Goal: Task Accomplishment & Management: Use online tool/utility

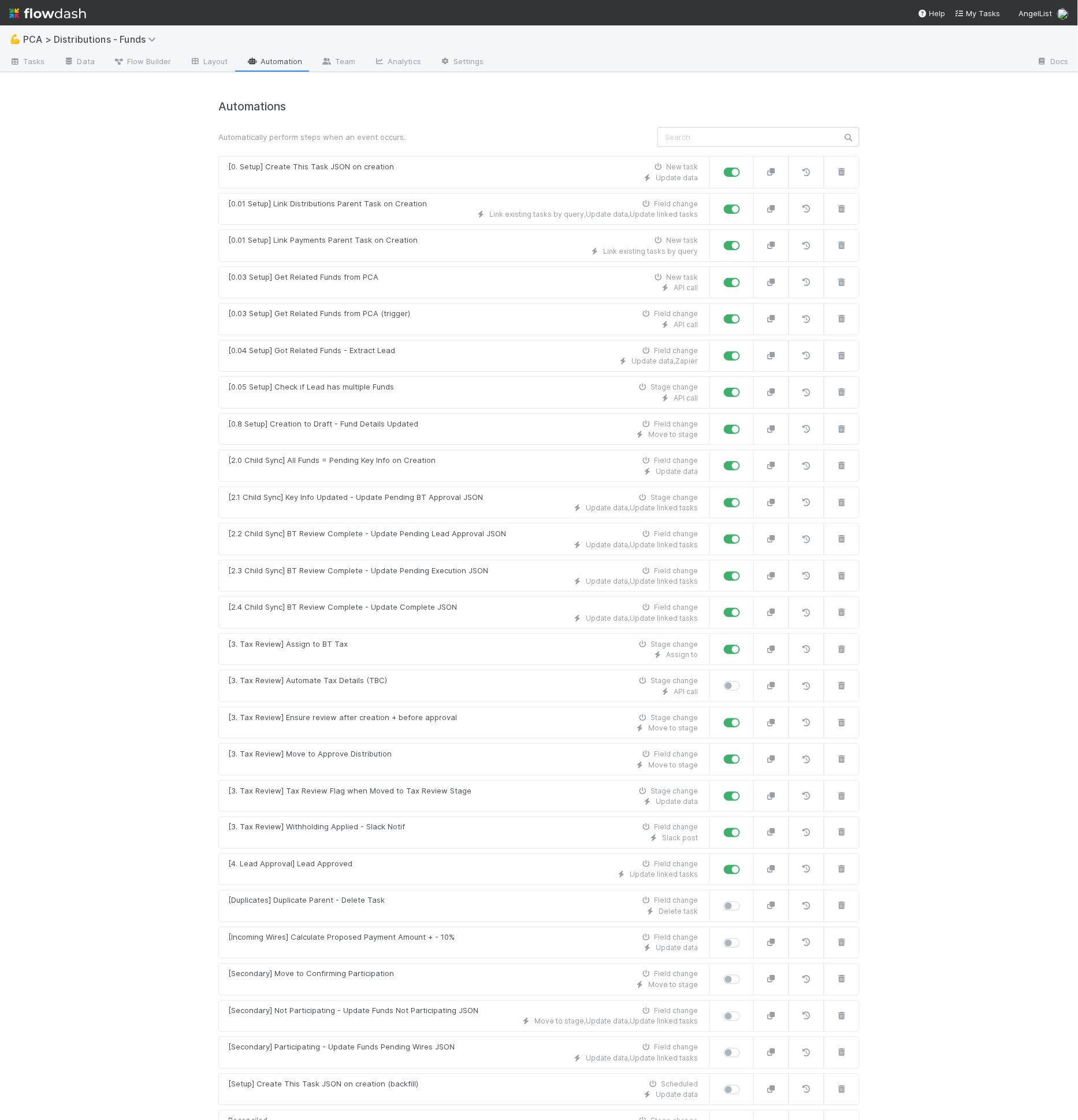
click at [671, 111] on h4 "Automations" at bounding box center [539, 106] width 641 height 13
click at [500, 393] on div "API call" at bounding box center [463, 398] width 470 height 10
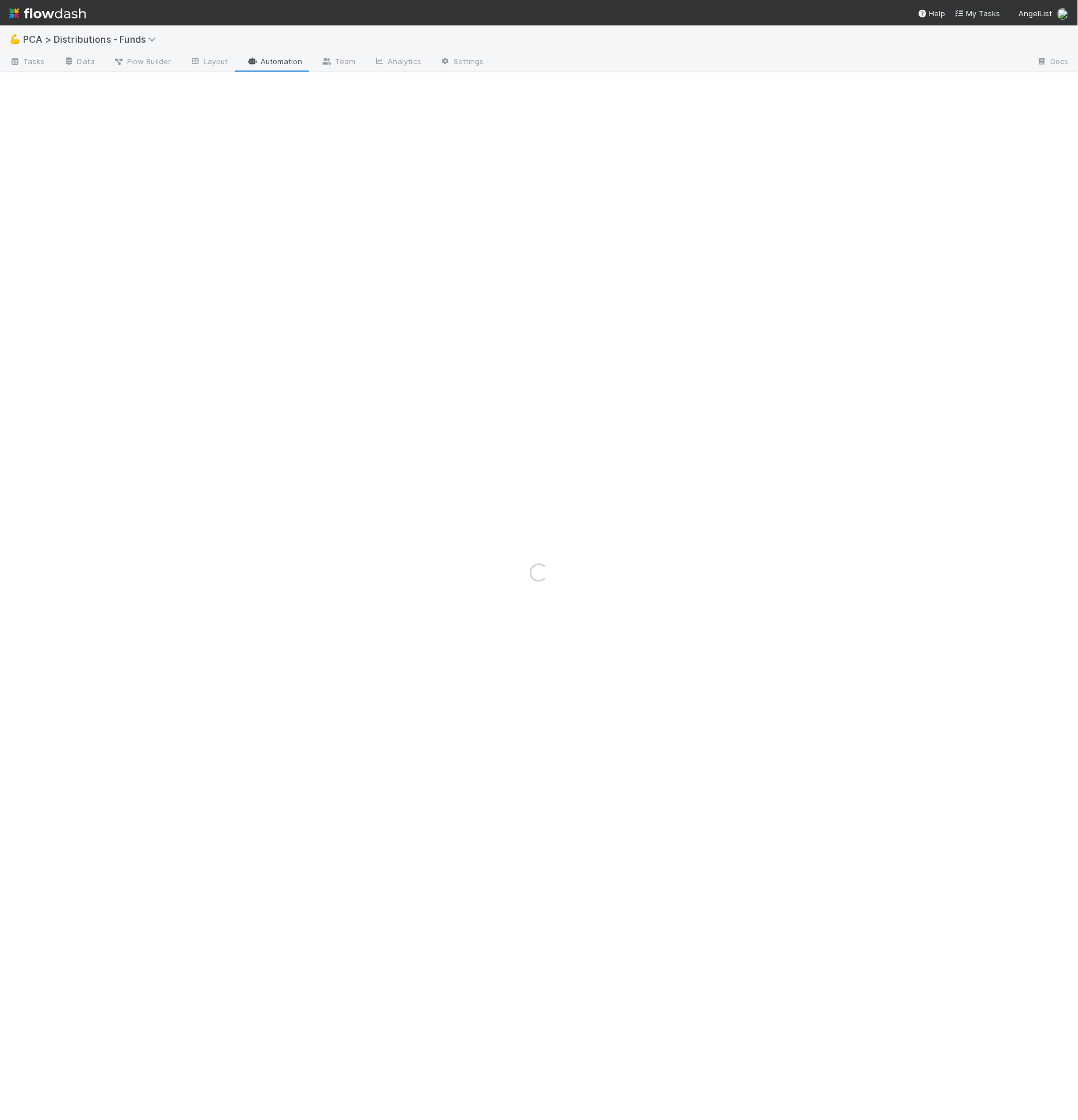
click at [500, 392] on div "Loading..." at bounding box center [539, 573] width 1078 height 1094
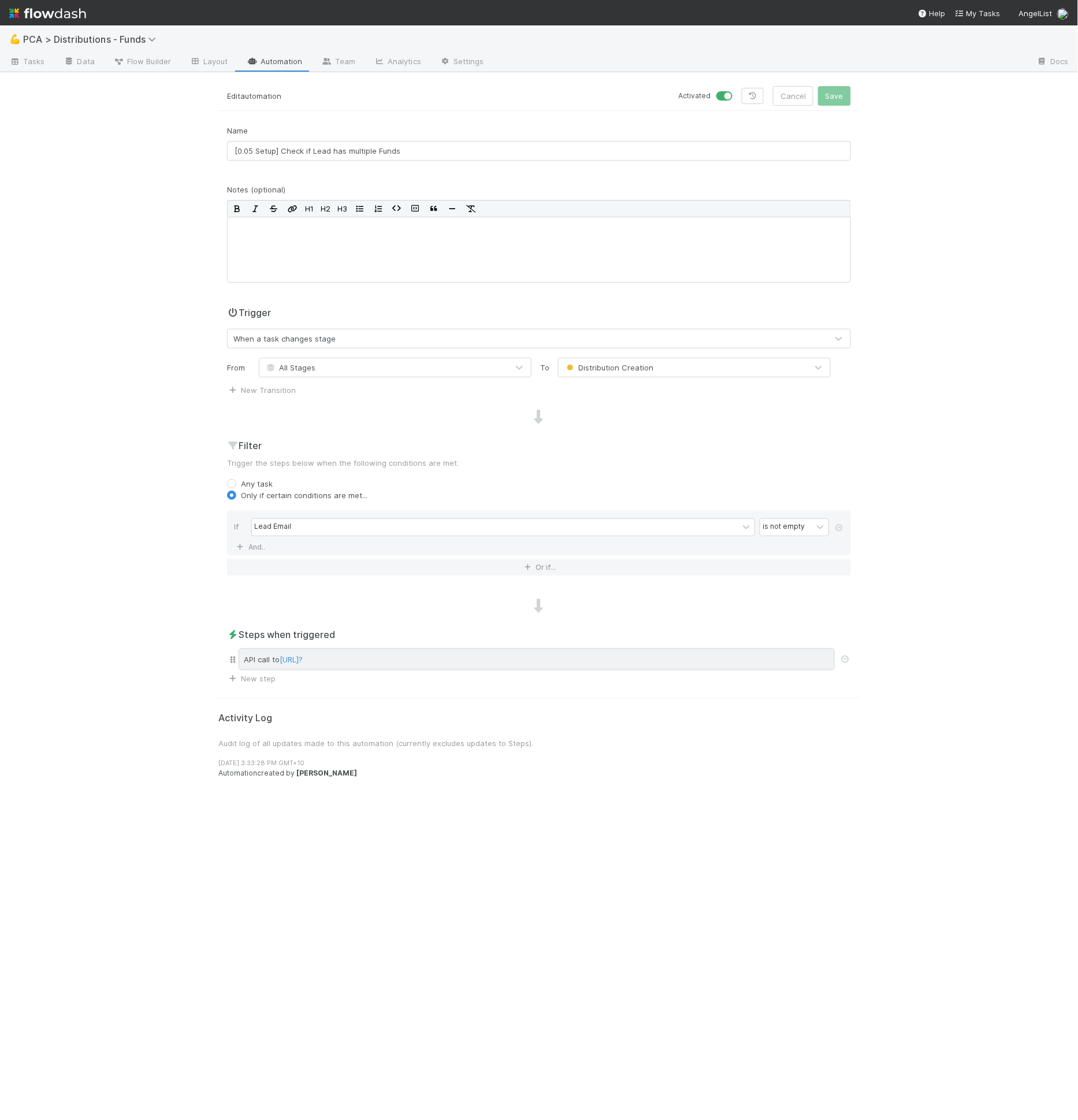
click at [624, 663] on div "API call to [URL]?" at bounding box center [536, 659] width 596 height 22
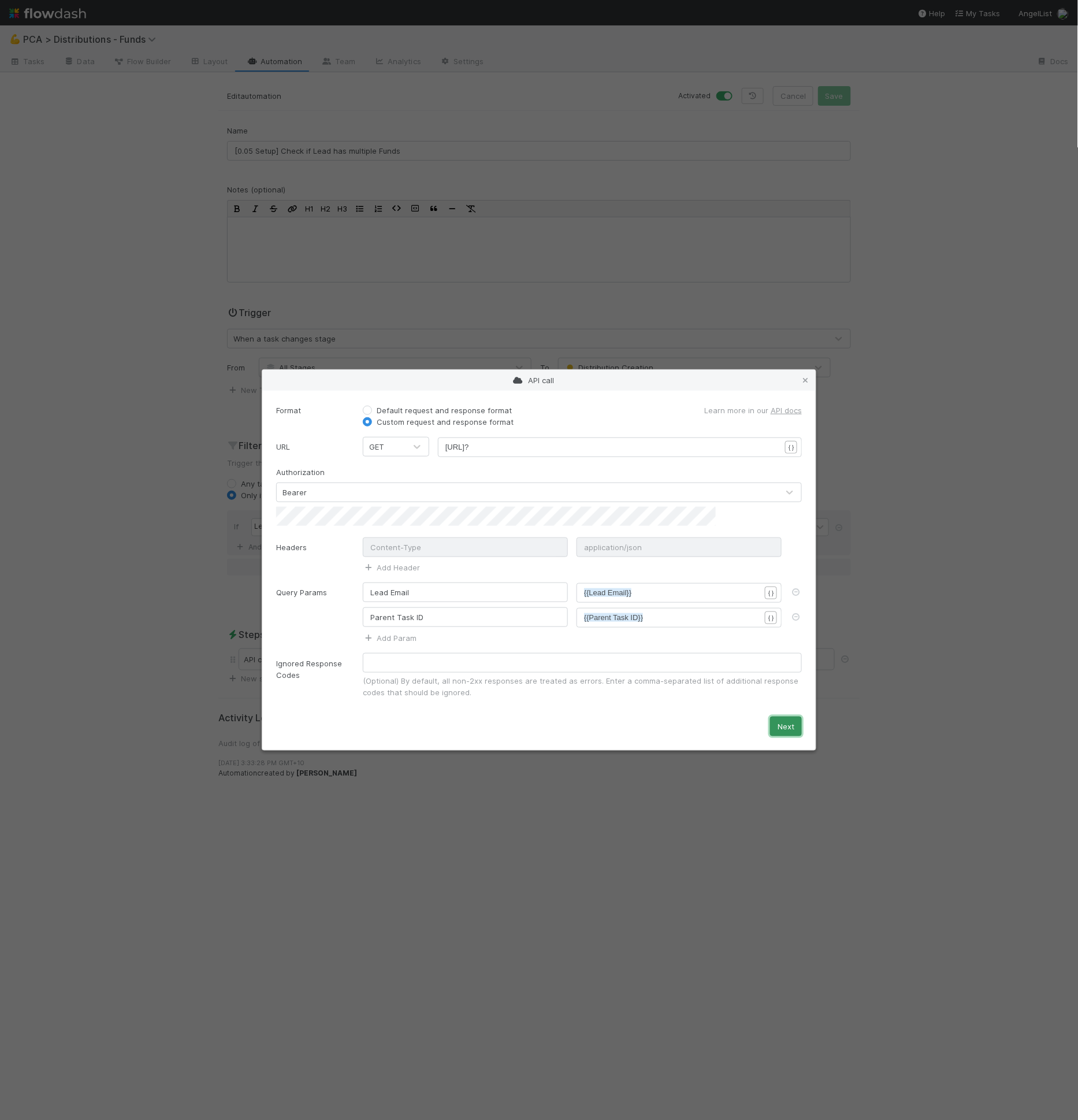
click at [781, 719] on button "Next" at bounding box center [786, 726] width 32 height 19
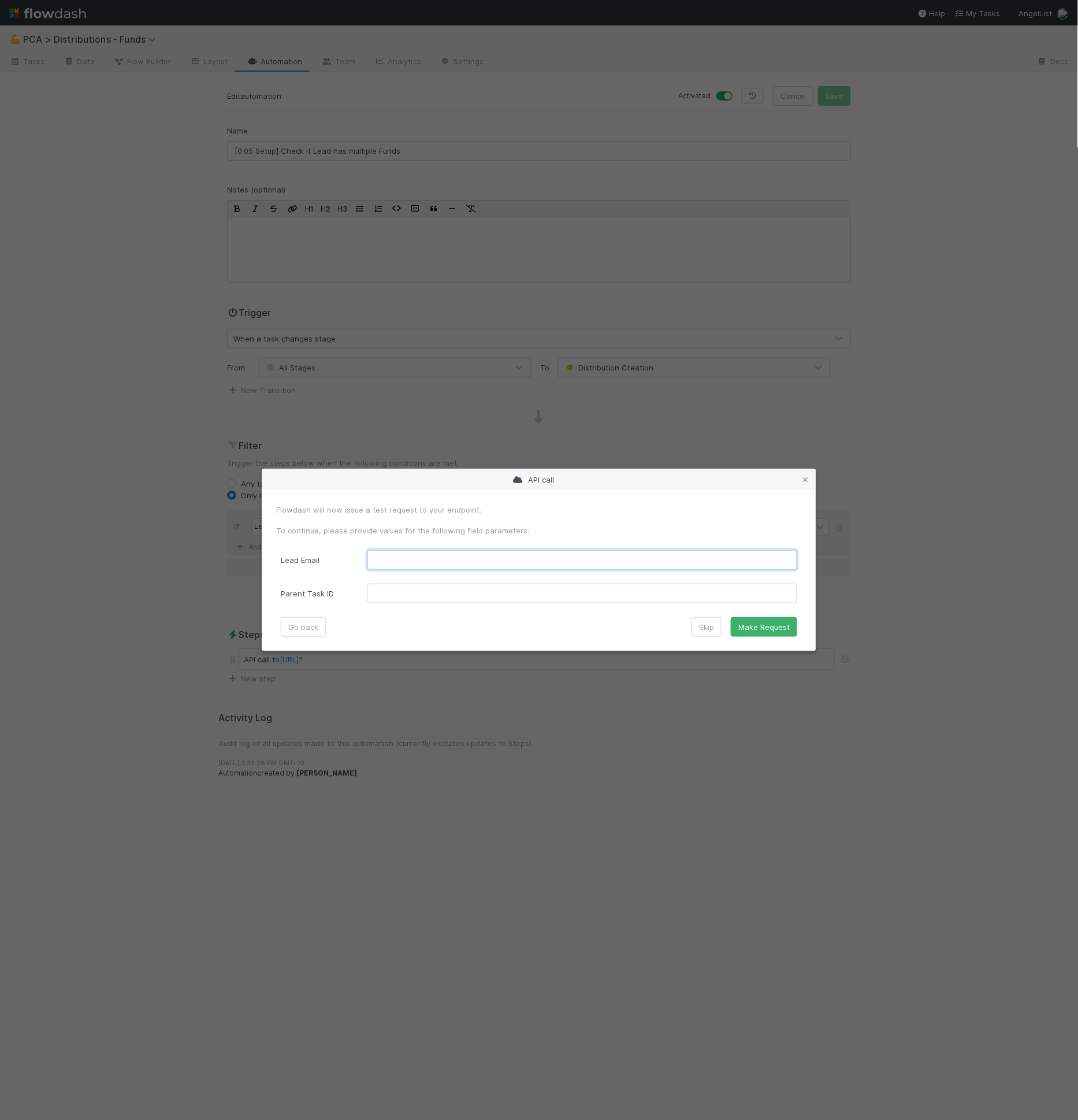
click at [562, 563] on Email "text" at bounding box center [582, 560] width 430 height 19
paste Email "[EMAIL_ADDRESS][DOMAIN_NAME]"
type Email "[EMAIL_ADDRESS][DOMAIN_NAME]"
click at [568, 586] on ID "text" at bounding box center [582, 593] width 430 height 19
paste ID "0197b17f262773019af0003595506c0e_32832"
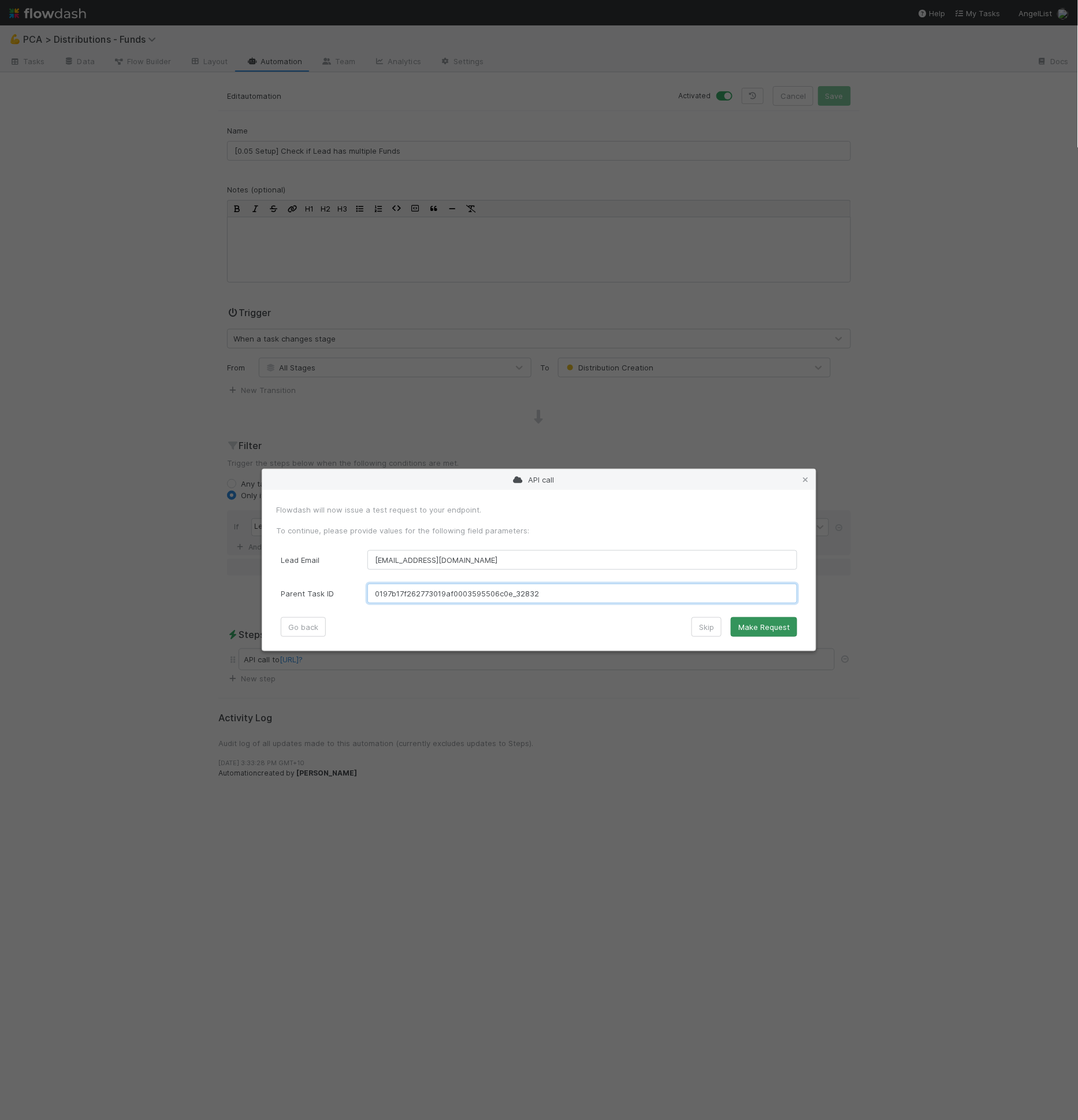
type ID "0197b17f262773019af0003595506c0e_32832"
click at [768, 620] on button "Make Request" at bounding box center [764, 627] width 66 height 19
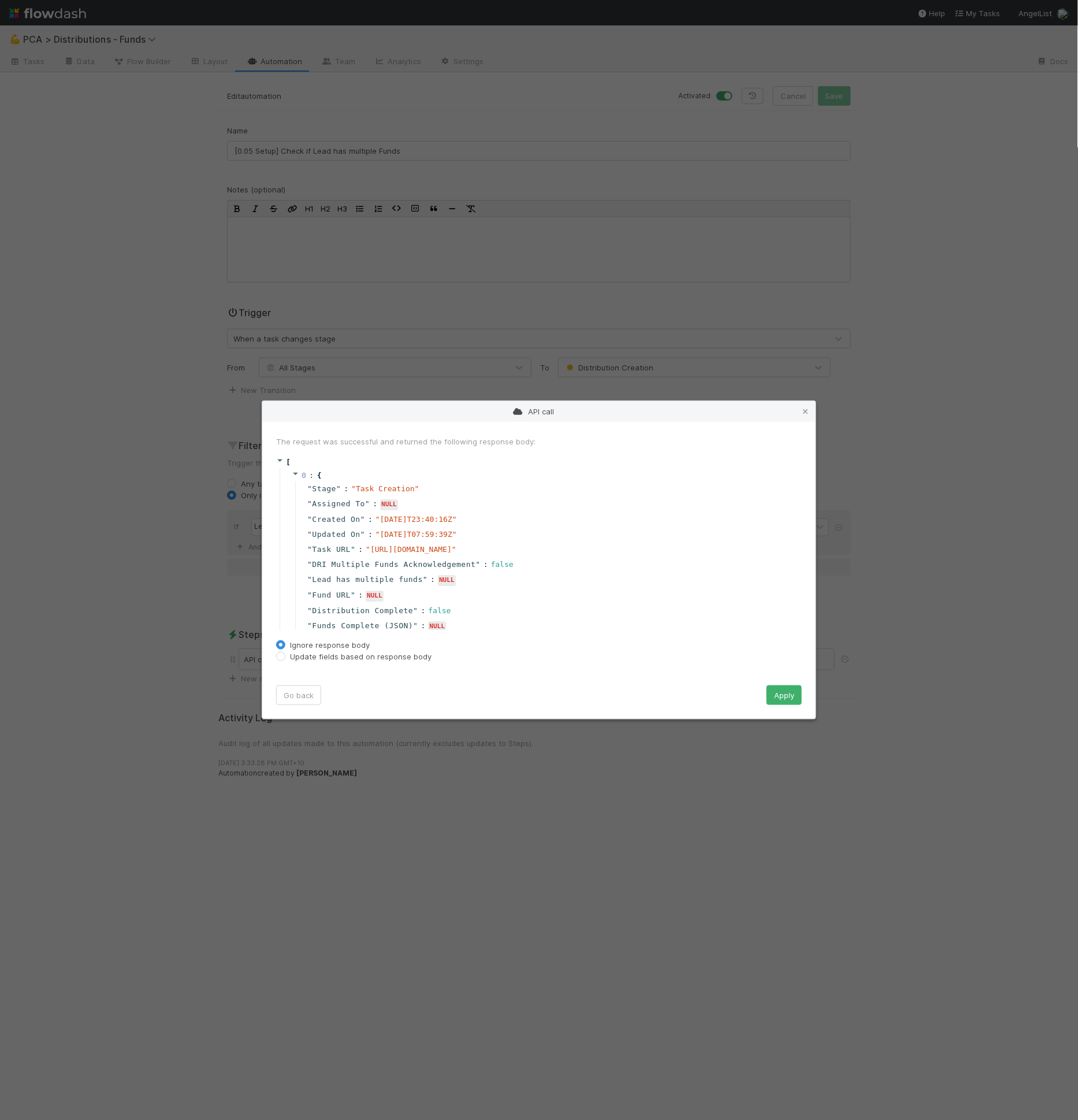
click at [327, 650] on label "Ignore response body" at bounding box center [330, 645] width 80 height 12
click at [285, 649] on input "Ignore response body" at bounding box center [280, 644] width 9 height 10
click at [328, 657] on label "Update fields based on response body" at bounding box center [361, 656] width 142 height 12
click at [285, 657] on input "Update fields based on response body" at bounding box center [280, 655] width 9 height 10
radio input "true"
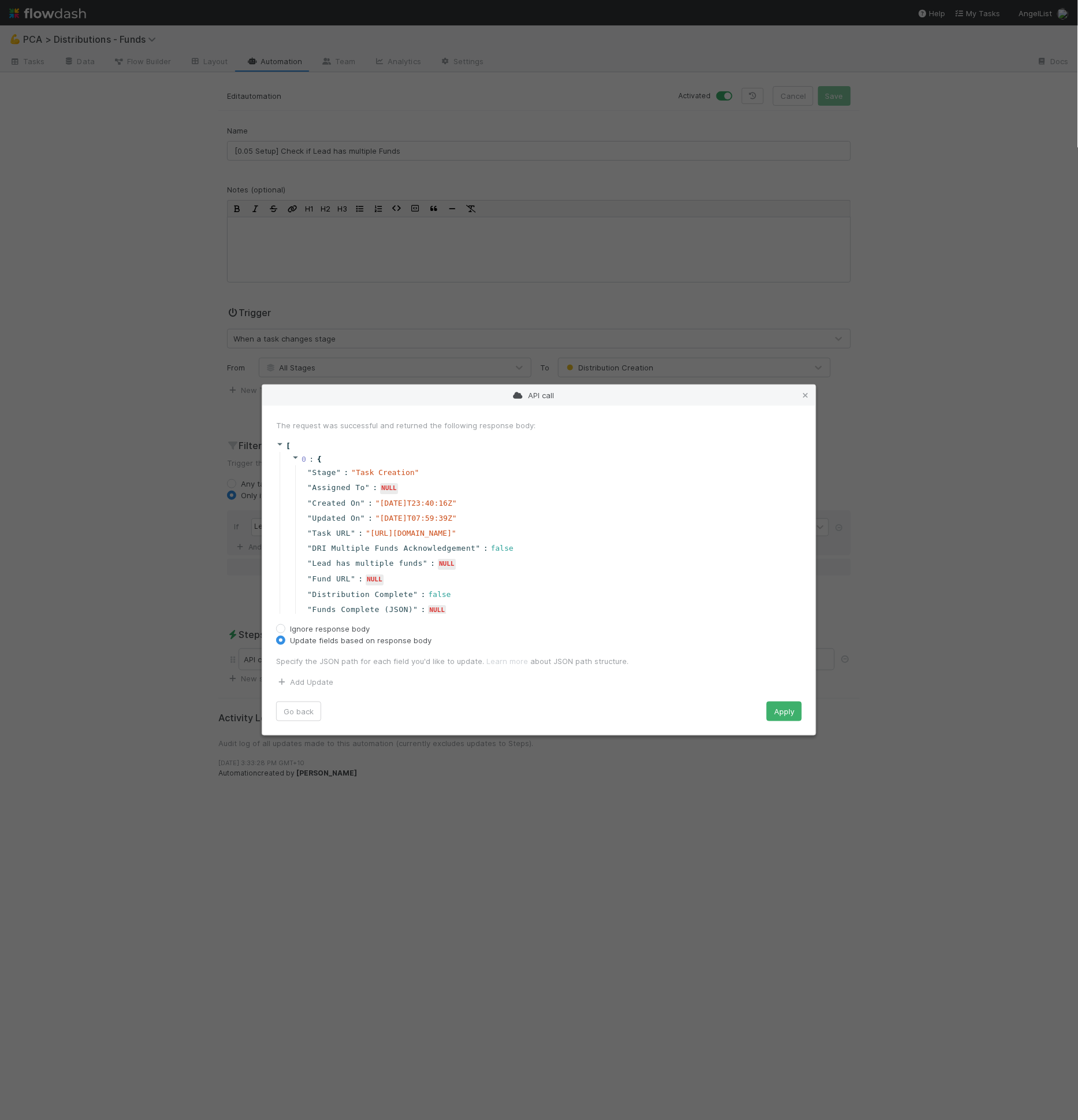
click at [334, 662] on p "Specify the JSON path for each field you'd like to update. Learn more about JSO…" at bounding box center [539, 661] width 526 height 12
click at [327, 680] on link "Add Update" at bounding box center [305, 682] width 57 height 9
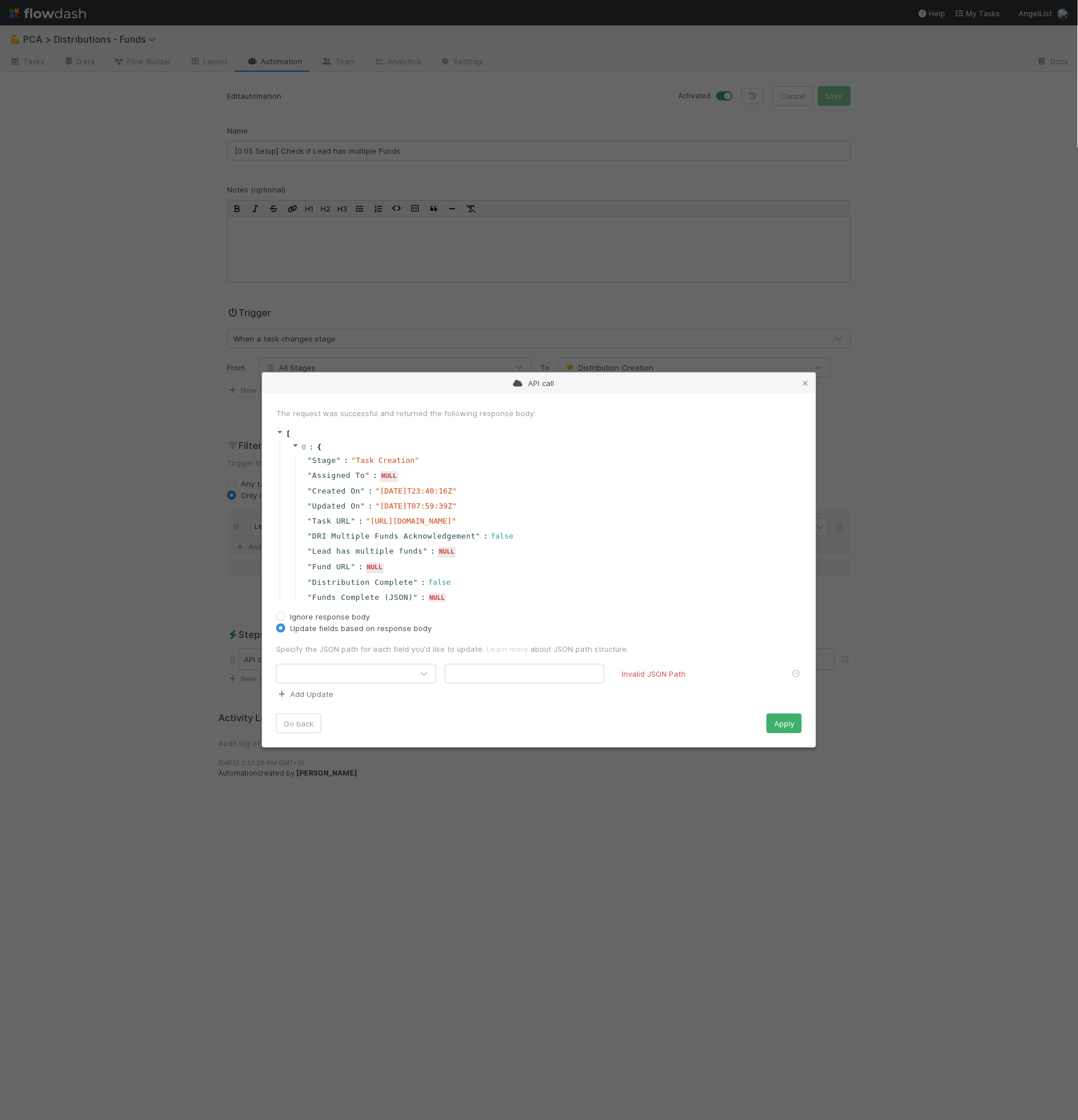
click at [327, 681] on div at bounding box center [344, 674] width 136 height 18
type input "mult"
click at [476, 679] on input "text" at bounding box center [525, 674] width 160 height 19
type input "$[0]"
click at [297, 448] on icon at bounding box center [295, 445] width 7 height 7
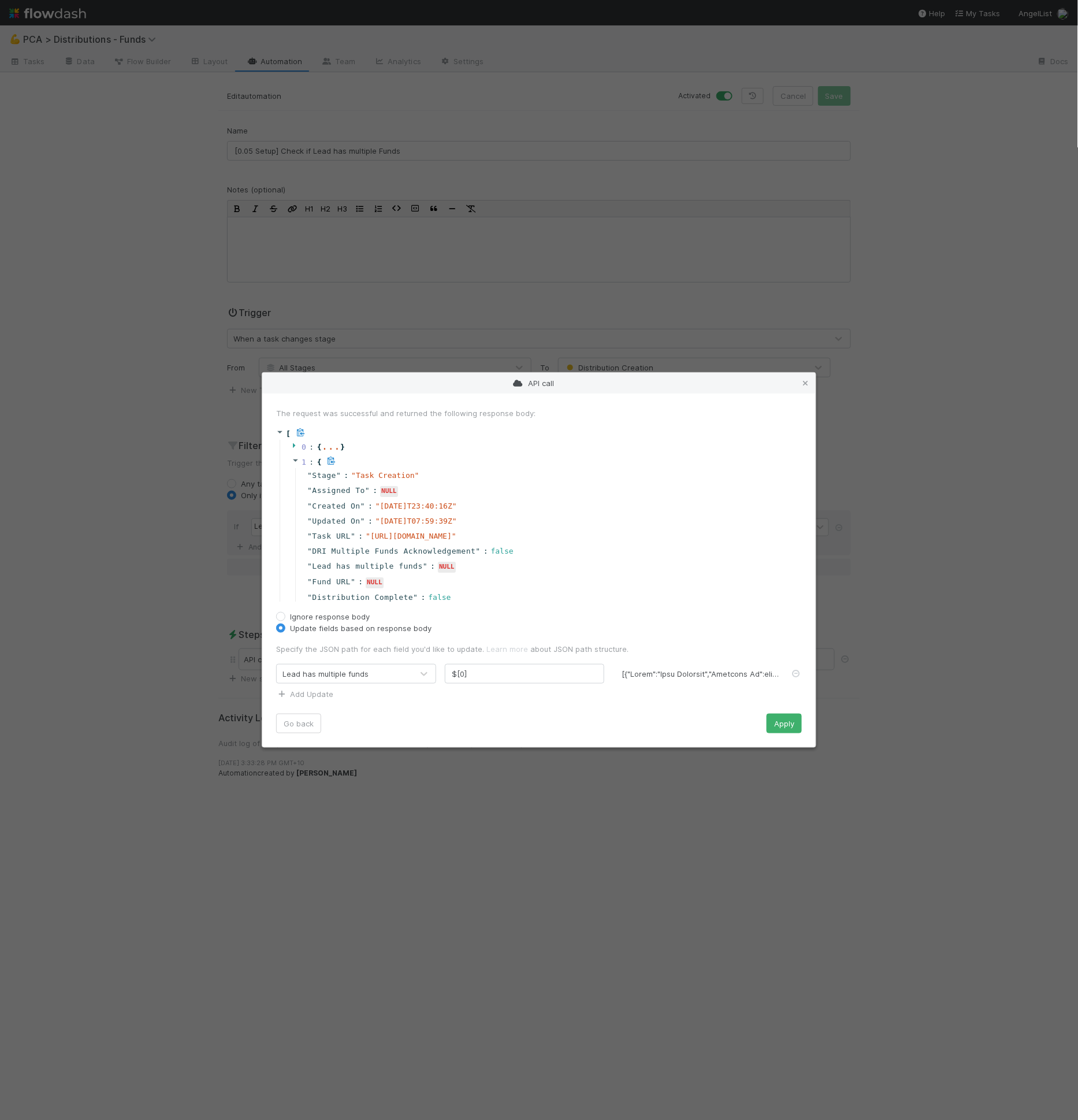
click at [296, 461] on icon at bounding box center [295, 460] width 7 height 7
click at [298, 475] on icon at bounding box center [295, 475] width 7 height 7
click at [311, 723] on button "Go back" at bounding box center [299, 724] width 45 height 19
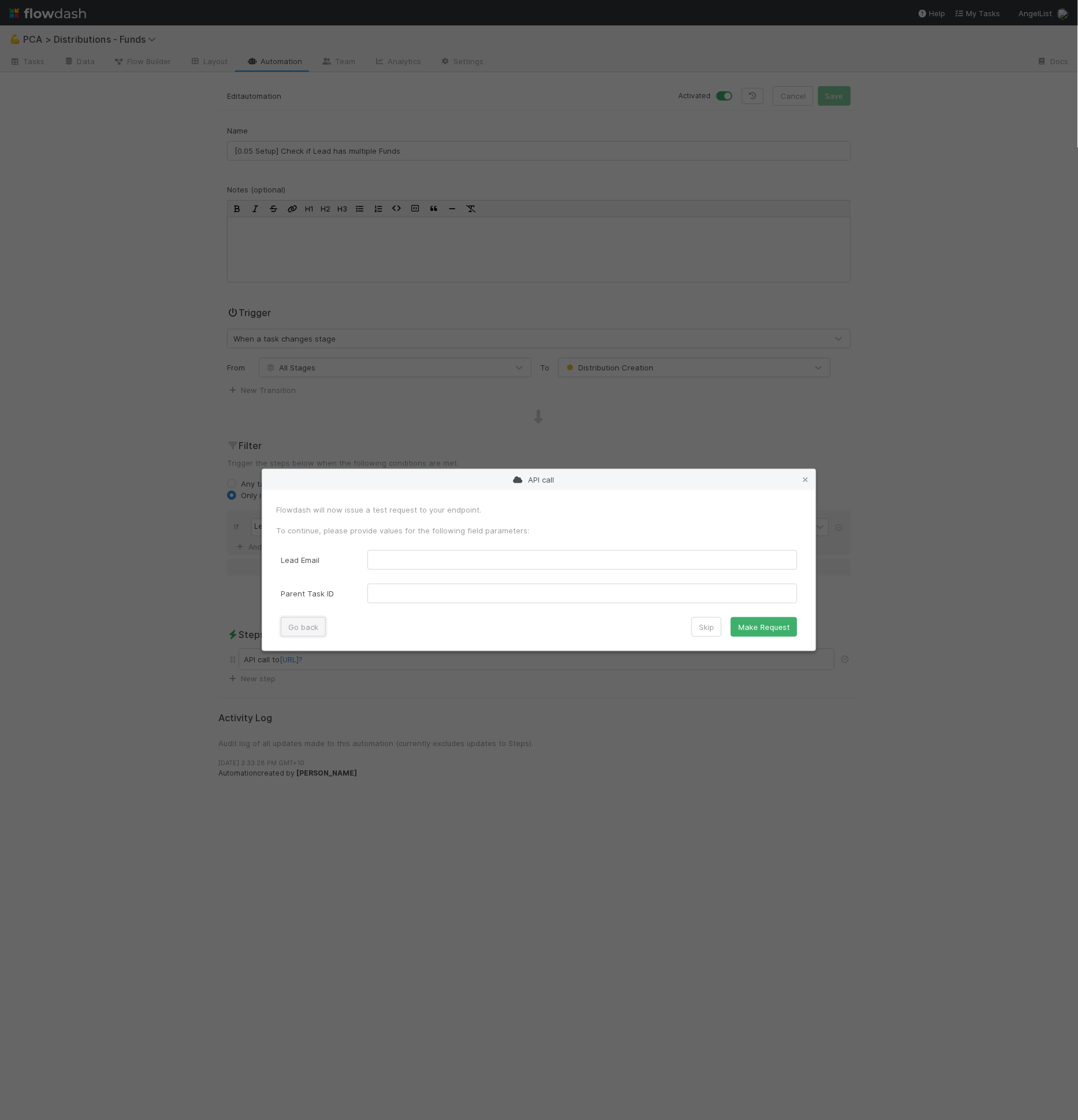
click at [316, 632] on button "Go back" at bounding box center [303, 627] width 45 height 19
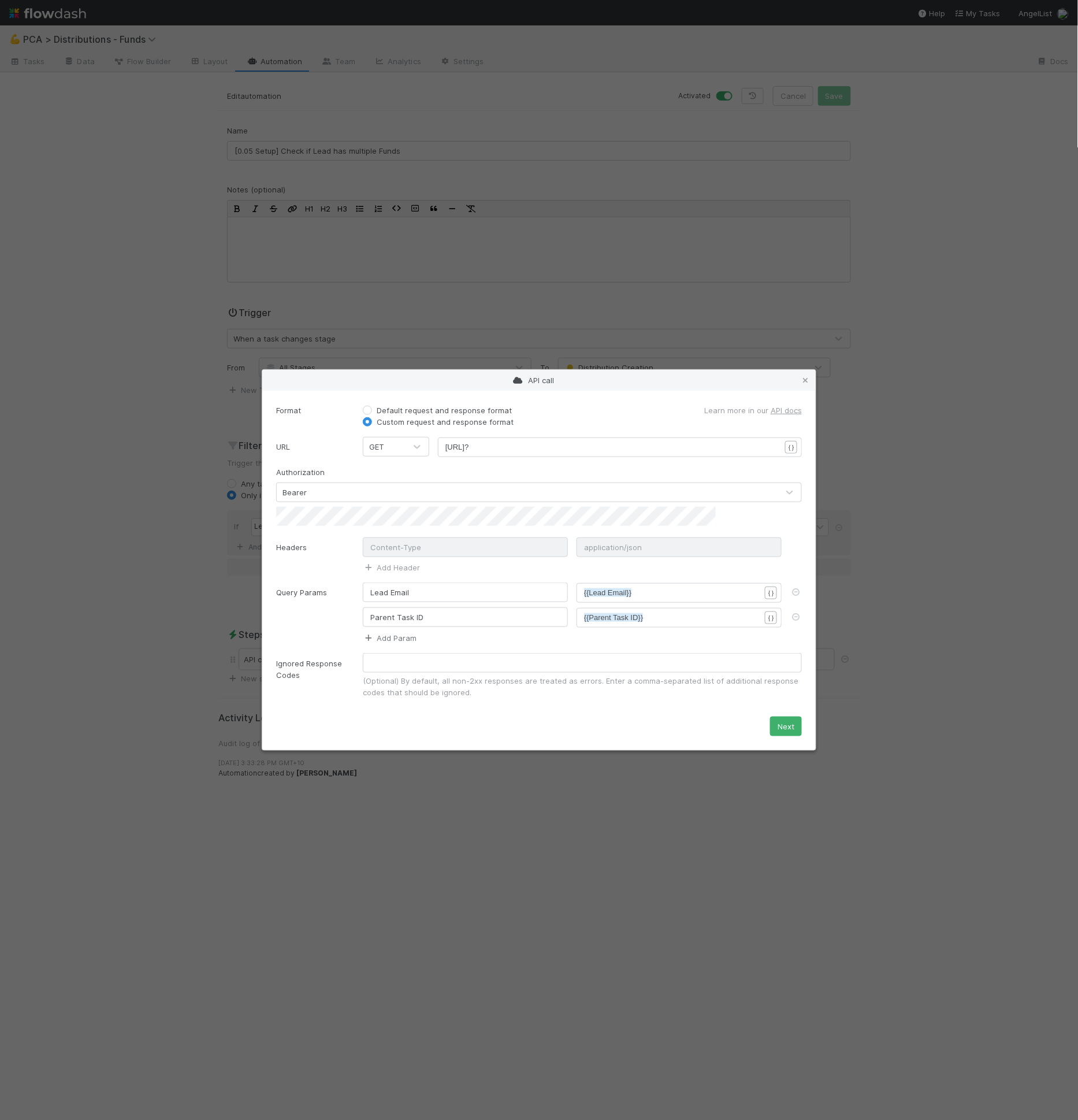
click at [408, 633] on link "Add Param" at bounding box center [390, 637] width 54 height 9
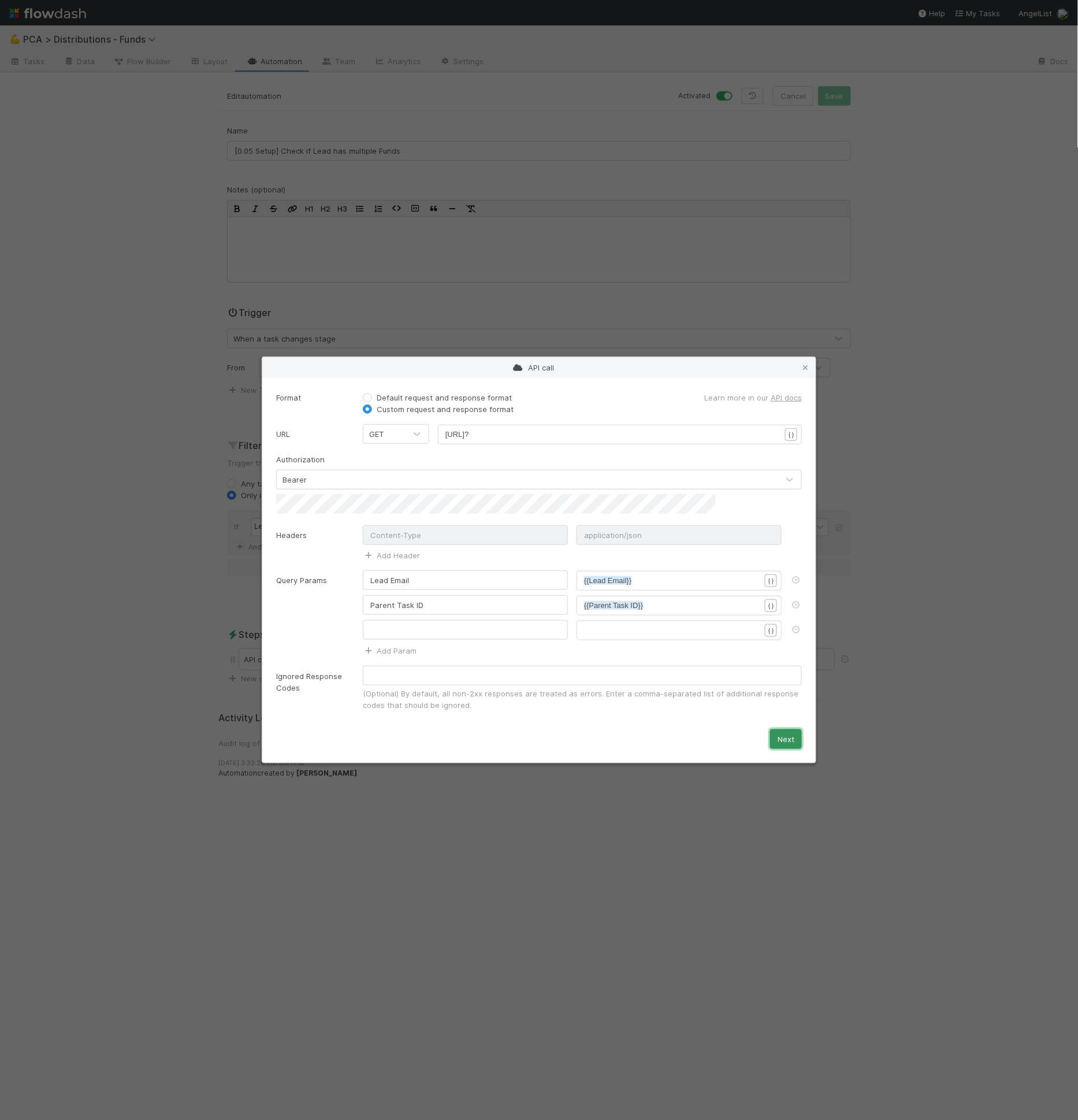
click at [784, 729] on button "Next" at bounding box center [786, 739] width 32 height 19
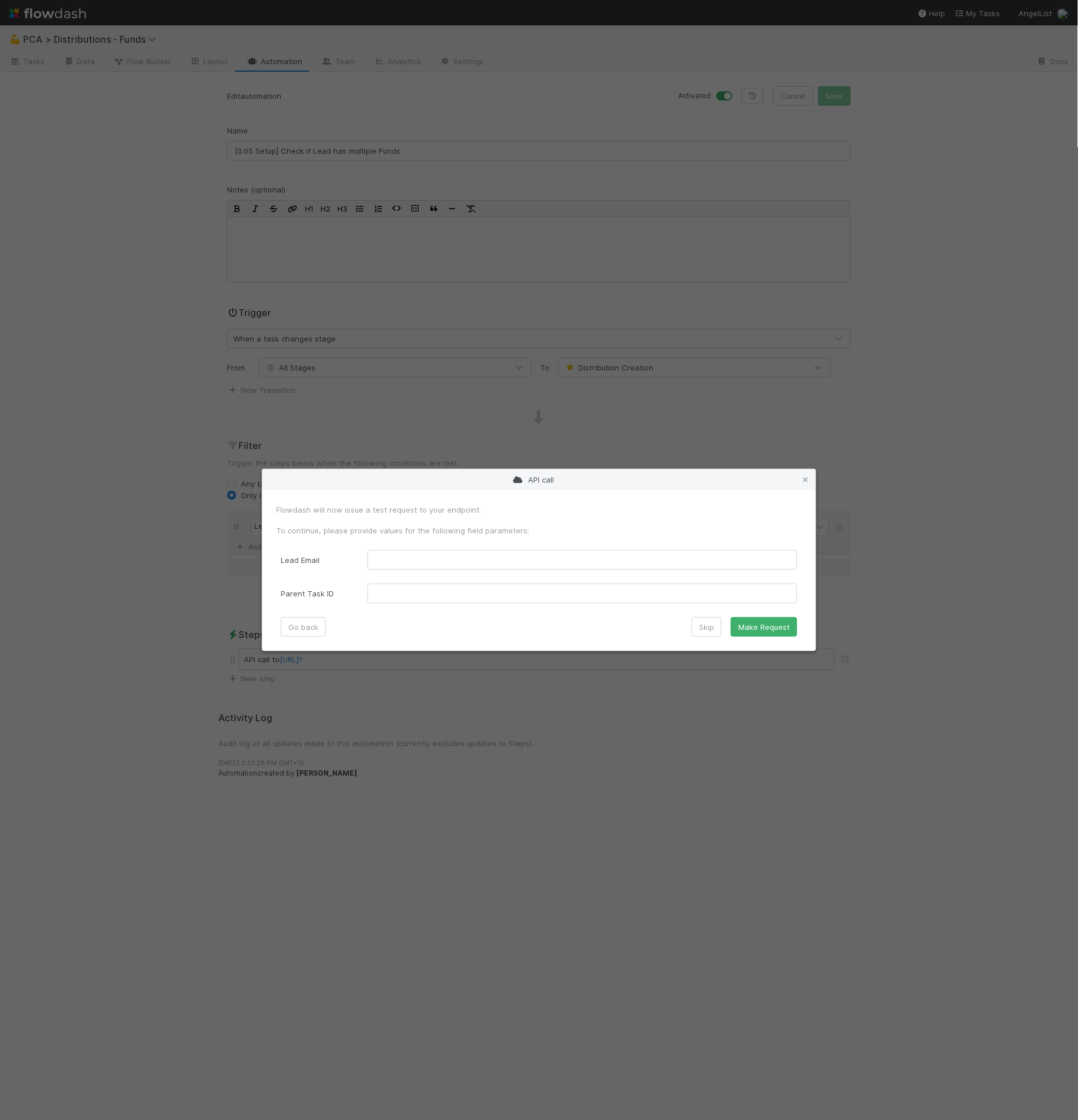
click at [397, 571] on div "Lead Email Parent Task ID" at bounding box center [539, 576] width 516 height 53
click at [400, 567] on Email "text" at bounding box center [582, 560] width 430 height 19
click at [445, 561] on Email "text" at bounding box center [582, 560] width 430 height 19
paste Email "pnadel@gmail.com"
type Email "pnadel@gmail.com"
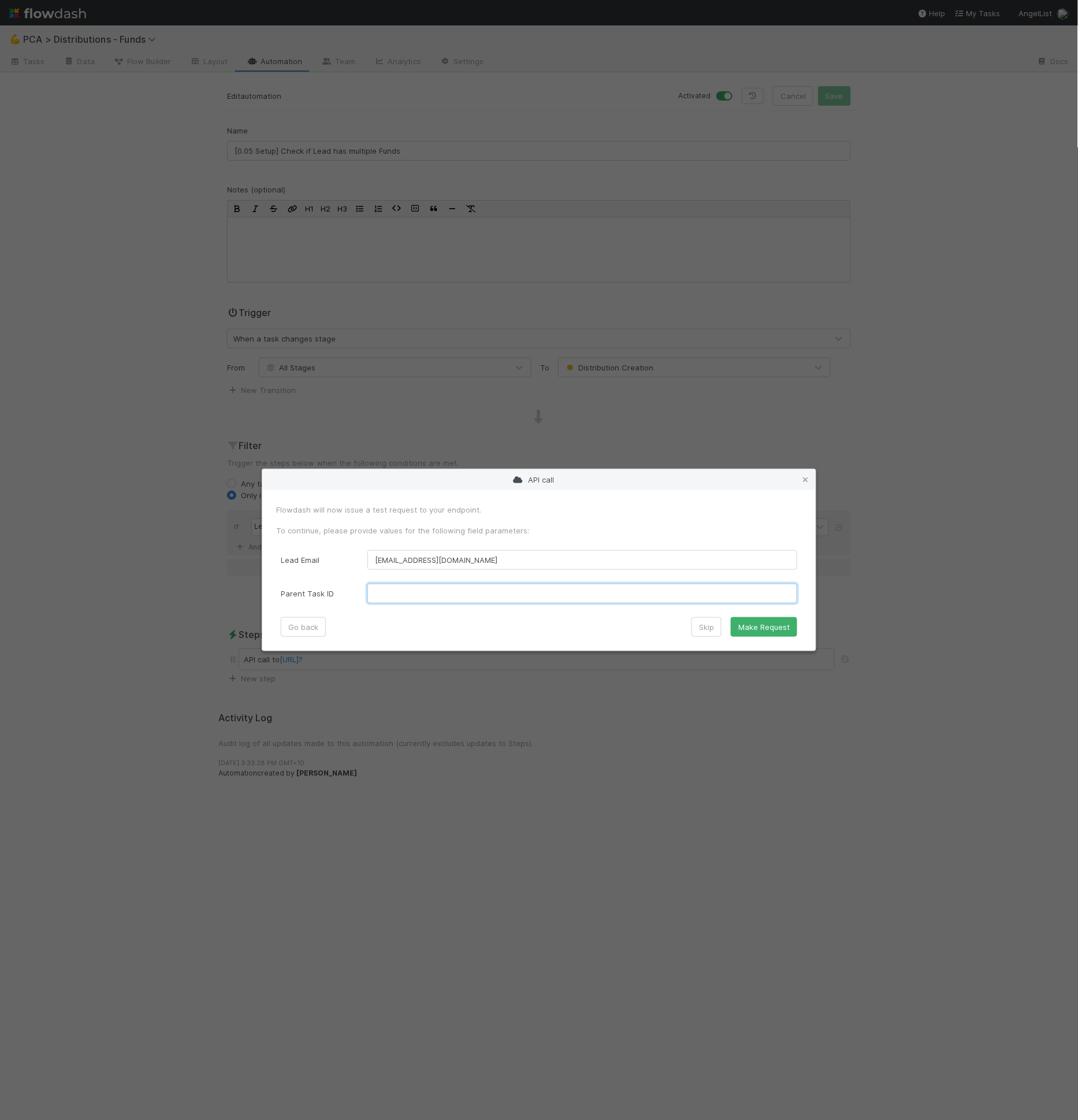
click at [493, 592] on ID "text" at bounding box center [582, 593] width 430 height 19
paste ID "0197b17f262773019af0003595506c0e_32832"
type ID "0197b17f262773019af0003595506c0e_32832"
click at [756, 629] on button "Make Request" at bounding box center [764, 627] width 66 height 19
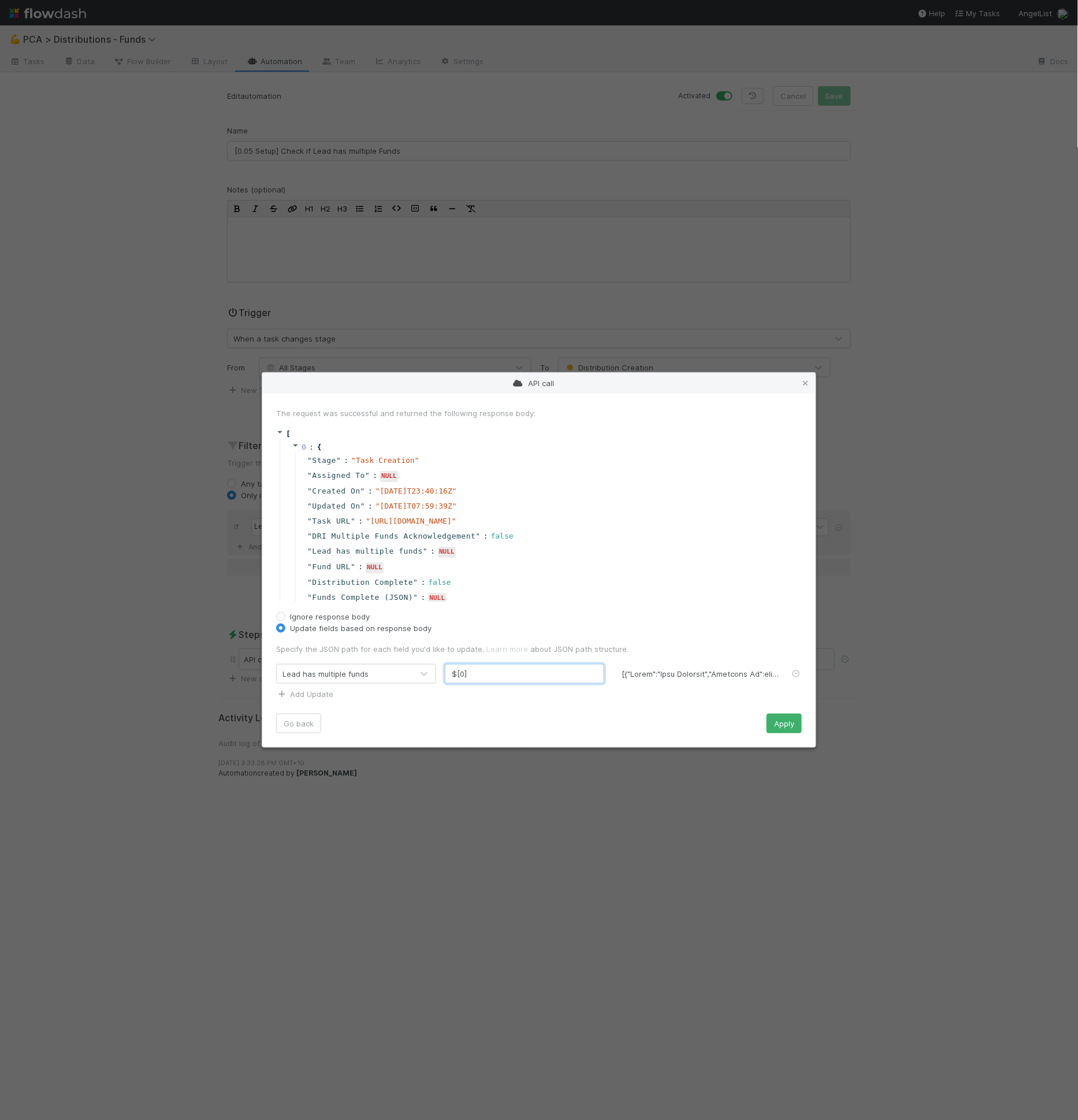
click at [465, 675] on input "$[0]" at bounding box center [525, 674] width 160 height 19
click at [485, 672] on input "$[1]" at bounding box center [525, 674] width 160 height 19
type input "$[1]["Task URL"]"
click at [775, 721] on button "Apply" at bounding box center [784, 724] width 35 height 19
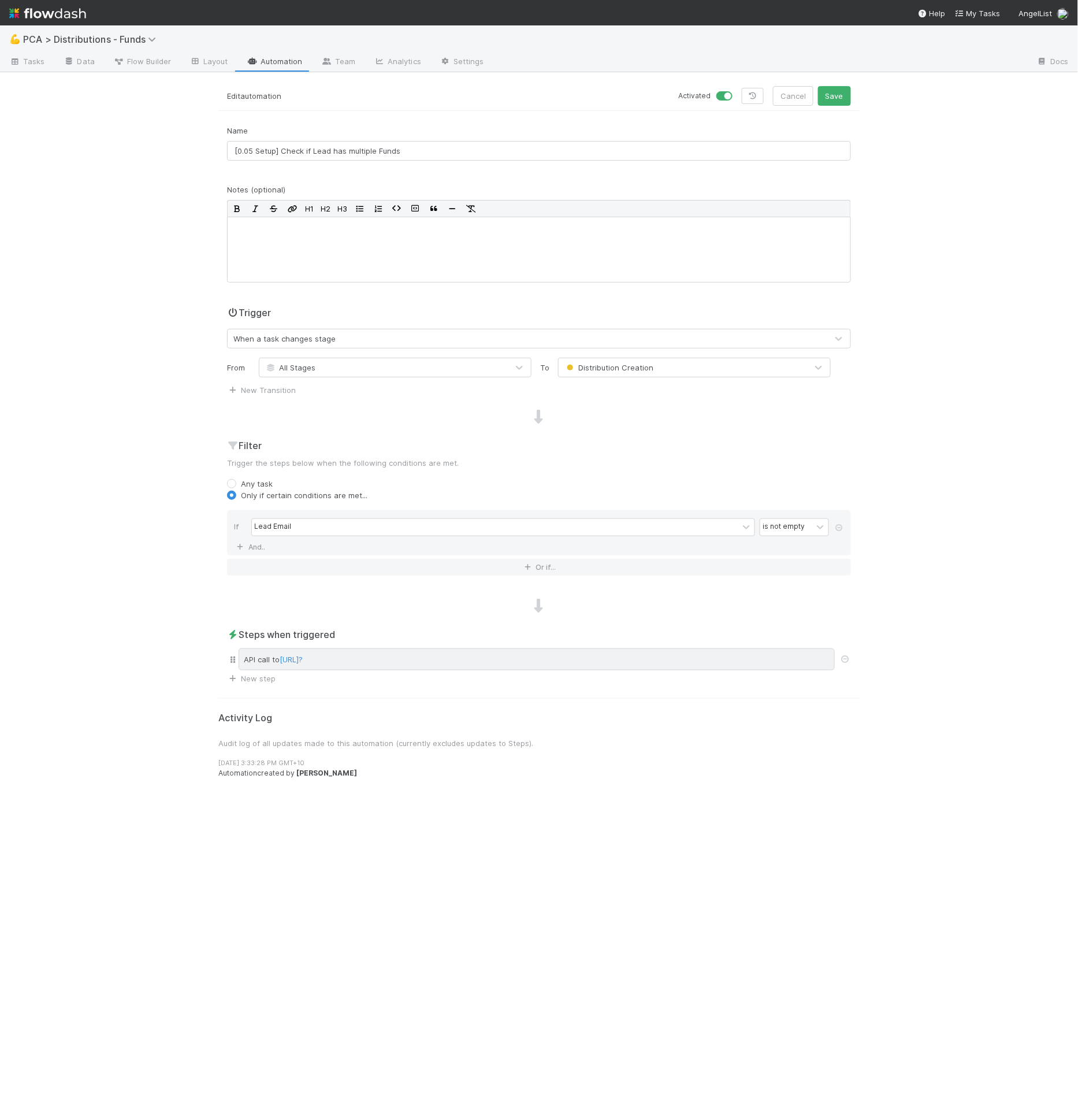
click at [514, 662] on div "API call to http://web.flowdash.svc.cluster.local/api/v1/workflows/9PIZP9/tasks?" at bounding box center [536, 659] width 596 height 22
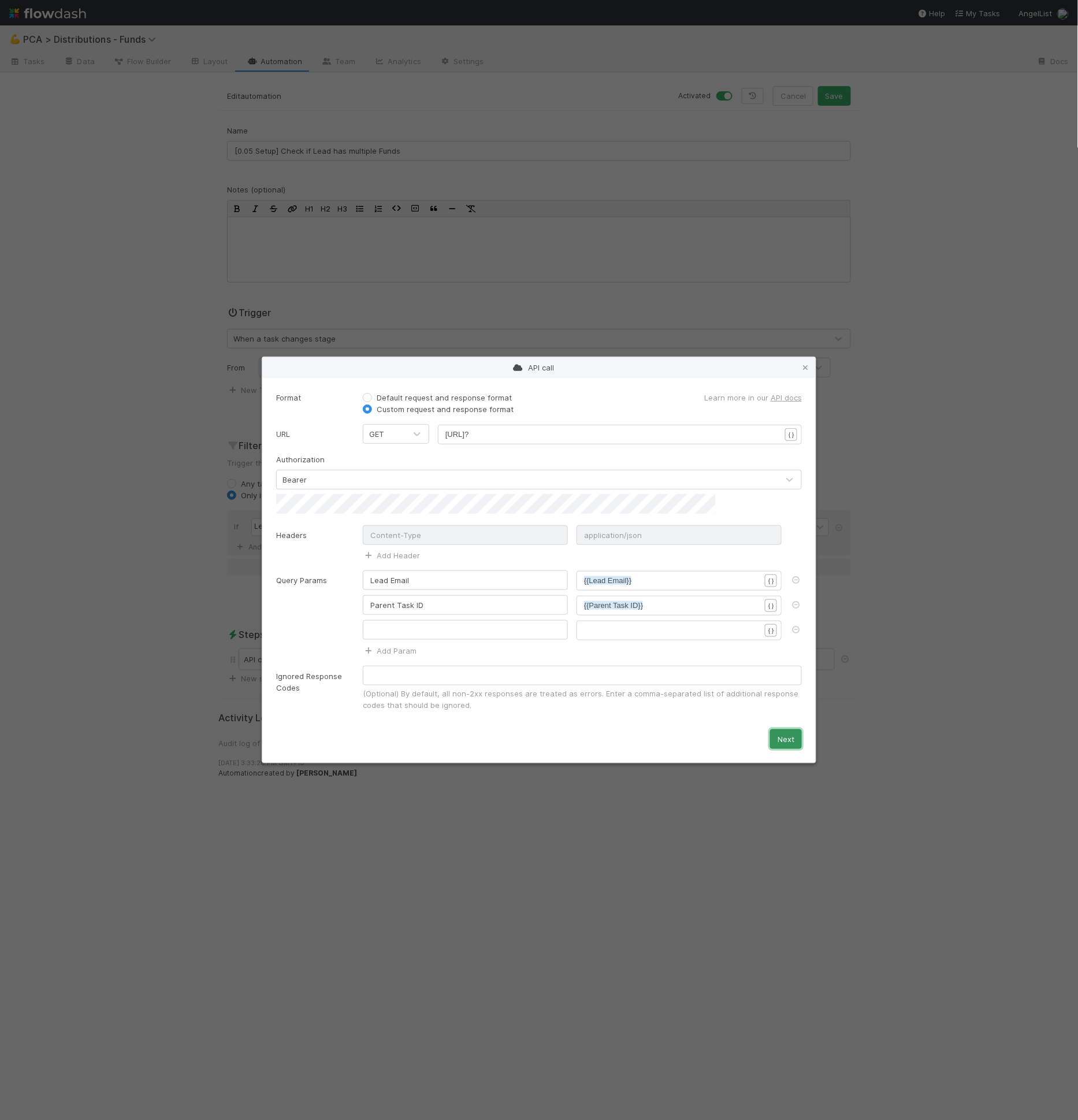
click at [799, 729] on button "Next" at bounding box center [786, 739] width 32 height 19
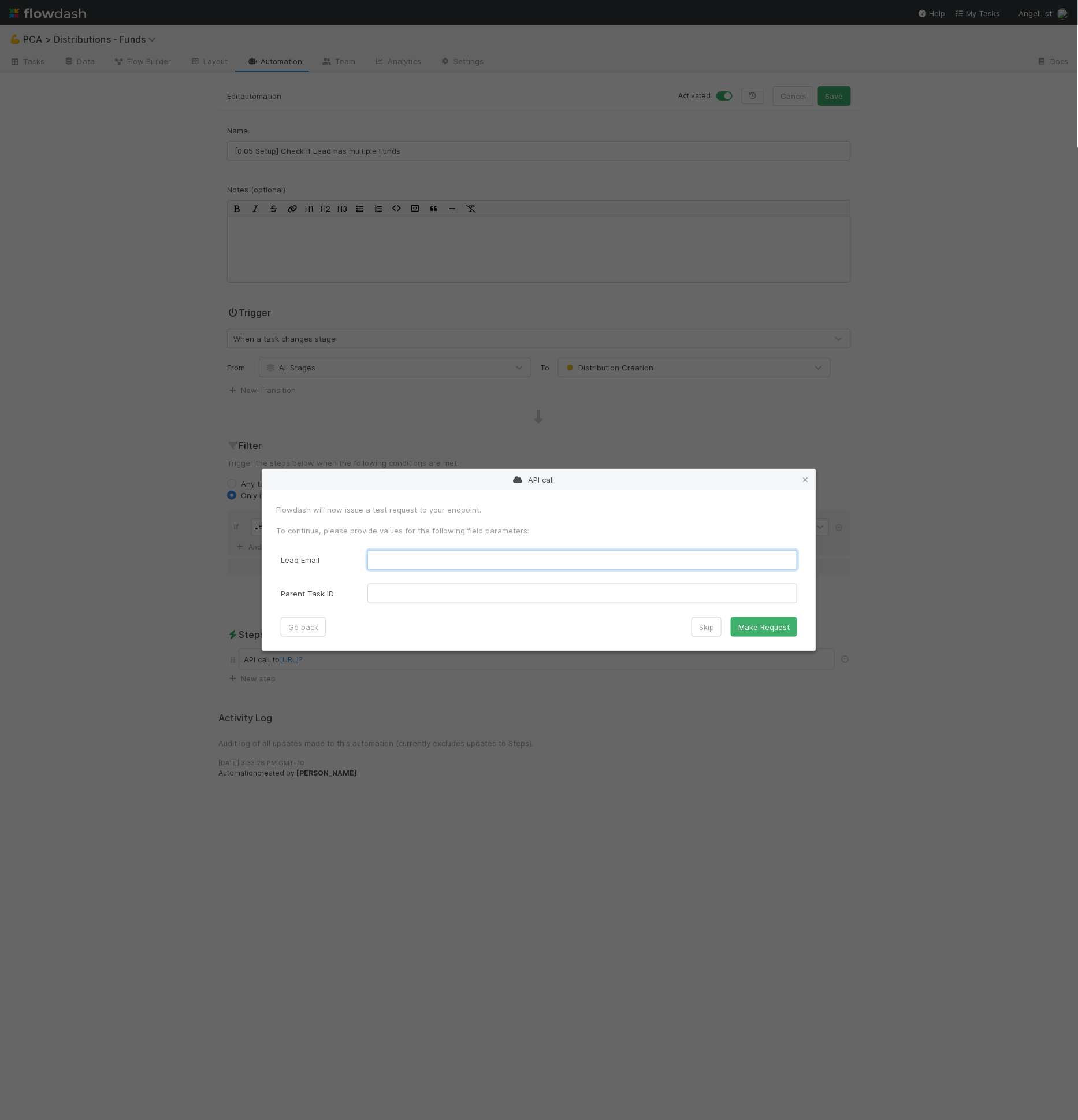
click at [486, 555] on Email "text" at bounding box center [582, 560] width 430 height 19
paste Email "djrosent@gmail.com"
type Email "djrosent@gmail.com"
drag, startPoint x: 421, startPoint y: 589, endPoint x: 479, endPoint y: 595, distance: 58.3
click at [422, 589] on ID "text" at bounding box center [582, 593] width 430 height 19
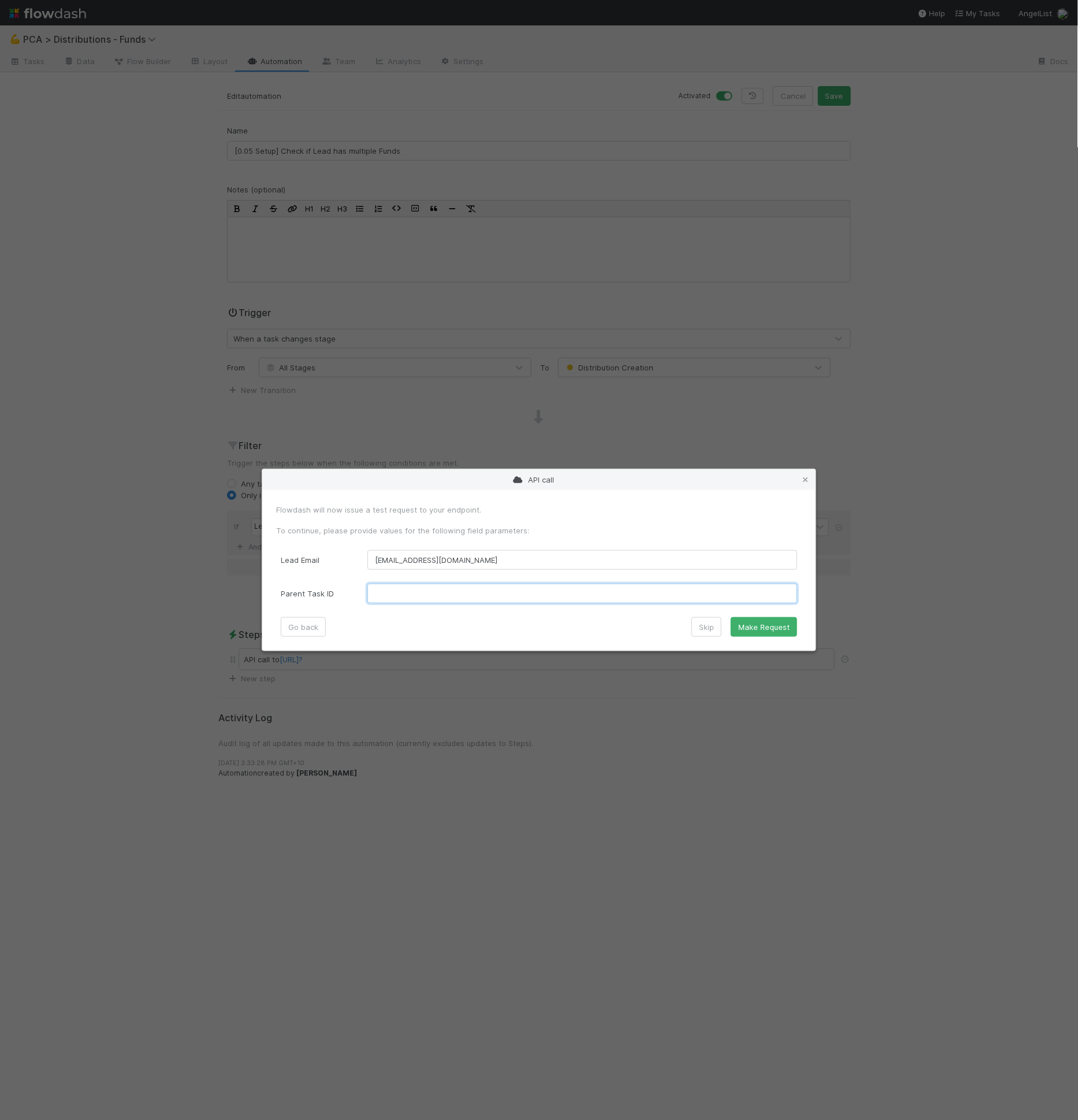
paste ID "01989acc6e467b02b322235b0dd0555e_35682"
type ID "01989acc6e467b02b322235b0dd0555e_35682"
click at [752, 629] on button "Make Request" at bounding box center [764, 627] width 66 height 19
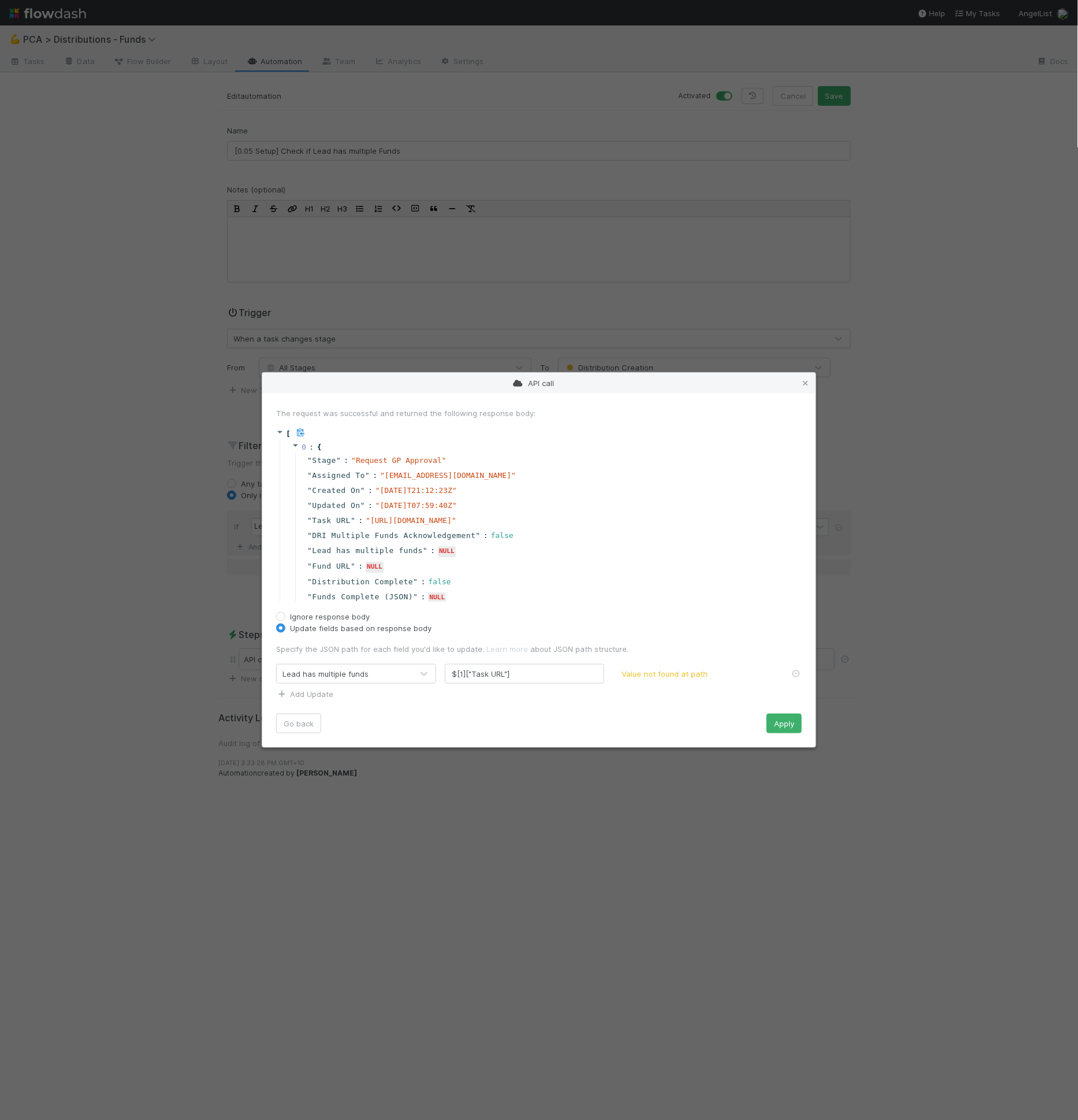
click at [293, 444] on icon at bounding box center [295, 445] width 7 height 7
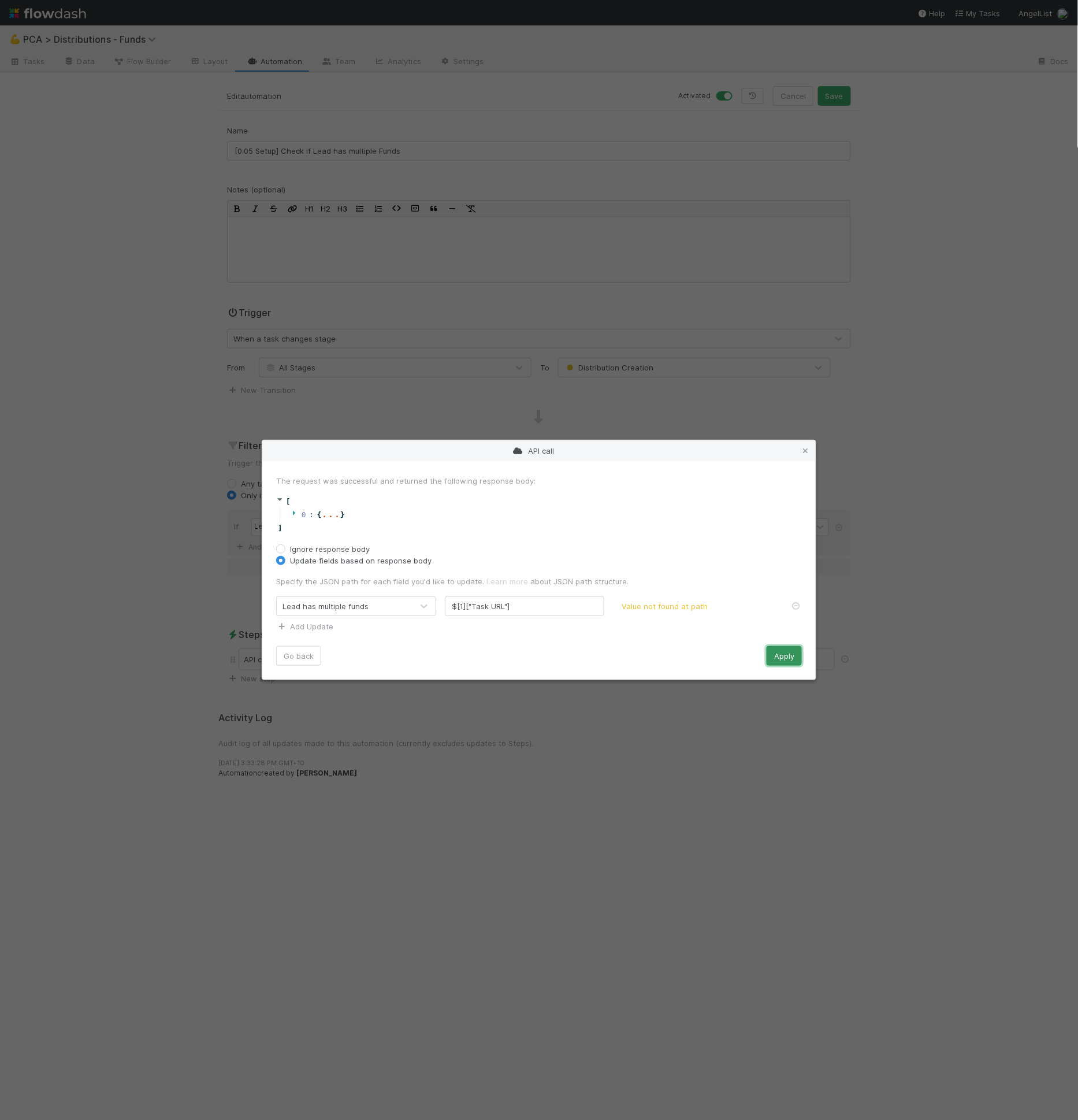
click at [772, 655] on button "Apply" at bounding box center [784, 655] width 35 height 19
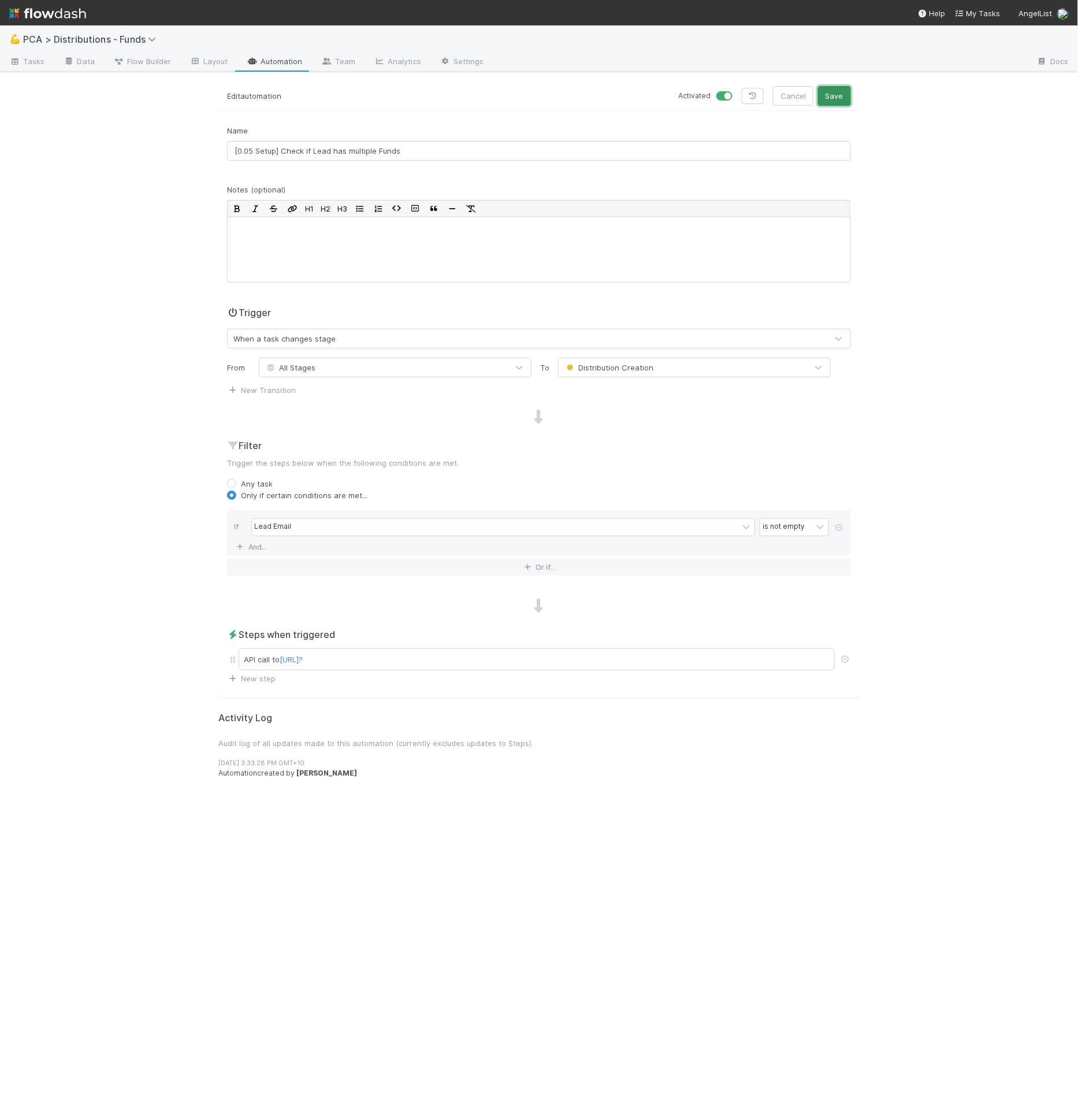
click at [832, 94] on button "Save" at bounding box center [835, 96] width 33 height 19
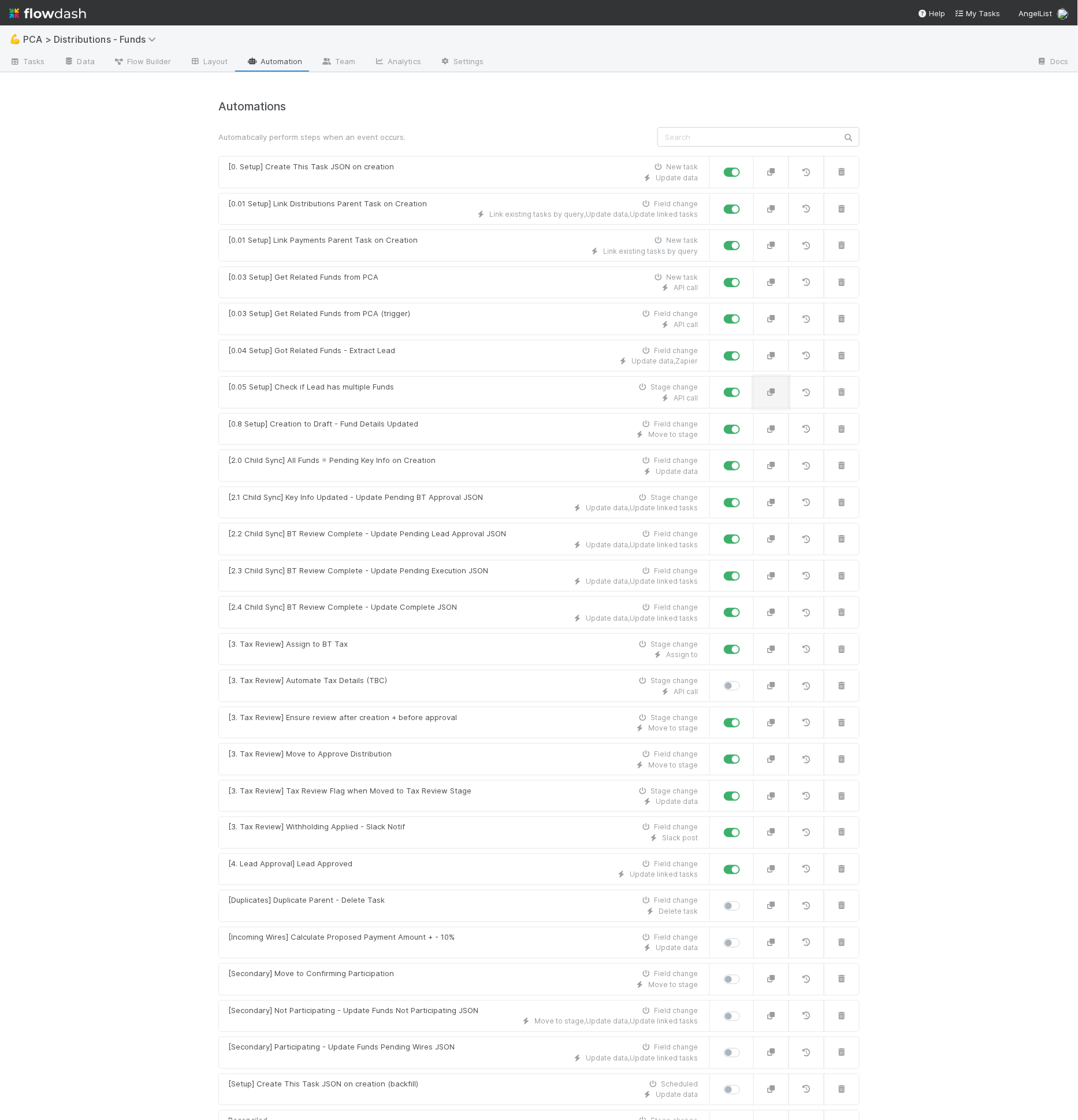
click at [769, 396] on button "button" at bounding box center [771, 392] width 36 height 32
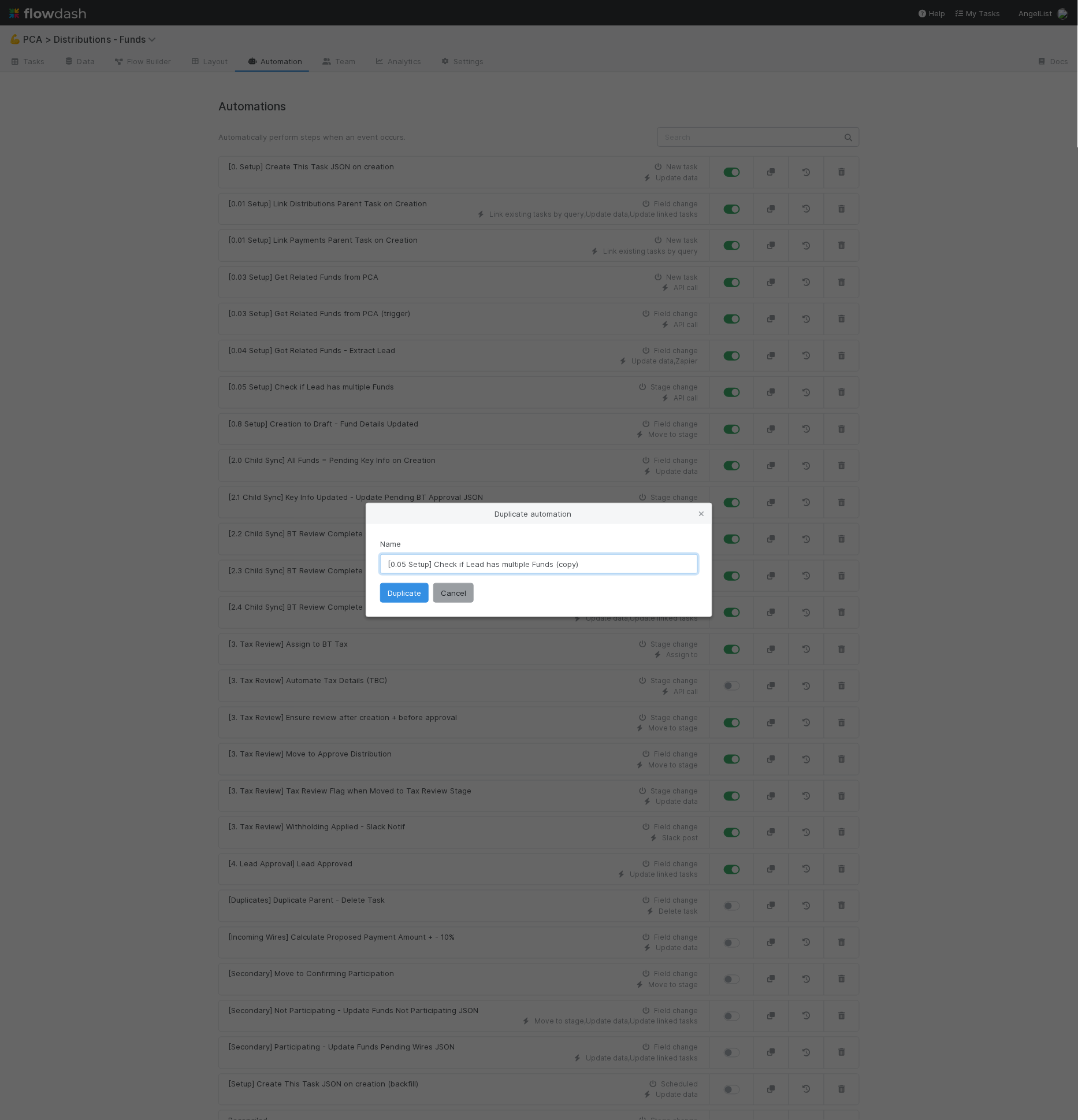
click at [568, 561] on input "[0.05 Setup] Check if Lead has multiple Funds (copy)" at bounding box center [539, 564] width 318 height 19
type input "[0.05 Setup] Check if Lead has multiple Funds (tester)"
click at [410, 591] on button "Duplicate" at bounding box center [404, 593] width 49 height 19
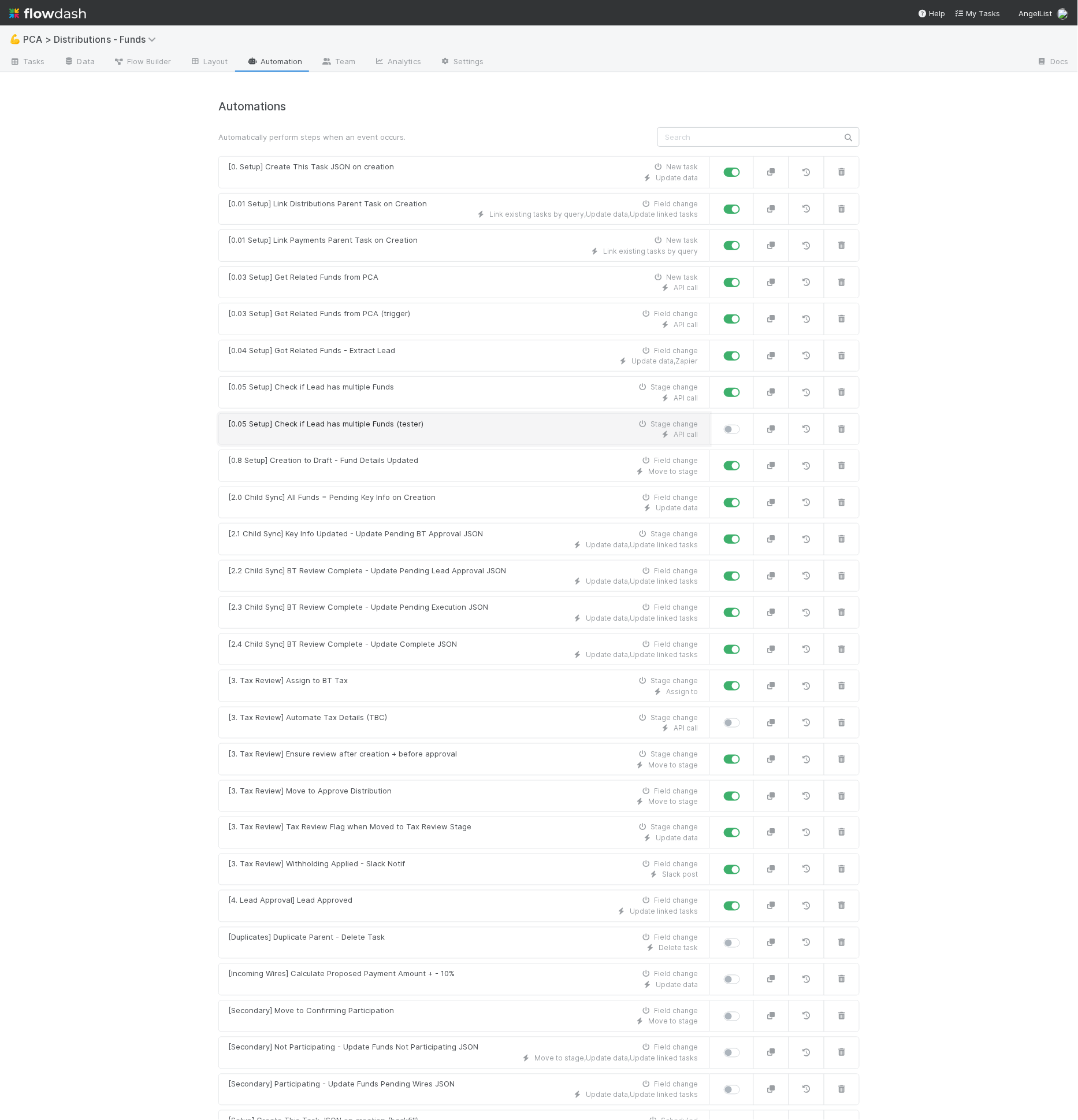
click at [404, 423] on div "[0.05 Setup] Check if Lead has multiple Funds (tester)" at bounding box center [325, 424] width 195 height 12
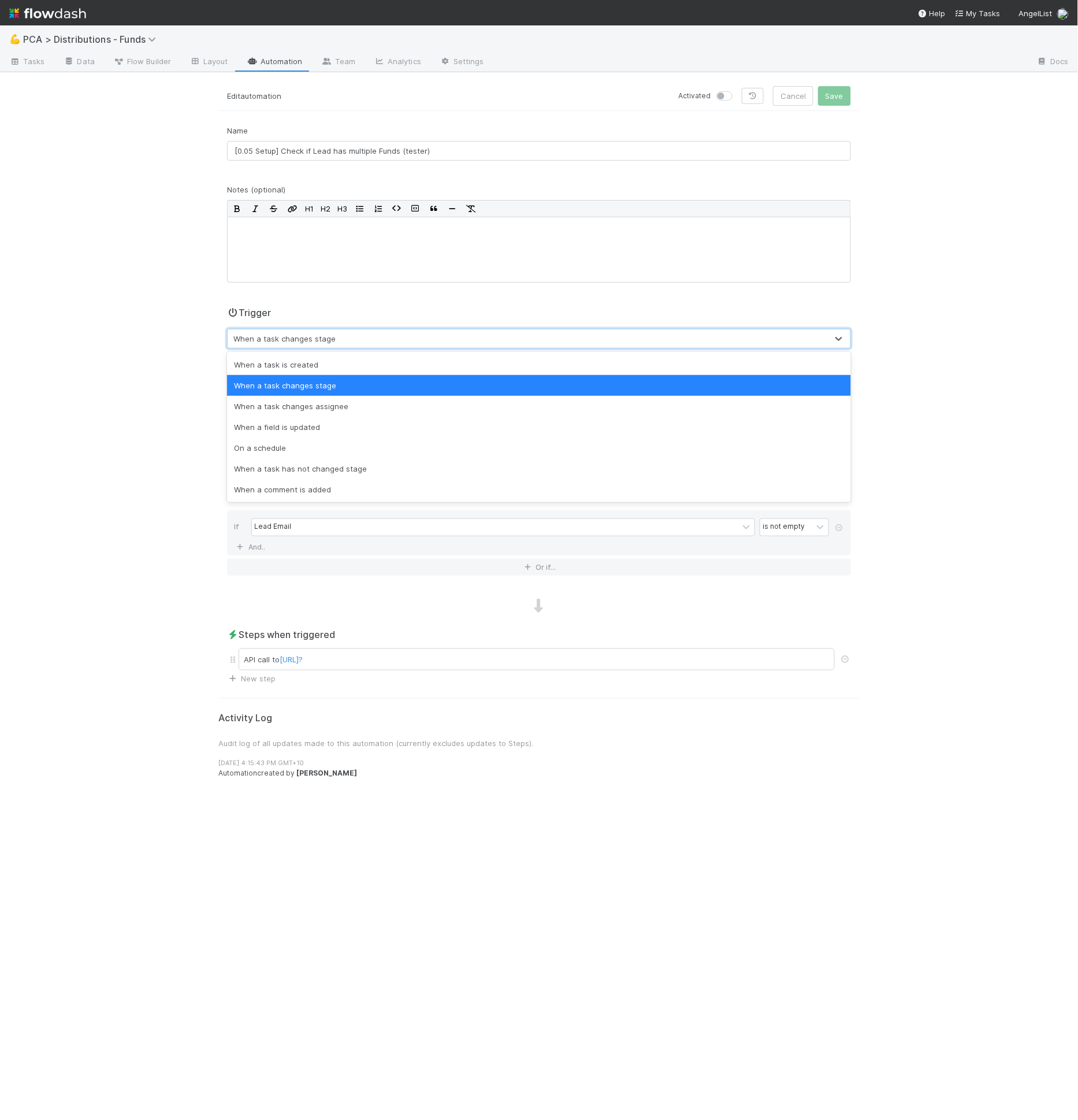
click at [283, 334] on div "When a task changes stage" at bounding box center [285, 338] width 102 height 12
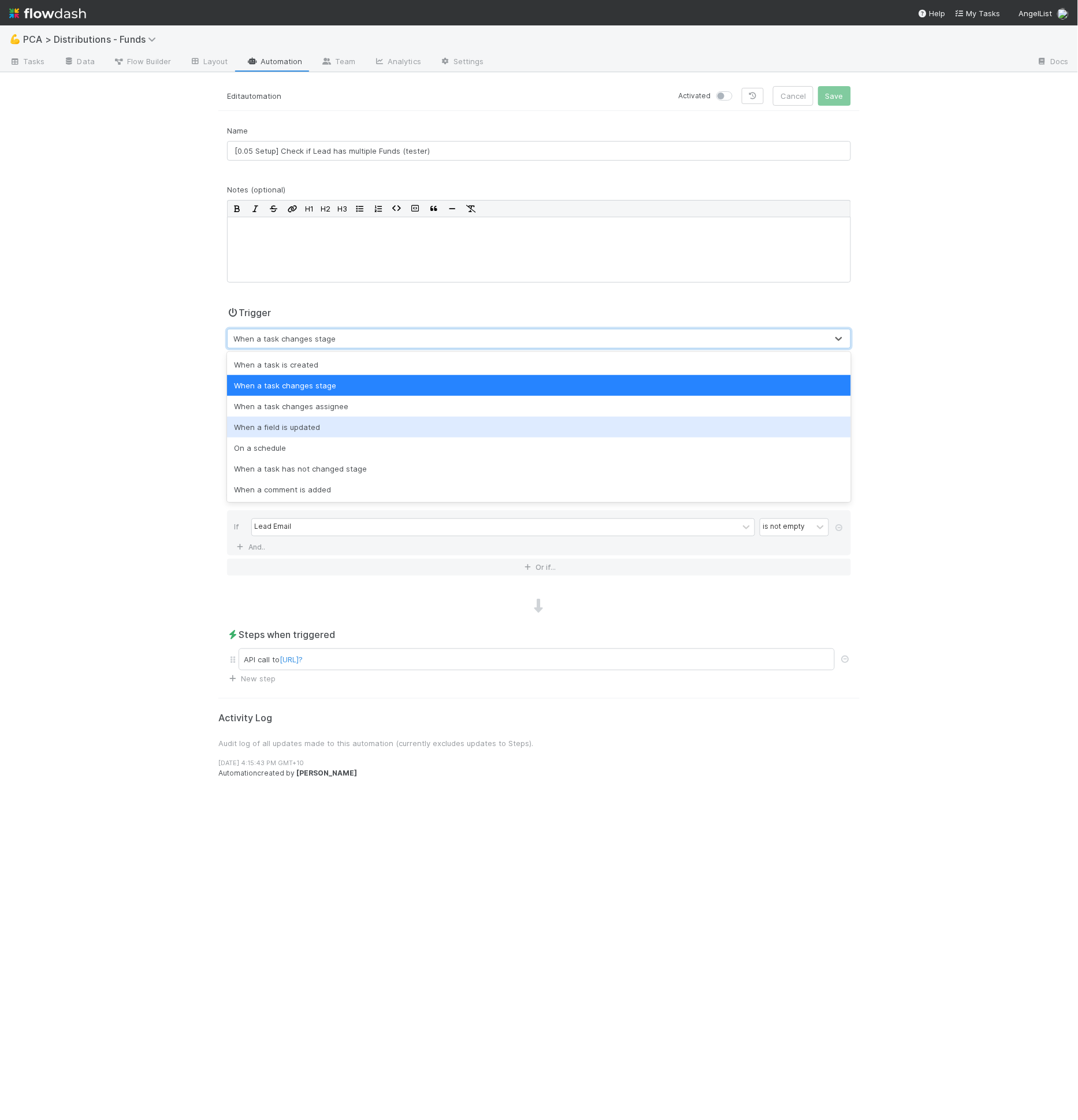
click at [305, 431] on div "When a field is updated" at bounding box center [539, 427] width 624 height 21
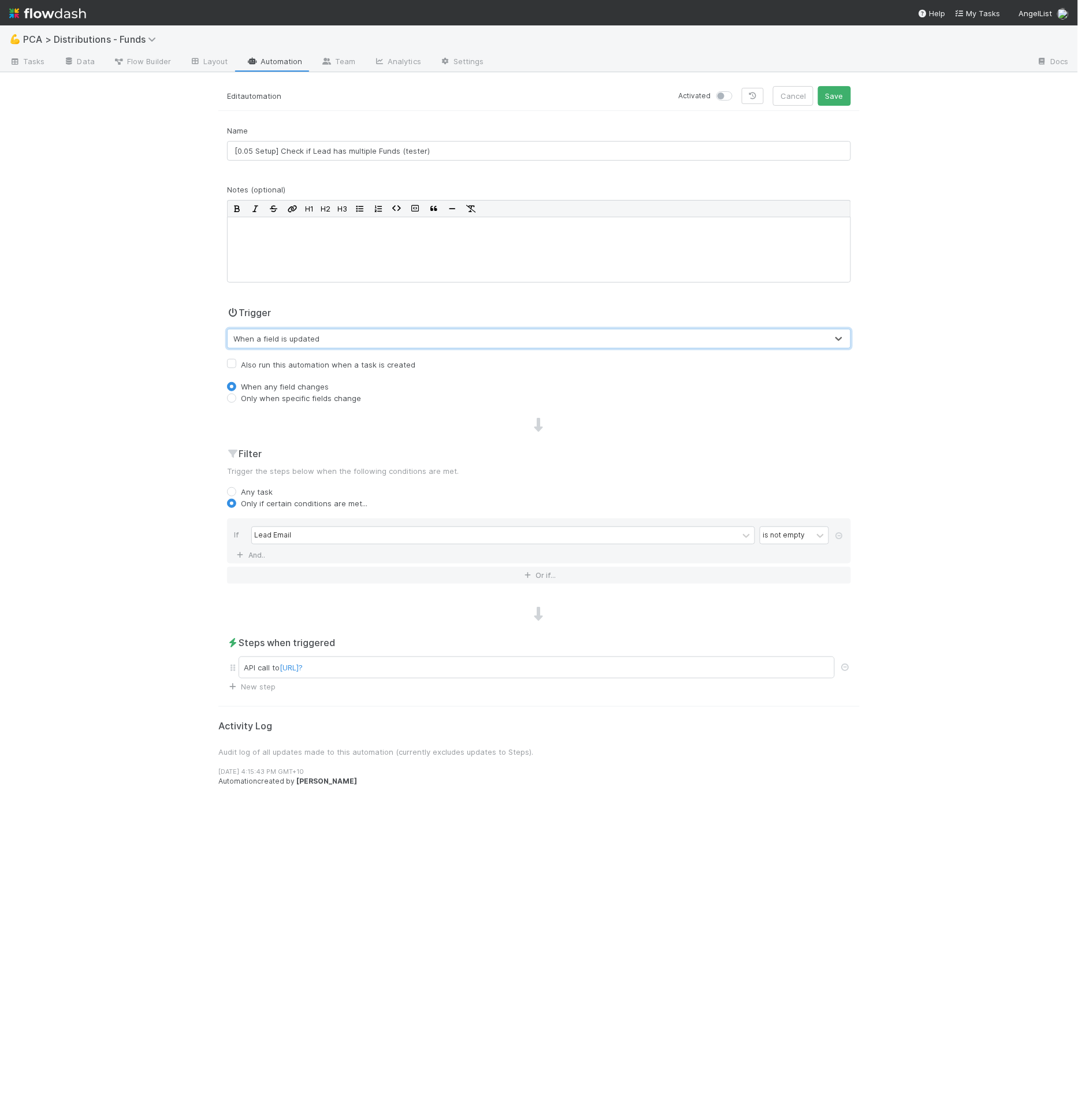
click at [269, 396] on label "Only when specific fields change" at bounding box center [301, 398] width 120 height 12
click at [237, 396] on input "Only when specific fields change" at bounding box center [231, 397] width 9 height 10
radio input "true"
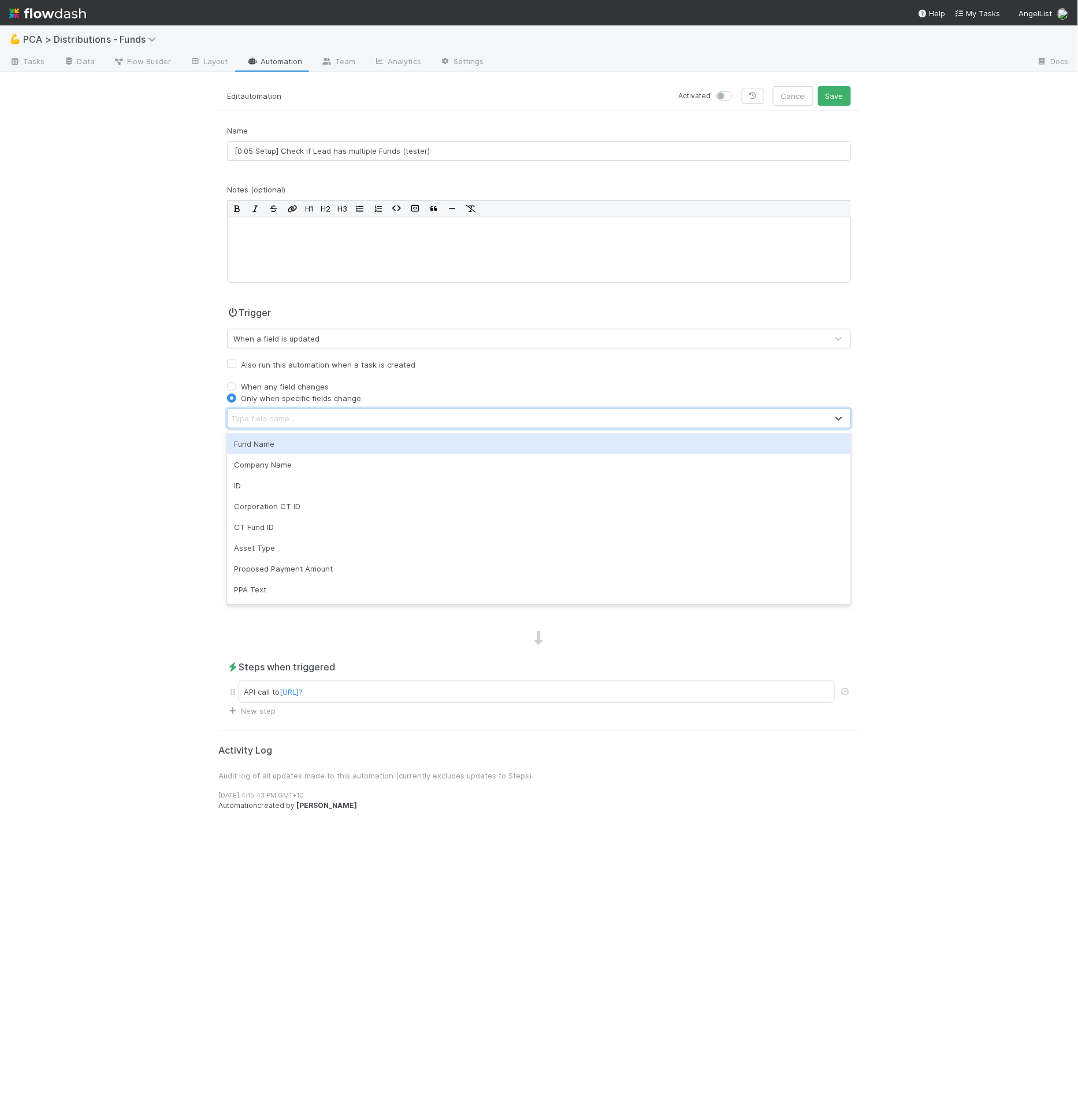
click at [285, 415] on div "Type field name..." at bounding box center [263, 418] width 64 height 12
type input "mult"
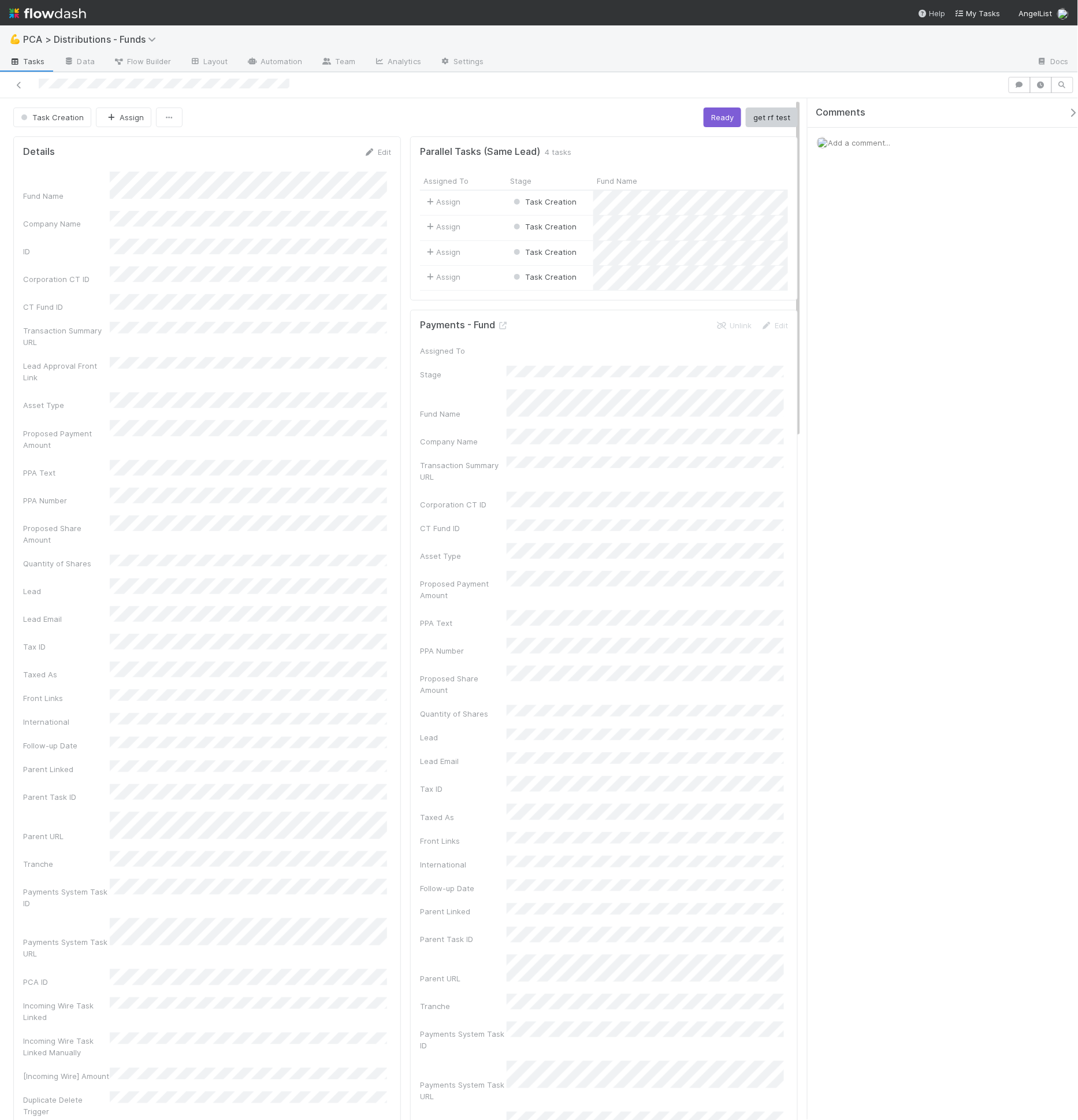
click at [941, 13] on div "Help" at bounding box center [932, 13] width 28 height 12
click at [928, 100] on link "API docs" at bounding box center [911, 95] width 126 height 18
click at [202, 550] on div "Resource Center AngelList Notion Doc Help center API docs Getting started Tutor…" at bounding box center [539, 560] width 1078 height 1120
click at [164, 556] on div "Resource Center AngelList Notion Doc Help center API docs Getting started Tutor…" at bounding box center [539, 560] width 1078 height 1120
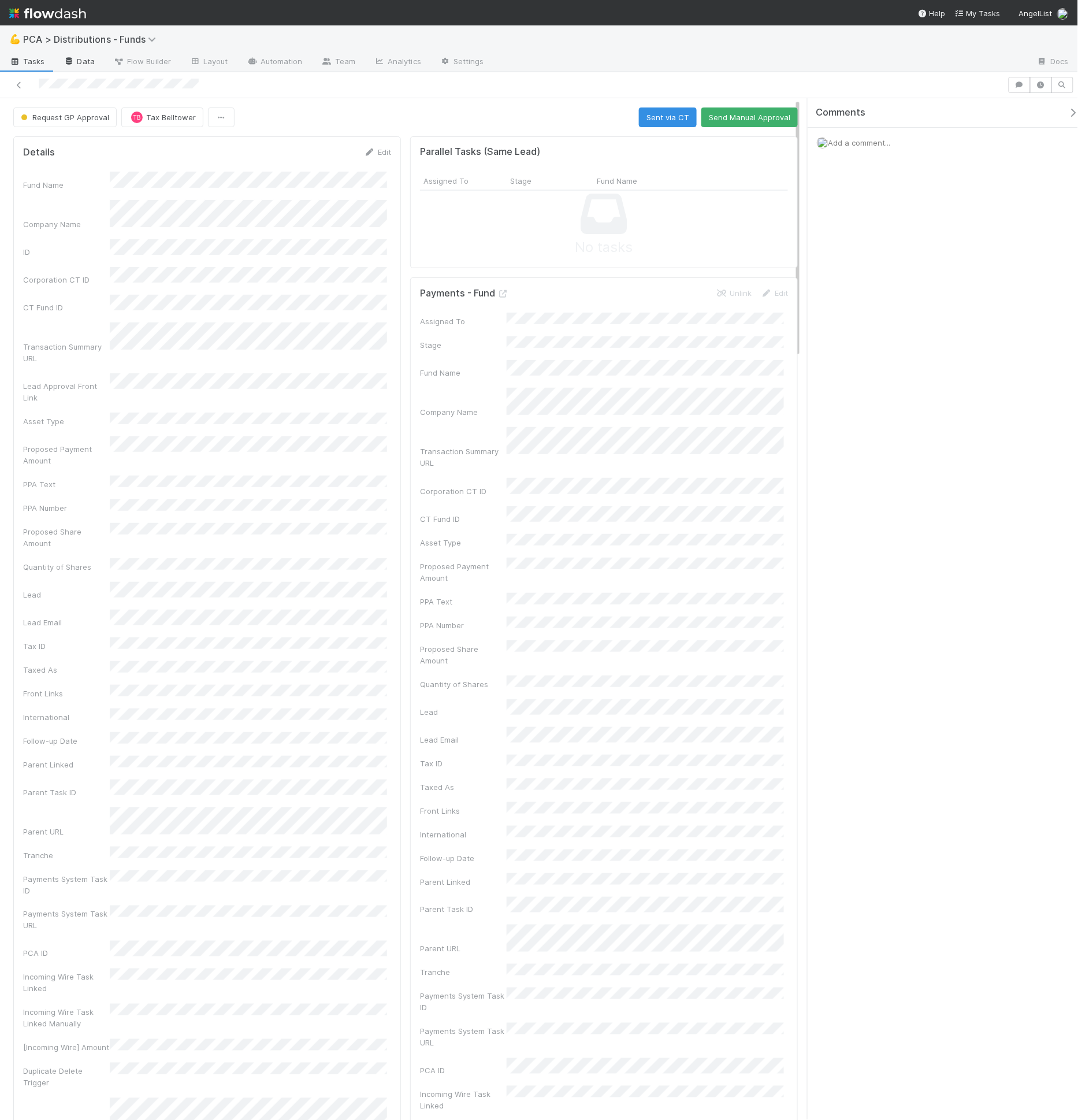
click at [81, 60] on link "Data" at bounding box center [79, 62] width 50 height 18
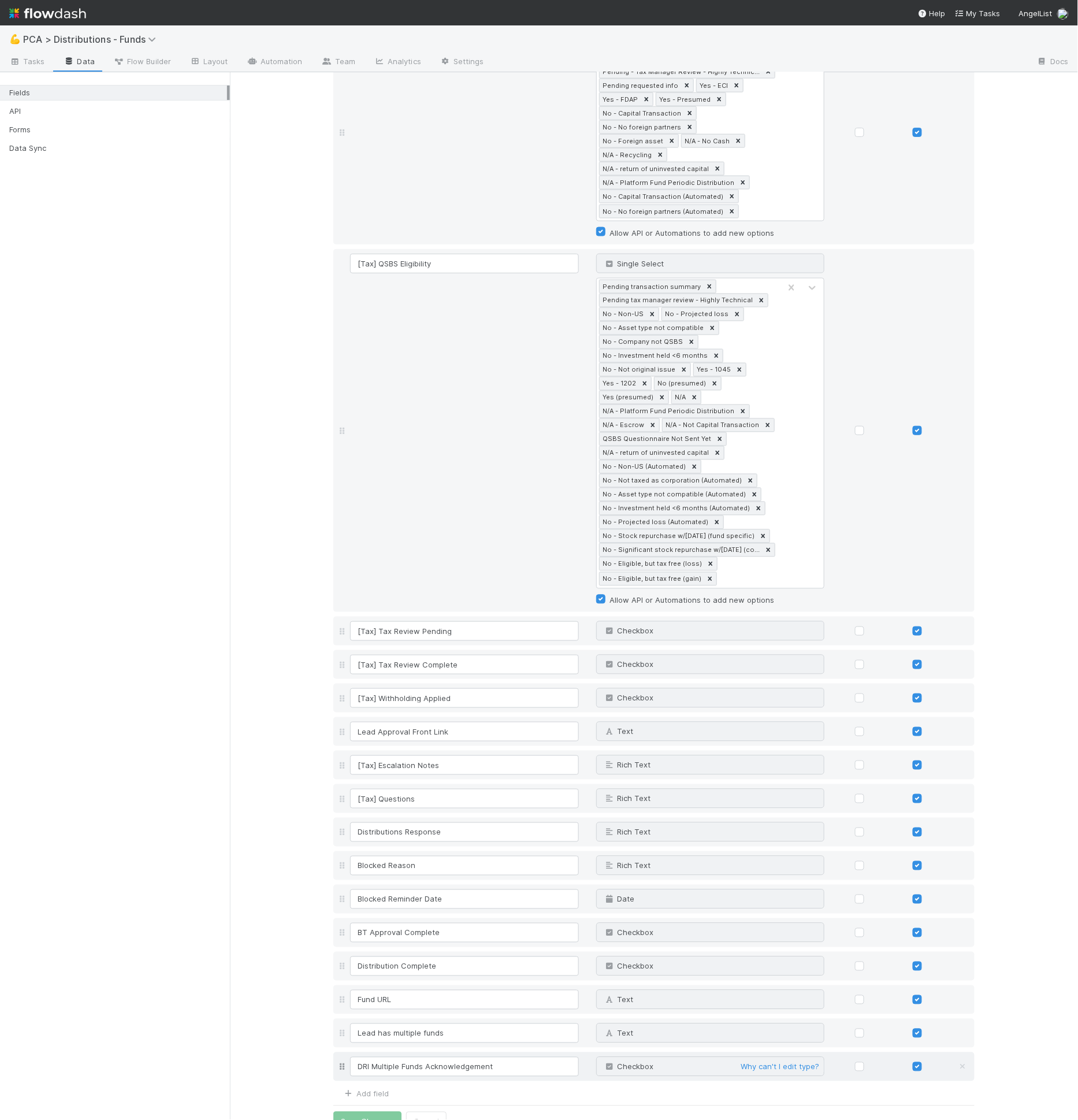
scroll to position [2186, 0]
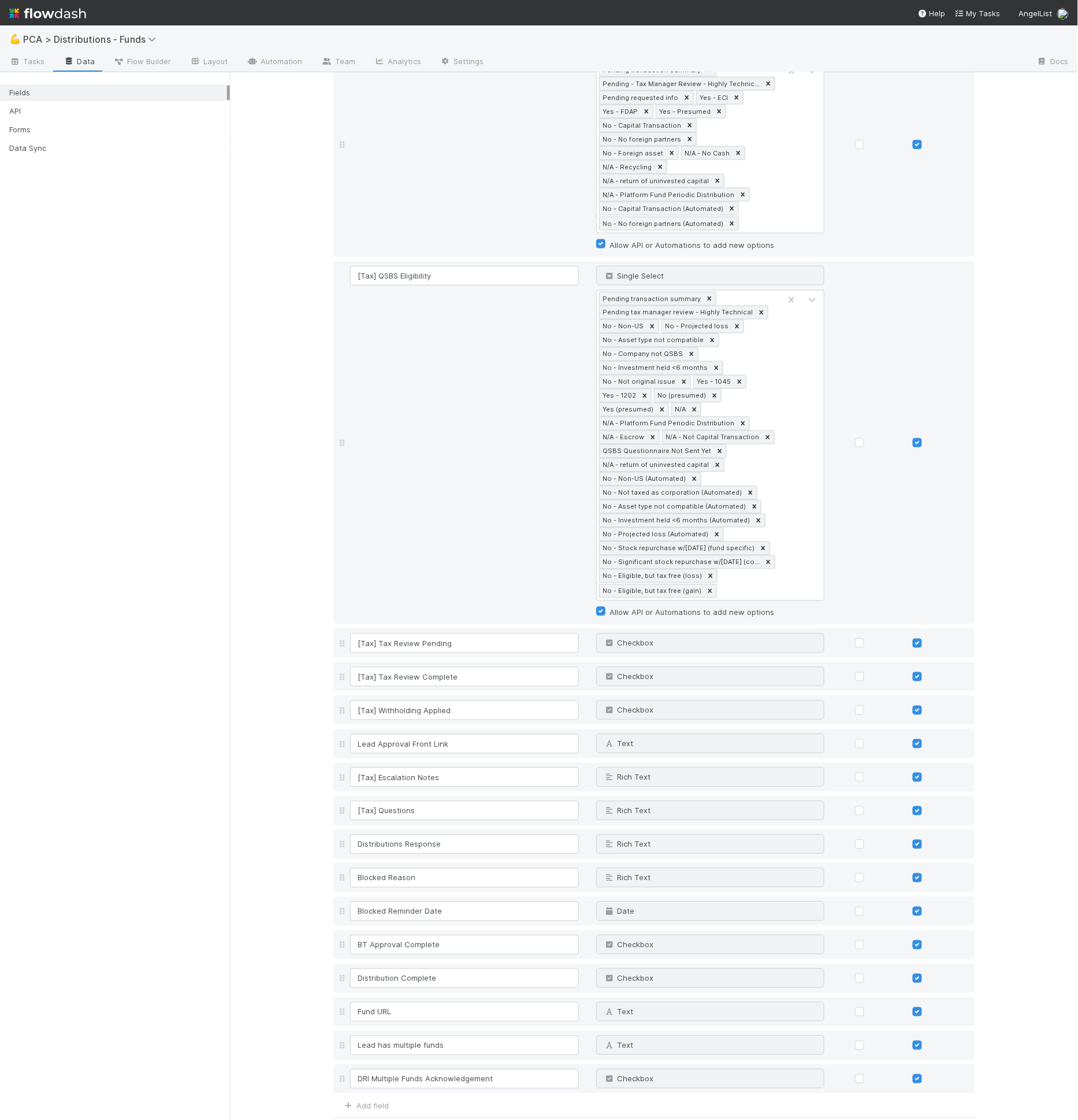
click at [374, 1098] on div "Add field" at bounding box center [361, 1104] width 55 height 14
click at [376, 1098] on div "Add field" at bounding box center [361, 1104] width 55 height 14
click at [378, 1101] on link "Add field" at bounding box center [365, 1105] width 46 height 9
click at [387, 1102] on input at bounding box center [465, 1112] width 229 height 19
type input "test lead check trigger"
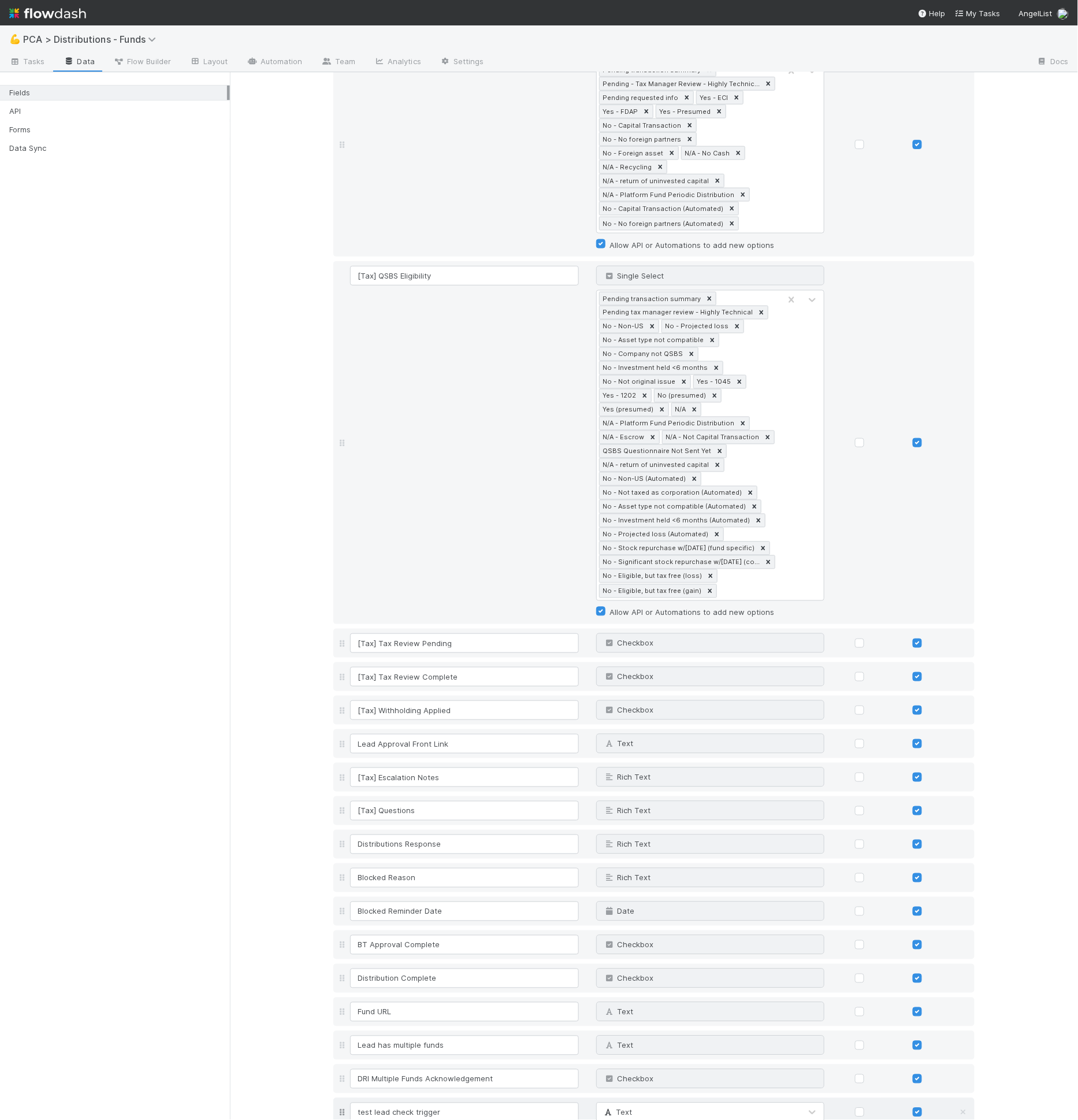
click at [604, 1108] on icon at bounding box center [608, 1112] width 12 height 7
type input "check"
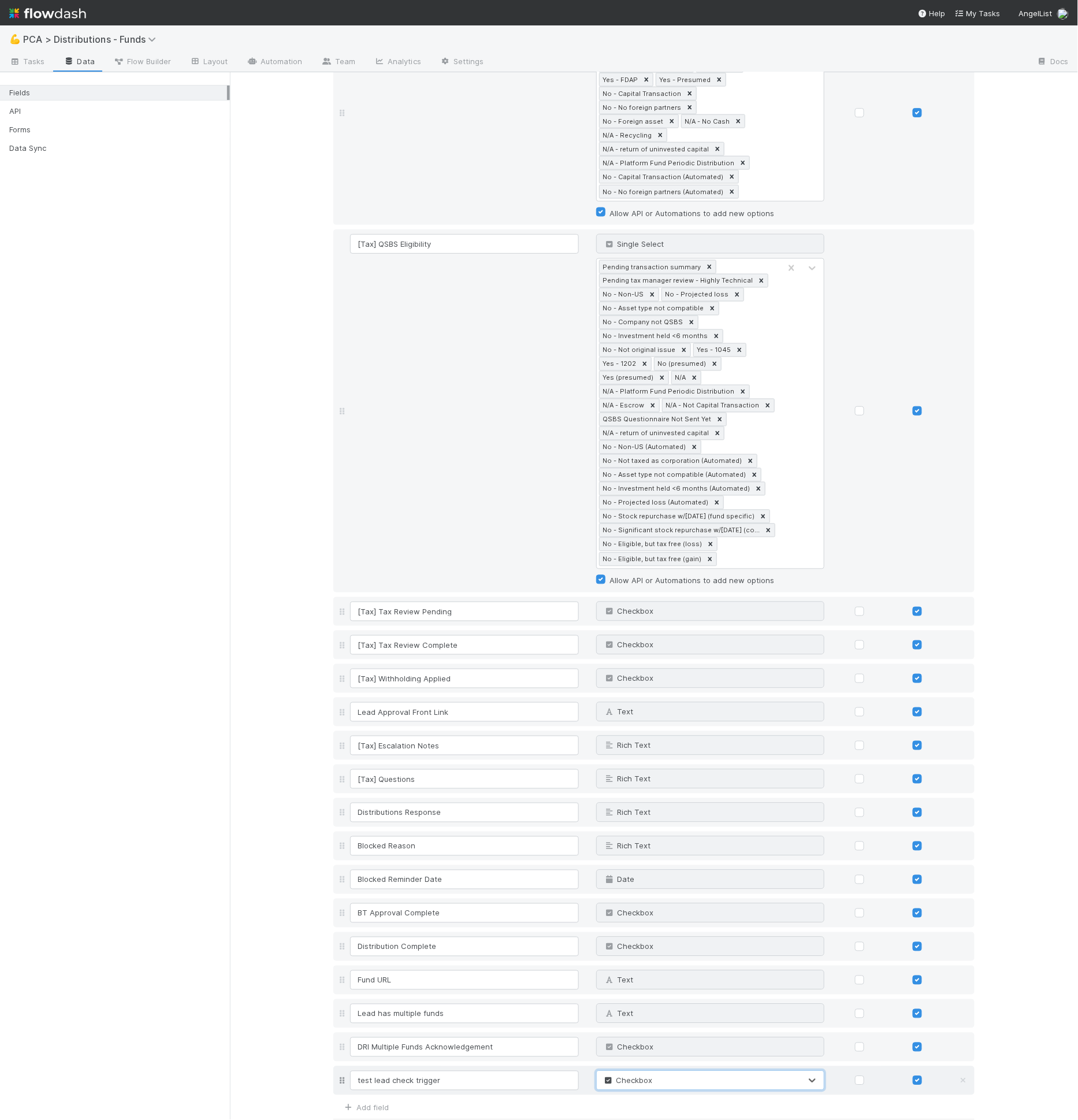
scroll to position [2232, 0]
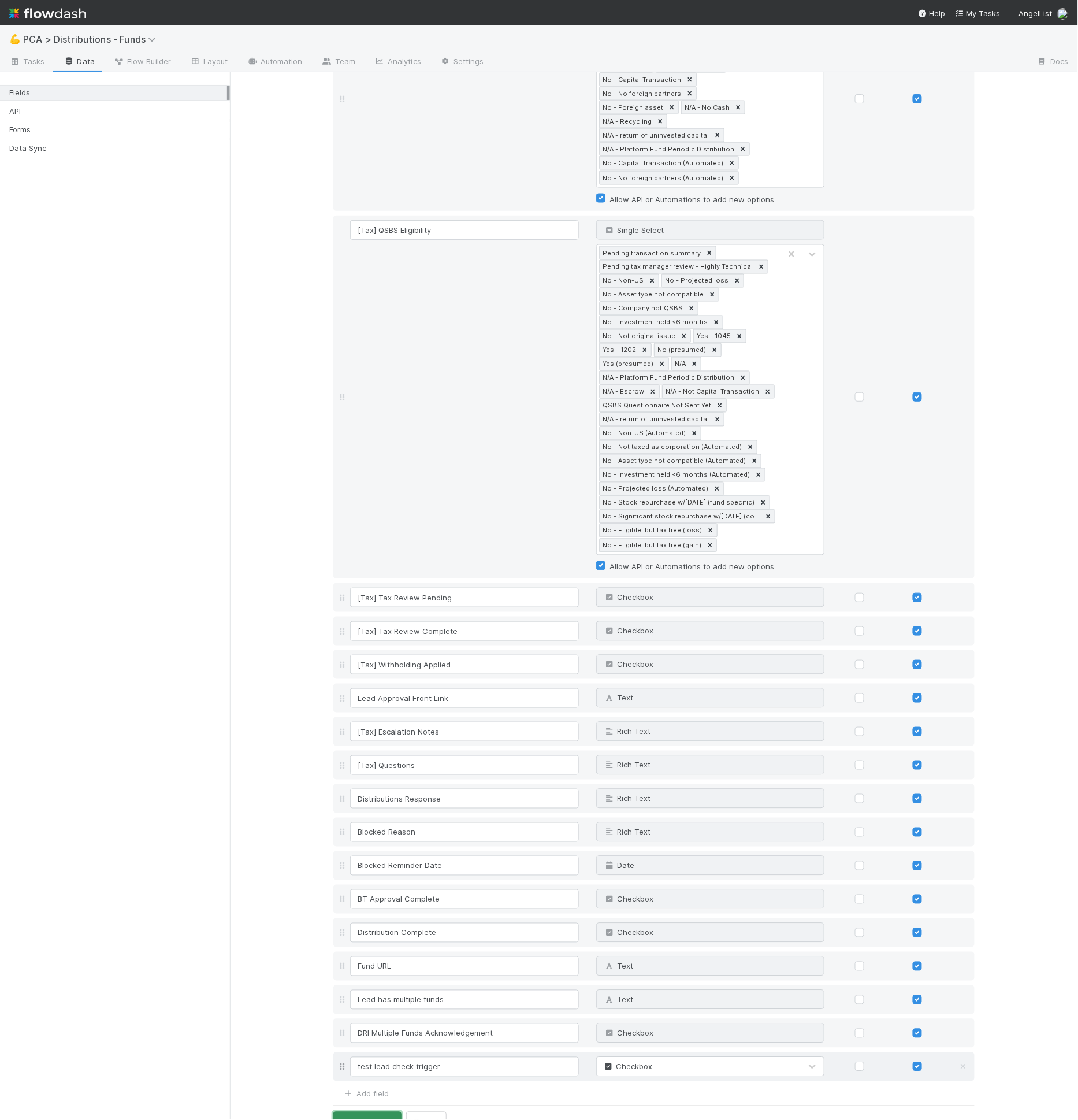
click at [367, 1111] on button "Save Changes" at bounding box center [367, 1121] width 68 height 19
click at [199, 67] on link "Layout" at bounding box center [209, 62] width 57 height 18
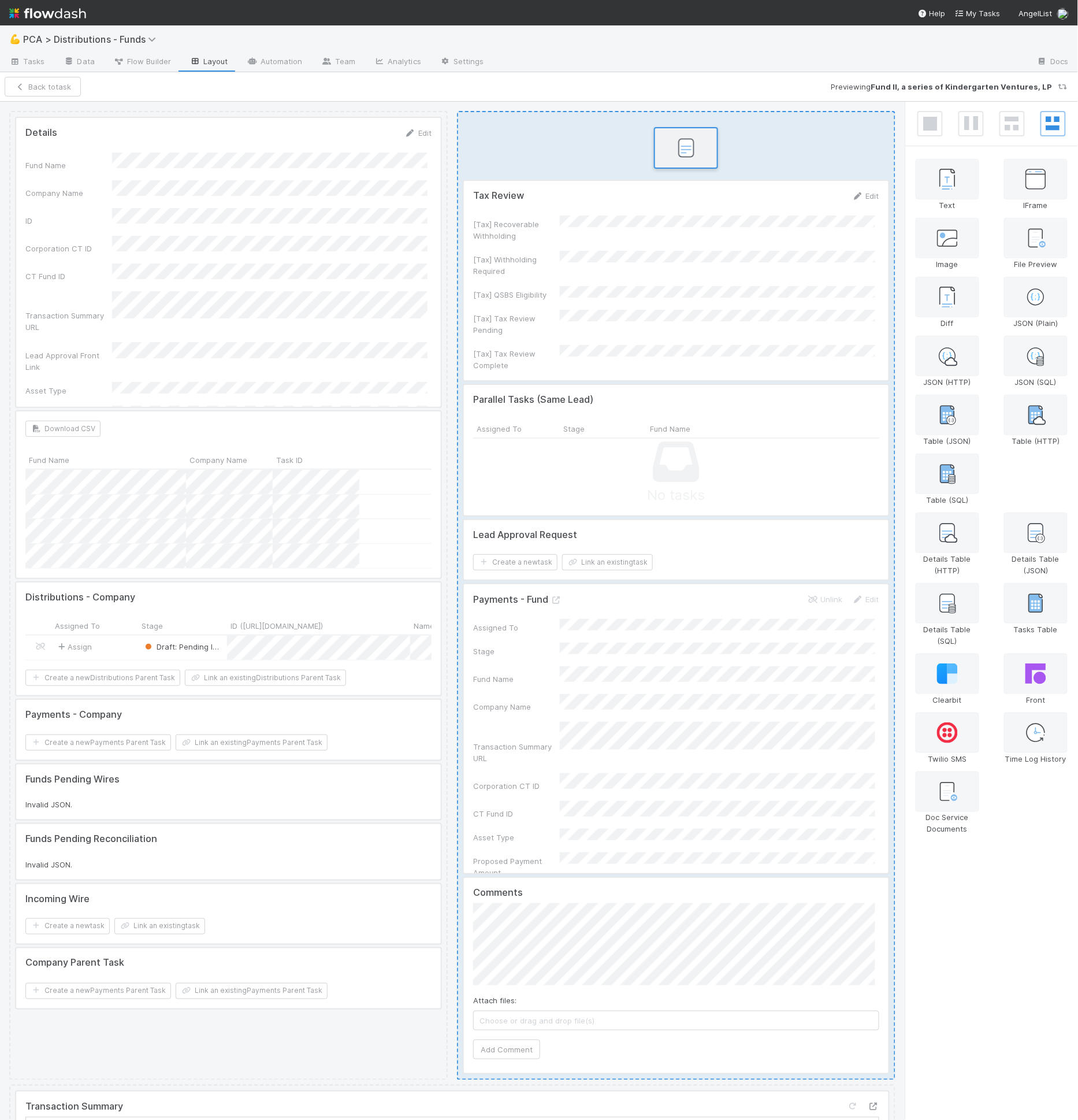
drag, startPoint x: 1052, startPoint y: 481, endPoint x: 686, endPoint y: 155, distance: 490.1
click at [686, 155] on div "Details Edit Fund Name Company Name ID Corporation CT ID CT Fund ID Transaction…" at bounding box center [539, 611] width 1078 height 1019
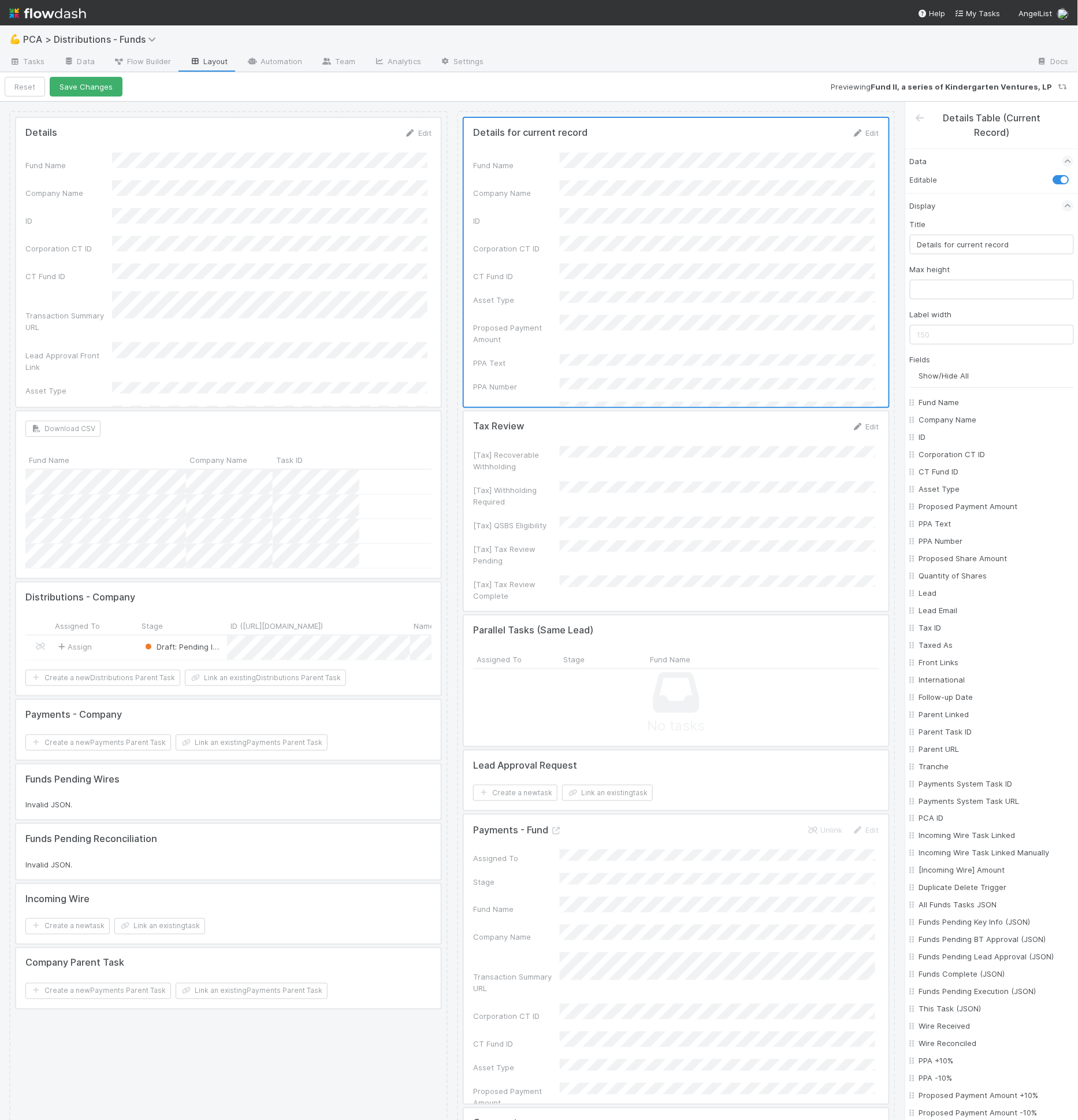
click at [949, 256] on div "Title Details for current record Max height Label width Fields Show/Hide All Fu…" at bounding box center [992, 973] width 164 height 1510
click at [948, 242] on input "Details for current record" at bounding box center [992, 244] width 164 height 19
type input "test"
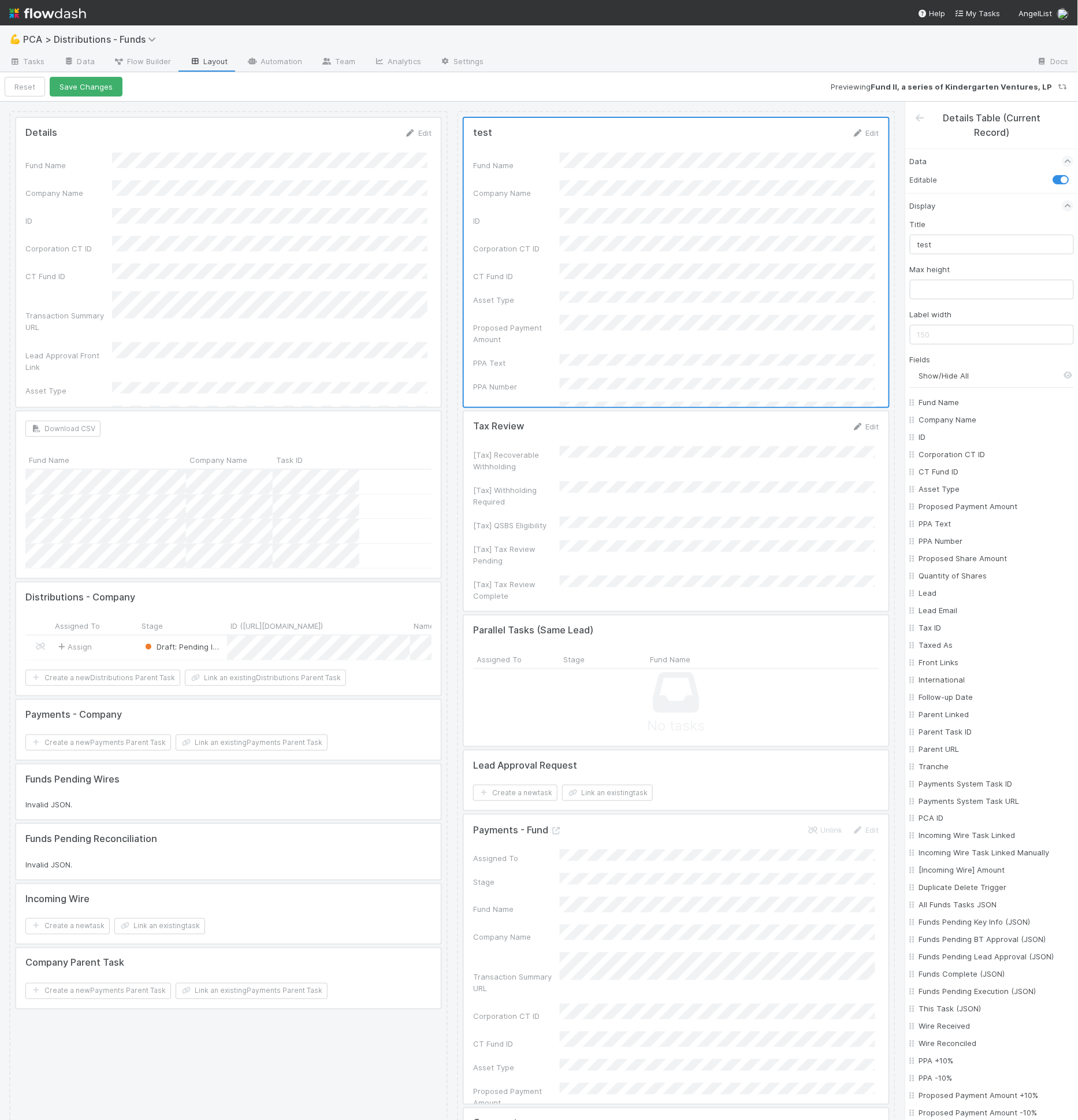
click at [955, 376] on input "Show/Hide All" at bounding box center [997, 375] width 155 height 12
checkbox input "false"
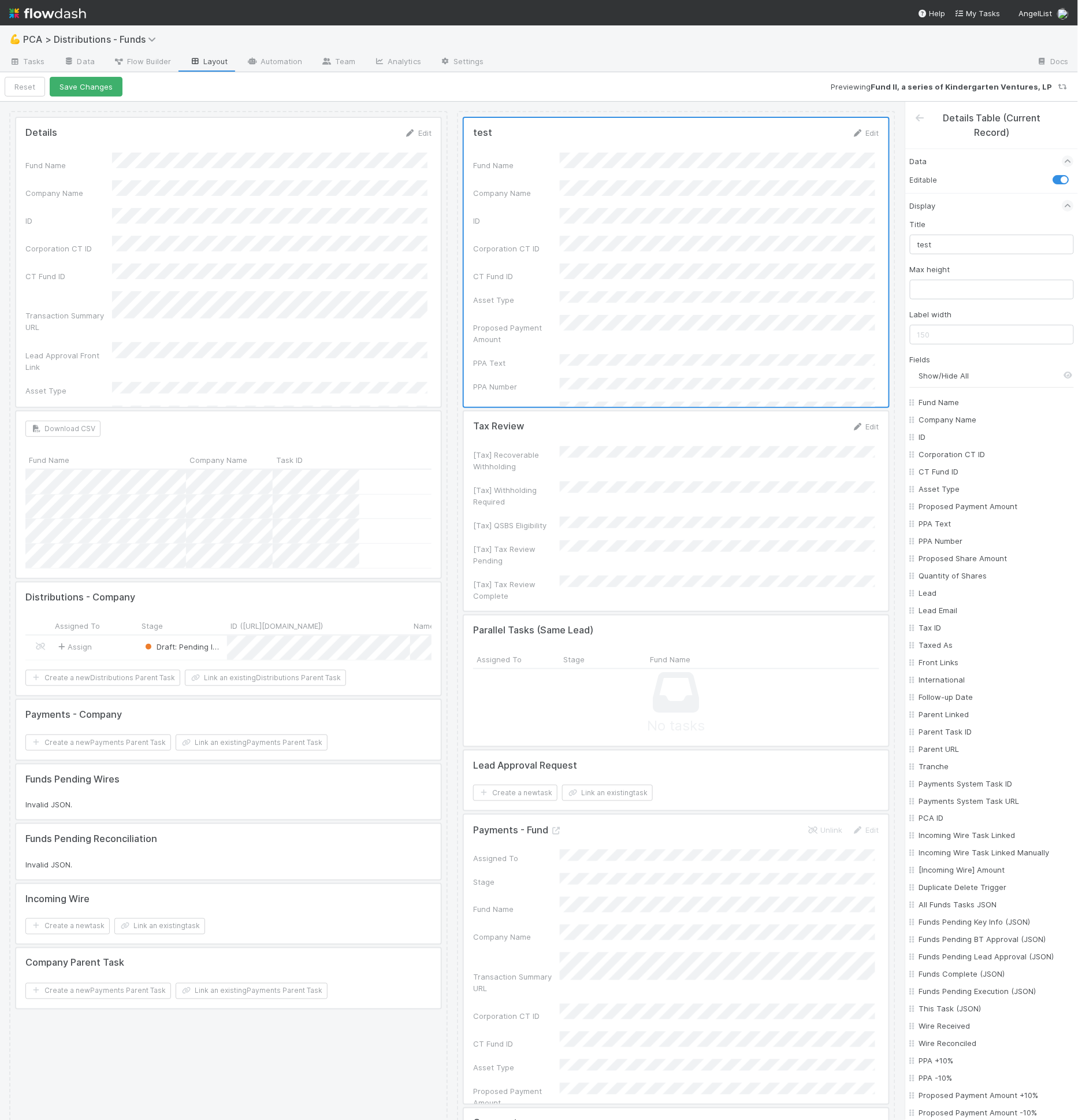
checkbox input "false"
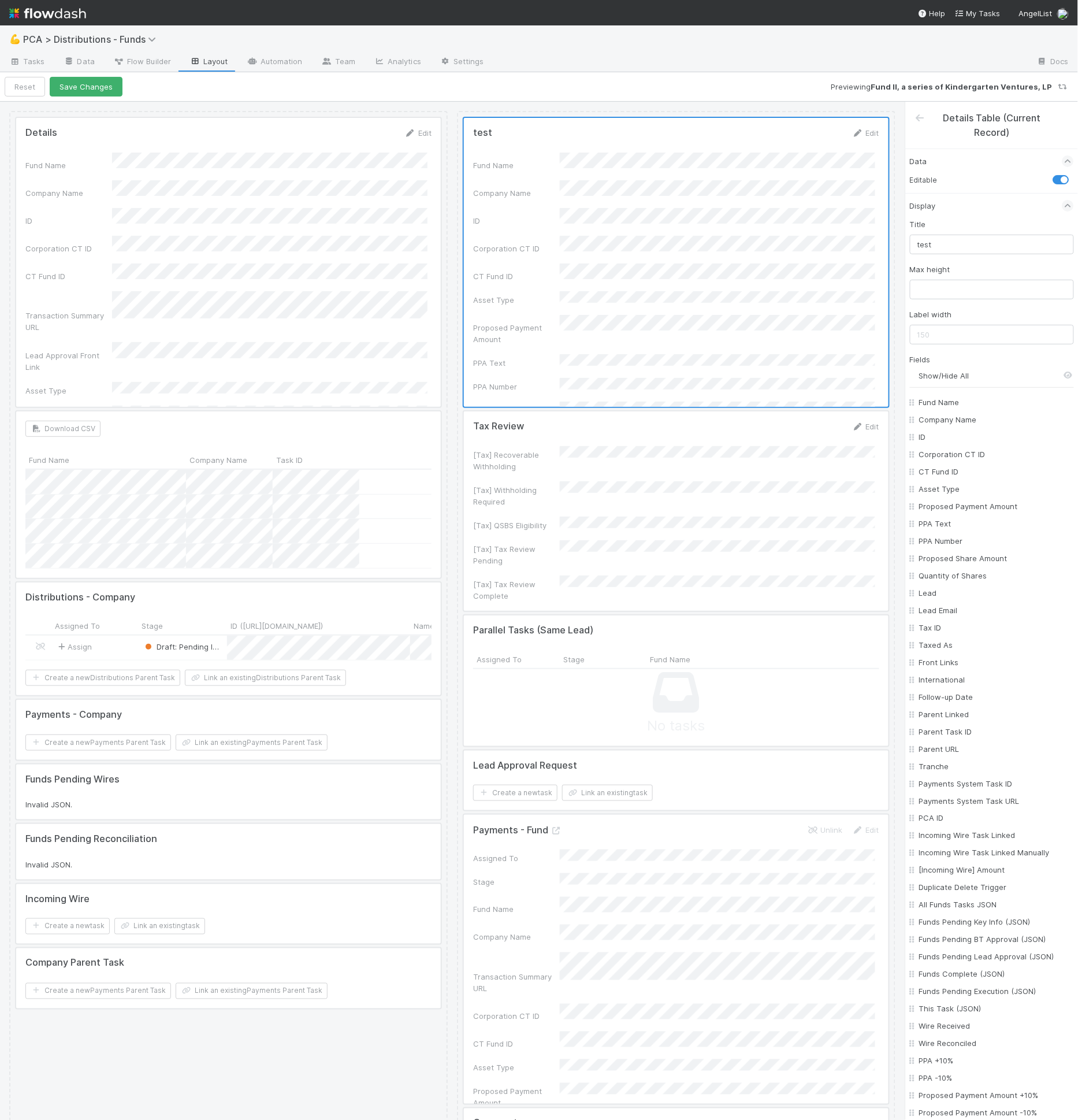
checkbox input "false"
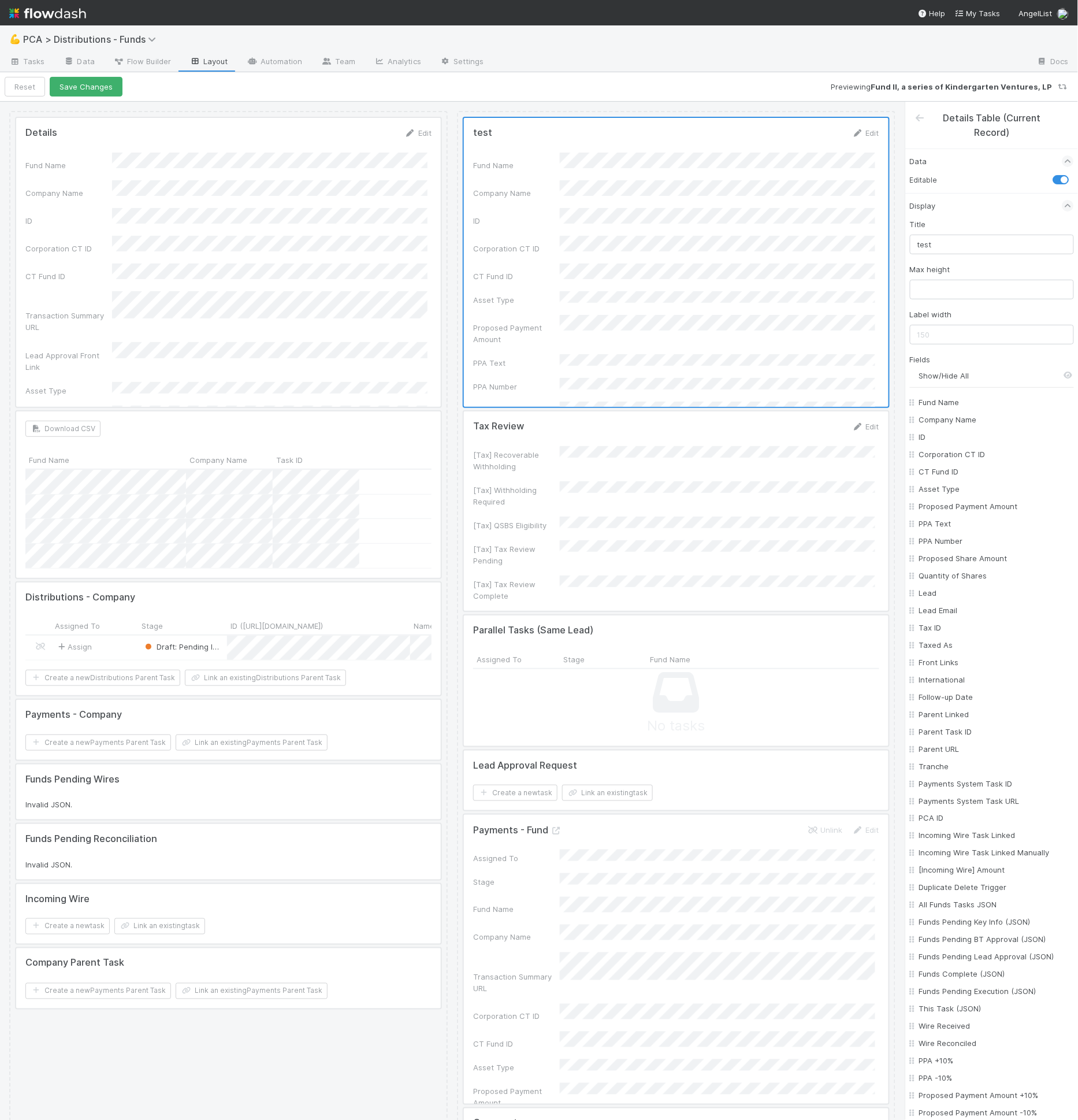
checkbox input "false"
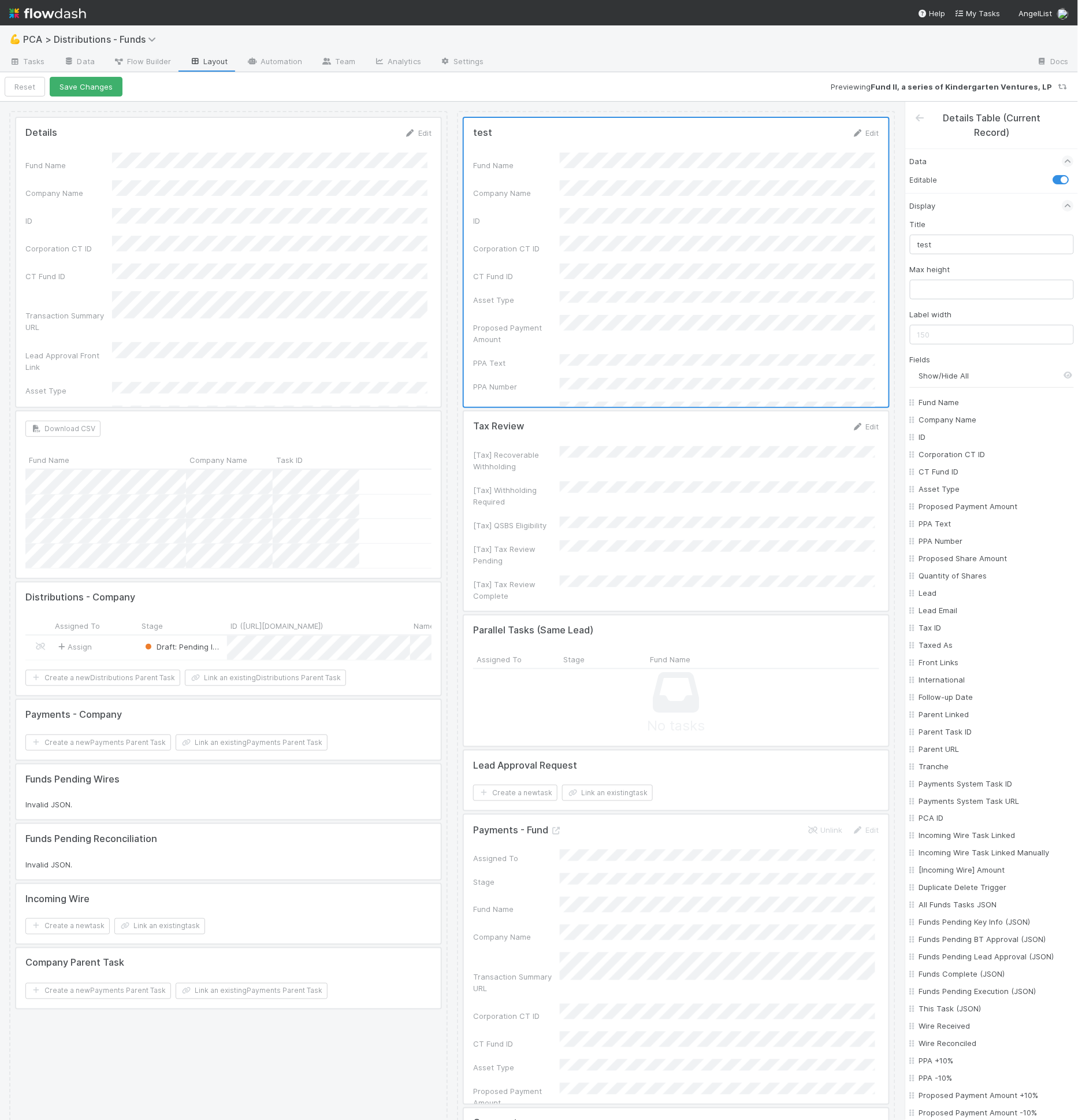
checkbox input "false"
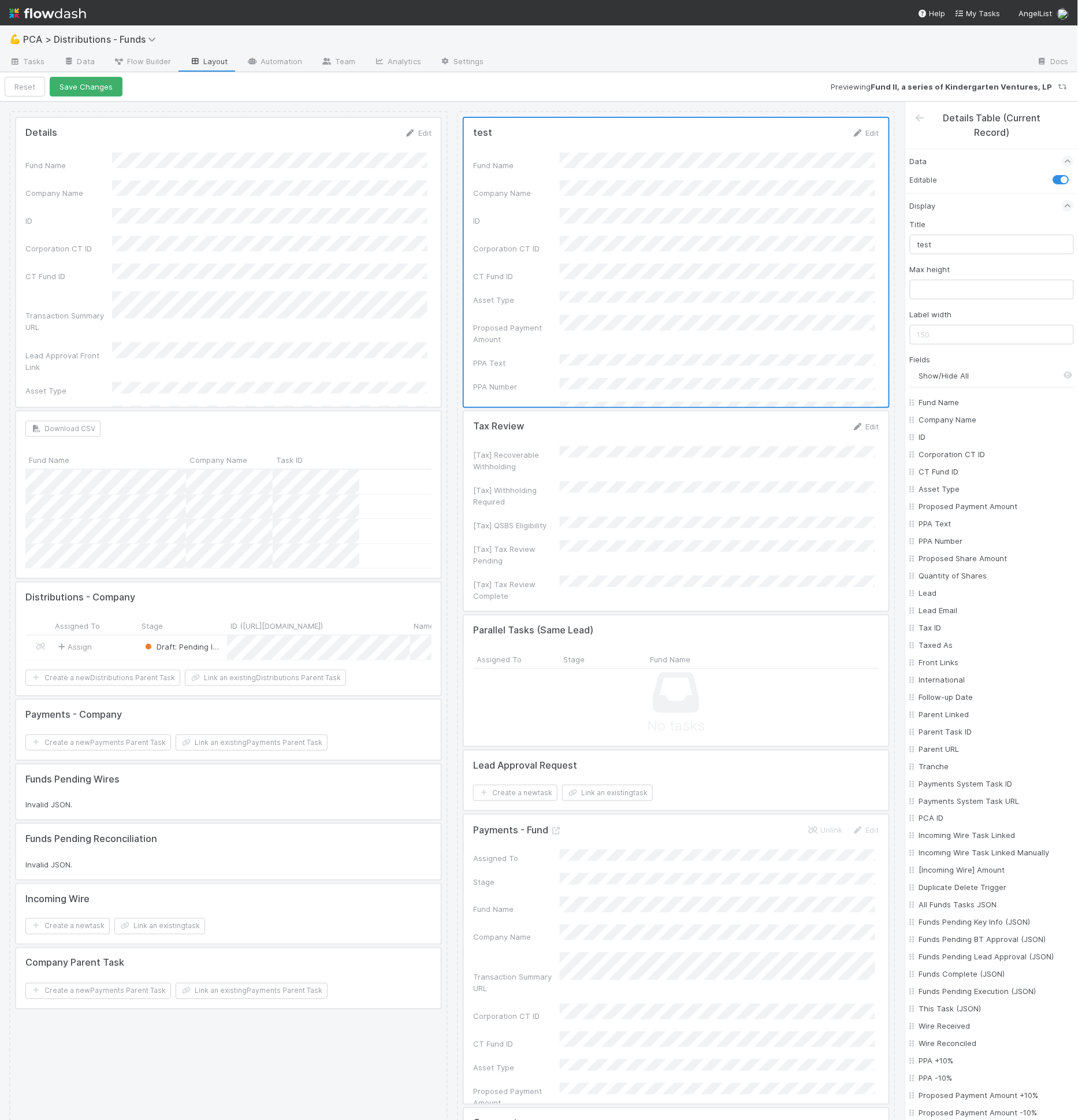
checkbox input "false"
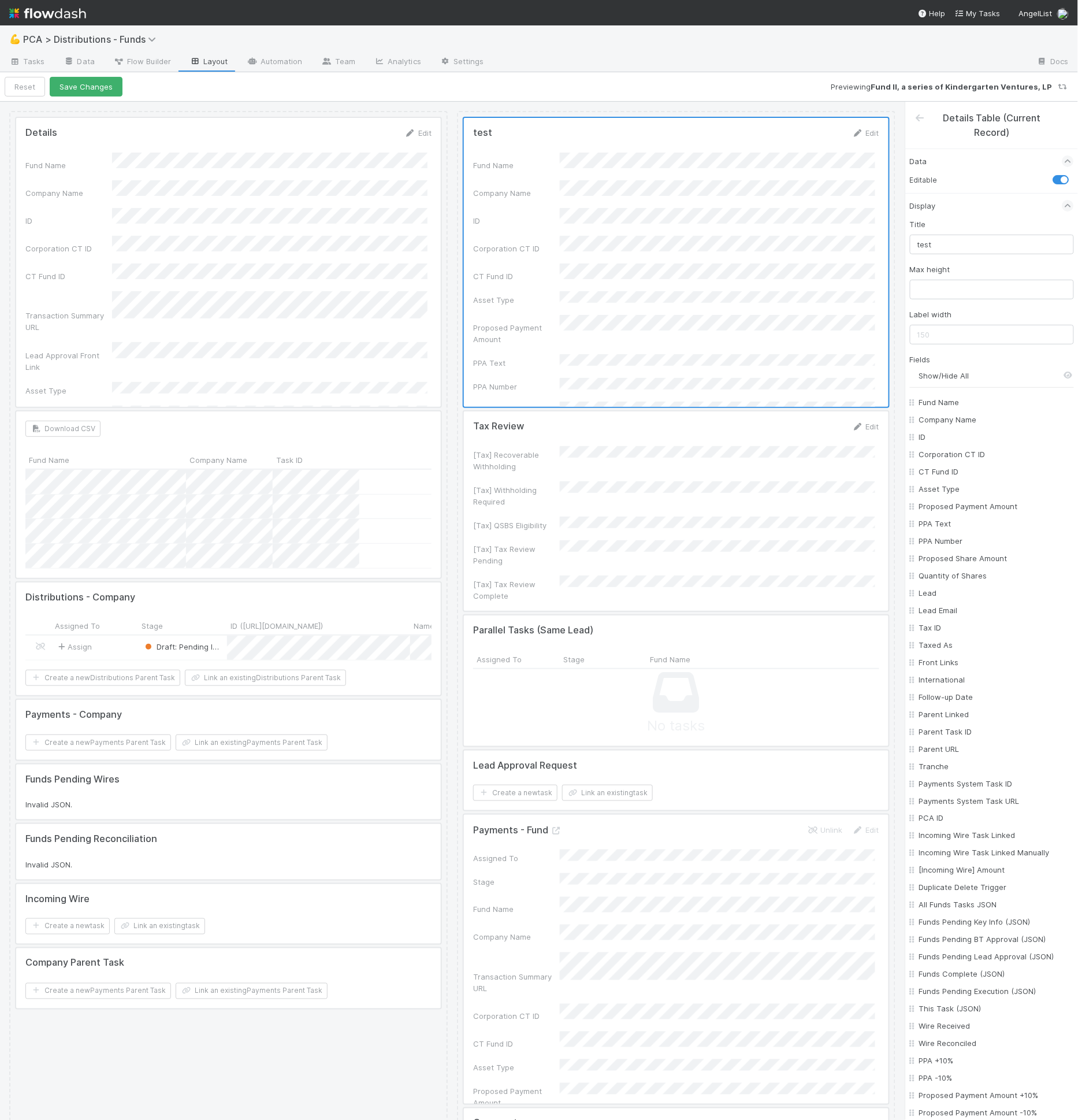
checkbox input "false"
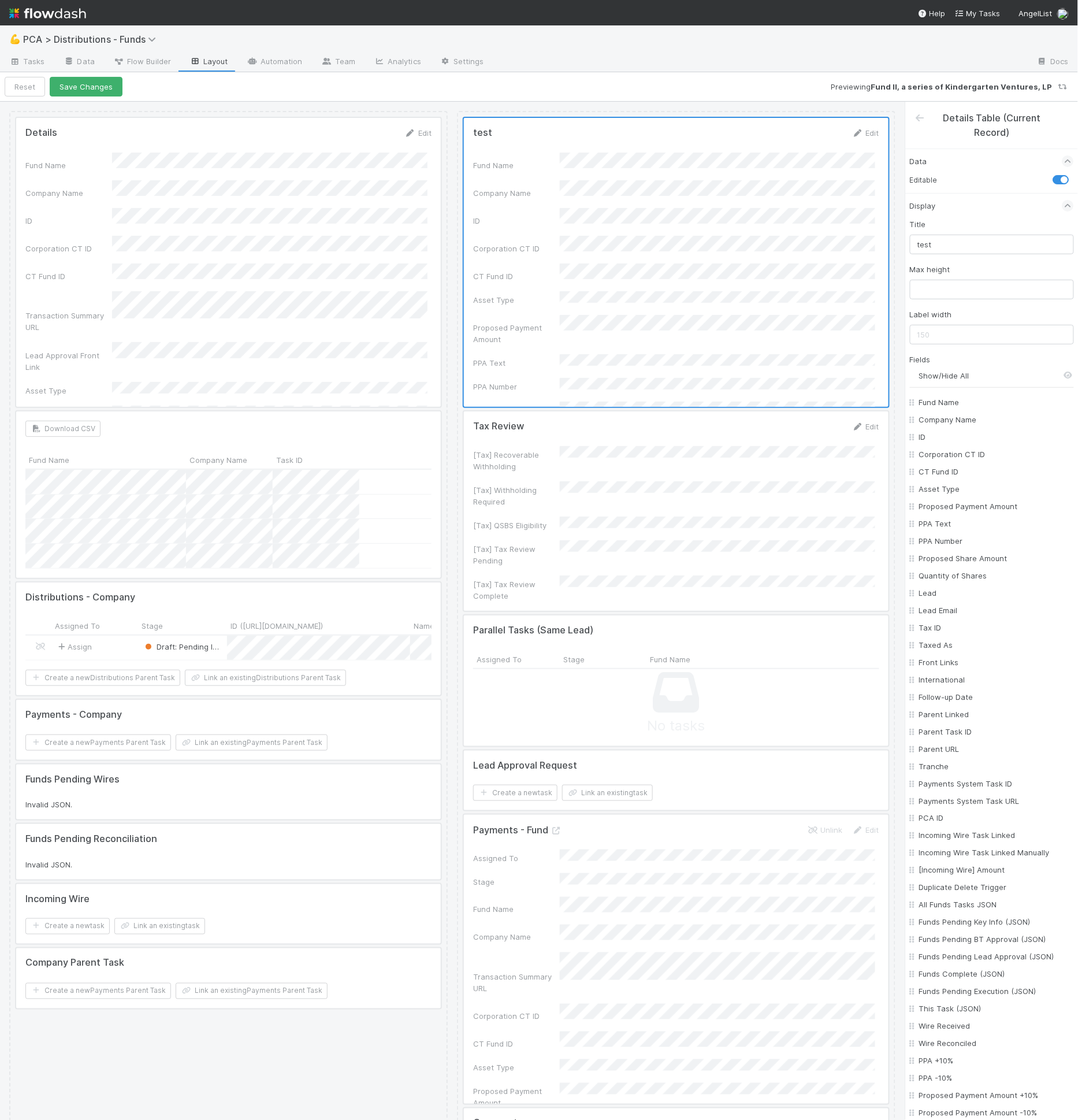
checkbox input "false"
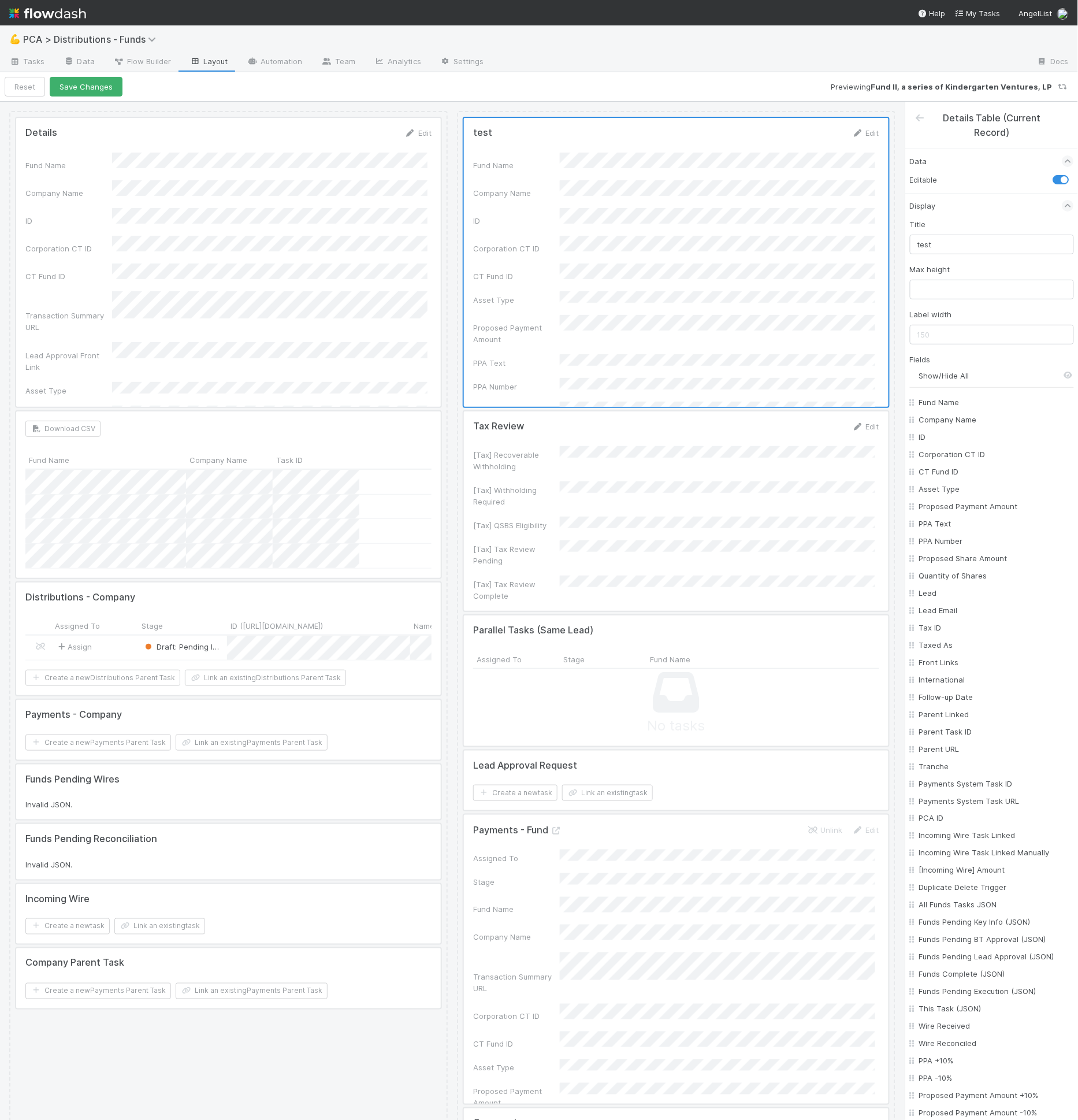
checkbox input "false"
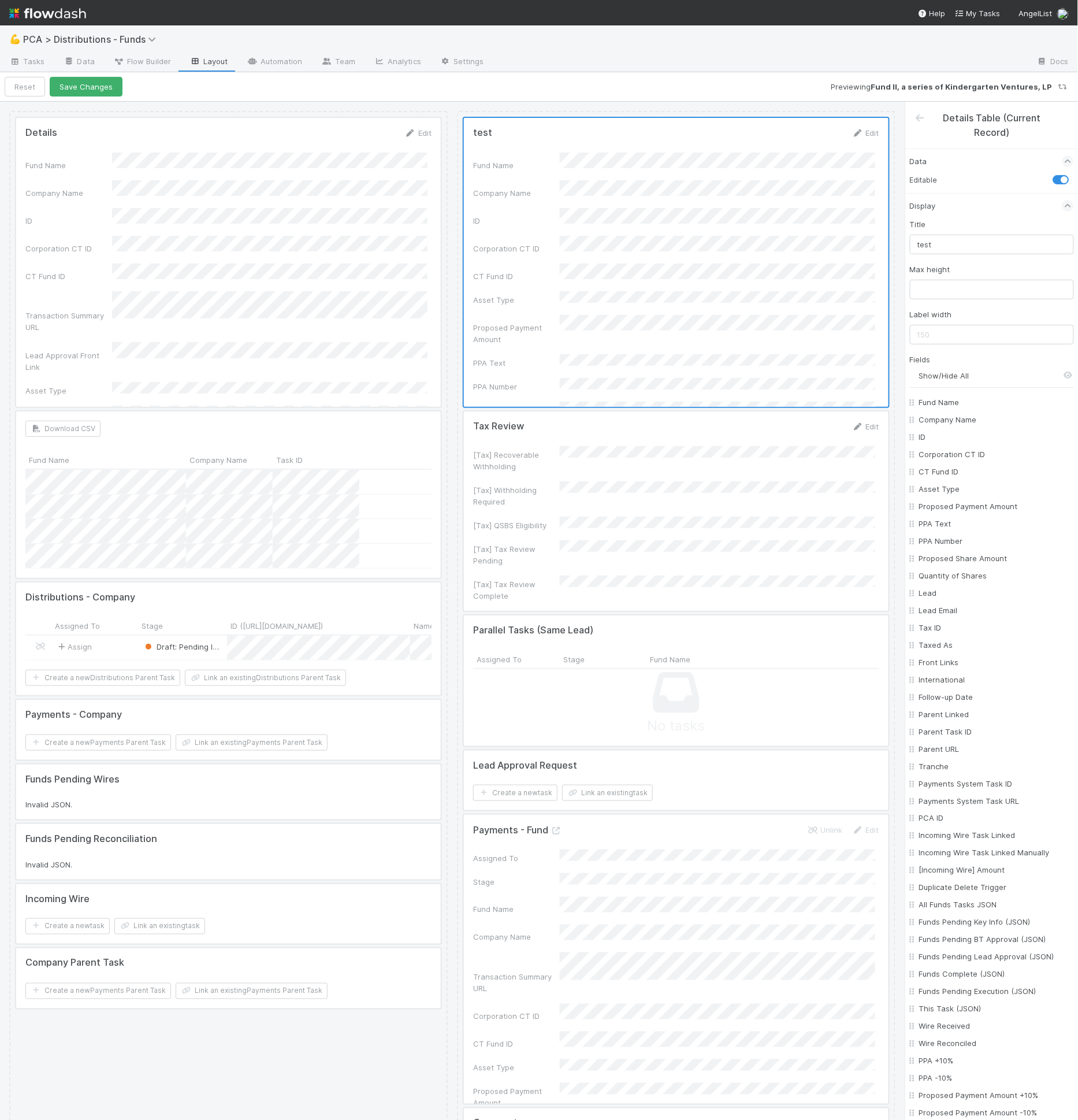
checkbox input "false"
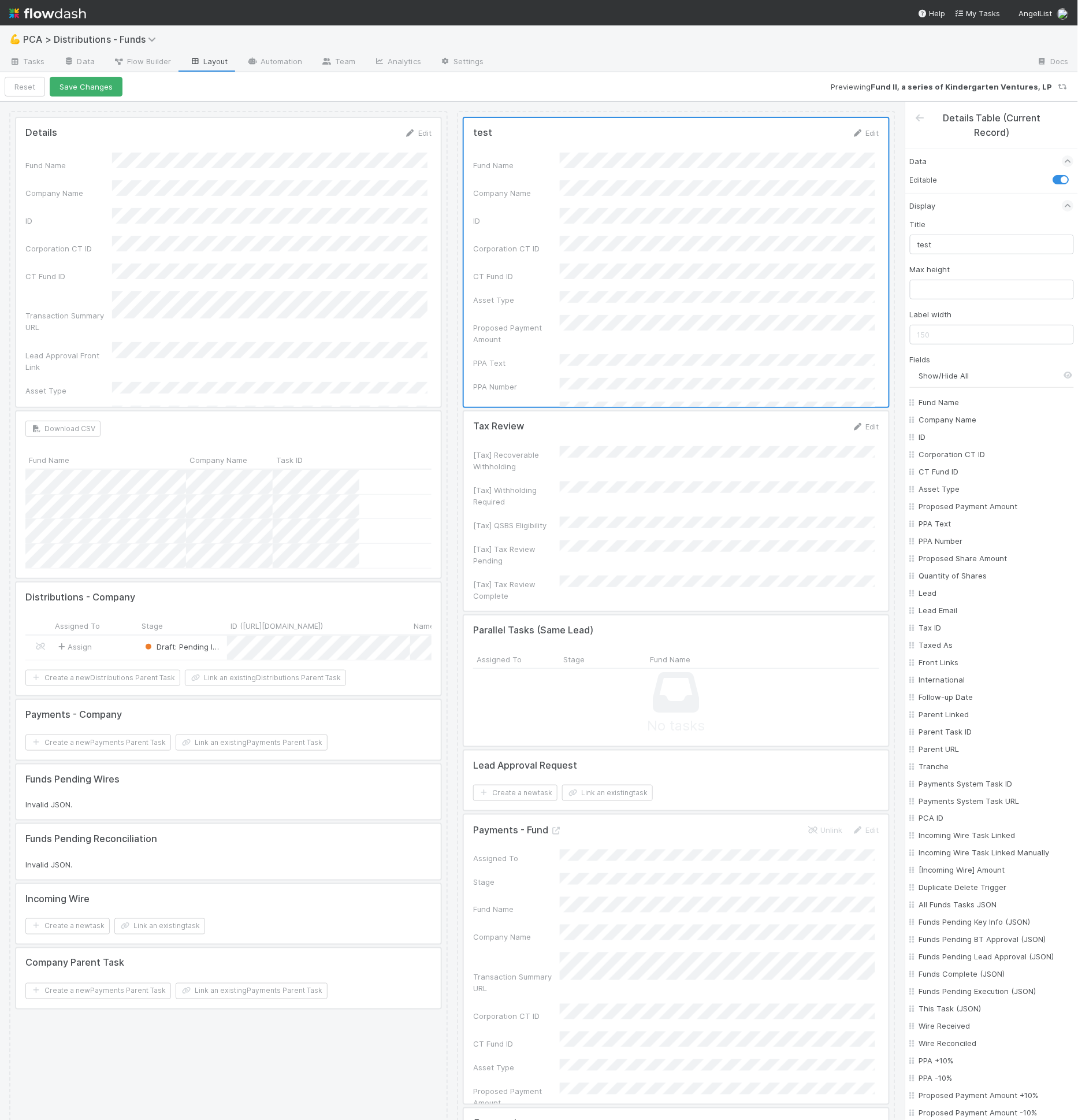
checkbox input "false"
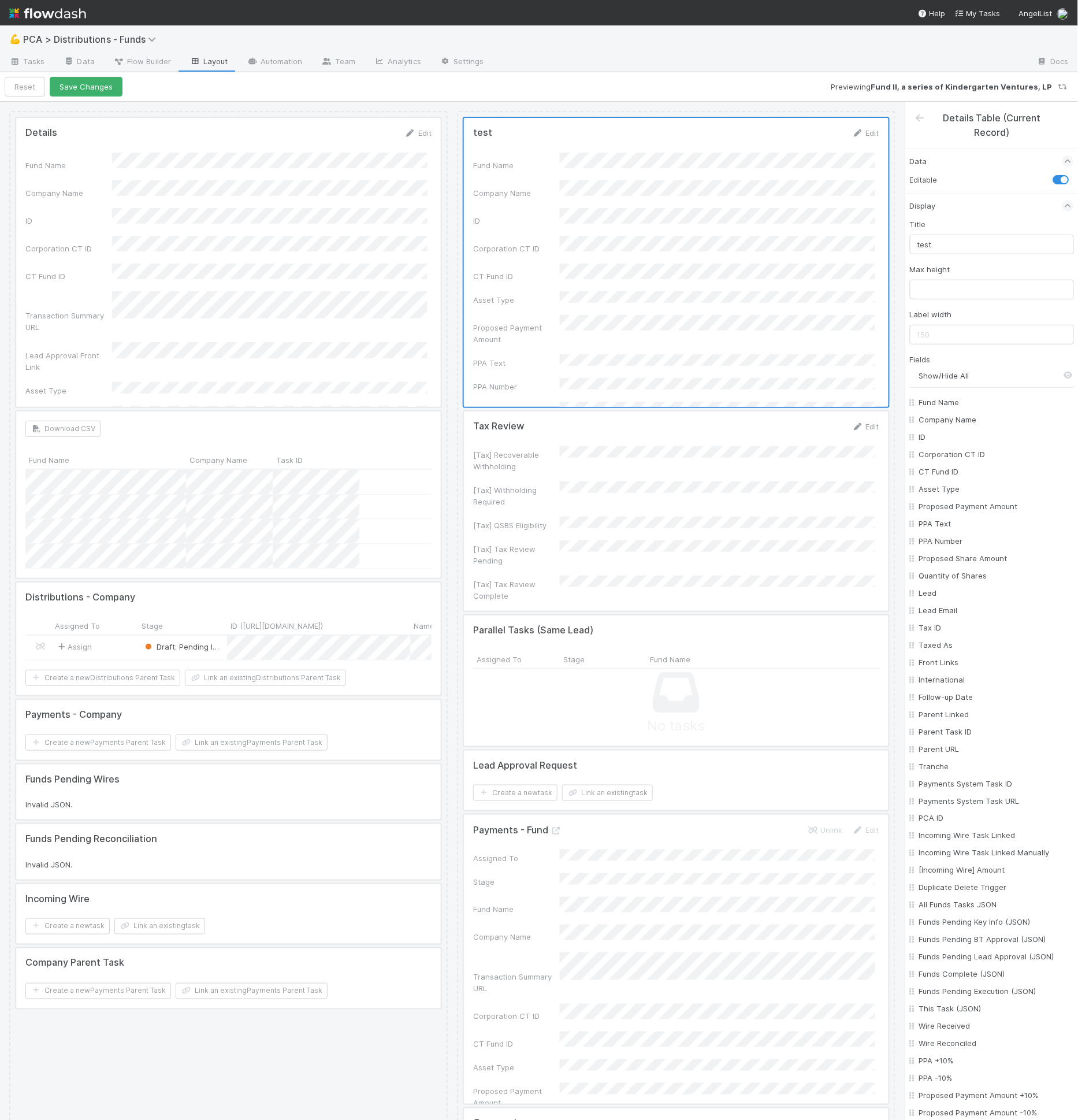
checkbox input "false"
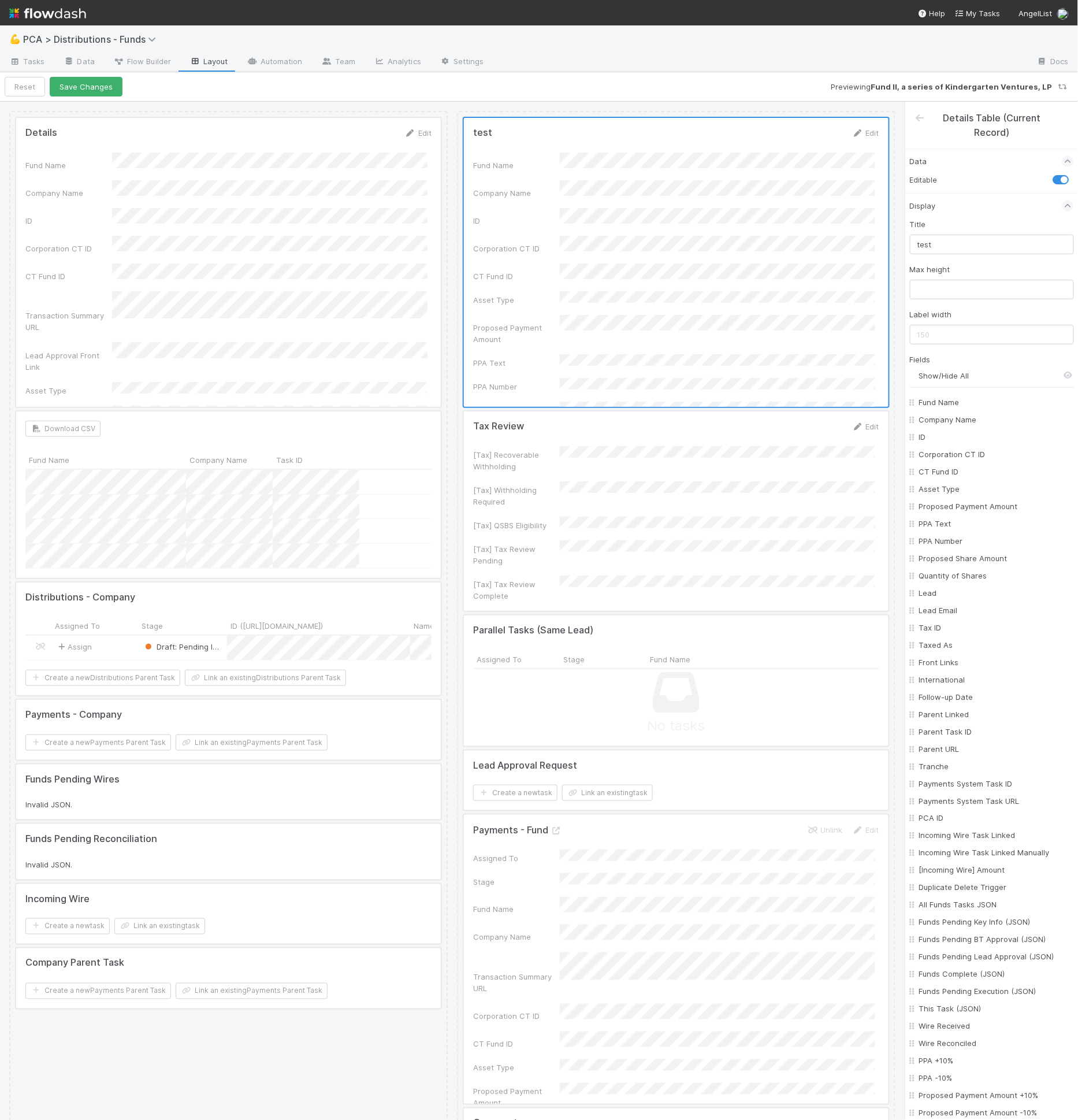
checkbox input "false"
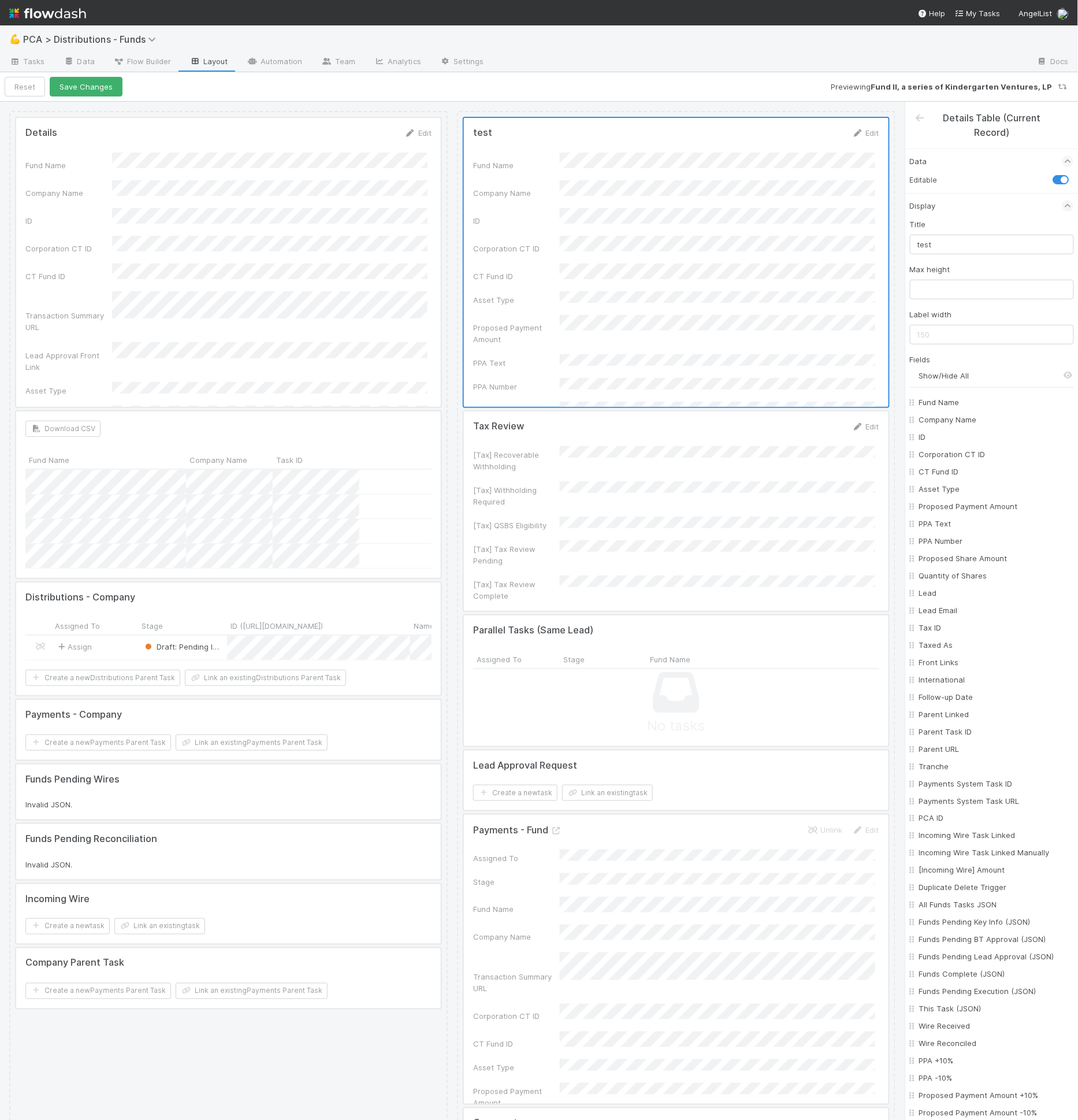
checkbox input "false"
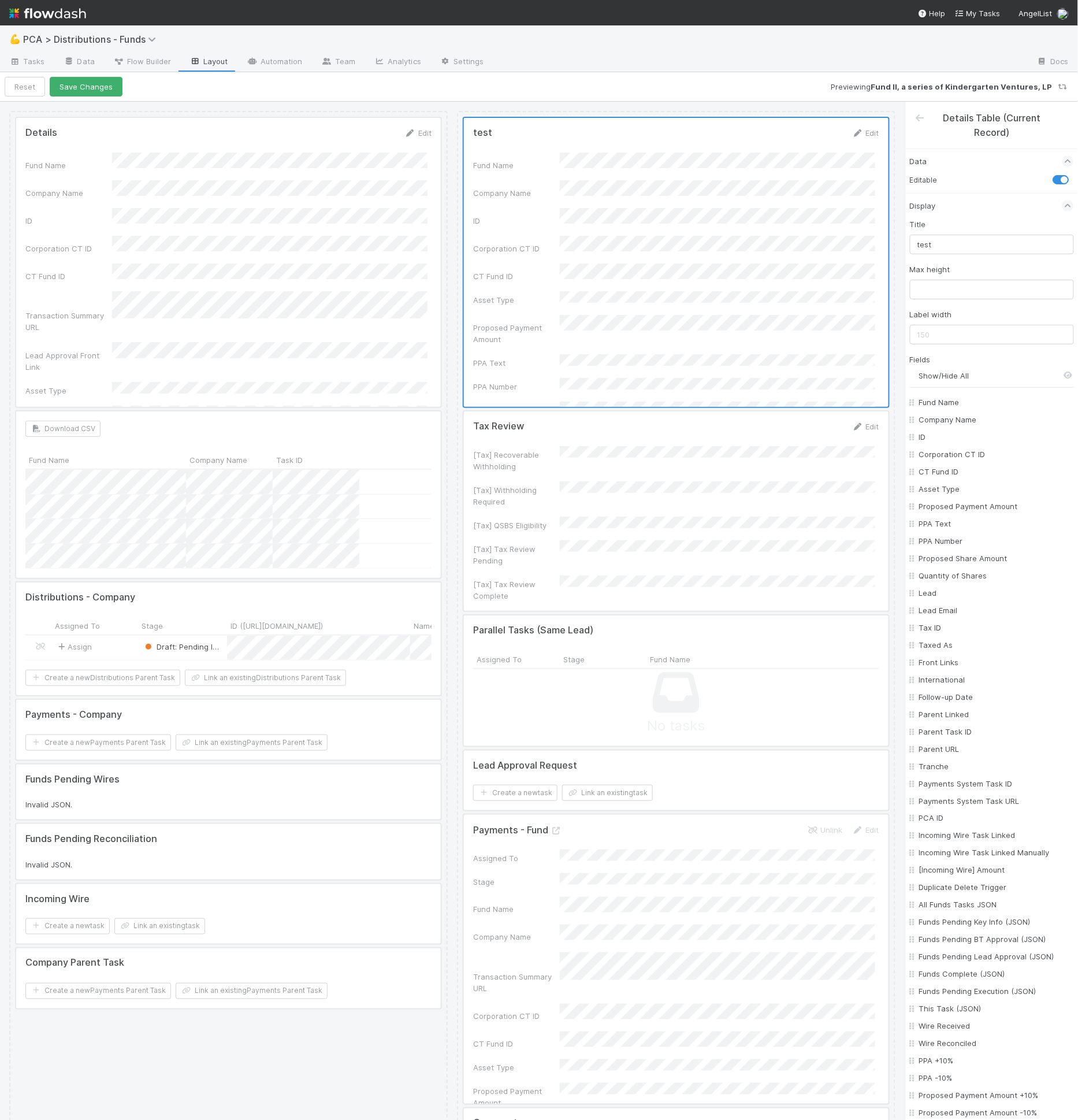
checkbox input "false"
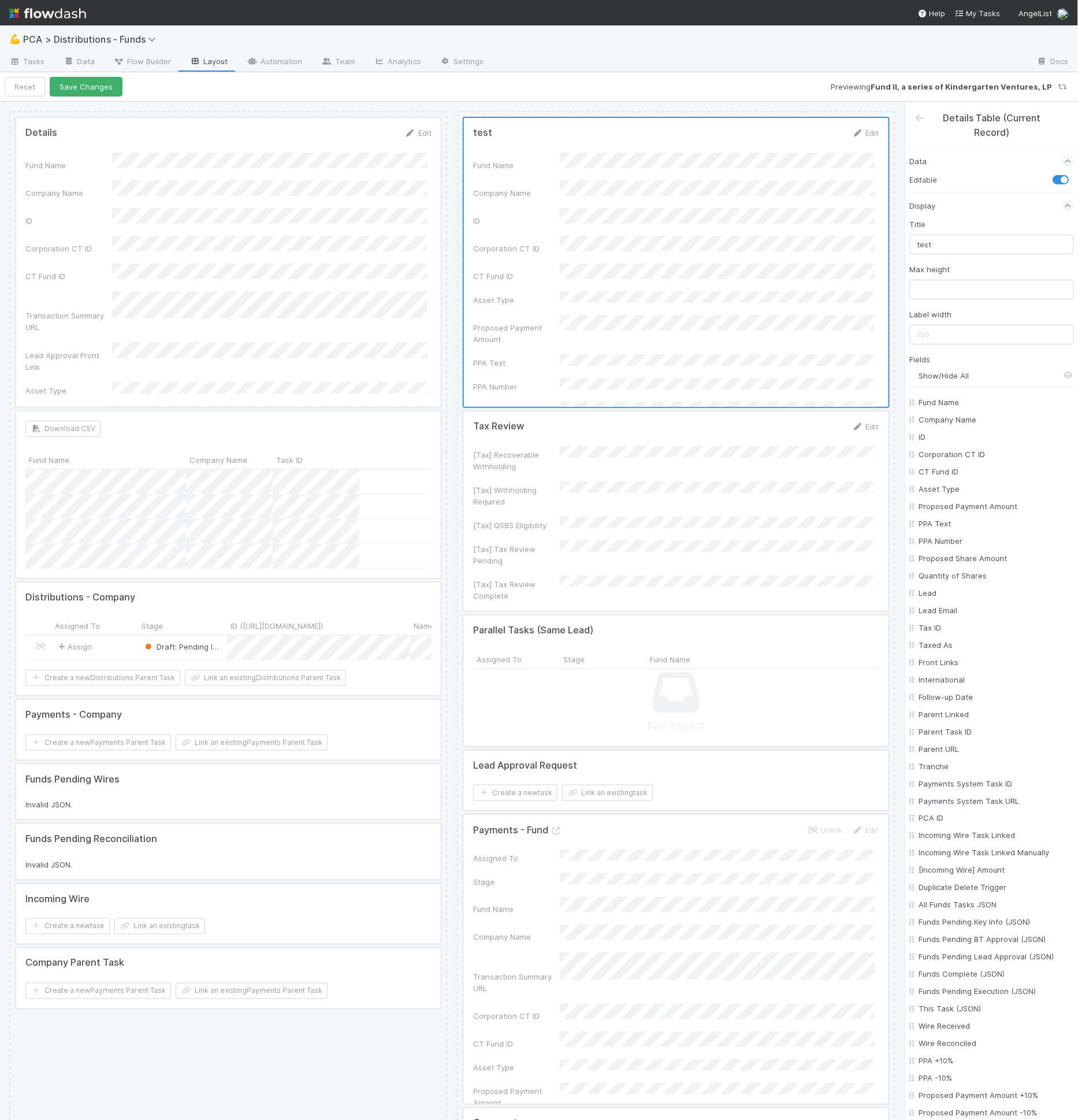
checkbox input "false"
checkbox On "false"
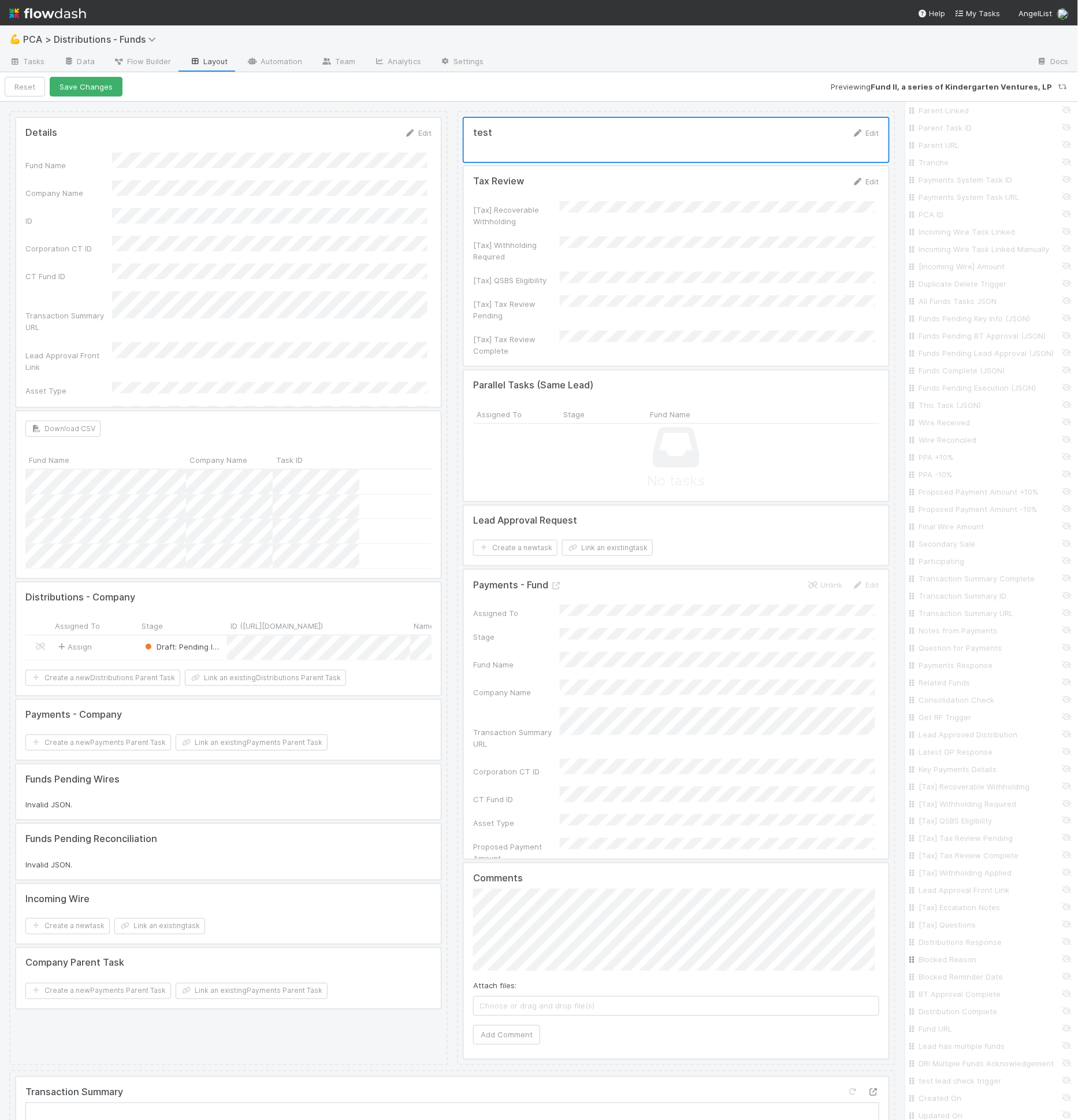
scroll to position [751, 0]
click at [945, 945] on input "test lead check trigger" at bounding box center [995, 943] width 152 height 12
checkbox input "true"
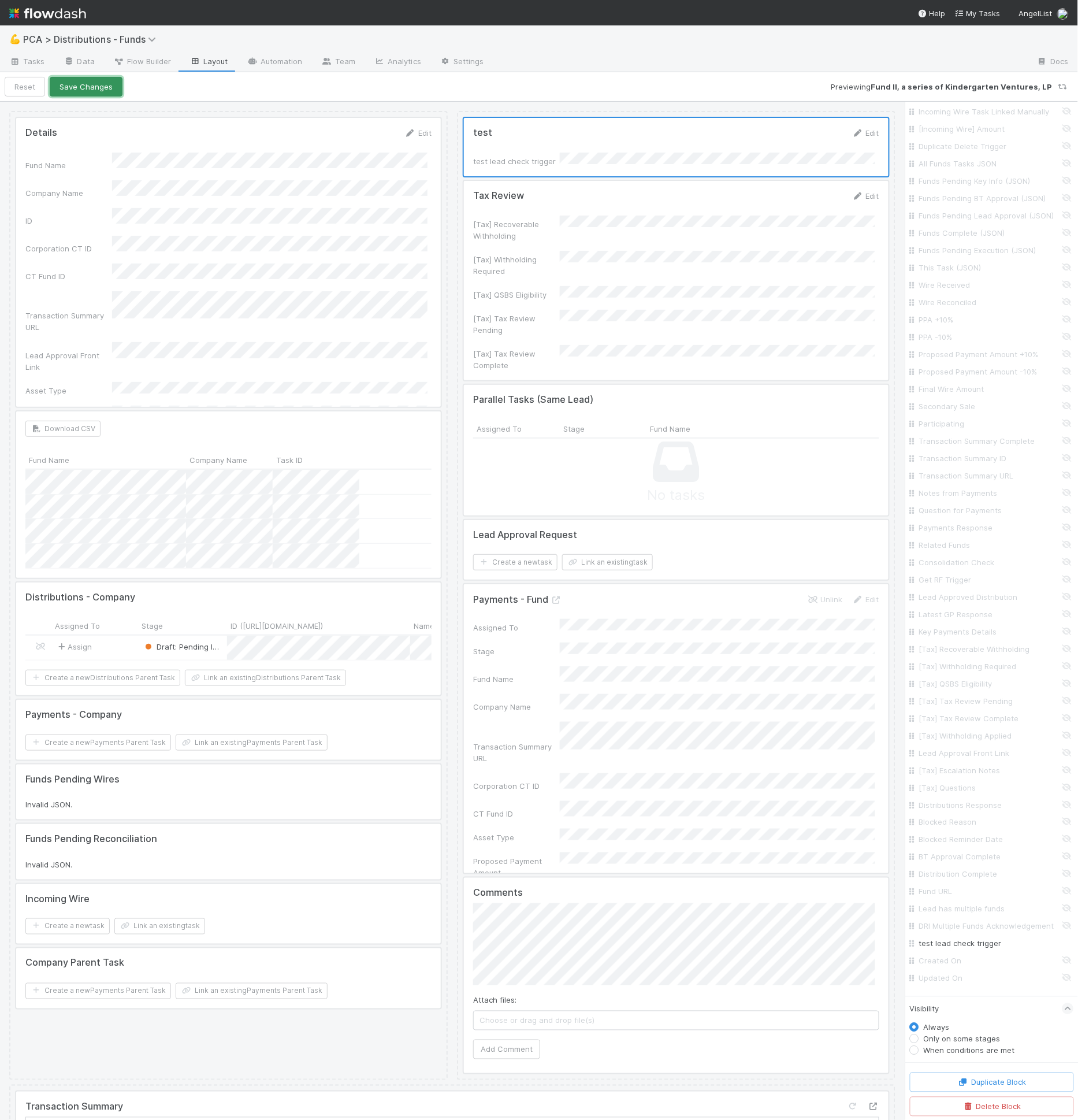
click at [94, 83] on button "Save Changes" at bounding box center [86, 86] width 73 height 19
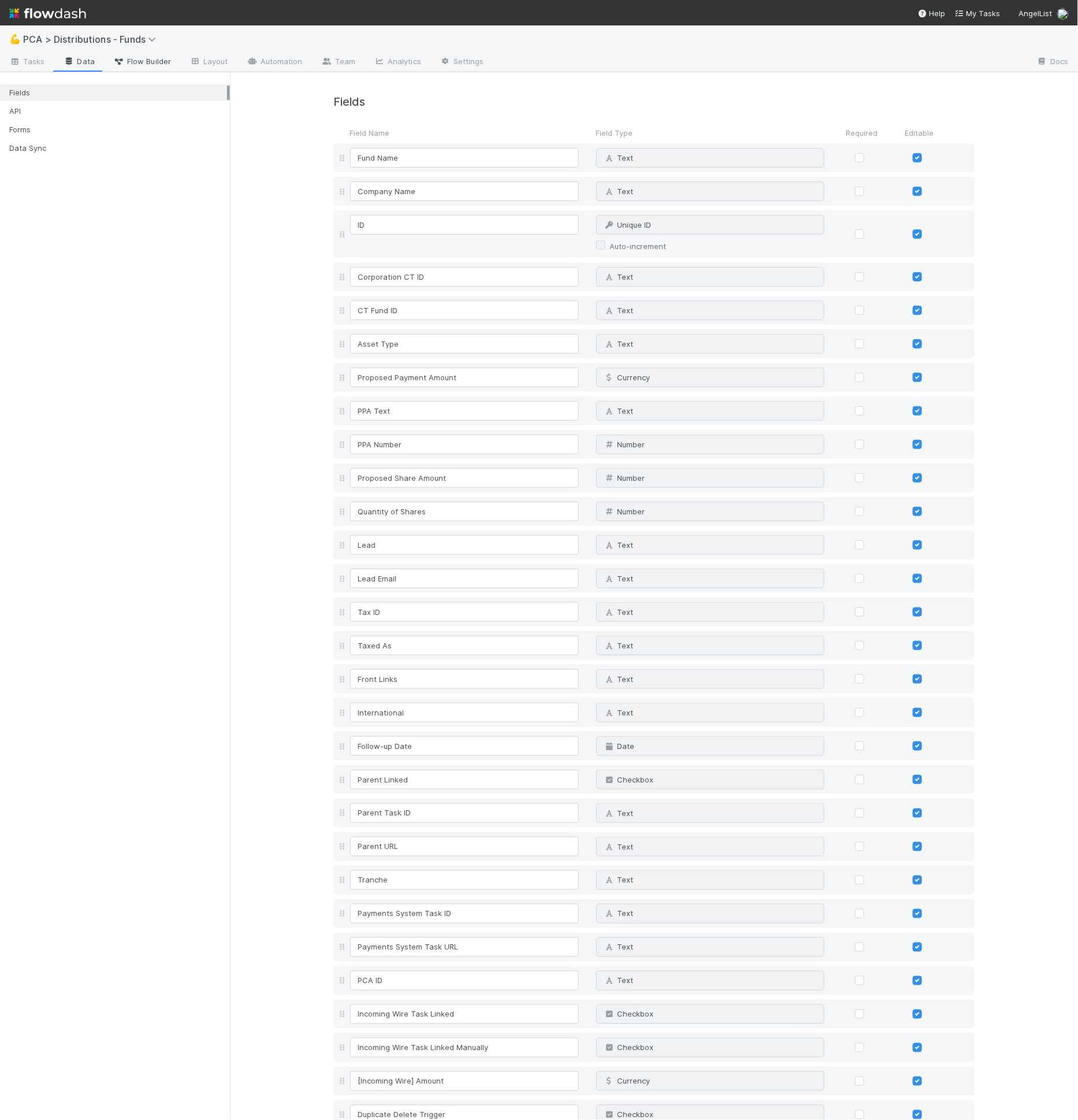
click at [134, 70] on link "Flow Builder" at bounding box center [142, 62] width 76 height 18
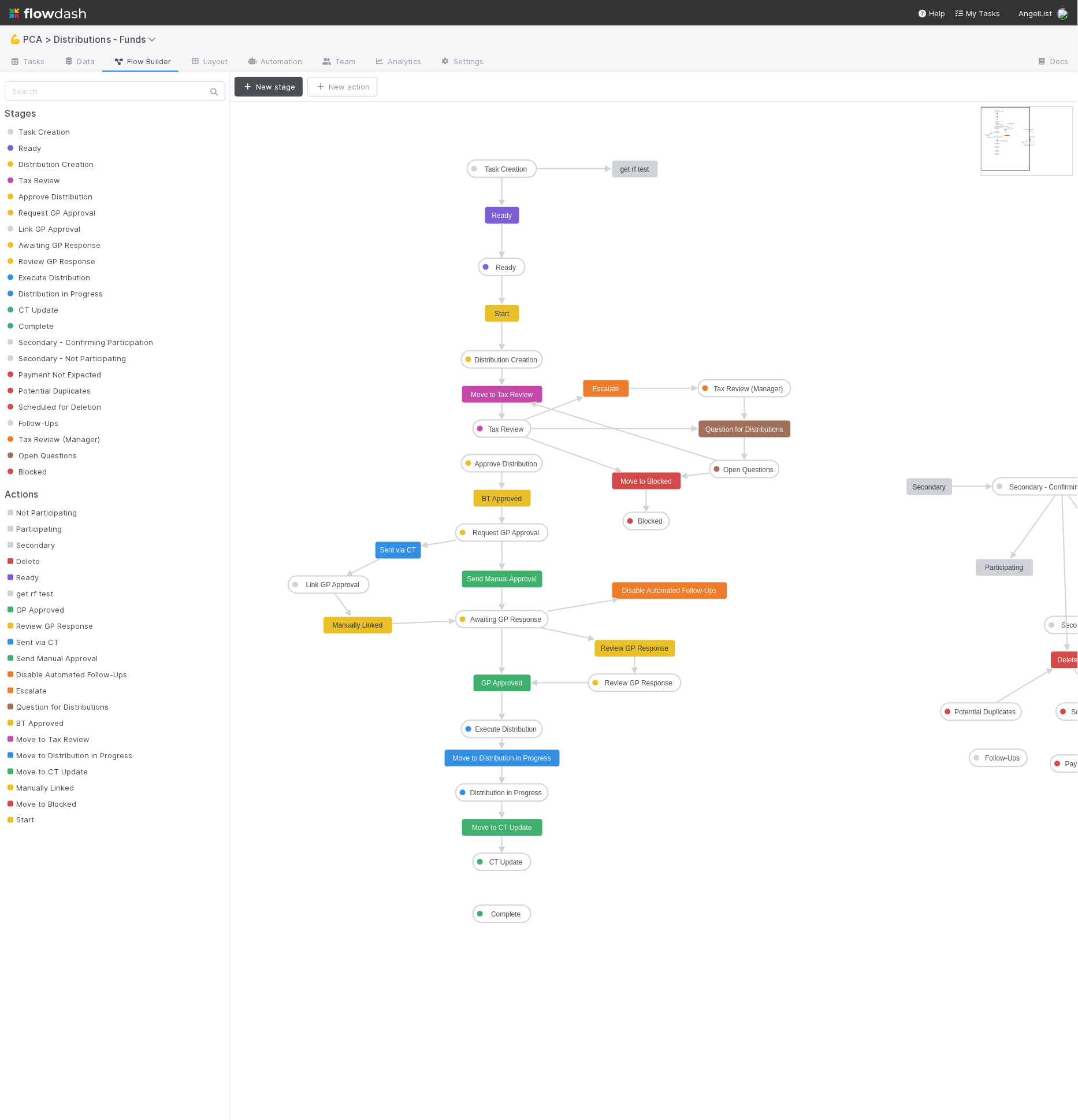
click at [625, 167] on text "get rf test" at bounding box center [635, 169] width 29 height 8
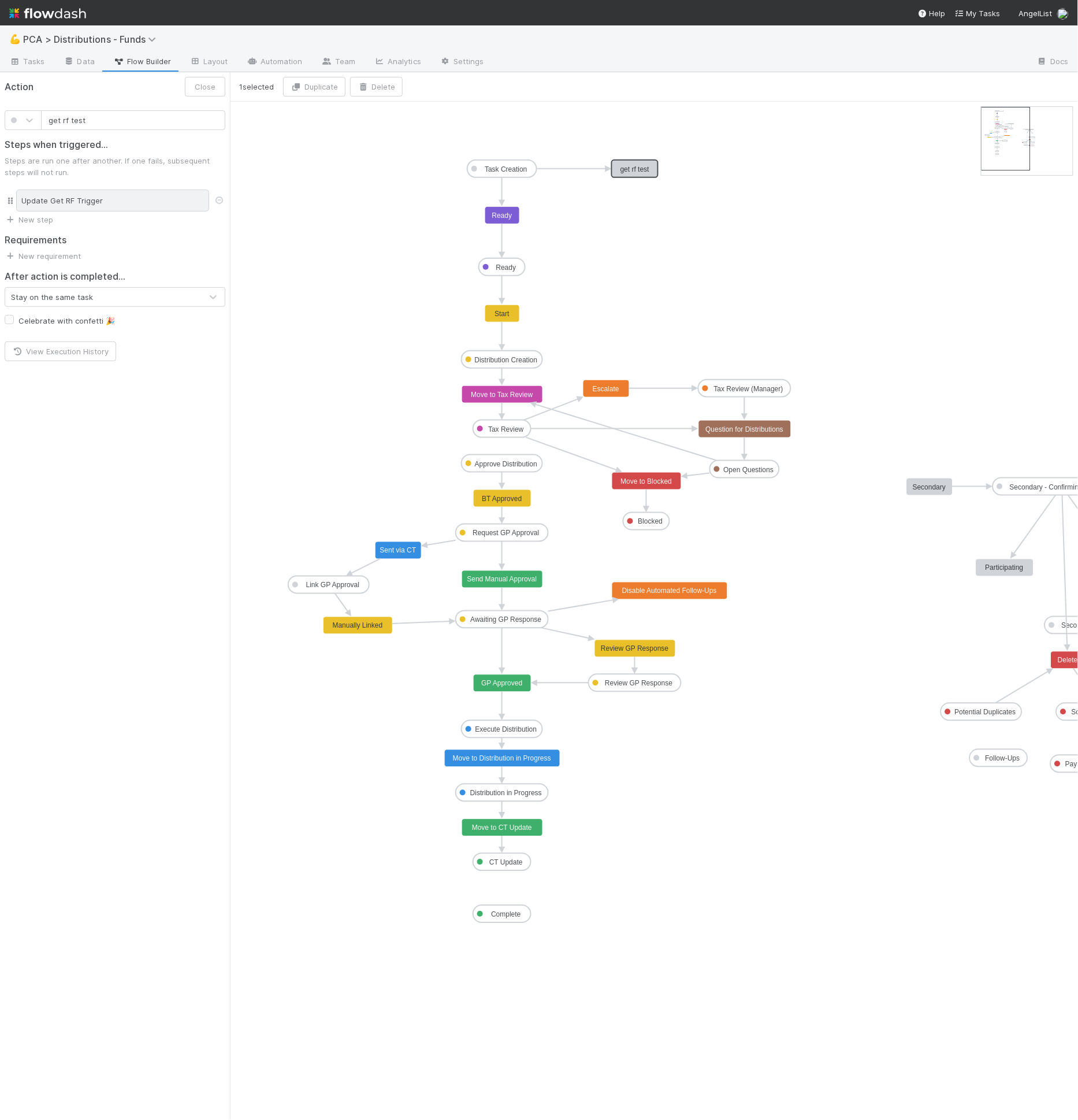
click at [109, 198] on div "Update Get RF Trigger" at bounding box center [112, 201] width 193 height 22
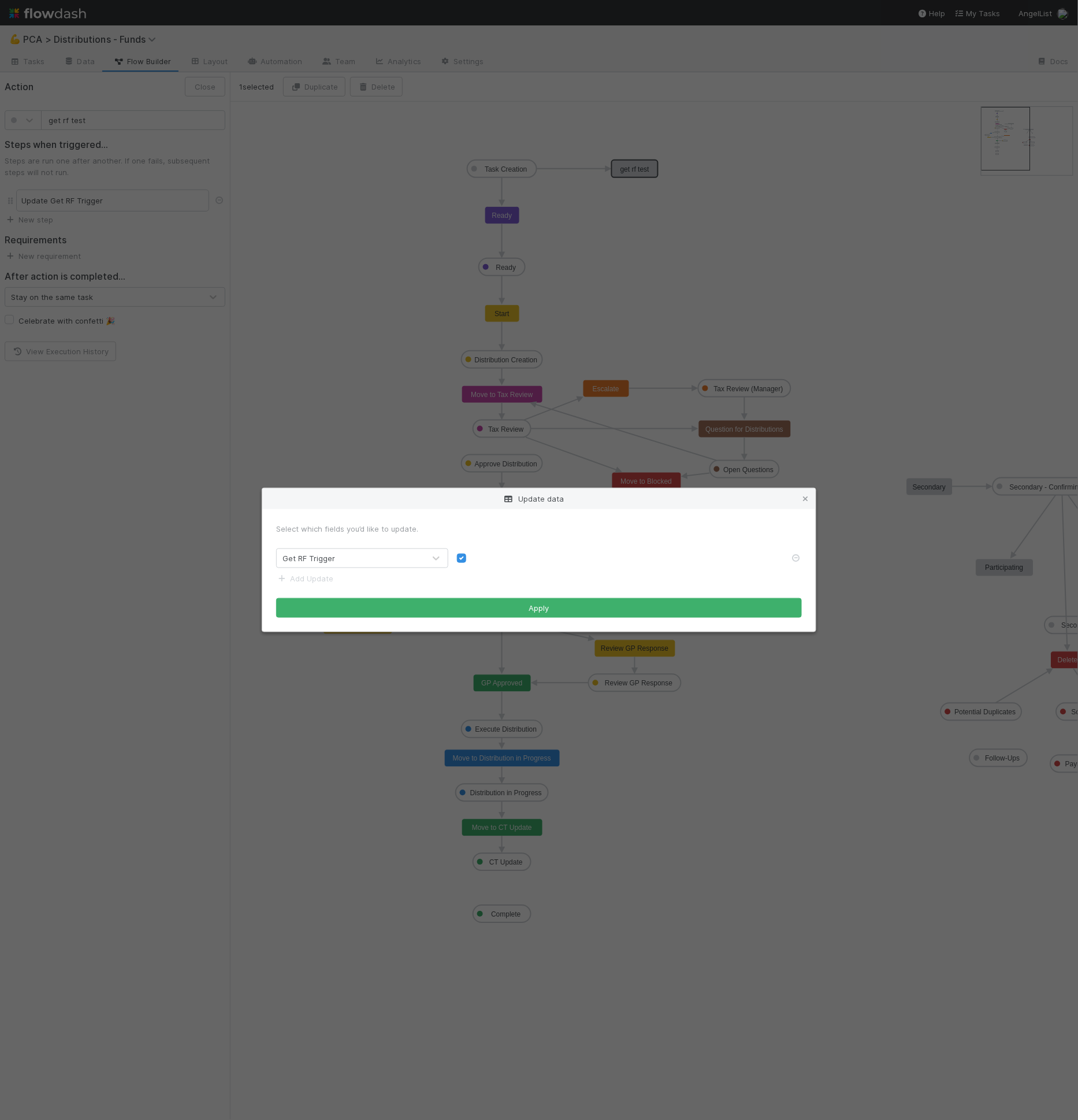
click at [389, 566] on div "Get RF Trigger" at bounding box center [350, 558] width 148 height 18
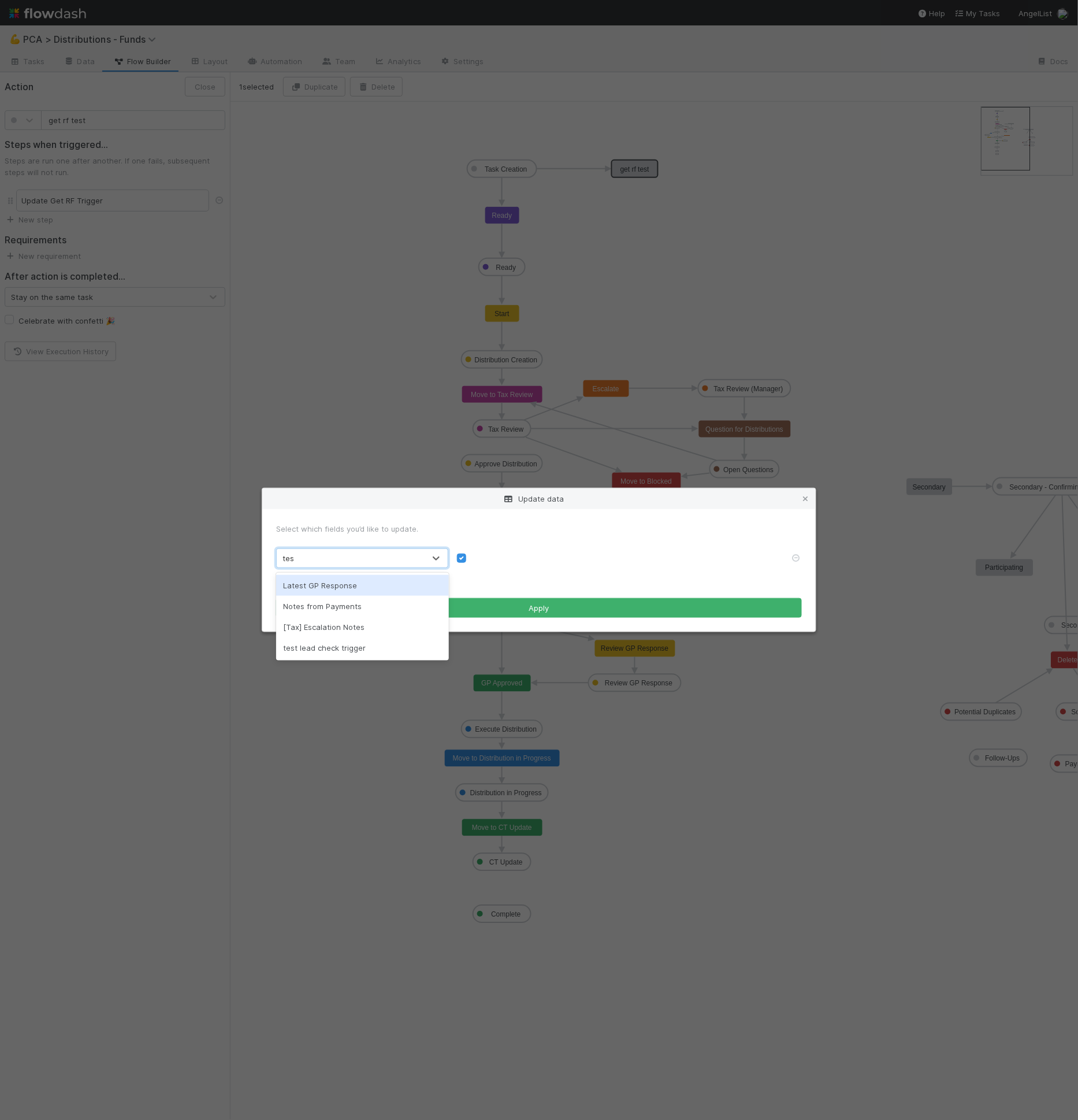
type input "test"
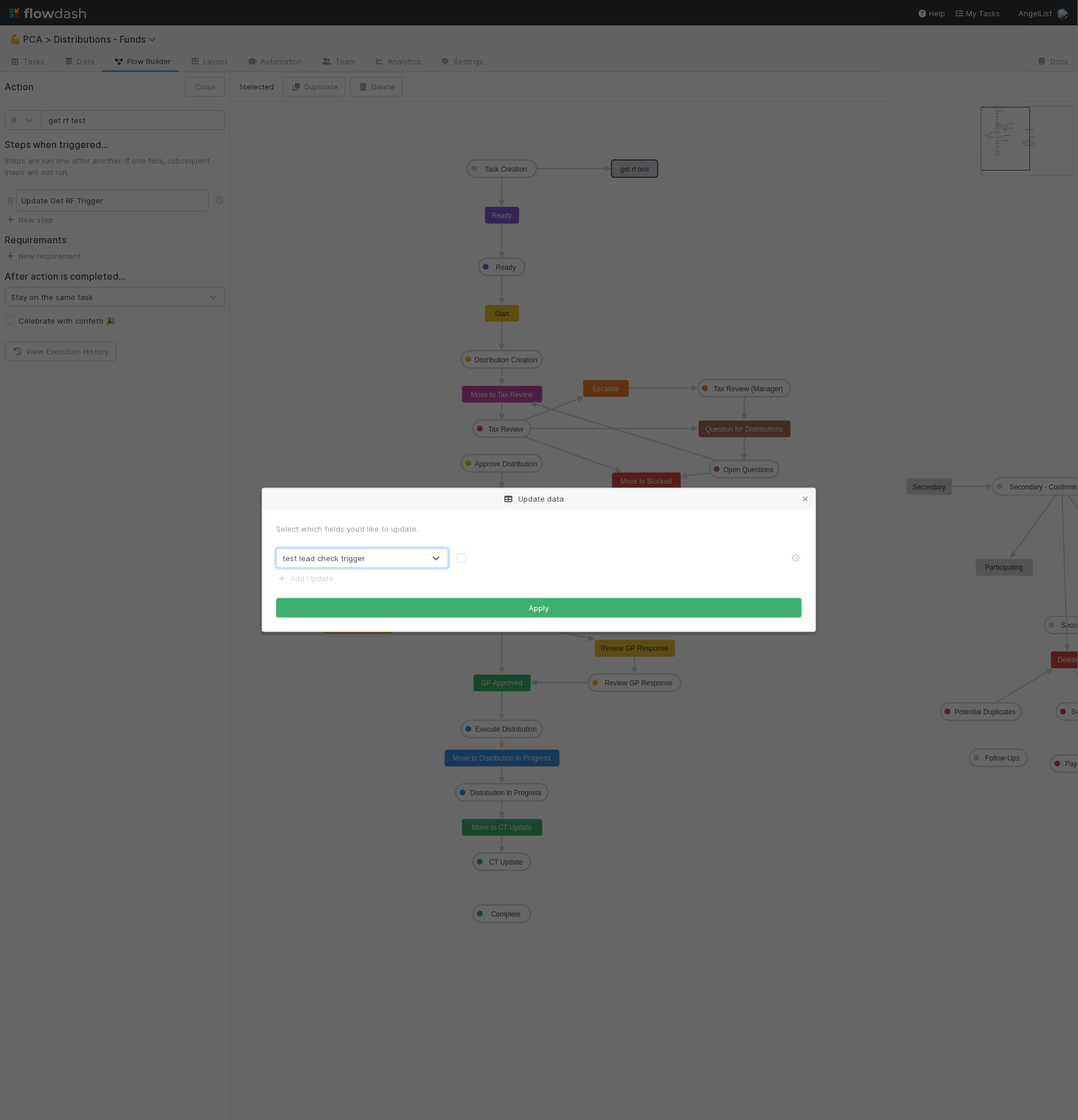
click at [471, 552] on label at bounding box center [471, 552] width 0 height 0
click at [457, 555] on input "checkbox" at bounding box center [461, 557] width 9 height 10
checkbox input "true"
click at [466, 599] on button "Apply" at bounding box center [539, 607] width 526 height 19
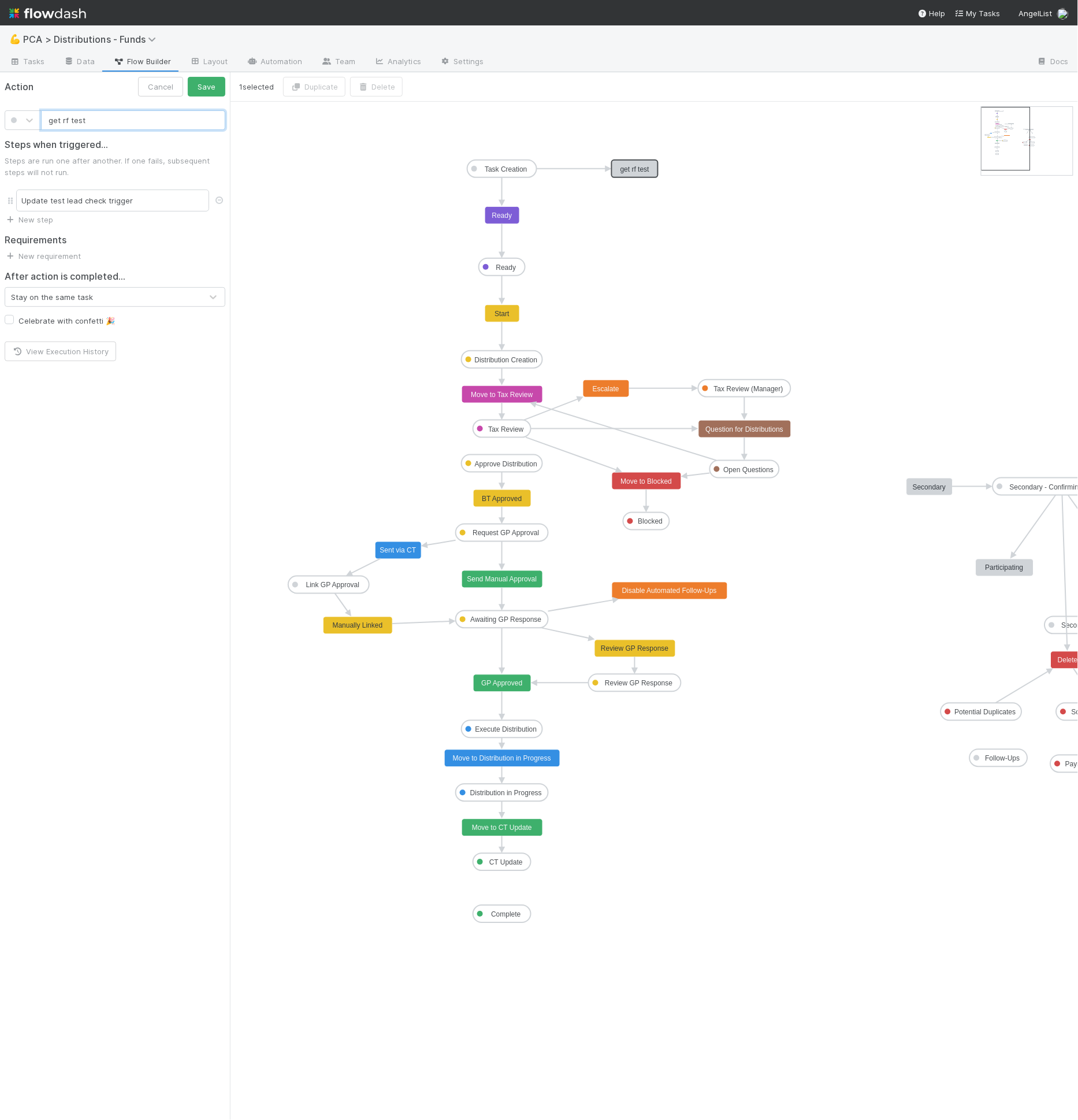
click at [66, 122] on input "get rf test" at bounding box center [133, 120] width 184 height 19
type input "get multiple leads test"
click at [201, 85] on button "Save" at bounding box center [207, 86] width 38 height 19
drag, startPoint x: 505, startPoint y: 539, endPoint x: 646, endPoint y: 161, distance: 403.4
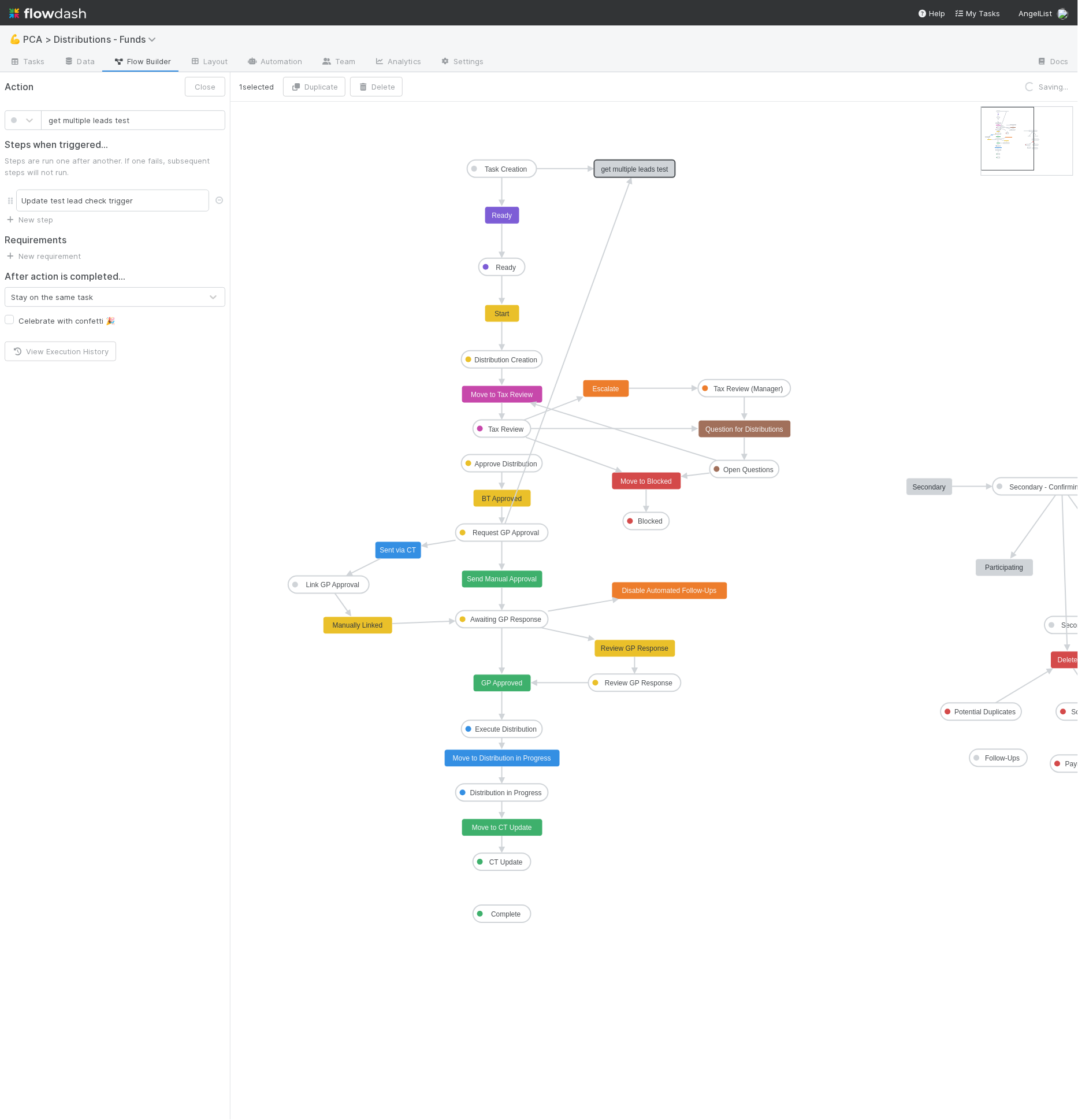
click at [627, 136] on icon "Task Creation Ready Distribution Creation Tax Review Approve Distribution Reque…" at bounding box center [696, 610] width 931 height 1018
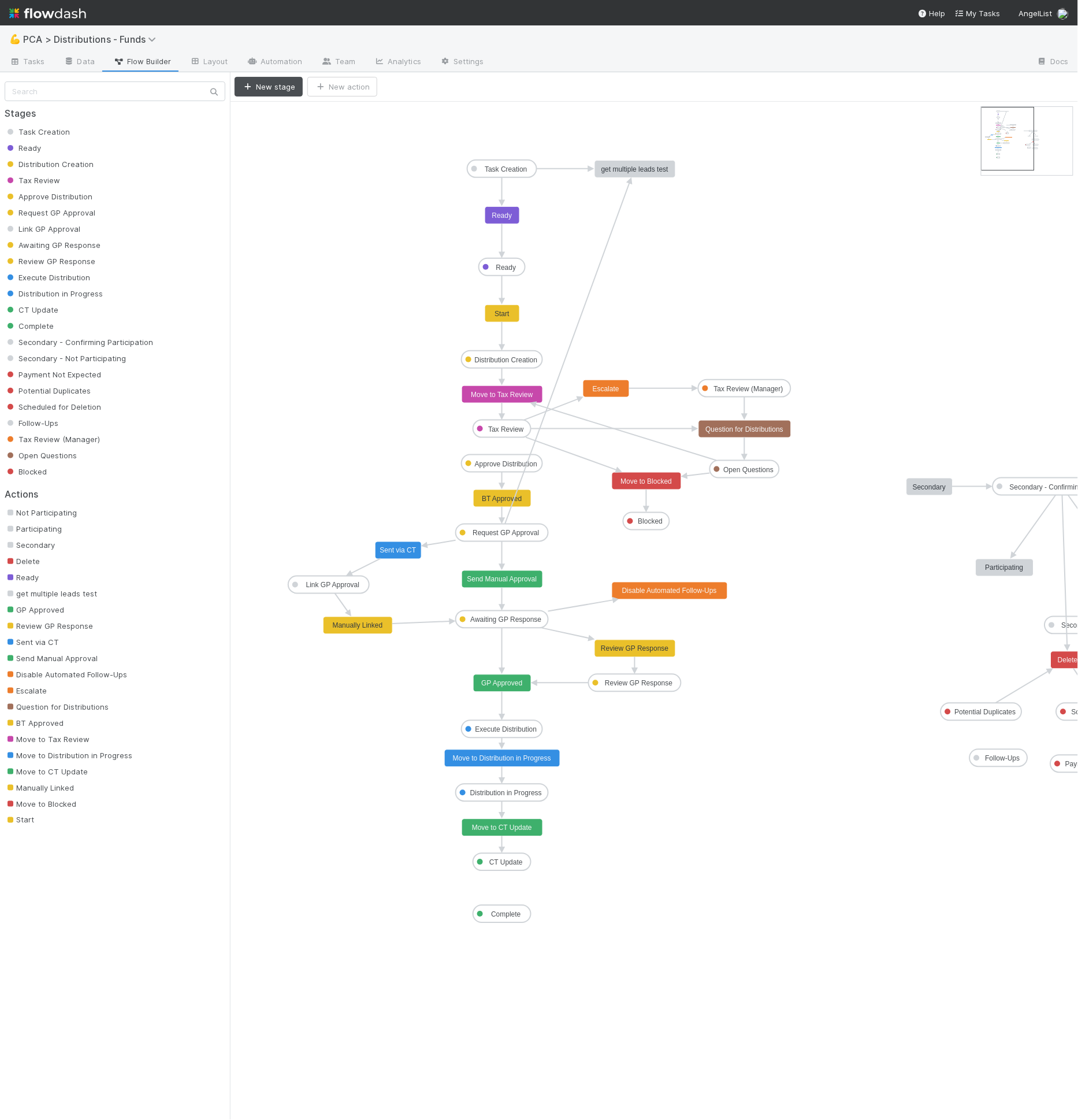
click at [635, 167] on text "get multiple leads test" at bounding box center [635, 169] width 67 height 8
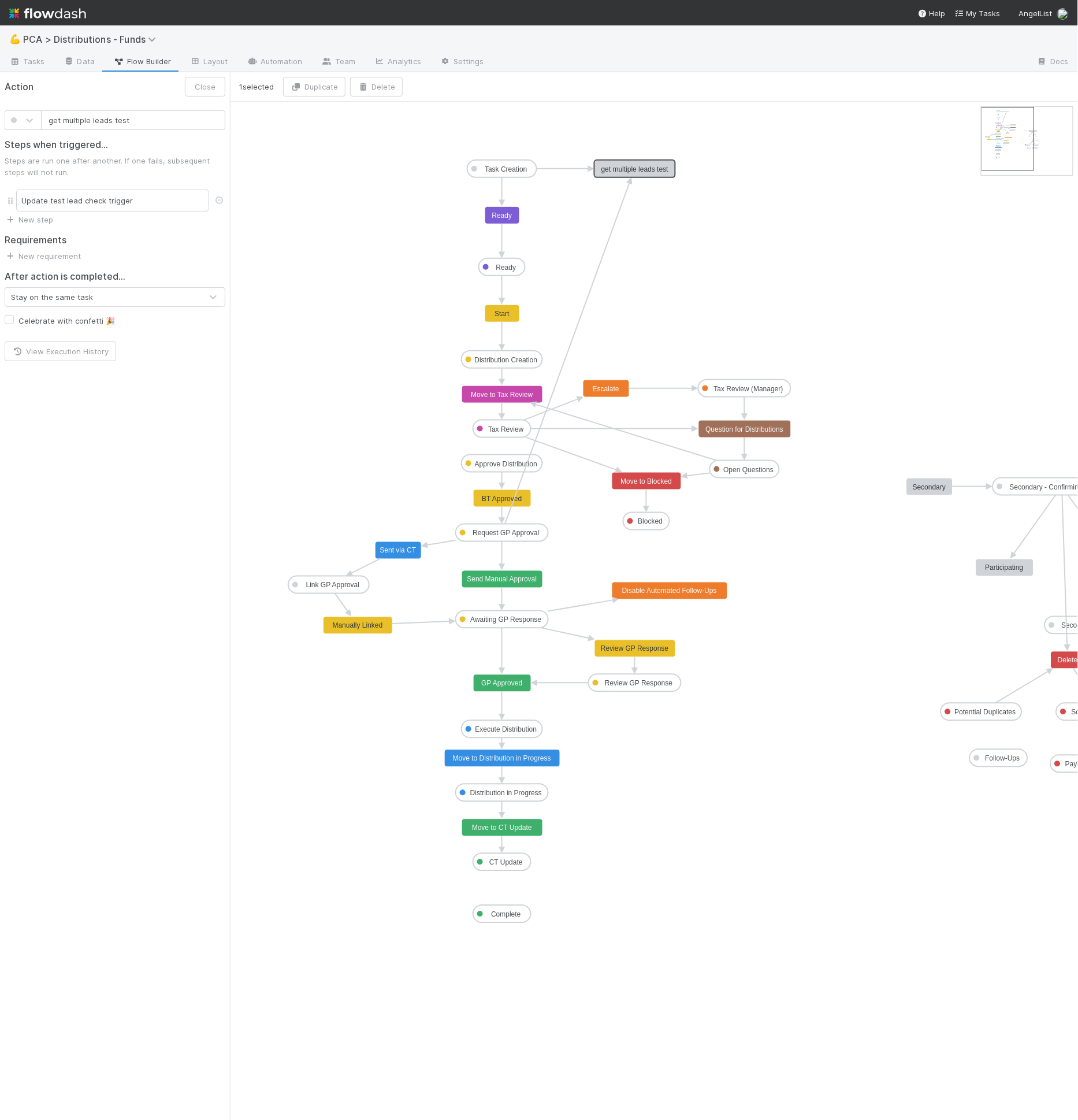
click at [632, 165] on text "get multiple leads test" at bounding box center [635, 169] width 67 height 8
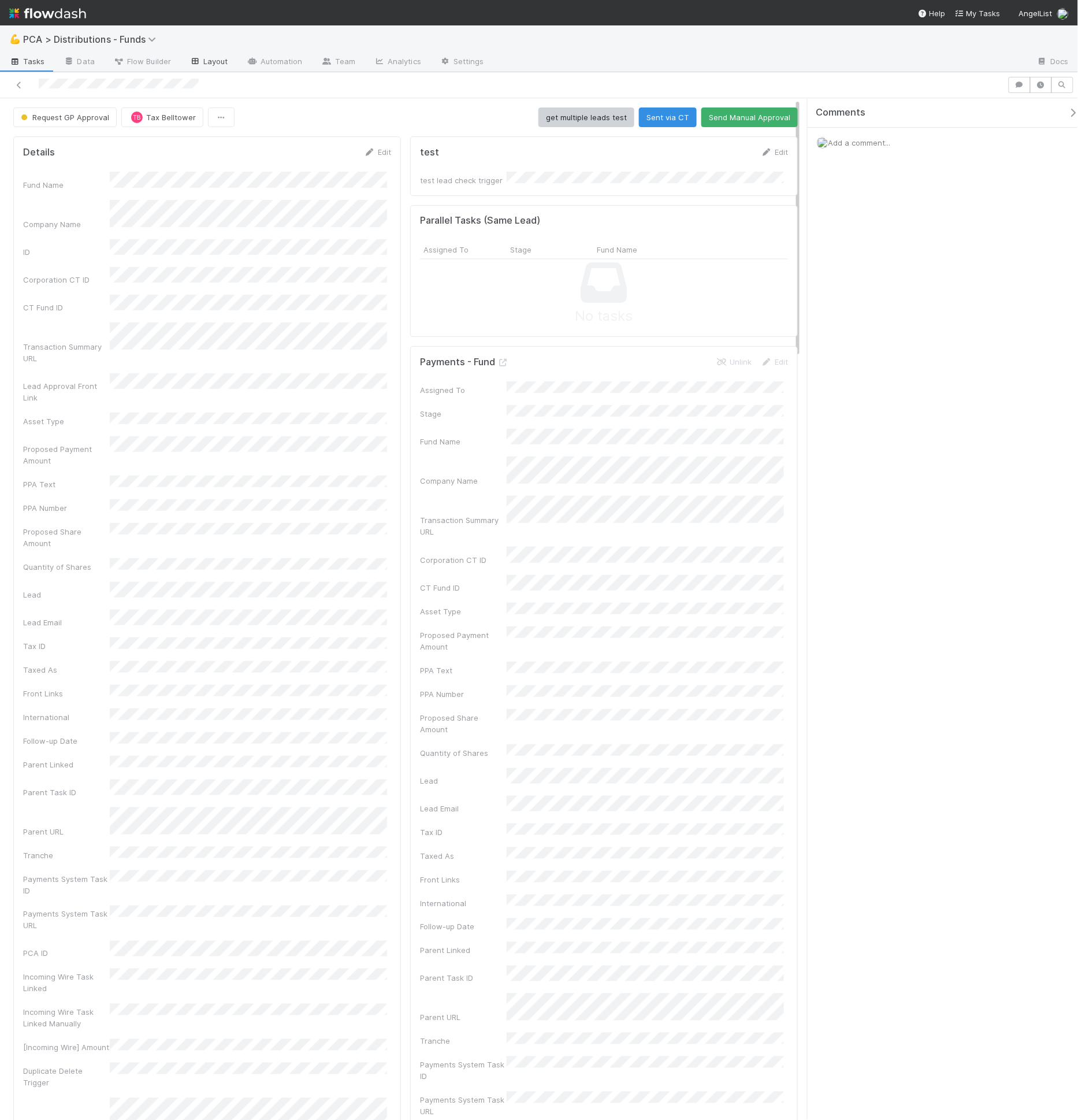
drag, startPoint x: 211, startPoint y: 68, endPoint x: 227, endPoint y: 70, distance: 16.1
click at [211, 67] on link "Layout" at bounding box center [209, 62] width 57 height 18
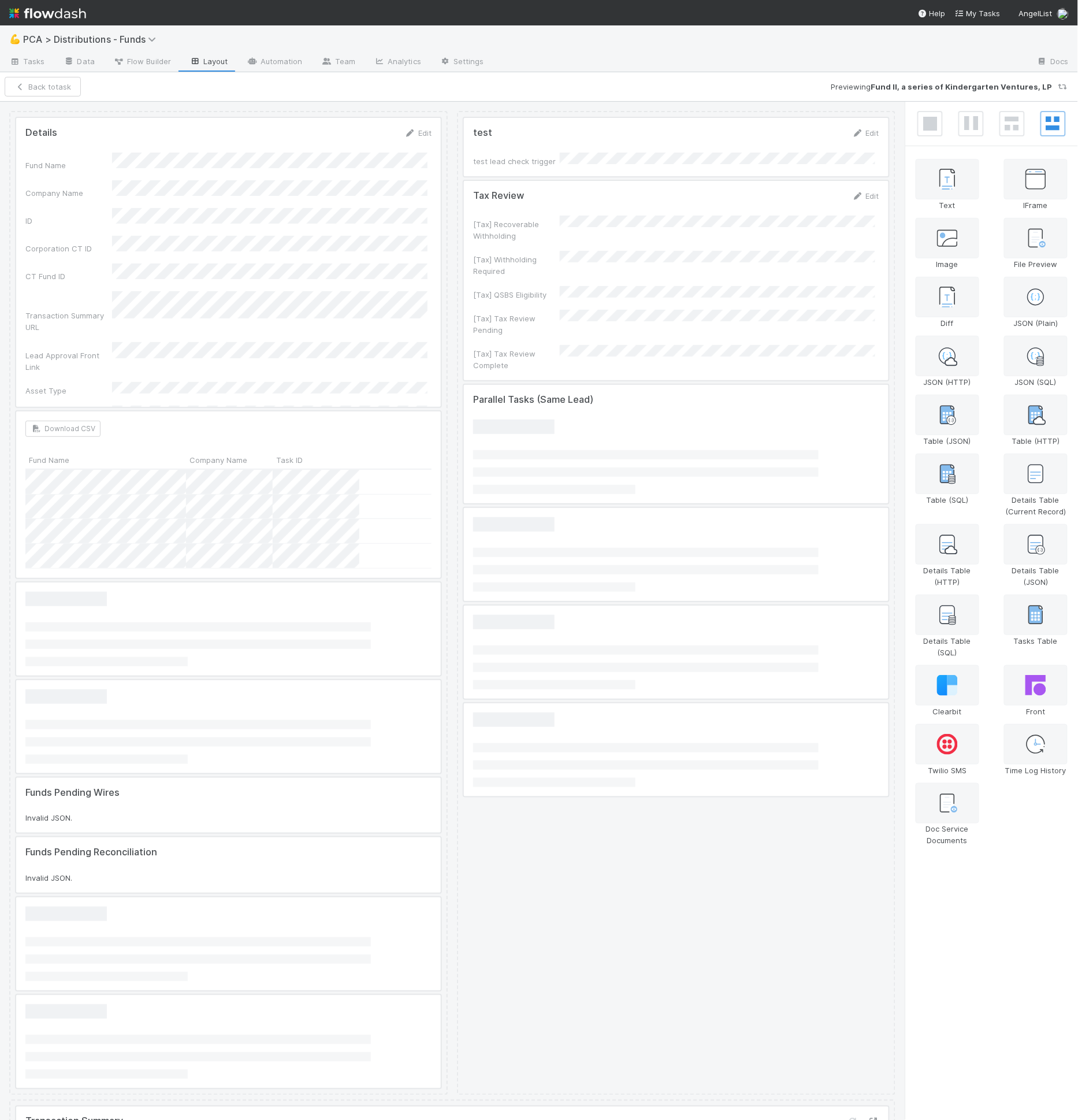
click at [502, 154] on div at bounding box center [676, 147] width 424 height 58
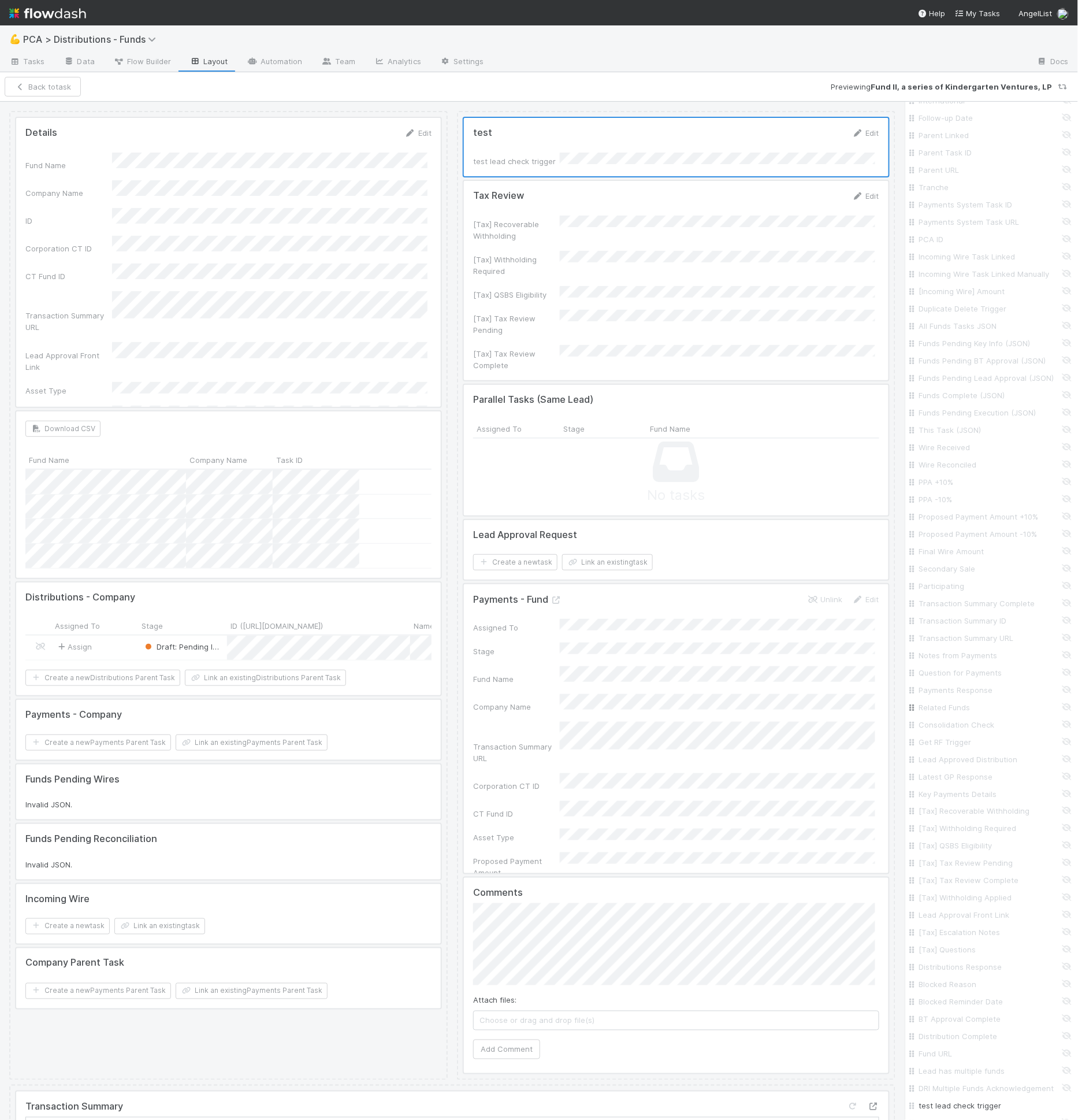
scroll to position [751, 0]
click at [978, 903] on input "Lead has multiple funds" at bounding box center [995, 908] width 152 height 12
checkbox input "true"
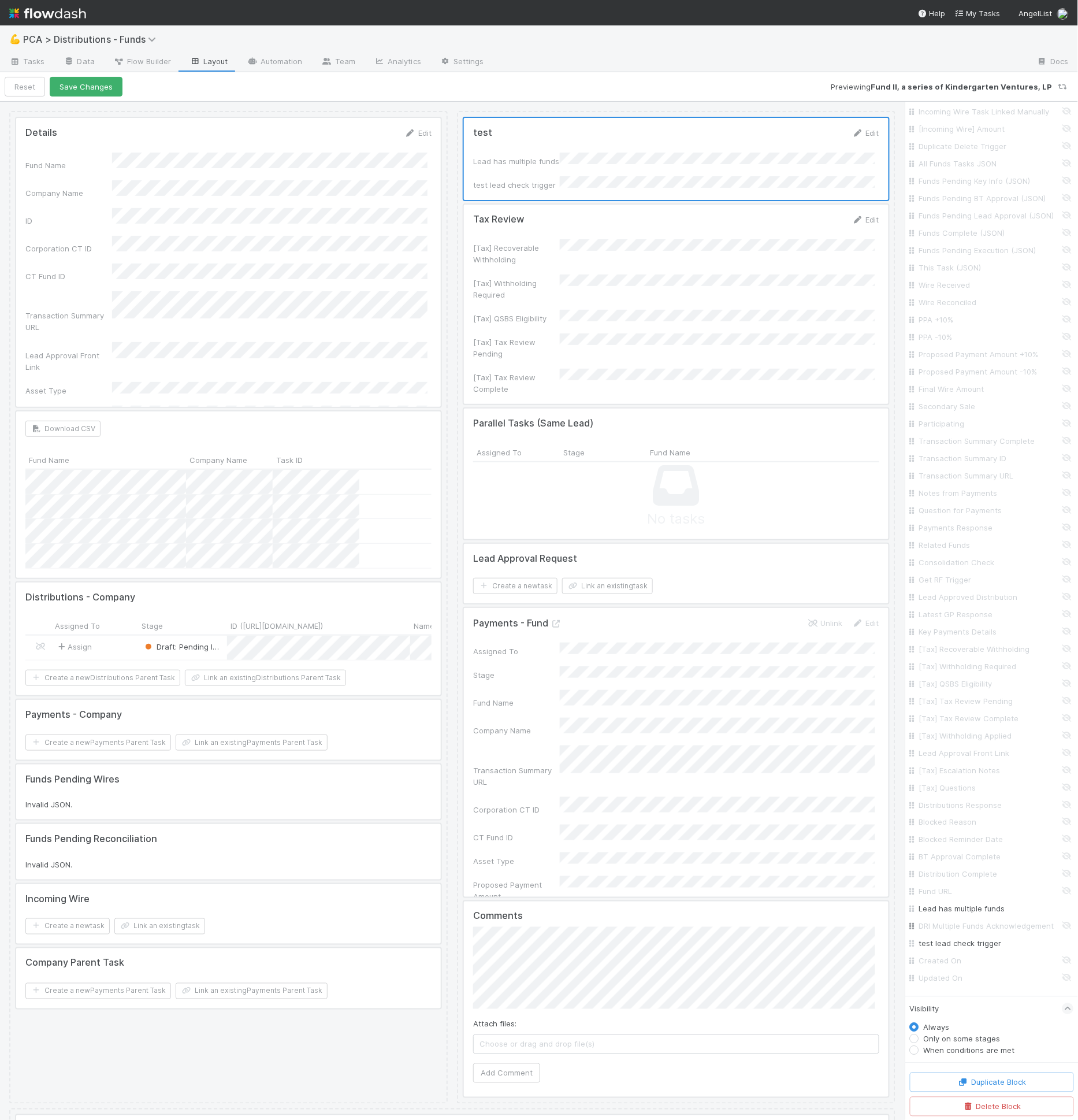
click at [978, 921] on input "DRI Multiple Funds Acknowledgement" at bounding box center [995, 926] width 152 height 12
checkbox input "true"
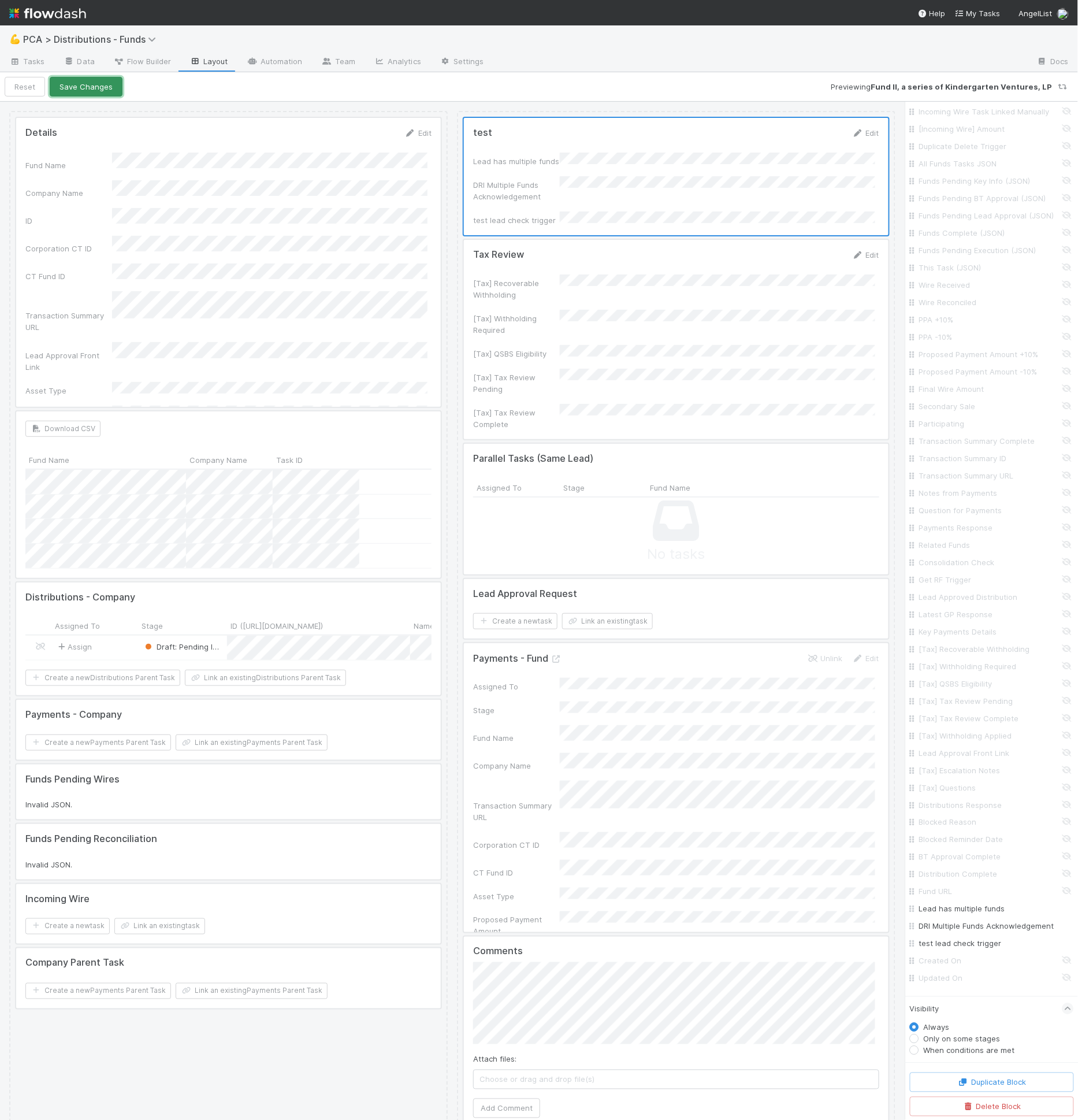
click at [81, 87] on button "Save Changes" at bounding box center [86, 86] width 73 height 19
click at [30, 84] on button "Back to task" at bounding box center [43, 86] width 76 height 19
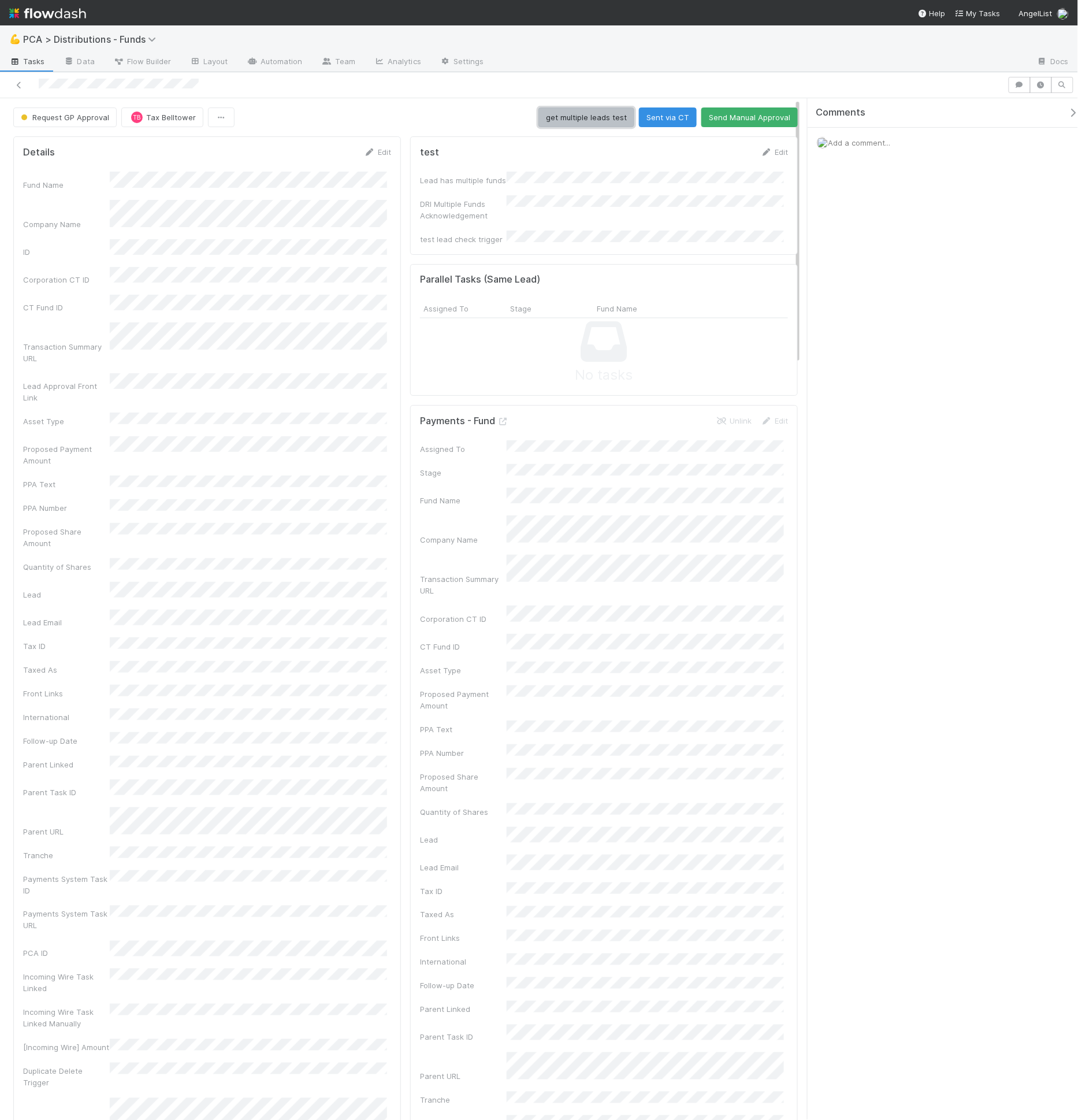
click at [598, 122] on button "get multiple leads test" at bounding box center [587, 117] width 96 height 19
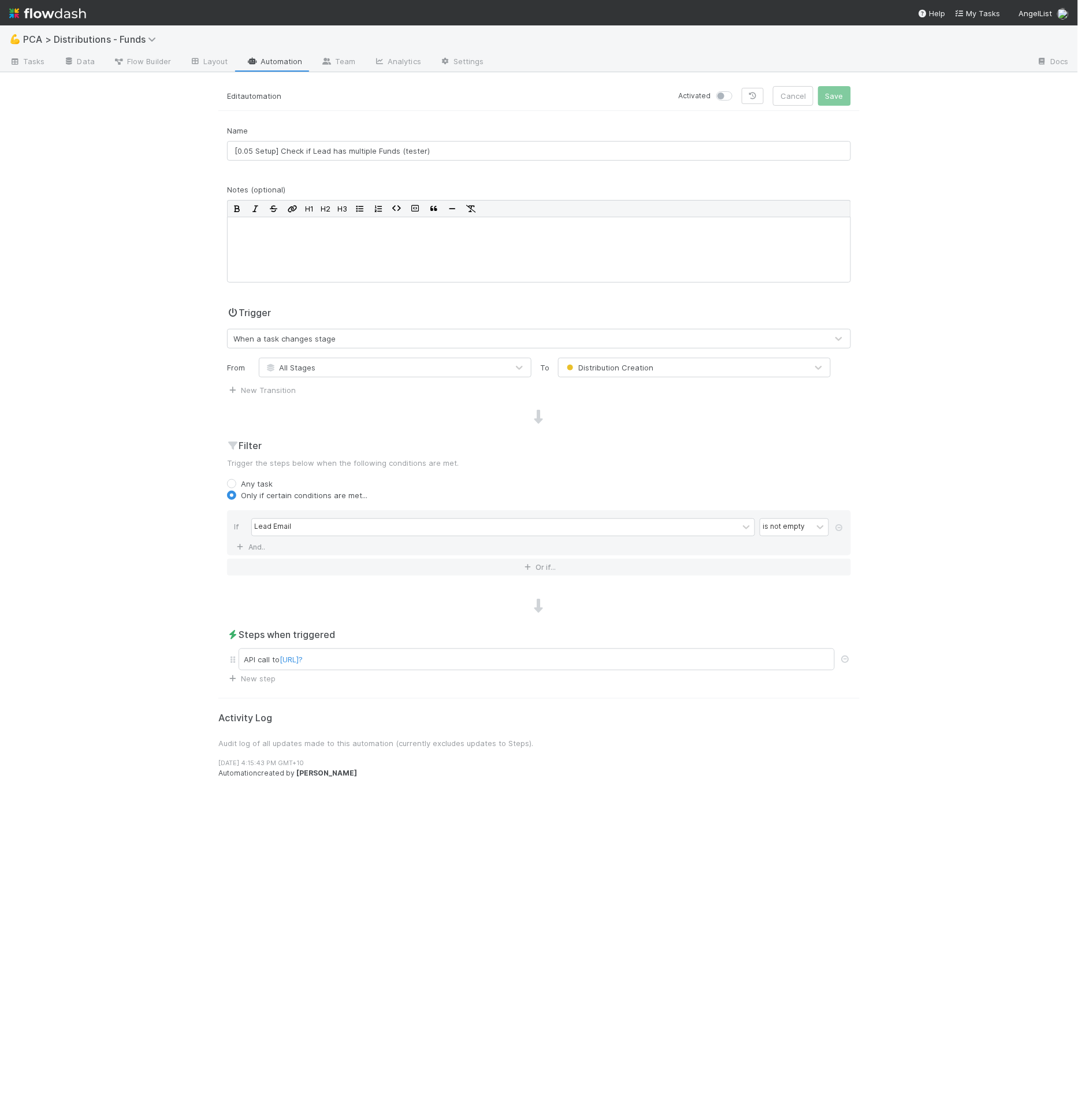
click at [299, 337] on div "When a task changes stage" at bounding box center [285, 338] width 102 height 12
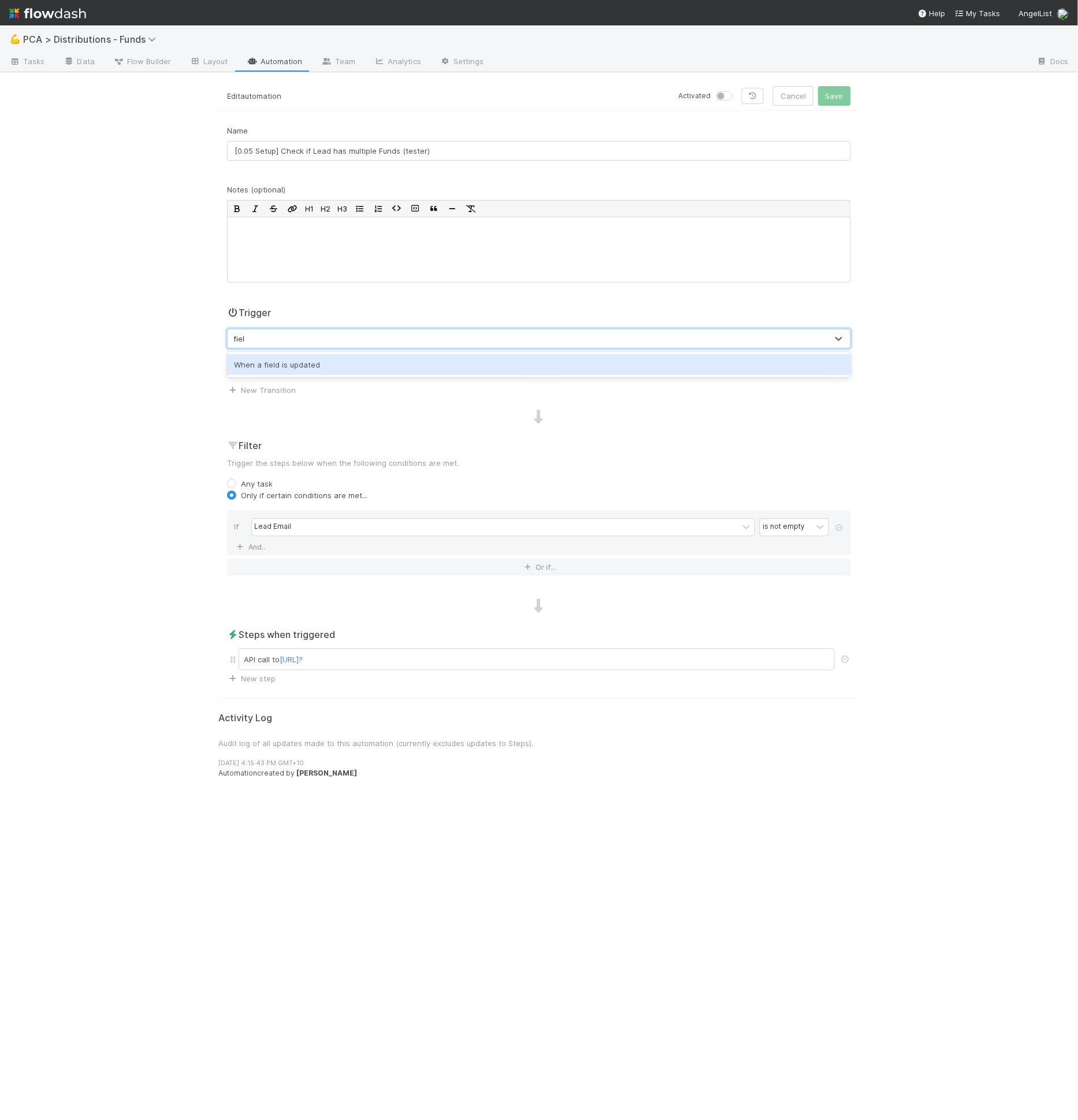
type input "field"
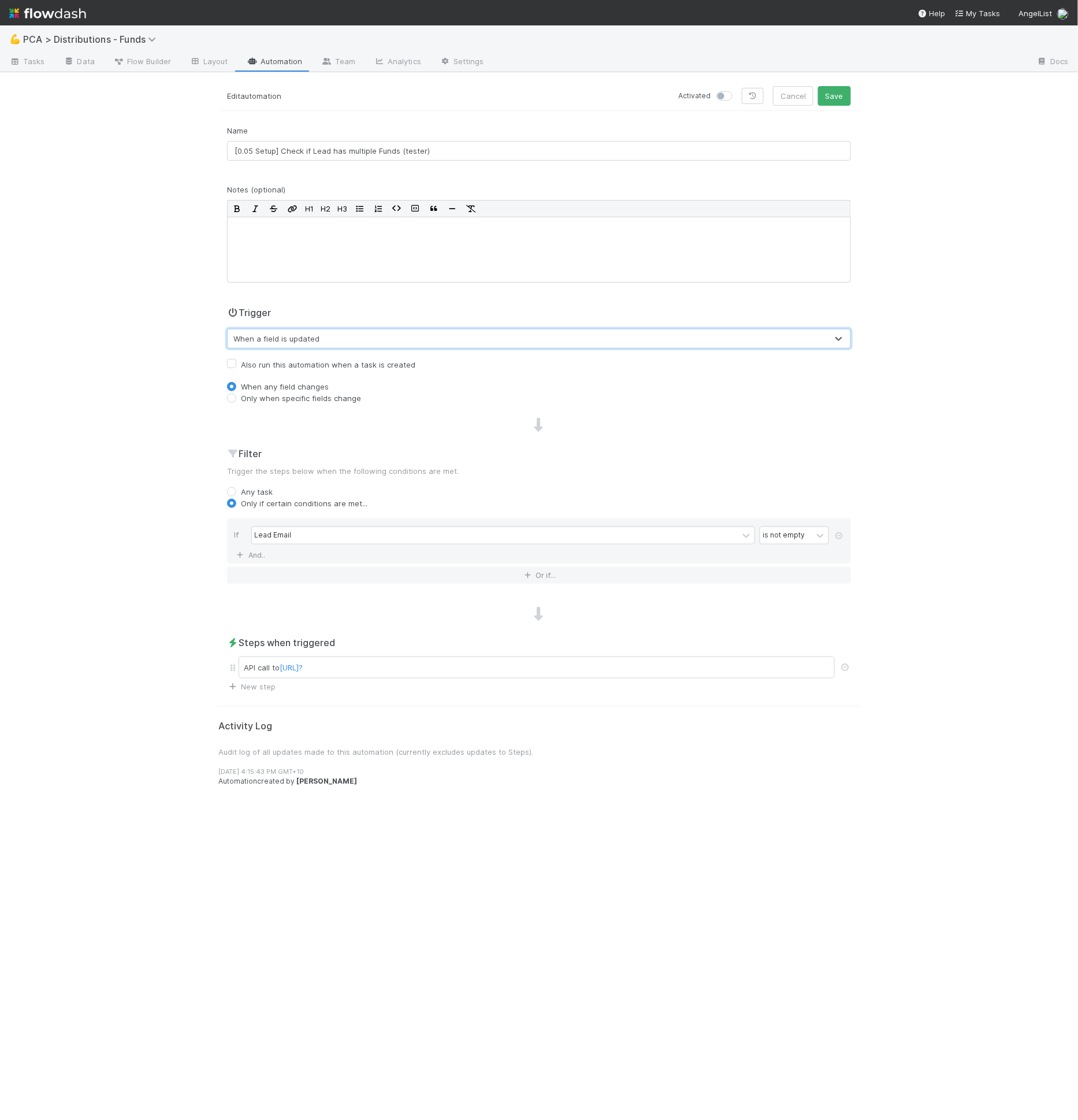
click at [263, 400] on label "Only when specific fields change" at bounding box center [301, 398] width 120 height 12
click at [237, 400] on input "Only when specific fields change" at bounding box center [231, 397] width 9 height 10
radio input "true"
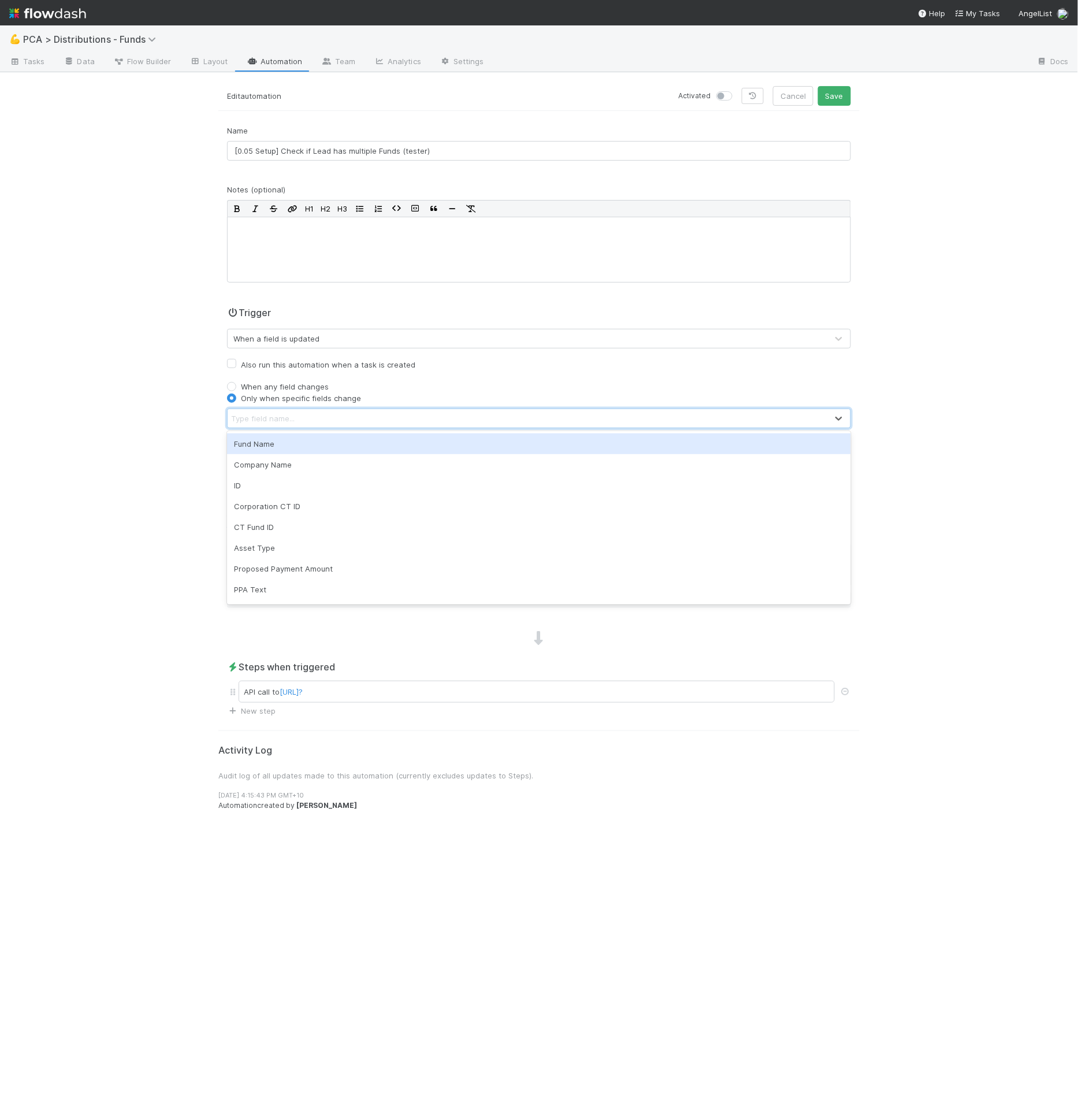
click at [280, 424] on div "Type field name..." at bounding box center [527, 418] width 599 height 18
type input "m"
type input "test"
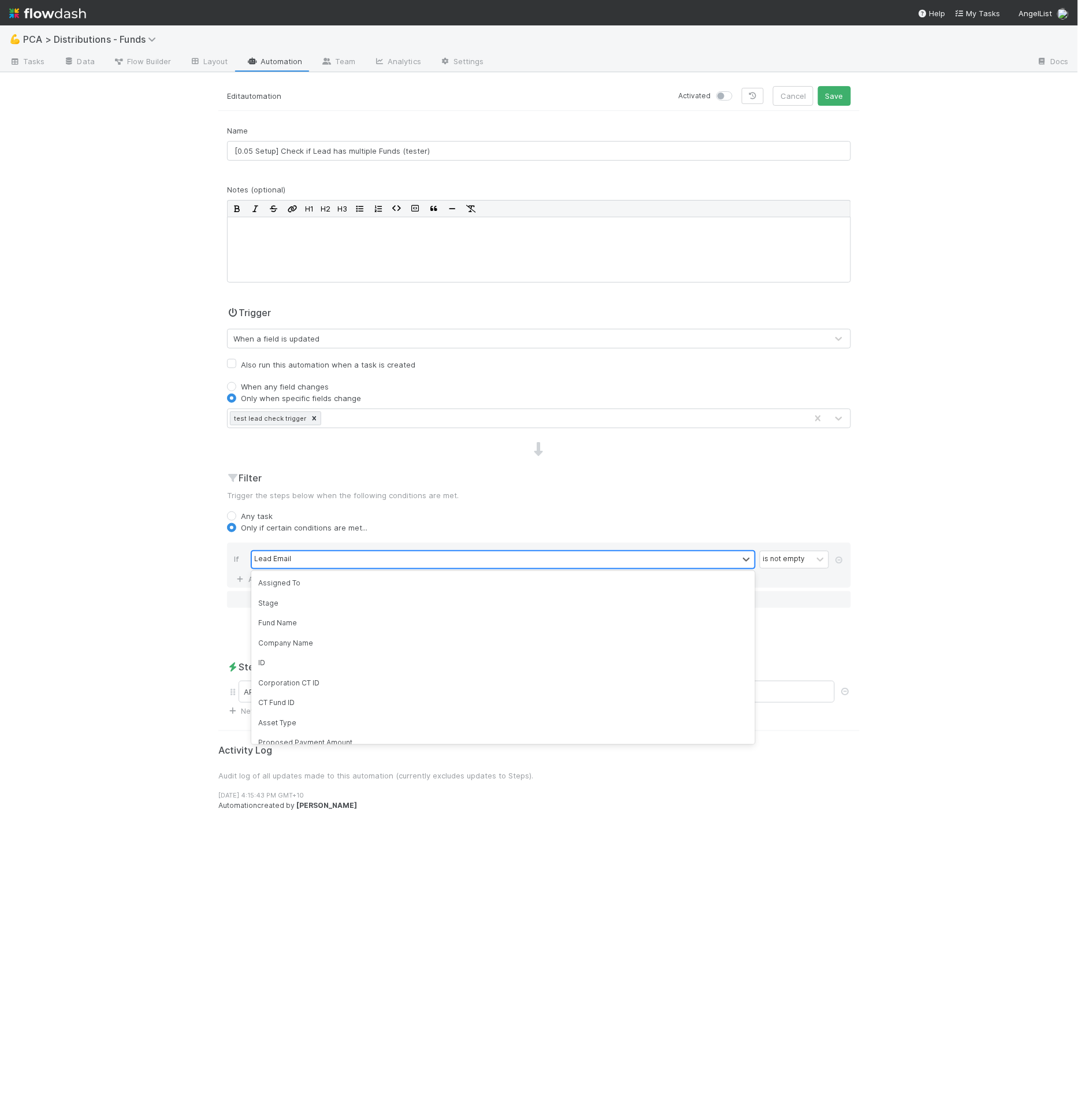
click at [402, 551] on div "Lead Email" at bounding box center [495, 560] width 486 height 17
click at [402, 554] on div "Lead Email" at bounding box center [495, 560] width 486 height 17
click at [413, 536] on div "Filter Trigger the steps below when the following conditions are met. Any task …" at bounding box center [539, 544] width 641 height 146
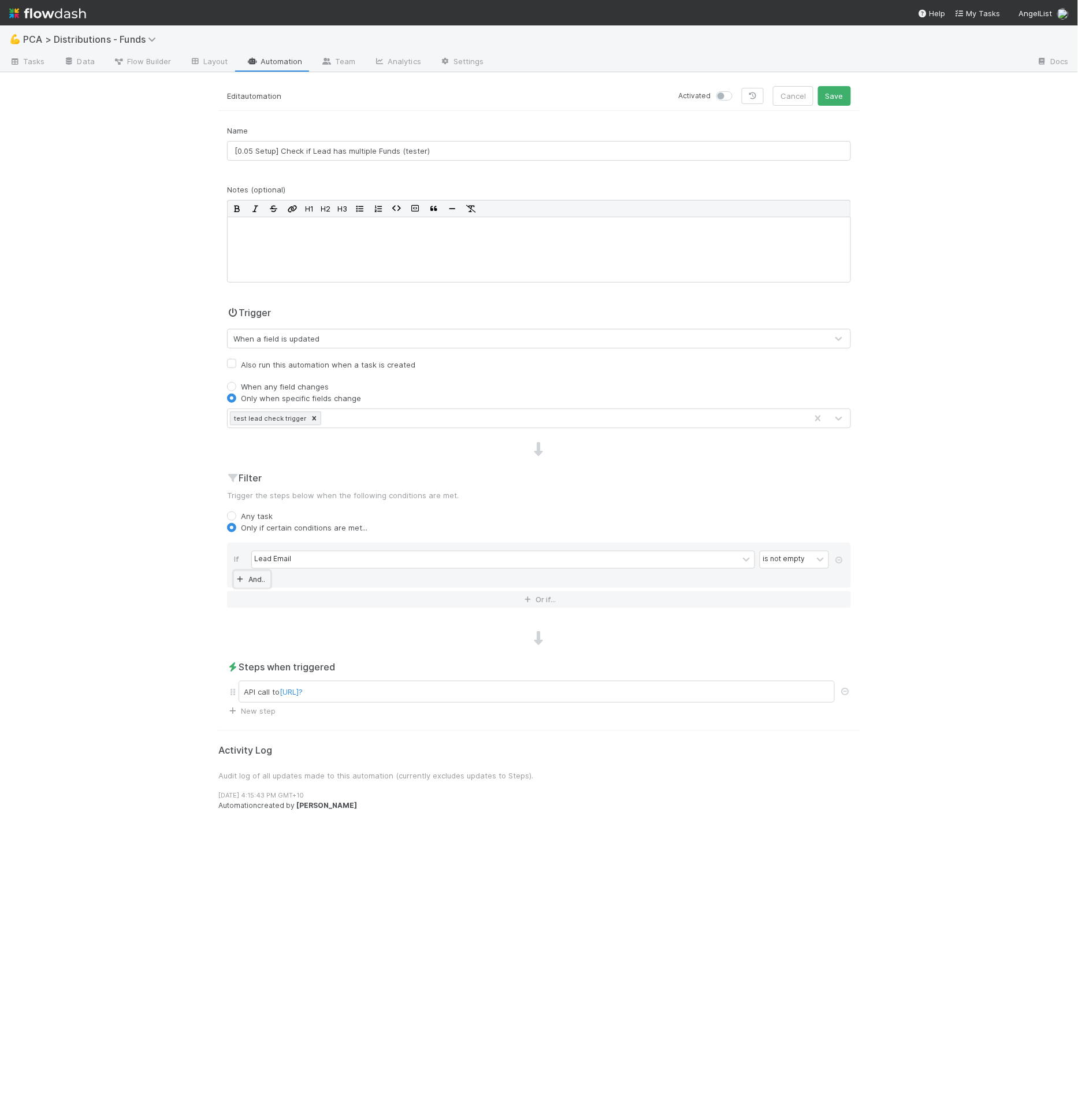
click at [260, 575] on link "And.." at bounding box center [252, 579] width 36 height 17
click at [271, 576] on div "Assigned To" at bounding box center [275, 579] width 42 height 10
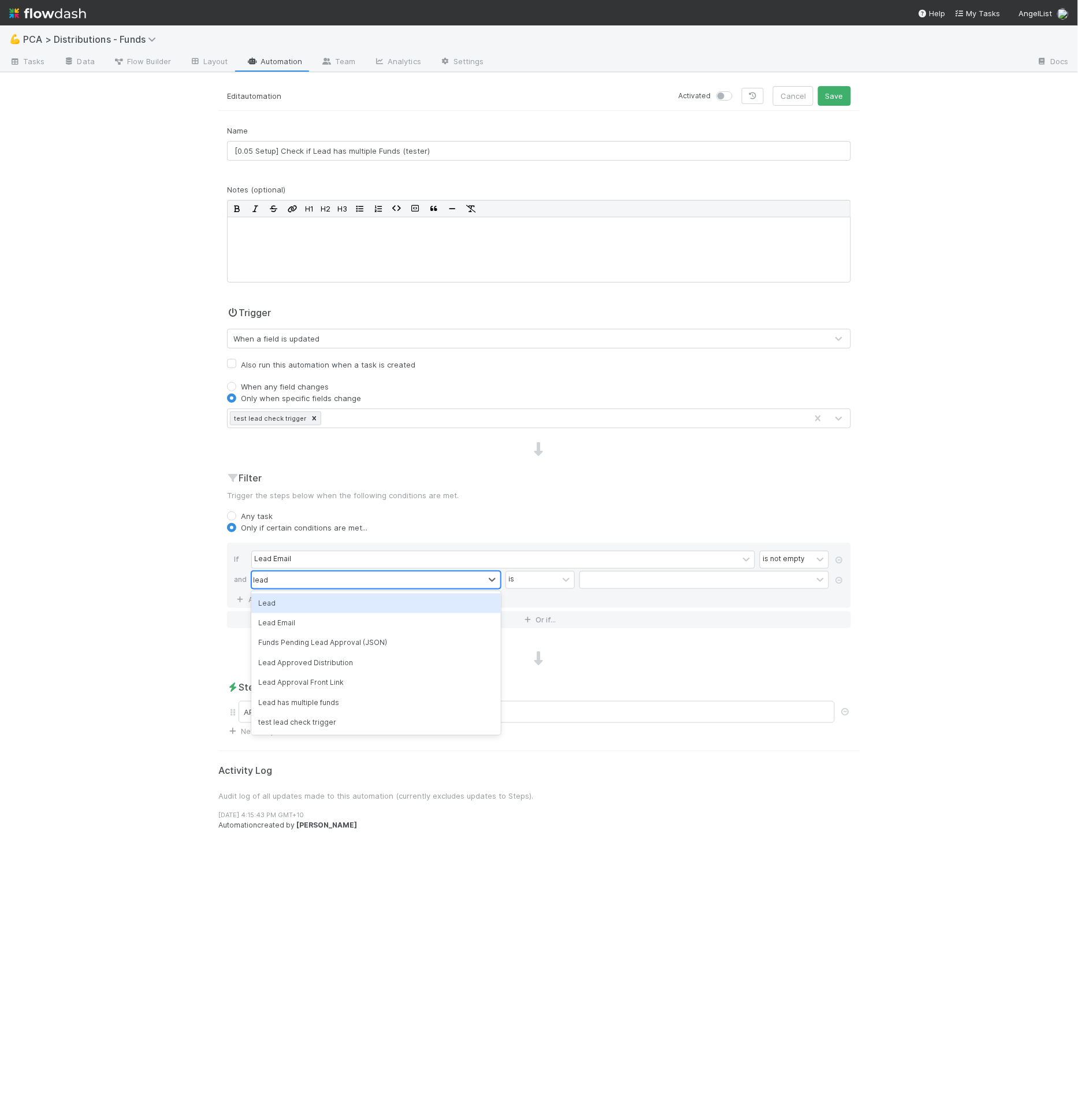
type input "lead"
click at [305, 721] on div "test lead check trigger" at bounding box center [376, 722] width 249 height 19
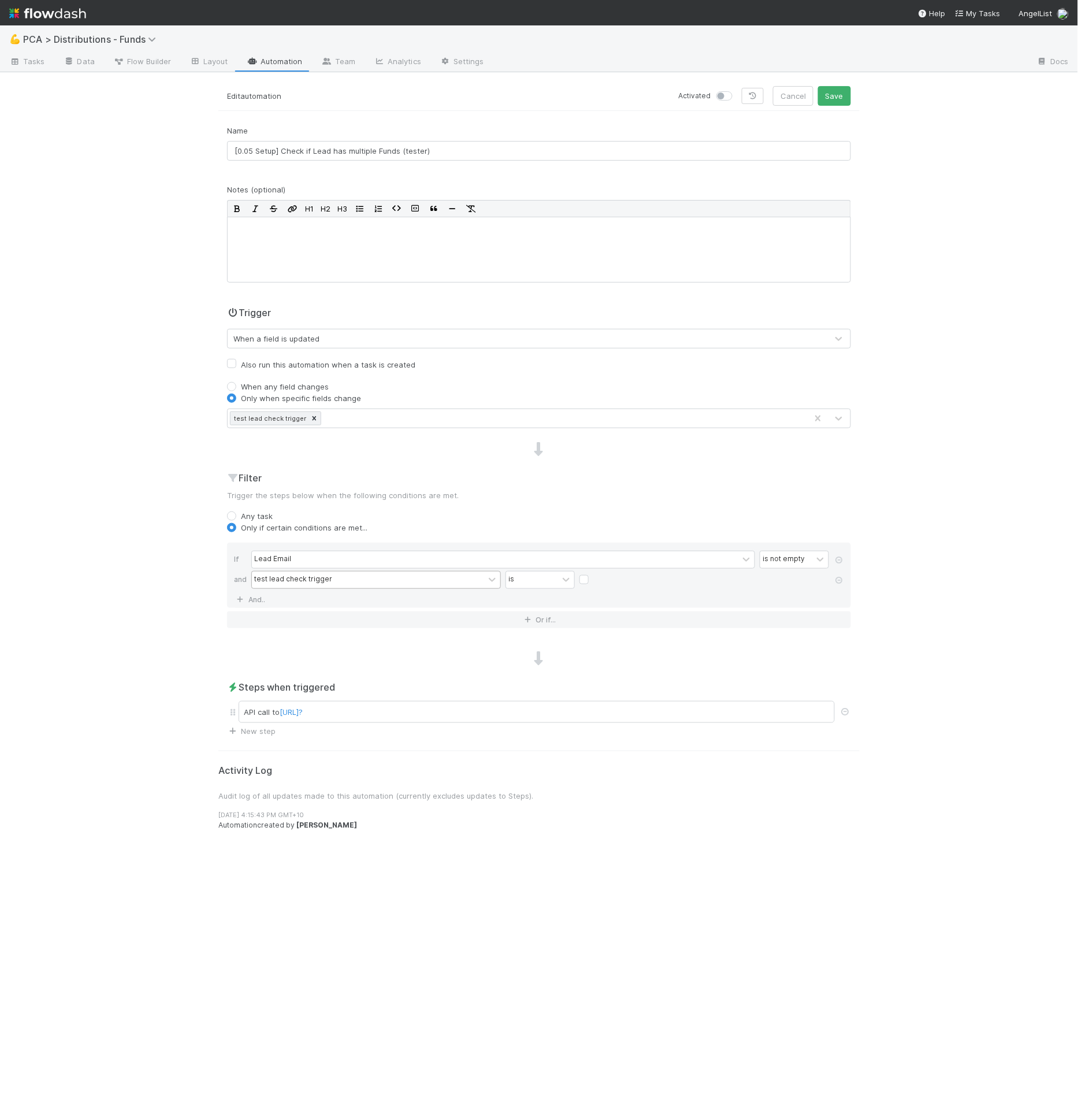
click at [593, 574] on label at bounding box center [593, 574] width 0 height 0
click at [586, 579] on input "checkbox" at bounding box center [584, 582] width 9 height 18
checkbox input "true"
click at [737, 90] on label at bounding box center [737, 90] width 0 height 0
click at [725, 99] on input "checkbox" at bounding box center [720, 95] width 9 height 10
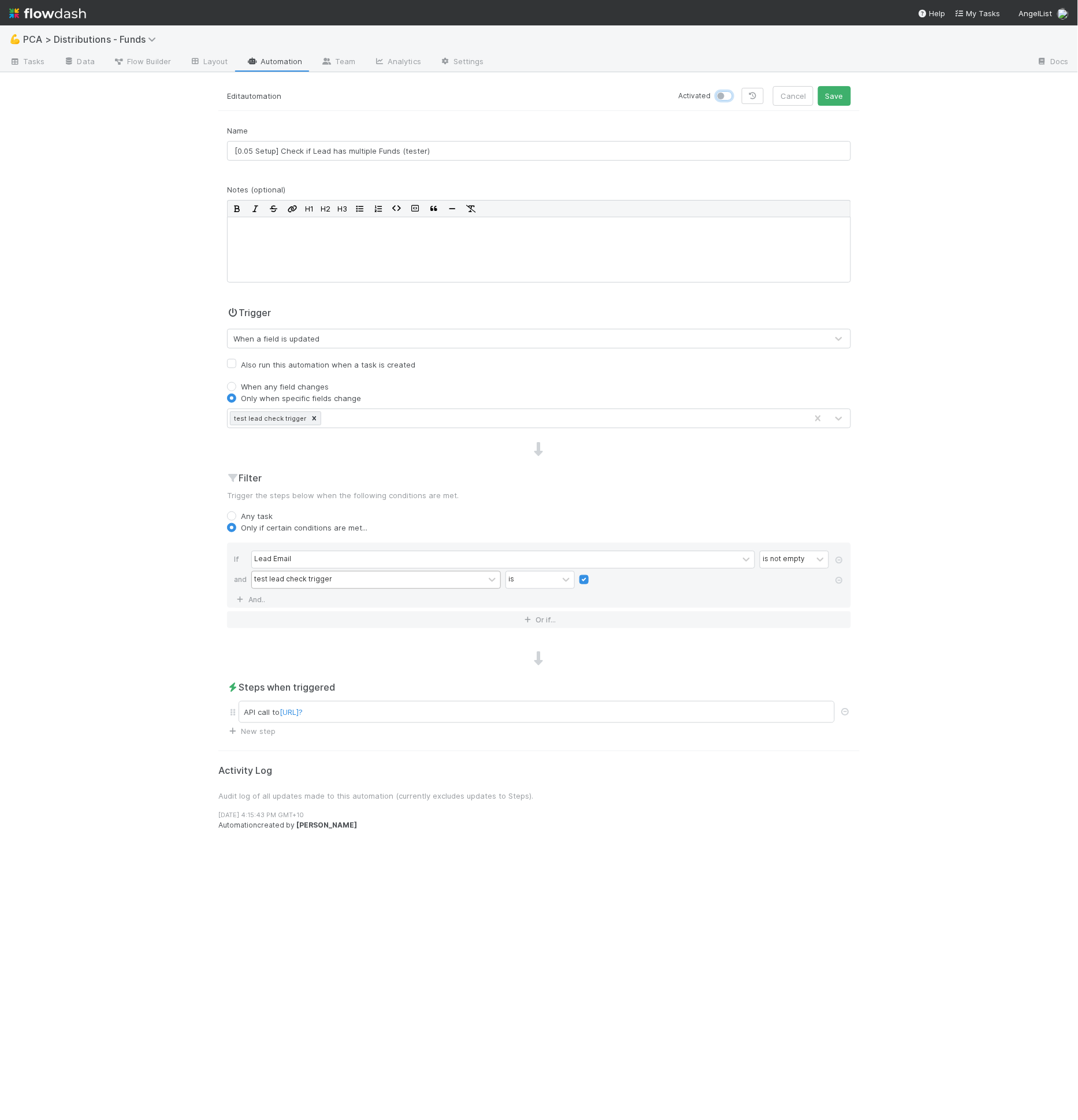
checkbox input "true"
click at [829, 96] on button "Save" at bounding box center [835, 96] width 33 height 19
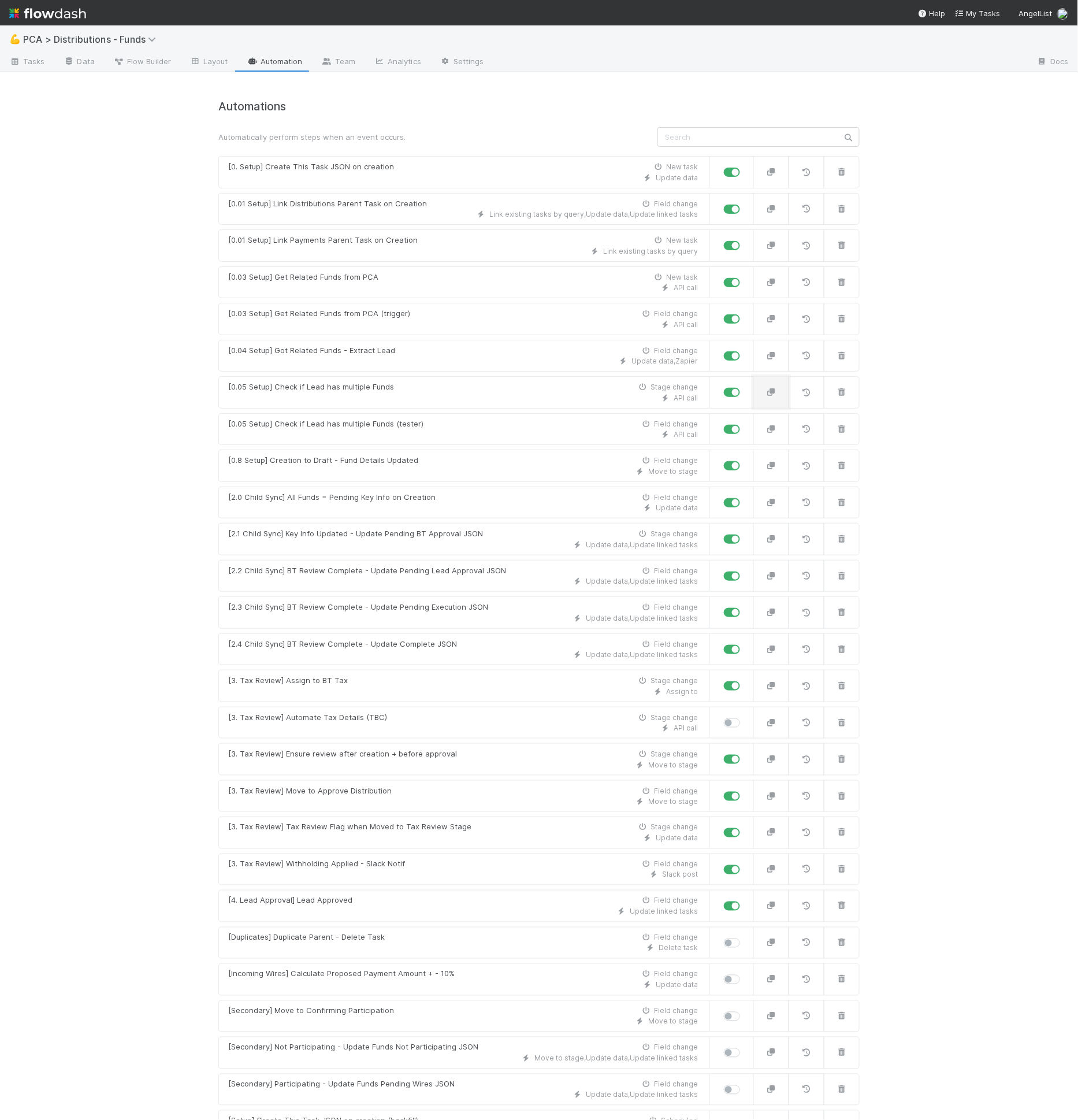
click at [757, 389] on button "button" at bounding box center [771, 392] width 36 height 32
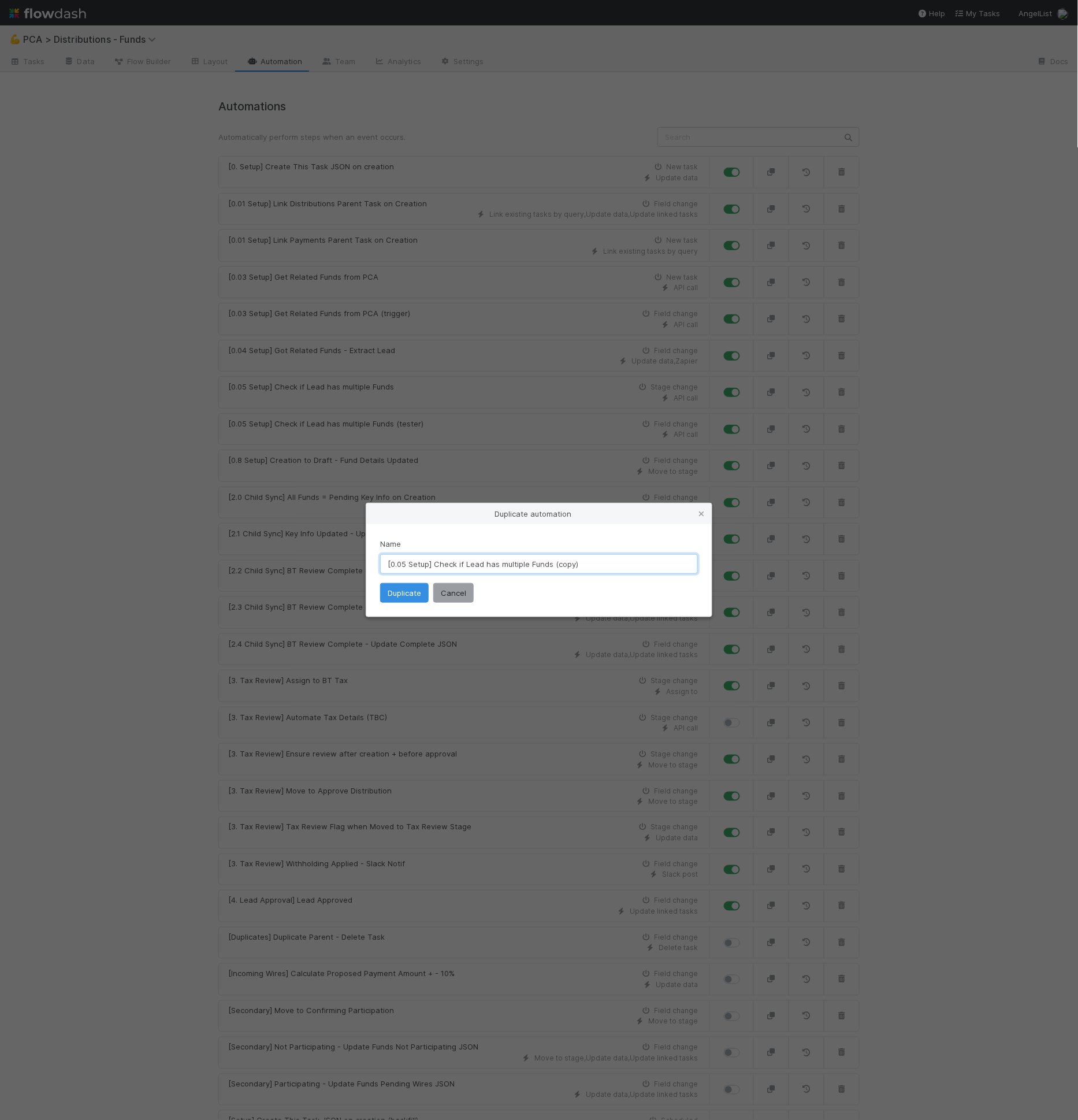
click at [403, 565] on input "[0.05 Setup] Check if Lead has multiple Funds (copy)" at bounding box center [539, 564] width 318 height 19
click at [437, 562] on input "[0.06 Setup] Check if Lead has multiple Funds (copy)" at bounding box center [539, 564] width 318 height 19
drag, startPoint x: 435, startPoint y: 564, endPoint x: 579, endPoint y: 564, distance: 144.0
click at [579, 564] on input "[0.06 Setup] Check if Lead has multiple Funds (copy)" at bounding box center [539, 564] width 318 height 19
type input "[0.06 Setup] Lead has multiple funds = true"
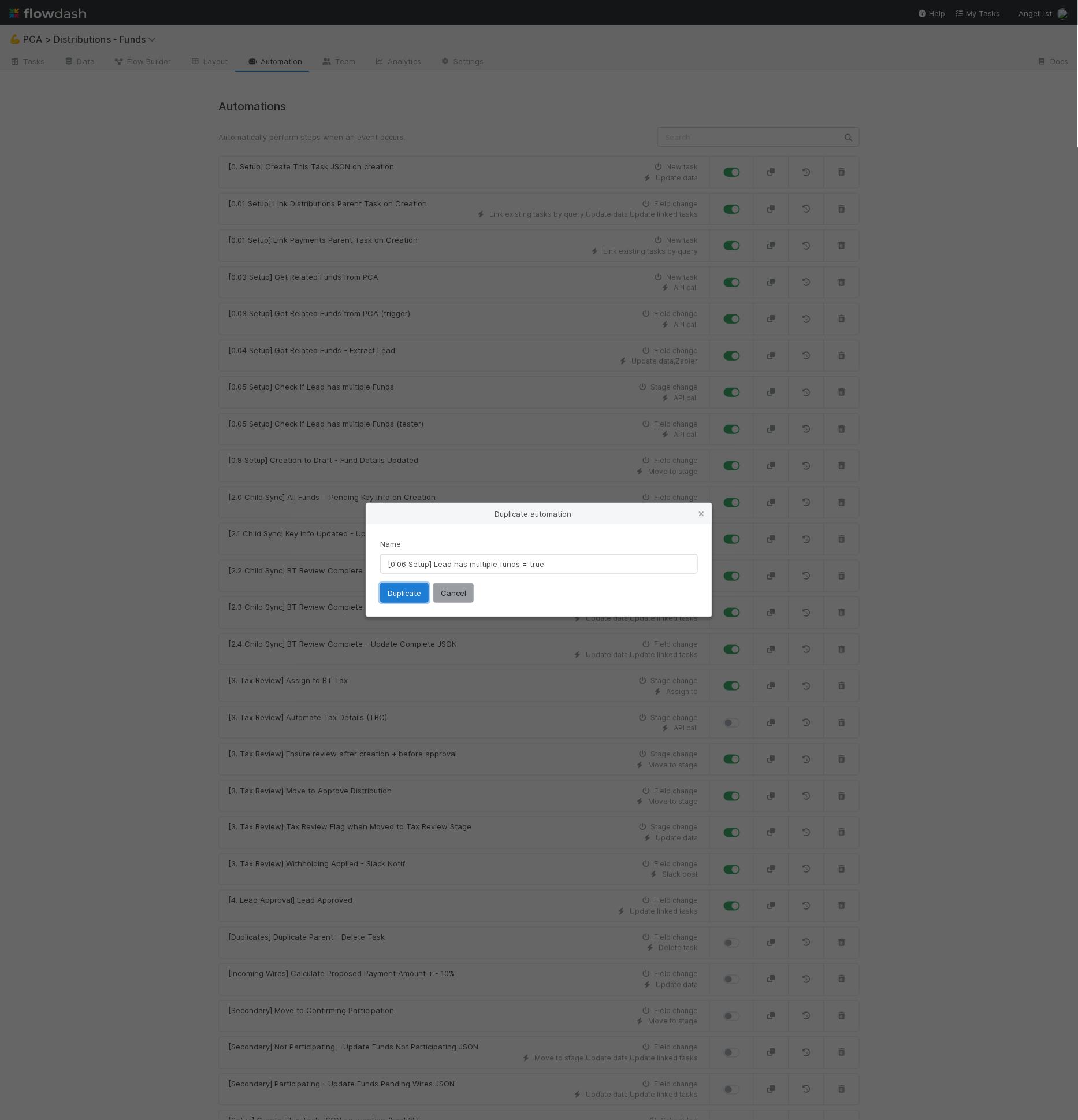
click at [412, 592] on button "Duplicate" at bounding box center [404, 593] width 49 height 19
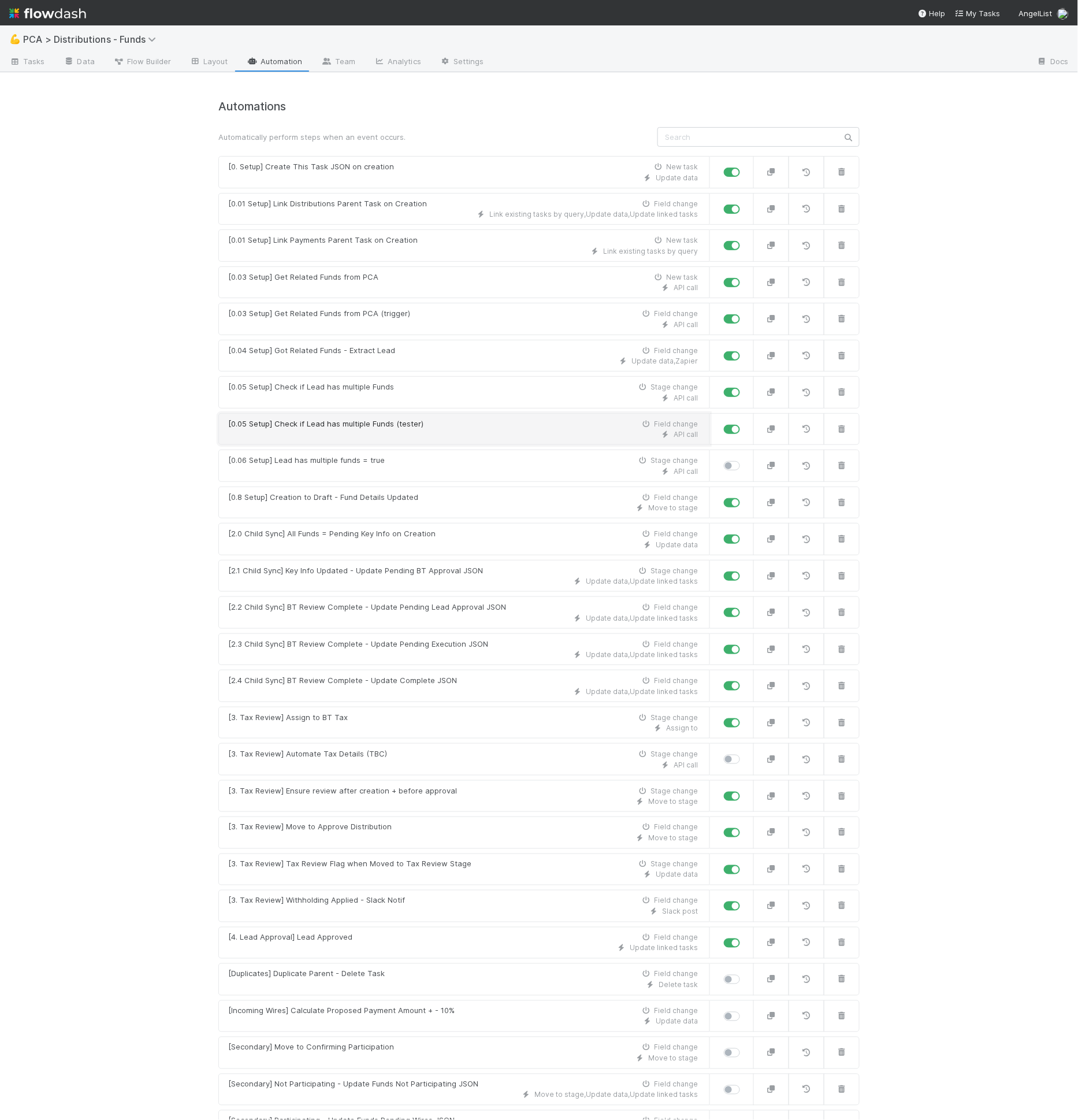
click at [567, 418] on div "[0.05 Setup] Check if Lead has multiple Funds (tester) Field change" at bounding box center [463, 424] width 470 height 12
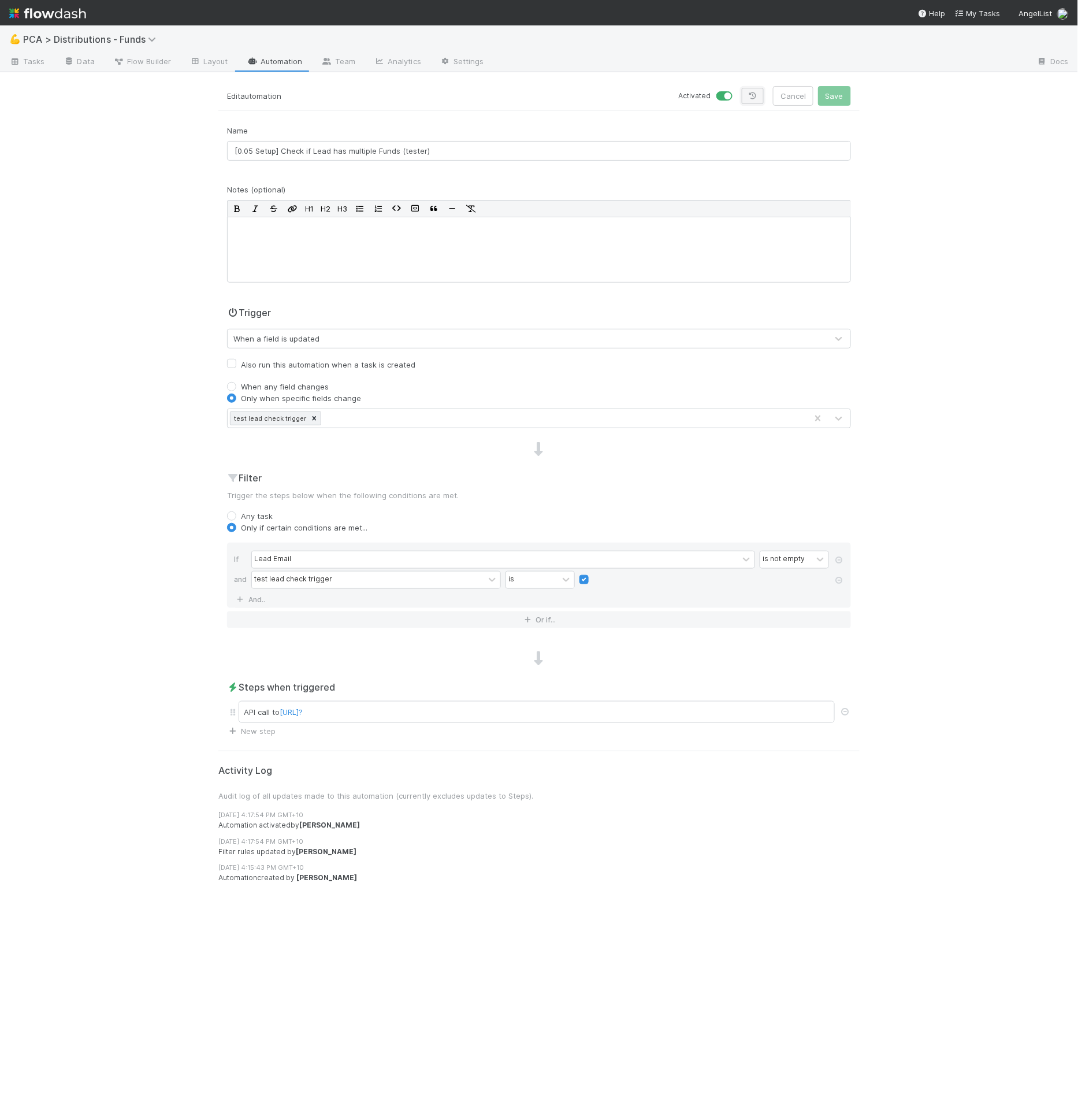
click at [755, 99] on icon at bounding box center [753, 95] width 12 height 7
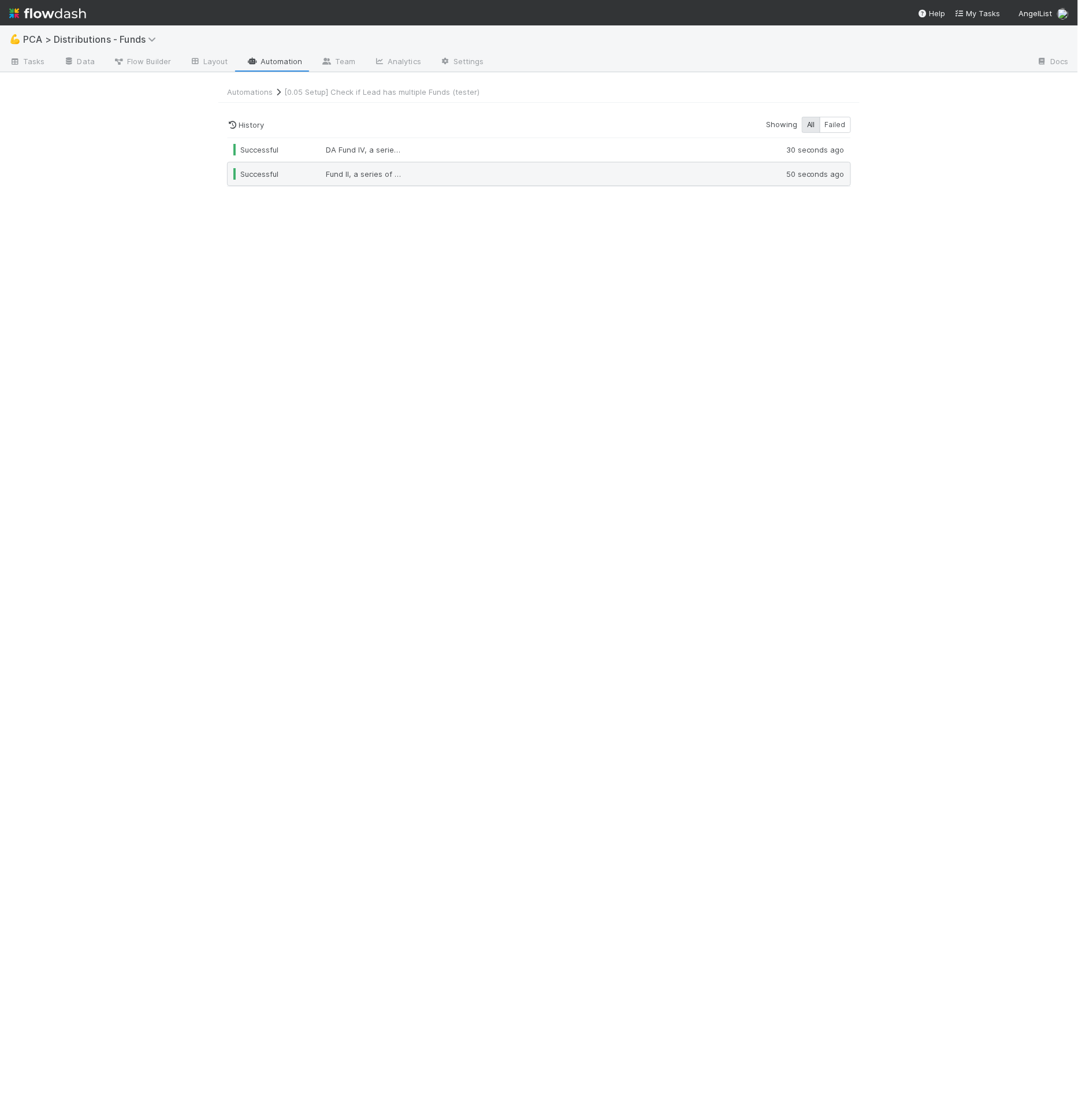
click at [501, 165] on div "Successful Fund II, a series of Kindergarten Ventures, LP 50 seconds ago" at bounding box center [539, 174] width 624 height 24
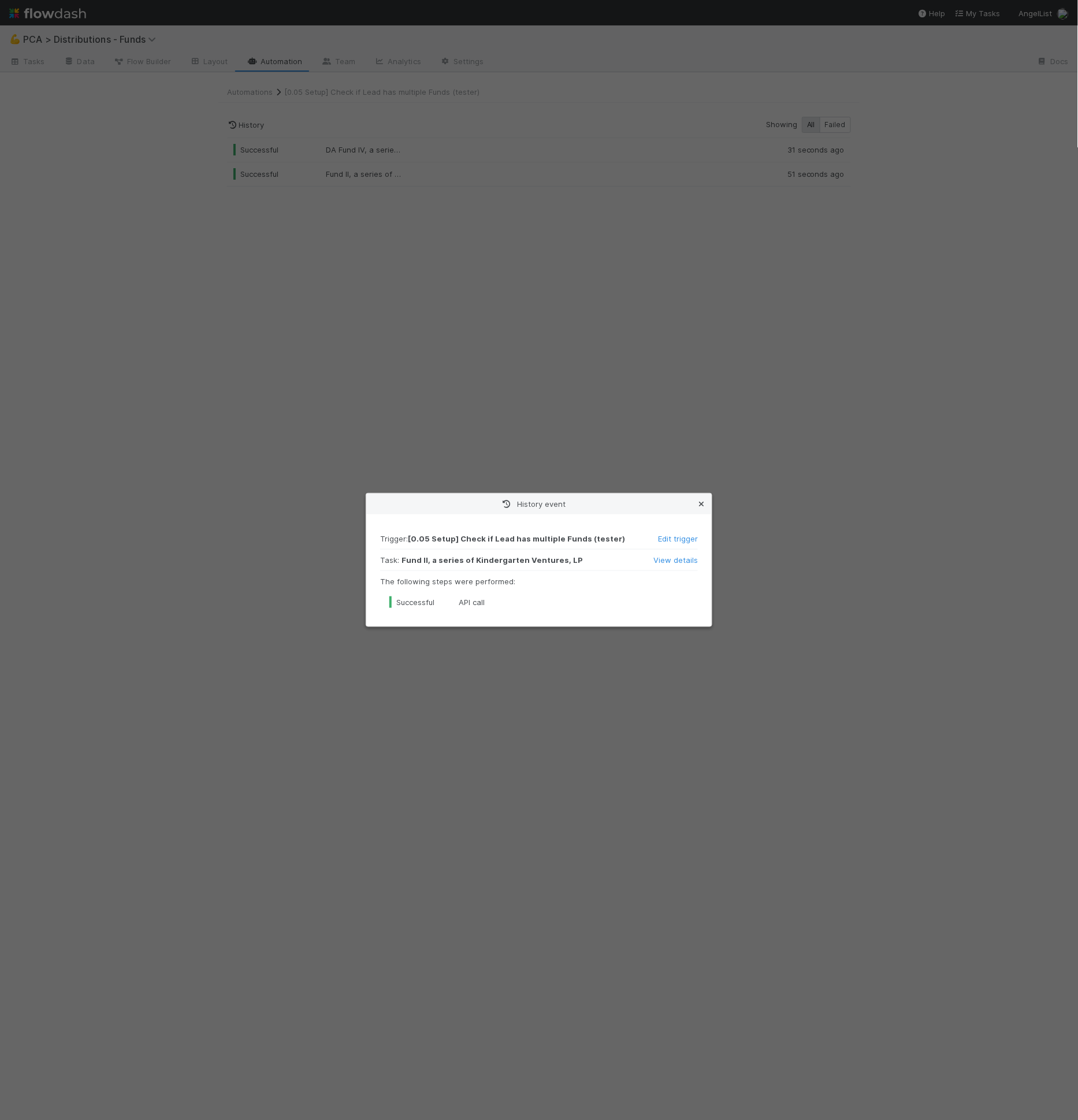
click at [696, 504] on icon at bounding box center [701, 504] width 12 height 7
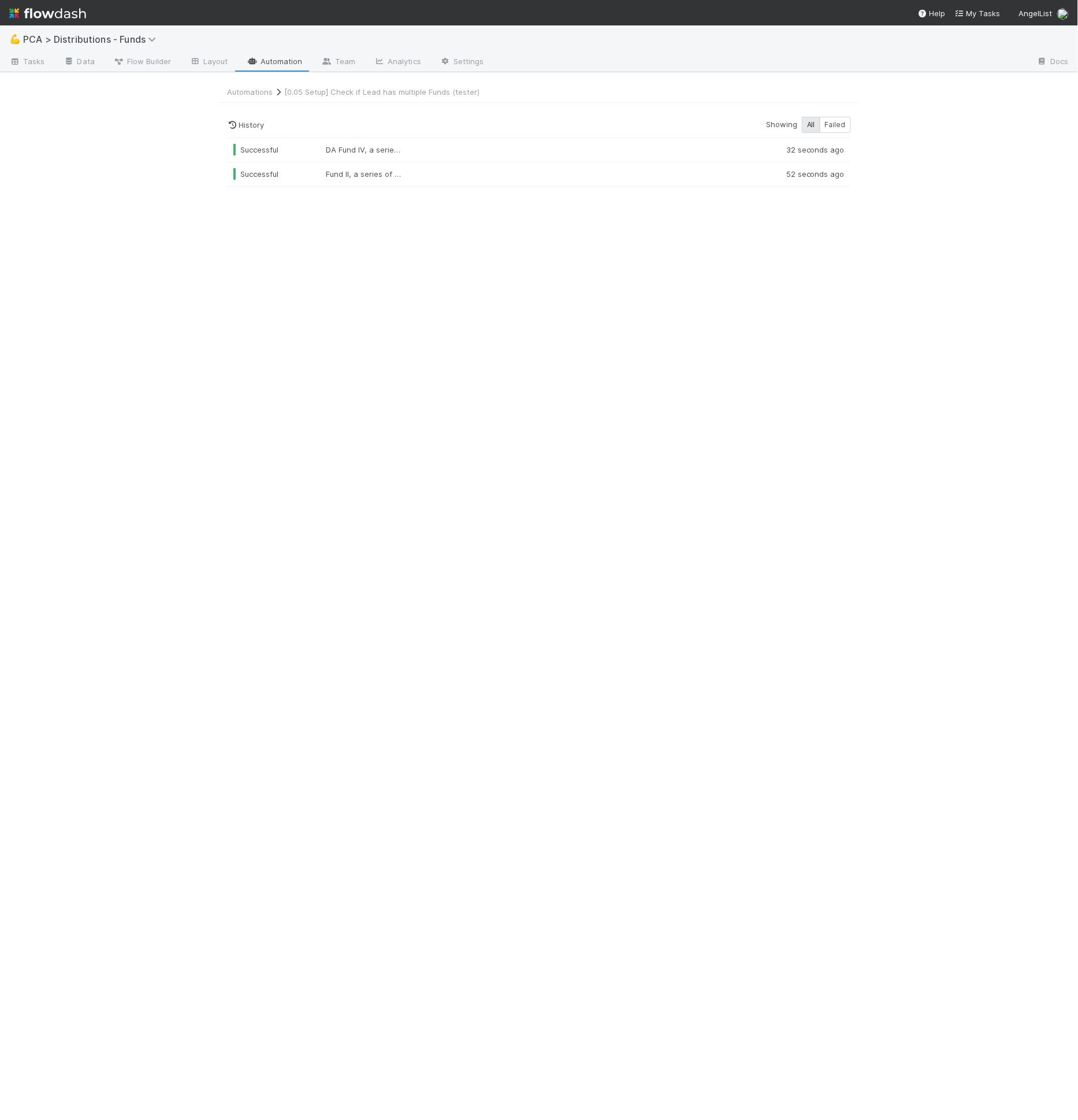
click at [618, 356] on div "Automations [0.05 Setup] Check if Lead has multiple Funds (tester) History Show…" at bounding box center [539, 603] width 658 height 1034
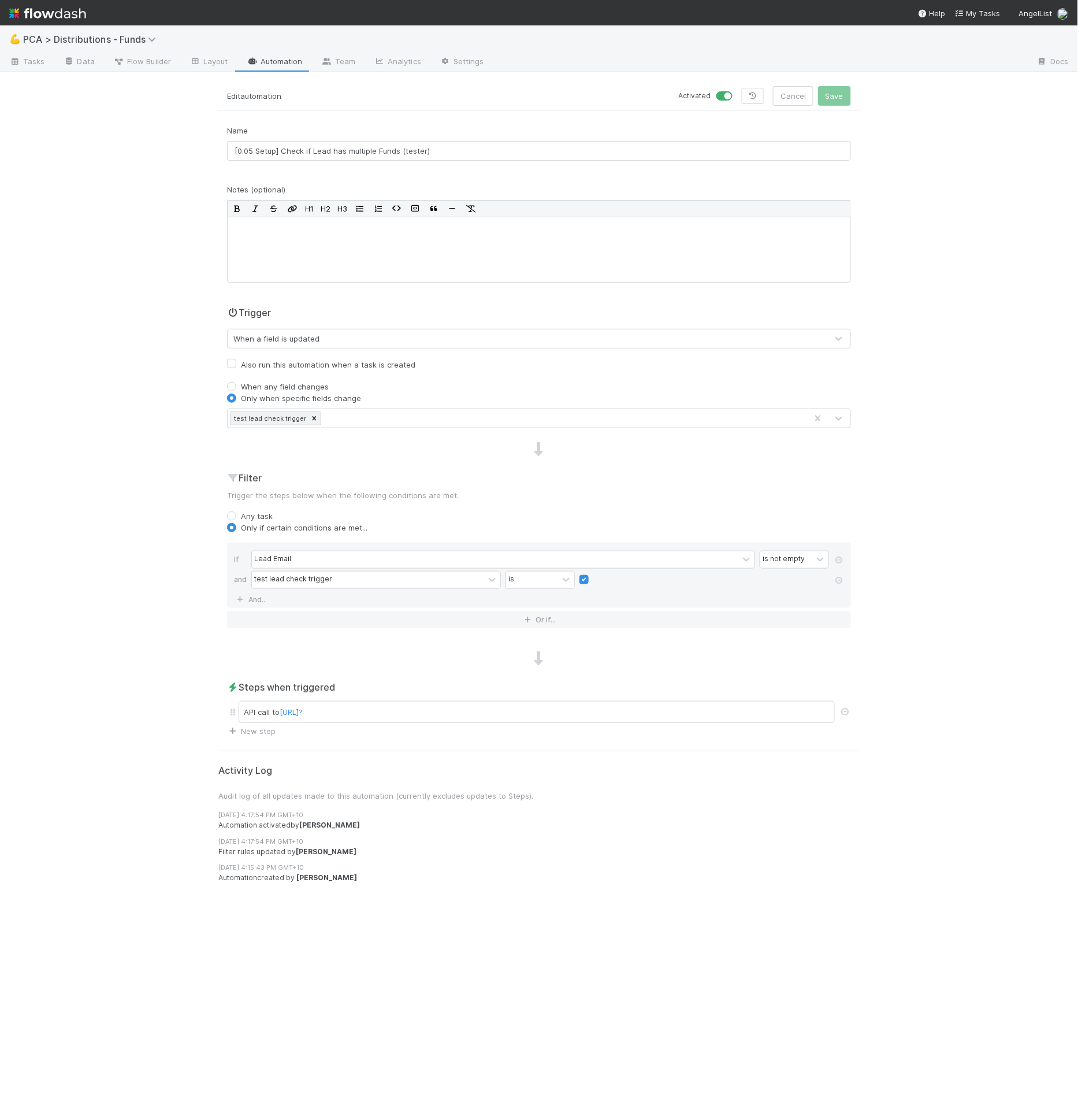
click at [404, 107] on div "Edit automation Activated Cancel Save" at bounding box center [539, 99] width 641 height 25
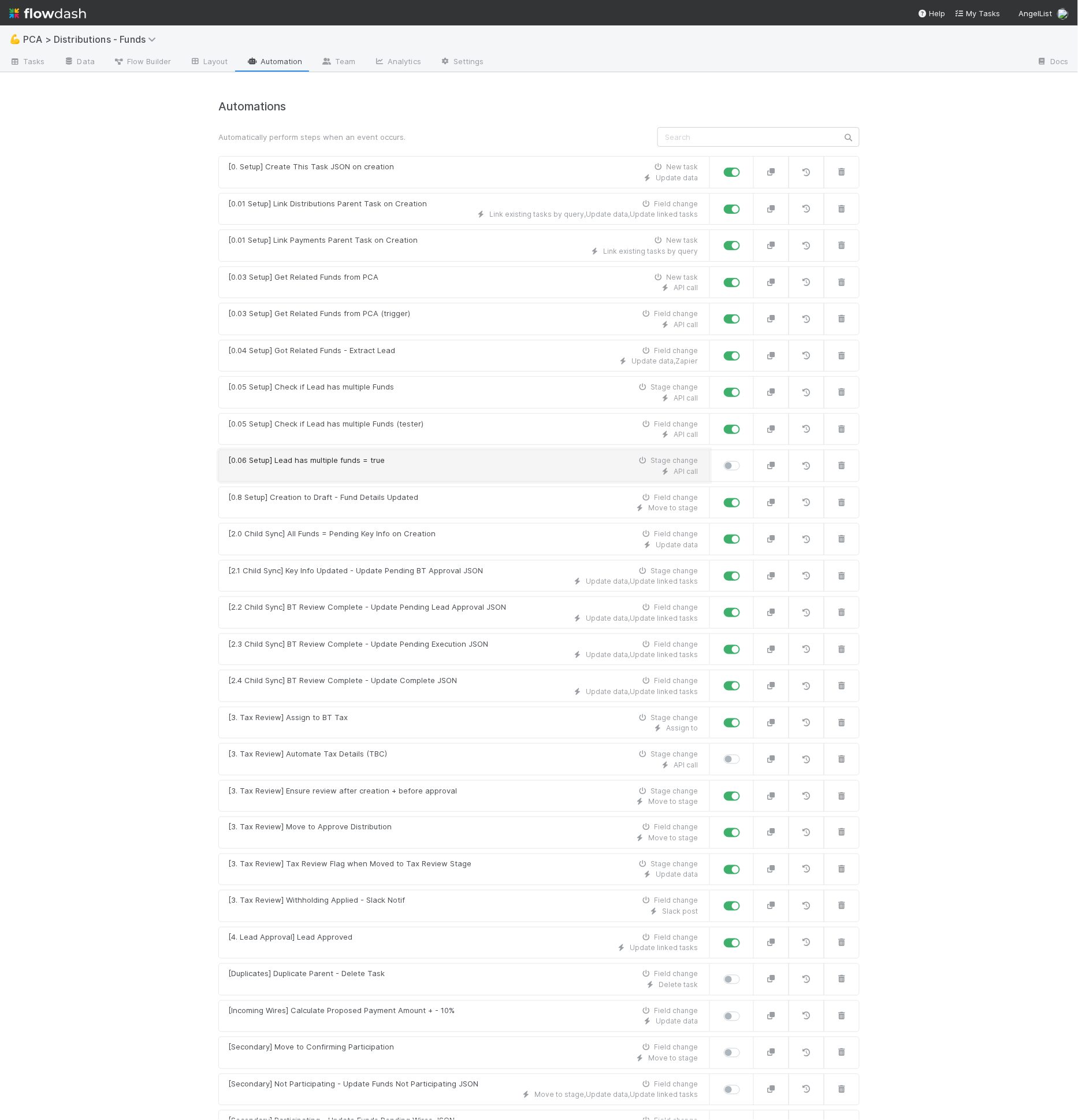
click at [475, 458] on div "[0.06 Setup] Lead has multiple funds = true Stage change" at bounding box center [463, 460] width 470 height 12
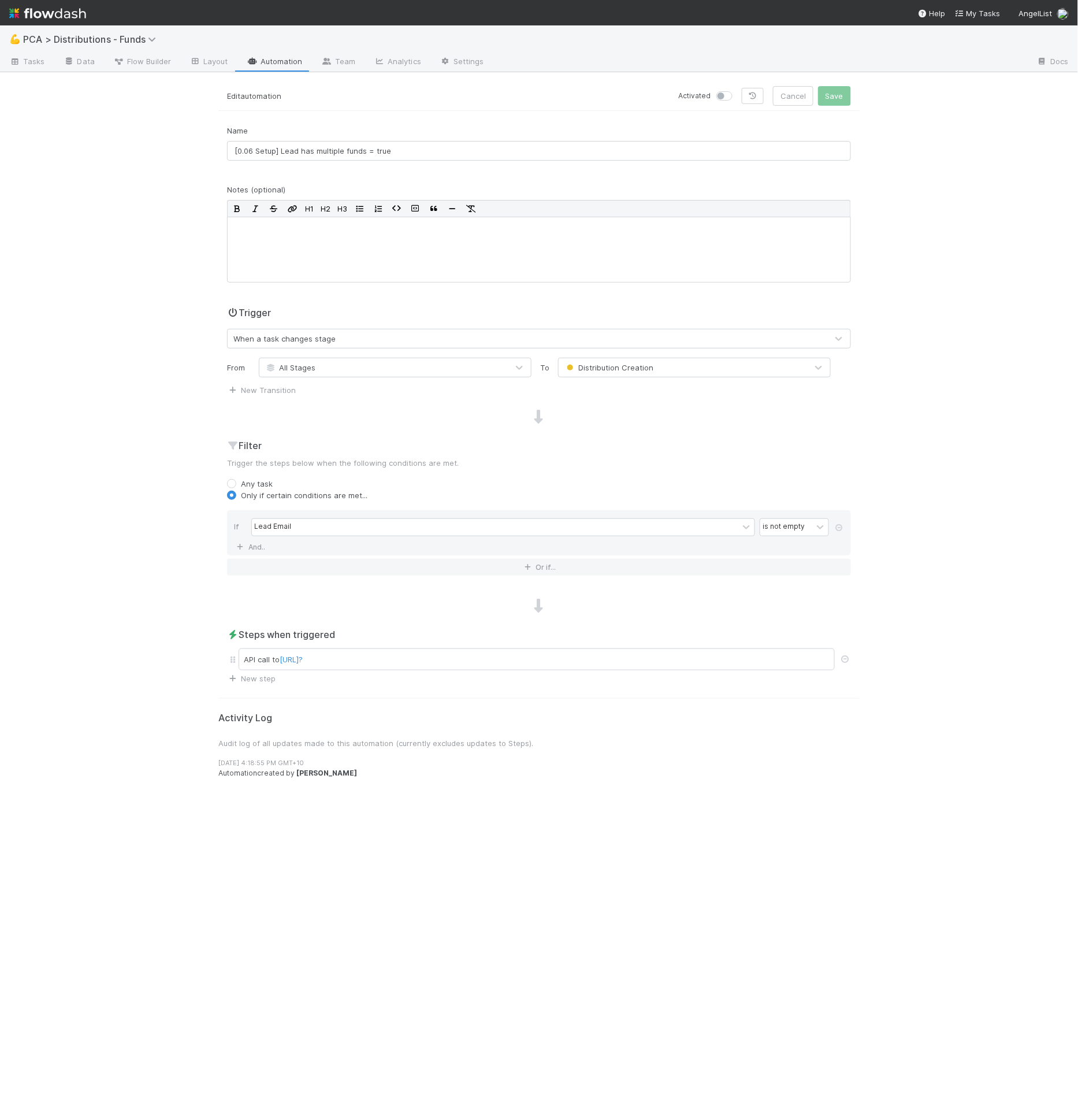
click at [360, 337] on div "When a task changes stage" at bounding box center [527, 339] width 599 height 18
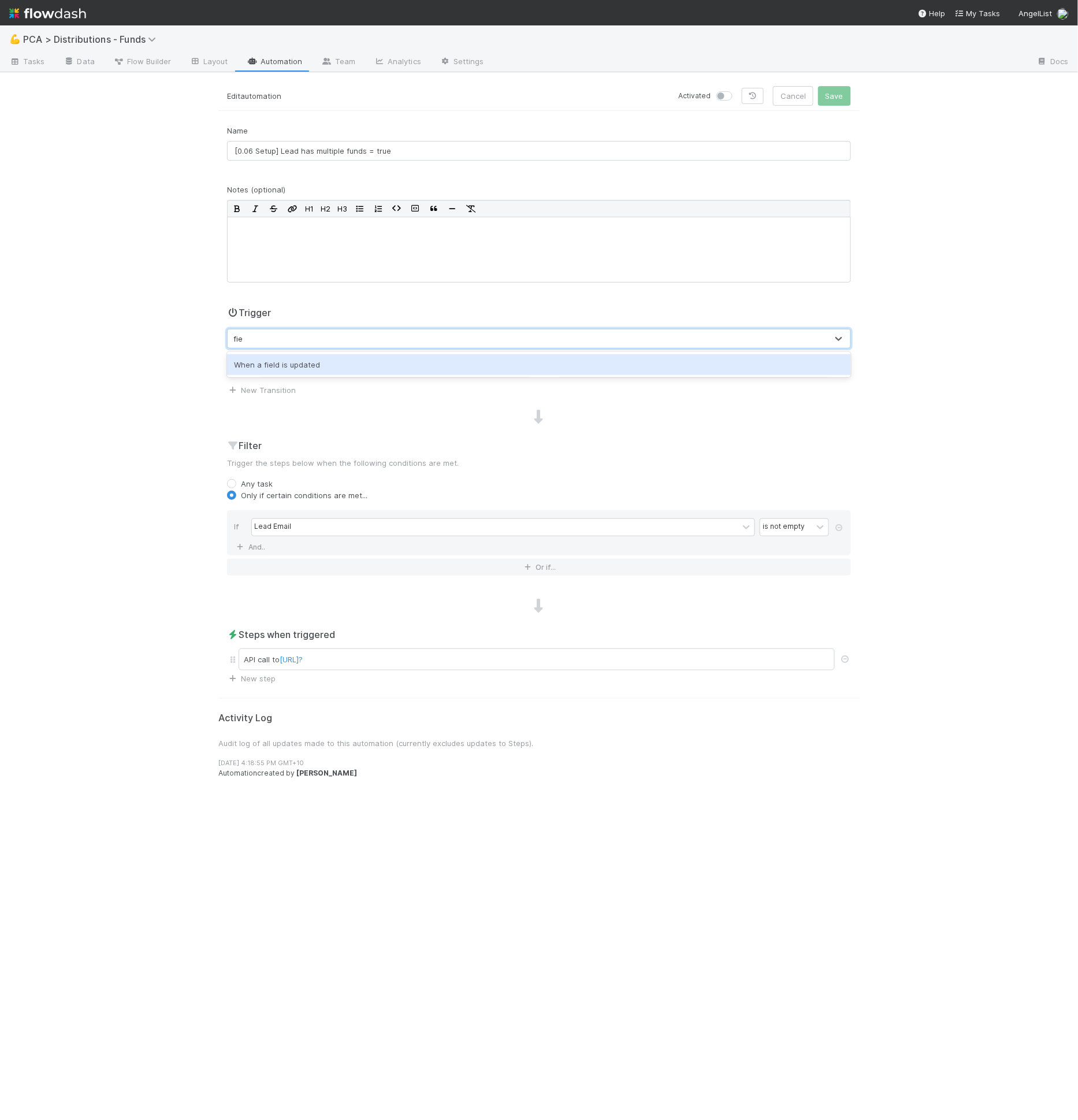
type input "fiel"
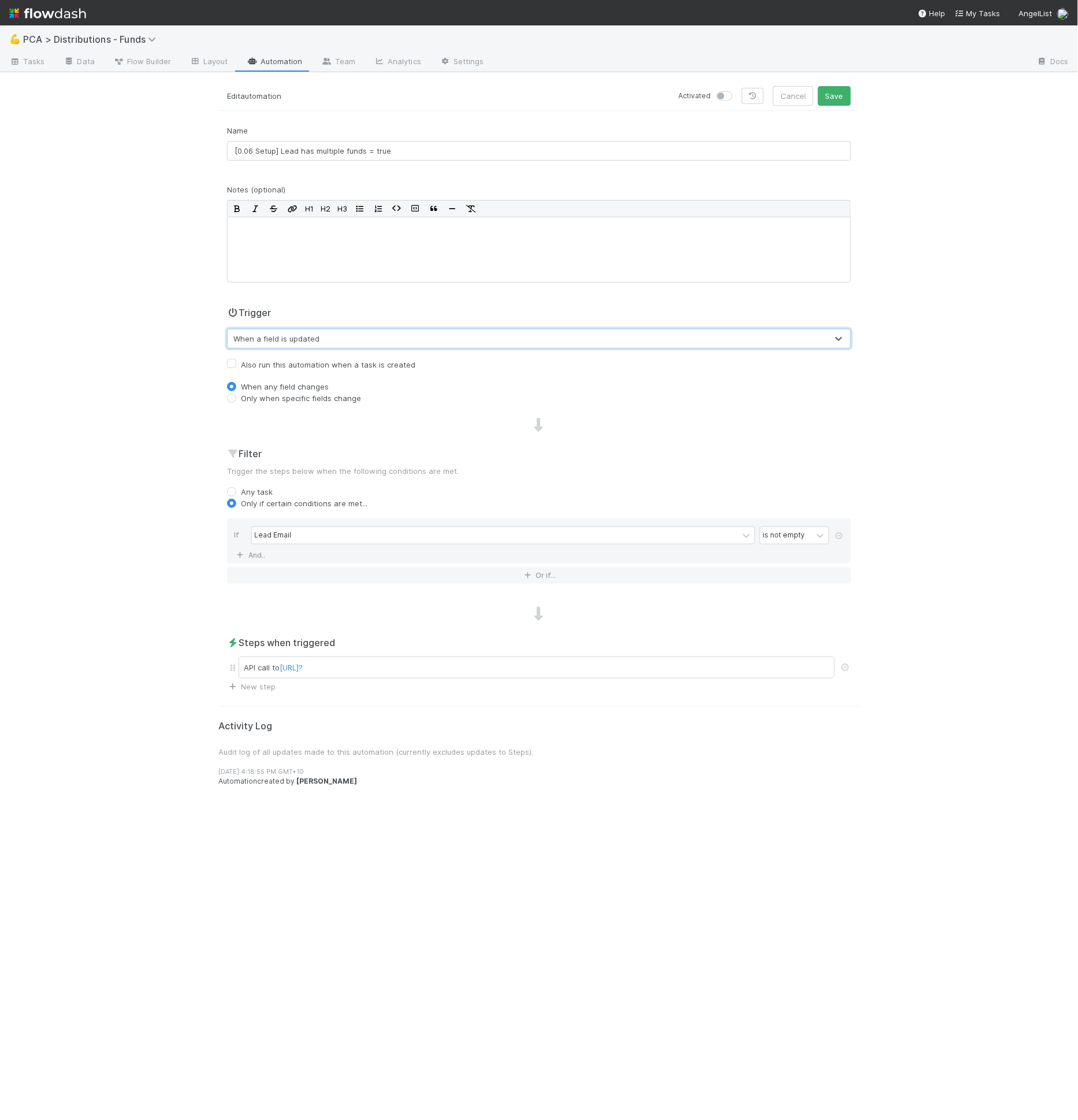
click at [297, 396] on label "Only when specific fields change" at bounding box center [301, 398] width 120 height 12
click at [237, 396] on input "Only when specific fields change" at bounding box center [231, 397] width 9 height 10
radio input "true"
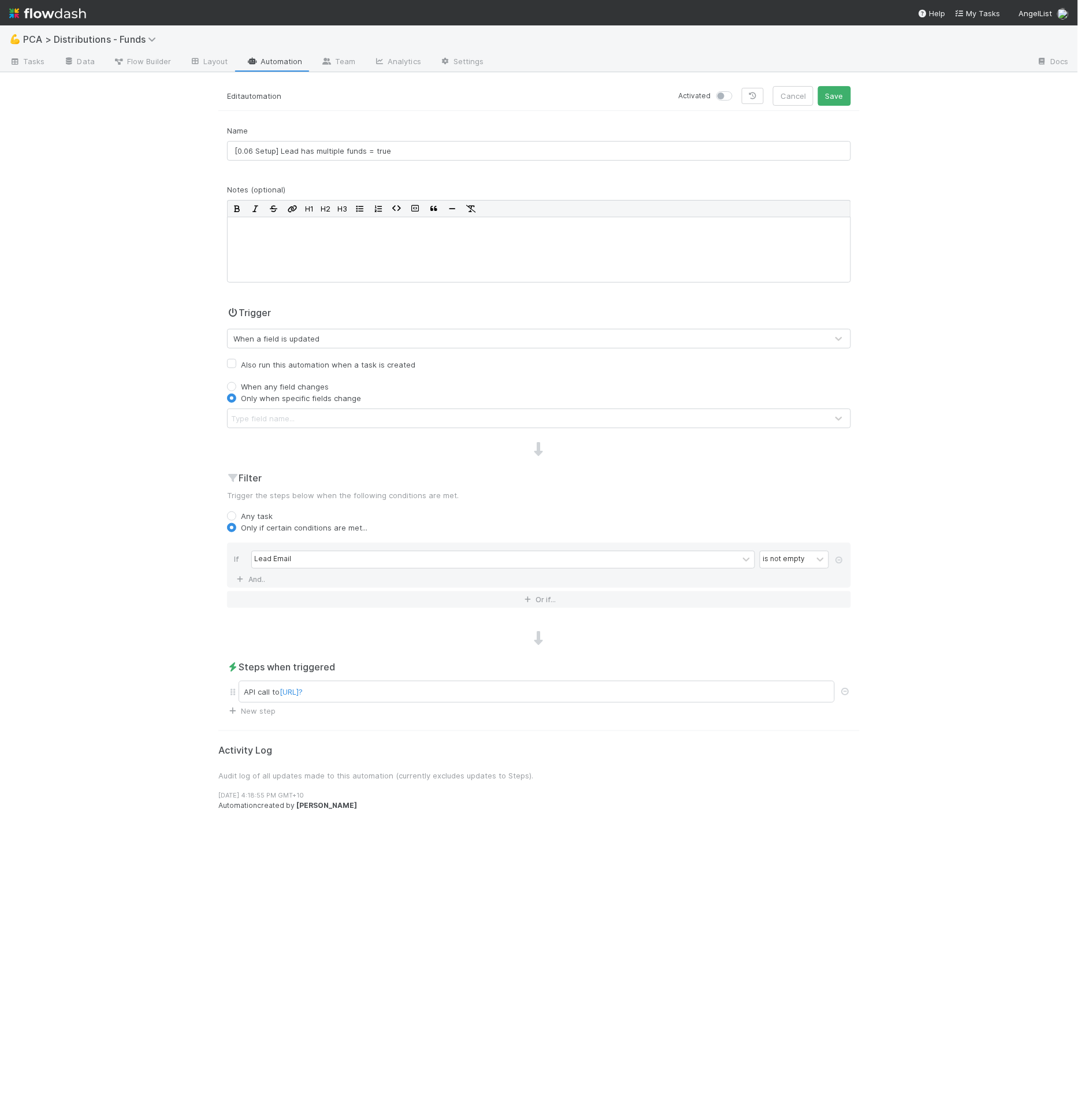
click at [294, 424] on div "Type field name..." at bounding box center [527, 418] width 599 height 18
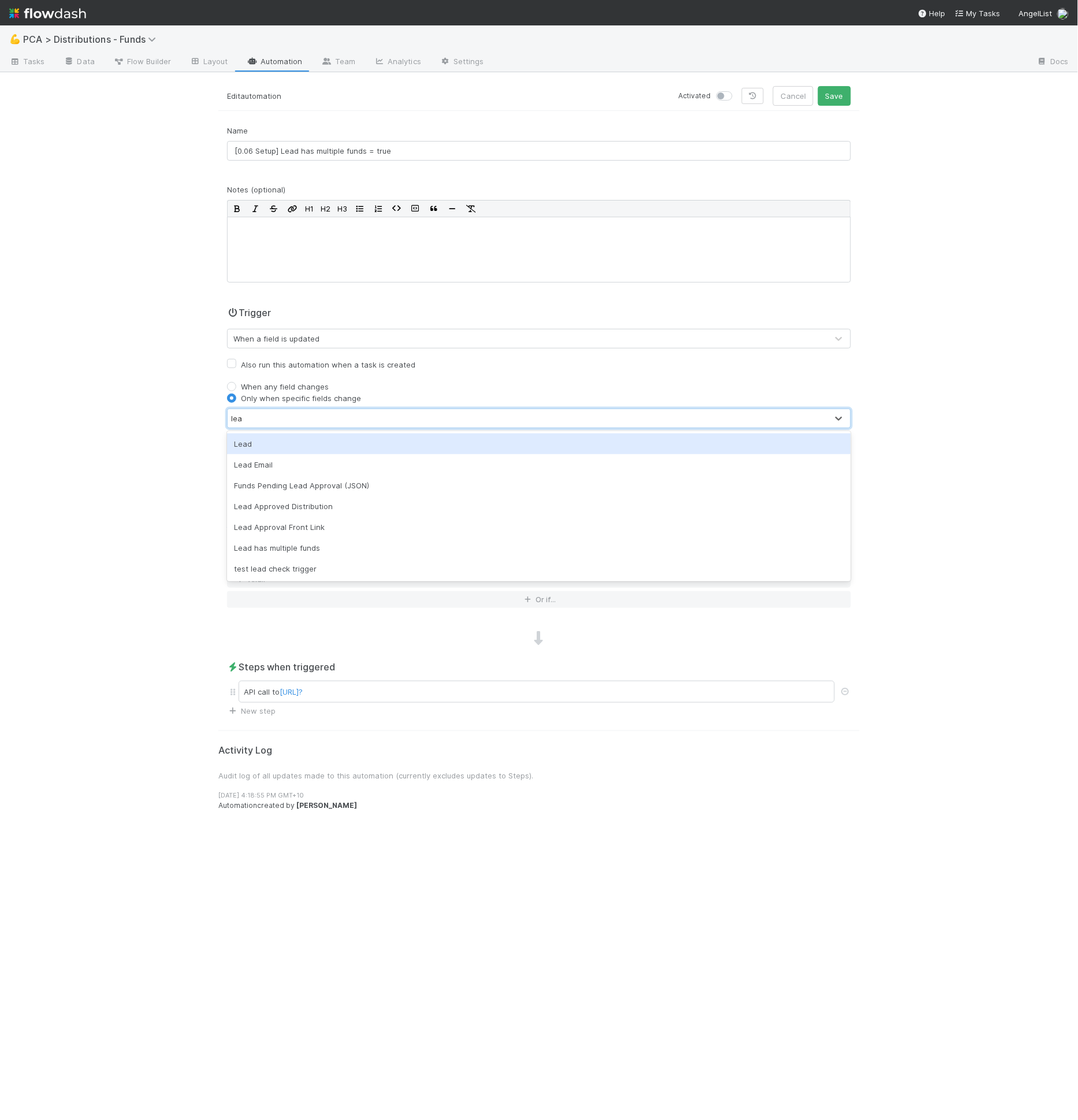
type input "lead"
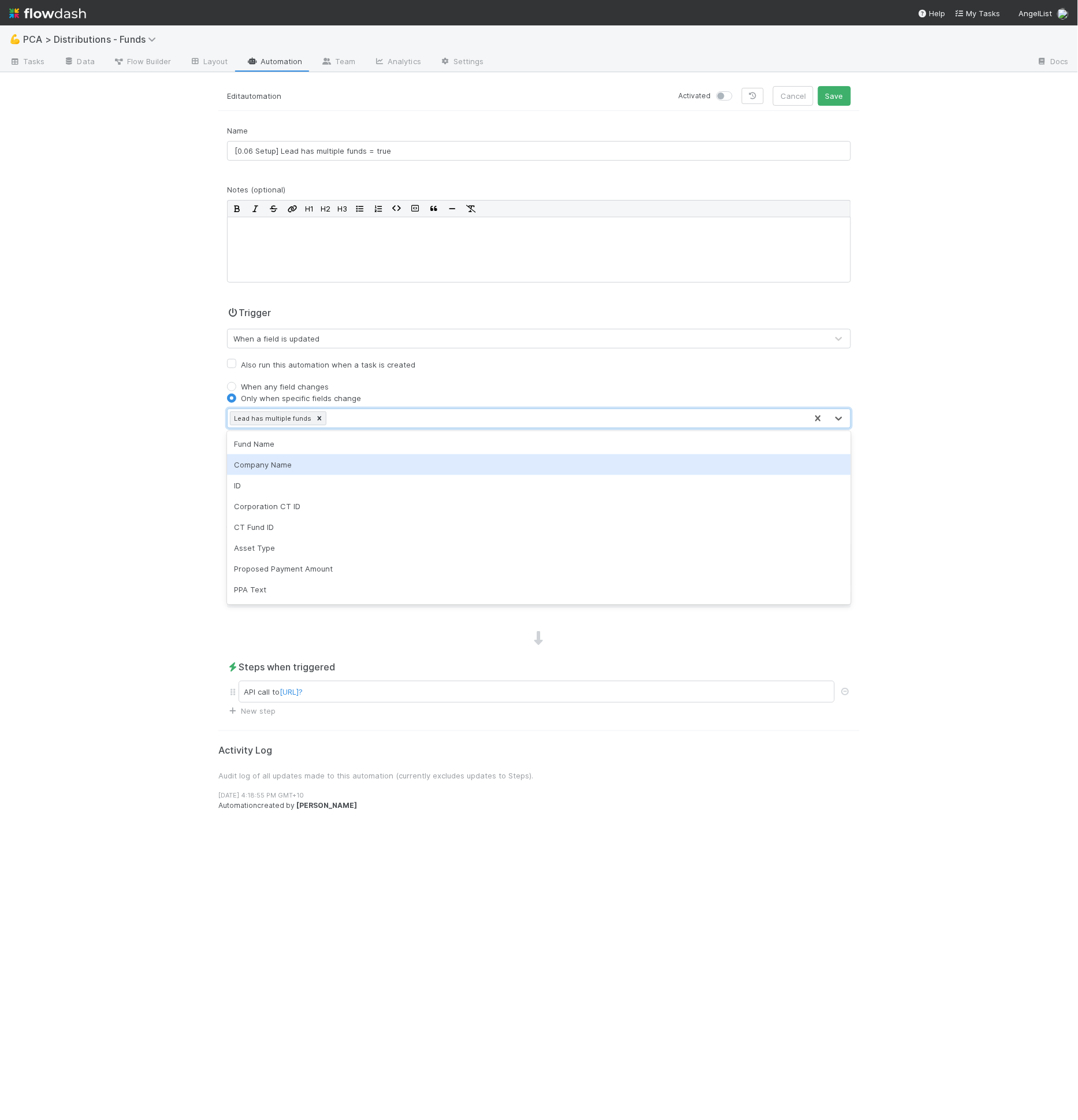
click at [218, 465] on div "Name [0.06 Setup] Lead has multiple funds = true Notes (optional) H1 H2 H3 Trig…" at bounding box center [539, 420] width 641 height 592
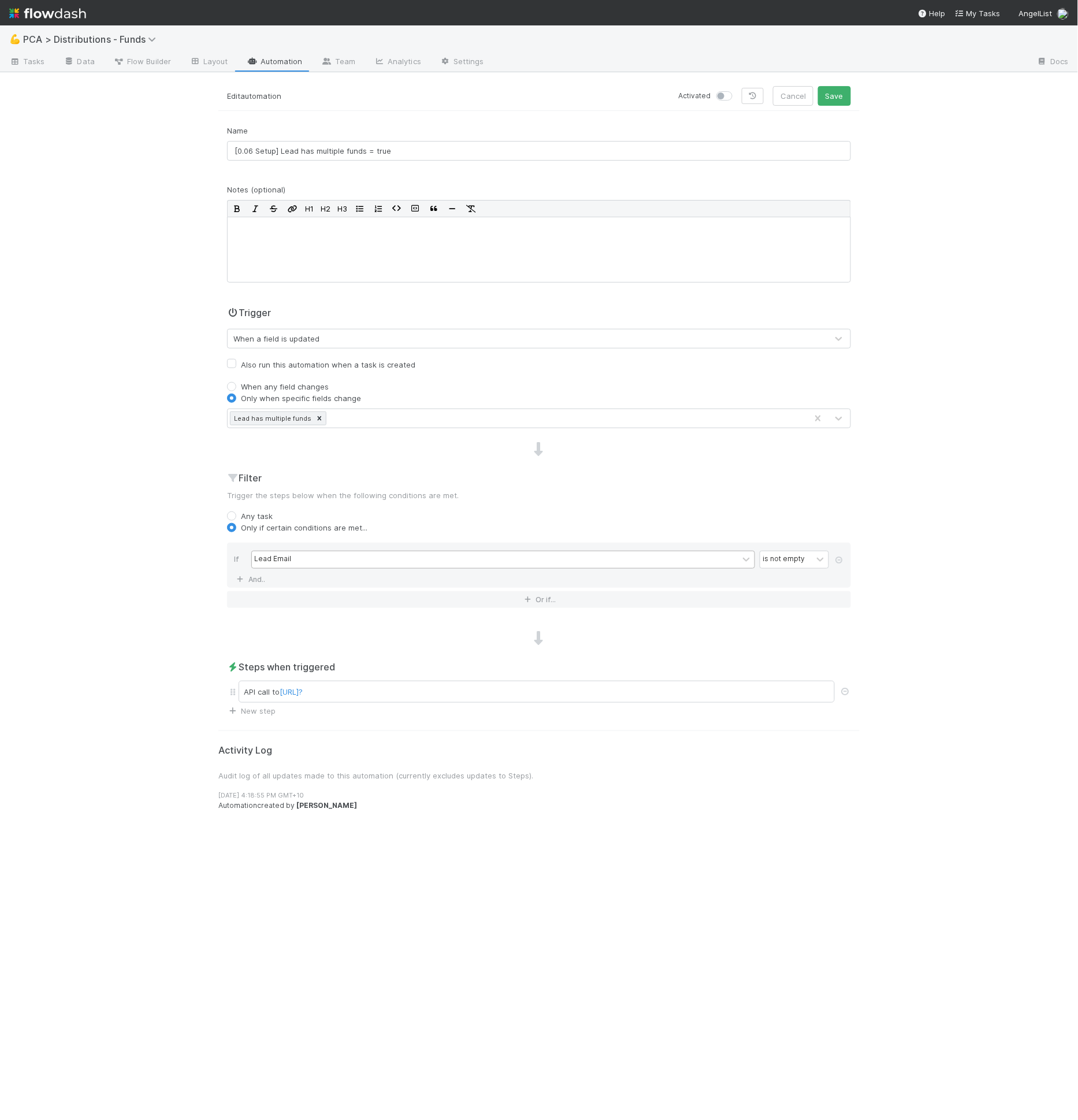
click at [291, 556] on div "Lead Email" at bounding box center [495, 560] width 486 height 17
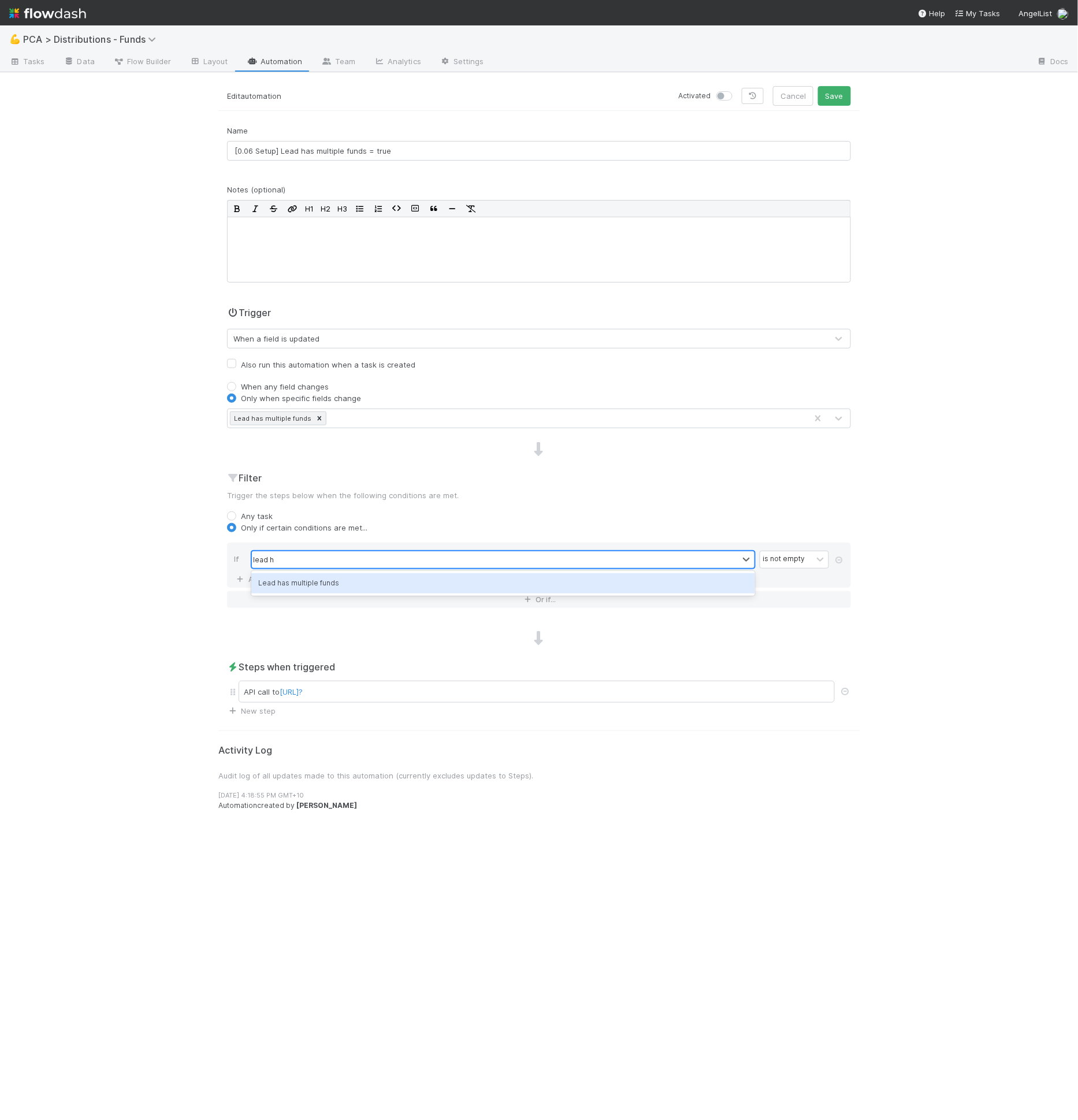
type input "lead has"
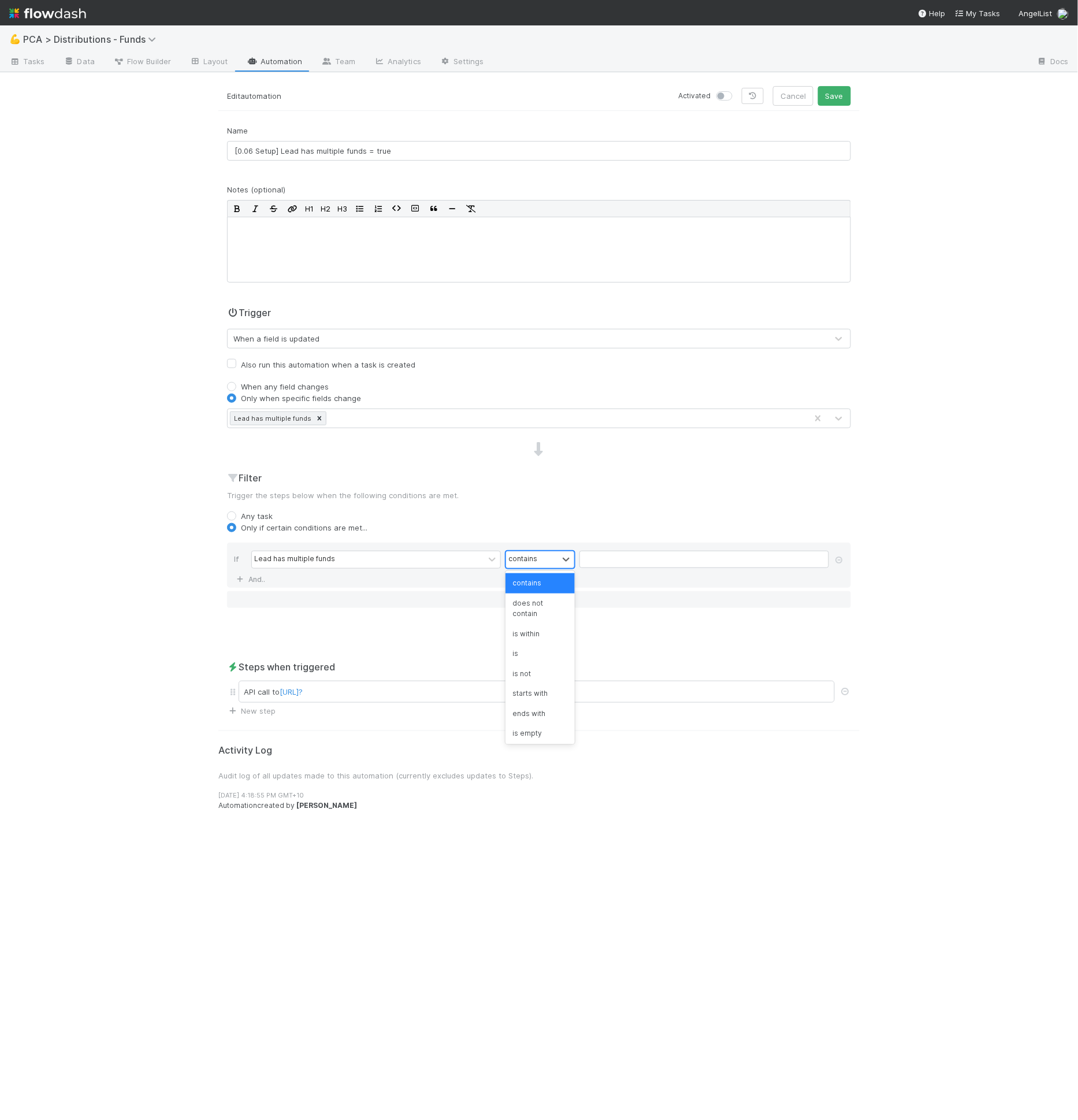
click at [542, 556] on div "contains" at bounding box center [532, 560] width 52 height 17
click at [530, 728] on div "is not empty" at bounding box center [540, 733] width 69 height 19
click at [846, 688] on icon at bounding box center [845, 691] width 12 height 7
click at [247, 715] on div "Edit automation Activated Cancel Save Name [0.06 Setup] Lead has multiple funds…" at bounding box center [539, 603] width 658 height 1034
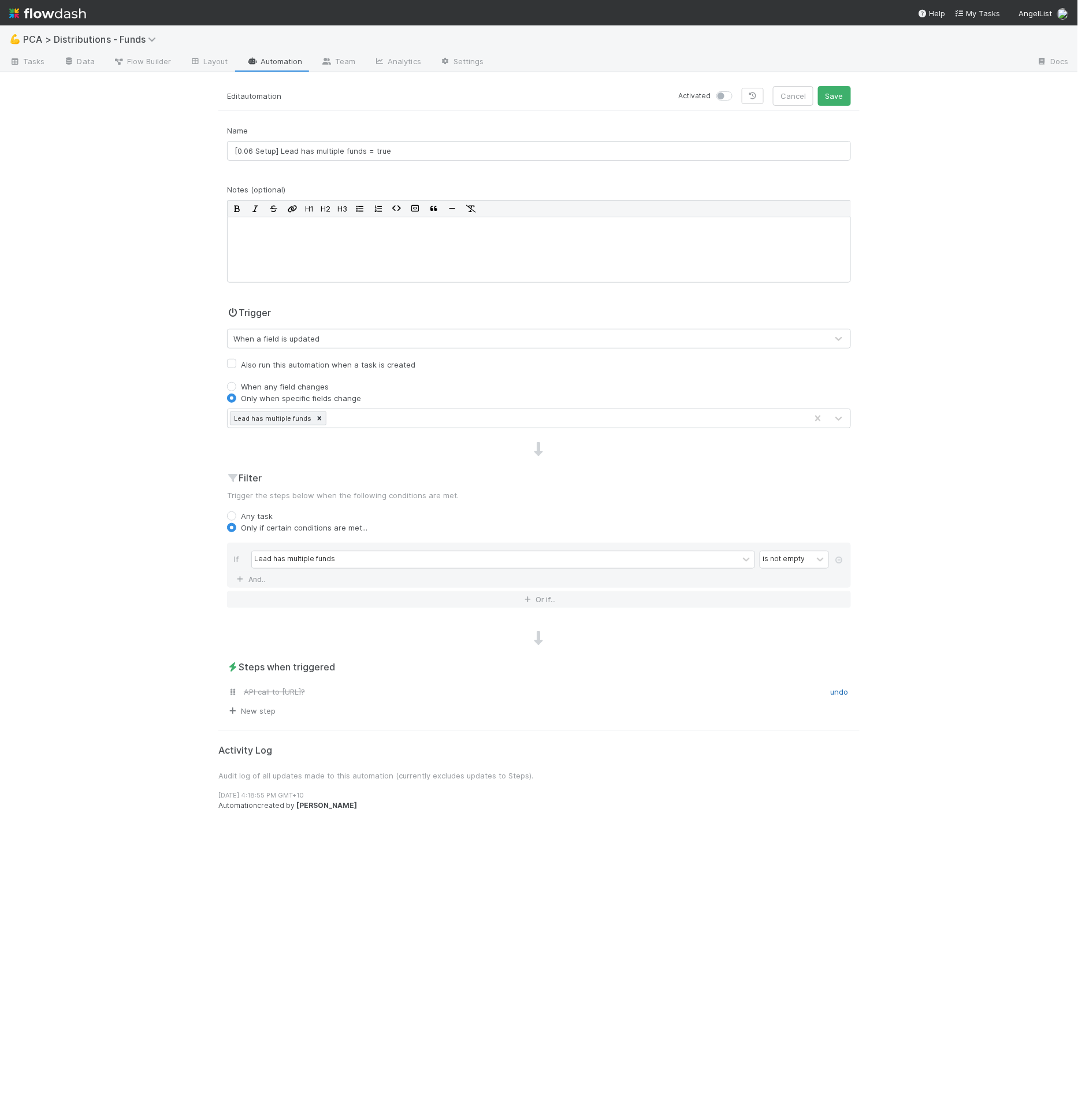
click at [255, 706] on link "New step" at bounding box center [251, 710] width 49 height 9
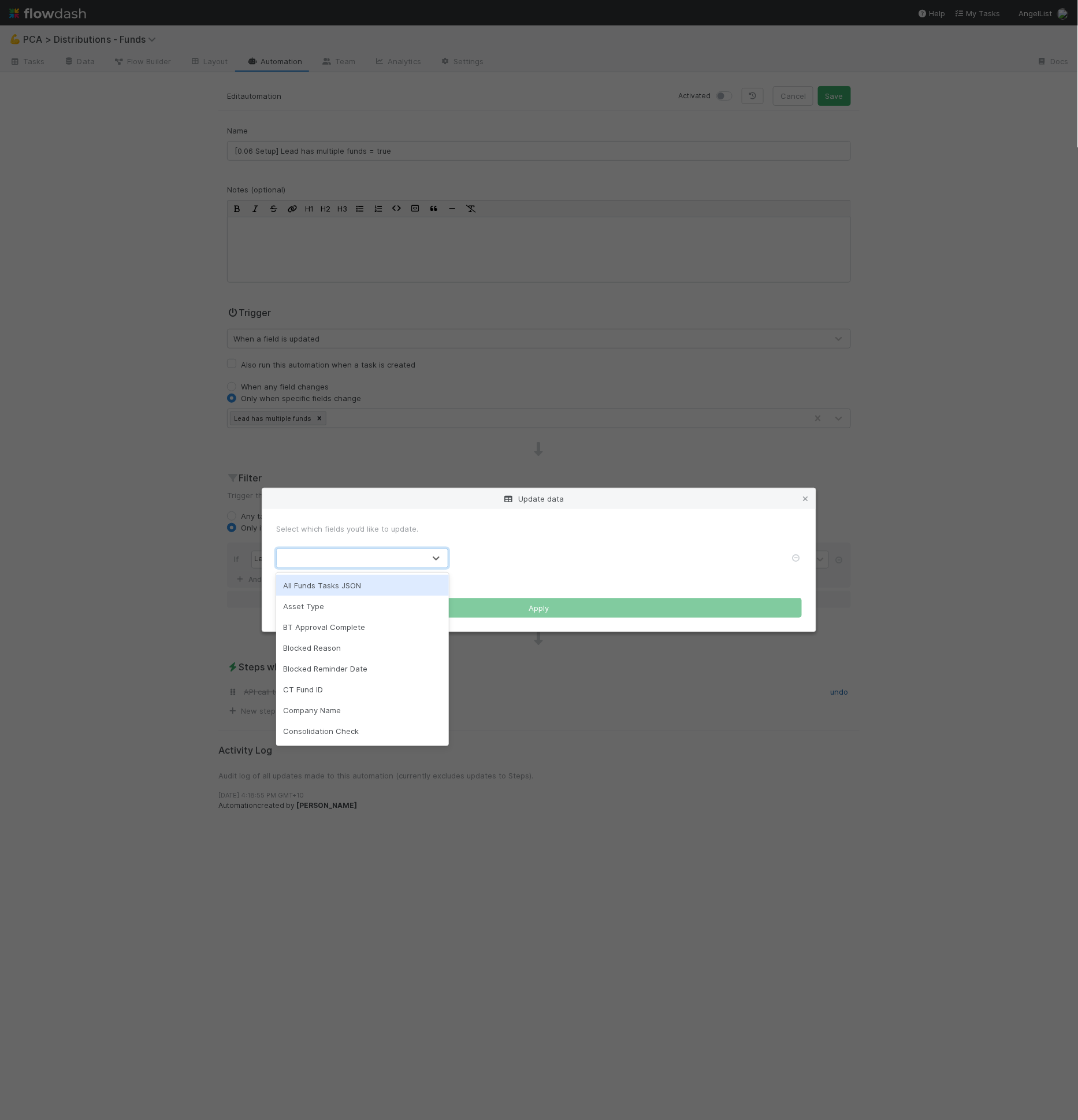
click at [412, 567] on div at bounding box center [362, 558] width 172 height 19
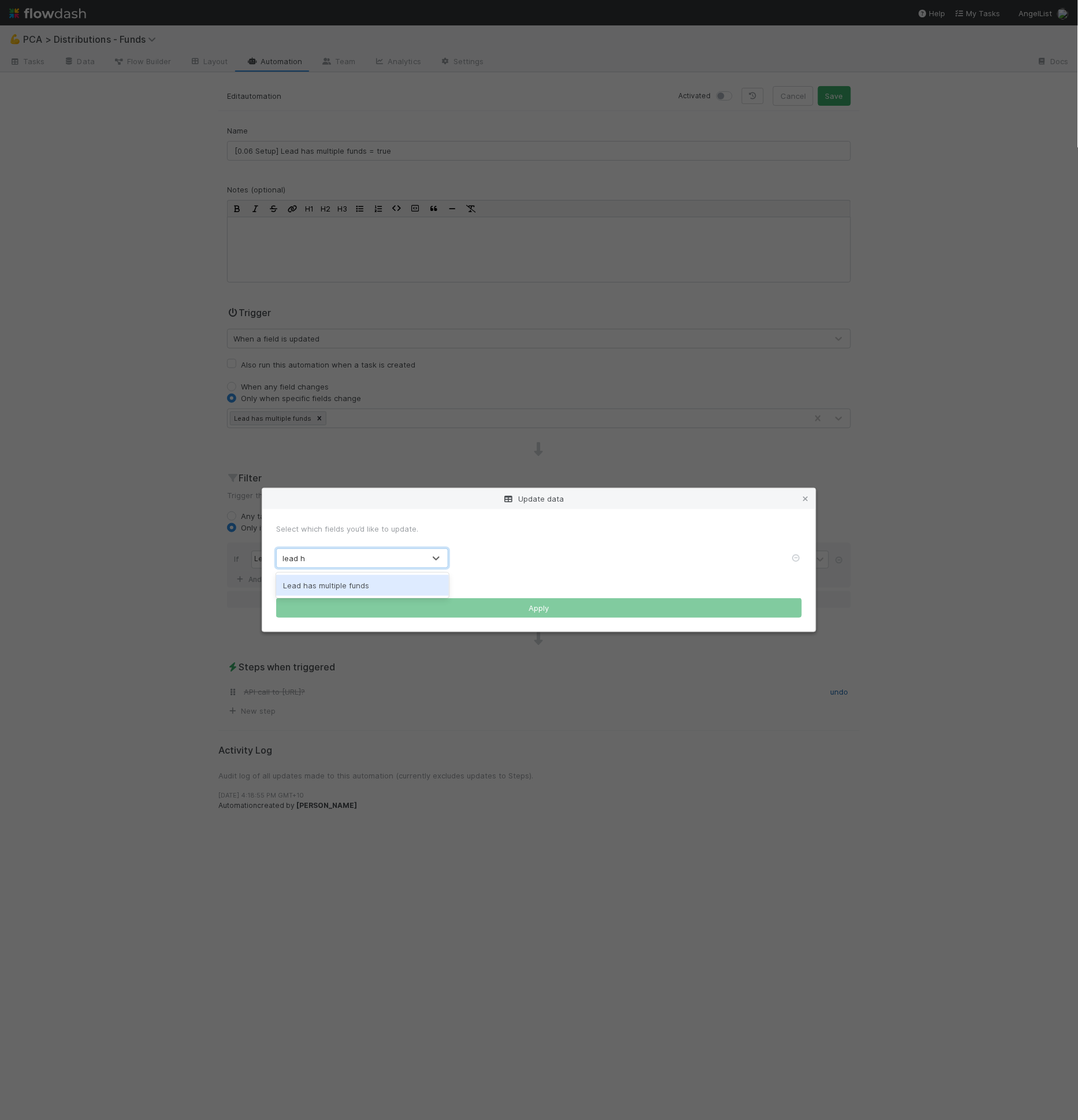
type input "lead has"
click at [531, 565] on div "​ x ​" at bounding box center [627, 573] width 325 height 41
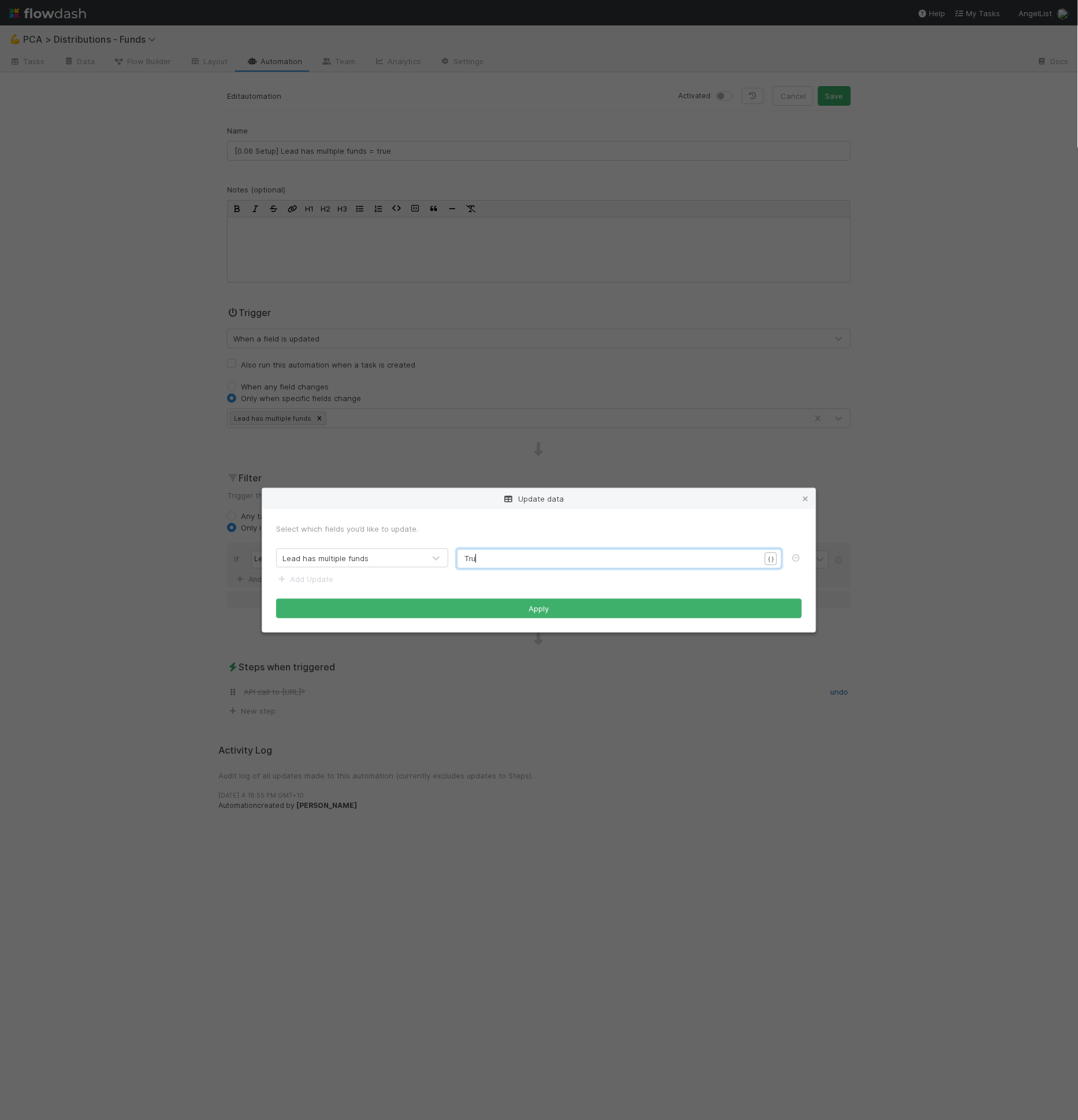
scroll to position [4, 14]
type textarea "True"
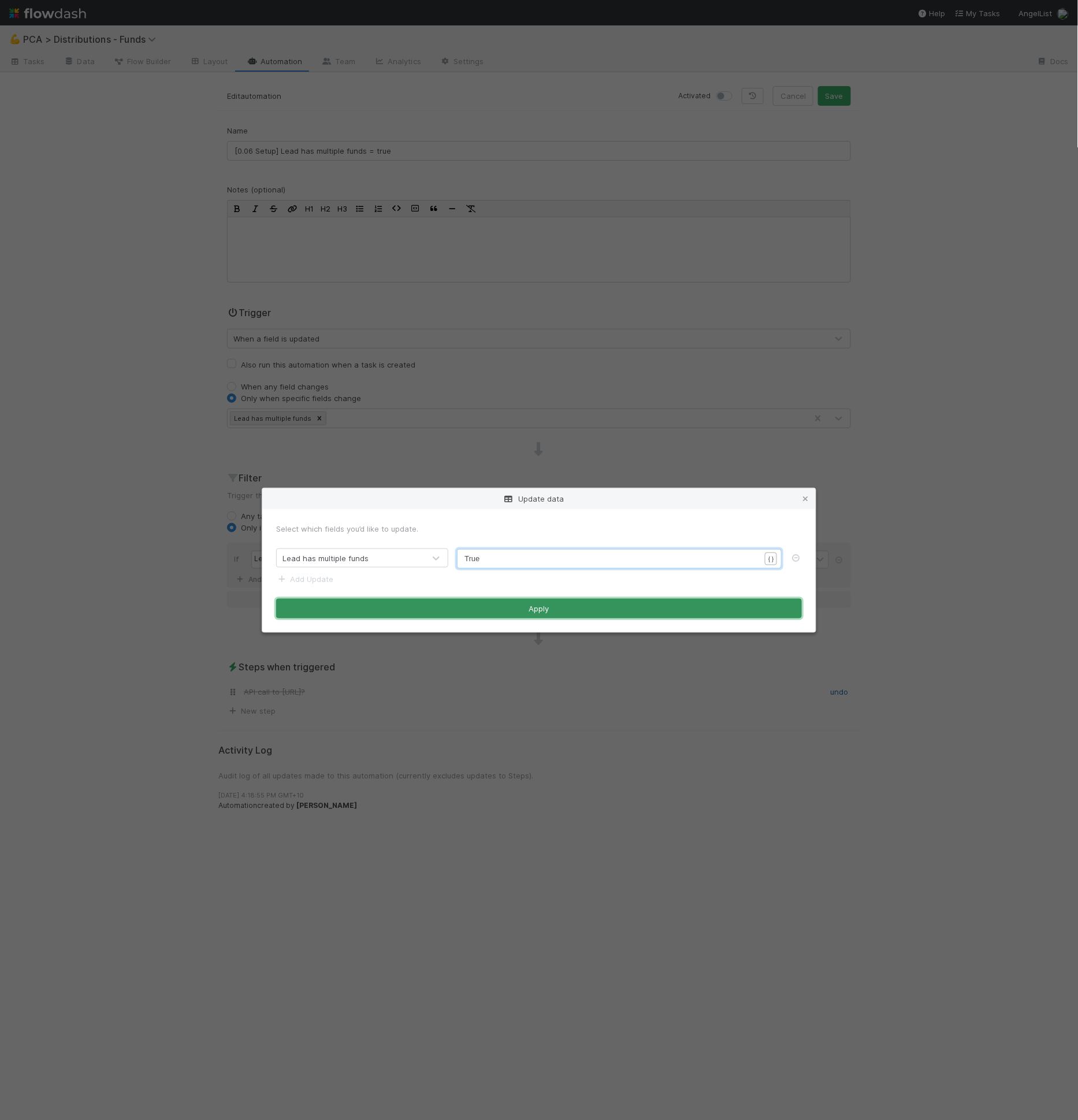
click at [516, 613] on button "Apply" at bounding box center [539, 608] width 526 height 19
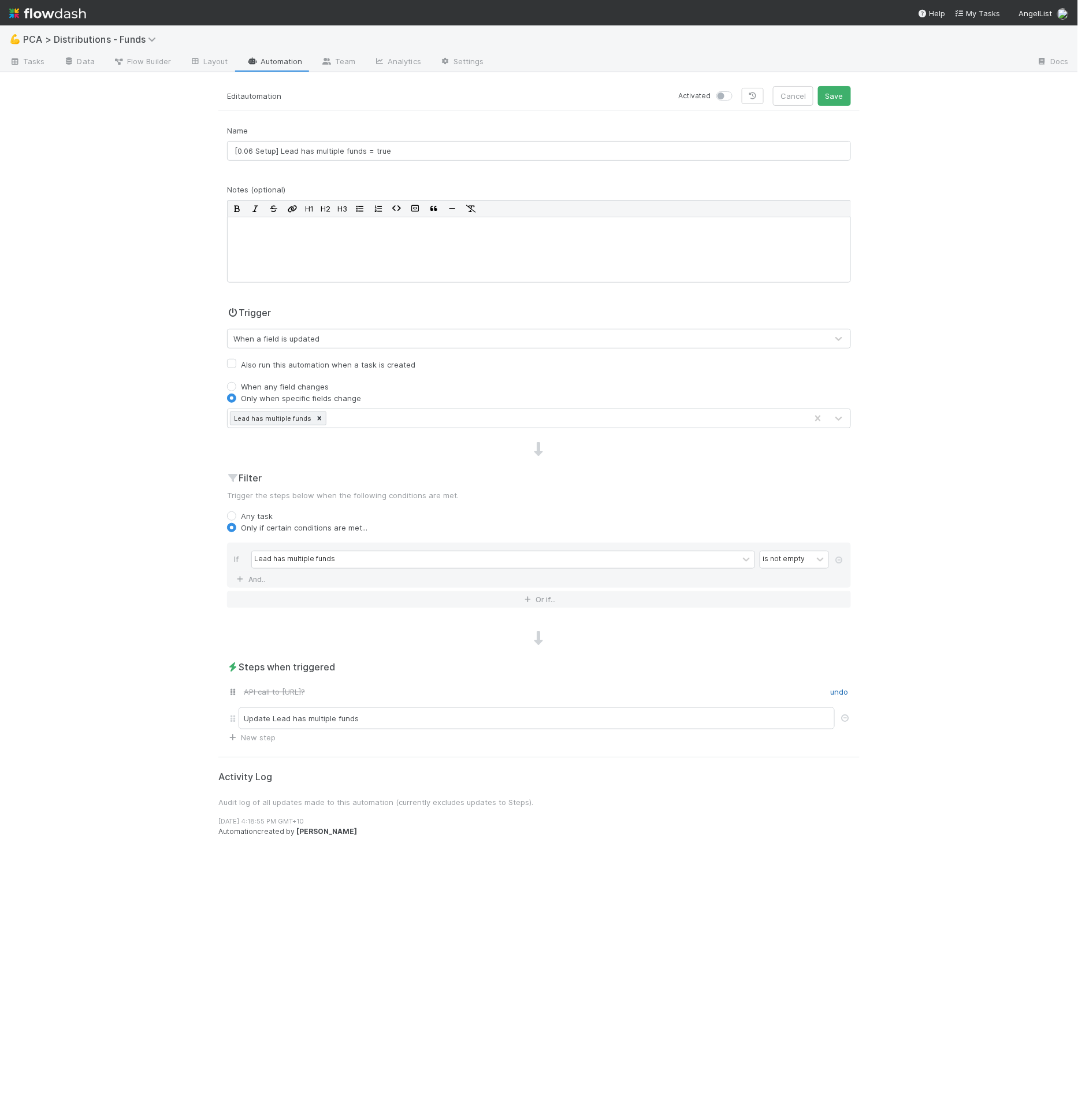
click at [737, 90] on label at bounding box center [737, 90] width 0 height 0
click at [725, 98] on input "checkbox" at bounding box center [720, 95] width 9 height 10
checkbox input "true"
click at [841, 99] on button "Save" at bounding box center [835, 96] width 33 height 19
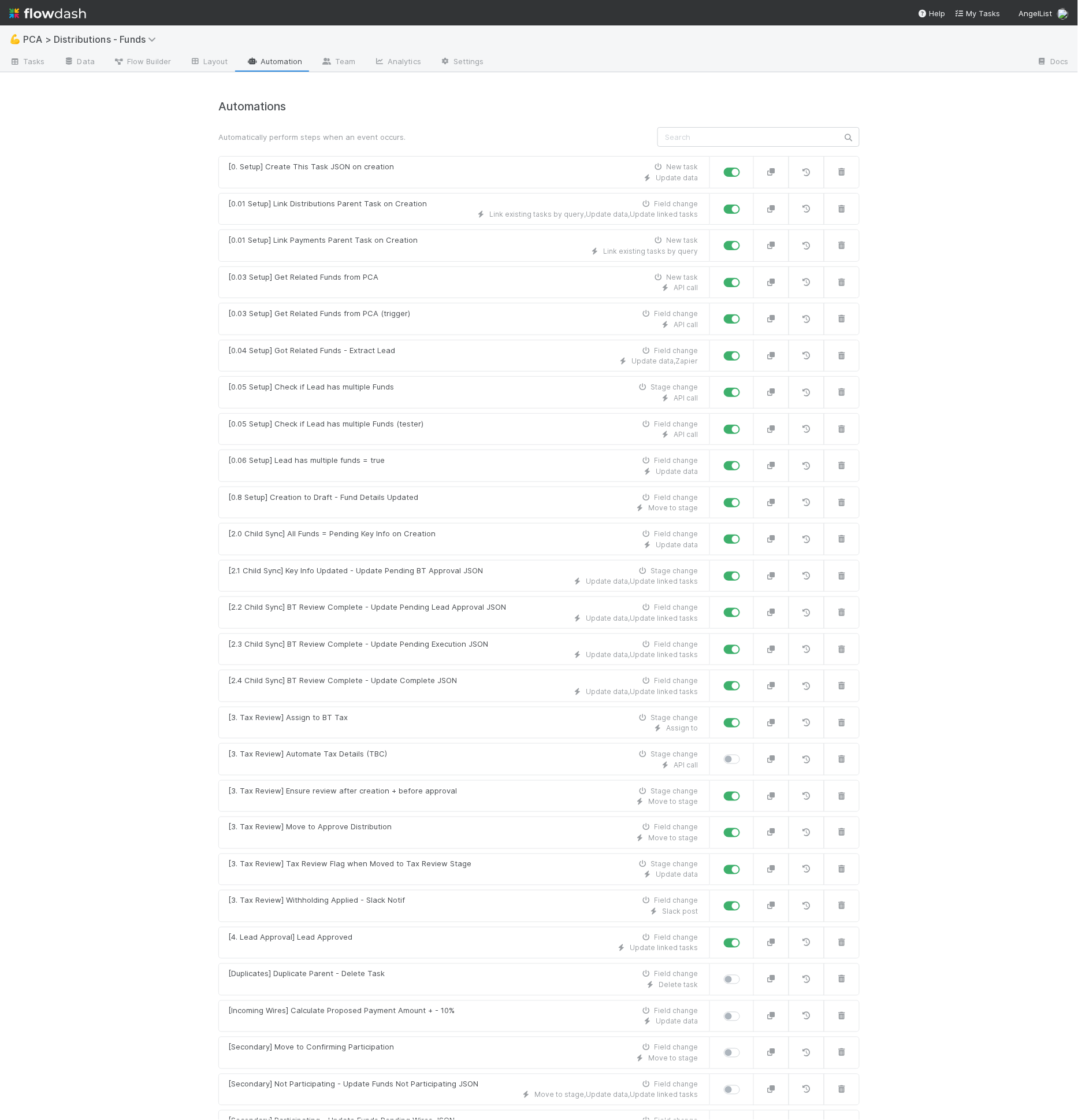
click at [505, 85] on div "💪 PCA > Distributions - Funds Tasks Data Flow Builder Layout Automation Team An…" at bounding box center [539, 573] width 1078 height 1094
click at [365, 46] on div "💪 PCA > Distributions - Funds" at bounding box center [539, 40] width 1078 height 28
click at [80, 60] on link "Data" at bounding box center [79, 62] width 50 height 18
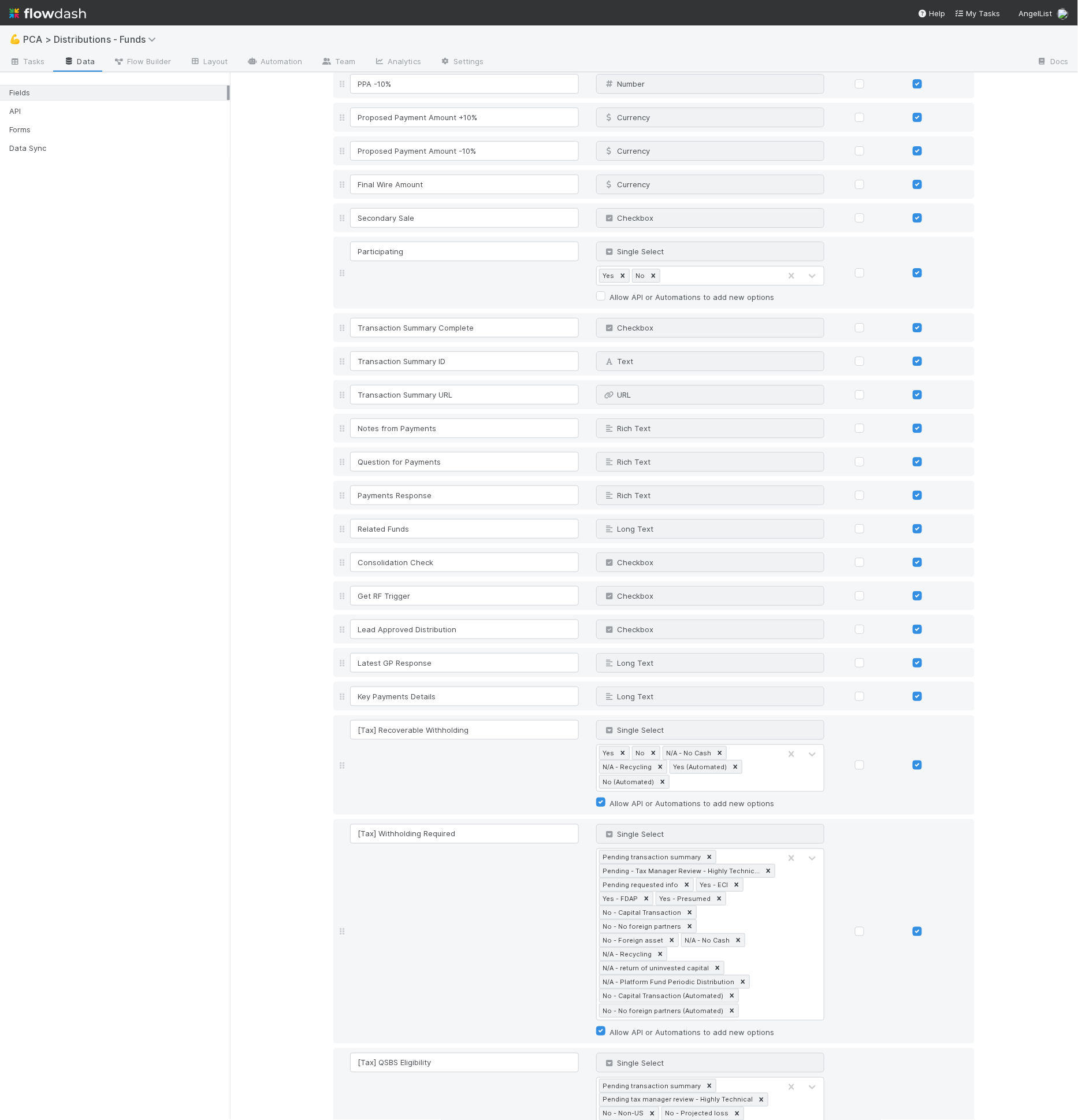
scroll to position [1592, 0]
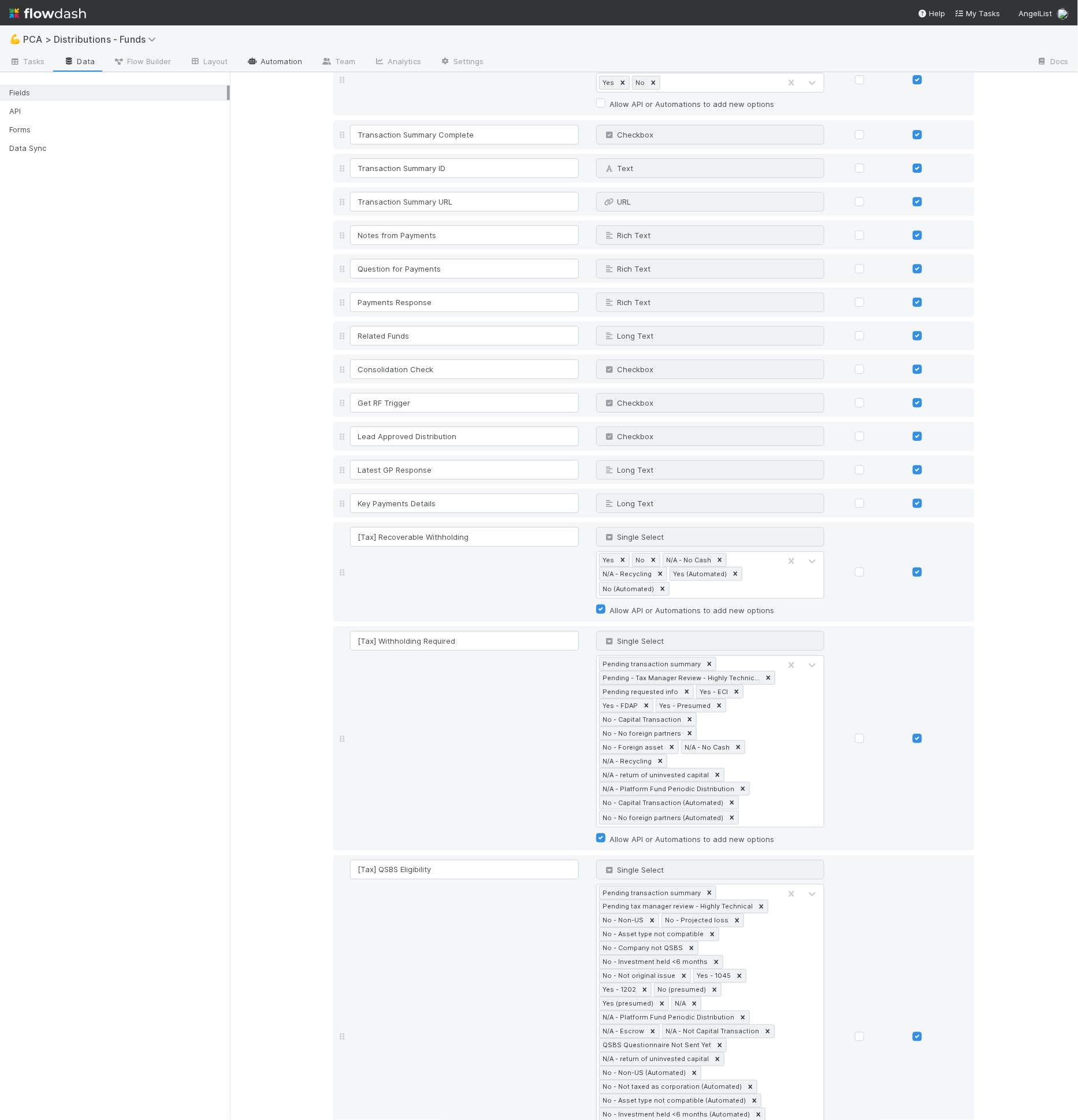
click at [286, 61] on link "Automation" at bounding box center [275, 62] width 75 height 18
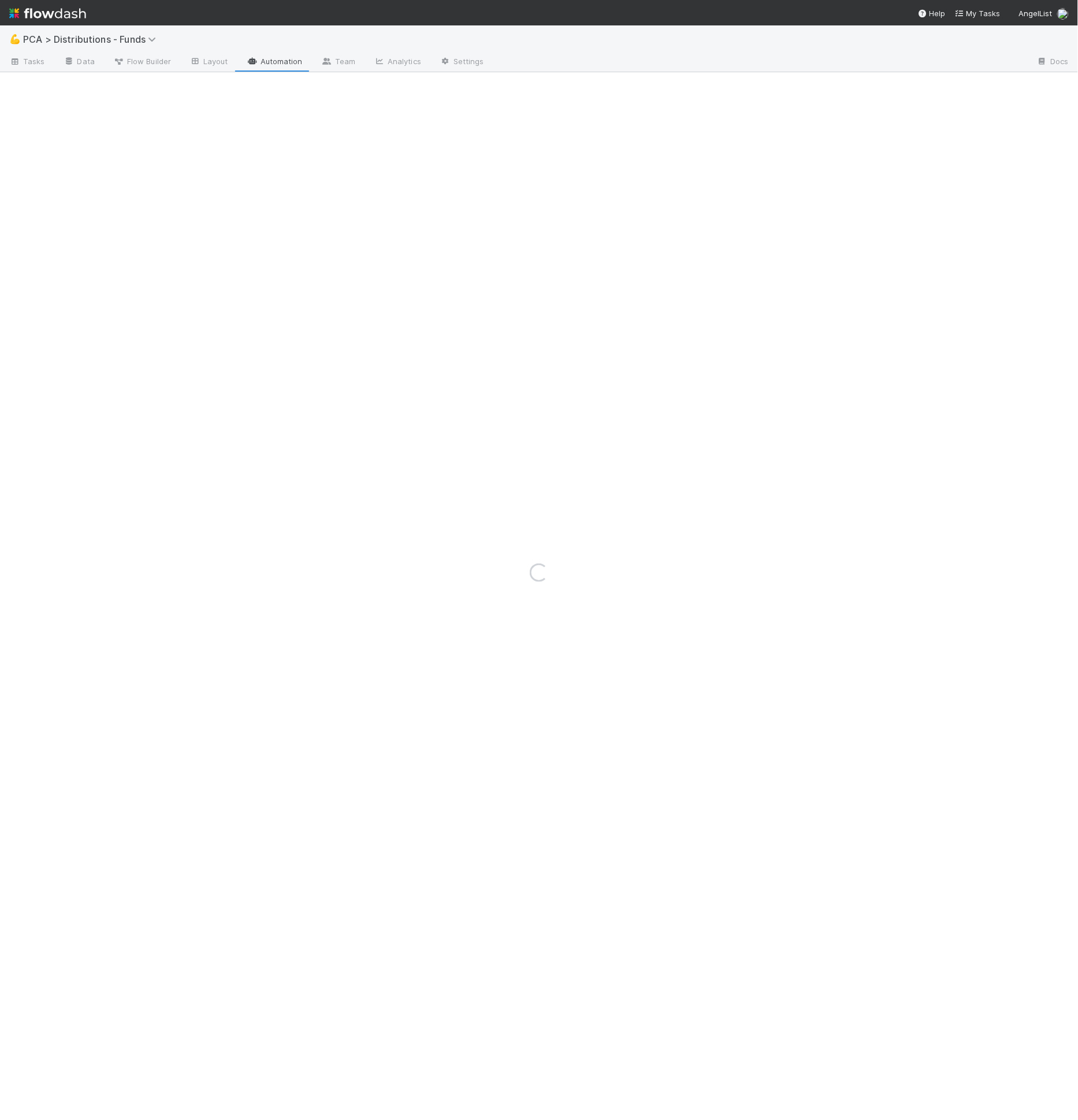
click at [162, 60] on div "Loading..." at bounding box center [539, 573] width 1078 height 1094
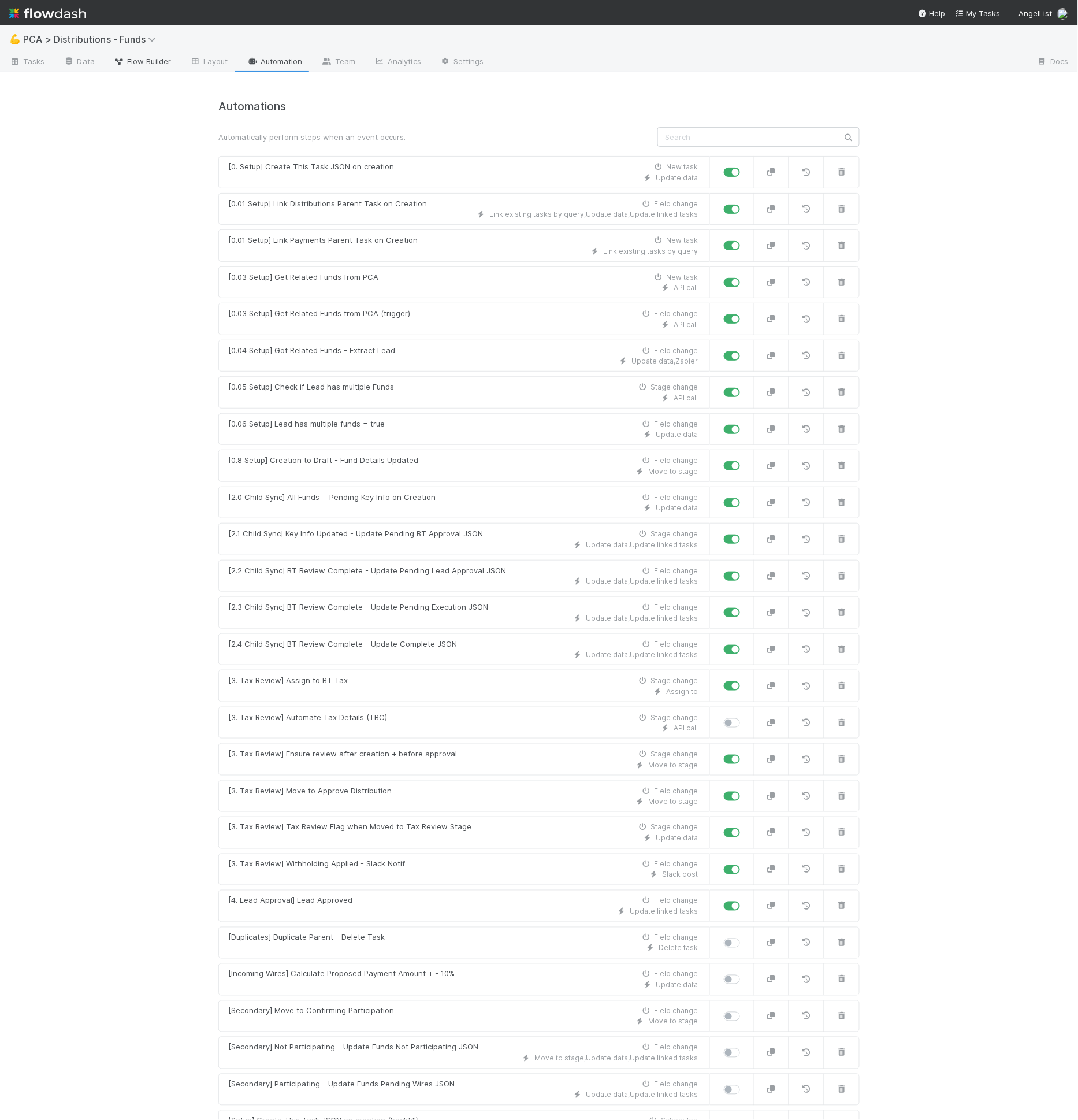
click at [138, 57] on span "Flow Builder" at bounding box center [142, 61] width 58 height 12
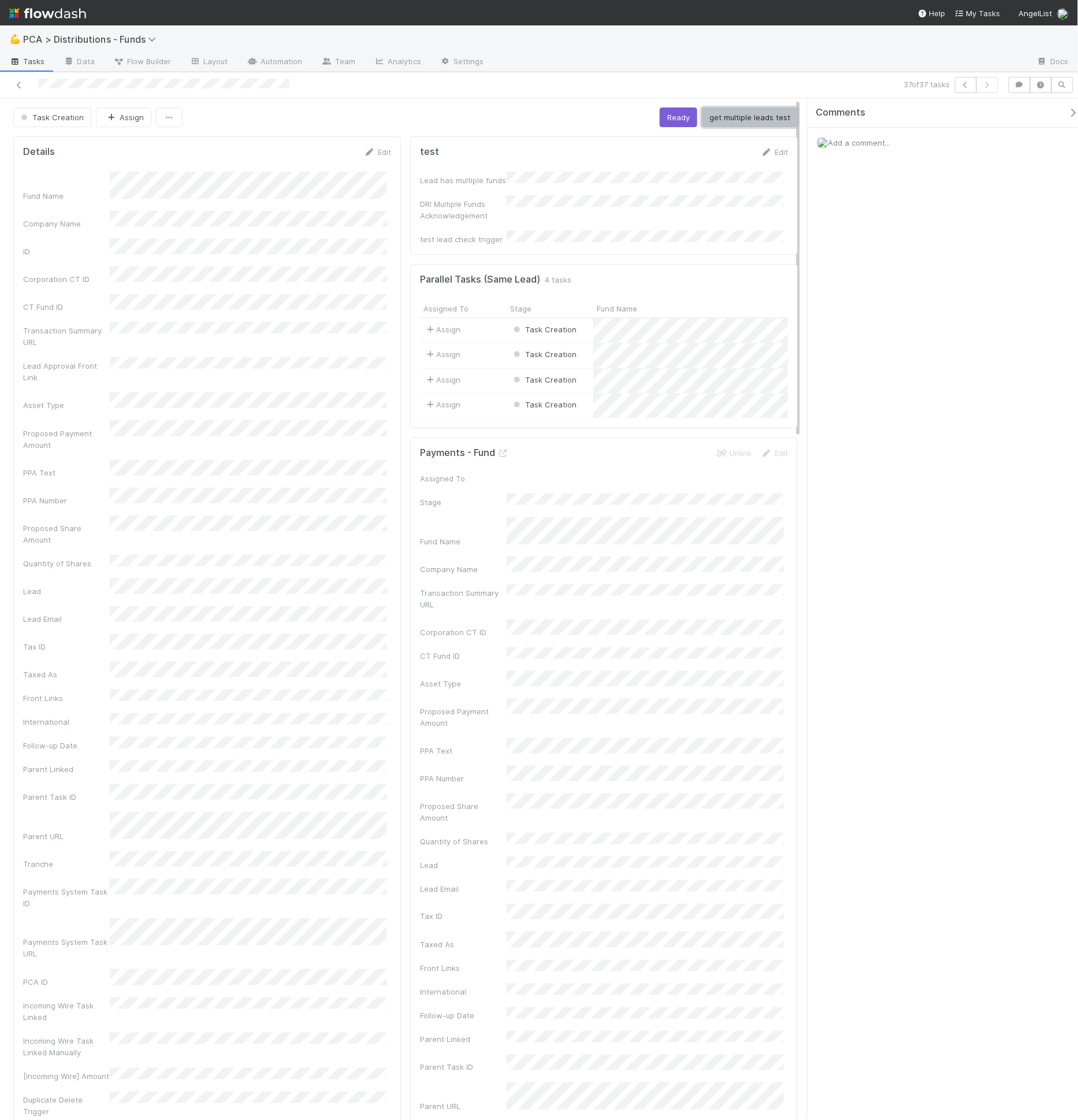
click at [731, 120] on button "get multiple leads test" at bounding box center [750, 117] width 96 height 19
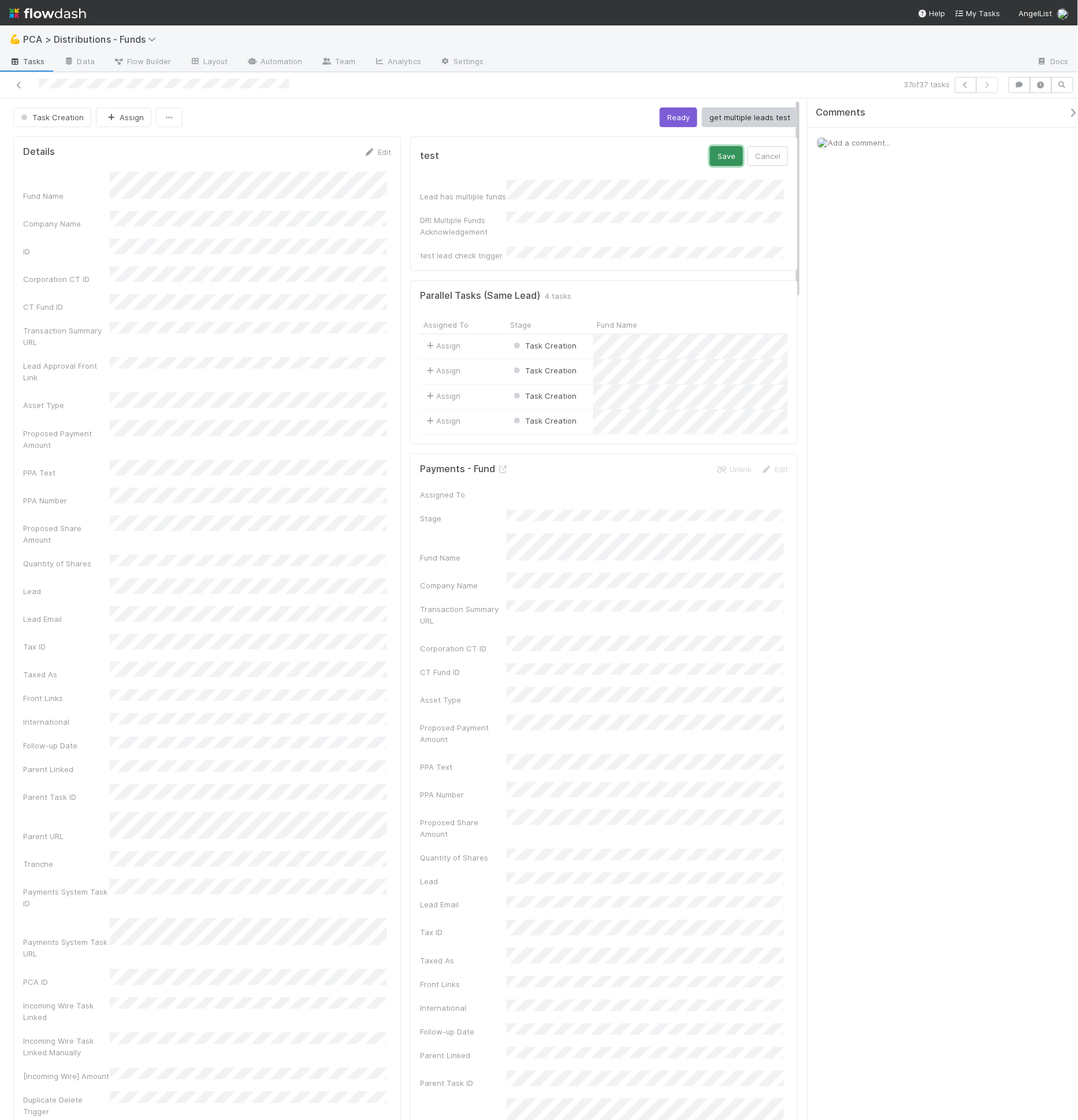
click at [720, 157] on button "Save" at bounding box center [727, 156] width 33 height 19
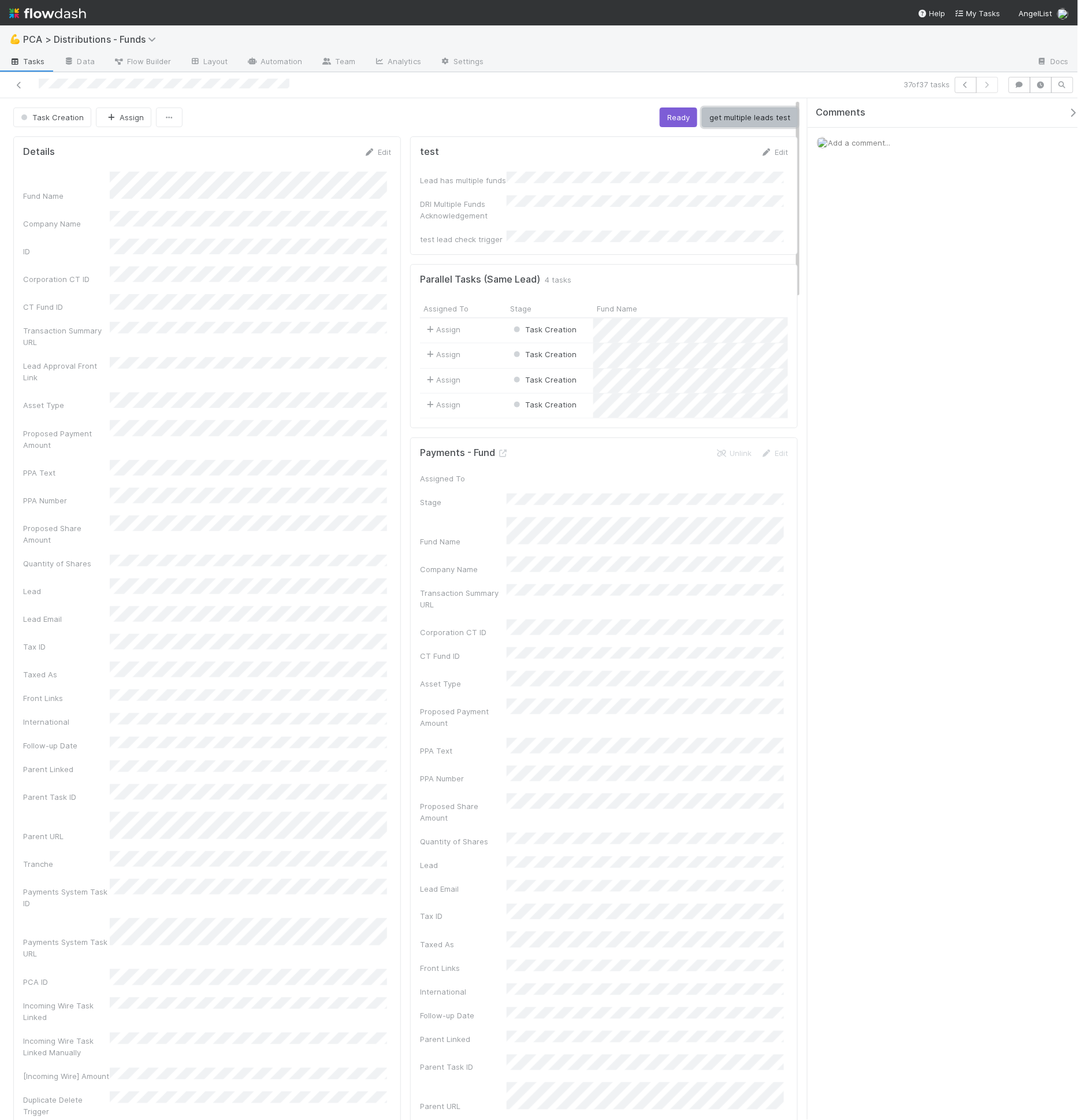
click at [742, 112] on button "get multiple leads test" at bounding box center [750, 117] width 96 height 19
click at [491, 125] on div "Task Creation Assign Ready get multiple leads test" at bounding box center [406, 117] width 784 height 19
click at [267, 66] on link "Automation" at bounding box center [275, 62] width 75 height 18
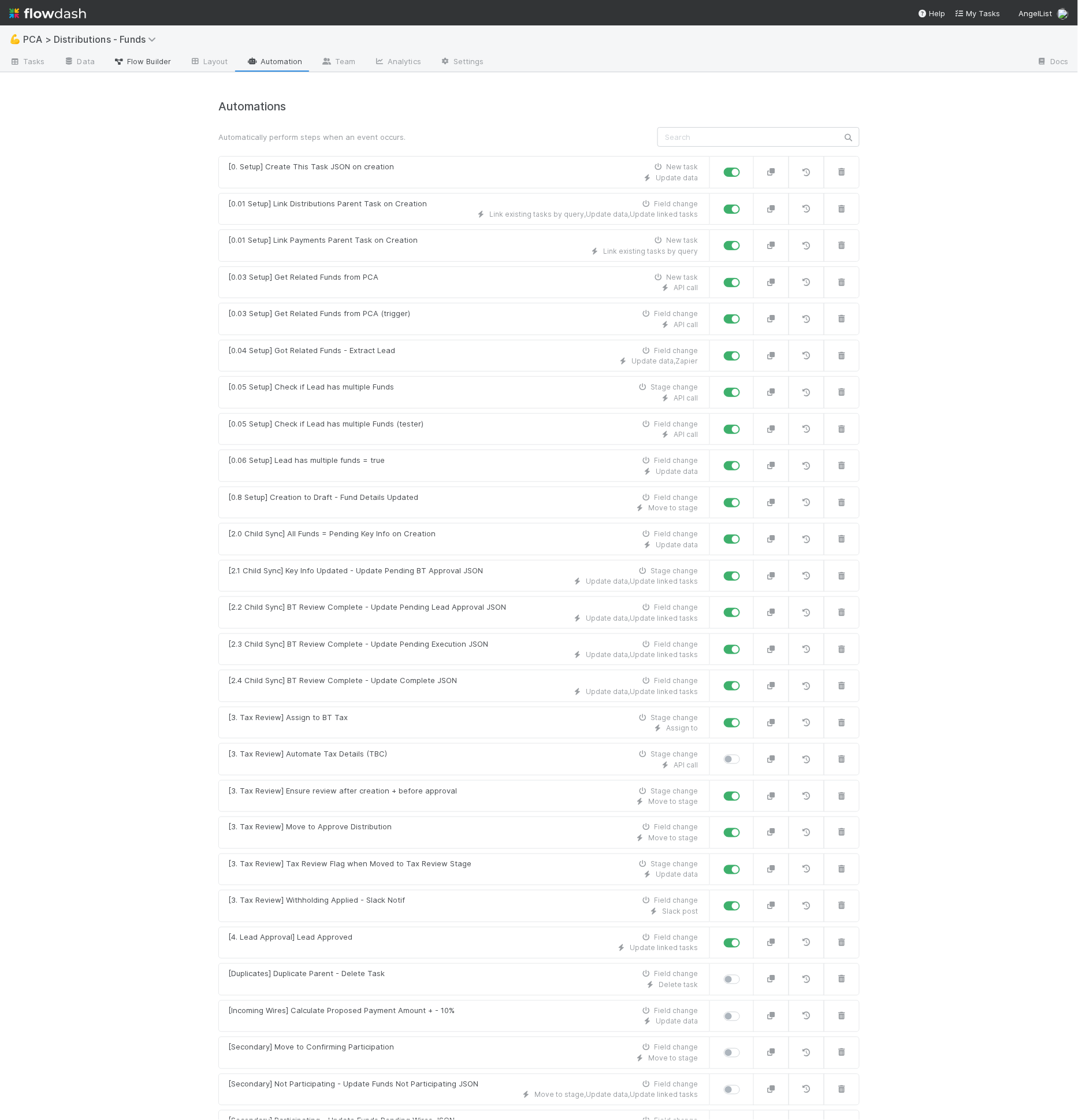
click at [148, 67] on link "Flow Builder" at bounding box center [142, 62] width 76 height 18
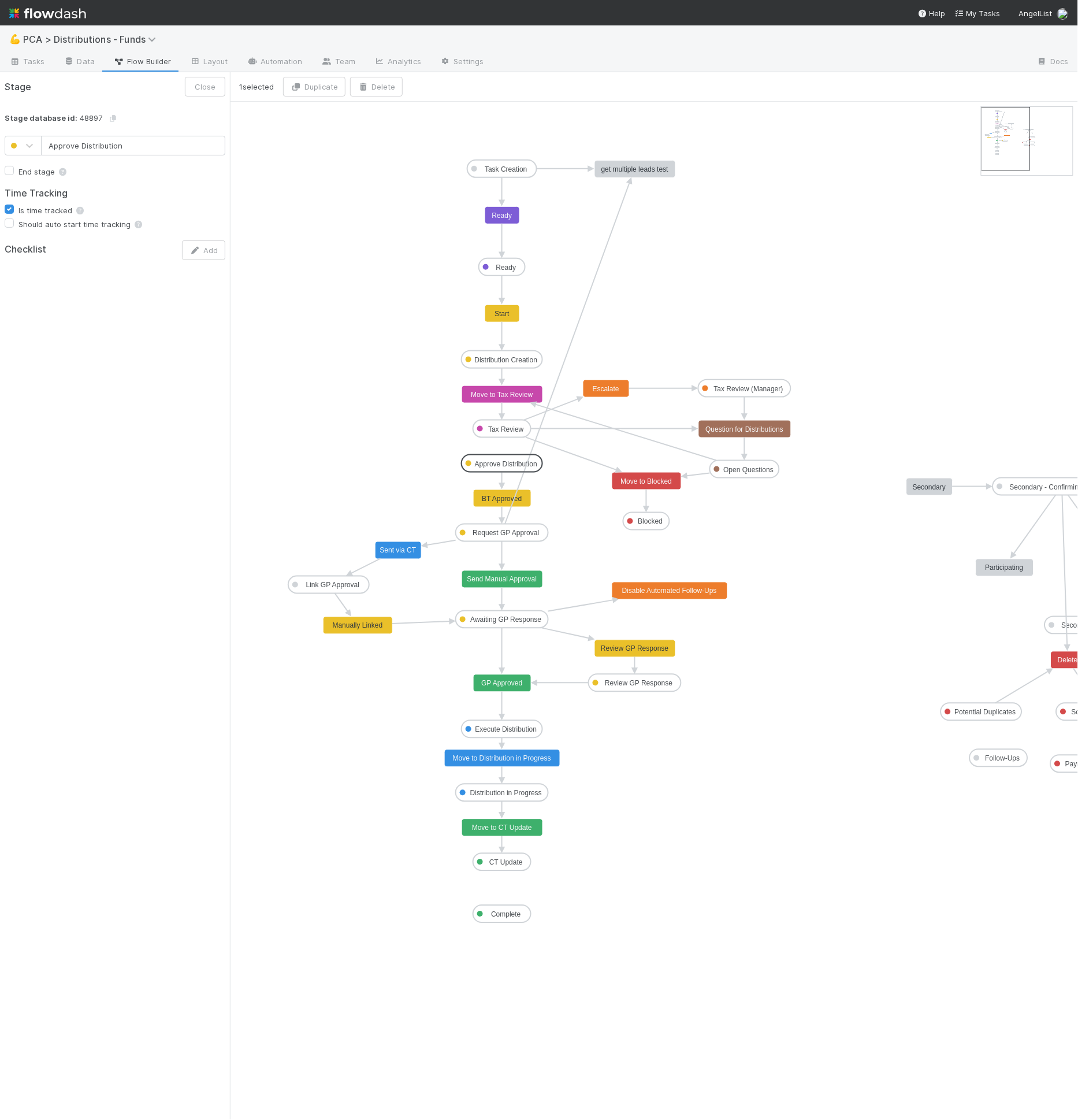
click at [525, 457] on rect at bounding box center [502, 463] width 81 height 18
click at [520, 497] on text "BT Approved" at bounding box center [502, 498] width 40 height 8
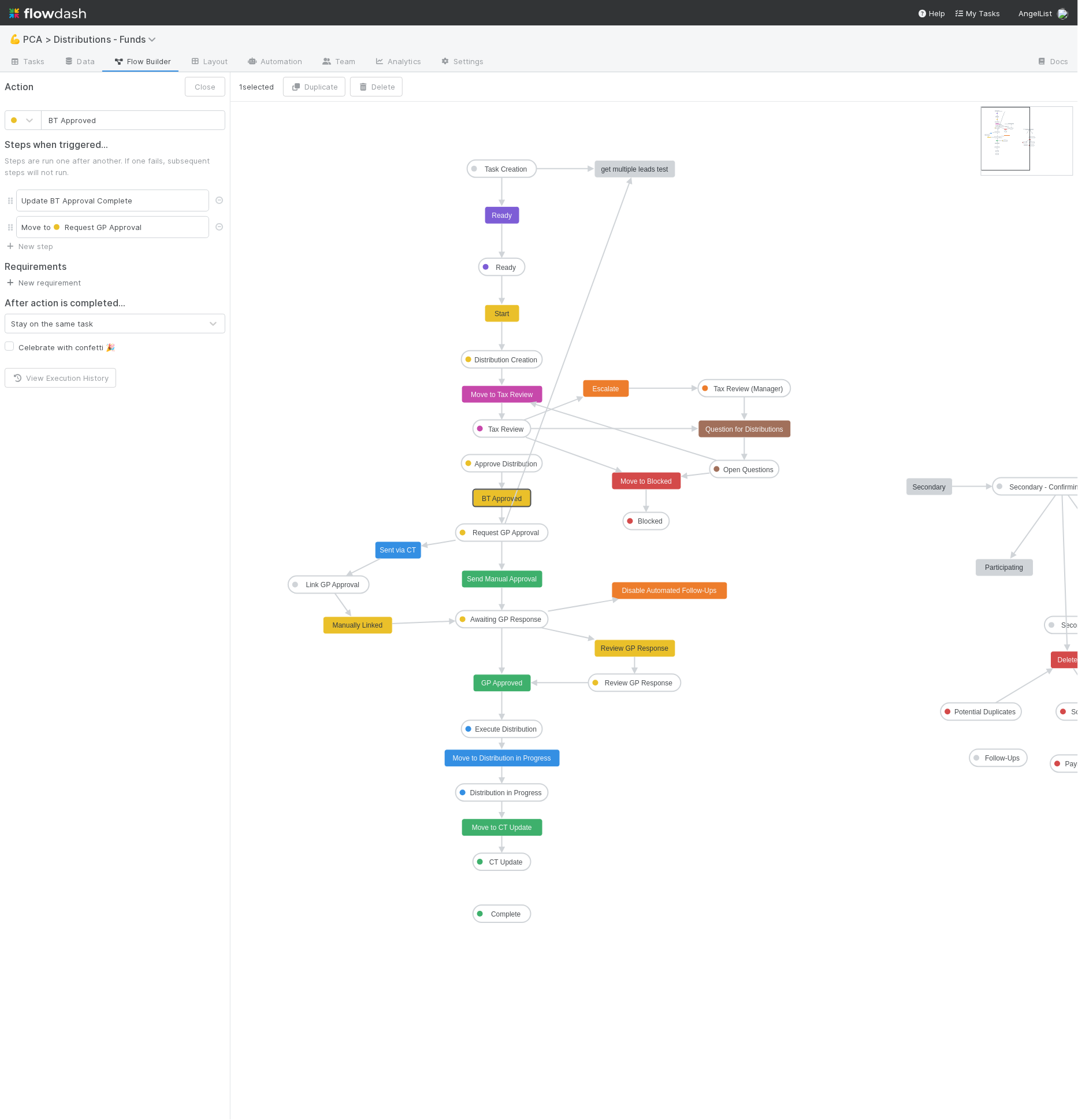
click at [55, 284] on link "New requirement" at bounding box center [43, 282] width 76 height 9
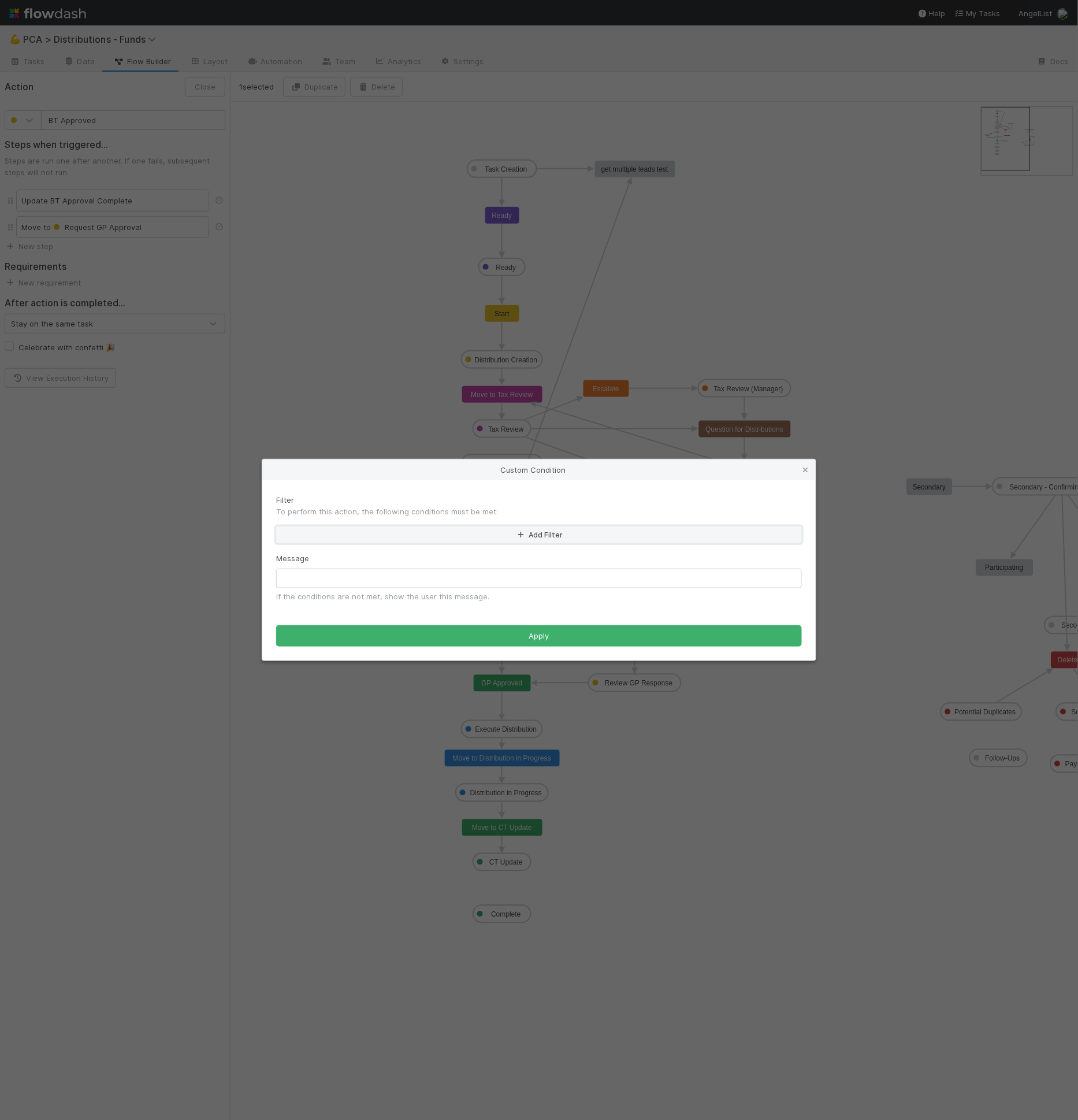
click at [340, 538] on button "Add Filter" at bounding box center [539, 535] width 526 height 17
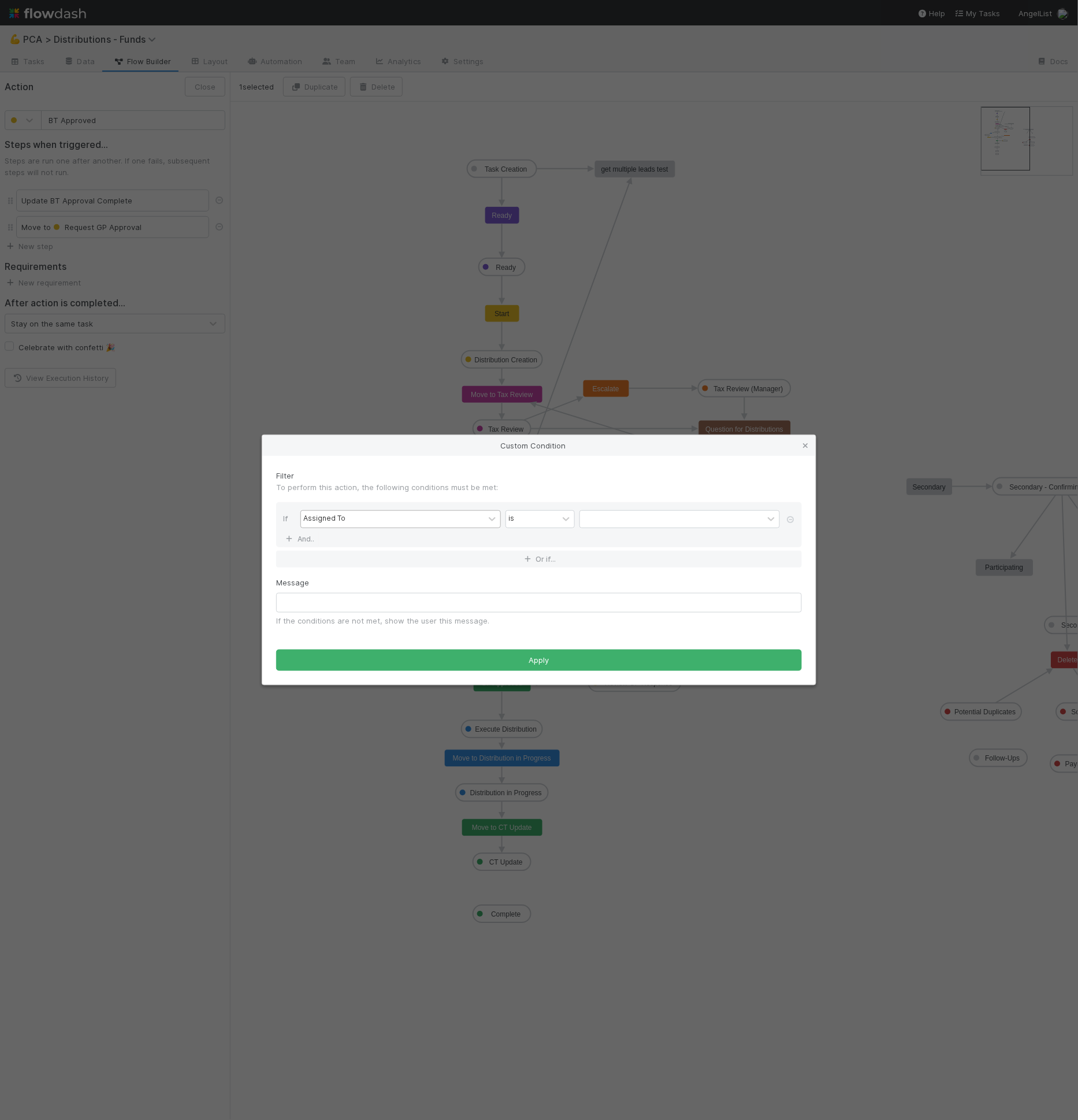
click at [345, 522] on div "Assigned To" at bounding box center [392, 519] width 183 height 17
type input "Lead Has"
click at [544, 524] on div "contains" at bounding box center [532, 519] width 52 height 17
click at [536, 692] on div "is not empty" at bounding box center [540, 694] width 69 height 19
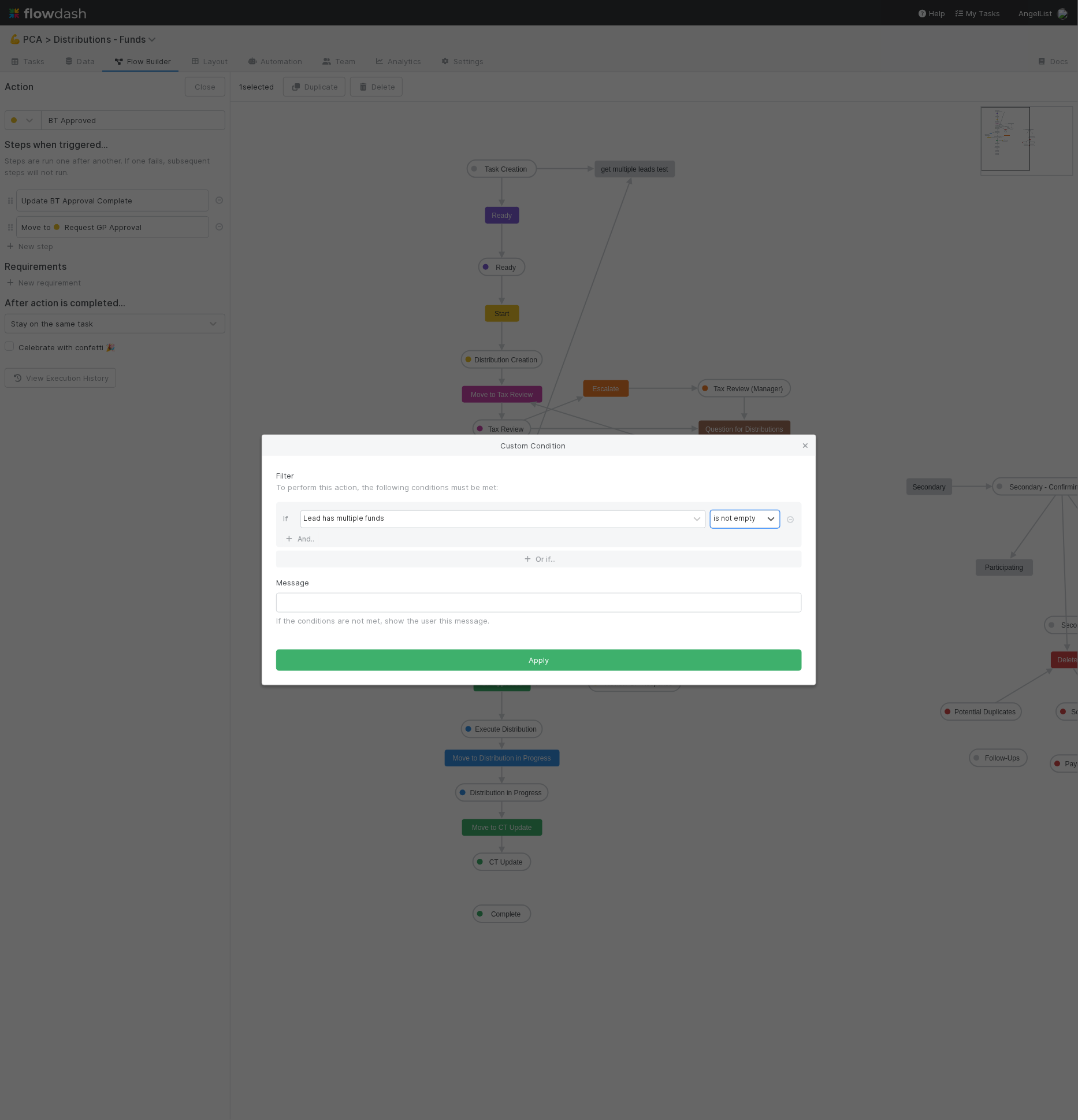
click at [609, 500] on div "Filter To perform this action, the following conditions must be met:" at bounding box center [539, 486] width 543 height 32
click at [721, 510] on div "If Lead has multiple funds is not empty And.." at bounding box center [539, 525] width 526 height 45
click at [723, 514] on div "is not empty" at bounding box center [734, 519] width 42 height 10
click at [732, 673] on div "is empty" at bounding box center [746, 674] width 69 height 19
click at [351, 606] on input "text" at bounding box center [539, 603] width 526 height 19
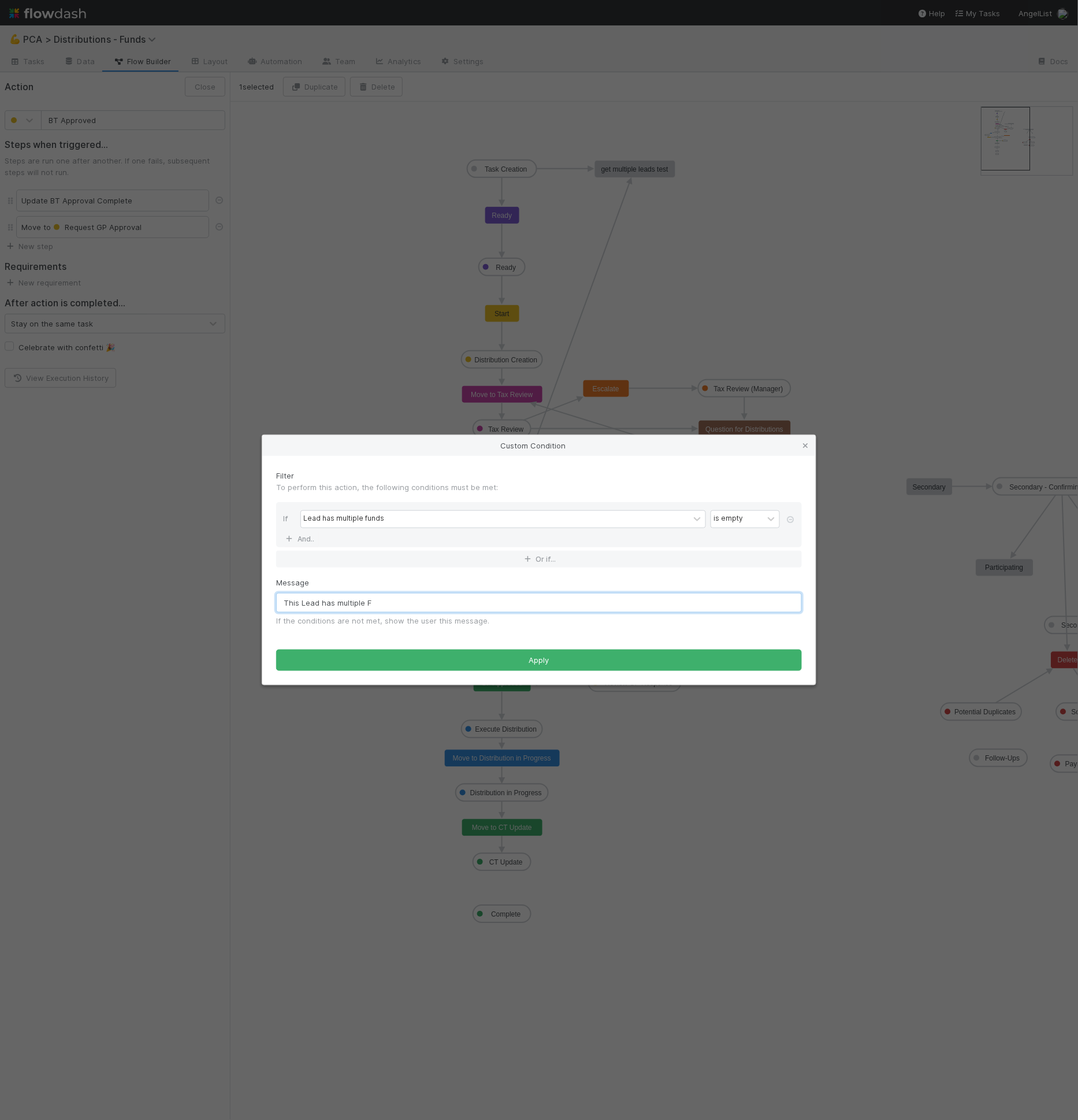
type input "This Lead has multiple"
click at [301, 606] on input "This Lead has multiple" at bounding box center [539, 603] width 526 height 19
drag, startPoint x: 393, startPoint y: 600, endPoint x: 238, endPoint y: 593, distance: 155.2
click at [238, 593] on div "Custom Condition Filter To perform this action, the following conditions must b…" at bounding box center [539, 560] width 1078 height 1120
click at [579, 601] on input "This Fund Lead has multiple related Distributions. Please acknowledge multiple" at bounding box center [539, 603] width 526 height 19
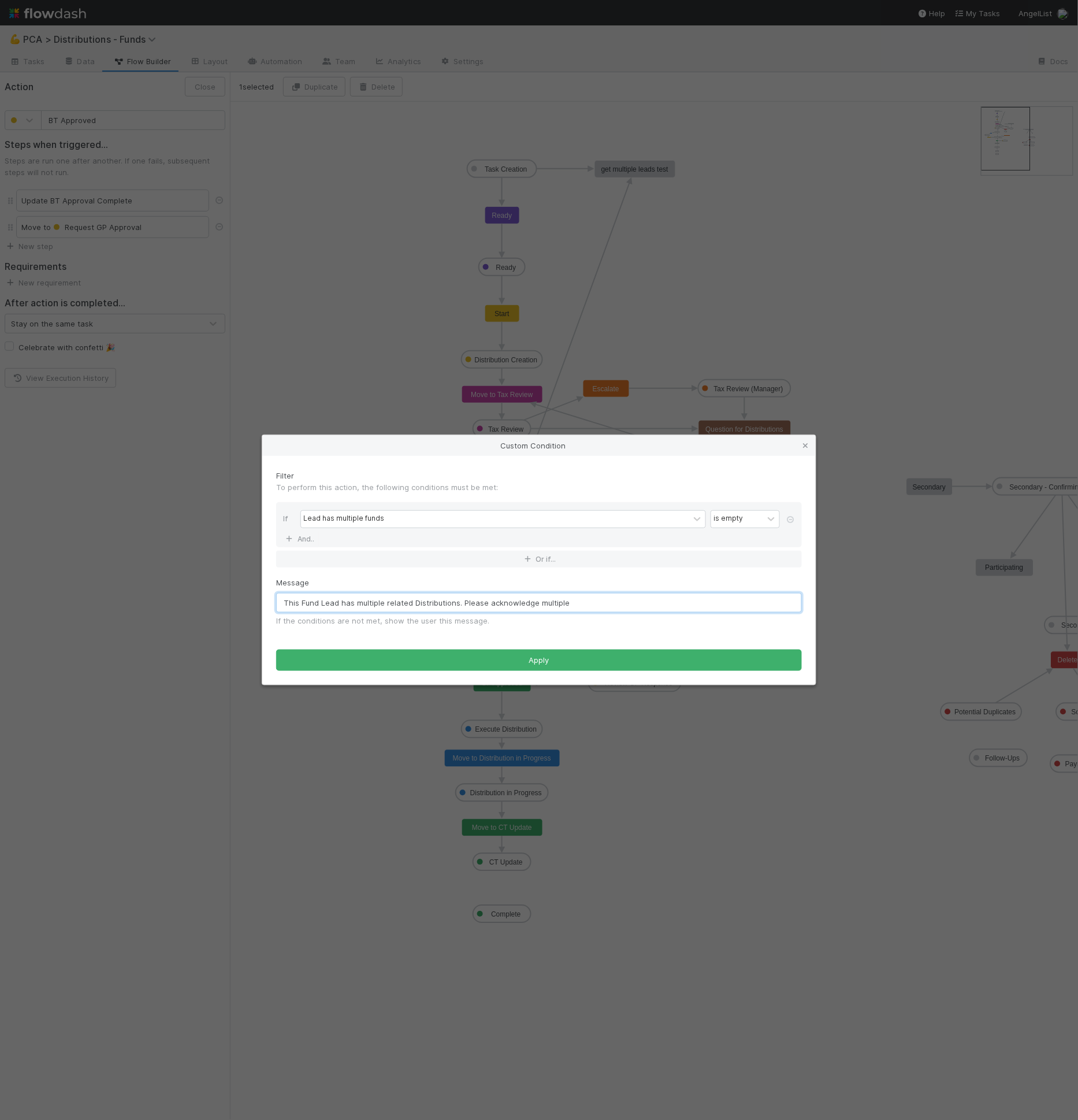
click at [590, 596] on input "This Fund Lead has multiple related Distributions. Please acknowledge multiple" at bounding box center [539, 603] width 526 height 19
click at [590, 599] on input "This Fund Lead has multiple related Distributions. Please acknowledge multiple" at bounding box center [539, 603] width 526 height 19
click at [587, 598] on input "This Fund Lead has multiple related Distributions. Please acknowledge multiple" at bounding box center [539, 603] width 526 height 19
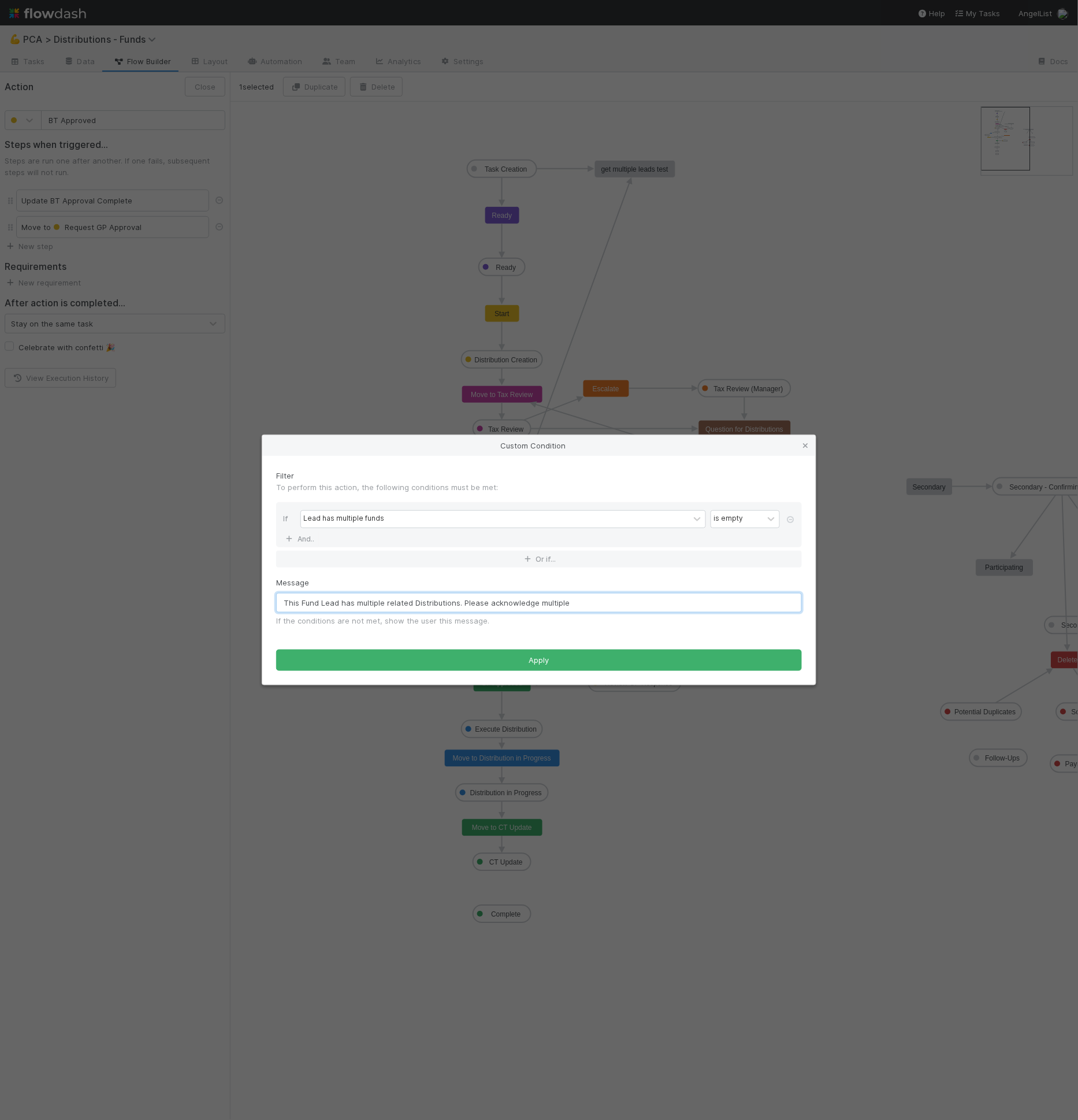
click at [588, 600] on input "This Fund Lead has multiple related Distributions. Please acknowledge multiple" at bounding box center [539, 603] width 526 height 19
click at [586, 606] on input "This Fund Lead has multiple related Distributions. Please acknowledge multiple" at bounding box center [539, 603] width 526 height 19
click at [600, 606] on input "This Fund Lead has multiple related Distributions. Please acknowledge multiple" at bounding box center [539, 603] width 526 height 19
click at [557, 598] on input "This Fund Lead has multiple related Distributions. Please acknowledge multiple" at bounding box center [539, 603] width 526 height 19
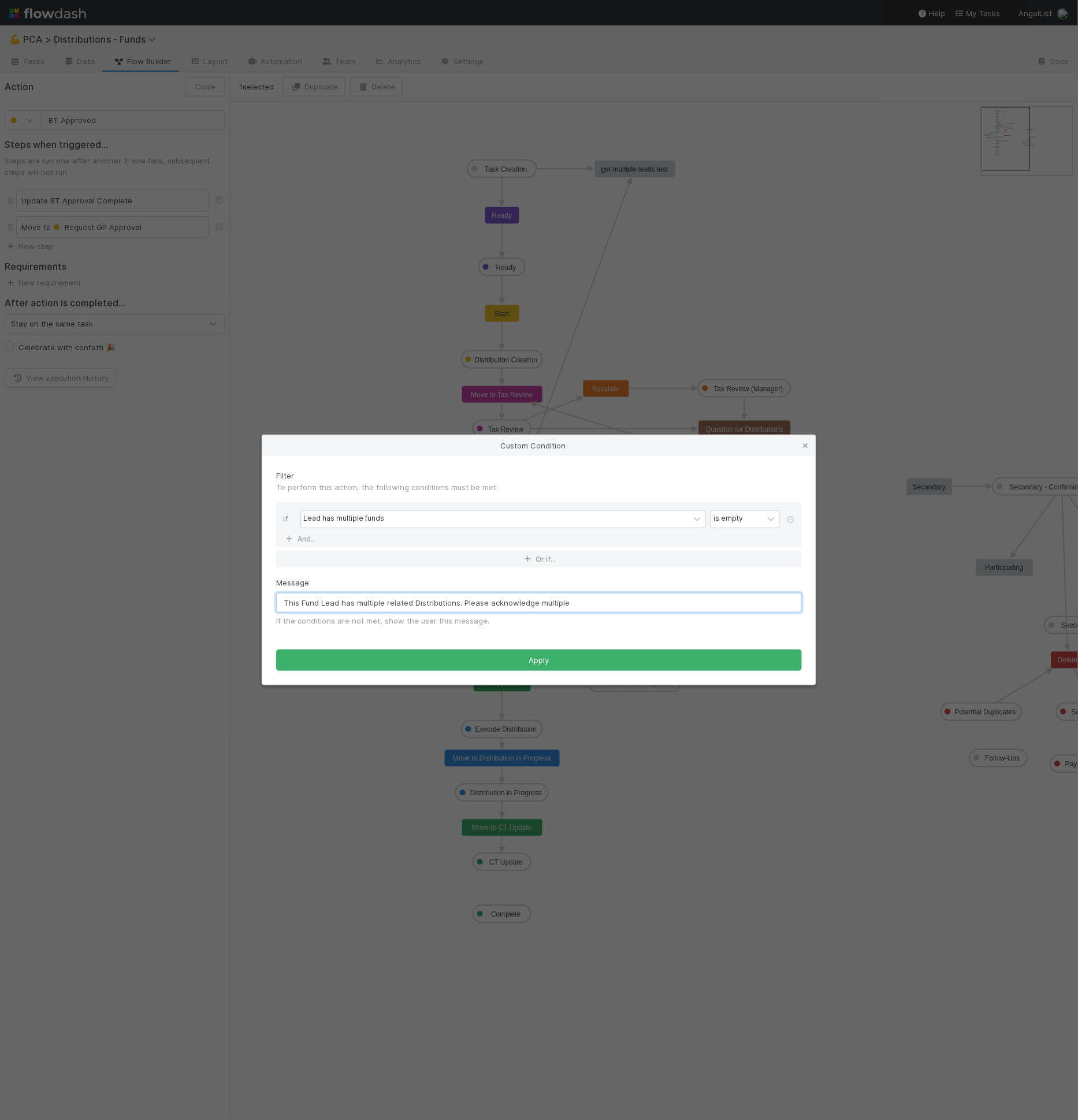
drag, startPoint x: 568, startPoint y: 599, endPoint x: 486, endPoint y: 603, distance: 82.1
click at [486, 603] on input "This Fund Lead has multiple related Distributions. Please acknowledge multiple" at bounding box center [539, 603] width 526 height 19
click at [571, 606] on input "This Fund Lead has multiple related Distributions. Please acknowledge multiple" at bounding box center [539, 603] width 526 height 19
click at [570, 604] on input "This Fund Lead has multiple related Distributions. Please acknowledge multiple" at bounding box center [539, 603] width 526 height 19
click at [547, 606] on input "This Fund Lead has multiple related Distributions. Please acknowledge multiple" at bounding box center [539, 603] width 526 height 19
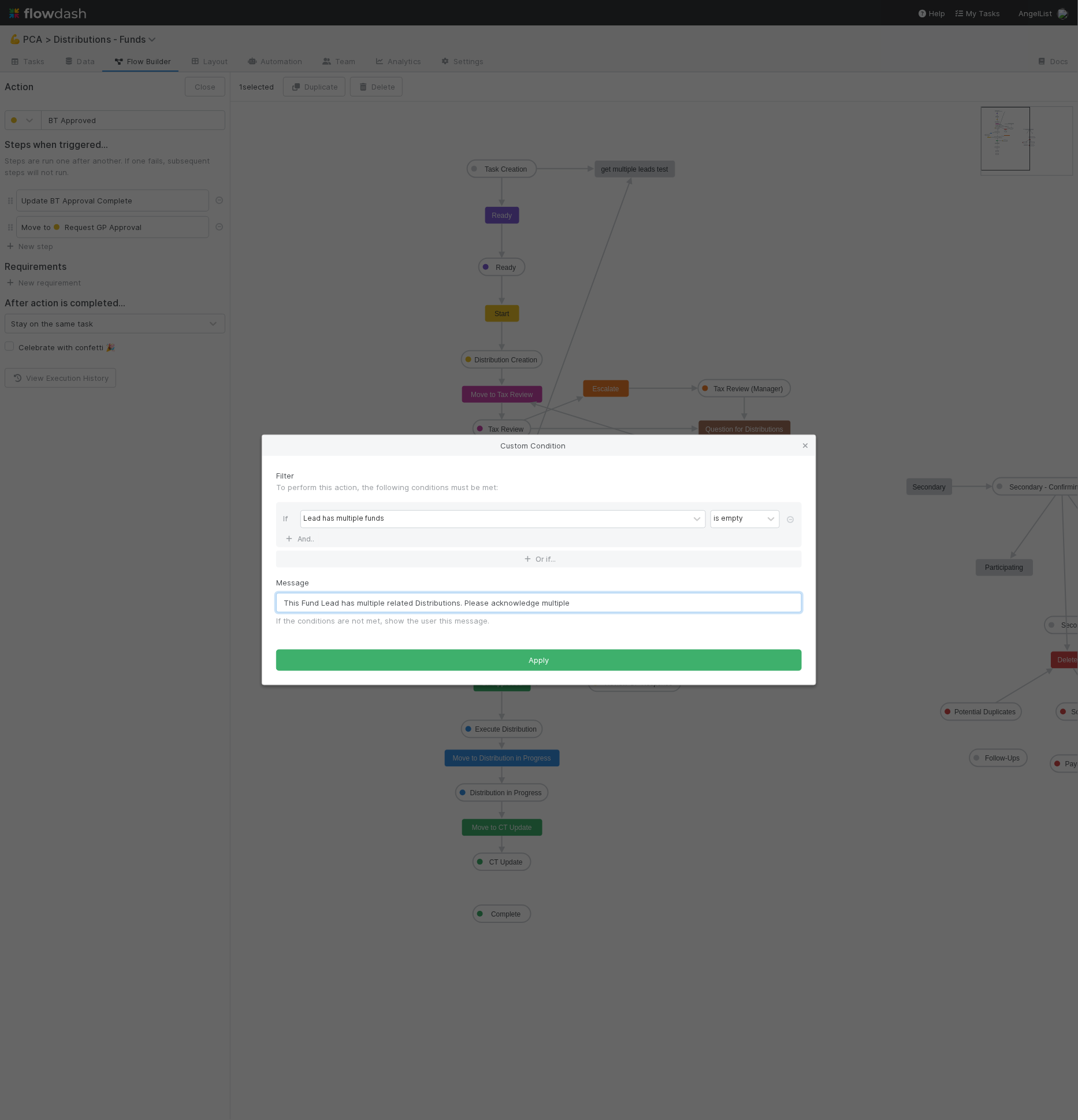
click at [547, 606] on input "This Fund Lead has multiple related Distributions. Please acknowledge multiple" at bounding box center [539, 603] width 526 height 19
click at [663, 604] on input "This Fund Lead has multiple related Distributions. Please acknowledge and ensur…" at bounding box center [539, 603] width 526 height 19
click at [721, 601] on input "This Fund Lead has multiple related Distributions. Please acknowledge and ensur…" at bounding box center [539, 603] width 526 height 19
click at [769, 604] on input "This Fund Lead has multiple related Distributions. Please acknowledge and ensur…" at bounding box center [539, 603] width 526 height 19
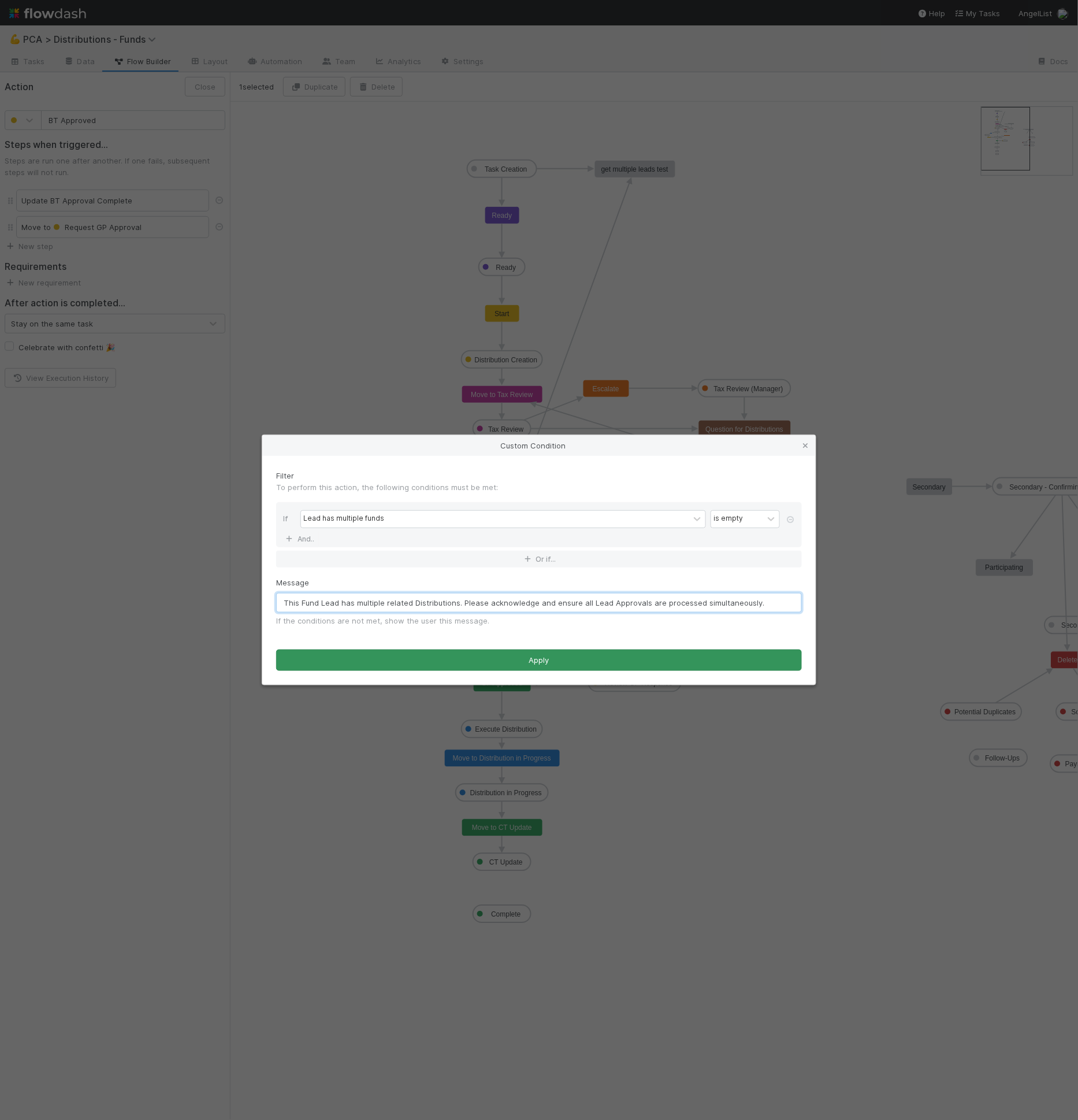
type input "This Fund Lead has multiple related Distributions. Please acknowledge and ensur…"
click at [704, 659] on button "Apply" at bounding box center [539, 660] width 526 height 22
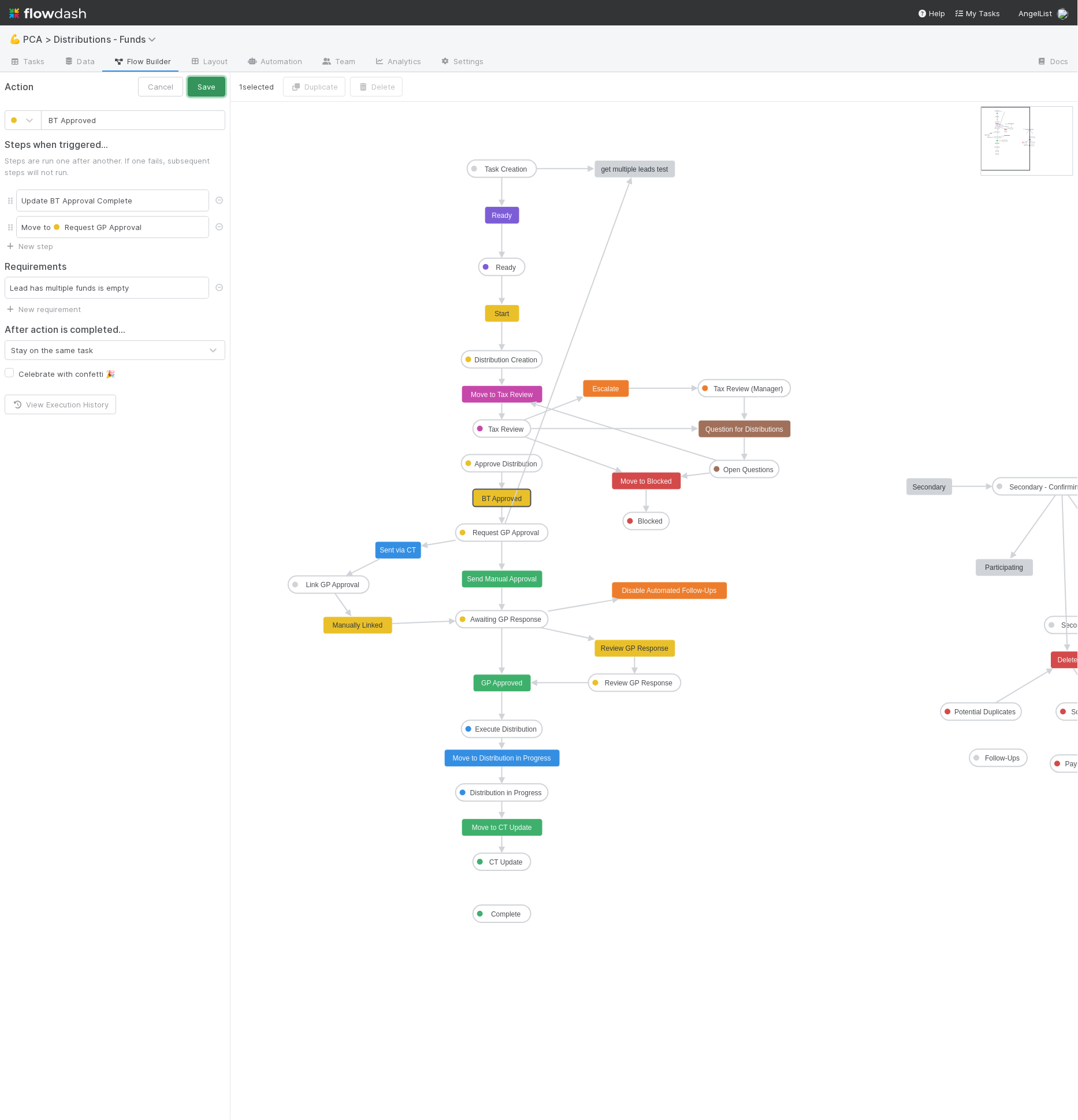
click at [216, 90] on button "Save" at bounding box center [207, 86] width 38 height 19
drag, startPoint x: 512, startPoint y: 494, endPoint x: 458, endPoint y: 494, distance: 54.0
click at [380, 147] on icon "Task Creation Ready Distribution Creation Tax Review Approve Distribution Reque…" at bounding box center [696, 610] width 931 height 1018
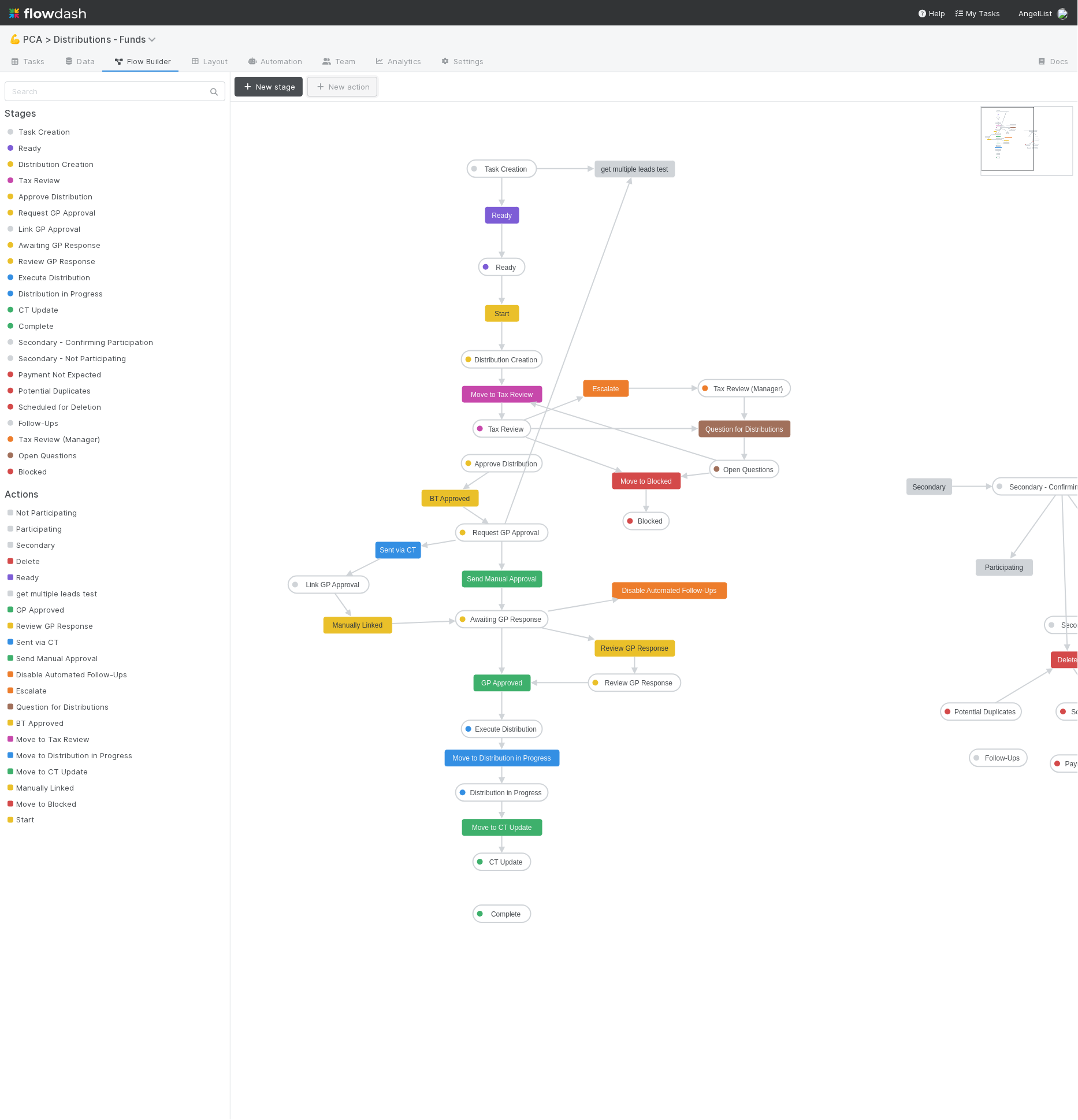
click at [361, 93] on button "New action" at bounding box center [342, 86] width 70 height 19
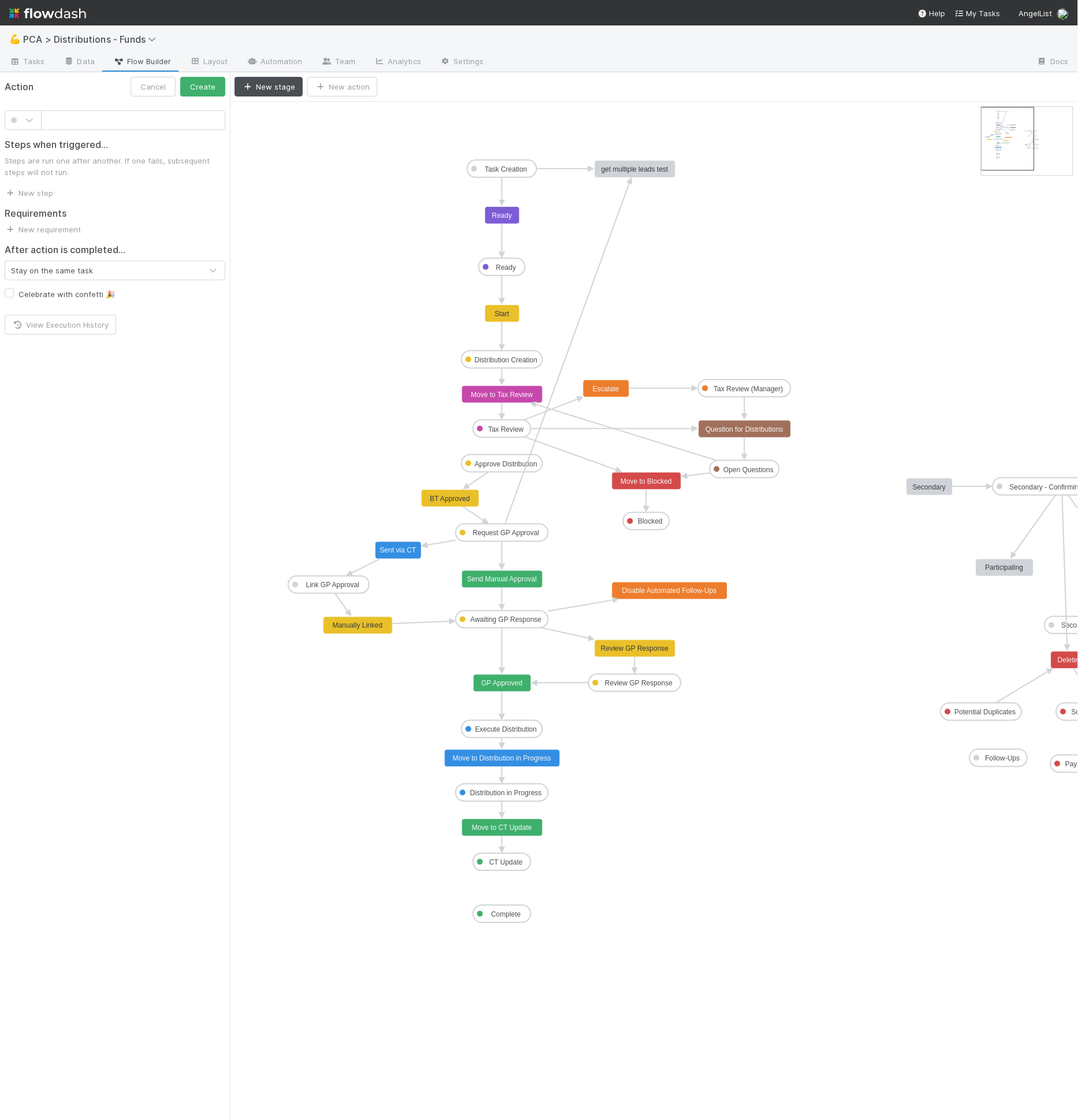
click at [158, 123] on input "text" at bounding box center [133, 120] width 184 height 19
click at [113, 119] on input "Acknowledge Multiple Funds" at bounding box center [133, 120] width 184 height 19
click at [176, 119] on input "Acknowledge Multiple Funds" at bounding box center [133, 120] width 184 height 19
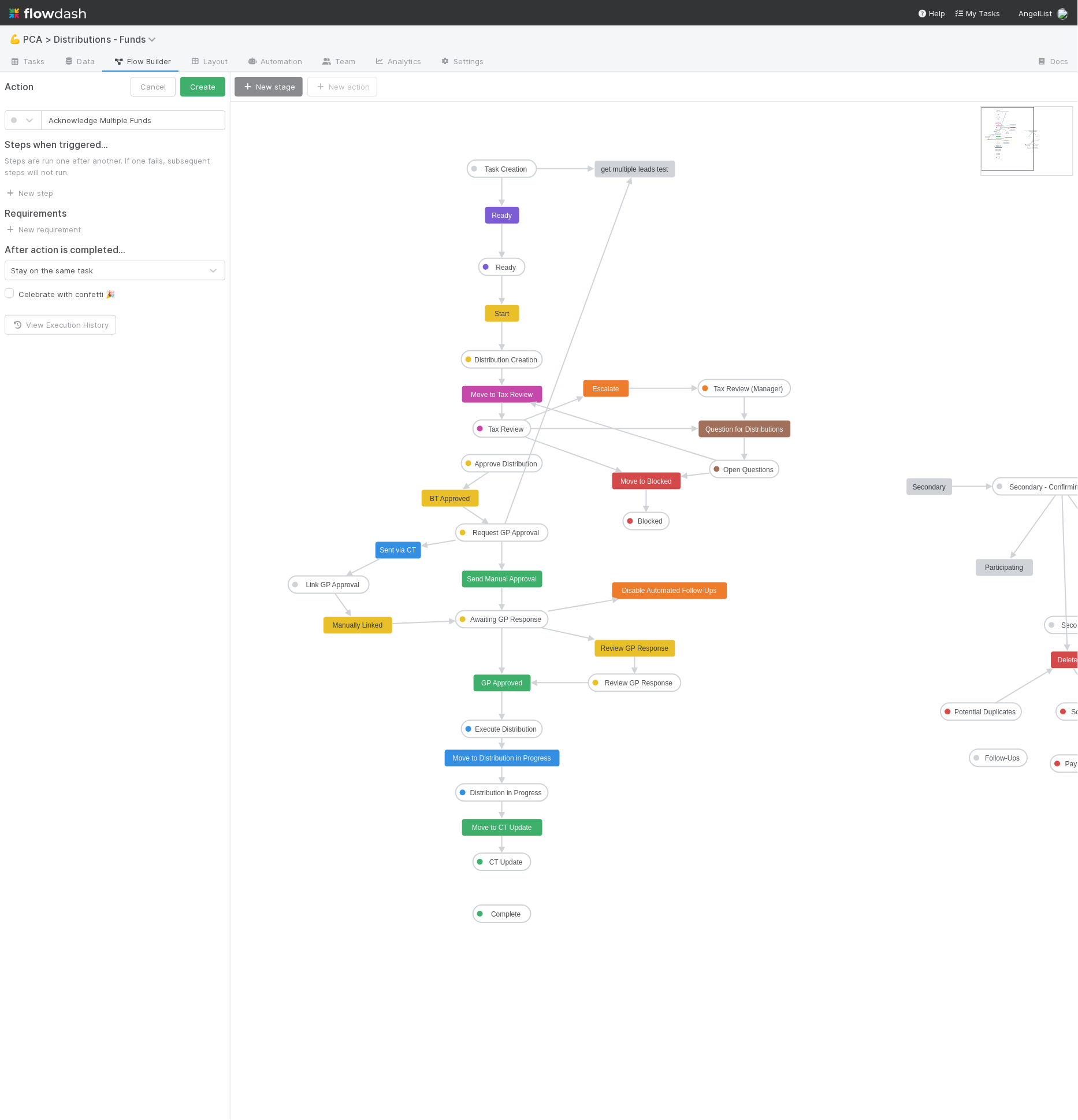
click at [120, 119] on input "Acknowledge Multiple Funds" at bounding box center [133, 120] width 184 height 19
click at [106, 122] on input "Acknowledge Funds" at bounding box center [133, 120] width 184 height 19
click at [97, 115] on input "Acknowledge" at bounding box center [133, 120] width 184 height 19
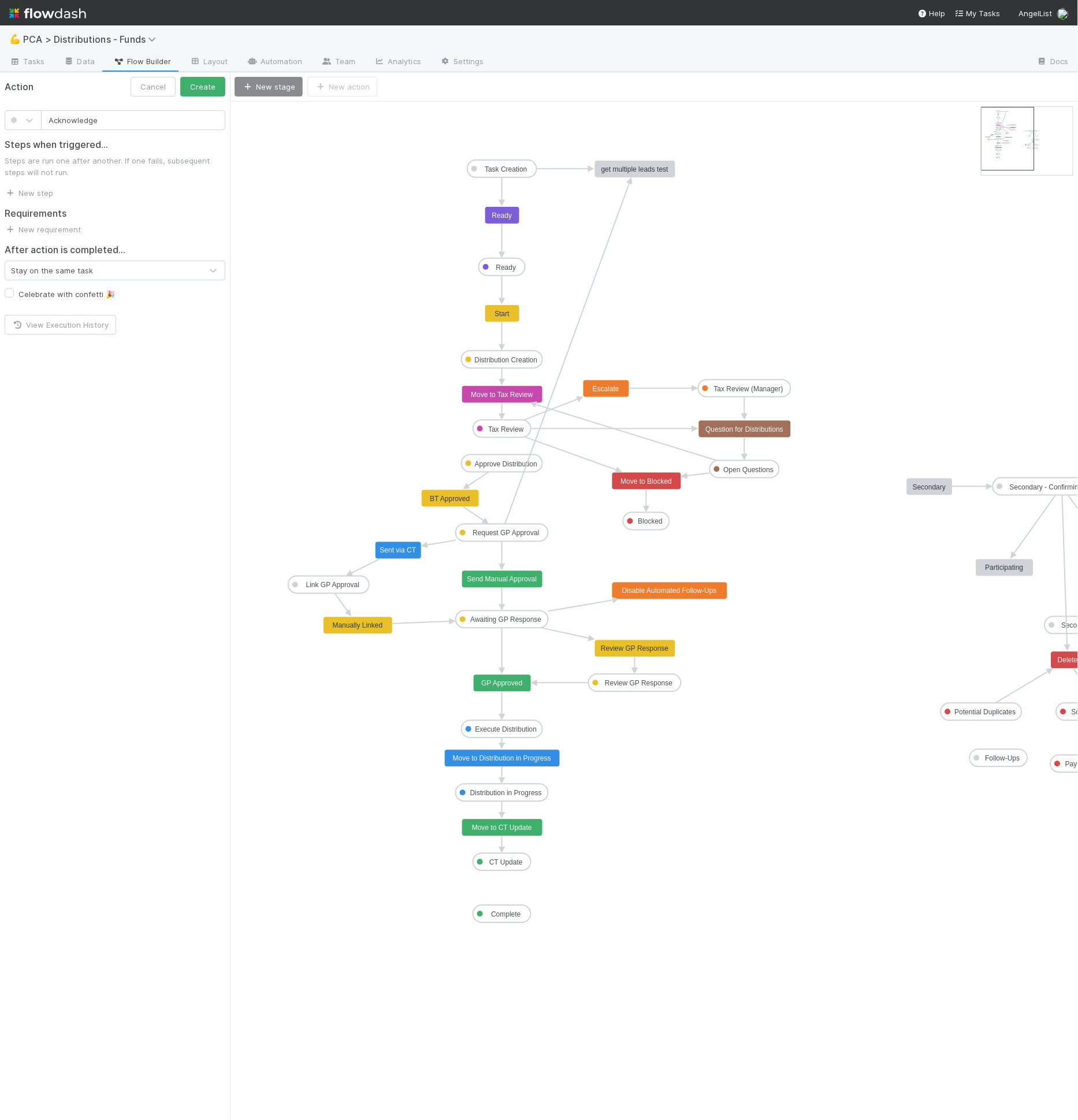
click at [97, 115] on input "Acknowledge" at bounding box center [133, 120] width 184 height 19
click at [19, 128] on div at bounding box center [23, 120] width 37 height 19
click at [29, 193] on div at bounding box center [23, 188] width 23 height 12
click at [165, 129] on input "Lead has multiple funds" at bounding box center [133, 120] width 184 height 19
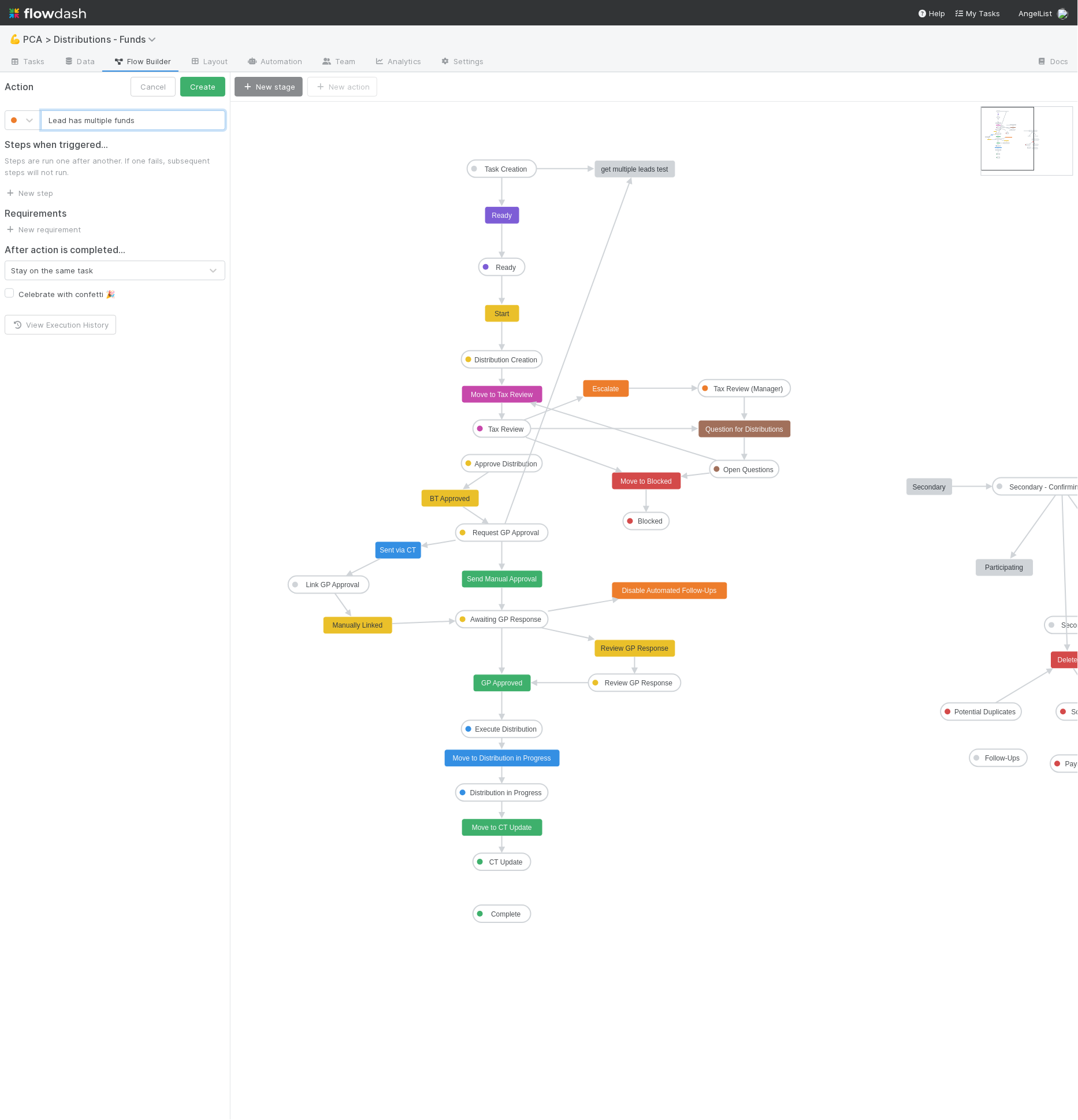
click at [165, 123] on input "Lead has multiple funds" at bounding box center [133, 120] width 184 height 19
type input "I"
click at [49, 119] on input "Multiple Funds Per Lead" at bounding box center [133, 120] width 184 height 19
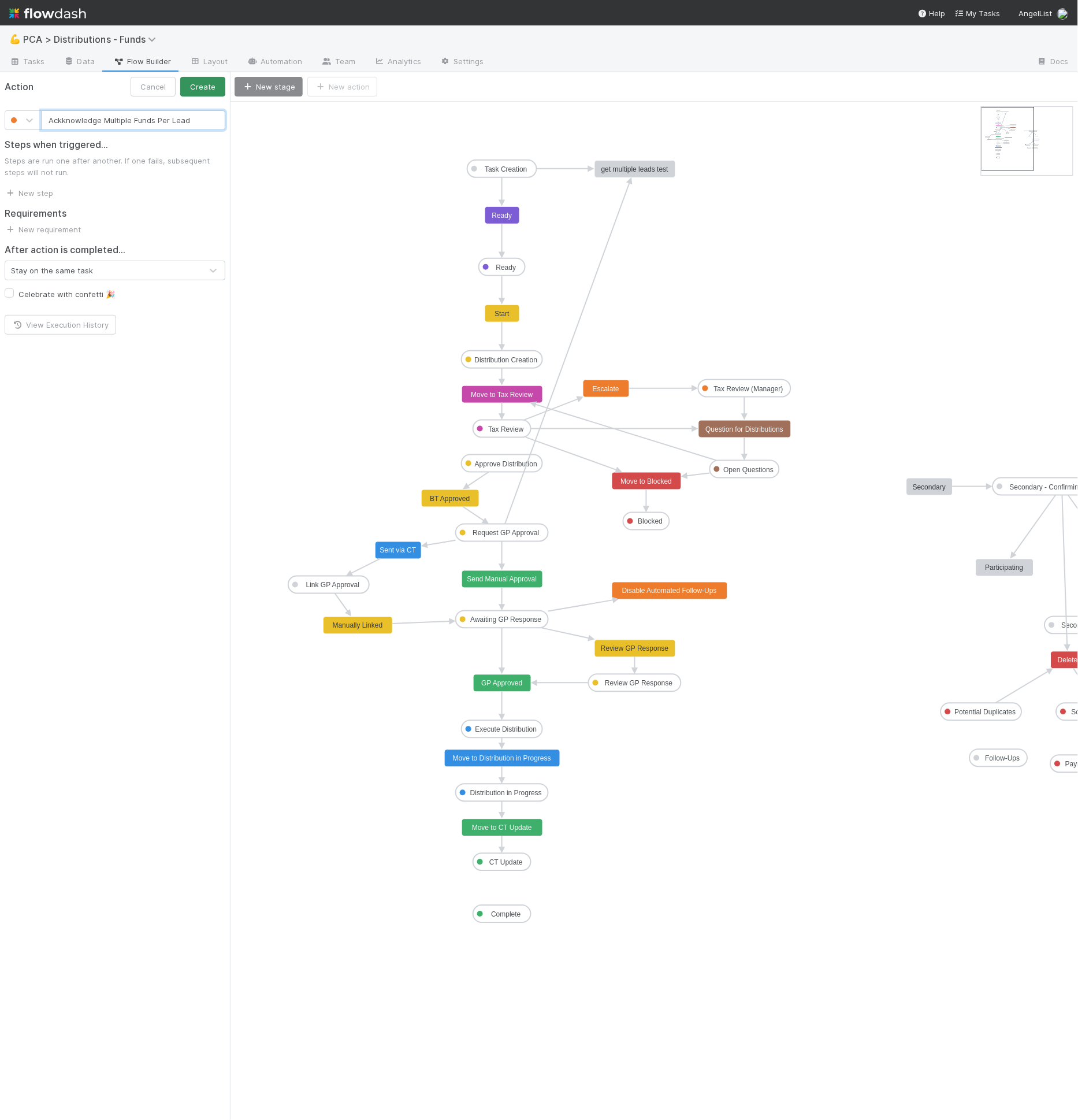
type input "Ackknowledge Multiple Funds Per Lead"
click at [225, 86] on button "Create" at bounding box center [202, 86] width 45 height 19
drag, startPoint x: 437, startPoint y: 207, endPoint x: 570, endPoint y: 492, distance: 314.5
drag, startPoint x: 504, startPoint y: 468, endPoint x: 571, endPoint y: 503, distance: 75.6
drag, startPoint x: 567, startPoint y: 505, endPoint x: 520, endPoint y: 528, distance: 52.3
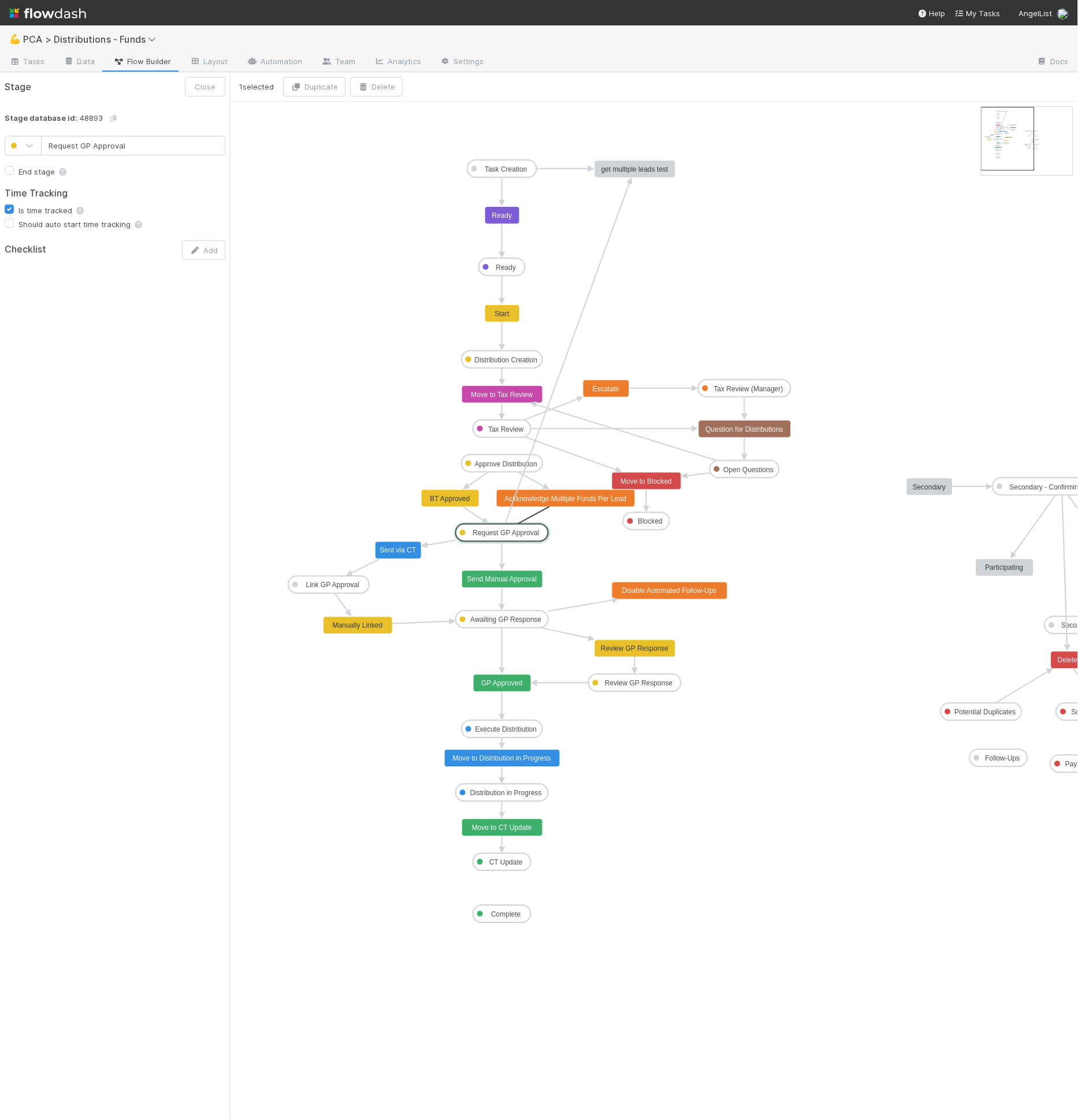
drag, startPoint x: 564, startPoint y: 505, endPoint x: 530, endPoint y: 524, distance: 38.9
click at [447, 496] on text "BT Approved" at bounding box center [450, 498] width 40 height 8
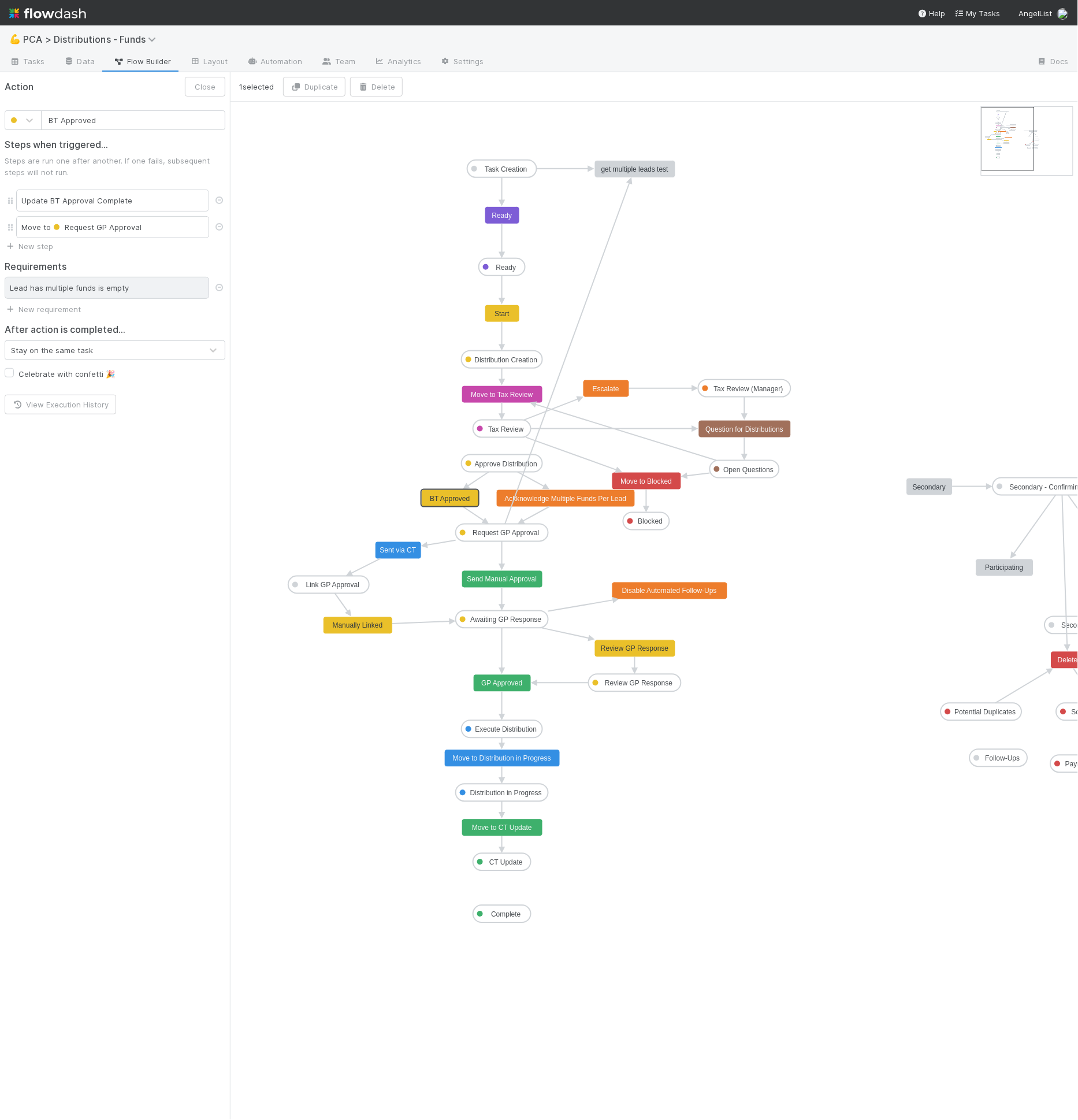
click at [130, 289] on div "Lead has multiple funds is empty" at bounding box center [107, 288] width 204 height 22
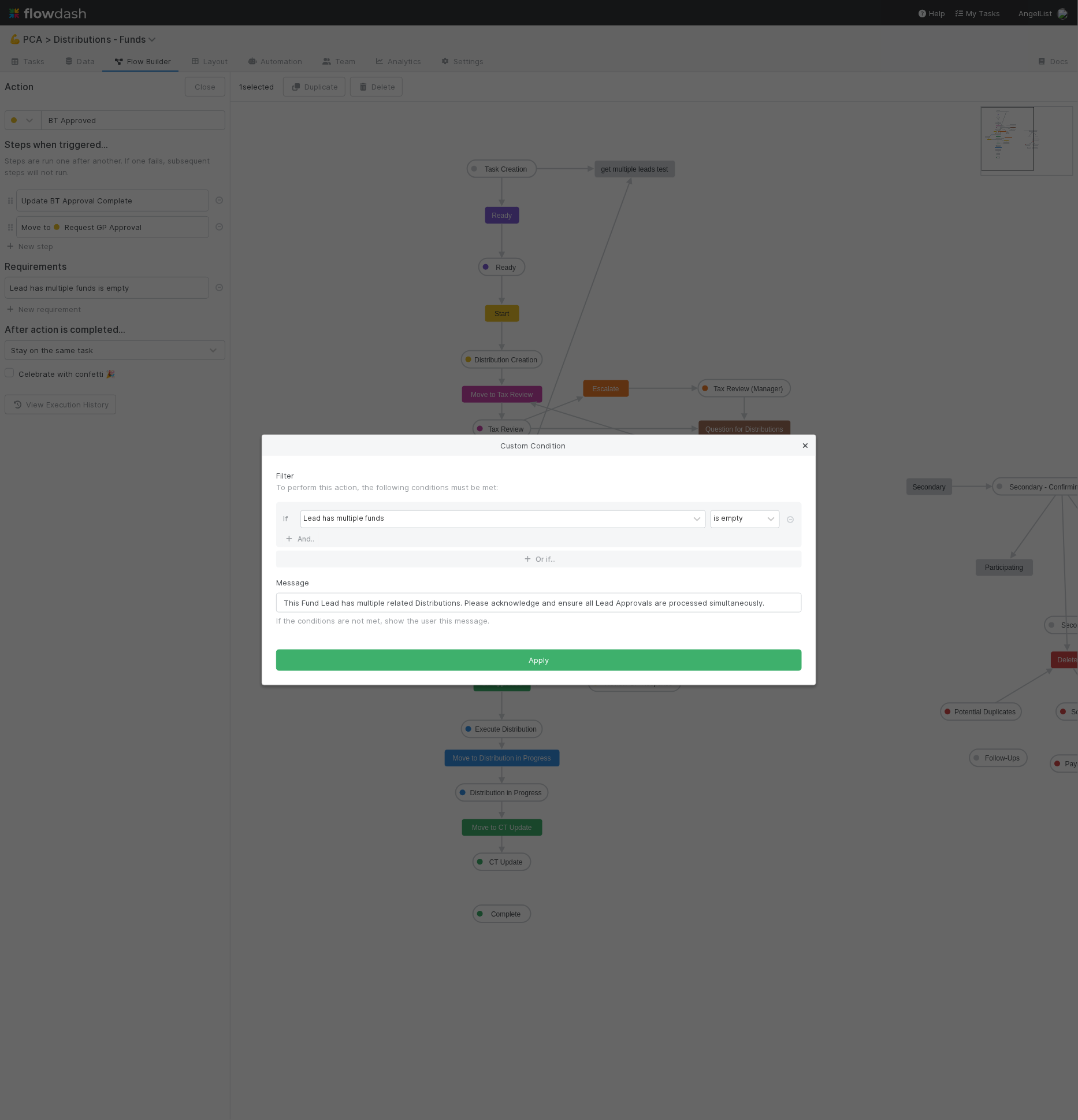
click at [804, 443] on icon at bounding box center [805, 446] width 12 height 7
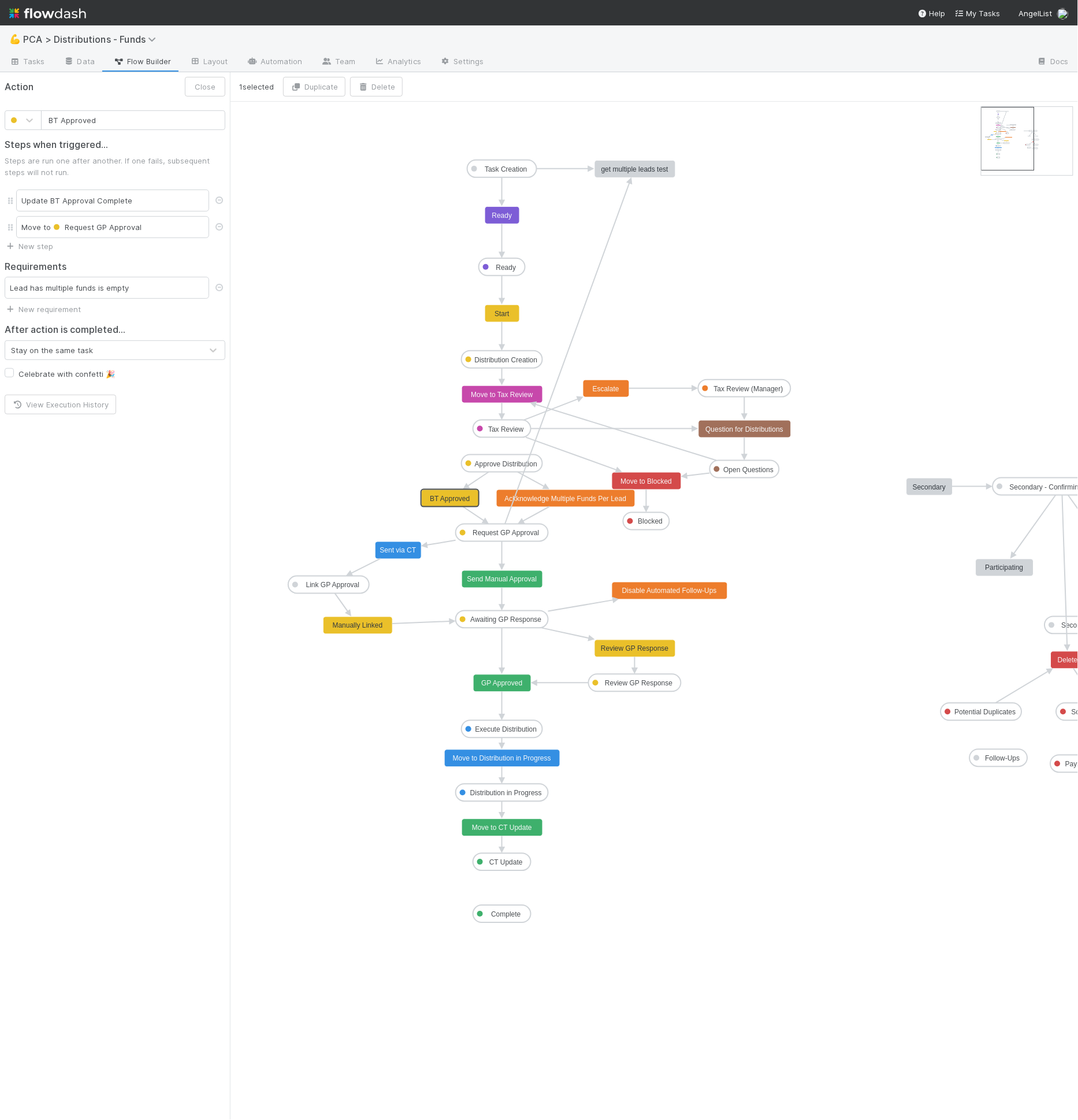
type input "Ackknowledge Multiple Funds Per Lead"
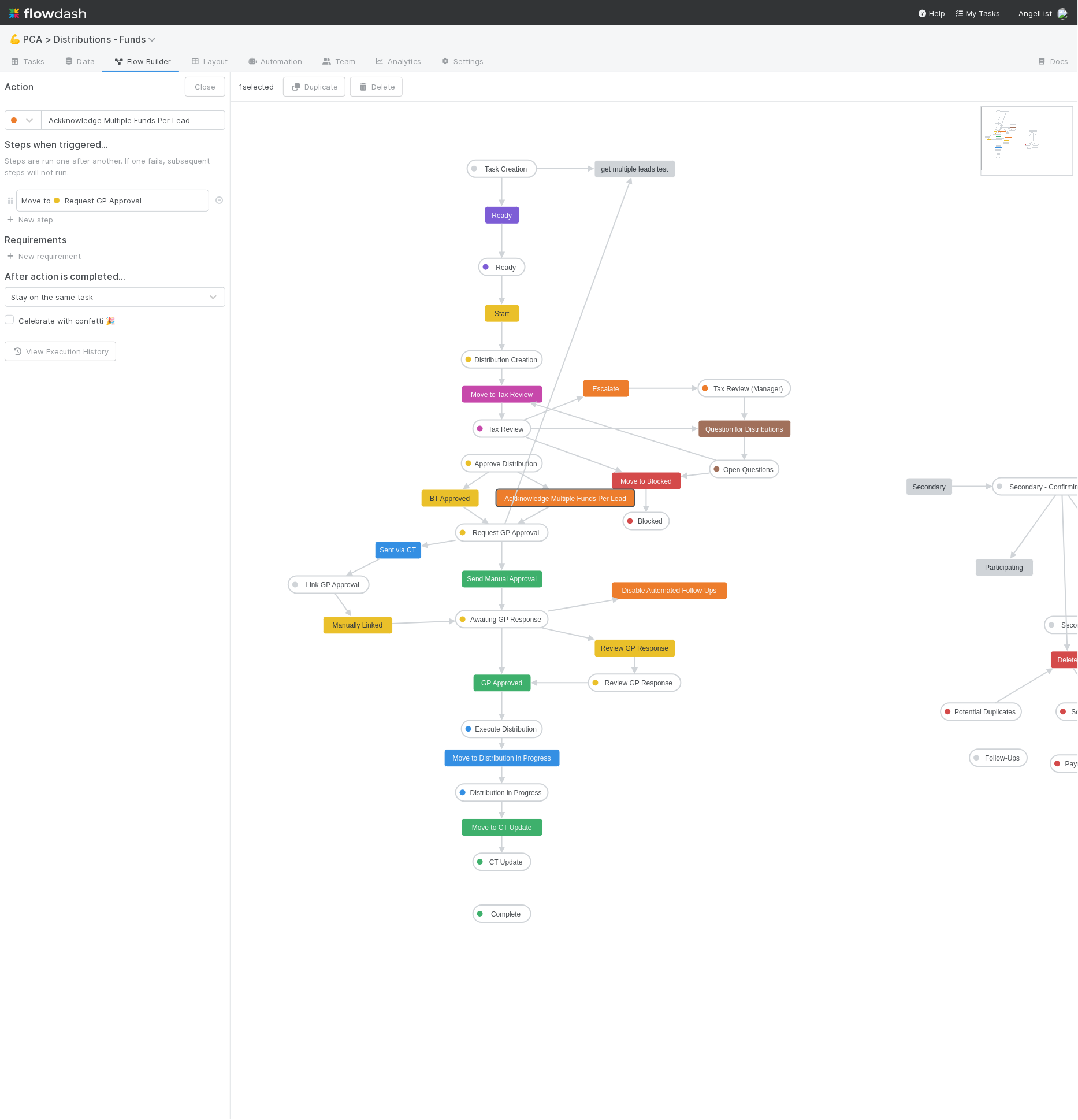
click at [569, 499] on text "Ackknowledge Multiple Funds Per Lead" at bounding box center [565, 498] width 122 height 8
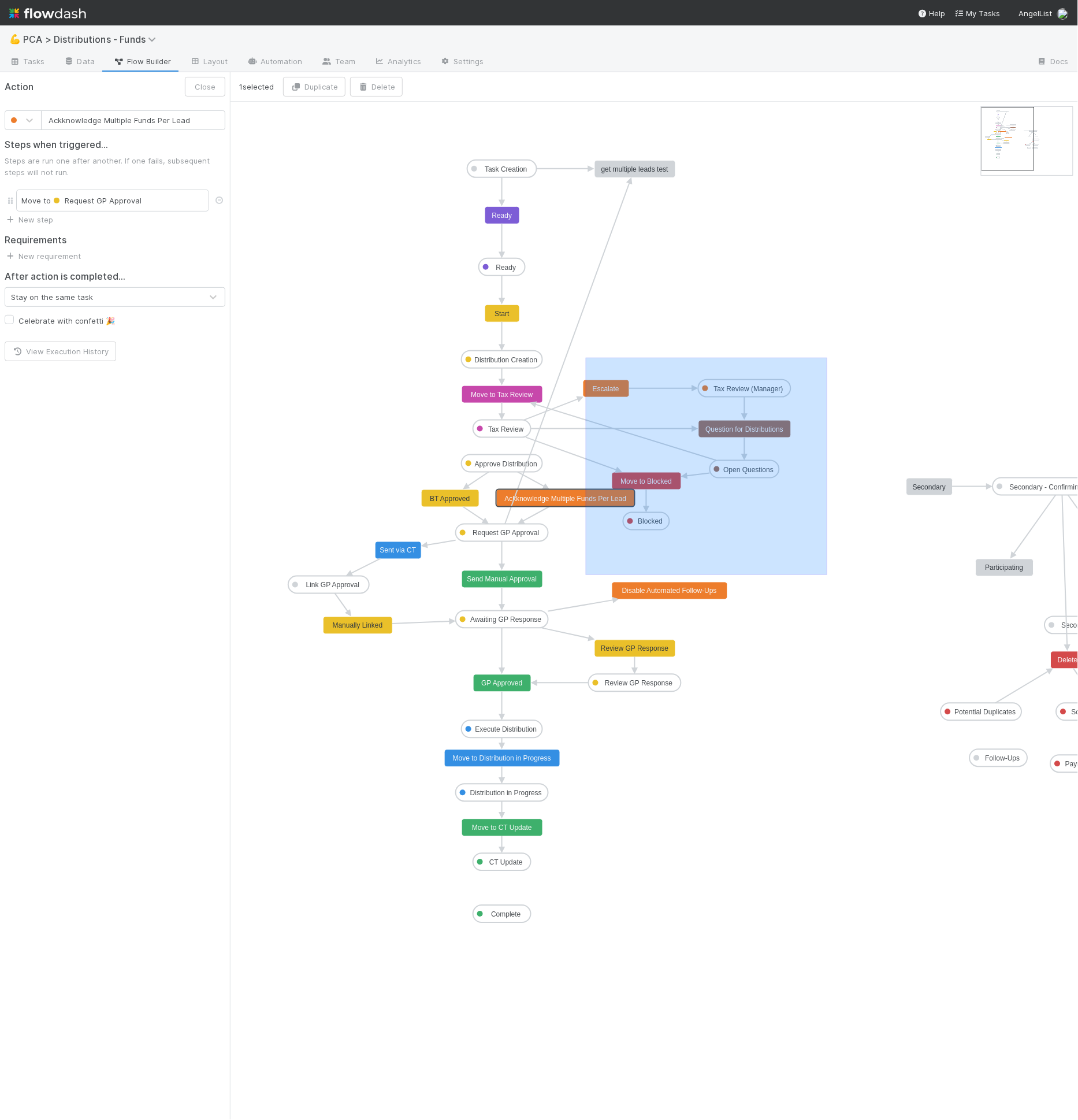
drag, startPoint x: 586, startPoint y: 356, endPoint x: 829, endPoint y: 572, distance: 325.1
click at [828, 575] on icon "Task Creation Ready Distribution Creation Tax Review Approve Distribution Reque…" at bounding box center [696, 610] width 931 height 1018
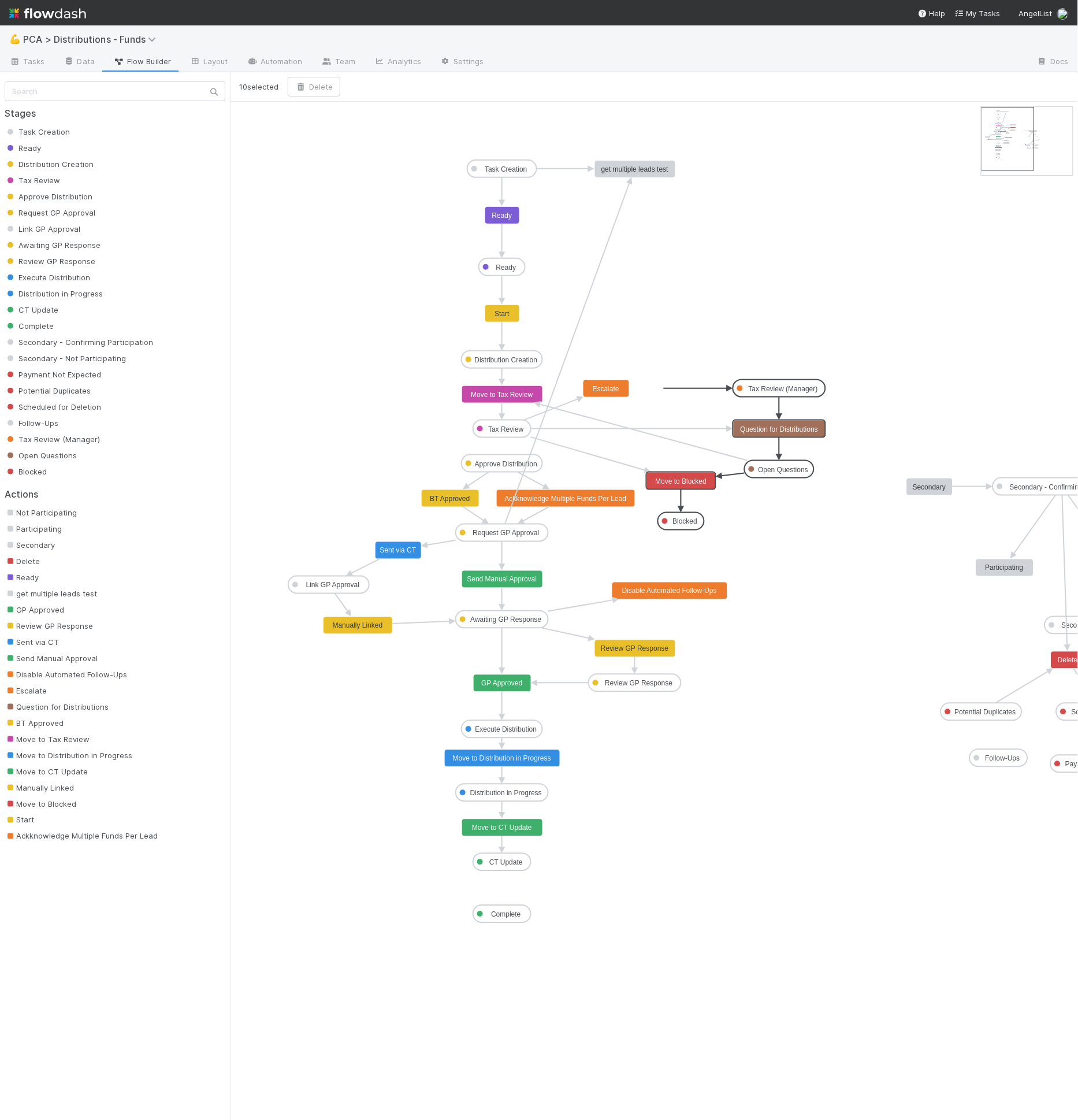
drag, startPoint x: 753, startPoint y: 390, endPoint x: 788, endPoint y: 389, distance: 35.0
click at [677, 359] on icon "Task Creation Ready Distribution Creation Tax Review Approve Distribution Reque…" at bounding box center [696, 610] width 931 height 1018
drag, startPoint x: 435, startPoint y: 461, endPoint x: 397, endPoint y: 499, distance: 53.7
click at [397, 499] on icon "Task Creation Ready Distribution Creation Tax Review Approve Distribution Reque…" at bounding box center [696, 610] width 931 height 1018
click at [444, 492] on rect at bounding box center [451, 499] width 58 height 18
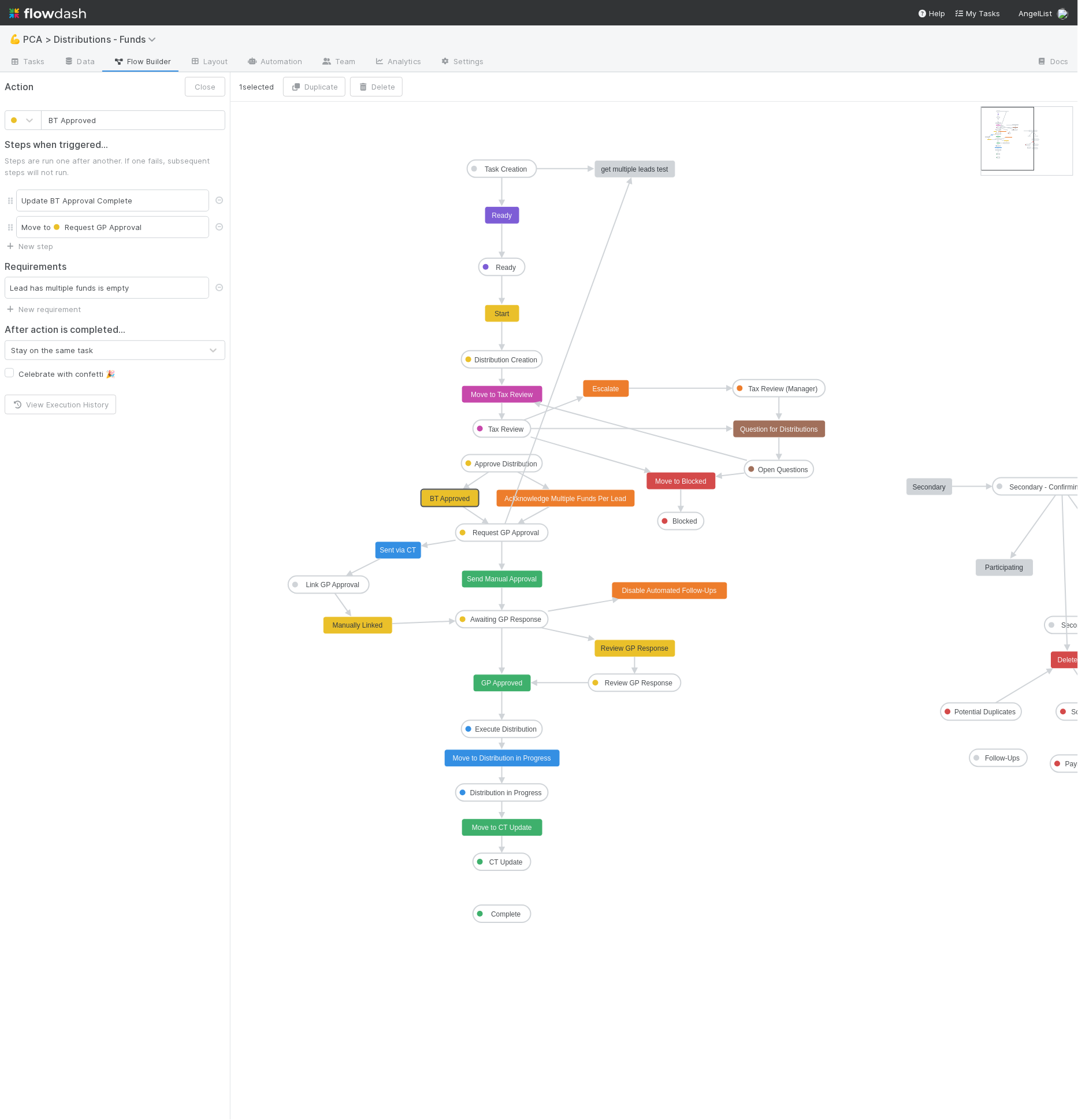
click at [444, 492] on rect at bounding box center [451, 499] width 58 height 18
click at [442, 499] on text "BT Approved" at bounding box center [450, 498] width 40 height 8
click at [102, 296] on div "Lead has multiple funds is empty" at bounding box center [107, 288] width 204 height 22
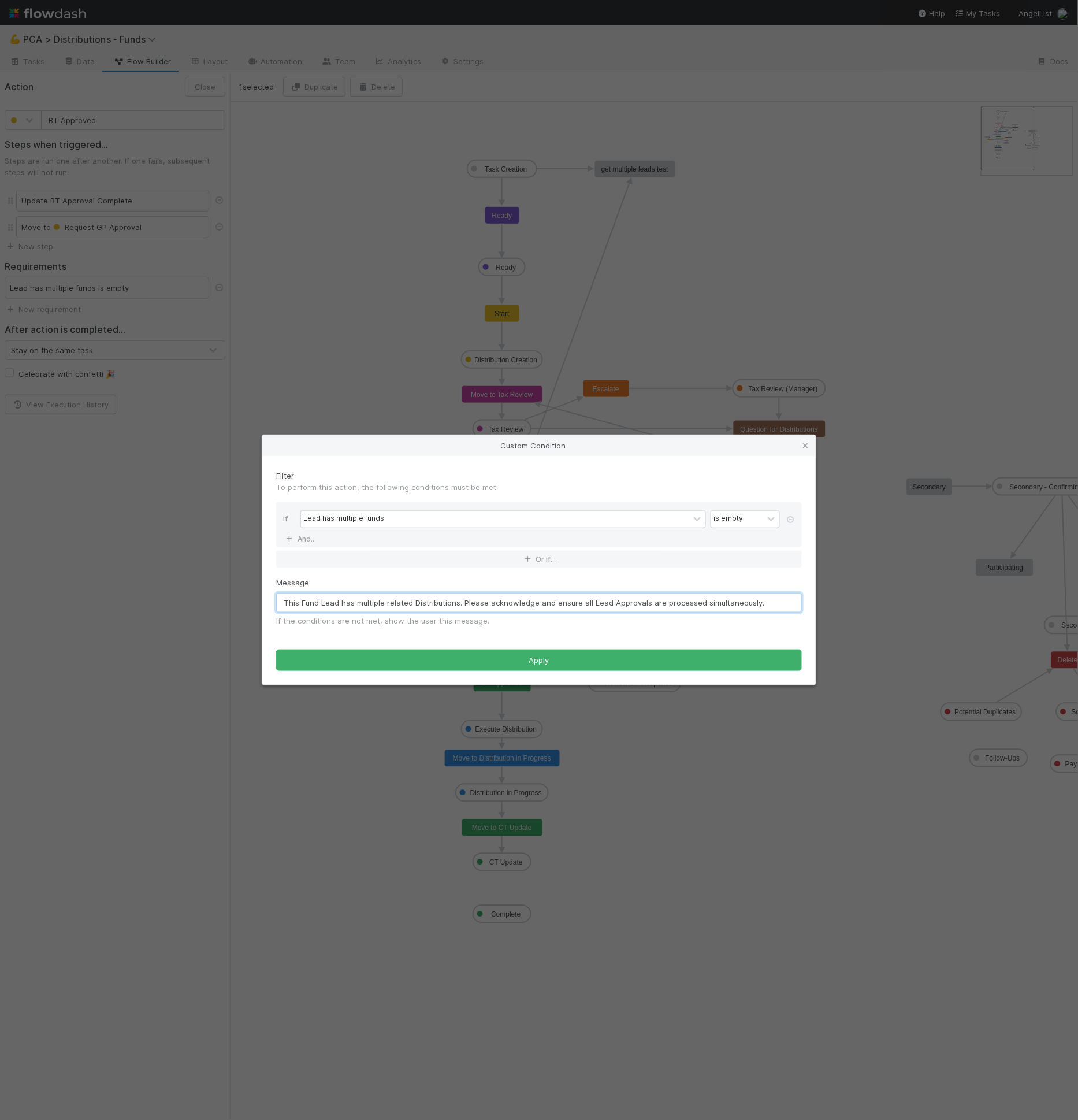
click at [381, 603] on input "This Fund Lead has multiple related Distributions. Please acknowledge and ensur…" at bounding box center [539, 603] width 526 height 19
paste input "text"
click at [386, 603] on input "This Fund Lead has multiple related Distributions. Please acknowledge and ensur…" at bounding box center [539, 603] width 526 height 19
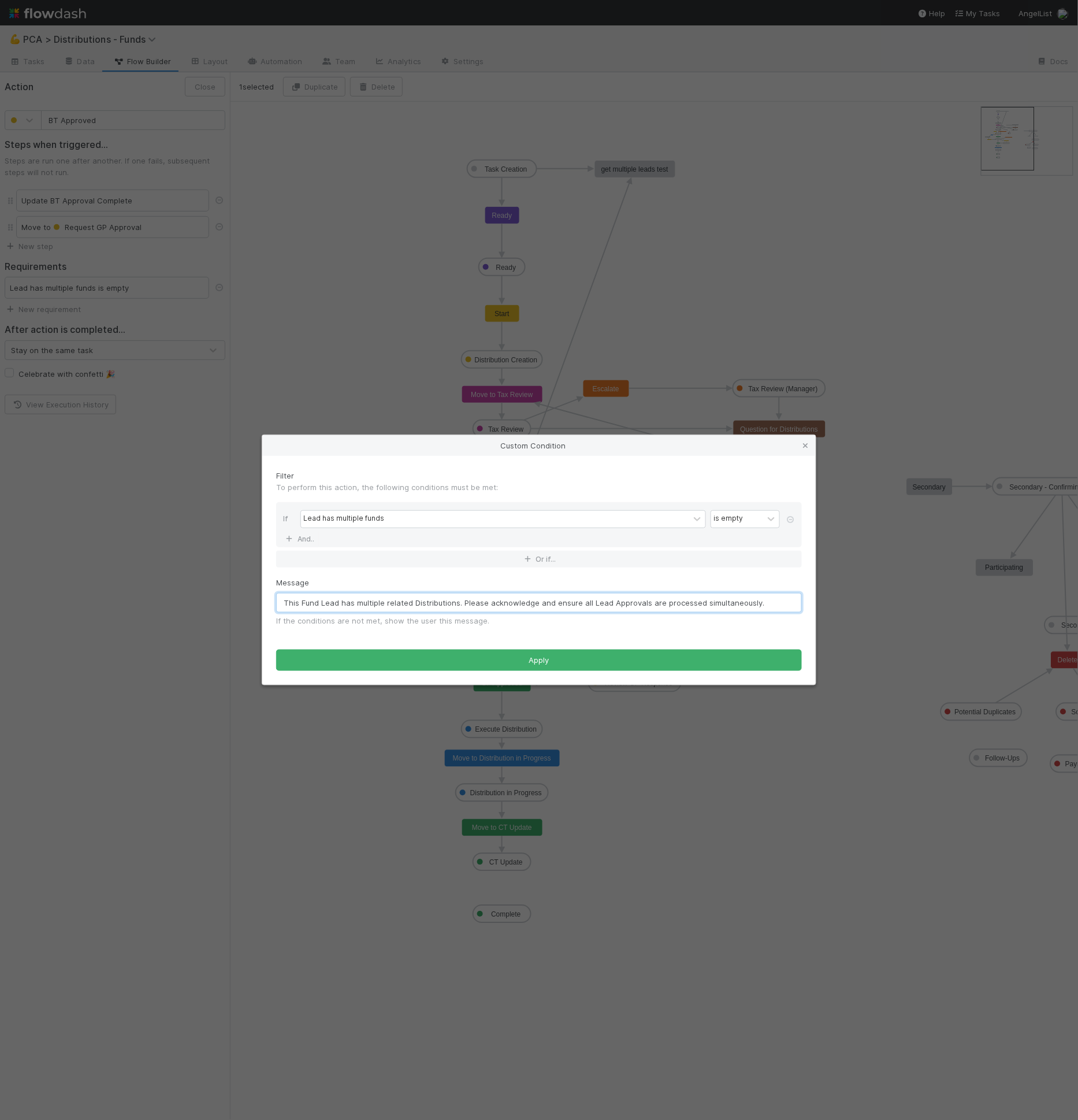
click at [386, 603] on input "This Fund Lead has multiple related Distributions. Please acknowledge and ensur…" at bounding box center [539, 603] width 526 height 19
paste input "Lead is associated with multiple funds. Before proceeding, please confirm that …"
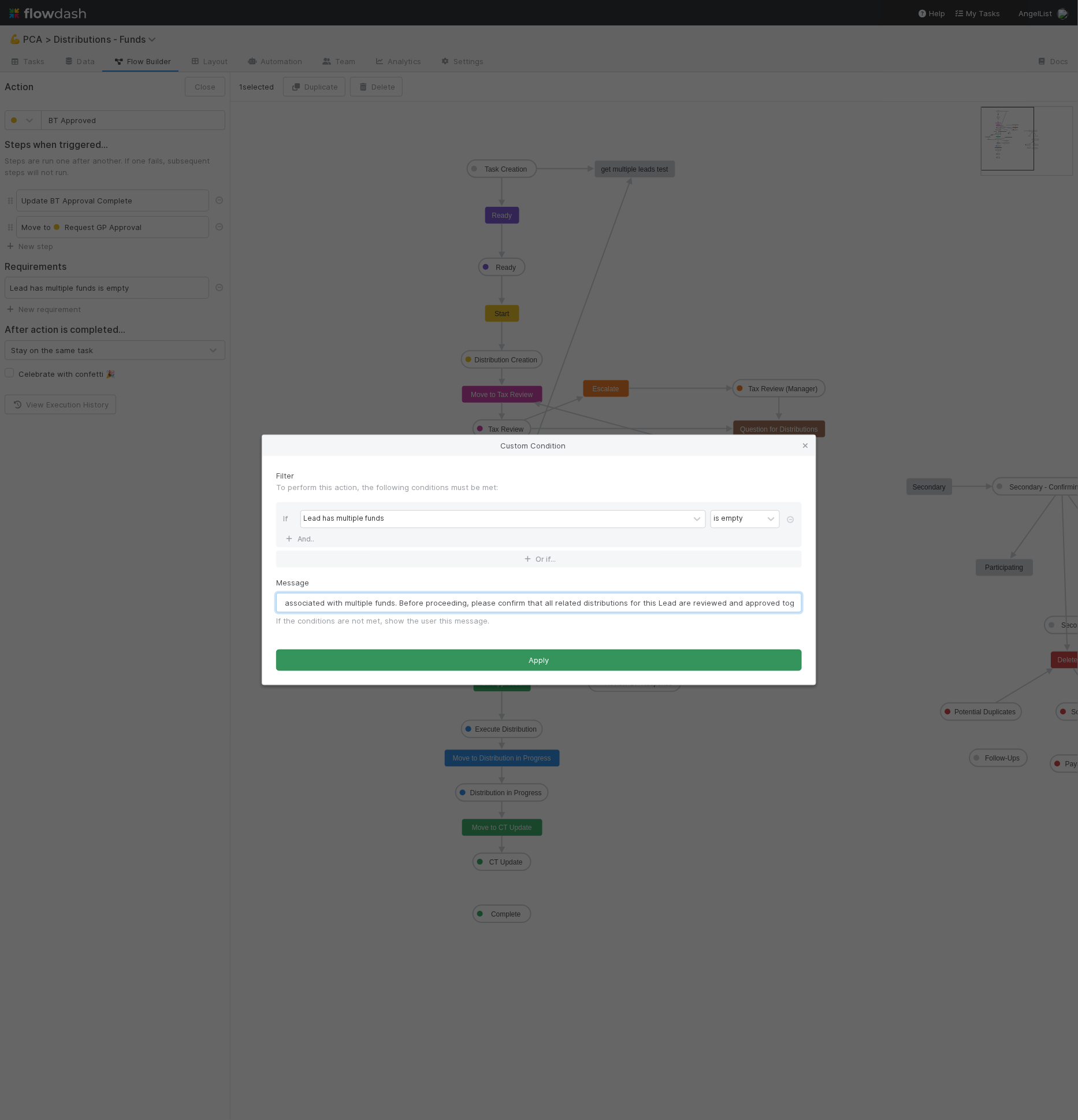
type input "This Lead is associated with multiple funds. Before proceeding, please confirm …"
click at [410, 652] on button "Apply" at bounding box center [539, 660] width 526 height 22
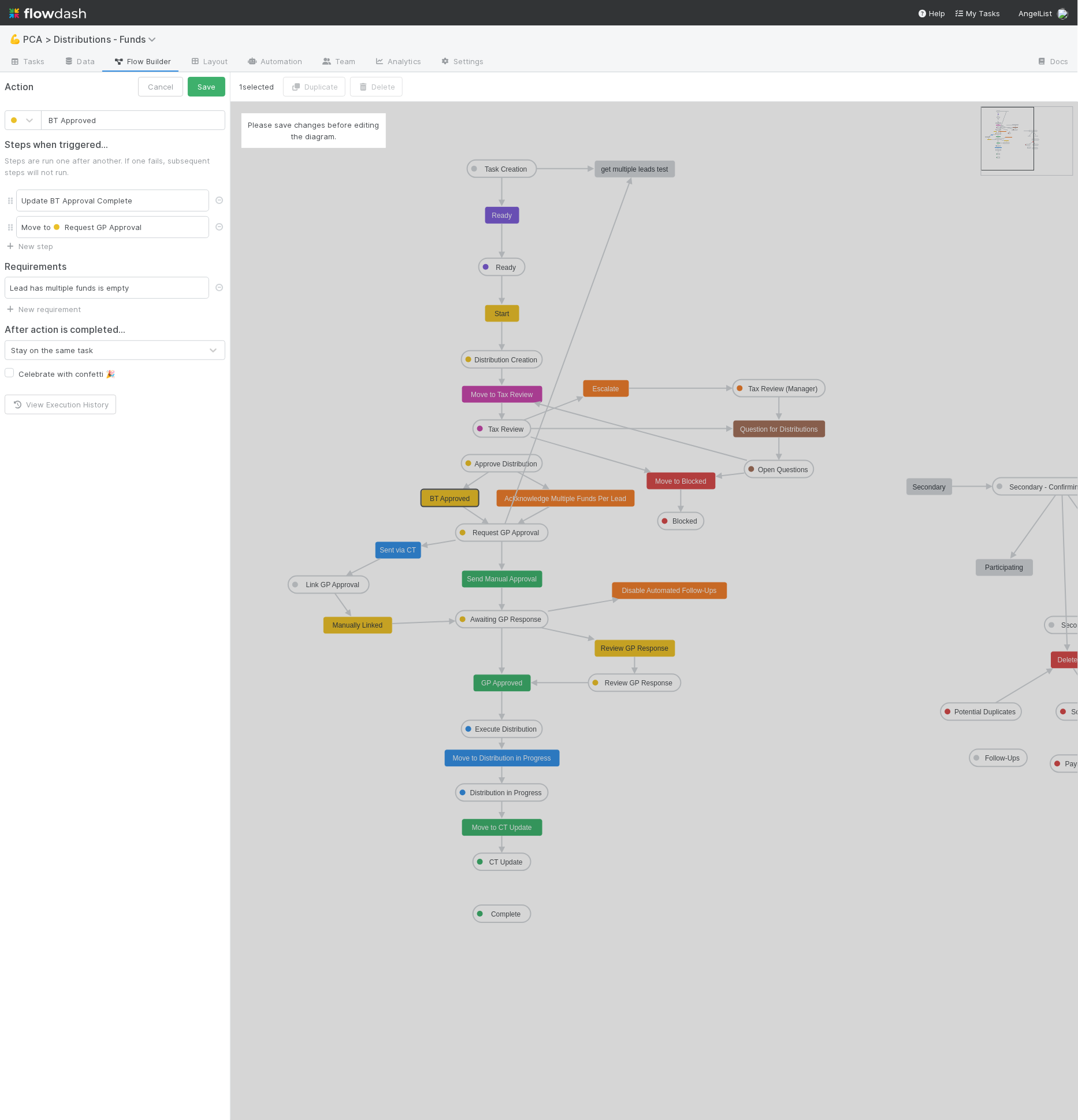
click at [581, 496] on div "Please save changes before editing the diagram." at bounding box center [654, 610] width 848 height 1018
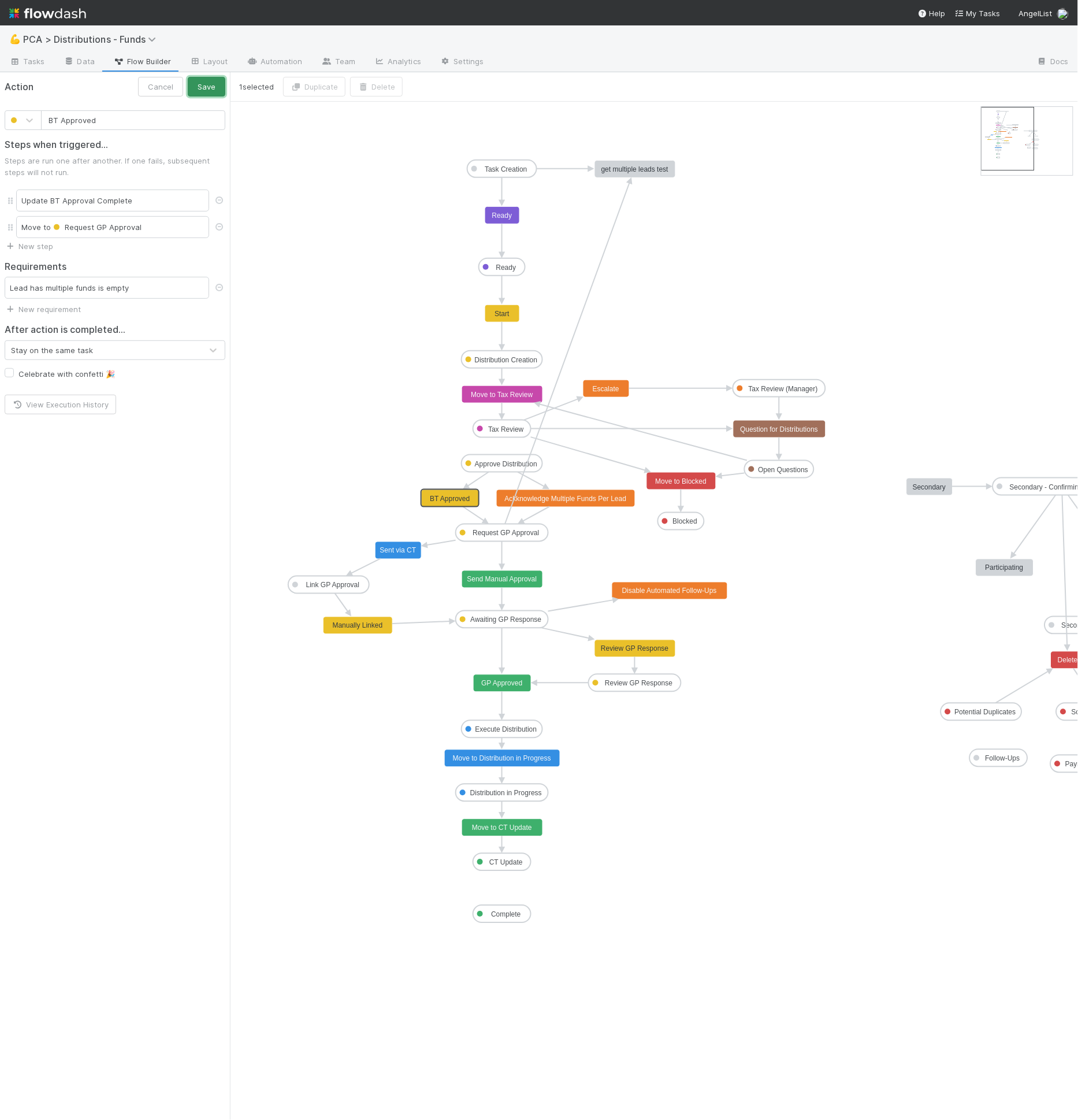
click at [209, 86] on button "Save" at bounding box center [207, 86] width 38 height 19
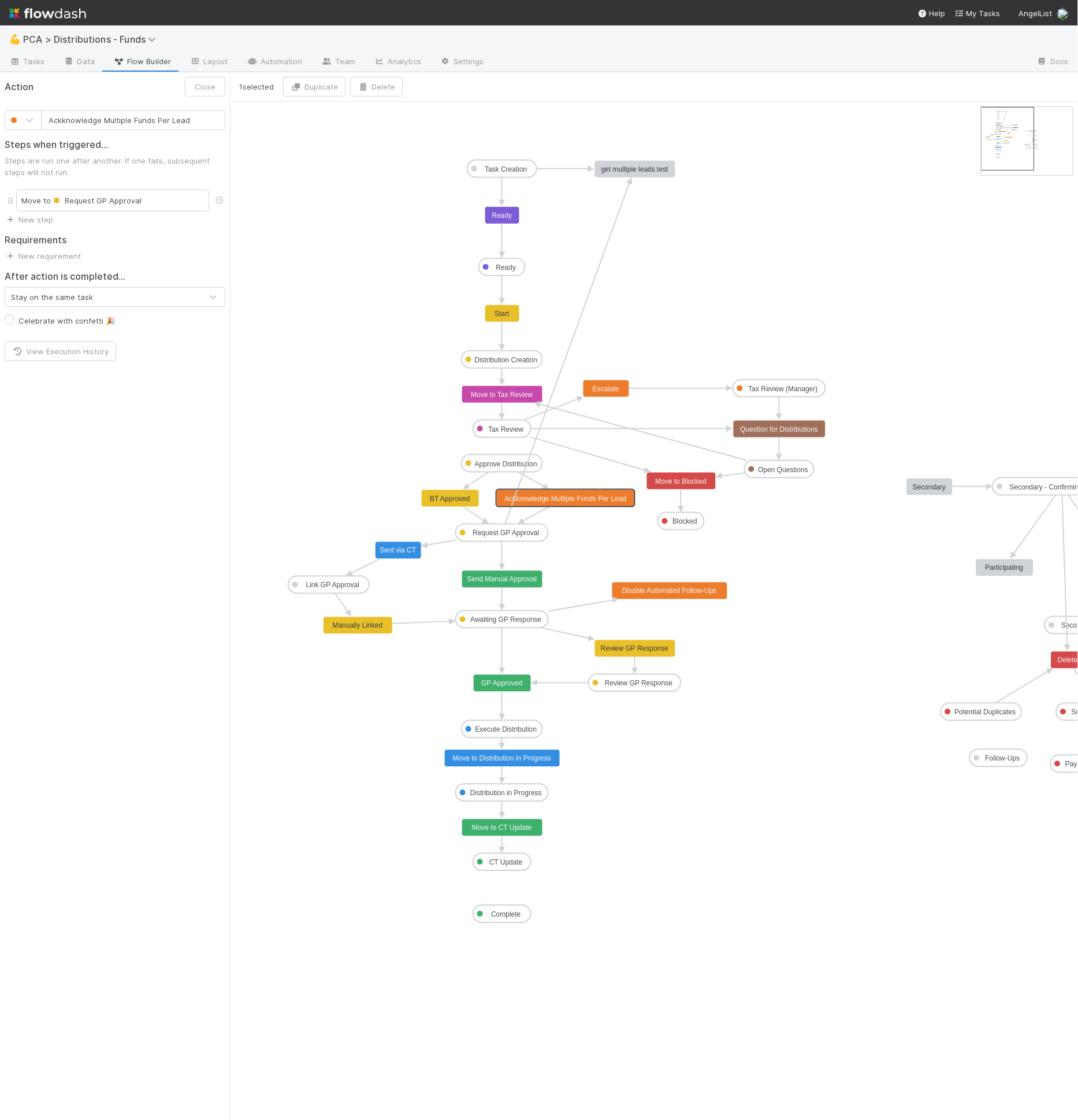
click at [587, 503] on rect at bounding box center [566, 499] width 139 height 18
click at [166, 119] on input "Ackknowledge Multiple Funds Per Lead" at bounding box center [133, 120] width 184 height 19
paste input "Confirm All Related Fund Approvals"
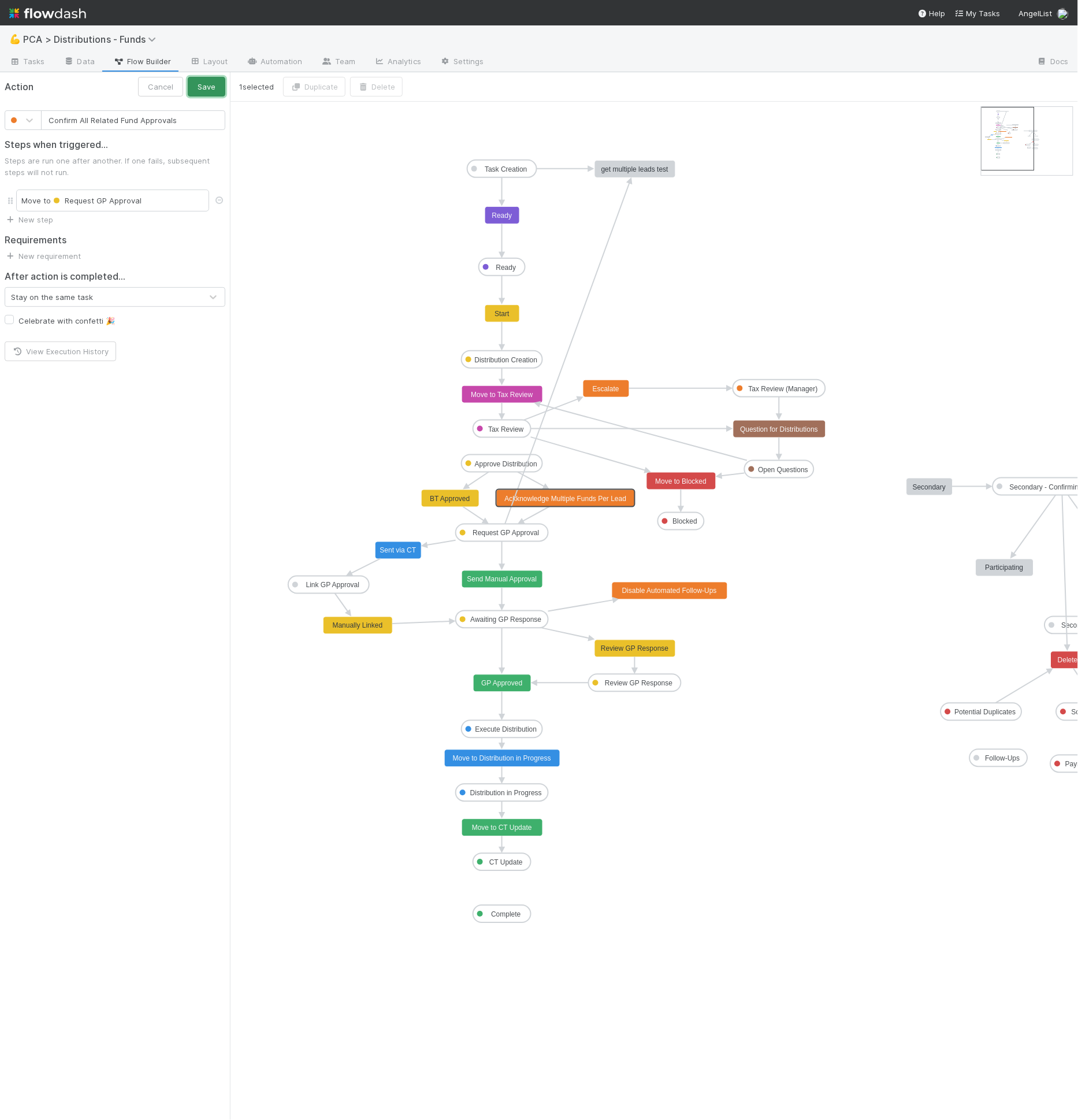
click at [214, 86] on button "Save" at bounding box center [207, 86] width 38 height 19
click at [561, 503] on rect at bounding box center [566, 499] width 127 height 18
click at [563, 500] on text "Confirm All Related Fund Approvals" at bounding box center [565, 498] width 109 height 8
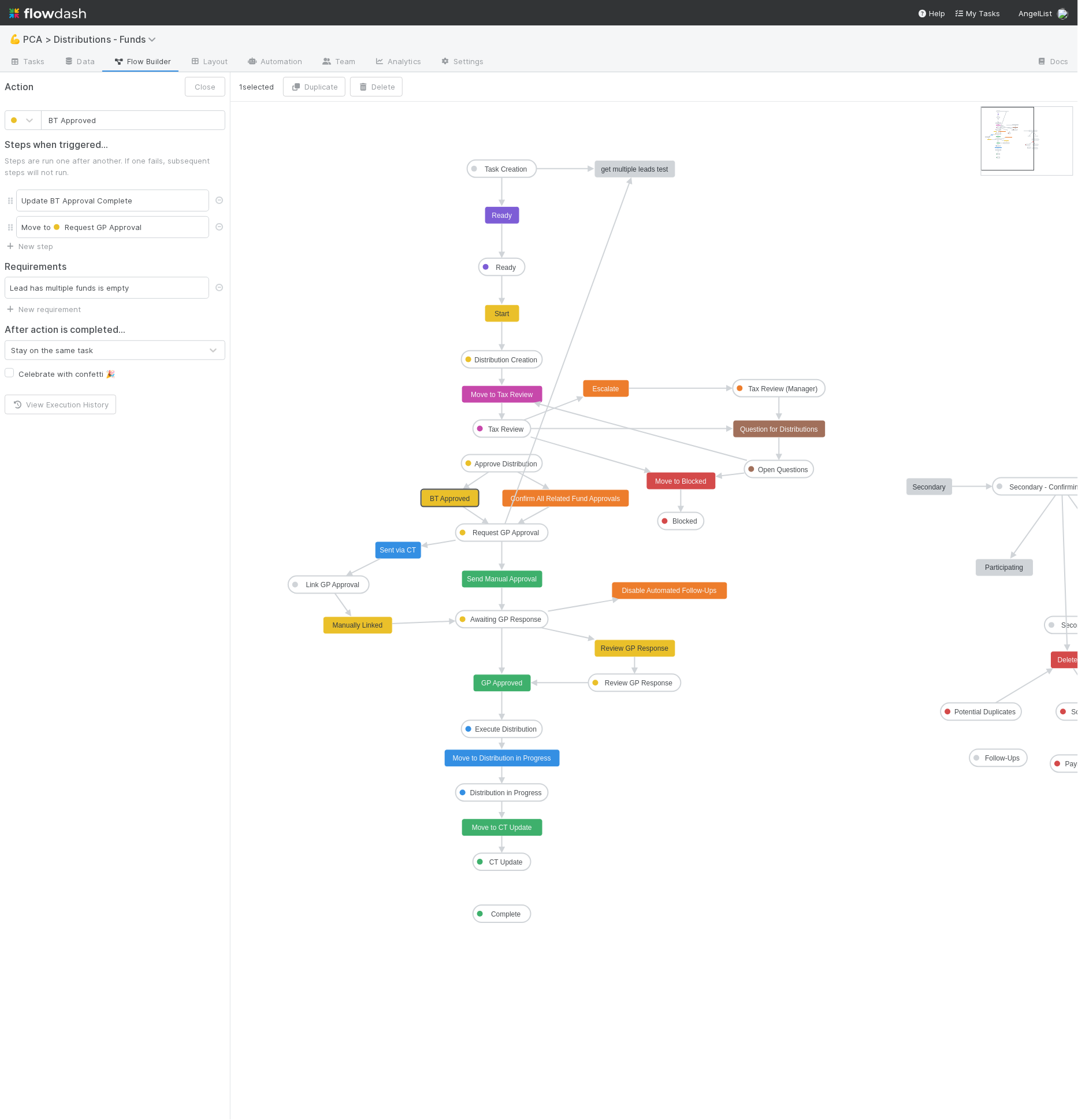
click at [461, 496] on text "BT Approved" at bounding box center [450, 498] width 40 height 8
click at [52, 117] on input "BT Approved" at bounding box center [133, 120] width 184 height 19
click at [108, 116] on input "BT Approved" at bounding box center [133, 120] width 184 height 19
click at [604, 504] on rect at bounding box center [566, 499] width 127 height 18
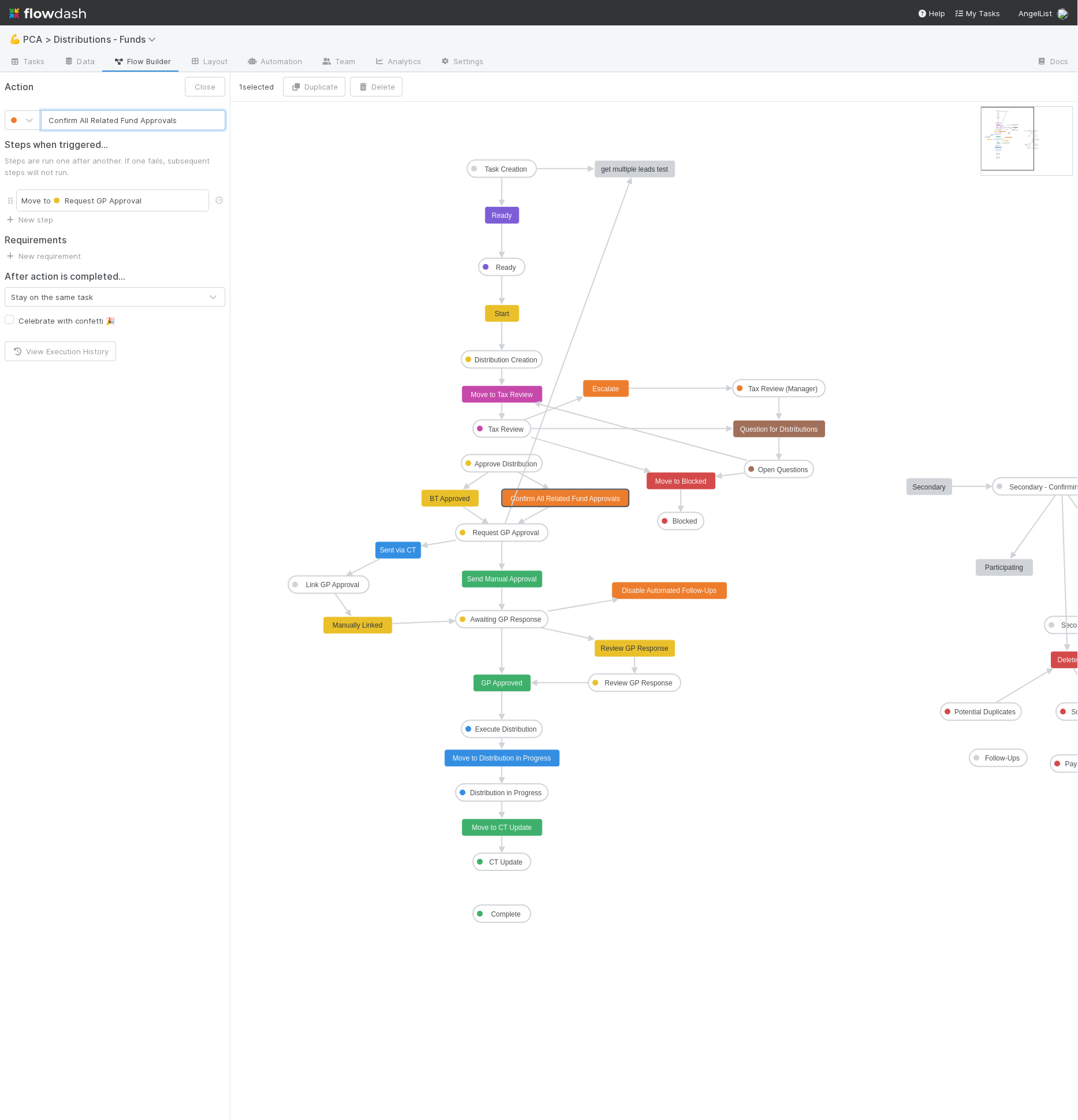
click at [139, 122] on input "Confirm All Related Fund Approvals" at bounding box center [133, 120] width 184 height 19
click at [137, 120] on input "Confirm All Related Fund Approvals" at bounding box center [133, 120] width 184 height 19
click at [136, 120] on input "Confirm All Related Fund Approvals" at bounding box center [133, 120] width 184 height 19
click at [51, 123] on input "Confirm All Related Funds Approvals" at bounding box center [133, 120] width 184 height 19
click at [143, 120] on input "Confirm All Related Funds Approvals" at bounding box center [133, 120] width 184 height 19
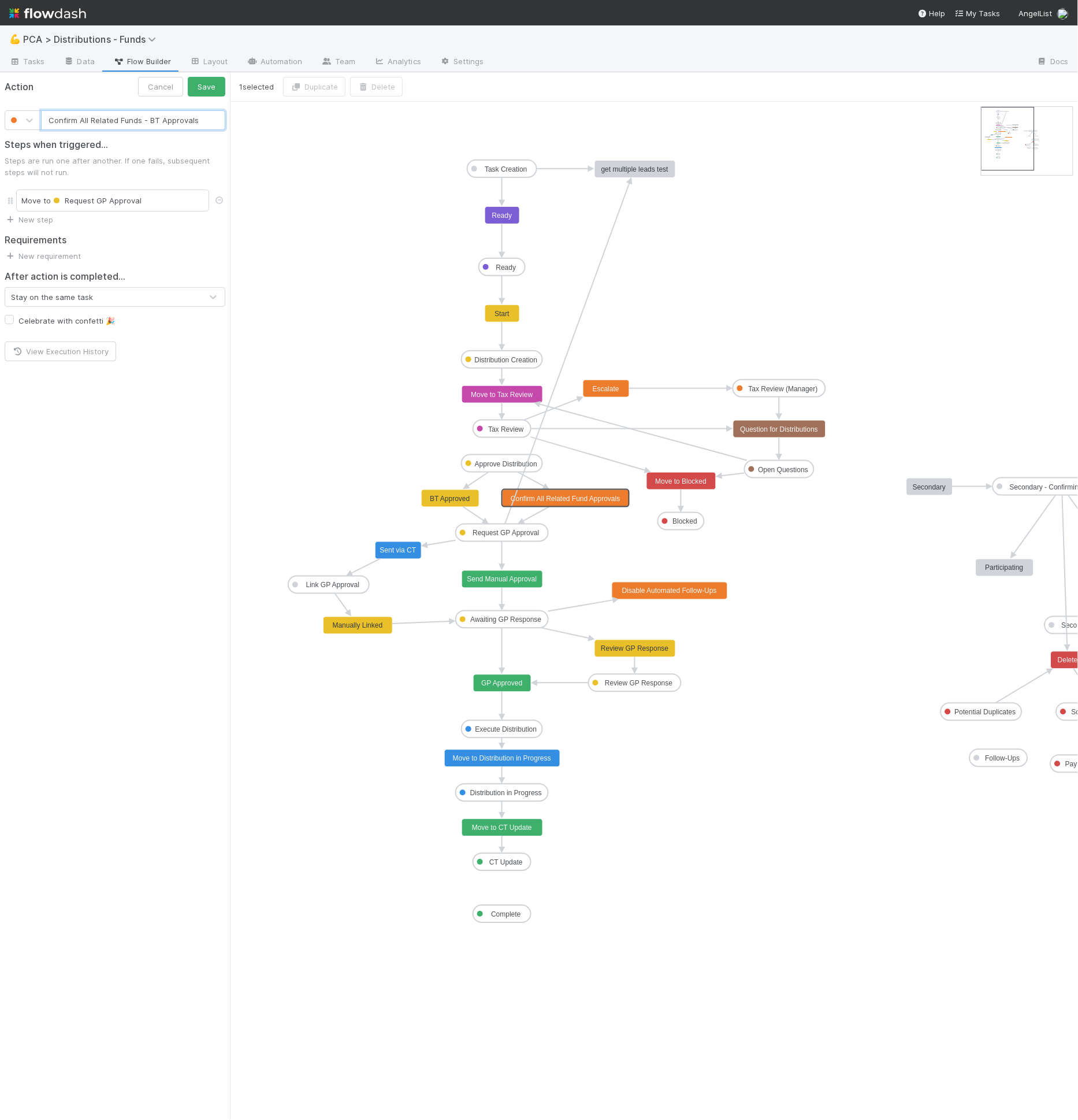
click at [213, 121] on input "Confirm All Related Funds - BT Approvals" at bounding box center [133, 120] width 184 height 19
type input "Confirm All Related Funds - BT Approved"
click at [221, 85] on button "Save" at bounding box center [207, 86] width 38 height 19
click at [542, 501] on text "Confirm All Related Funds - BT Approved" at bounding box center [565, 498] width 126 height 8
click at [37, 220] on link "New step" at bounding box center [29, 219] width 49 height 9
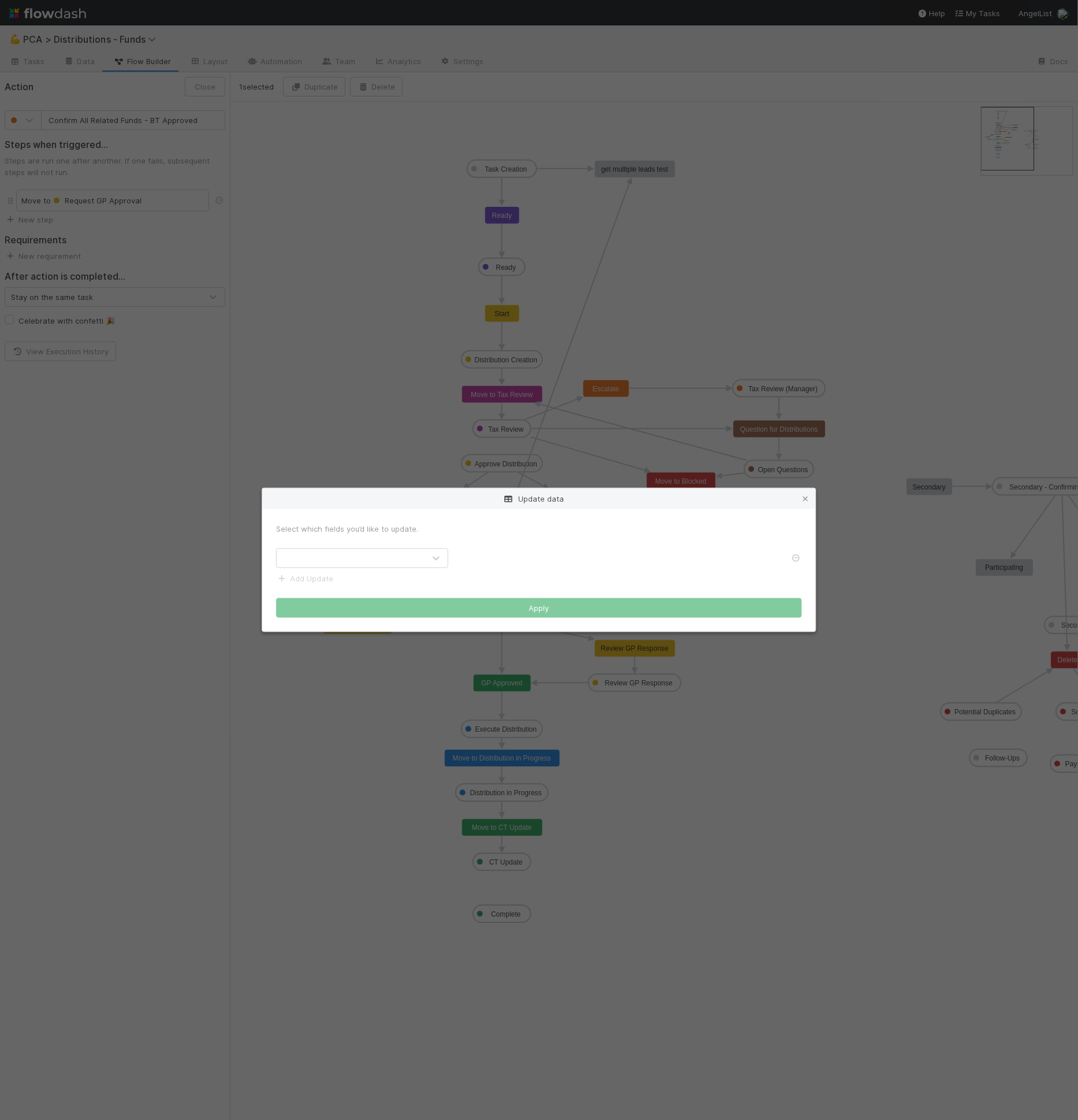
click at [358, 552] on div at bounding box center [350, 558] width 148 height 18
type input "dri"
click at [471, 552] on label at bounding box center [471, 552] width 0 height 0
click at [465, 562] on input "checkbox" at bounding box center [461, 557] width 9 height 10
checkbox input "true"
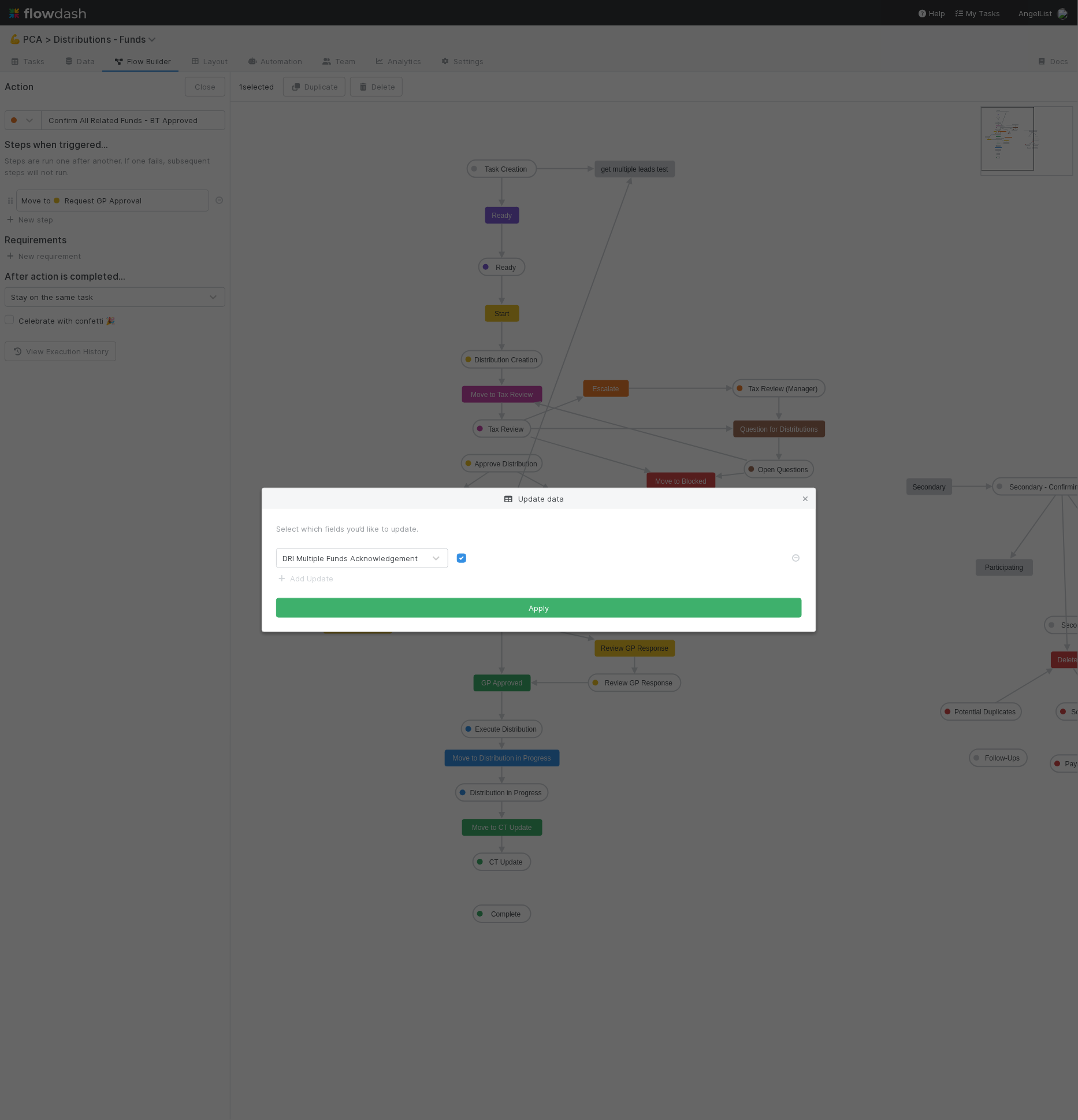
click at [457, 594] on form "Select which fields you’d like to update. DRI Multiple Funds Acknowledgement Ad…" at bounding box center [539, 570] width 526 height 95
click at [455, 603] on button "Apply" at bounding box center [539, 607] width 526 height 19
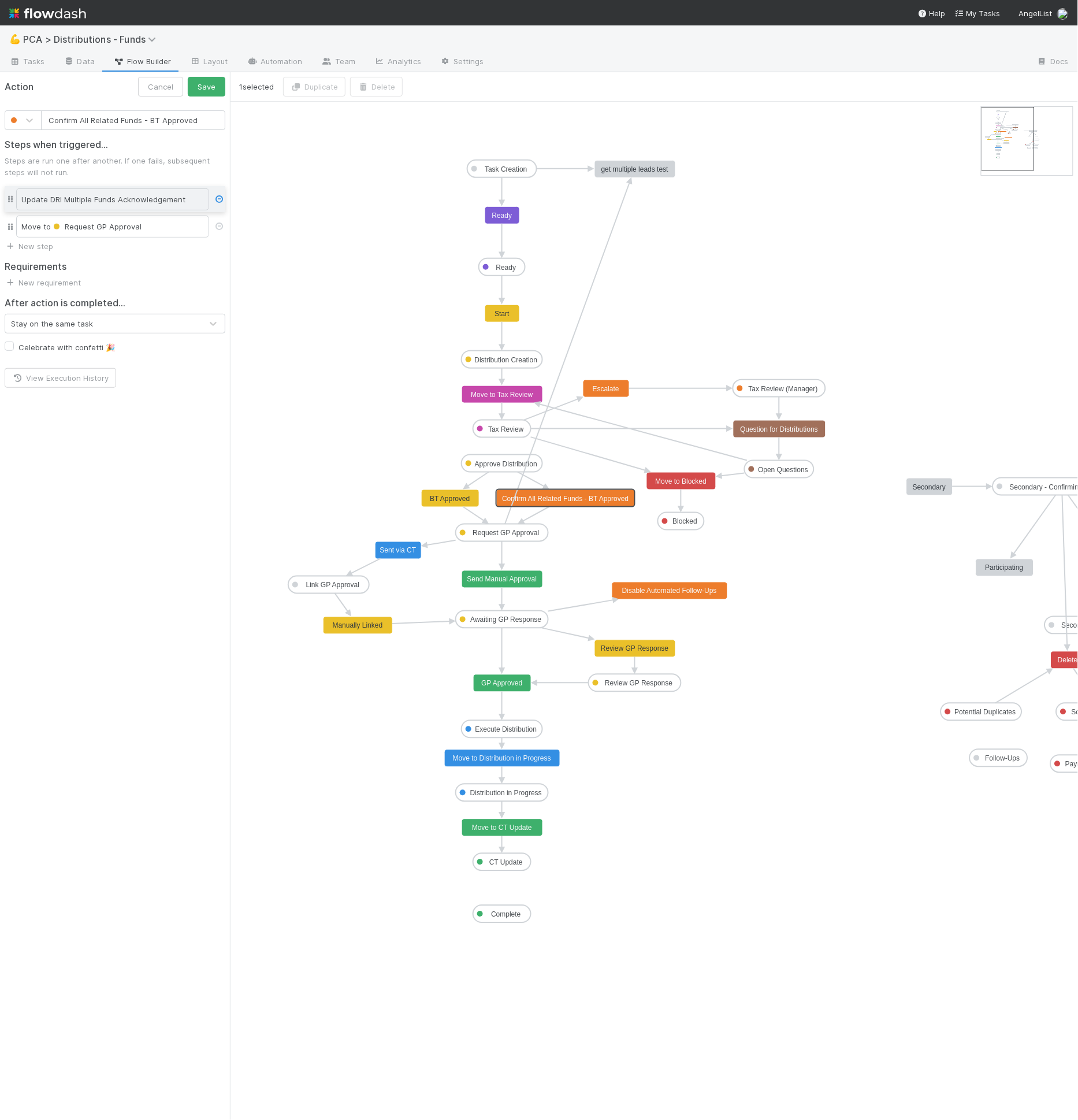
drag, startPoint x: 14, startPoint y: 226, endPoint x: 14, endPoint y: 200, distance: 26.0
click at [14, 200] on div "Move to Request GP Approval Update DRI Multiple Funds Acknowledgement" at bounding box center [115, 213] width 221 height 53
click at [106, 203] on div "Update DRI Multiple Funds Acknowledgement" at bounding box center [112, 201] width 193 height 22
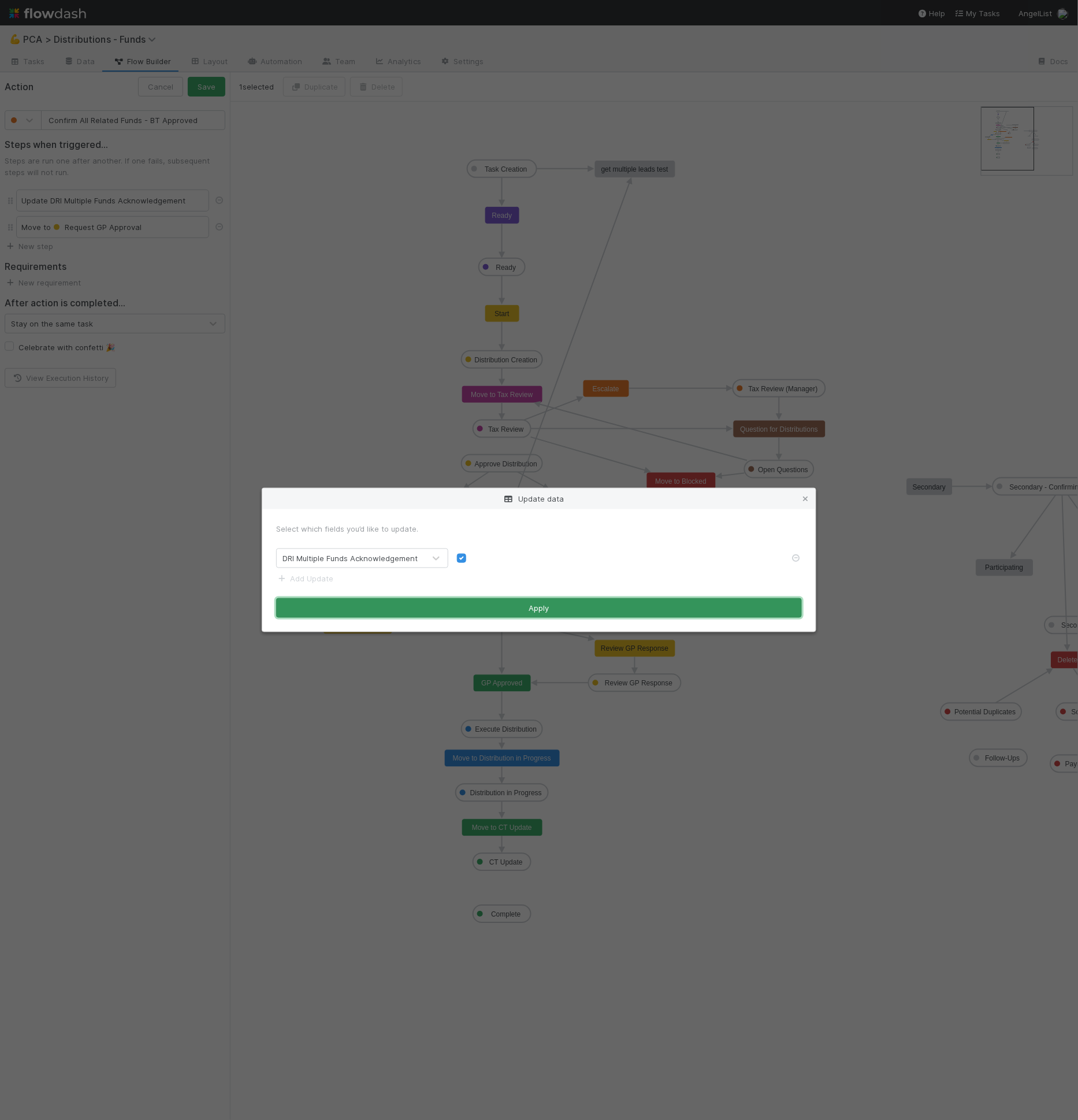
click at [603, 598] on button "Apply" at bounding box center [539, 607] width 526 height 19
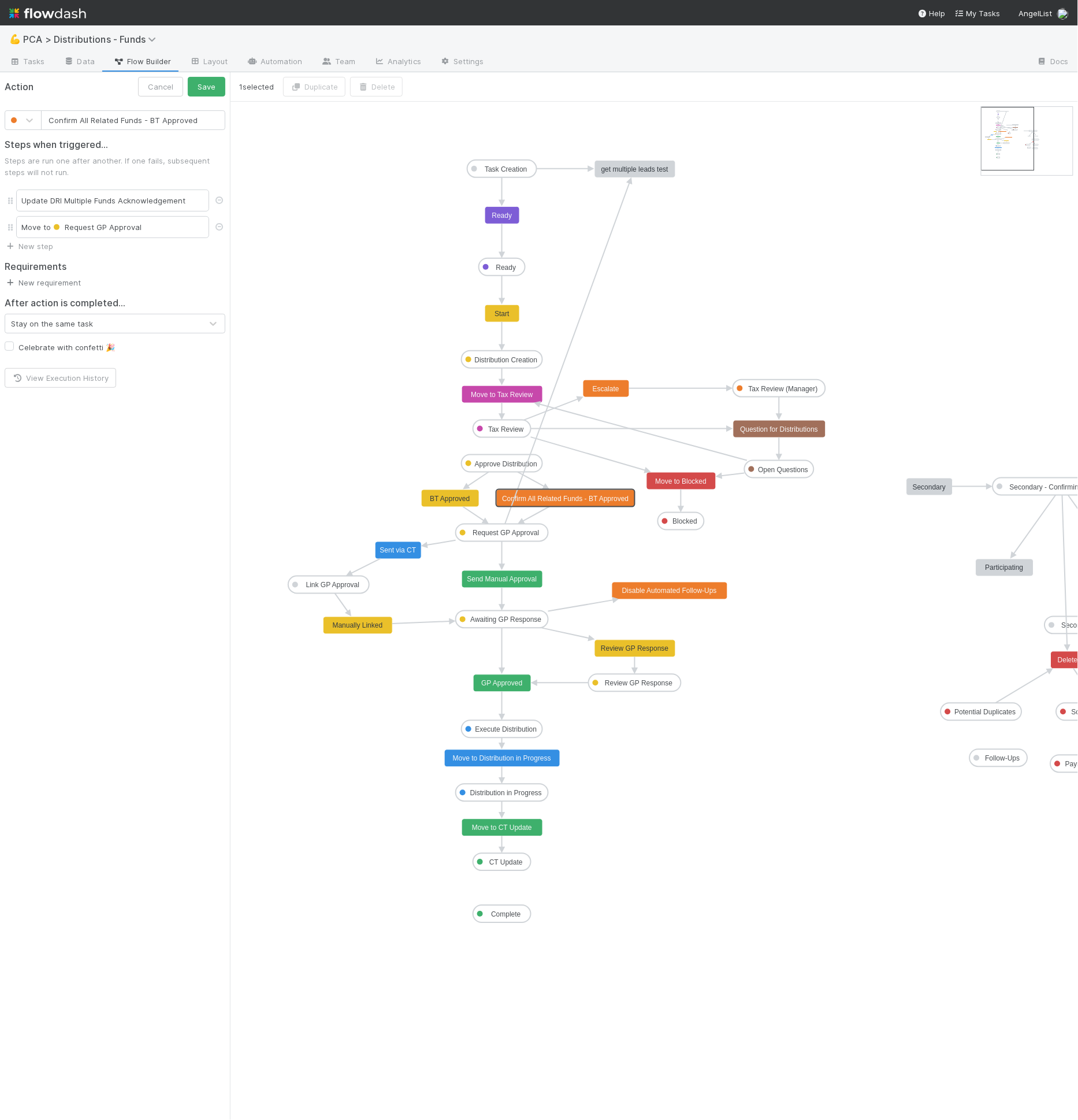
click at [71, 282] on link "New requirement" at bounding box center [43, 282] width 76 height 9
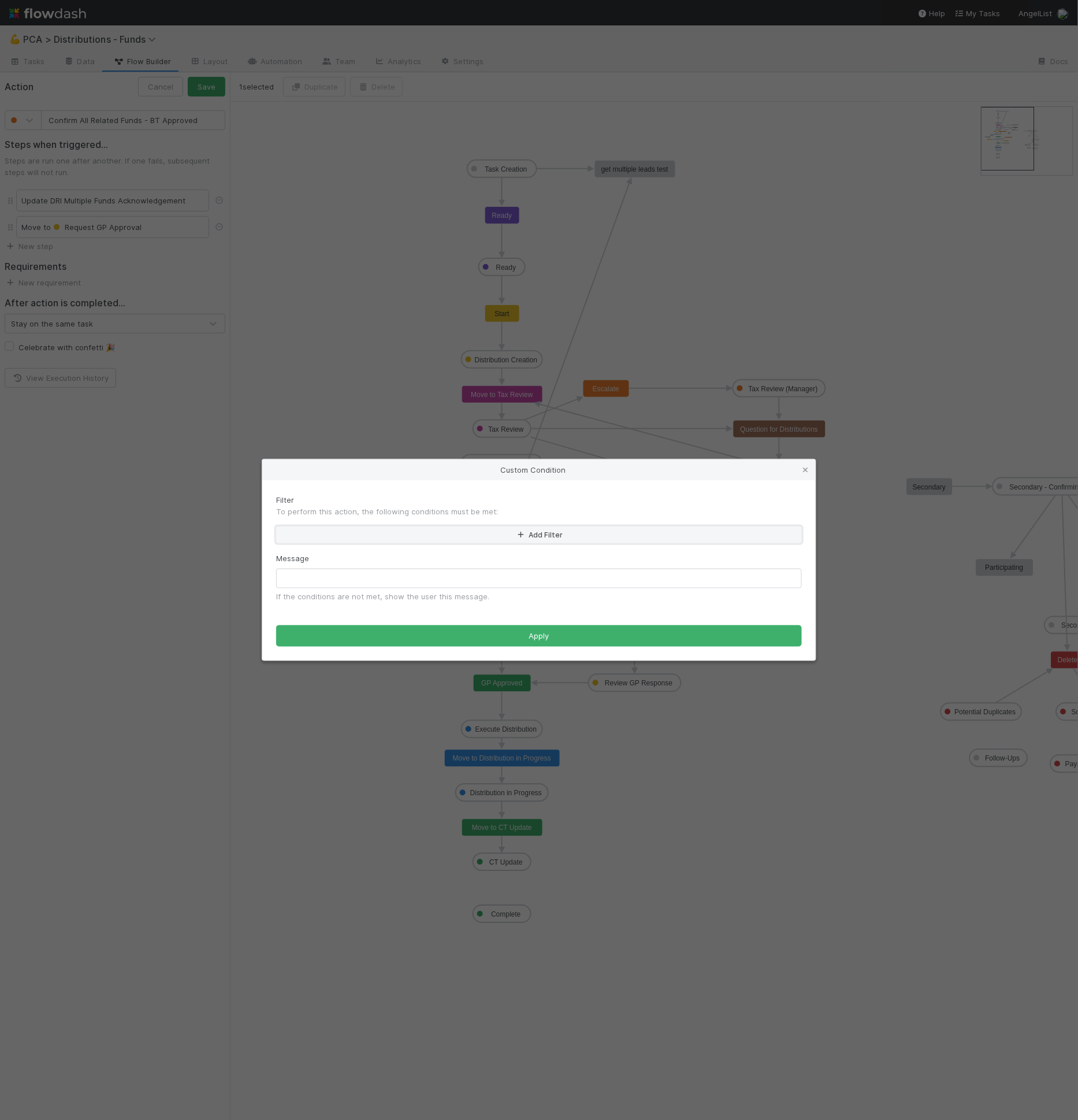
click at [333, 534] on button "Add Filter" at bounding box center [539, 535] width 526 height 17
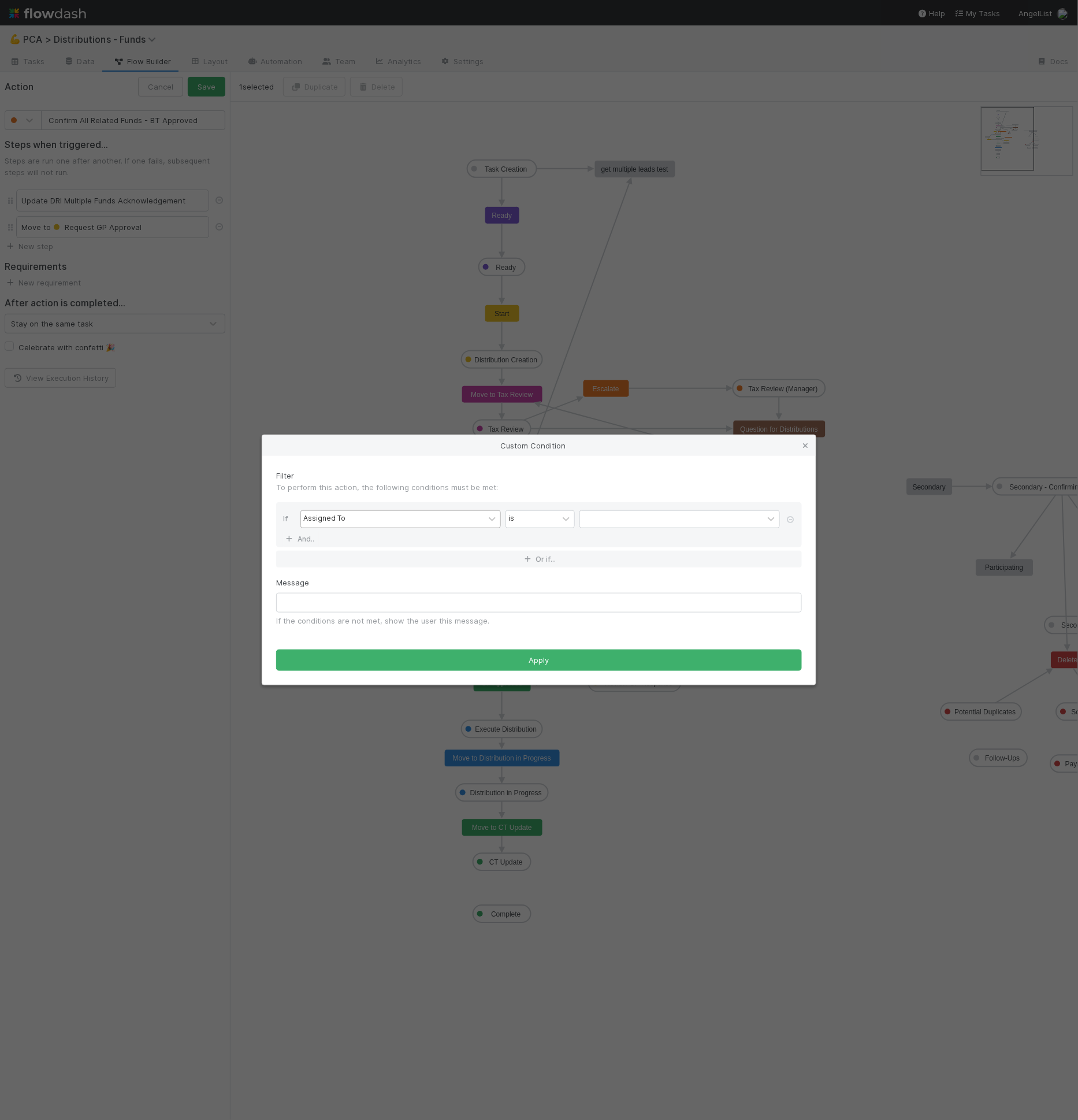
click at [333, 520] on div "Assigned To" at bounding box center [324, 519] width 42 height 10
type input "mult"
click at [540, 522] on div "contains" at bounding box center [532, 519] width 52 height 17
click at [545, 691] on div "is not empty" at bounding box center [540, 694] width 69 height 19
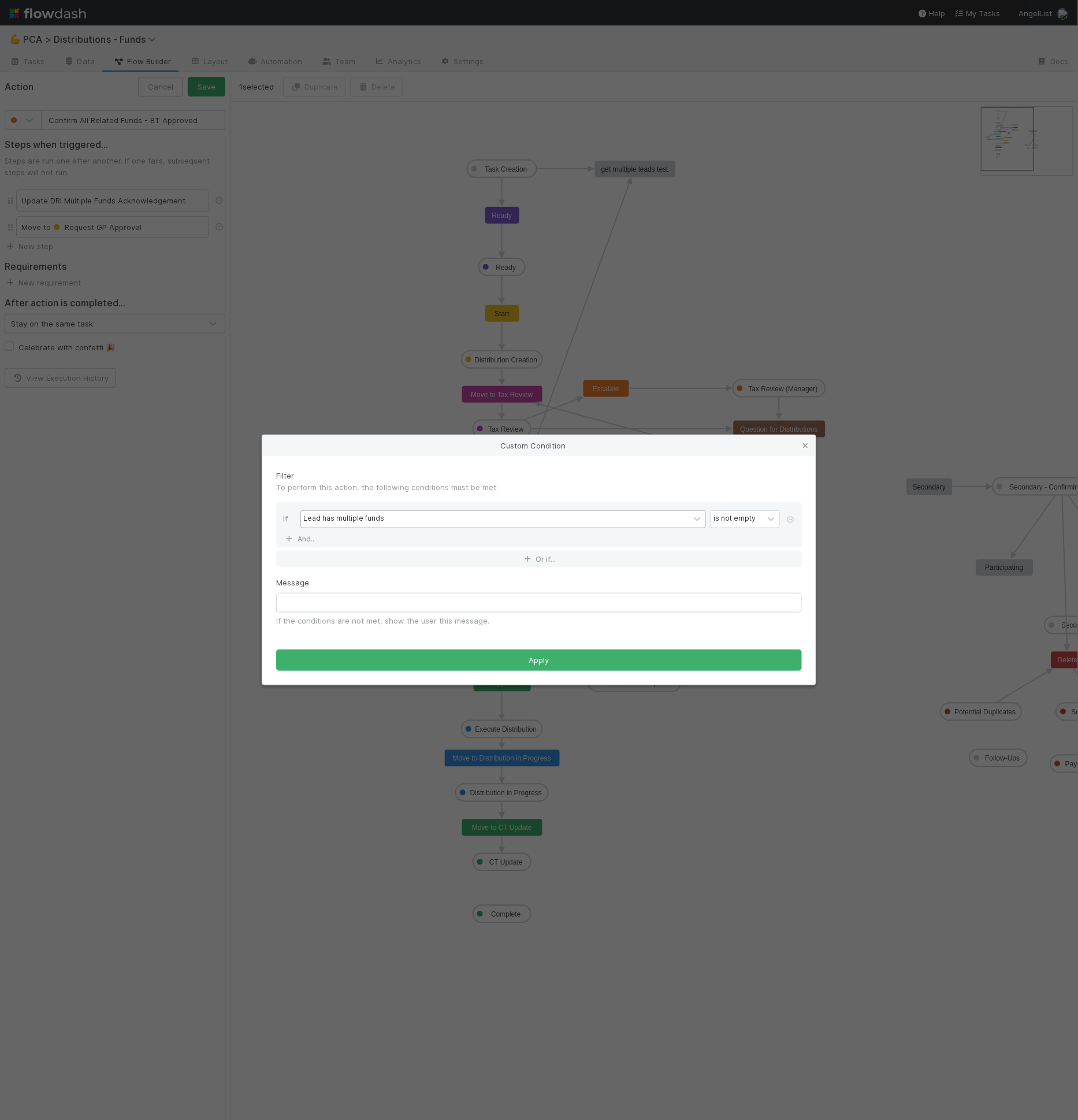
click at [333, 590] on div "Message If the conditions are not met, show the user this message." at bounding box center [539, 601] width 526 height 50
click at [333, 606] on input "text" at bounding box center [539, 603] width 526 height 19
type input "L"
type input "It seems like this"
click at [339, 606] on input "It seems like this" at bounding box center [539, 603] width 526 height 19
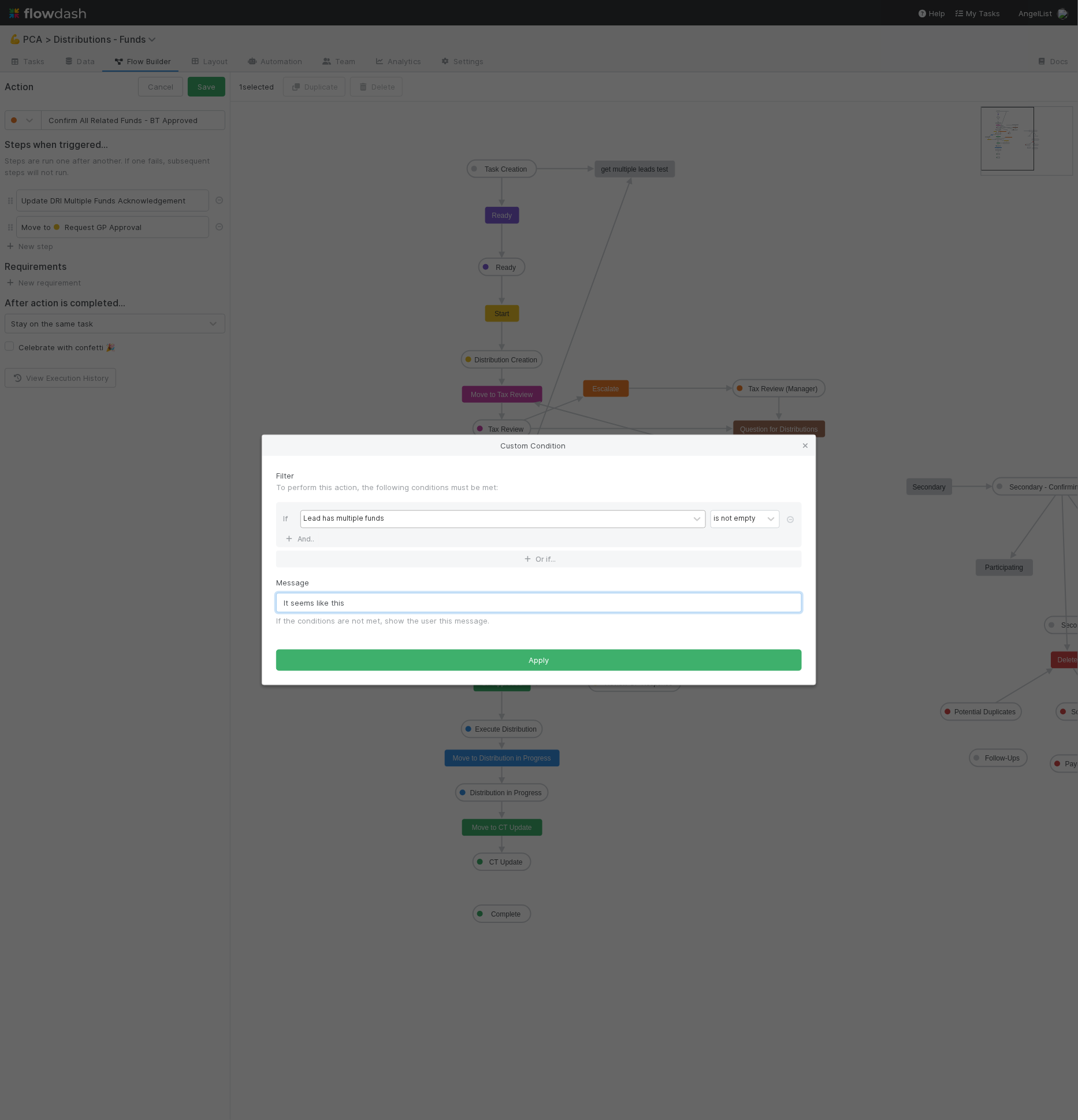
click at [339, 606] on input "It seems like this" at bounding box center [539, 603] width 526 height 19
click at [399, 593] on input "text" at bounding box center [539, 603] width 526 height 19
click at [398, 596] on input "text" at bounding box center [539, 603] width 526 height 19
click at [399, 594] on input "text" at bounding box center [539, 603] width 526 height 19
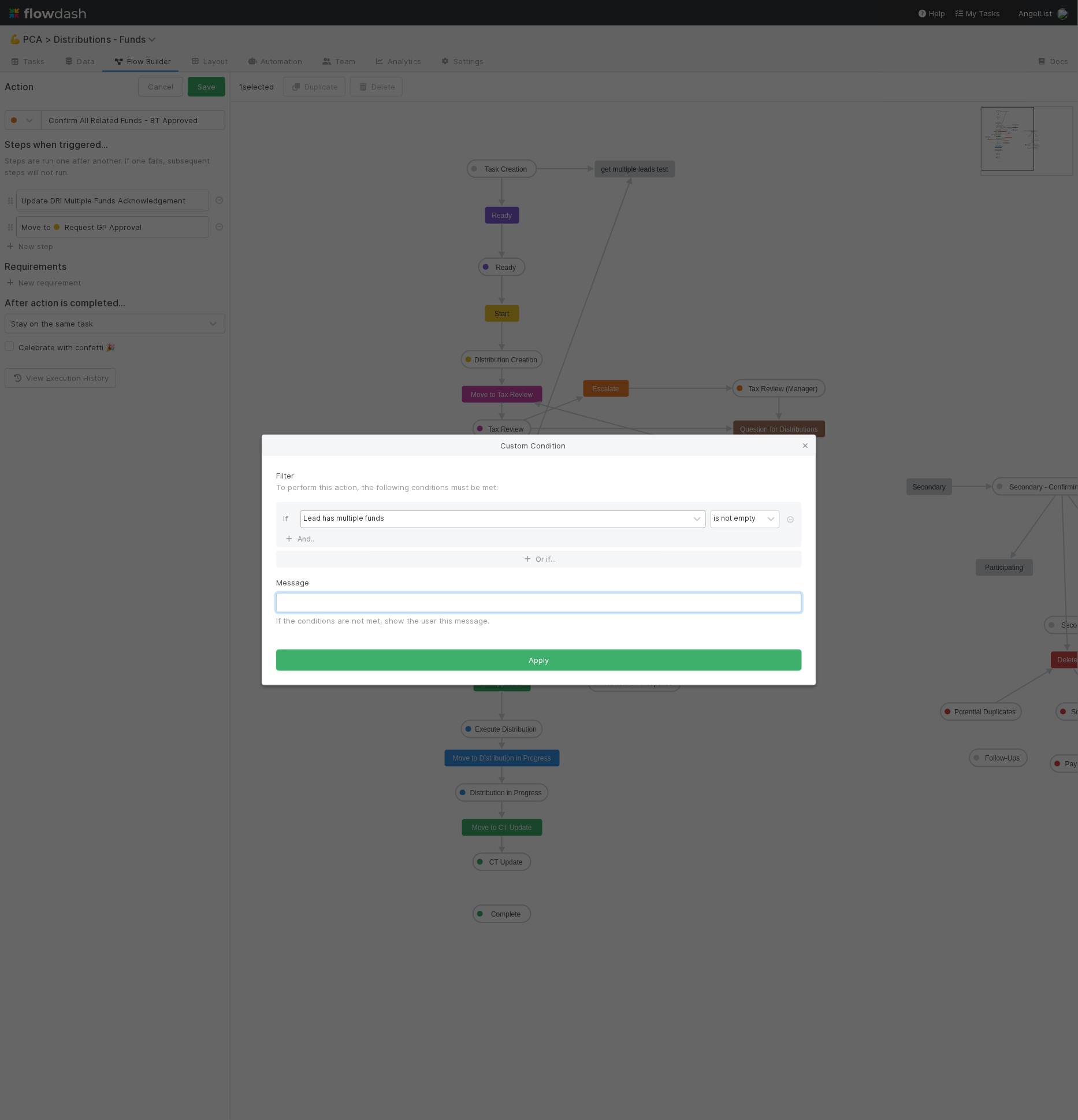
click at [399, 594] on input "text" at bounding box center [539, 603] width 526 height 19
click at [398, 594] on input "text" at bounding box center [539, 603] width 526 height 19
type input "T"
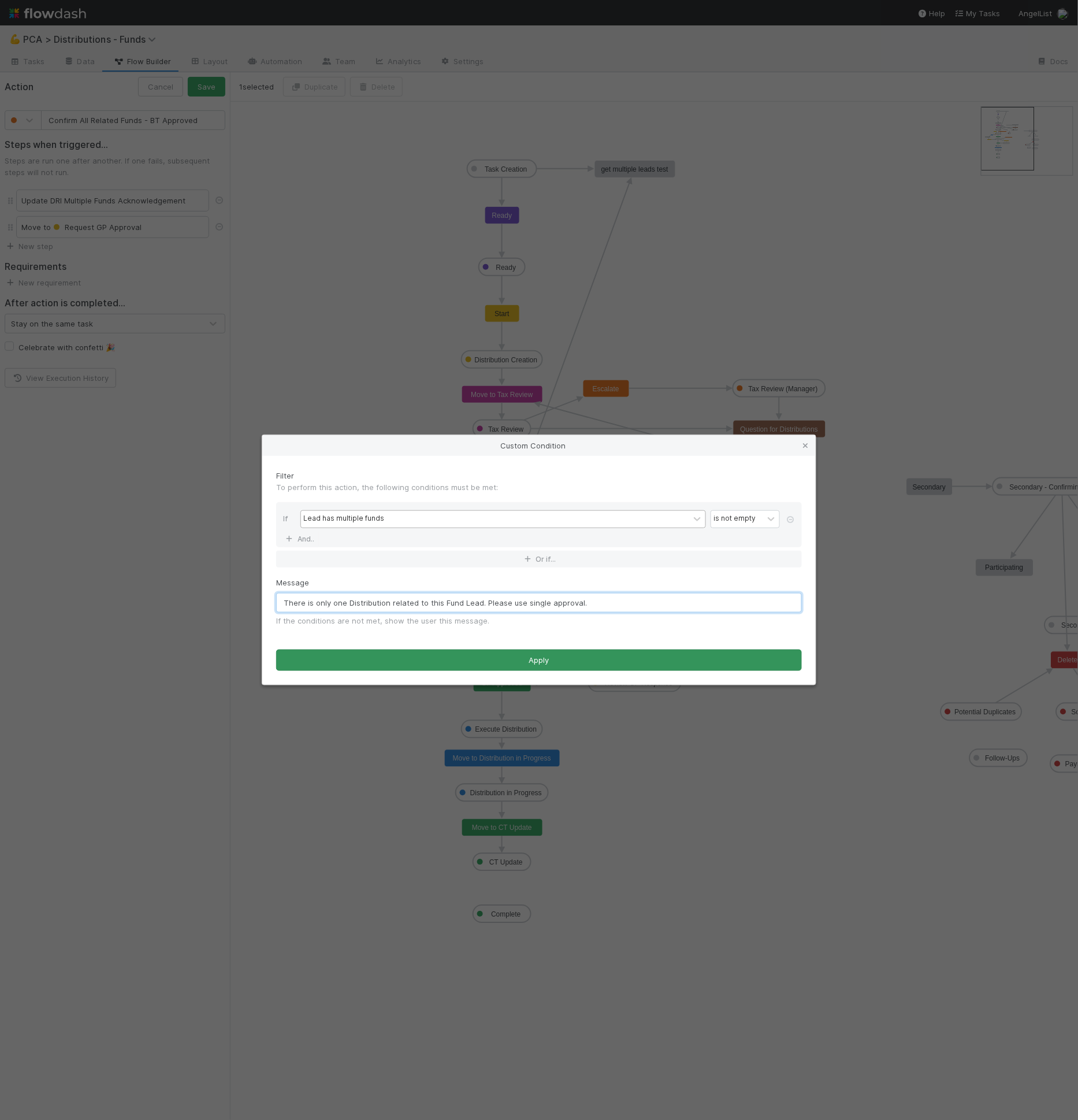
type input "There is only one Distribution related to this Fund Lead. Please use single app…"
click at [488, 658] on button "Apply" at bounding box center [539, 660] width 526 height 22
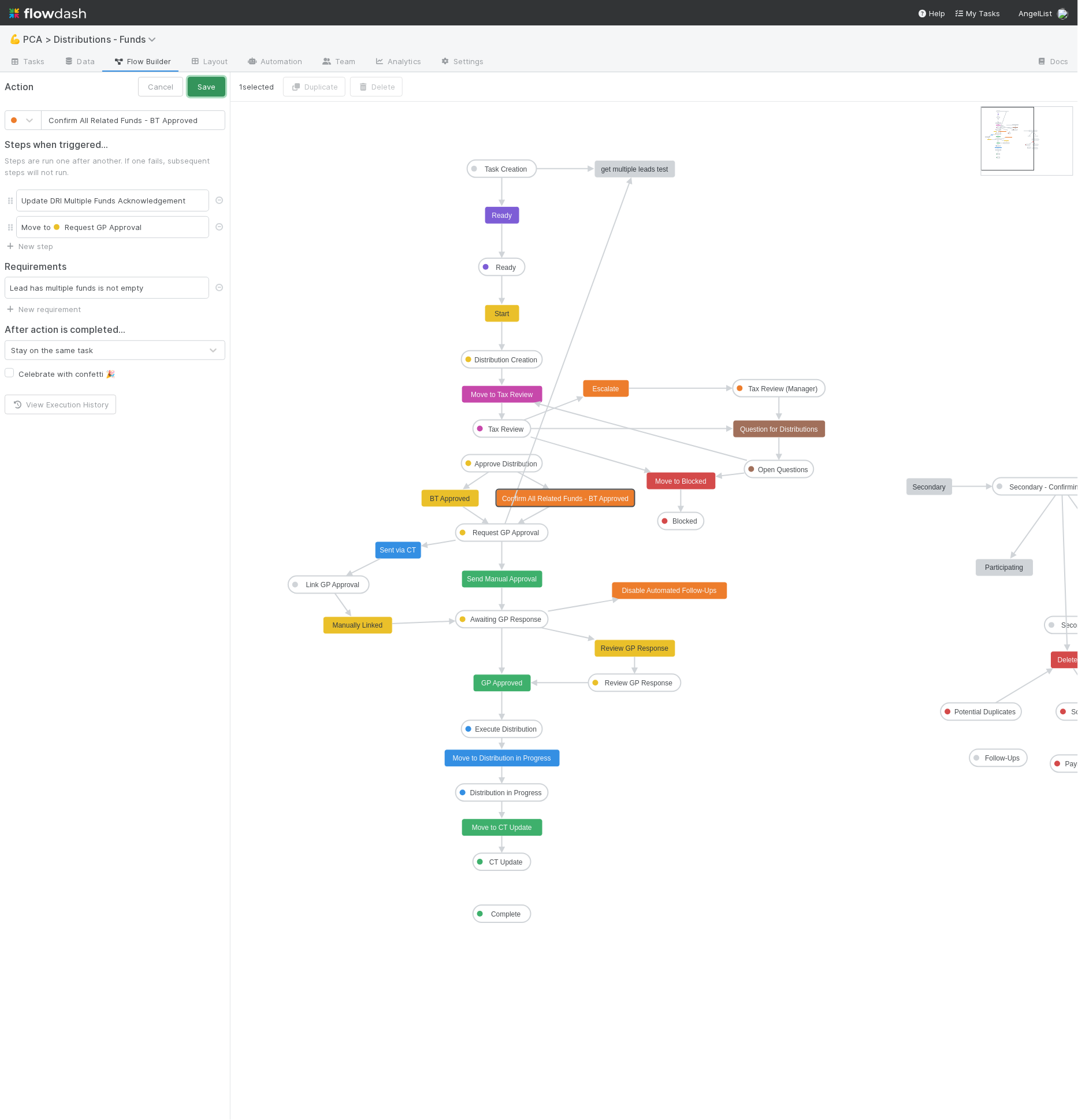
click at [207, 83] on button "Save" at bounding box center [207, 86] width 38 height 19
click at [548, 497] on text "Confirm All Related Funds - BT Approved" at bounding box center [565, 498] width 126 height 8
click at [444, 497] on text "BT Approved" at bounding box center [450, 498] width 40 height 8
click at [552, 500] on text "Confirm All Related Funds - BT Approved" at bounding box center [565, 498] width 126 height 8
type input "BT Approved"
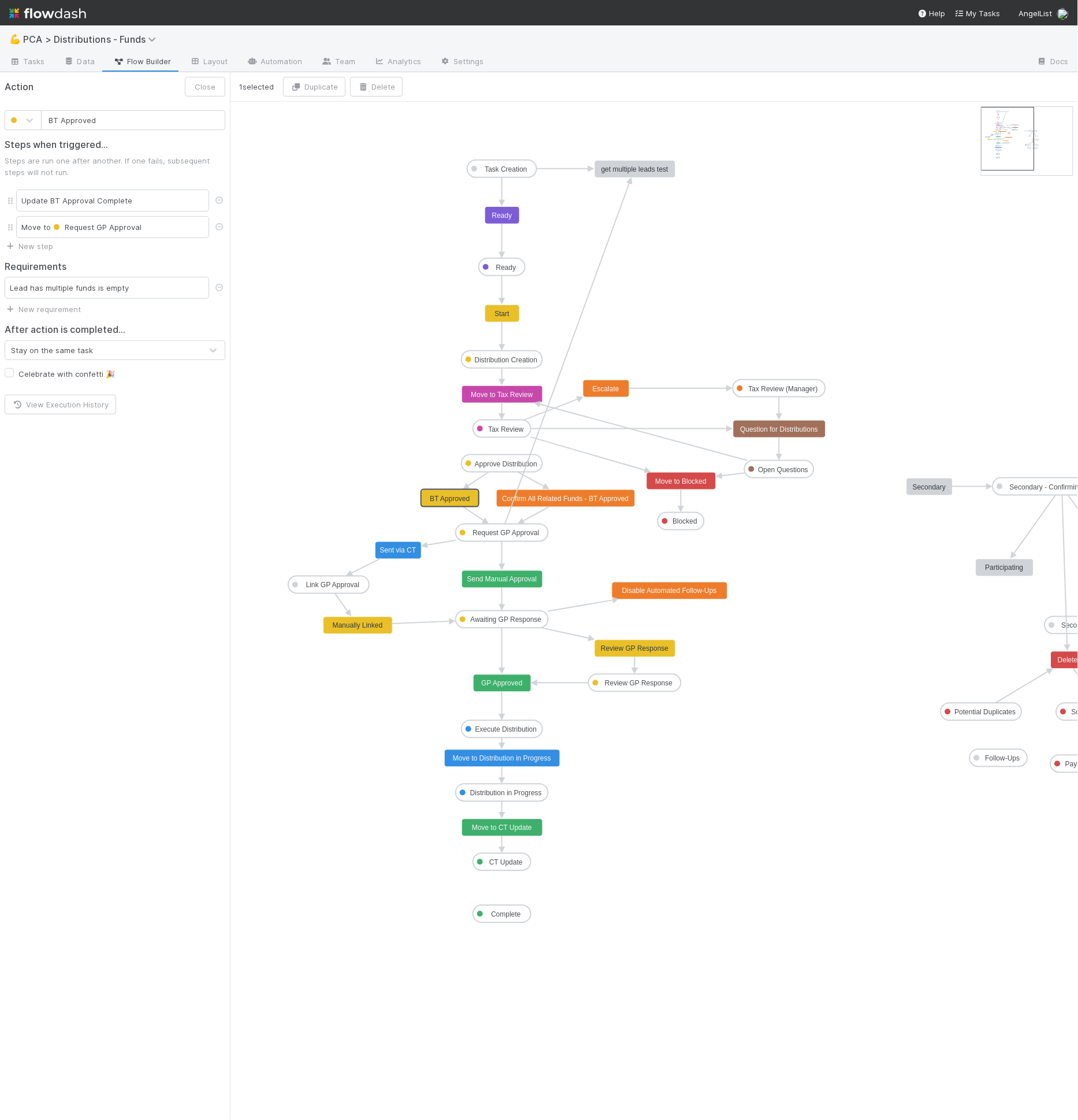
click at [438, 500] on text "BT Approved" at bounding box center [450, 498] width 40 height 8
click at [142, 200] on div "Update BT Approval Complete" at bounding box center [112, 201] width 193 height 22
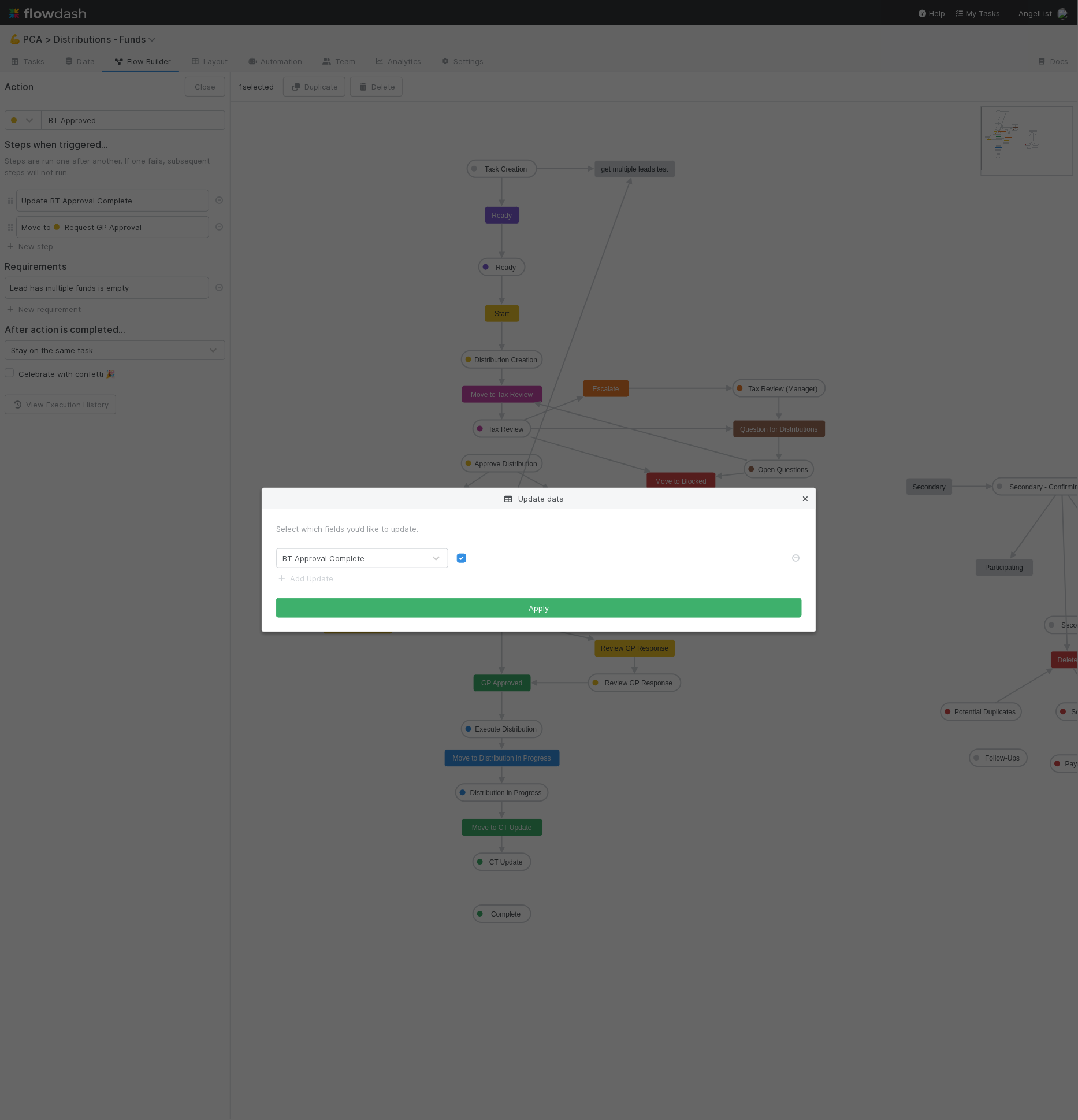
click at [803, 495] on icon at bounding box center [805, 499] width 12 height 7
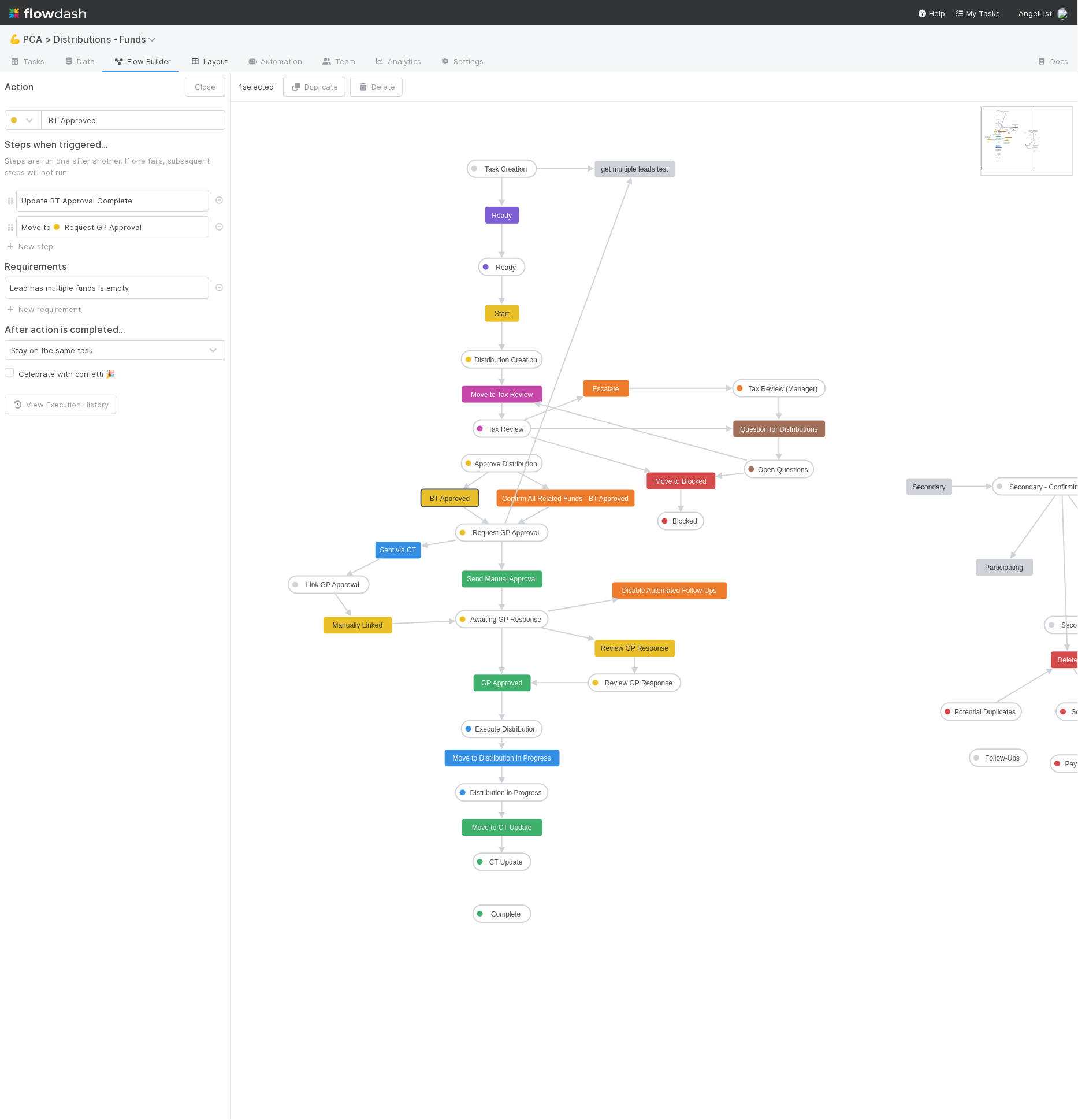
click at [209, 55] on link "Layout" at bounding box center [209, 62] width 57 height 18
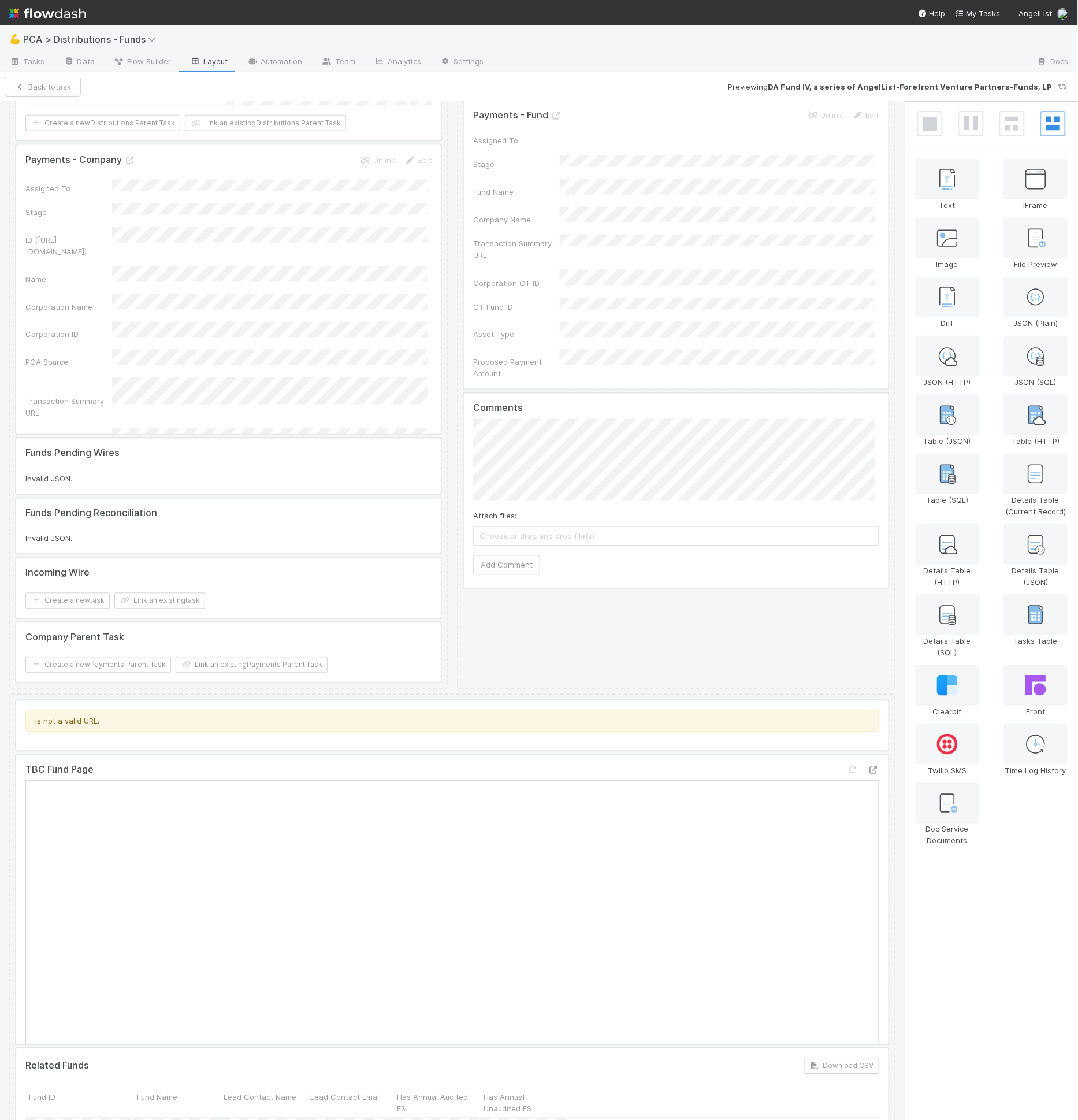
scroll to position [826, 0]
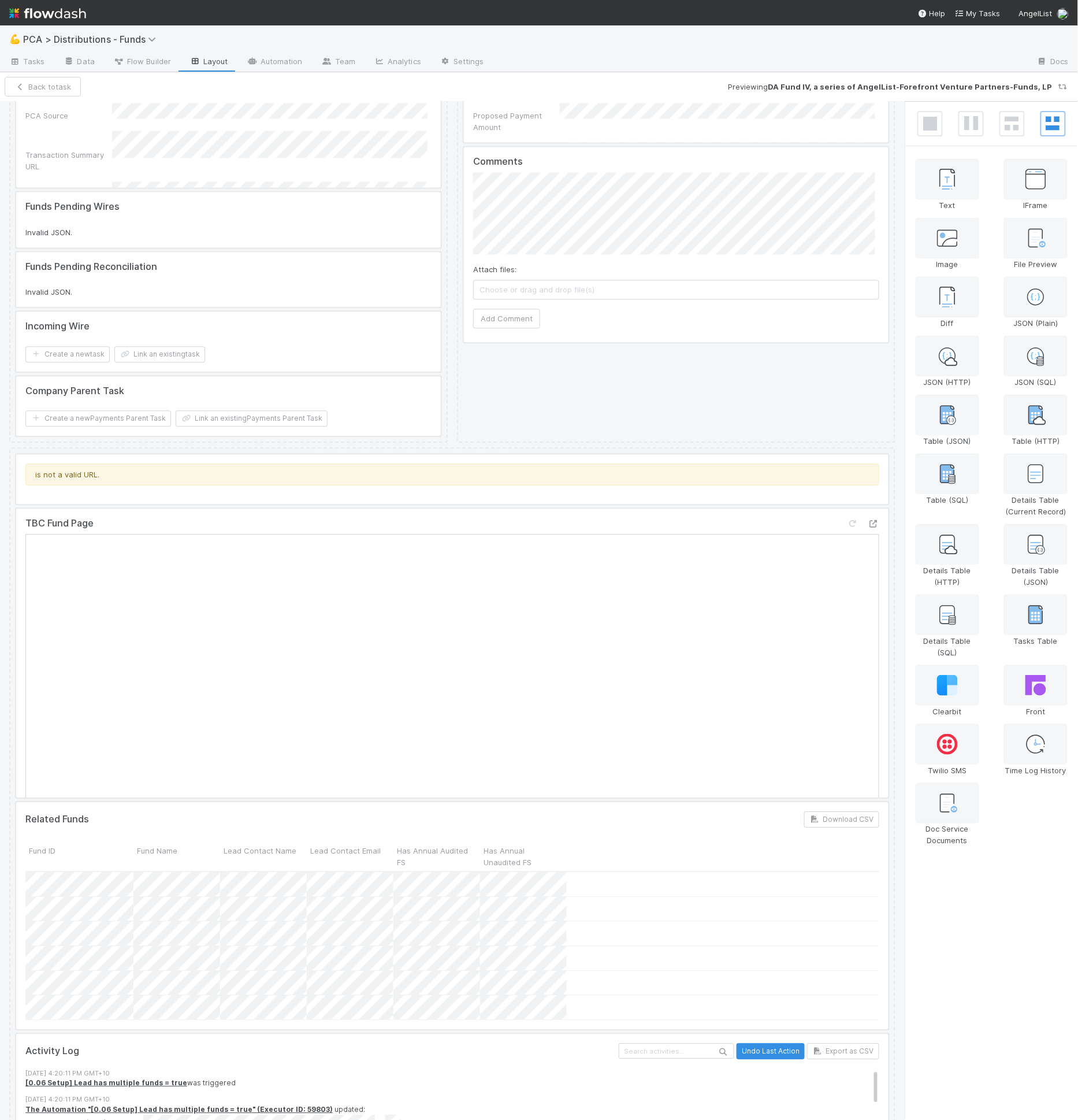
click at [310, 561] on div at bounding box center [452, 653] width 872 height 289
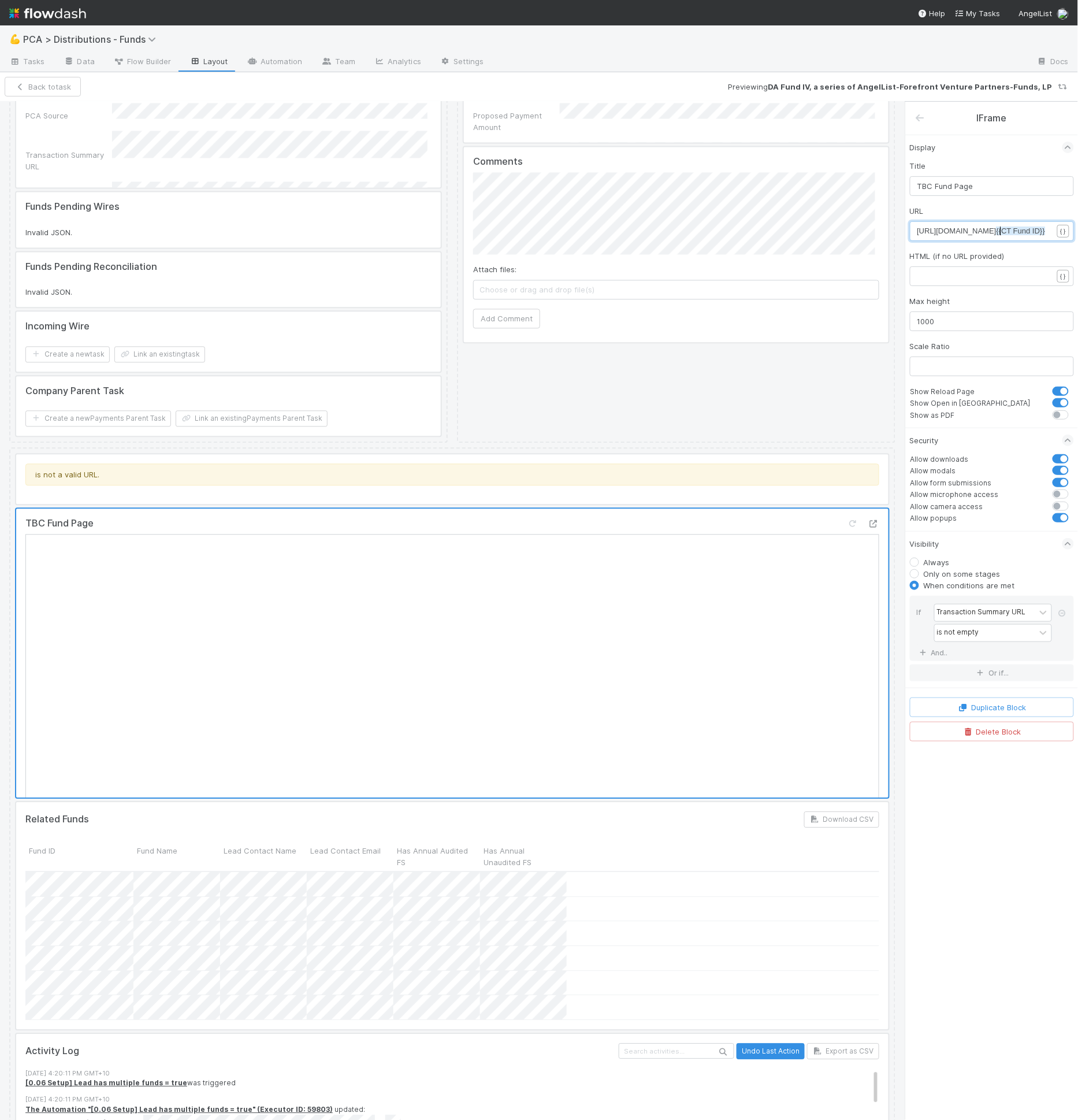
click at [1001, 233] on span "[URL][DOMAIN_NAME] {{CT Fund ID}}" at bounding box center [981, 230] width 128 height 9
type textarea "https://[DOMAIN_NAME]/v/admin/rolling-funds/funds/{{CT Fund ID}}"
click at [953, 232] on span "[URL][DOMAIN_NAME] {{CT Fund ID}}" at bounding box center [888, 230] width 128 height 9
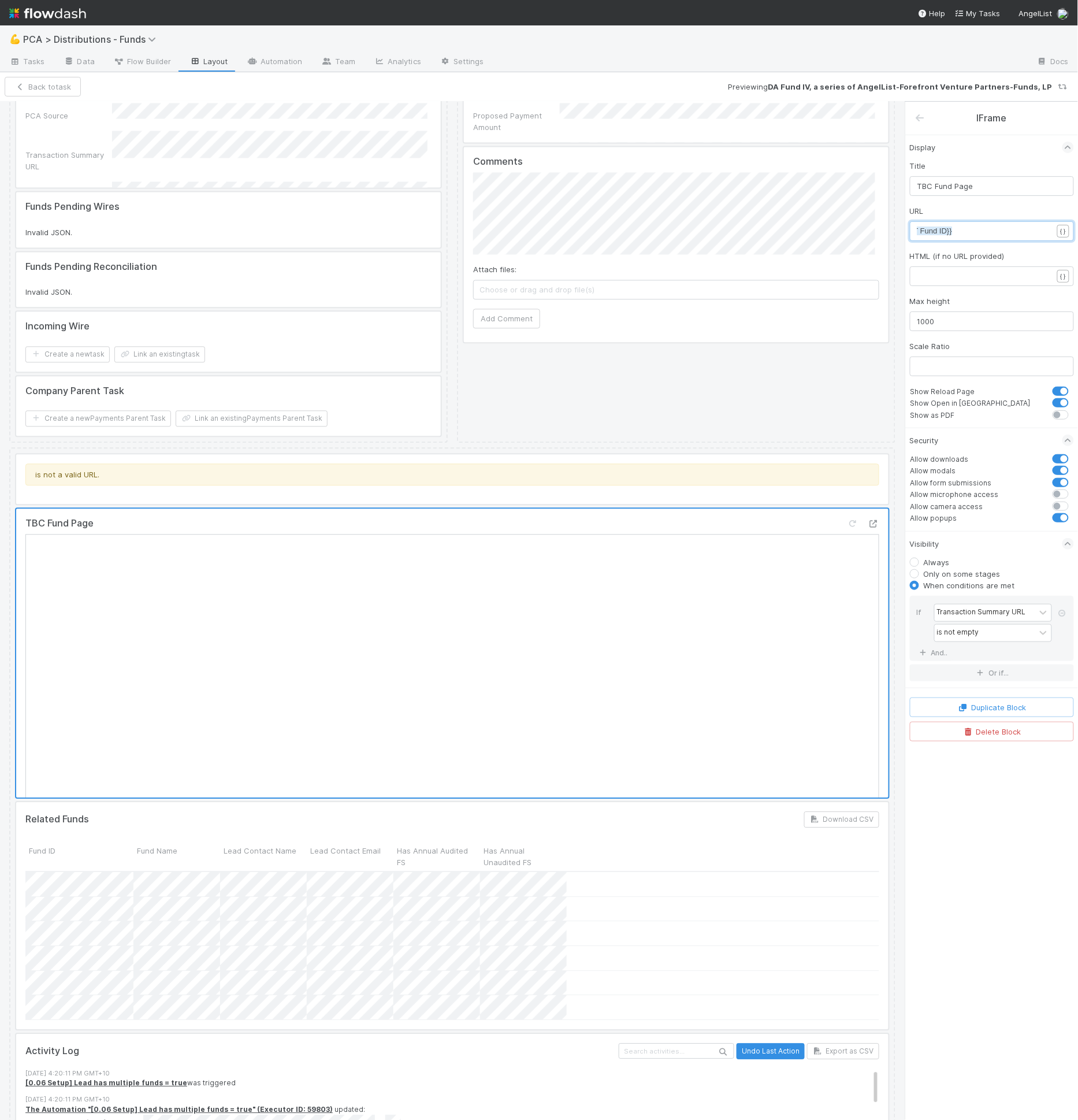
type textarea "https://[DOMAIN_NAME]/v/admin/rolling-funds/funds/{{CT Fund ID}}"
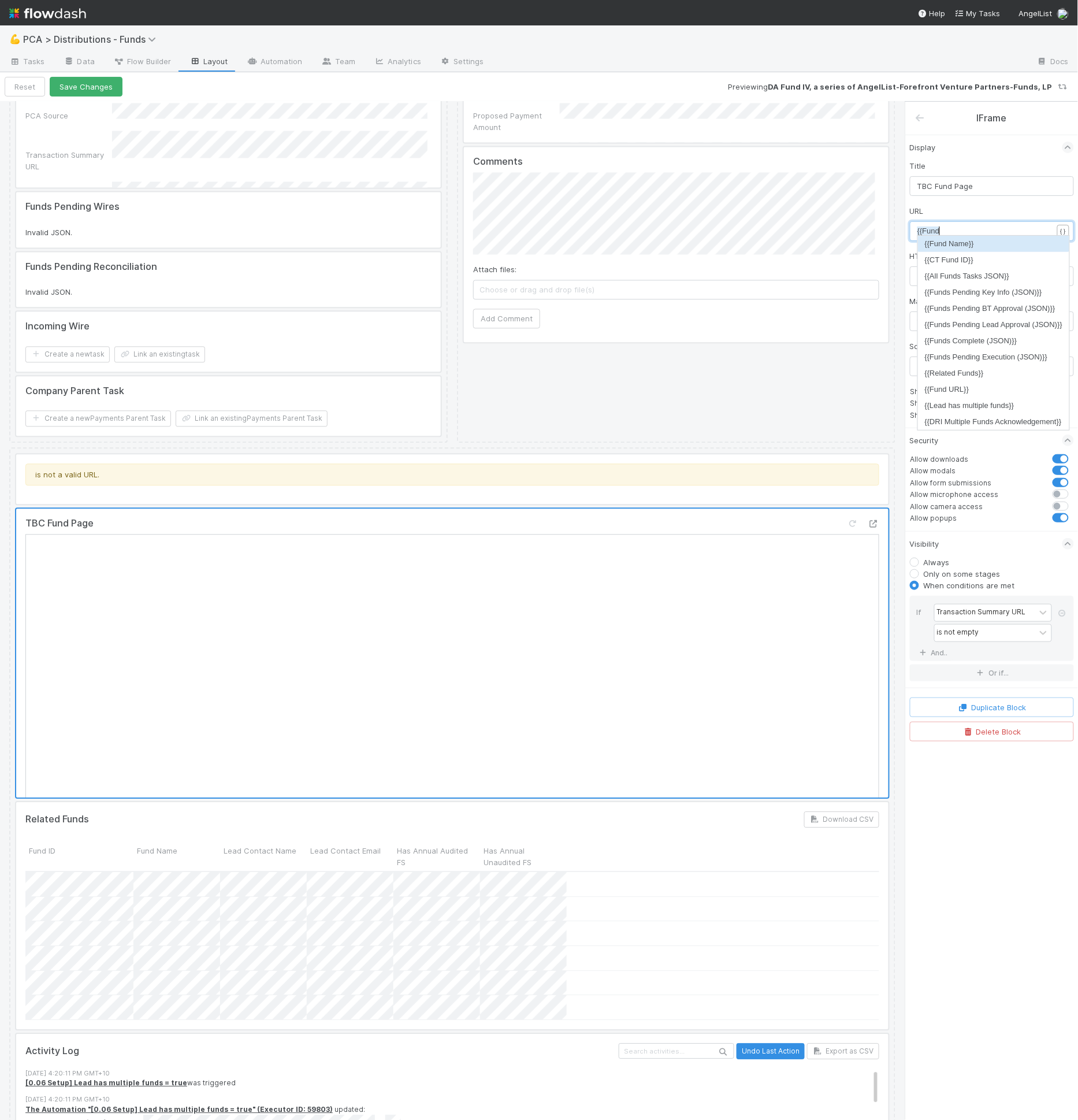
scroll to position [4, 21]
type textarea "{{Fund URL"
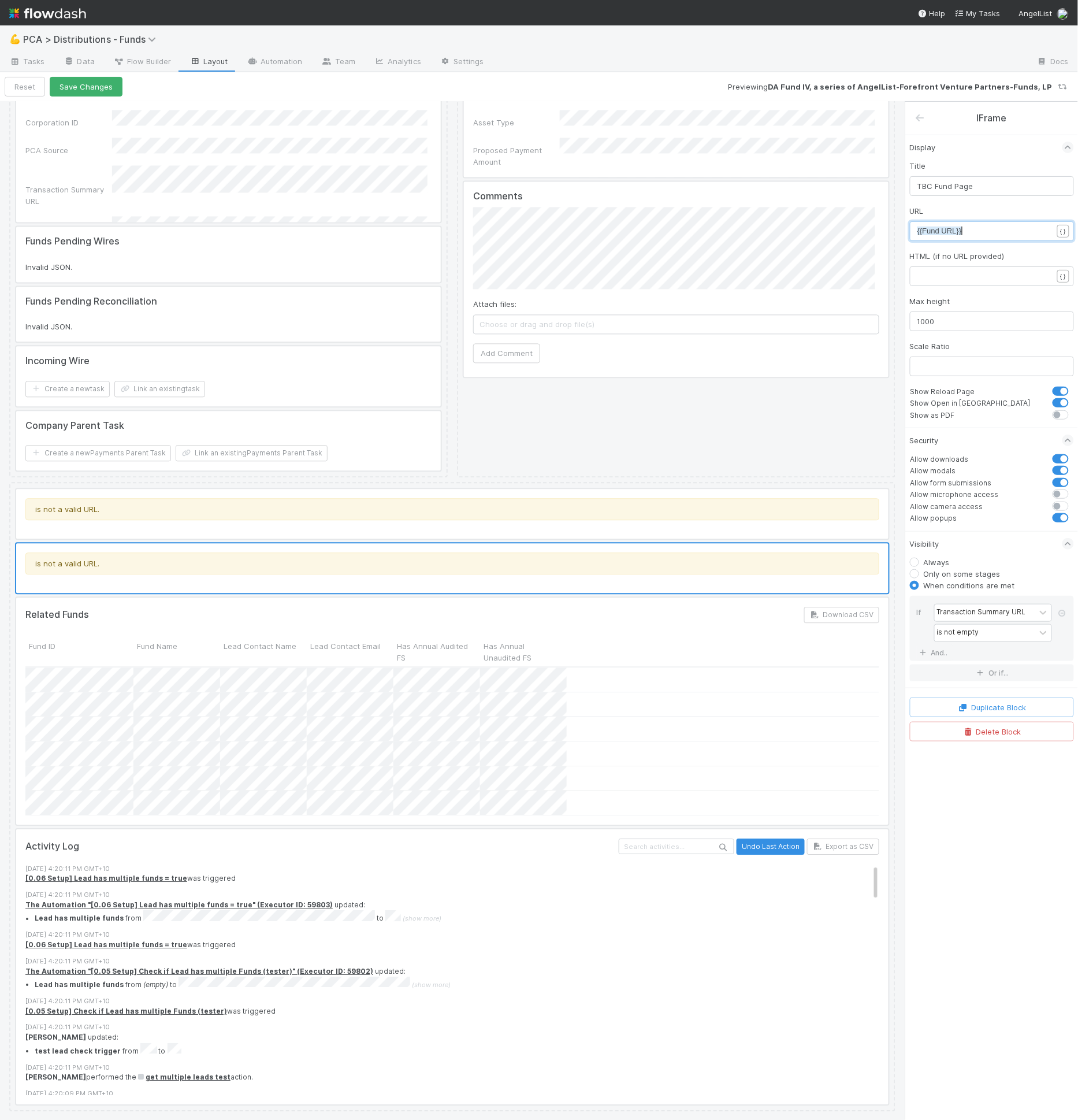
scroll to position [786, 0]
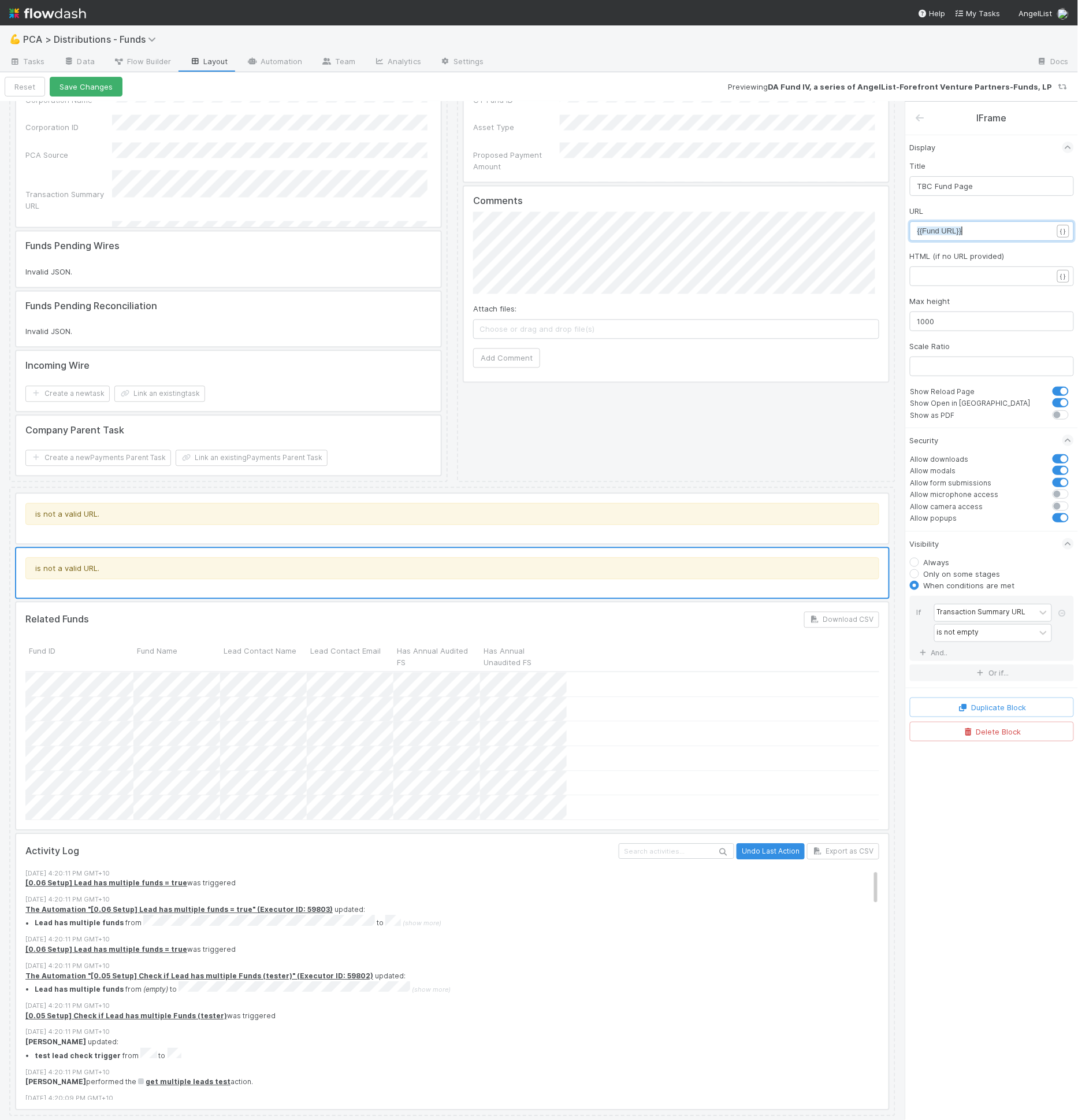
click at [634, 527] on div at bounding box center [452, 519] width 872 height 50
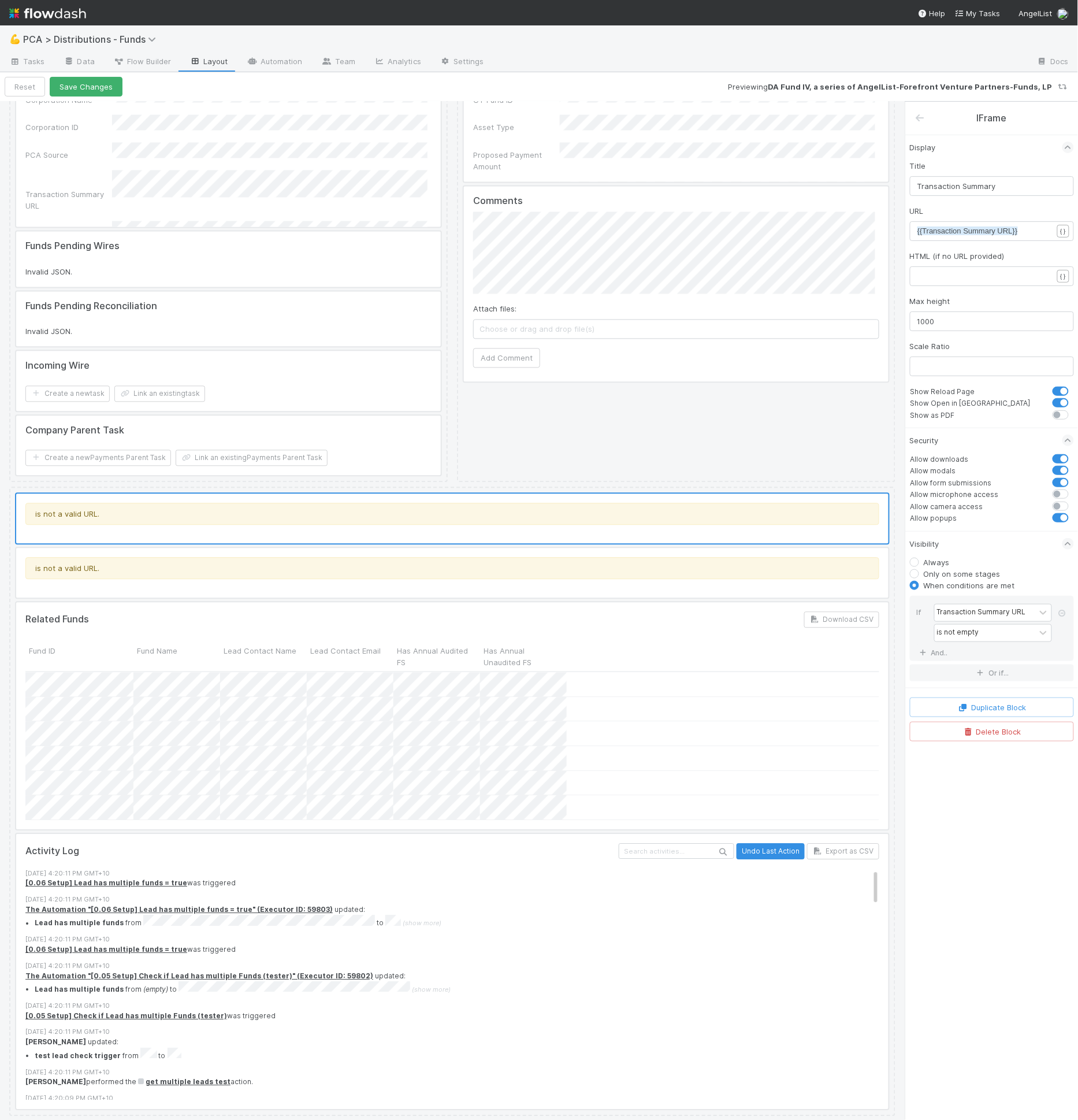
drag, startPoint x: 632, startPoint y: 570, endPoint x: 643, endPoint y: 525, distance: 46.3
click at [632, 570] on div at bounding box center [452, 573] width 872 height 50
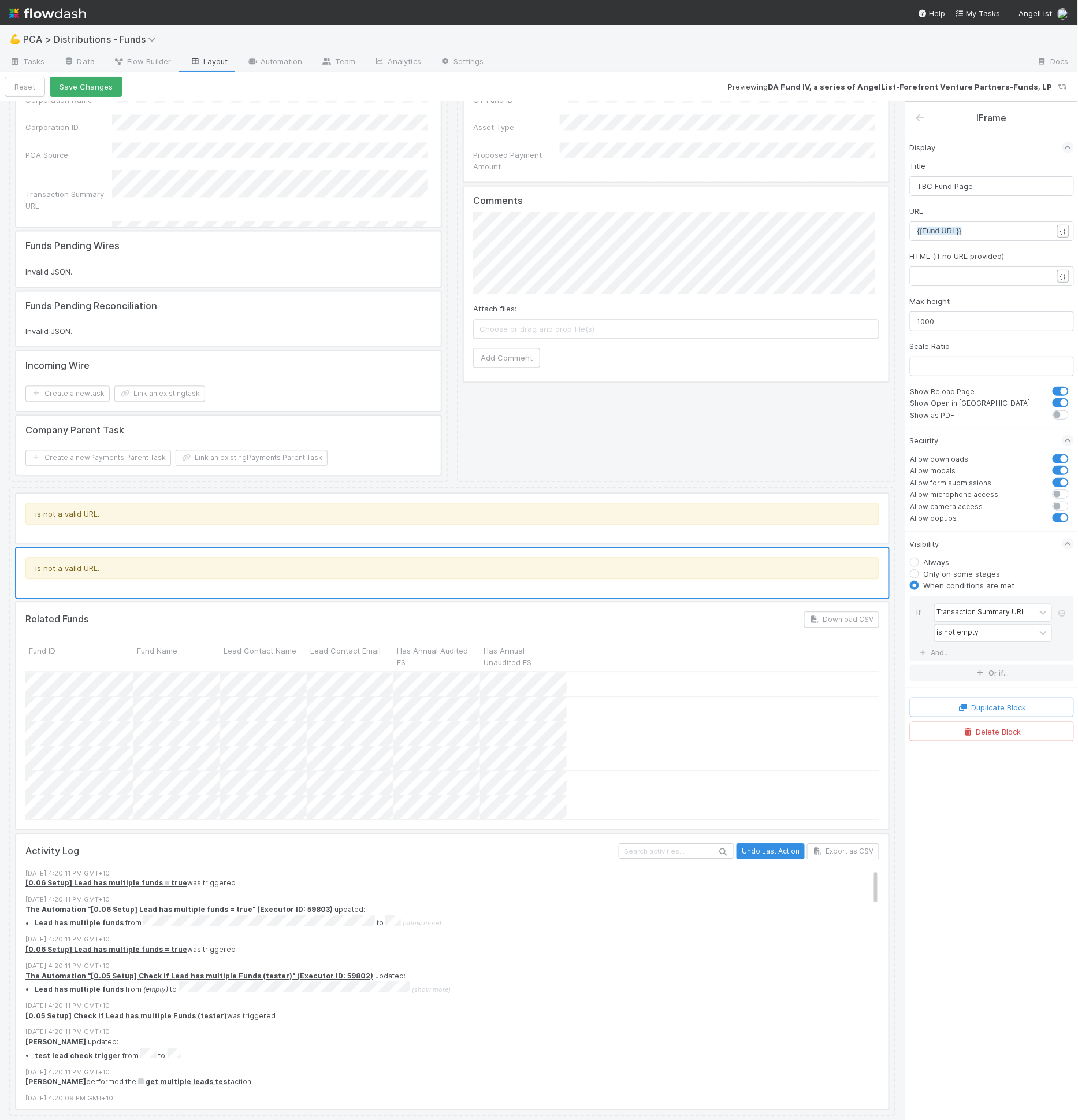
click at [643, 524] on div at bounding box center [452, 519] width 872 height 50
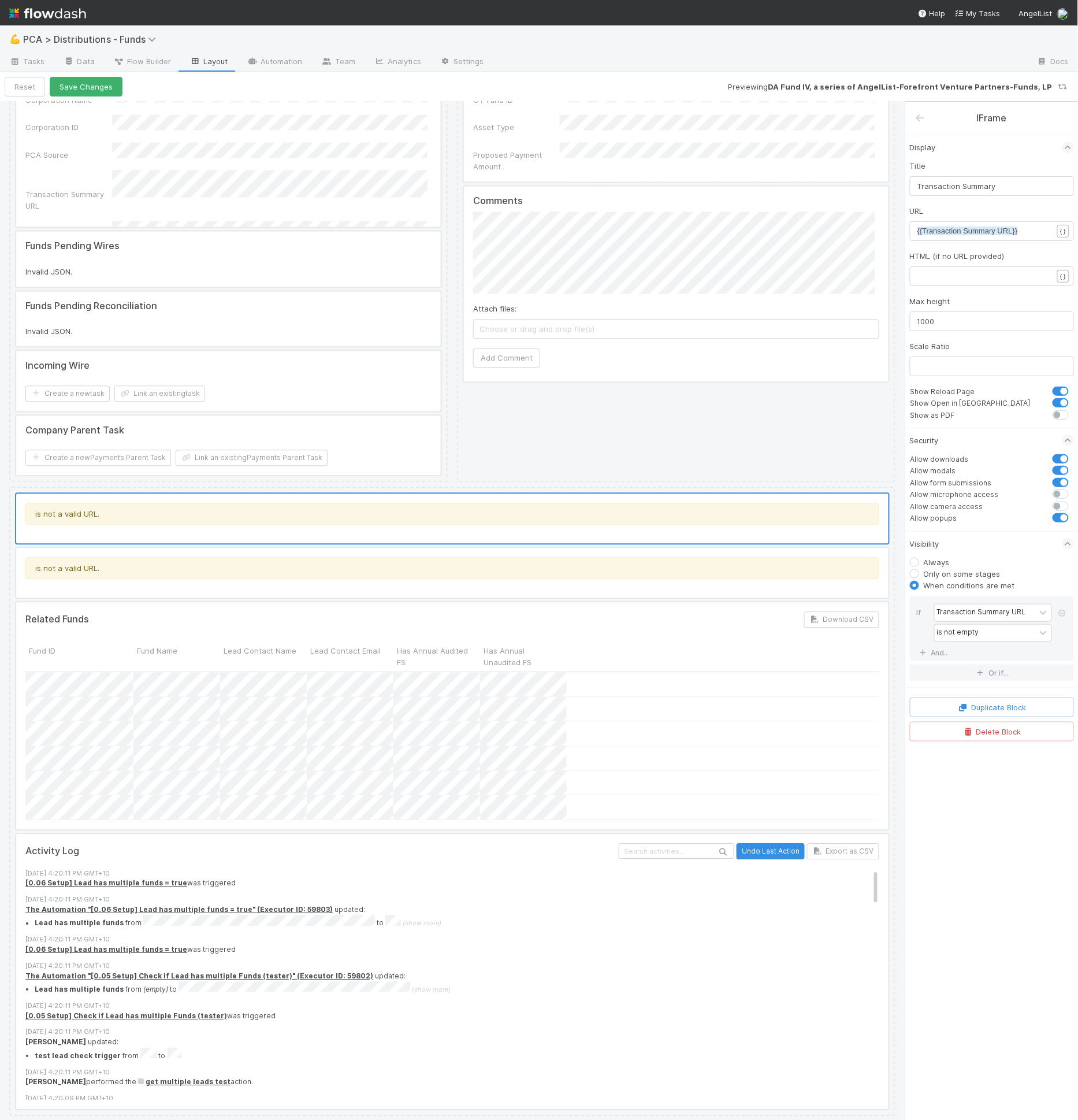
click at [559, 563] on div at bounding box center [452, 573] width 872 height 50
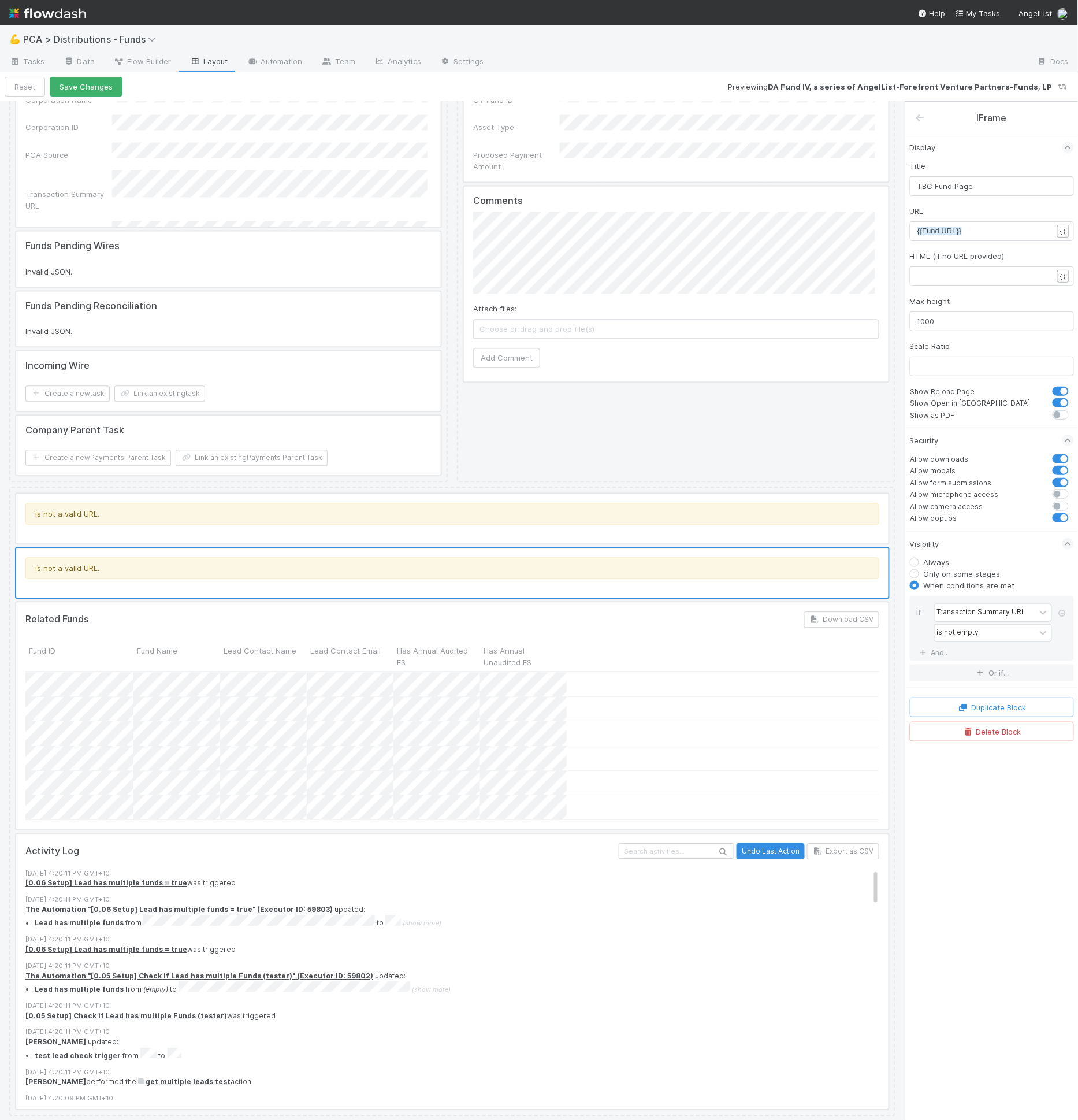
click at [372, 518] on div at bounding box center [452, 519] width 872 height 50
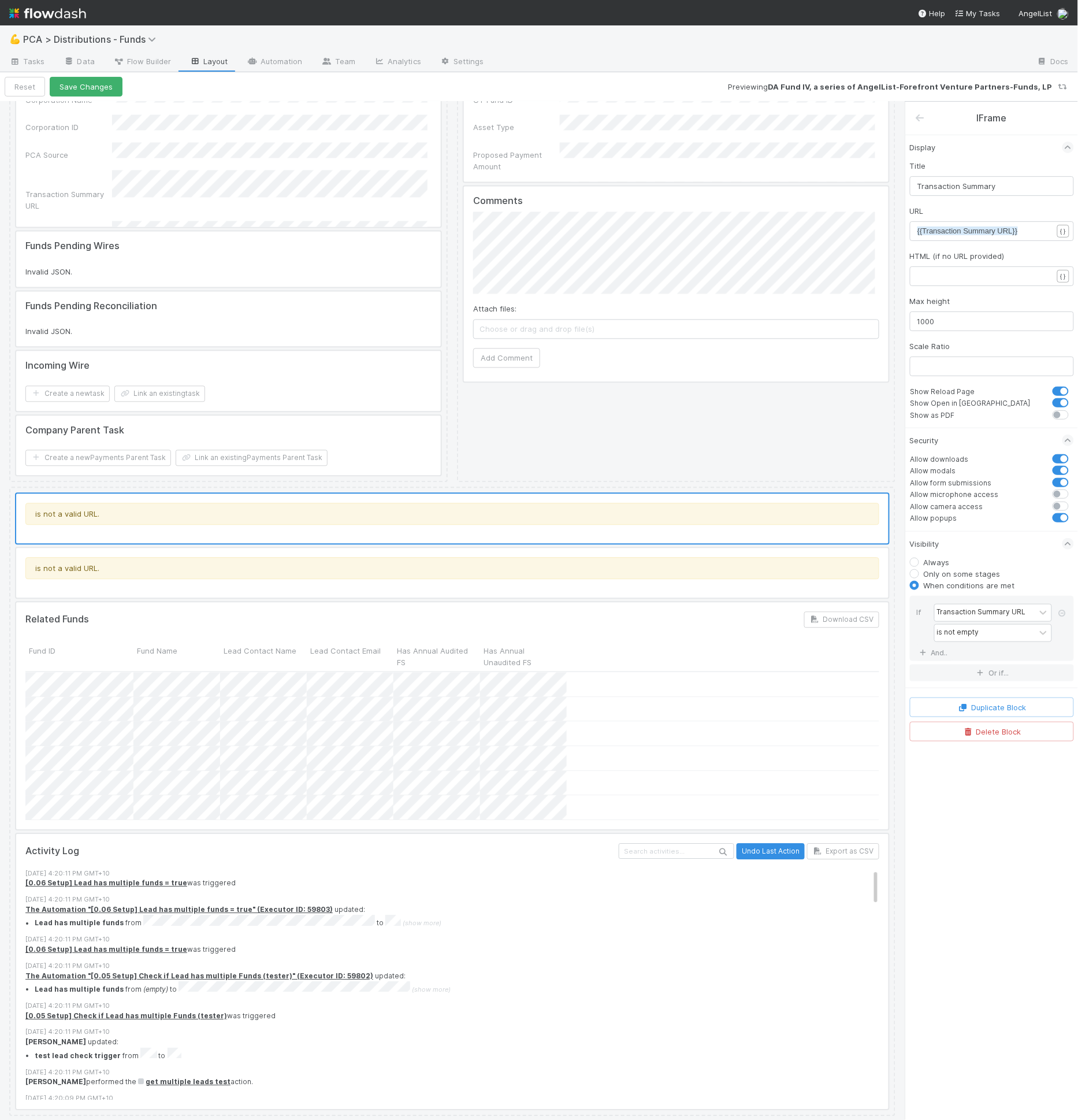
click at [416, 593] on div at bounding box center [452, 573] width 872 height 50
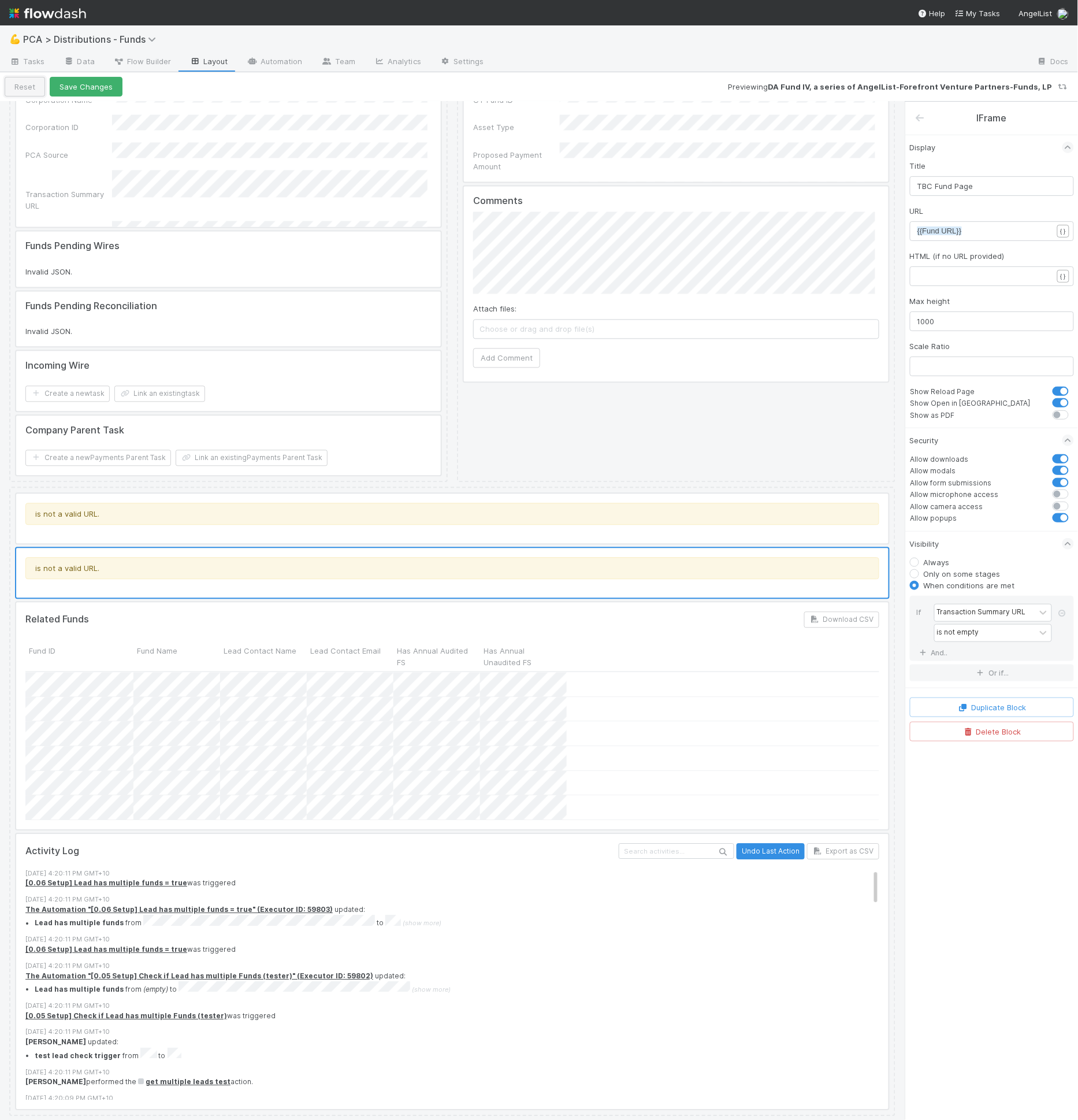
click at [18, 82] on button "Reset" at bounding box center [25, 86] width 41 height 19
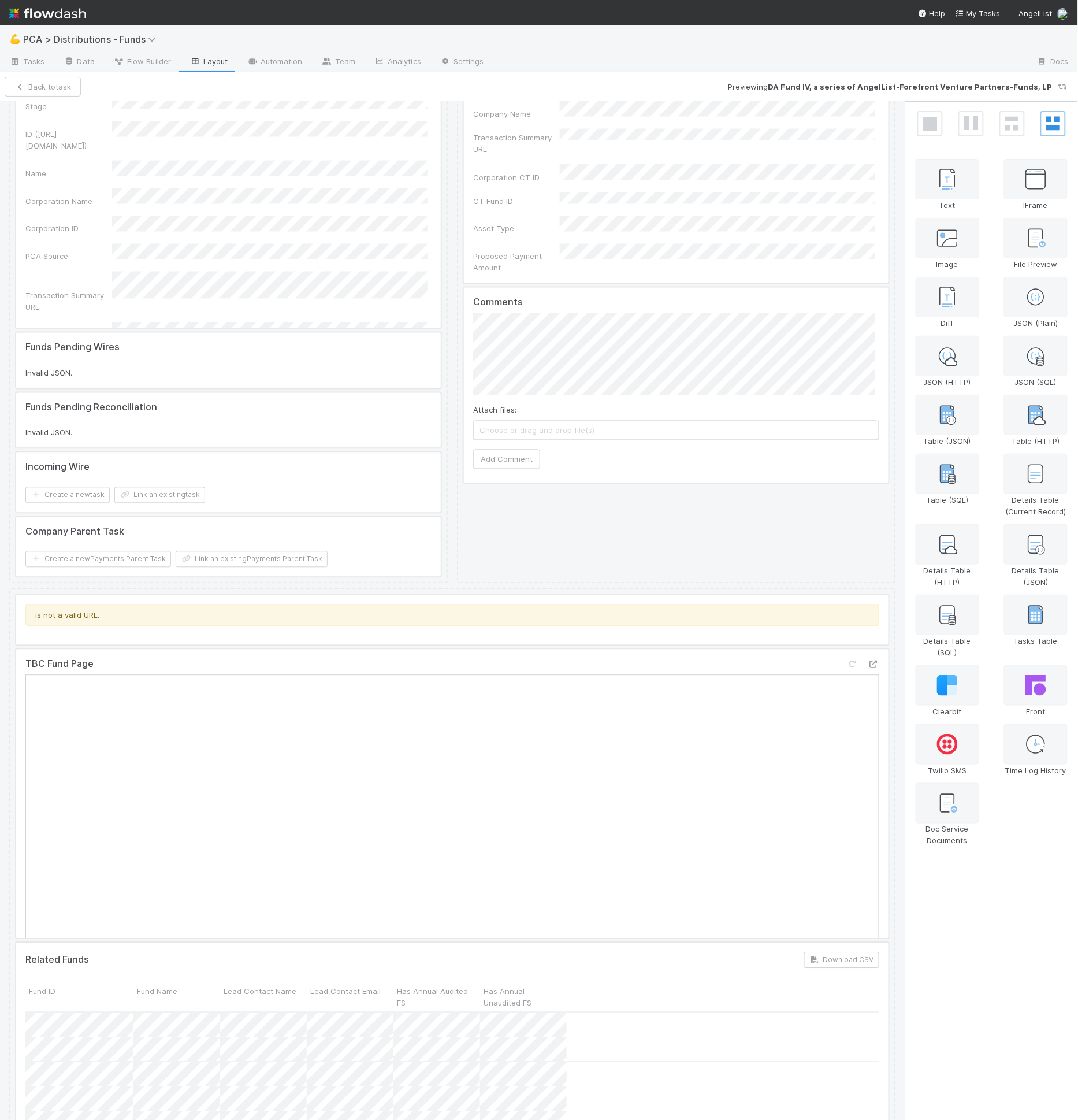
scroll to position [671, 0]
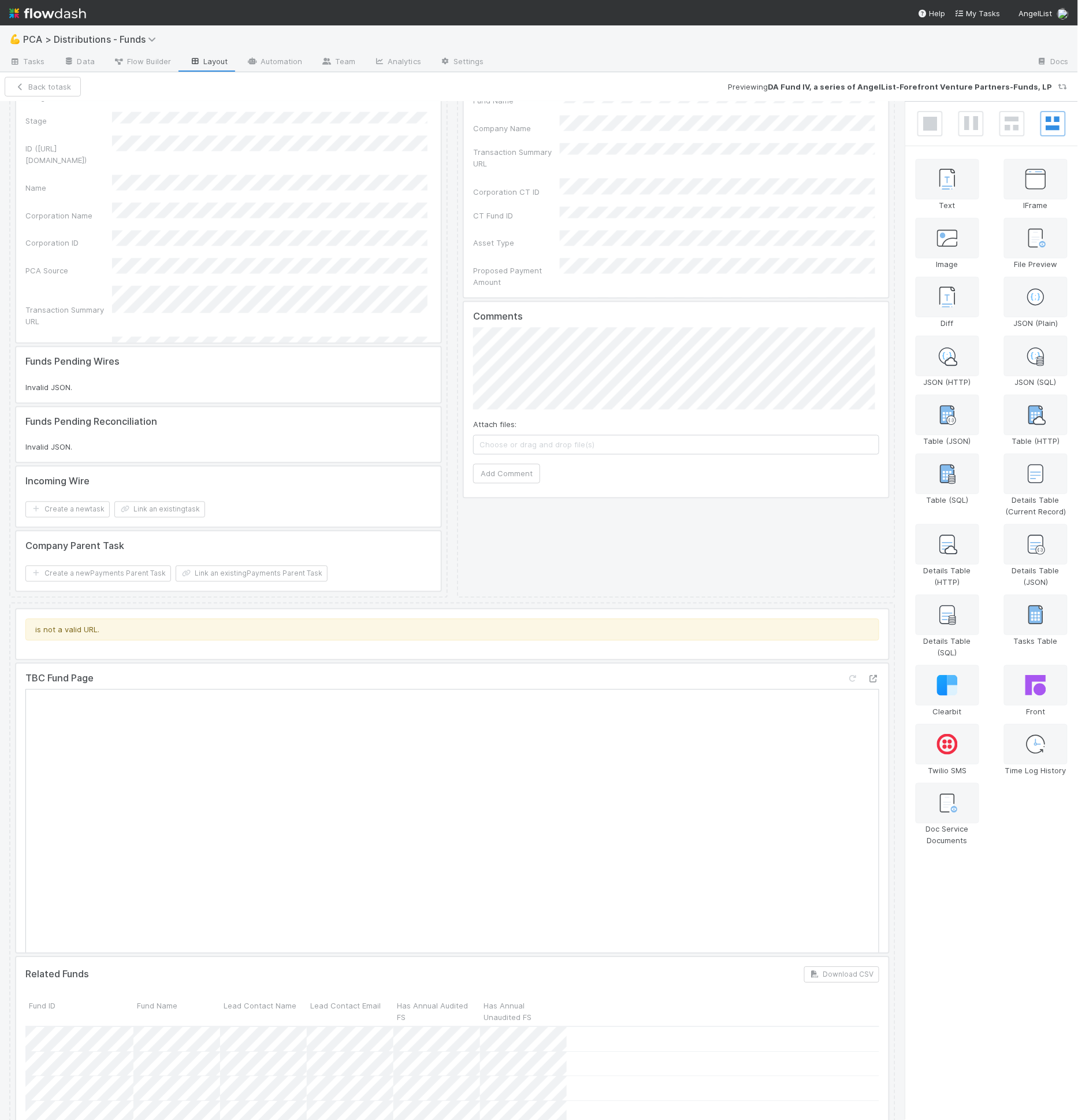
click at [174, 277] on div at bounding box center [229, 198] width 424 height 289
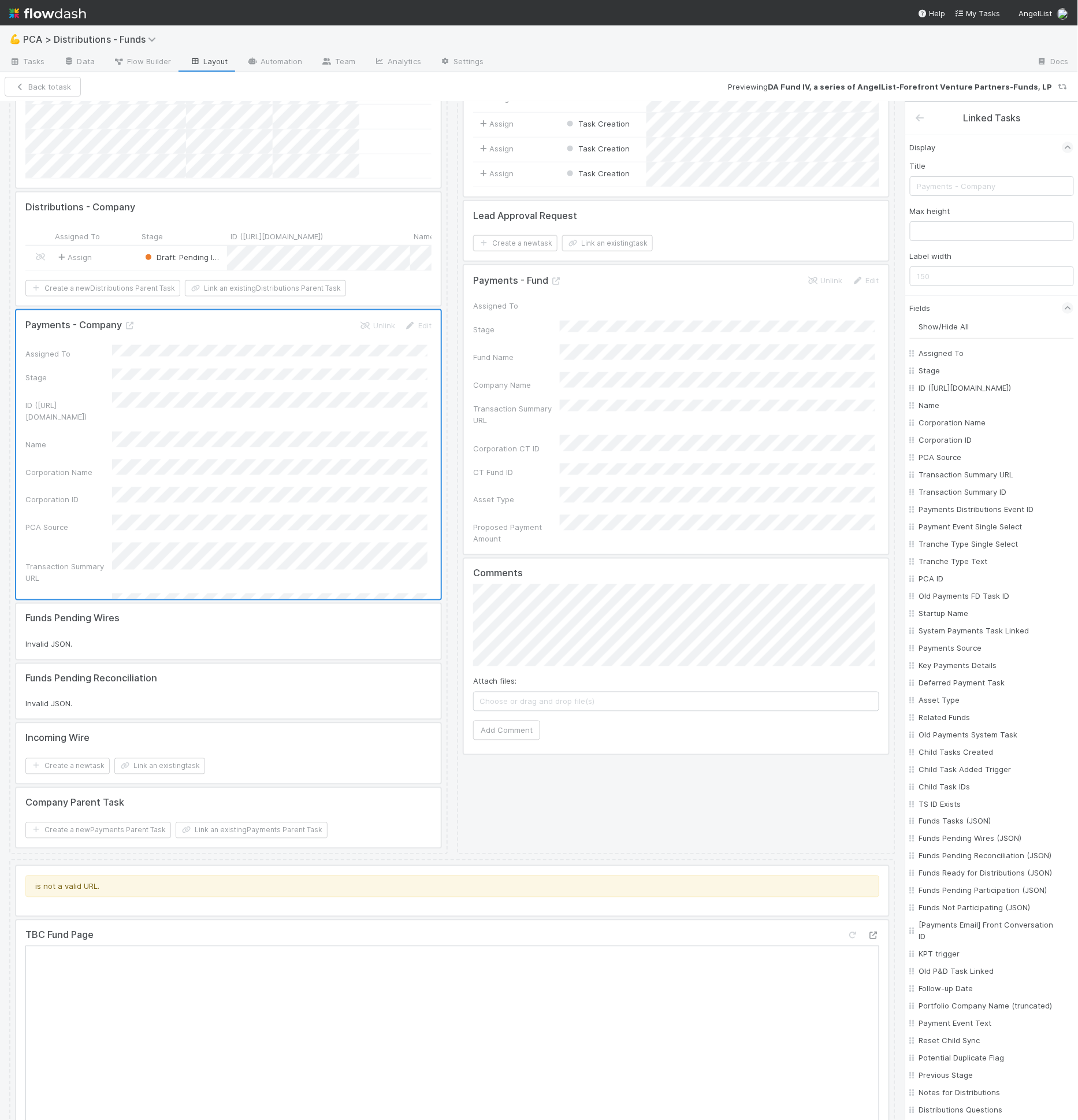
scroll to position [240, 0]
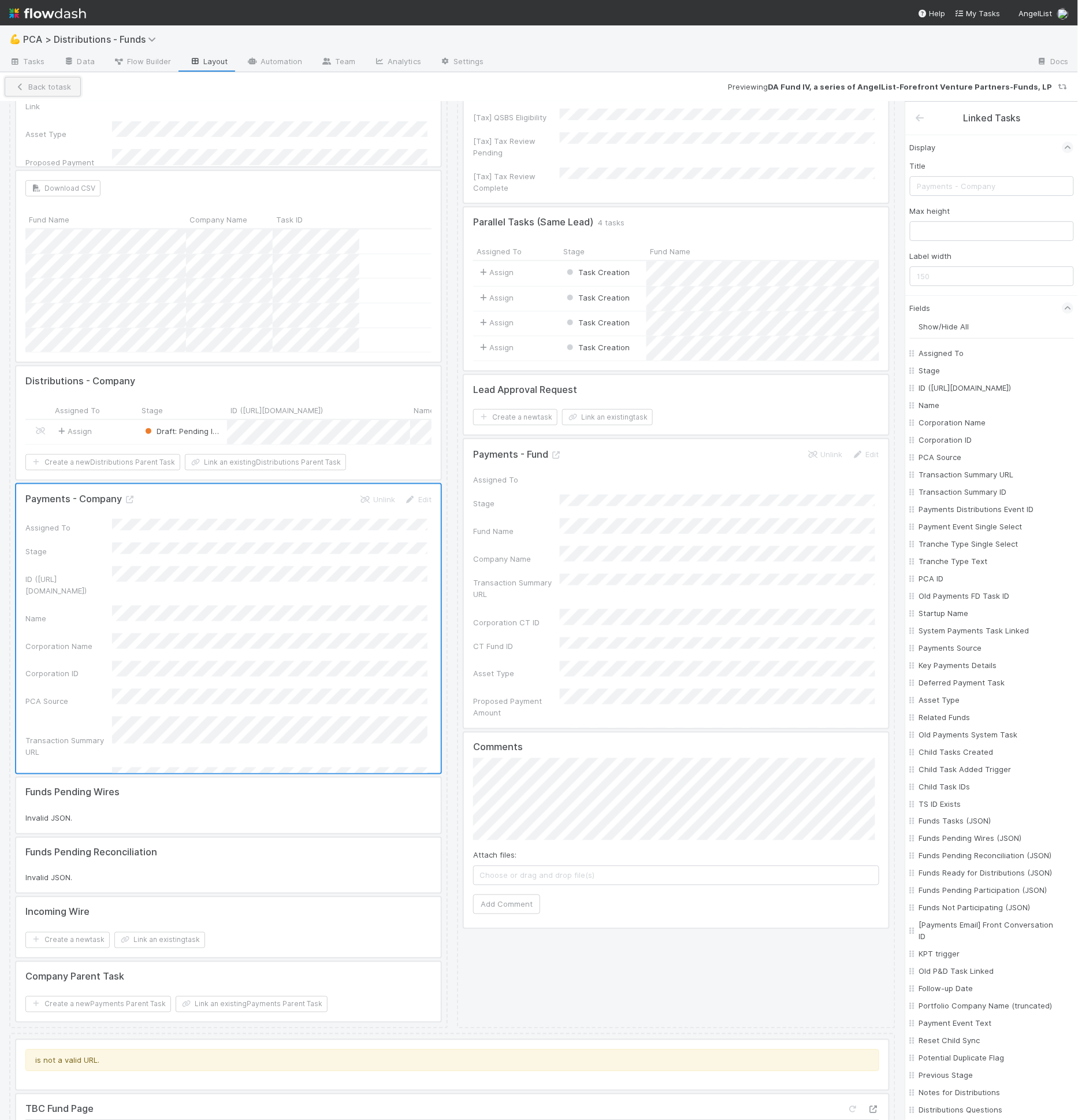
click at [40, 89] on button "Back to task" at bounding box center [43, 86] width 76 height 19
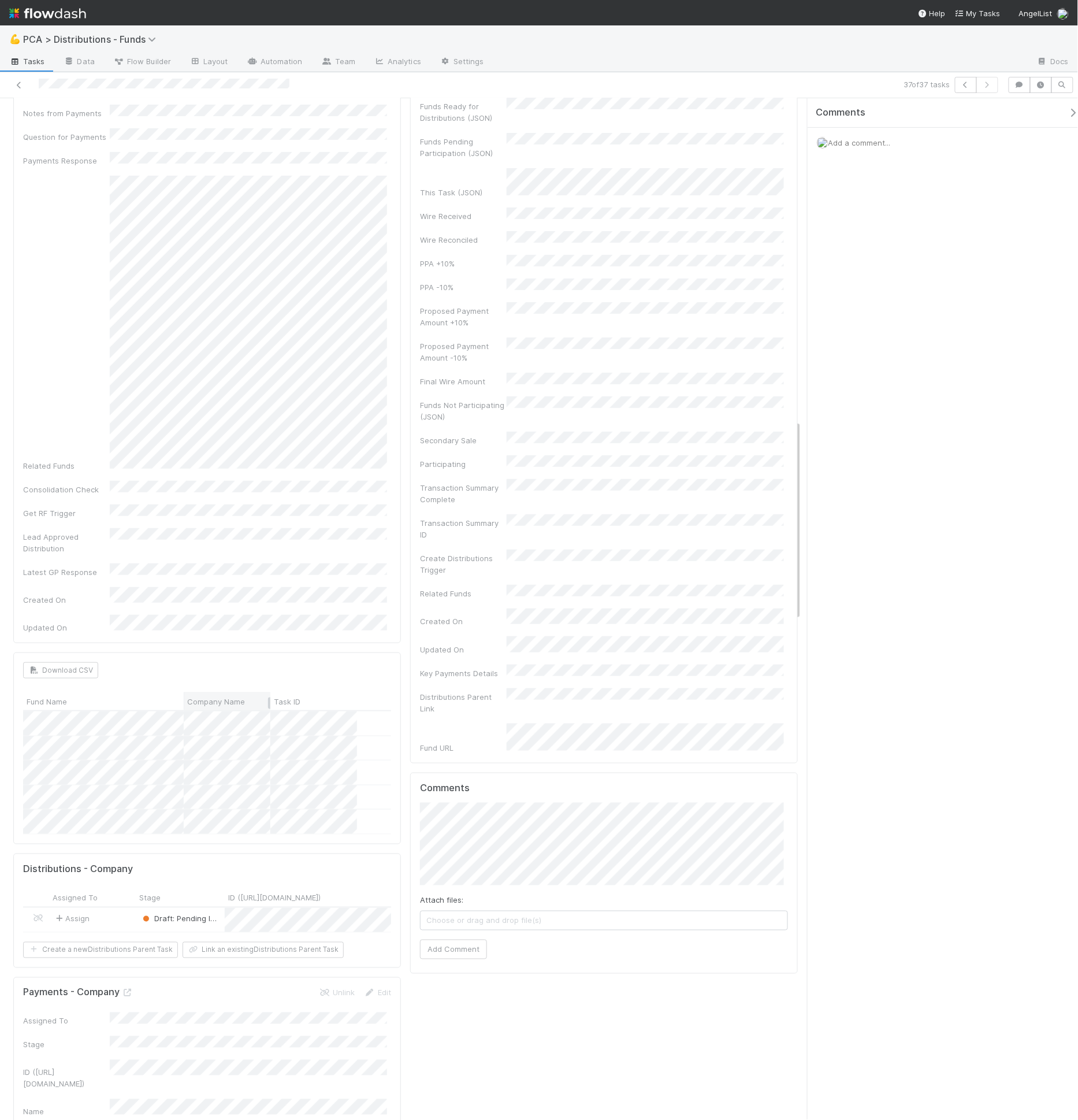
scroll to position [1641, 0]
click at [406, 850] on div "test Edit Lead has multiple funds DRI Multiple Funds Acknowledgement test lead …" at bounding box center [604, 1026] width 397 height 5071
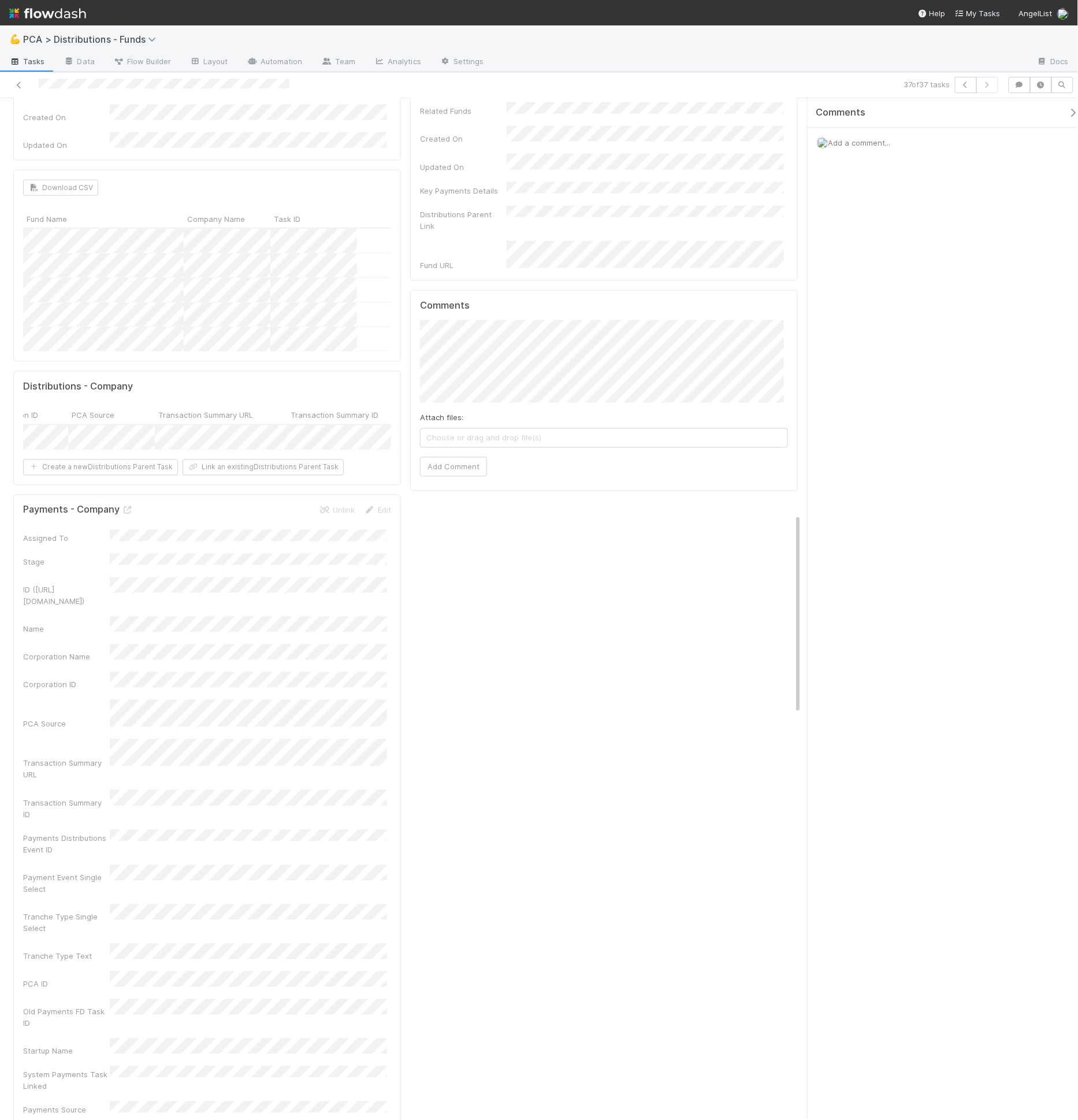
scroll to position [2102, 0]
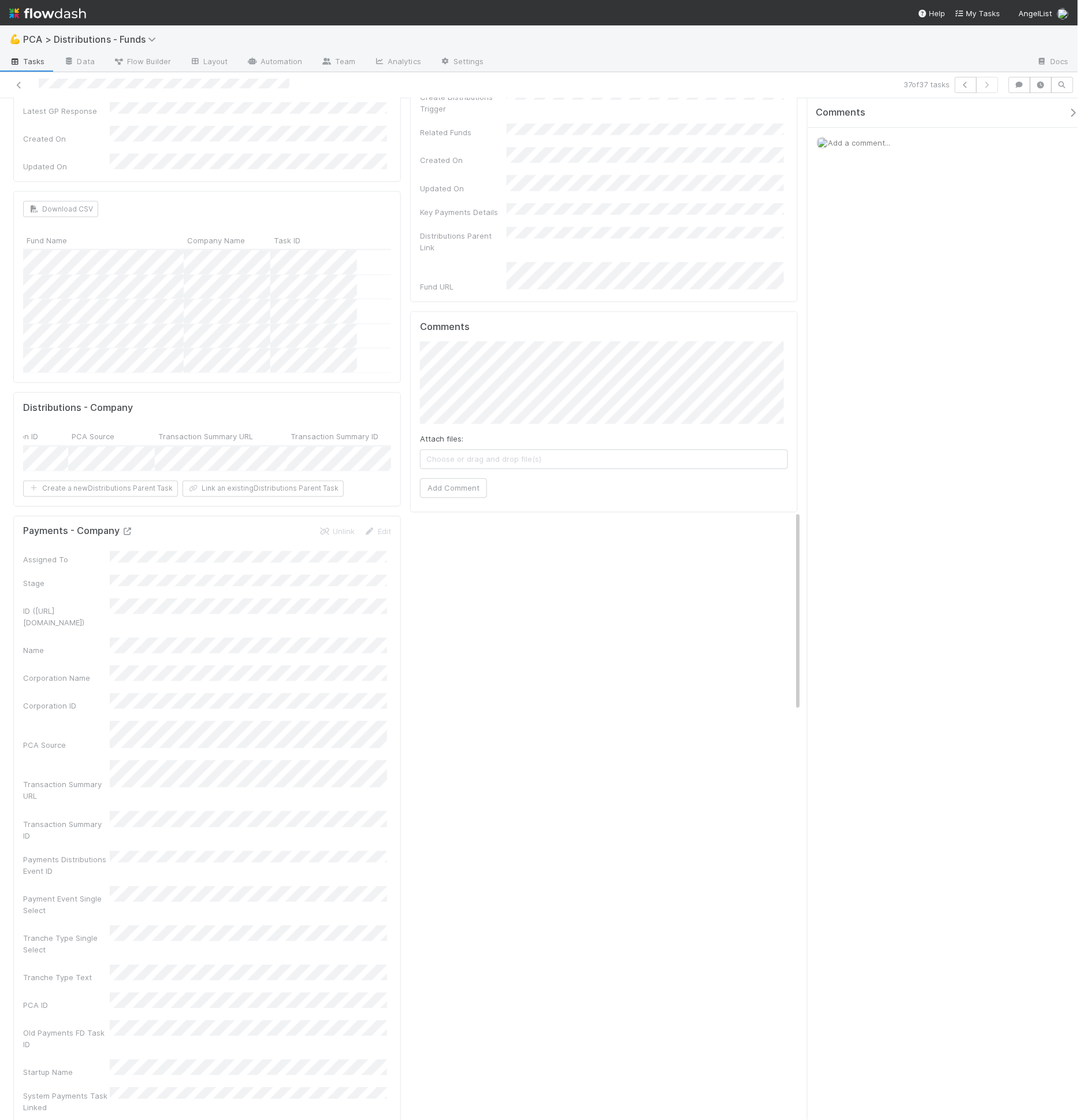
click at [130, 528] on icon at bounding box center [127, 531] width 12 height 7
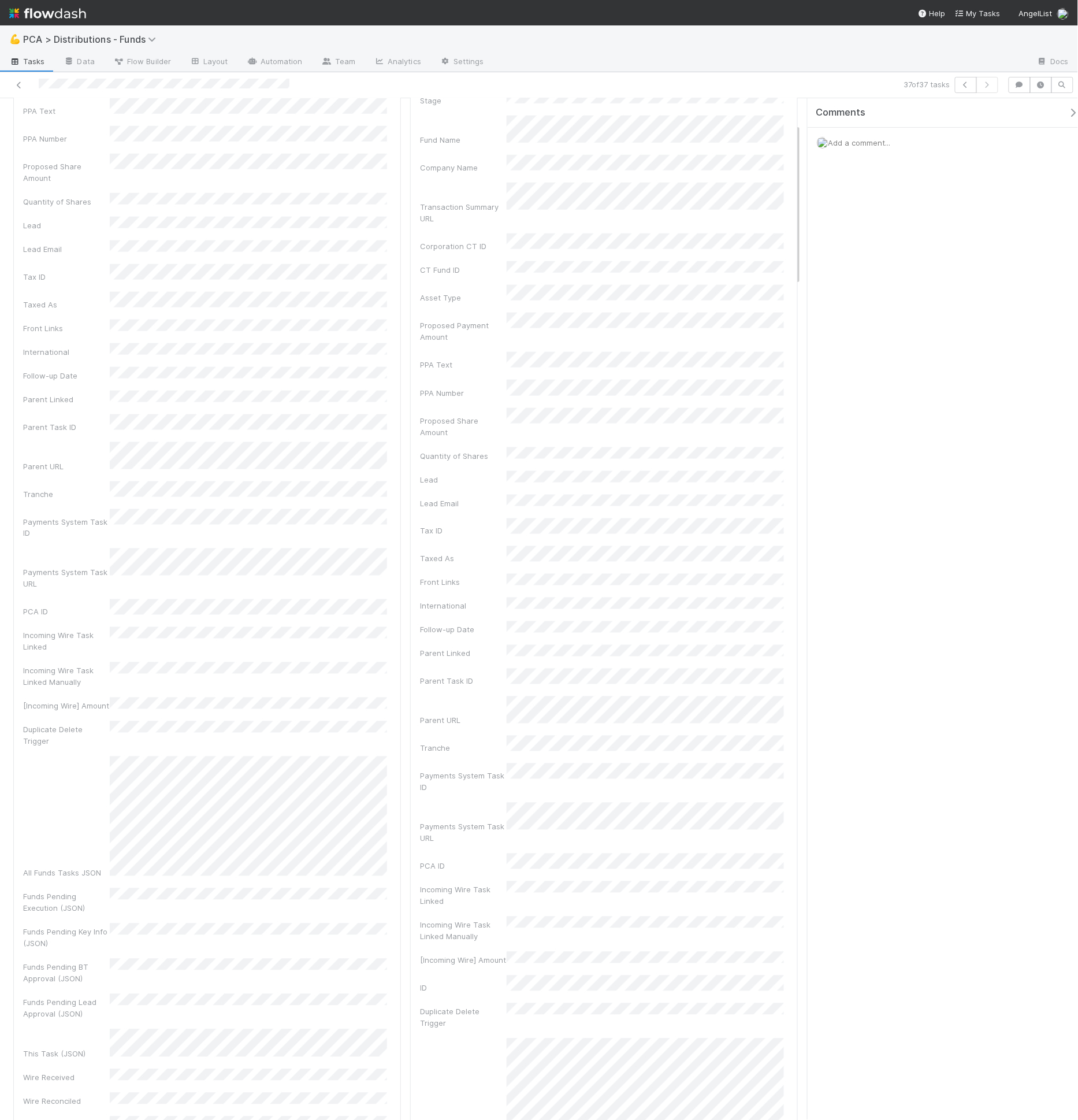
scroll to position [0, 0]
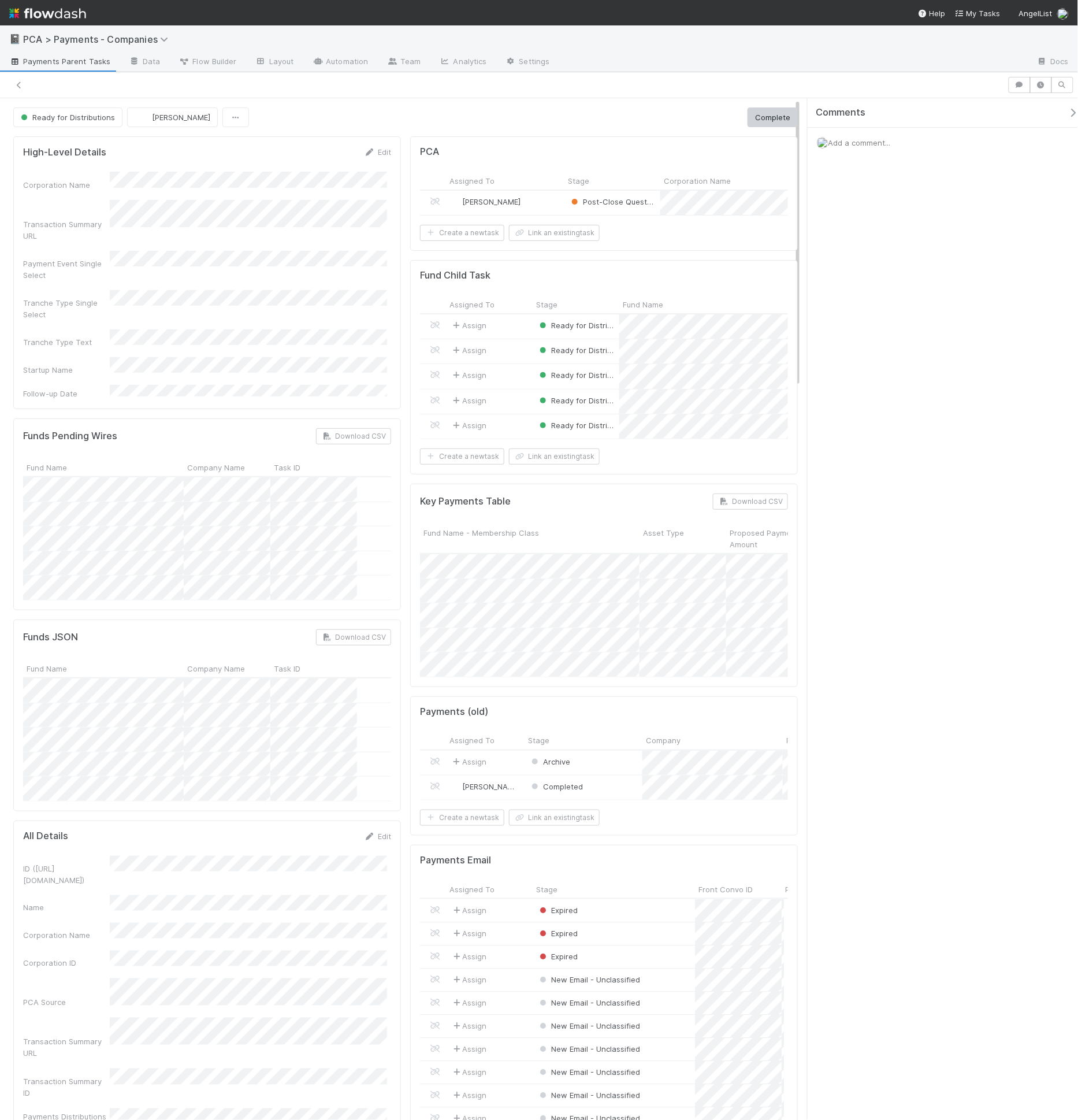
scroll to position [10, 10]
click at [393, 122] on div "Ready for Distributions [PERSON_NAME] Complete" at bounding box center [406, 117] width 784 height 19
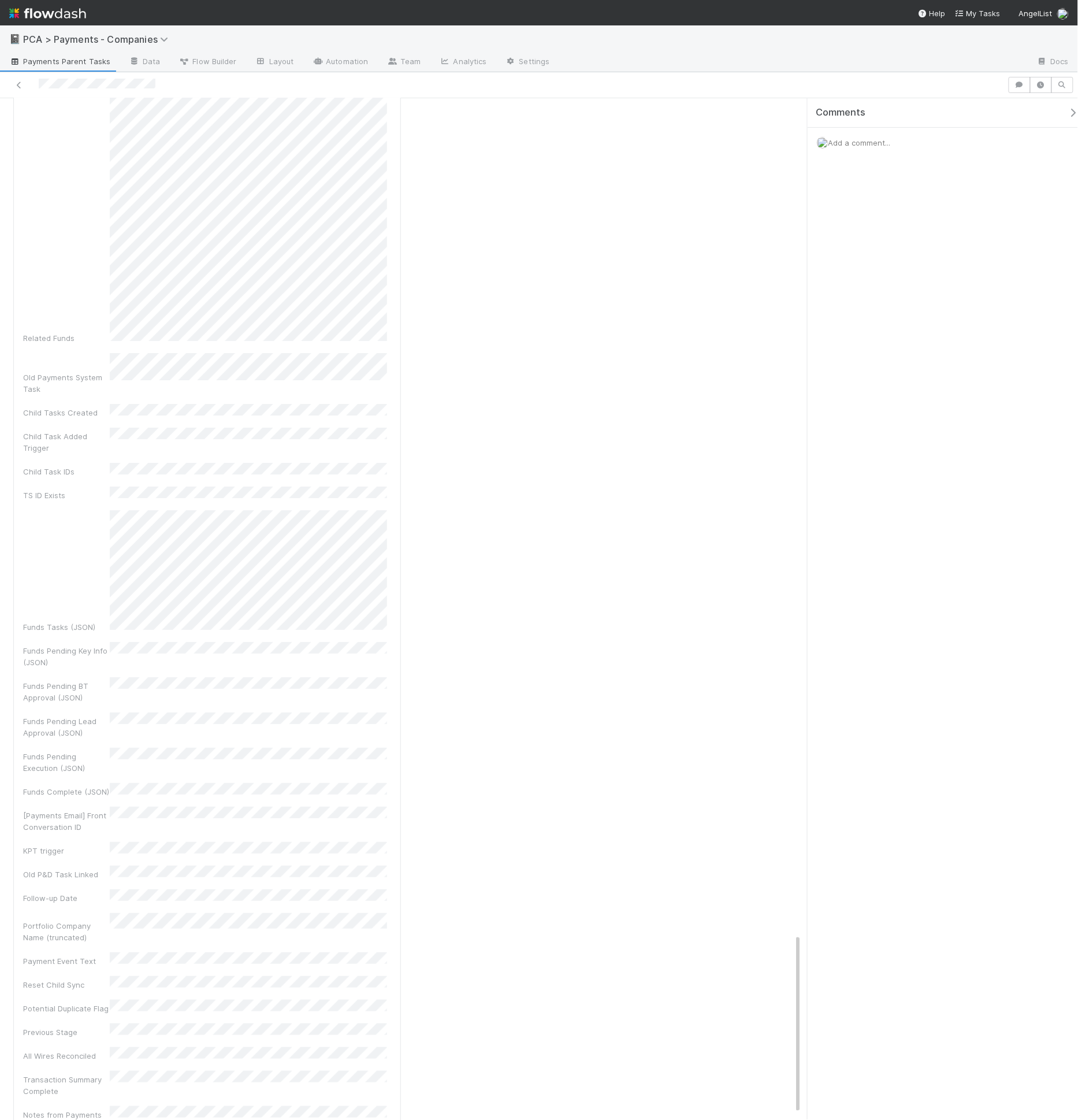
scroll to position [4785, 0]
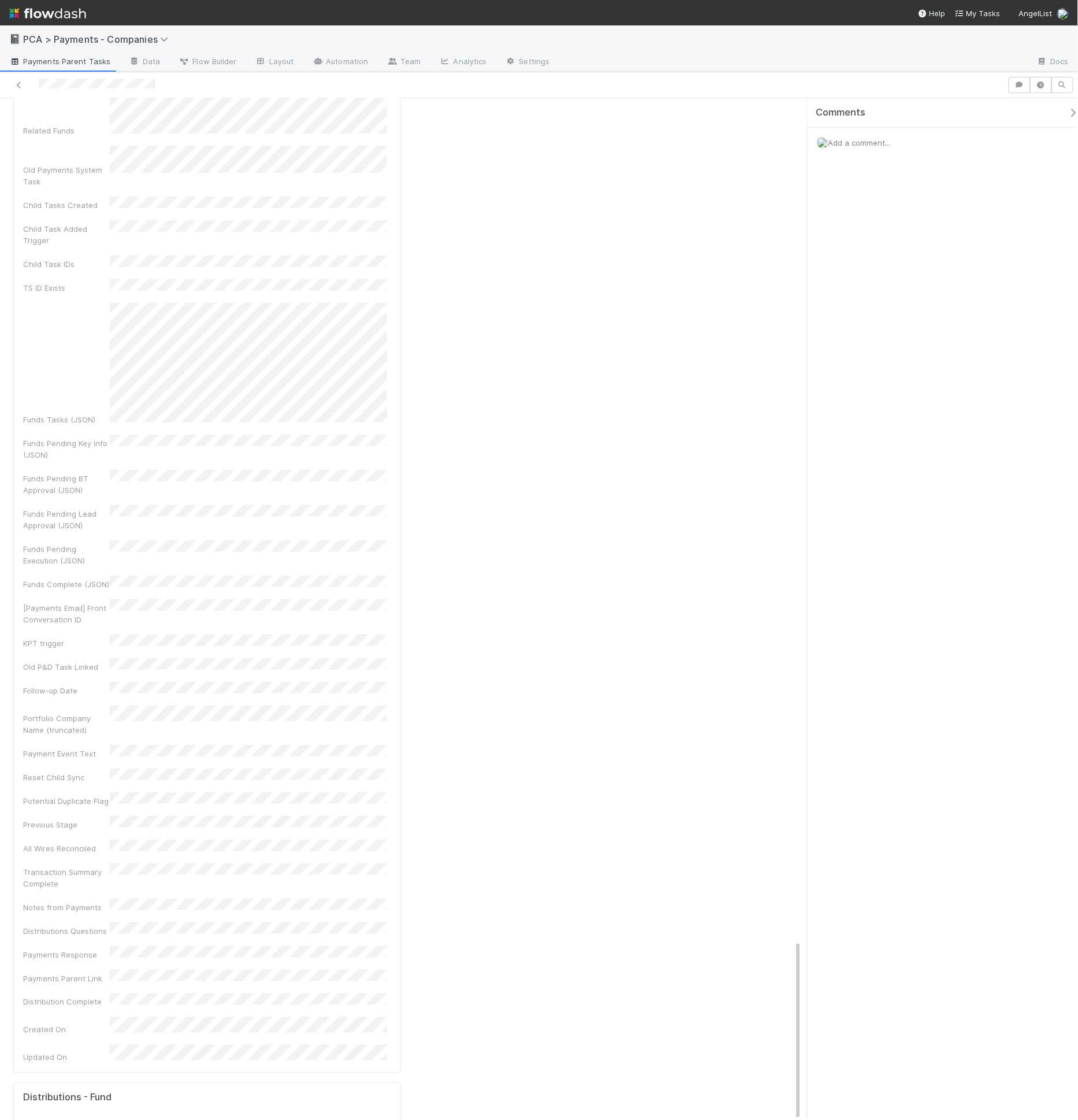
type input "s"
type input "URL"
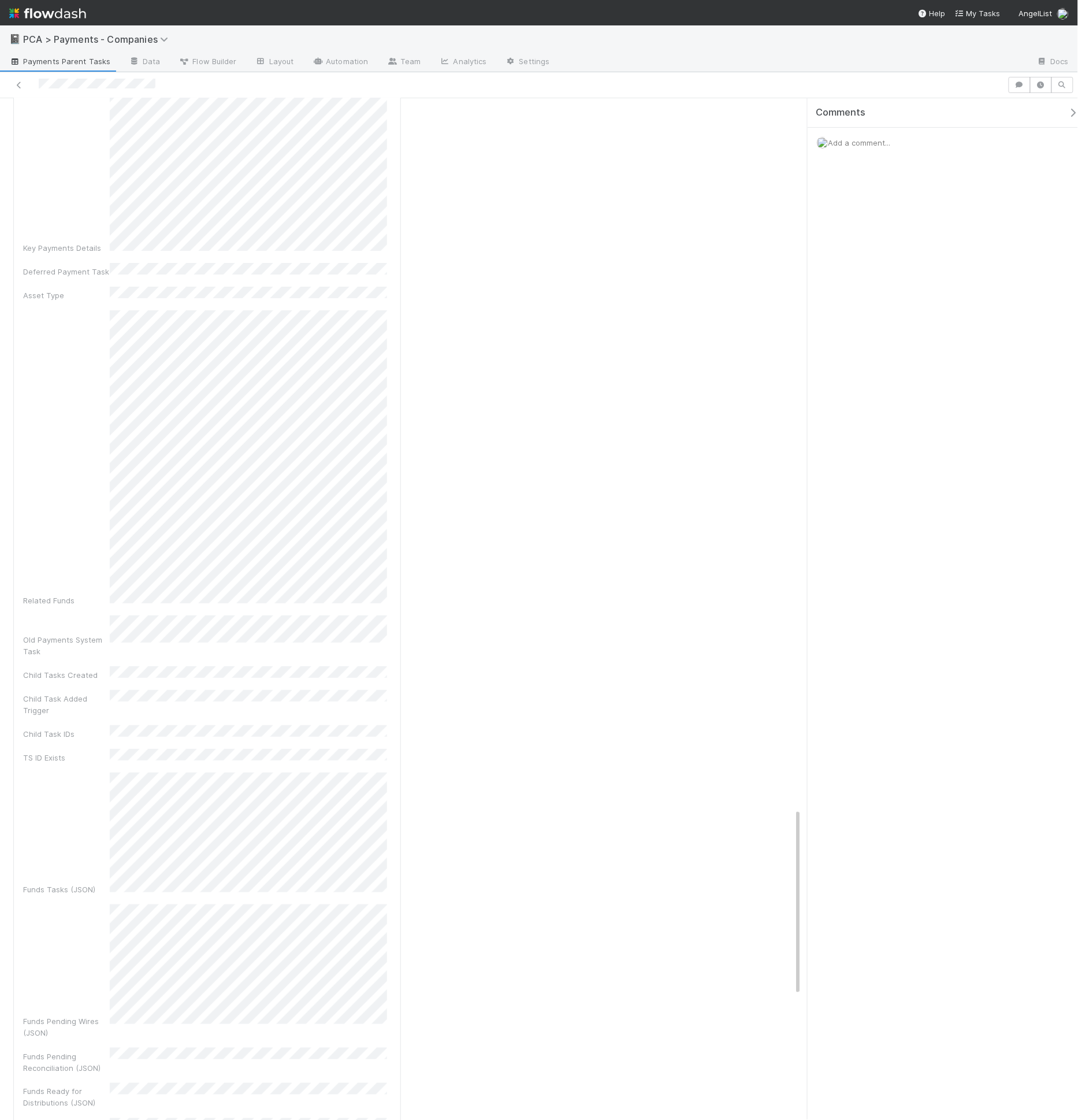
scroll to position [0, 0]
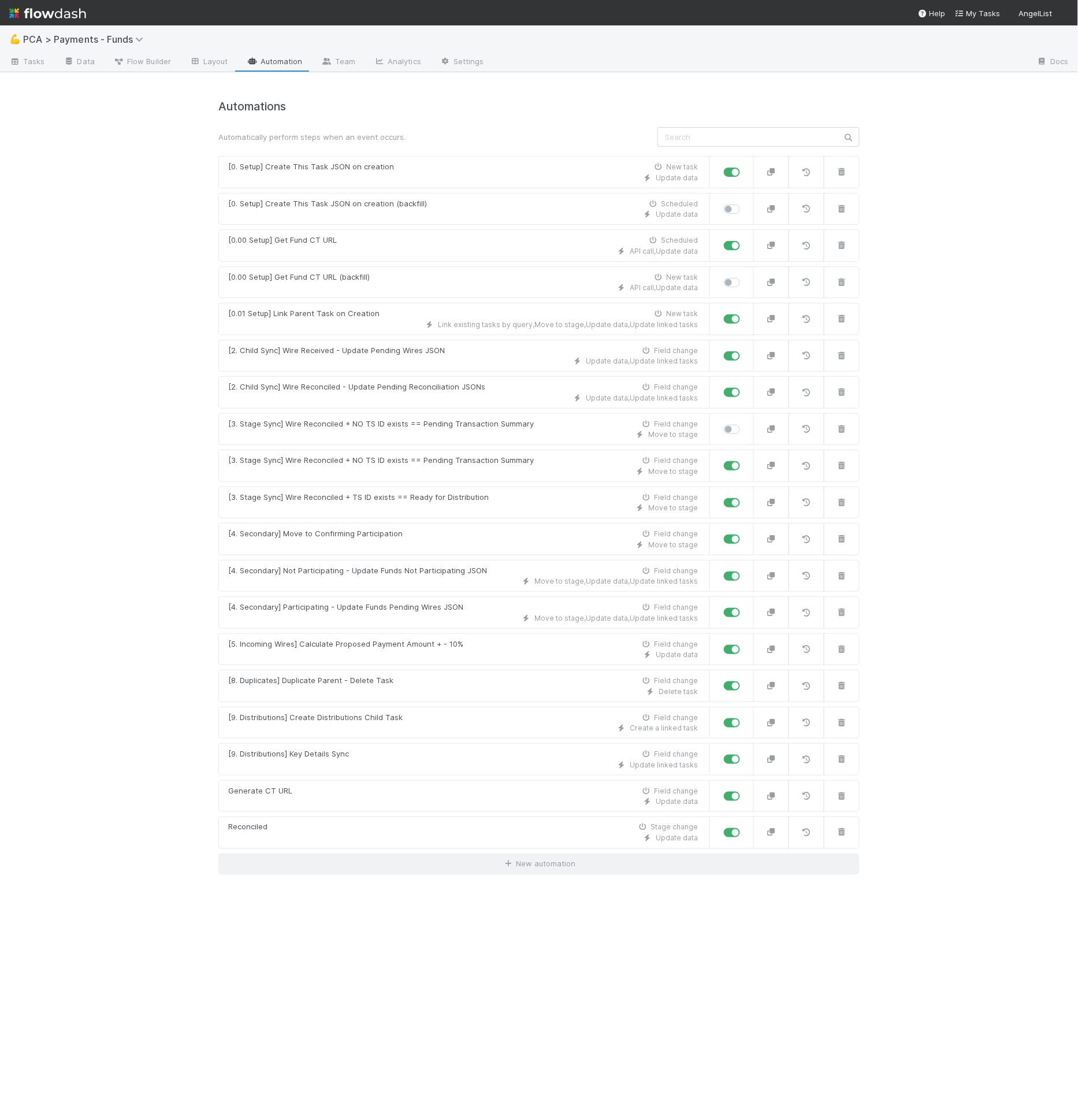
click at [295, 64] on link "Automation" at bounding box center [275, 62] width 75 height 18
click at [506, 866] on div "Automations Automatically perform steps when an event occurs. [0. Setup] Create…" at bounding box center [539, 603] width 658 height 1034
click at [495, 853] on link "New automation" at bounding box center [539, 864] width 641 height 22
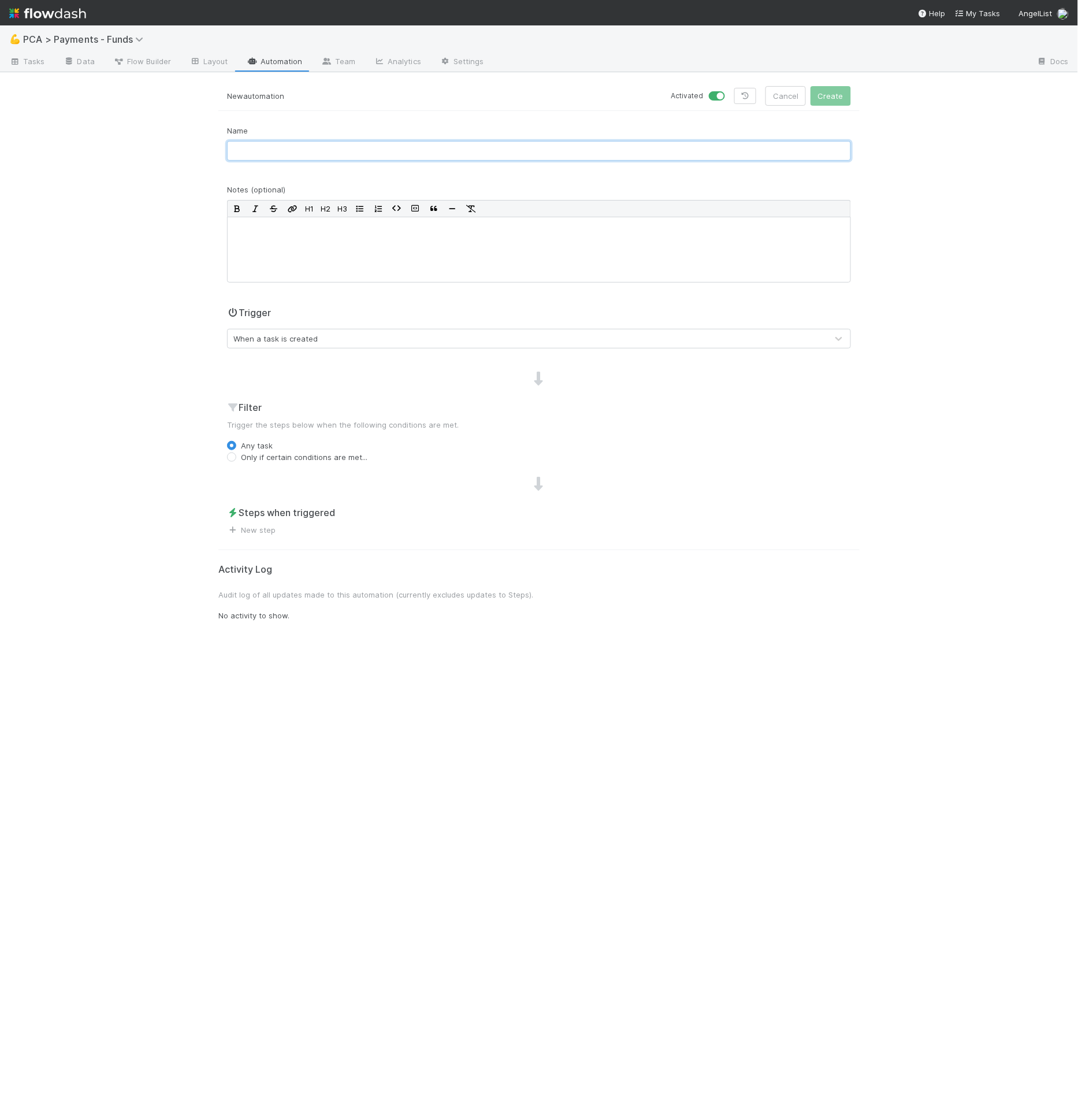
click at [492, 148] on input "text" at bounding box center [539, 151] width 624 height 19
click at [233, 150] on input "test sync fund url" at bounding box center [539, 151] width 624 height 19
click at [247, 150] on input "ztest sync fund url" at bounding box center [539, 151] width 624 height 19
type input "ztemp sync fund url"
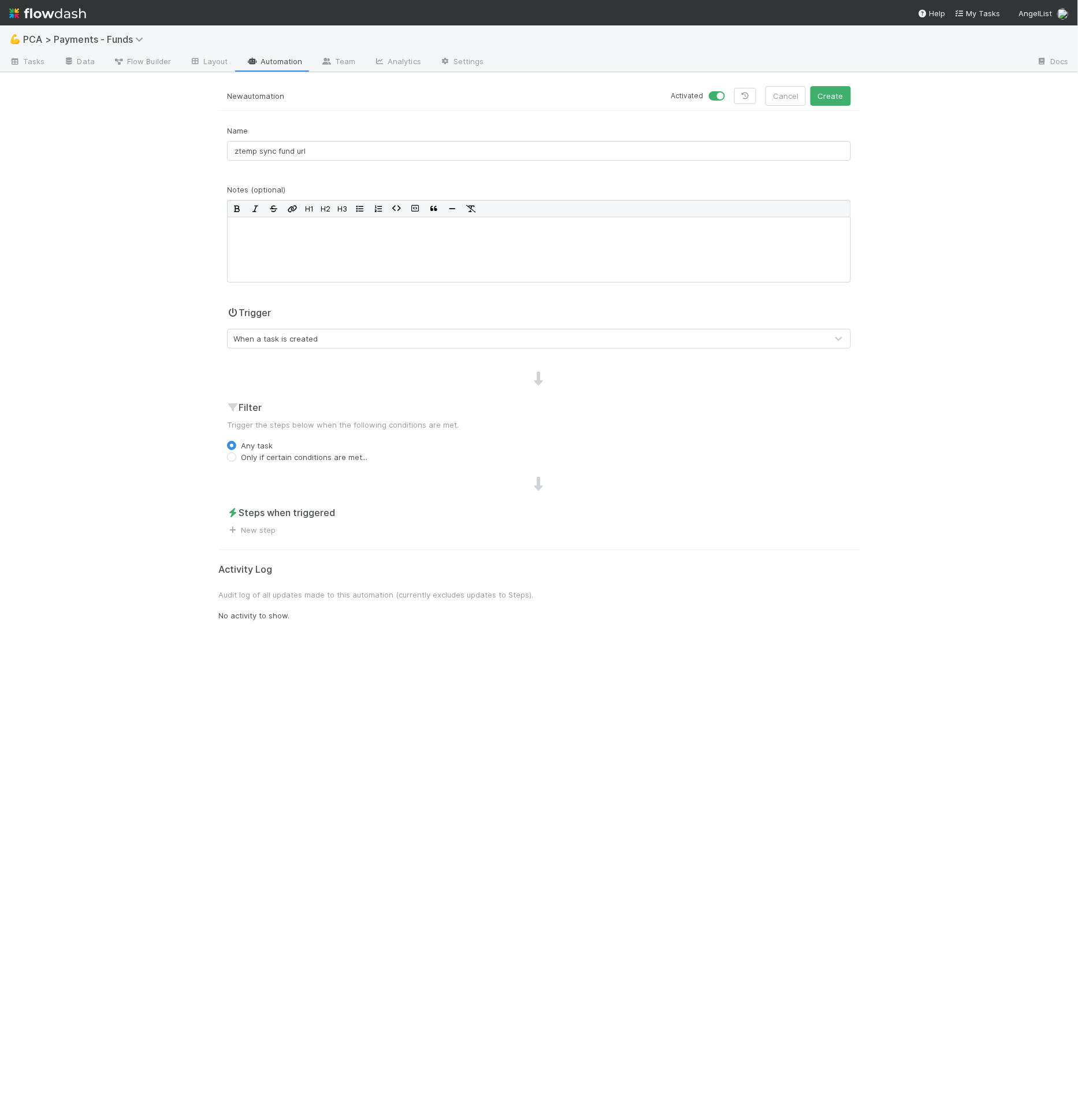
click at [302, 338] on div "When a task is created" at bounding box center [275, 338] width 85 height 12
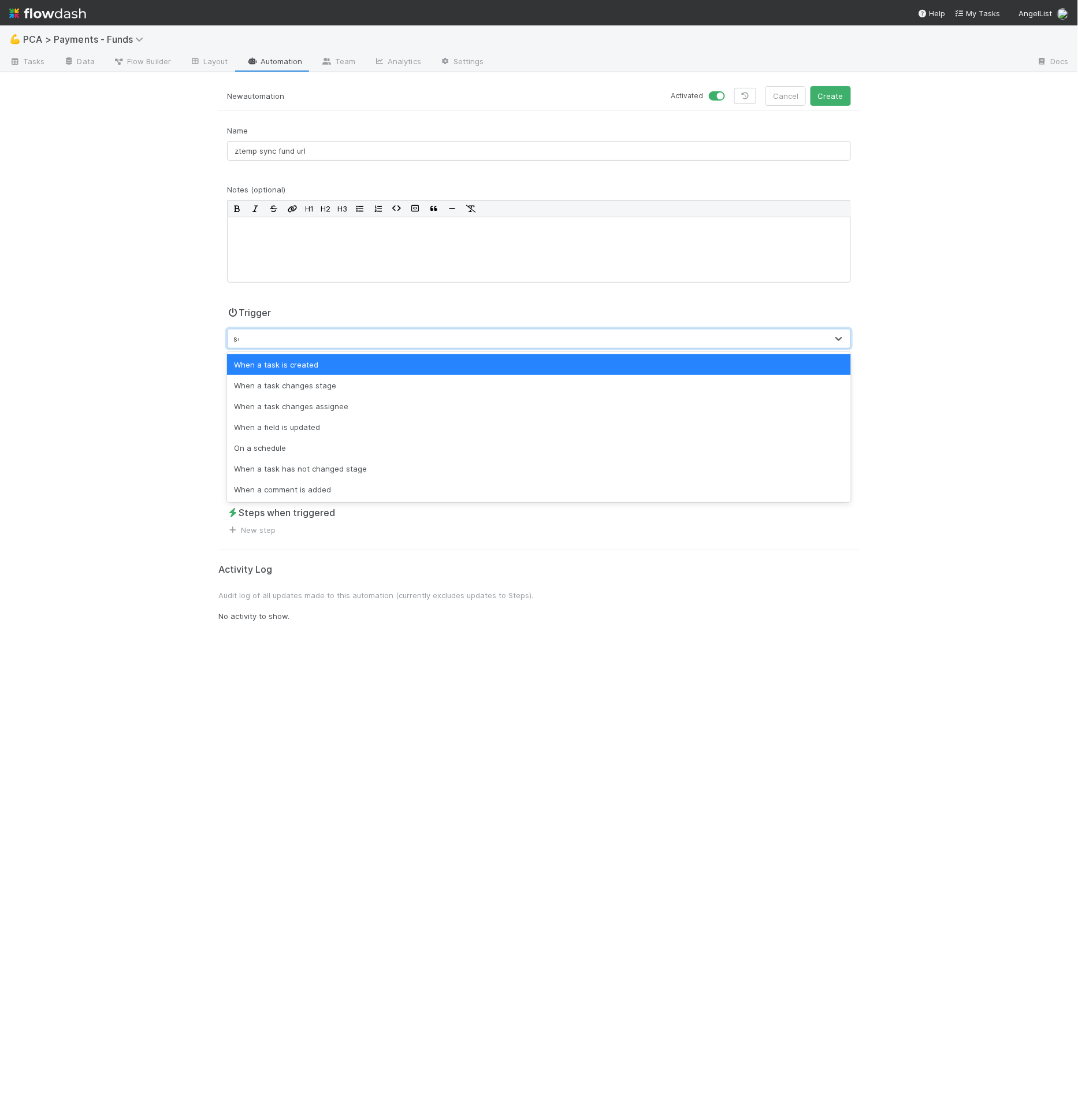
type input "sch"
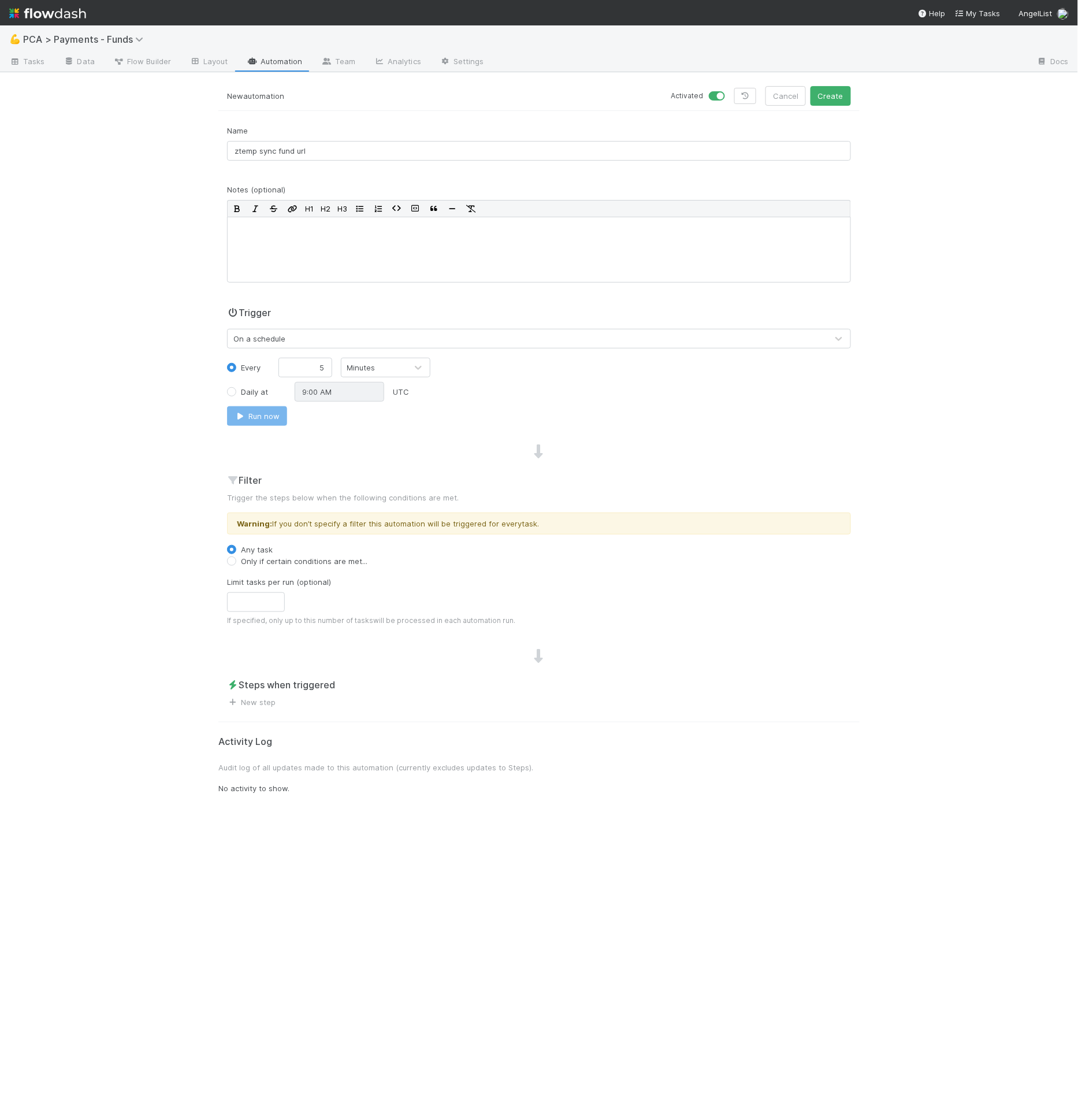
click at [377, 355] on div "Trigger On a schedule Every 5 Minutes Daily at 9:00 AM UTC Run now" at bounding box center [539, 368] width 641 height 125
click at [377, 358] on div "Minutes" at bounding box center [374, 367] width 65 height 18
type input "h"
click at [274, 586] on div "Limit tasks per run (optional) If specified, only up to this number of tasks wi…" at bounding box center [539, 601] width 624 height 50
click at [257, 707] on div "New automation Activated Cancel Create Name ztemp sync fund url Notes (optional…" at bounding box center [539, 603] width 658 height 1034
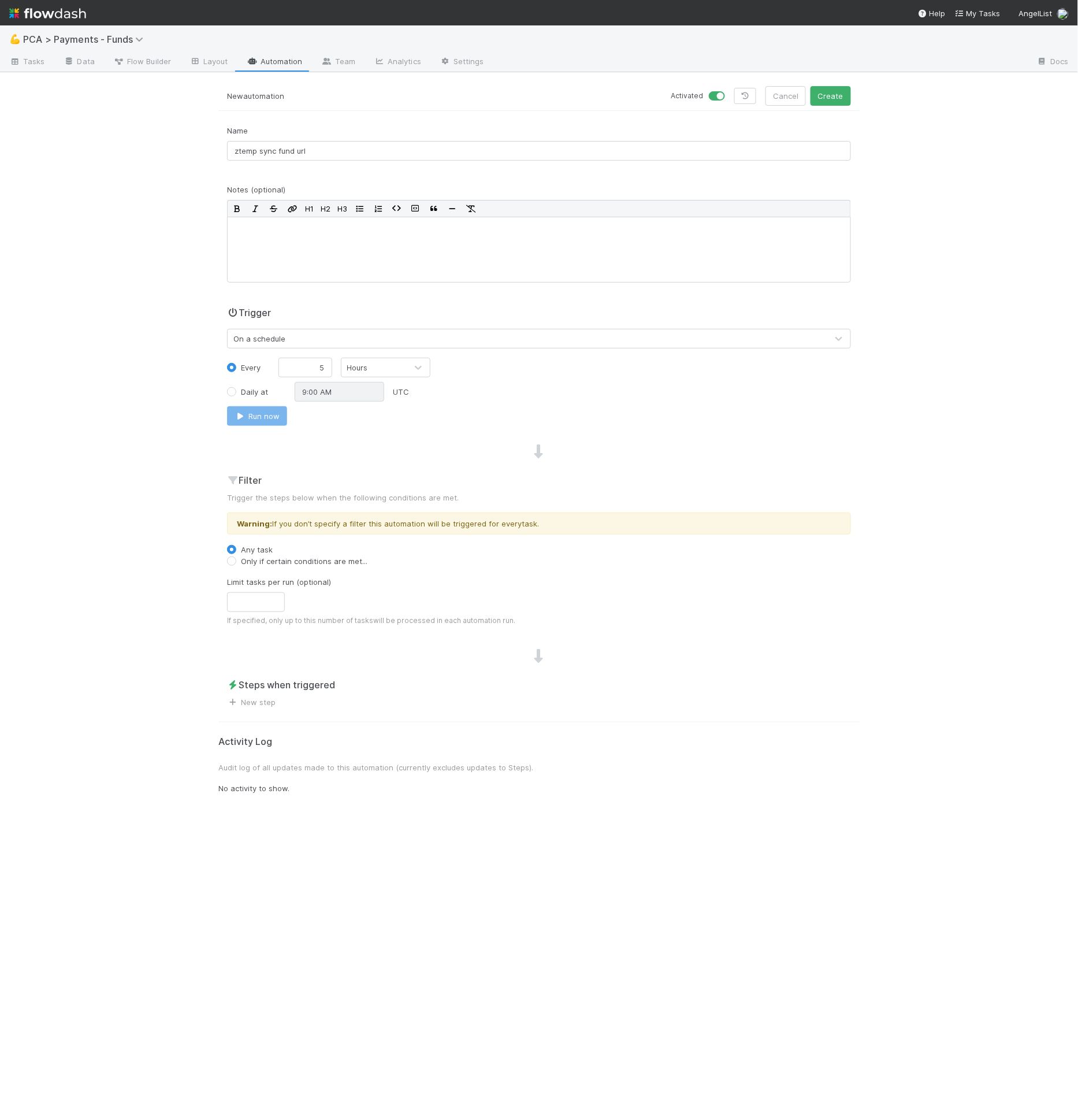
click at [257, 693] on div "Steps when triggered New step" at bounding box center [539, 693] width 641 height 30
click at [257, 697] on link "New step" at bounding box center [251, 702] width 49 height 9
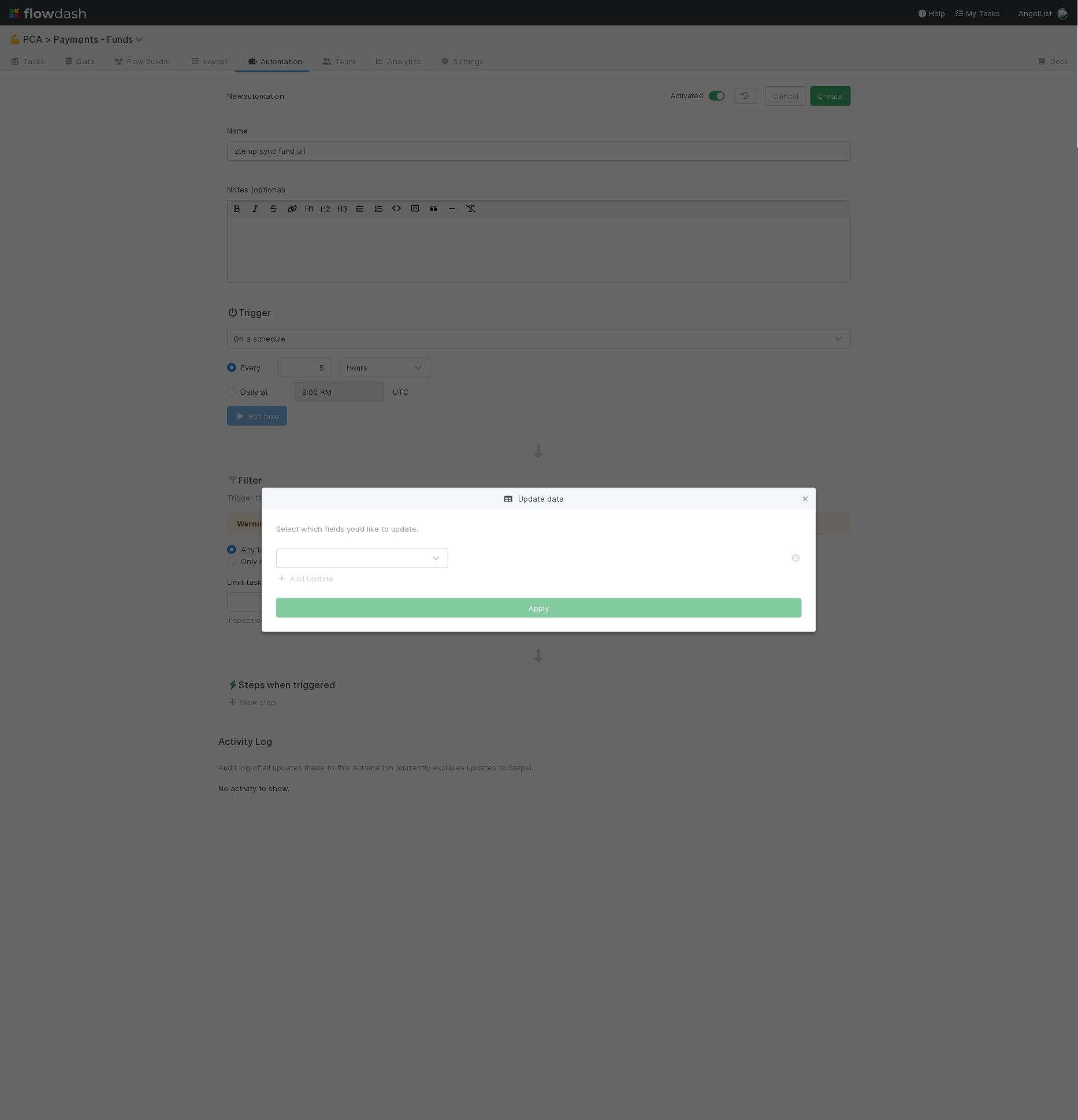
click at [427, 551] on div at bounding box center [436, 558] width 23 height 14
type input "d"
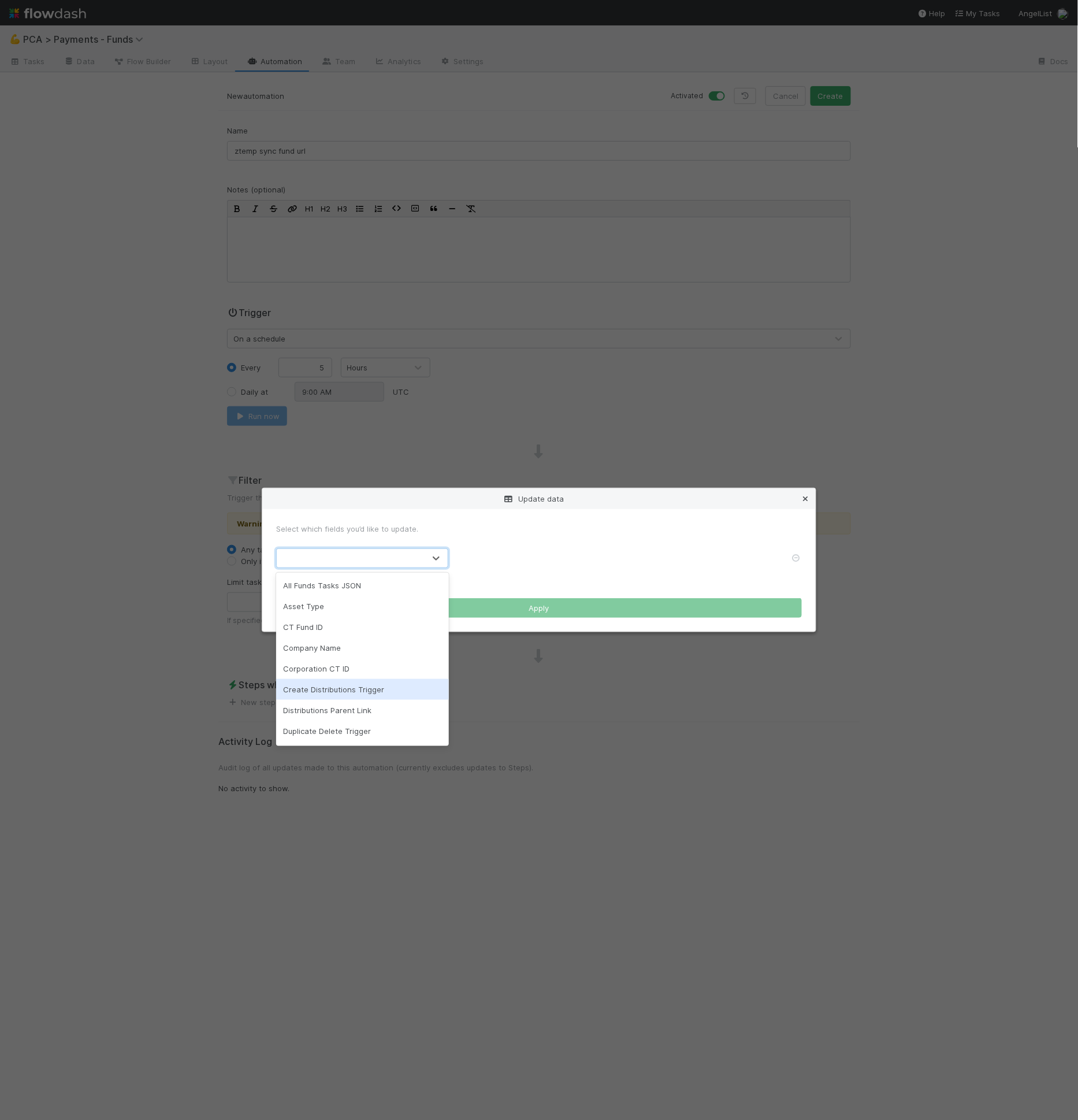
click at [803, 495] on icon at bounding box center [805, 499] width 12 height 7
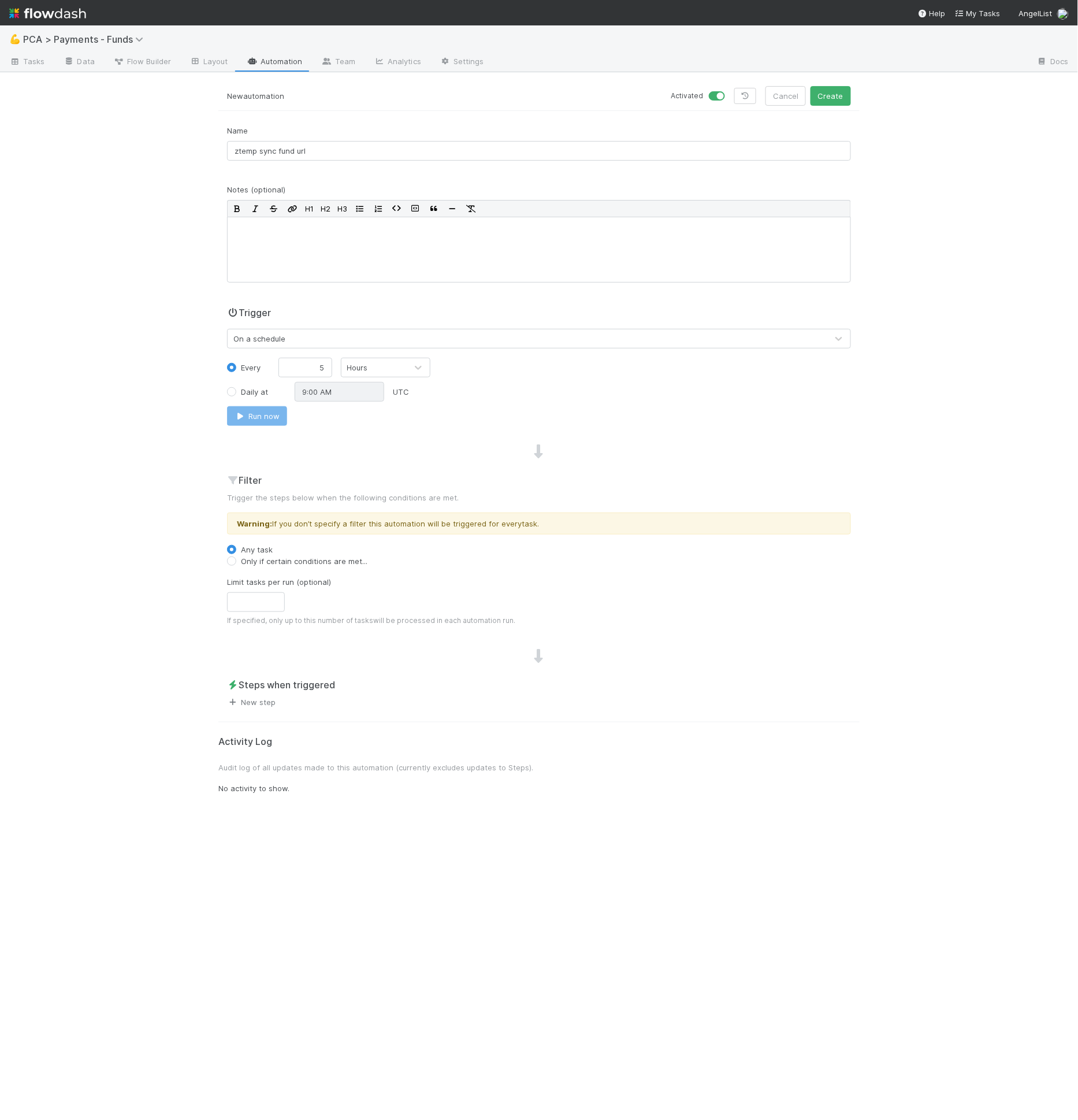
drag, startPoint x: 274, startPoint y: 694, endPoint x: 269, endPoint y: 700, distance: 7.8
click at [273, 694] on div "Steps when triggered New step" at bounding box center [539, 693] width 641 height 30
click at [269, 700] on link "New step" at bounding box center [251, 702] width 49 height 9
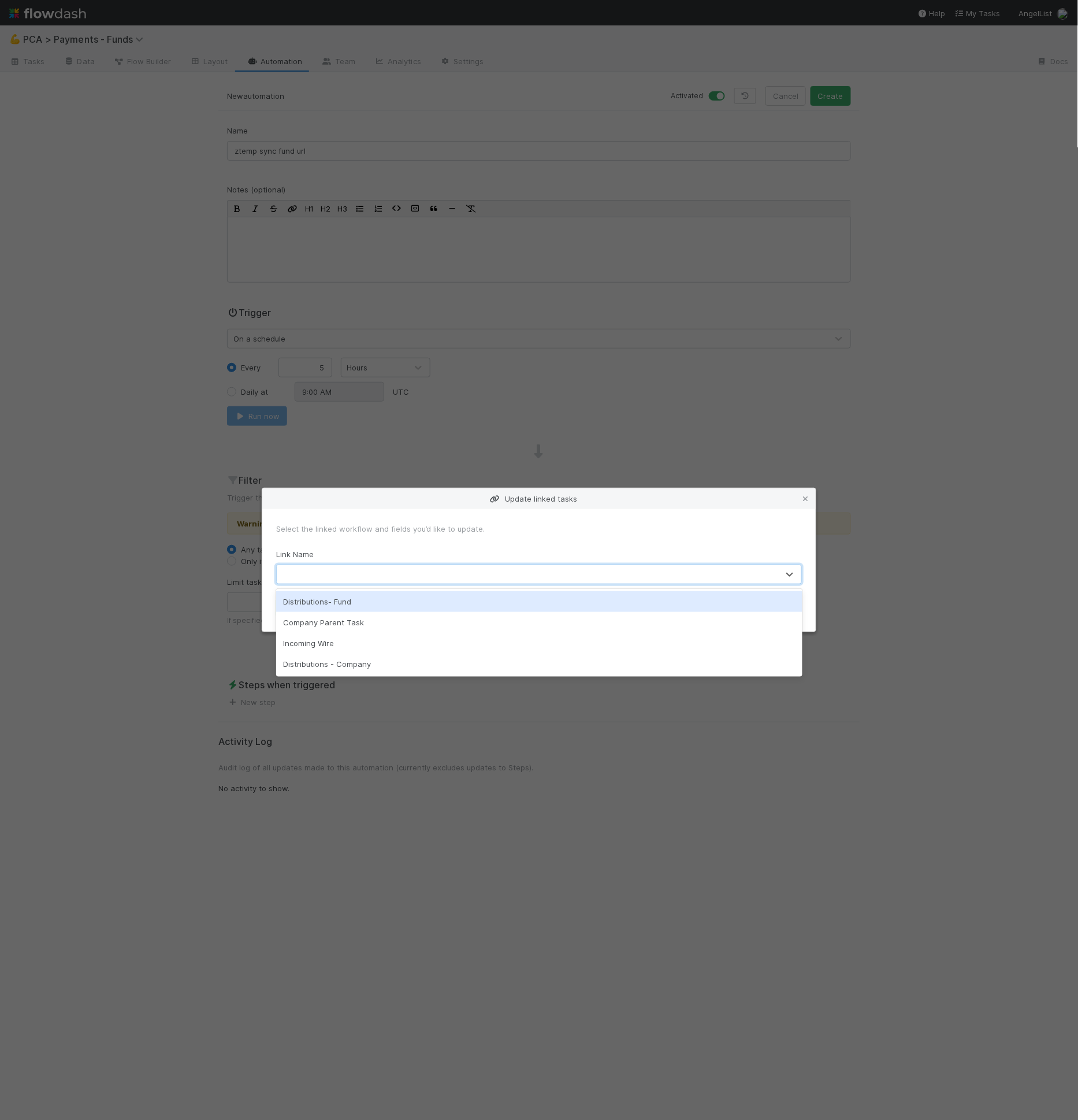
click at [299, 567] on div at bounding box center [527, 574] width 502 height 18
click at [314, 595] on div "Distributions- Fund" at bounding box center [539, 601] width 527 height 21
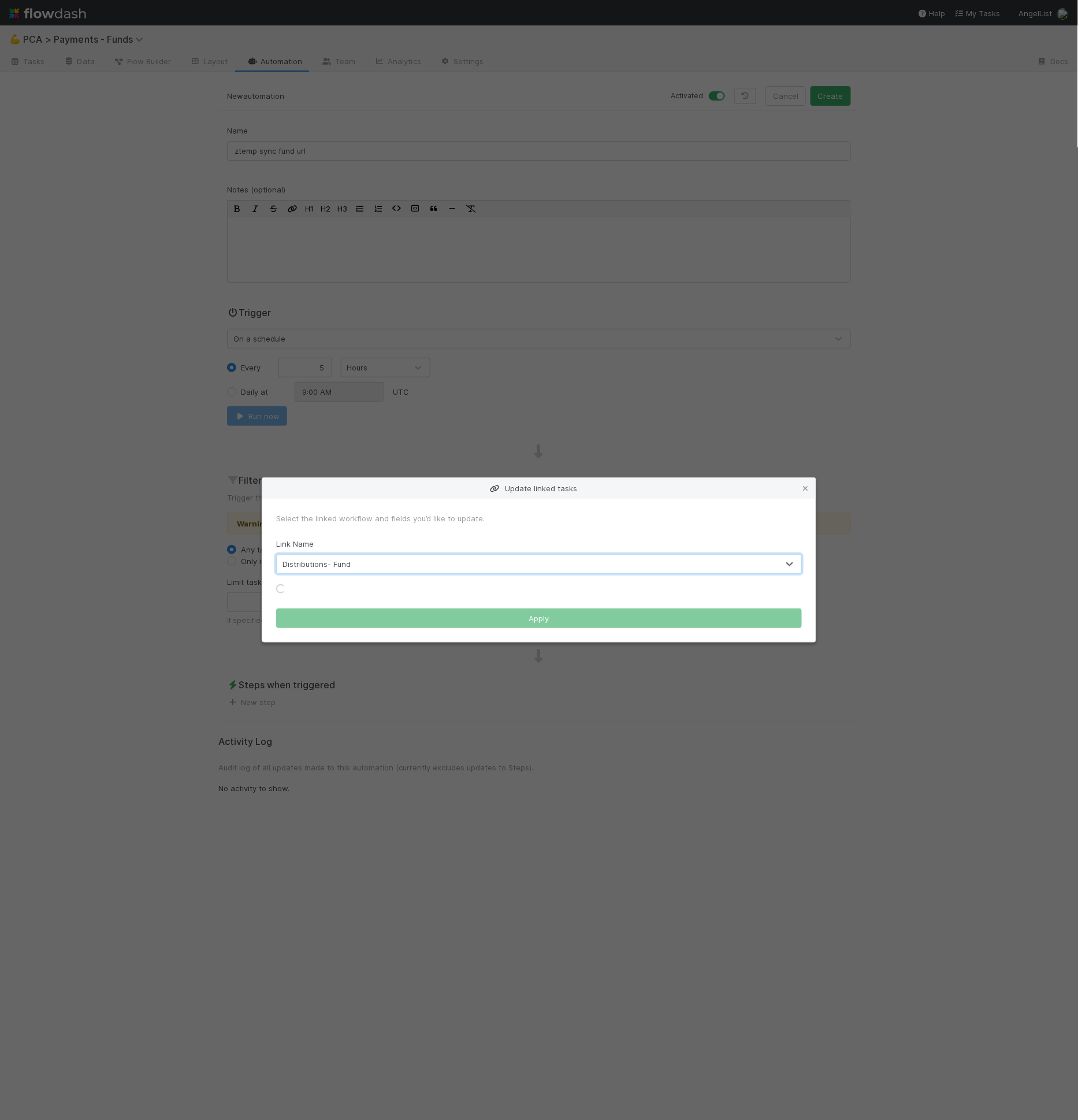
click at [316, 595] on form "Select the linked workflow and fields you’d like to update. Link Name option Di…" at bounding box center [539, 570] width 526 height 116
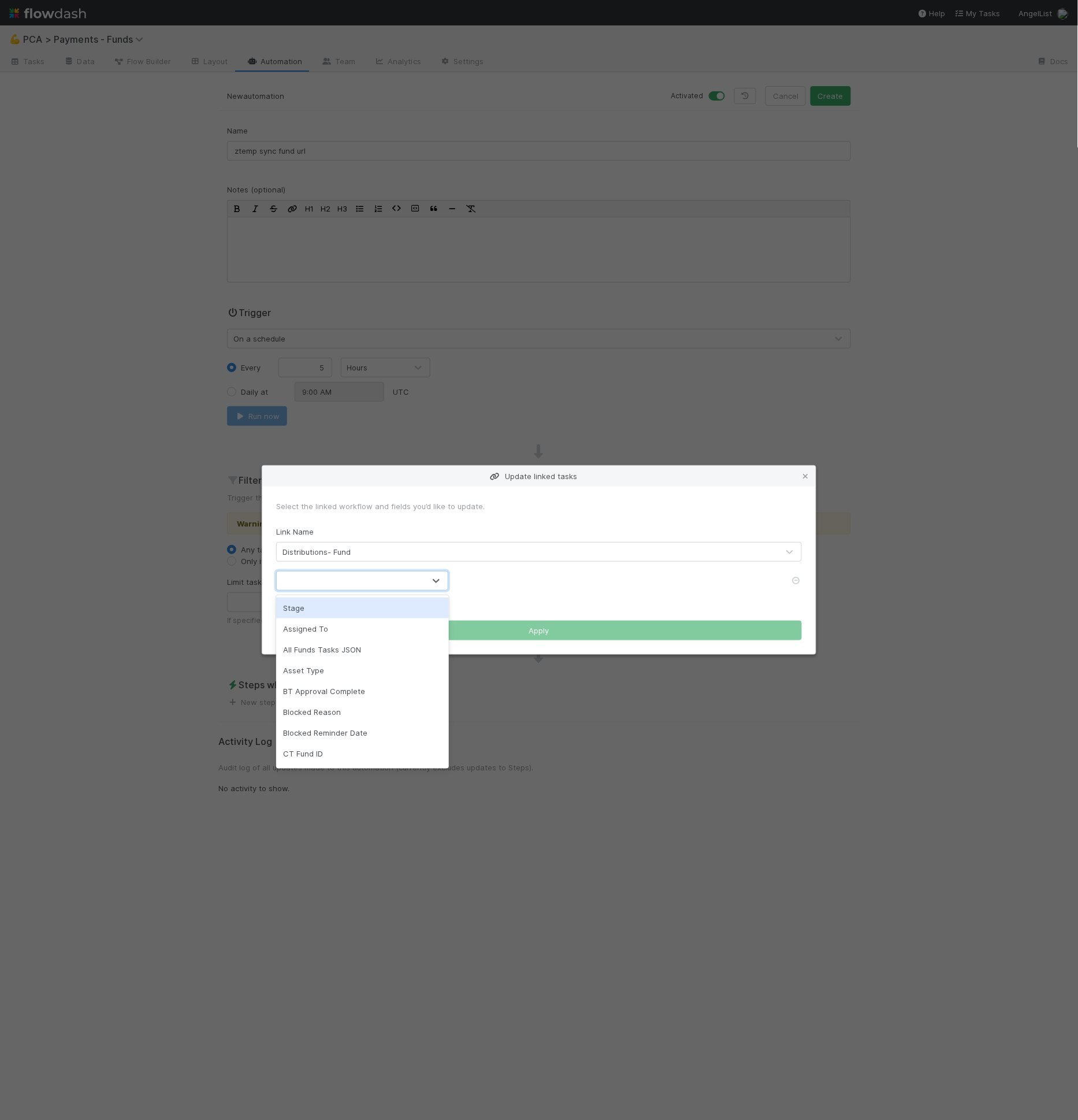
click at [324, 586] on div at bounding box center [350, 581] width 148 height 18
type input "fund ur"
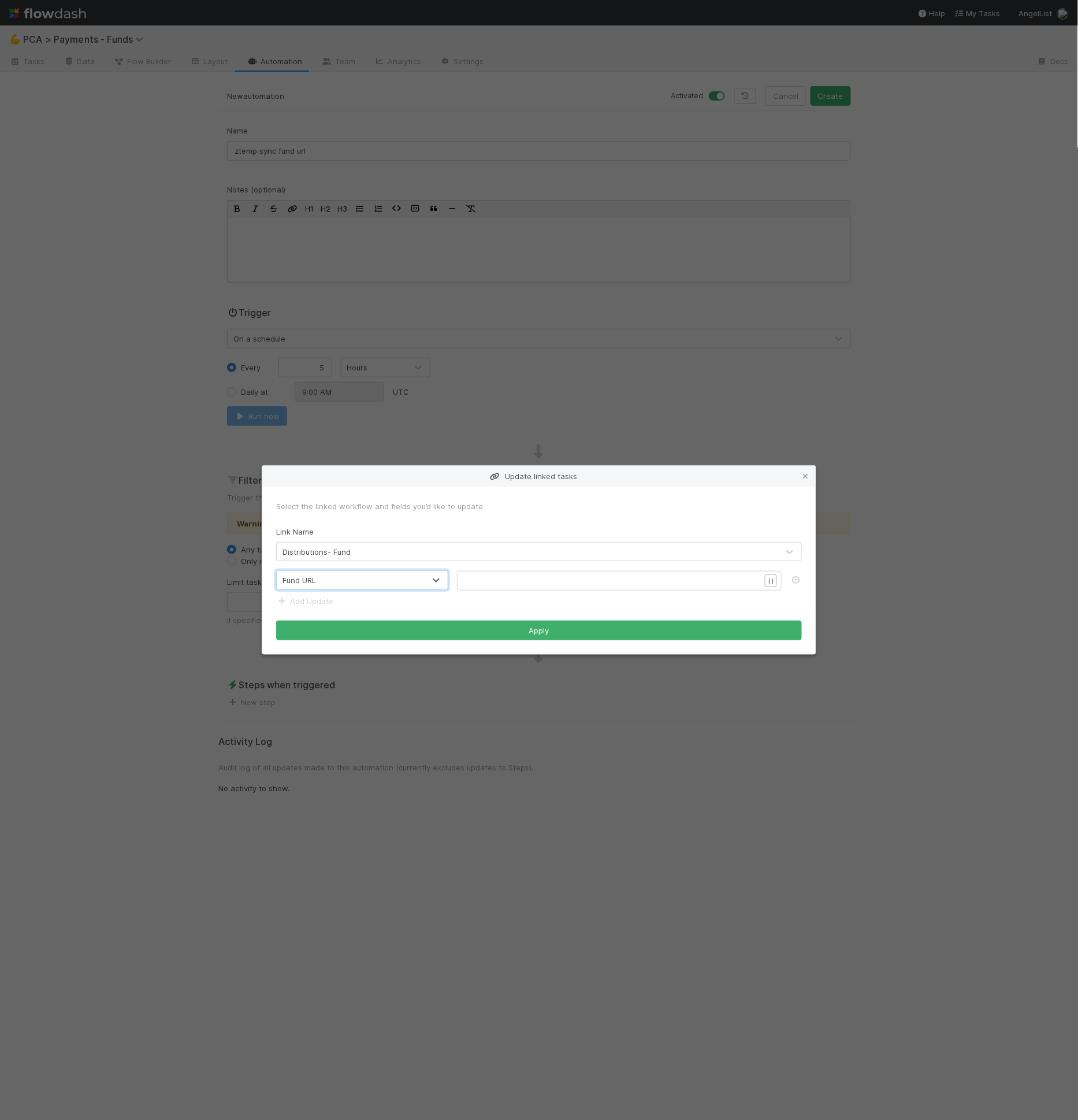
click at [501, 586] on div "​ x ​" at bounding box center [627, 595] width 325 height 41
type textarea "{[fund"
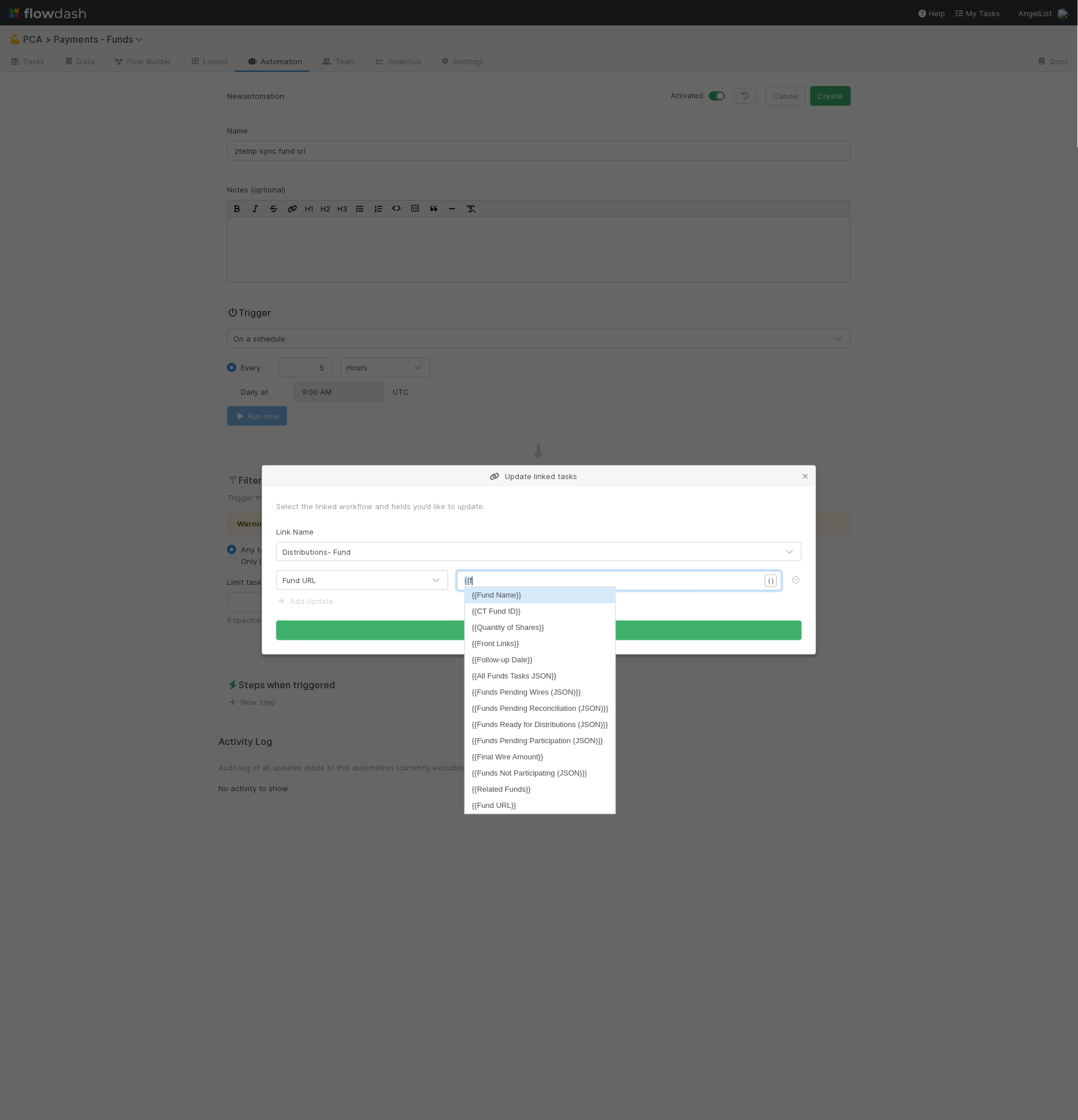
scroll to position [4, 16]
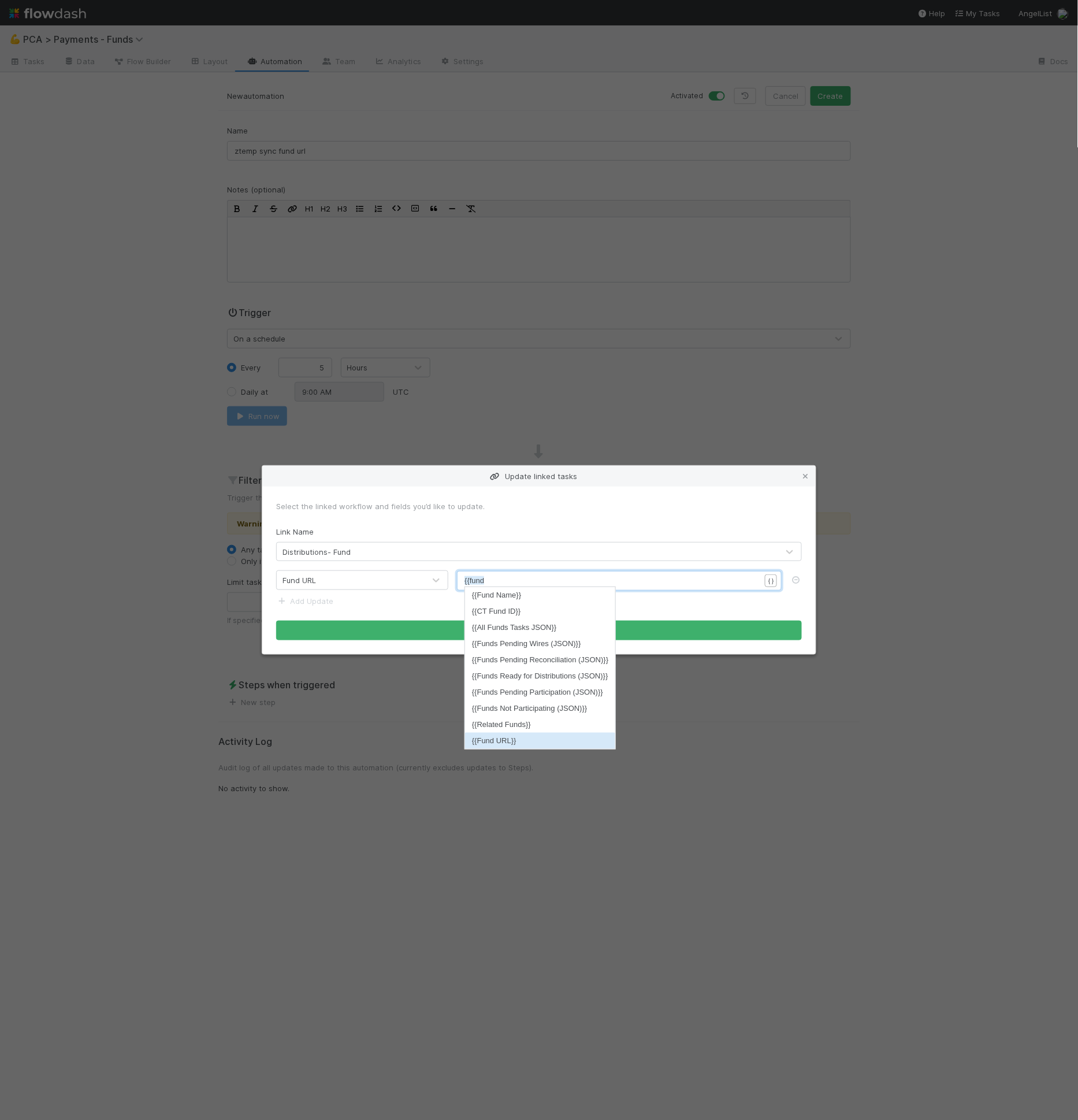
type textarea "{fund"
click at [507, 737] on li "{{Fund URL}}" at bounding box center [540, 741] width 150 height 16
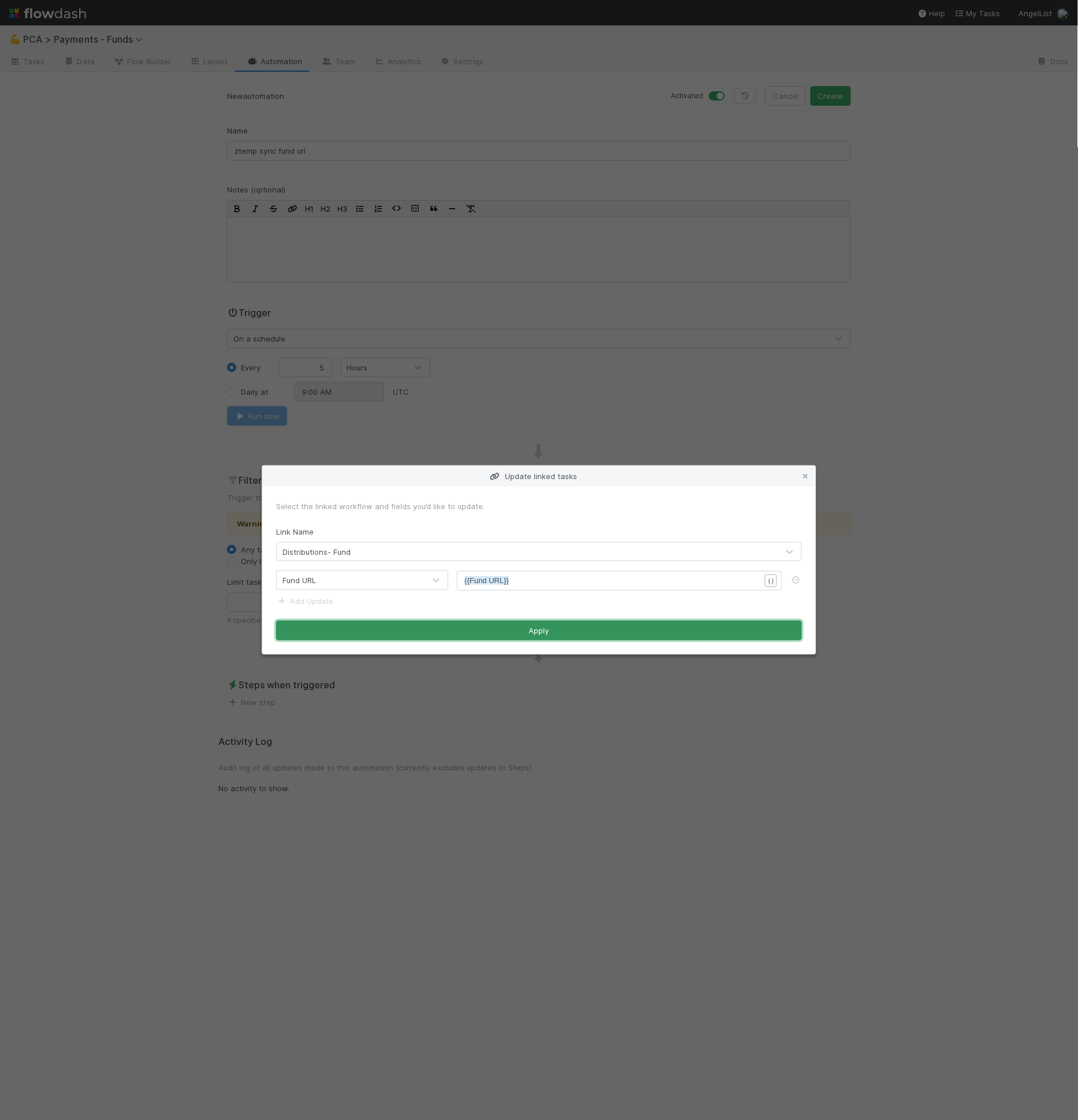
click at [524, 632] on button "Apply" at bounding box center [539, 631] width 526 height 19
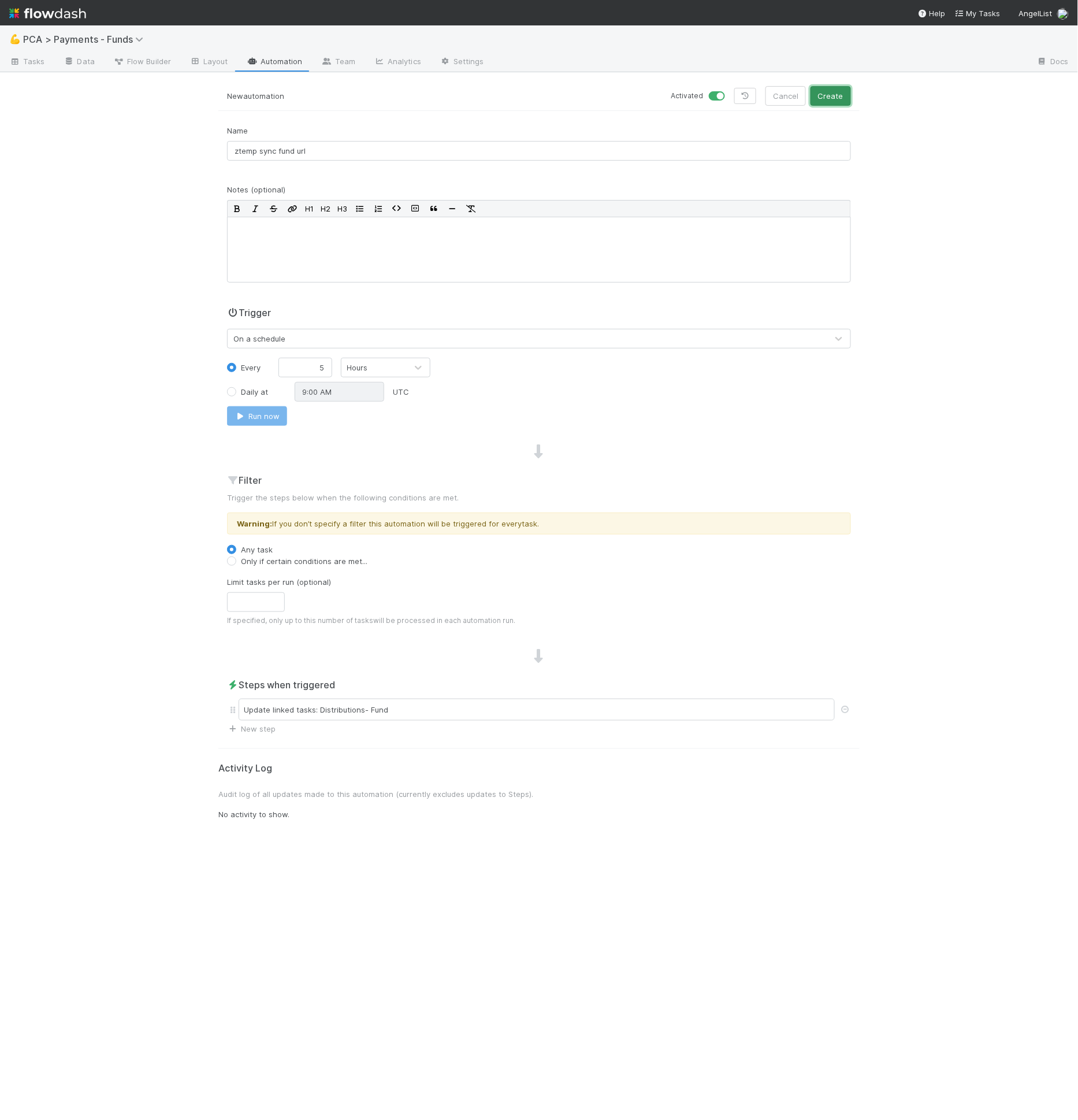
click at [823, 99] on button "Create" at bounding box center [831, 96] width 41 height 19
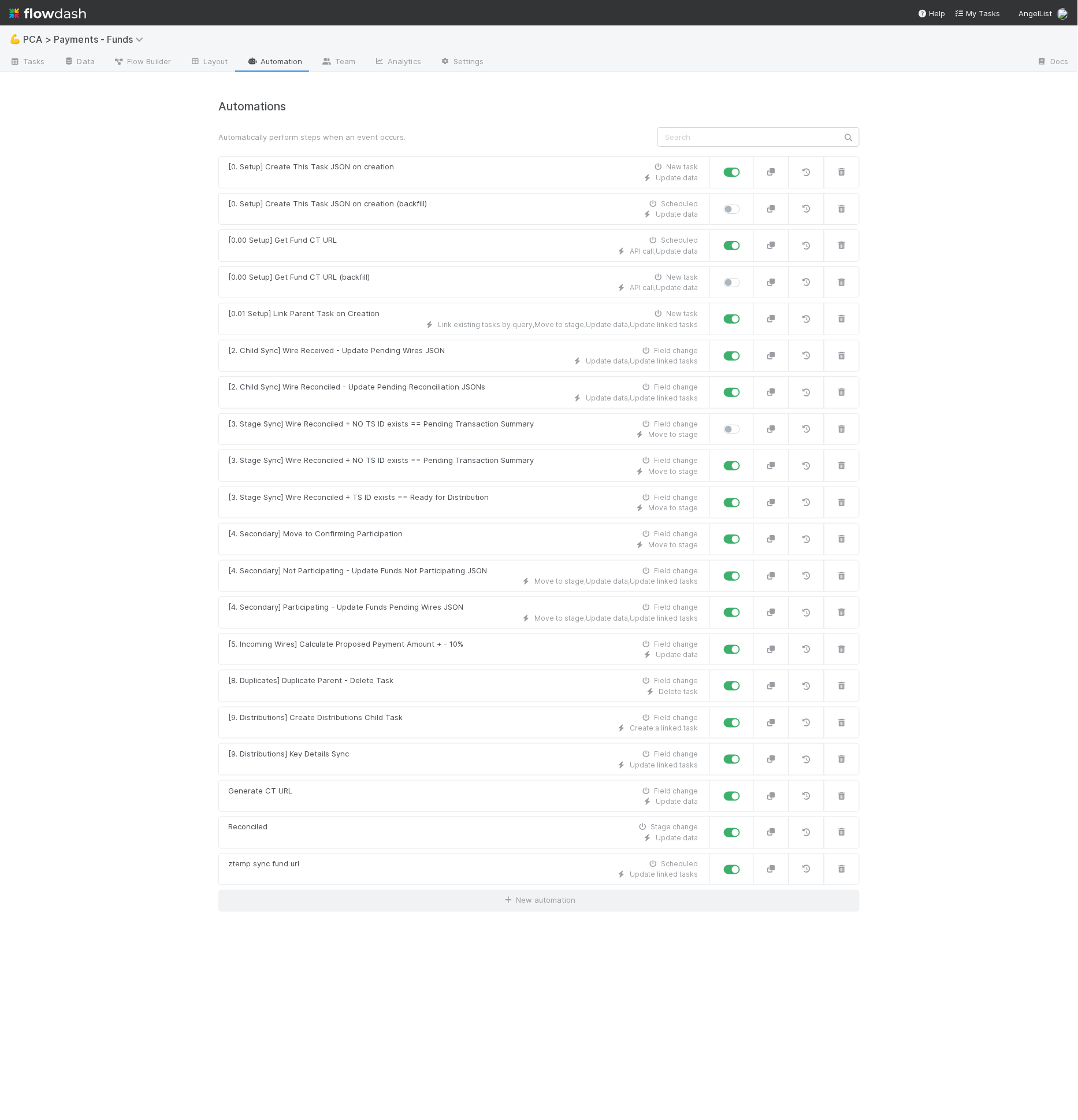
click at [450, 875] on div "Automations Automatically perform steps when an event occurs. [0. Setup] Create…" at bounding box center [539, 505] width 641 height 812
click at [454, 869] on div "Update linked tasks" at bounding box center [463, 874] width 470 height 10
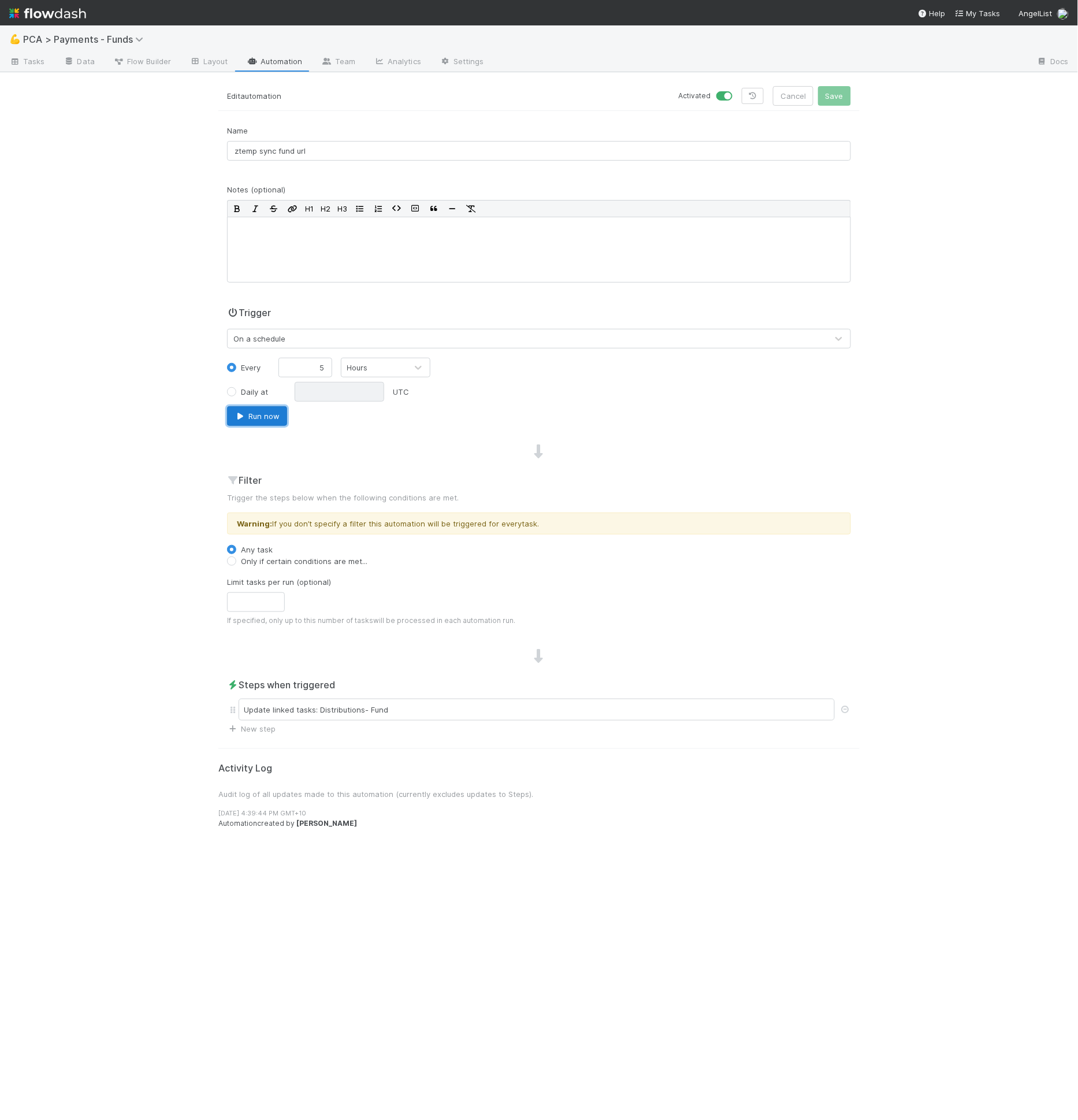
click at [248, 415] on button "Run now" at bounding box center [257, 416] width 60 height 19
click at [737, 90] on label at bounding box center [737, 90] width 0 height 0
click at [725, 97] on input "checkbox" at bounding box center [720, 95] width 9 height 10
checkbox input "false"
click at [841, 98] on button "Save" at bounding box center [835, 96] width 33 height 19
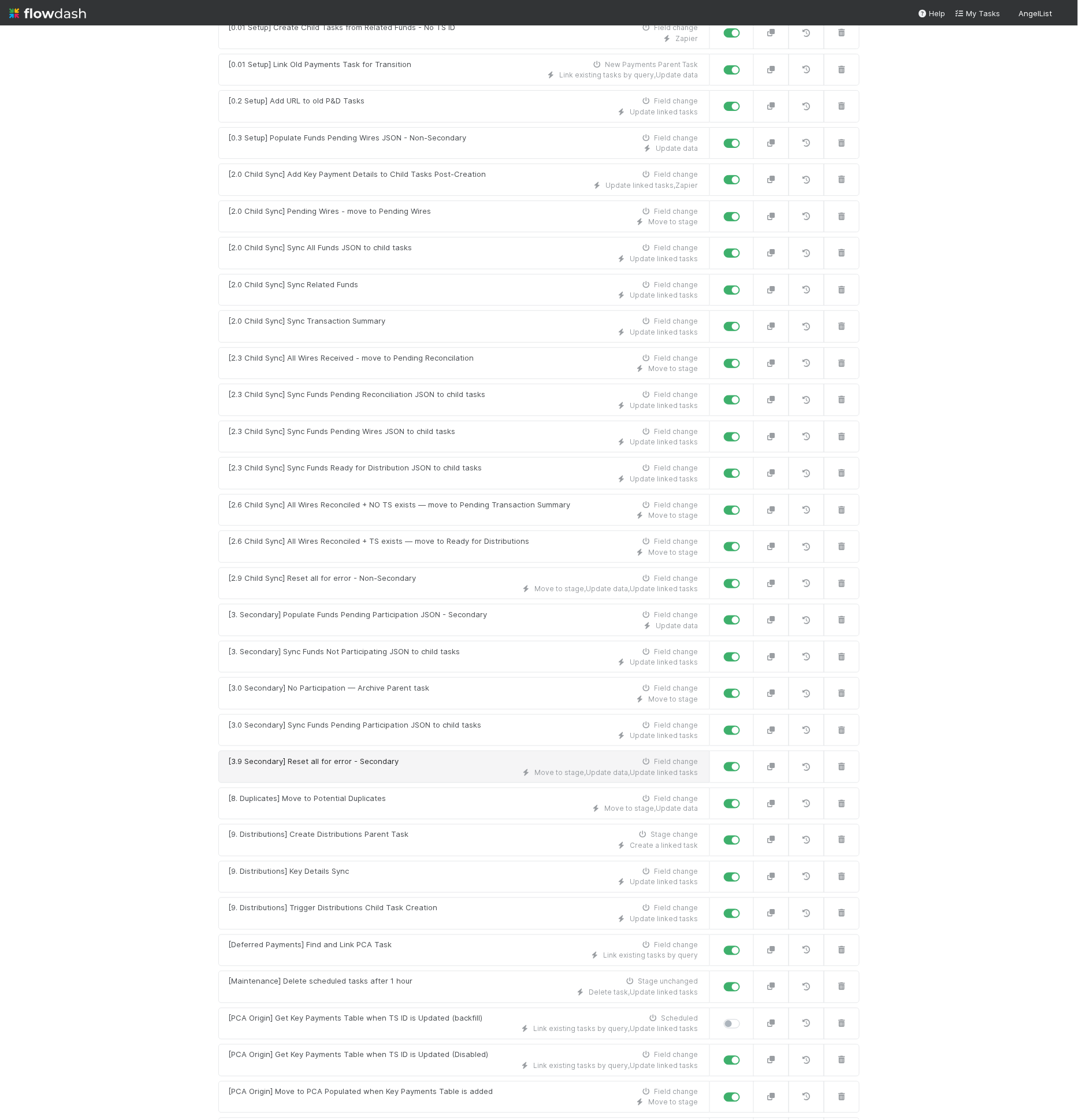
scroll to position [359, 0]
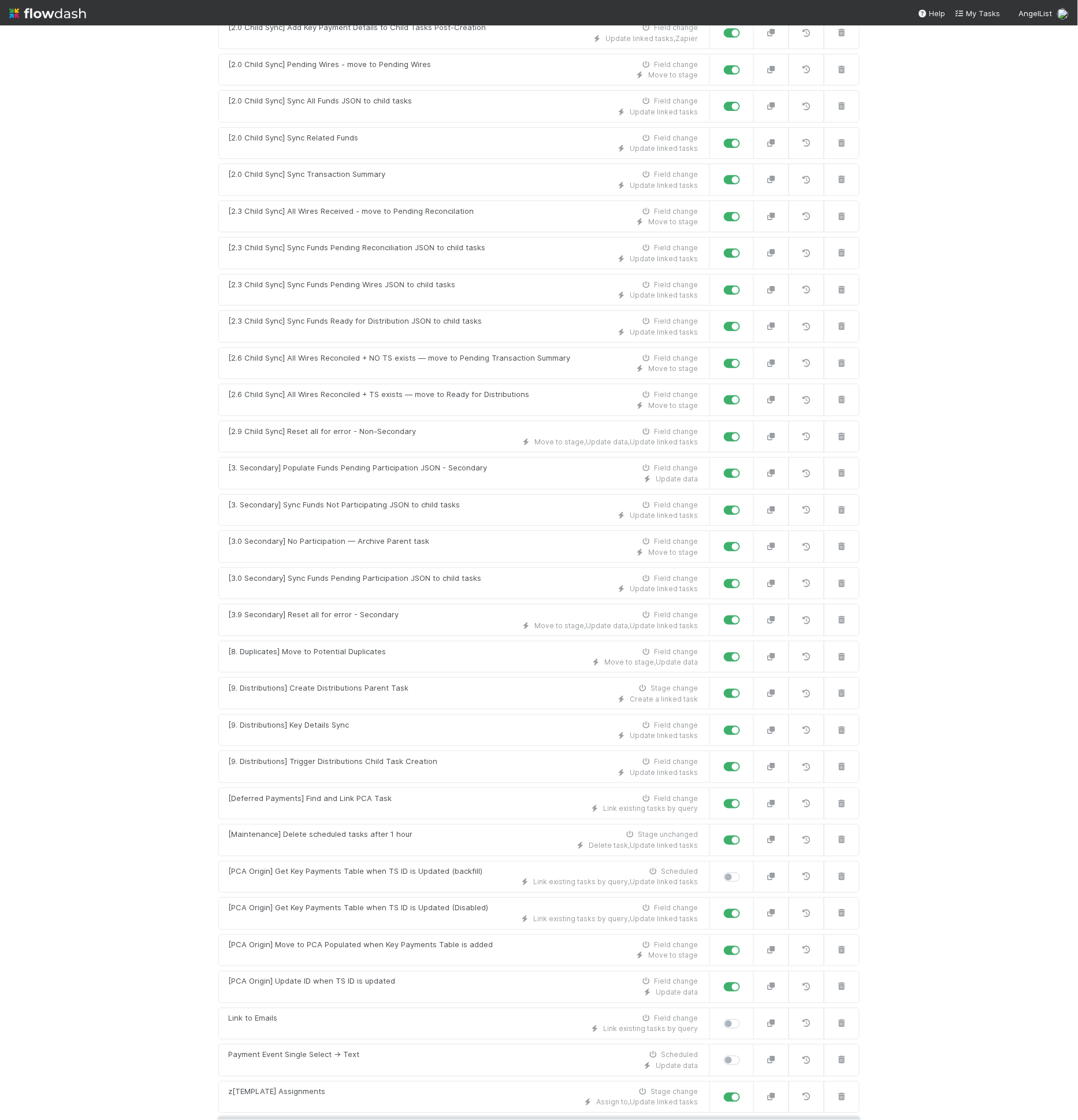
click at [519, 1118] on link "New automation" at bounding box center [539, 1129] width 641 height 22
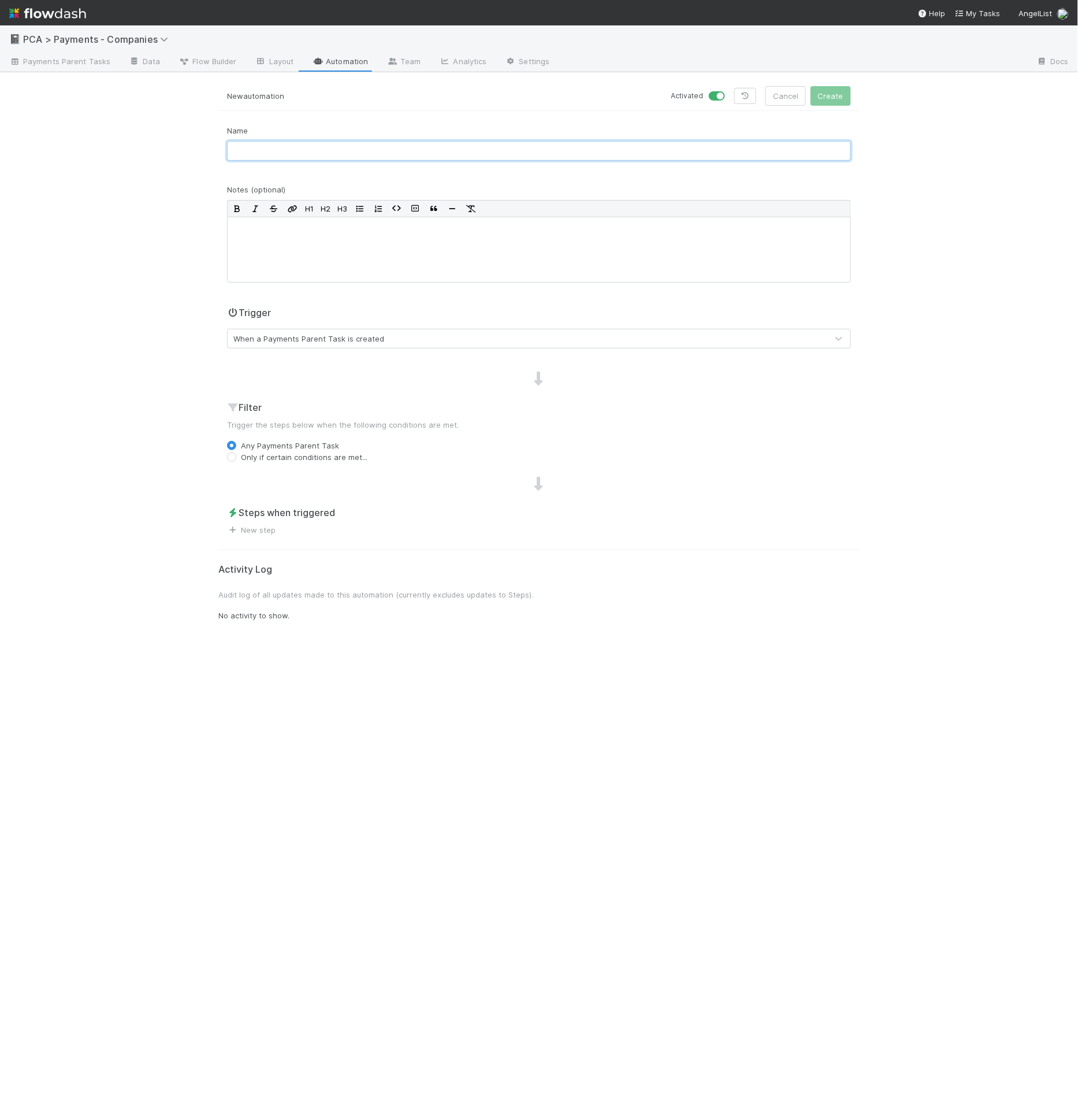
click at [261, 157] on input "text" at bounding box center [539, 151] width 624 height 19
type input "ztemp sync ts url"
click at [322, 337] on div "When a Payments Parent Task is created" at bounding box center [309, 338] width 151 height 12
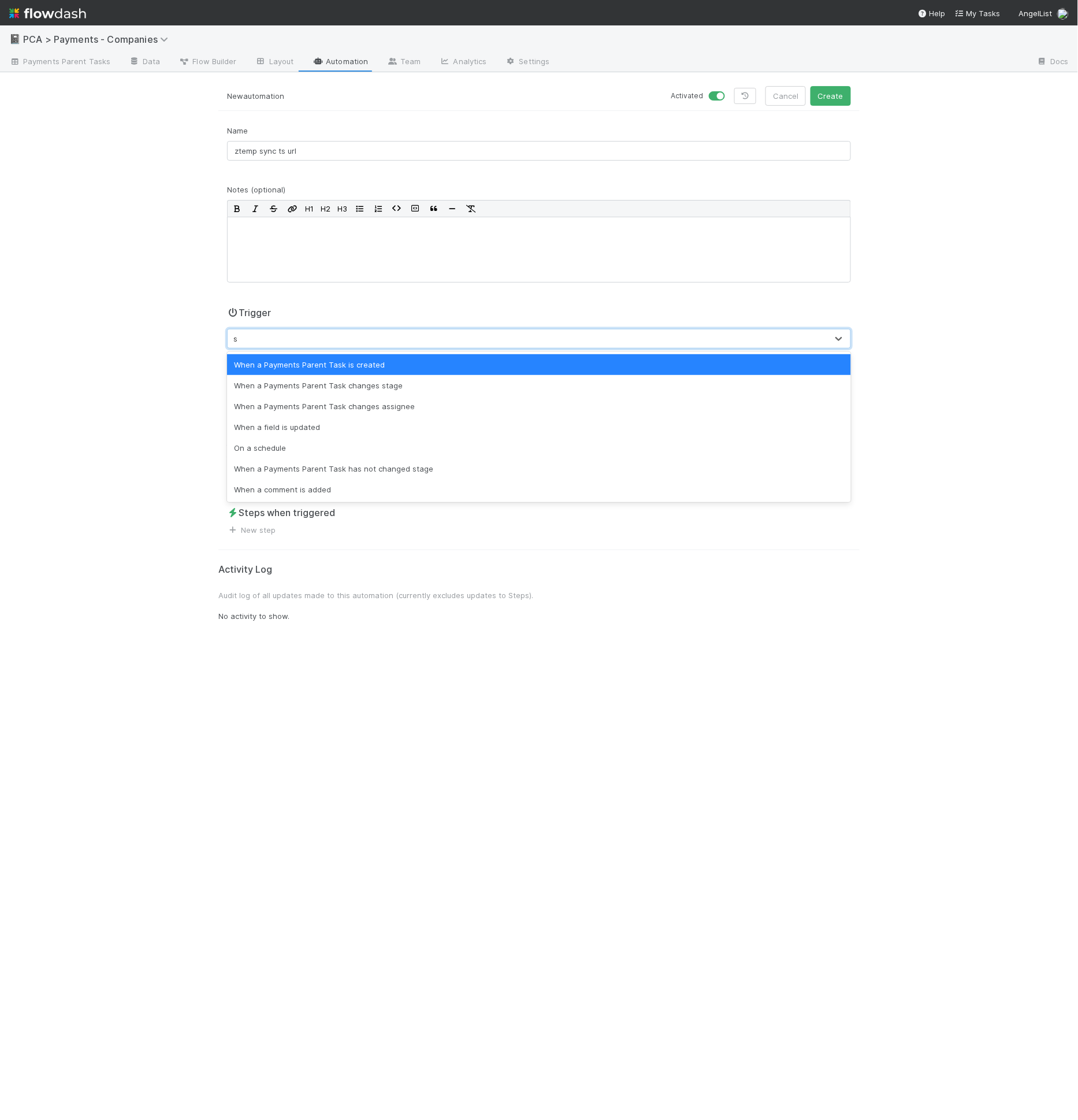
type input "sc"
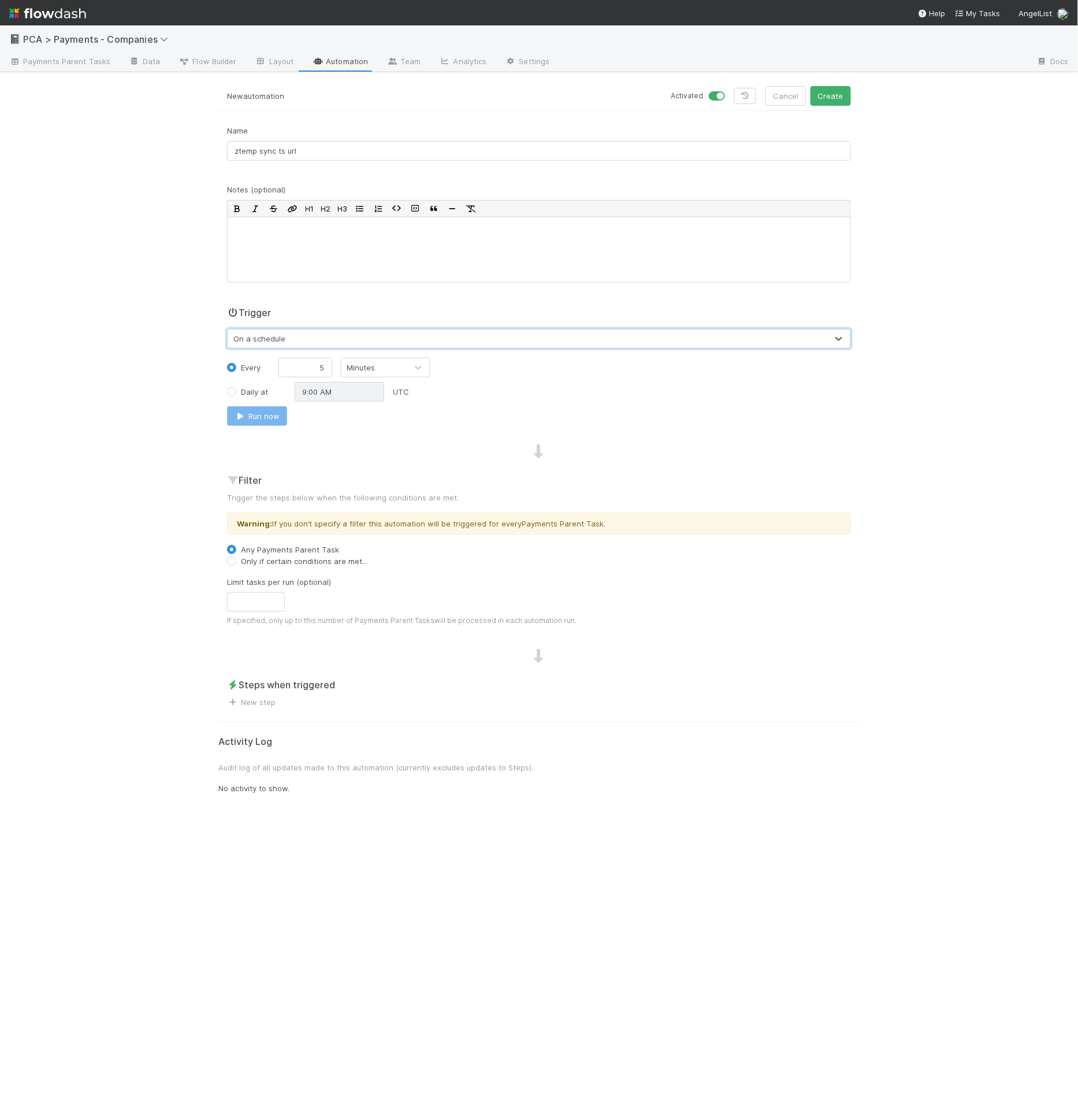
click at [314, 352] on div "Trigger option On a schedule, selected. 0 results available. Select is focused …" at bounding box center [539, 368] width 641 height 125
click at [367, 362] on div "Minutes" at bounding box center [361, 367] width 29 height 12
type input "h"
click at [266, 700] on link "New step" at bounding box center [251, 702] width 49 height 9
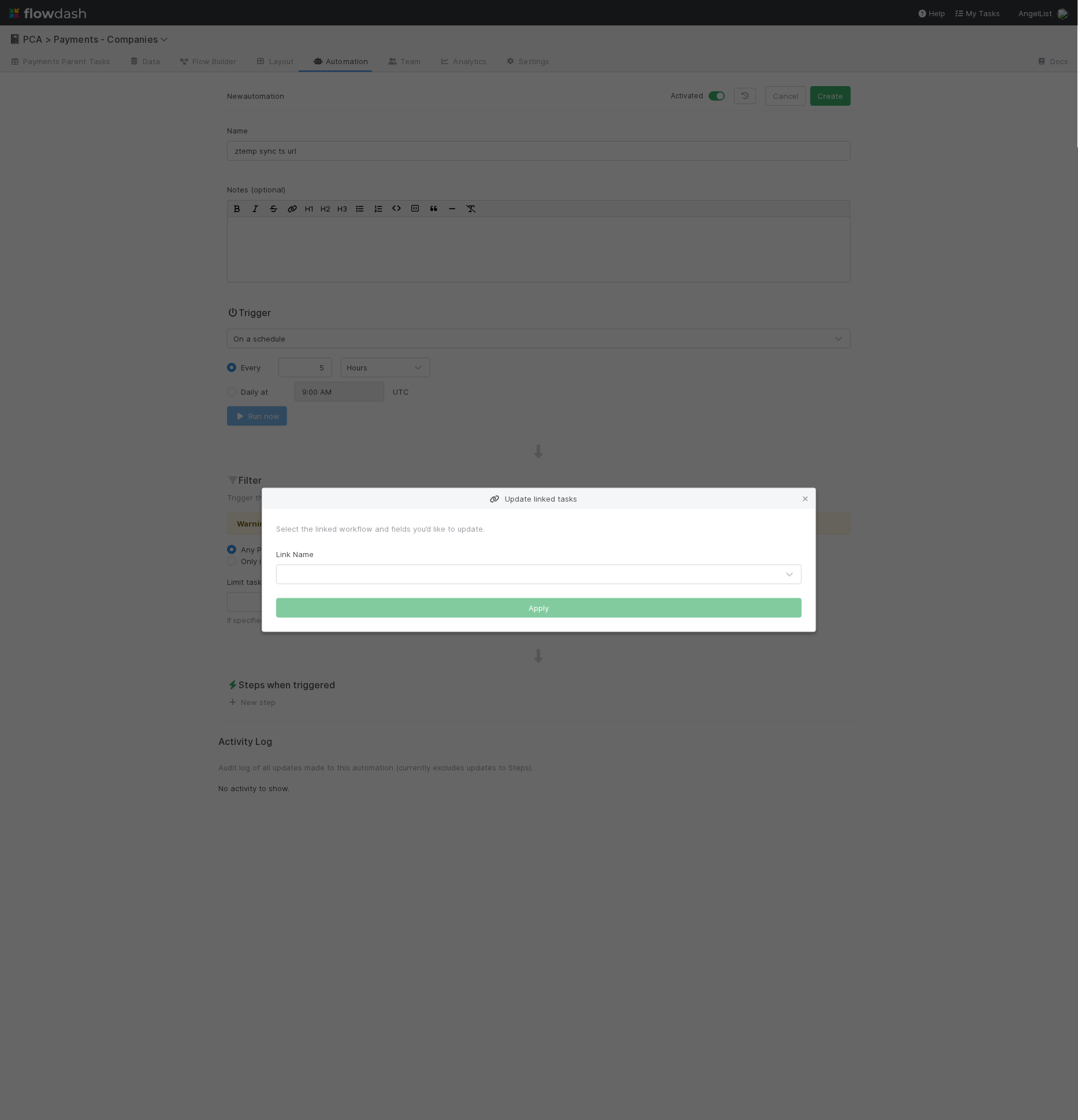
drag, startPoint x: 366, startPoint y: 561, endPoint x: 365, endPoint y: 570, distance: 9.1
click at [366, 561] on div "Link Name" at bounding box center [539, 566] width 526 height 36
click at [365, 570] on div at bounding box center [527, 574] width 502 height 18
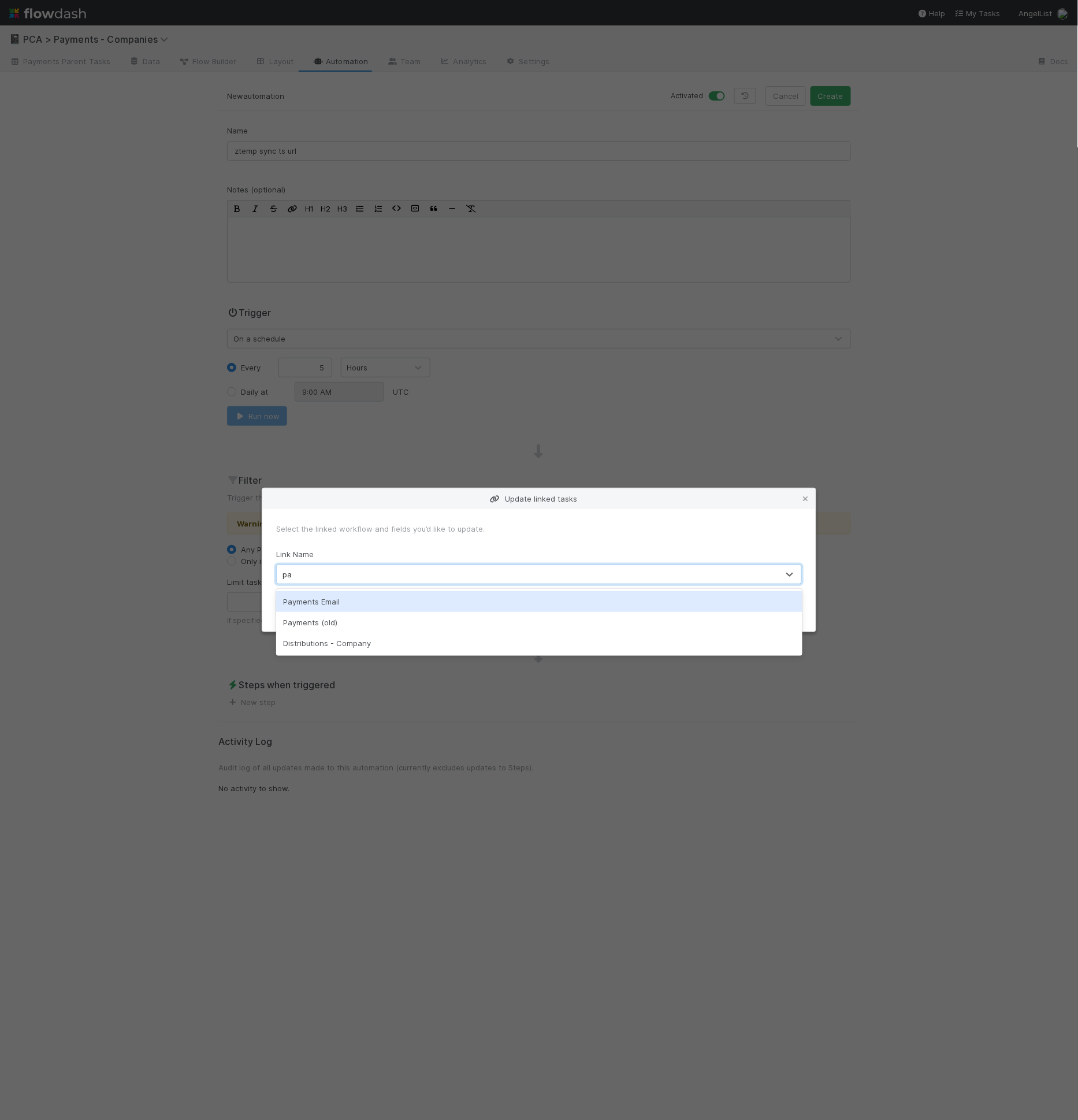
type input "p"
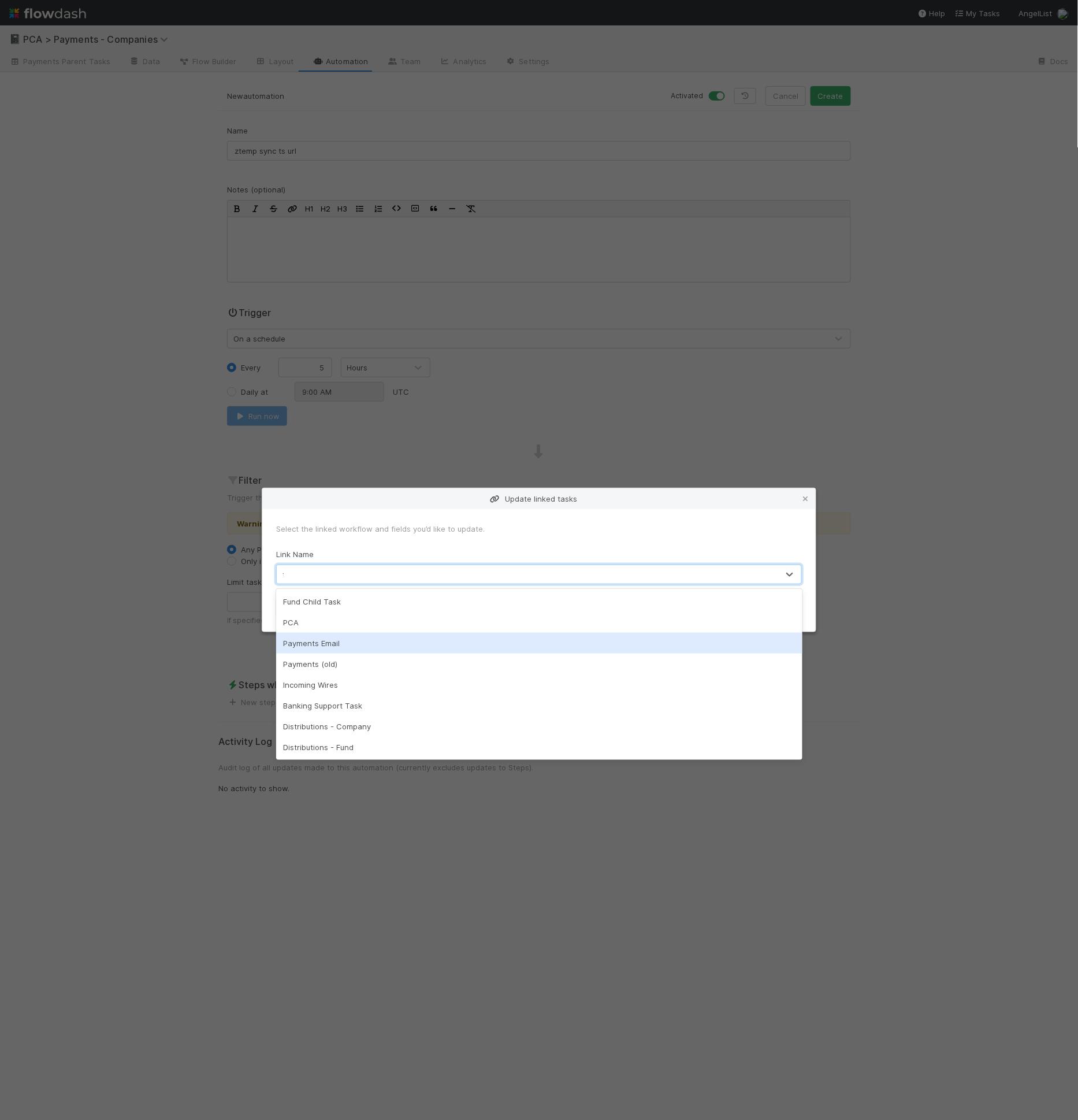
type input "fund"
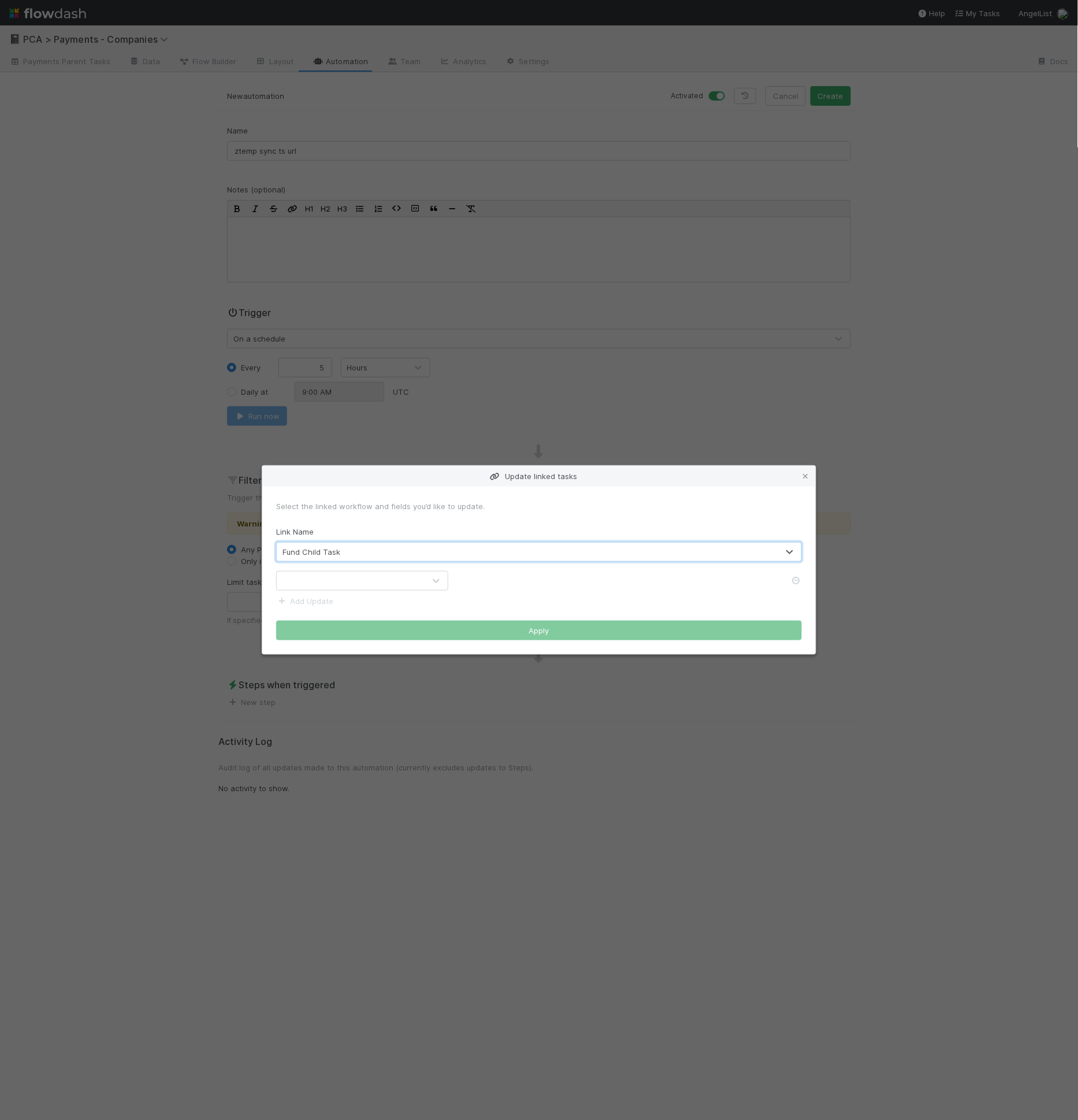
click at [358, 583] on div at bounding box center [350, 581] width 148 height 18
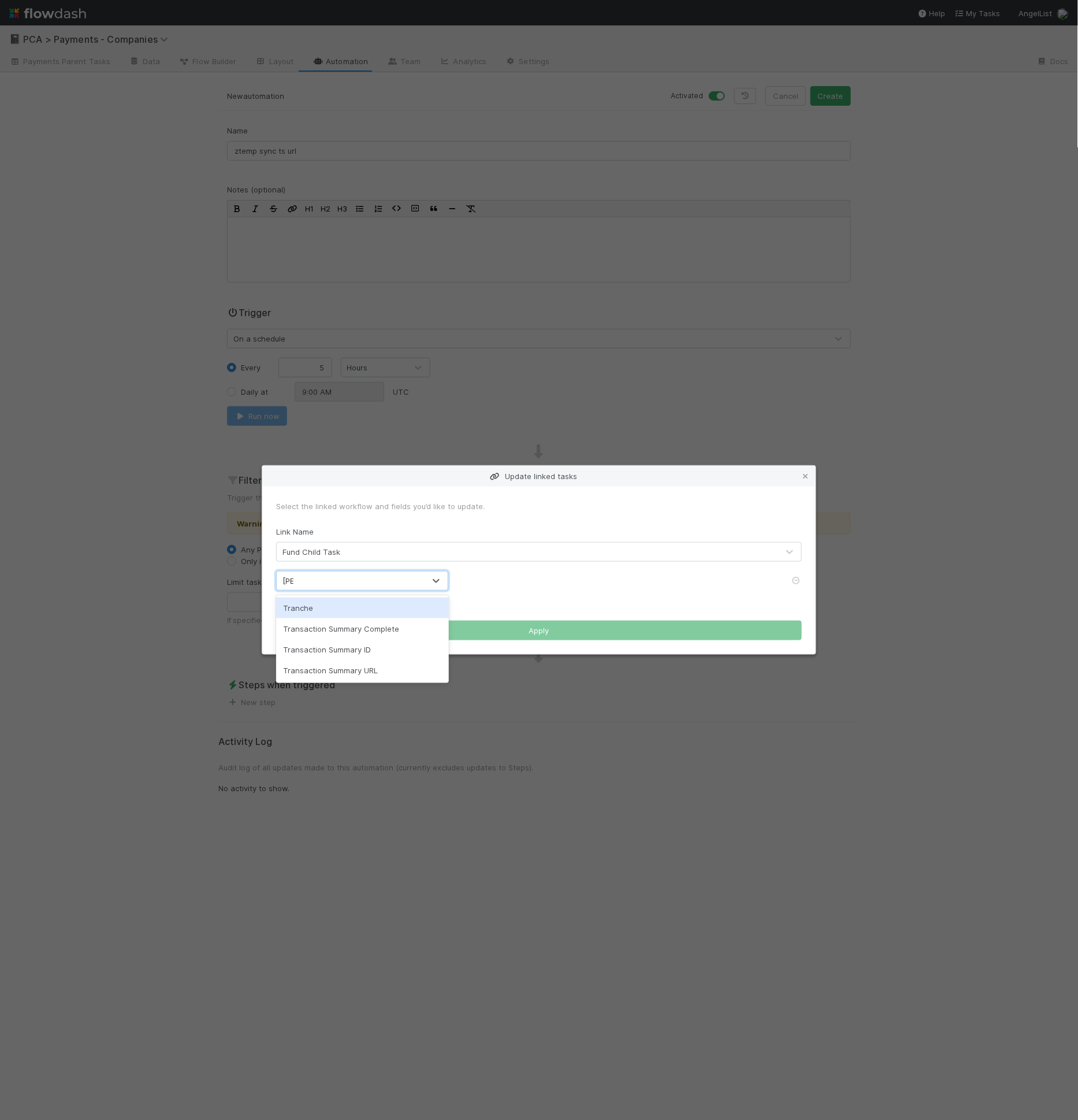
type input "trans"
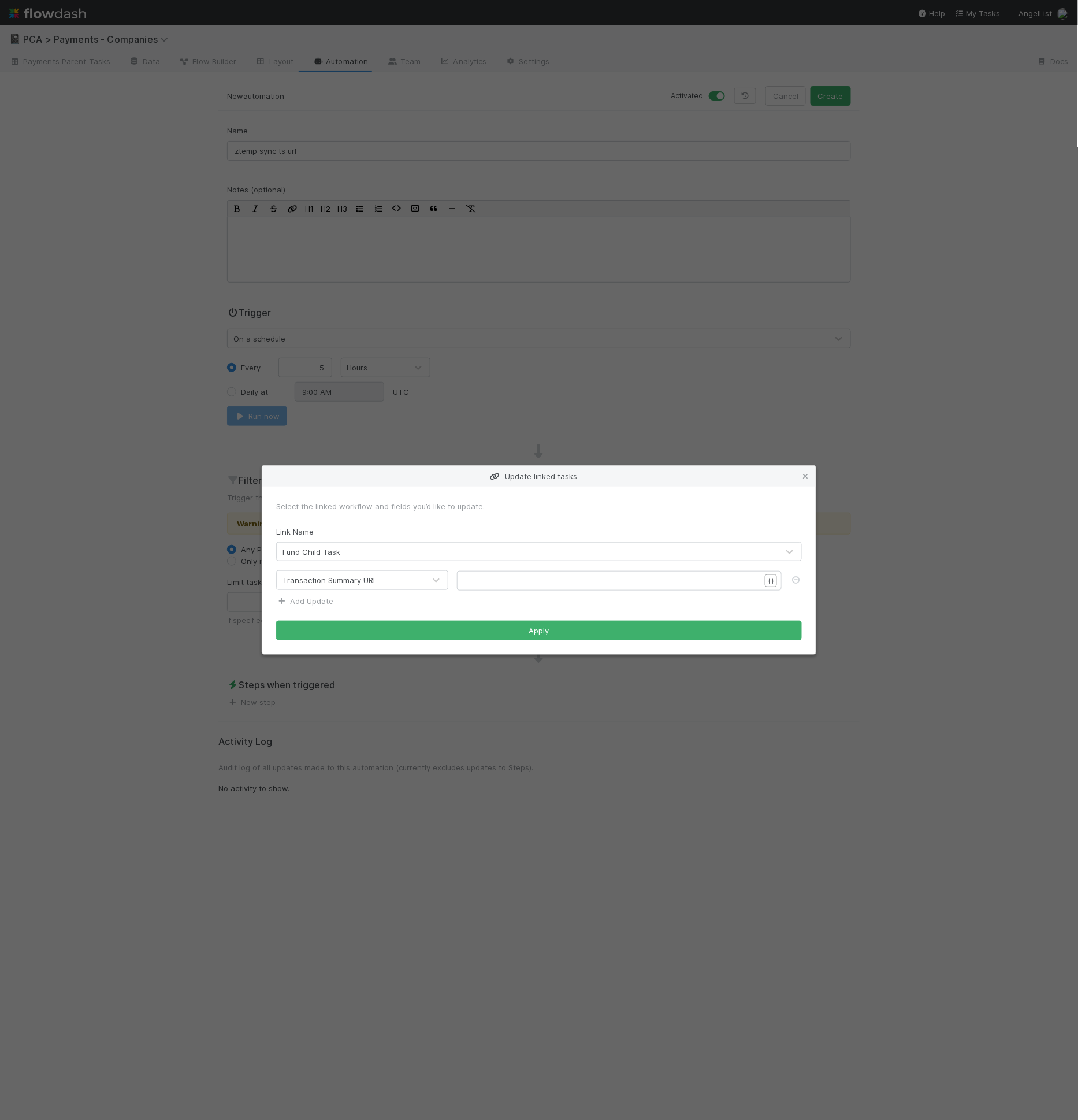
click at [325, 604] on link "Add Update" at bounding box center [305, 601] width 57 height 9
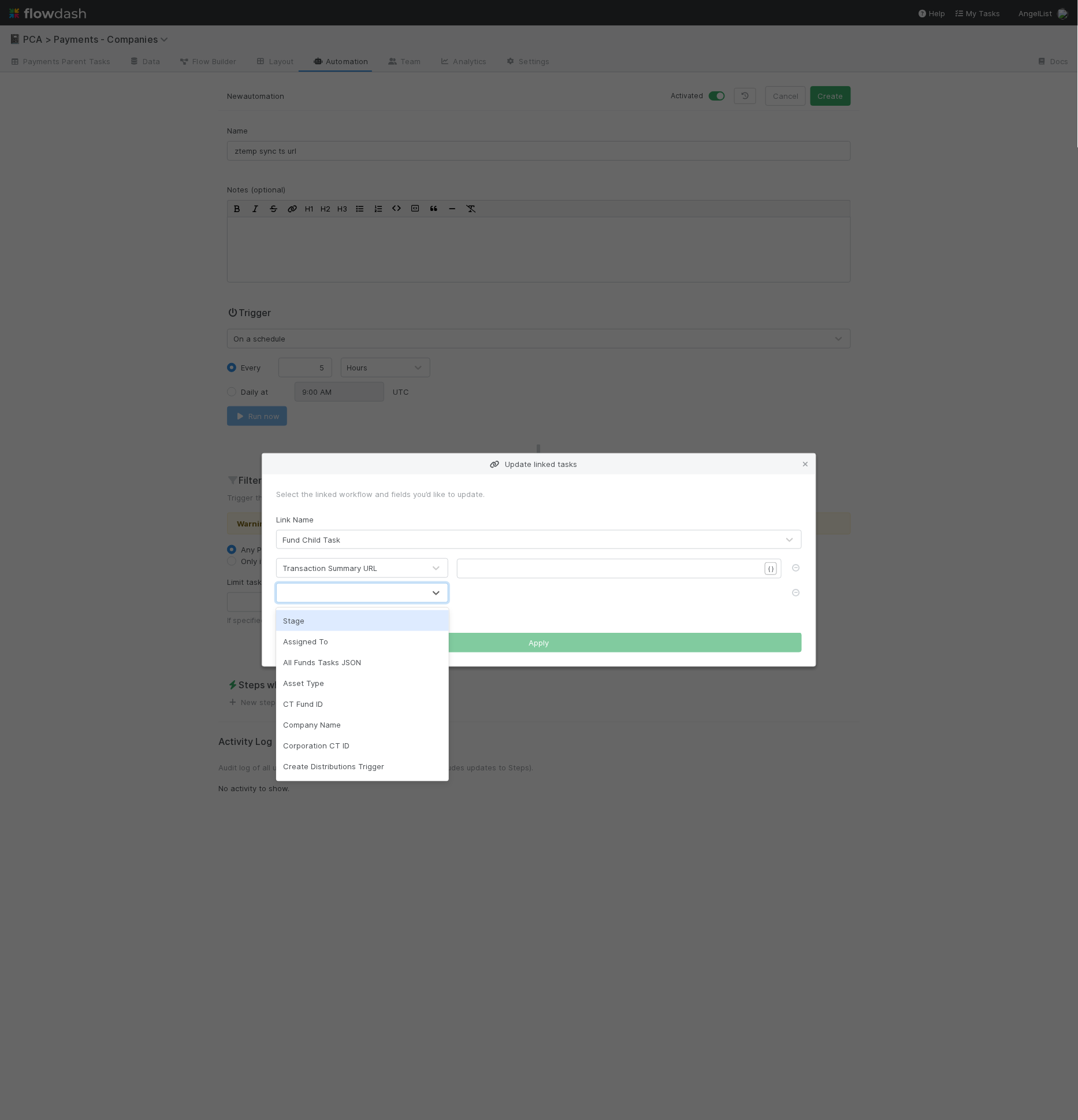
click at [367, 599] on div at bounding box center [350, 593] width 148 height 18
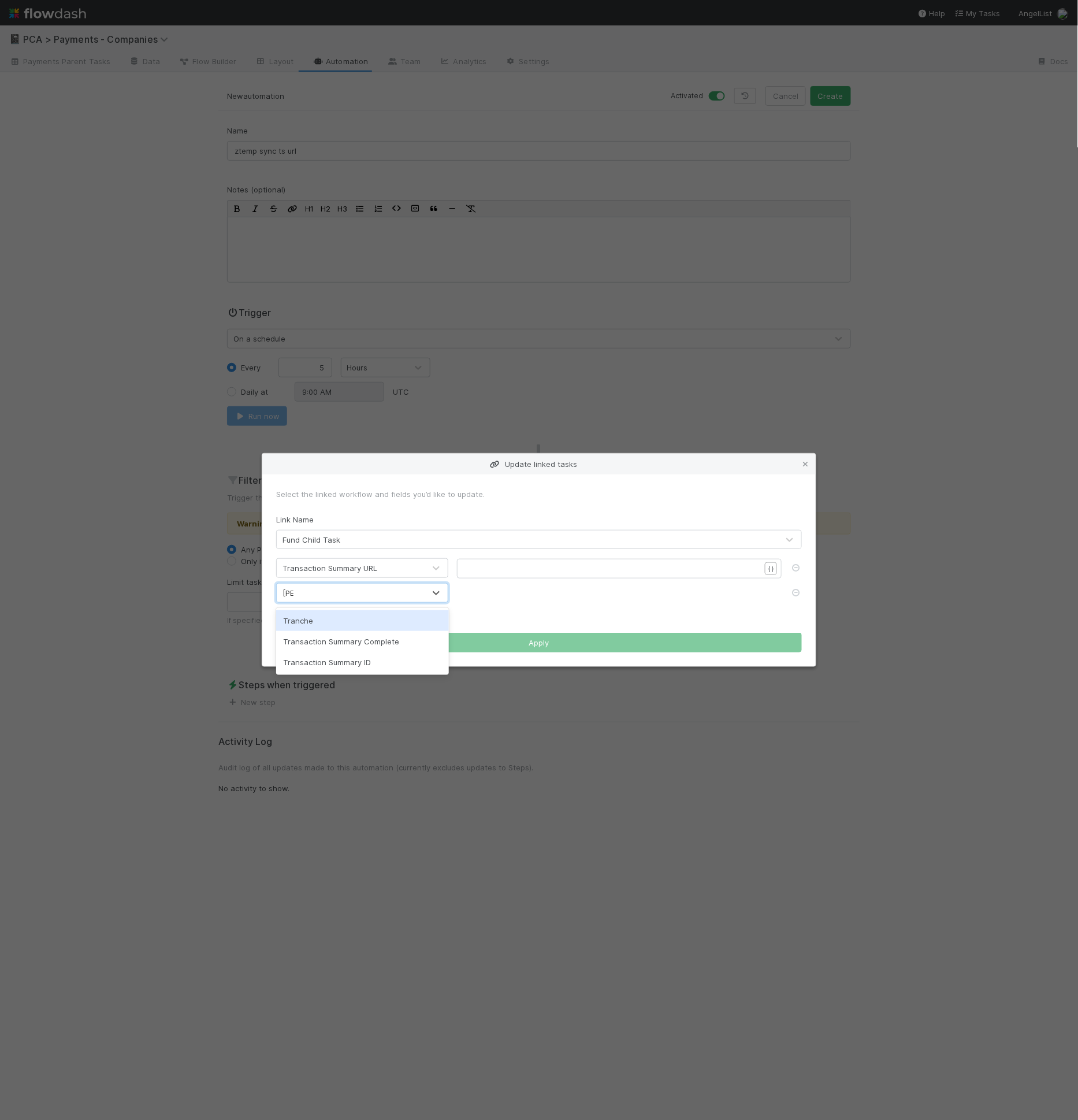
type input "trans"
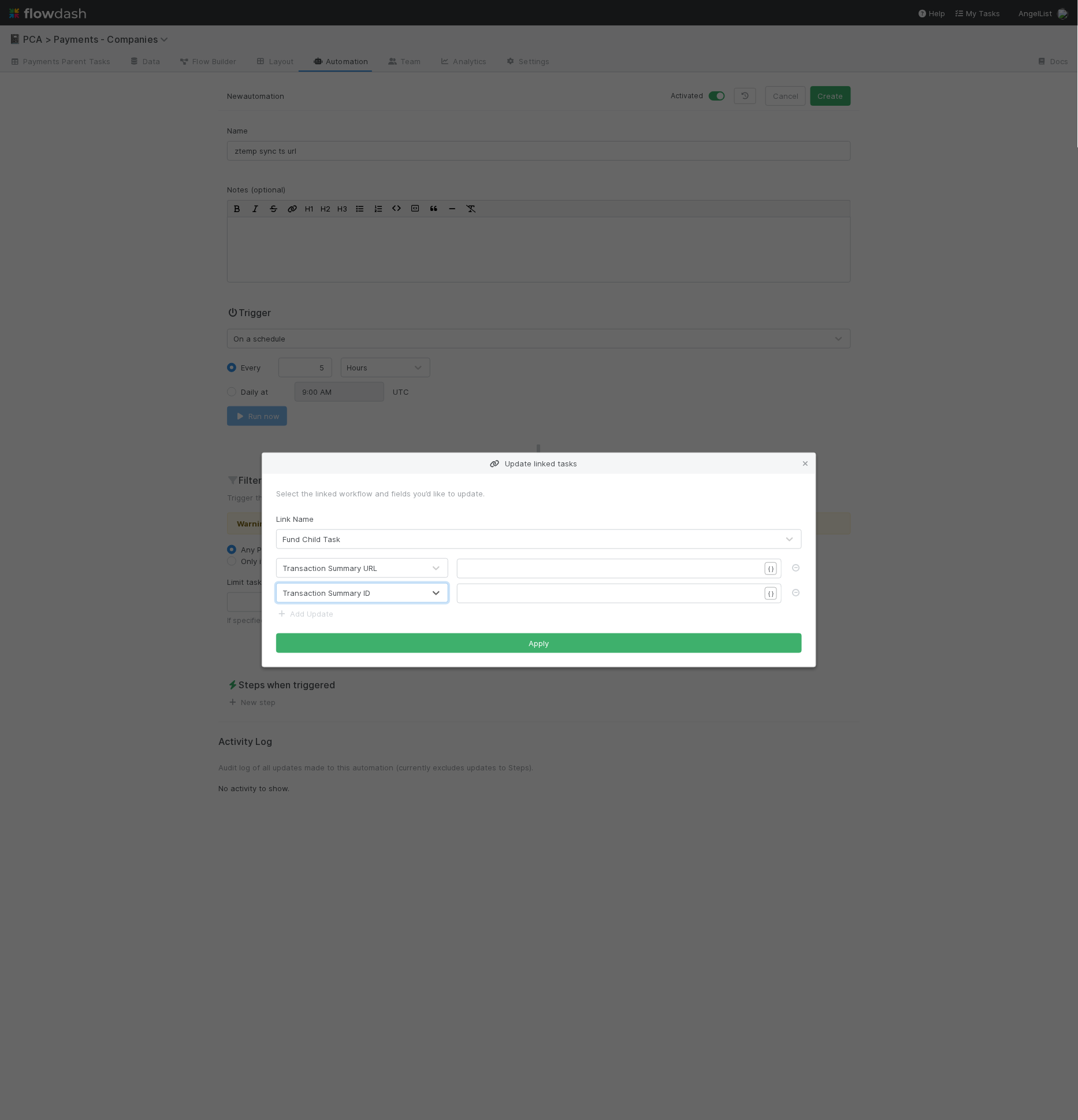
scroll to position [4, 0]
click at [542, 564] on pre "​" at bounding box center [617, 569] width 305 height 12
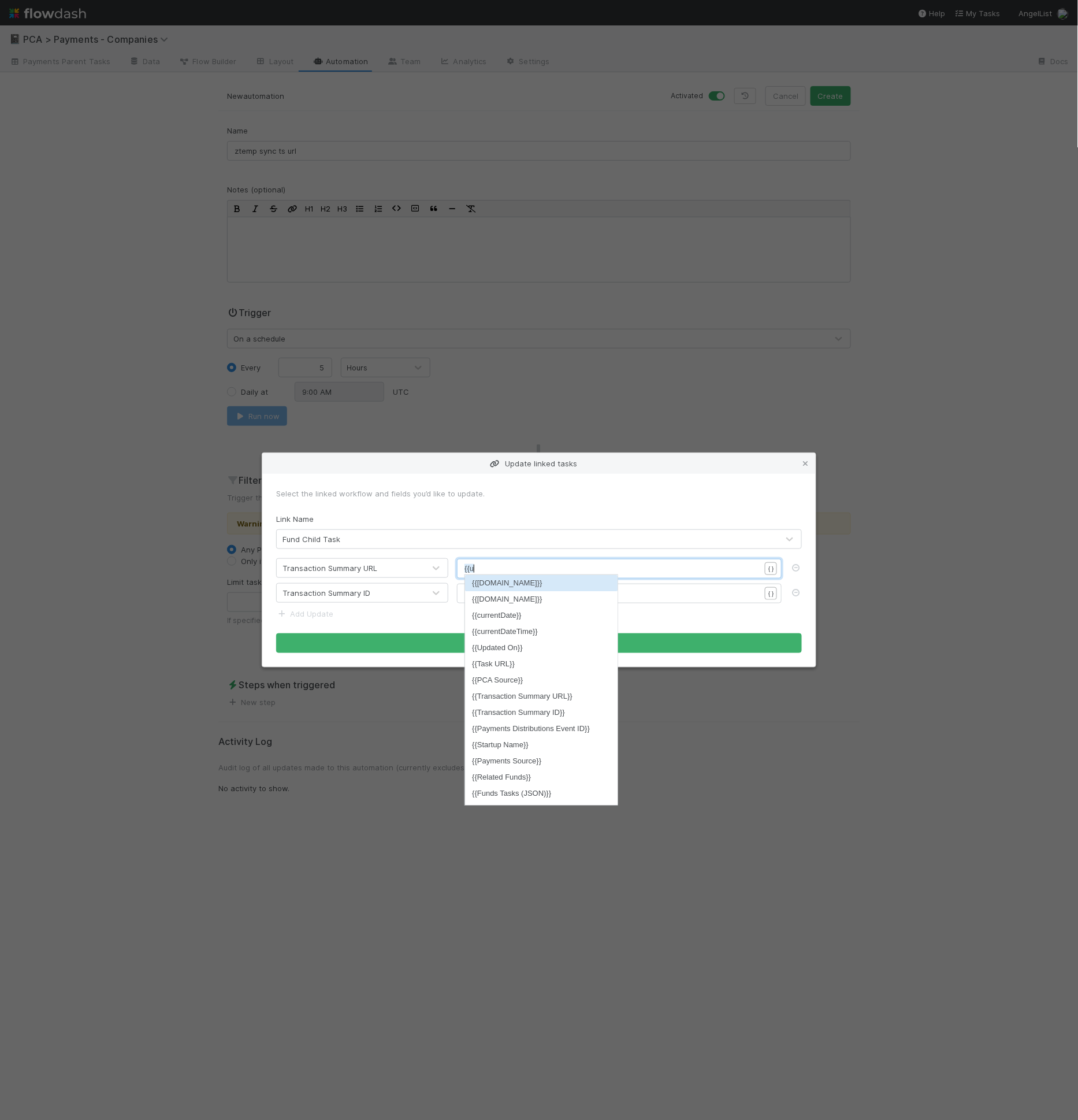
type textarea "{{url"
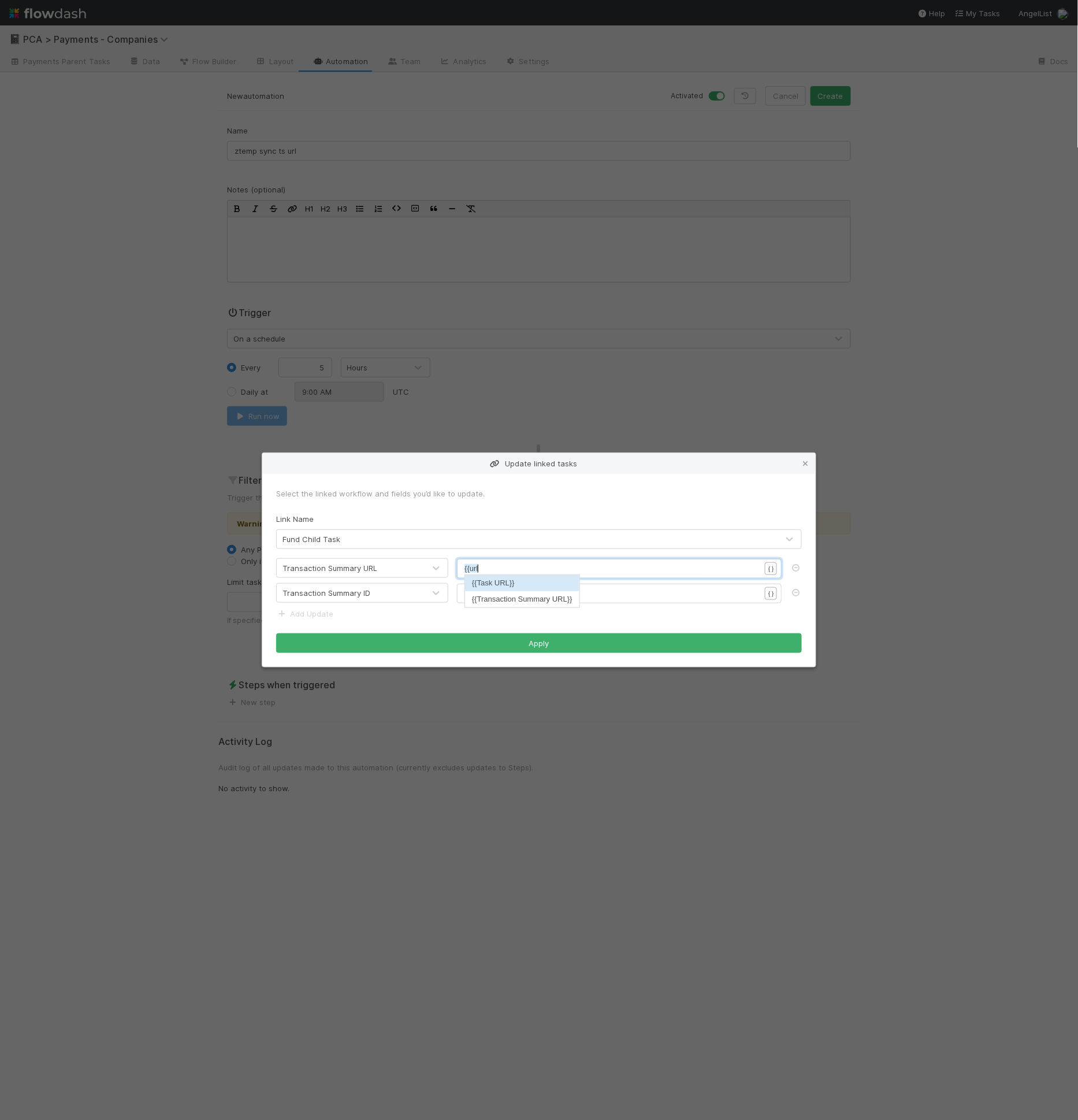
scroll to position [4, 12]
click at [520, 596] on pre "​" at bounding box center [617, 593] width 305 height 12
type textarea "{{trans"
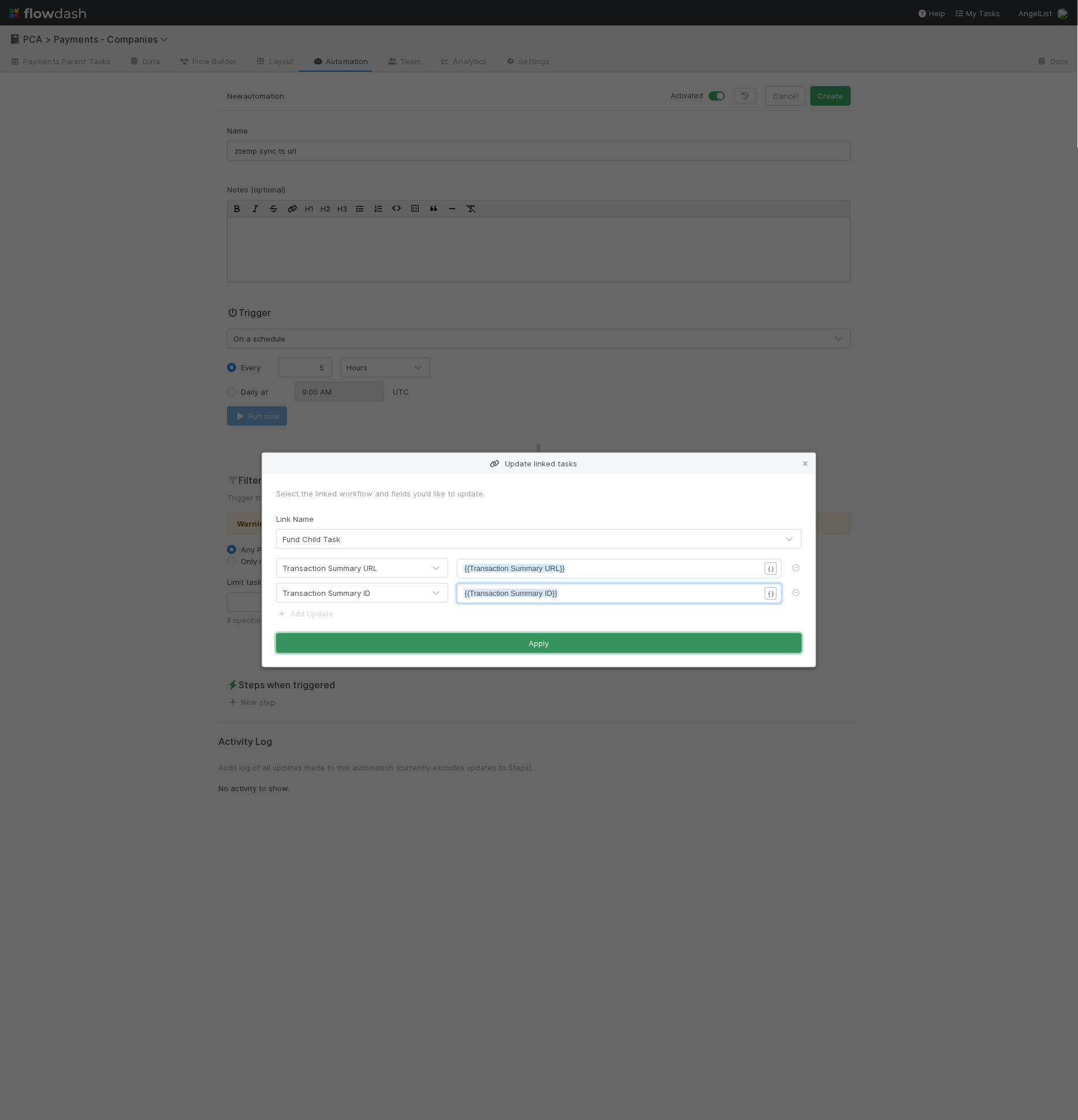
click at [497, 643] on button "Apply" at bounding box center [539, 643] width 526 height 19
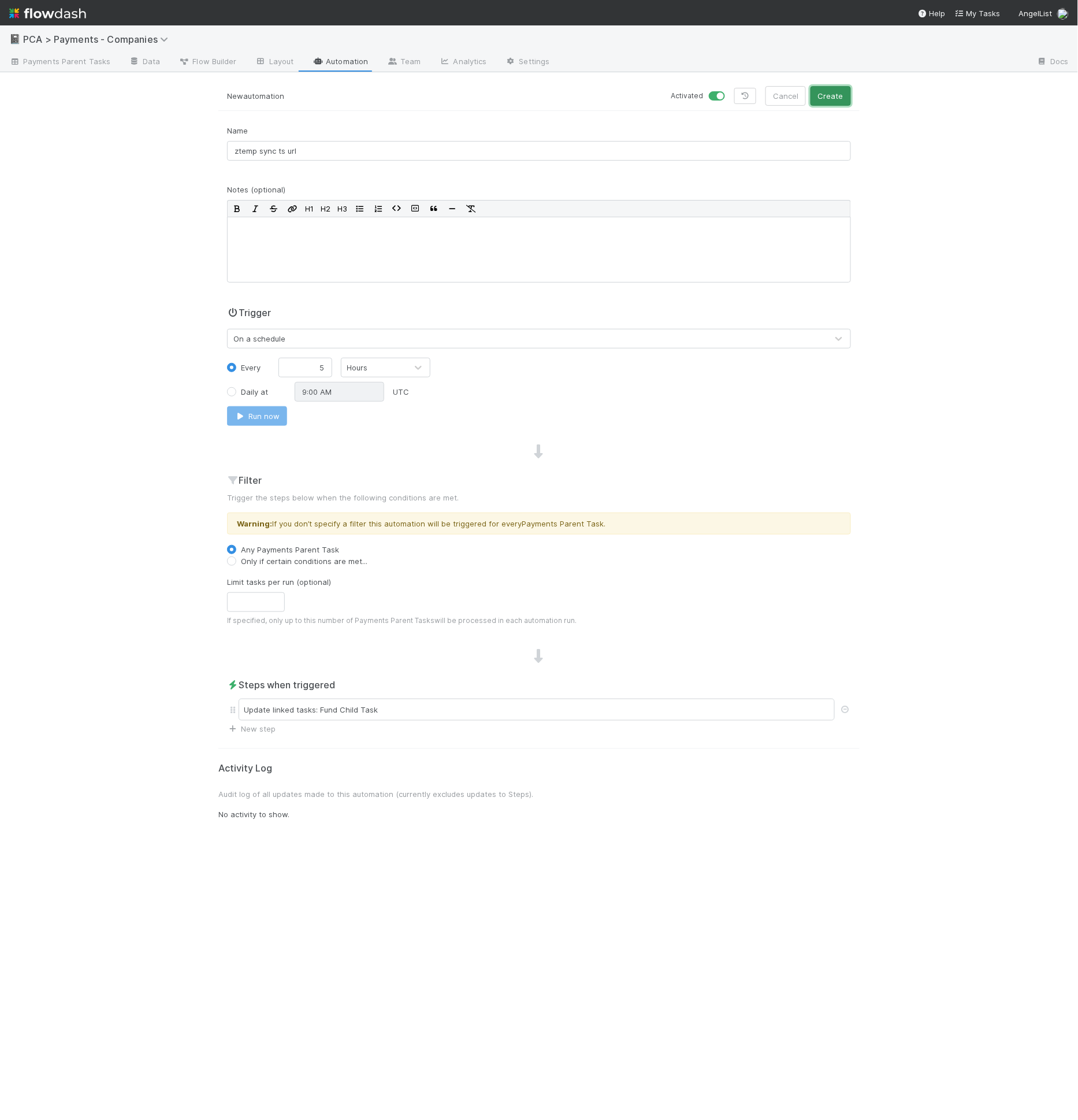
click at [845, 96] on button "Create" at bounding box center [831, 96] width 41 height 19
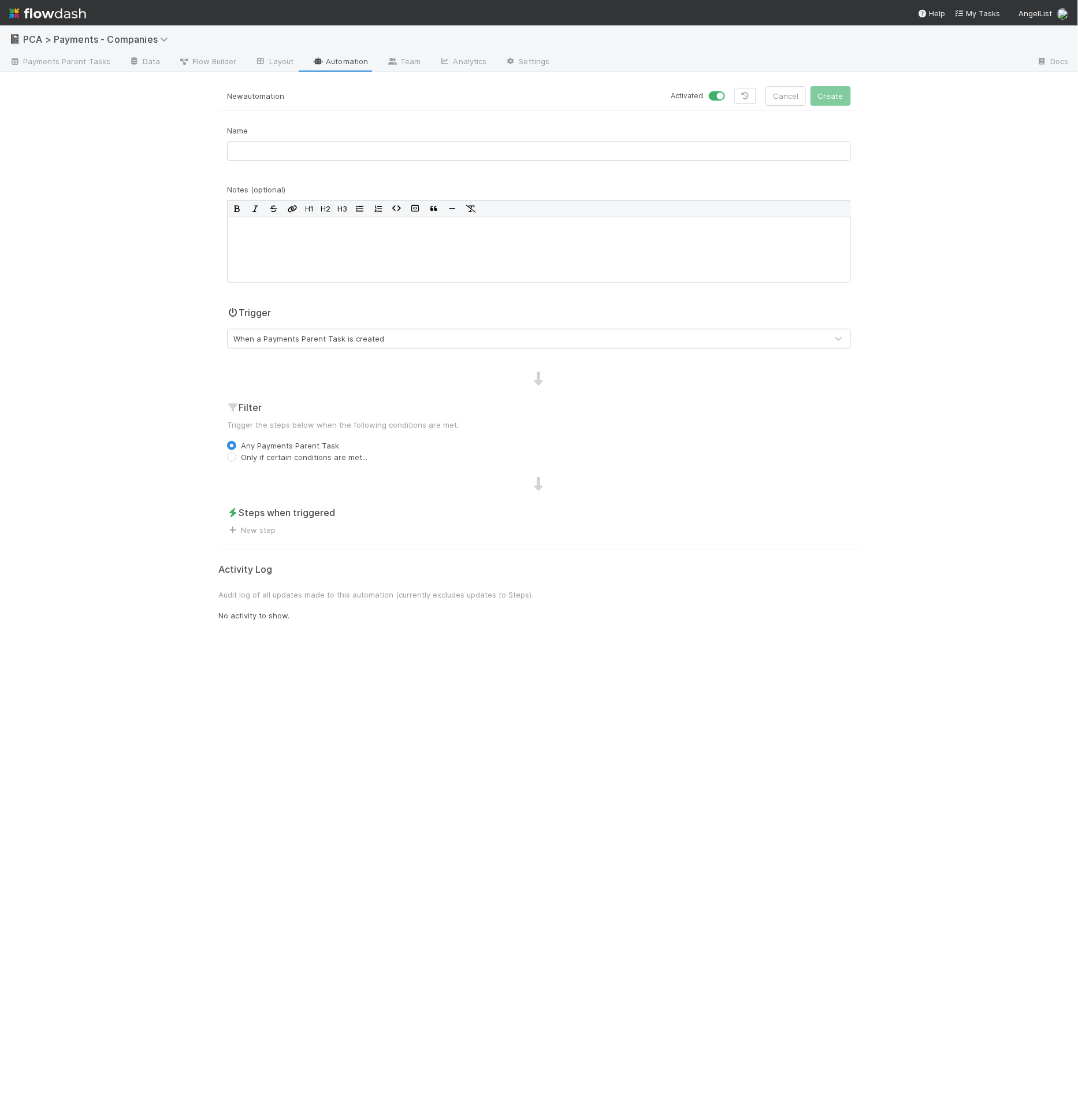
drag, startPoint x: 673, startPoint y: 140, endPoint x: 679, endPoint y: 161, distance: 21.8
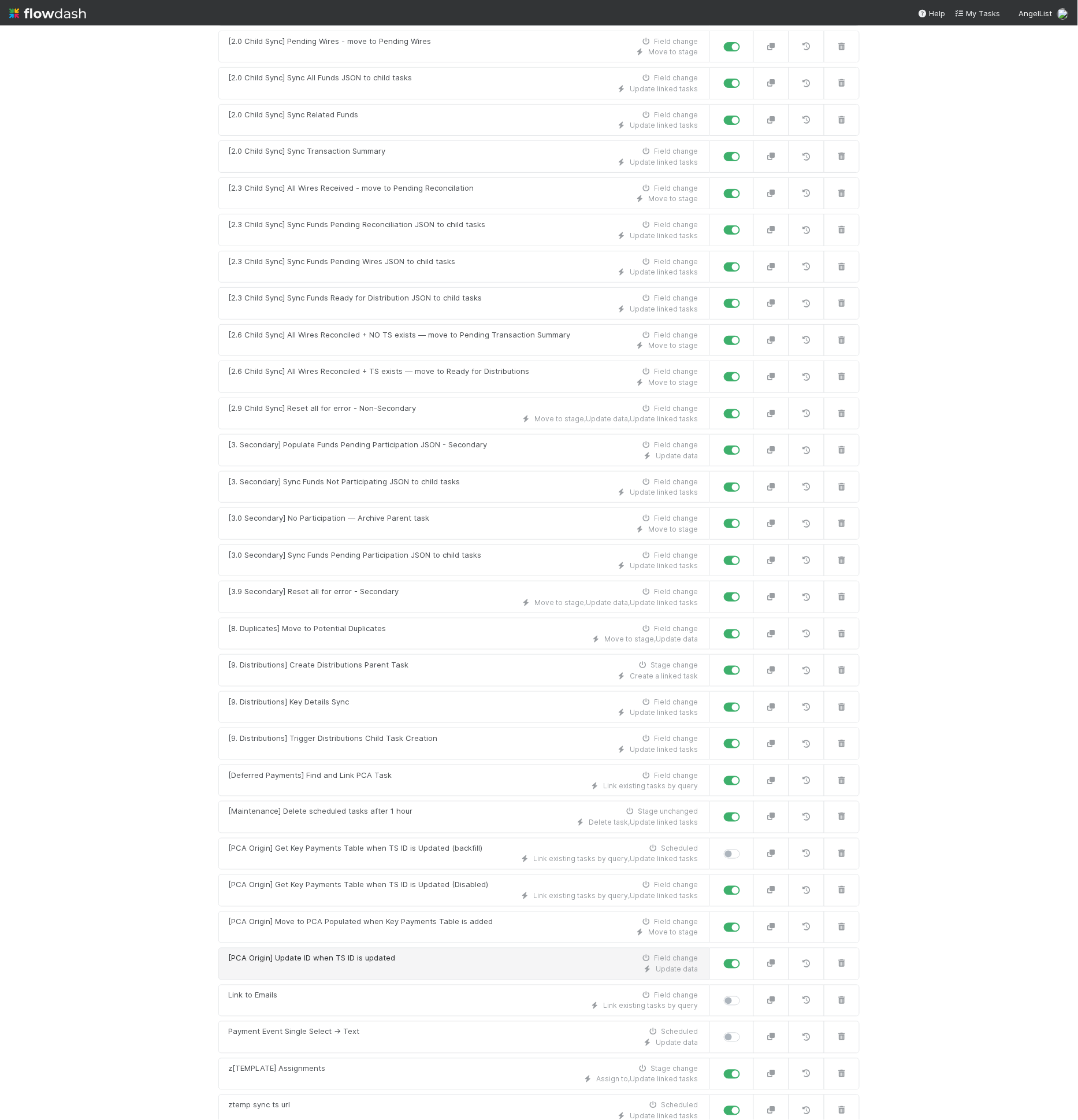
scroll to position [395, 0]
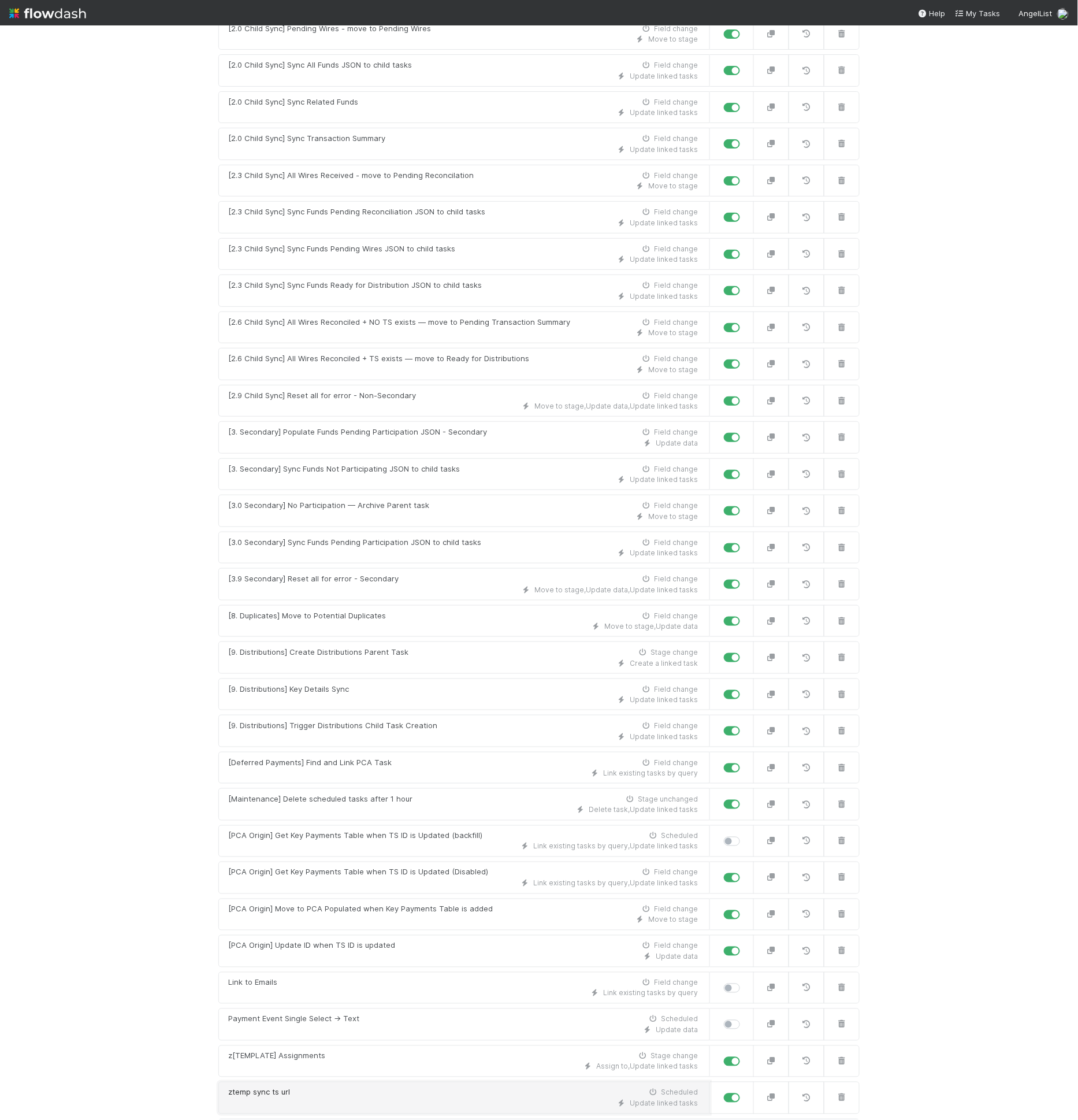
click at [411, 1087] on div "ztemp sync ts url Scheduled" at bounding box center [463, 1092] width 470 height 12
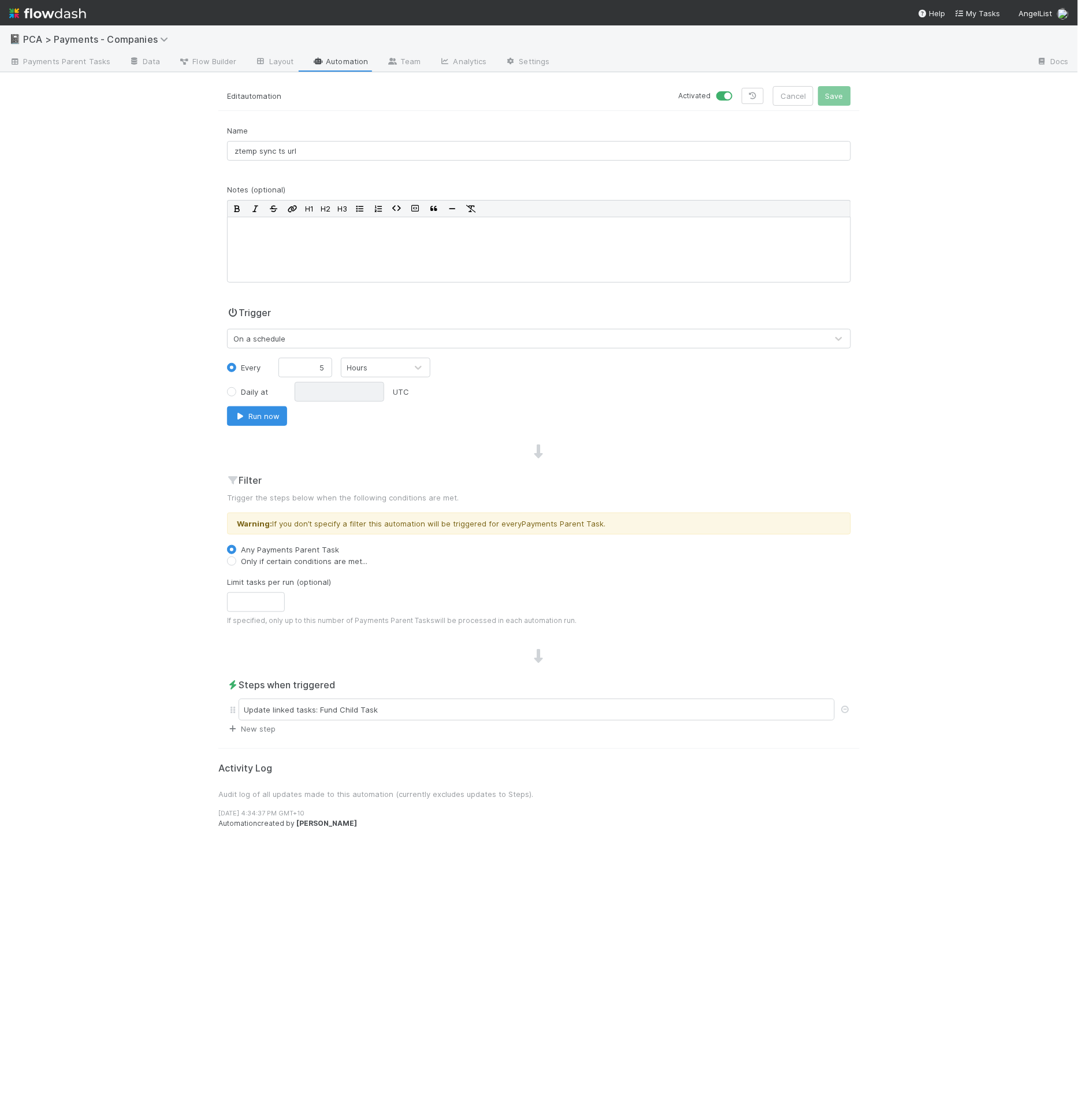
click at [258, 725] on link "New step" at bounding box center [251, 728] width 49 height 9
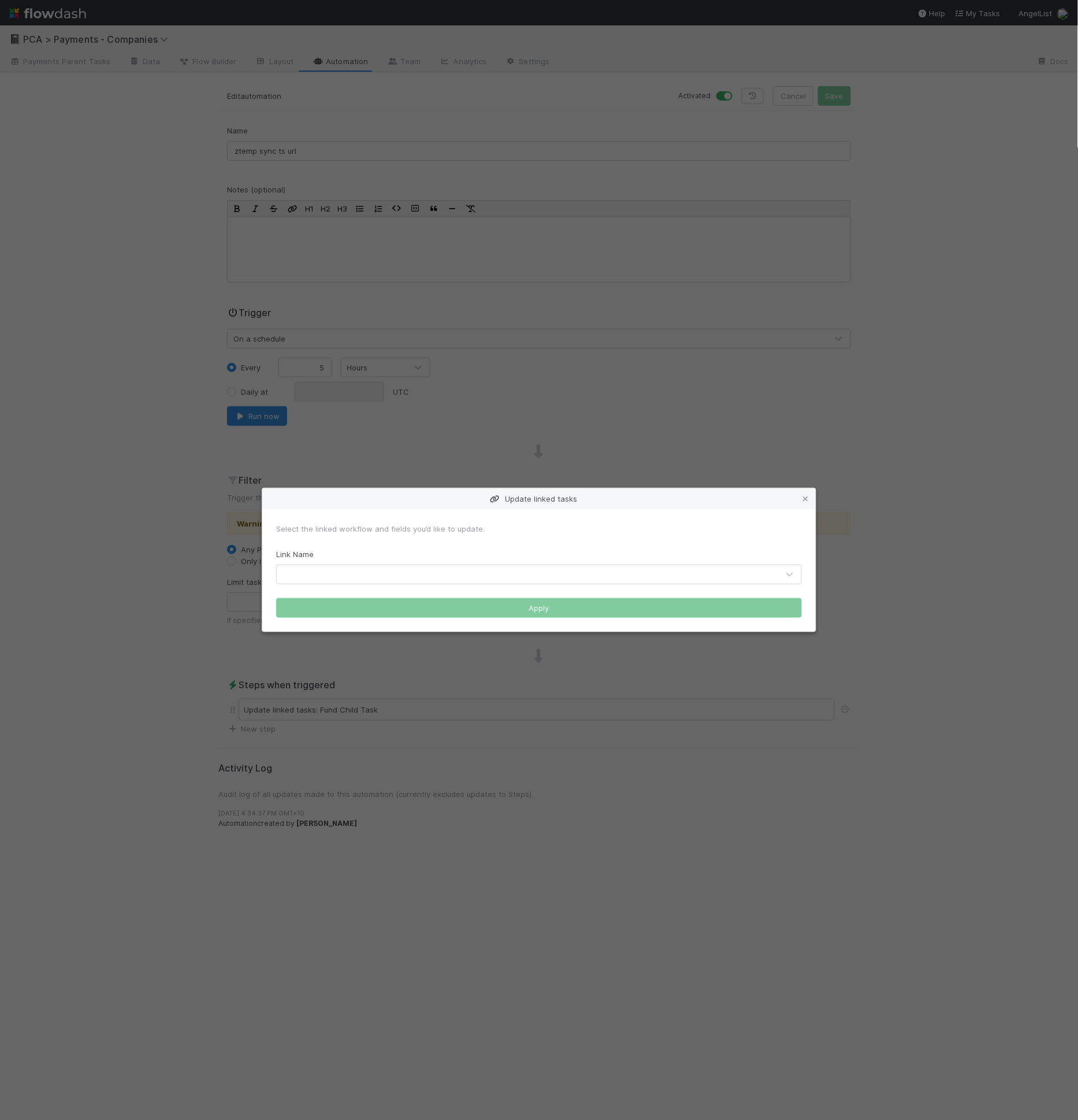
click at [373, 559] on div "Link Name" at bounding box center [539, 566] width 526 height 36
click at [373, 567] on div at bounding box center [527, 574] width 502 height 18
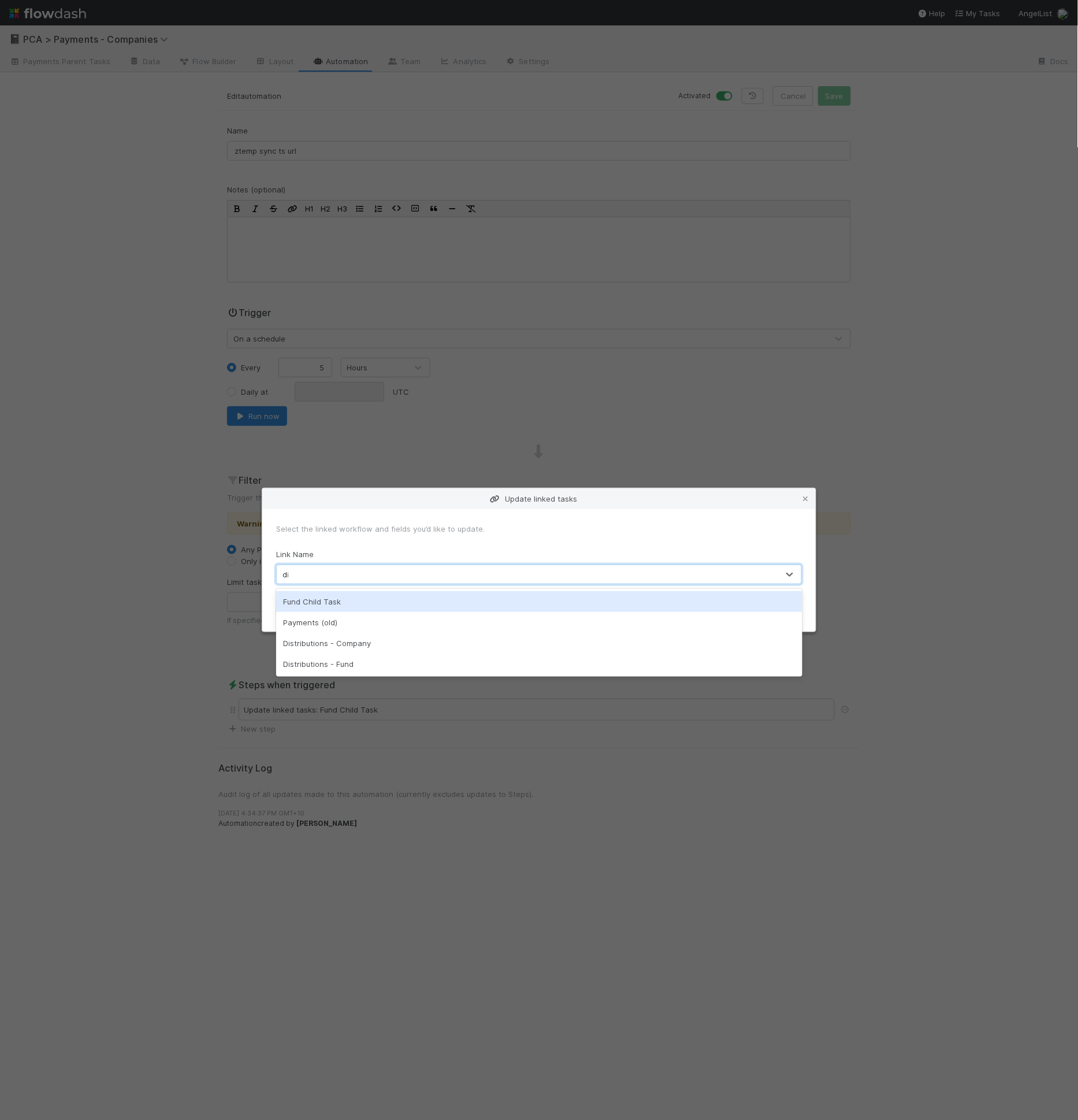
type input "dis"
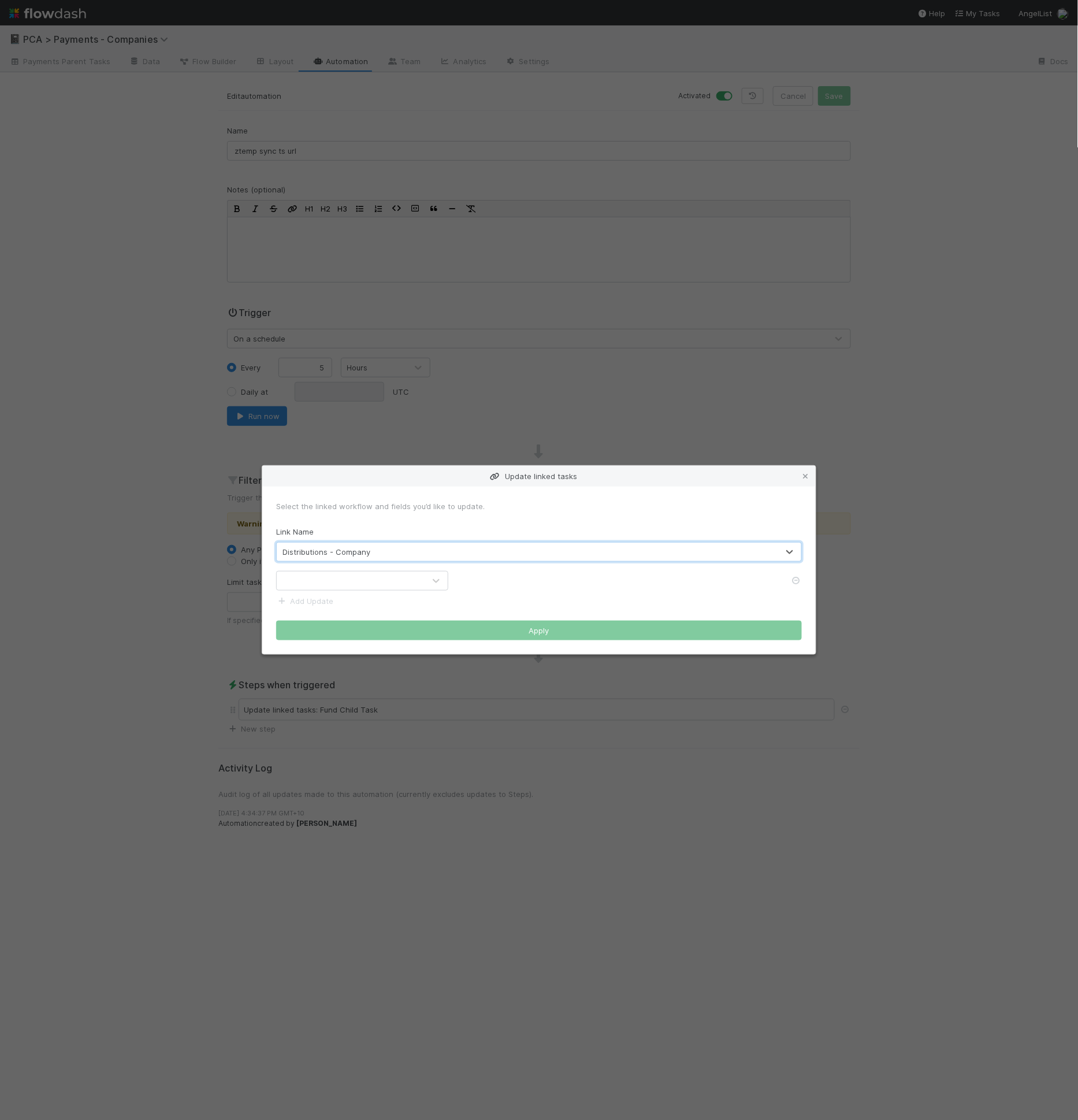
click at [371, 573] on div at bounding box center [350, 581] width 148 height 18
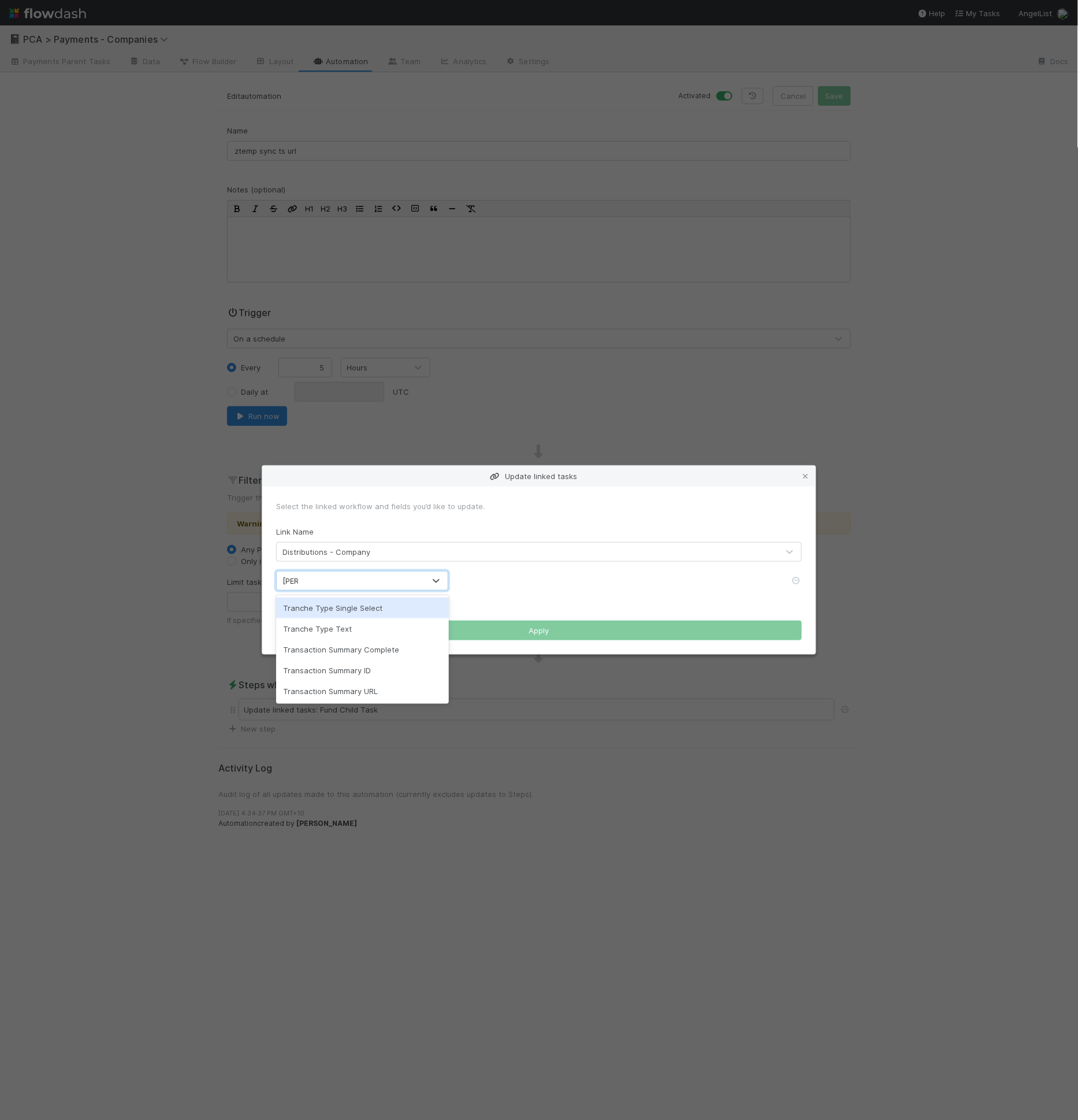
type input "trans"
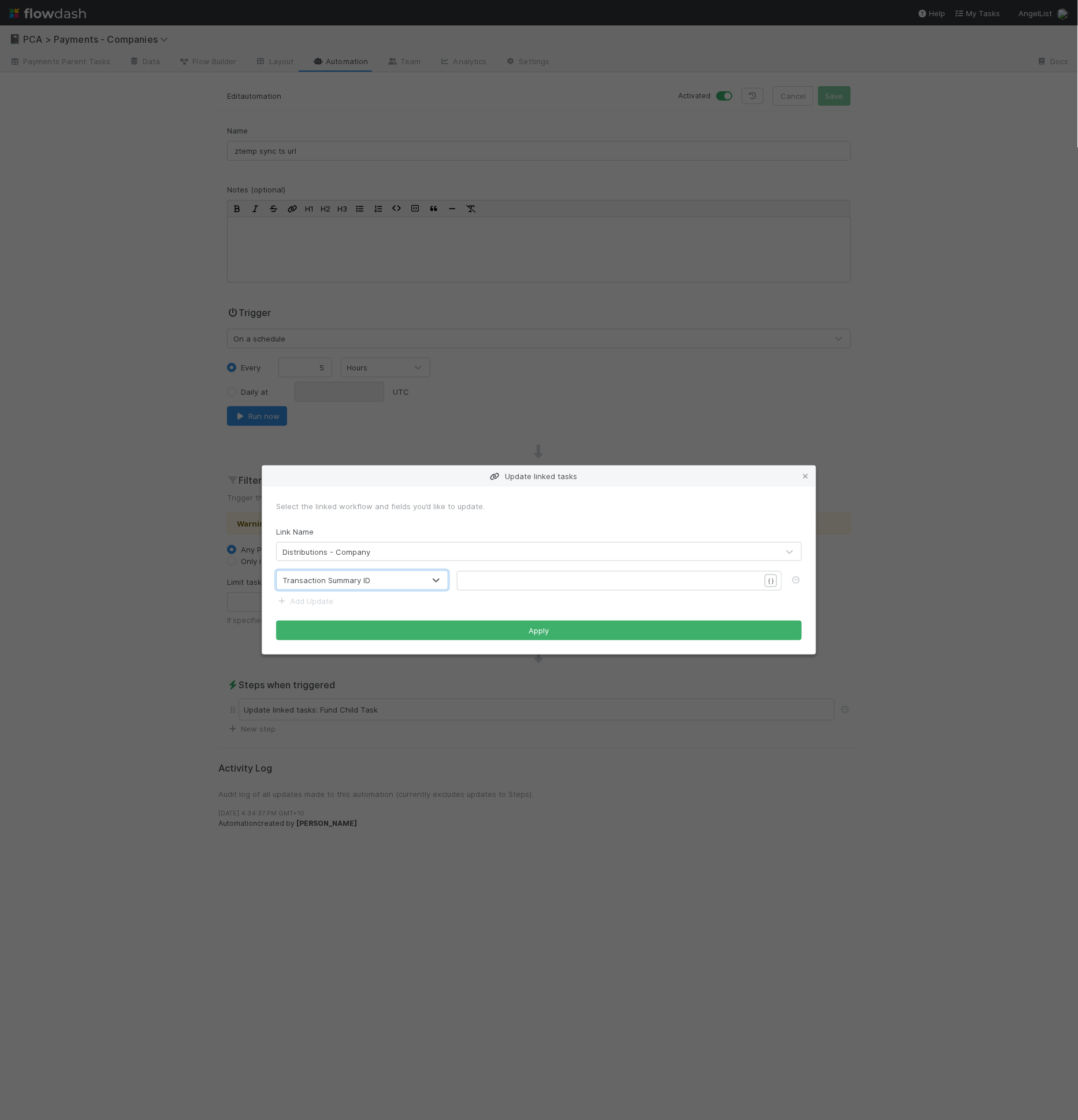
click at [508, 577] on pre "​" at bounding box center [617, 580] width 305 height 12
type textarea "{{summa"
click at [325, 606] on form "Select the linked workflow and fields you’d like to update. Link Name Distribut…" at bounding box center [539, 570] width 526 height 140
click at [325, 604] on link "Add Update" at bounding box center [305, 601] width 57 height 9
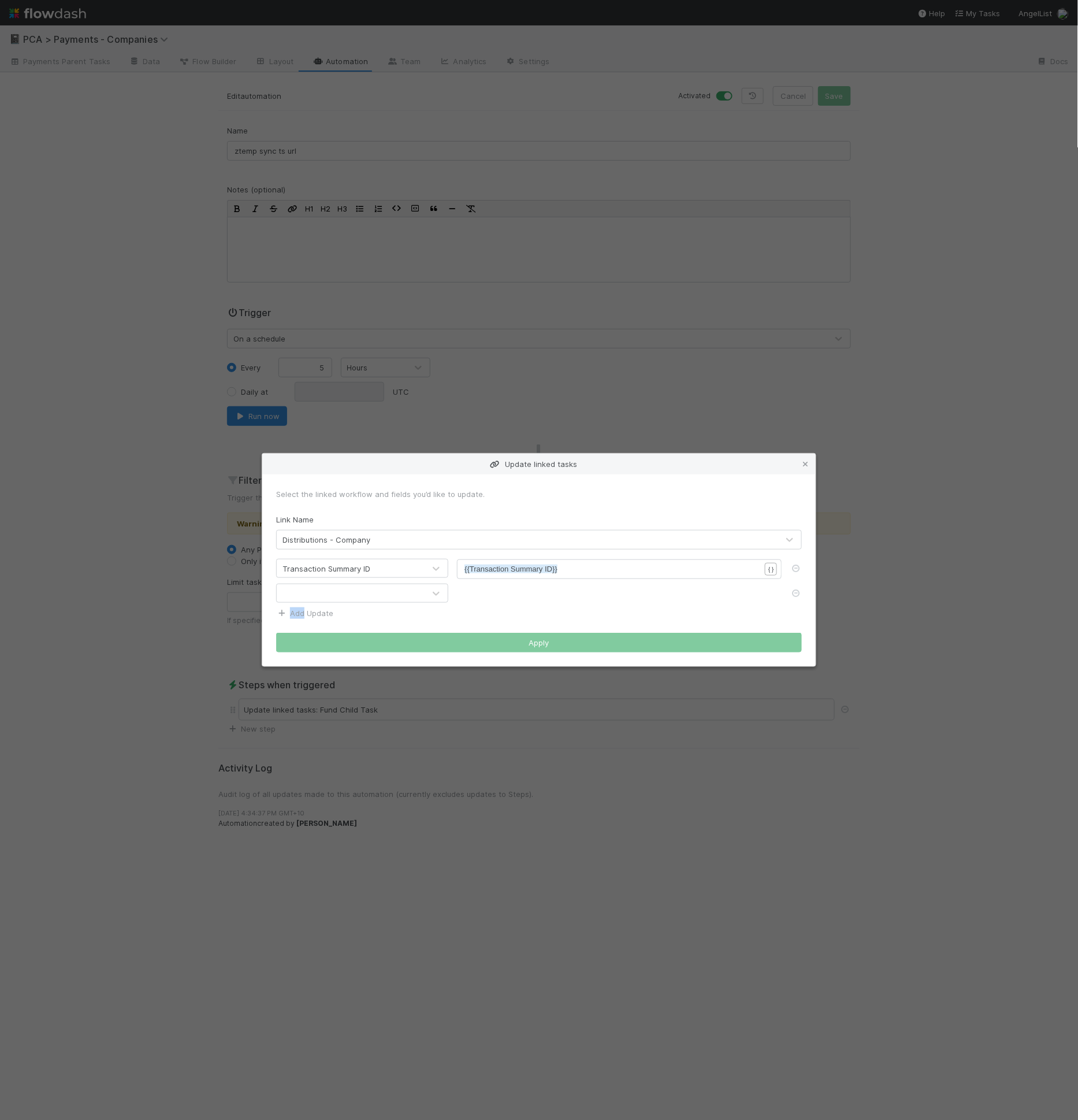
click at [325, 604] on form "Select the linked workflow and fields you’d like to update. Link Name Distribut…" at bounding box center [539, 570] width 526 height 165
click at [334, 596] on div at bounding box center [350, 593] width 148 height 18
type input "summa"
click at [468, 609] on form "Select the linked workflow and fields you’d like to update. Link Name Distribut…" at bounding box center [539, 570] width 526 height 165
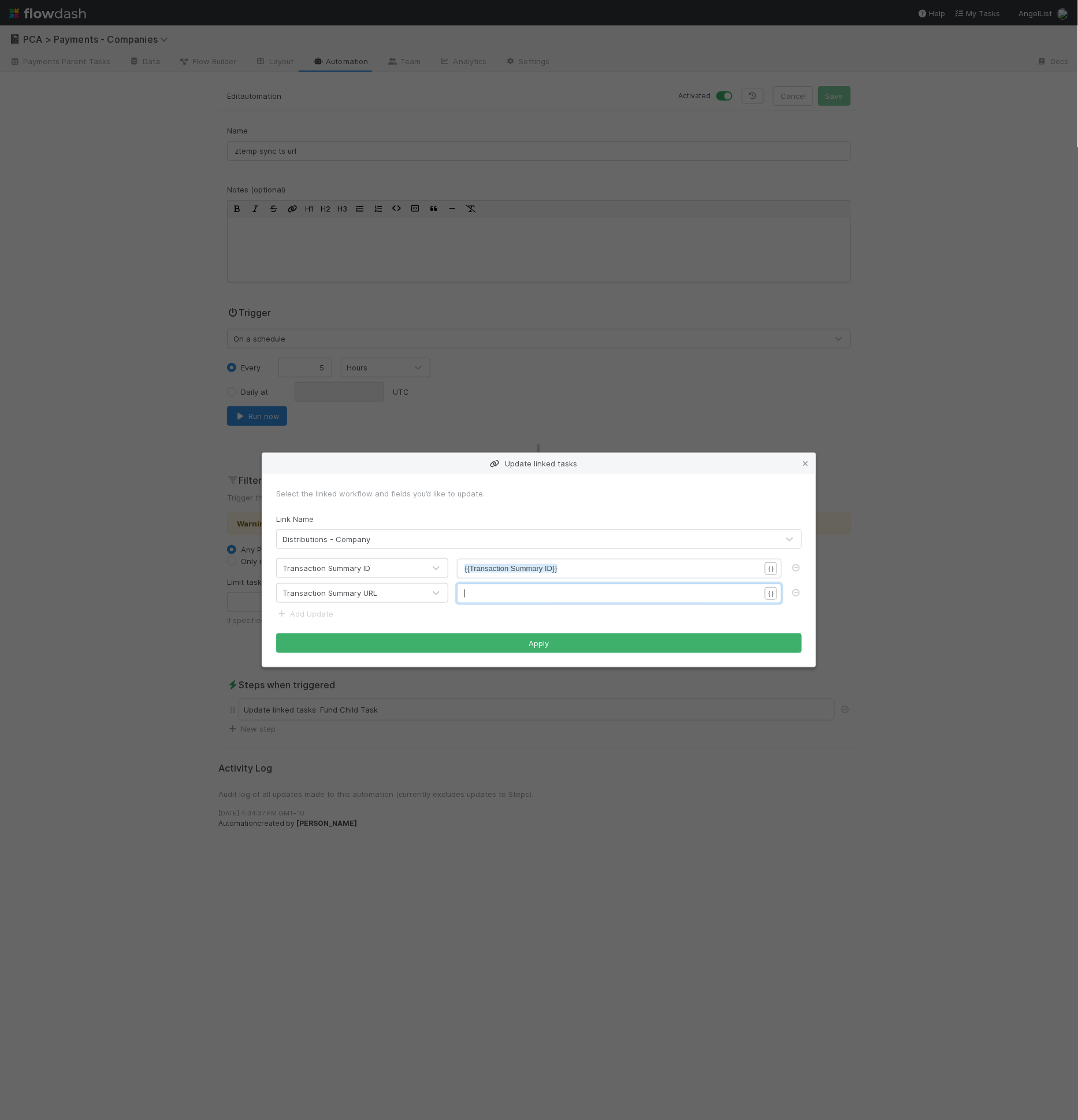
click at [485, 596] on pre "​" at bounding box center [617, 593] width 305 height 12
type textarea "{{summar"
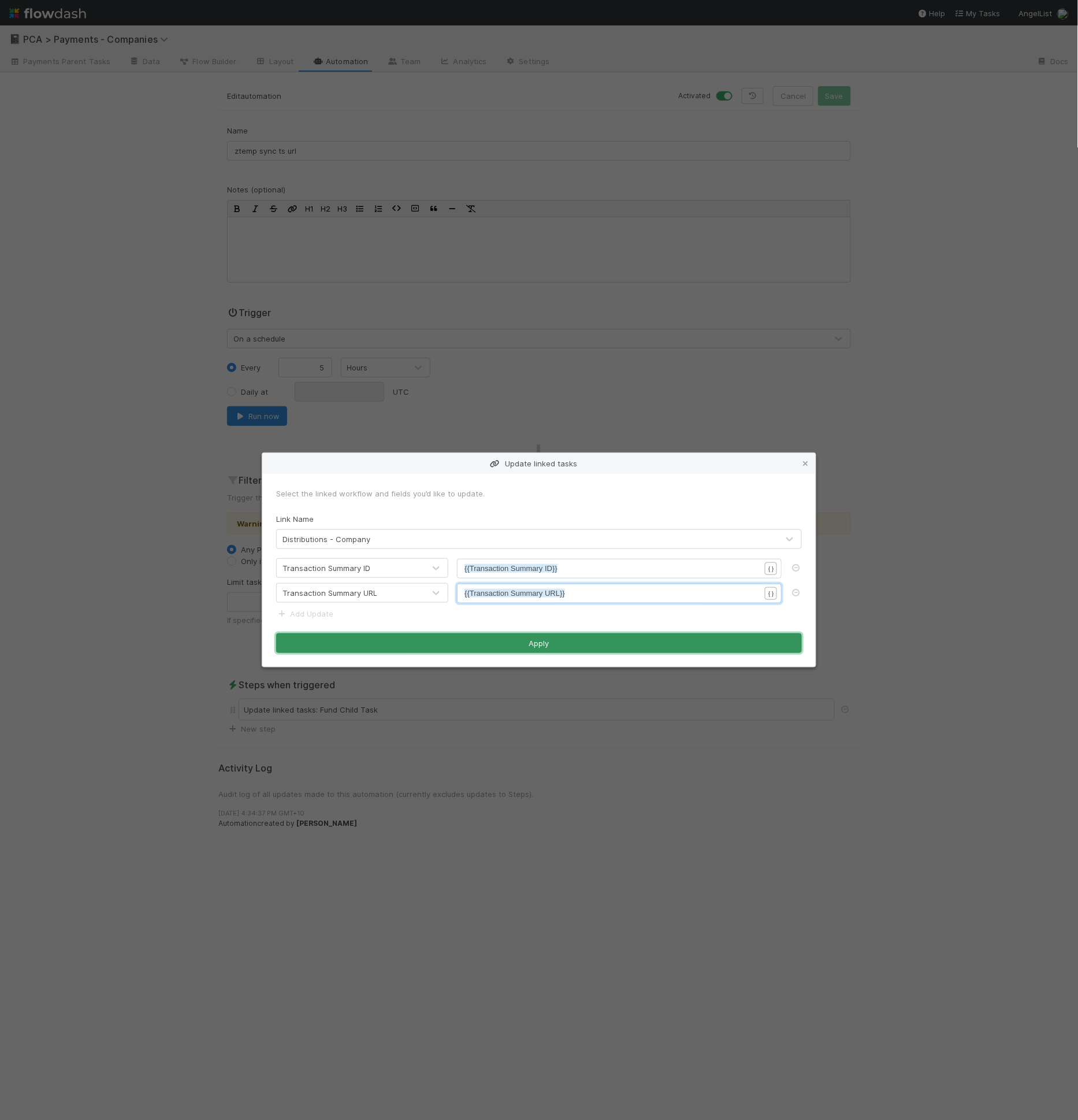
click at [496, 643] on button "Apply" at bounding box center [539, 643] width 526 height 19
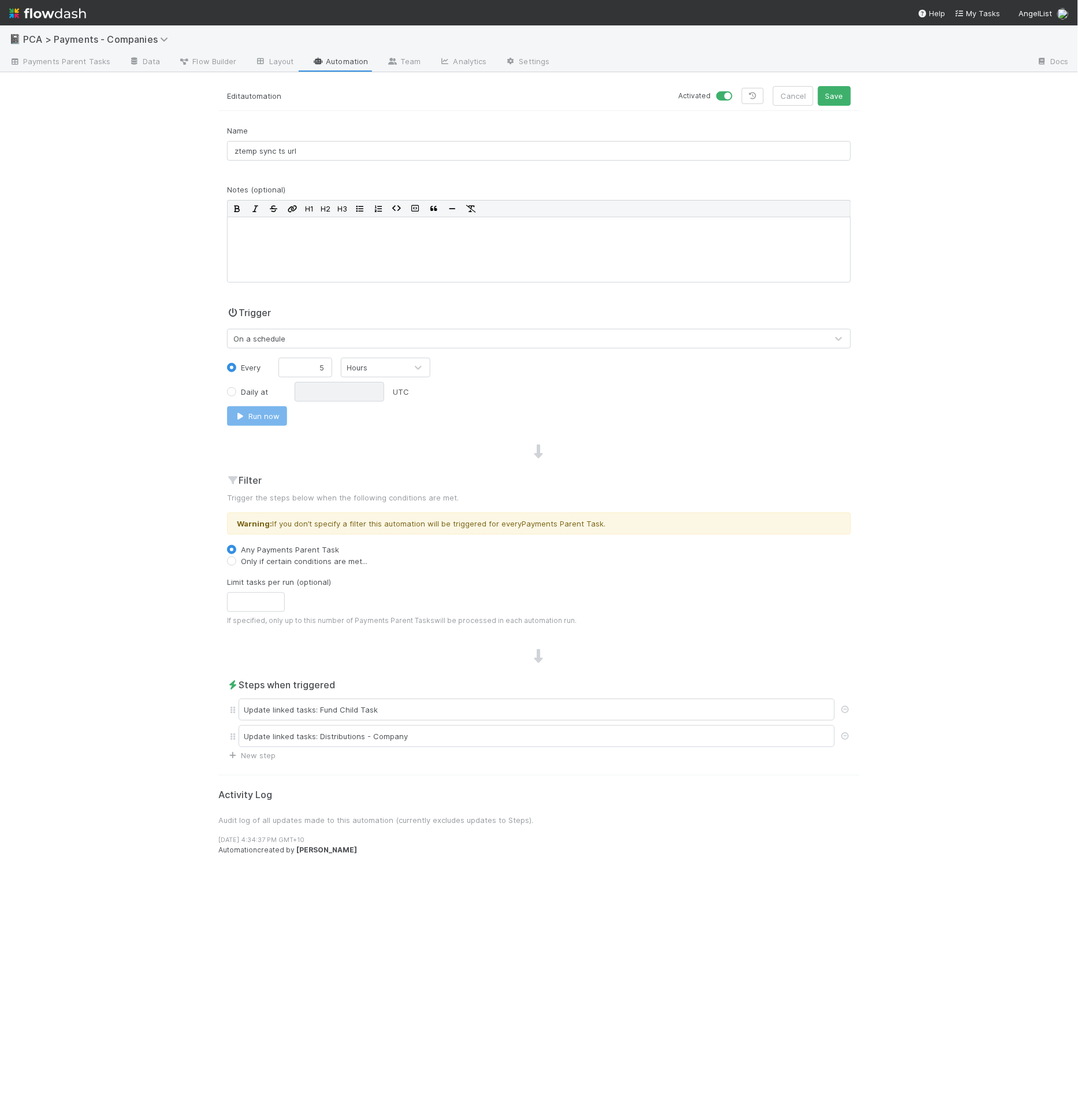
click at [263, 759] on div "Edit automation Activated Cancel Save Name ztemp sync ts url Notes (optional) H…" at bounding box center [539, 603] width 658 height 1034
click at [263, 754] on link "New step" at bounding box center [251, 755] width 49 height 9
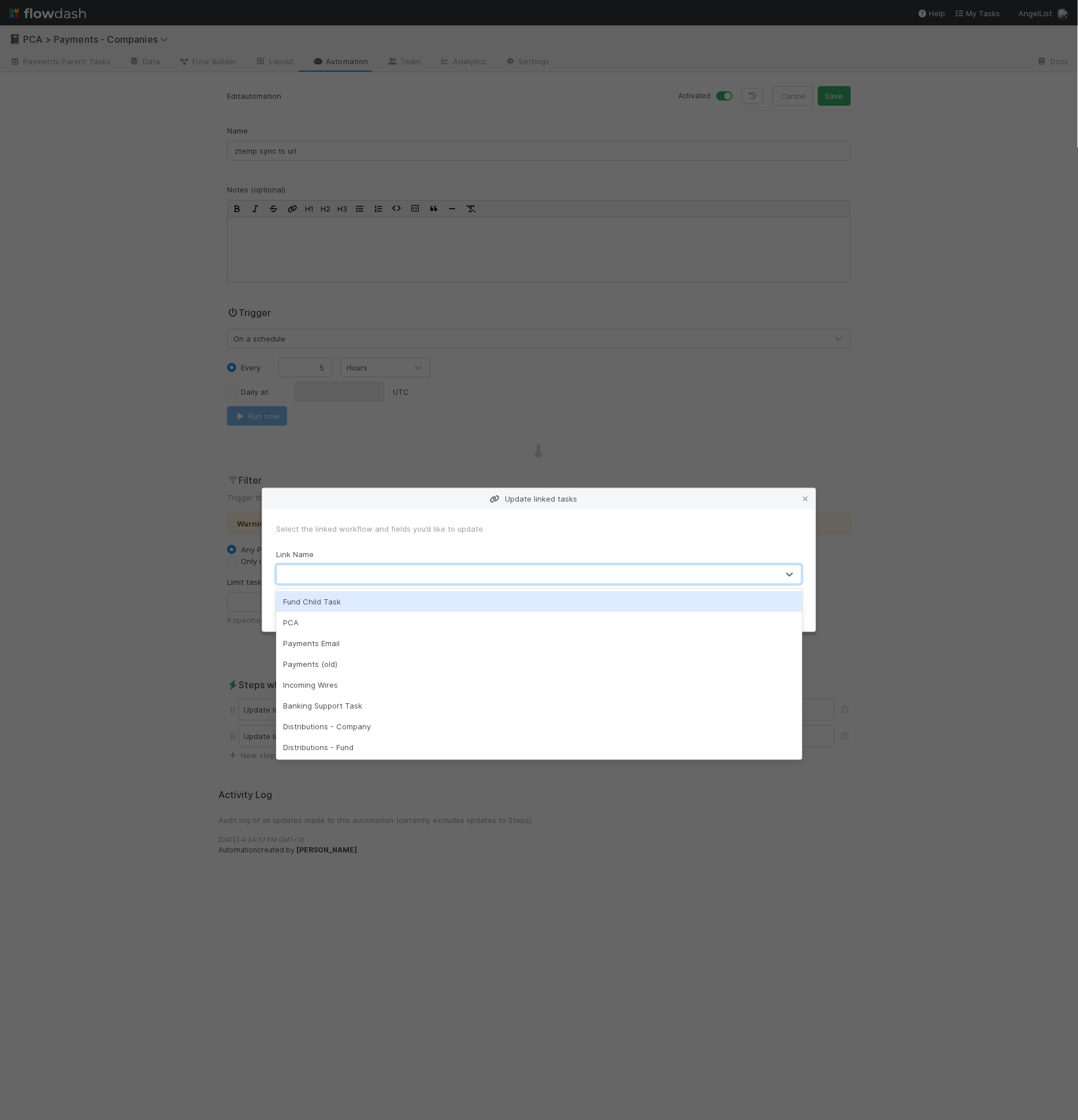
click at [384, 575] on div at bounding box center [527, 574] width 502 height 18
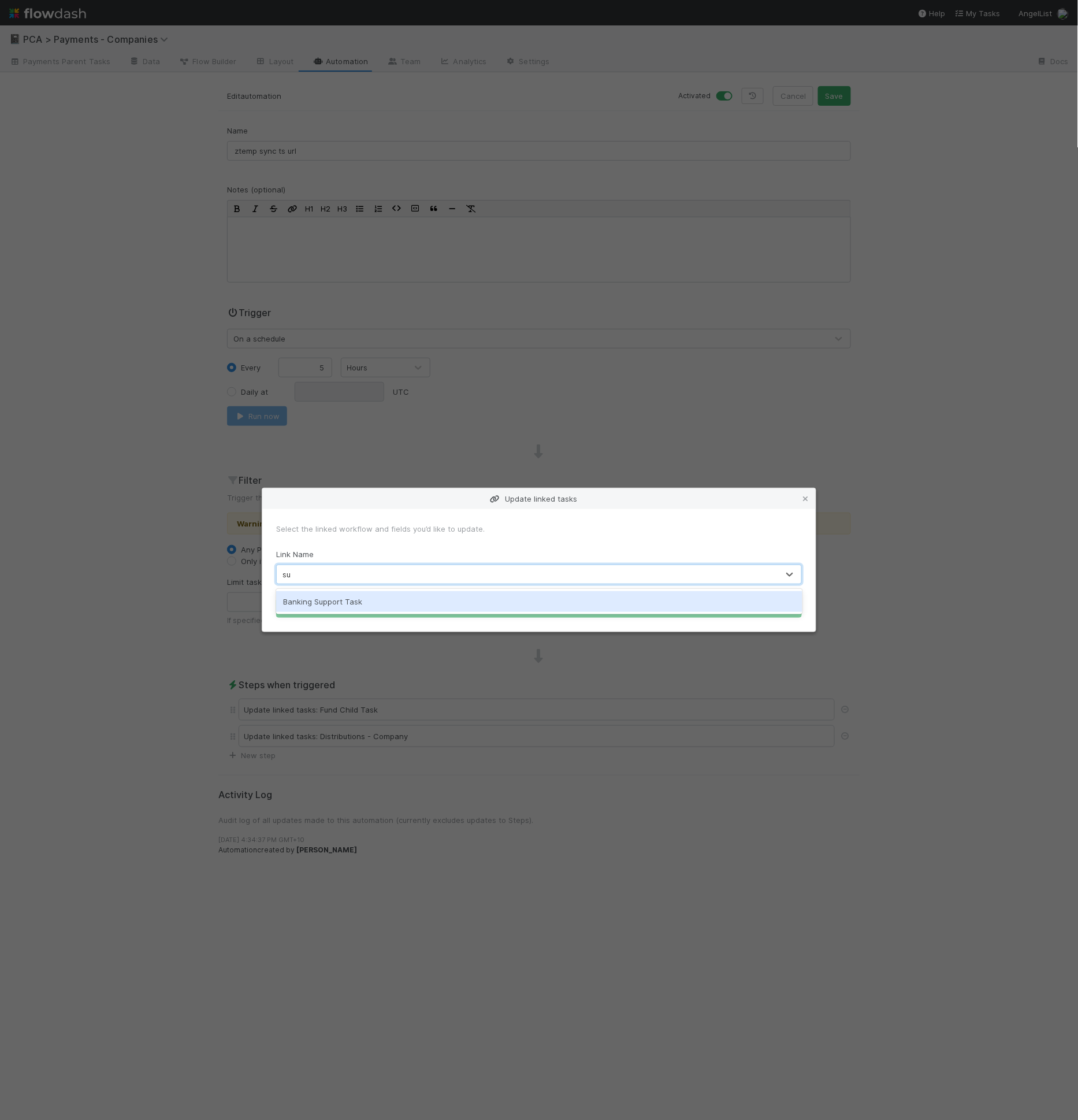
type input "s"
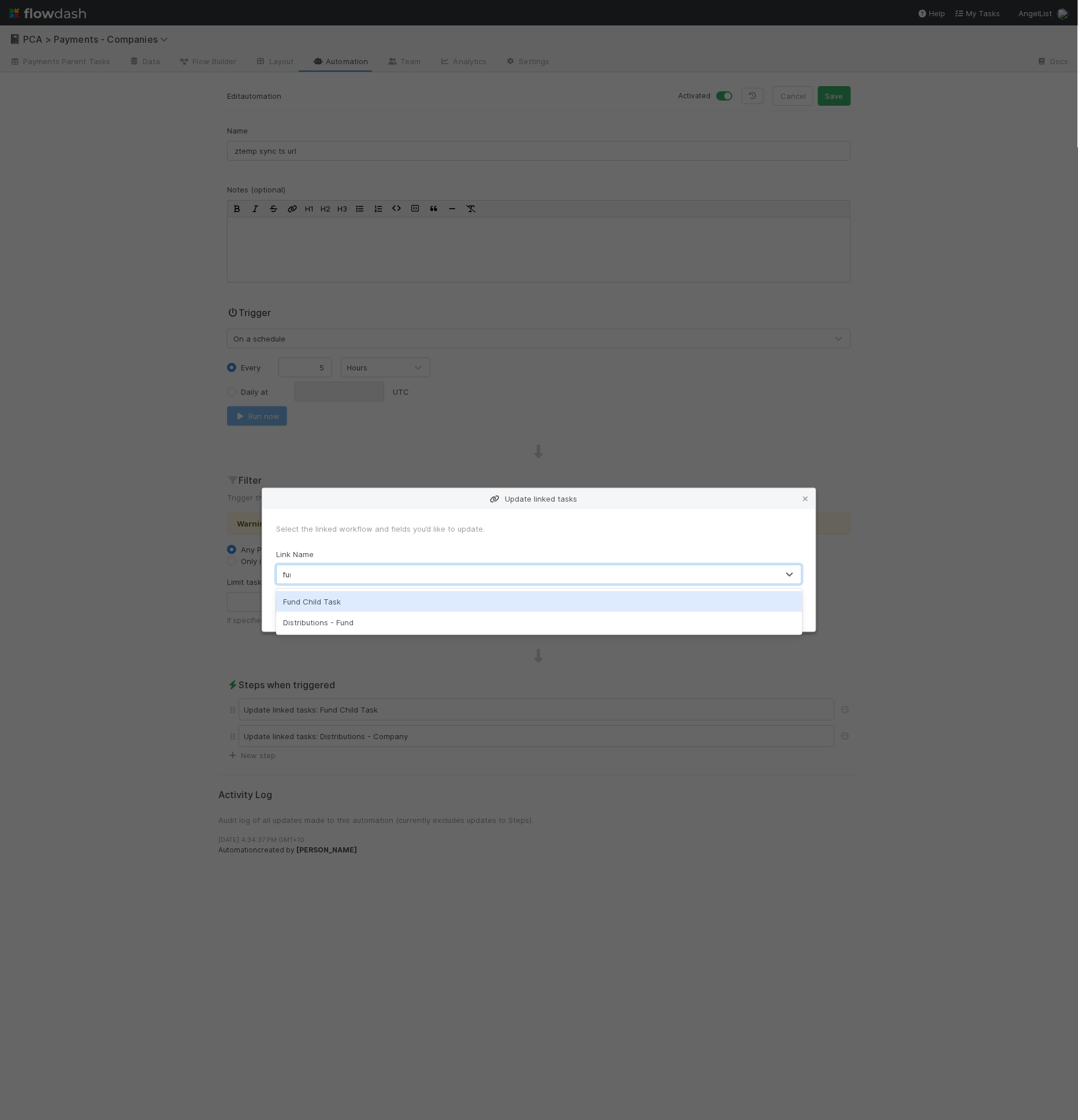
type input "fund"
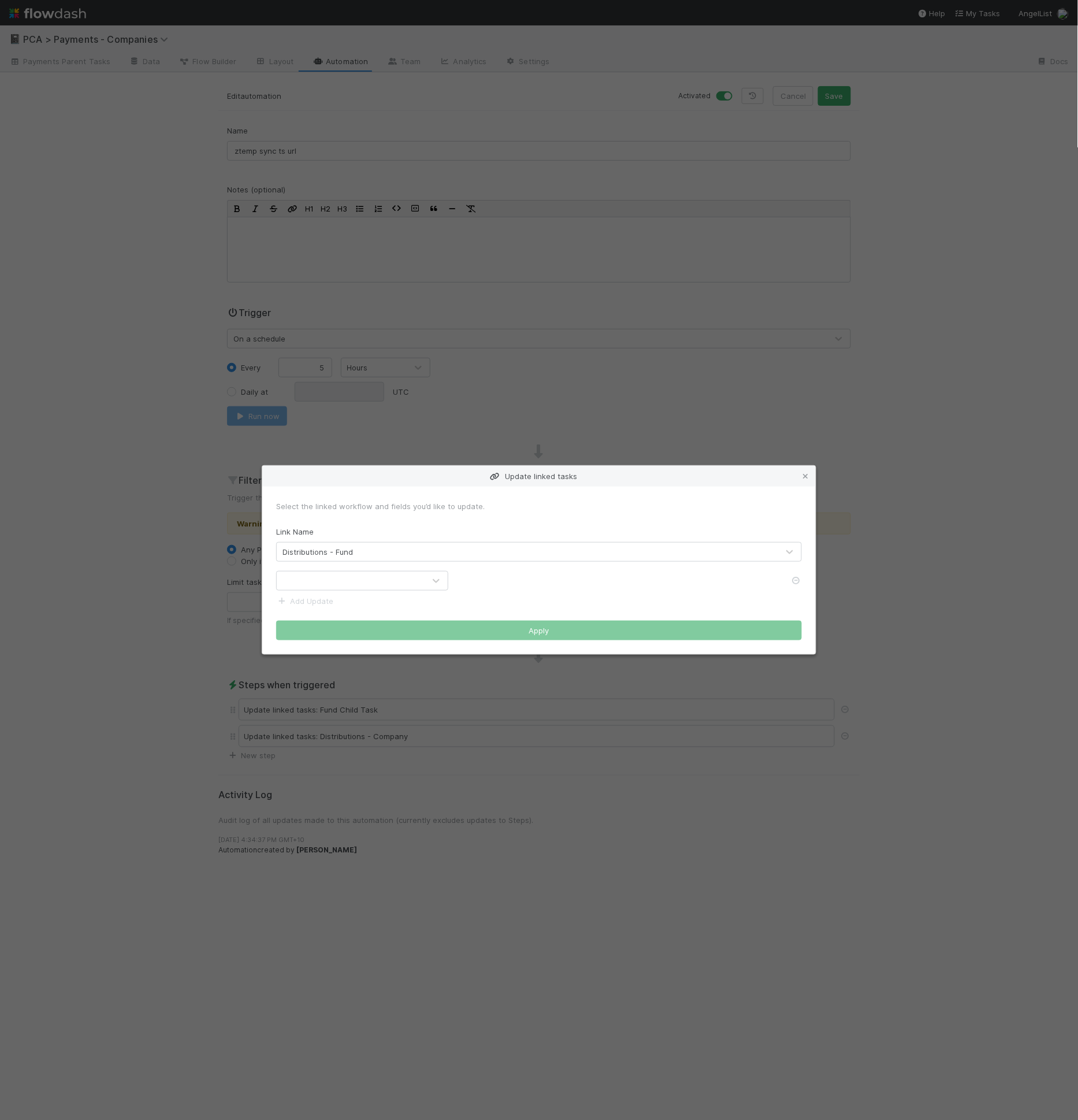
click at [349, 590] on form "Select the linked workflow and fields you’d like to update. Link Name Distribut…" at bounding box center [539, 570] width 526 height 140
click at [351, 579] on div at bounding box center [350, 581] width 148 height 18
type input "summ"
click at [323, 598] on link "Add Update" at bounding box center [305, 601] width 57 height 9
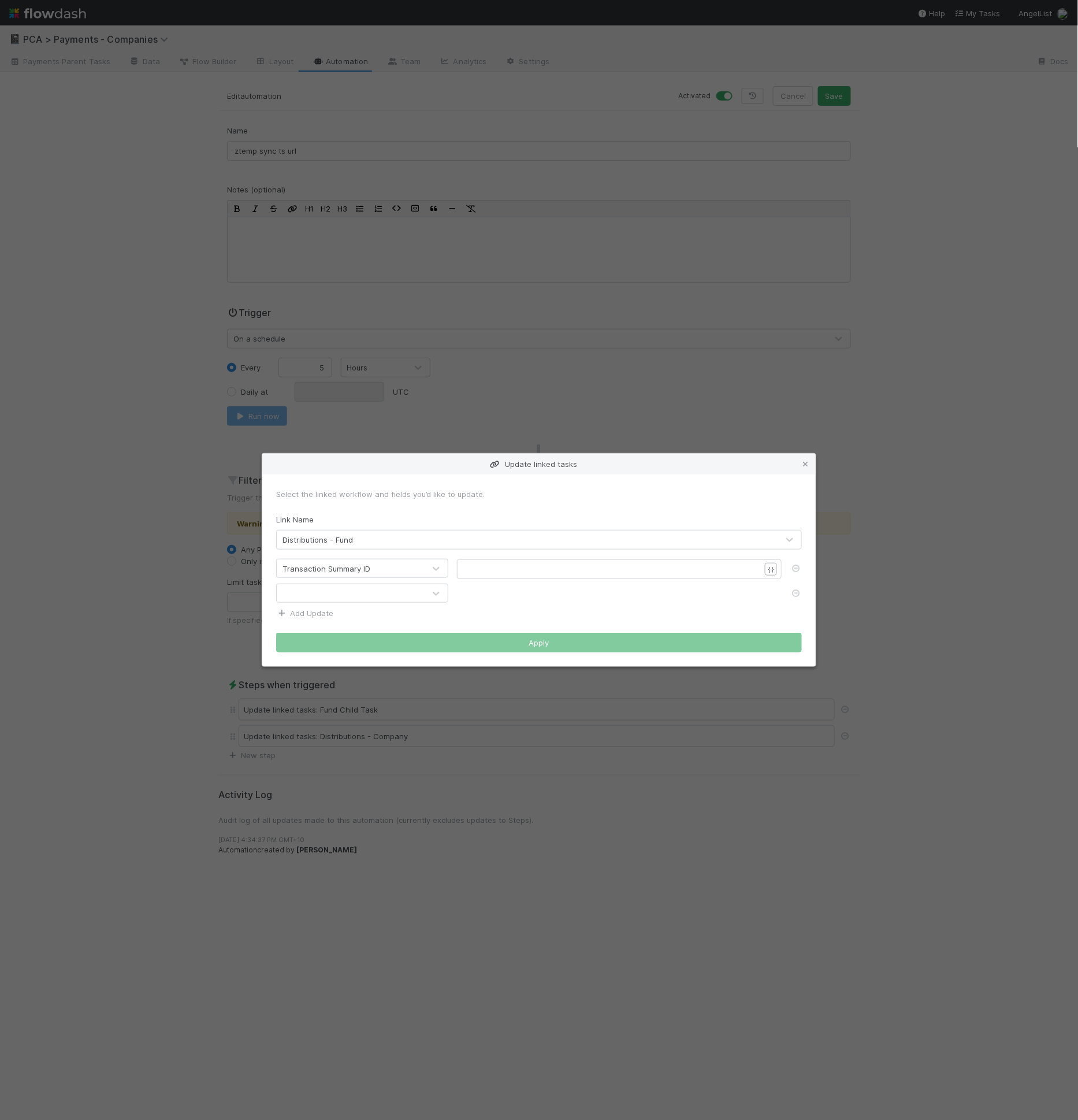
click at [323, 598] on div at bounding box center [350, 593] width 148 height 18
type input "summa"
click at [487, 584] on div "​" at bounding box center [620, 593] width 325 height 19
click at [491, 575] on div "​" at bounding box center [627, 583] width 325 height 41
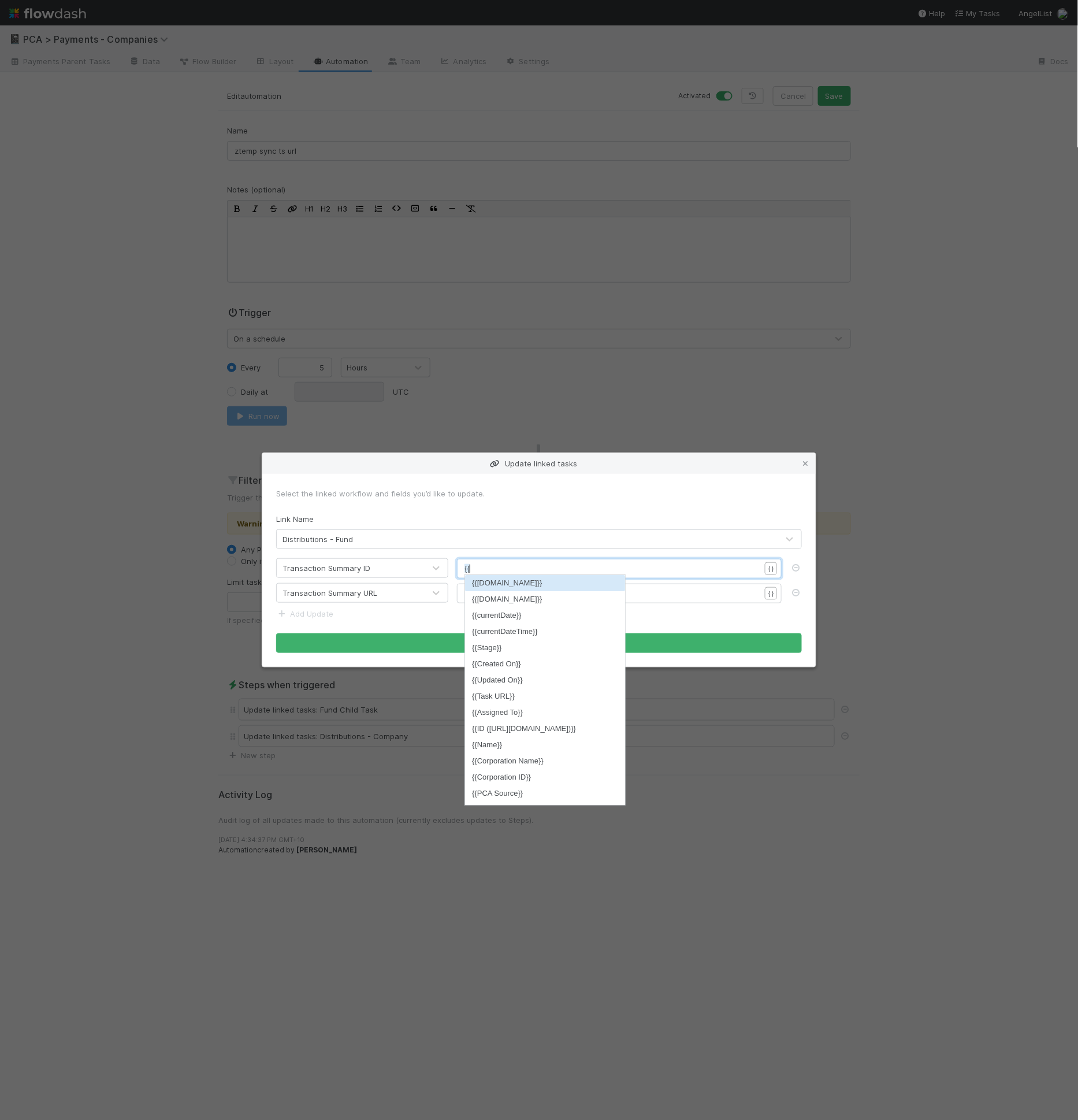
scroll to position [4, 4]
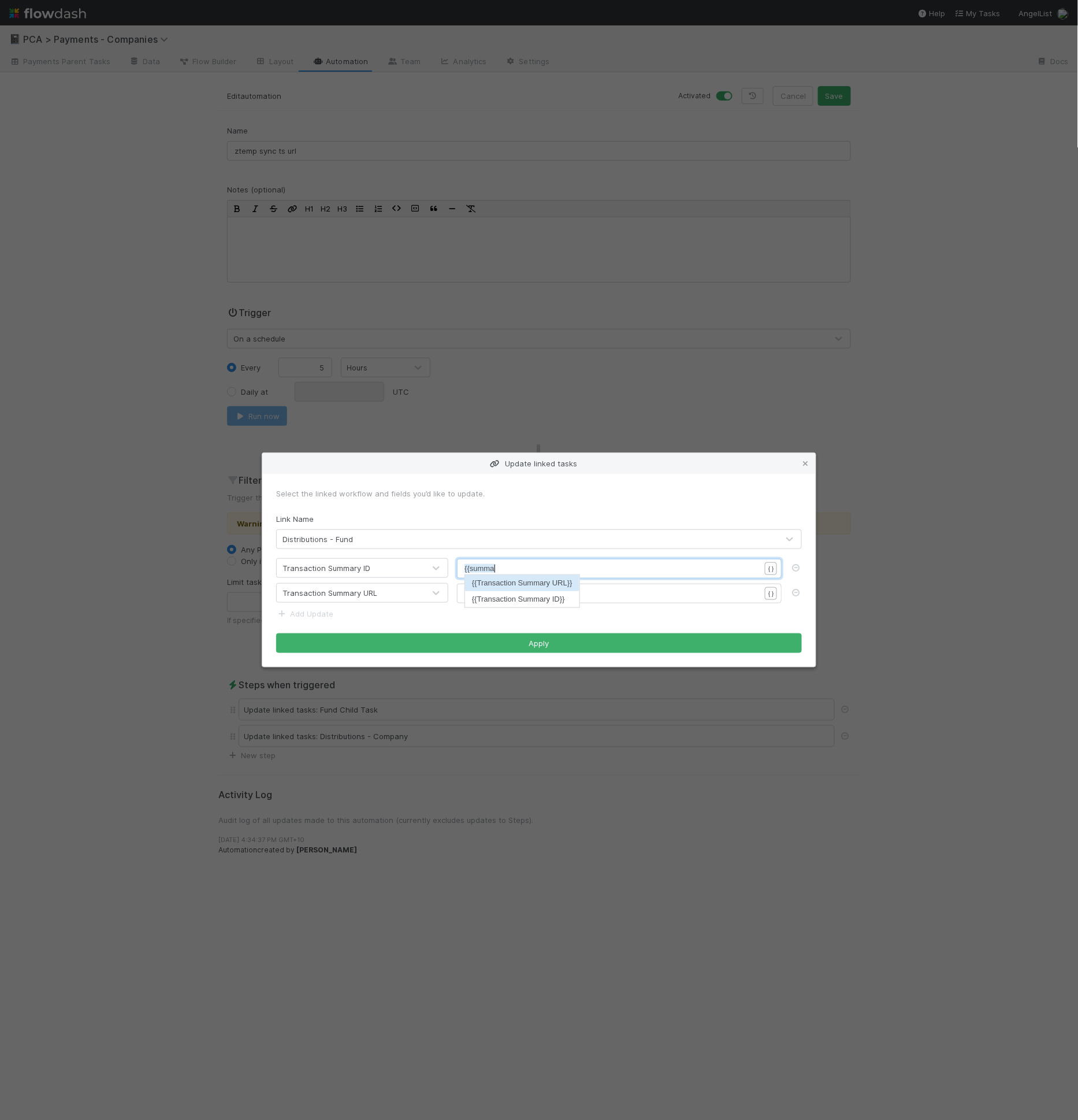
type textarea "{{summary"
click at [525, 592] on pre "​" at bounding box center [617, 593] width 305 height 12
type textarea "{{summary"
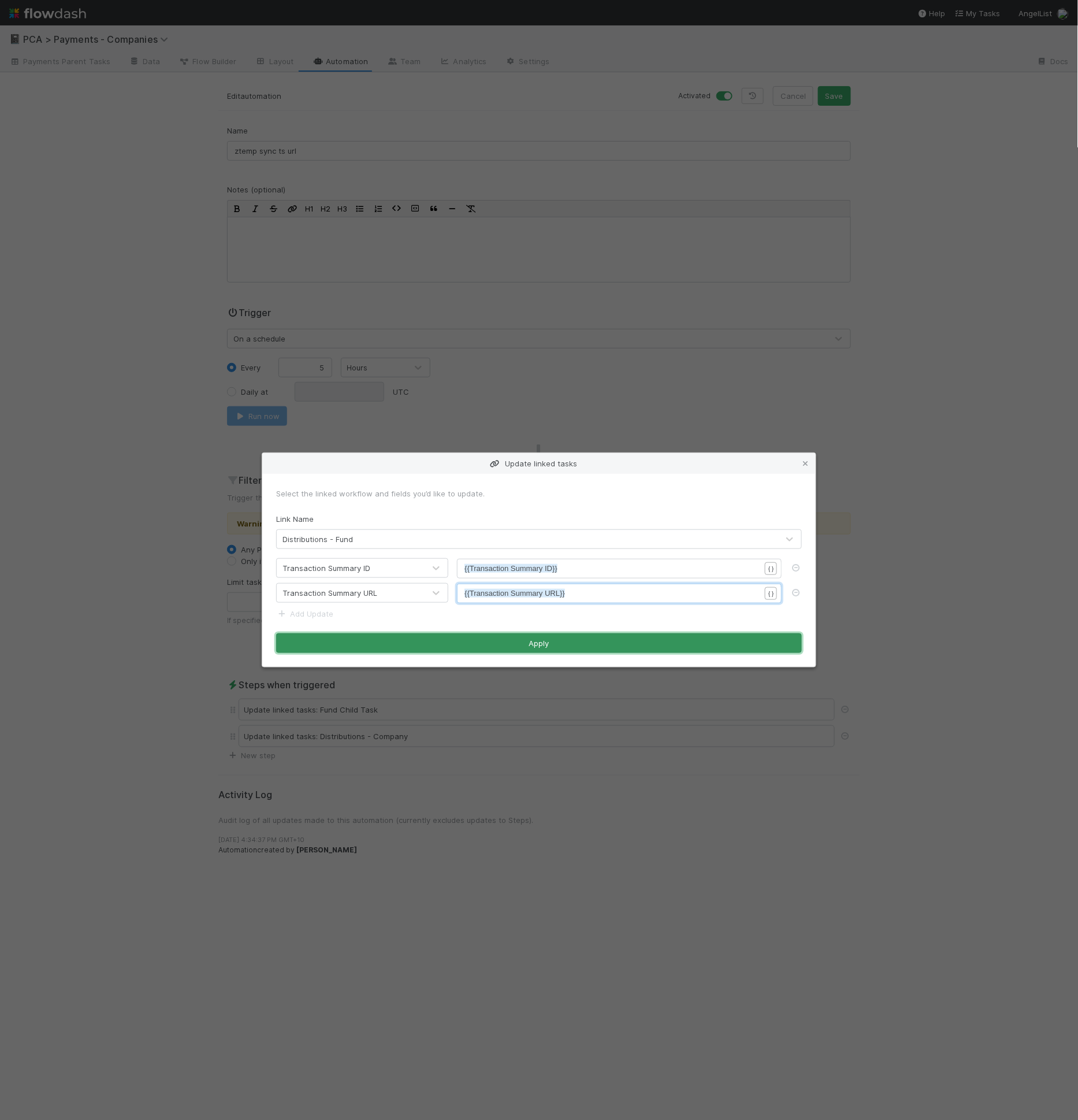
click at [572, 634] on button "Apply" at bounding box center [539, 643] width 526 height 19
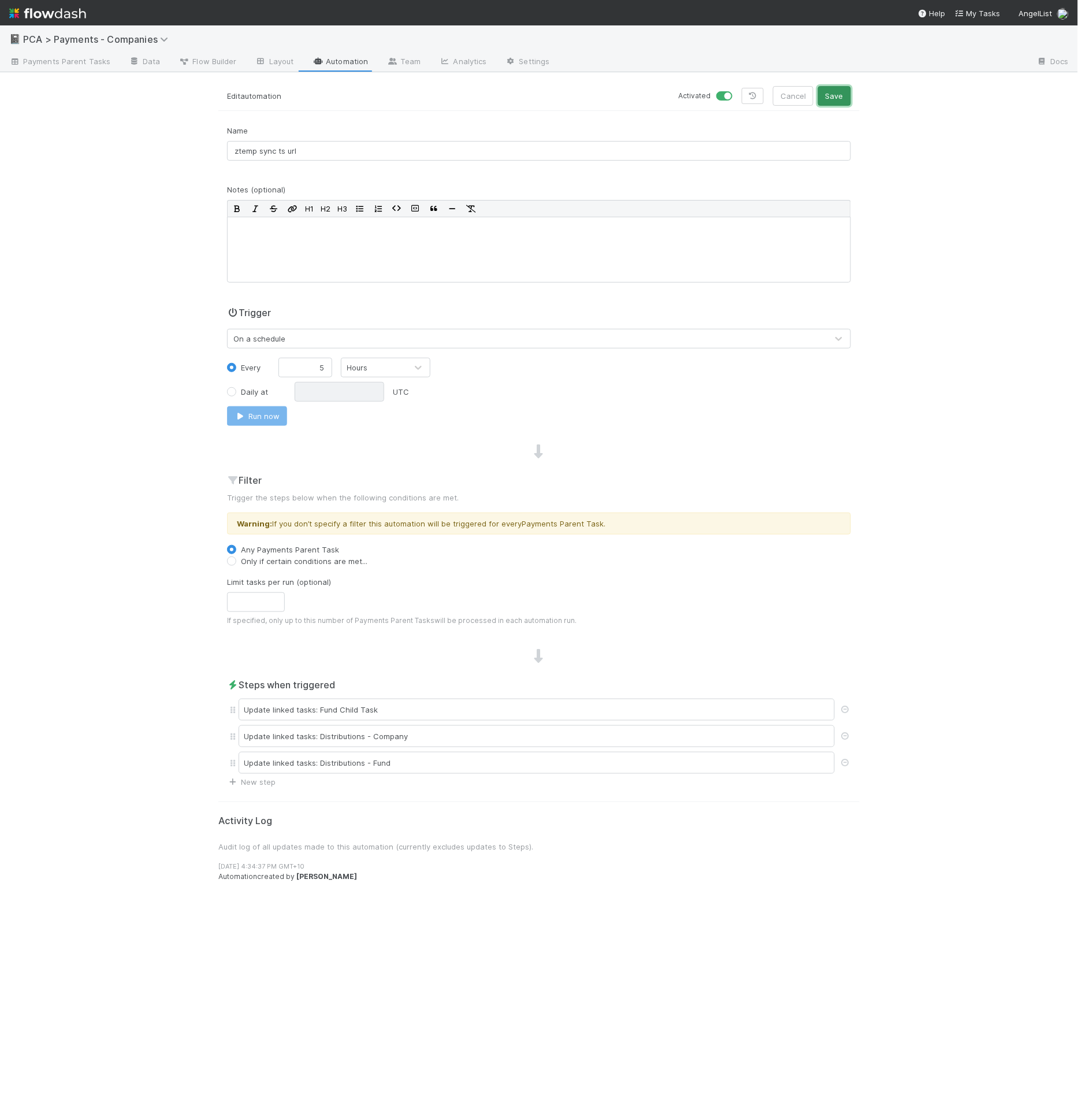
click at [834, 103] on button "Save" at bounding box center [835, 96] width 33 height 19
click at [269, 420] on button "Run now" at bounding box center [257, 416] width 60 height 19
click at [737, 90] on label at bounding box center [737, 90] width 0 height 0
click at [725, 97] on input "checkbox" at bounding box center [720, 95] width 9 height 10
checkbox input "false"
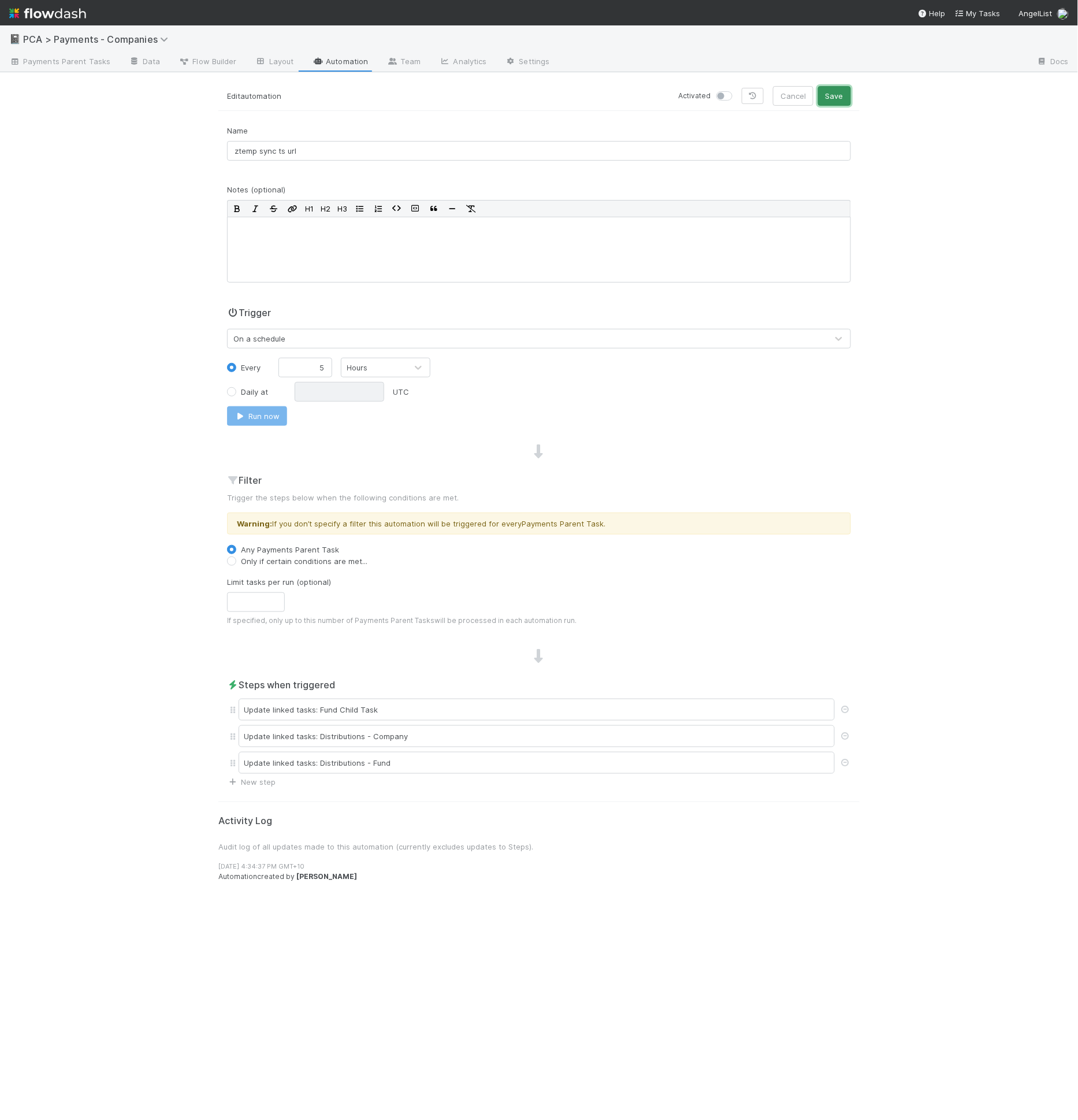
click at [832, 97] on button "Save" at bounding box center [835, 96] width 33 height 19
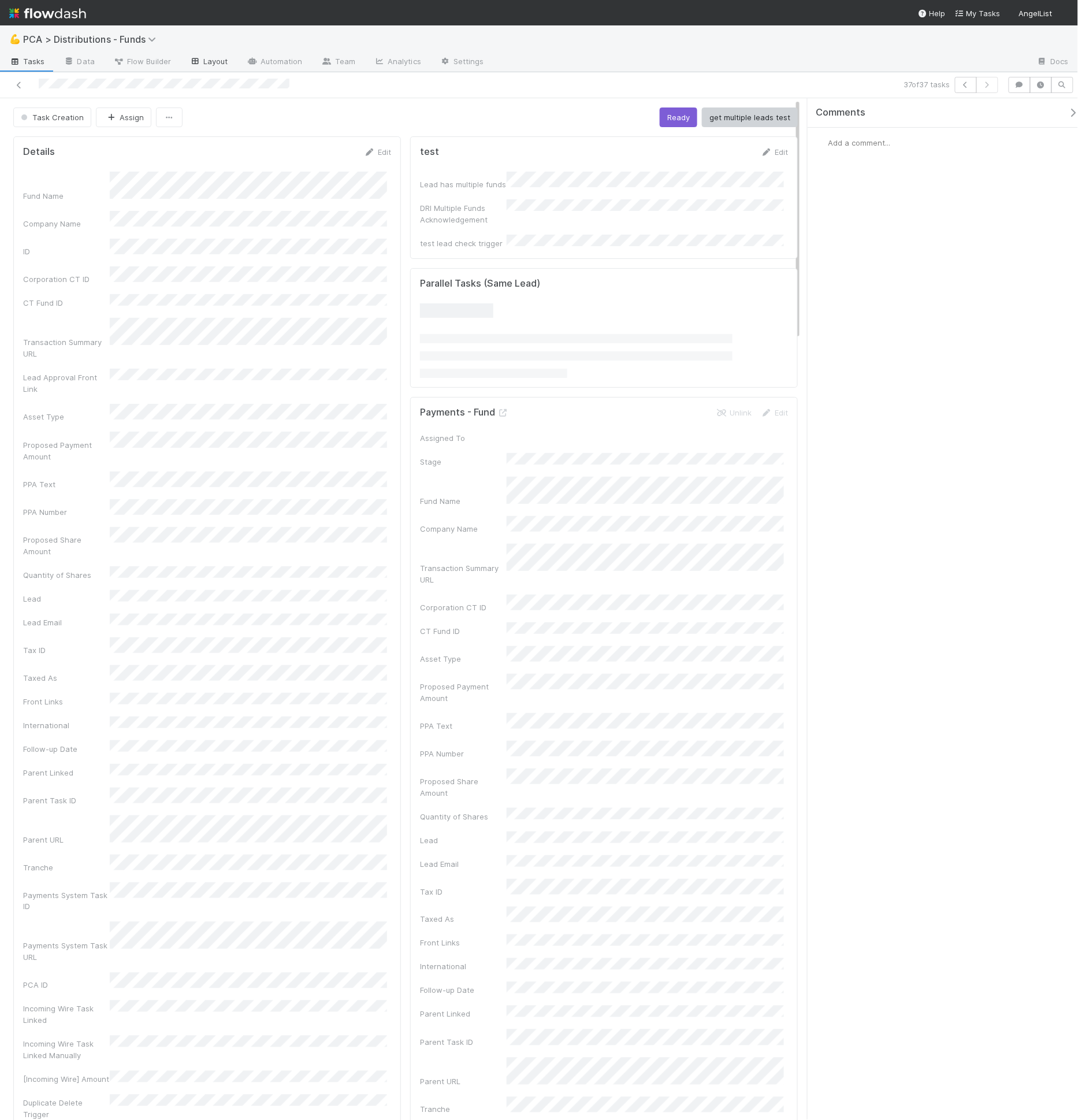
click at [215, 63] on link "Layout" at bounding box center [209, 62] width 57 height 18
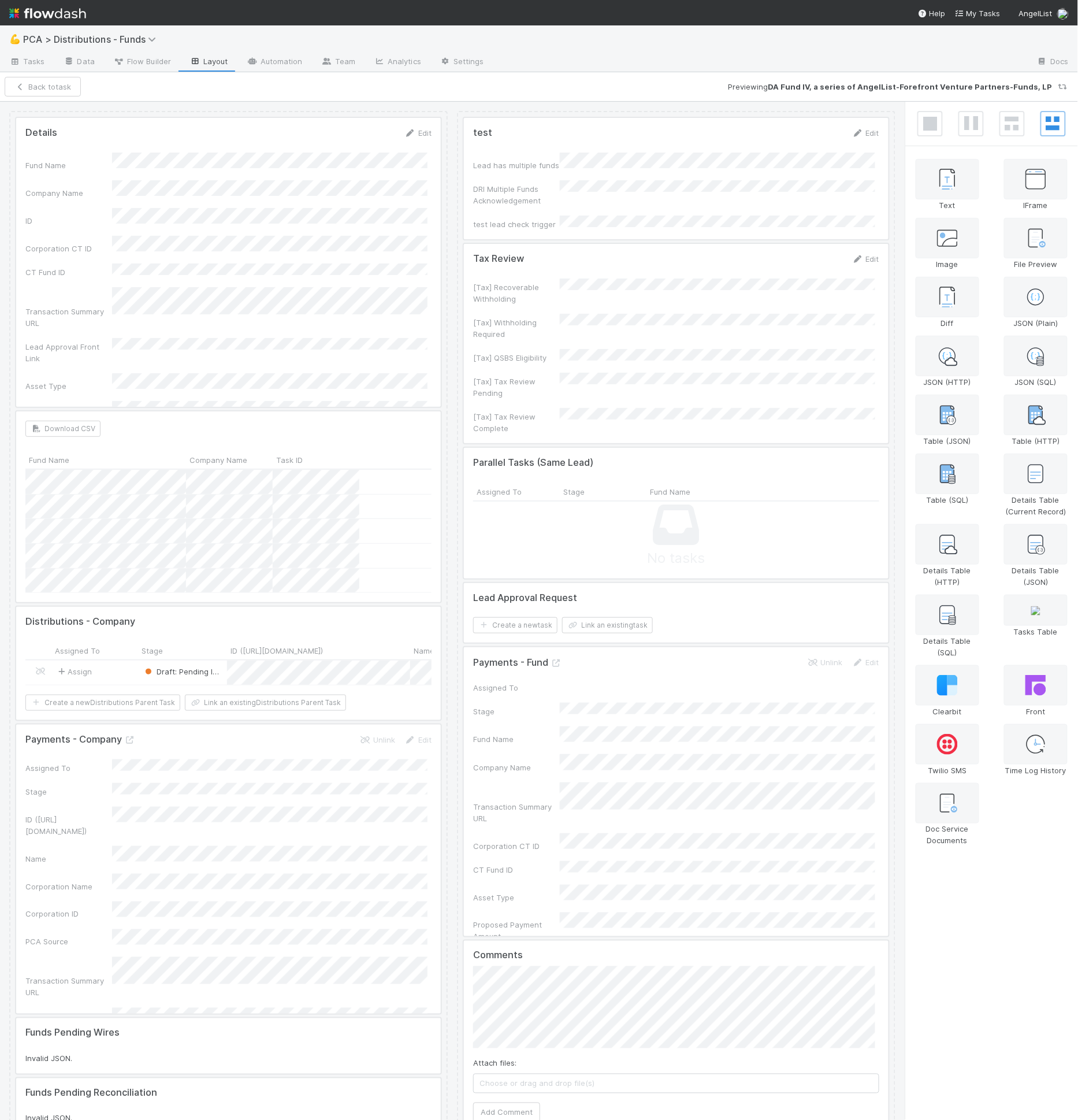
click at [262, 370] on div at bounding box center [229, 262] width 424 height 289
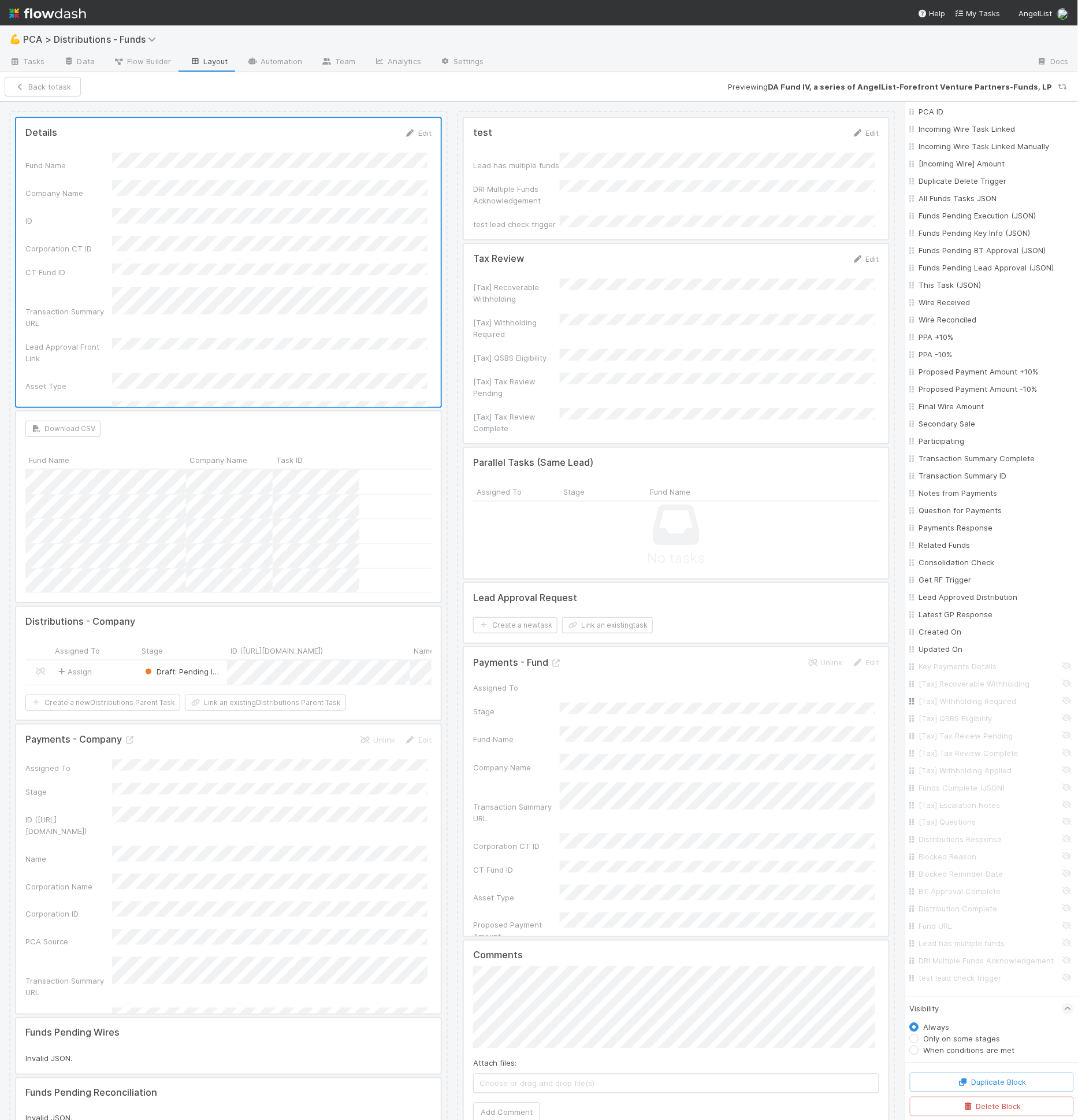
scroll to position [751, 0]
click at [959, 921] on input "Fund URL" at bounding box center [995, 926] width 152 height 12
click at [957, 921] on input "Fund URL" at bounding box center [995, 926] width 152 height 12
click at [956, 921] on input "Fund URL" at bounding box center [995, 926] width 152 height 12
checkbox input "true"
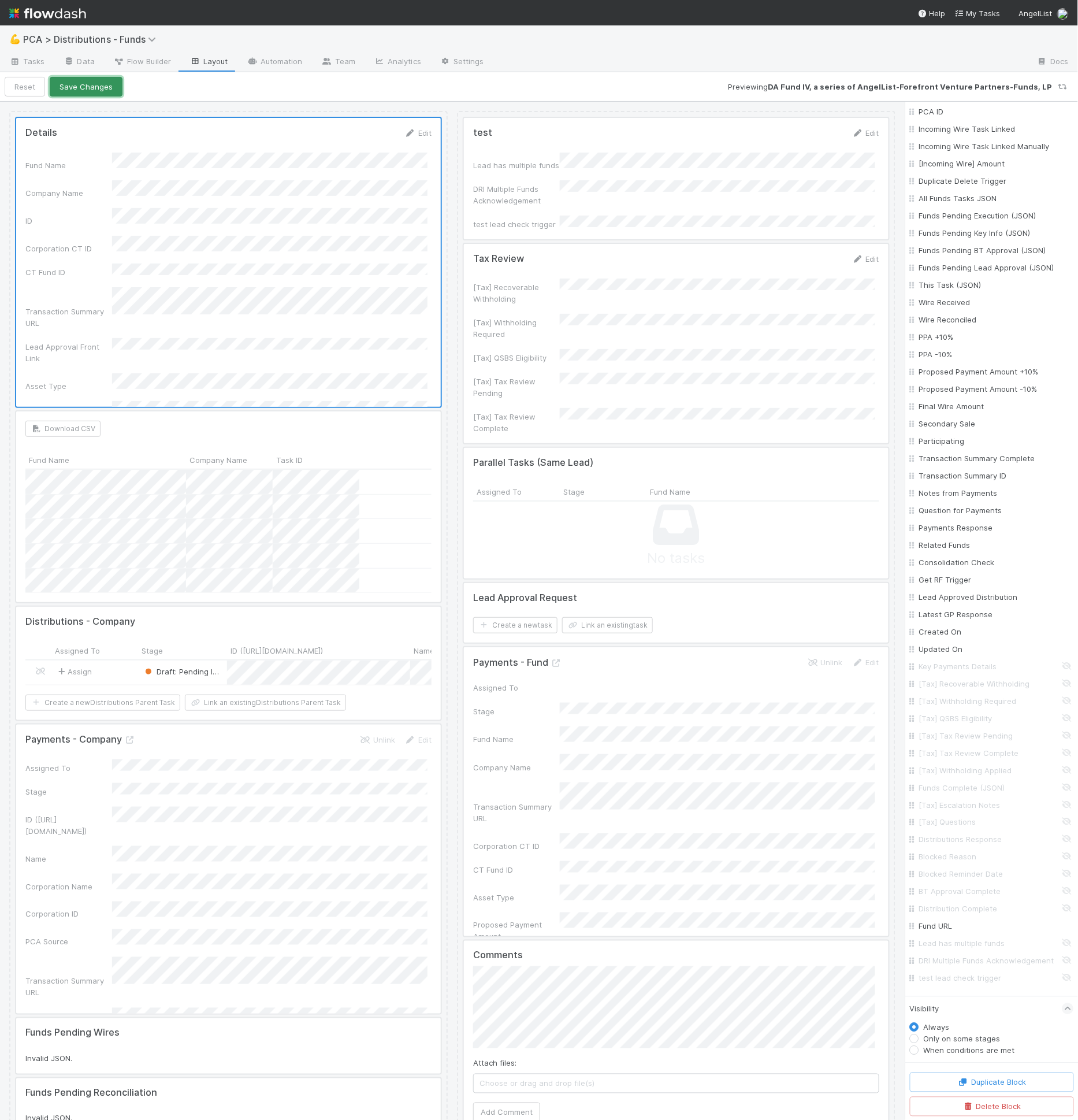
click at [100, 91] on button "Save Changes" at bounding box center [86, 86] width 73 height 19
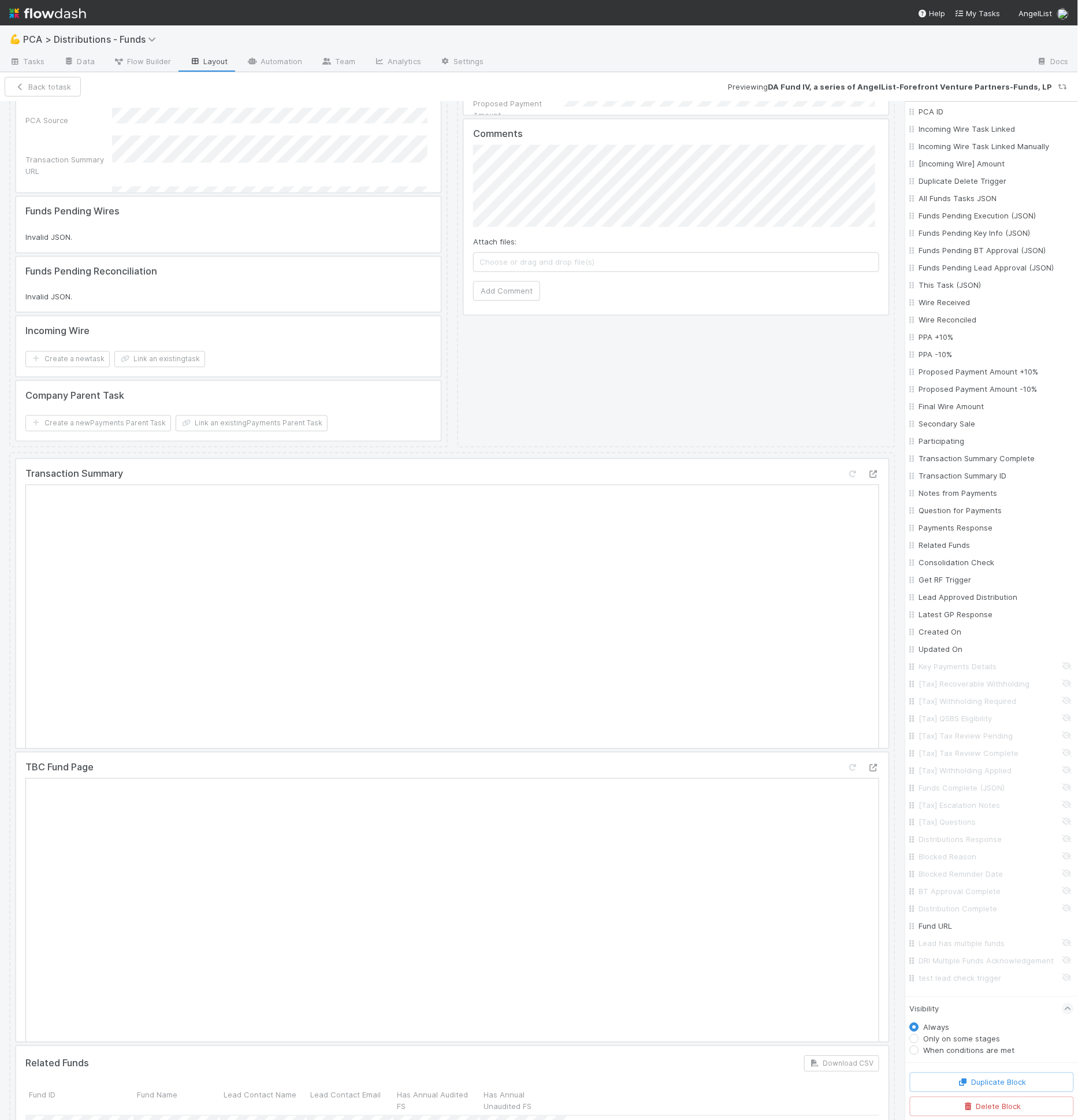
scroll to position [828, 0]
click at [465, 540] on div at bounding box center [452, 597] width 872 height 289
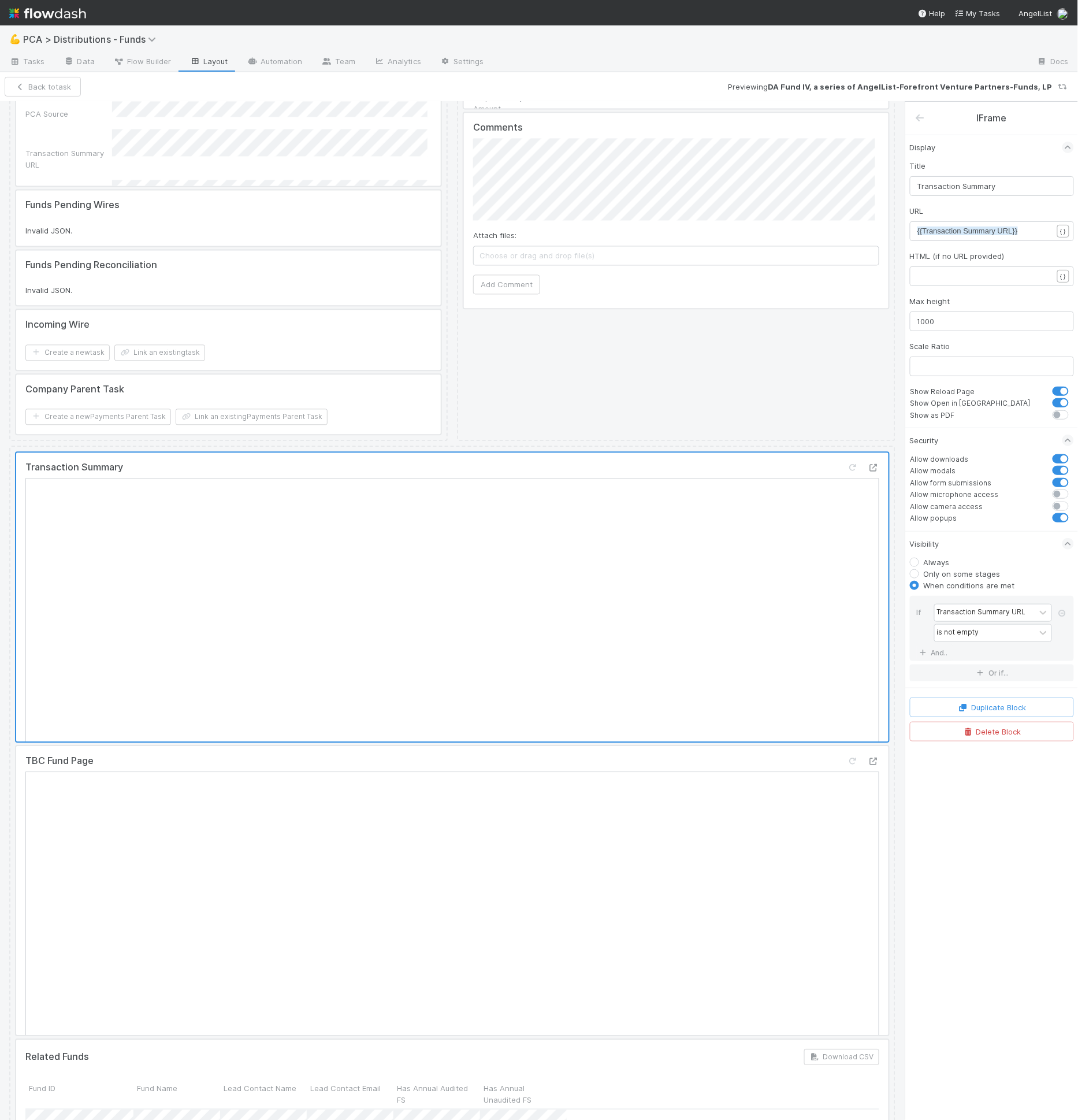
click at [453, 832] on div at bounding box center [452, 891] width 872 height 289
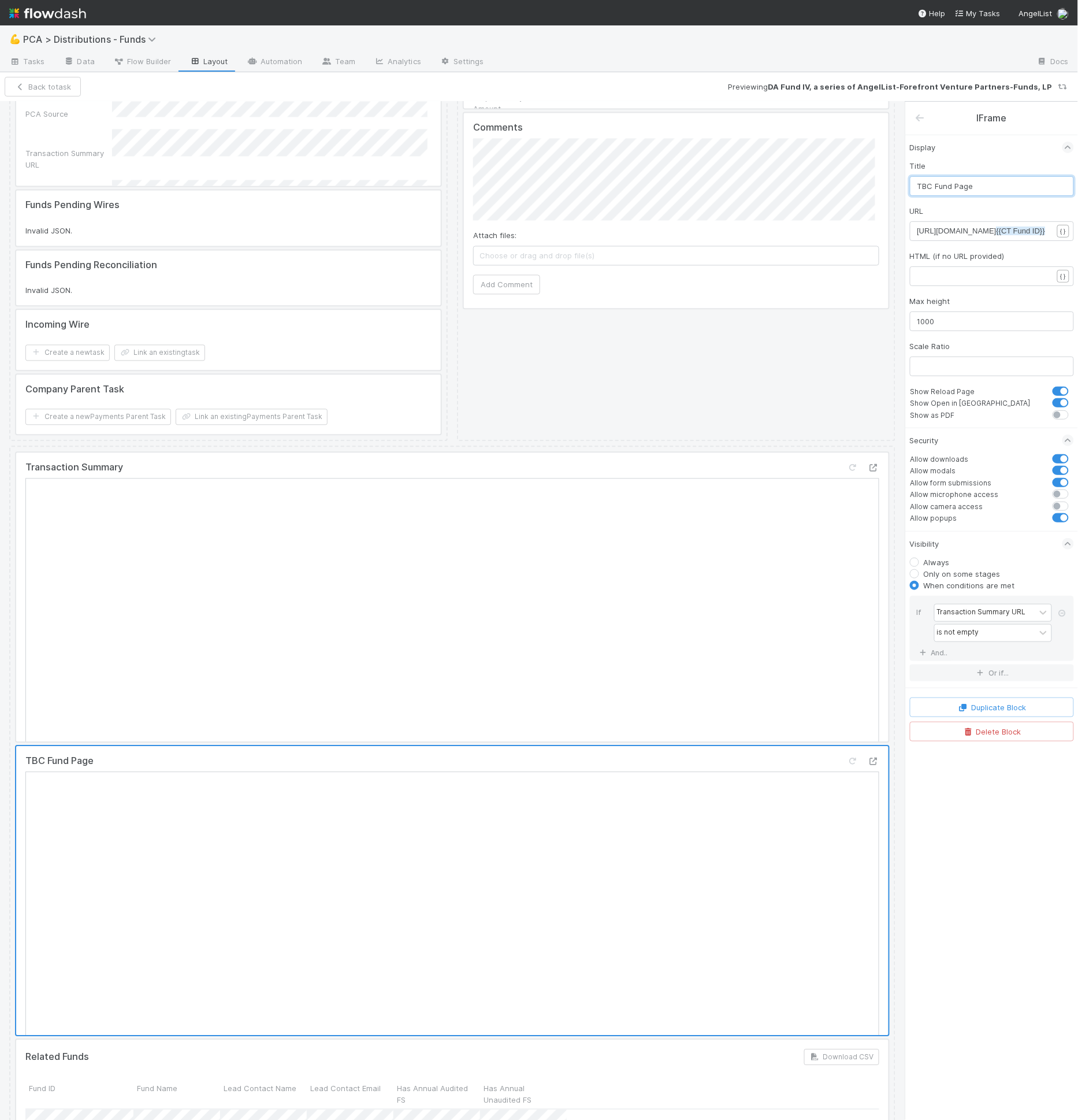
click at [990, 190] on input "TBC Fund Page" at bounding box center [992, 186] width 164 height 19
type input "CT Fund Page"
click at [1000, 229] on span "[URL][DOMAIN_NAME] {{CT Fund ID}}" at bounding box center [981, 230] width 128 height 9
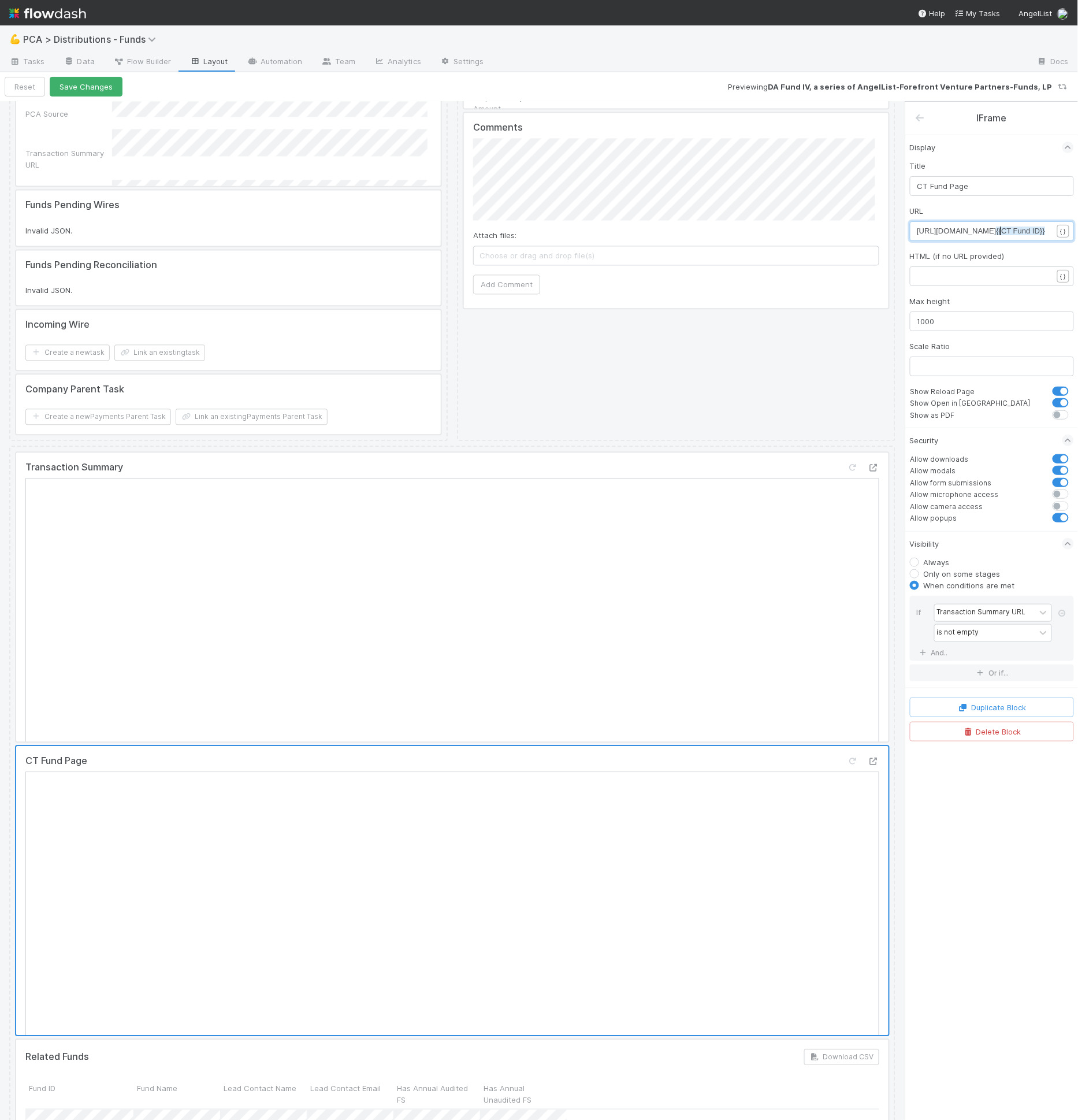
scroll to position [4, 0]
type textarea "https://[DOMAIN_NAME]/v/admin/rolling-funds/funds/{{CT Fund ID}}"
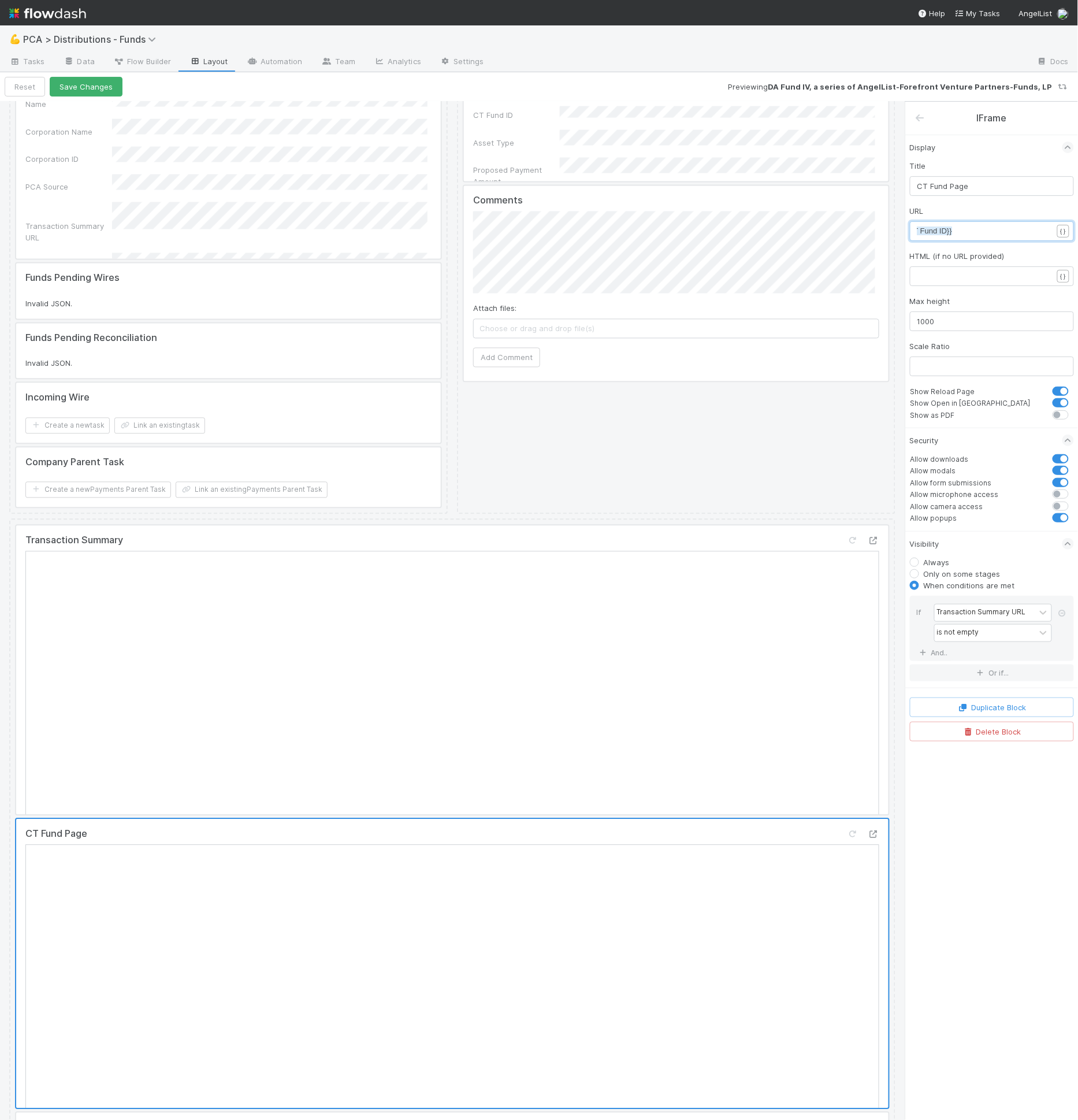
scroll to position [754, 0]
click at [1028, 215] on div "URL x https://venture.angellist.com/v/admin/rolling-funds/funds/ {{CT Fund ID}}…" at bounding box center [992, 223] width 164 height 36
click at [1024, 223] on div "x https://venture.angellist.com/v/admin/rolling-funds/funds/ {{CT Fund ID}}" at bounding box center [992, 231] width 164 height 19
click at [952, 232] on span "{{CT Fund ID}}" at bounding box center [928, 230] width 49 height 9
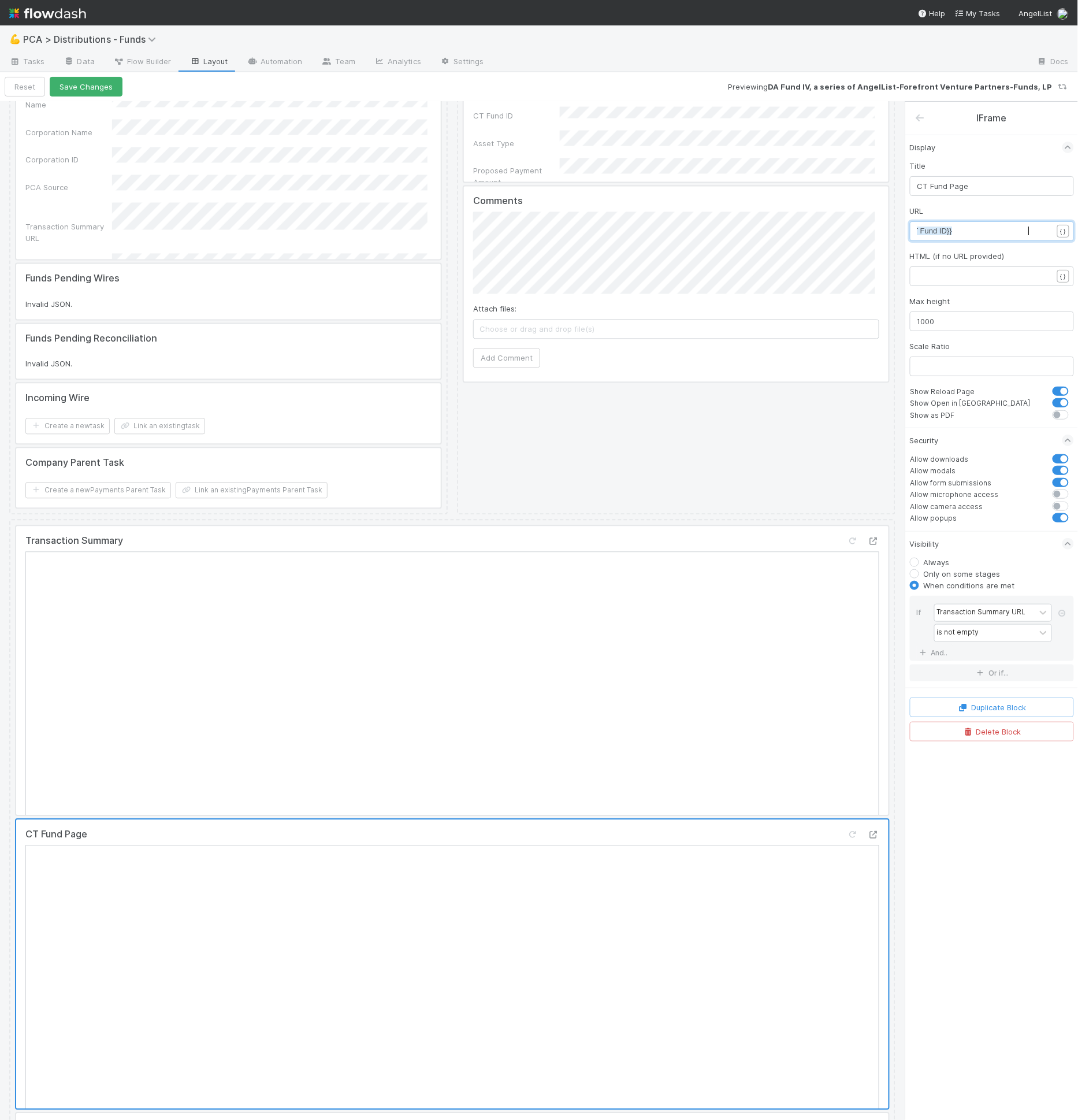
type textarea "https://venture.angellist.com/v/admin/rolling-funds/funds/{{CT Fund ID}}"
click at [1003, 236] on div "x https://venture.angellist.com/v/admin/rolling-funds/funds/ {{CT Fund ID}}" at bounding box center [1000, 246] width 164 height 41
click at [953, 227] on span "https://venture.angellist.com/v/admin/rolling-funds/funds/ {{CT Fund ID}}" at bounding box center [888, 230] width 128 height 9
type textarea "{{fund url"
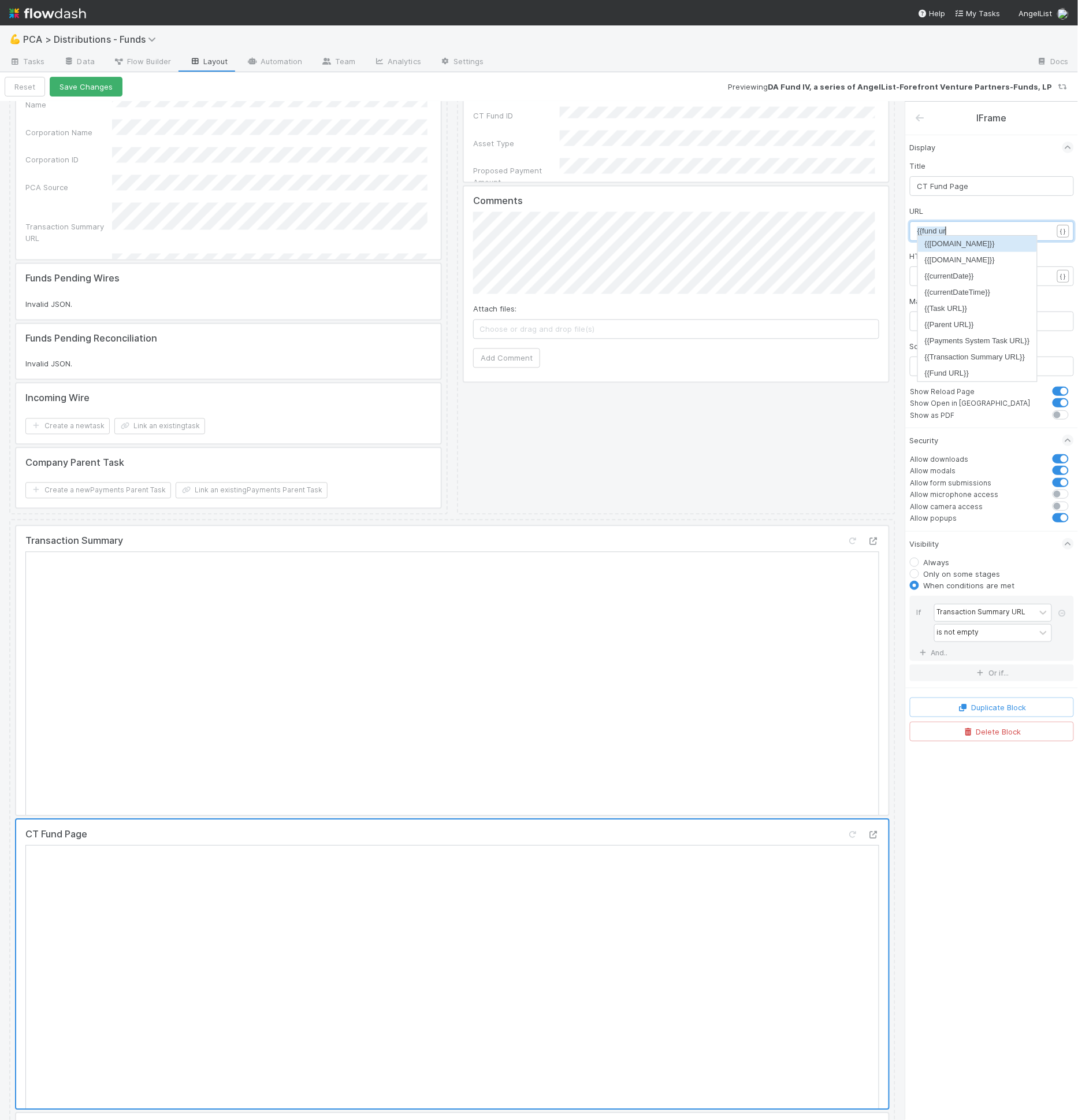
scroll to position [4, 29]
click at [74, 92] on button "Save Changes" at bounding box center [86, 86] width 73 height 19
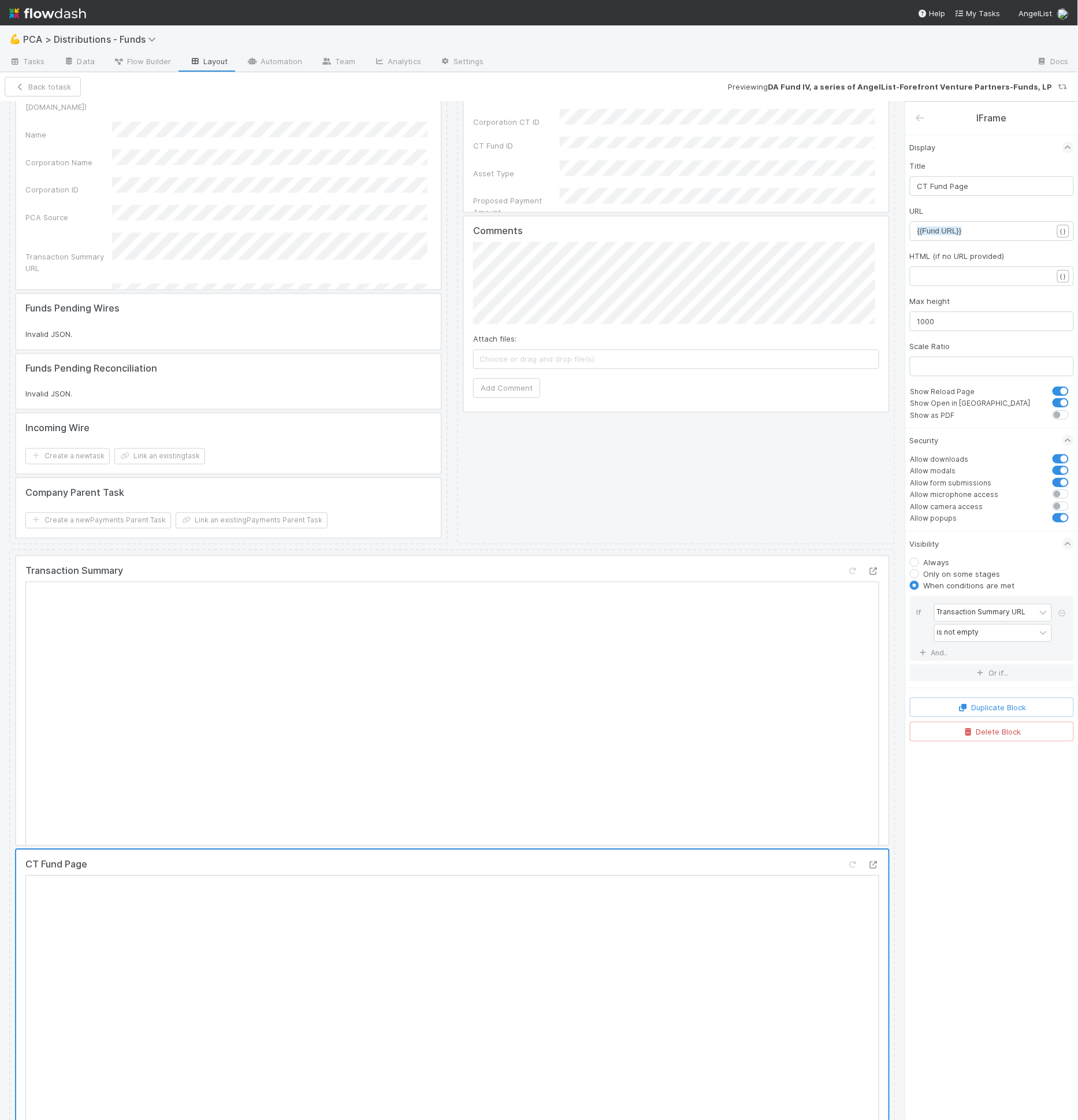
scroll to position [622, 0]
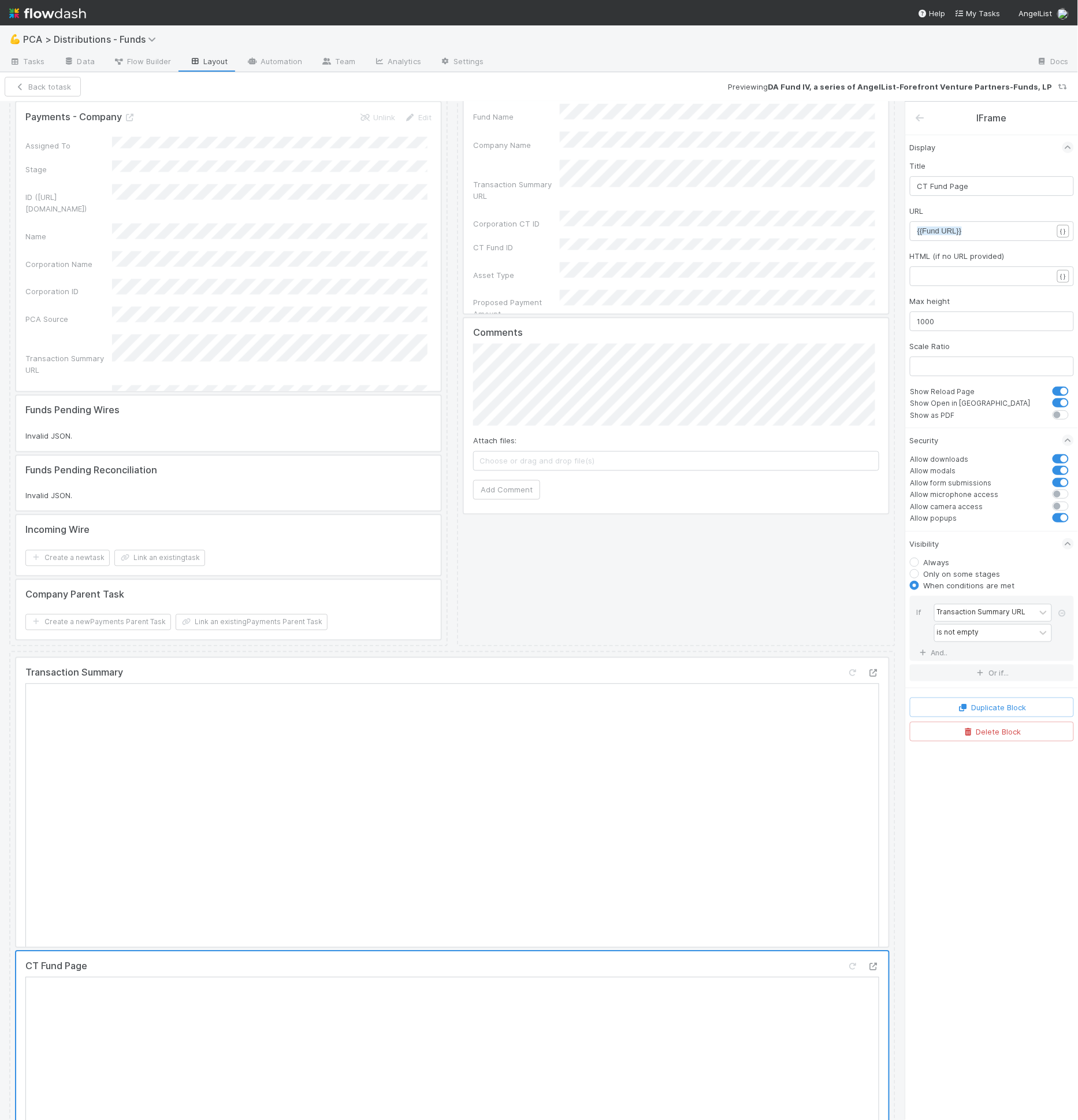
click at [431, 688] on div at bounding box center [452, 802] width 872 height 289
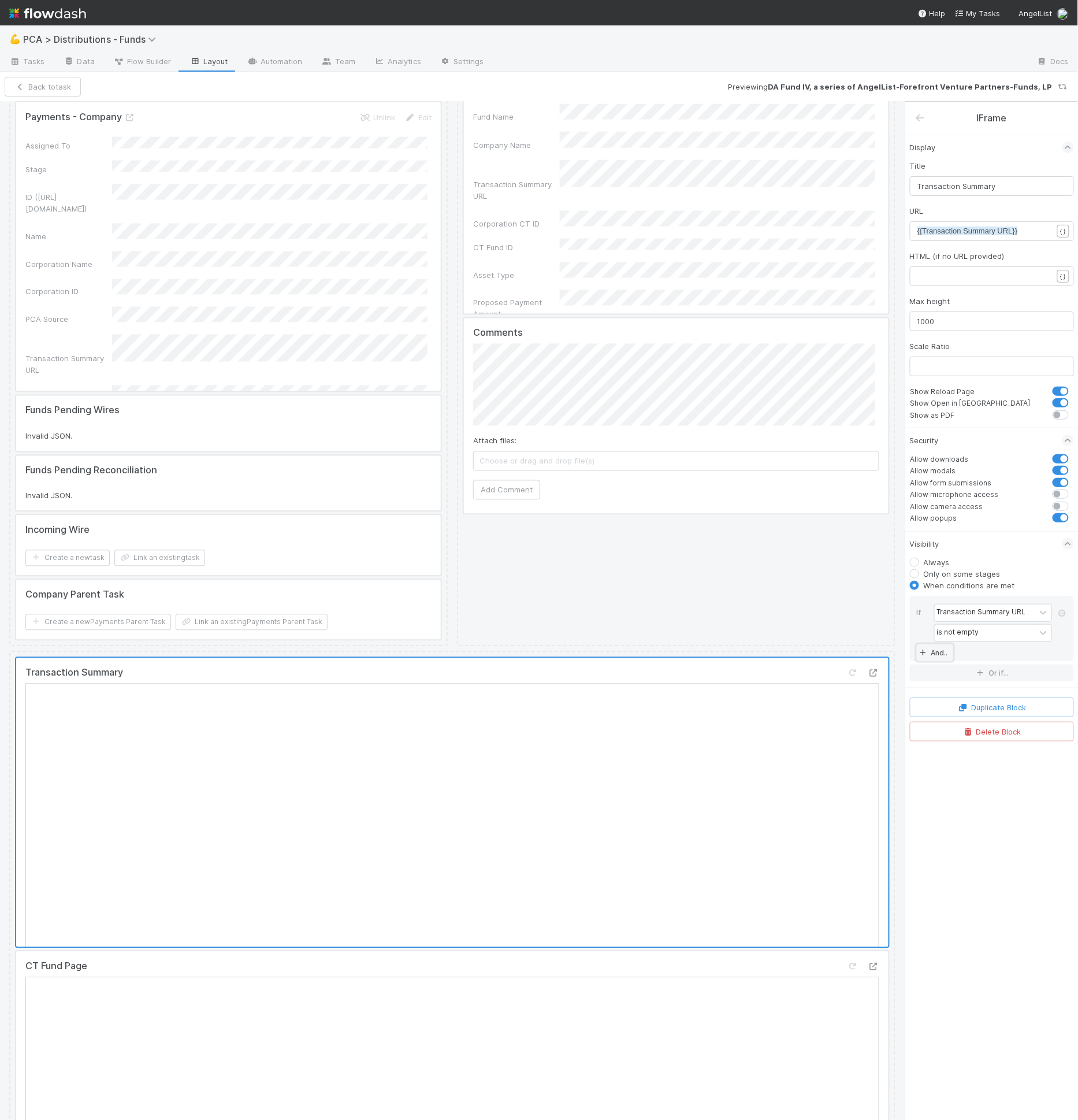
click at [941, 650] on link "And.." at bounding box center [935, 652] width 36 height 17
click at [964, 652] on div "Assigned To" at bounding box center [958, 657] width 42 height 10
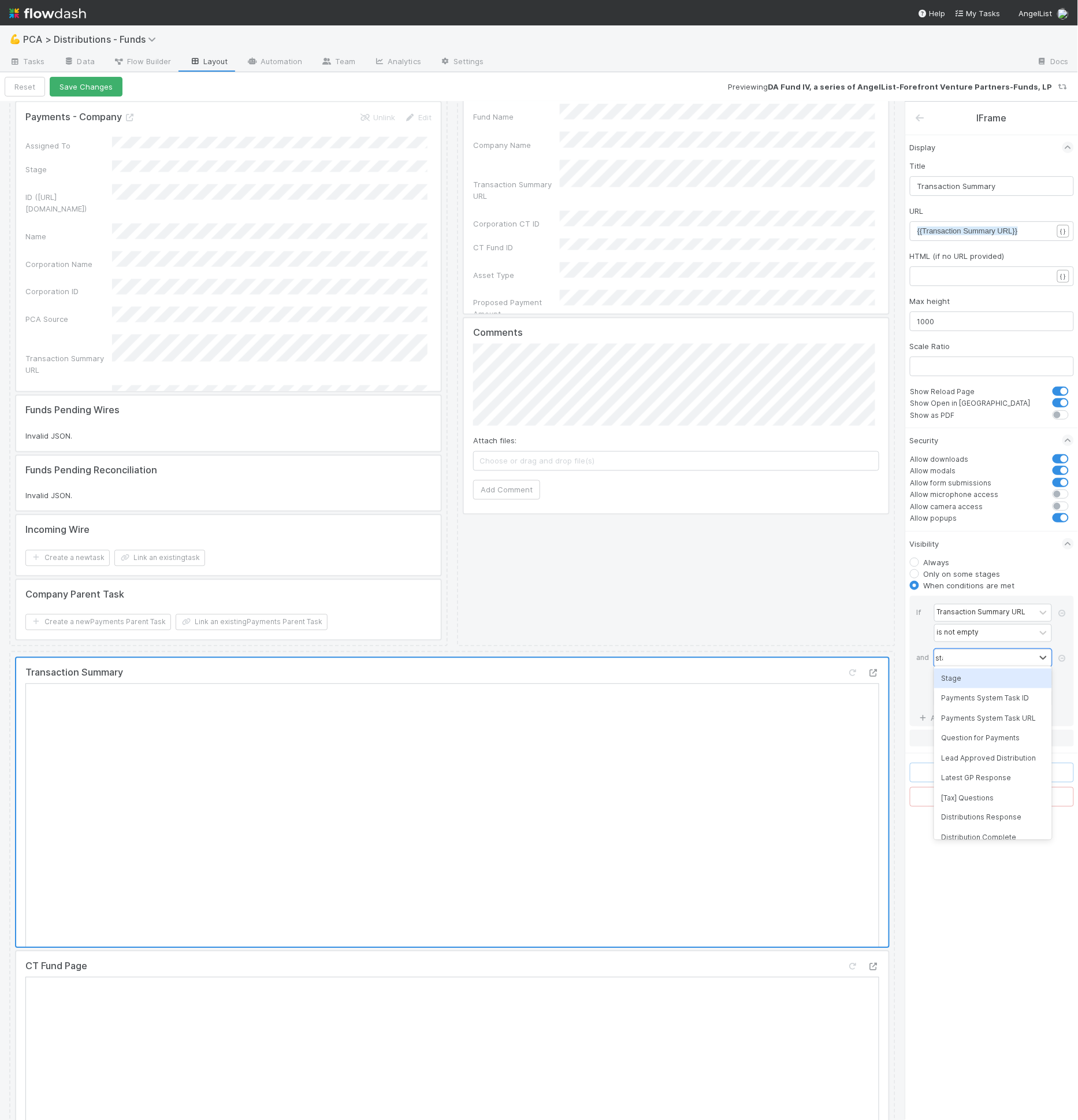
type input "stage"
click at [958, 663] on div "Stage is" at bounding box center [995, 679] width 122 height 61
click at [958, 673] on div "is" at bounding box center [984, 678] width 100 height 17
click at [959, 721] on div "is not" at bounding box center [993, 718] width 118 height 19
click at [983, 690] on div at bounding box center [984, 699] width 100 height 17
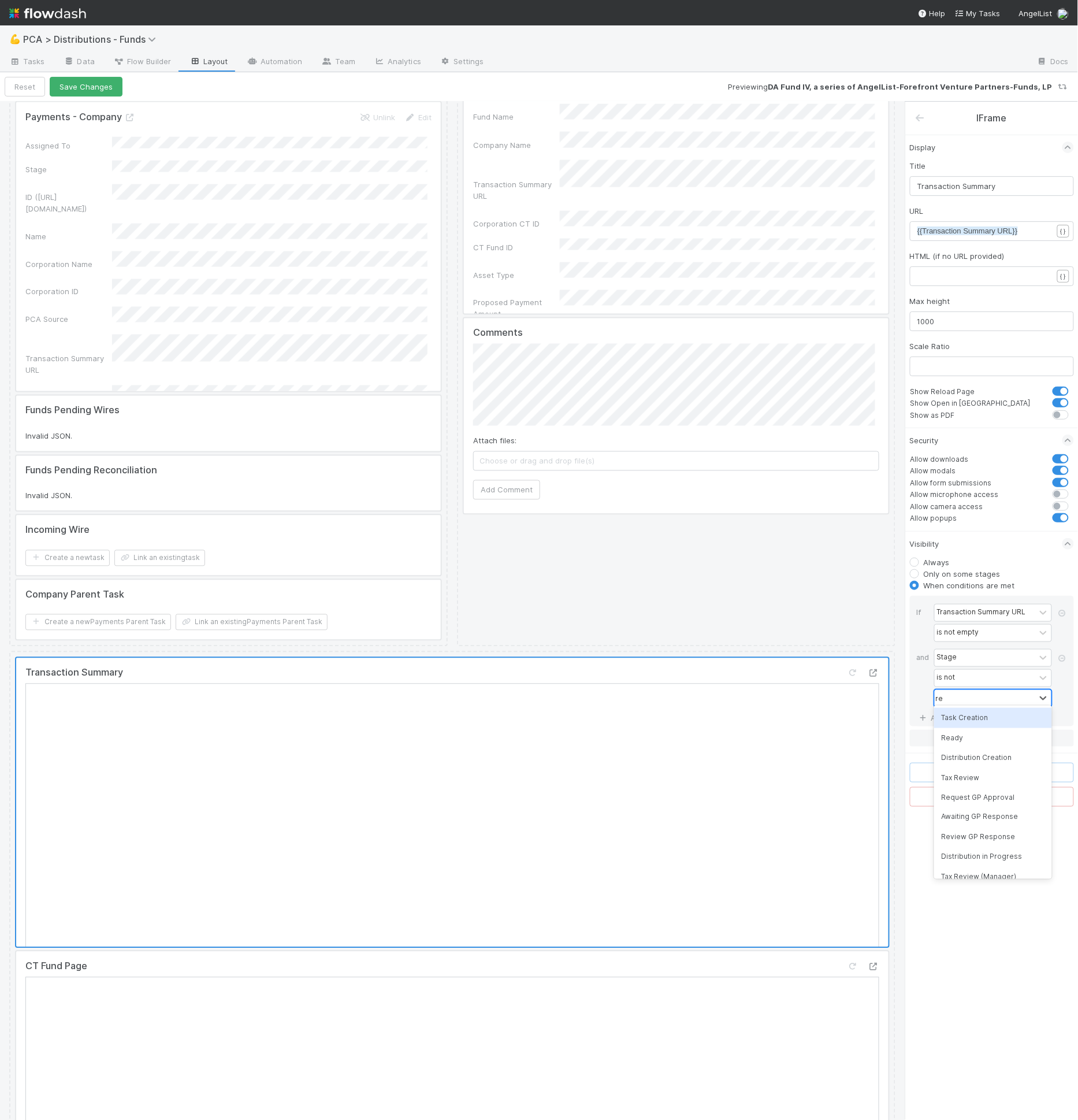
type input "req"
click at [812, 638] on div "test Edit Lead has multiple funds DRI Multiple Funds Acknowledgement test lead …" at bounding box center [676, 67] width 438 height 1158
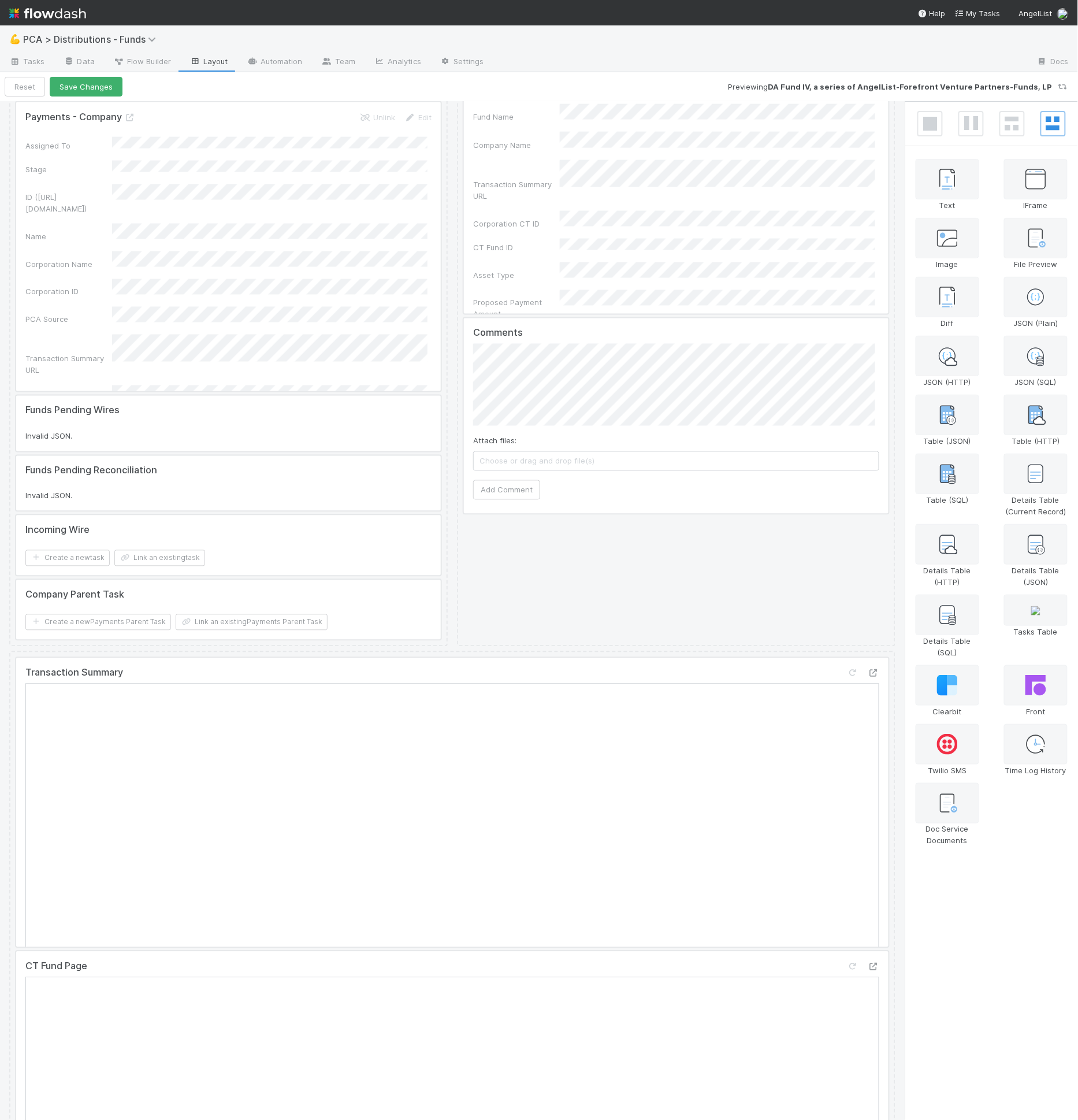
click at [730, 783] on div at bounding box center [452, 802] width 872 height 289
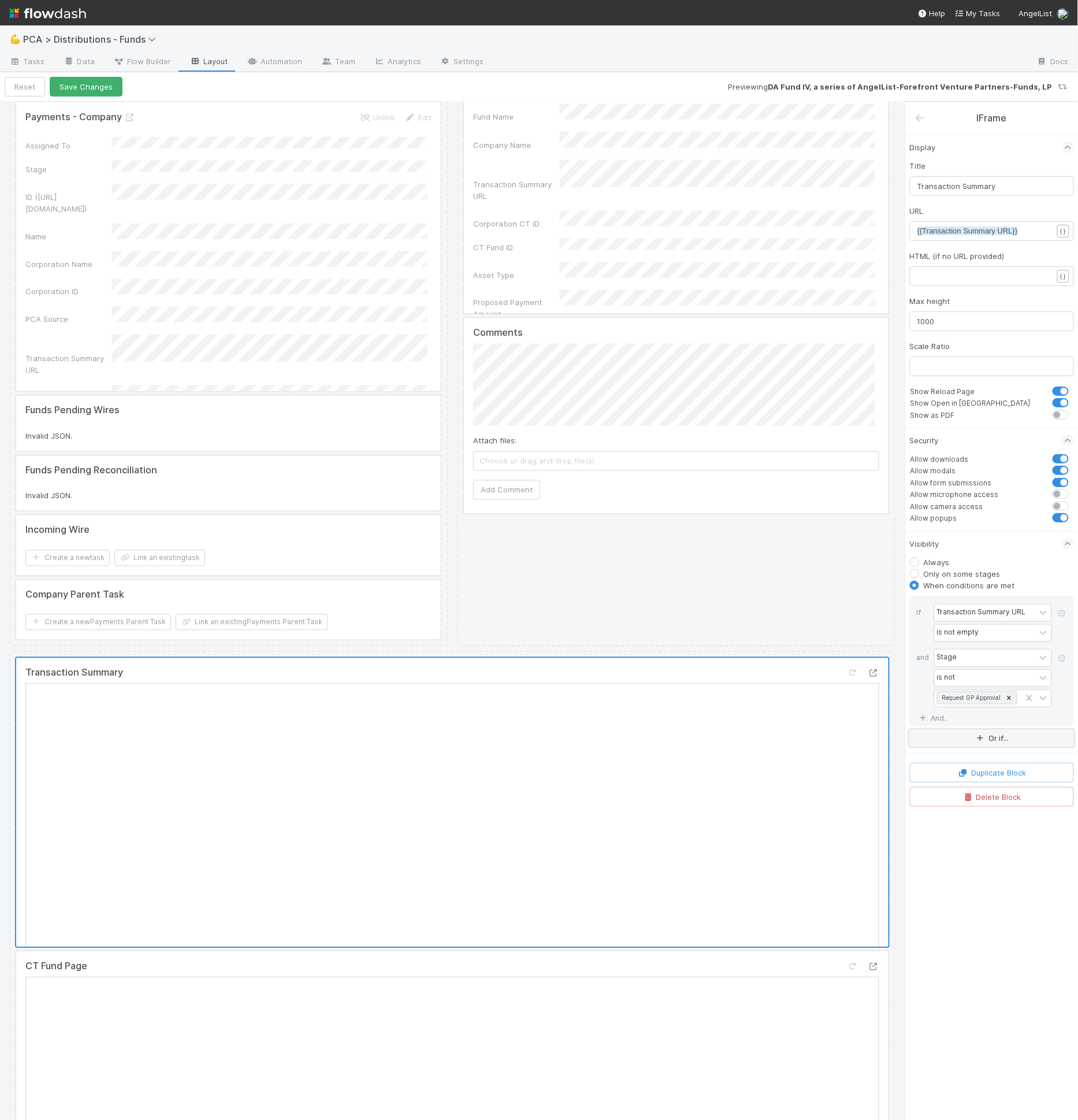
click at [953, 730] on button "Or if..." at bounding box center [992, 738] width 164 height 17
click at [955, 741] on div "Assigned To" at bounding box center [958, 746] width 42 height 10
type input "stage"
click at [967, 779] on div at bounding box center [984, 787] width 100 height 17
type input "req"
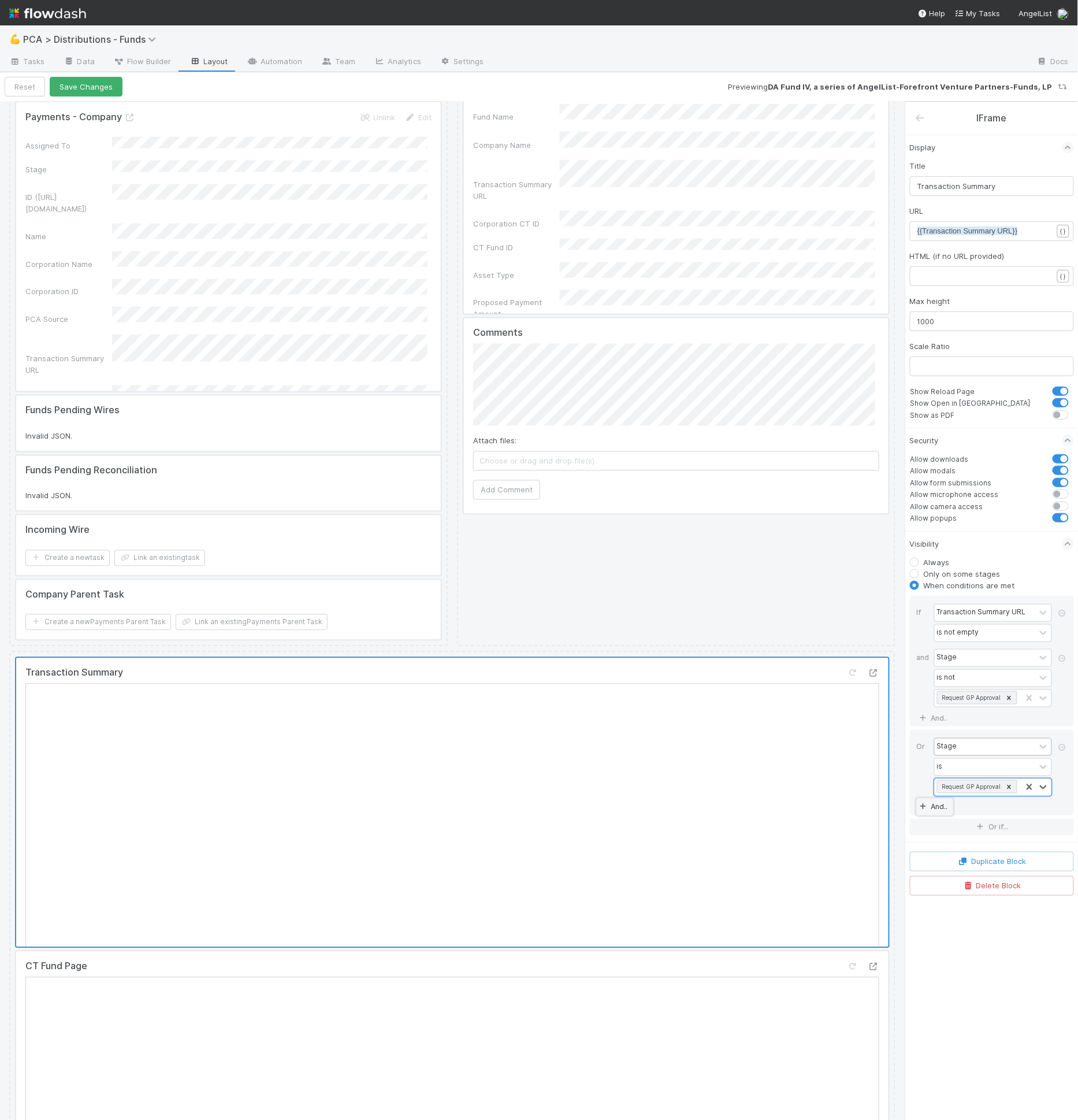
click at [931, 798] on link "And.." at bounding box center [935, 807] width 36 height 17
click at [941, 804] on div "Assigned To" at bounding box center [984, 812] width 100 height 17
click at [945, 807] on div "Assigned To" at bounding box center [958, 812] width 42 height 10
click at [980, 806] on div "Assigned To" at bounding box center [984, 812] width 100 height 17
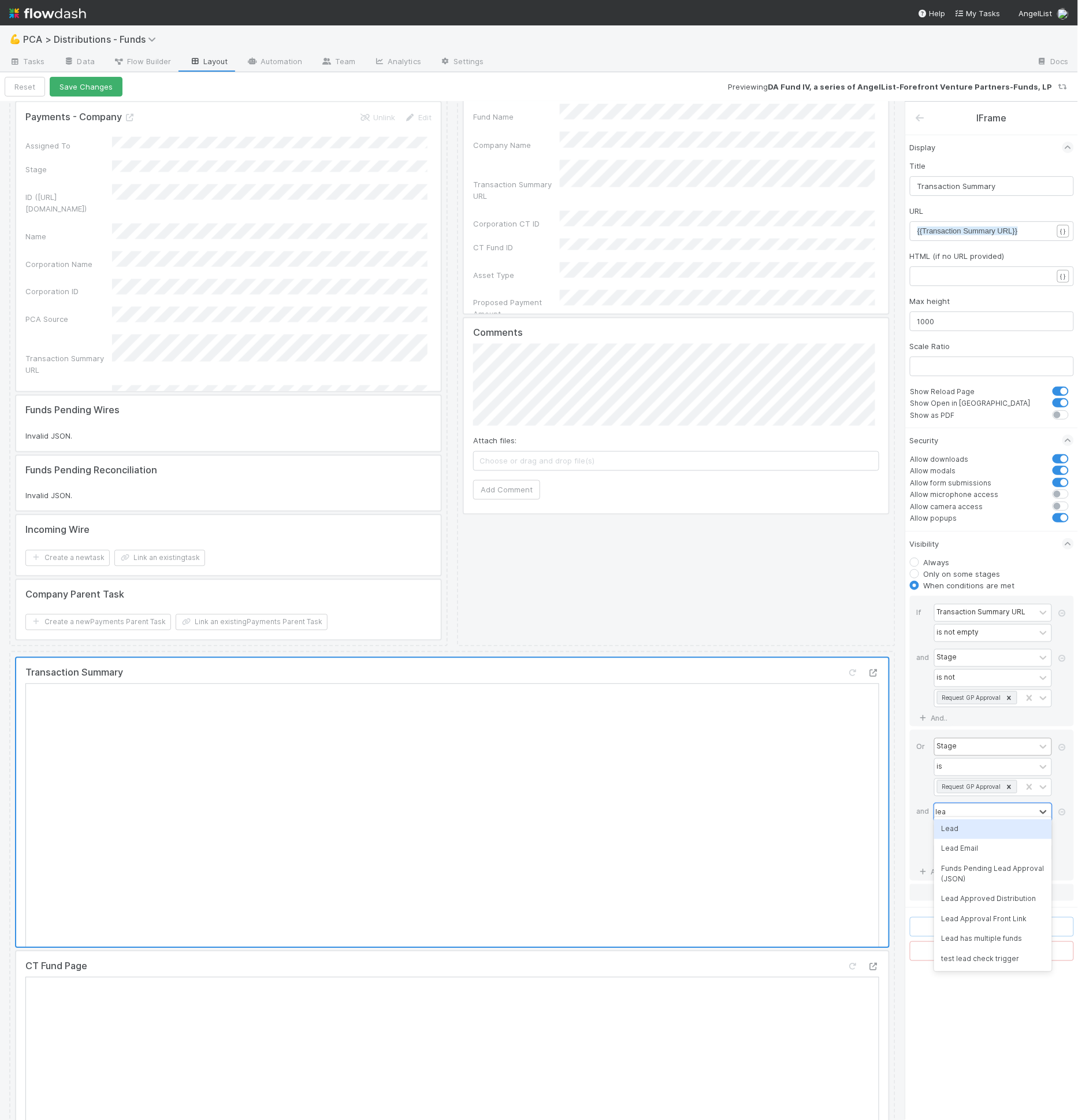
type input "lead"
drag, startPoint x: 960, startPoint y: 837, endPoint x: 960, endPoint y: 826, distance: 11.0
click at [960, 843] on input "text" at bounding box center [993, 852] width 118 height 18
click at [960, 827] on div "contains" at bounding box center [952, 832] width 29 height 10
type input "is"
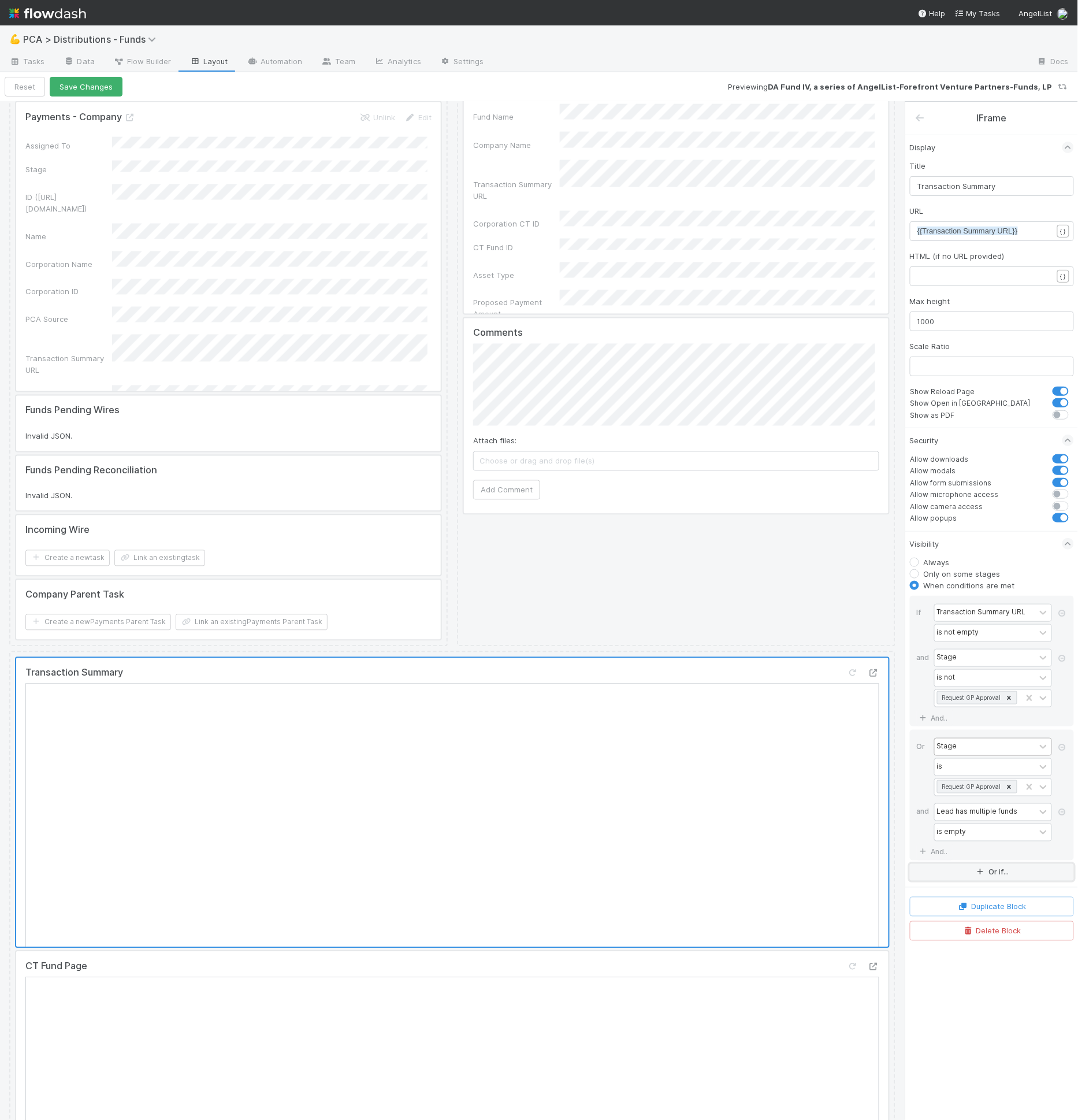
click at [977, 869] on icon "button" at bounding box center [981, 872] width 12 height 7
click at [969, 876] on div "Assigned To" at bounding box center [958, 880] width 42 height 10
type input "stage"
click at [964, 893] on div "is" at bounding box center [984, 901] width 100 height 17
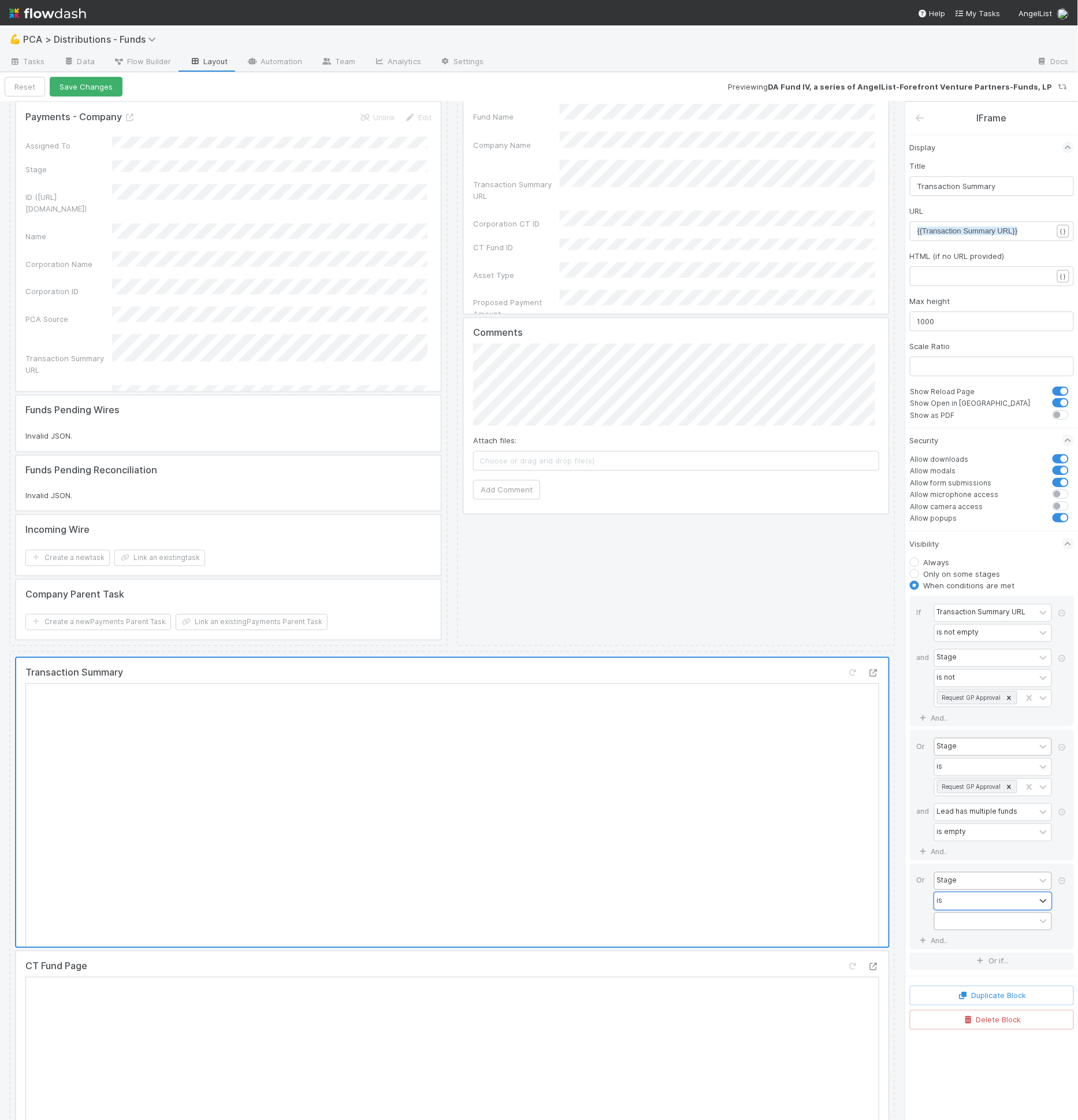
click at [964, 913] on div at bounding box center [984, 921] width 100 height 17
type input "req"
click at [939, 933] on link "And.." at bounding box center [935, 941] width 36 height 17
click at [950, 938] on div "Assigned To" at bounding box center [984, 946] width 100 height 17
type input "lead"
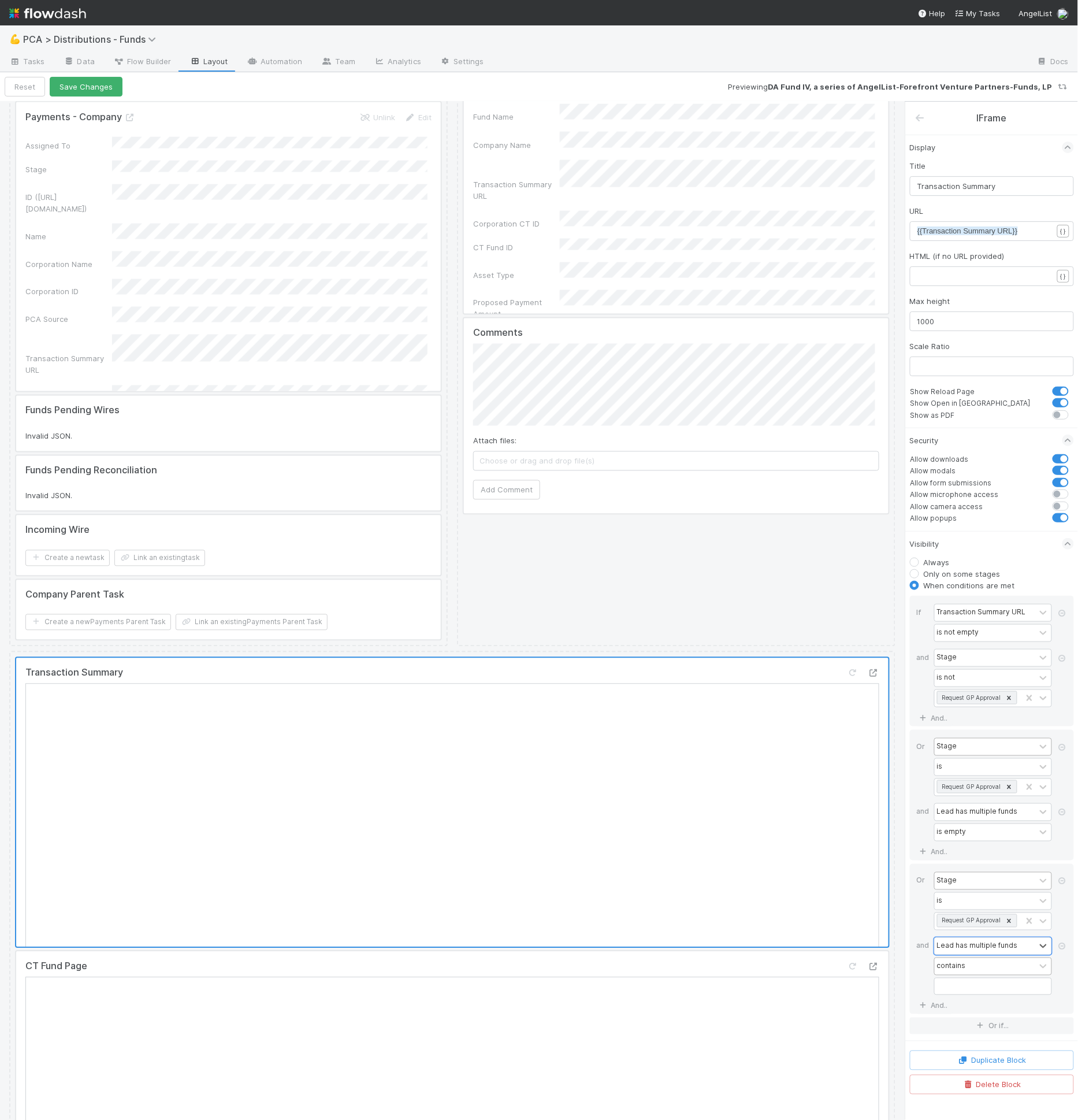
click at [982, 958] on div "contains" at bounding box center [984, 966] width 100 height 17
type input "is no"
click at [935, 978] on link "And.." at bounding box center [935, 986] width 36 height 17
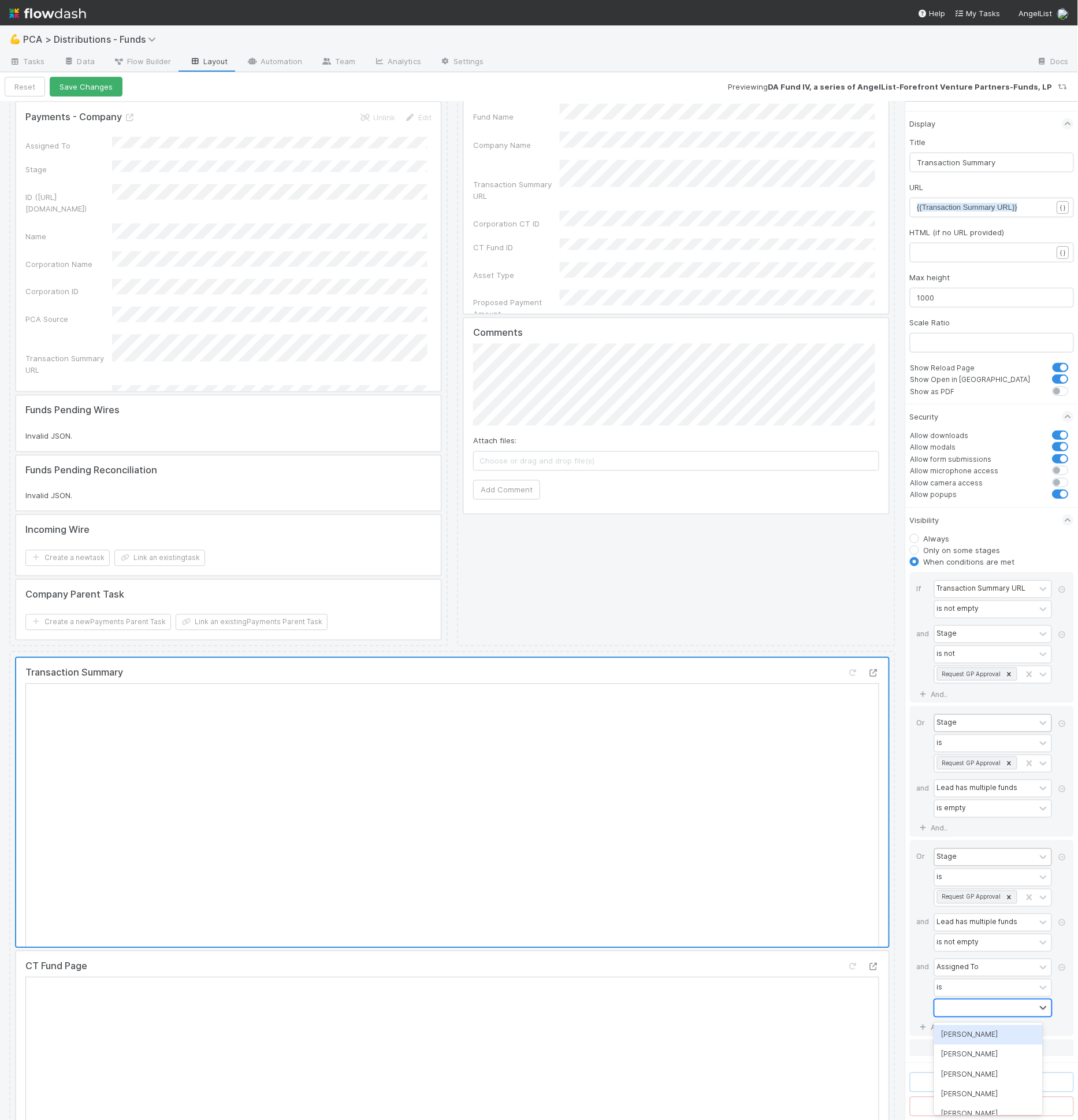
click at [963, 1004] on div at bounding box center [984, 1008] width 100 height 17
click at [965, 977] on div "Assigned To" at bounding box center [993, 967] width 118 height 18
click at [966, 972] on div "Assigned To" at bounding box center [958, 967] width 42 height 10
type input "dri"
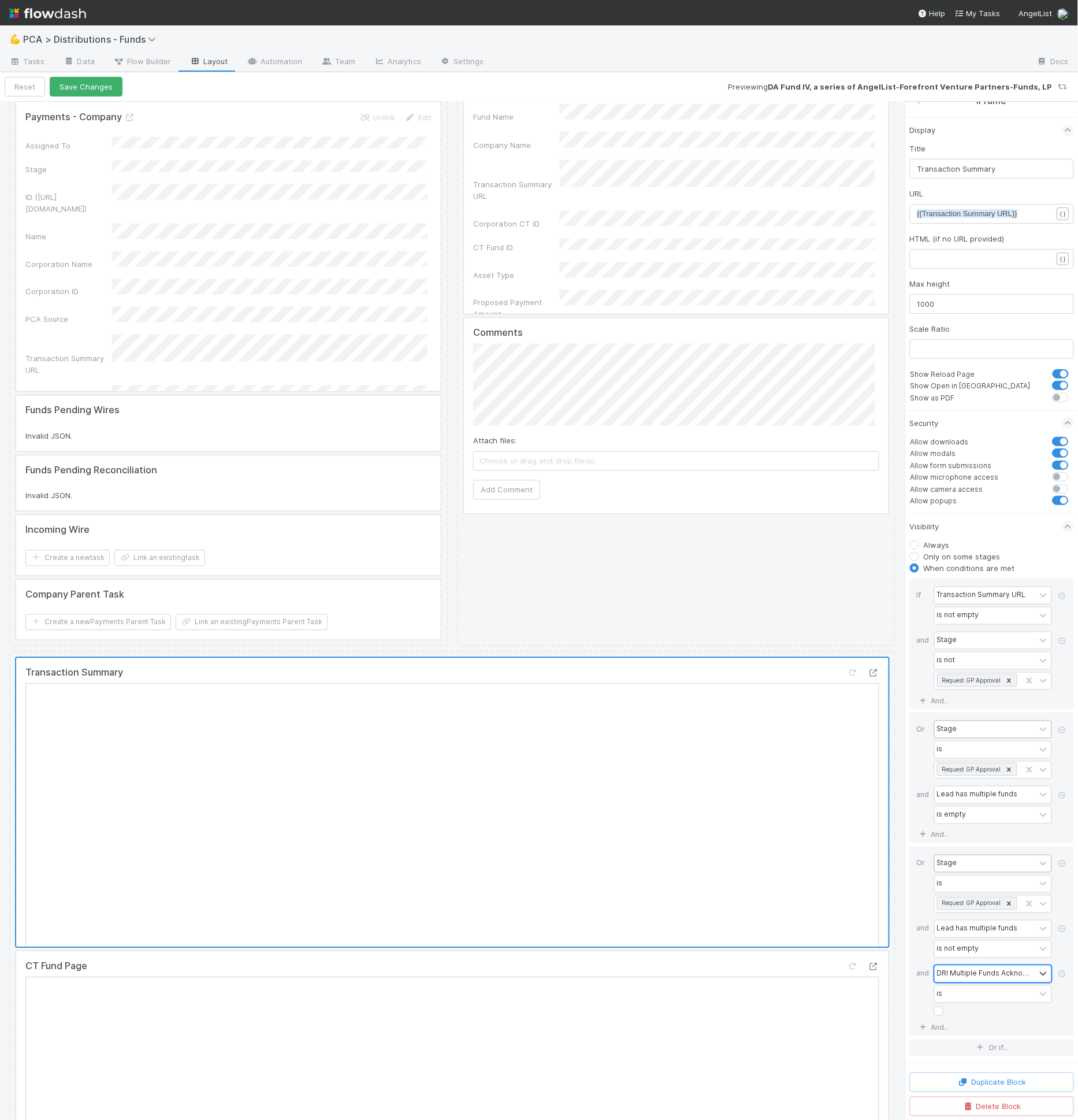
scroll to position [44, 0]
click at [948, 1005] on label at bounding box center [948, 1005] width 0 height 0
click at [937, 1015] on input "checkbox" at bounding box center [938, 1014] width 9 height 18
checkbox input "true"
click at [962, 1018] on div "DRI Multiple Funds Acknowledgement is" at bounding box center [995, 992] width 122 height 54
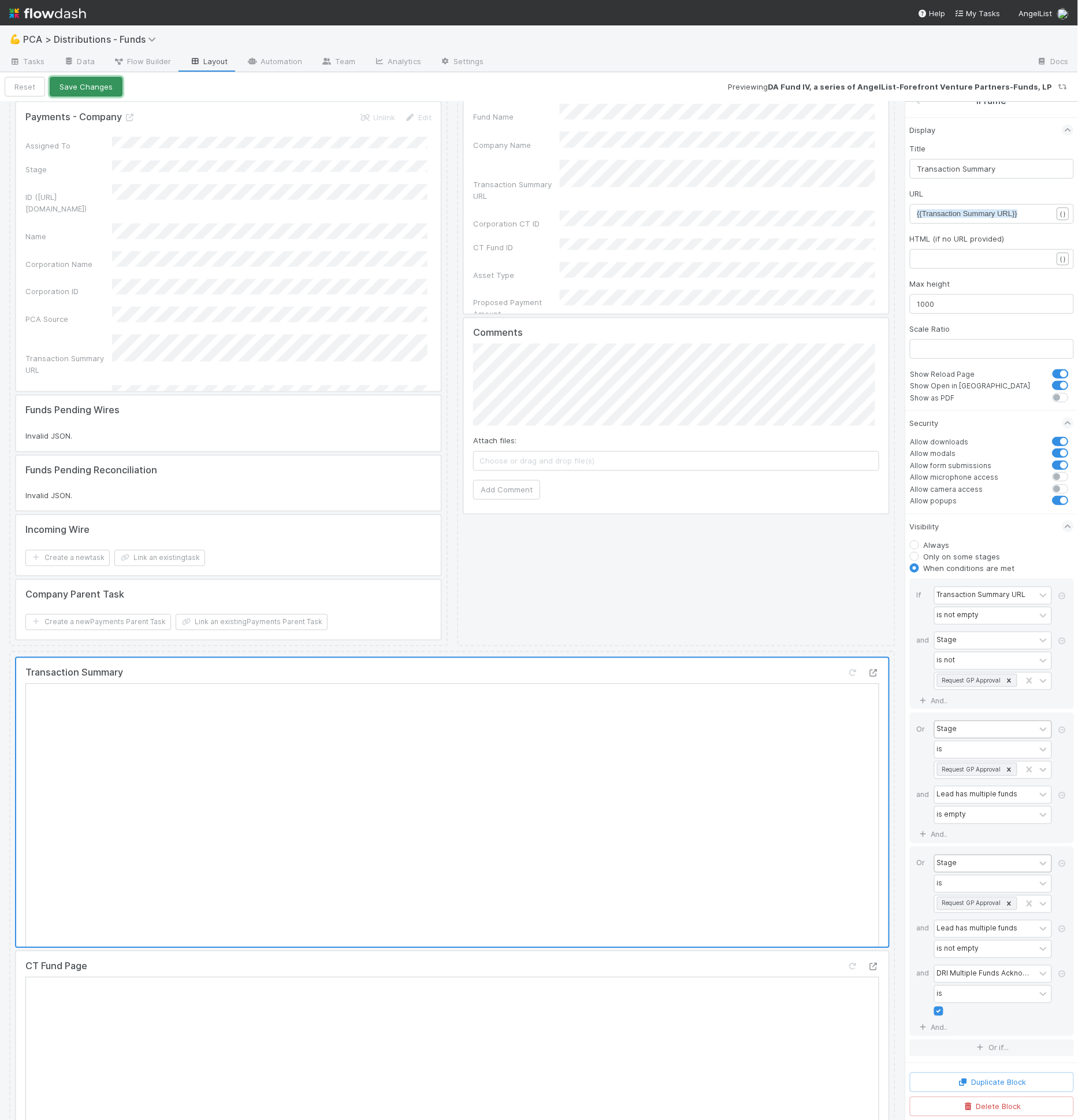
click at [106, 91] on button "Save Changes" at bounding box center [86, 86] width 73 height 19
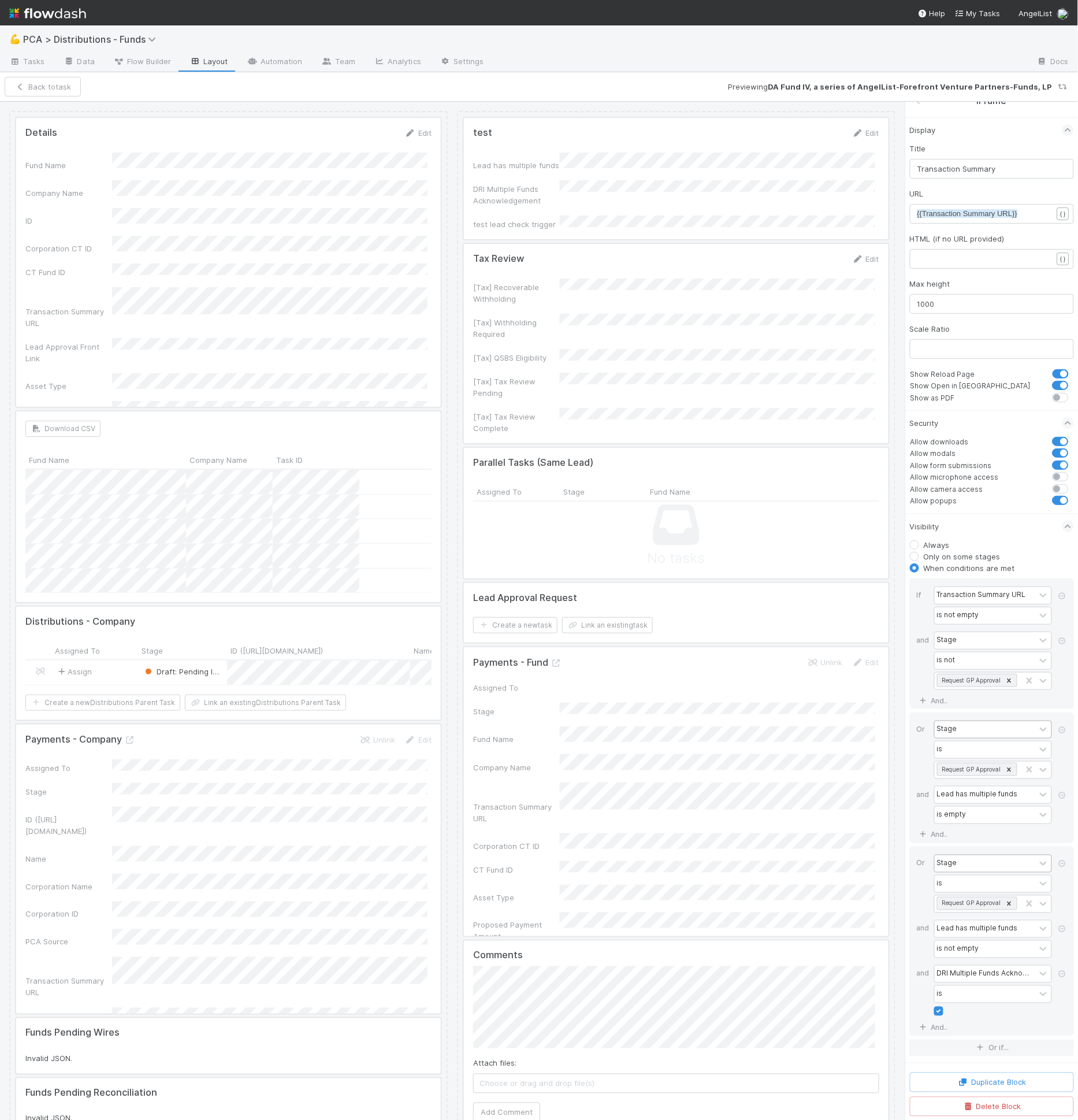
scroll to position [0, 0]
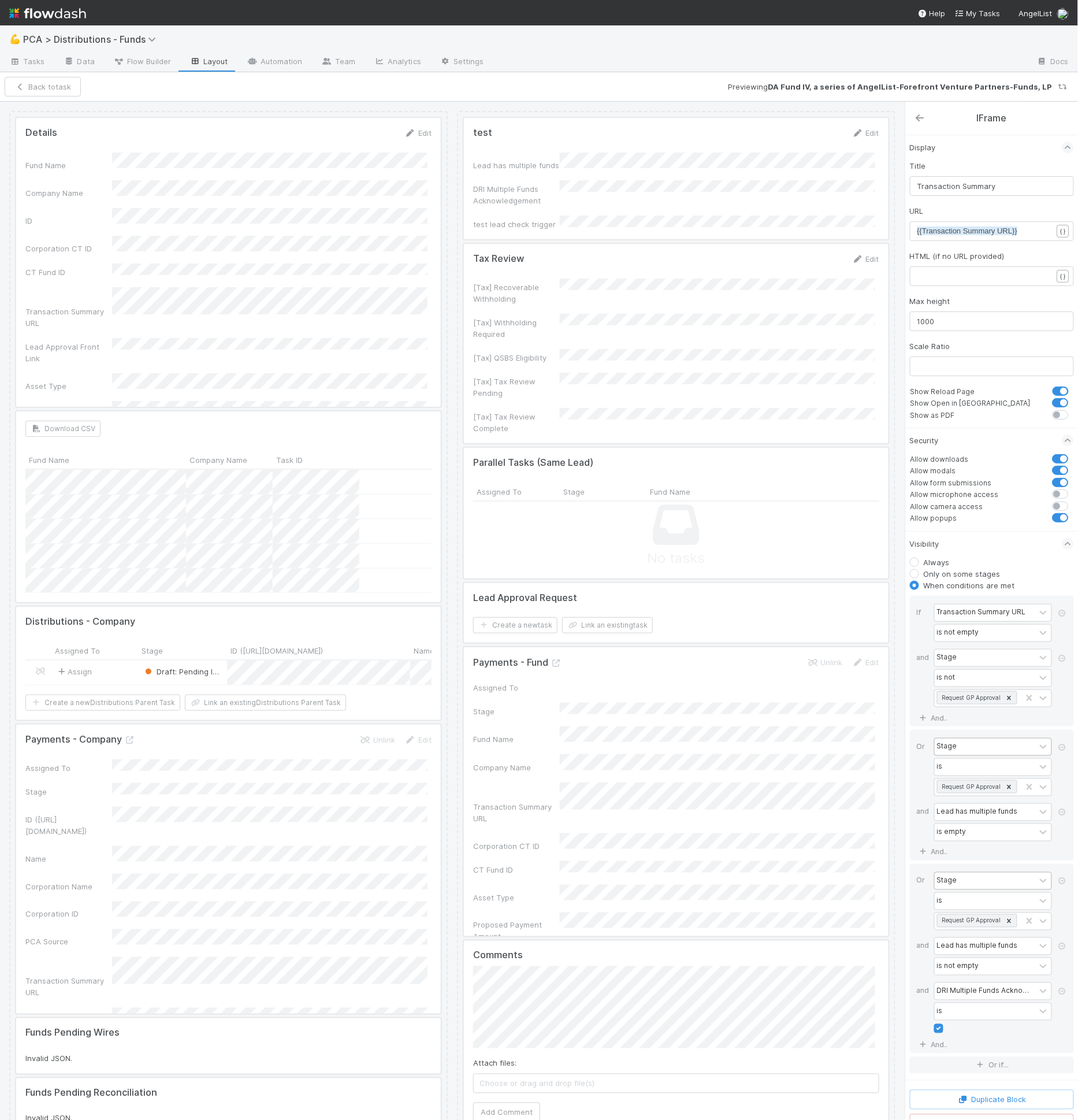
click at [916, 117] on icon at bounding box center [920, 117] width 12 height 9
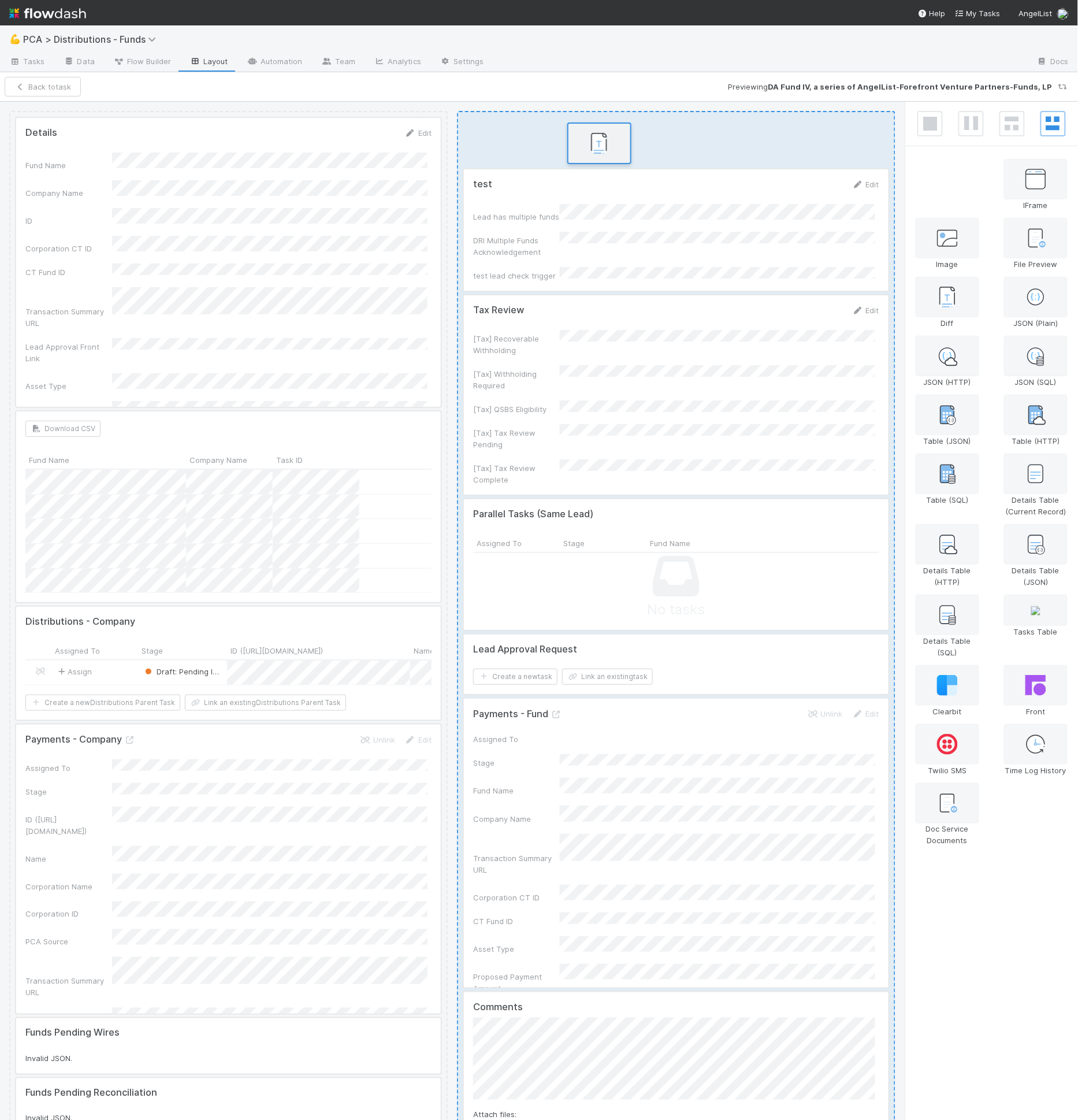
drag, startPoint x: 955, startPoint y: 181, endPoint x: 603, endPoint y: 147, distance: 353.6
click at [603, 147] on div "Details Edit Fund Name Company Name ID Corporation CT ID CT Fund ID Transaction…" at bounding box center [539, 611] width 1078 height 1019
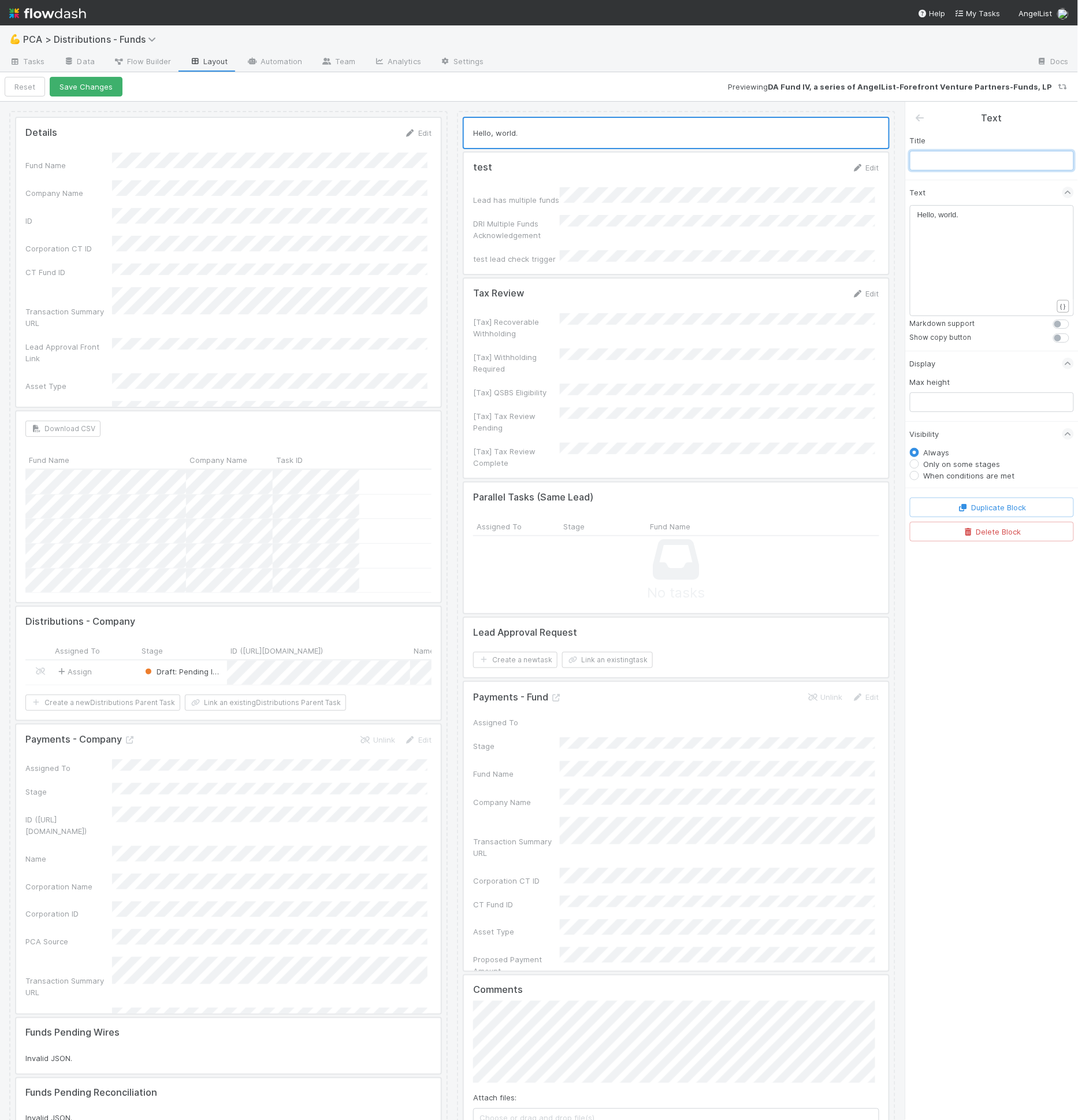
click at [1012, 161] on input "text" at bounding box center [992, 161] width 164 height 19
click at [989, 244] on div "xxxxxxxxxx Hello, world." at bounding box center [1000, 275] width 164 height 132
click at [986, 238] on div "xxxxxxxxxx Hello, world." at bounding box center [1000, 275] width 164 height 132
type textarea "Hello, world."
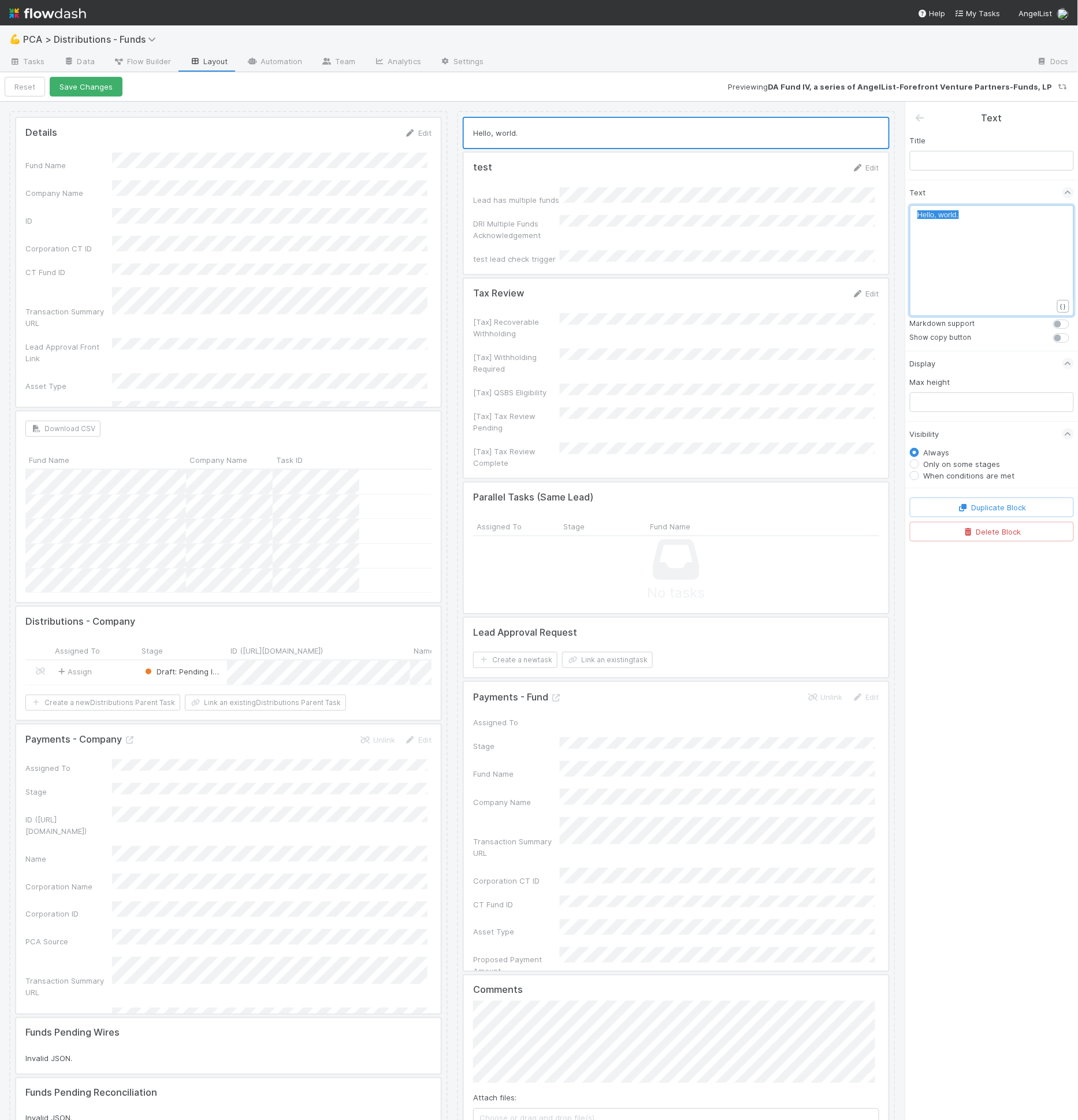
click at [986, 238] on div "x Hello, world." at bounding box center [1000, 275] width 164 height 132
click at [969, 215] on pre "Hello, world." at bounding box center [990, 215] width 145 height 12
type textarea "## This"
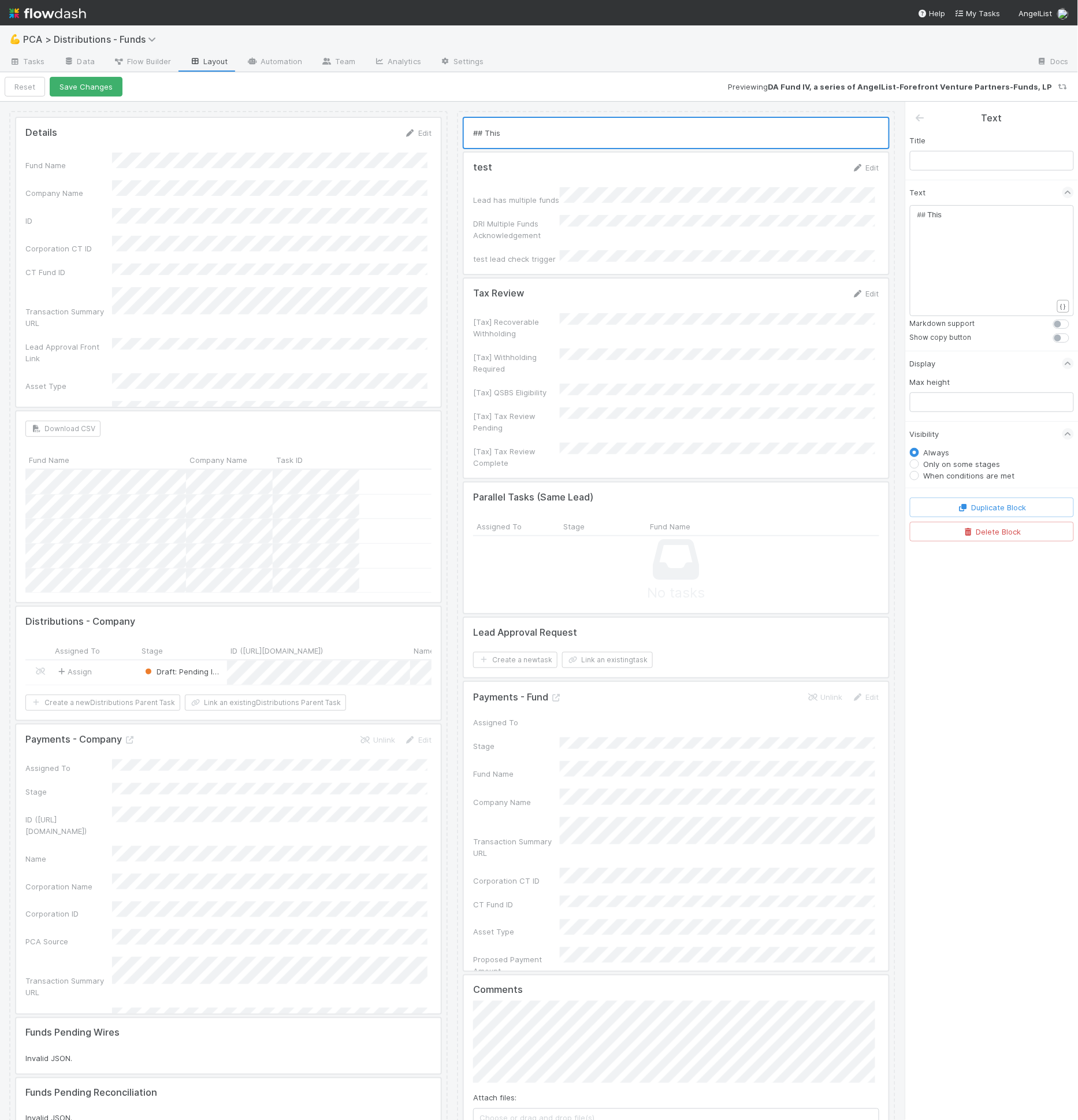
click at [1074, 319] on label at bounding box center [1074, 319] width 0 height 0
click at [1062, 320] on input "checkbox" at bounding box center [1057, 323] width 9 height 10
checkbox input "true"
click at [1004, 240] on div "x ## This" at bounding box center [1000, 275] width 164 height 132
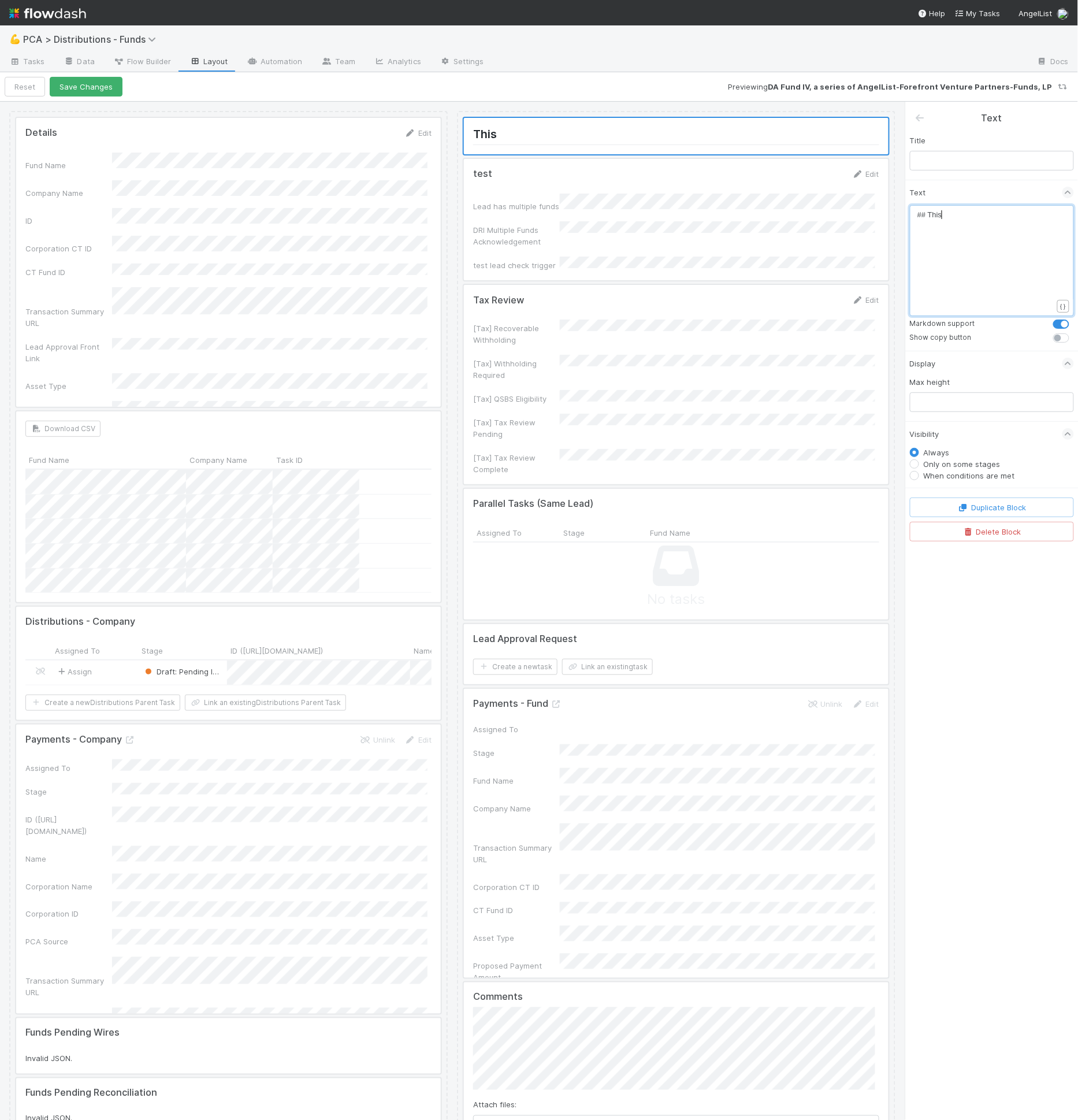
click at [928, 214] on span "## This" at bounding box center [930, 215] width 25 height 9
type textarea "!!"
click at [986, 216] on pre "## ❗❗This" at bounding box center [990, 215] width 145 height 12
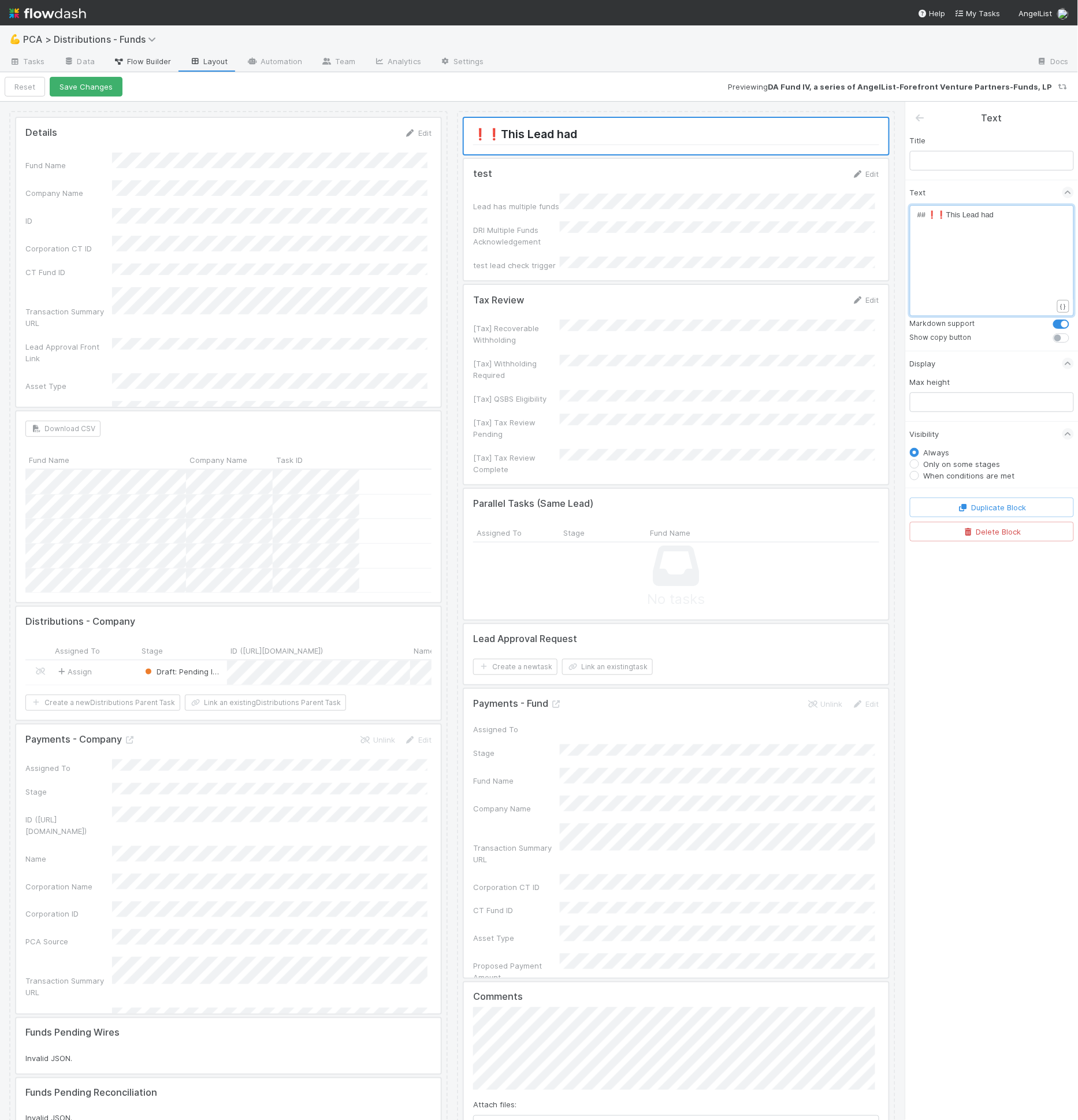
type textarea "Lead had"
type textarea "This Lead had"
drag, startPoint x: 944, startPoint y: 213, endPoint x: 1078, endPoint y: 215, distance: 134.0
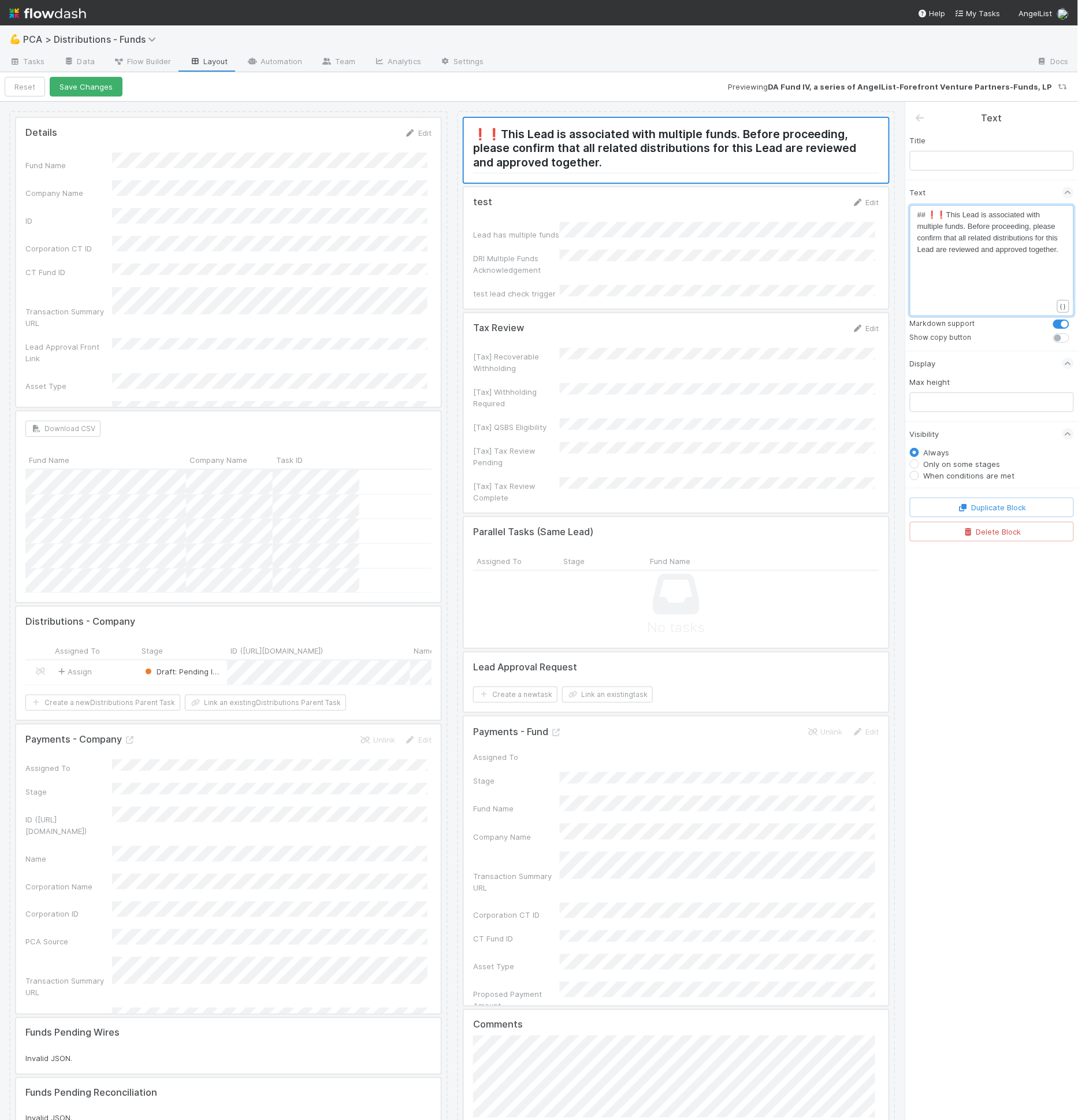
click at [969, 226] on span "## ❗❗This Lead is associated with multiple funds. Before proceeding, please con…" at bounding box center [989, 232] width 143 height 43
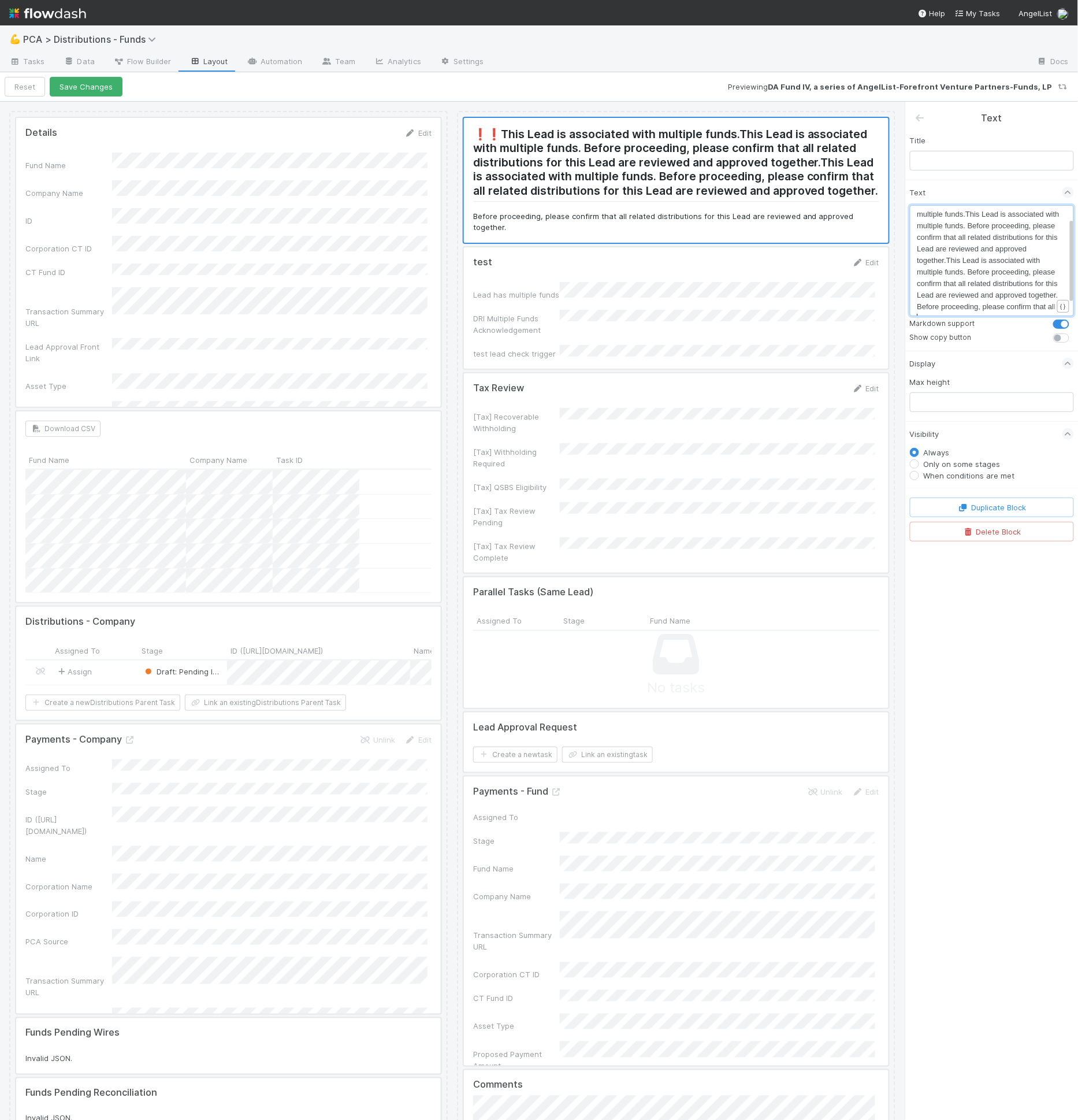
scroll to position [24, 0]
click at [995, 249] on span "## ❗❗This Lead is associated with multiple funds.This Lead is associated with m…" at bounding box center [990, 237] width 145 height 101
type textarea "This Lead is associated with multiple funds. Before proceeding, please confirm …"
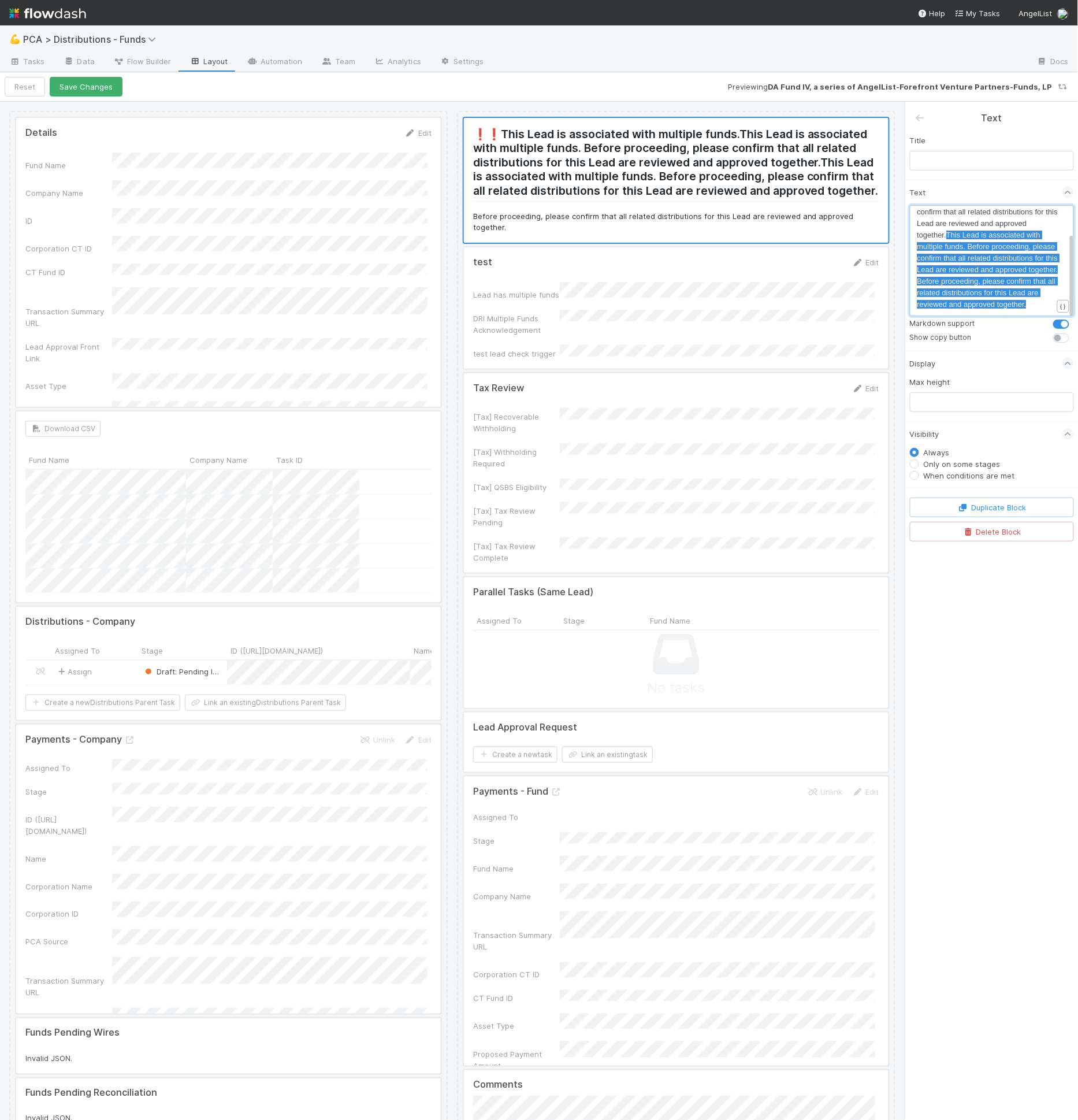
drag, startPoint x: 996, startPoint y: 268, endPoint x: 1043, endPoint y: 327, distance: 75.4
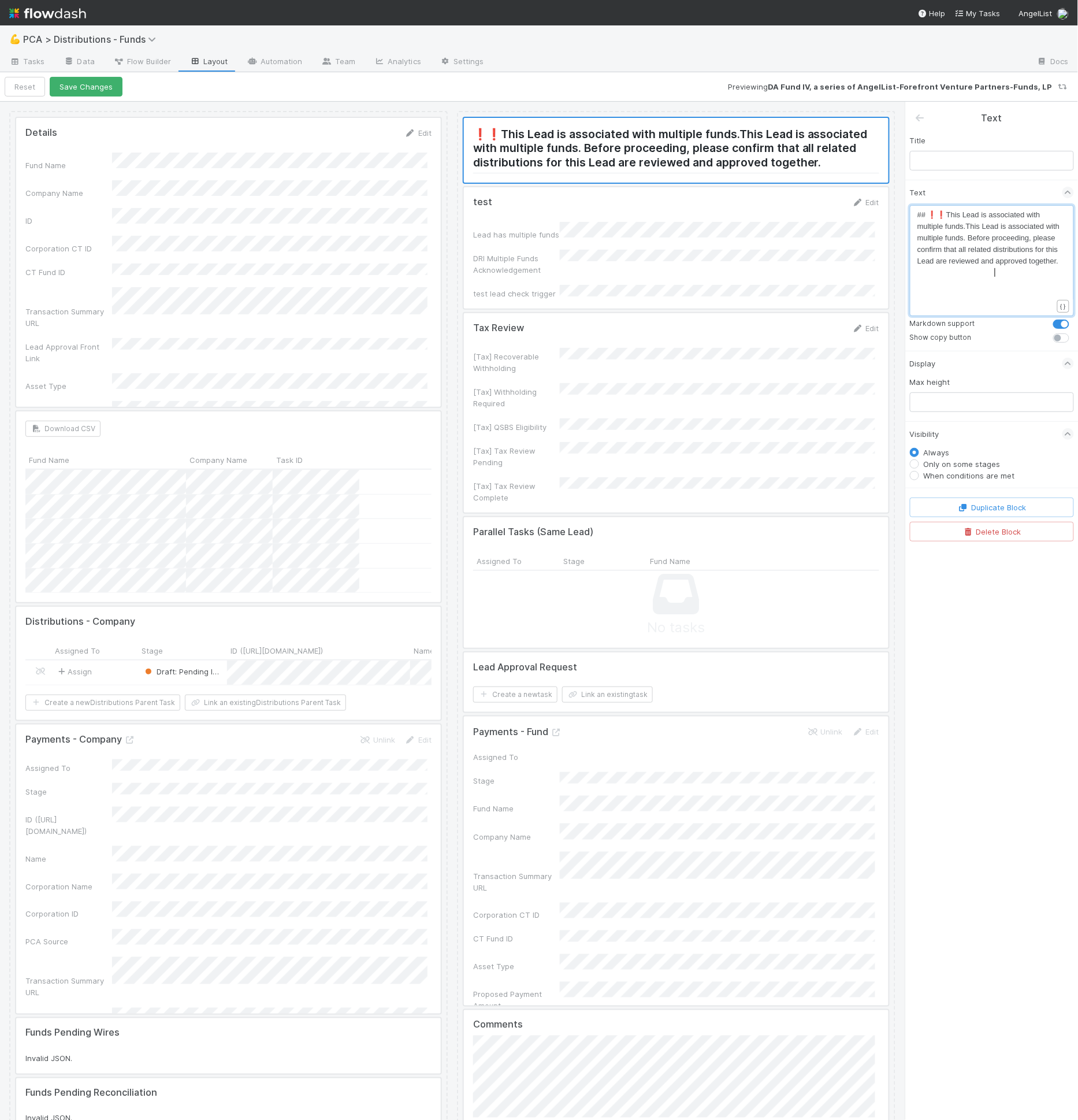
scroll to position [0, 0]
click at [984, 238] on span "## ❗❗This Lead is associated with multiple funds.This Lead is associated with m…" at bounding box center [990, 238] width 145 height 55
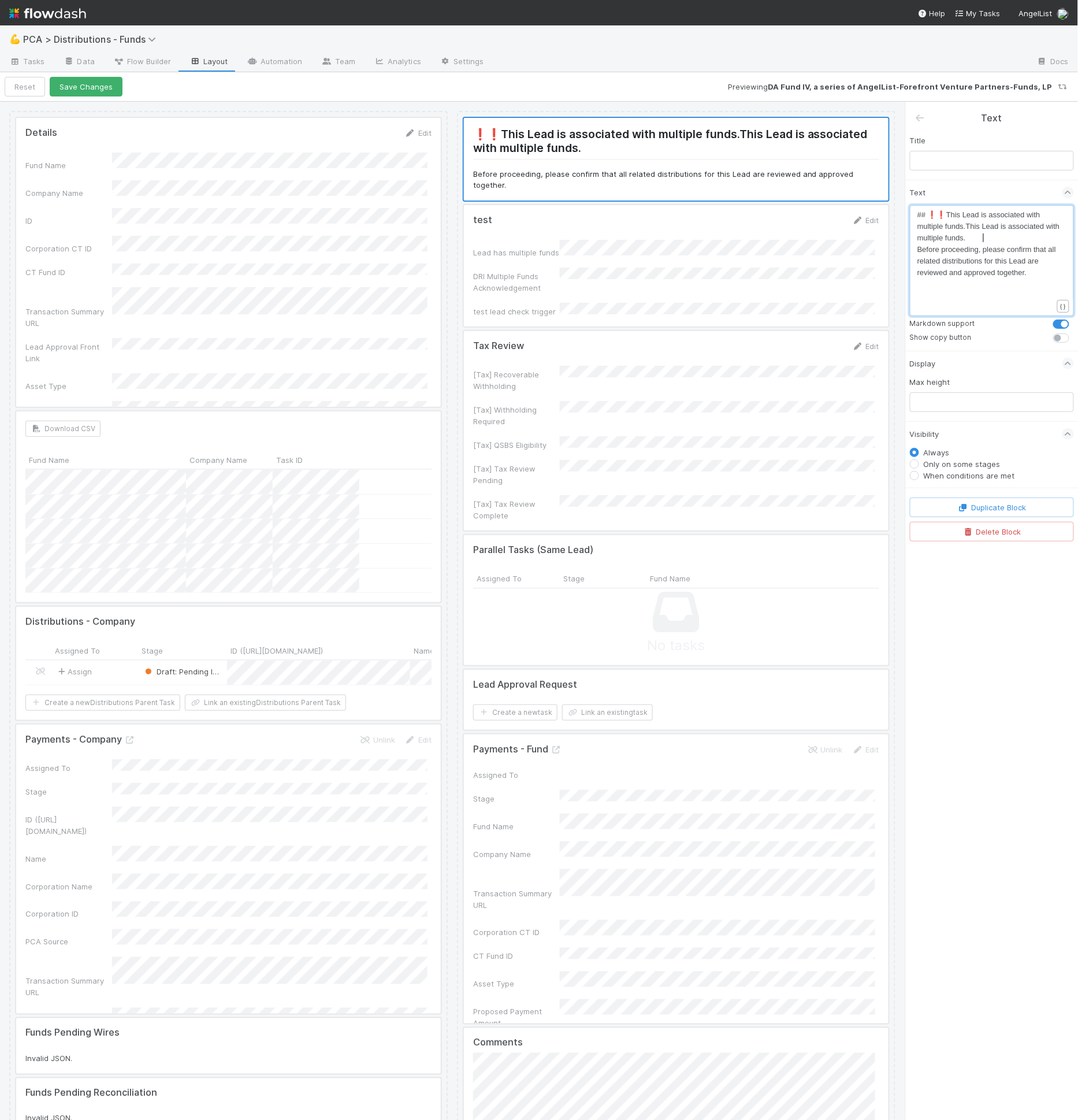
click at [990, 240] on pre "## ❗❗This Lead is associated with multiple funds.This Lead is associated with m…" at bounding box center [990, 226] width 145 height 35
type textarea "This Lead is associated with multiple funds."
drag, startPoint x: 985, startPoint y: 234, endPoint x: 968, endPoint y: 229, distance: 17.7
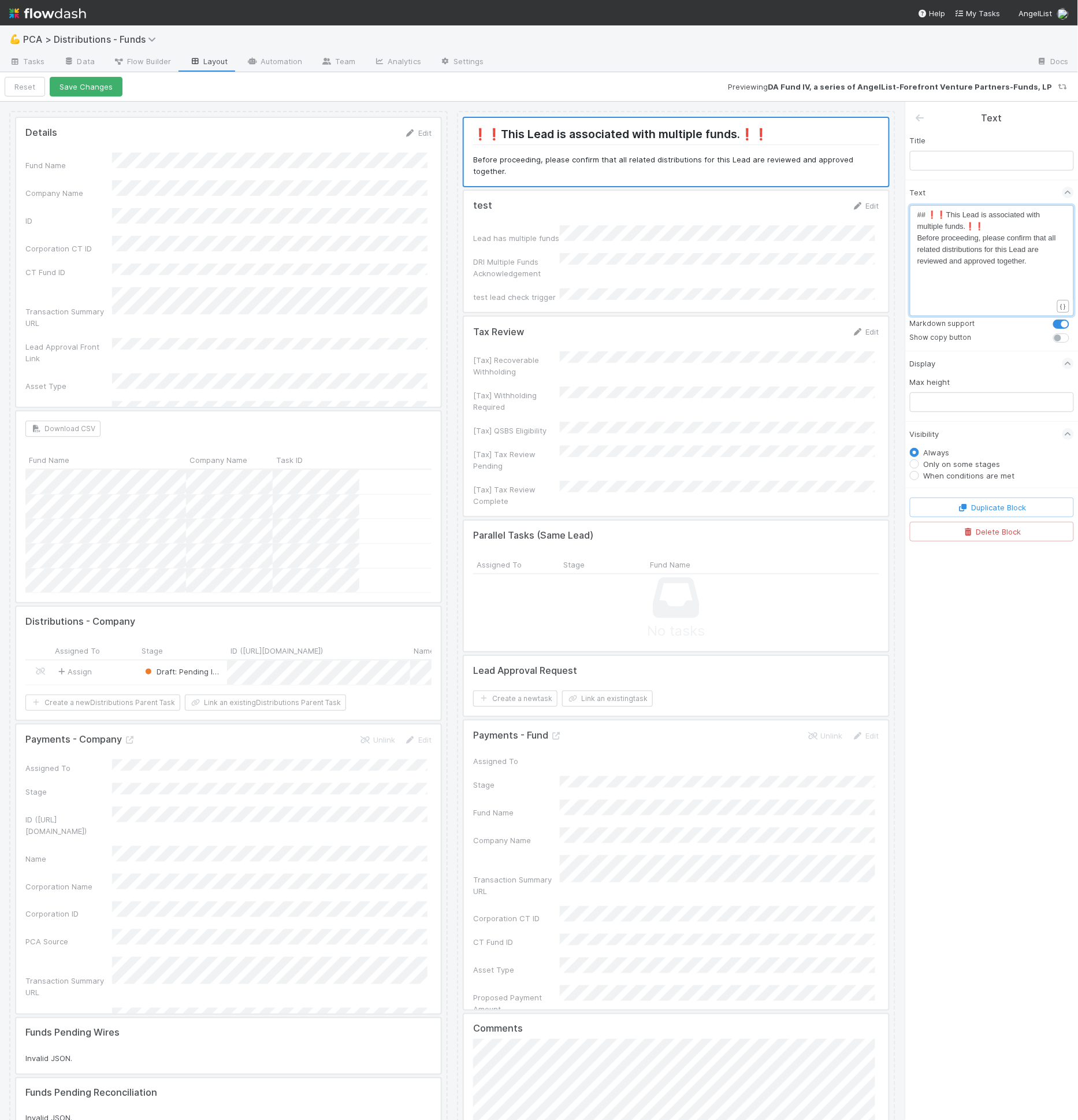
click at [969, 226] on span "## ❗❗This Lead is associated with multiple funds.❗❗" at bounding box center [980, 220] width 125 height 20
click at [963, 224] on span "## ❗❗This Lead is associated with multiple funds❗❗" at bounding box center [980, 220] width 125 height 20
type textarea "."
click at [968, 223] on span "## ❗❗This Lead is associated with multiple funds.❗❗" at bounding box center [980, 220] width 125 height 20
click at [953, 213] on span "## ❗❗This Lead is associated with multiple funds❗❗" at bounding box center [980, 220] width 125 height 20
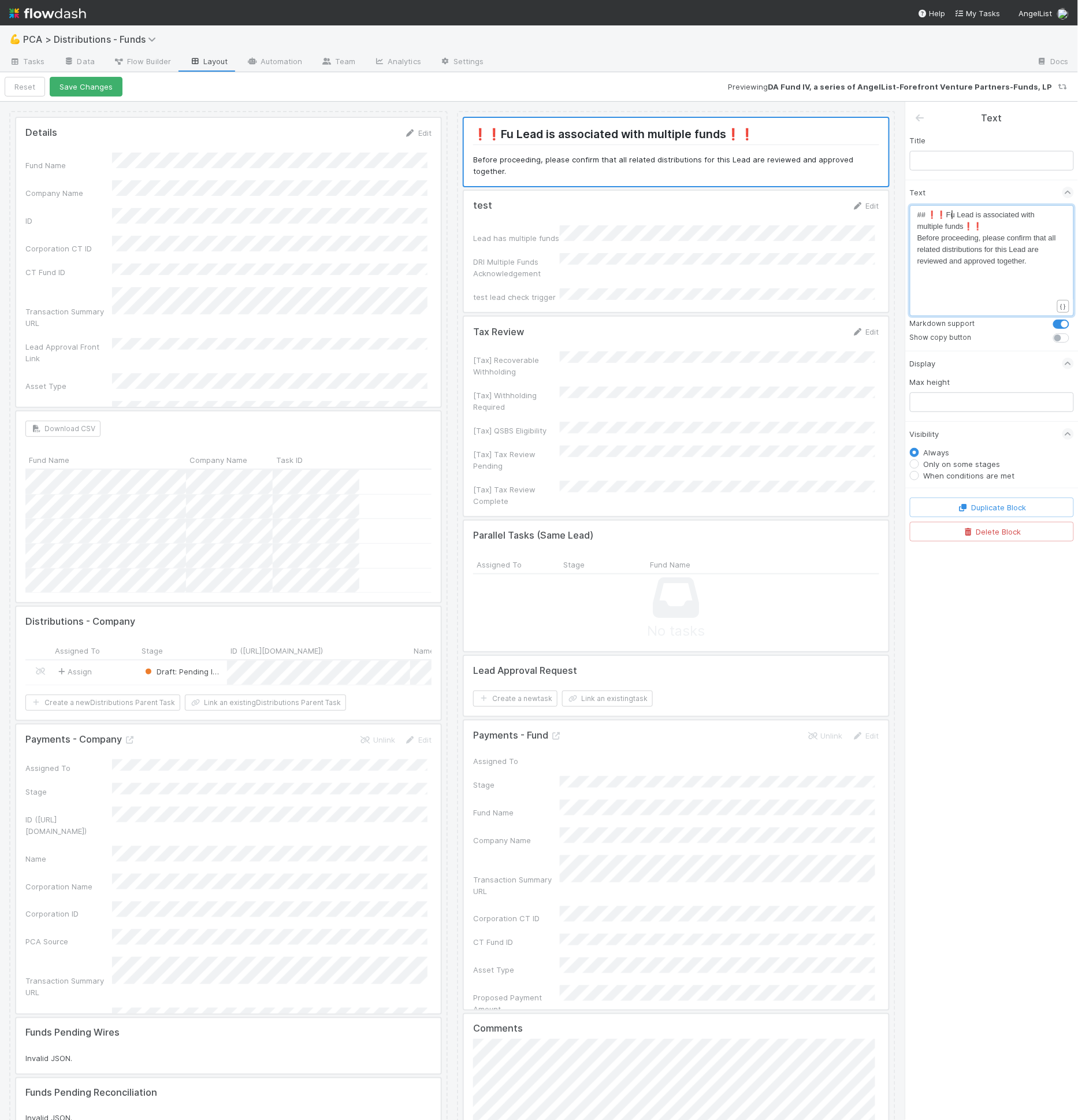
type textarea "Fund"
click at [1029, 250] on span "Before proceeding, please confirm that all related distributions for this Lead …" at bounding box center [988, 249] width 141 height 32
click at [981, 262] on span "Before proceeding, please confirm that all related distributions for this Lead …" at bounding box center [988, 249] width 141 height 32
type textarea "approved"
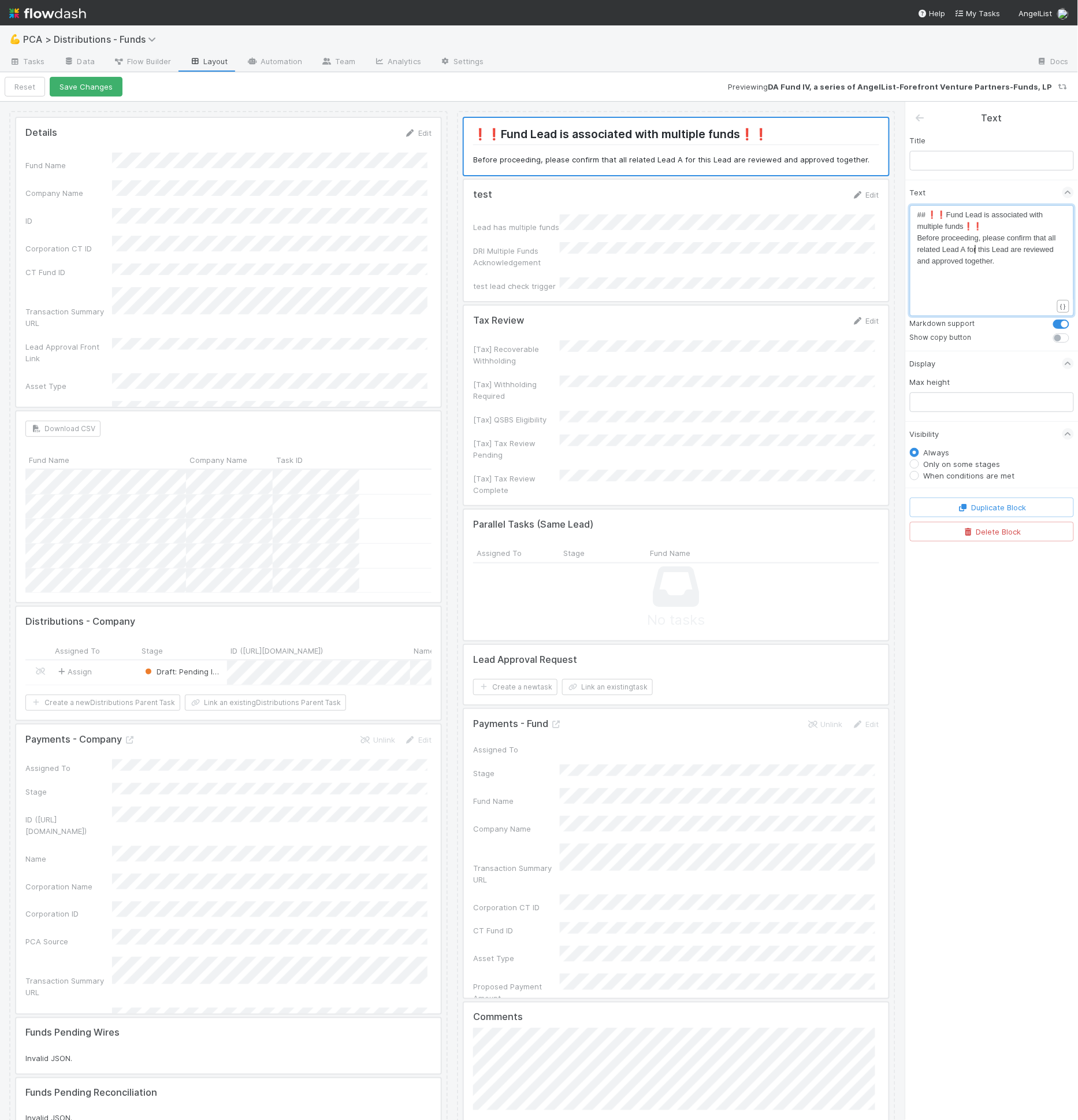
type textarea "Lead Aprp"
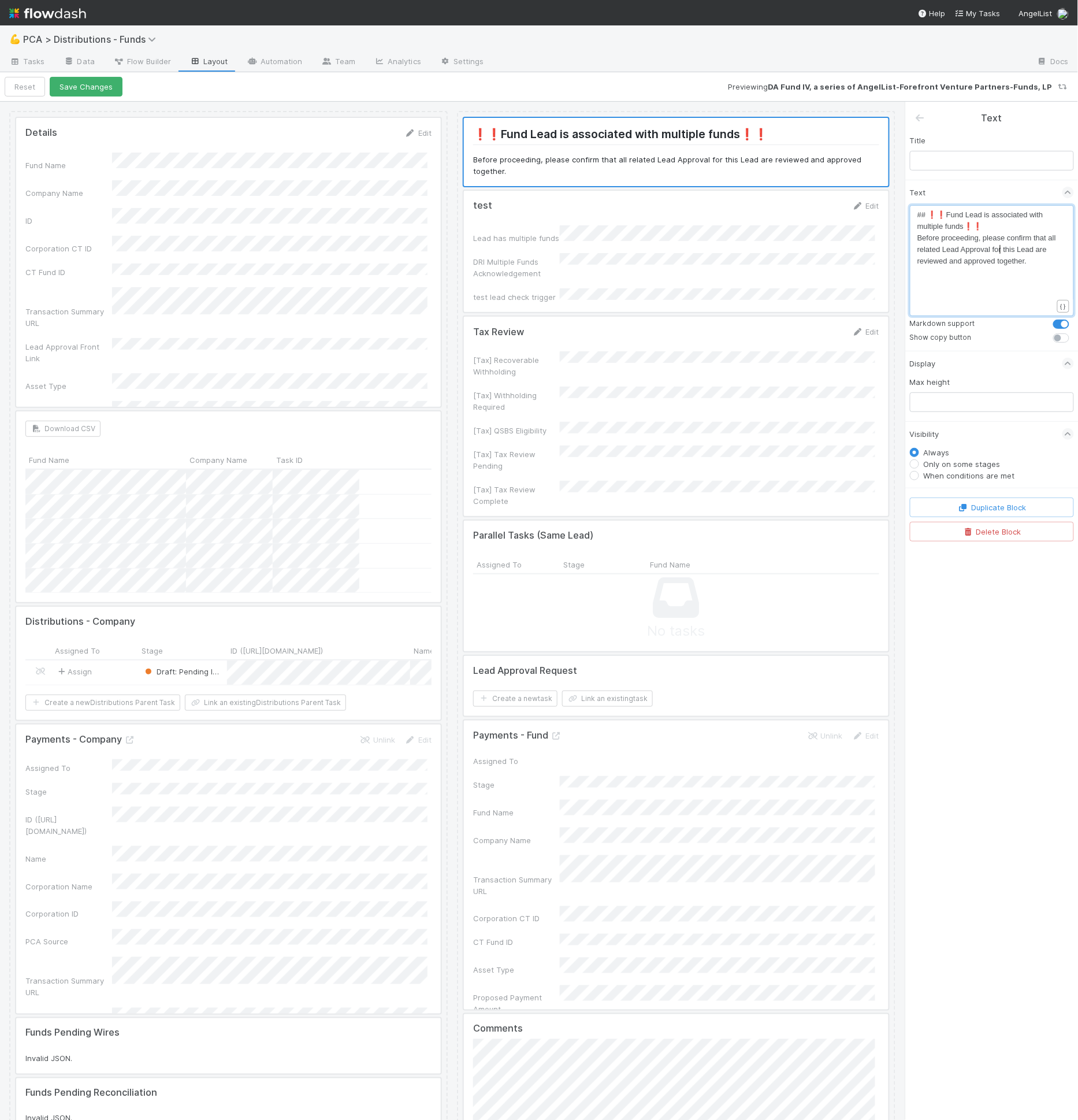
type textarea "provals"
click at [997, 261] on span "Before proceeding, please confirm that all related Lead Approvals for this Lead…" at bounding box center [988, 249] width 141 height 32
type textarea "sent"
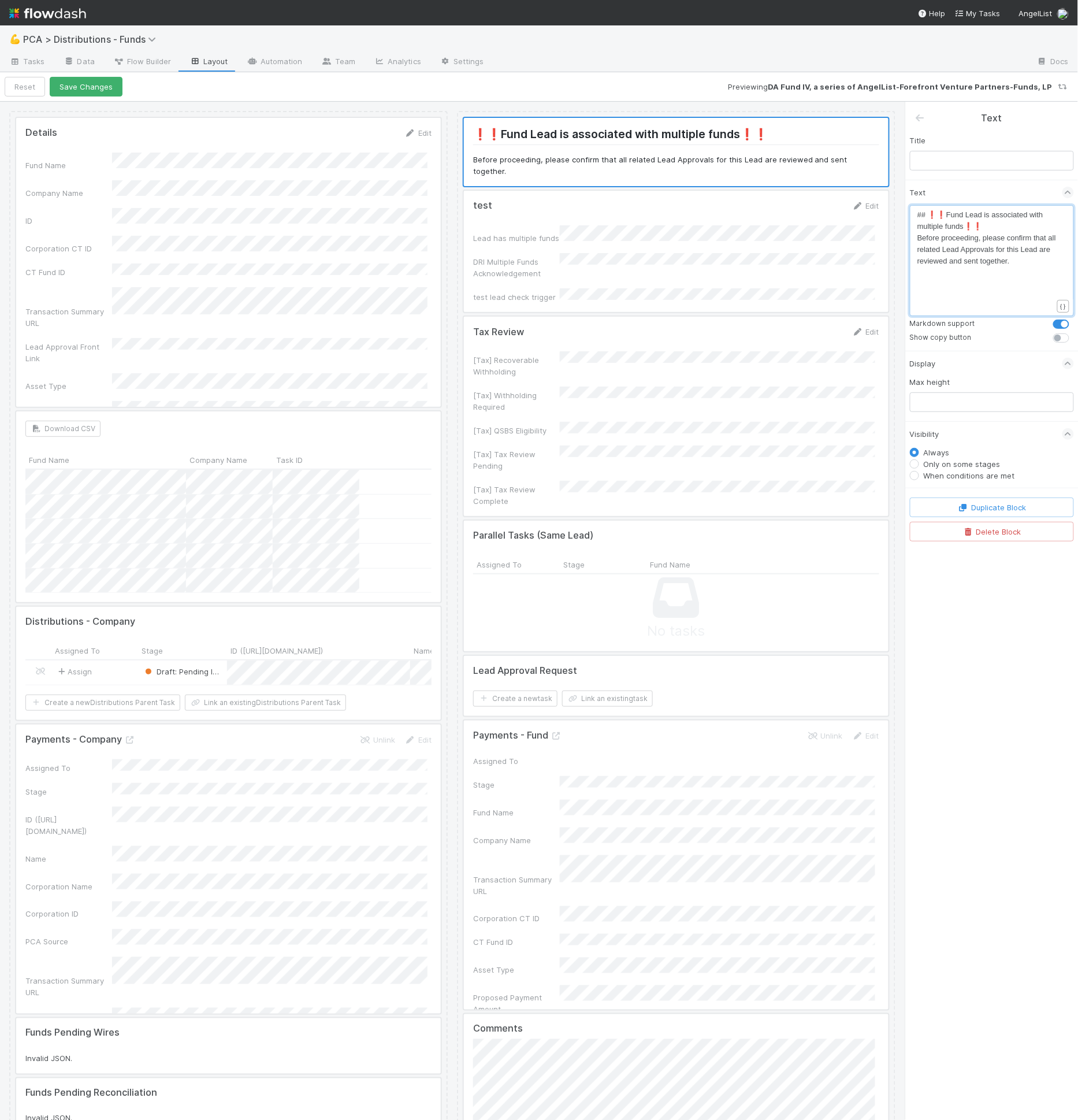
click at [1058, 263] on div "x ## ❗❗Fund Lead is associated with multiple funds❗❗ Before proceeding, please …" at bounding box center [1000, 238] width 164 height 58
click at [1011, 261] on span "Before proceeding, please confirm that all related Lead Approvals for this Lead…" at bounding box center [988, 249] width 141 height 32
type textarea "together"
click at [97, 92] on button "Save Changes" at bounding box center [86, 86] width 73 height 19
click at [969, 474] on label "When conditions are met" at bounding box center [969, 475] width 91 height 12
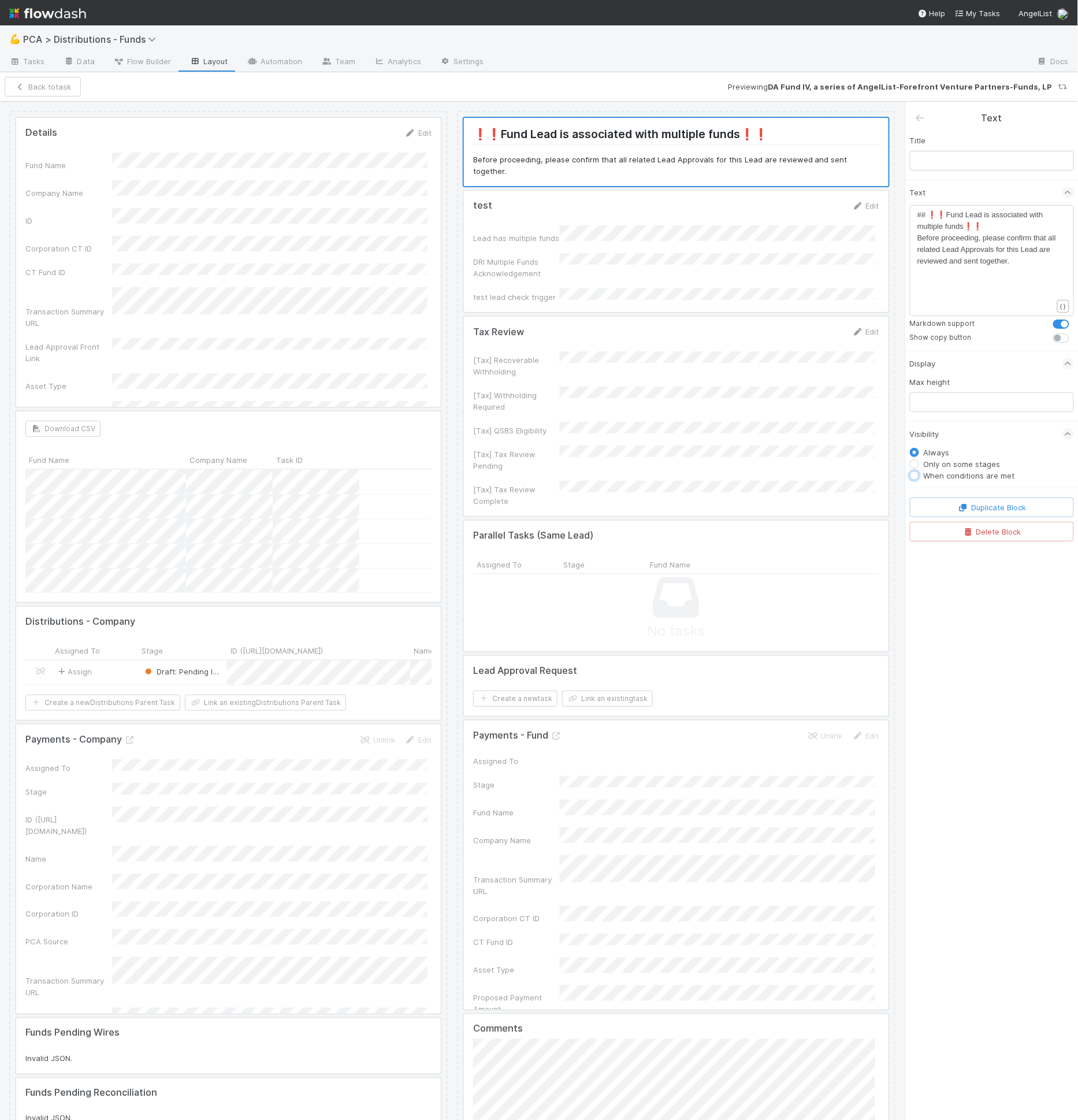
click at [919, 474] on input "When conditions are met" at bounding box center [914, 475] width 9 height 10
radio input "true"
radio input "false"
click at [965, 486] on button "Add Filter" at bounding box center [992, 494] width 164 height 17
click at [959, 499] on div "Assigned To" at bounding box center [958, 502] width 42 height 10
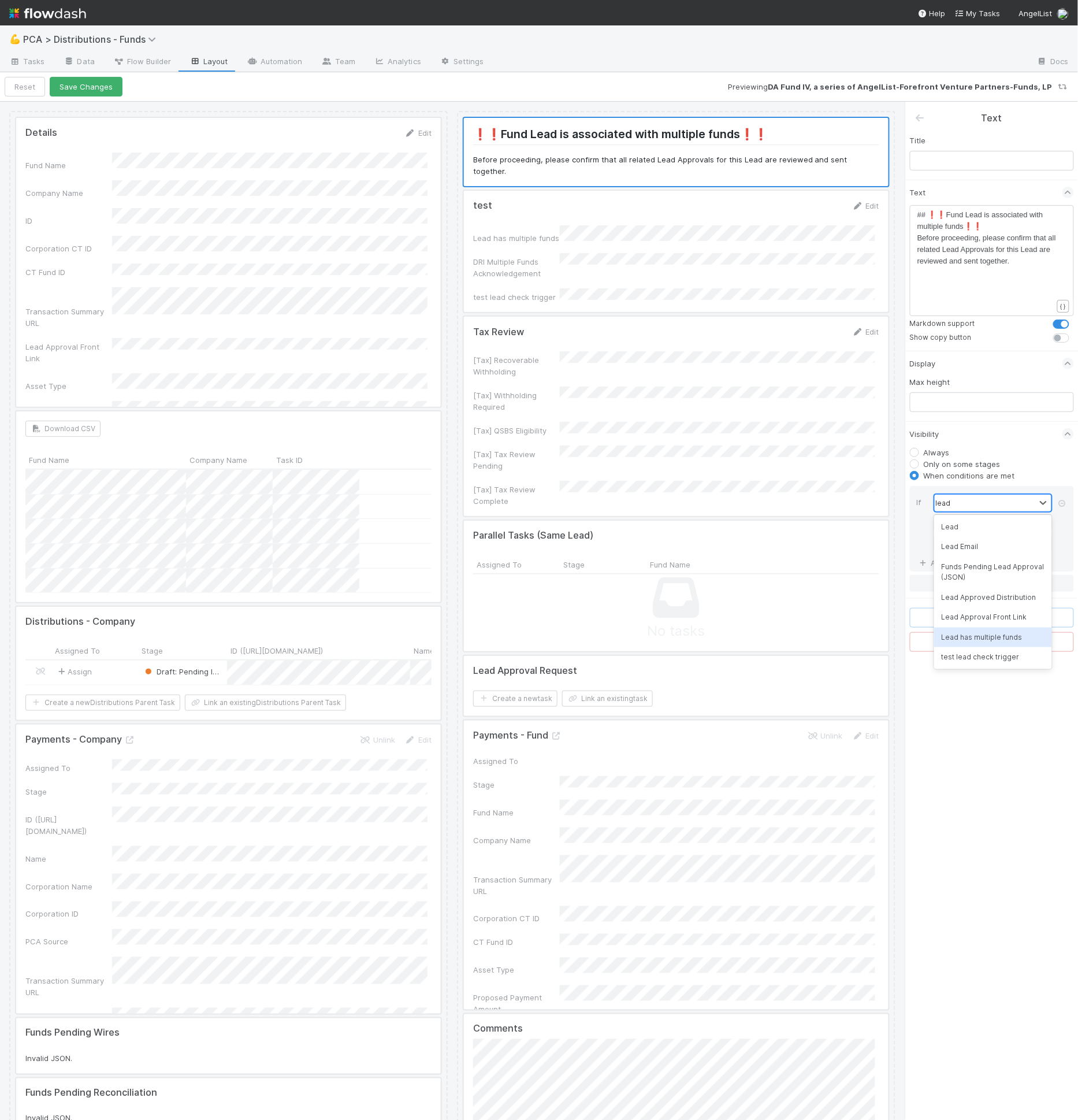
type input "lead"
type input "l"
type input "lead"
click at [931, 553] on link "And.." at bounding box center [935, 557] width 36 height 17
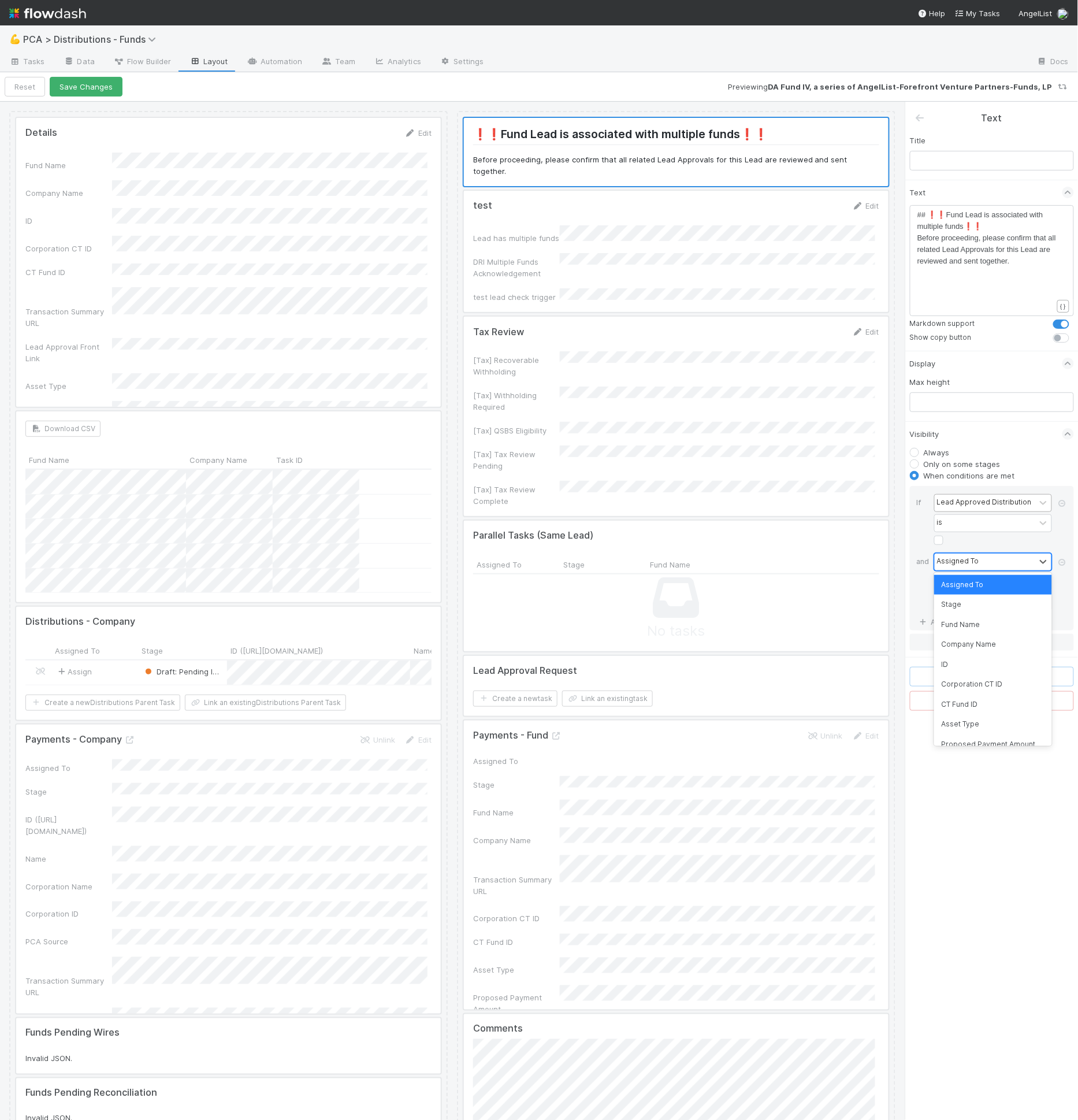
click at [948, 553] on div "Assigned To" at bounding box center [984, 562] width 100 height 17
type input "stag"
click at [983, 600] on div at bounding box center [984, 603] width 100 height 17
click at [1003, 685] on div "Request GP Approval" at bounding box center [993, 678] width 118 height 19
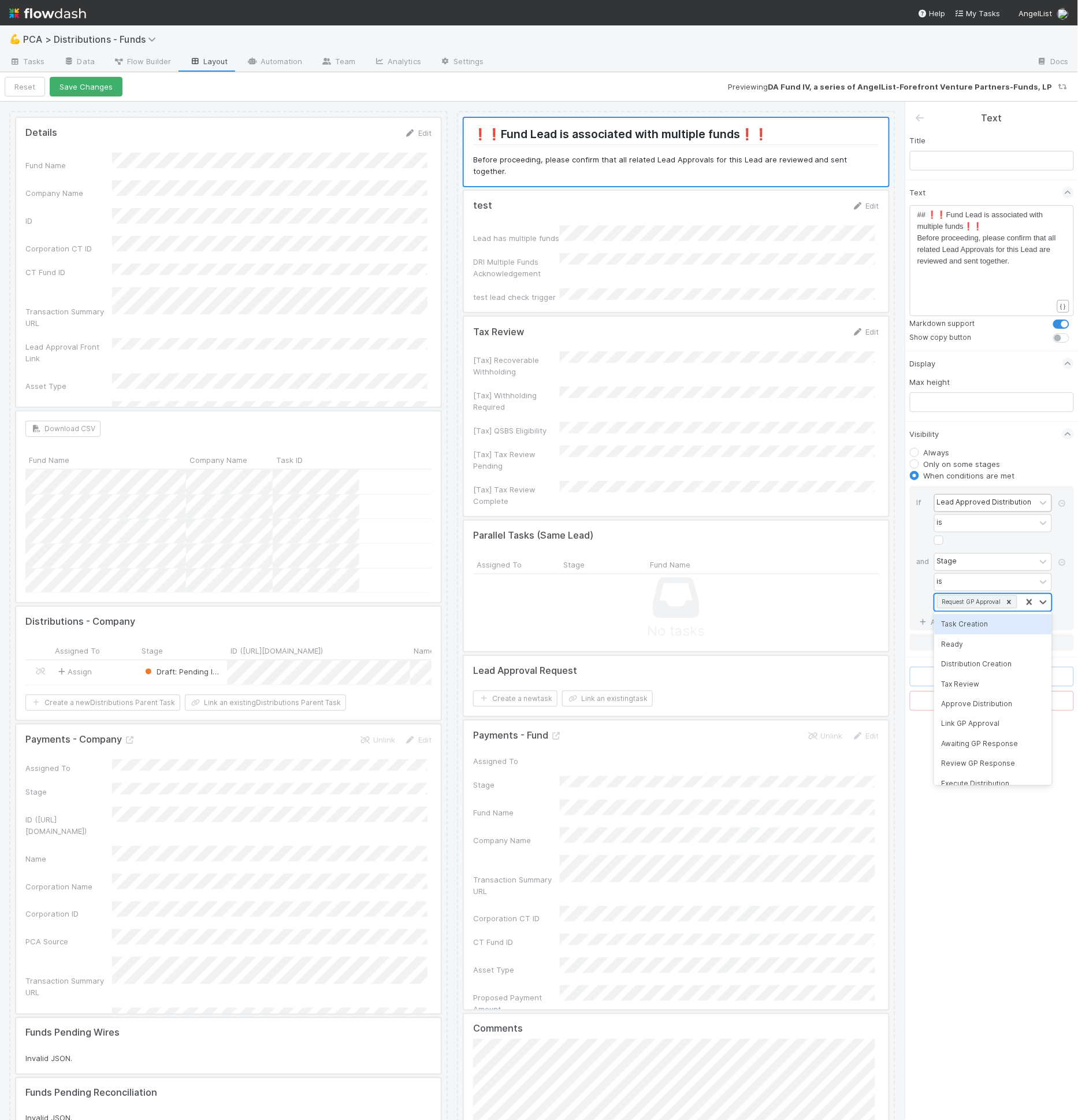
click at [1020, 598] on div "Request GP Approval" at bounding box center [978, 603] width 87 height 17
click at [997, 717] on div "Link GP Approval" at bounding box center [993, 724] width 118 height 19
click at [1013, 618] on div "Request GP Approval Link GP Approval" at bounding box center [978, 609] width 87 height 31
click at [998, 733] on div "Awaiting GP Response" at bounding box center [993, 738] width 118 height 19
click at [1001, 638] on div "Request GP Approval Link GP Approval Awaiting GP Response" at bounding box center [978, 624] width 87 height 60
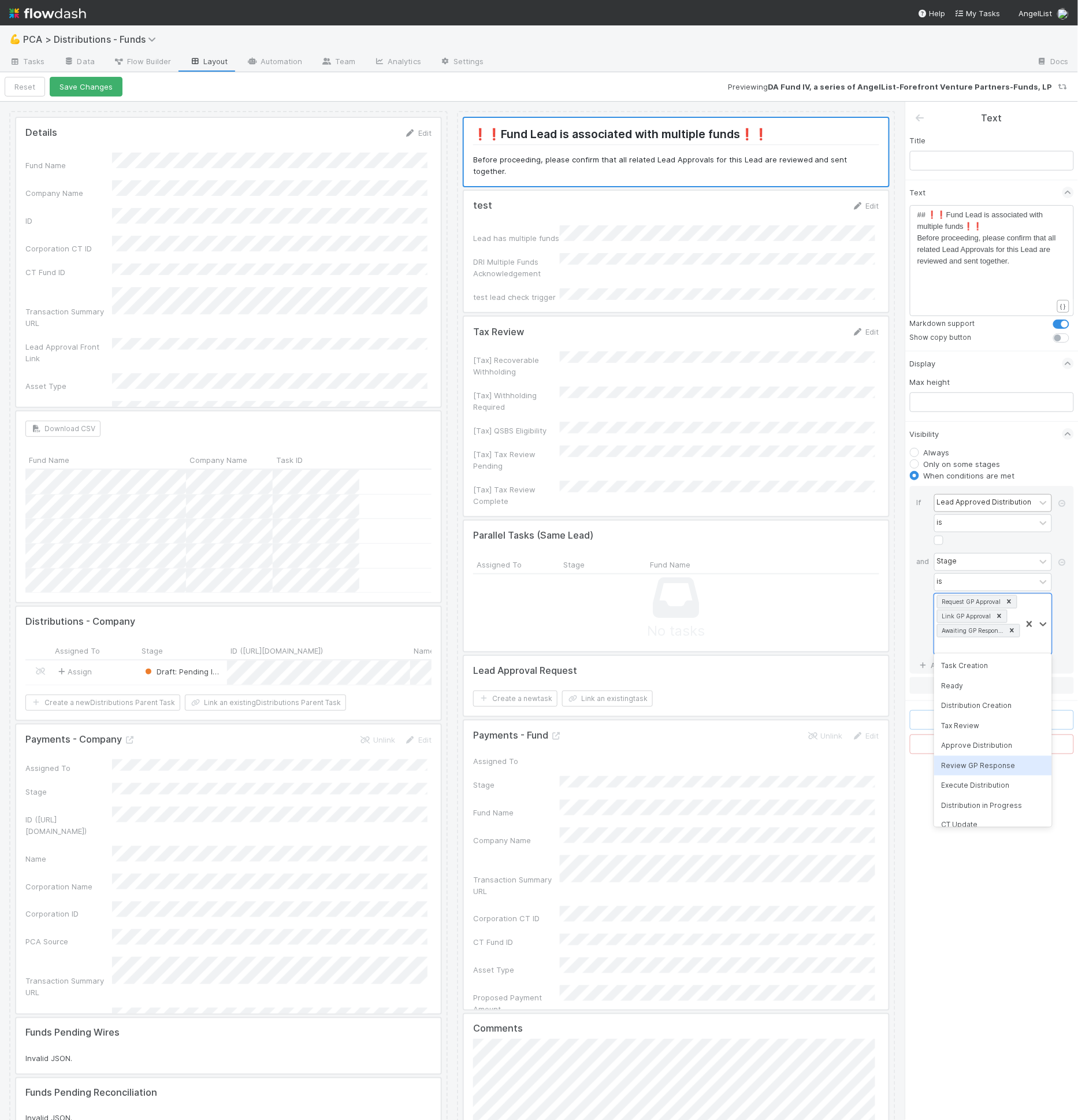
click at [990, 758] on div "Review GP Response" at bounding box center [993, 766] width 118 height 19
click at [1022, 643] on div at bounding box center [1036, 624] width 30 height 60
click at [986, 751] on div "Approve Distribution" at bounding box center [993, 745] width 118 height 19
click at [110, 92] on button "Save Changes" at bounding box center [86, 86] width 73 height 19
click at [278, 62] on link "Automation" at bounding box center [275, 62] width 75 height 18
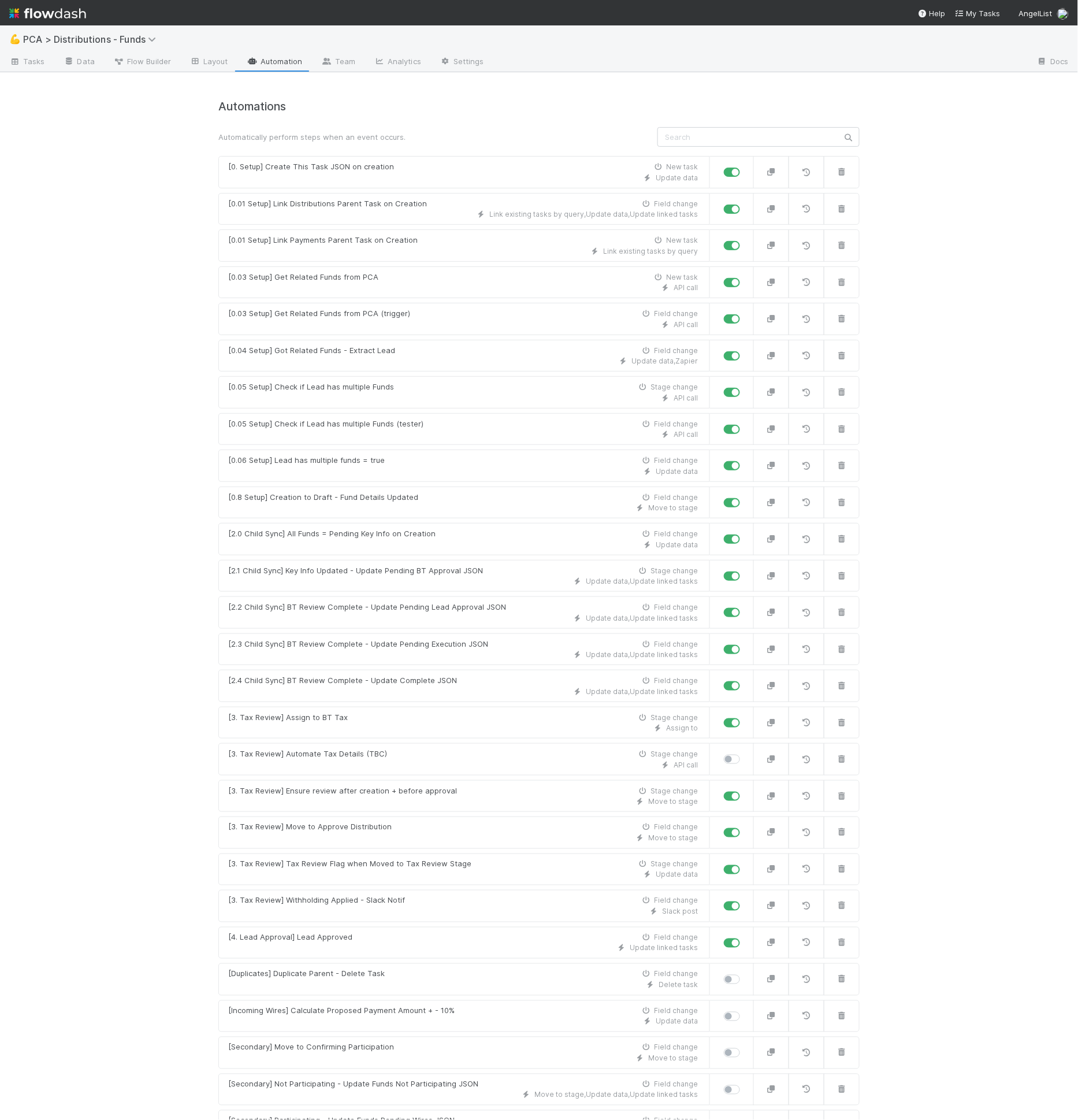
click at [745, 313] on label at bounding box center [745, 313] width 0 height 0
click at [733, 317] on input "checkbox" at bounding box center [728, 318] width 9 height 10
checkbox input "false"
click at [407, 303] on link "[0.03 Setup] Get Related Funds from PCA (trigger) Field change API call" at bounding box center [464, 319] width 492 height 32
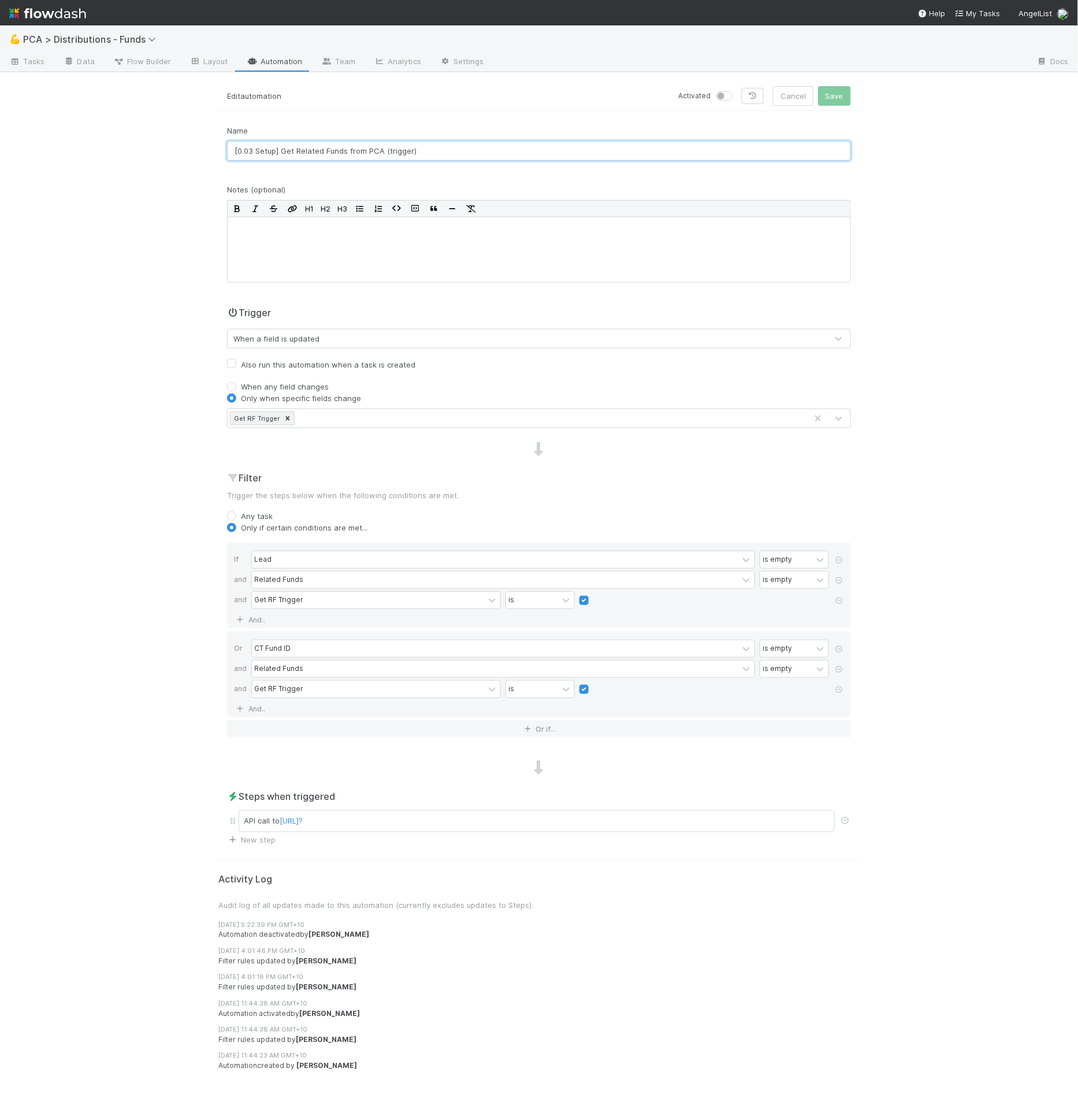
click at [233, 147] on input "[0.03 Setup] Get Related Funds from PCA (trigger)" at bounding box center [539, 151] width 624 height 19
click at [737, 90] on label at bounding box center [737, 90] width 0 height 0
click at [725, 95] on input "checkbox" at bounding box center [720, 95] width 9 height 10
checkbox input "true"
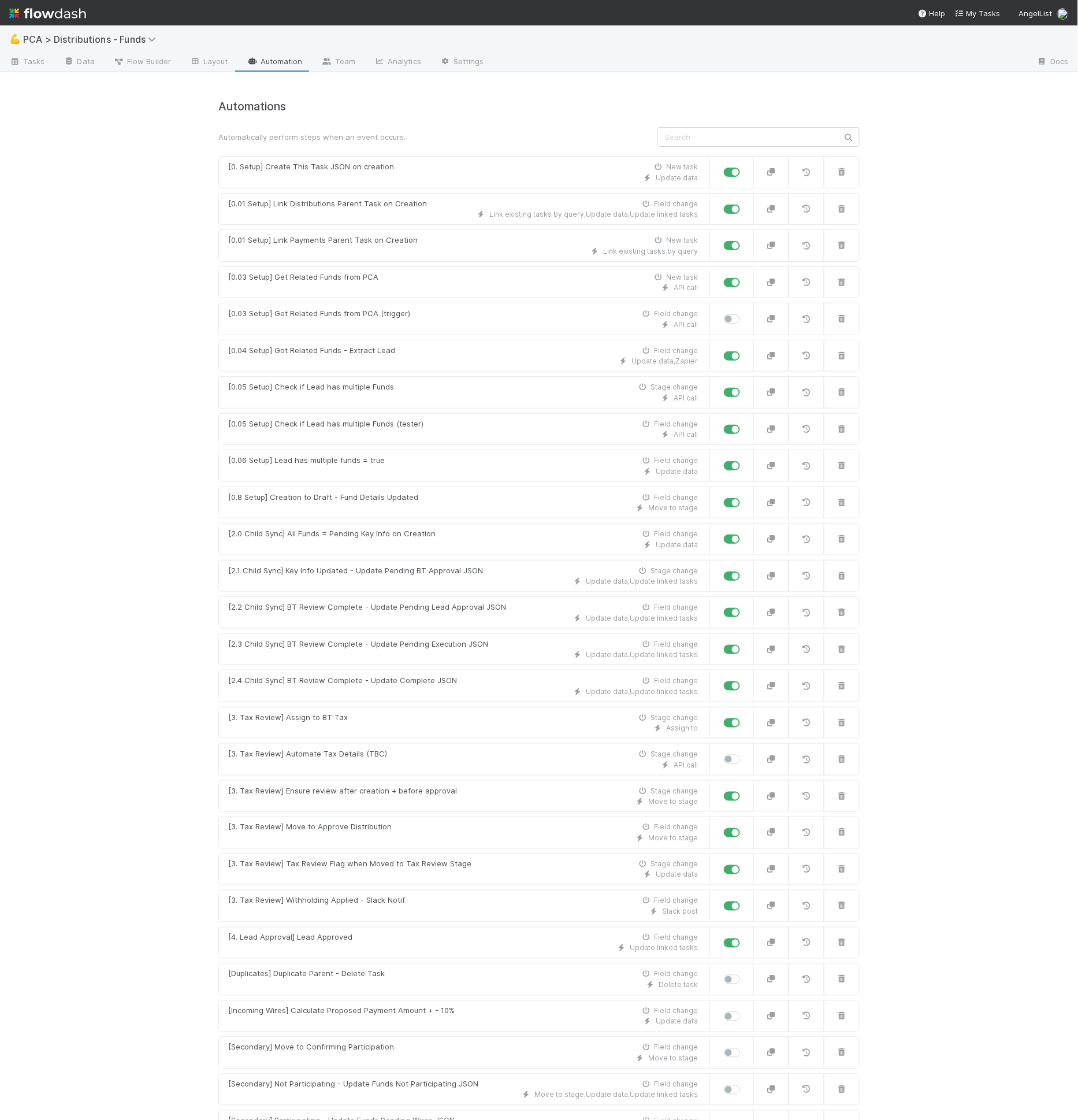
click at [745, 313] on label at bounding box center [745, 313] width 0 height 0
click at [727, 320] on input "checkbox" at bounding box center [728, 318] width 9 height 10
checkbox input "true"
click at [745, 424] on label at bounding box center [745, 424] width 0 height 0
click at [727, 427] on input "checkbox" at bounding box center [728, 429] width 9 height 10
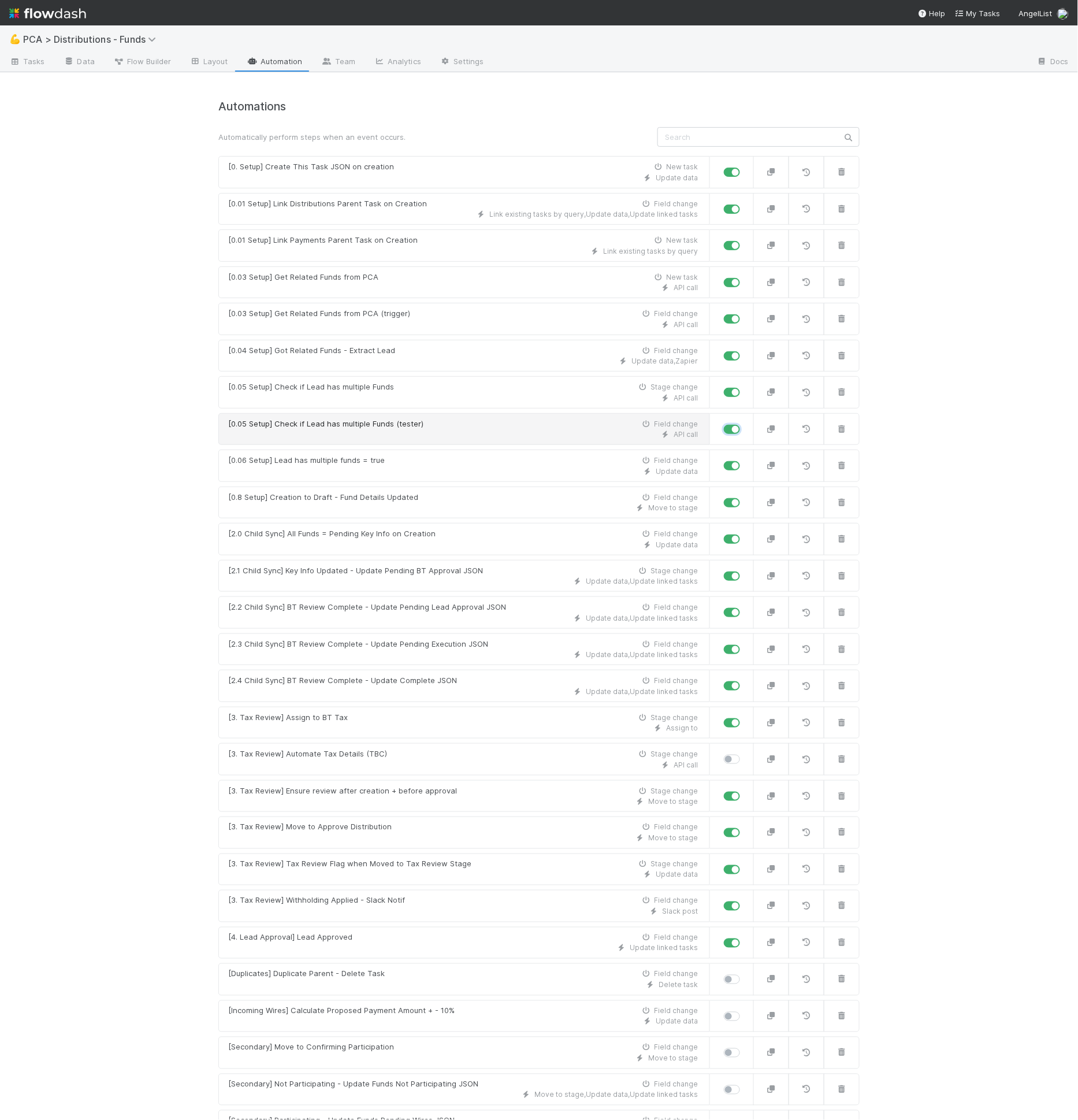
checkbox input "false"
click at [495, 422] on div "[0.05 Setup] Check if Lead has multiple Funds (tester) Field change" at bounding box center [463, 424] width 470 height 12
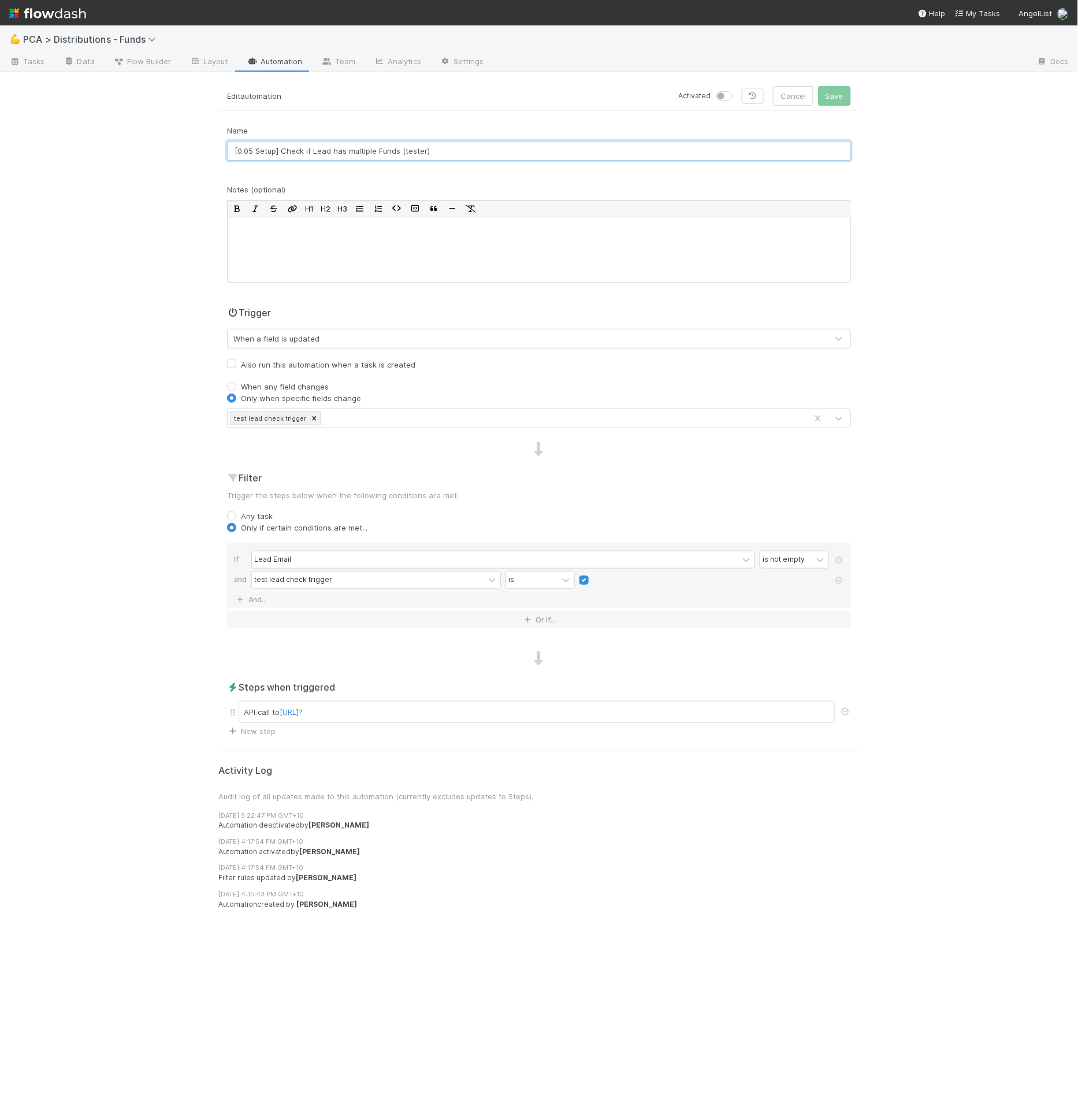
click at [236, 148] on input "[0.05 Setup] Check if Lead has multiple Funds (tester)" at bounding box center [539, 151] width 624 height 19
type input "z[0.05 Setup] Check if Lead has multiple Funds (tester)"
click at [851, 93] on button "Save" at bounding box center [835, 96] width 33 height 19
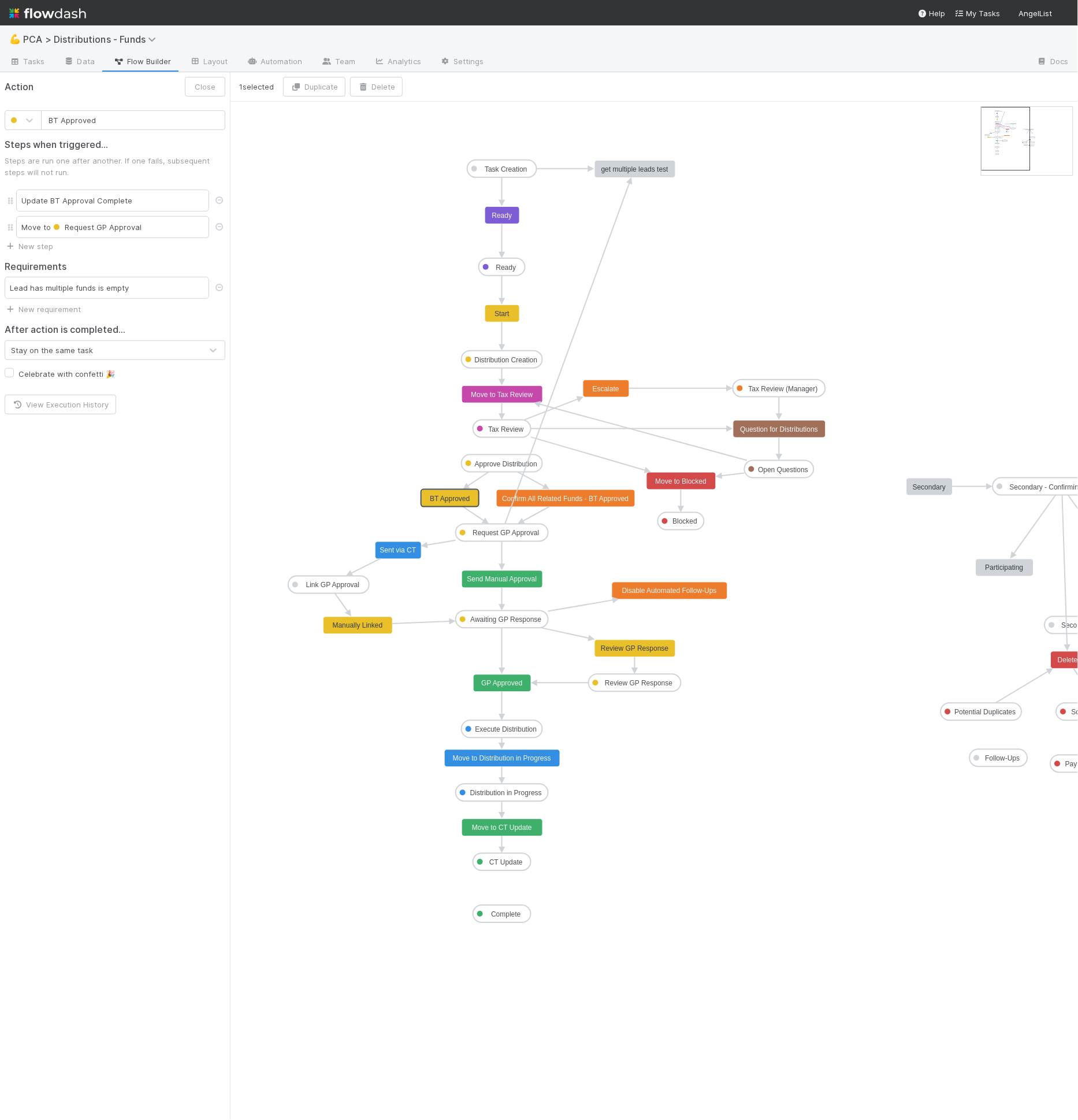
click at [441, 496] on text "BT Approved" at bounding box center [450, 498] width 40 height 8
click at [142, 348] on div "Stay on the same task" at bounding box center [103, 350] width 196 height 18
click at [150, 283] on div "Lead has multiple funds is empty" at bounding box center [107, 288] width 204 height 22
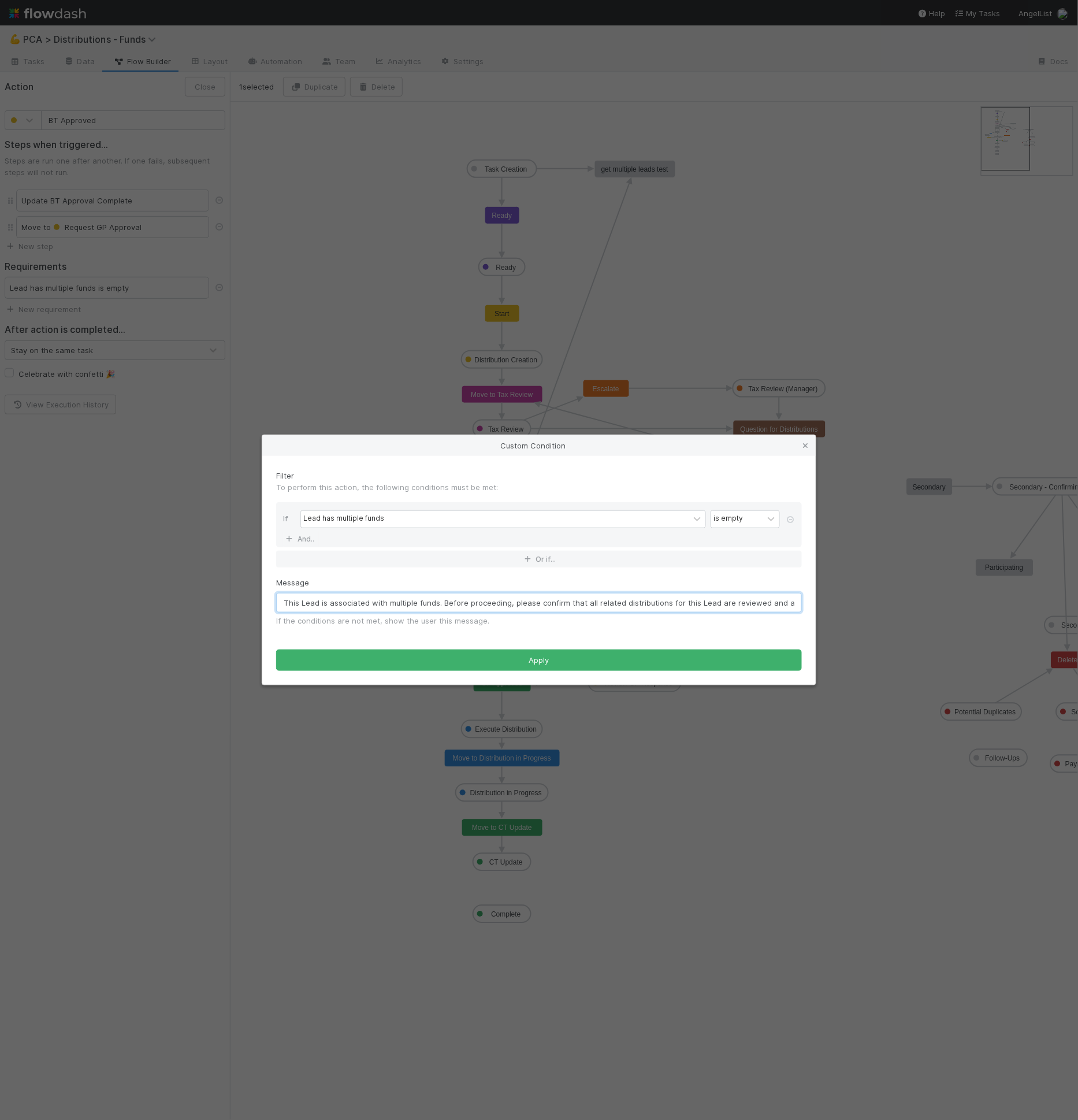
click at [525, 601] on input "This Lead is associated with multiple funds. Before proceeding, please confirm …" at bounding box center [539, 603] width 526 height 19
click at [287, 251] on div "Custom Condition Filter To perform this action, the following conditions must b…" at bounding box center [539, 560] width 1078 height 1120
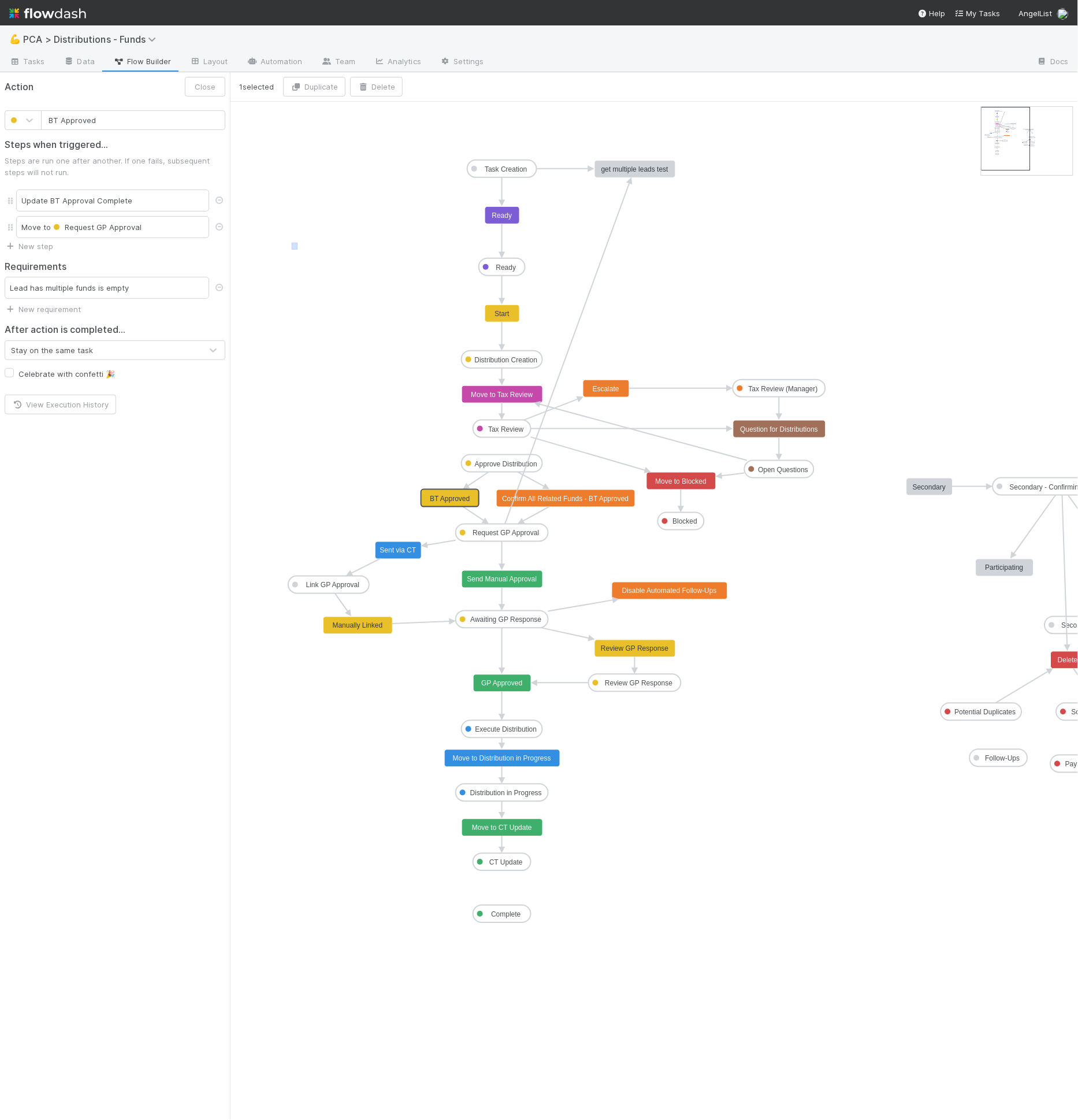
drag, startPoint x: 297, startPoint y: 241, endPoint x: 296, endPoint y: 221, distance: 20.0
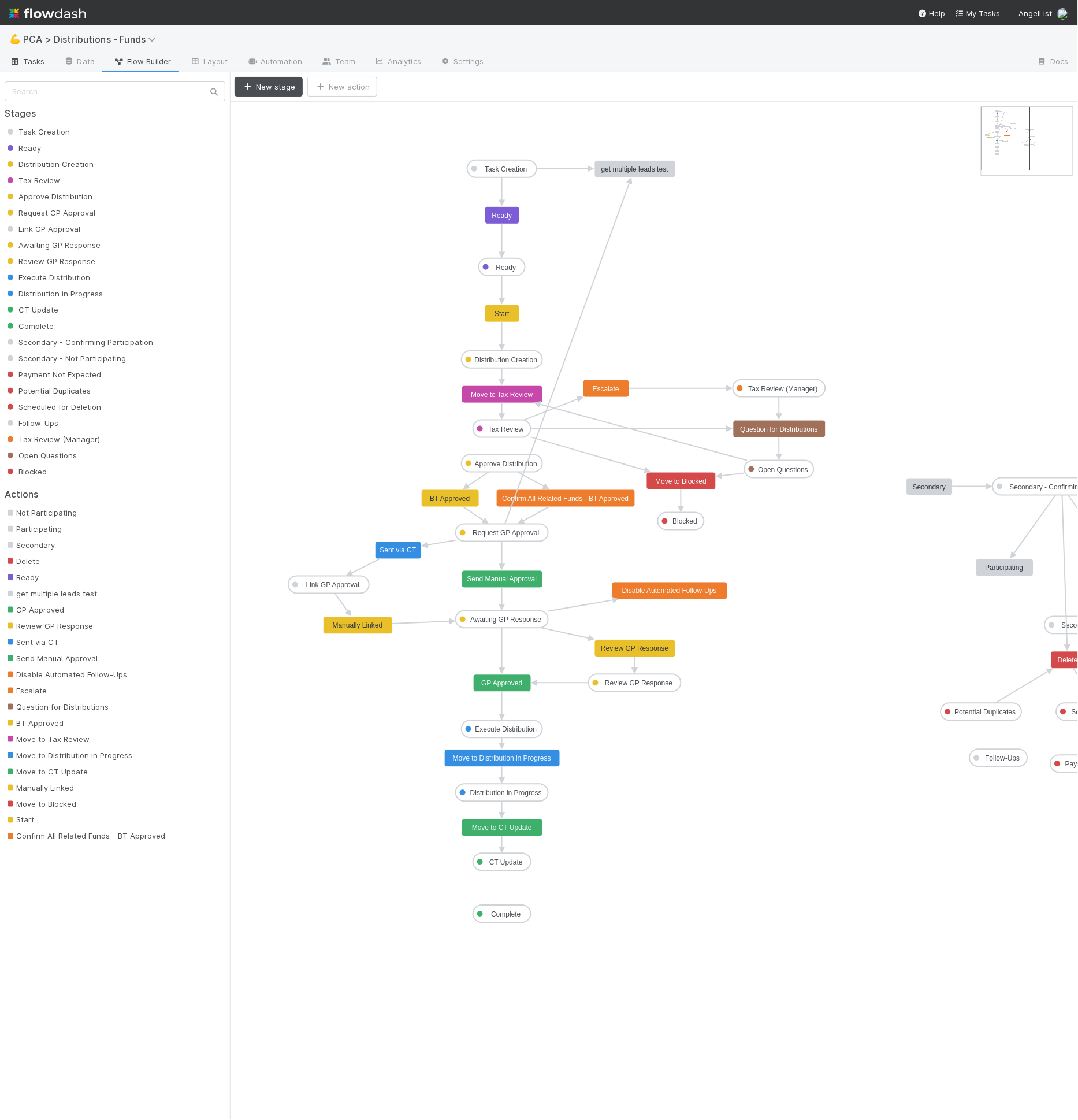
click at [18, 66] on span "Tasks" at bounding box center [27, 61] width 36 height 12
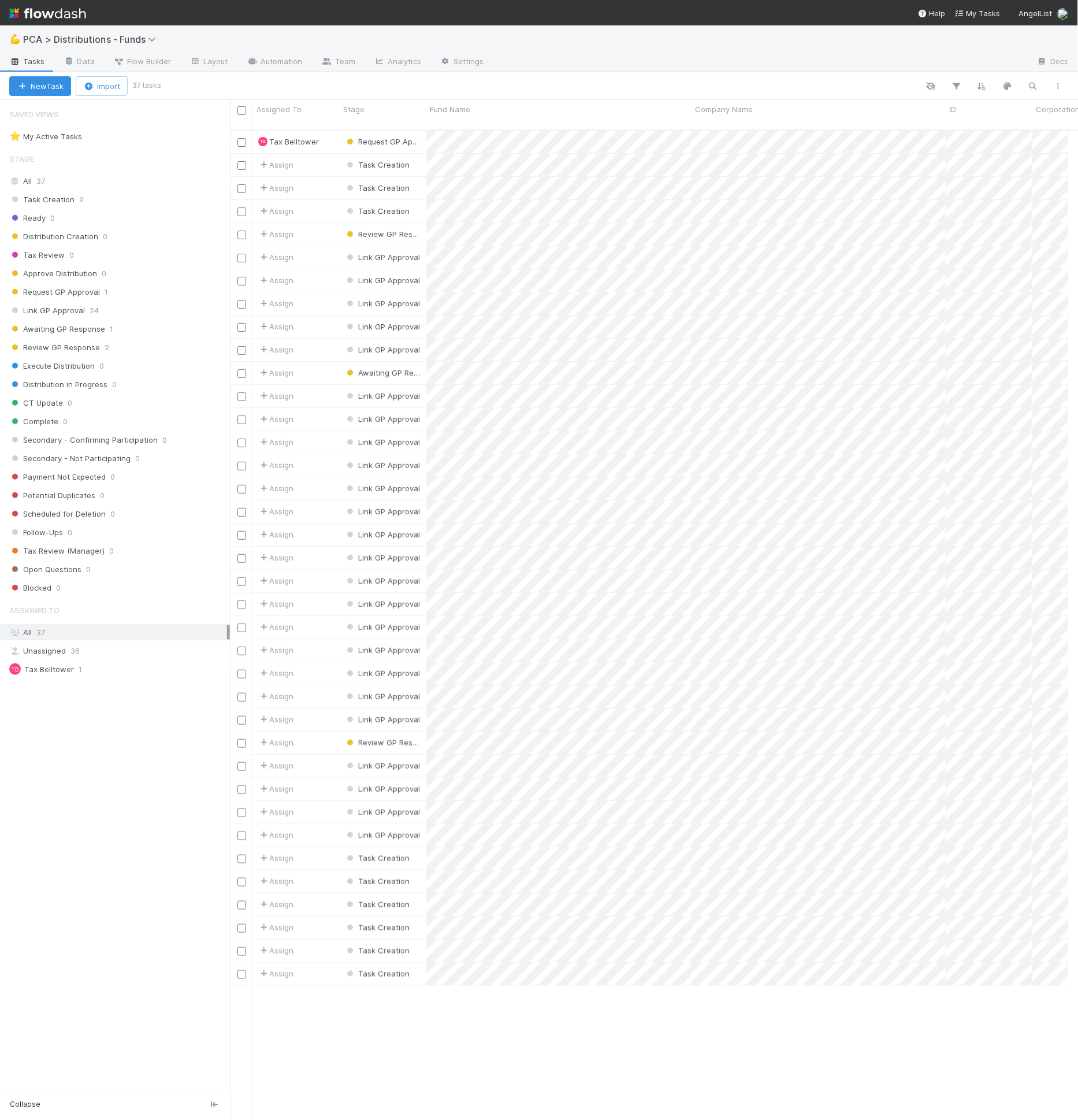
scroll to position [990, 829]
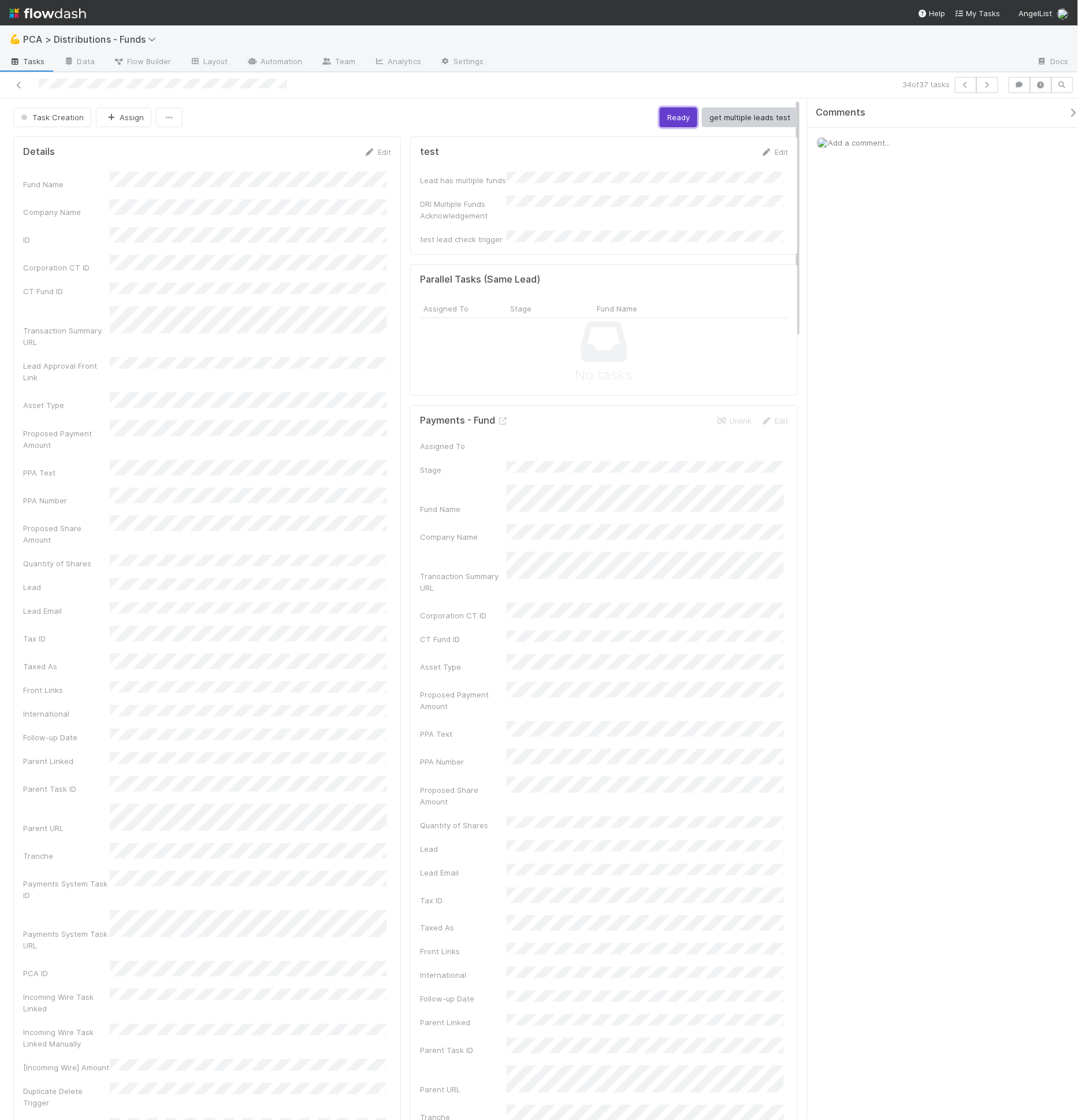
click at [660, 112] on button "Ready" at bounding box center [679, 117] width 38 height 19
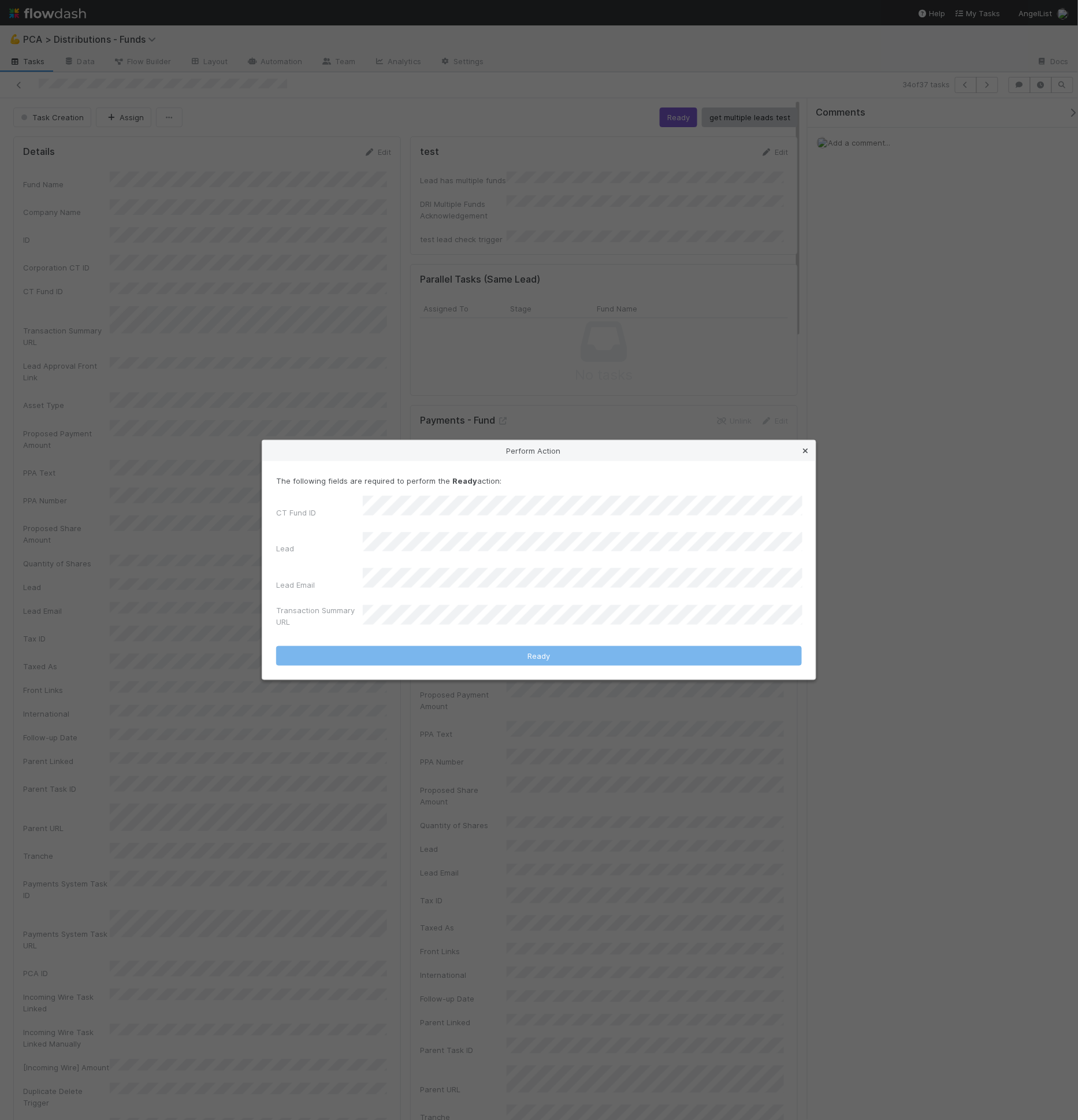
click at [806, 455] on icon at bounding box center [805, 451] width 12 height 7
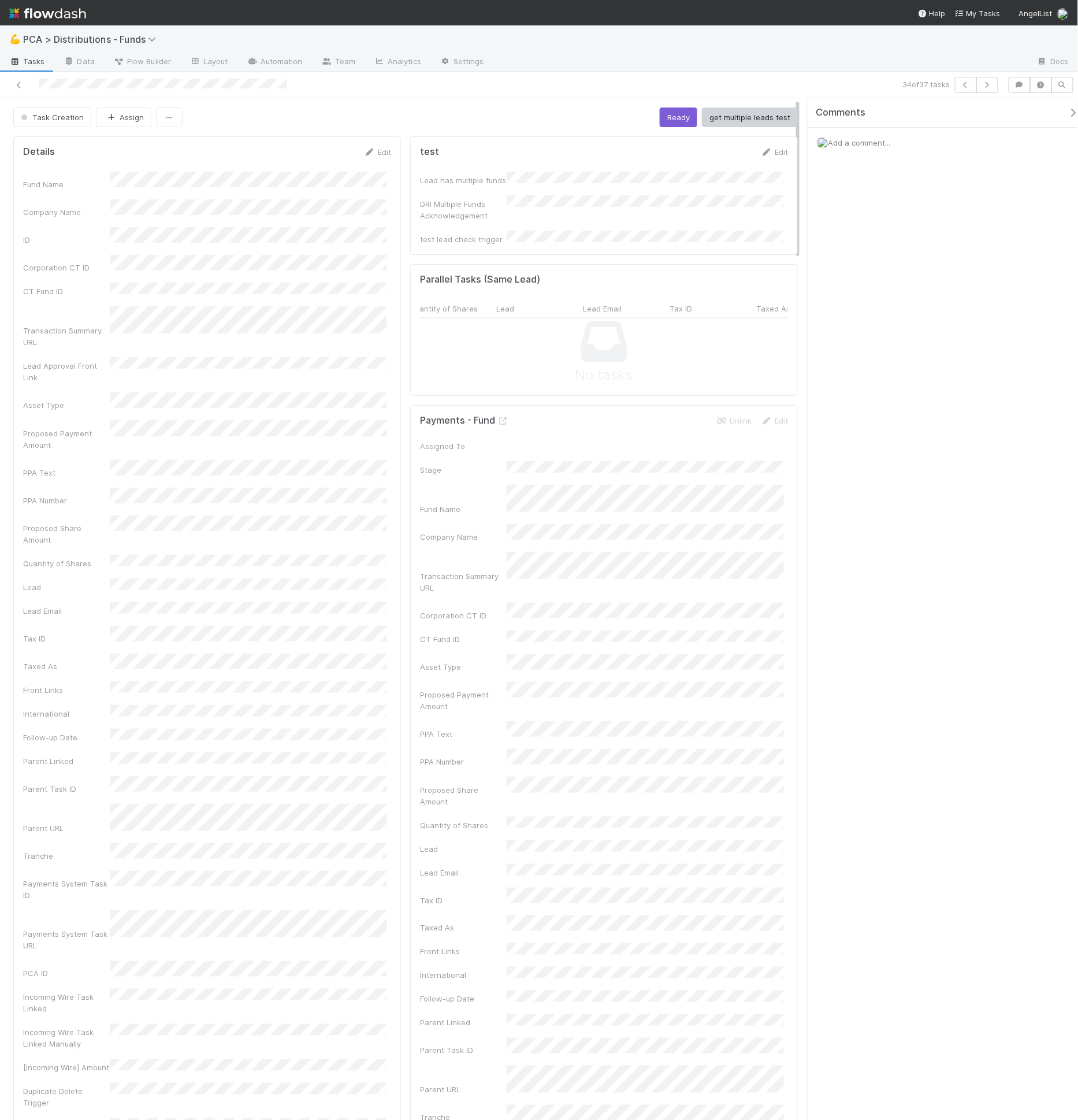
scroll to position [5469, 0]
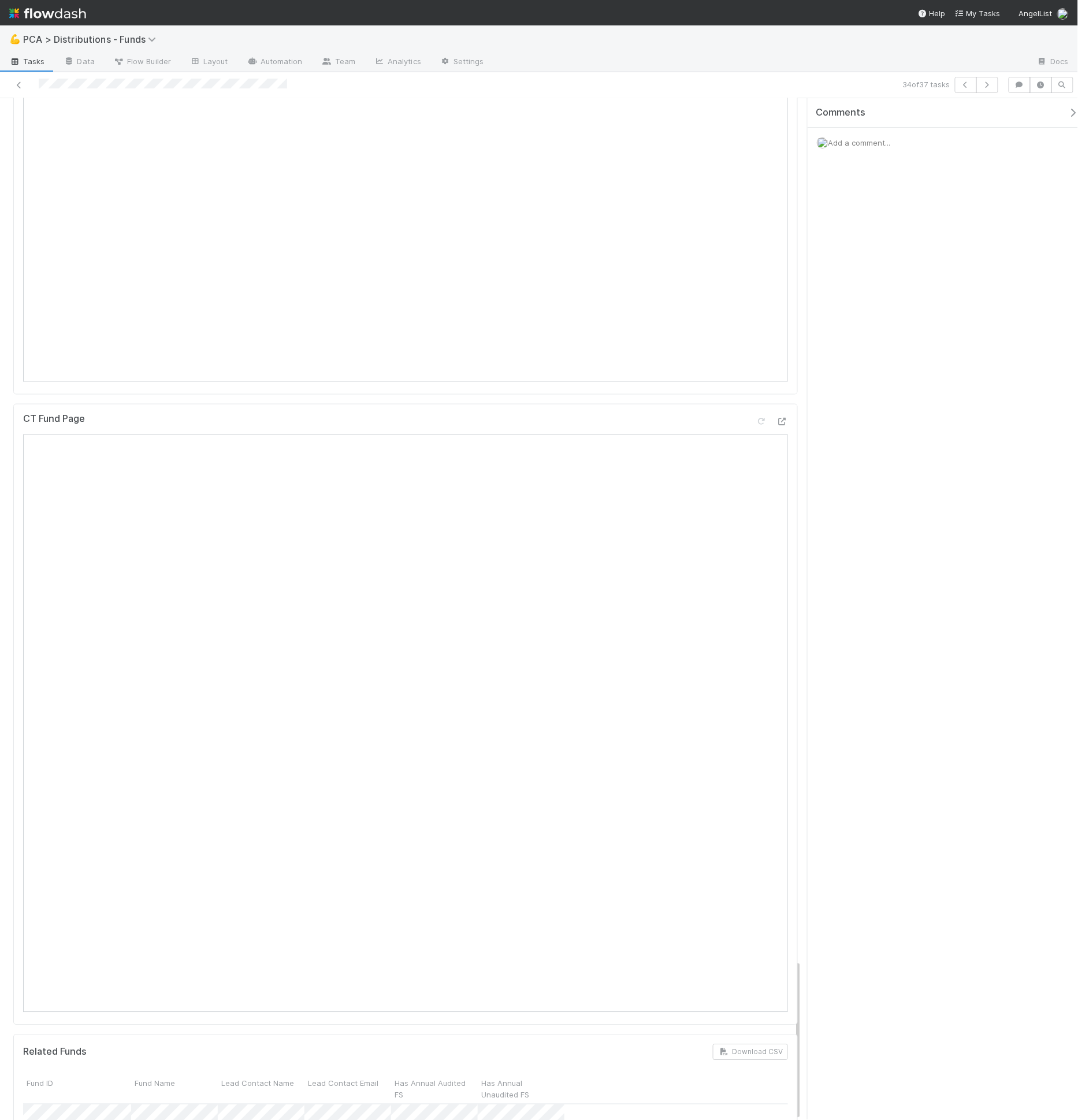
click at [370, 41] on div "💪 PCA > Distributions - Funds" at bounding box center [539, 40] width 1078 height 28
click at [482, 46] on div "💪 PCA > Distributions - Funds" at bounding box center [539, 40] width 1078 height 28
click at [279, 64] on link "Automation" at bounding box center [275, 62] width 75 height 18
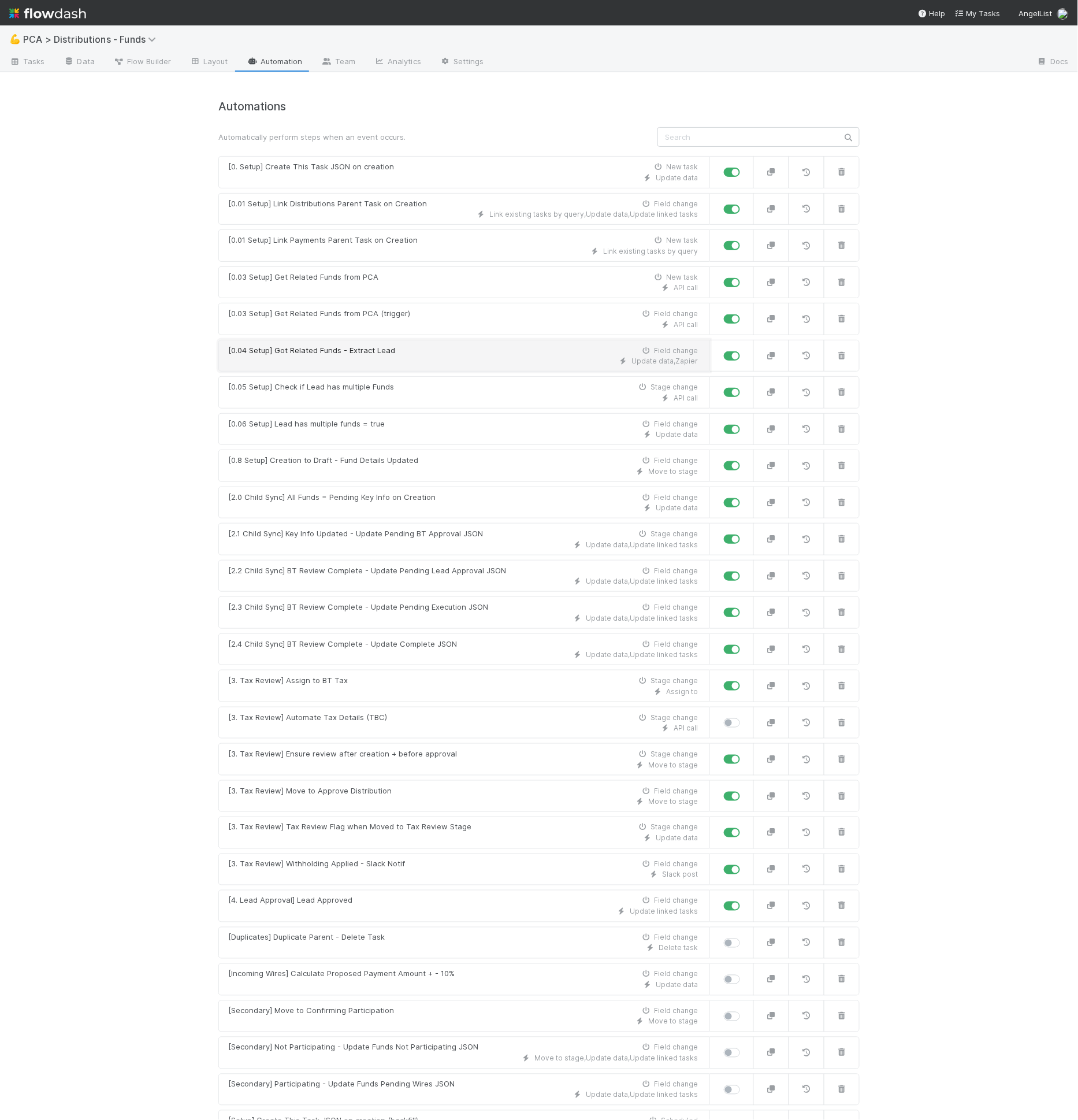
click at [468, 359] on div "Update data , Zapier" at bounding box center [463, 361] width 470 height 10
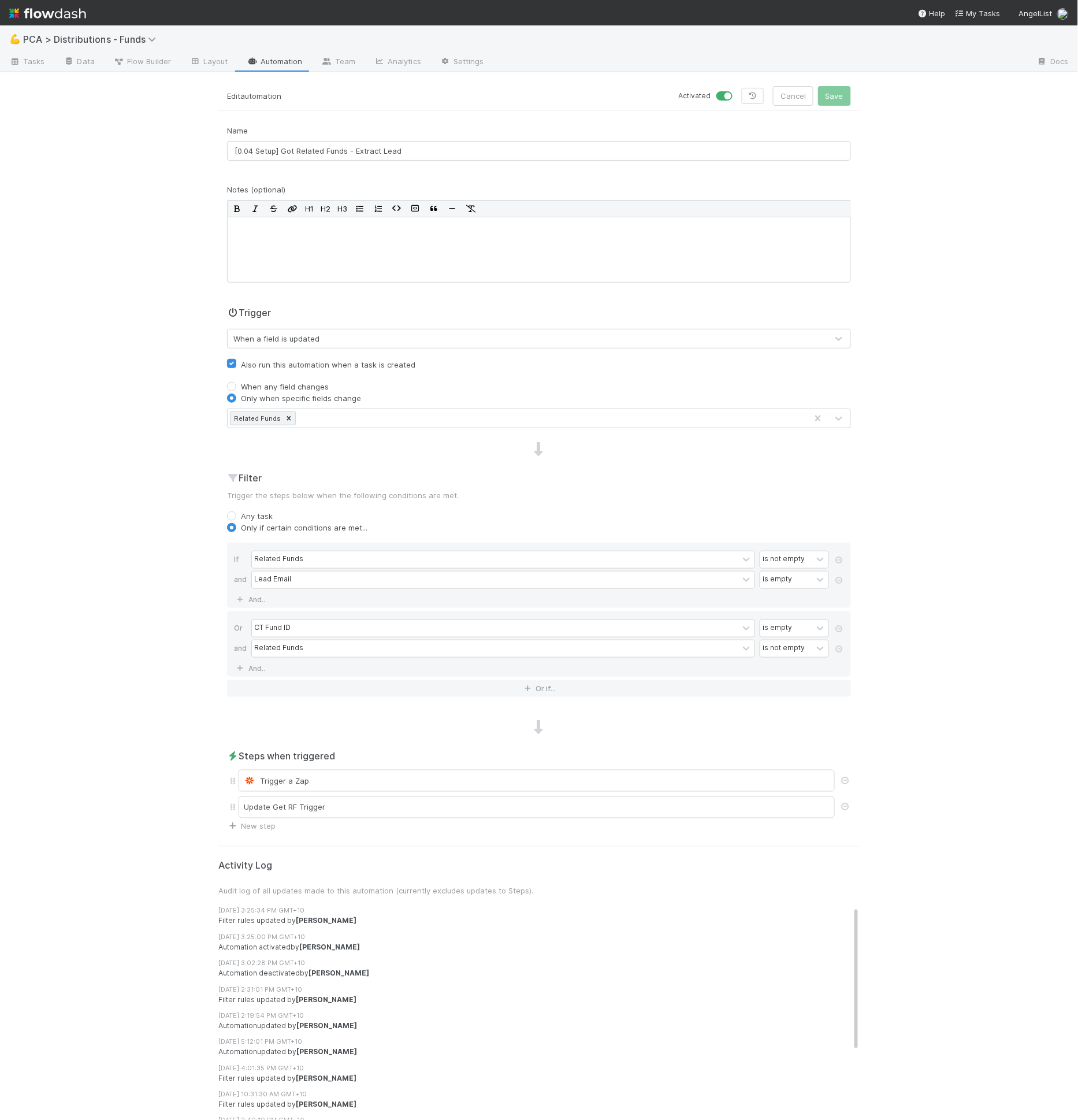
click at [523, 479] on h2 "Filter" at bounding box center [539, 477] width 624 height 14
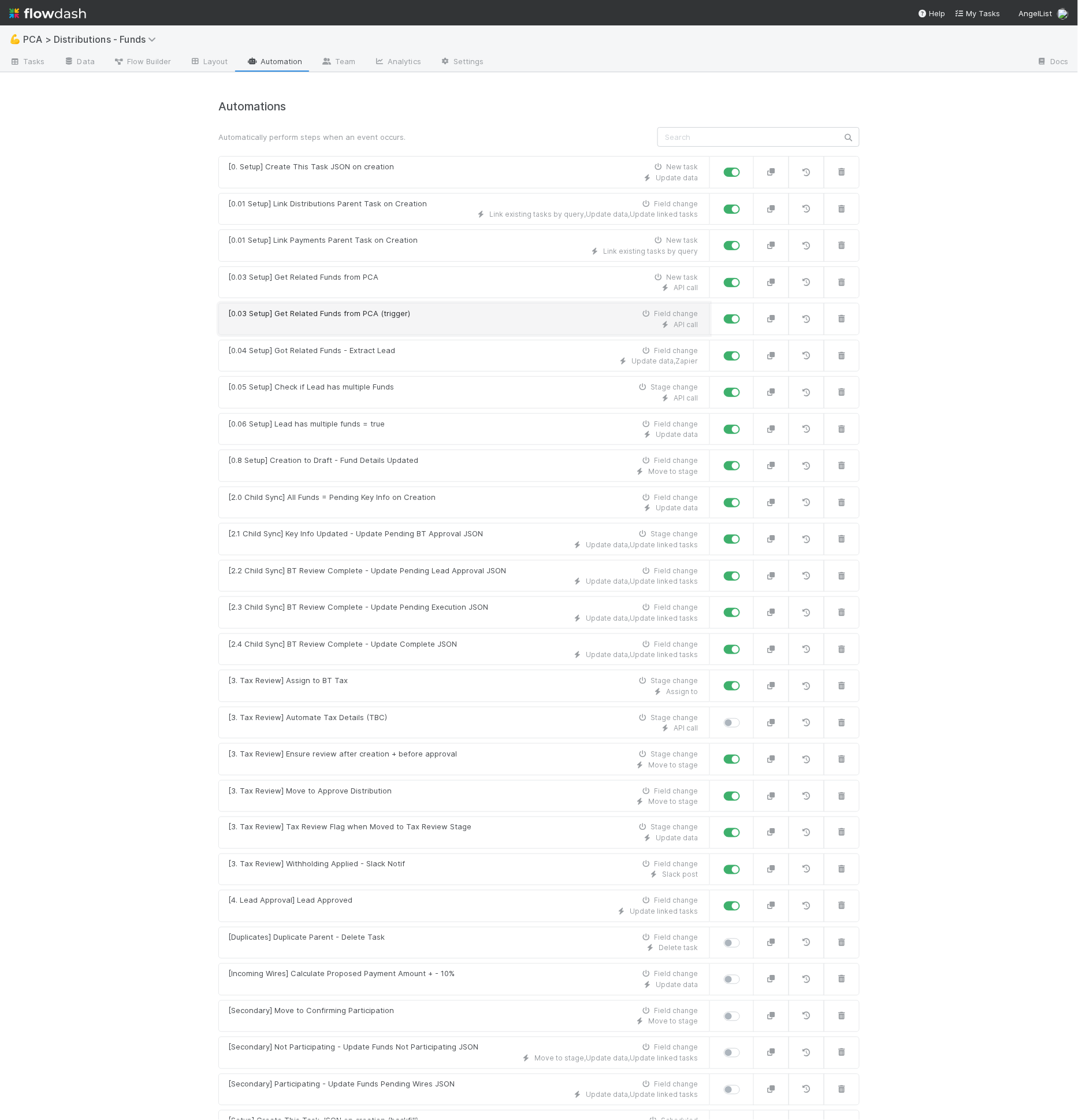
click at [502, 308] on div "[0.03 Setup] Get Related Funds from PCA (trigger) Field change" at bounding box center [463, 313] width 470 height 12
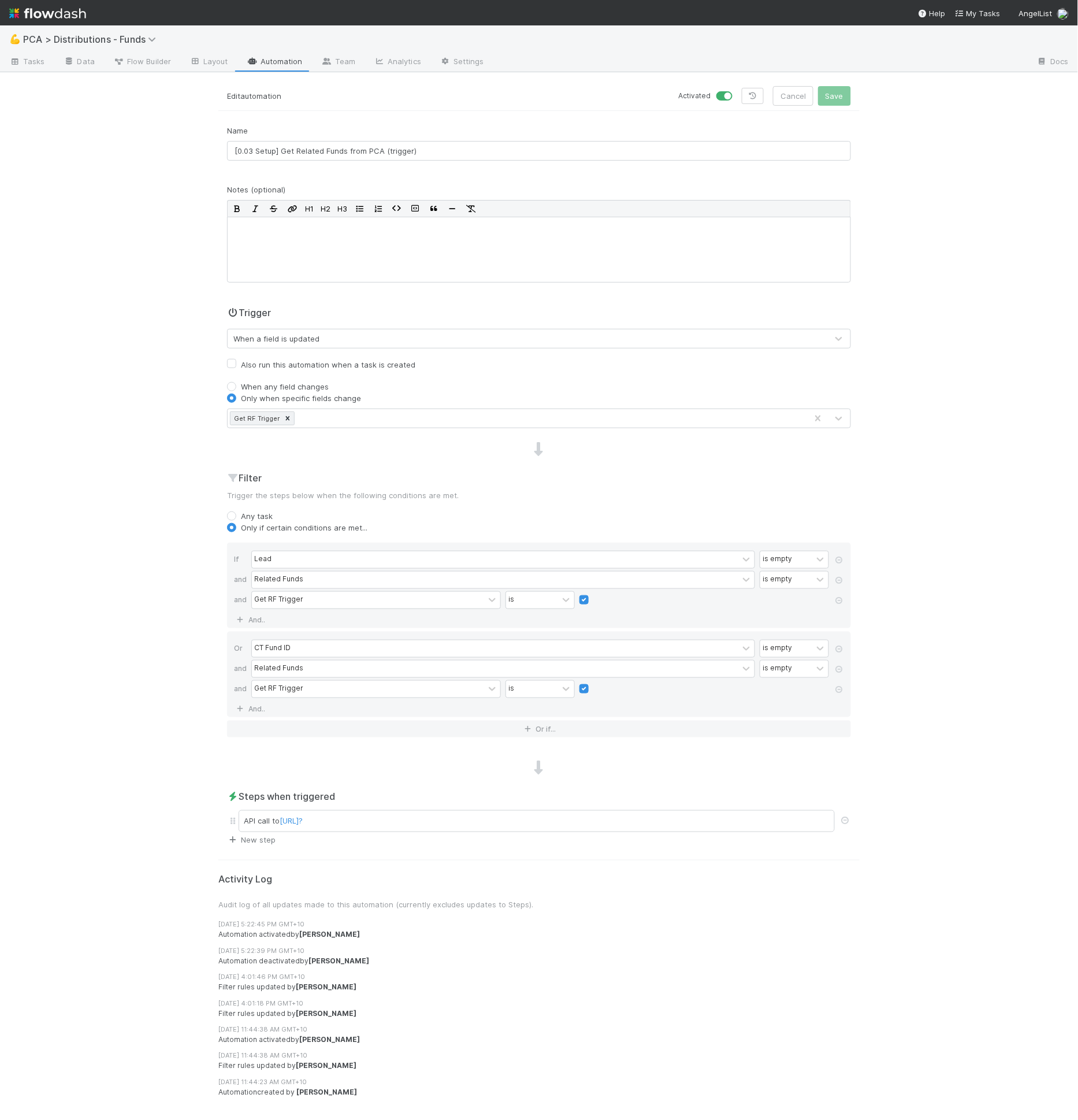
click at [265, 835] on link "New step" at bounding box center [251, 840] width 49 height 9
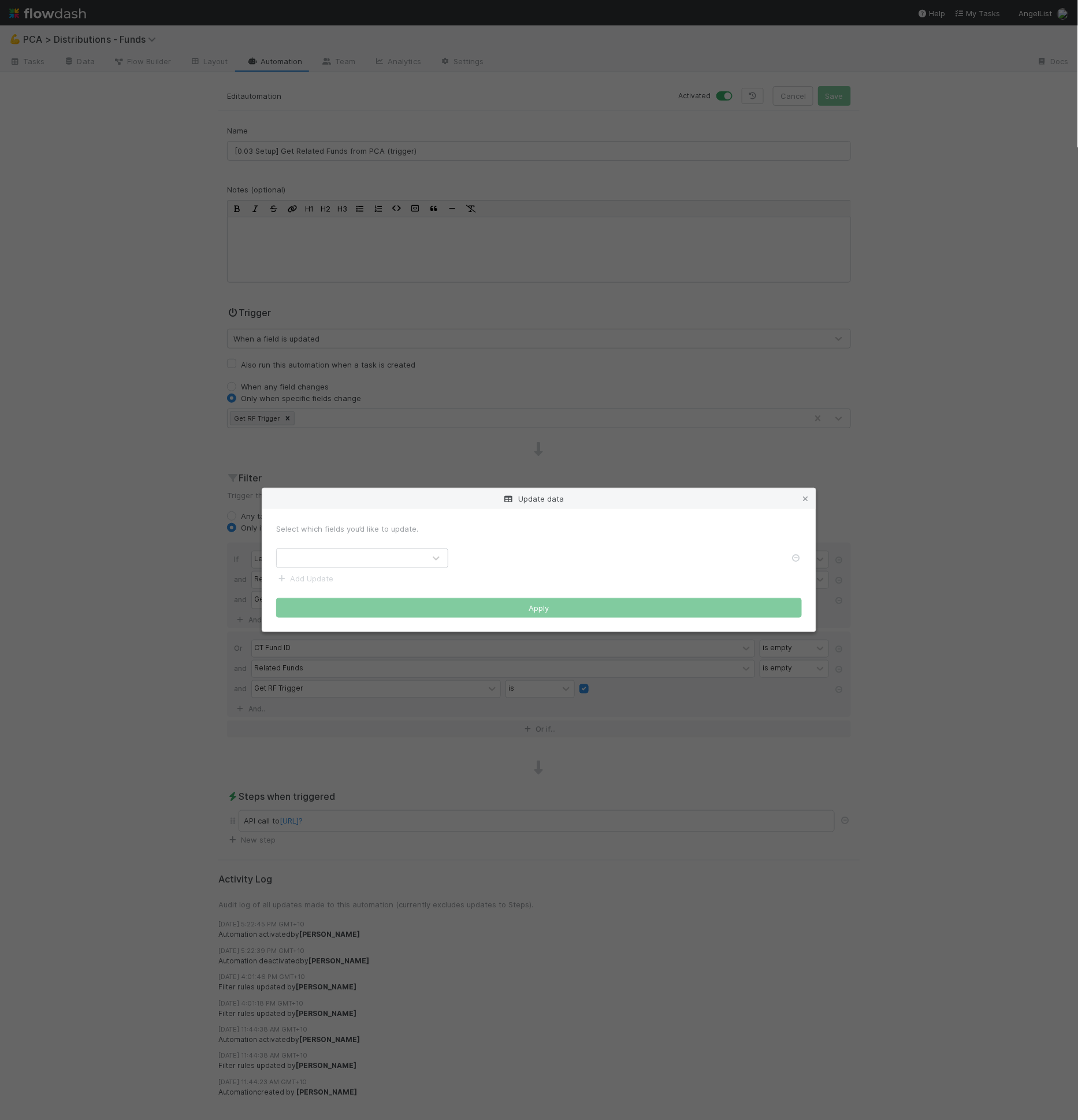
click at [316, 563] on div at bounding box center [350, 558] width 148 height 18
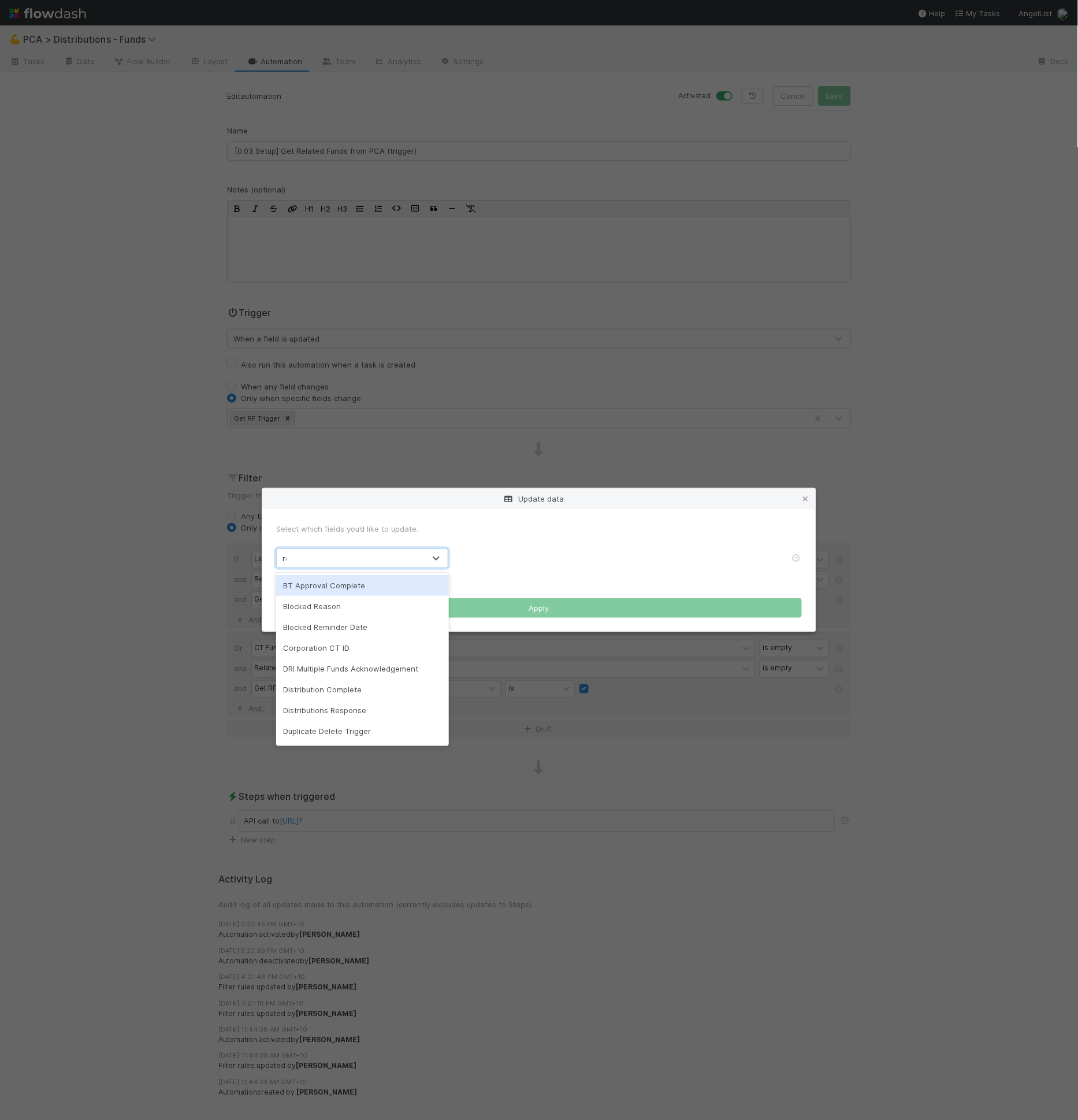
type input "rela"
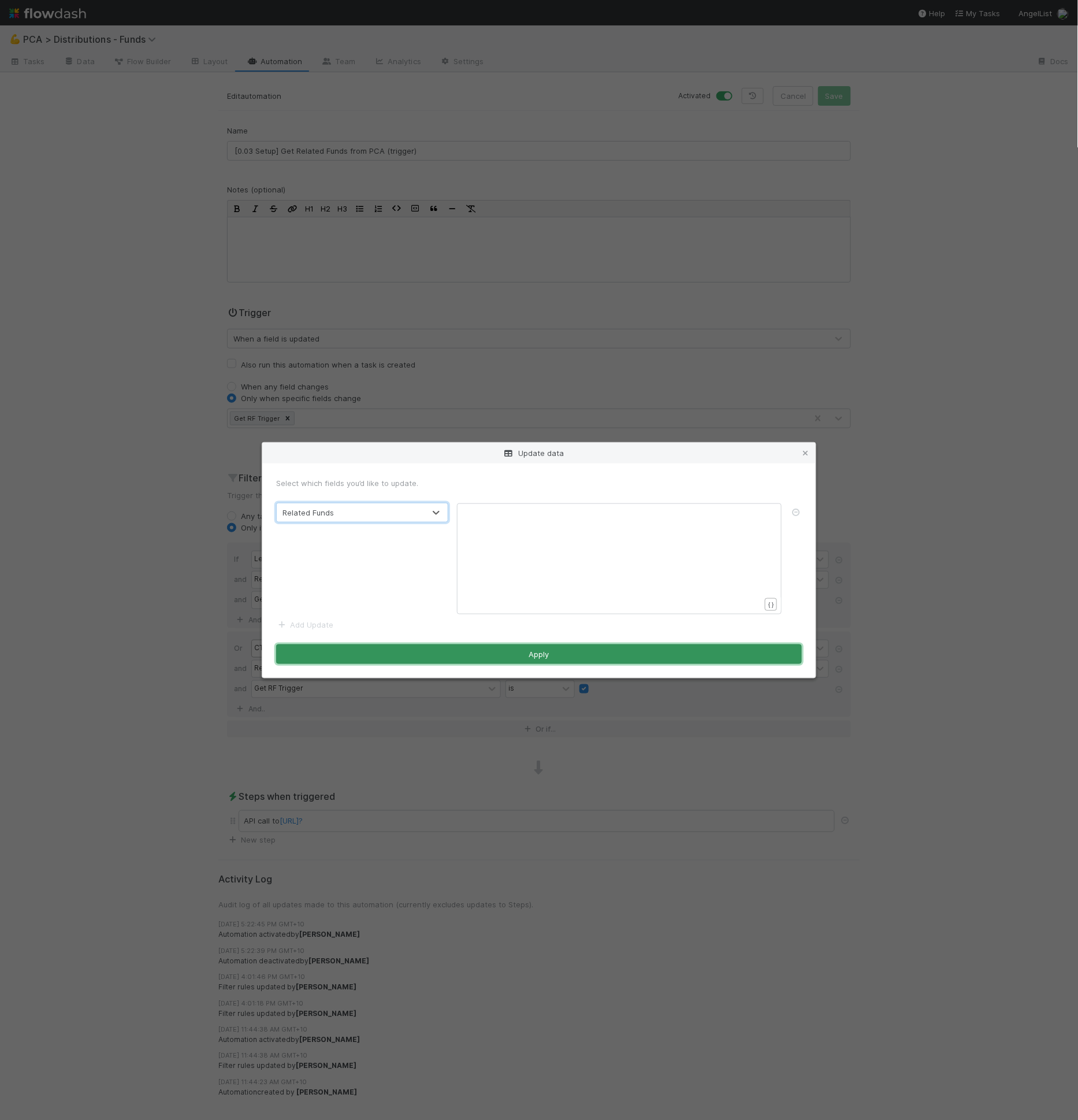
click at [348, 651] on button "Apply" at bounding box center [539, 654] width 526 height 19
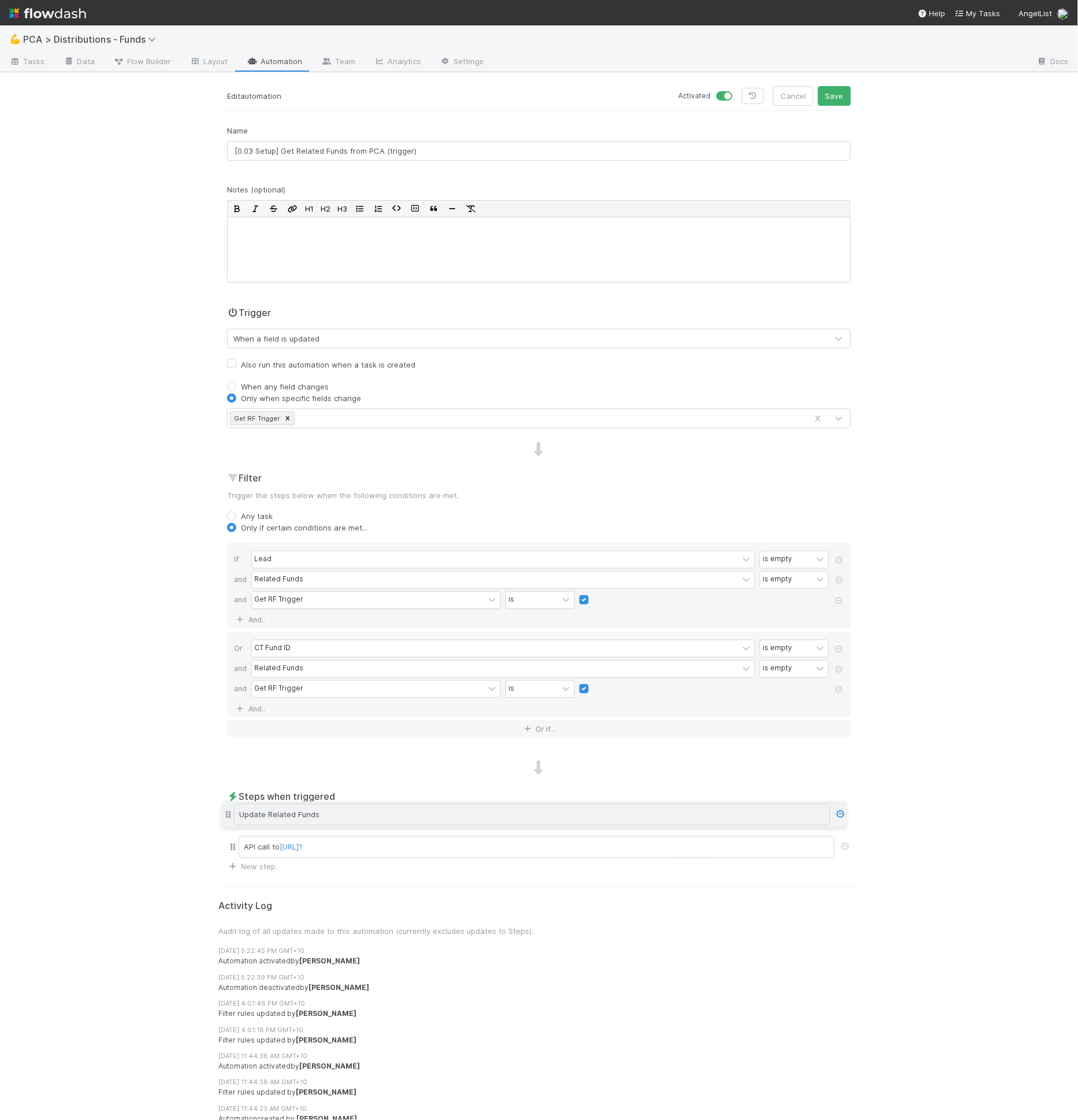
drag, startPoint x: 230, startPoint y: 840, endPoint x: 230, endPoint y: 814, distance: 26.0
click at [230, 814] on div "API call to http://web.flowdash.svc.cluster.local/api/v1/workflows/BmIppY/tasks…" at bounding box center [539, 834] width 624 height 53
click at [832, 91] on button "Save" at bounding box center [835, 96] width 33 height 19
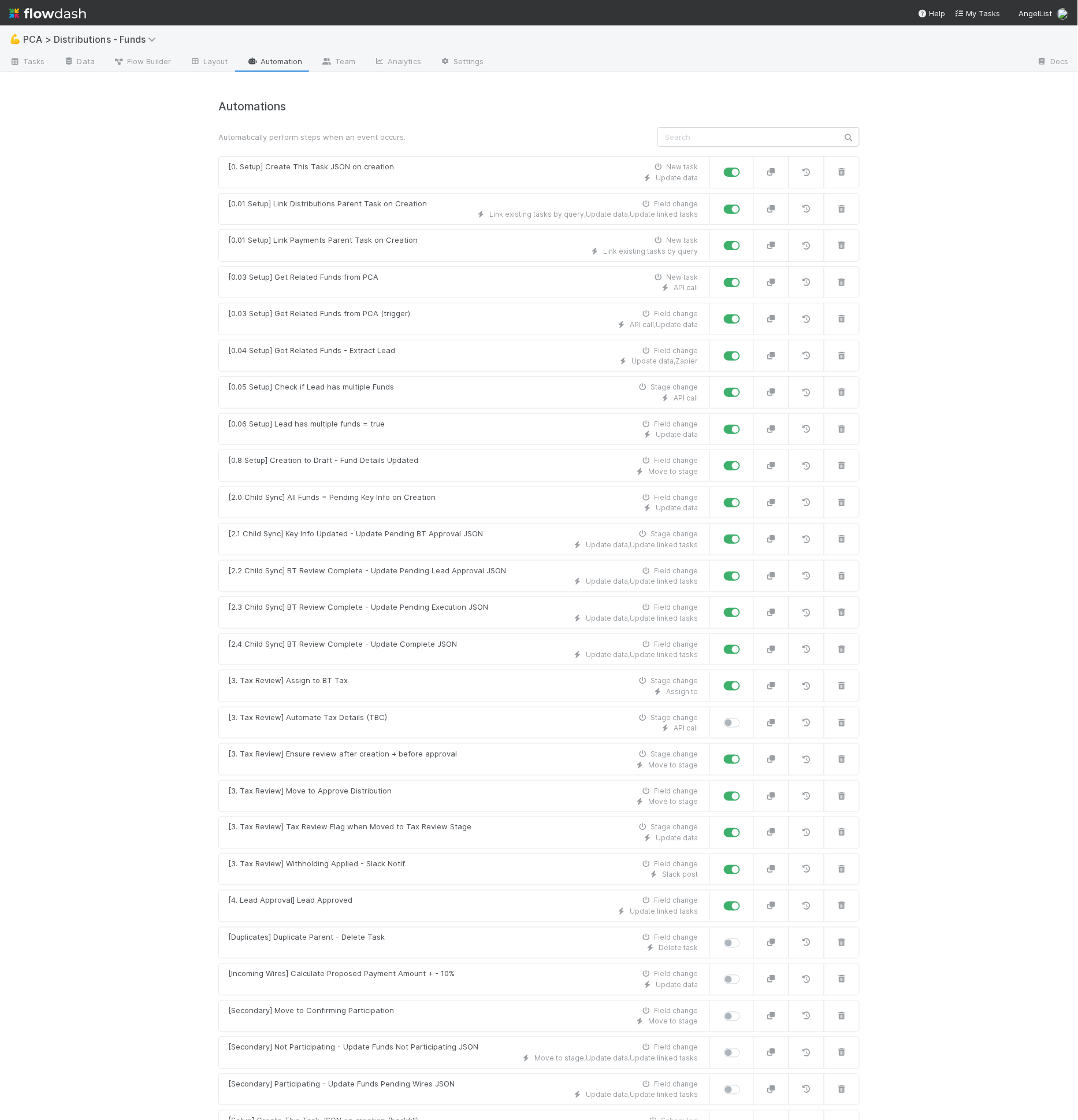
click at [145, 58] on span "Flow Builder" at bounding box center [142, 61] width 58 height 12
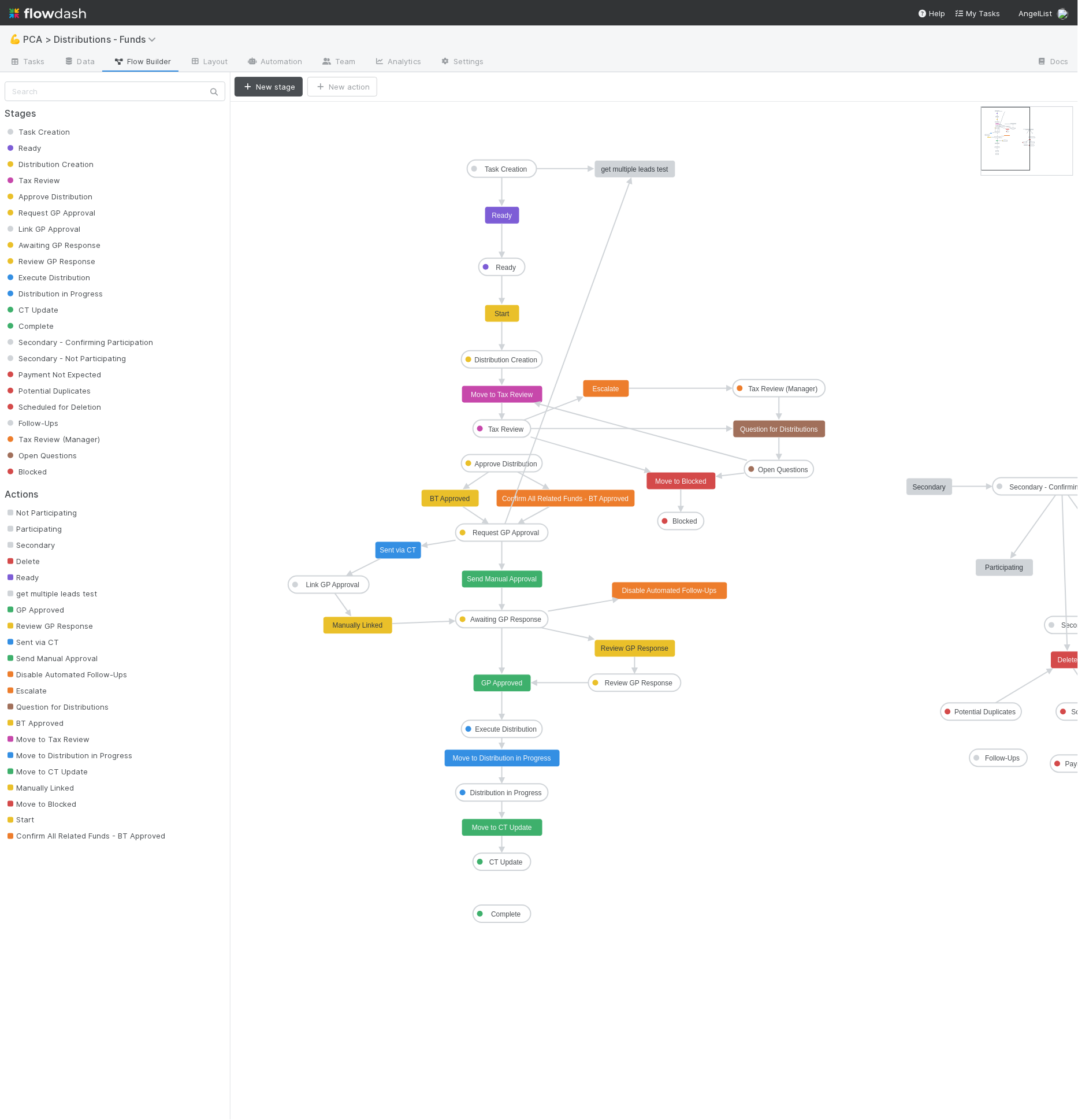
click at [628, 173] on rect at bounding box center [635, 169] width 81 height 18
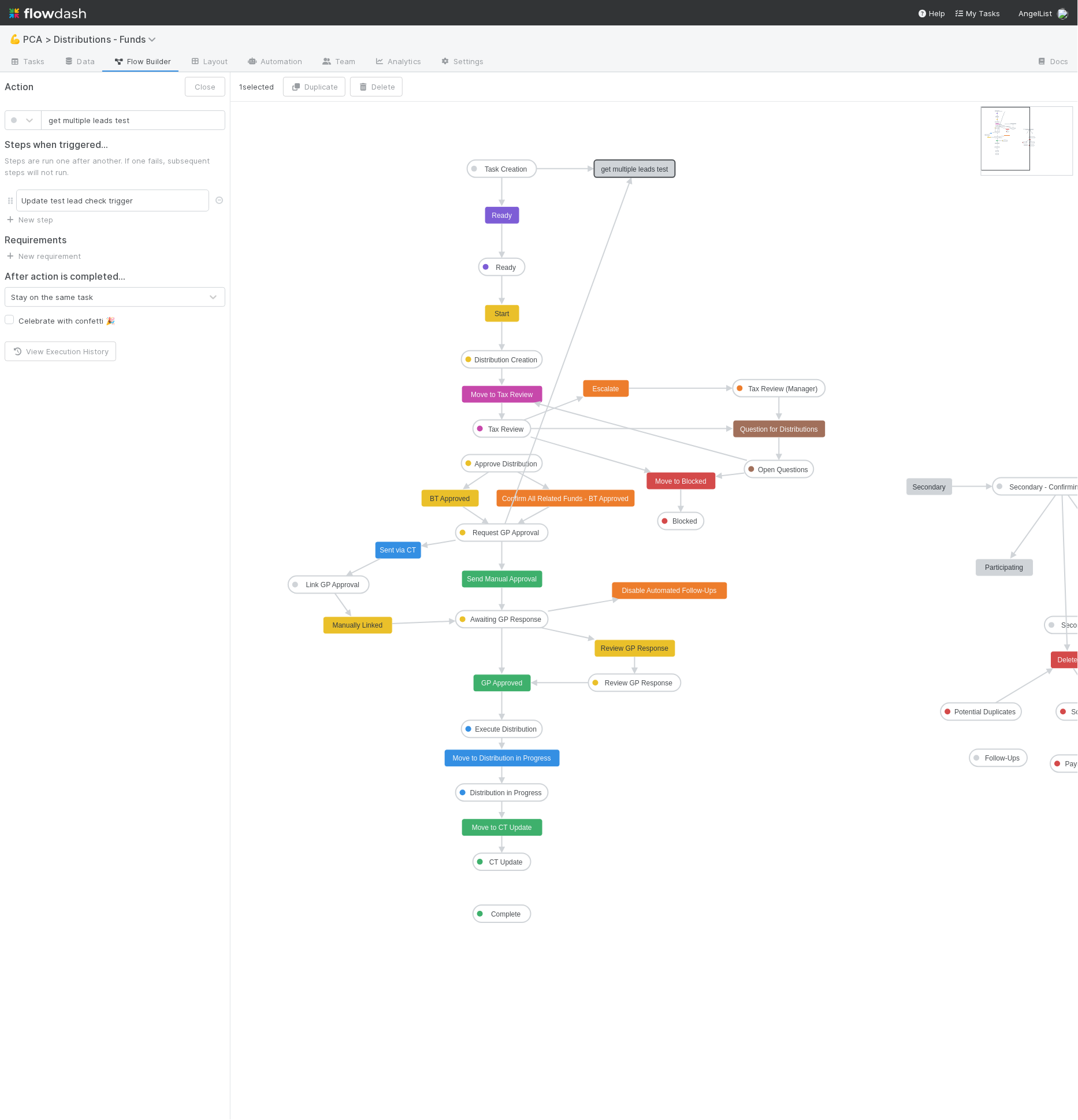
drag, startPoint x: 62, startPoint y: 120, endPoint x: 133, endPoint y: 123, distance: 71.1
click at [133, 123] on input "get multiple leads test" at bounding box center [133, 120] width 184 height 19
click at [133, 123] on input "get multiple leads test" at bounding box center [133, 120] width 184 height 19
click at [325, 138] on icon "Task Creation Ready Distribution Creation Tax Review Approve Distribution Reque…" at bounding box center [696, 610] width 931 height 1018
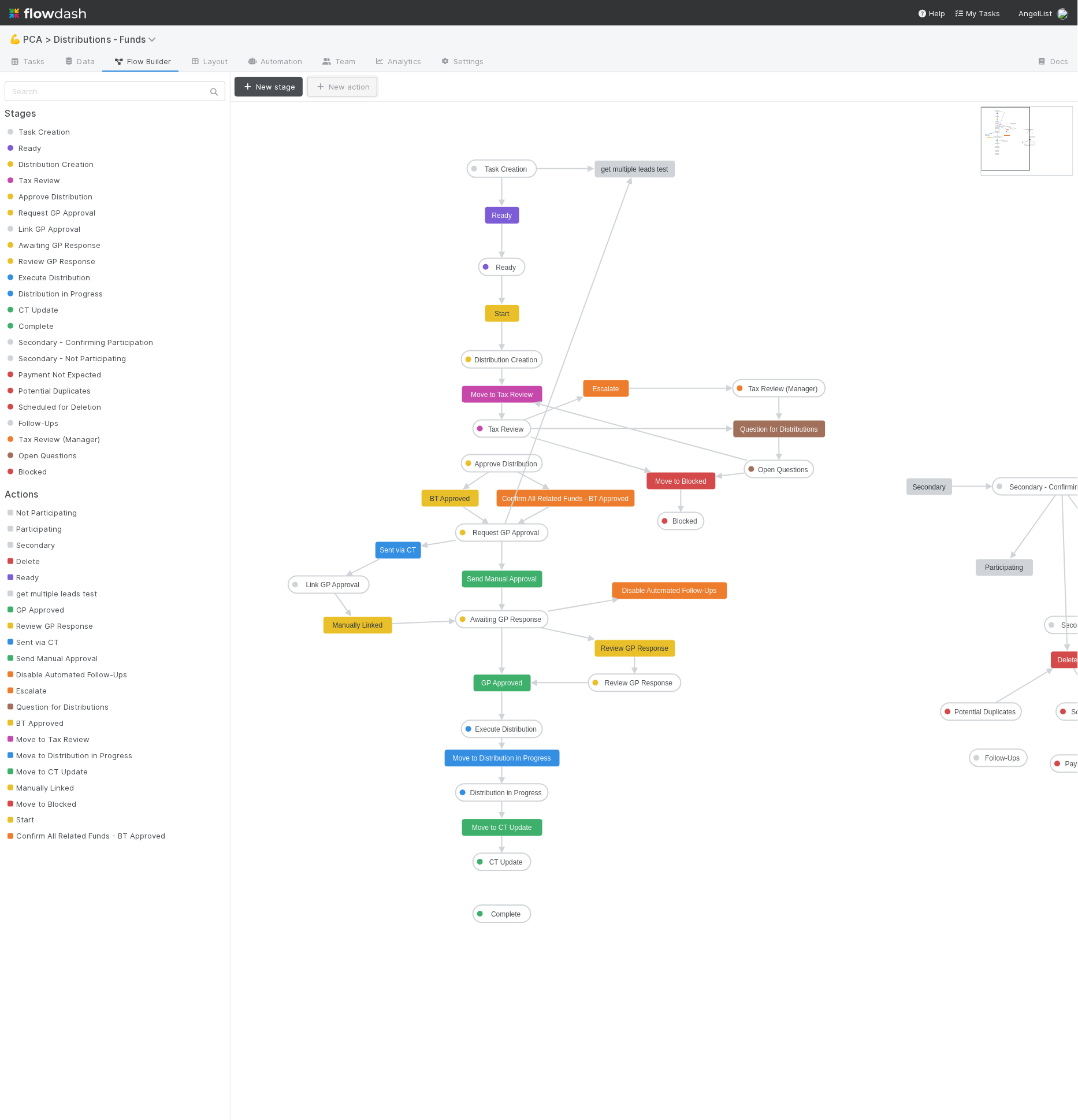
click at [333, 93] on button "New action" at bounding box center [342, 86] width 70 height 19
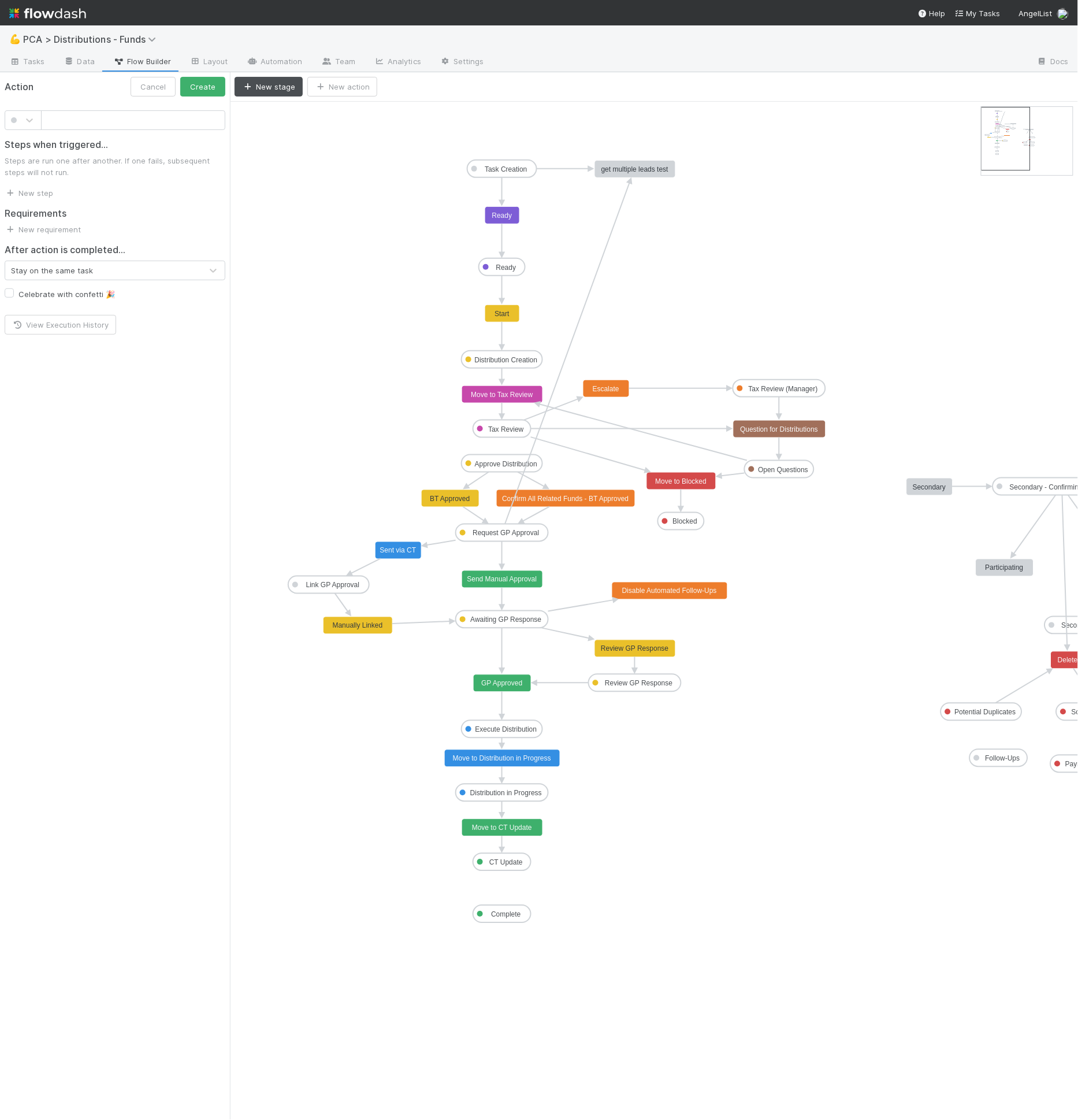
click at [181, 117] on input "text" at bounding box center [133, 120] width 184 height 19
type input "get rf + lead emails test"
click at [49, 193] on link "New step" at bounding box center [29, 193] width 49 height 9
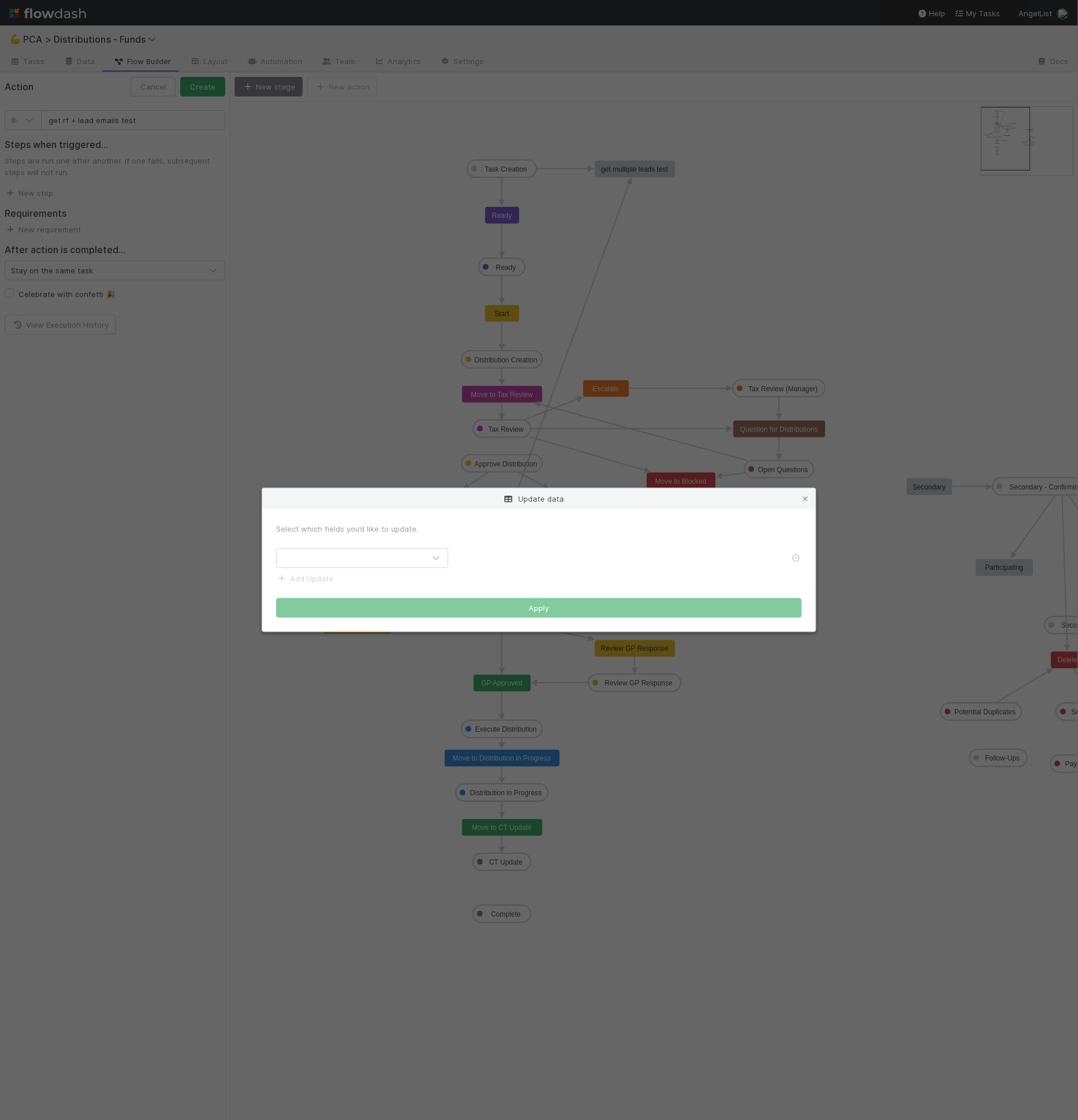
drag, startPoint x: 430, startPoint y: 570, endPoint x: 424, endPoint y: 567, distance: 6.7
click at [424, 567] on form "Select which fields you’d like to update. Add Update Apply" at bounding box center [539, 570] width 526 height 95
click at [421, 565] on div at bounding box center [350, 558] width 148 height 18
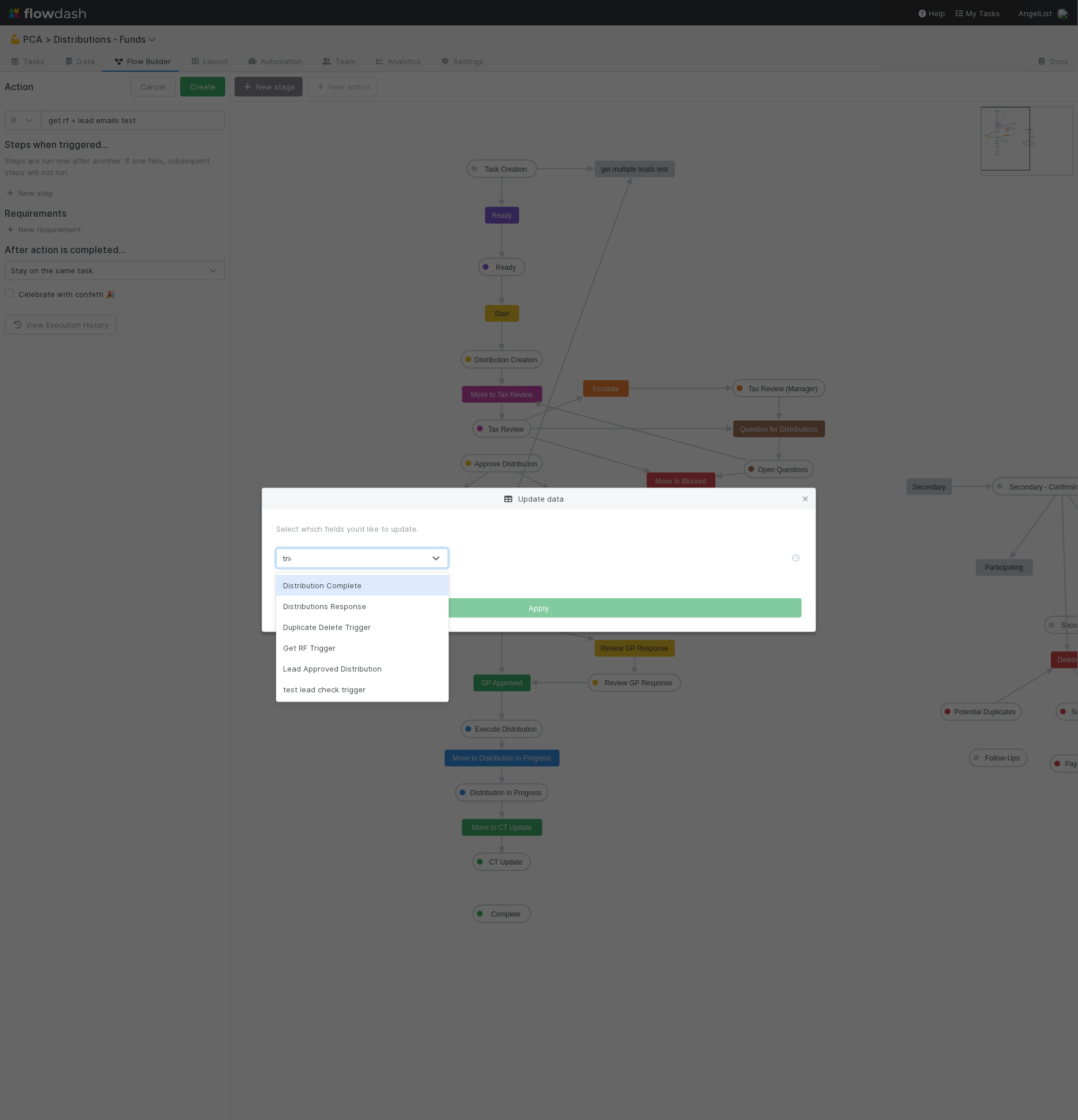
type input "trigg"
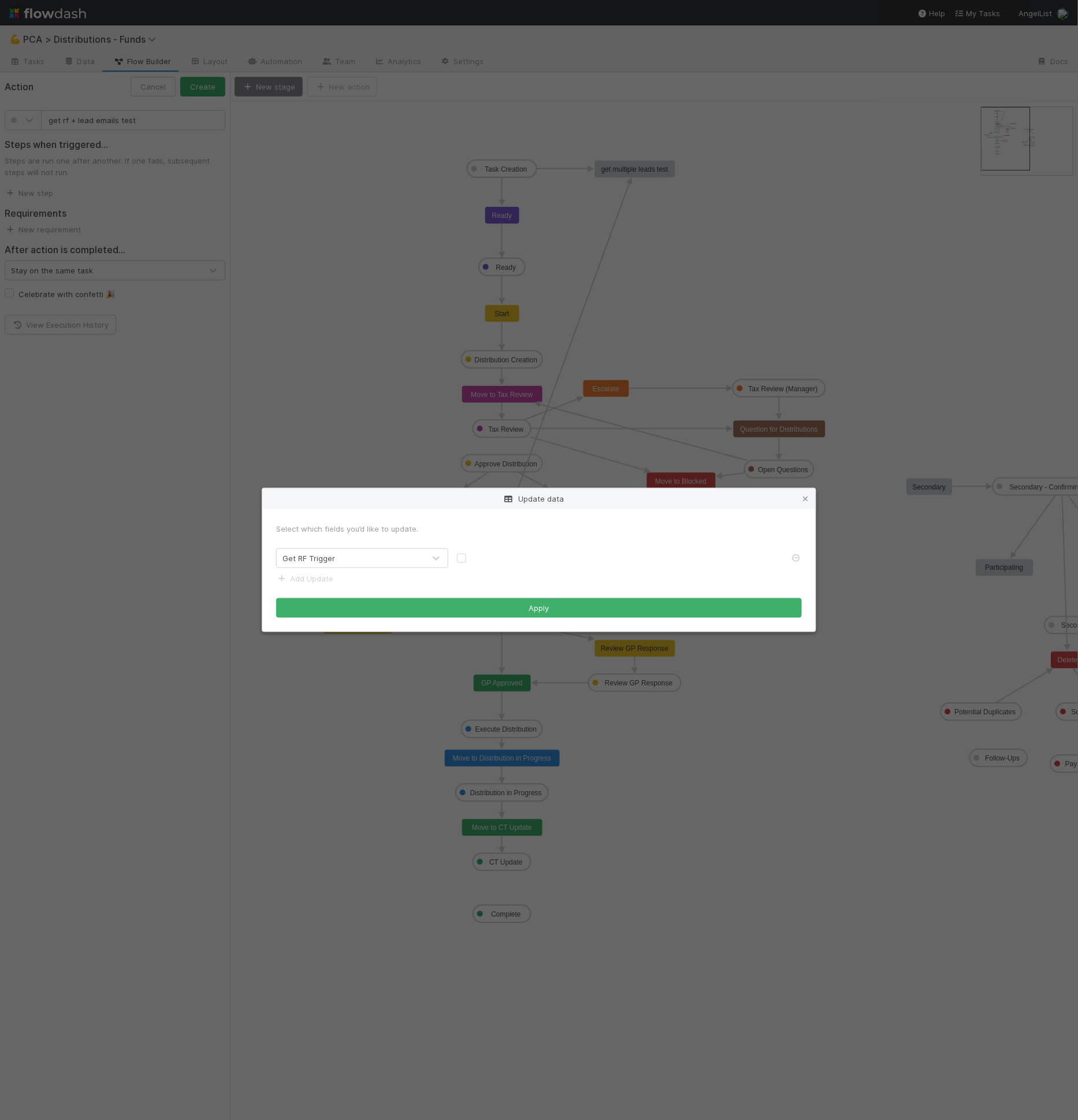
click at [471, 552] on label at bounding box center [471, 552] width 0 height 0
click at [458, 559] on input "checkbox" at bounding box center [461, 557] width 9 height 10
checkbox input "true"
click at [483, 612] on button "Apply" at bounding box center [539, 607] width 526 height 19
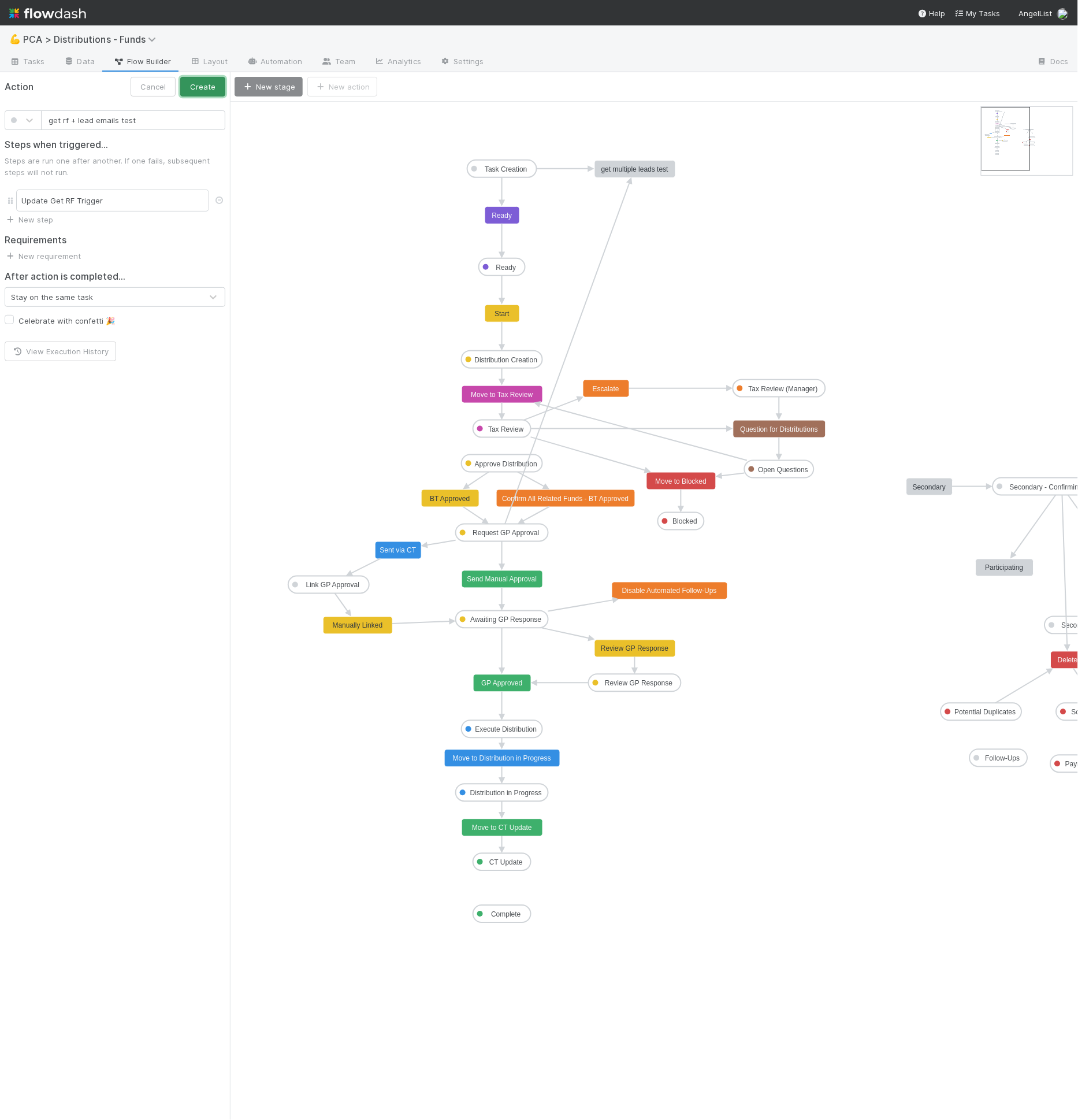
click at [220, 87] on button "Create" at bounding box center [202, 86] width 45 height 19
drag, startPoint x: 395, startPoint y: 118, endPoint x: 416, endPoint y: 180, distance: 65.5
drag, startPoint x: 500, startPoint y: 175, endPoint x: 424, endPoint y: 182, distance: 76.3
drag, startPoint x: 424, startPoint y: 179, endPoint x: 405, endPoint y: 153, distance: 32.2
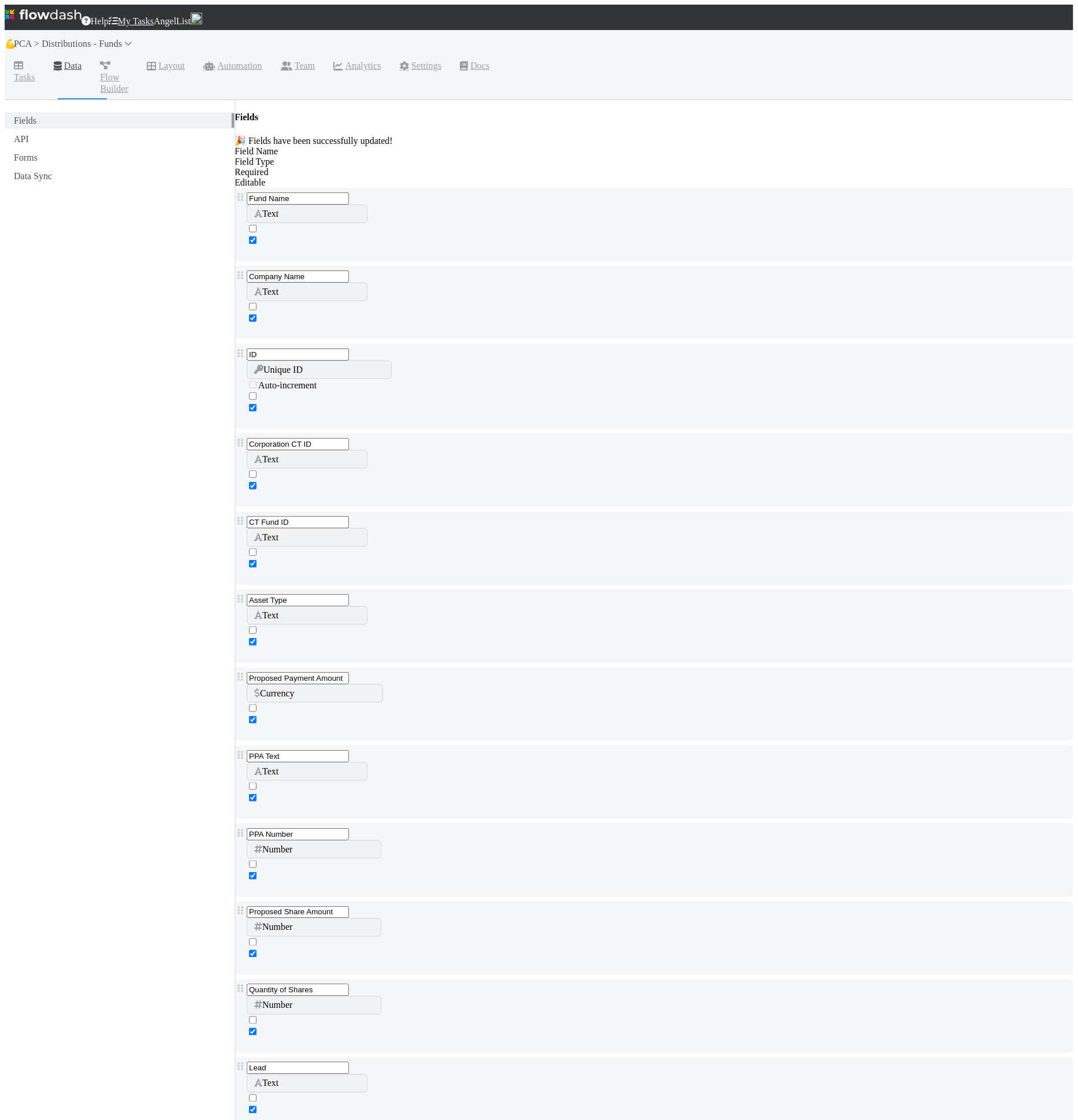
scroll to position [2095, 0]
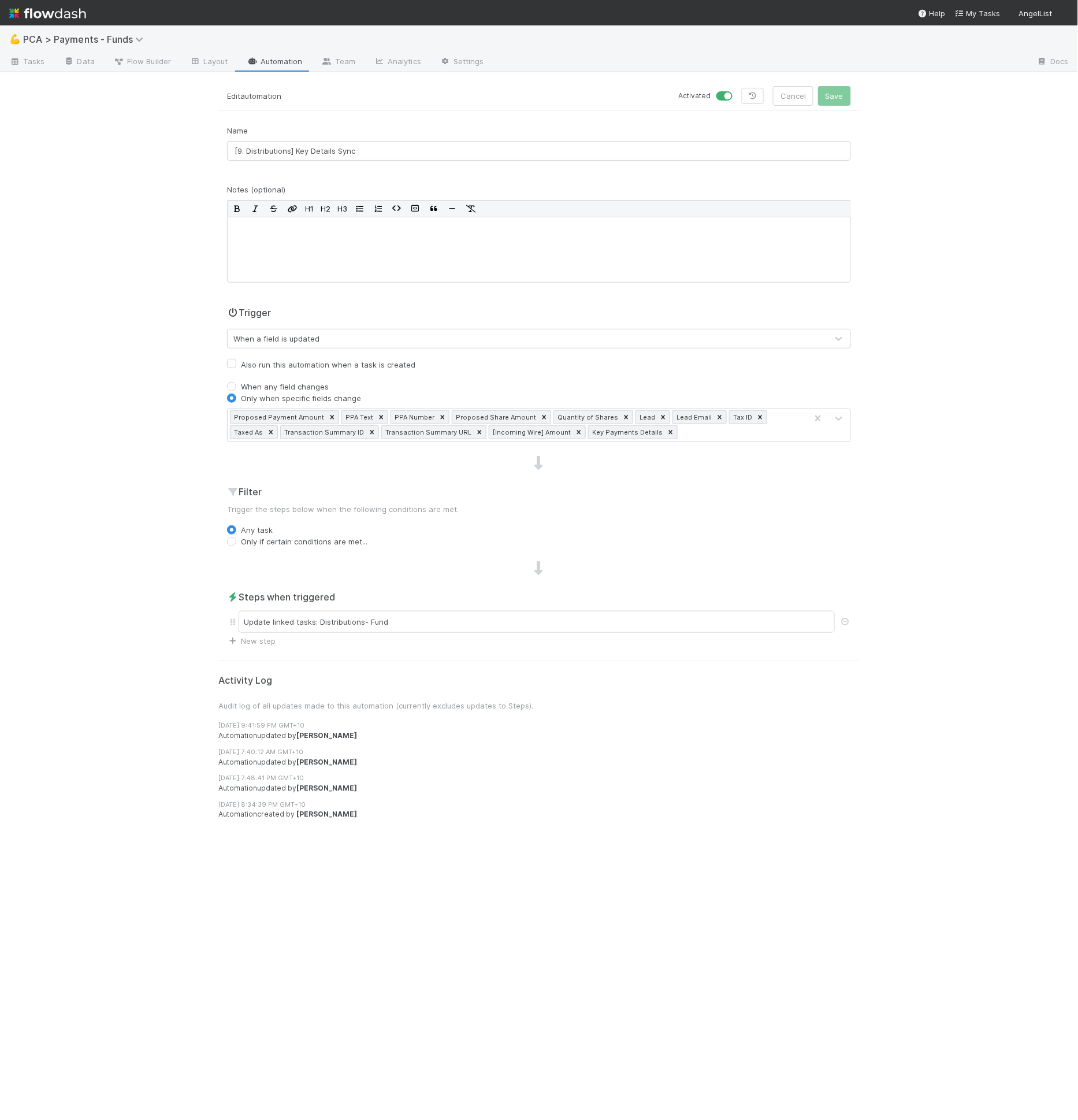
click at [472, 385] on div "When any field changes" at bounding box center [539, 386] width 624 height 12
click at [659, 415] on icon at bounding box center [663, 417] width 8 height 8
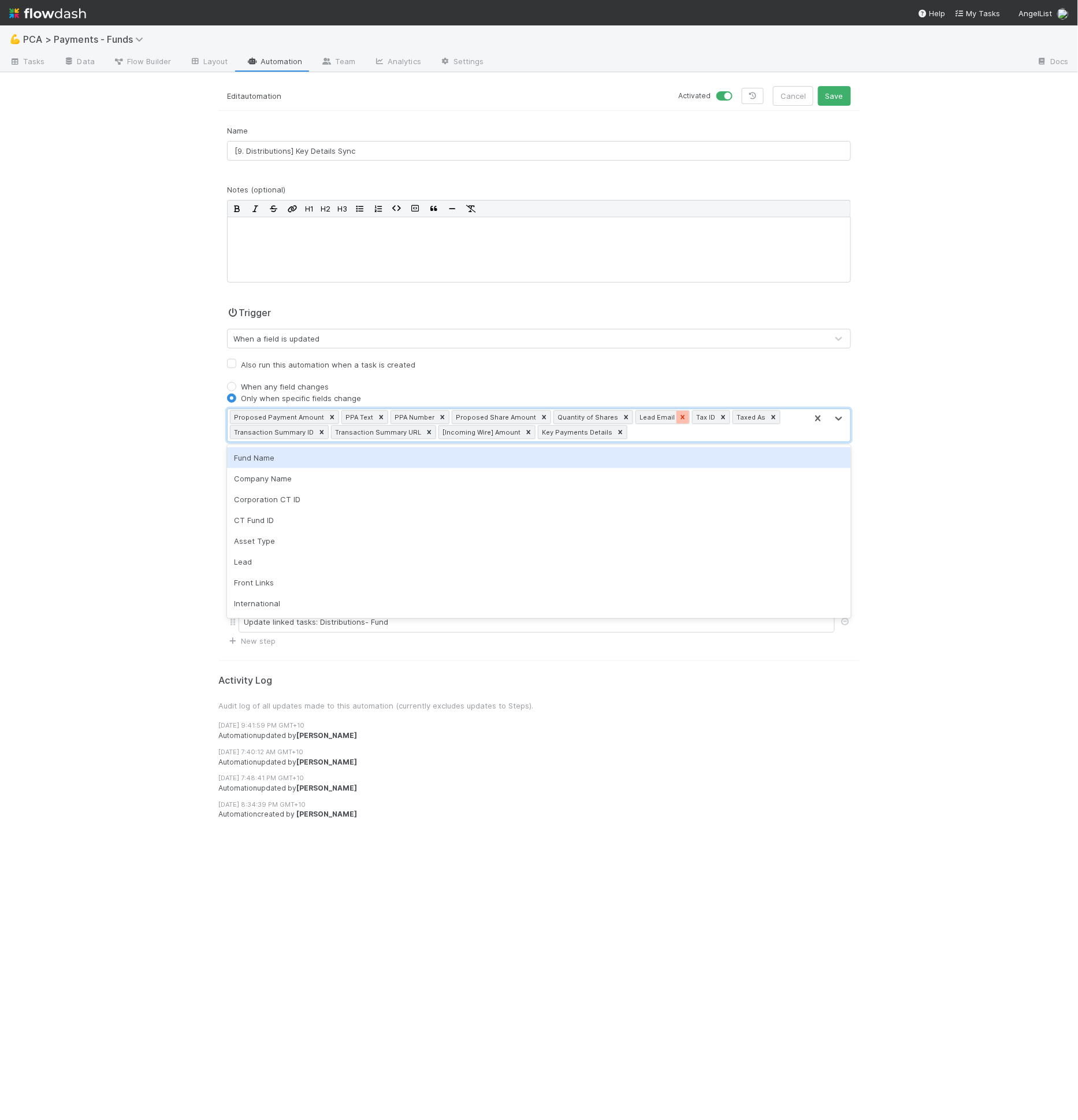
click at [677, 415] on div at bounding box center [683, 417] width 13 height 13
click at [663, 370] on div "Trigger When a field is updated Also run this automation when a task is created…" at bounding box center [539, 374] width 641 height 136
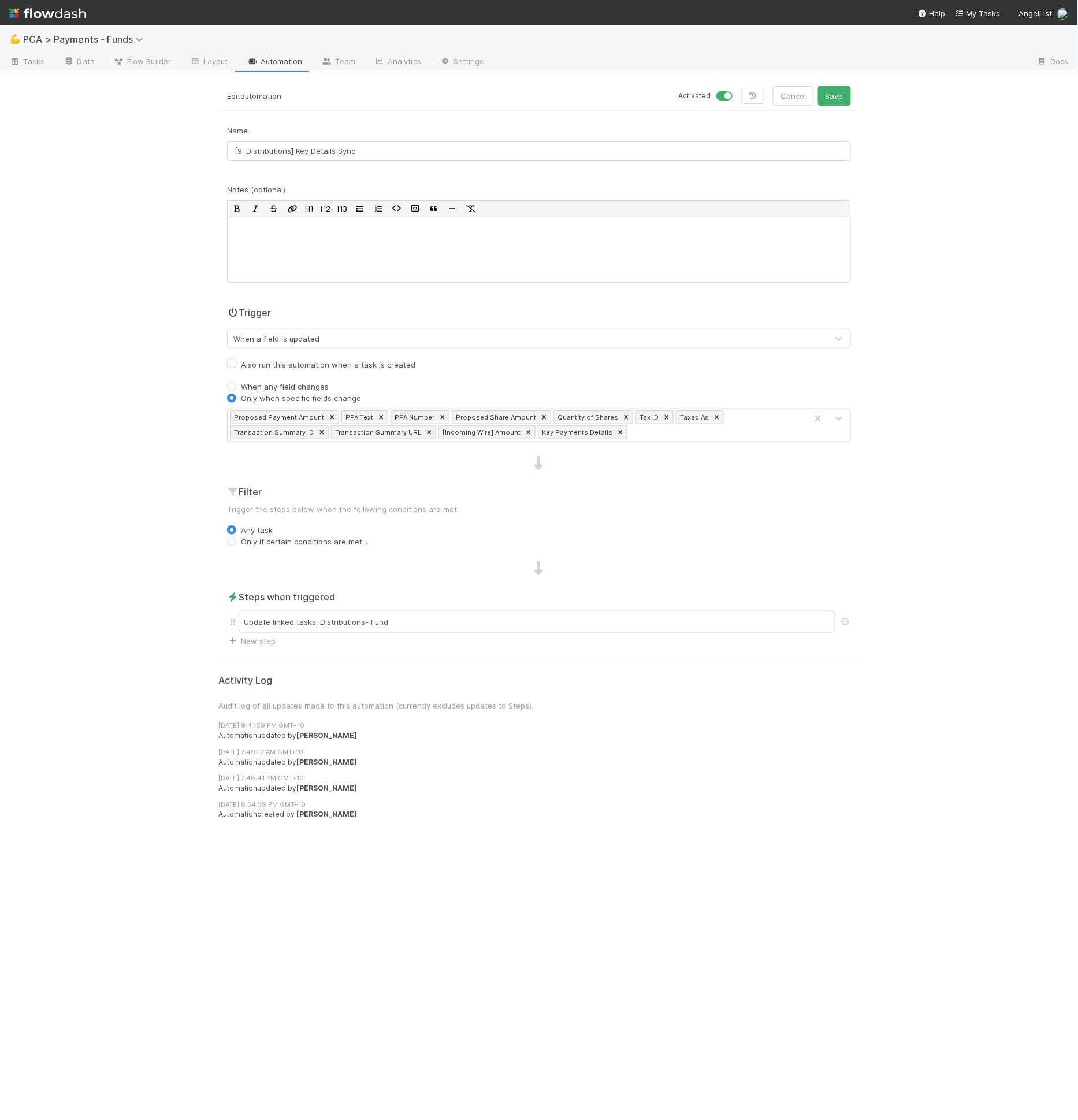
click at [496, 377] on div "Trigger When a field is updated Also run this automation when a task is created…" at bounding box center [539, 374] width 641 height 136
click at [458, 387] on div "When any field changes" at bounding box center [539, 386] width 624 height 12
click at [841, 96] on button "Save" at bounding box center [835, 96] width 33 height 19
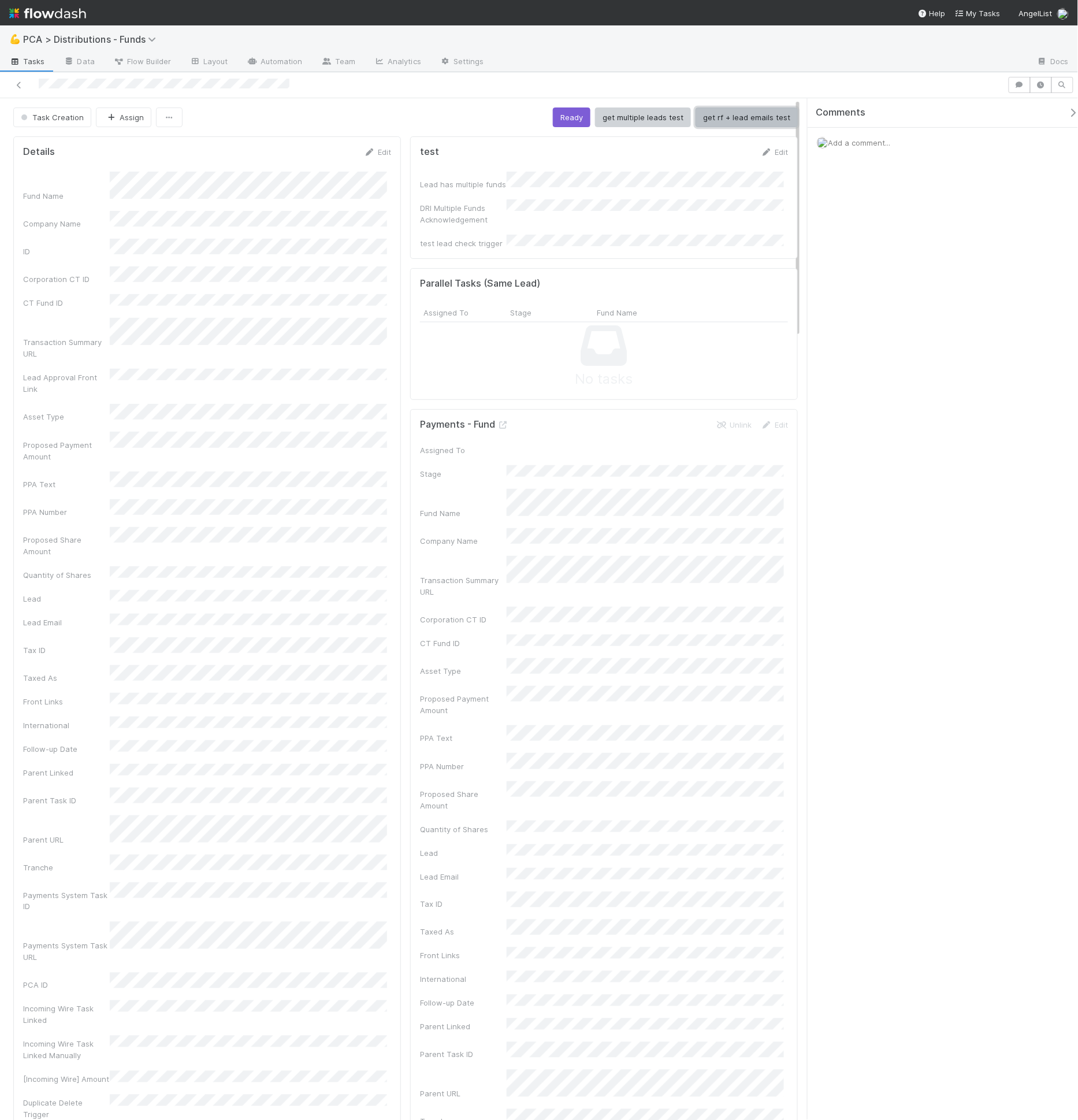
click at [738, 115] on button "get rf + lead emails test" at bounding box center [747, 117] width 102 height 19
click at [218, 63] on link "Layout" at bounding box center [209, 62] width 57 height 18
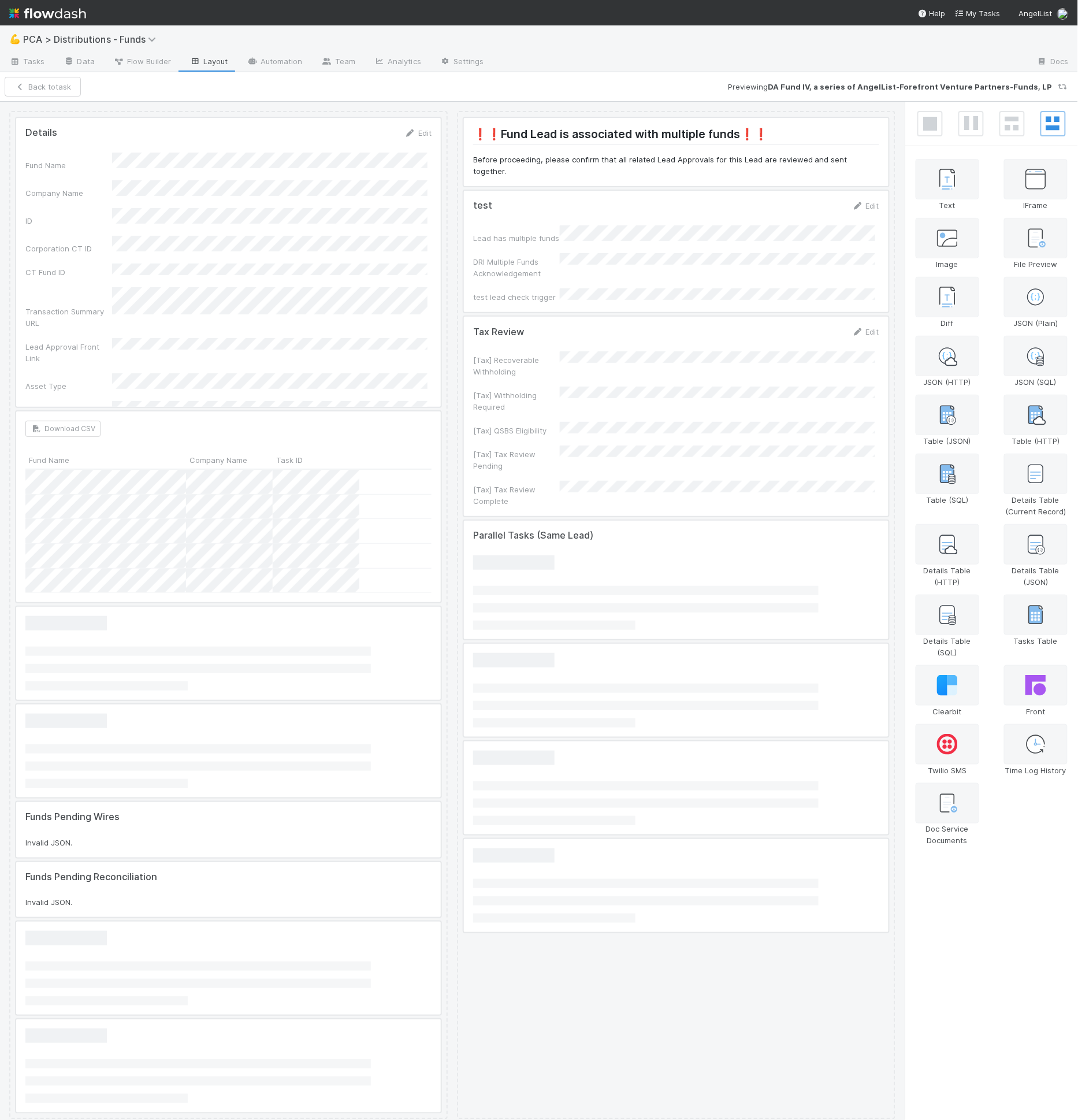
click at [570, 233] on div at bounding box center [676, 252] width 424 height 122
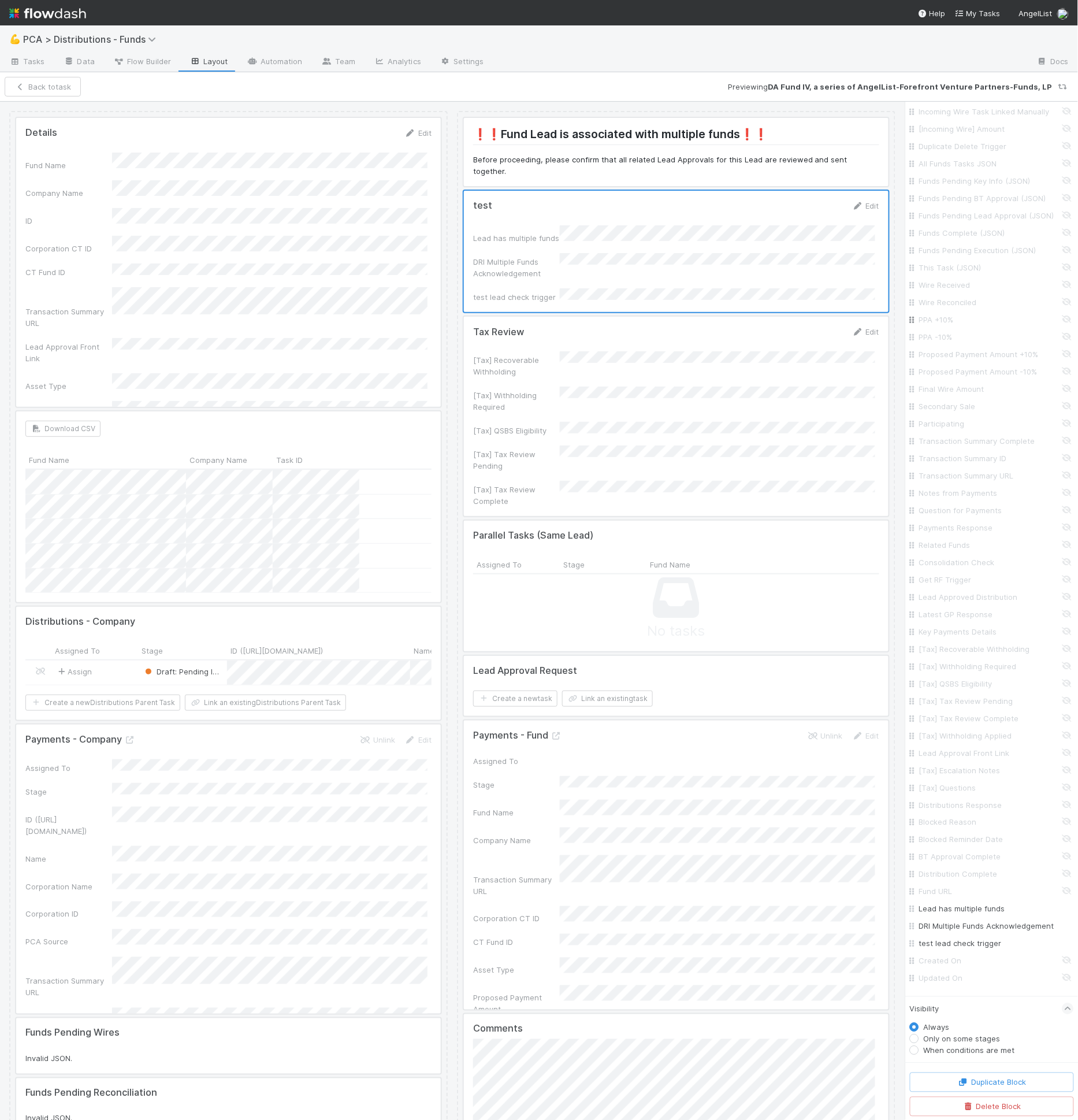
scroll to position [1248, 0]
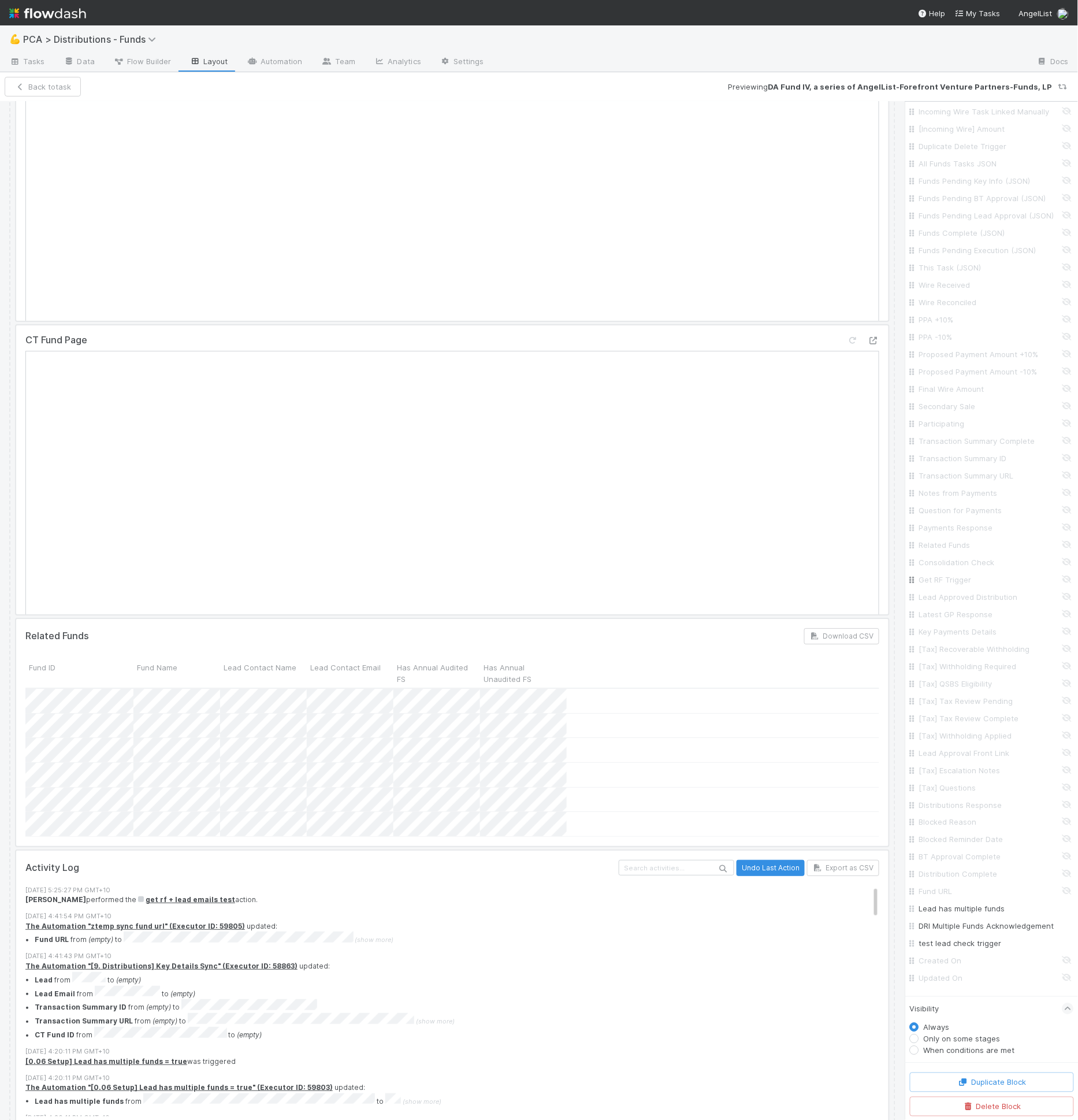
click at [951, 574] on input "Get RF Trigger" at bounding box center [995, 579] width 152 height 12
checkbox input "true"
click at [94, 87] on button "Save Changes" at bounding box center [86, 86] width 73 height 19
click at [39, 91] on button "Back to task" at bounding box center [43, 86] width 76 height 19
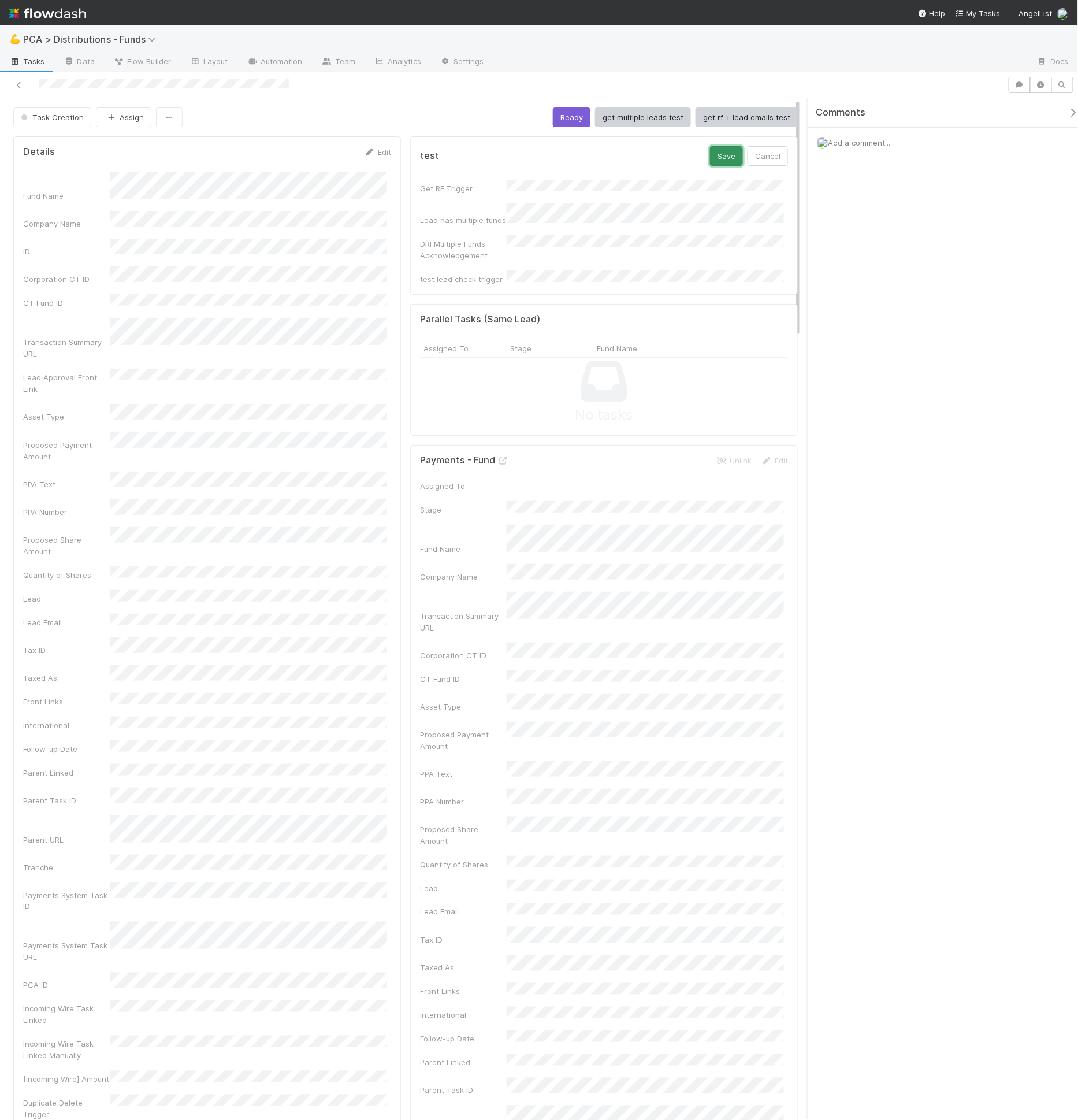
click at [713, 157] on button "Save" at bounding box center [727, 156] width 33 height 19
click at [725, 122] on button "get rf + lead emails test" at bounding box center [747, 117] width 102 height 19
click at [137, 63] on span "Flow Builder" at bounding box center [142, 61] width 58 height 12
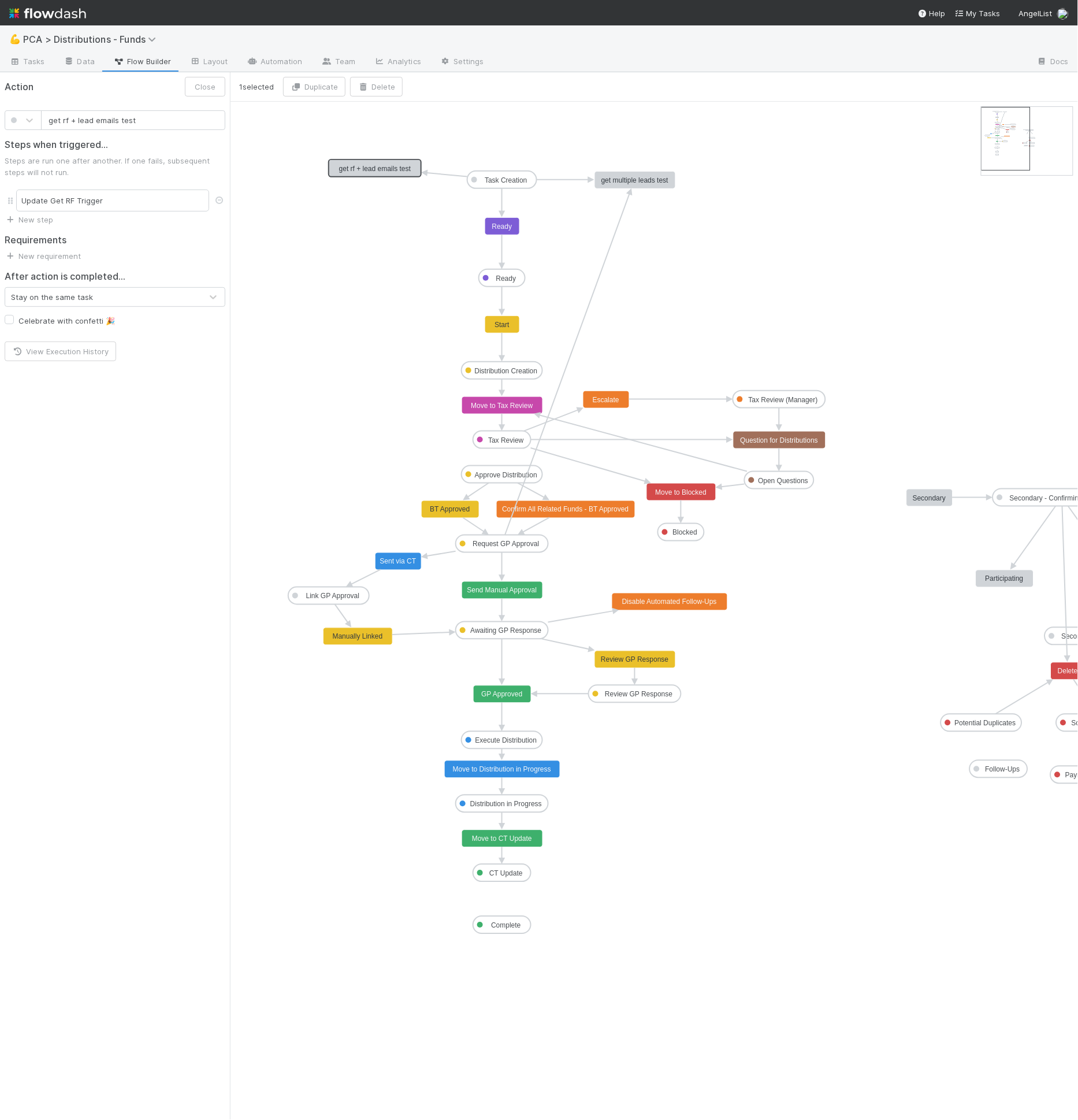
click at [385, 172] on rect at bounding box center [376, 168] width 92 height 18
click at [31, 220] on link "New step" at bounding box center [29, 219] width 49 height 9
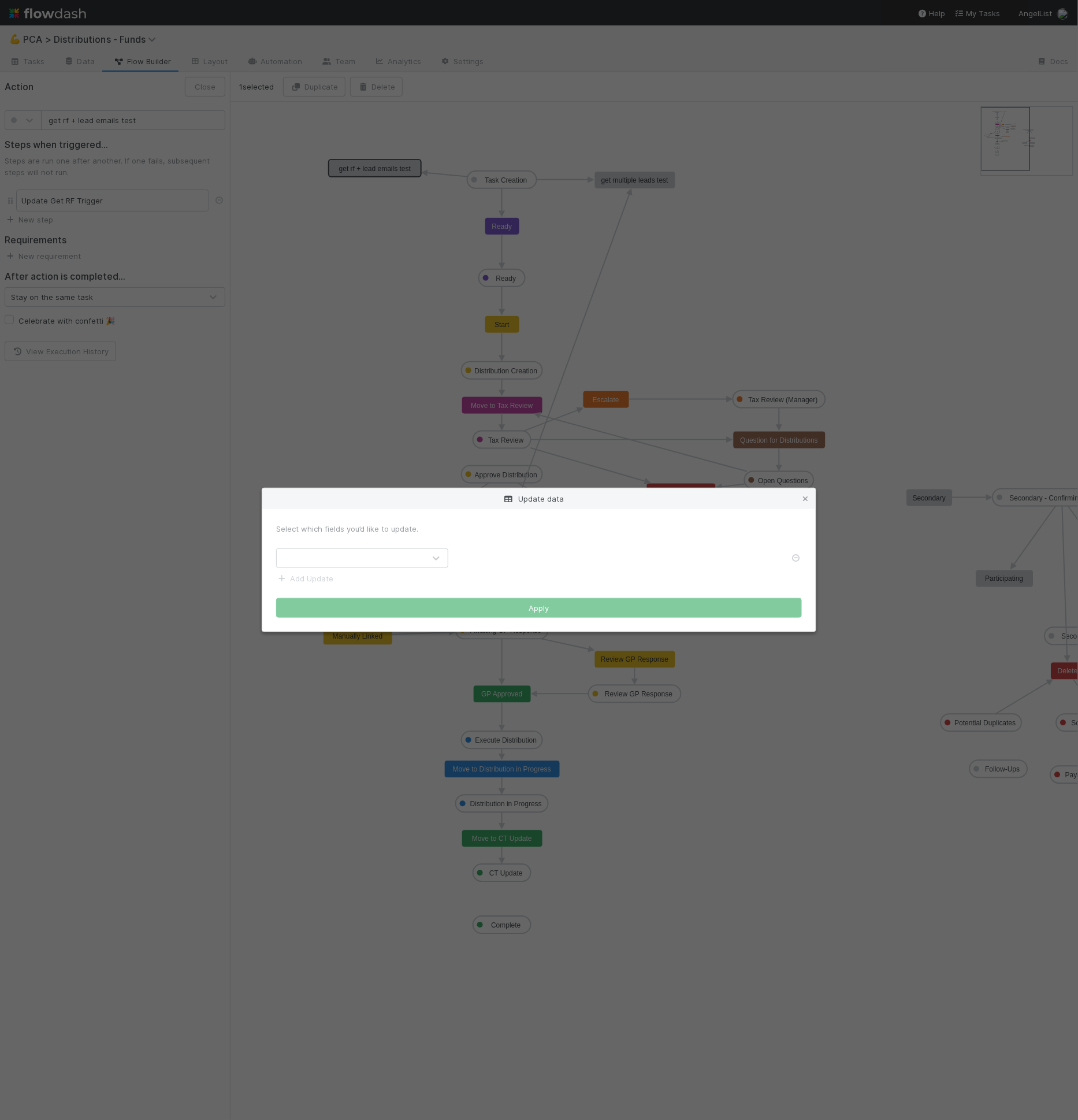
click at [311, 553] on div at bounding box center [350, 558] width 148 height 18
type input "rela"
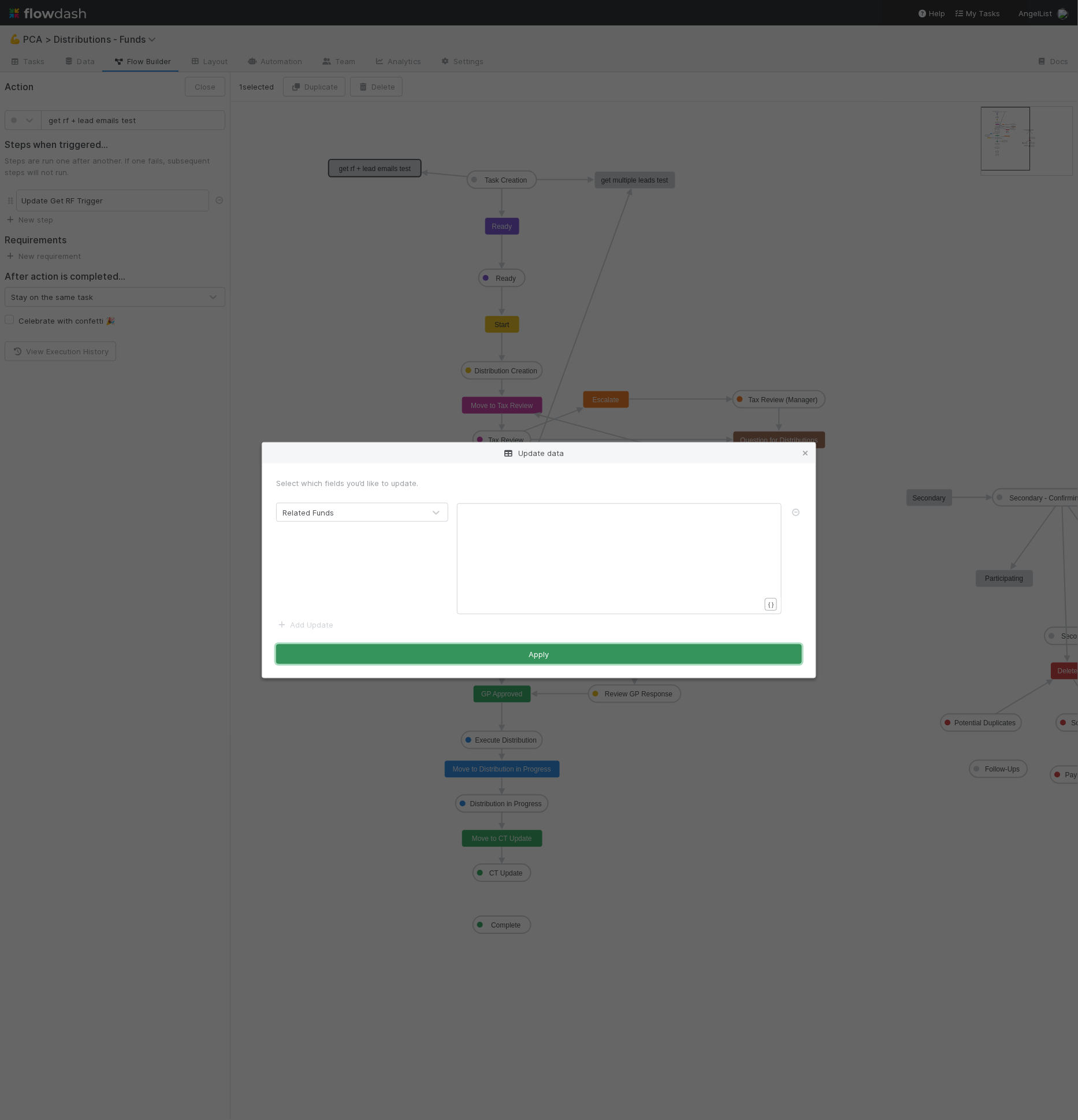
click at [401, 652] on button "Apply" at bounding box center [539, 654] width 526 height 19
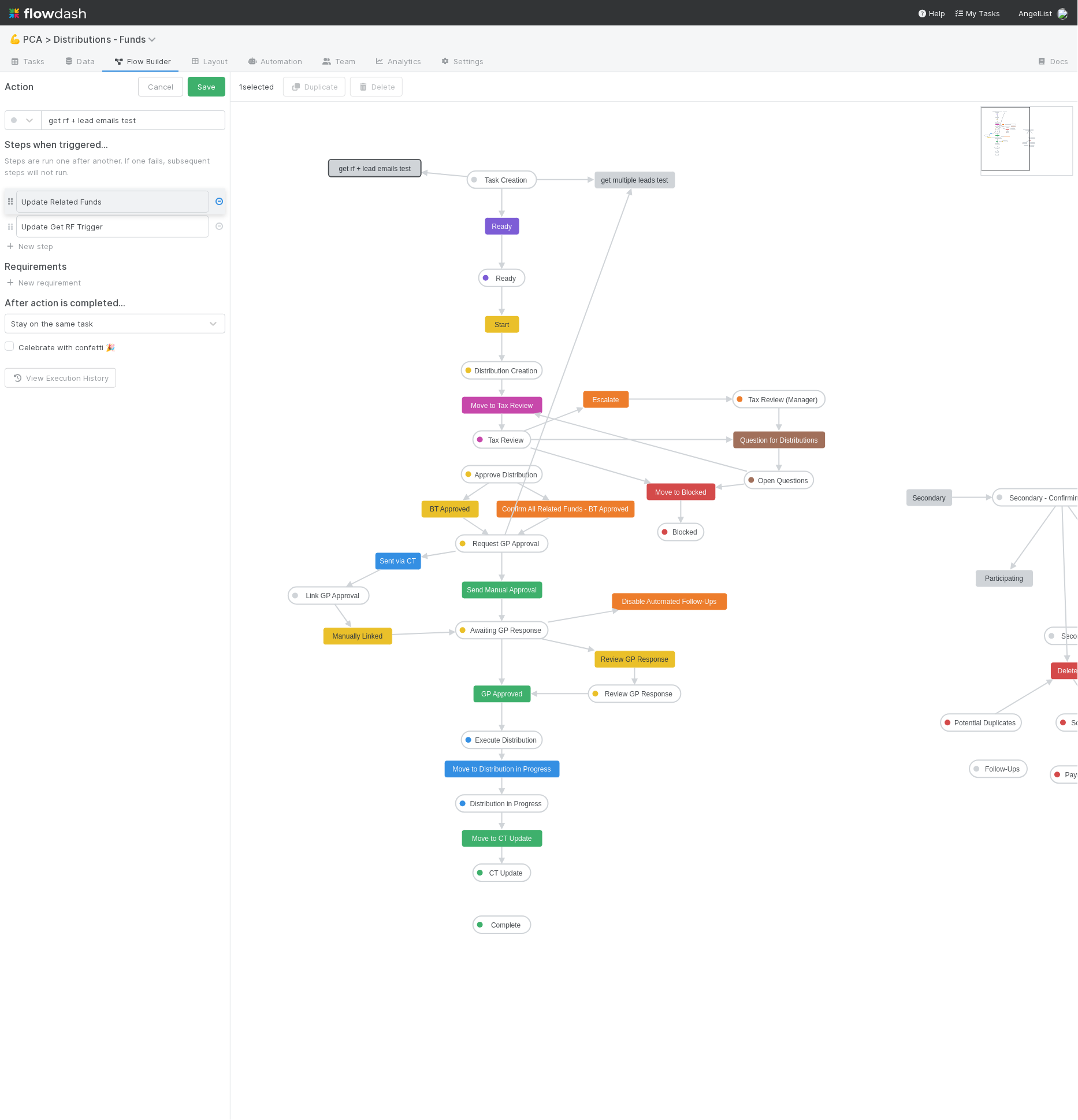
drag, startPoint x: 12, startPoint y: 228, endPoint x: 11, endPoint y: 204, distance: 24.0
click at [11, 204] on div "Update Get RF Trigger Update Related Funds" at bounding box center [115, 213] width 221 height 53
click at [199, 83] on button "Save" at bounding box center [207, 86] width 38 height 19
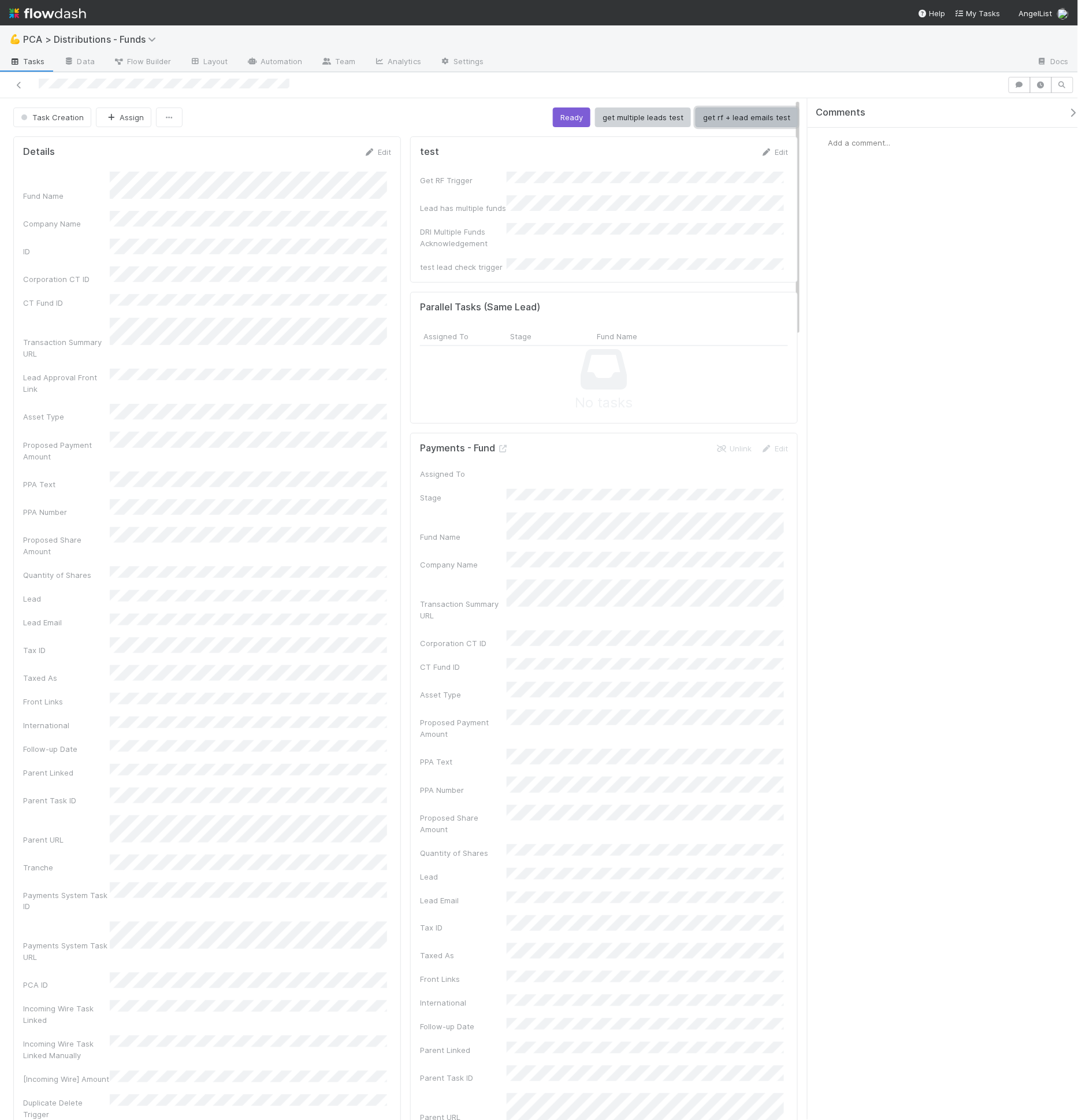
click at [703, 118] on button "get rf + lead emails test" at bounding box center [747, 117] width 102 height 19
click at [712, 156] on button "Save" at bounding box center [727, 156] width 33 height 19
click at [722, 112] on button "get rf + lead emails test" at bounding box center [747, 117] width 102 height 19
click at [31, 66] on span "Tasks" at bounding box center [27, 61] width 36 height 12
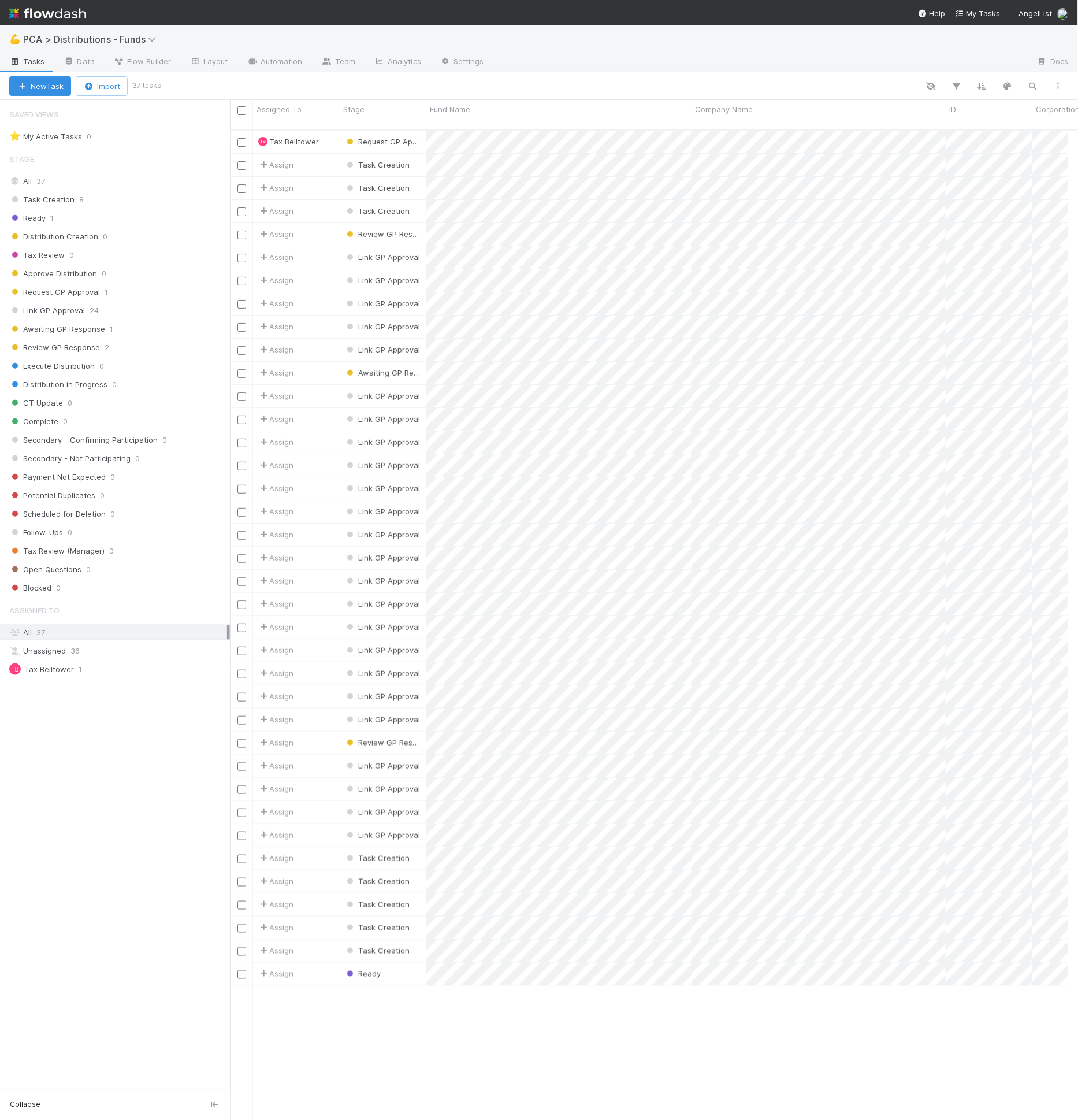
scroll to position [990, 829]
click at [238, 877] on input "checkbox" at bounding box center [242, 882] width 9 height 9
click at [243, 947] on input "checkbox" at bounding box center [242, 951] width 9 height 9
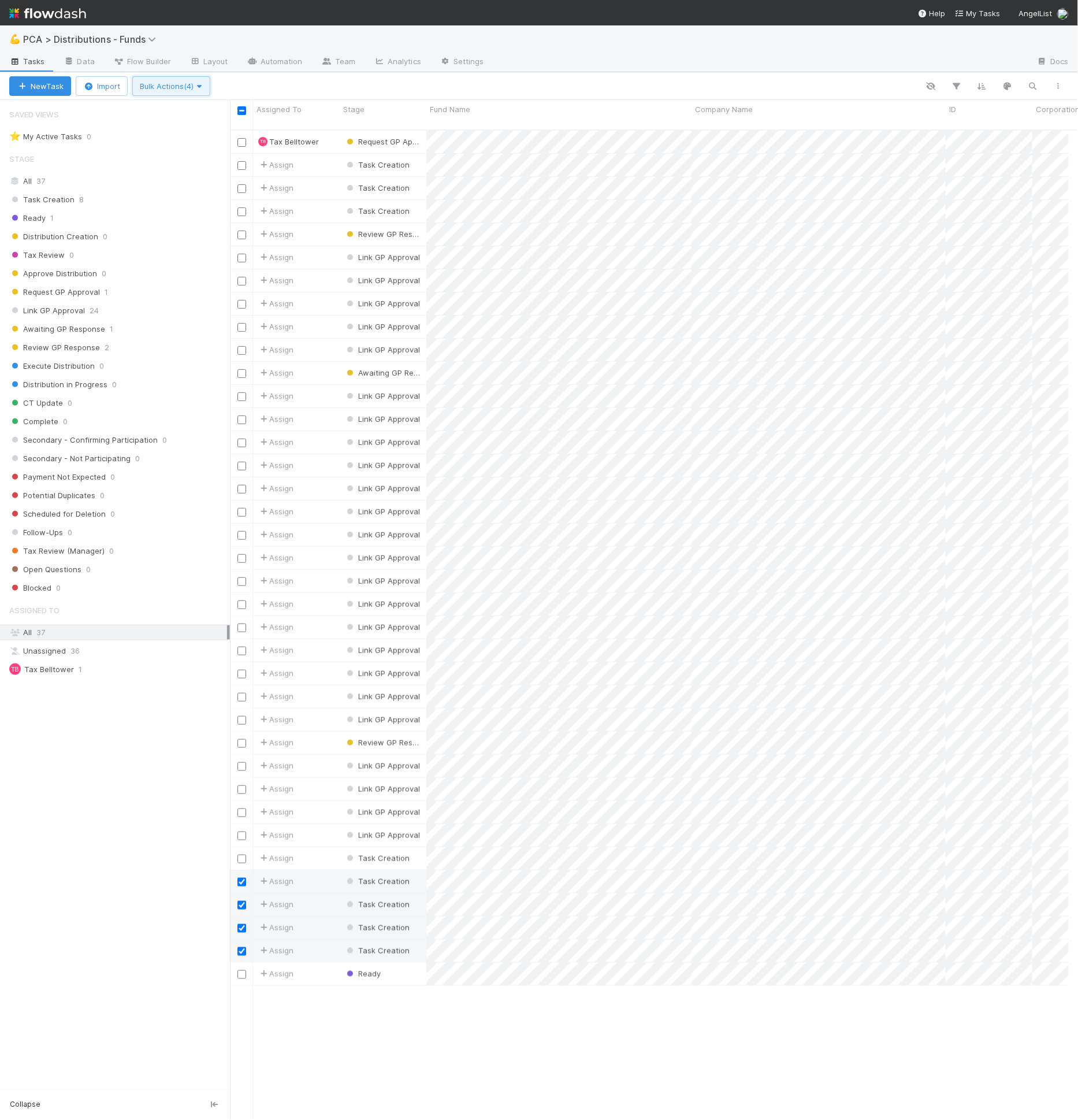
click at [193, 91] on button "Bulk Actions (4)" at bounding box center [171, 86] width 78 height 19
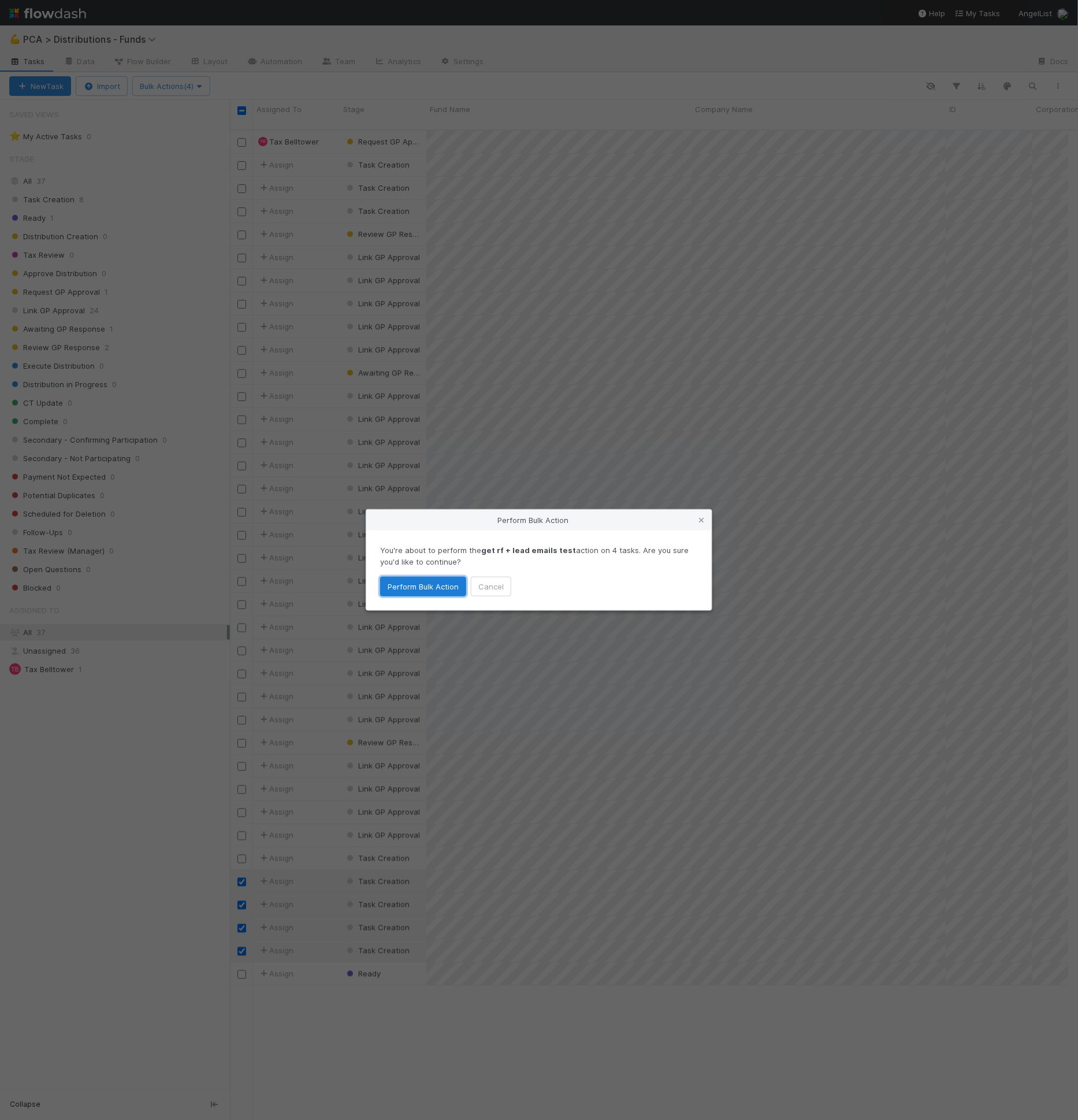
click at [381, 586] on button "Perform Bulk Action" at bounding box center [423, 586] width 86 height 19
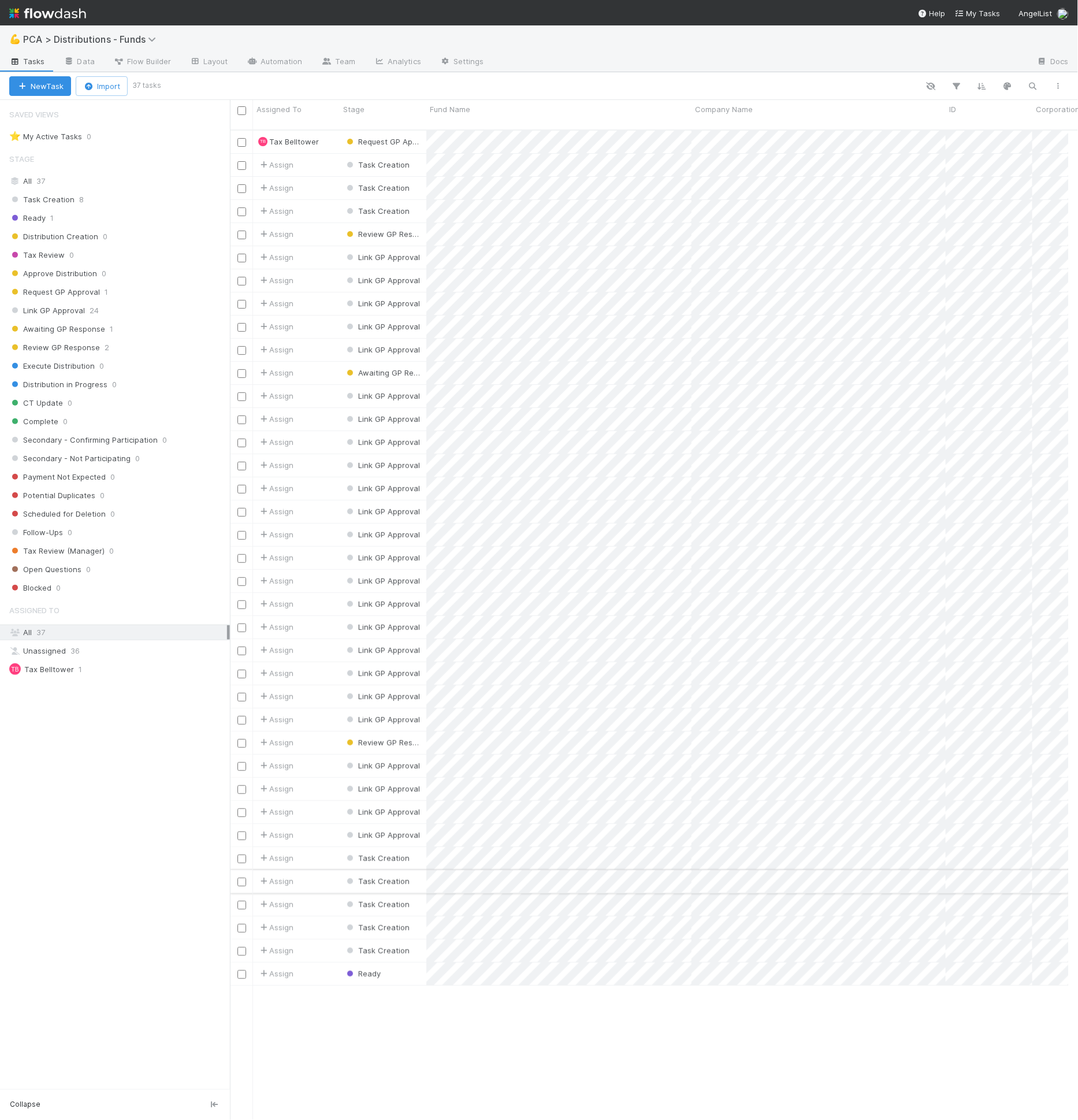
click at [424, 873] on div "Task Creation" at bounding box center [383, 881] width 87 height 22
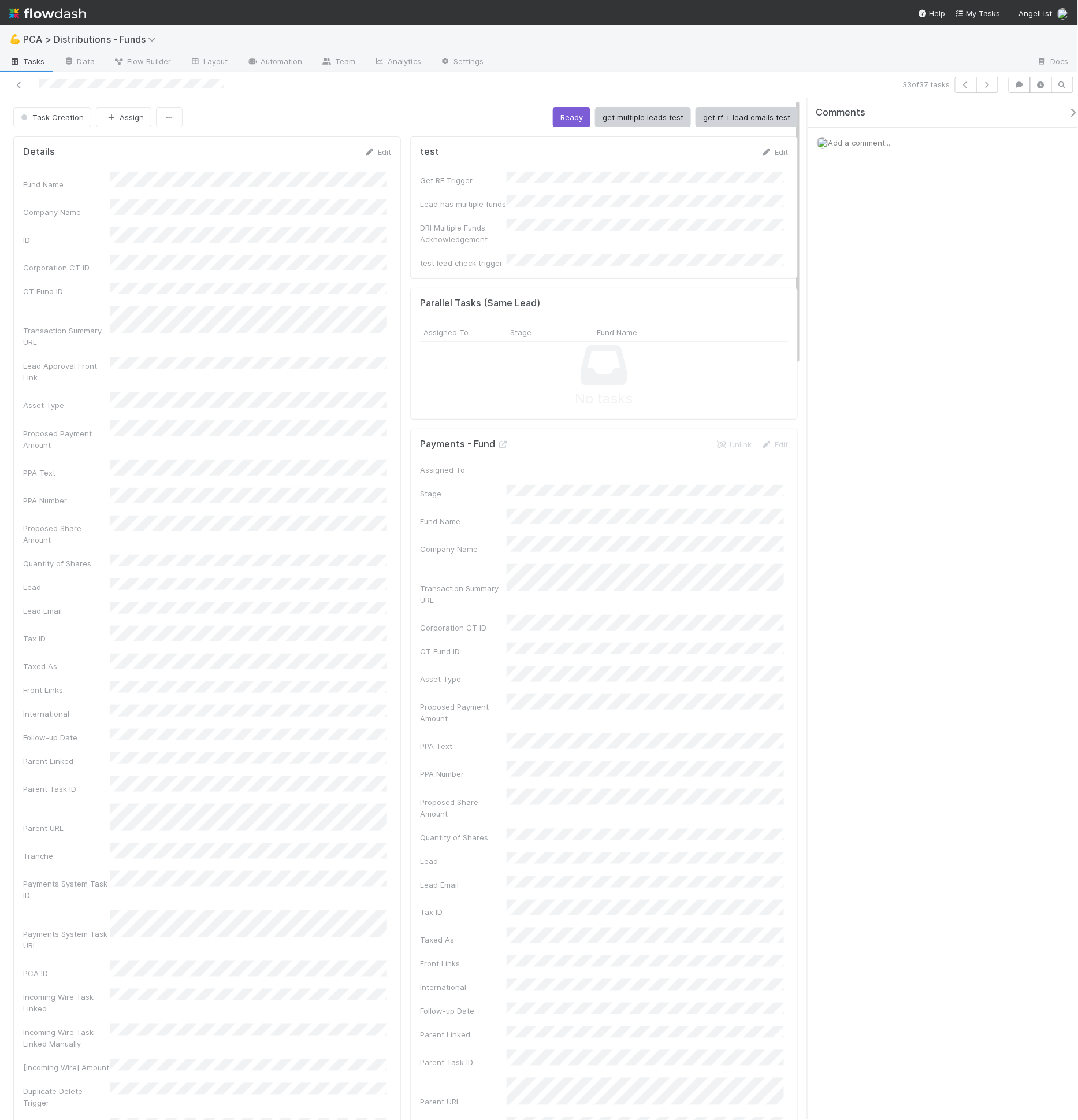
click at [159, 69] on link "Flow Builder" at bounding box center [142, 62] width 76 height 18
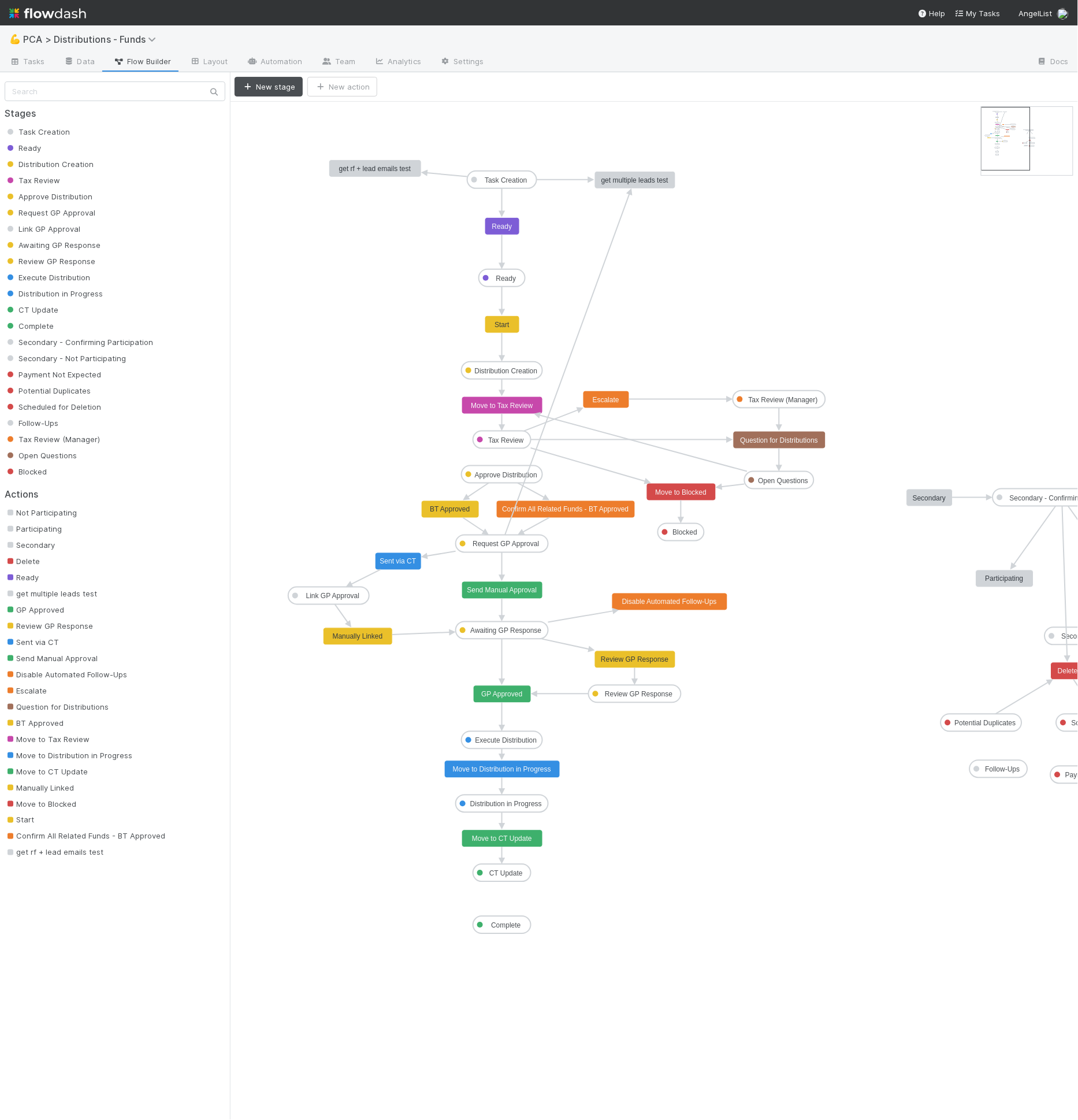
click at [366, 173] on rect at bounding box center [376, 168] width 92 height 18
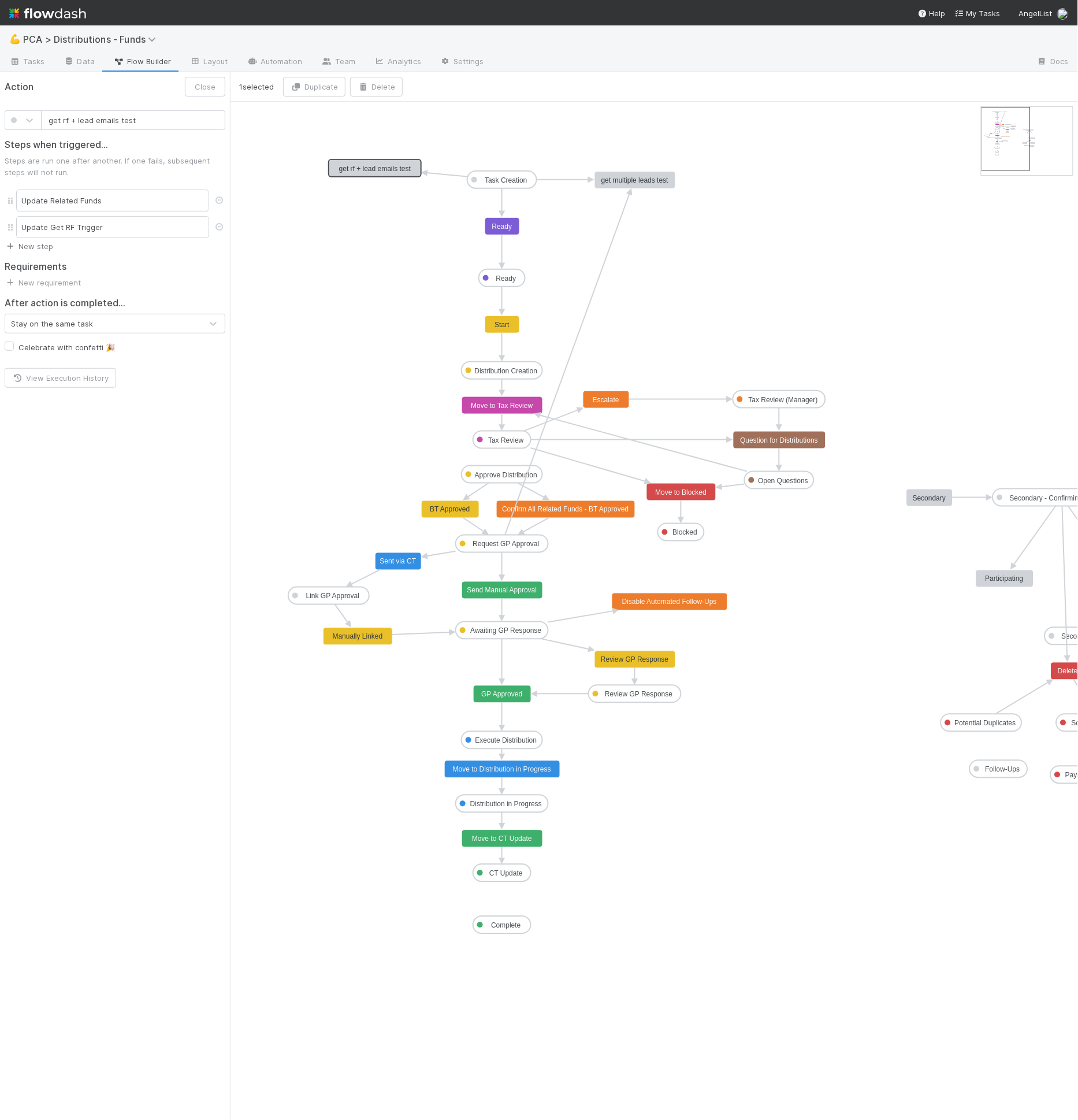
click at [41, 243] on link "New step" at bounding box center [29, 246] width 49 height 9
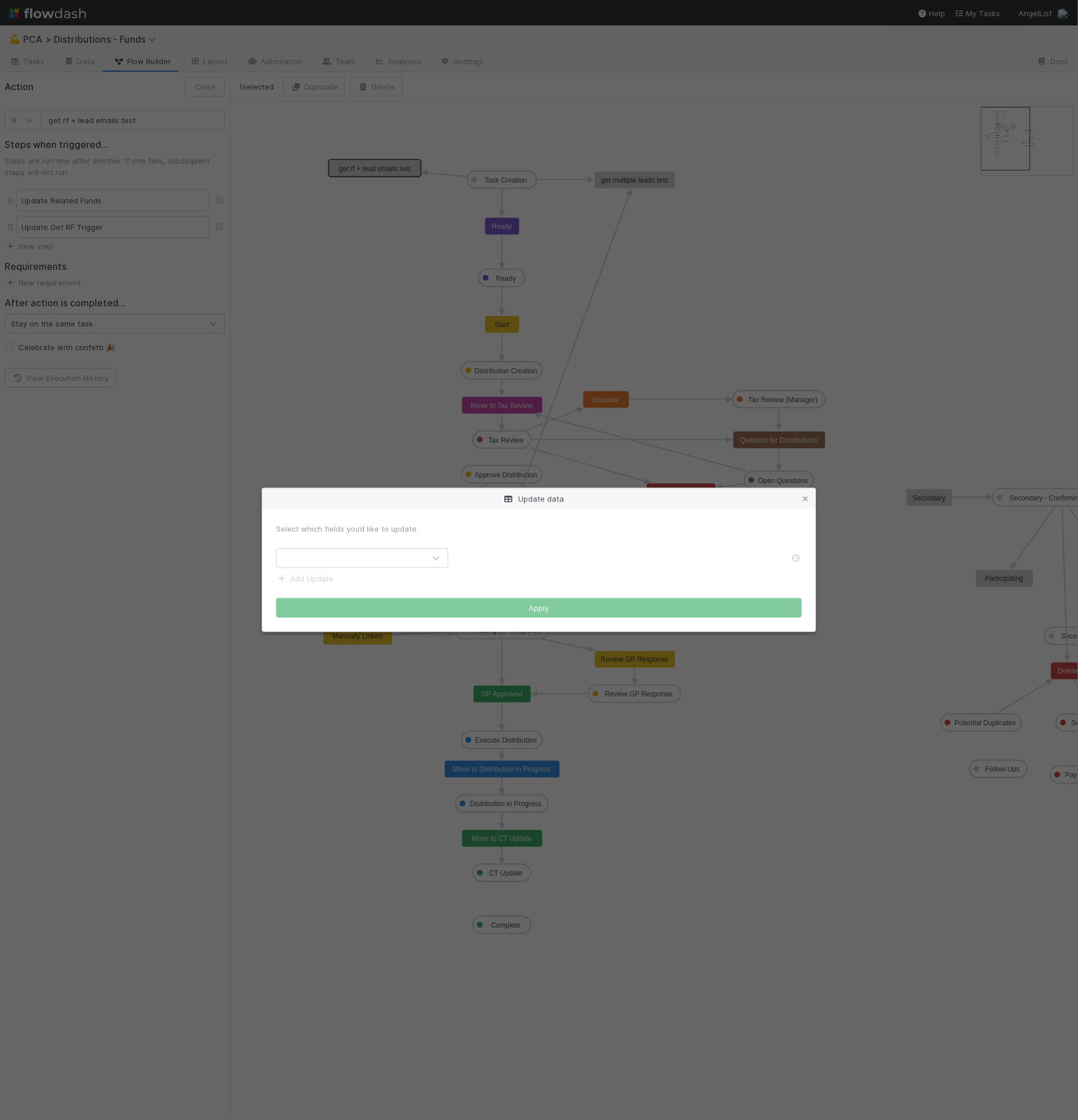
click at [423, 555] on div at bounding box center [350, 558] width 148 height 18
type input "get rf"
click at [513, 626] on div "Select which fields you’d like to update. option Get RF Trigger, selected. 0 re…" at bounding box center [539, 570] width 553 height 122
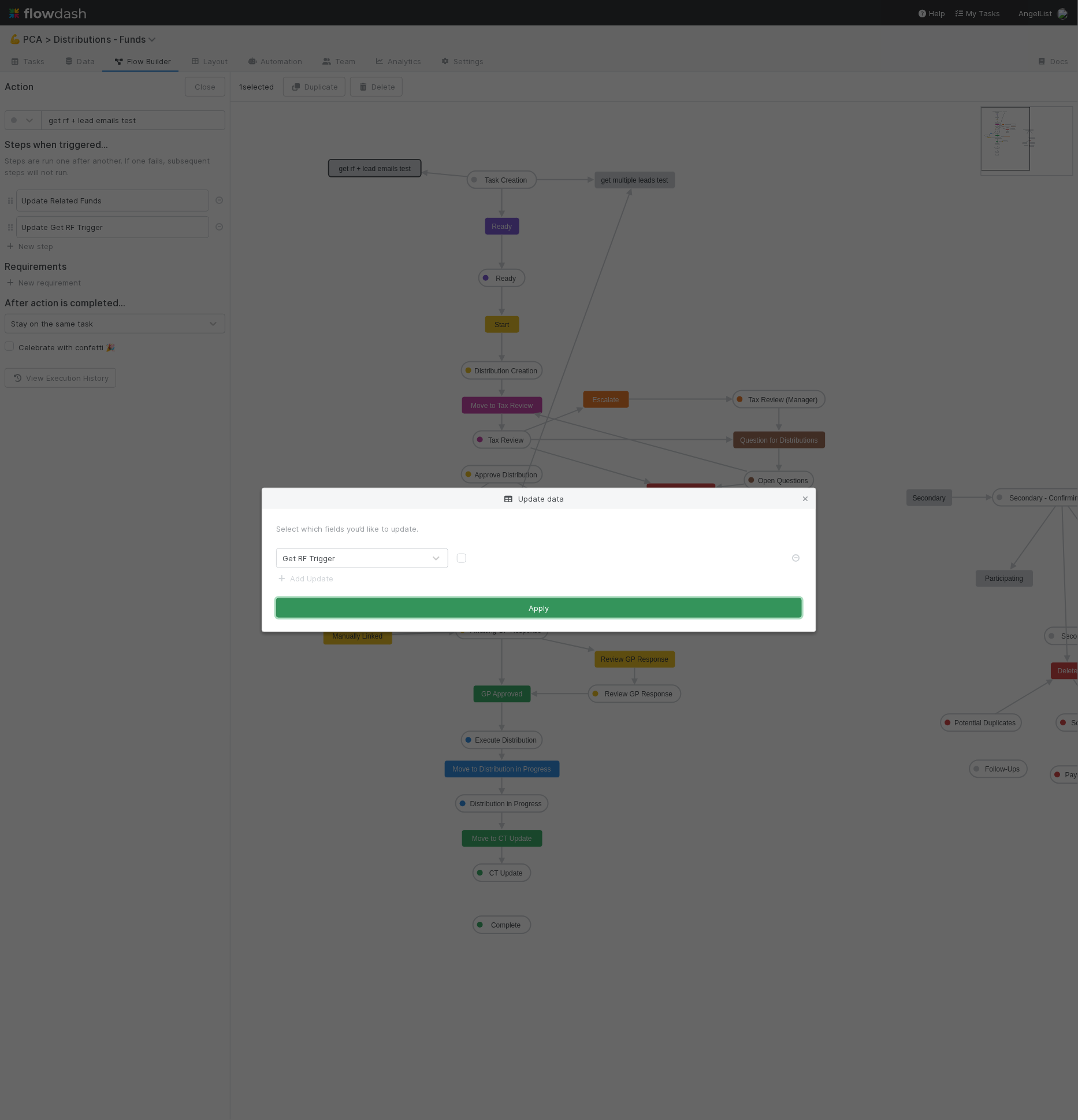
click at [514, 612] on button "Apply" at bounding box center [539, 607] width 526 height 19
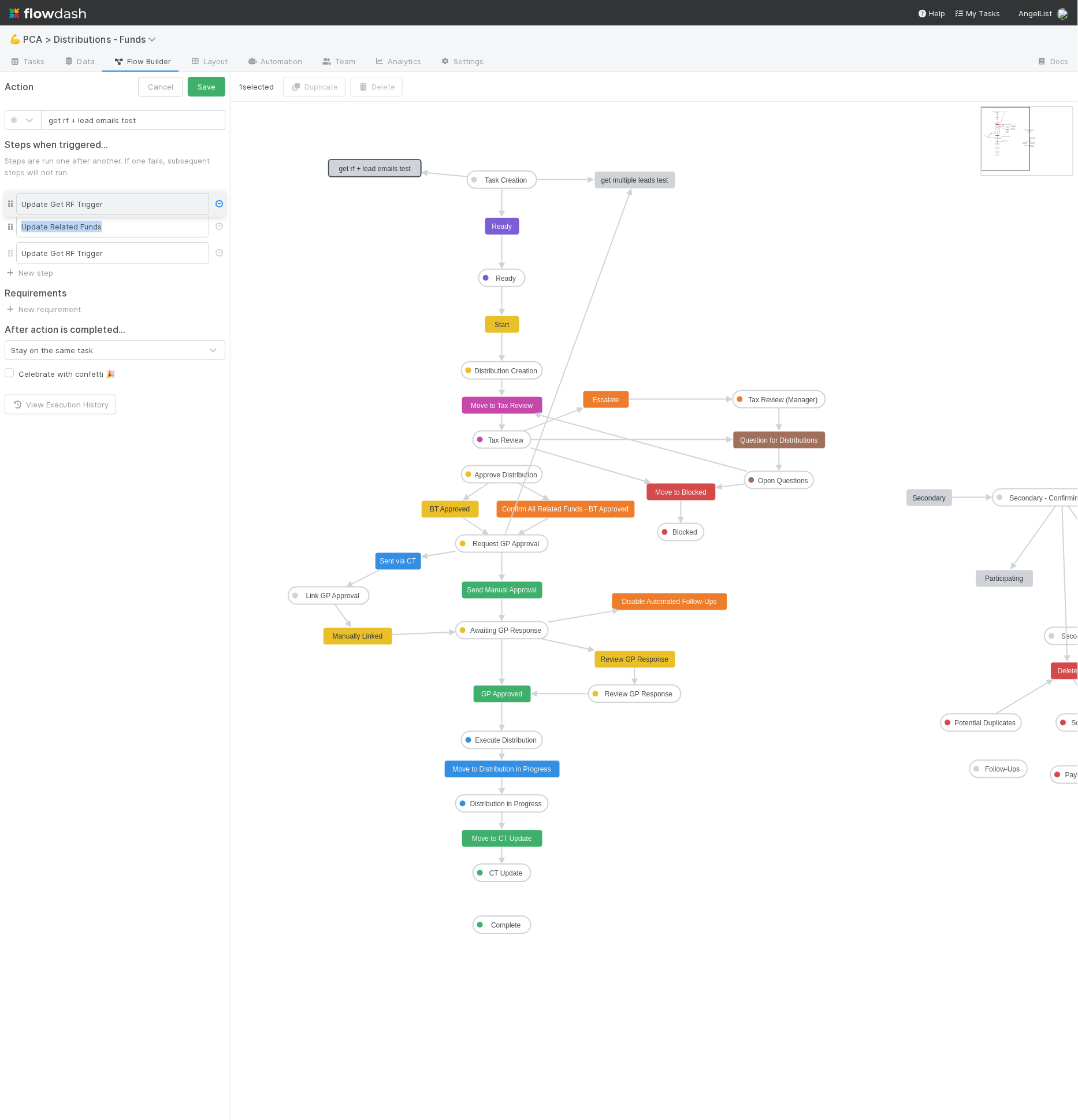
drag, startPoint x: 6, startPoint y: 251, endPoint x: 8, endPoint y: 203, distance: 48.0
click at [8, 203] on div "Update Related Funds Update Get RF Trigger Update Get RF Trigger" at bounding box center [115, 227] width 221 height 80
click at [204, 77] on button "Save" at bounding box center [207, 86] width 38 height 19
click at [215, 85] on button "Close" at bounding box center [205, 86] width 41 height 19
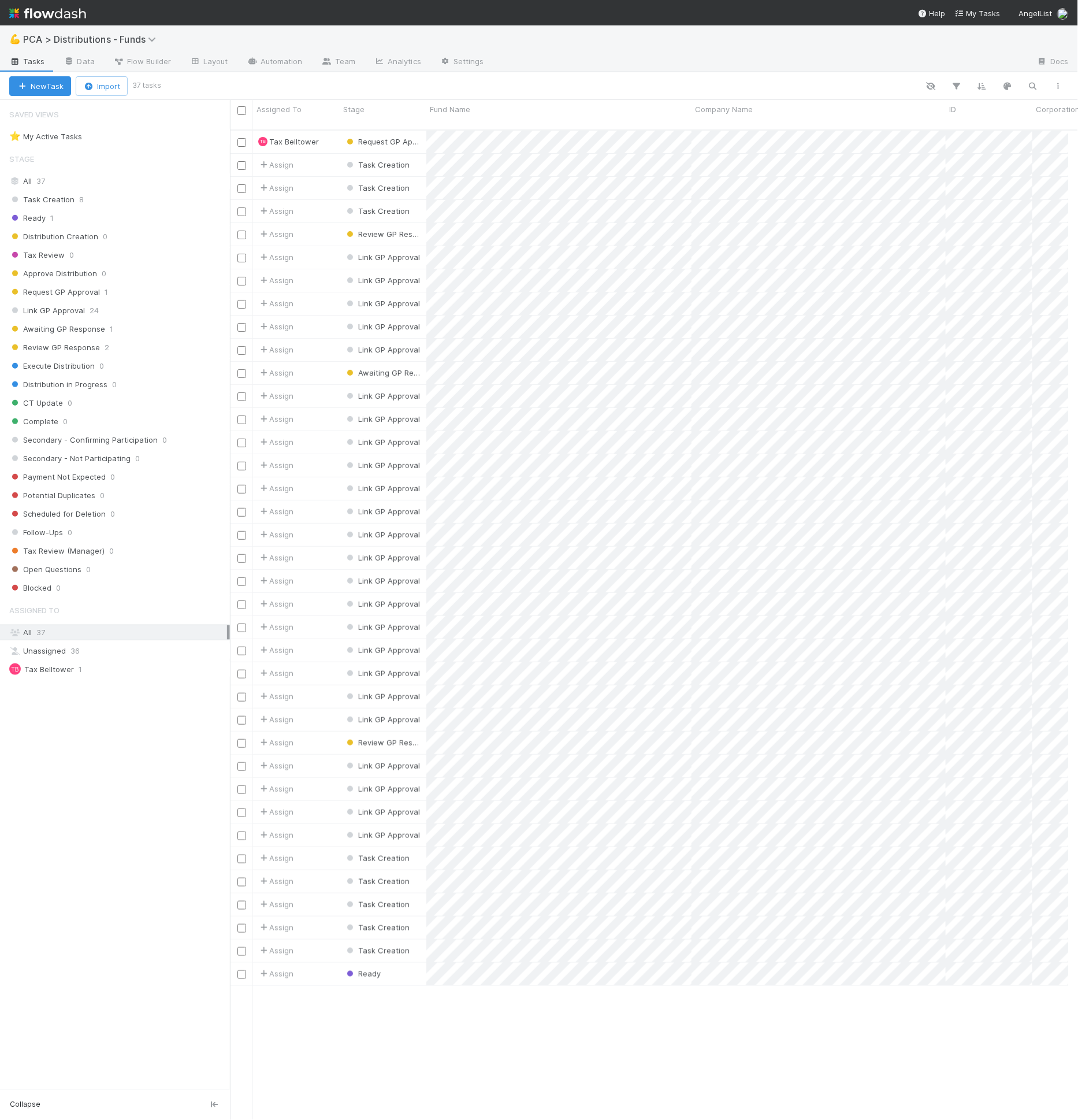
scroll to position [990, 829]
click at [245, 877] on input "checkbox" at bounding box center [242, 882] width 9 height 9
click at [241, 947] on input "checkbox" at bounding box center [242, 951] width 9 height 9
click at [242, 900] on input "checkbox" at bounding box center [242, 905] width 9 height 9
click at [241, 924] on input "checkbox" at bounding box center [242, 928] width 9 height 9
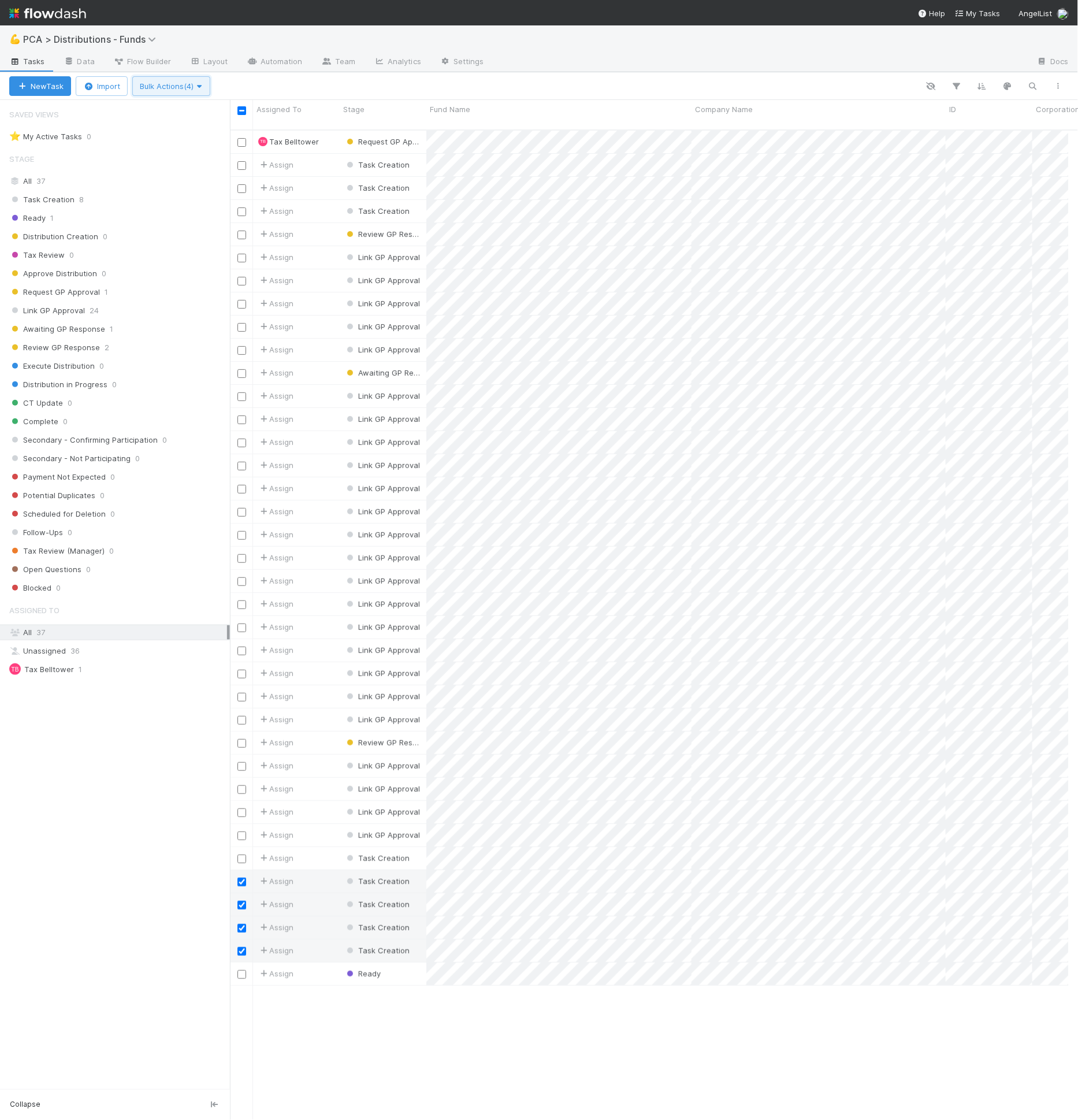
click at [180, 92] on button "Bulk Actions (4)" at bounding box center [171, 86] width 78 height 19
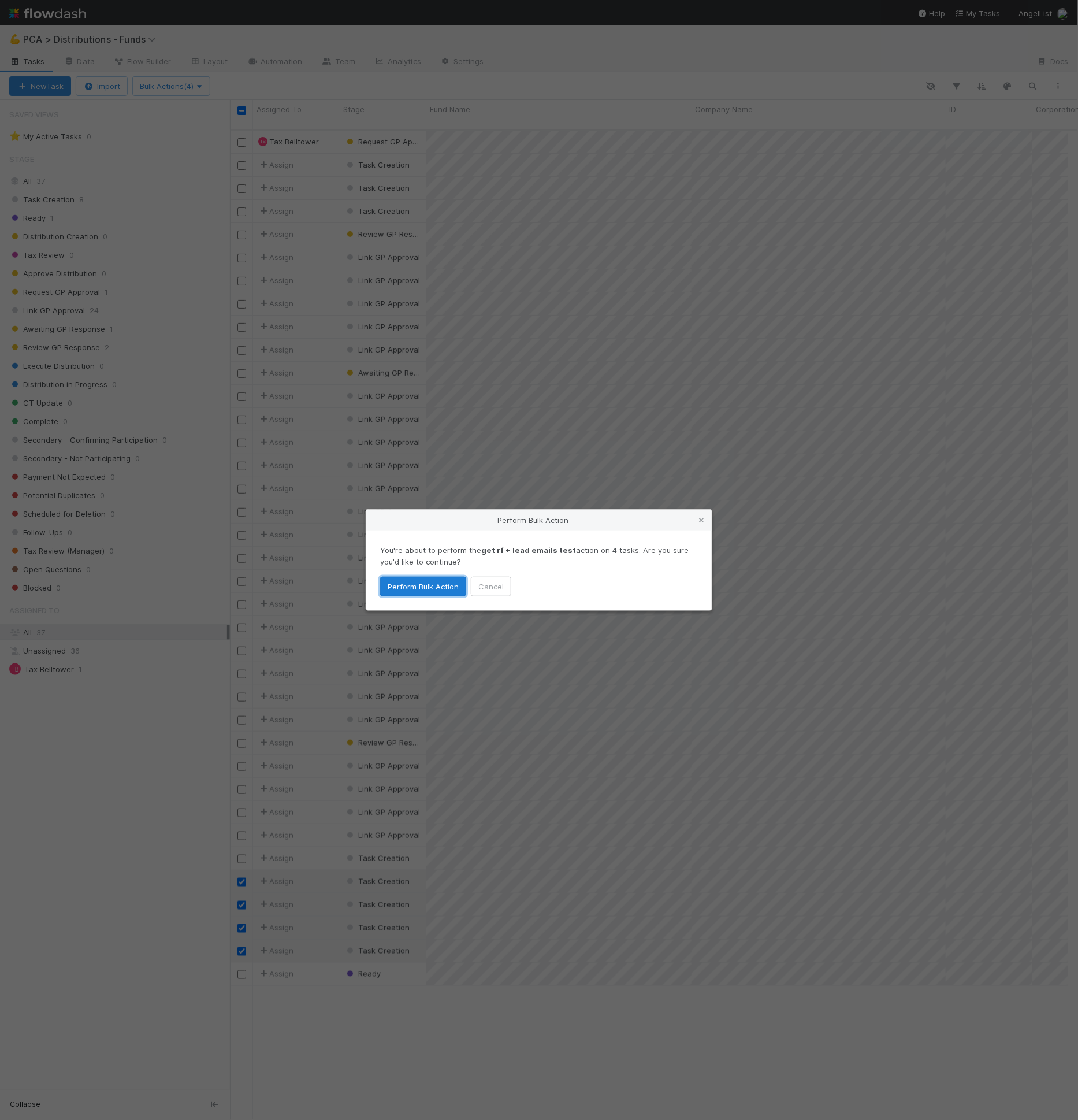
click at [420, 589] on button "Perform Bulk Action" at bounding box center [423, 586] width 86 height 19
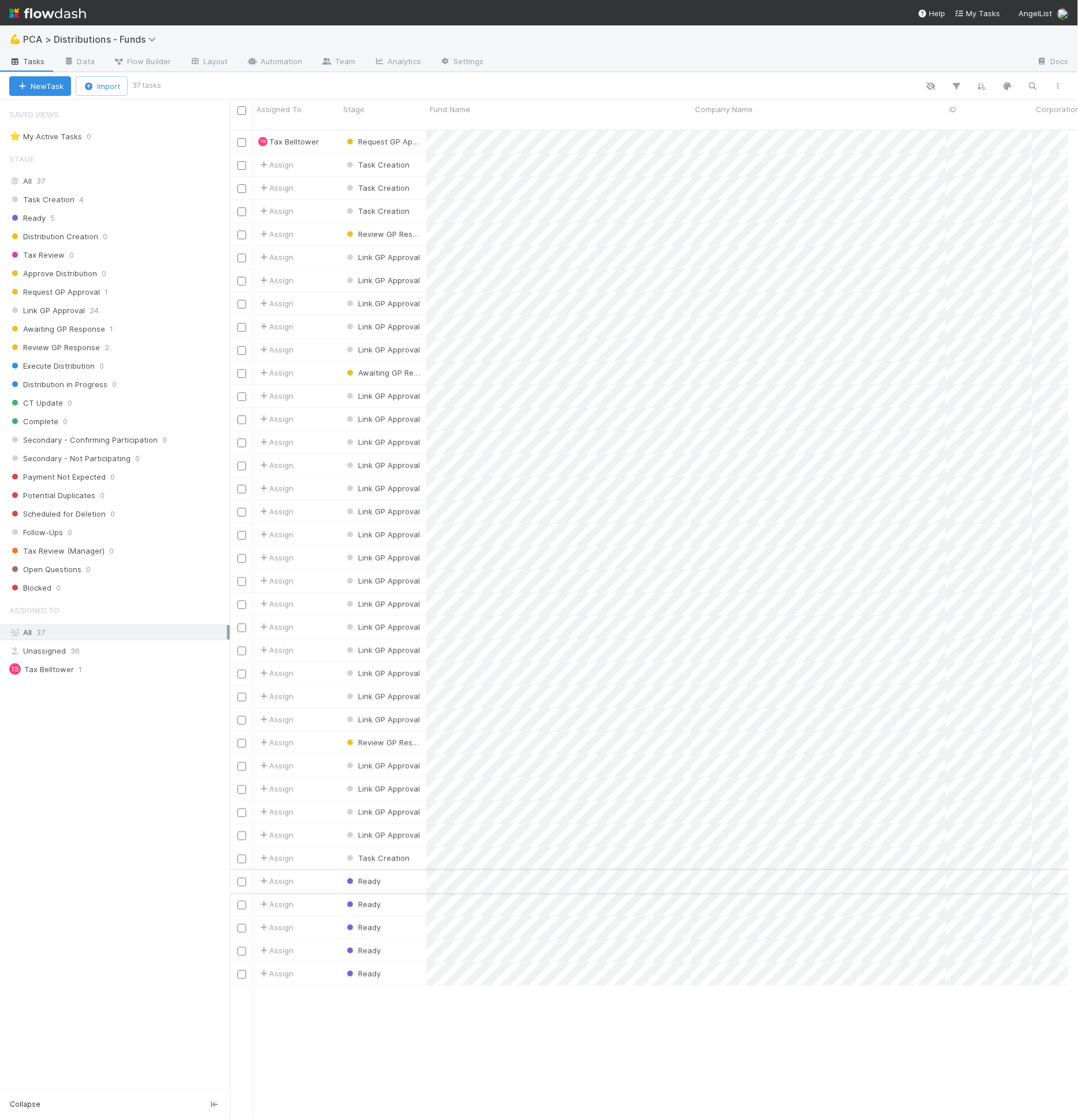
click at [404, 876] on div "Ready" at bounding box center [383, 881] width 87 height 22
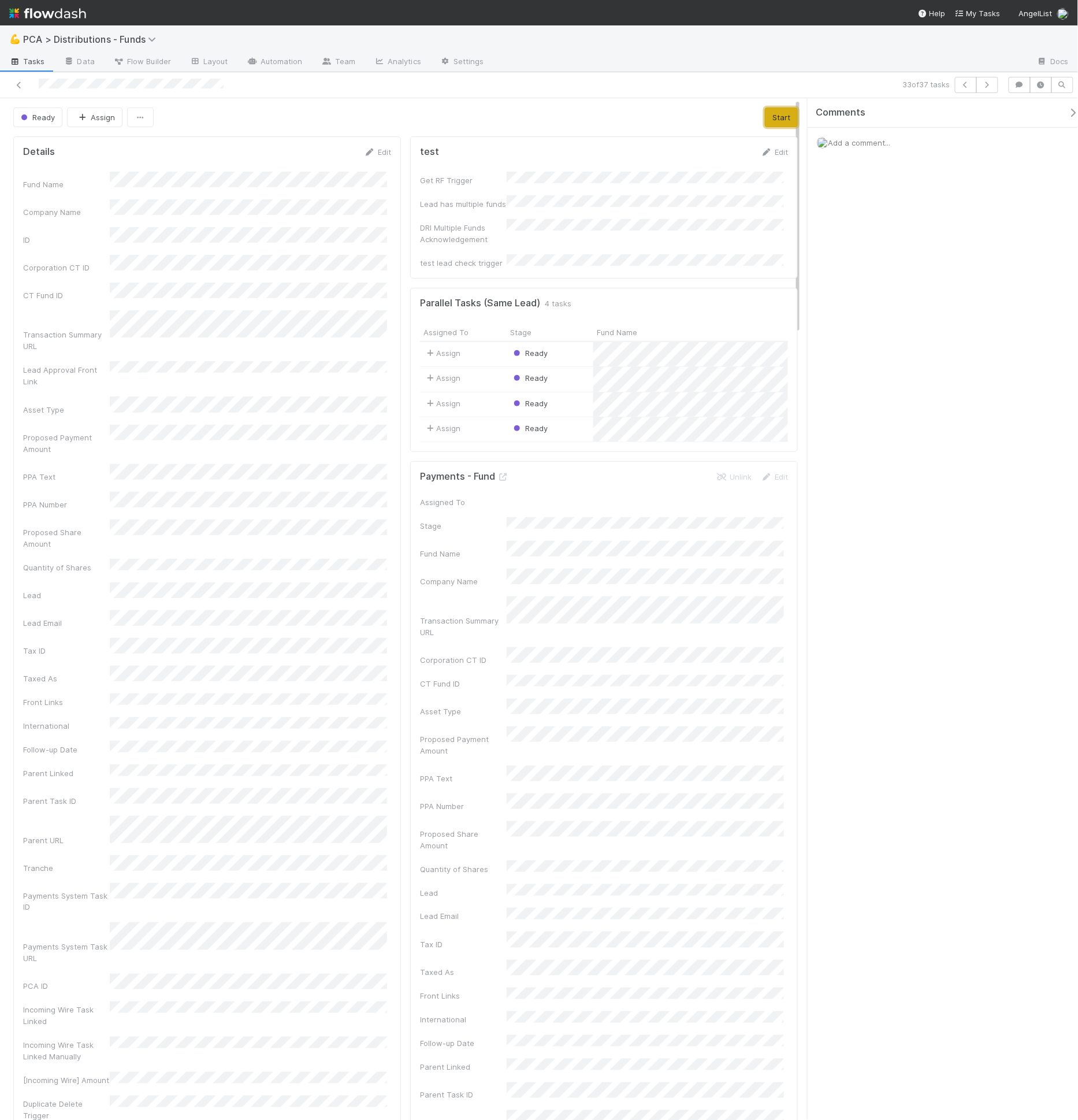
click at [772, 120] on button "Start" at bounding box center [781, 117] width 33 height 19
click at [748, 120] on button "Move to Tax Review" at bounding box center [753, 117] width 88 height 19
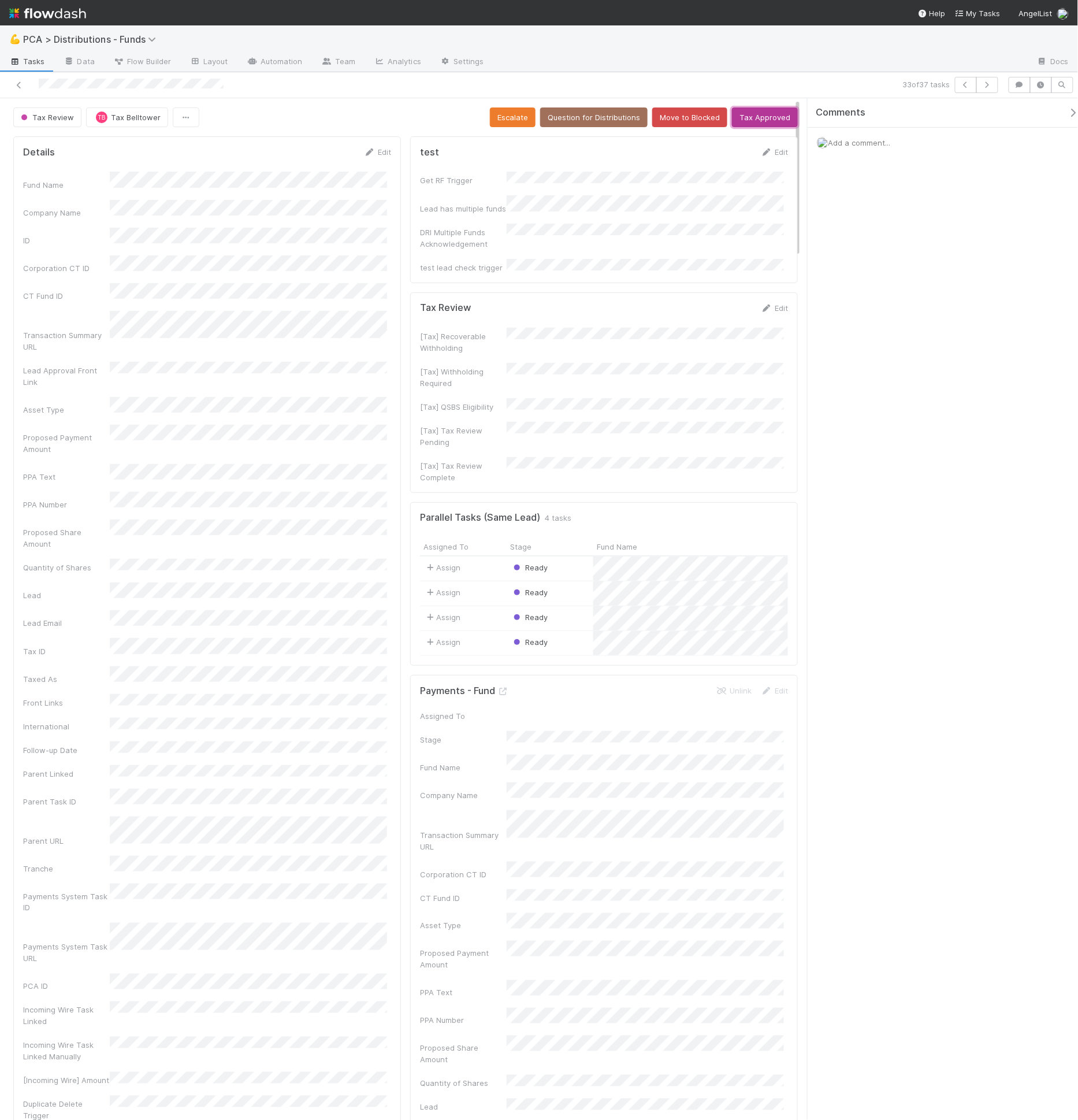
click at [748, 115] on button "Tax Approved" at bounding box center [765, 117] width 66 height 19
click at [283, 108] on div "Tax Review TB Tax Belltower Escalate Question for Distributions Move to Blocked…" at bounding box center [406, 117] width 784 height 19
click at [753, 114] on button "Tax Approved" at bounding box center [765, 117] width 66 height 19
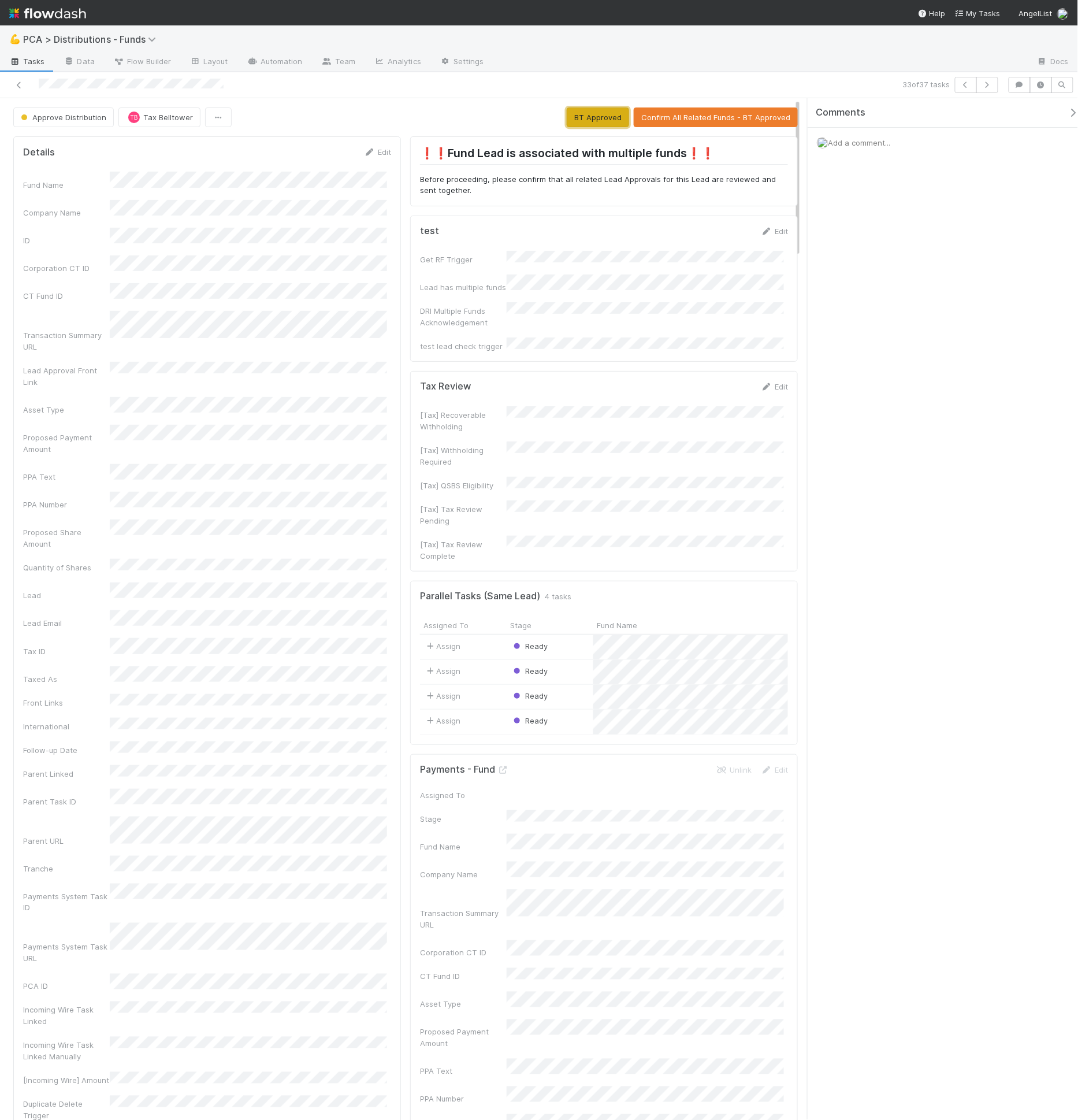
click at [582, 119] on button "BT Approved" at bounding box center [598, 117] width 63 height 19
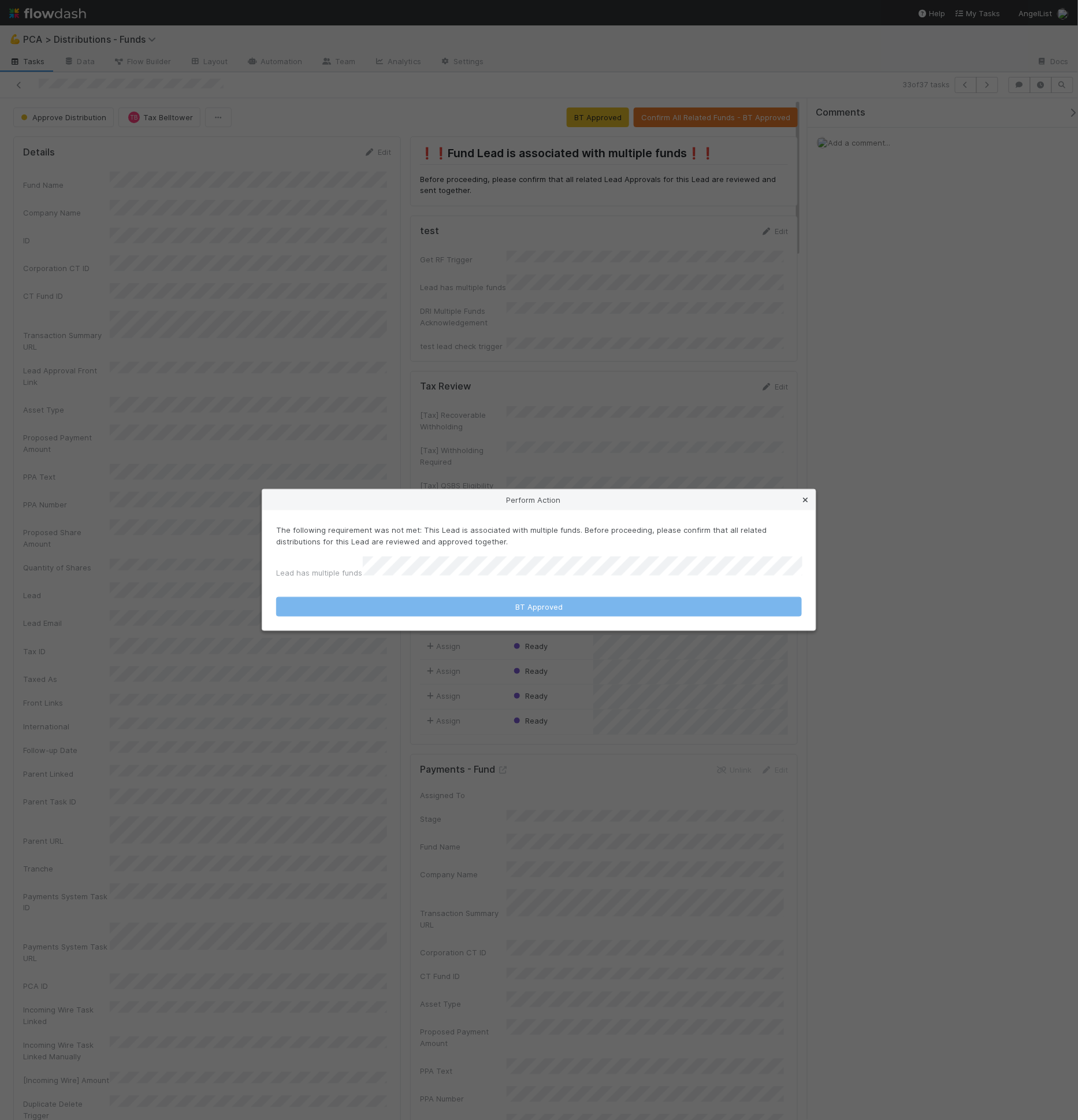
click at [806, 502] on icon at bounding box center [805, 500] width 12 height 7
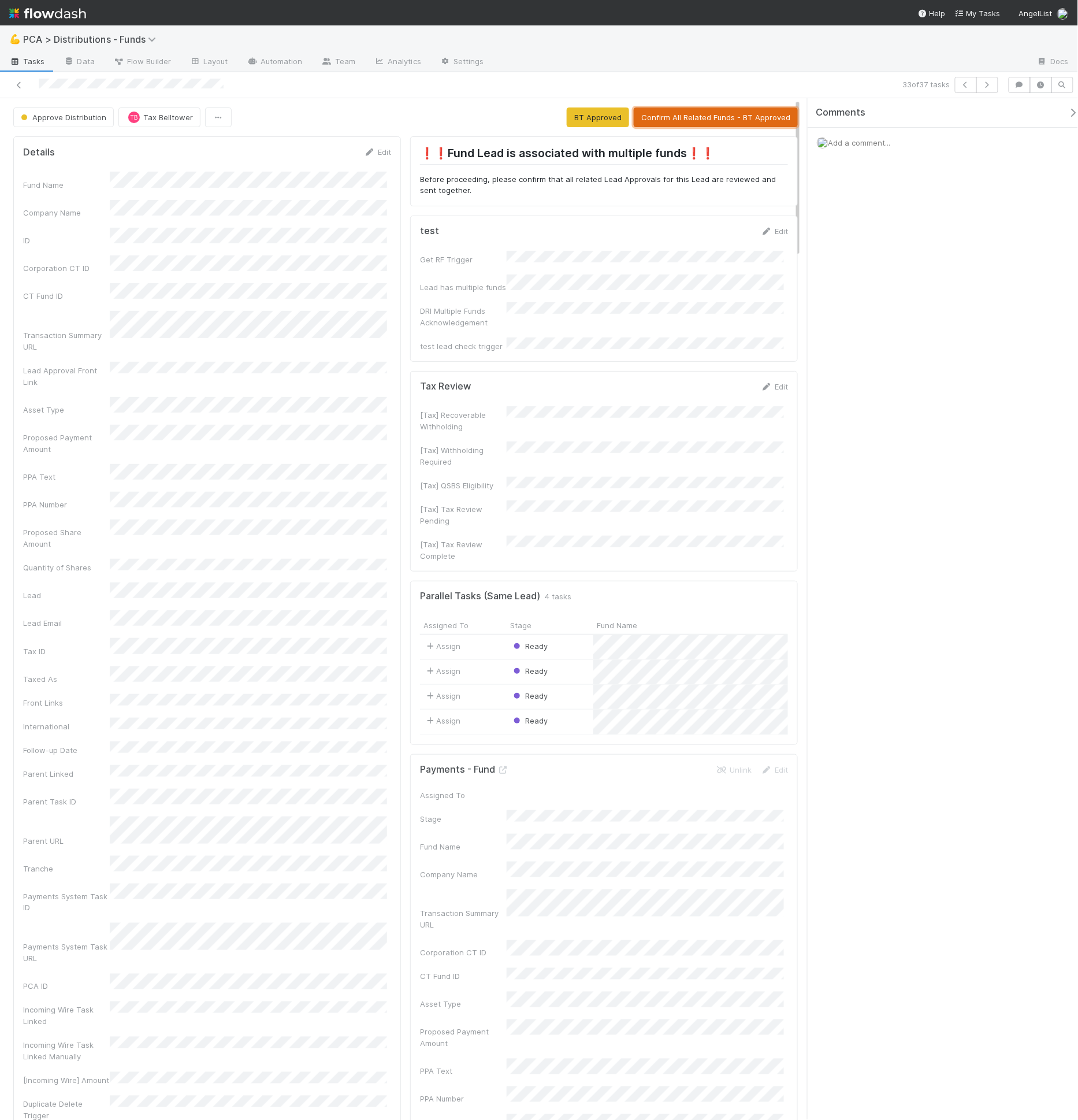
click at [712, 114] on button "Confirm All Related Funds - BT Approved" at bounding box center [716, 117] width 164 height 19
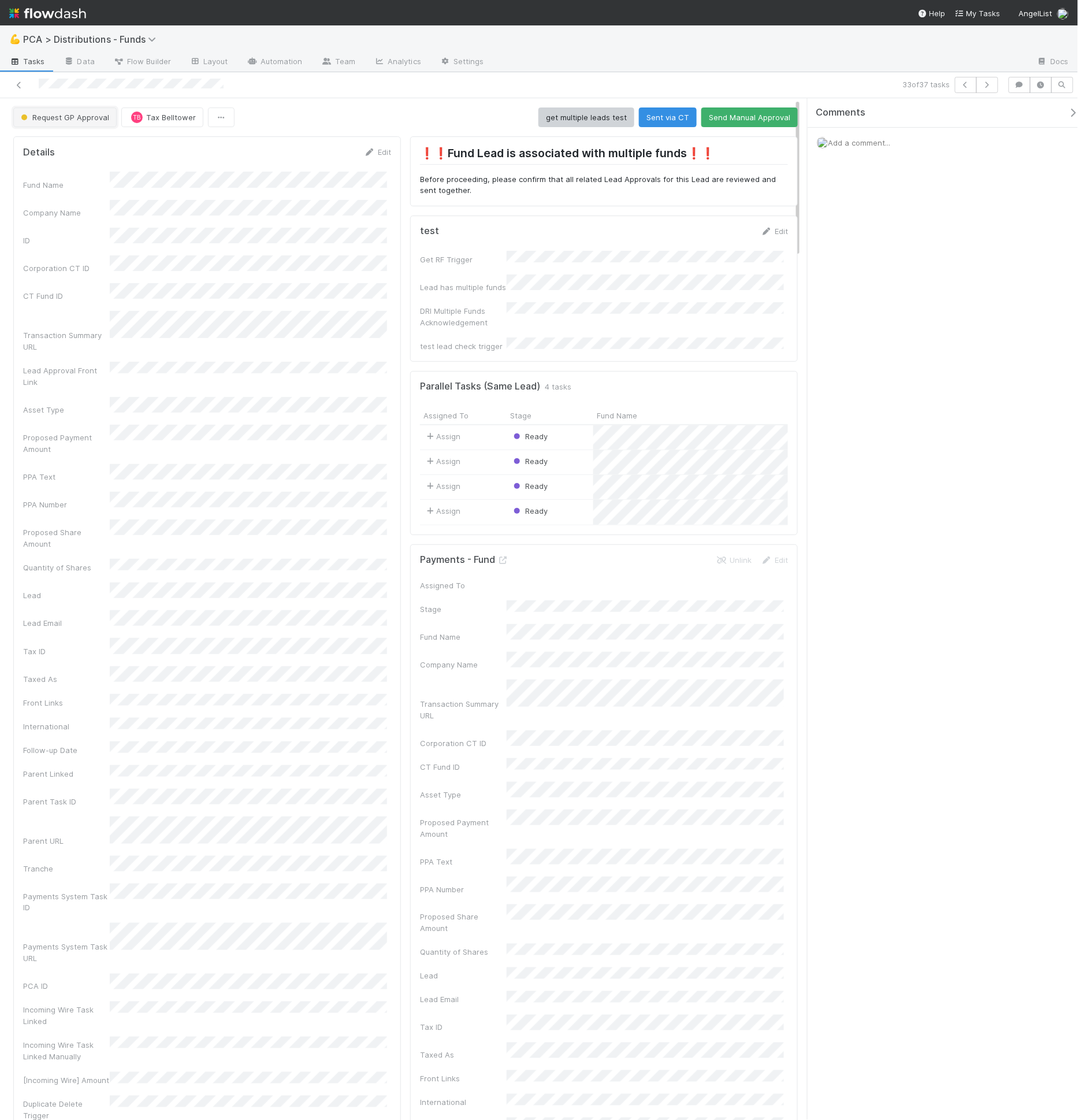
click at [87, 112] on span "Request GP Approval" at bounding box center [63, 117] width 91 height 9
click at [104, 231] on div "Approve Distribution" at bounding box center [91, 227] width 164 height 21
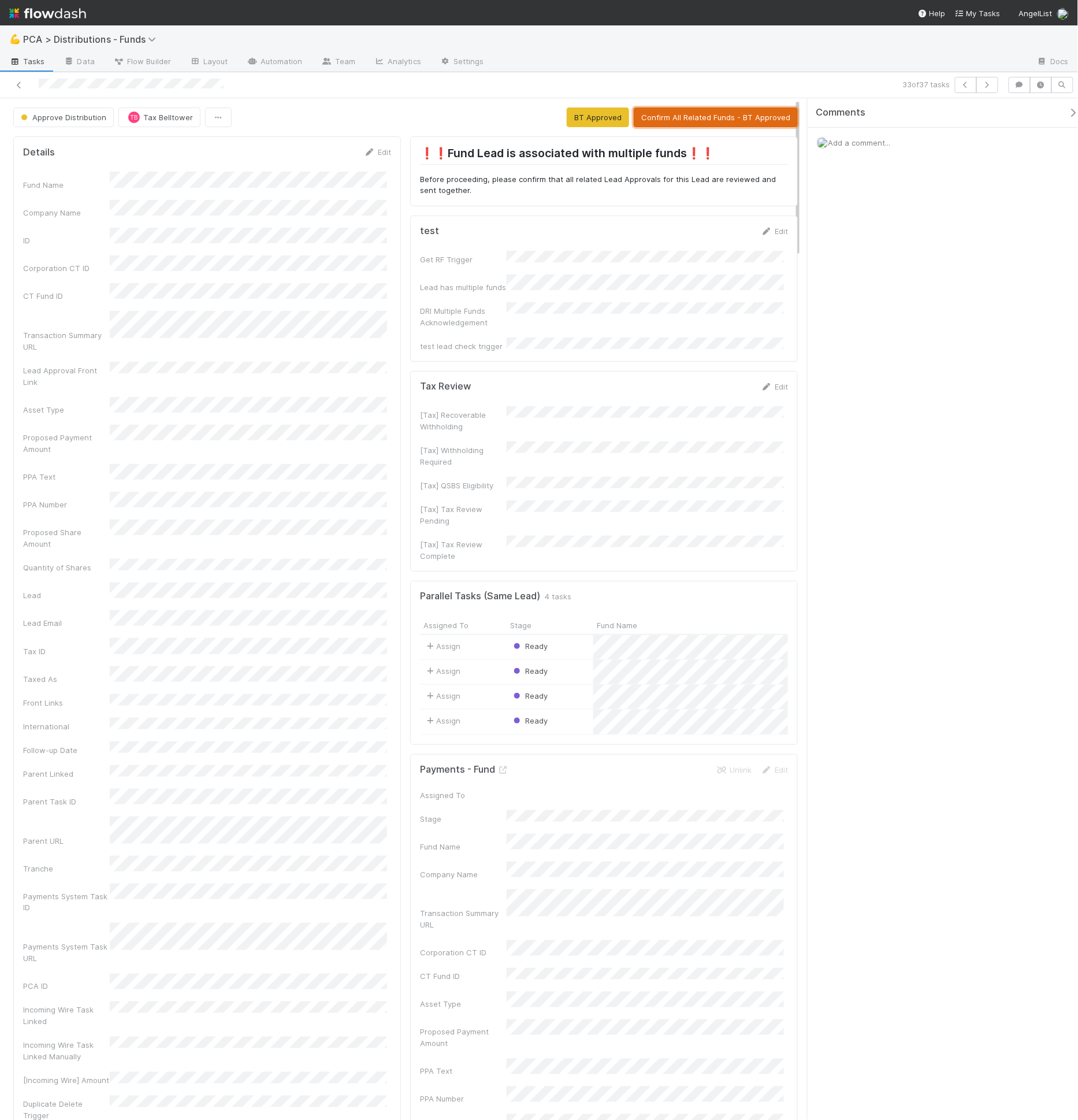
click at [718, 121] on button "Confirm All Related Funds - BT Approved" at bounding box center [716, 117] width 164 height 19
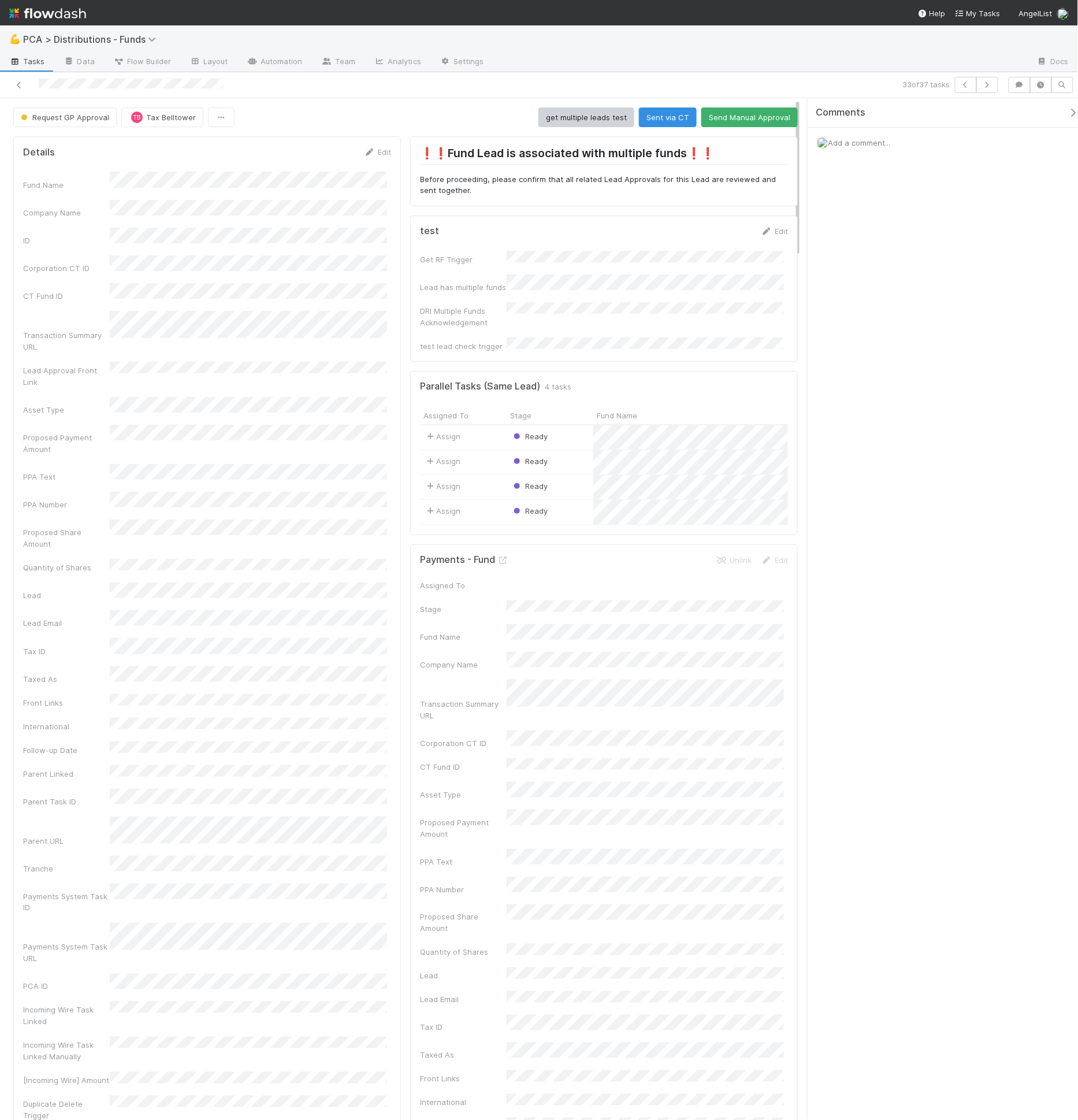
click at [711, 81] on div "33 of 37 tasks" at bounding box center [755, 85] width 497 height 16
click at [165, 66] on span "Flow Builder" at bounding box center [142, 61] width 58 height 12
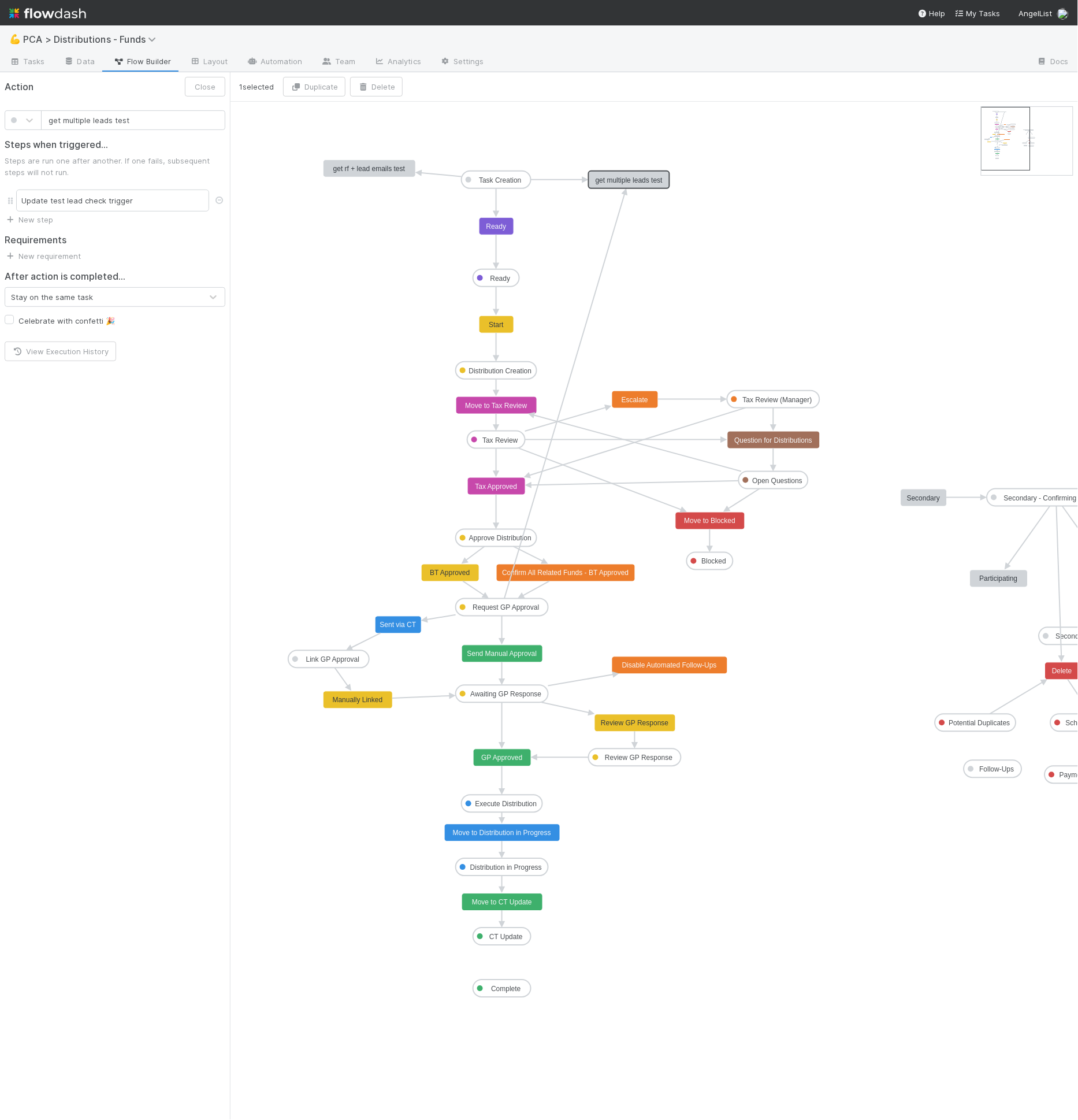
click at [624, 181] on text "get multiple leads test" at bounding box center [629, 180] width 67 height 8
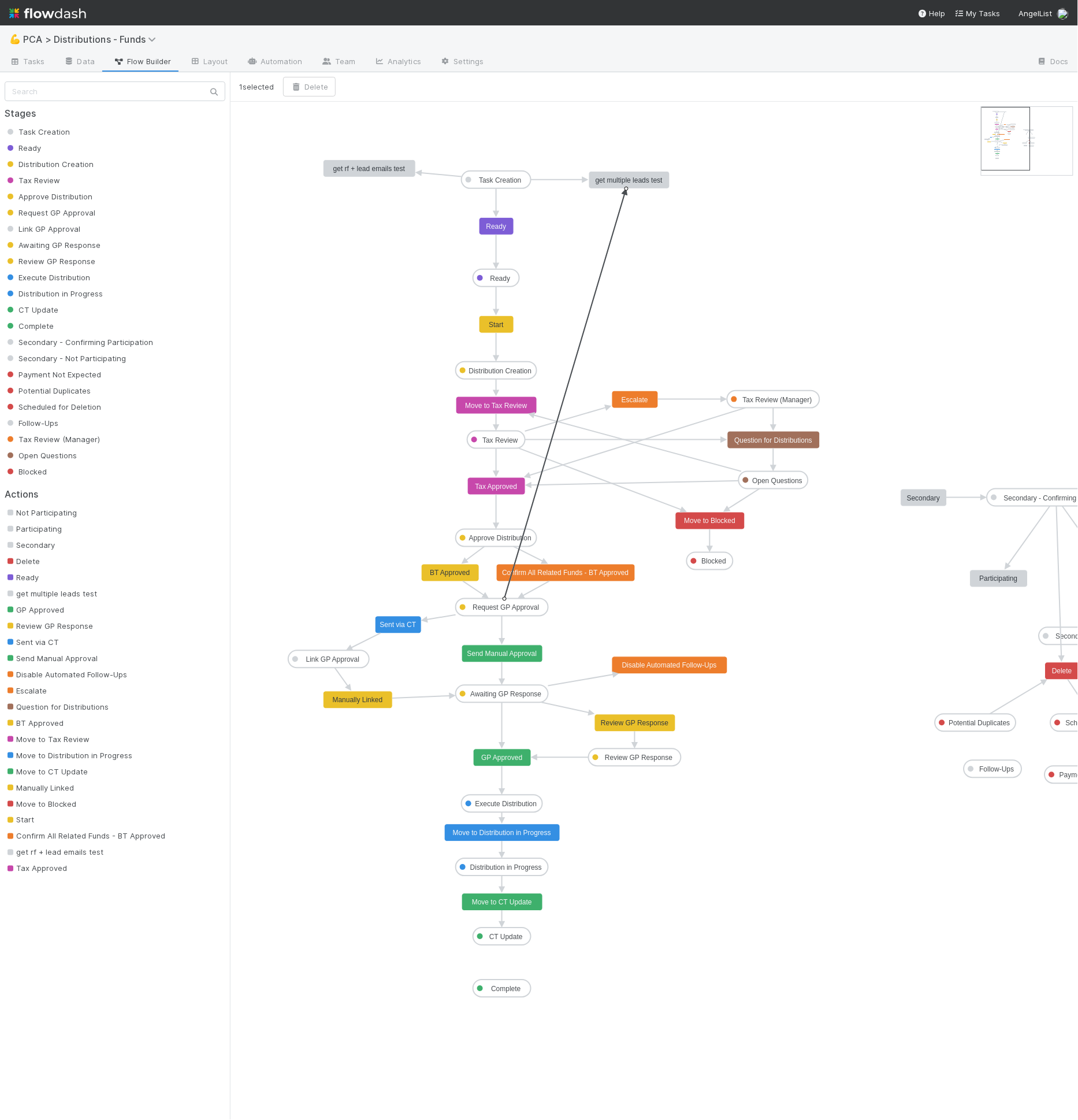
click at [610, 243] on icon at bounding box center [565, 396] width 120 height 404
click at [324, 92] on button "Delete" at bounding box center [309, 86] width 52 height 19
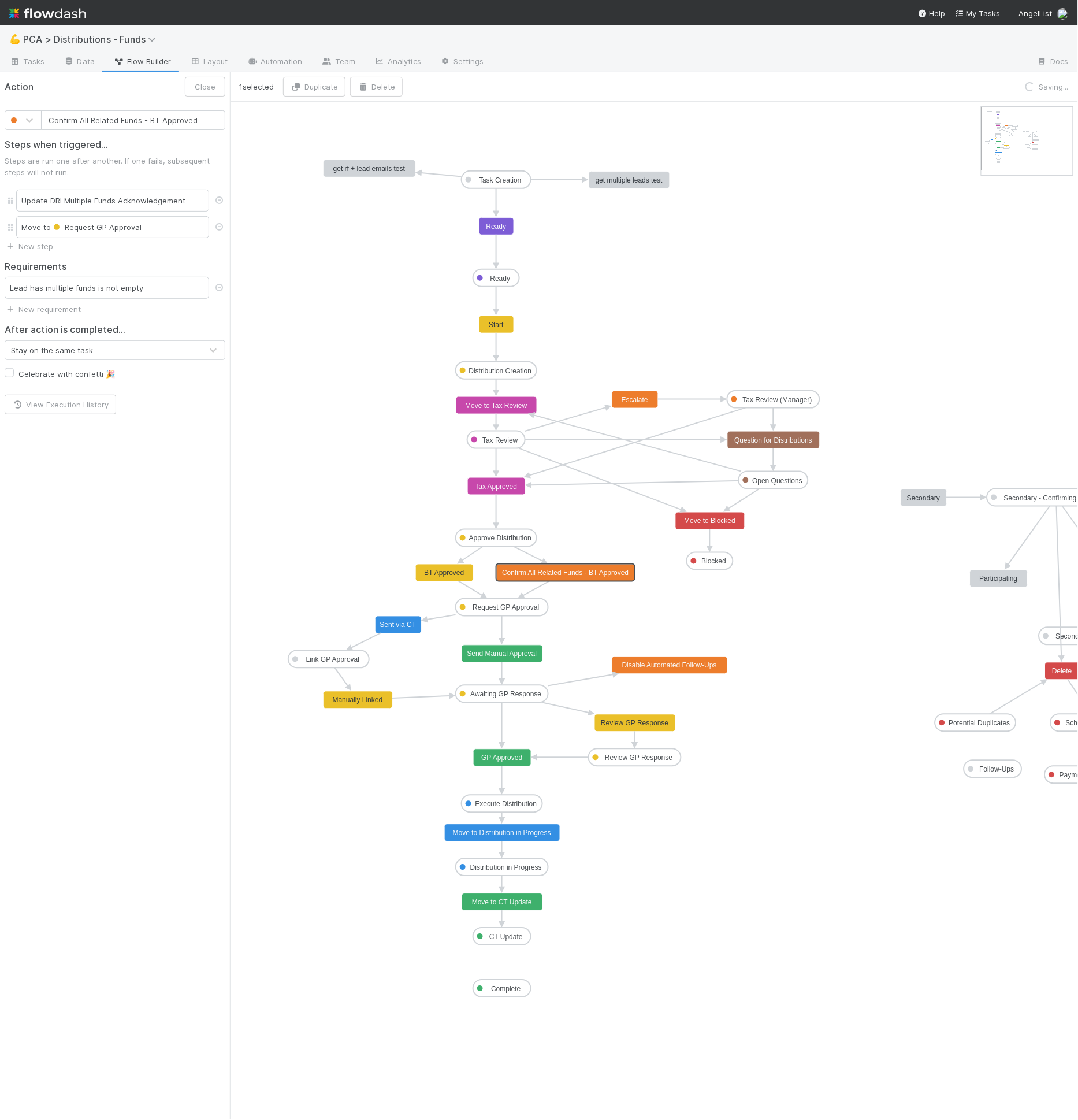
click at [522, 572] on text "Confirm All Related Funds - BT Approved" at bounding box center [565, 573] width 126 height 8
type input "Confirm All Related Funds - BT Approved"
click at [563, 576] on rect at bounding box center [566, 573] width 139 height 18
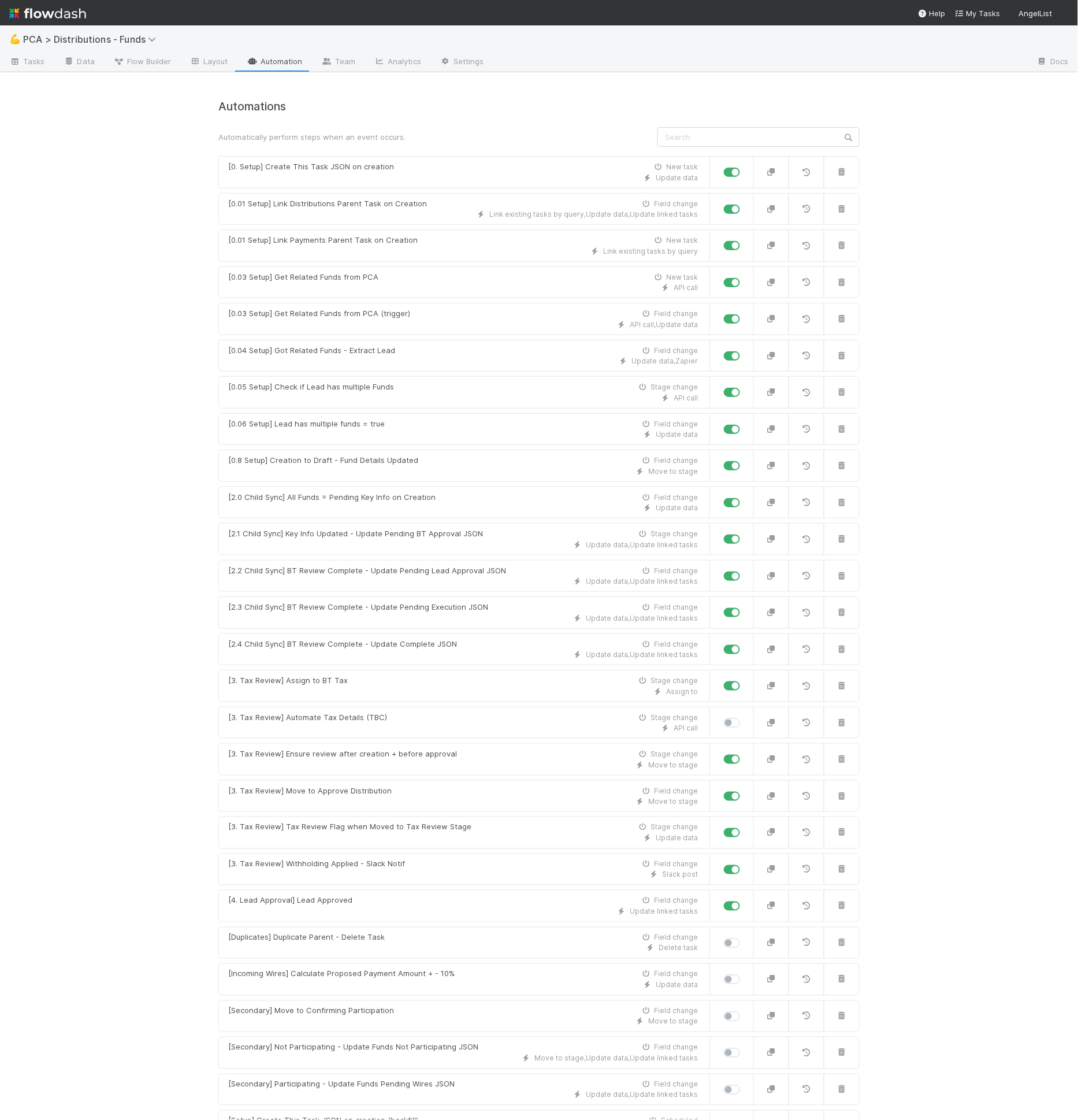
drag, startPoint x: 647, startPoint y: 143, endPoint x: 665, endPoint y: 139, distance: 18.4
click at [649, 143] on div at bounding box center [758, 137] width 219 height 19
click at [713, 137] on input "text" at bounding box center [758, 137] width 202 height 19
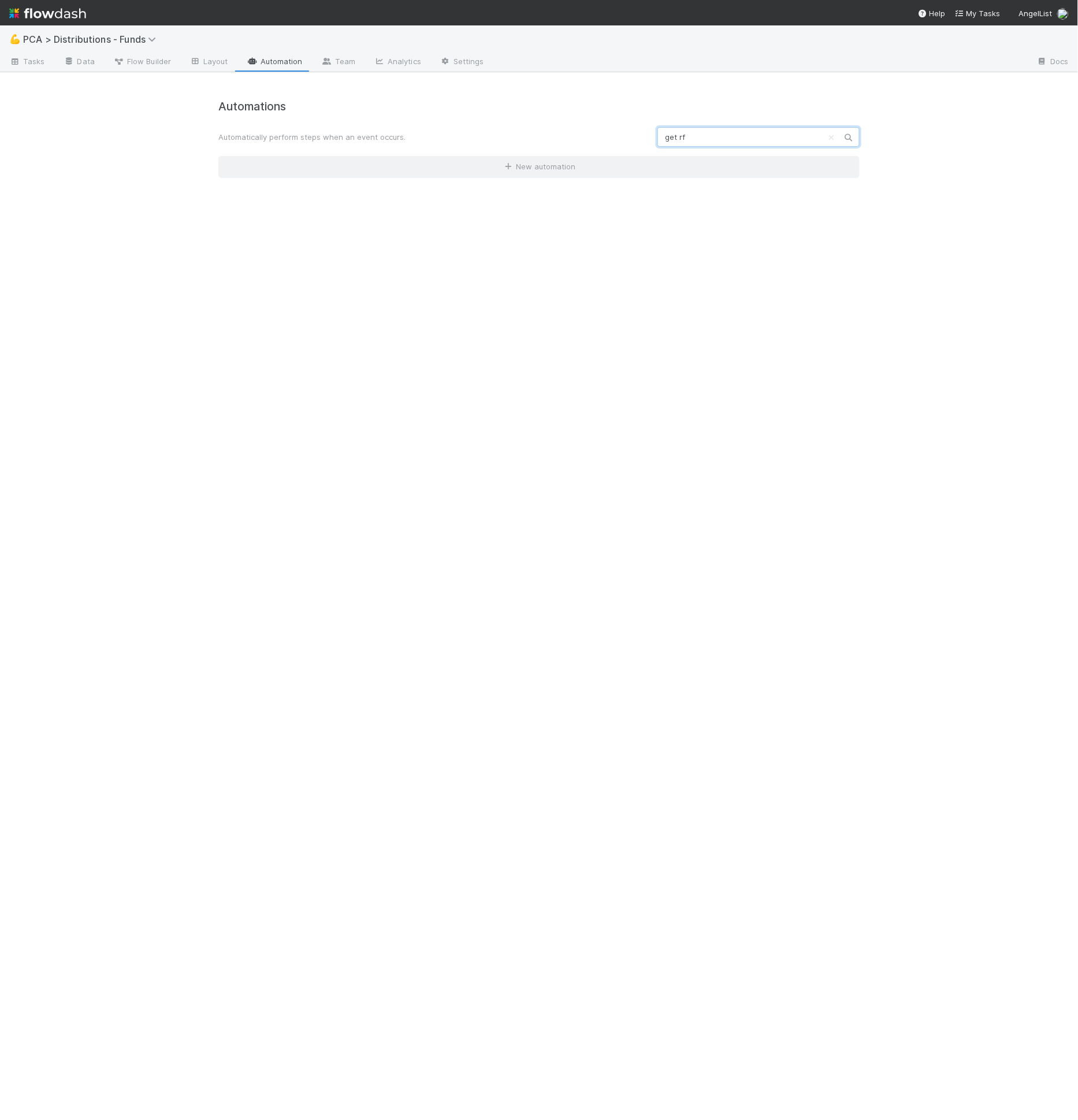
type input "get rf"
drag, startPoint x: 741, startPoint y: 153, endPoint x: 739, endPoint y: 128, distance: 25.1
click at [741, 151] on div "Automations Automatically perform steps when an event occurs. get rf New automa…" at bounding box center [539, 139] width 641 height 78
click at [739, 128] on input "get rf" at bounding box center [758, 137] width 202 height 19
click at [738, 136] on input "get rf" at bounding box center [758, 137] width 202 height 19
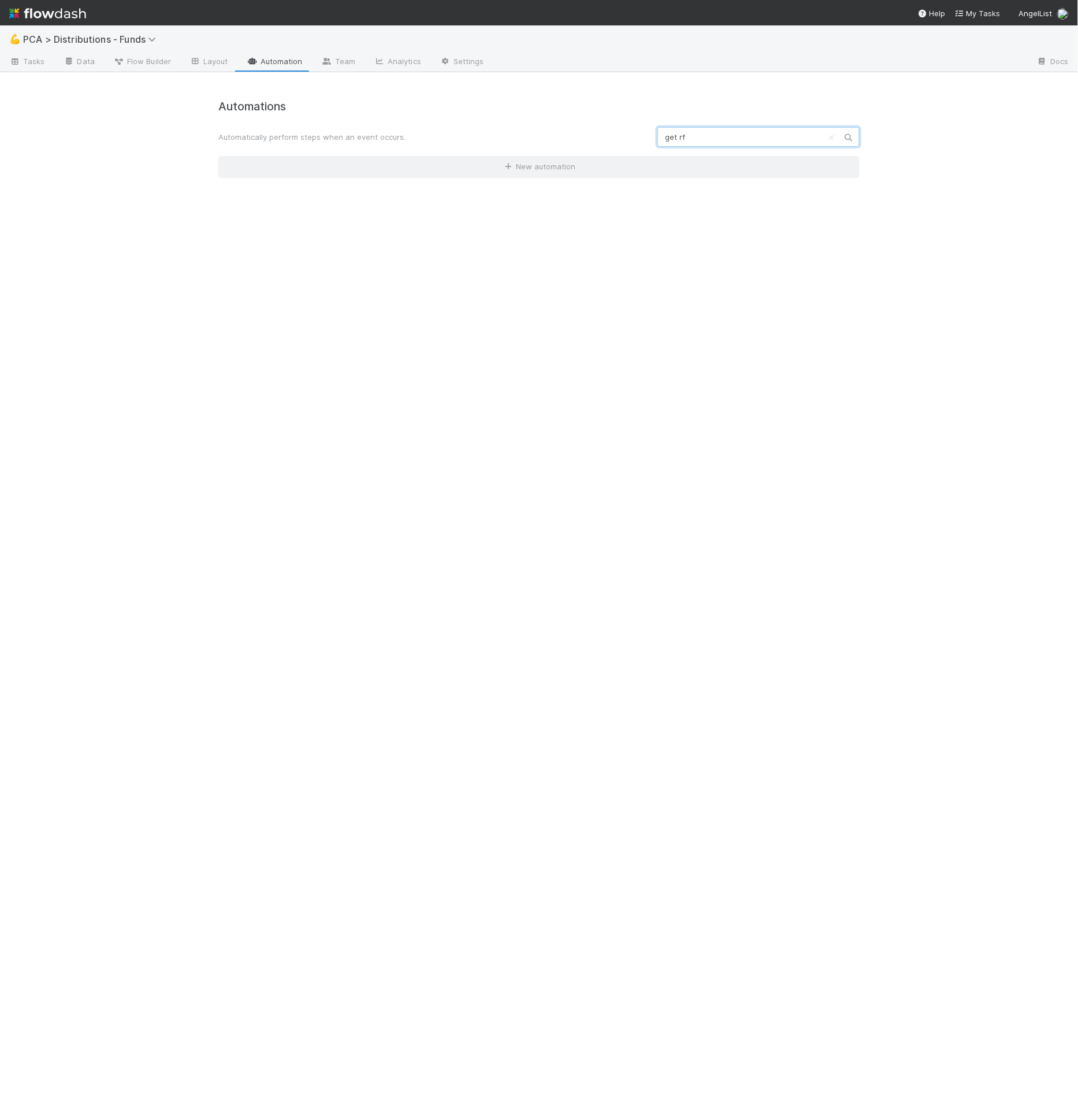
click at [738, 136] on input "get rf" at bounding box center [758, 137] width 202 height 19
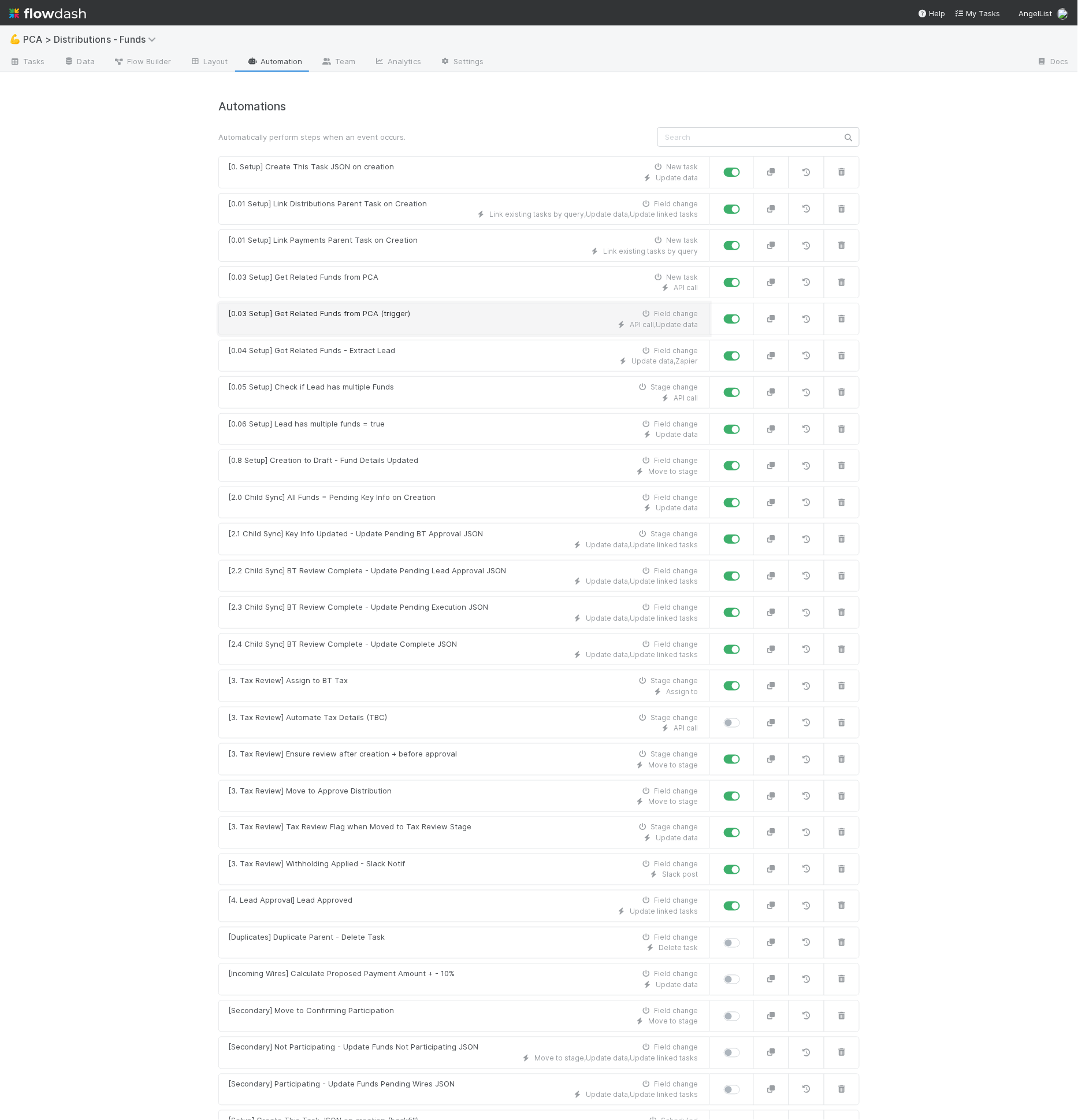
click at [418, 316] on div "[0.03 Setup] Get Related Funds from PCA (trigger) Field change" at bounding box center [463, 313] width 470 height 12
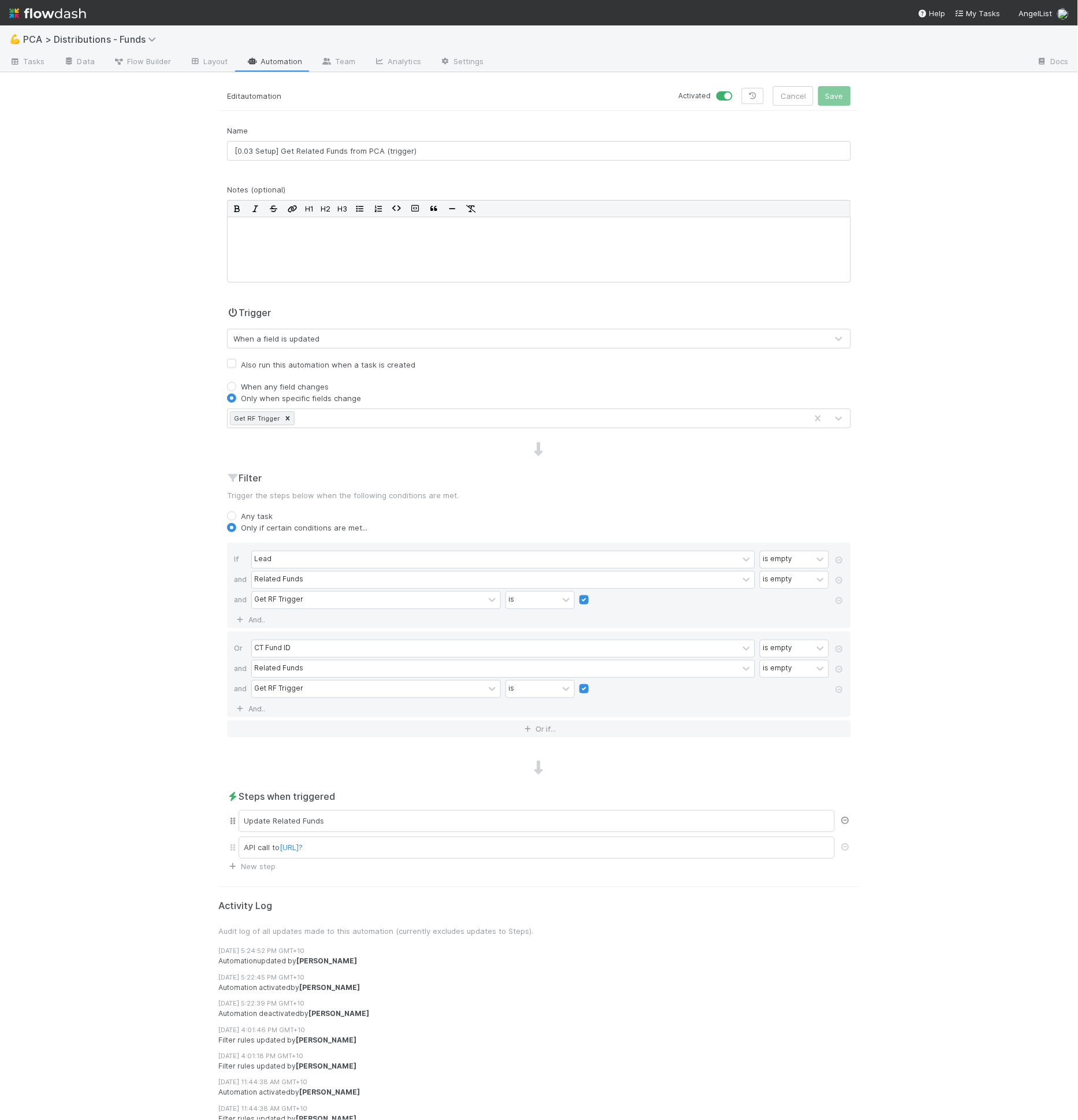
click at [841, 817] on icon at bounding box center [845, 821] width 12 height 7
click at [838, 94] on button "Save" at bounding box center [835, 96] width 33 height 19
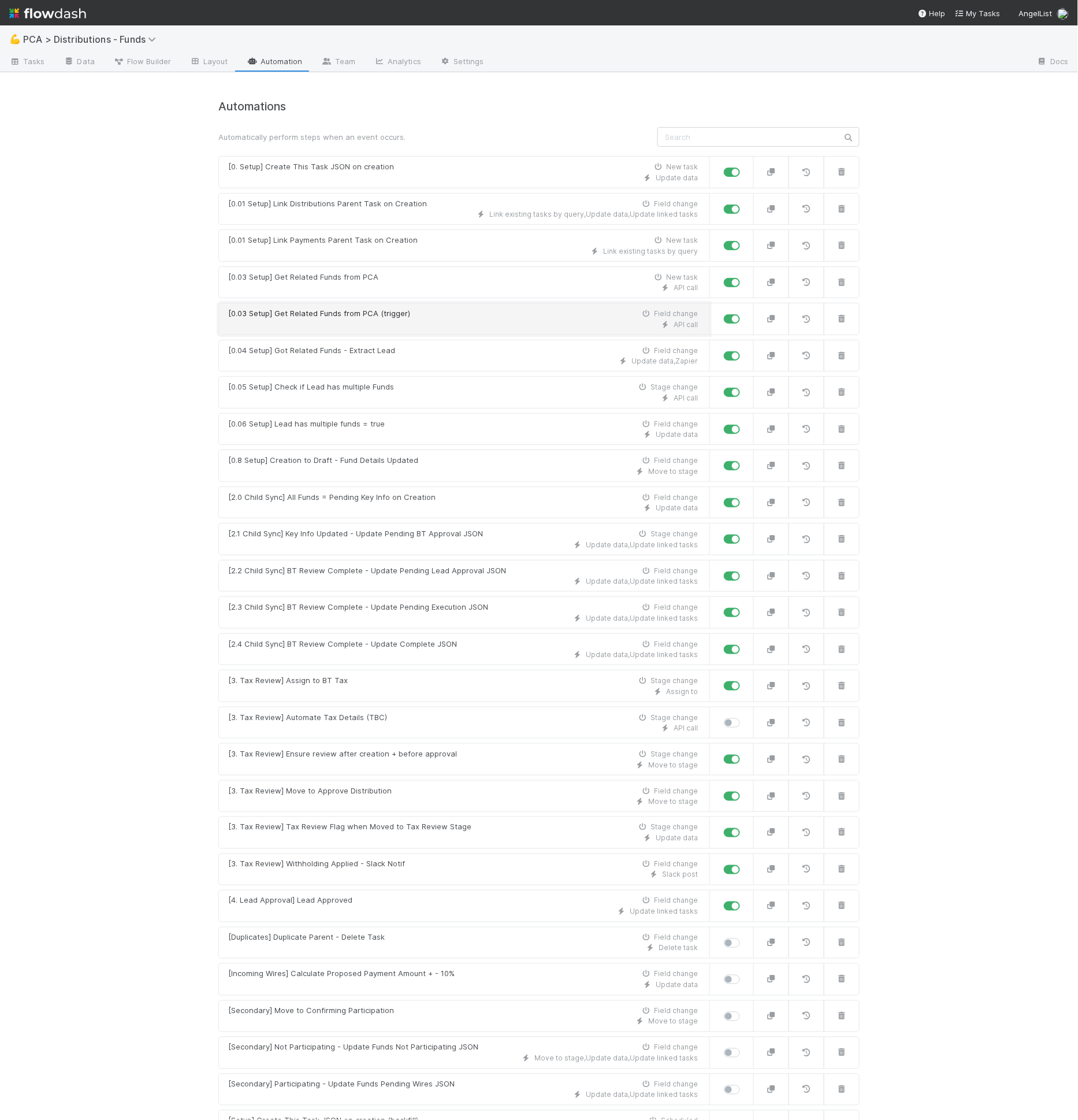
click at [596, 315] on div "[0.03 Setup] Get Related Funds from PCA (trigger) Field change" at bounding box center [463, 313] width 470 height 12
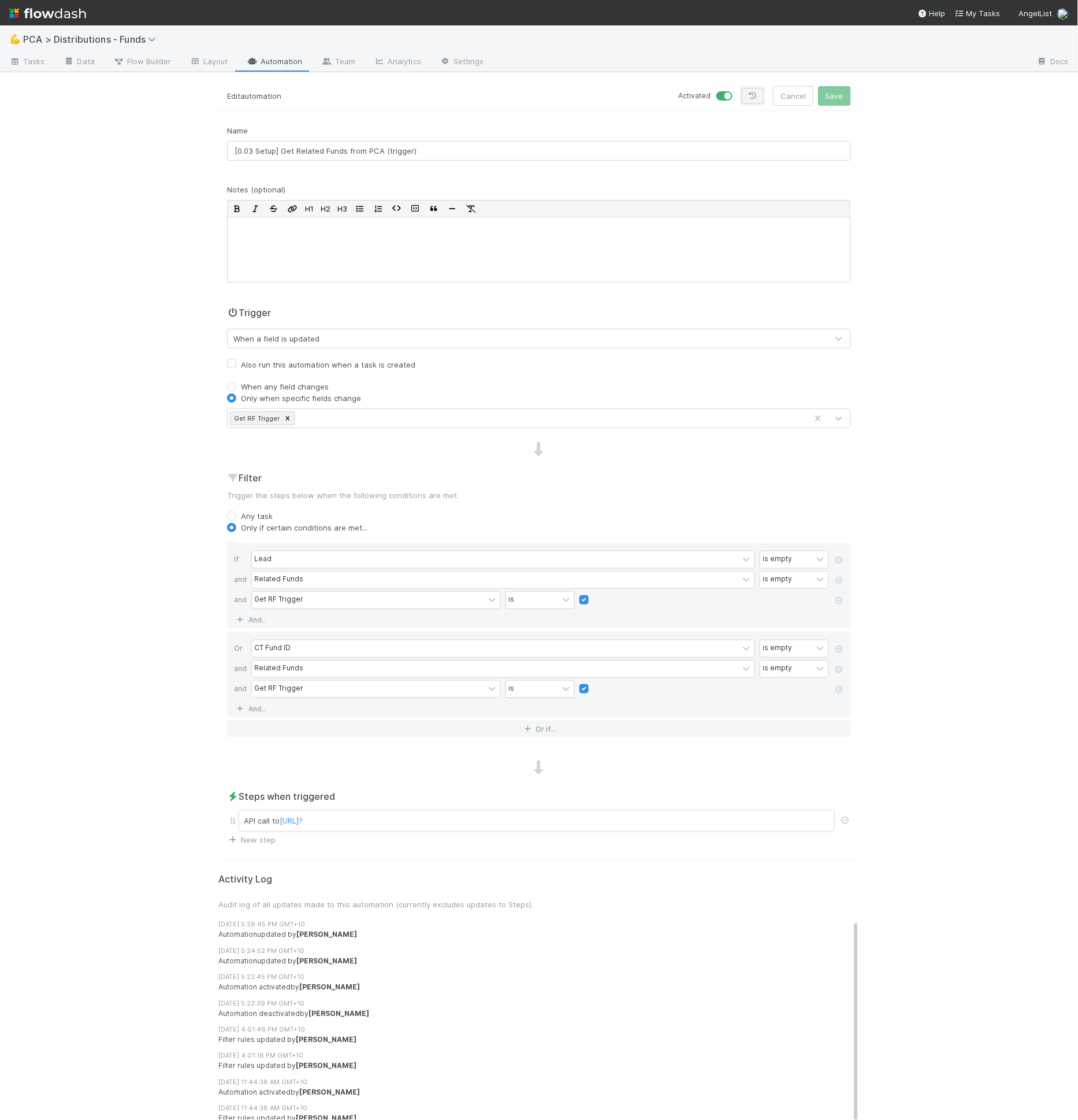
click at [748, 95] on icon at bounding box center [753, 95] width 12 height 7
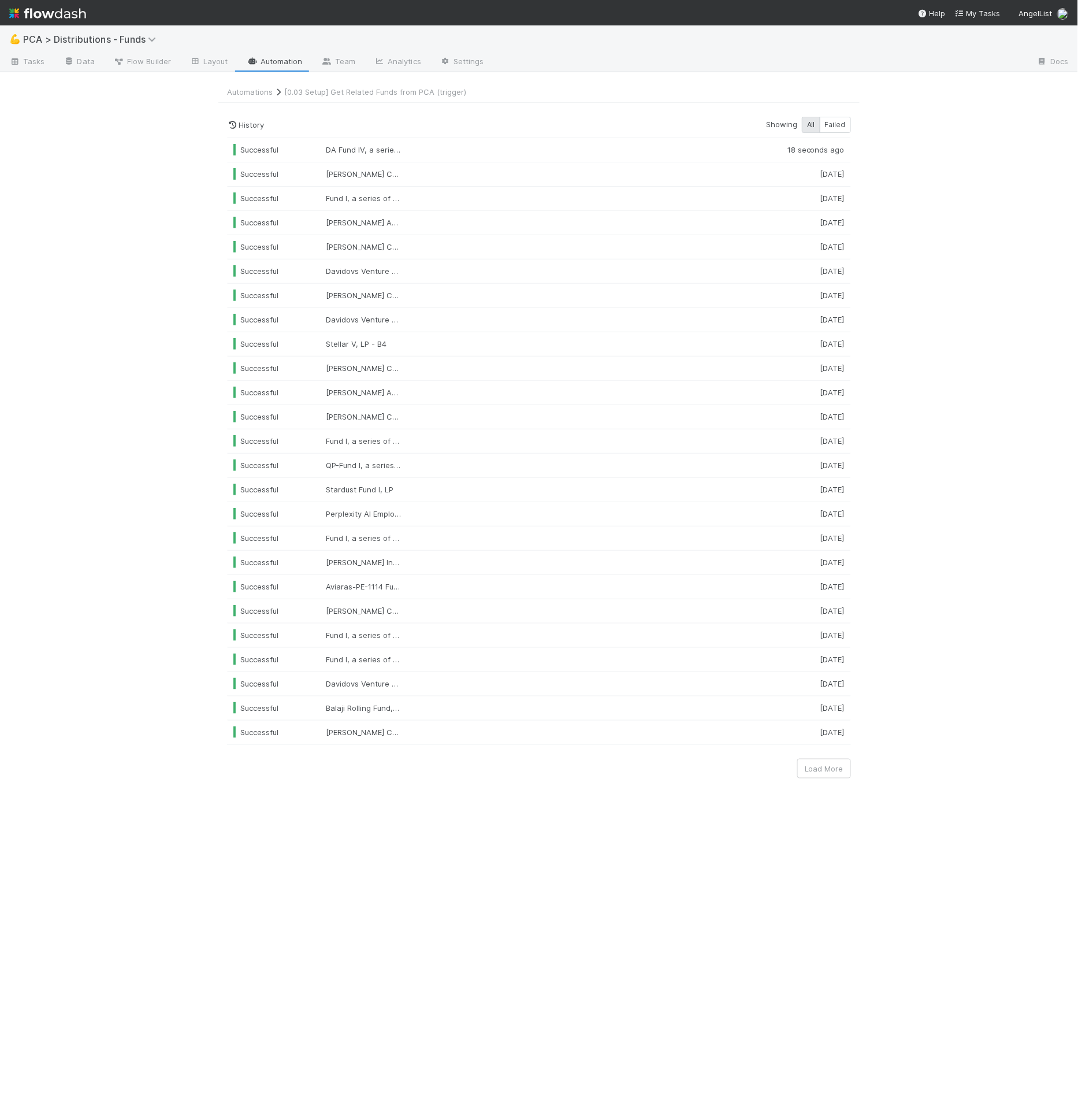
click at [888, 99] on div "💪 PCA > Distributions - Funds Tasks Data Flow Builder Layout Automation Team An…" at bounding box center [539, 573] width 1078 height 1094
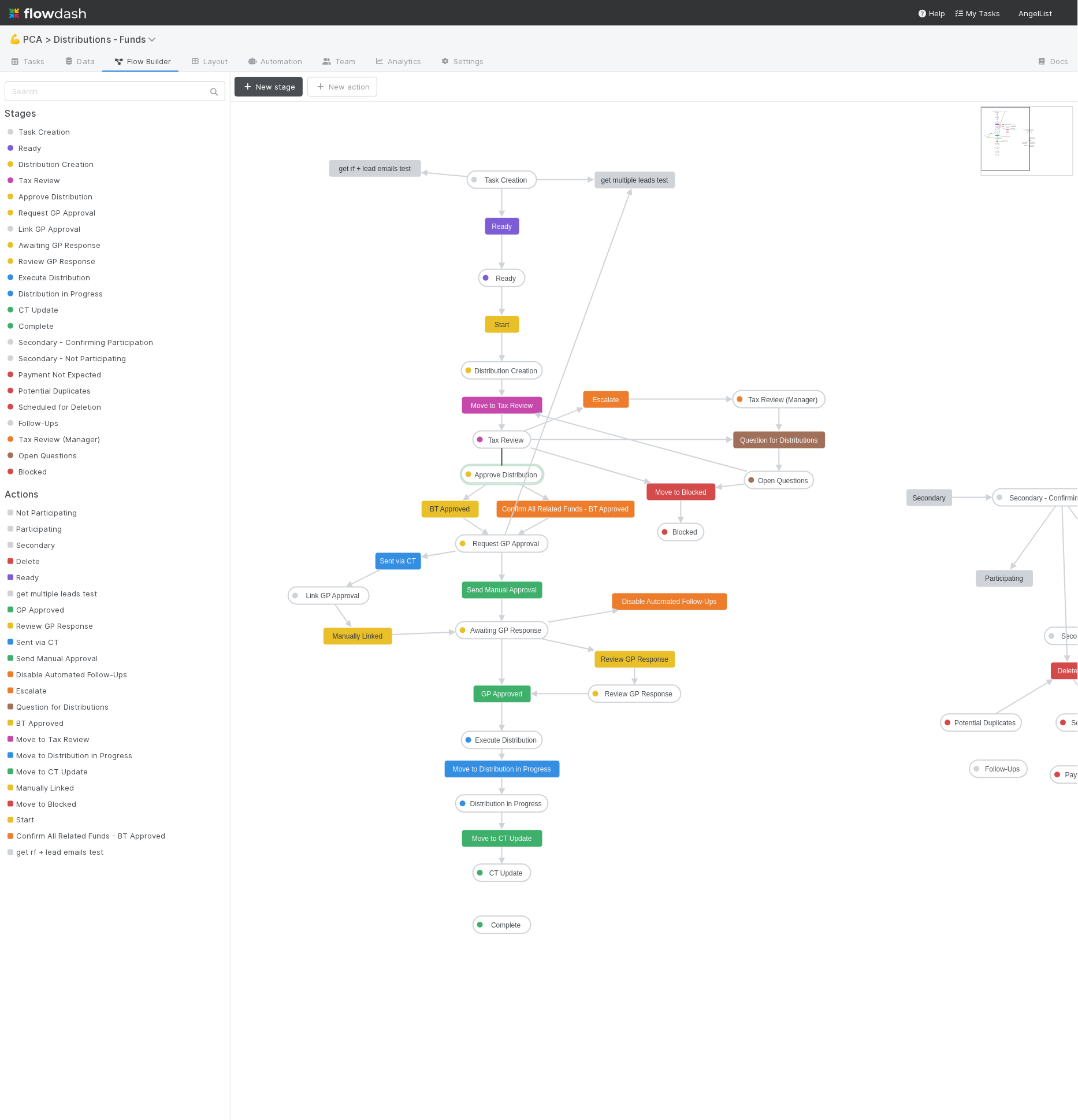
drag, startPoint x: 502, startPoint y: 447, endPoint x: 502, endPoint y: 471, distance: 24.0
click at [499, 458] on text "Move to Approve Distribution" at bounding box center [502, 457] width 88 height 8
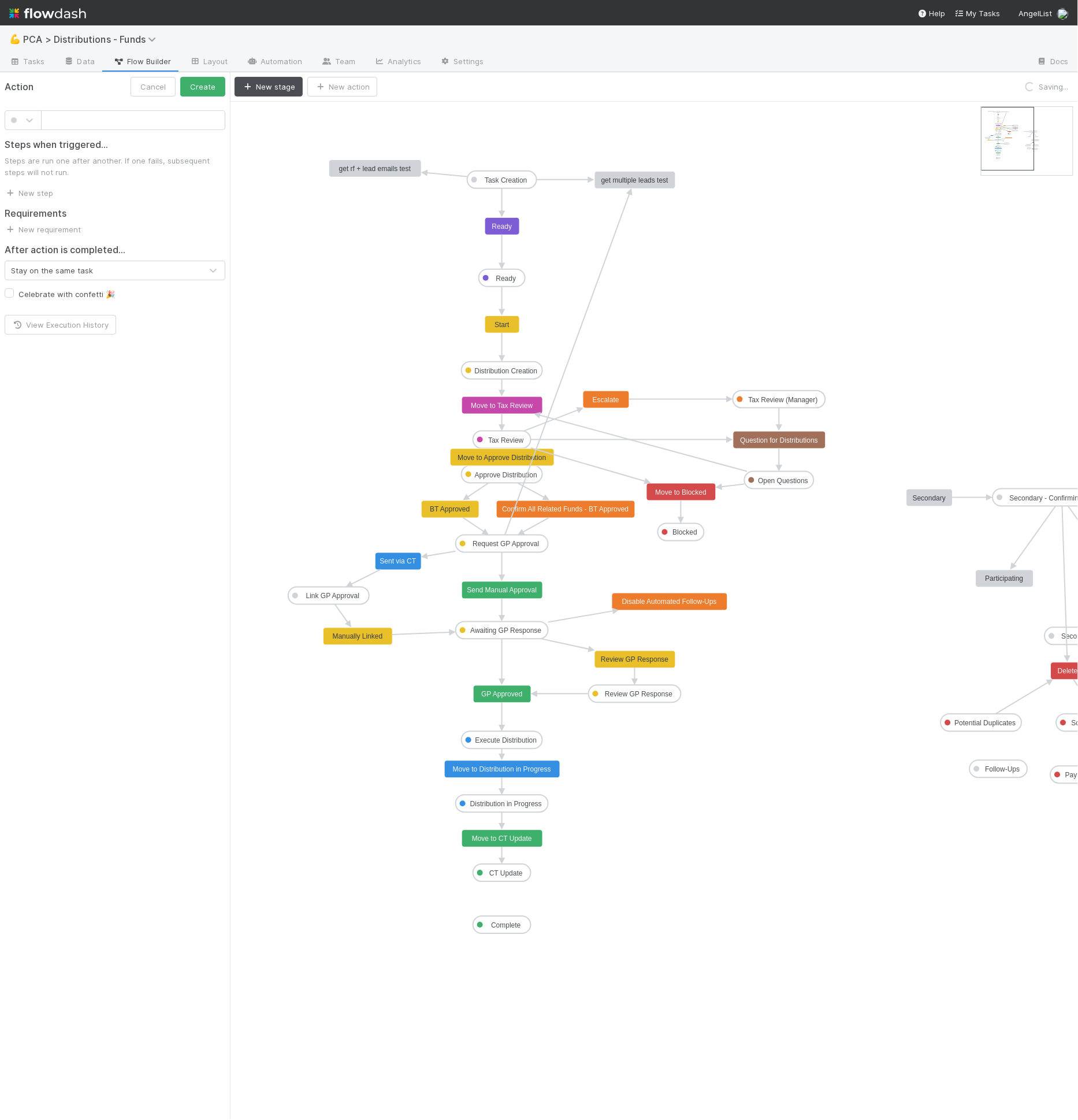
click at [85, 121] on input "text" at bounding box center [133, 120] width 184 height 19
type input "Tax Approved"
click at [24, 126] on div at bounding box center [23, 120] width 37 height 19
click at [22, 291] on div at bounding box center [23, 292] width 23 height 12
click at [36, 191] on link "New step" at bounding box center [29, 193] width 49 height 9
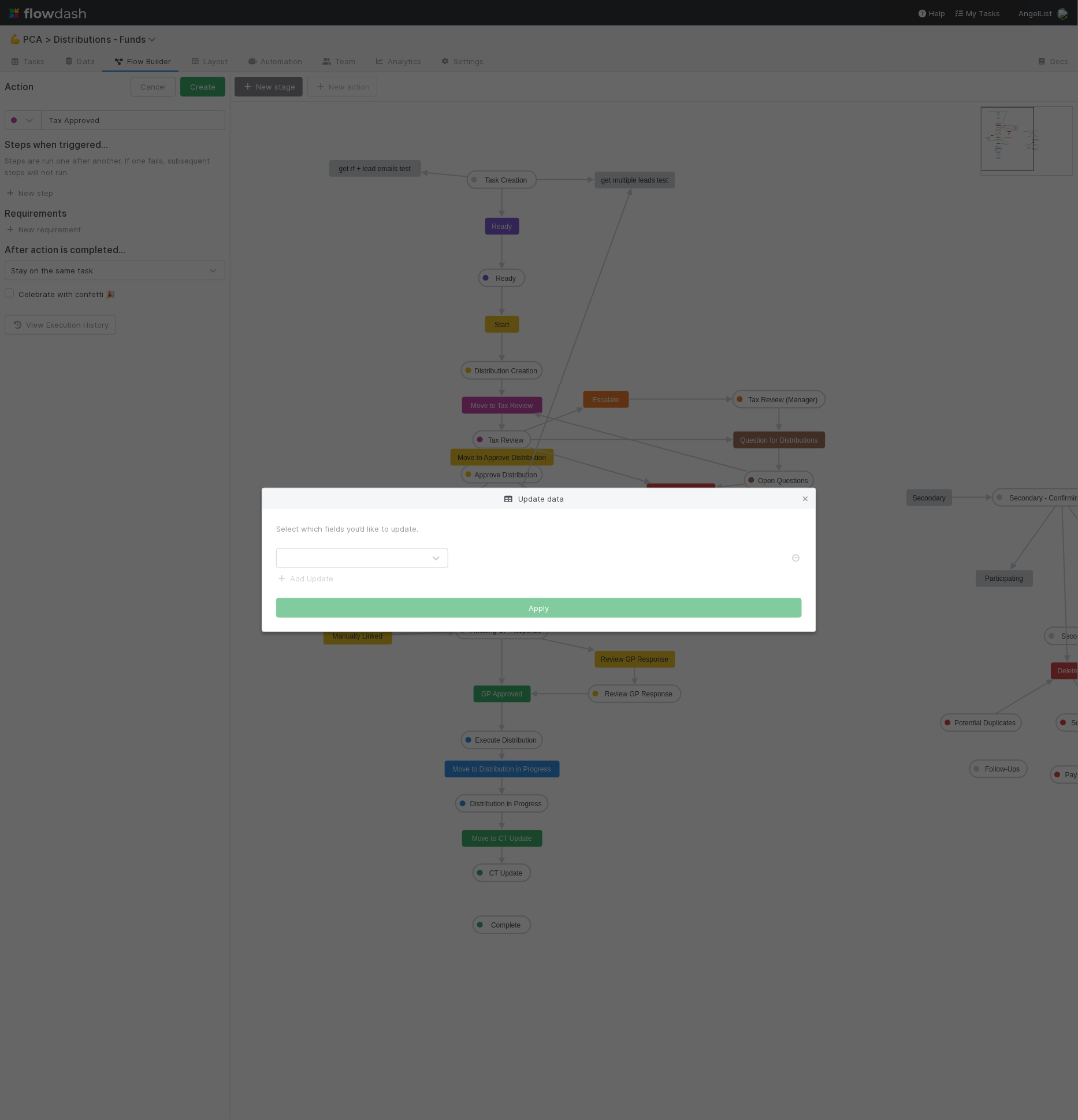
click at [407, 569] on form "Select which fields you’d like to update. Add Update Apply" at bounding box center [539, 570] width 526 height 95
click at [404, 564] on div at bounding box center [350, 558] width 148 height 18
type input "tax rev"
click at [471, 552] on label at bounding box center [471, 552] width 0 height 0
click at [459, 559] on input "checkbox" at bounding box center [461, 557] width 9 height 10
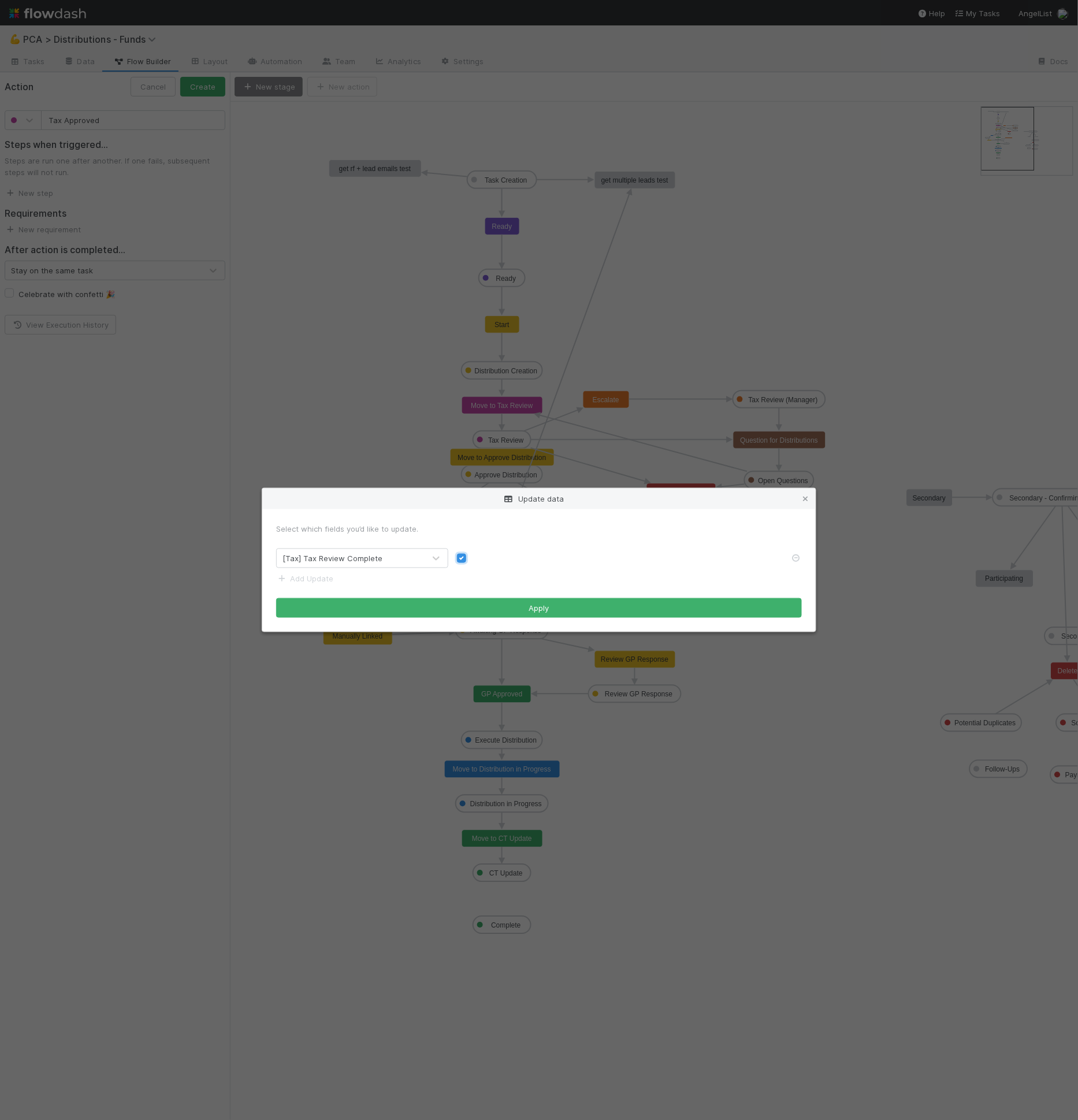
checkbox input "true"
click at [470, 602] on button "Apply" at bounding box center [539, 607] width 526 height 19
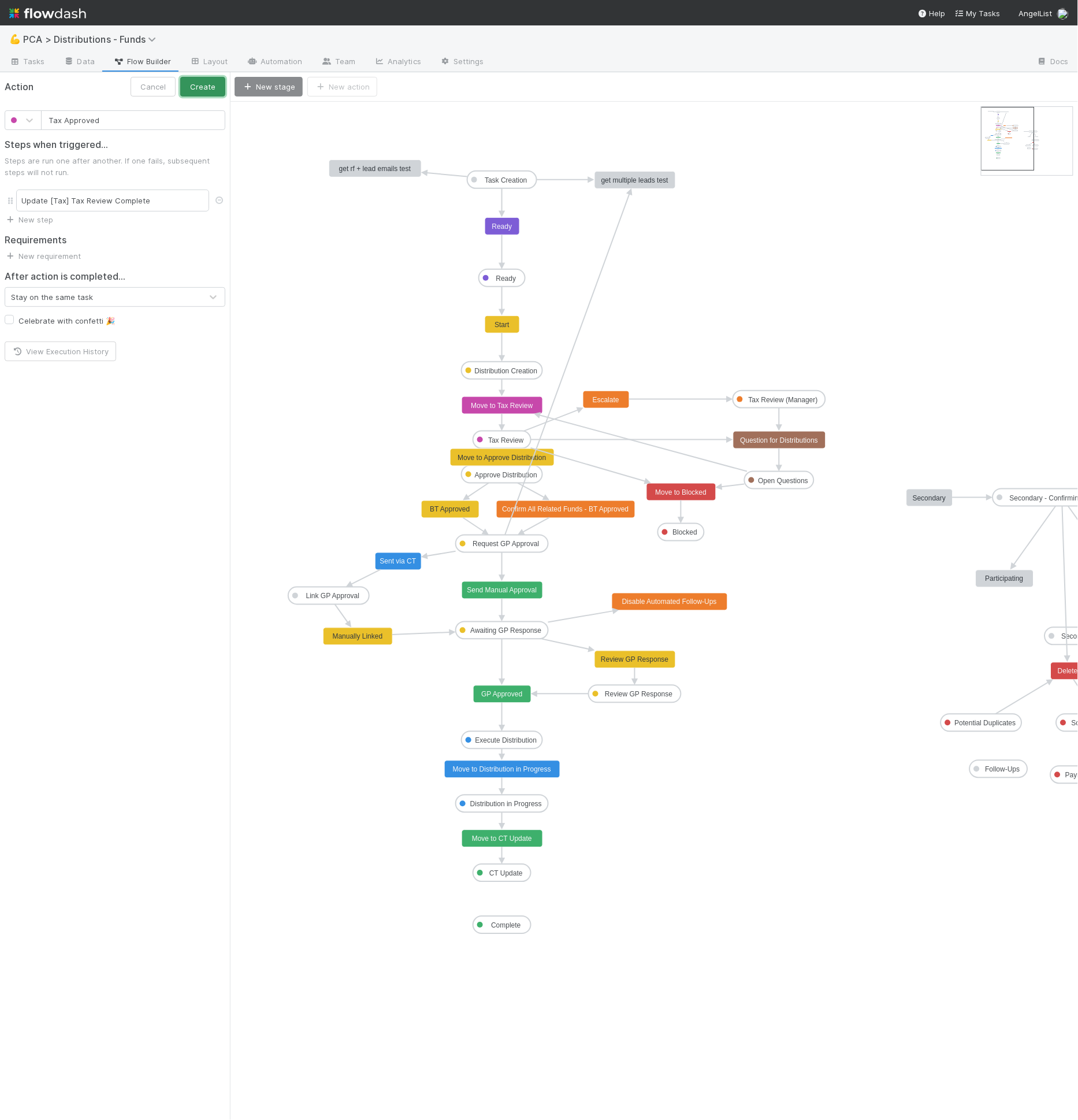
click at [215, 91] on button "Create" at bounding box center [202, 86] width 45 height 19
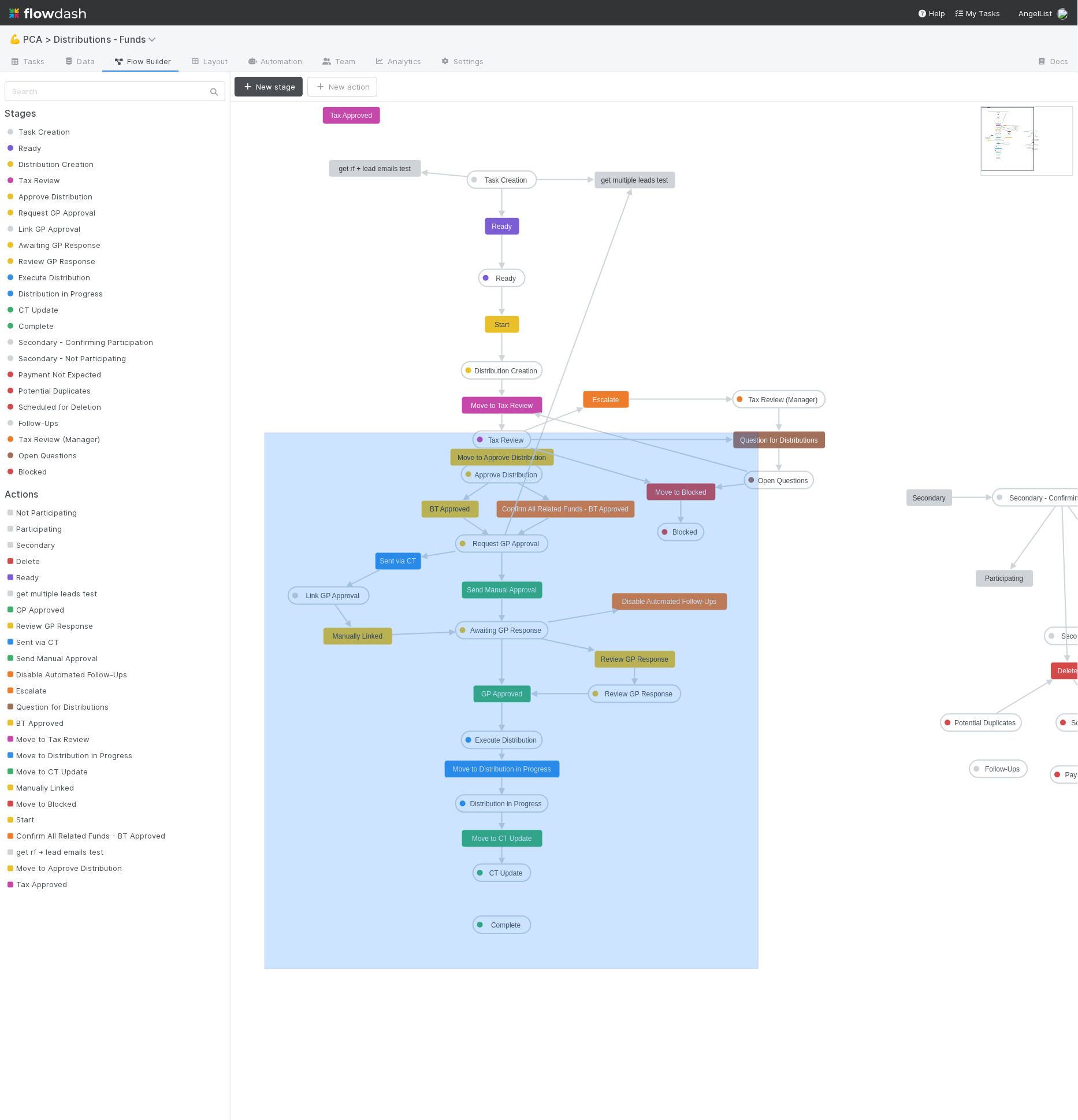
drag, startPoint x: 264, startPoint y: 432, endPoint x: 713, endPoint y: 860, distance: 620.3
click at [759, 968] on icon "Task Creation Ready Distribution Creation Tax Review Approve Distribution Reque…" at bounding box center [696, 610] width 931 height 1018
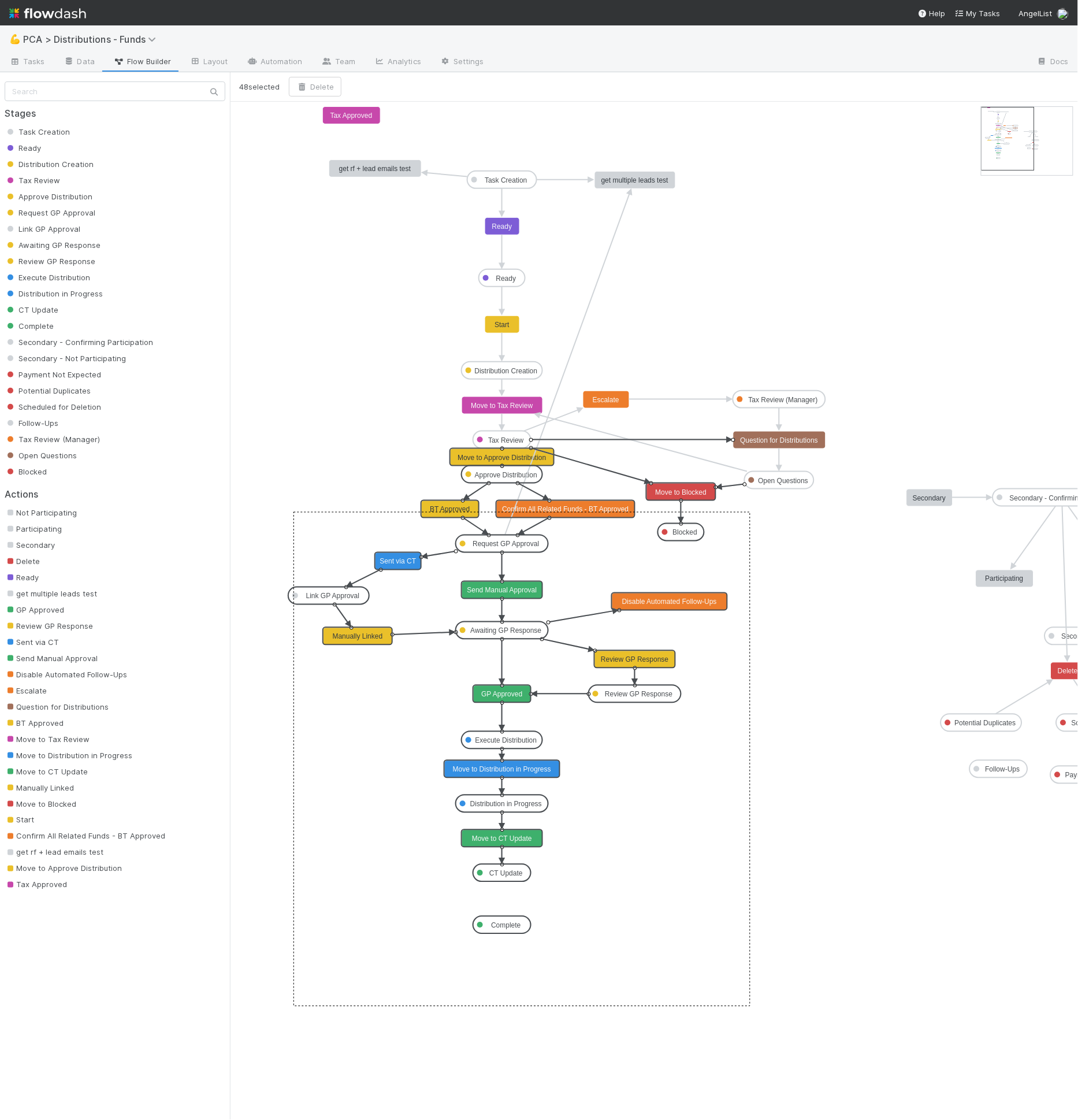
drag, startPoint x: 530, startPoint y: 476, endPoint x: 534, endPoint y: 551, distance: 75.1
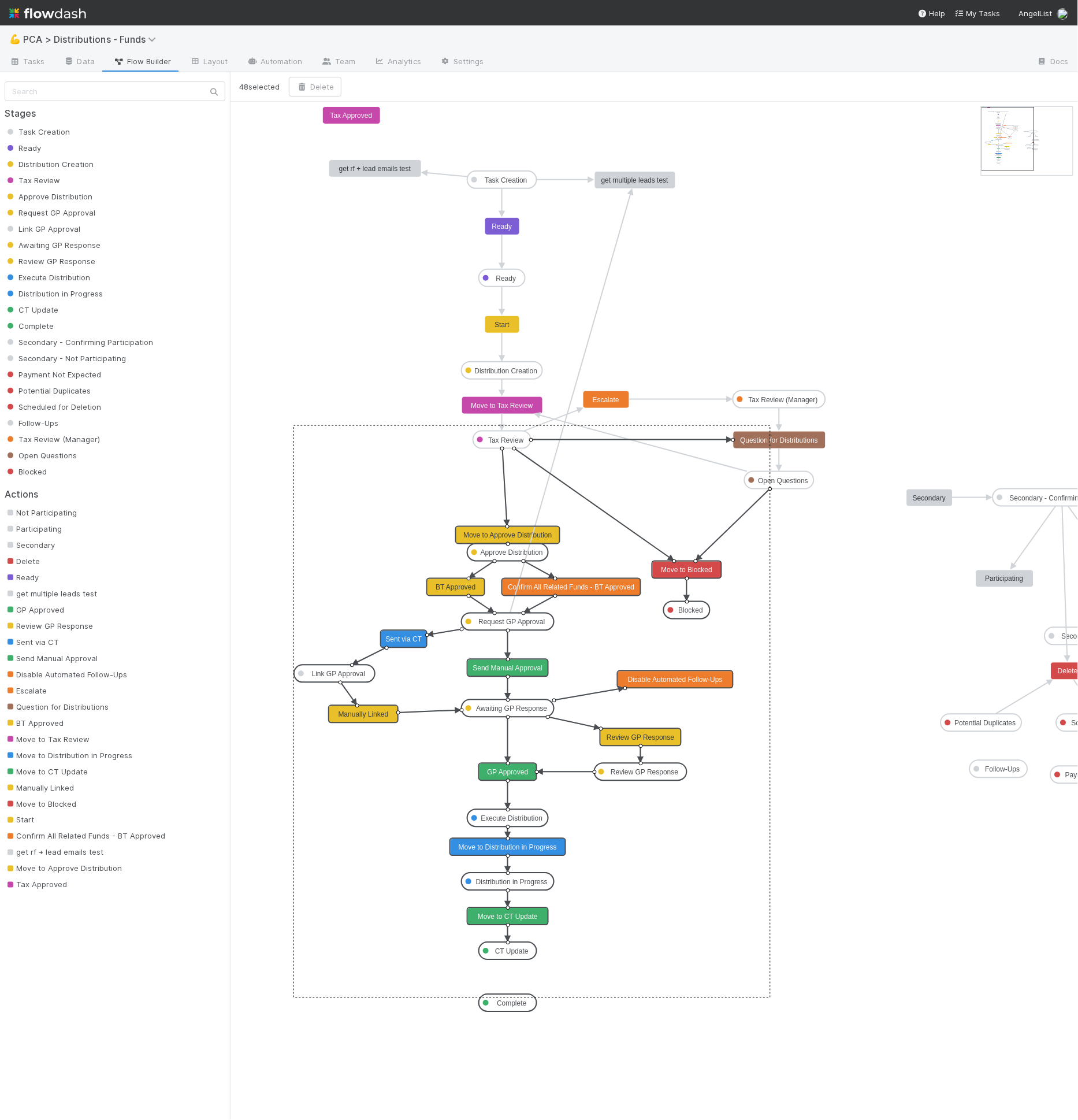
drag, startPoint x: 513, startPoint y: 530, endPoint x: 511, endPoint y: 515, distance: 15.1
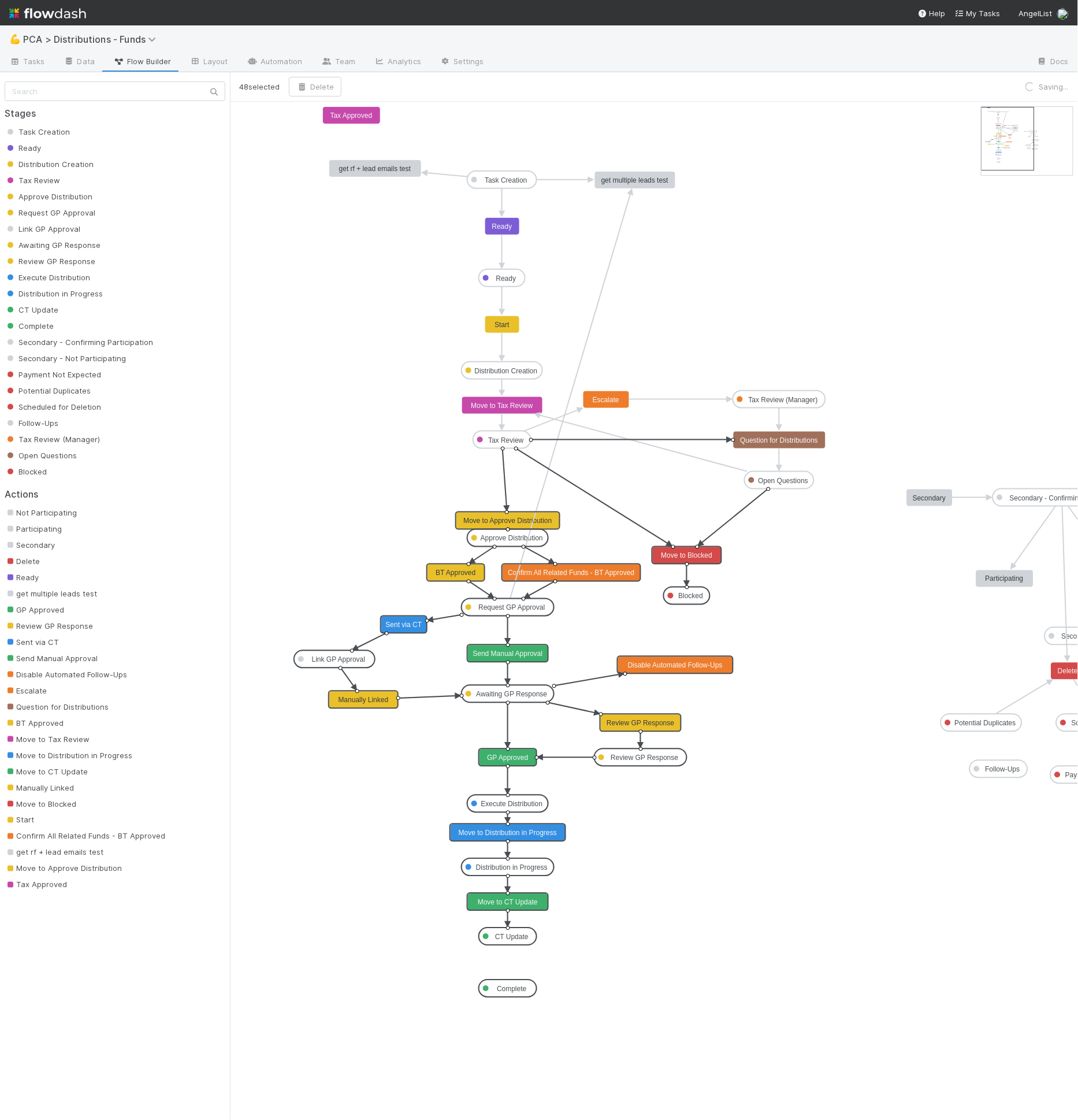
click at [375, 486] on icon "Task Creation Ready Distribution Creation Tax Review Approve Distribution Reque…" at bounding box center [696, 610] width 931 height 1018
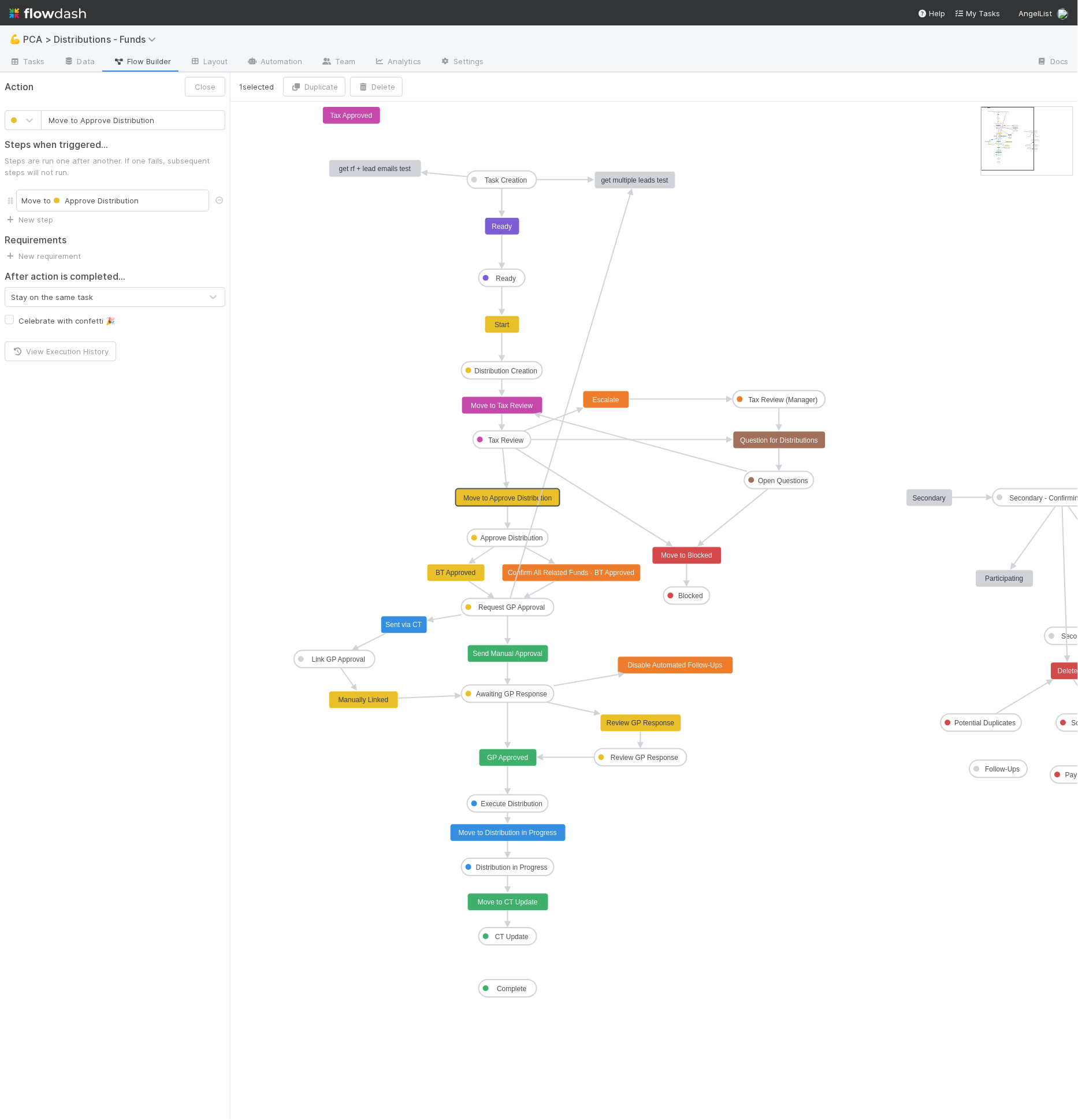
drag, startPoint x: 477, startPoint y: 516, endPoint x: 474, endPoint y: 491, distance: 25.2
click at [368, 87] on icon "button" at bounding box center [363, 87] width 12 height 7
click at [408, 167] on button "Delete" at bounding box center [466, 164] width 212 height 19
type input "Tax Approved"
drag, startPoint x: 347, startPoint y: 114, endPoint x: 475, endPoint y: 493, distance: 400.0
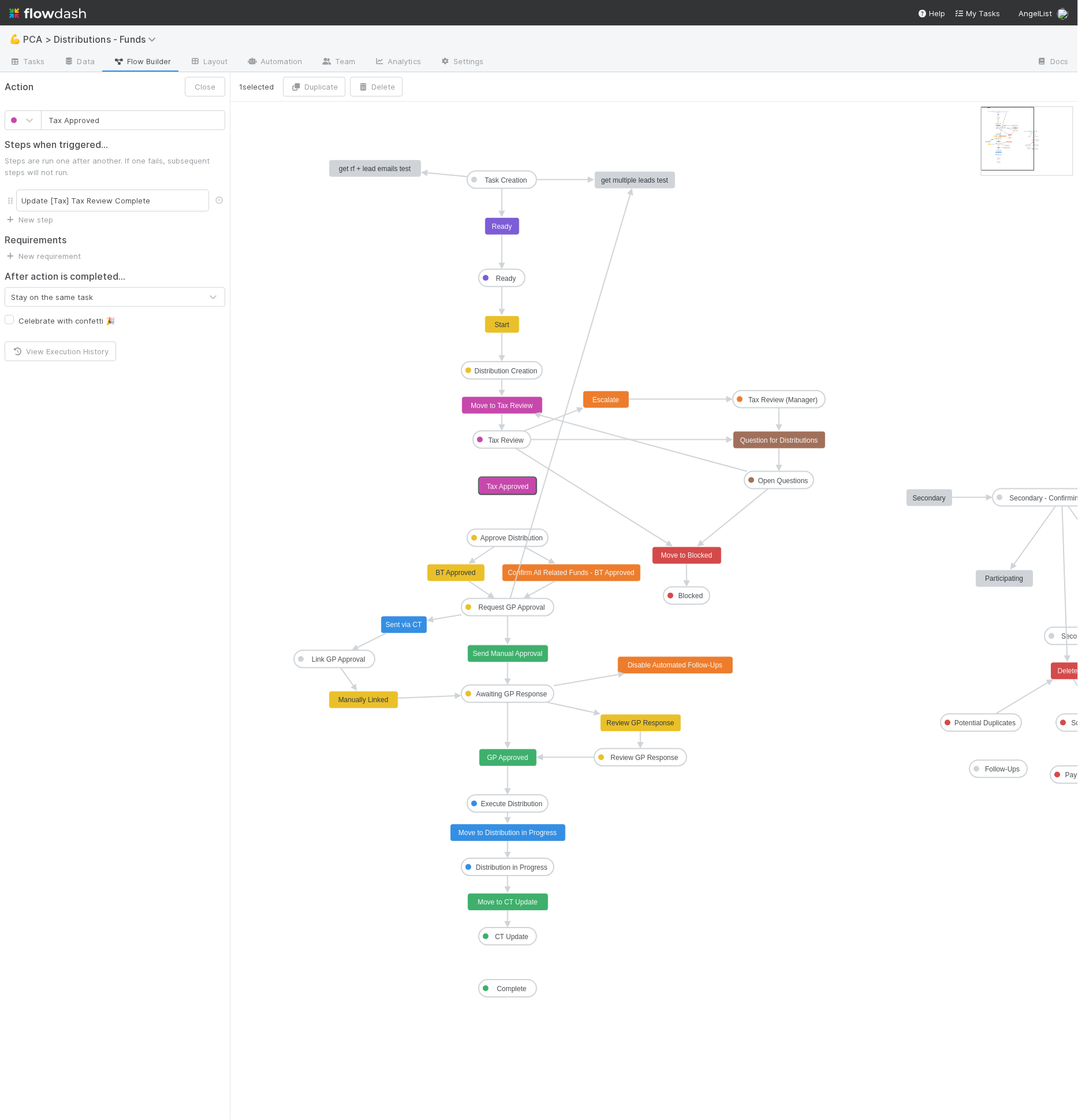
drag, startPoint x: 344, startPoint y: 114, endPoint x: 498, endPoint y: 483, distance: 399.8
drag, startPoint x: 499, startPoint y: 448, endPoint x: 496, endPoint y: 479, distance: 31.1
drag, startPoint x: 505, startPoint y: 492, endPoint x: 504, endPoint y: 541, distance: 49.0
click at [406, 528] on icon "Task Creation Ready Distribution Creation Tax Review Approve Distribution Reque…" at bounding box center [696, 610] width 931 height 1018
click at [489, 493] on rect at bounding box center [502, 486] width 58 height 18
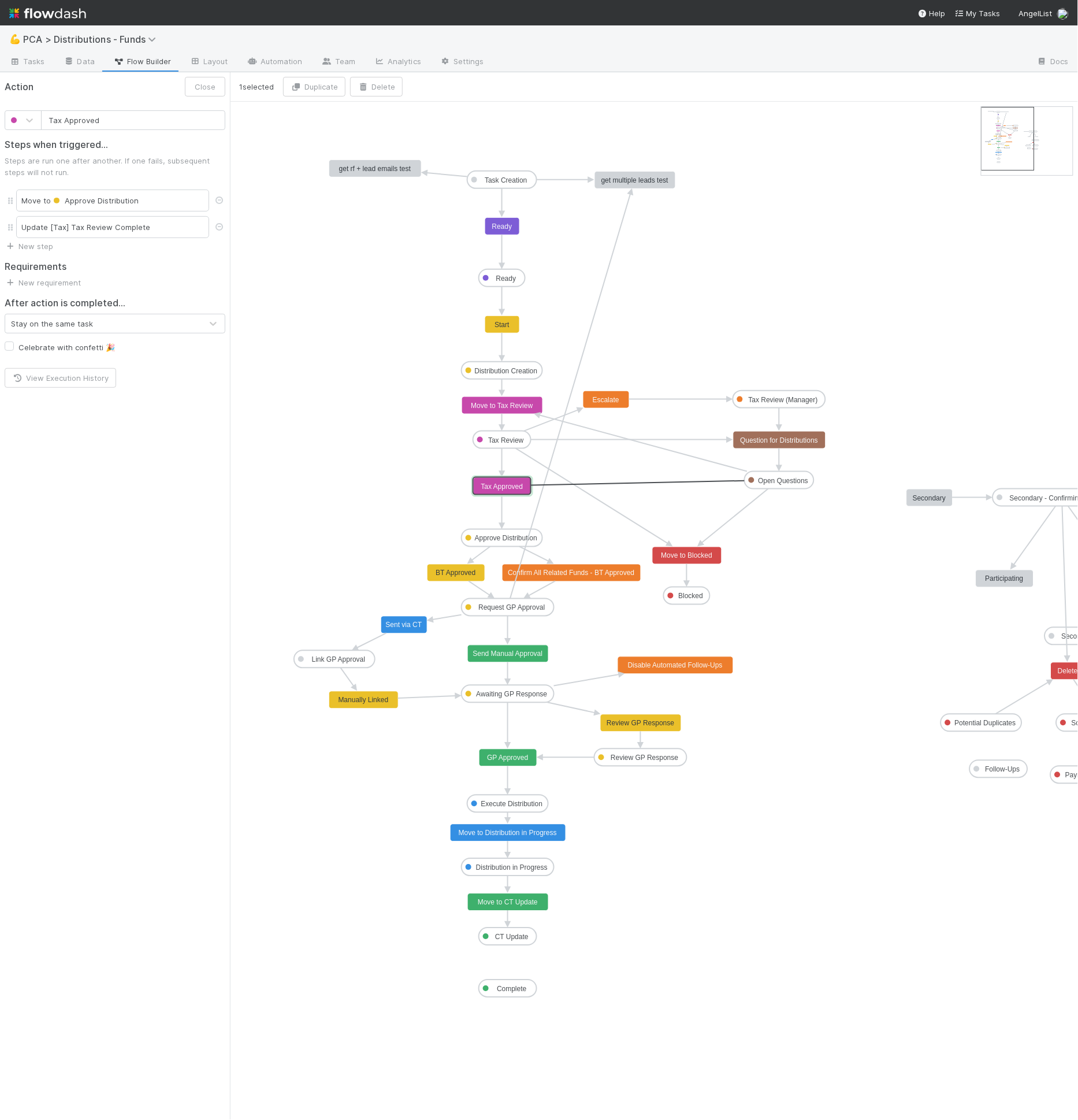
drag, startPoint x: 779, startPoint y: 488, endPoint x: 508, endPoint y: 482, distance: 271.1
drag, startPoint x: 779, startPoint y: 407, endPoint x: 504, endPoint y: 480, distance: 284.5
type input "Escalate"
drag, startPoint x: 623, startPoint y: 402, endPoint x: 658, endPoint y: 402, distance: 35.0
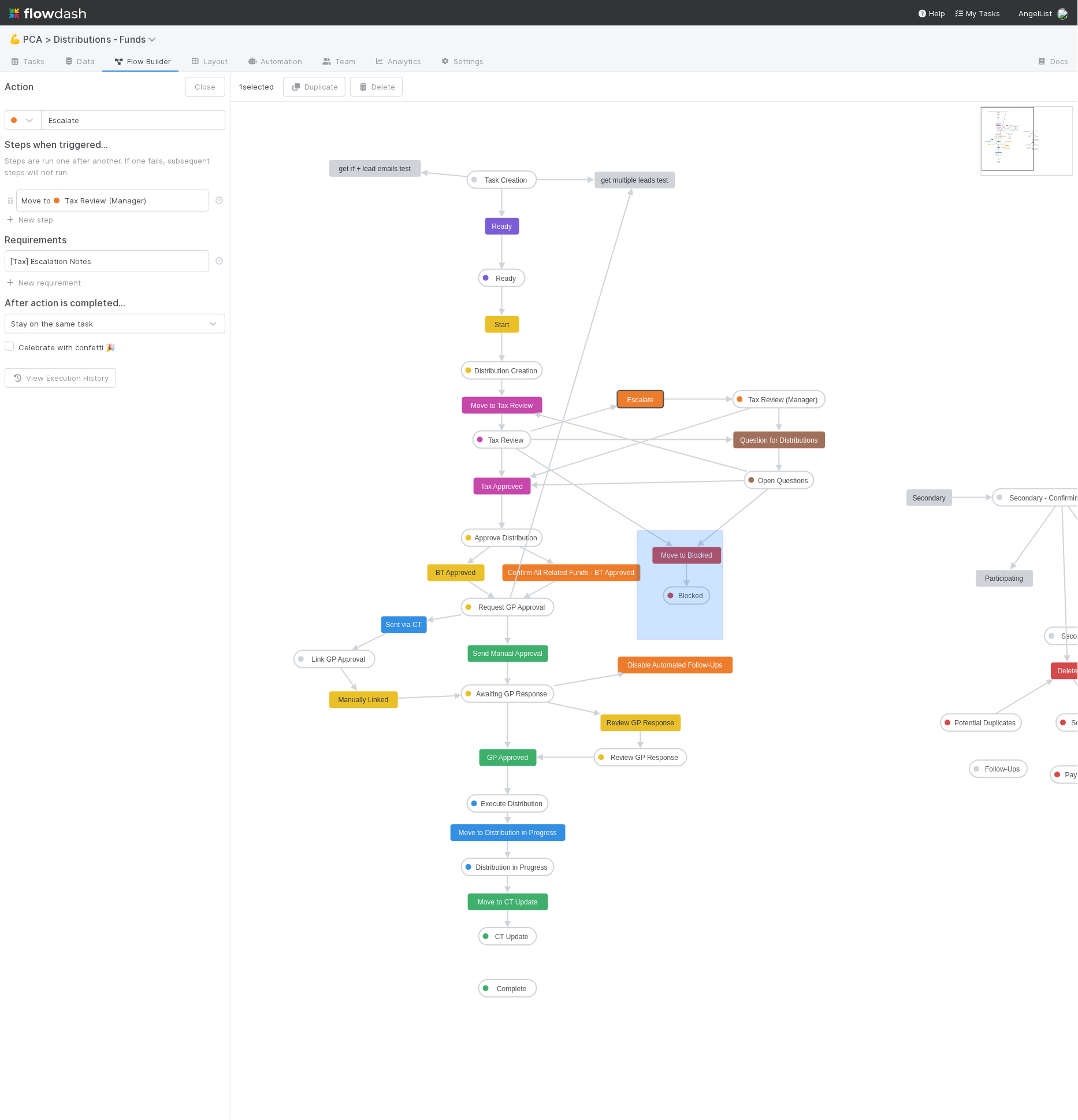
drag, startPoint x: 655, startPoint y: 564, endPoint x: 729, endPoint y: 633, distance: 101.2
click at [729, 635] on icon "Task Creation Ready Distribution Creation Tax Review Approve Distribution Reque…" at bounding box center [696, 610] width 931 height 1018
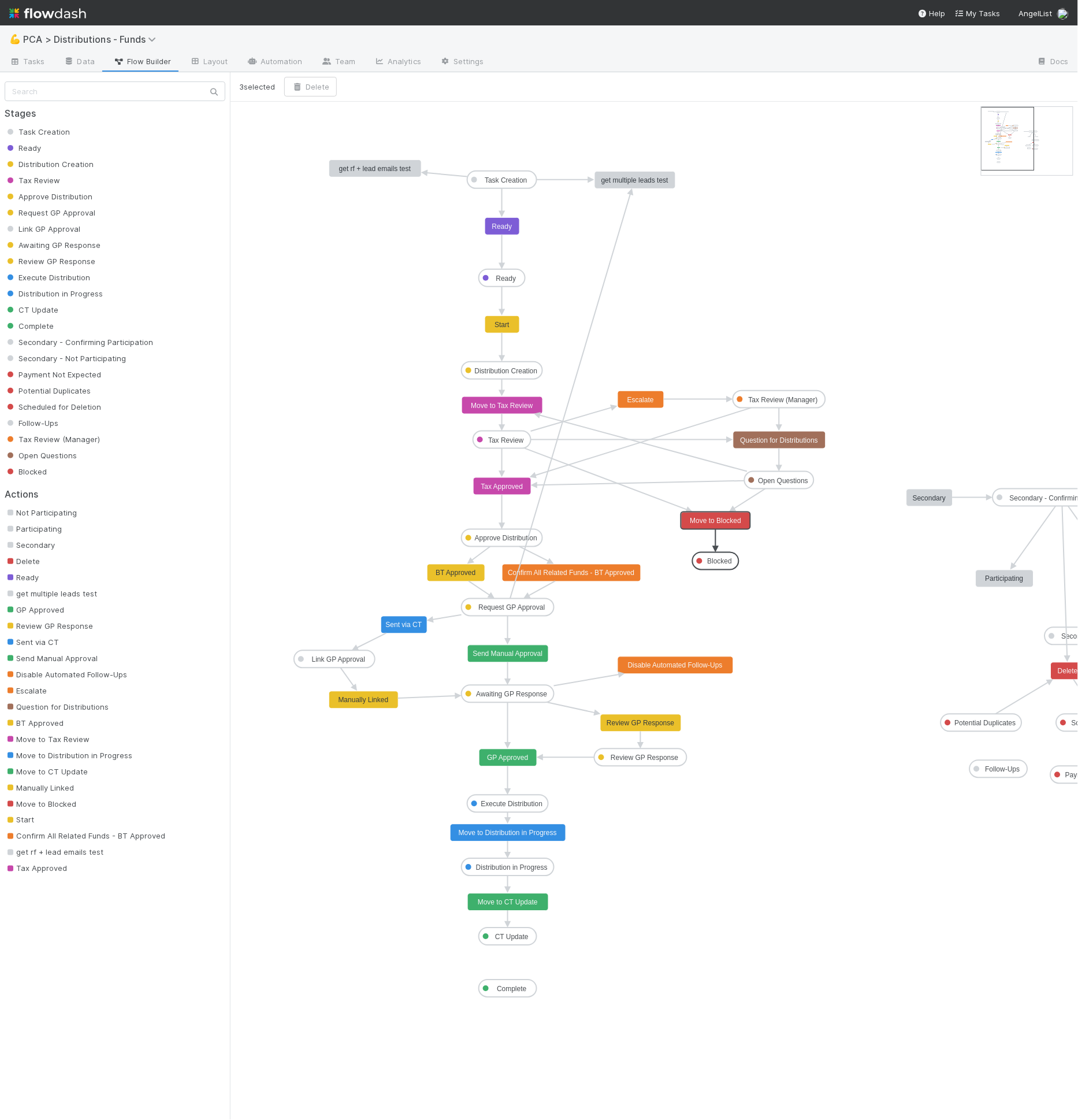
drag, startPoint x: 704, startPoint y: 555, endPoint x: 730, endPoint y: 518, distance: 45.2
click at [796, 580] on icon "Task Creation Ready Distribution Creation Tax Review Approve Distribution Reque…" at bounding box center [696, 610] width 931 height 1018
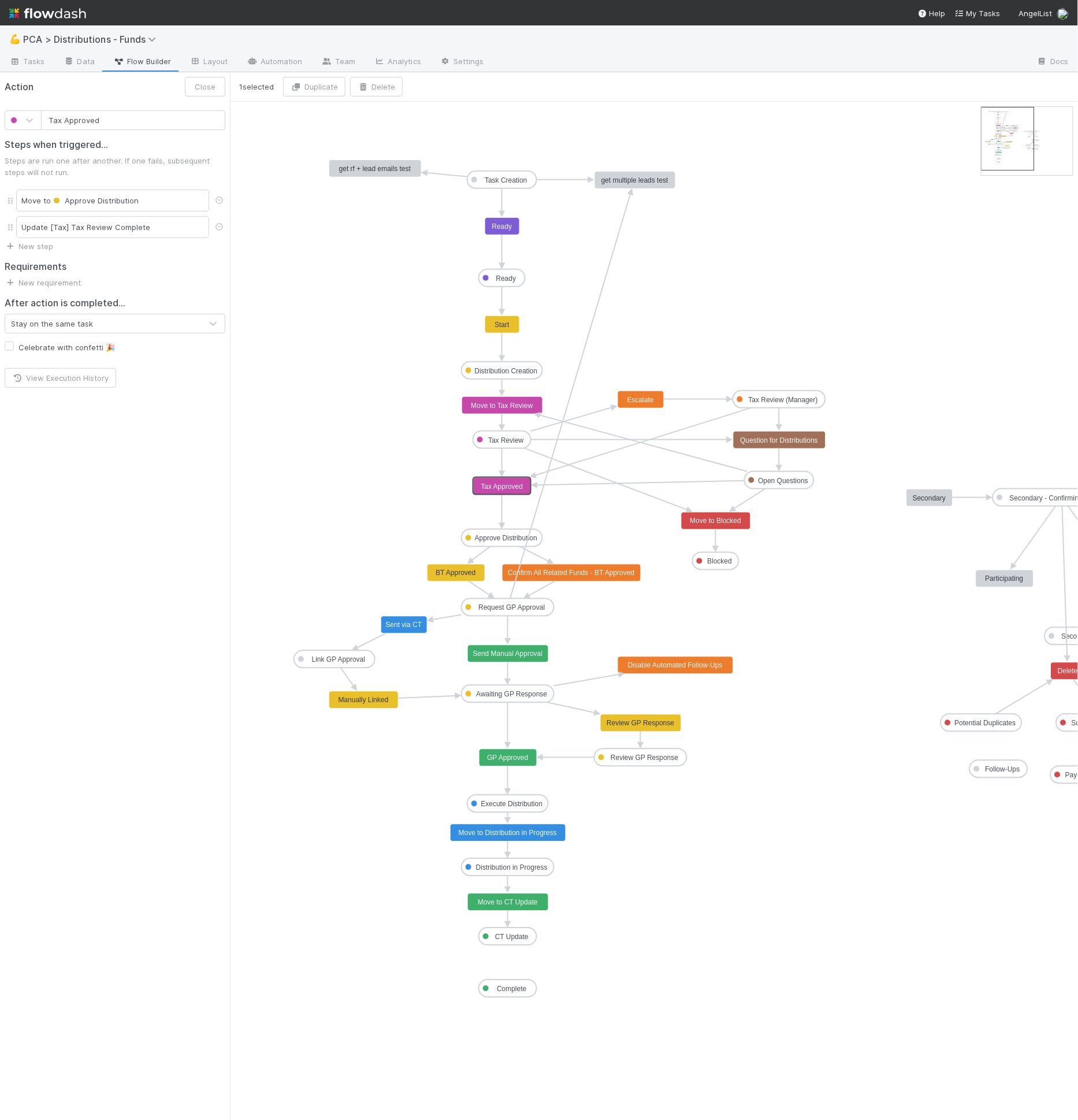
click at [494, 485] on text "Tax Approved" at bounding box center [502, 486] width 42 height 8
drag, startPoint x: 13, startPoint y: 207, endPoint x: 15, endPoint y: 235, distance: 28.1
click at [15, 235] on div "Move to Approve Distribution Update [Tax] Tax Review Complete" at bounding box center [115, 213] width 221 height 53
click at [207, 87] on button "Save" at bounding box center [207, 86] width 38 height 19
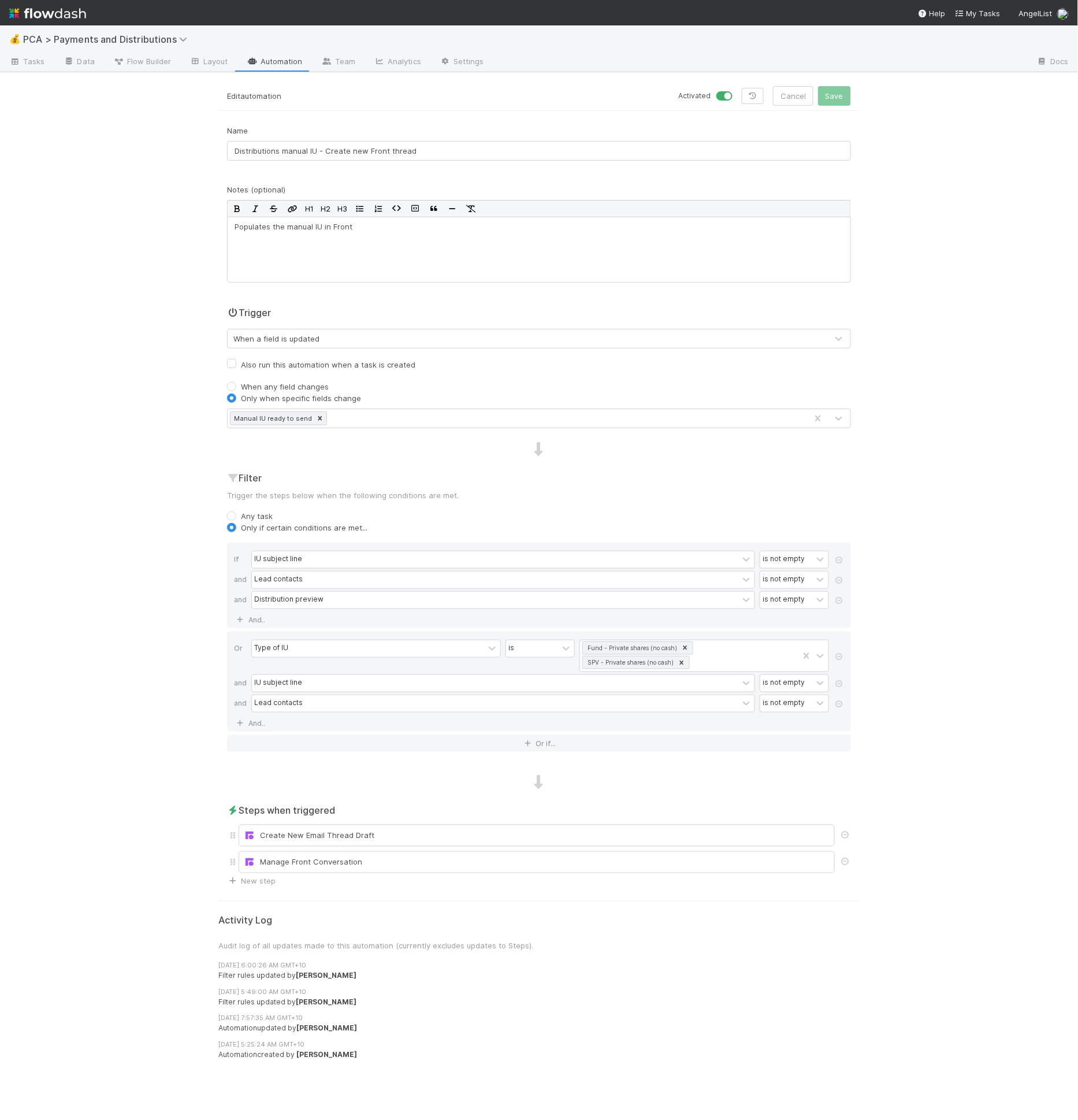
click at [471, 466] on div "Name Distributions manual IU - Create new Front thread Notes (optional) H1 H2 H…" at bounding box center [539, 505] width 641 height 762
click at [407, 824] on div "Create New Email Thread Draft" at bounding box center [536, 835] width 596 height 22
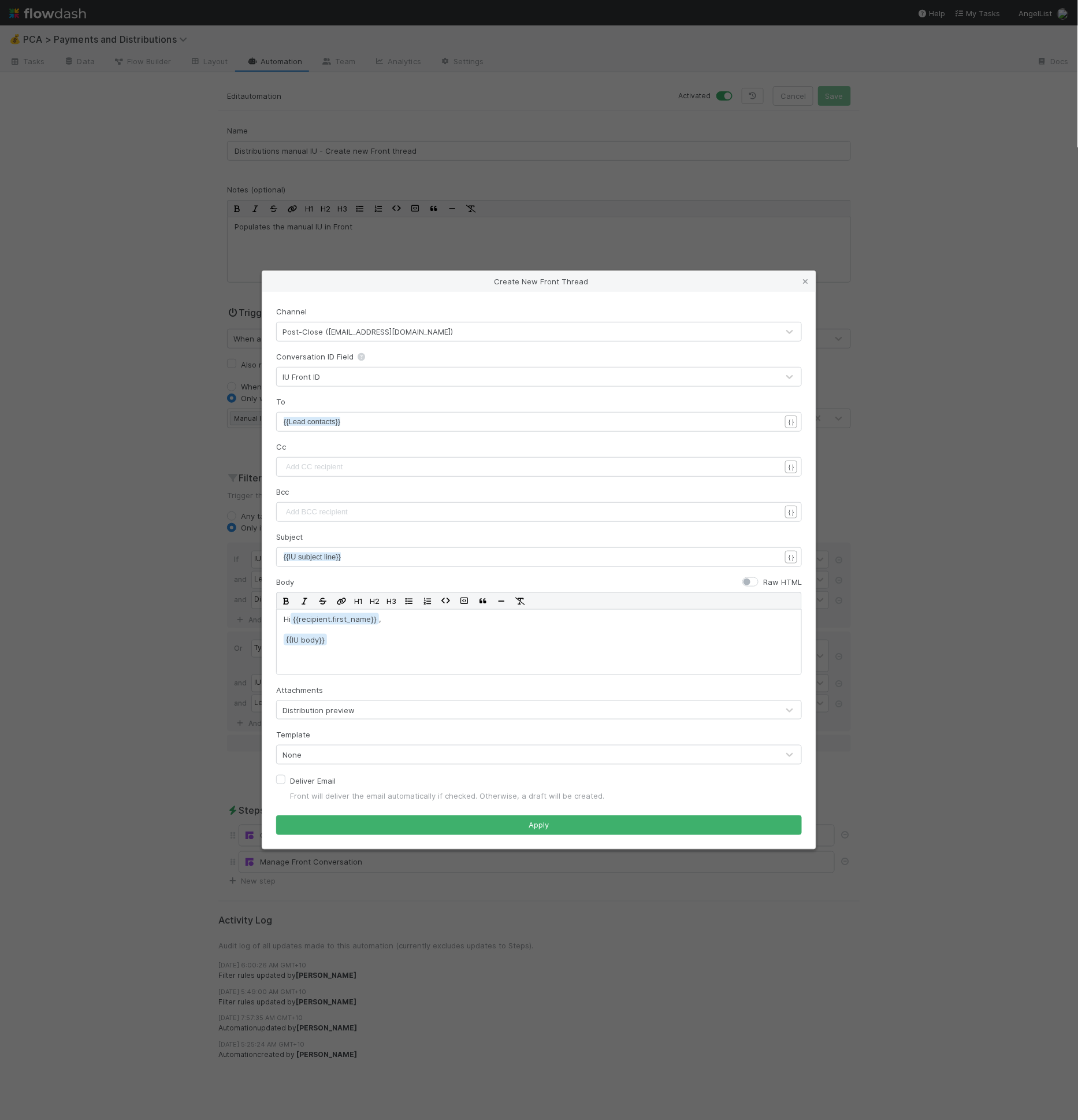
click at [987, 741] on div "Create New Front Thread Channel Post-Close ([EMAIL_ADDRESS][DOMAIN_NAME]) Conve…" at bounding box center [539, 560] width 1078 height 1120
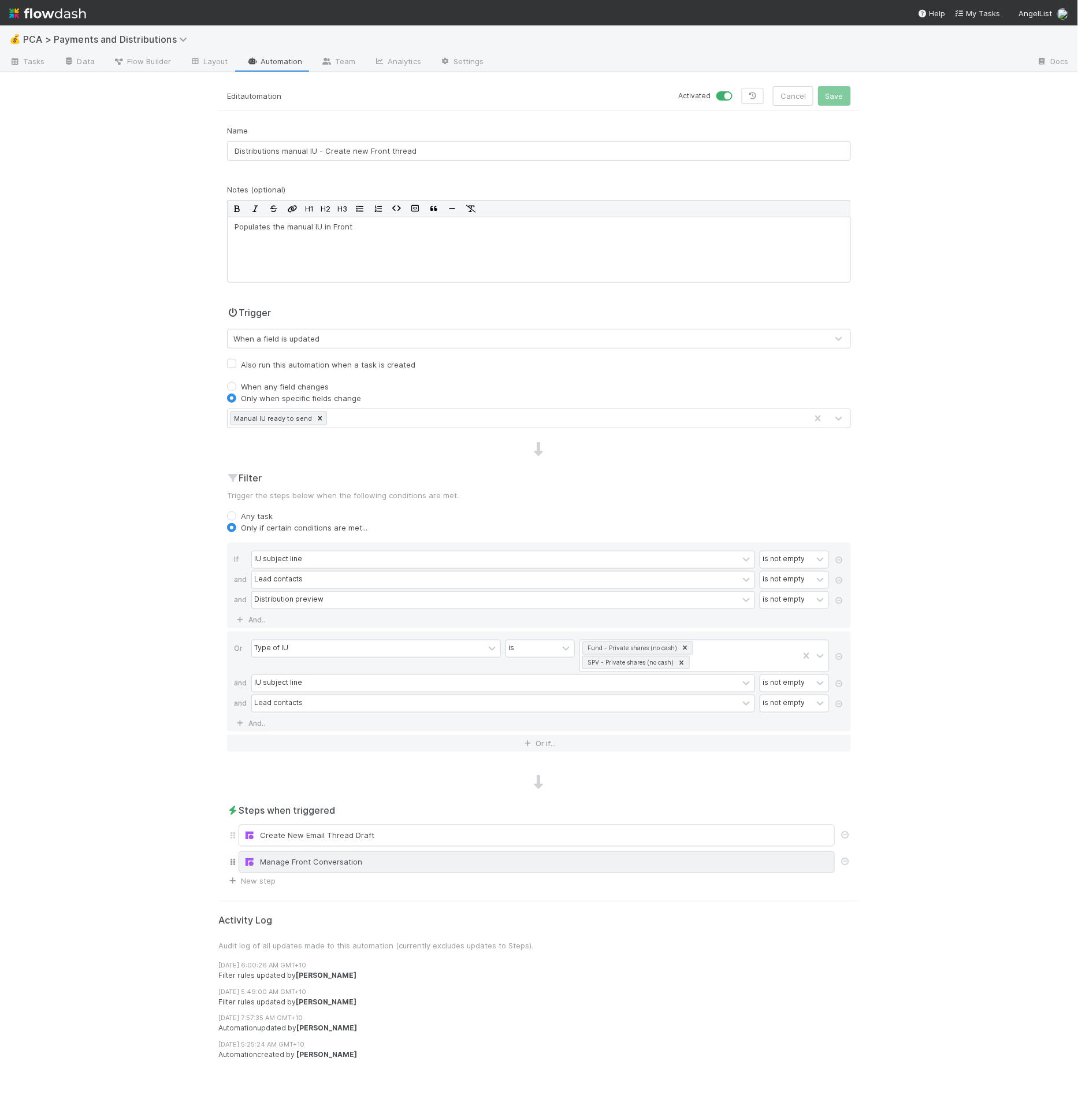
click at [594, 856] on div "Manage Front Conversation" at bounding box center [537, 862] width 586 height 12
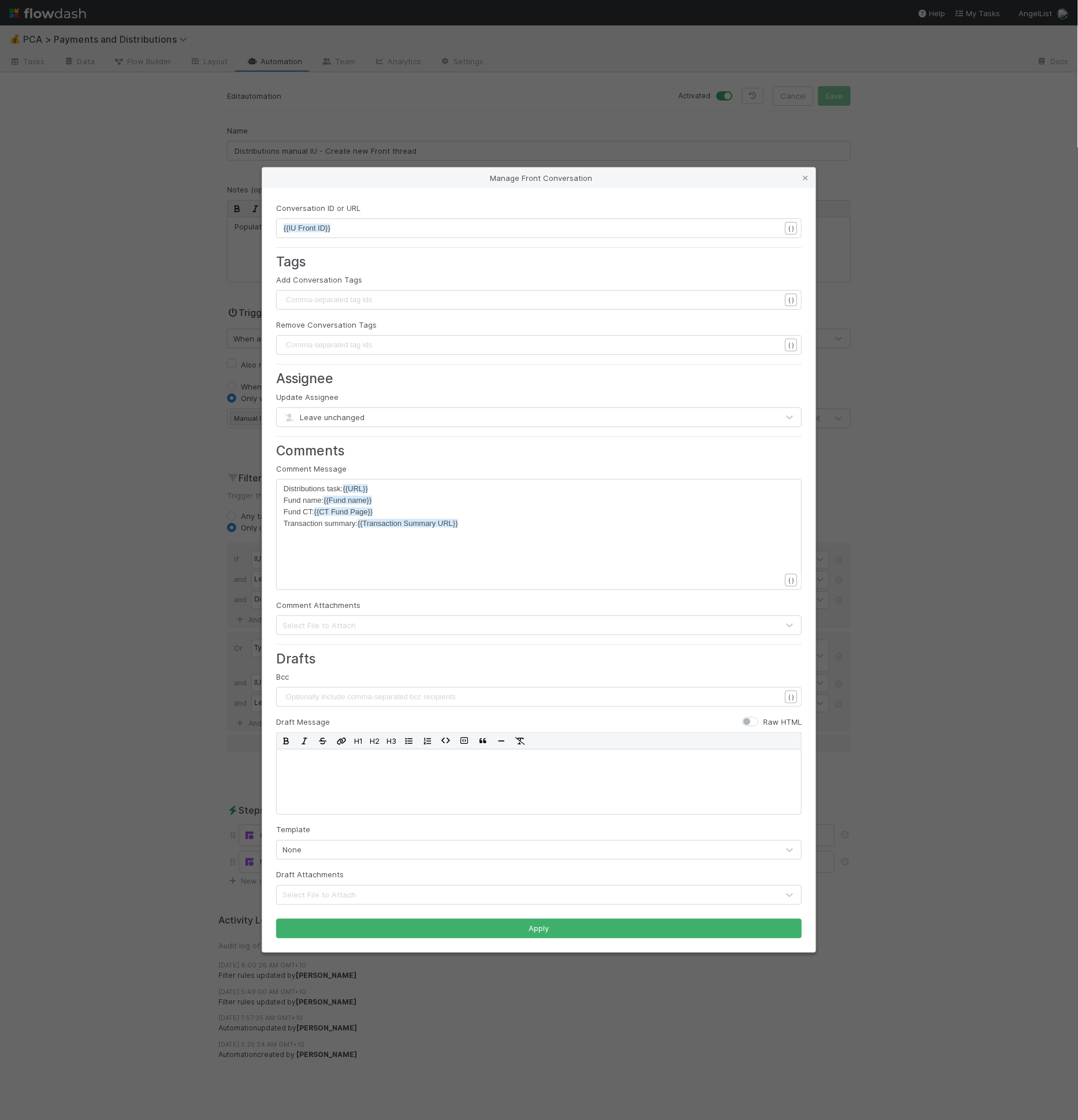
click at [960, 560] on div "Manage Front Conversation Conversation ID or URL xxxxxxxxxx {{IU Front ID}} { }…" at bounding box center [539, 560] width 1078 height 1120
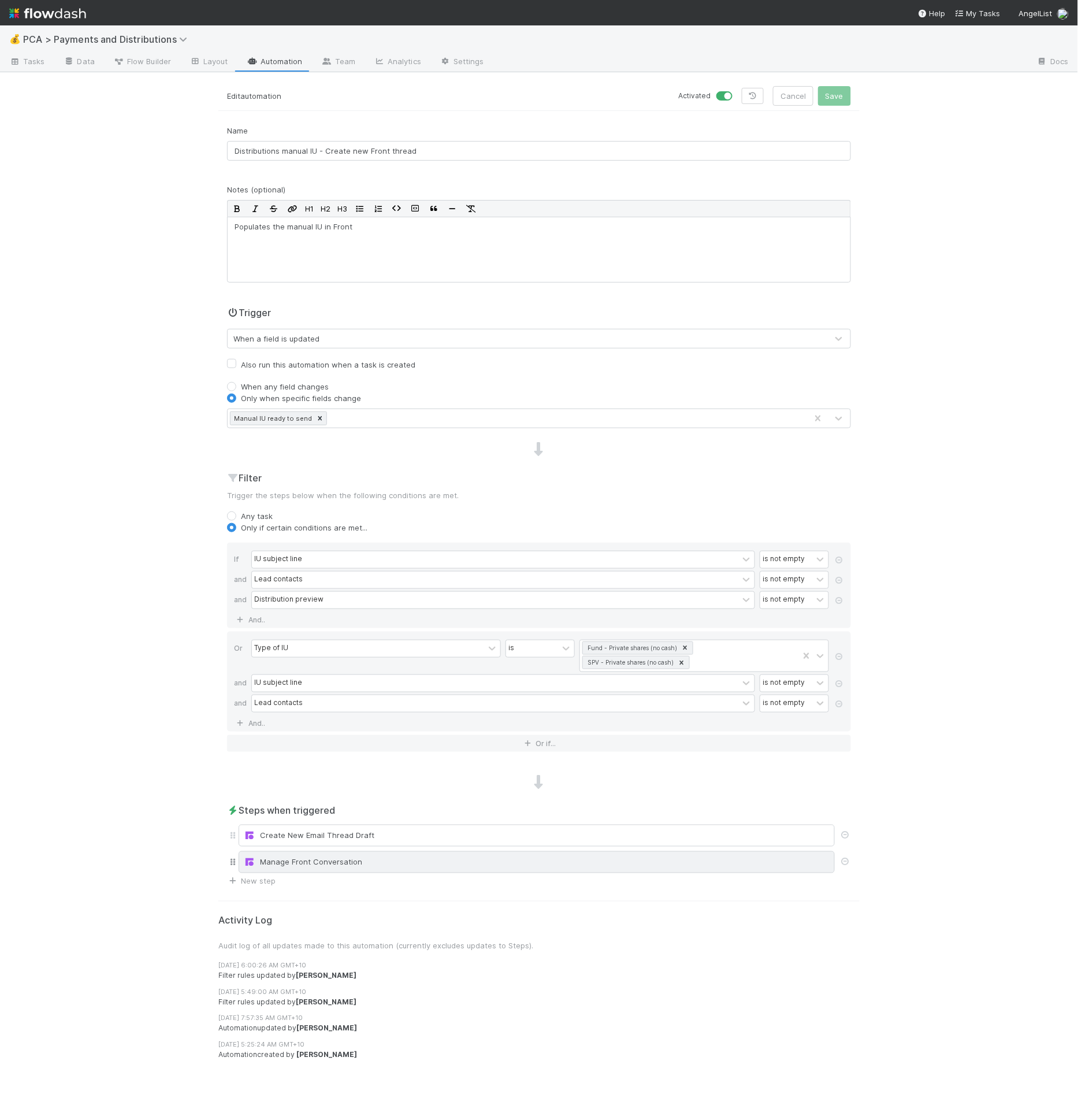
click at [443, 851] on div "Manage Front Conversation" at bounding box center [536, 862] width 596 height 22
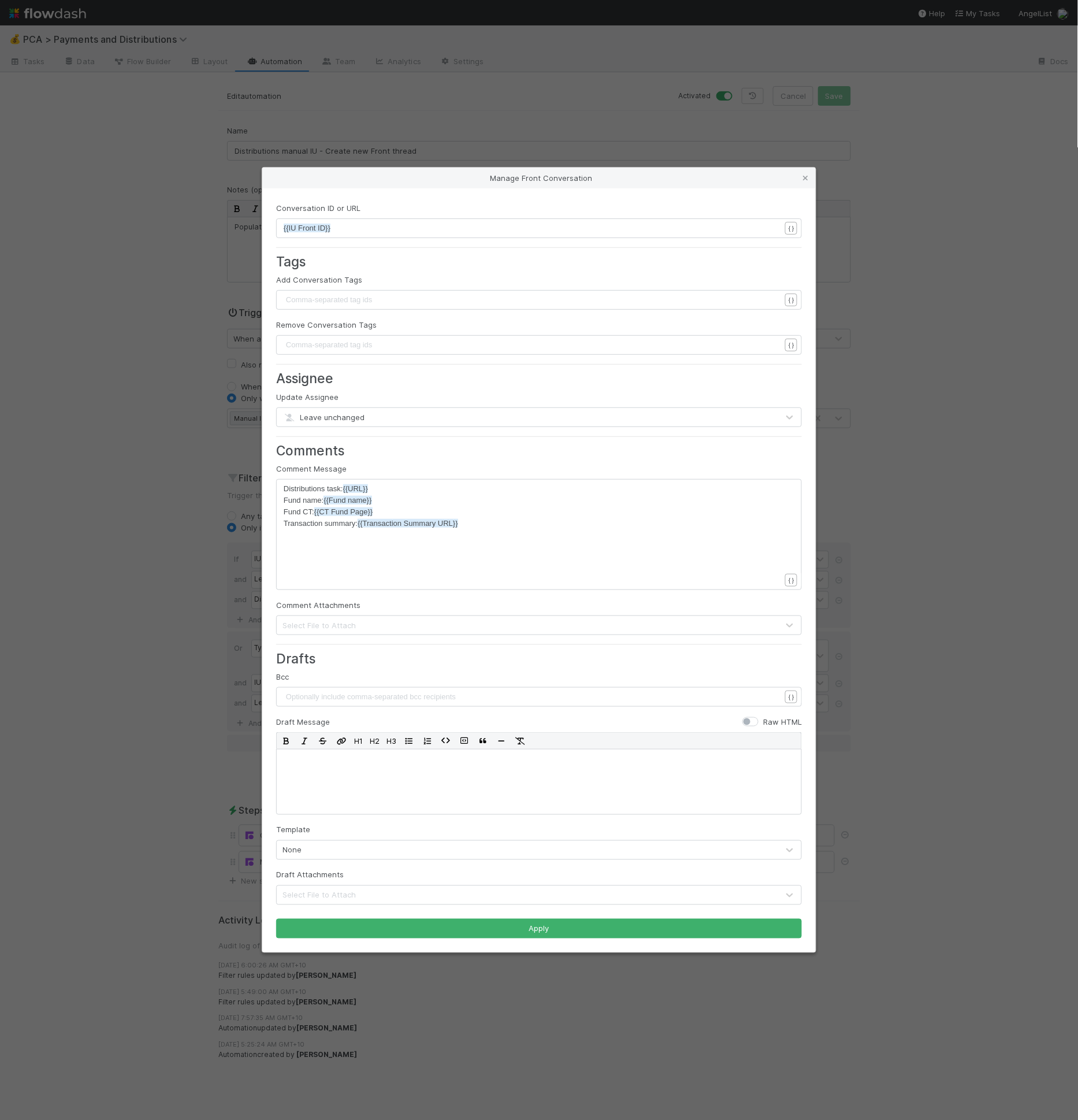
click at [946, 444] on div "Manage Front Conversation Conversation ID or URL xxxxxxxxxx {{IU Front ID}} { }…" at bounding box center [539, 560] width 1078 height 1120
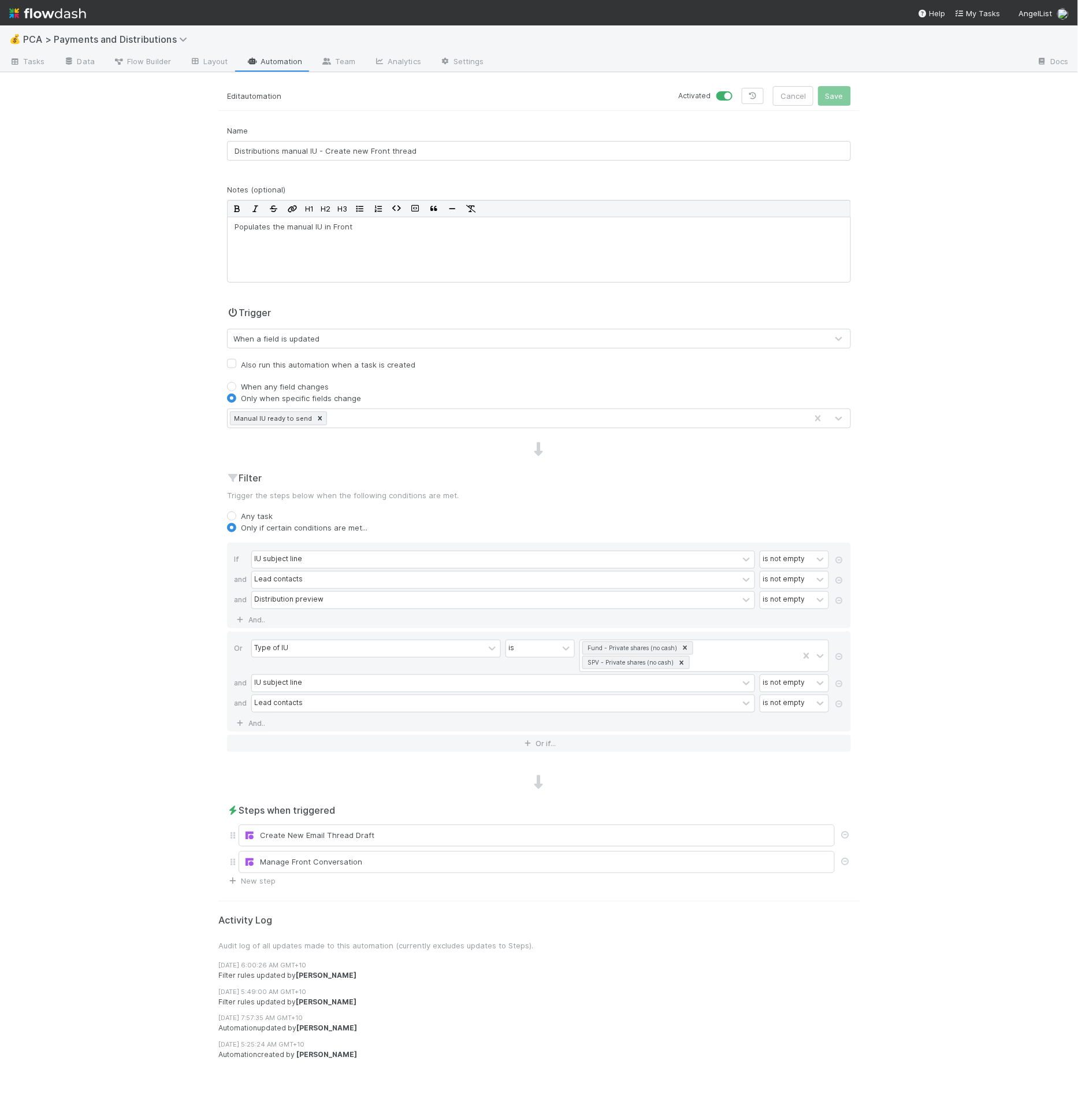
click at [530, 765] on div "Name Distributions manual IU - Create new Front thread Notes (optional) H1 H2 H…" at bounding box center [539, 505] width 641 height 762
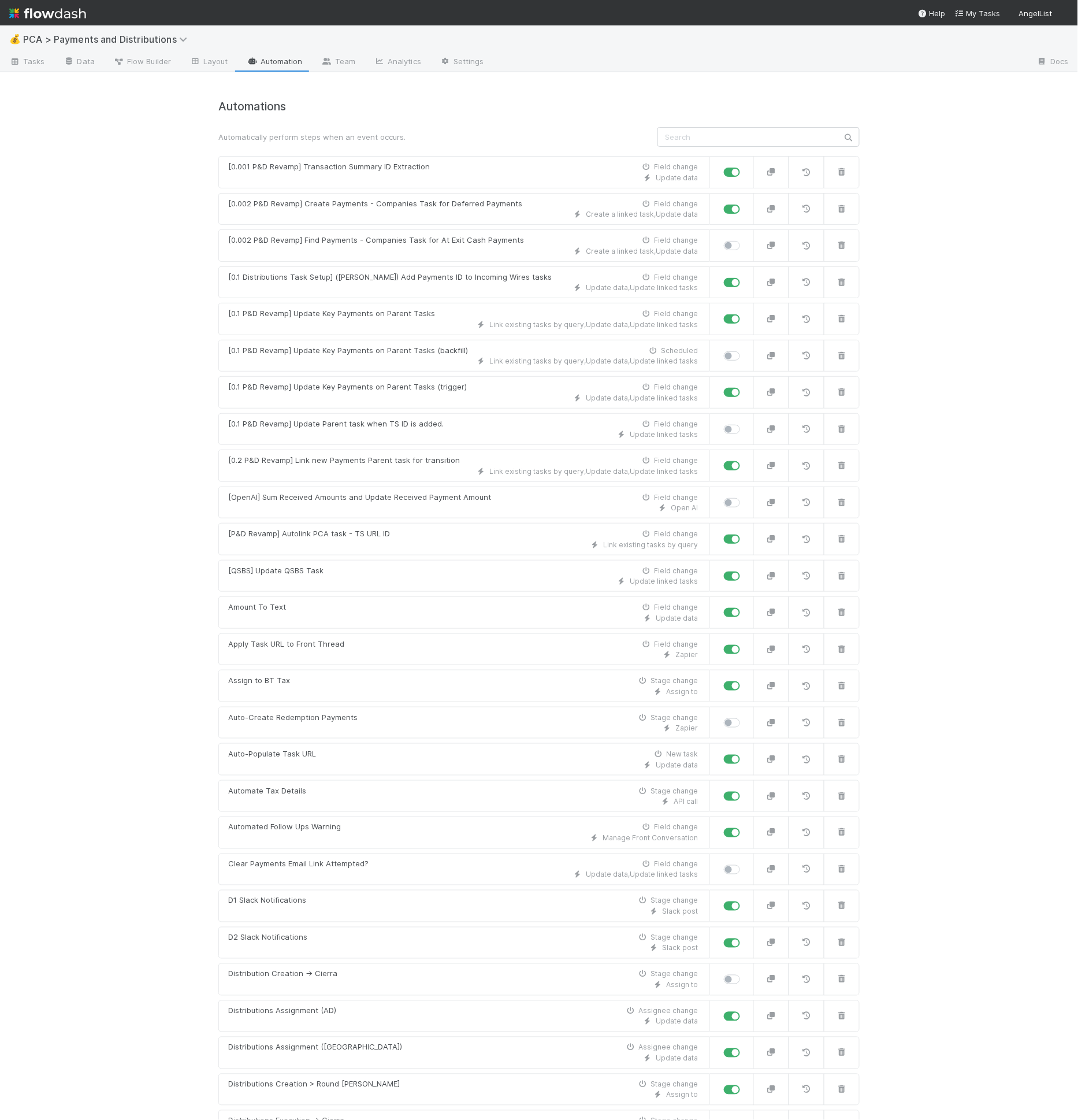
click at [736, 131] on input "text" at bounding box center [758, 137] width 202 height 19
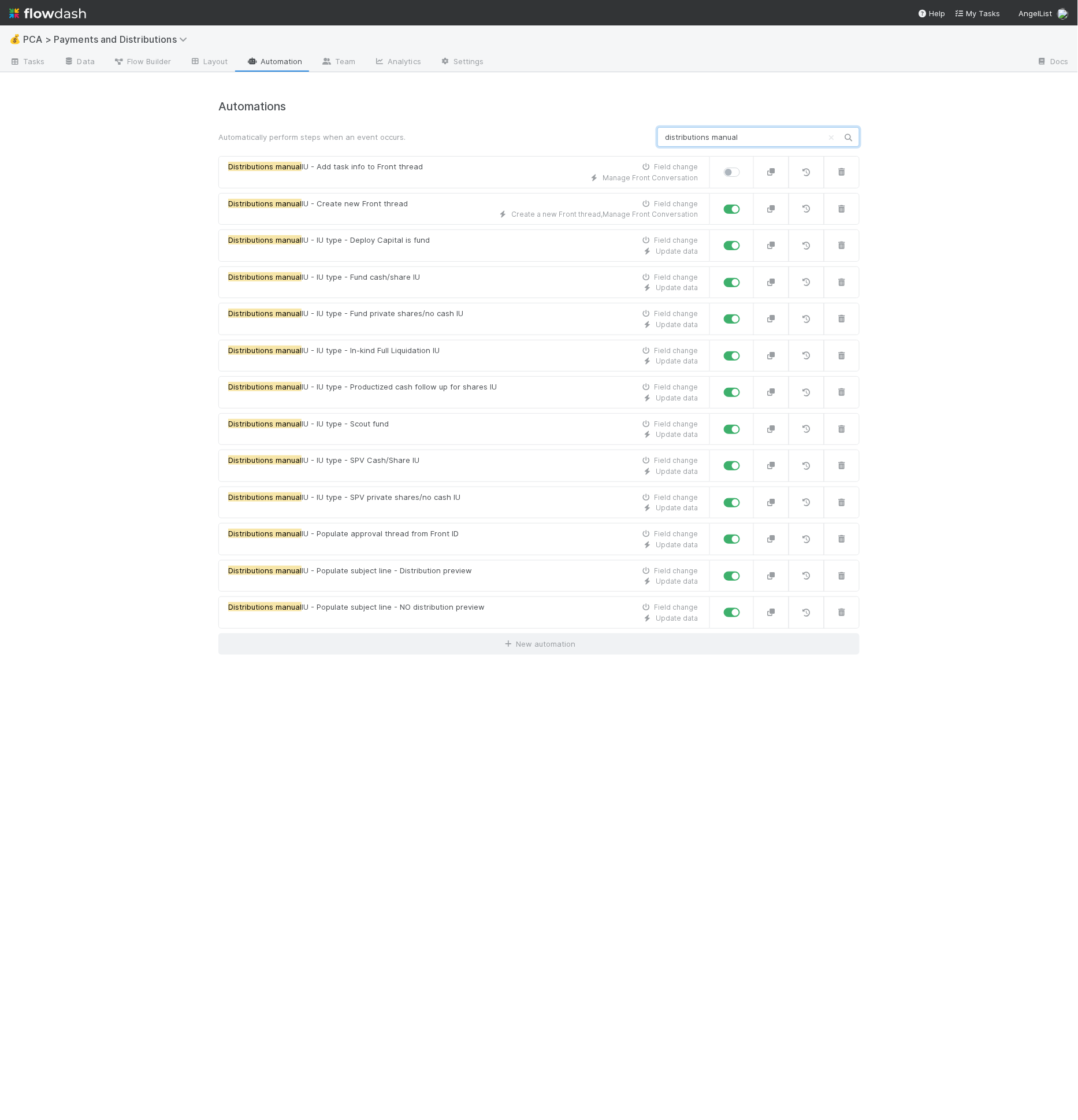
type input "distributions manual"
click at [440, 131] on div "Automatically perform steps when an event occurs." at bounding box center [429, 137] width 439 height 12
click at [475, 112] on h4 "Automations" at bounding box center [539, 106] width 641 height 13
click at [472, 528] on div "Distributions manual IU - Populate approval thread from Front ID Field change" at bounding box center [463, 533] width 470 height 12
click at [463, 576] on div "Update data" at bounding box center [463, 581] width 470 height 10
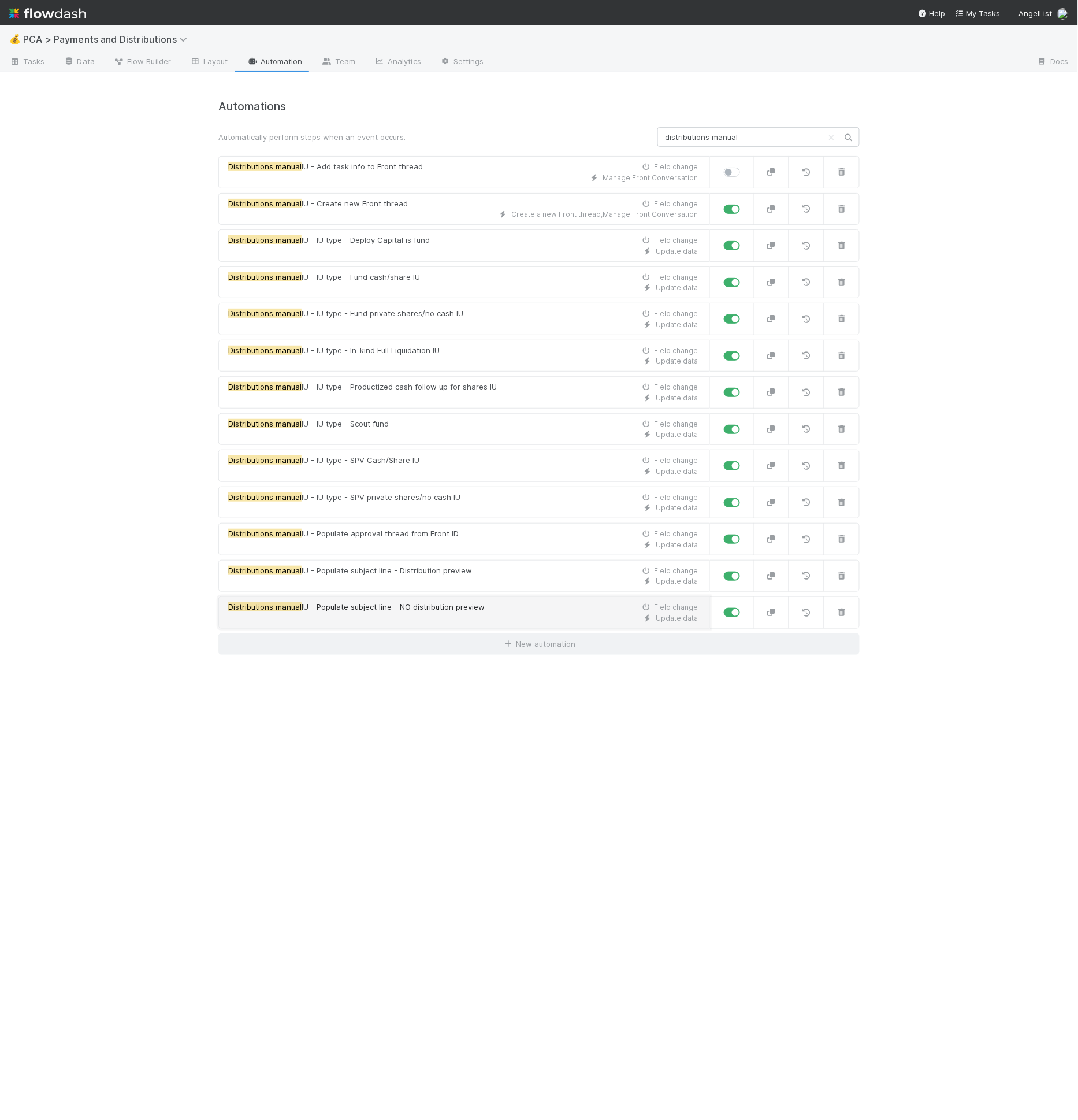
click at [465, 613] on div "Update data" at bounding box center [463, 618] width 470 height 10
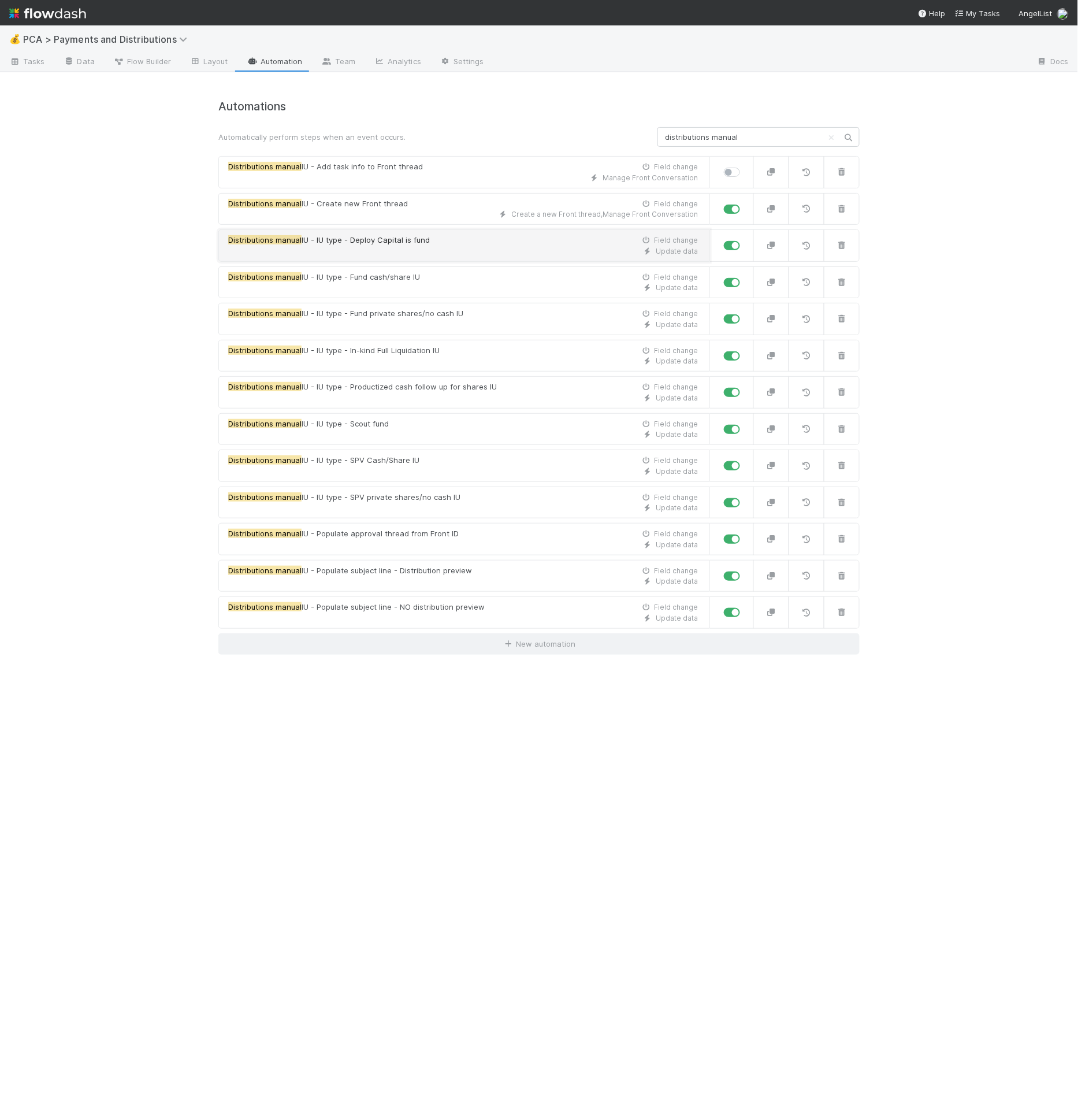
click at [458, 248] on div "Update data" at bounding box center [463, 251] width 470 height 10
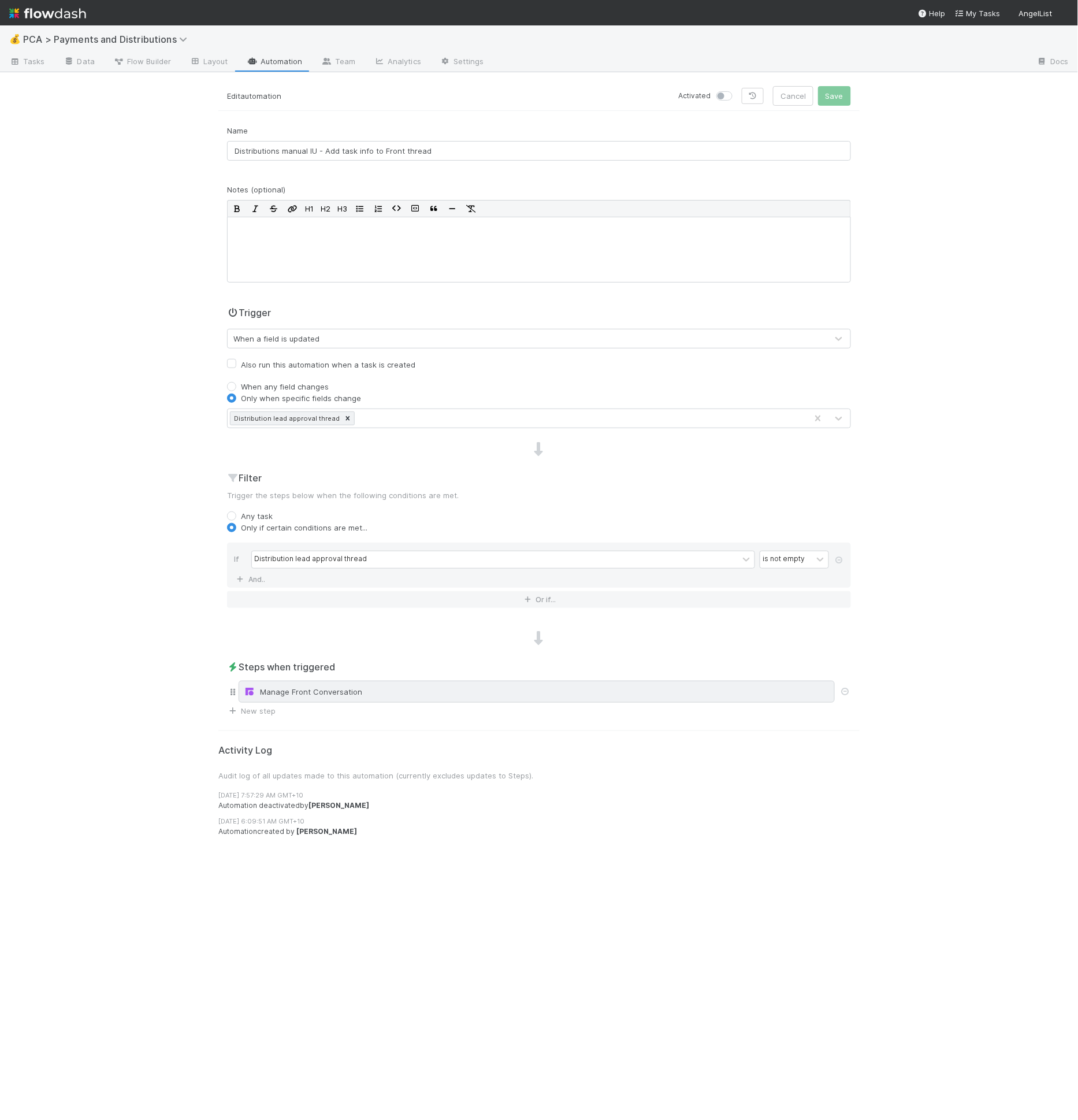
click at [332, 695] on div "Manage Front Conversation" at bounding box center [536, 691] width 596 height 22
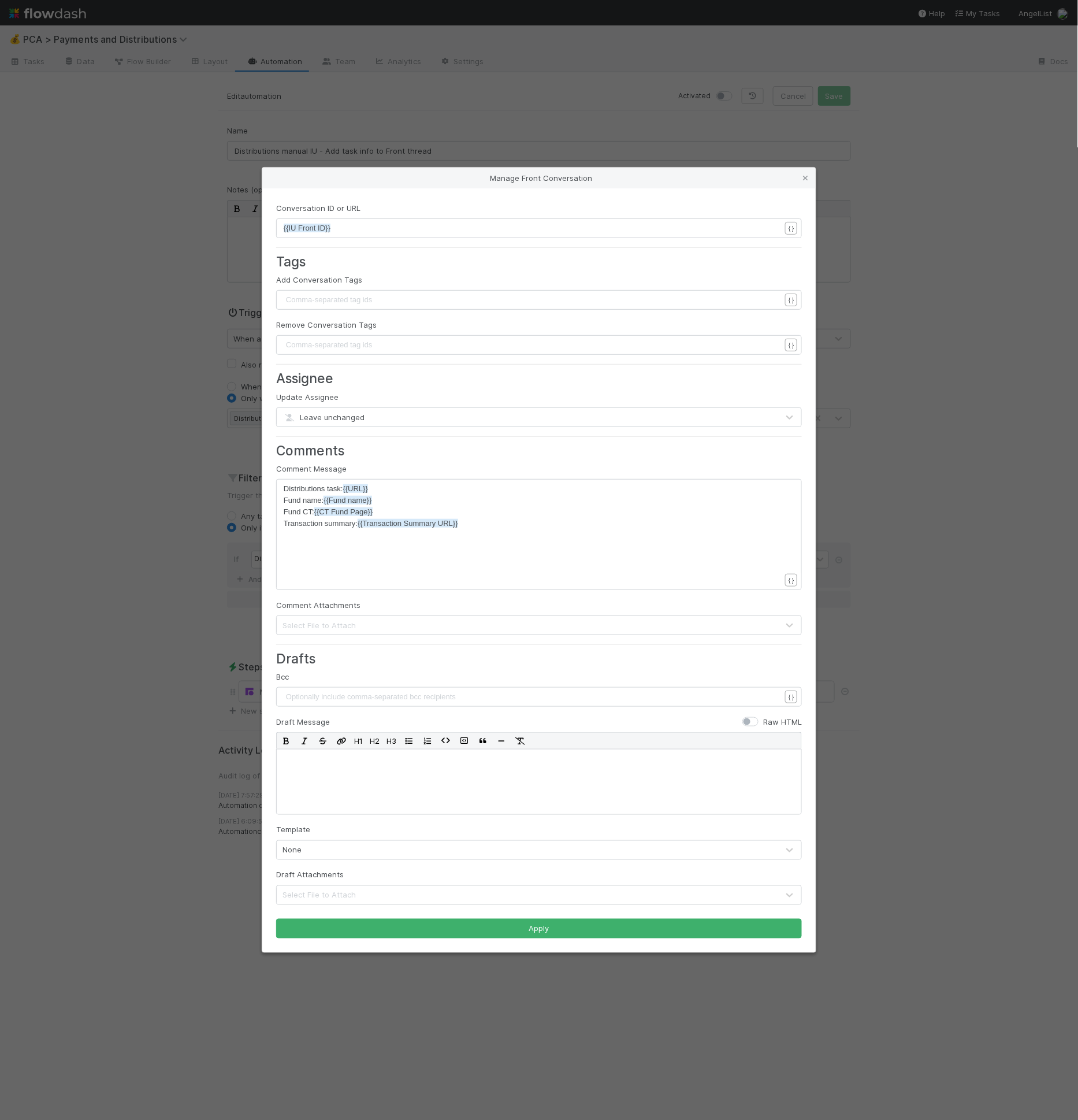
scroll to position [4, 0]
type textarea "Distributions task: {{URL}} Fund name: {{Fund name}} Fund CT: {{CT Fund Page}} …"
drag, startPoint x: 610, startPoint y: 545, endPoint x: 253, endPoint y: 478, distance: 363.2
click at [253, 478] on div "Manage Front Conversation Conversation ID or URL xxxxxxxxxx {{IU Front ID}} { }…" at bounding box center [539, 560] width 1078 height 1120
click at [565, 144] on div "Manage Front Conversation Conversation ID or URL xxxxxxxxxx {{IU Front ID}} { }…" at bounding box center [539, 560] width 1078 height 1120
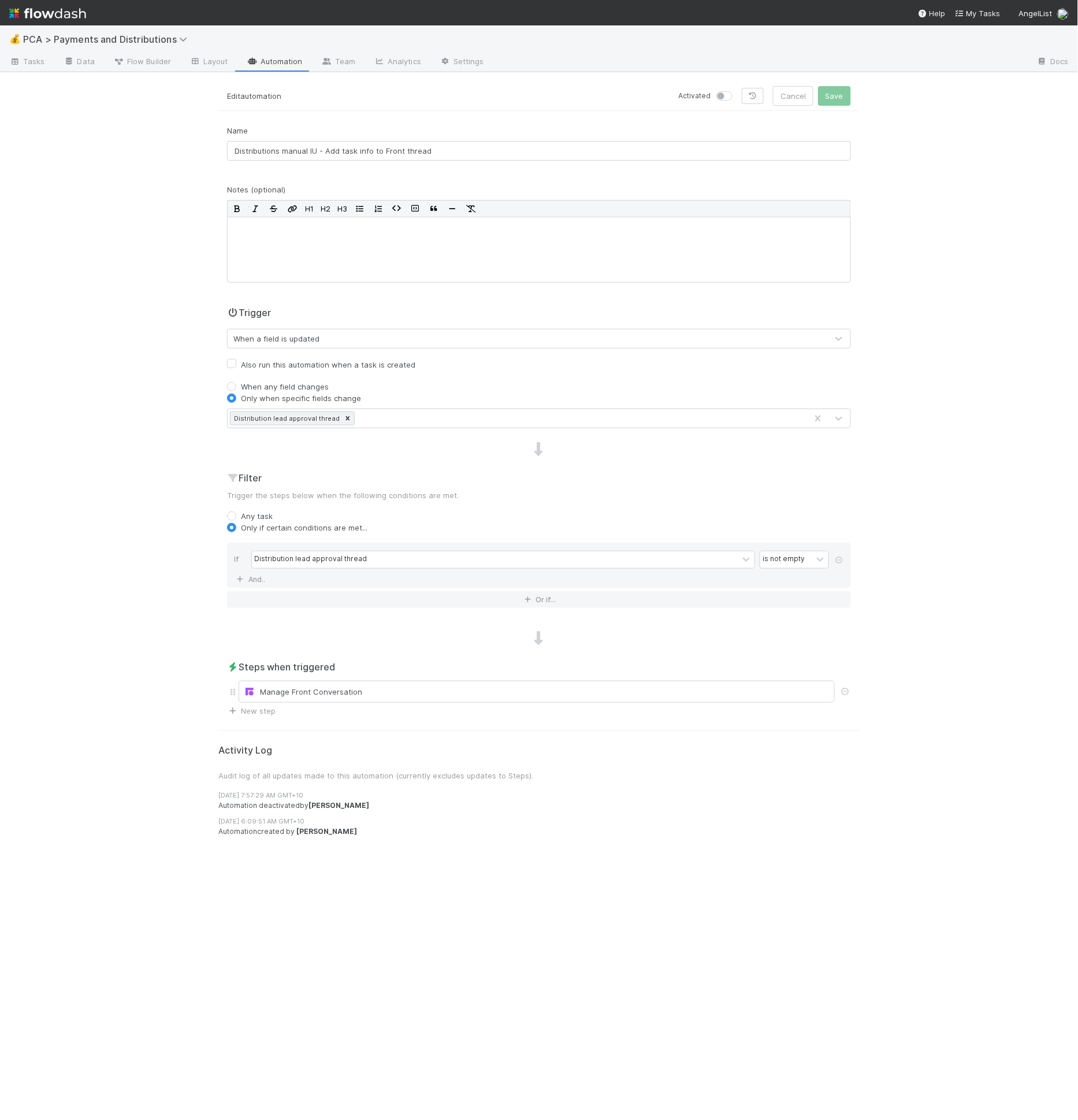
click at [562, 129] on div "Name Distributions manual IU - Add task info to Front thread" at bounding box center [539, 142] width 624 height 36
click at [523, 150] on input "Distributions manual IU - Add task info to Front thread" at bounding box center [539, 151] width 624 height 19
type input "Distributions manual IU - Add task info to Front thread [transferred]"
click at [818, 86] on button "Save" at bounding box center [835, 96] width 33 height 19
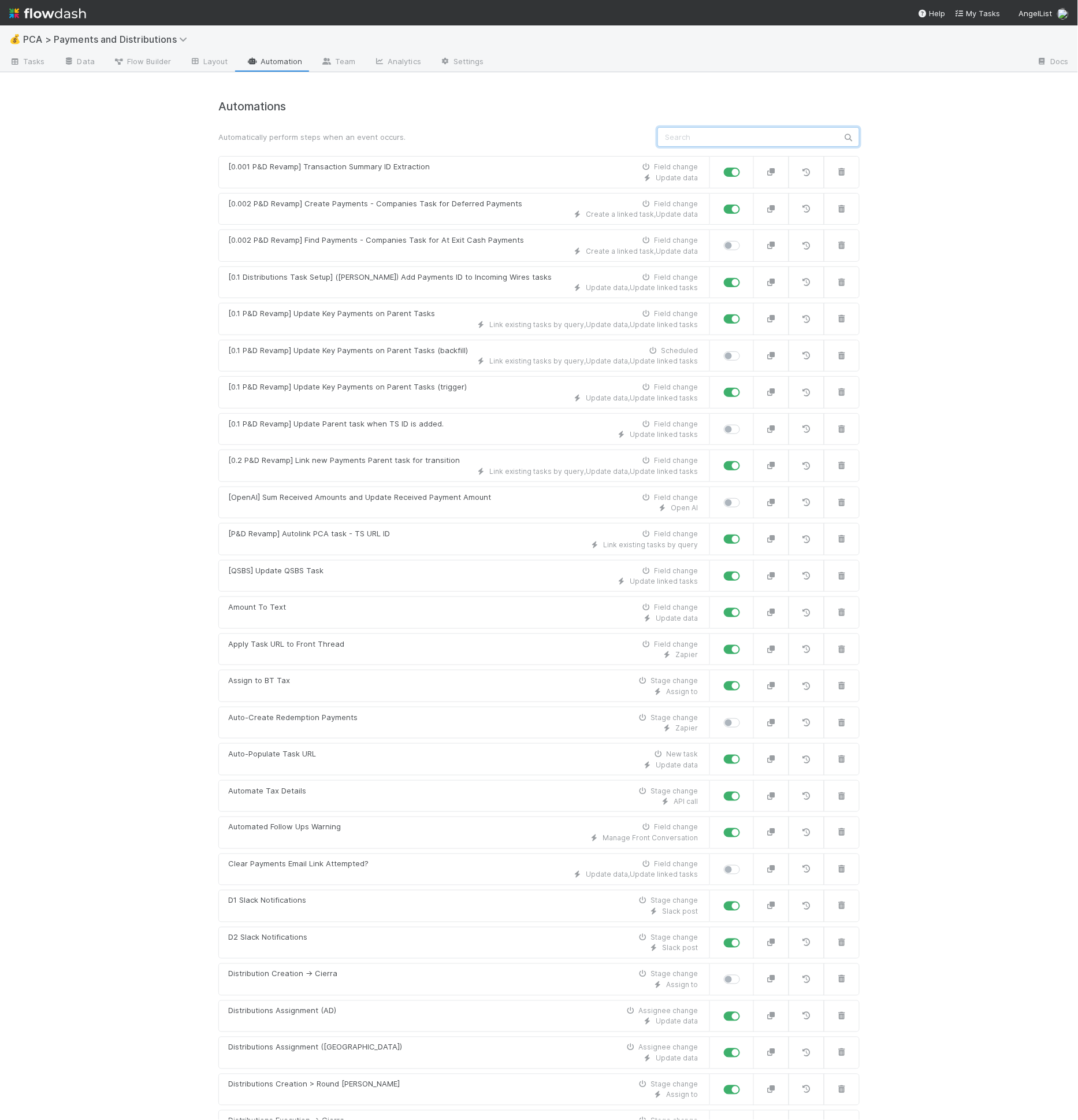
click at [714, 134] on input "text" at bounding box center [758, 137] width 202 height 19
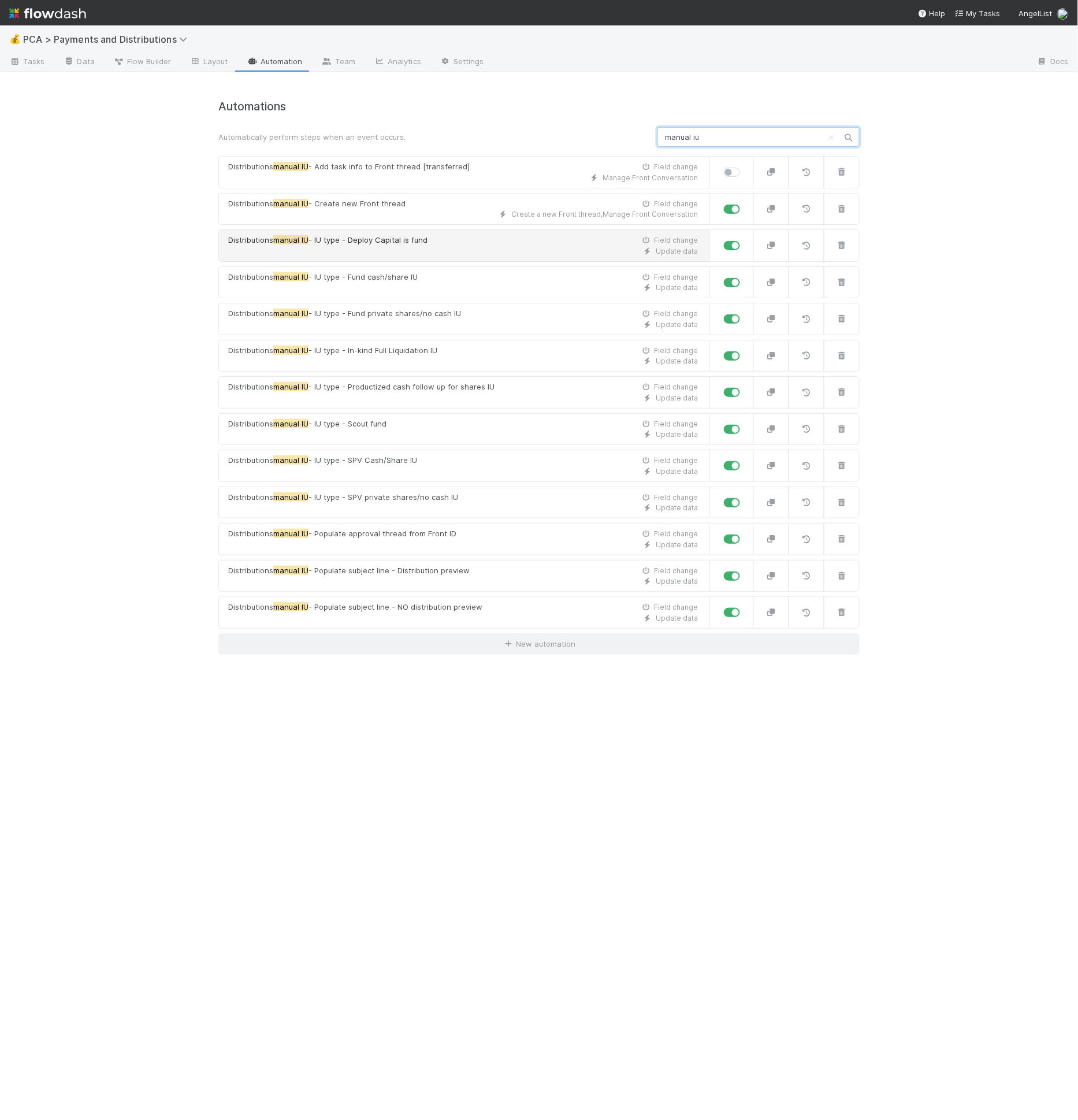
type input "manual iu"
click at [457, 237] on div "Distributions manual IU - IU type - Deploy Capital is fund Field change" at bounding box center [463, 240] width 470 height 12
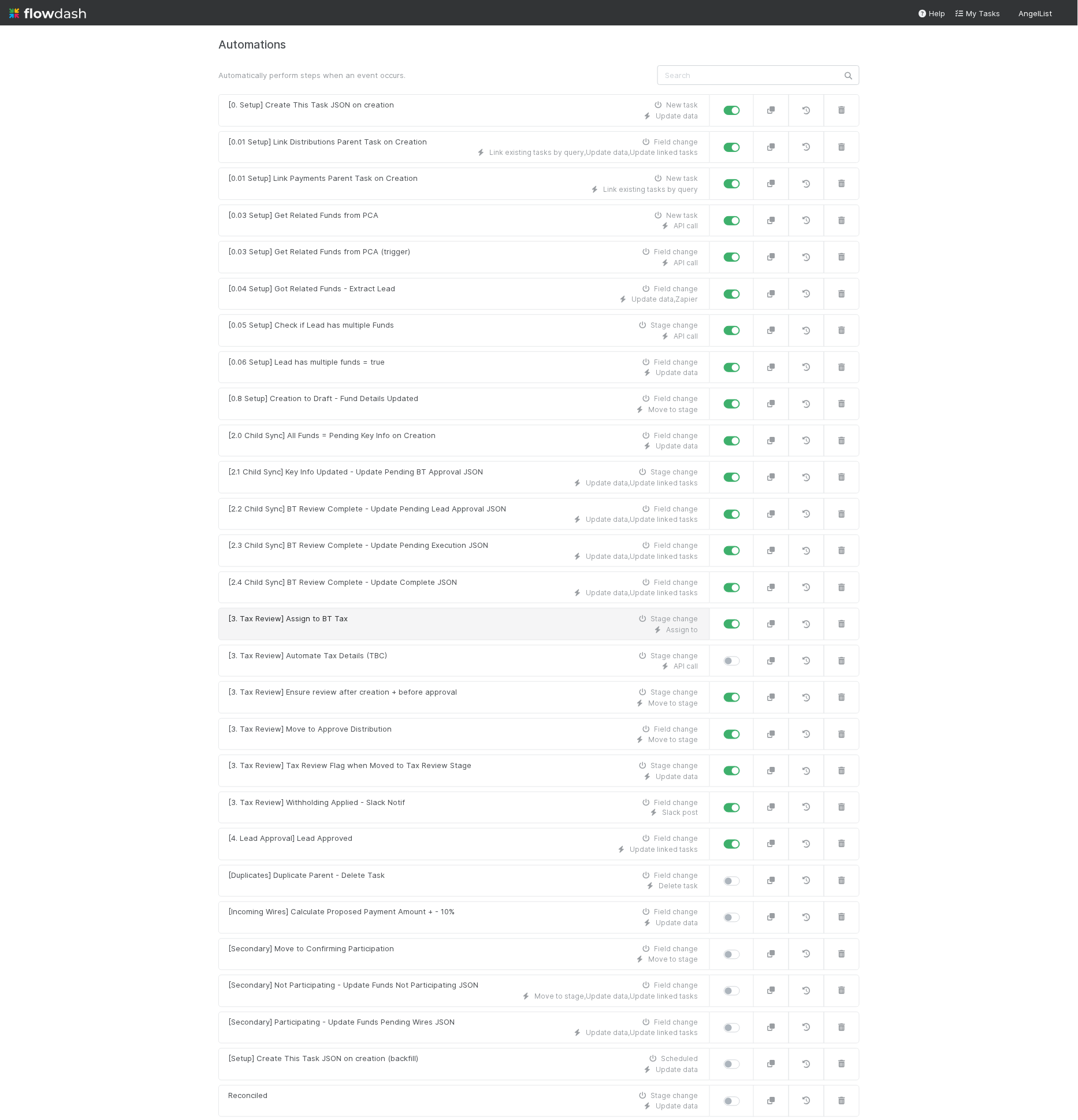
scroll to position [72, 0]
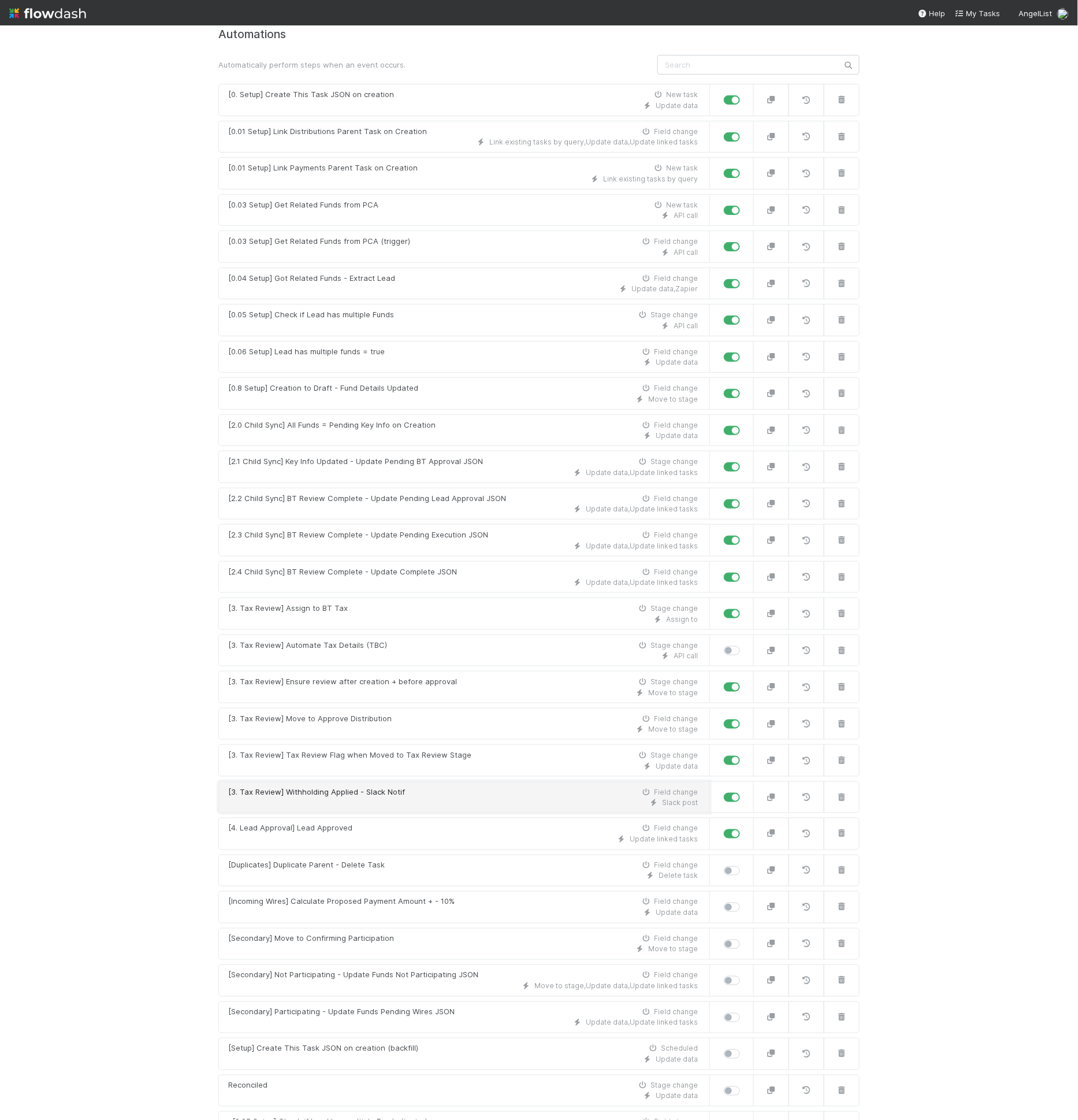
click at [485, 797] on div "Slack post" at bounding box center [463, 802] width 470 height 10
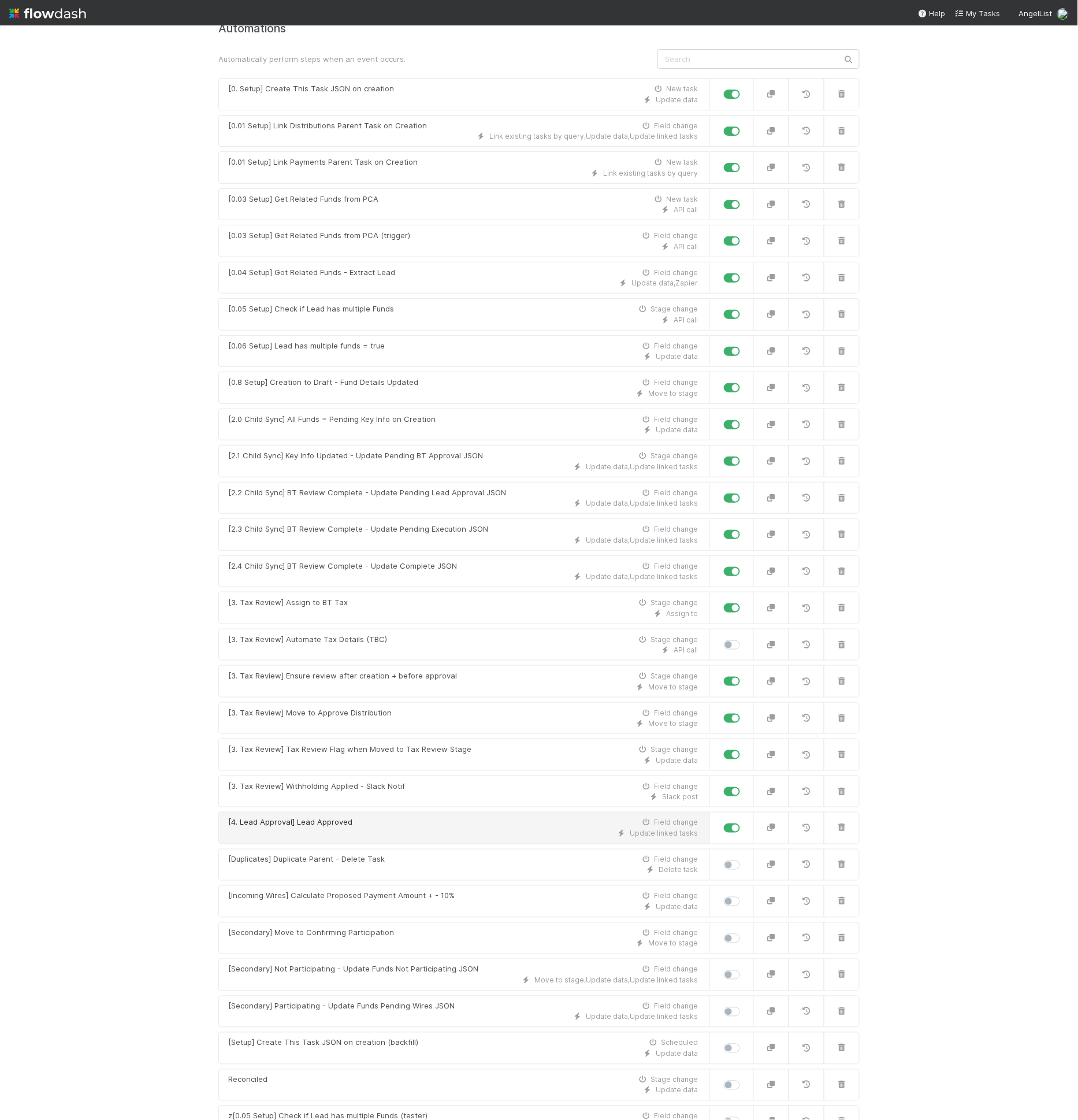
scroll to position [106, 0]
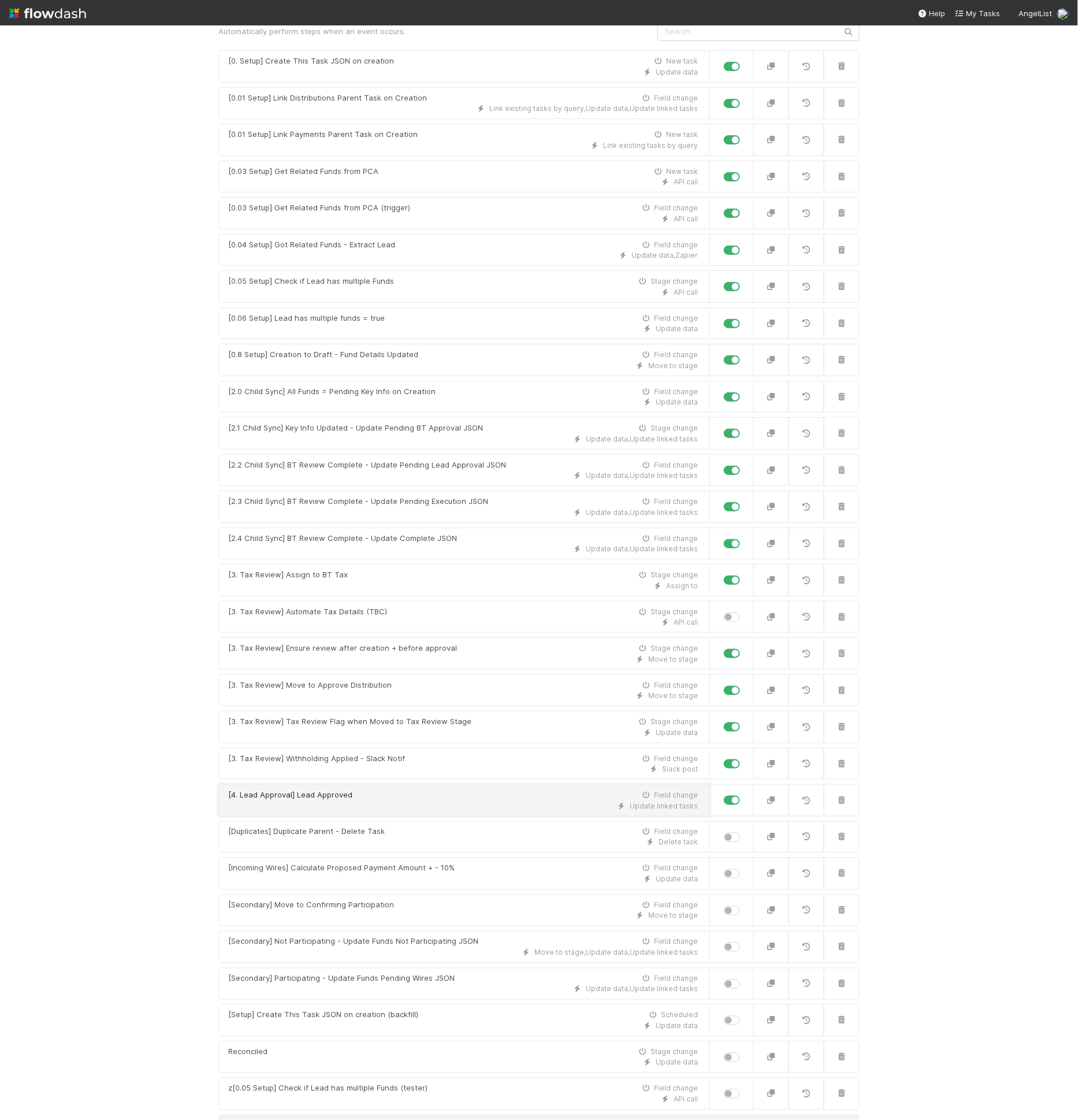
click at [502, 801] on div "Update linked tasks" at bounding box center [463, 806] width 470 height 10
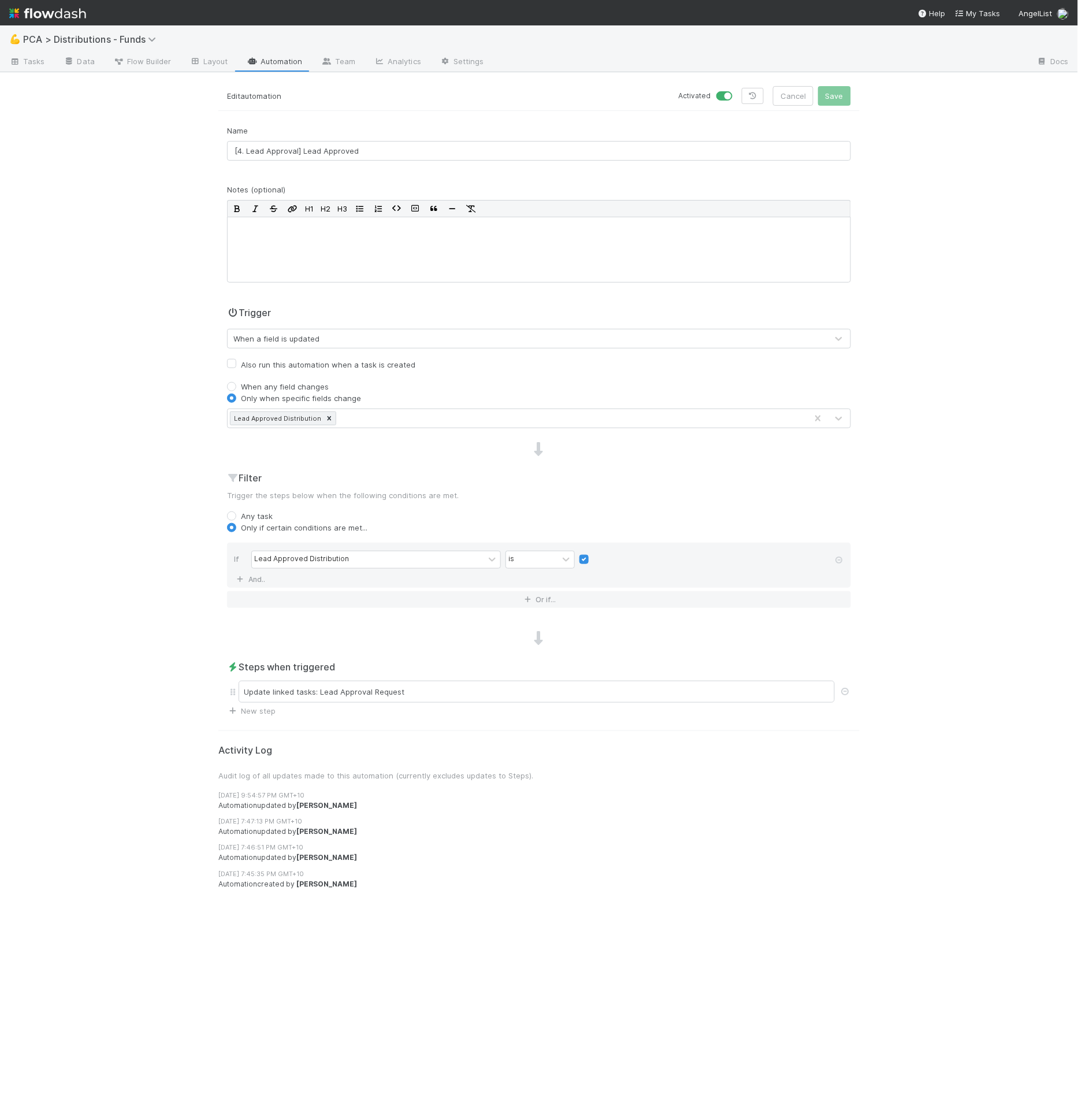
click at [283, 64] on link "Automation" at bounding box center [275, 62] width 75 height 18
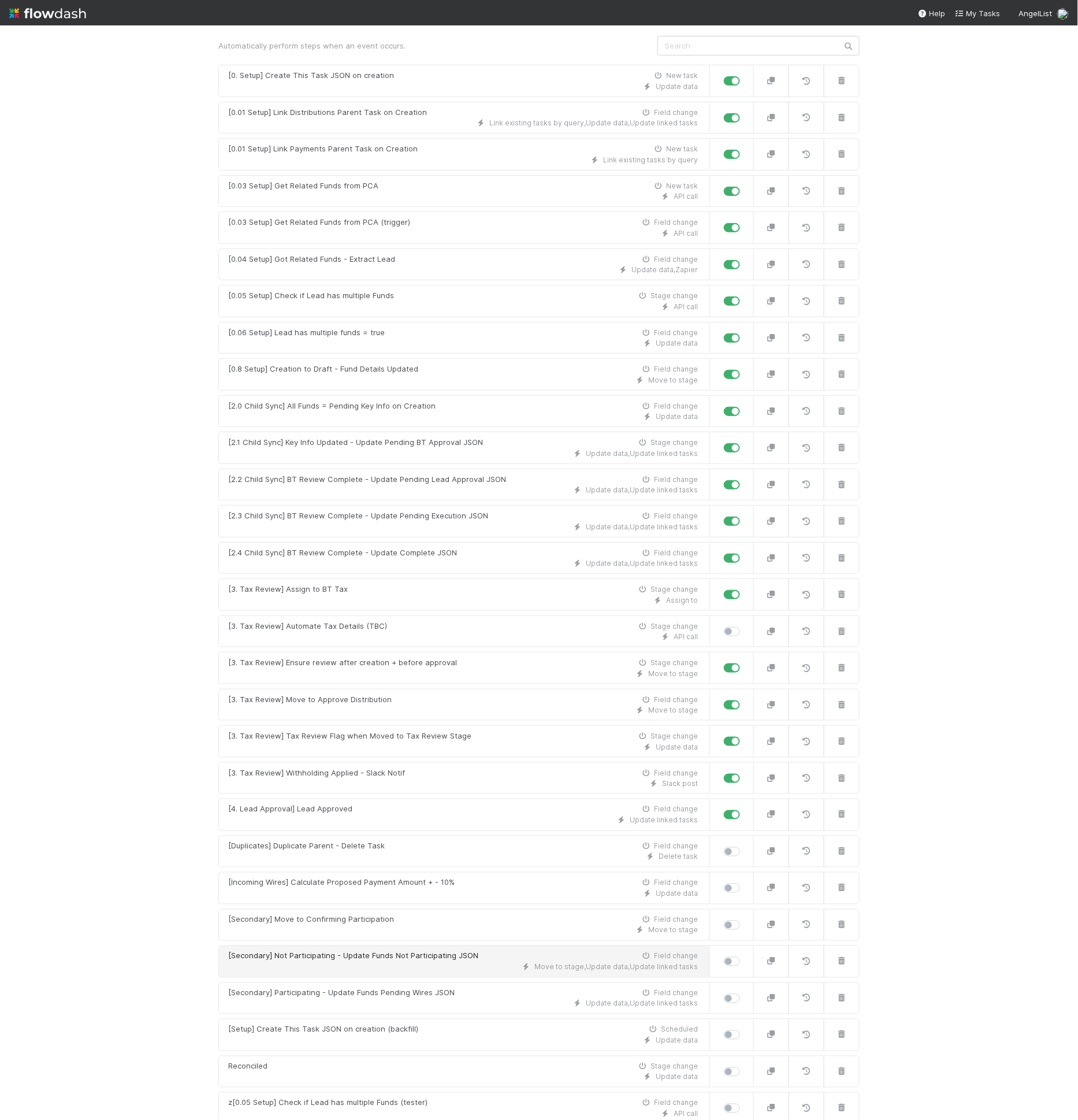
scroll to position [106, 0]
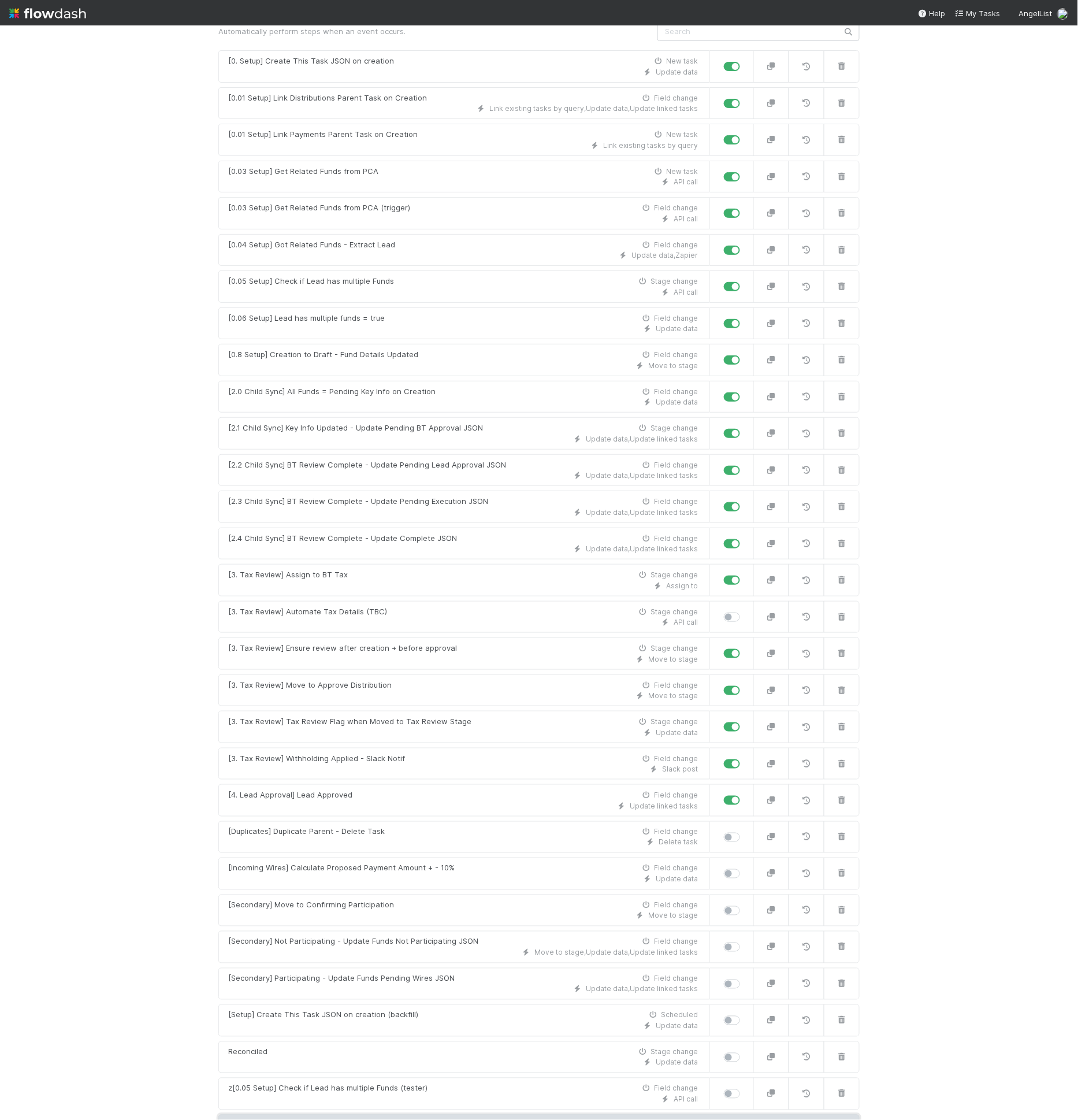
click at [482, 1115] on link "New automation" at bounding box center [539, 1125] width 641 height 22
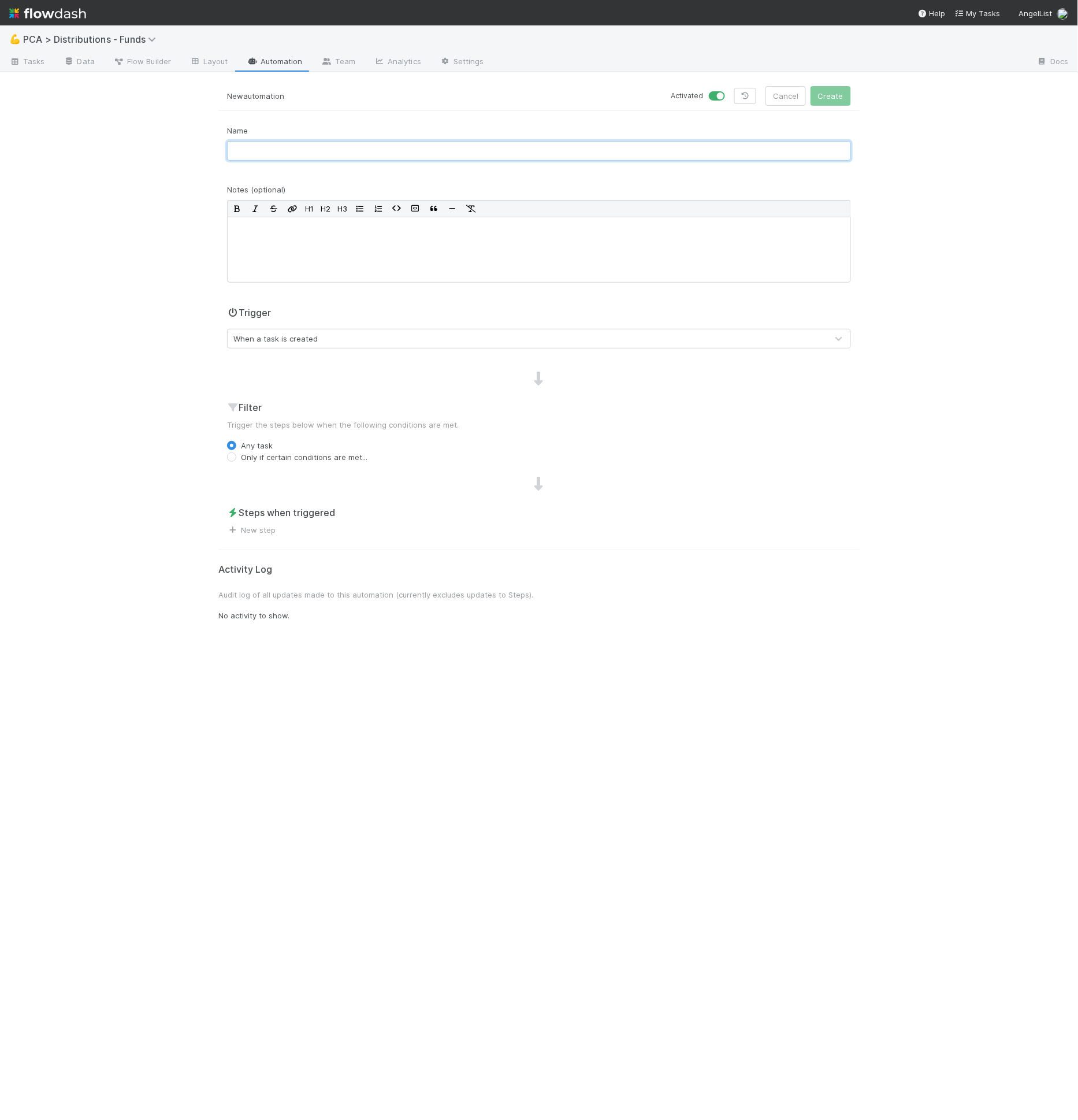
click at [266, 157] on input "text" at bounding box center [539, 151] width 624 height 19
type input "[4. Lead Approval] Add Task info to Front Thread"
click at [281, 347] on div "Trigger When a task is created" at bounding box center [539, 332] width 641 height 52
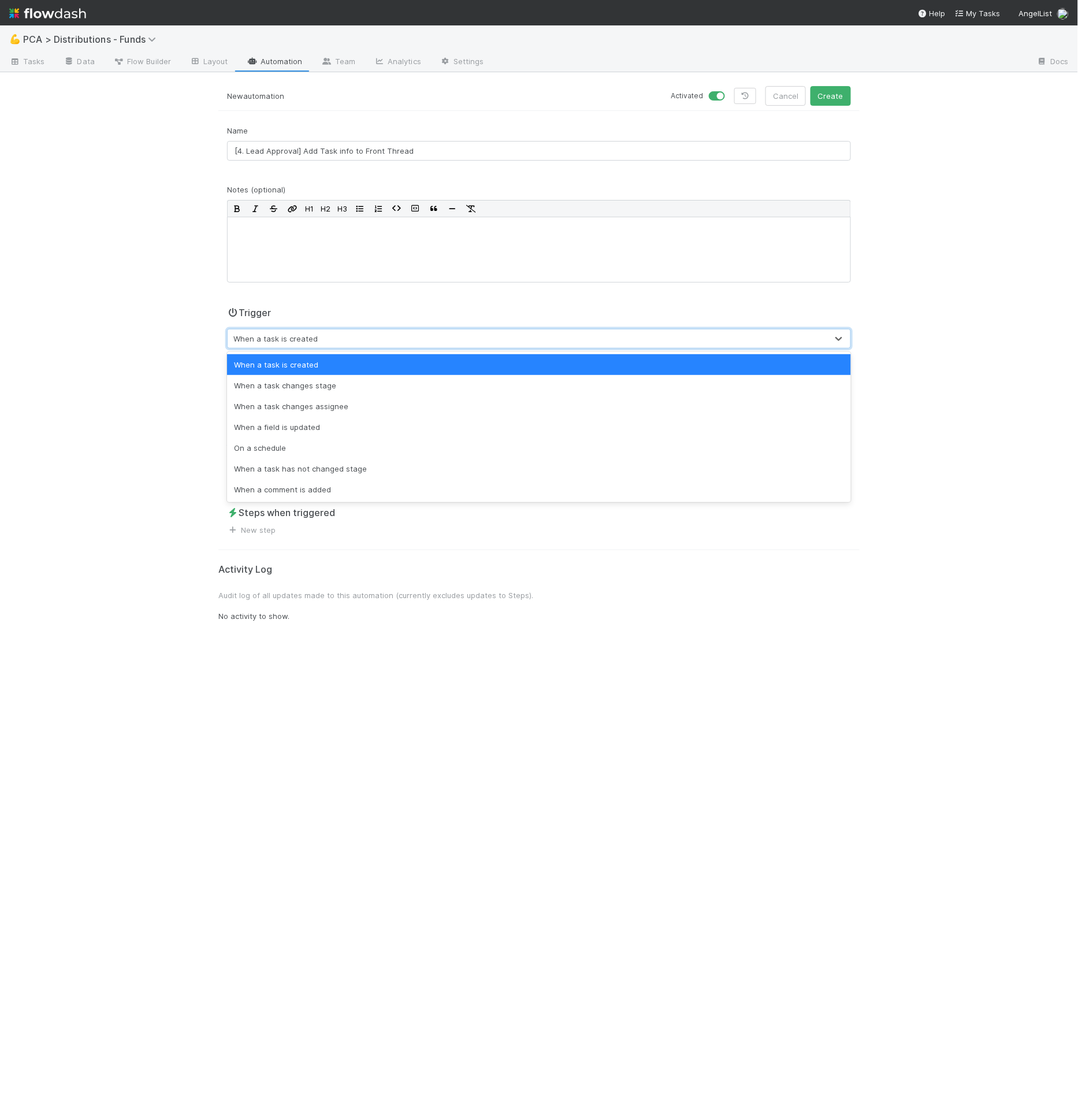
click at [281, 339] on div "When a task is created" at bounding box center [275, 338] width 85 height 12
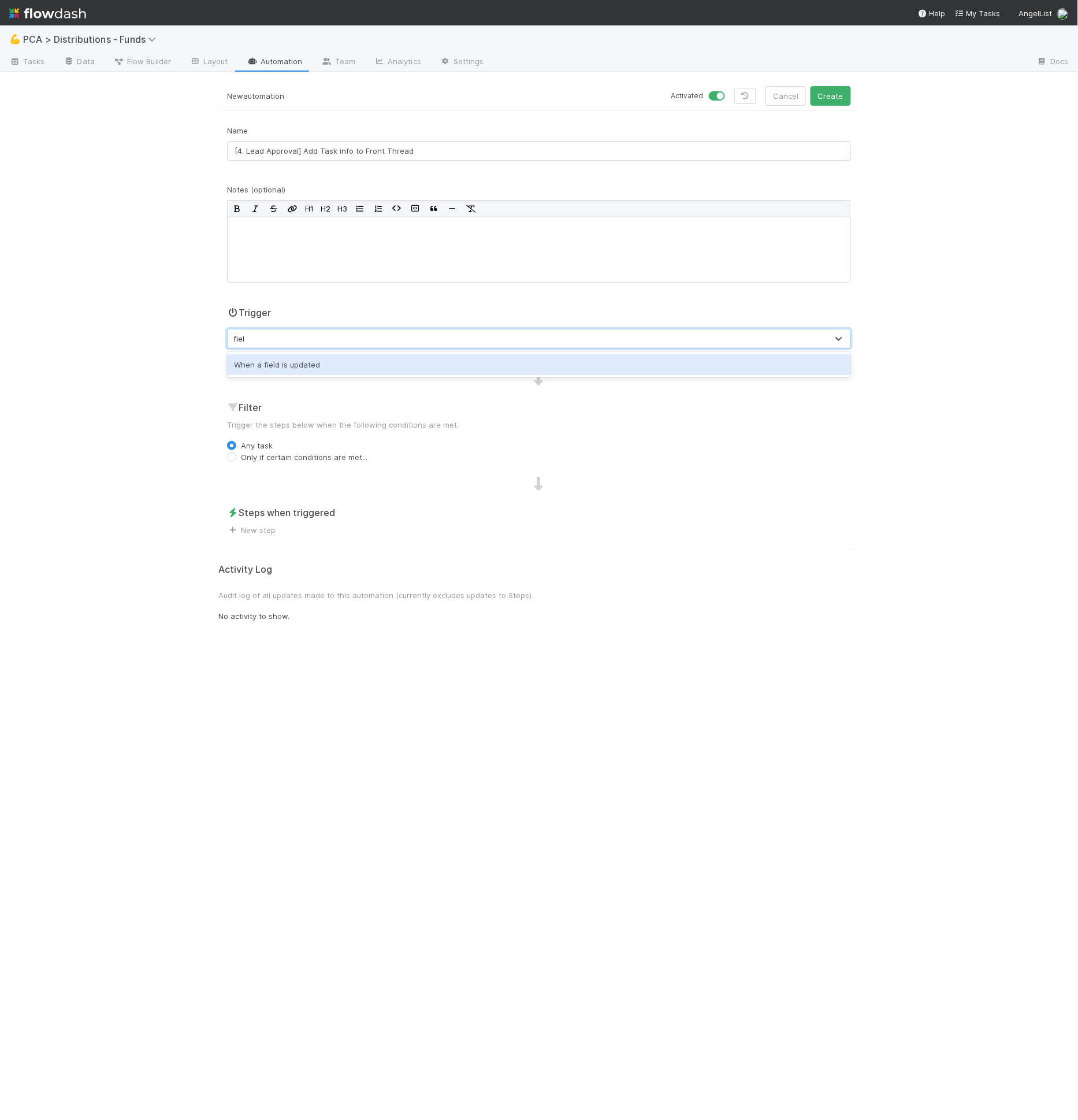
type input "field"
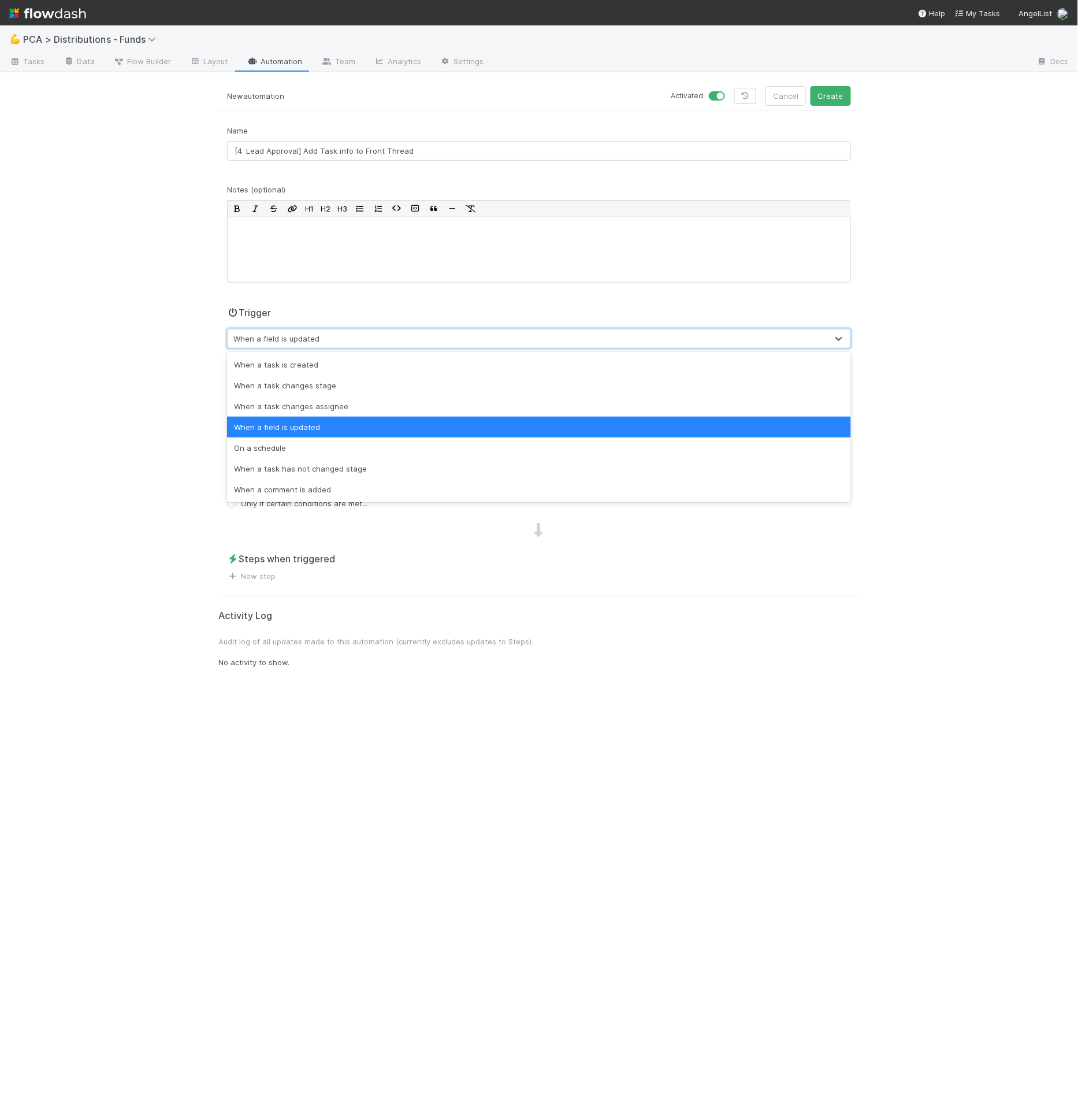
click at [315, 428] on div "When a field is updated" at bounding box center [539, 427] width 624 height 21
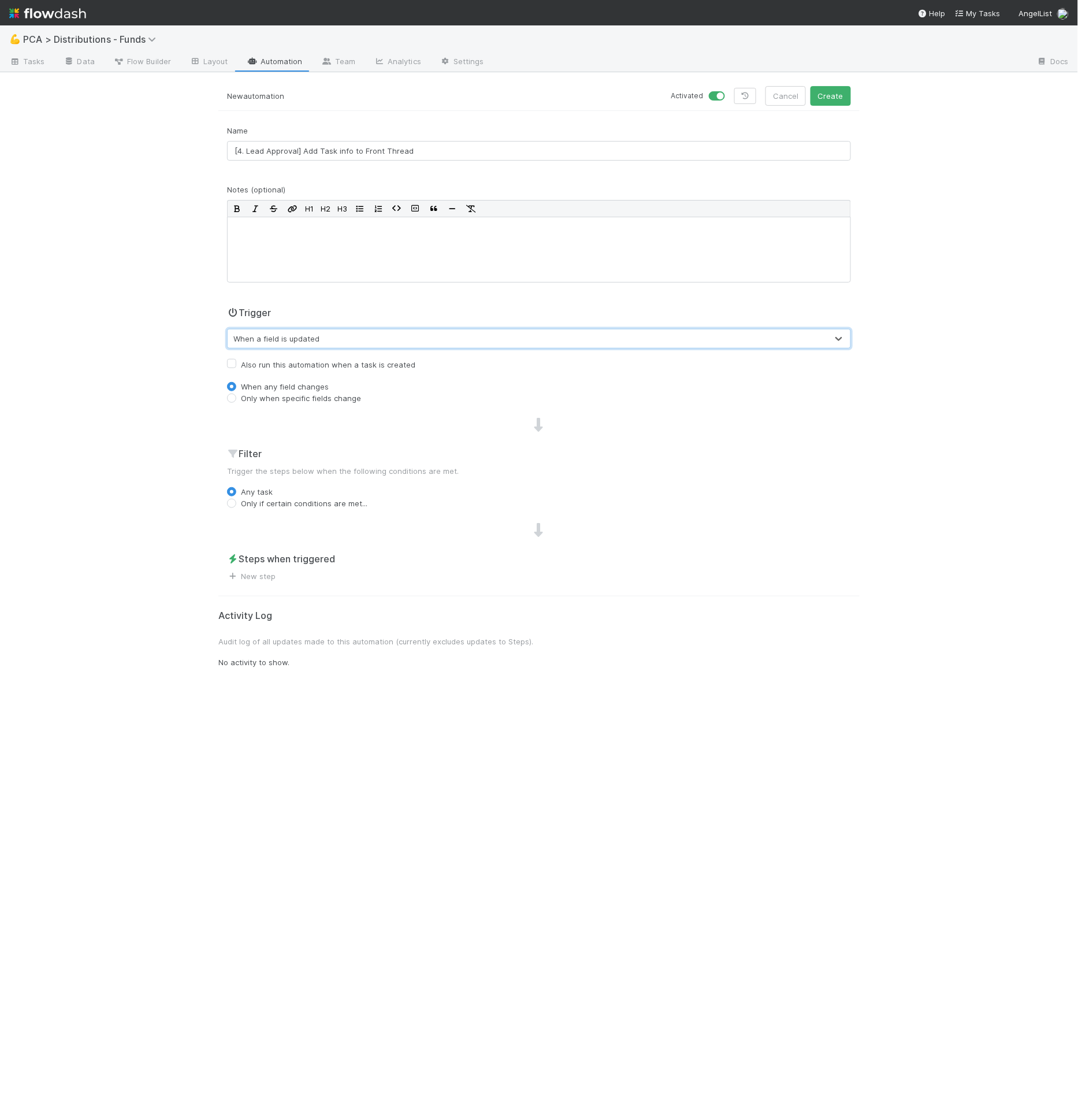
click at [277, 396] on label "Only when specific fields change" at bounding box center [301, 398] width 120 height 12
click at [237, 396] on input "Only when specific fields change" at bounding box center [231, 397] width 9 height 10
radio input "true"
click at [284, 413] on div "Type field name..." at bounding box center [263, 418] width 64 height 12
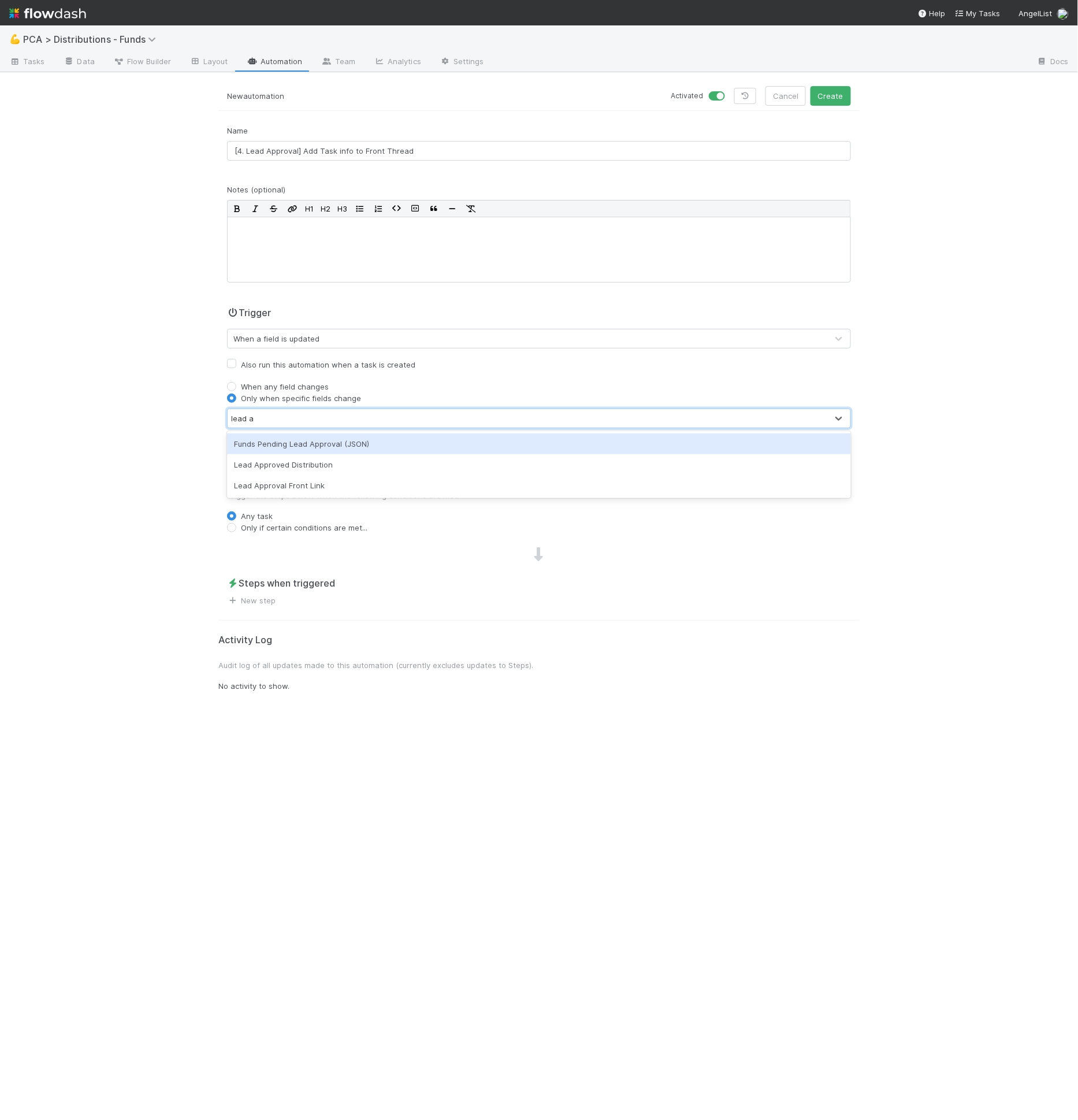
type input "lead ap"
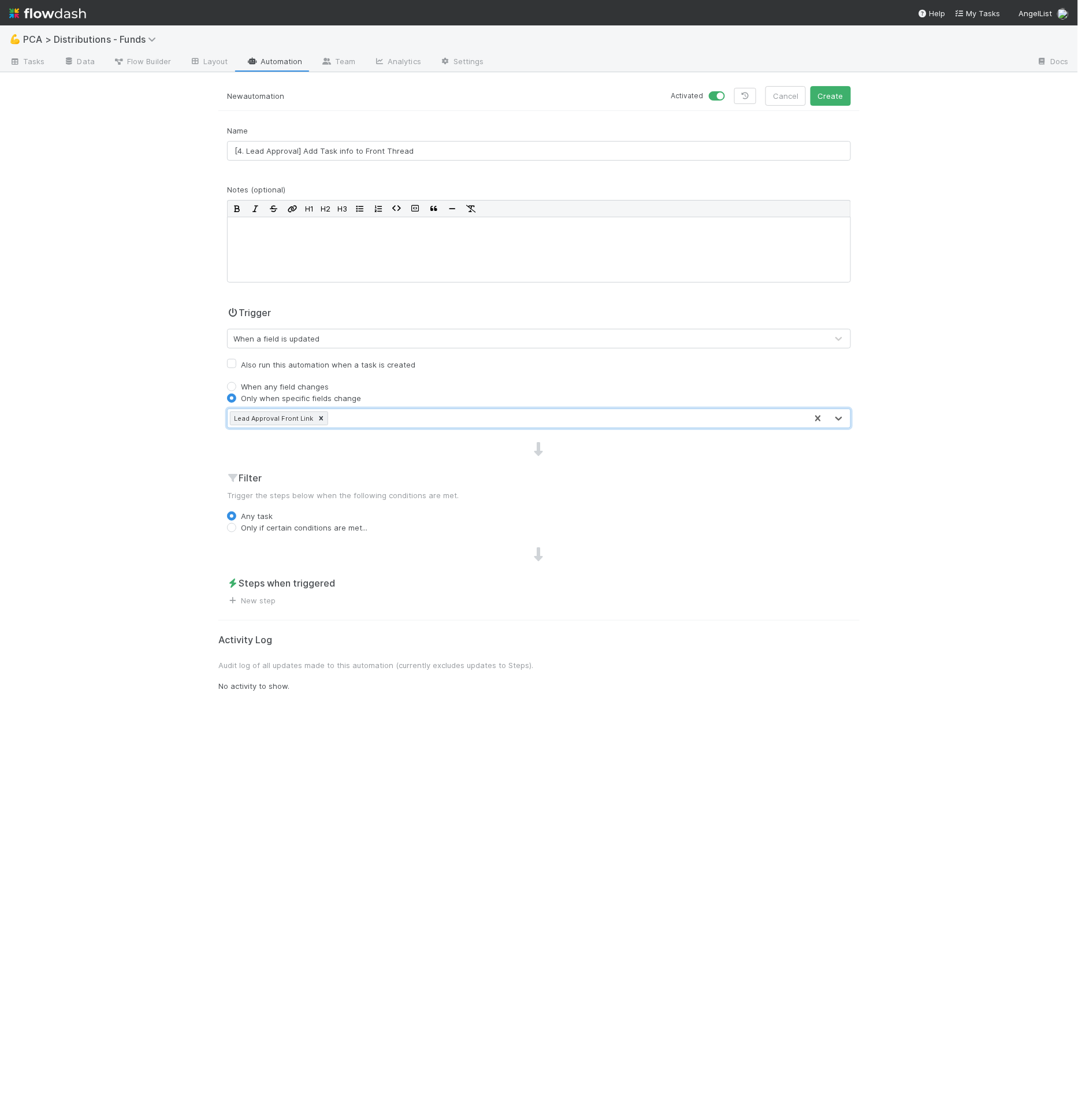
click at [265, 529] on label "Only if certain conditions are met..." at bounding box center [304, 527] width 126 height 12
click at [237, 529] on input "Only if certain conditions are met..." at bounding box center [231, 527] width 9 height 10
radio input "true"
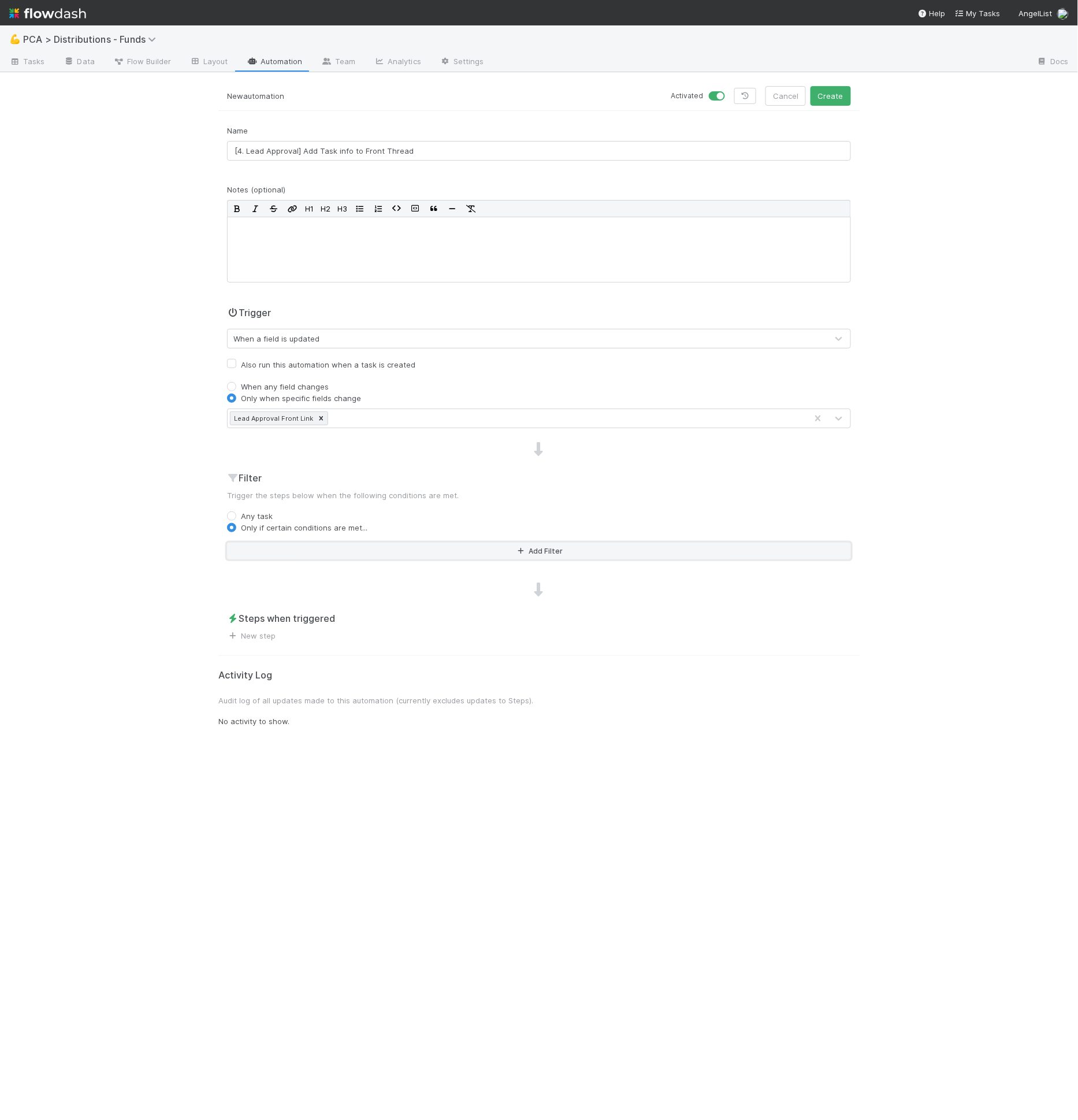
click at [273, 553] on button "Add Filter" at bounding box center [539, 551] width 624 height 17
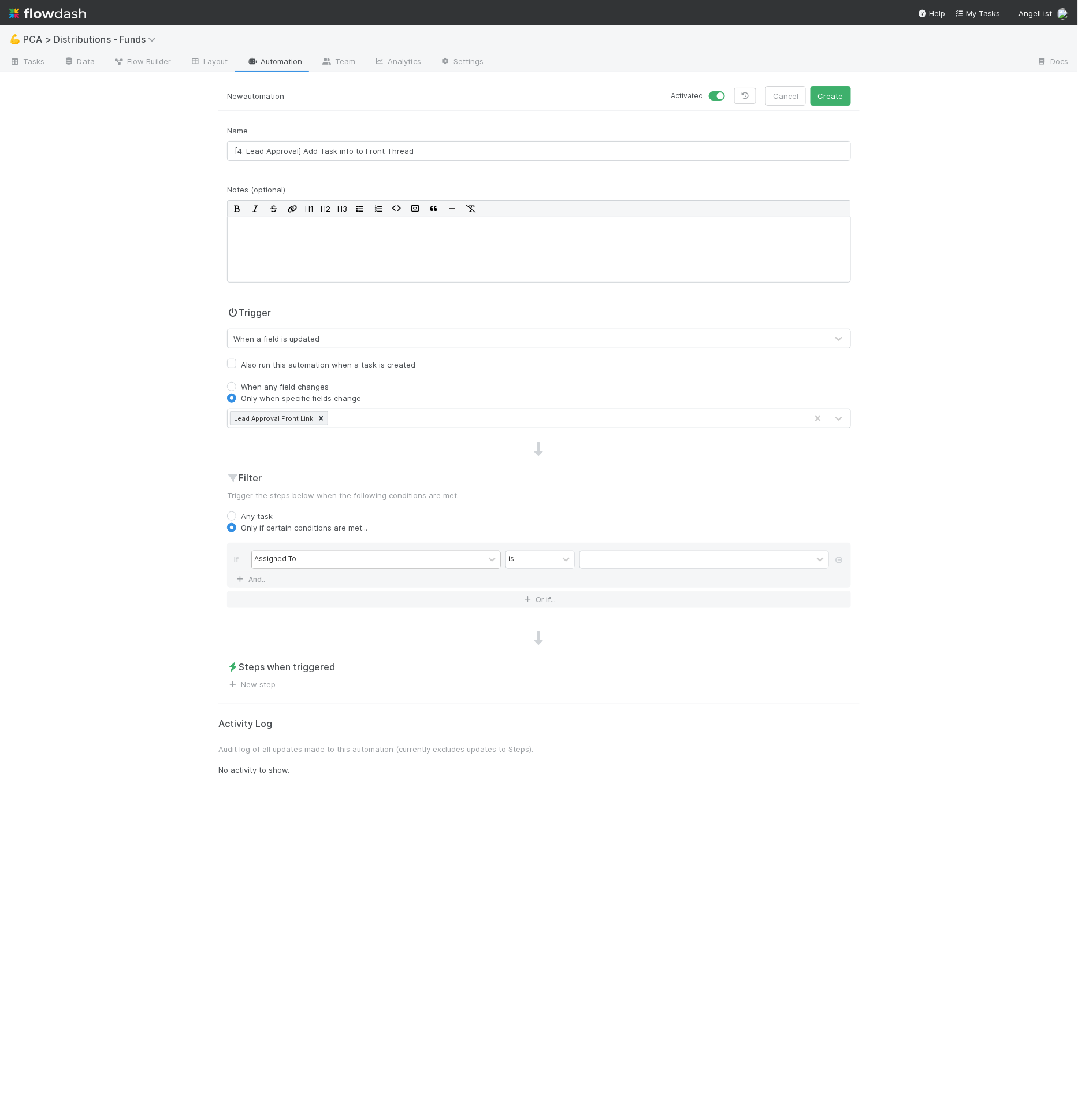
click at [274, 554] on div "Assigned To" at bounding box center [275, 559] width 42 height 10
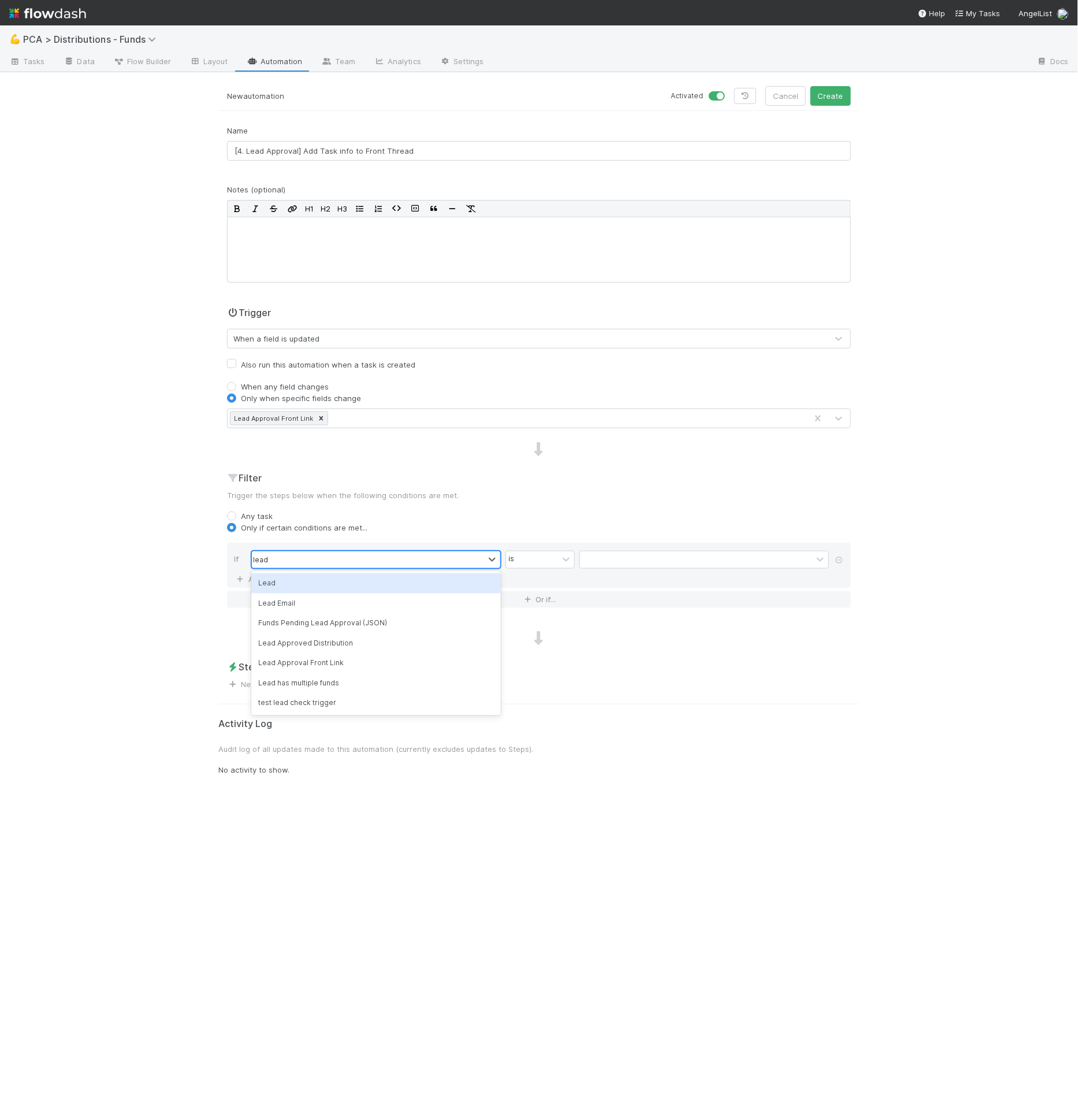
type input "lead app"
click at [523, 563] on div "contains" at bounding box center [532, 560] width 52 height 17
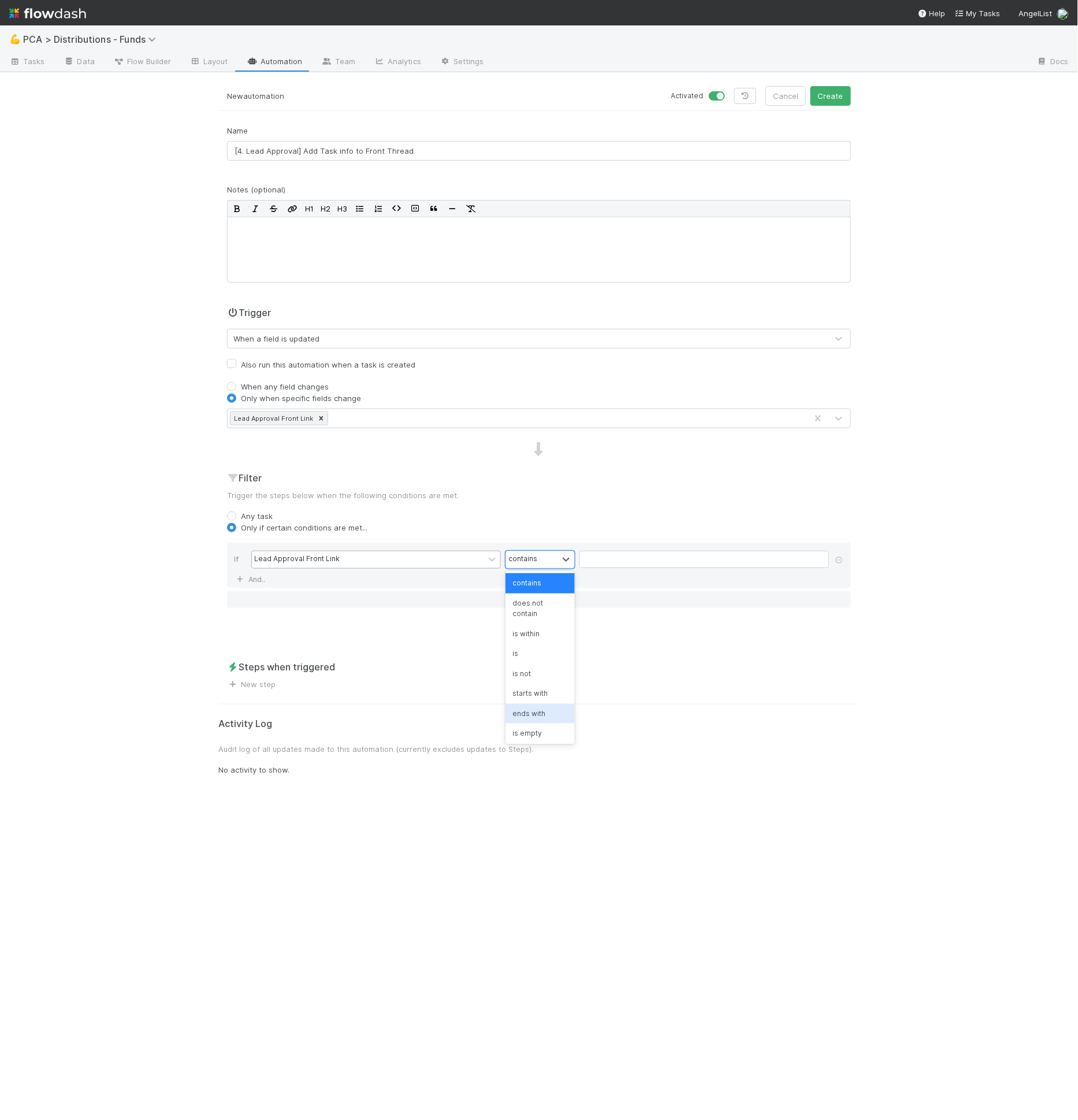
scroll to position [21, 0]
click at [525, 727] on div "is not empty" at bounding box center [540, 733] width 69 height 19
click at [261, 679] on span "New step" at bounding box center [251, 684] width 49 height 12
click at [261, 679] on link "New step" at bounding box center [251, 683] width 49 height 9
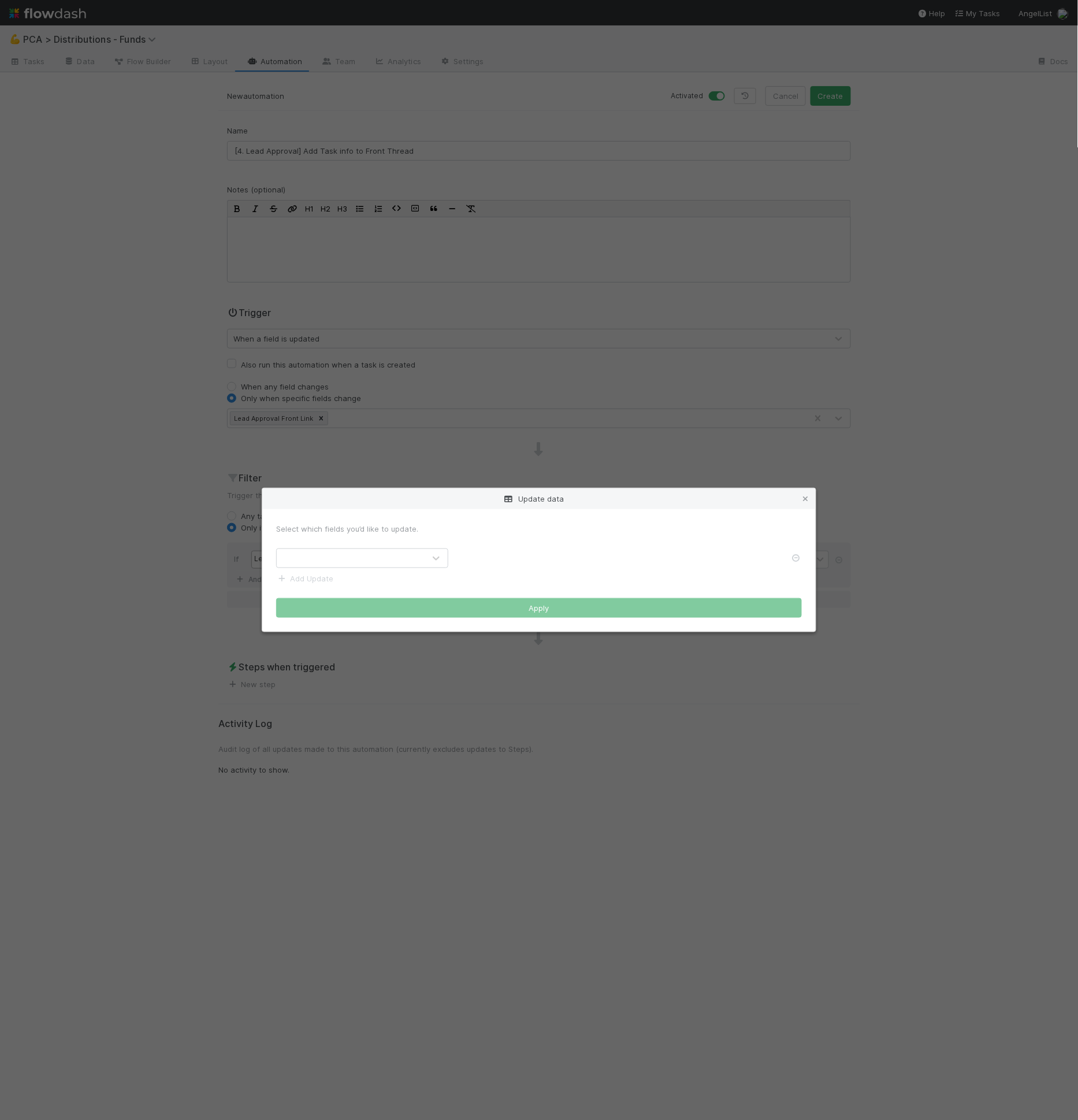
drag, startPoint x: 367, startPoint y: 555, endPoint x: 370, endPoint y: 561, distance: 6.7
click at [367, 555] on div at bounding box center [350, 558] width 148 height 18
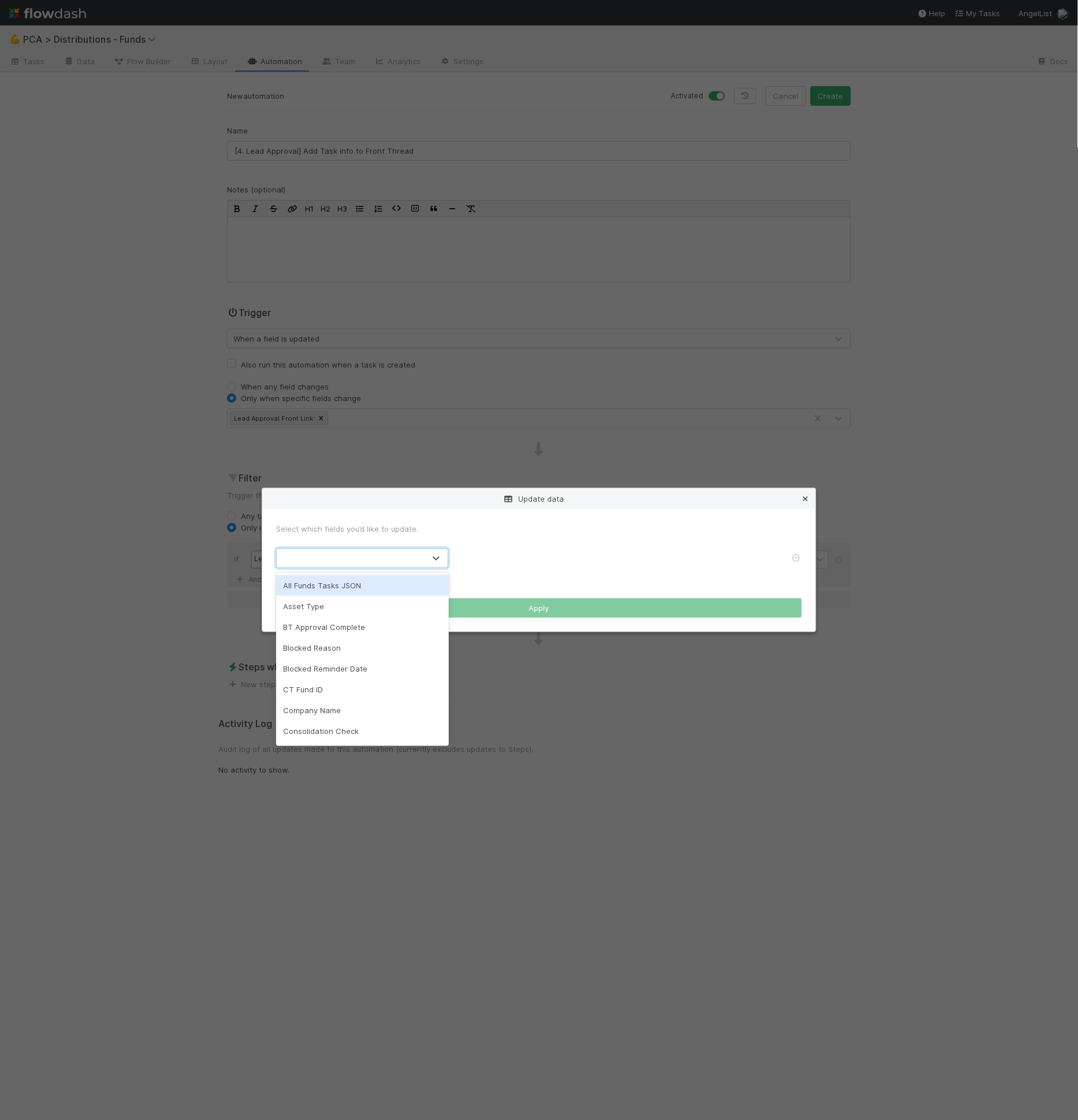
click at [806, 502] on icon at bounding box center [805, 499] width 12 height 7
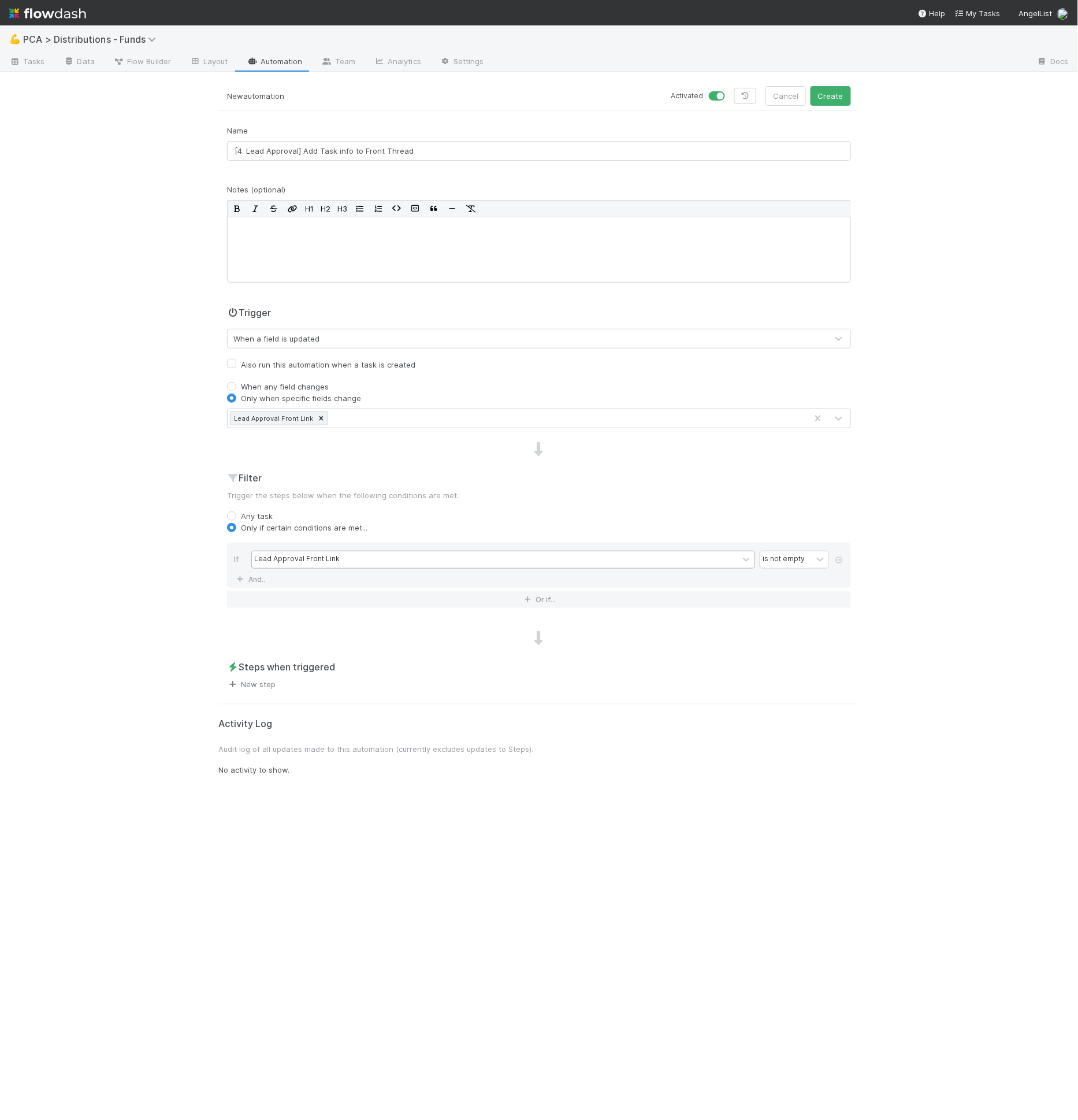
click at [238, 680] on icon at bounding box center [232, 684] width 12 height 7
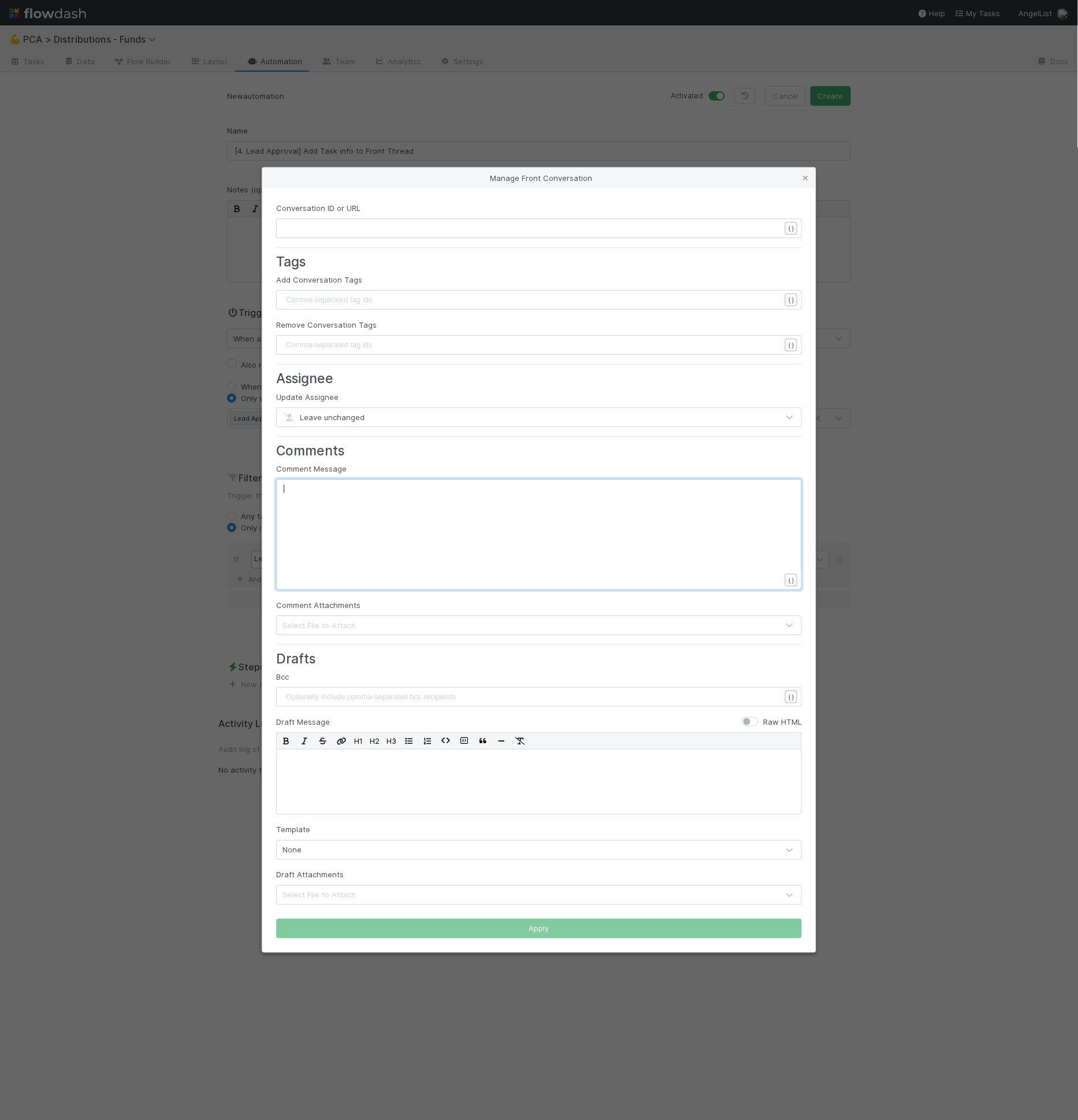
click at [322, 527] on div "xxxxxxxxxx ​" at bounding box center [547, 548] width 526 height 132
paste textarea "e}}"
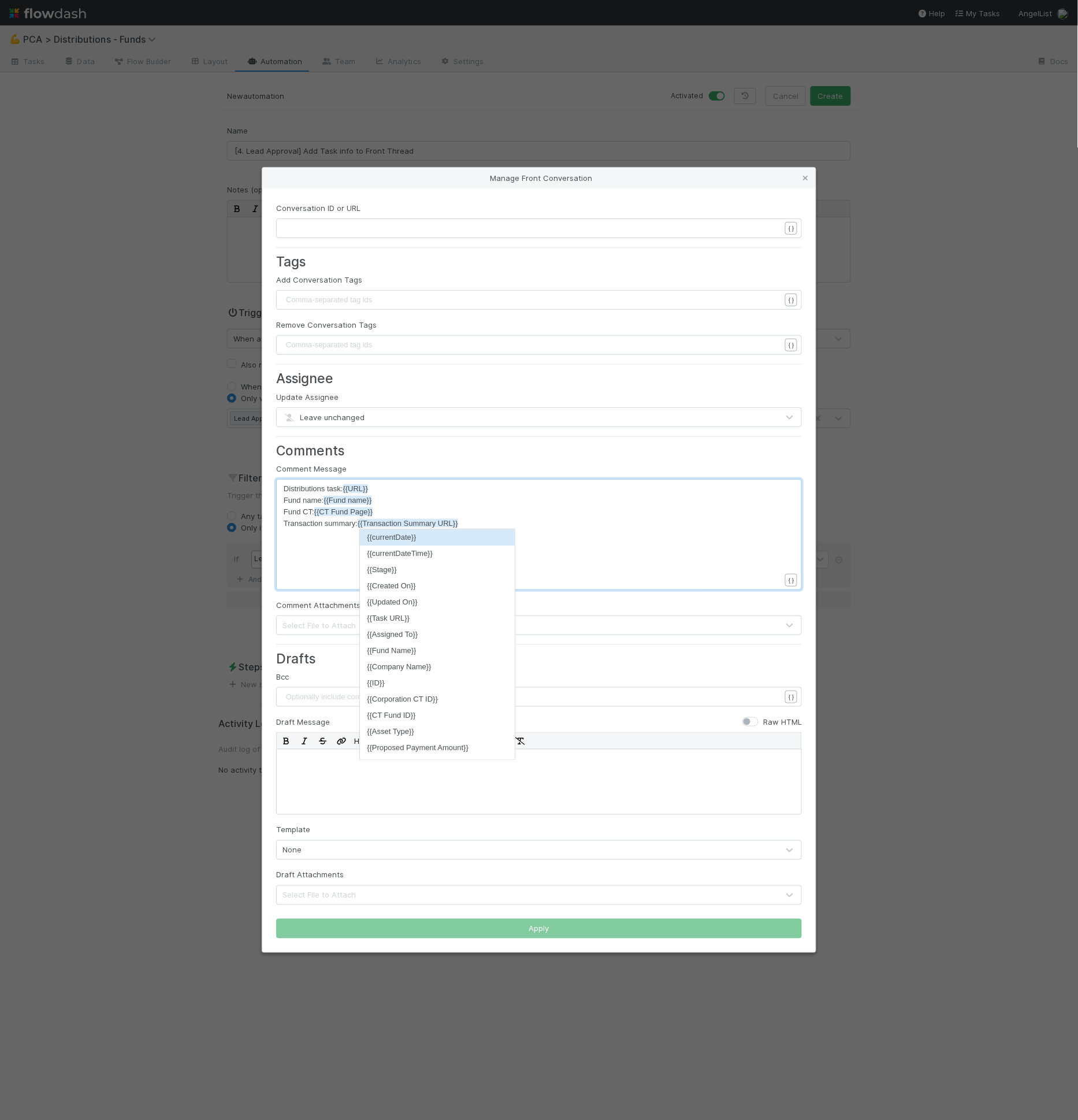
click at [342, 511] on span "{{CT Fund Page}}" at bounding box center [344, 511] width 59 height 9
type textarea "{CT Fund Page}}"
drag, startPoint x: 387, startPoint y: 513, endPoint x: 319, endPoint y: 513, distance: 68.0
click at [285, 513] on span "Fund CT: {{CT Fund Page}}" at bounding box center [328, 511] width 89 height 9
type textarea "["
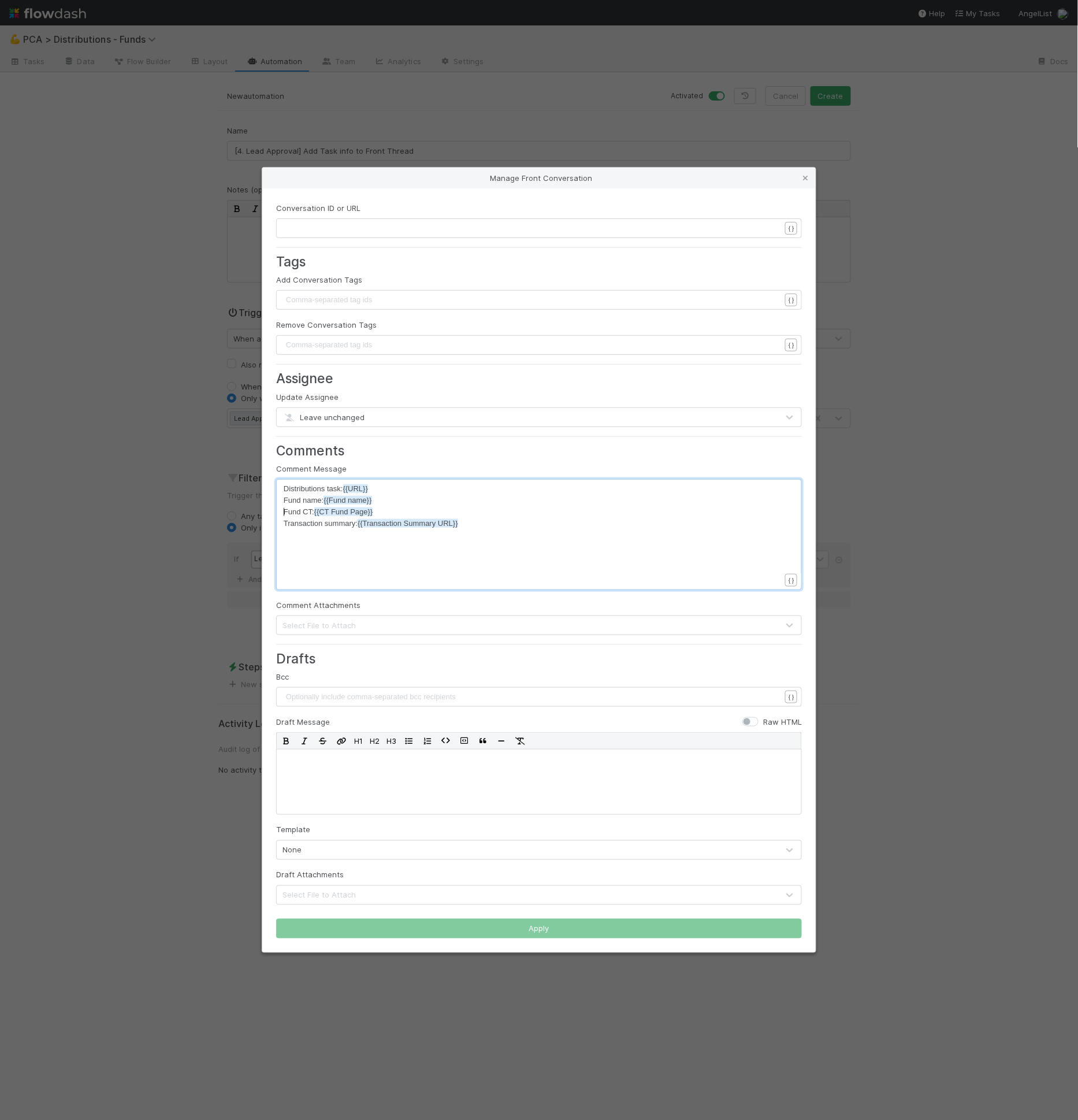
scroll to position [4, 1]
click at [317, 514] on span "[Fund CT: {{CT Fund Page}}" at bounding box center [330, 511] width 91 height 9
type textarea "["
type textarea "]"
type textarea "'["
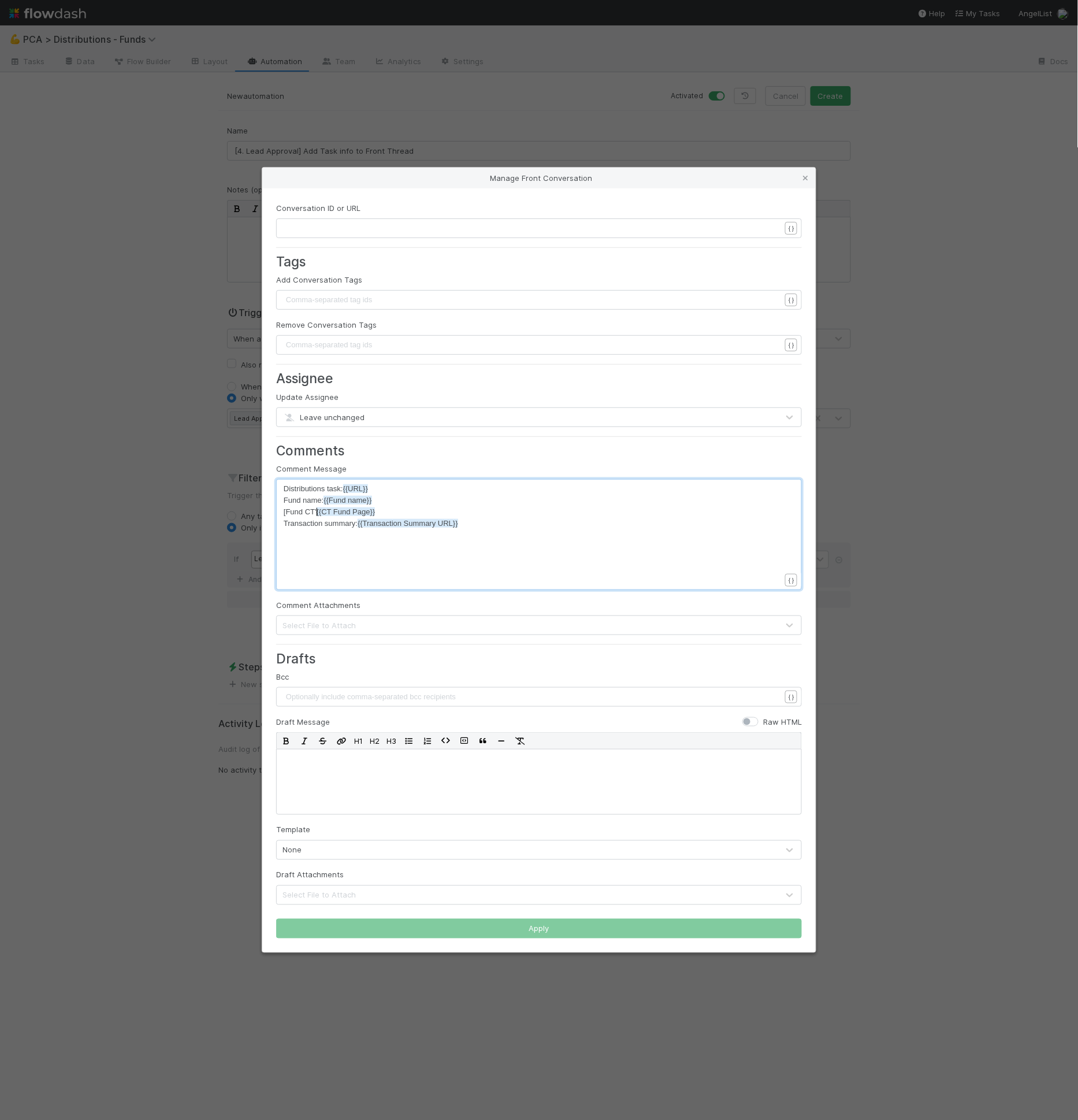
type textarea "]"
drag, startPoint x: 285, startPoint y: 508, endPoint x: 259, endPoint y: 577, distance: 73.7
click at [285, 509] on span "[Fund CT'] {{CT Fund Page}}" at bounding box center [331, 511] width 94 height 9
type textarea "-"
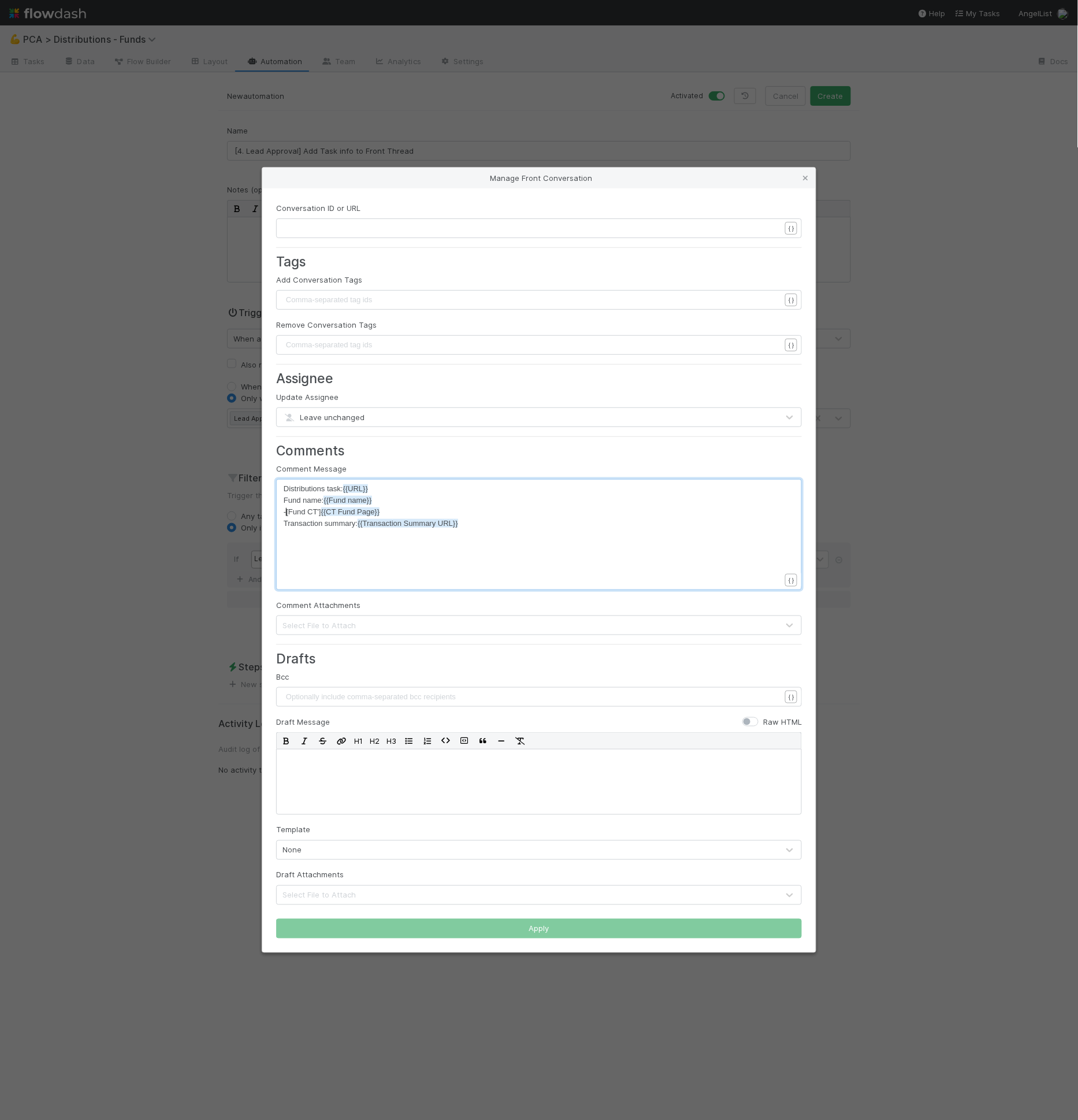
scroll to position [4, 4]
click at [285, 499] on span "Fund name: {{Fund name}}" at bounding box center [328, 500] width 88 height 9
type textarea "- ["
click at [280, 486] on div "- [ x Distributions task: {{URL}} - [Fund name: {{Fund name}} - [Fund CT'] {{CT…" at bounding box center [539, 534] width 526 height 111
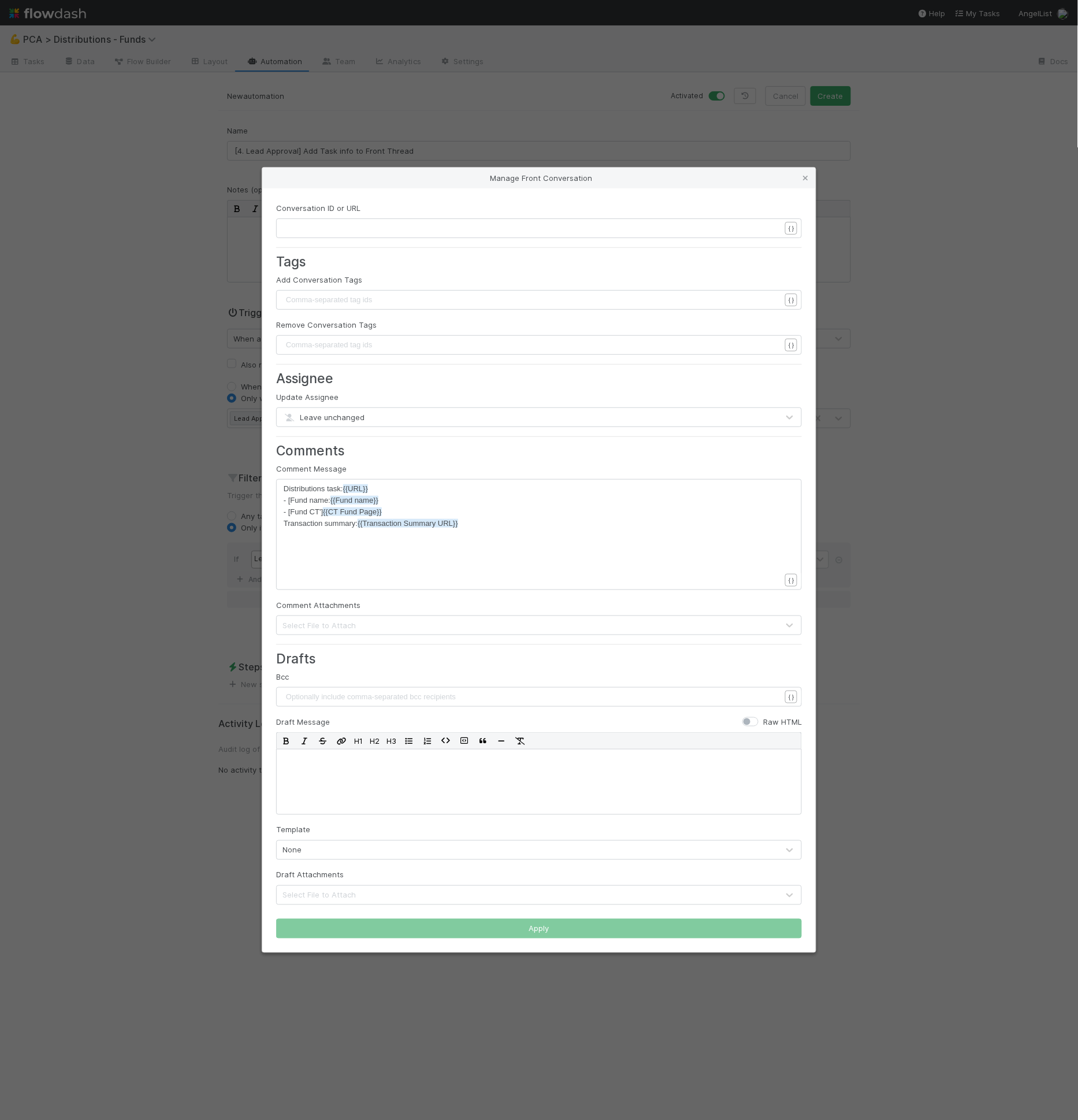
click at [282, 486] on div "- [ x Distributions task: {{URL}} - [Fund name: {{Fund name}} - [Fund CT'] {{CT…" at bounding box center [539, 534] width 526 height 111
click at [286, 488] on span "Distributions task: {{URL}}" at bounding box center [326, 488] width 85 height 9
click at [284, 489] on span "Distributions task: {{URL}}" at bounding box center [326, 488] width 85 height 9
type textarea "- ["
click at [351, 489] on span "{{URL}}" at bounding box center [362, 488] width 25 height 9
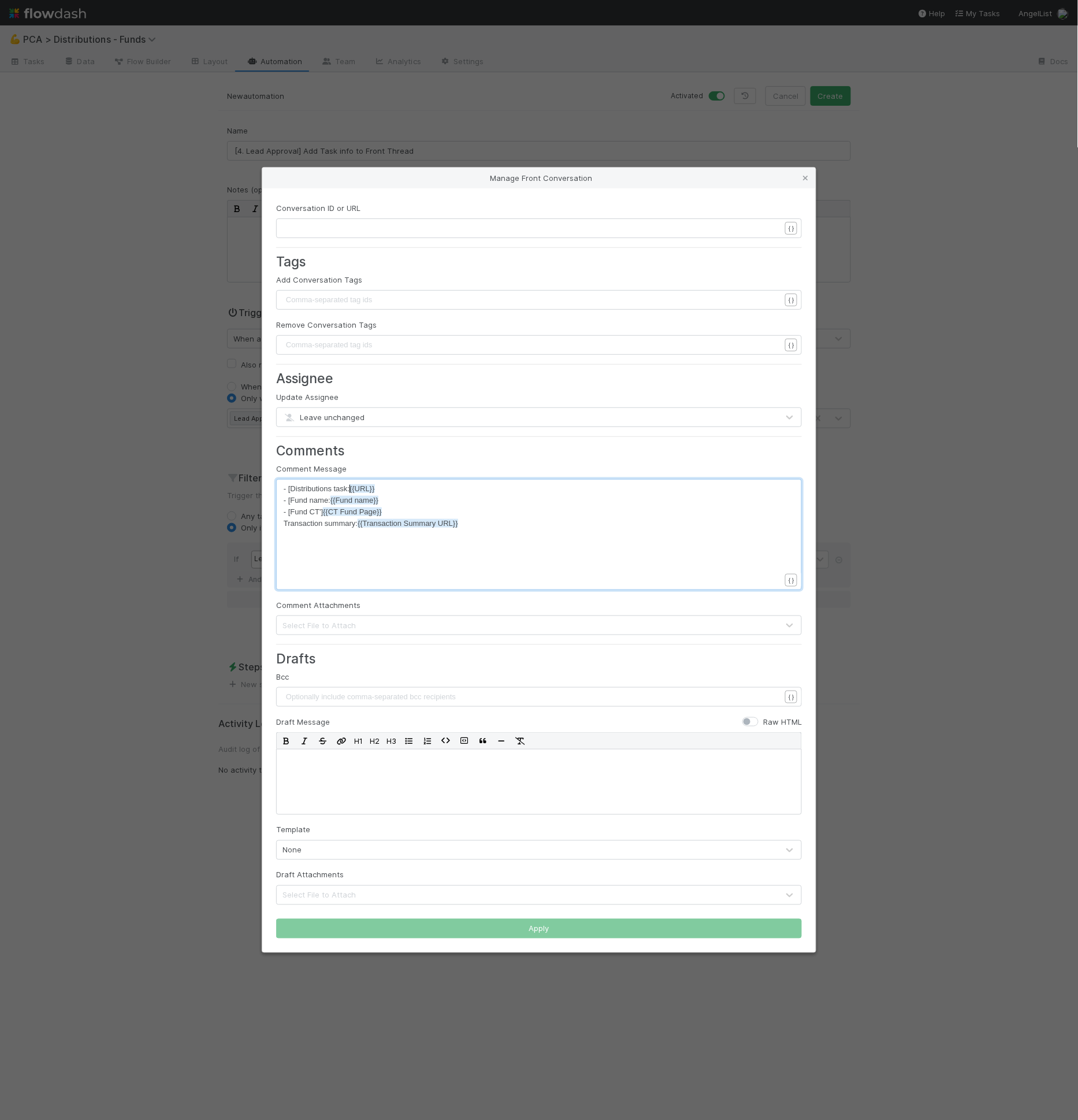
type textarea "="
type textarea "]({{tw"
type textarea "ask"
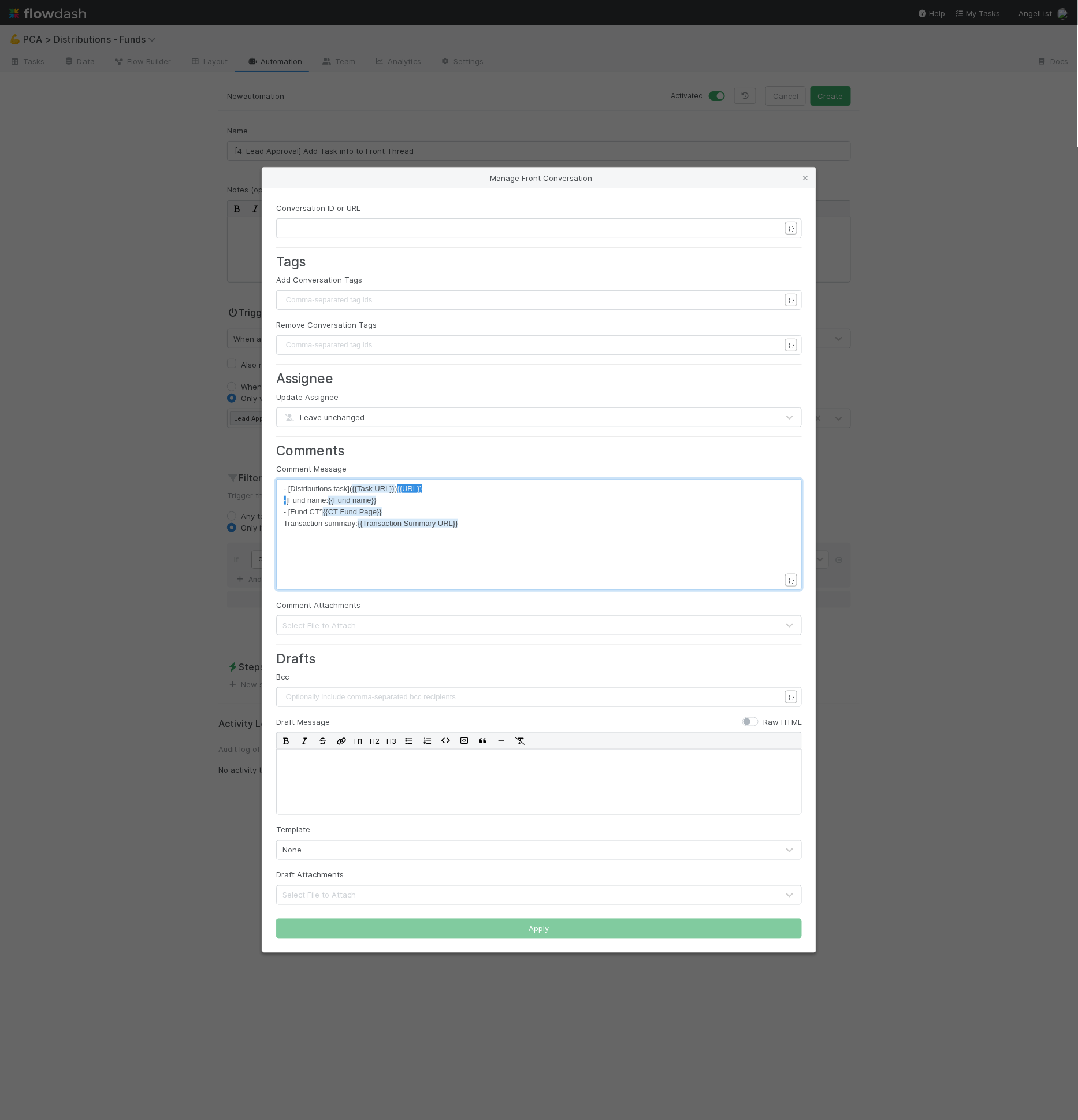
type textarea "{{URL}}"
type textarea "{{Fund name}}"
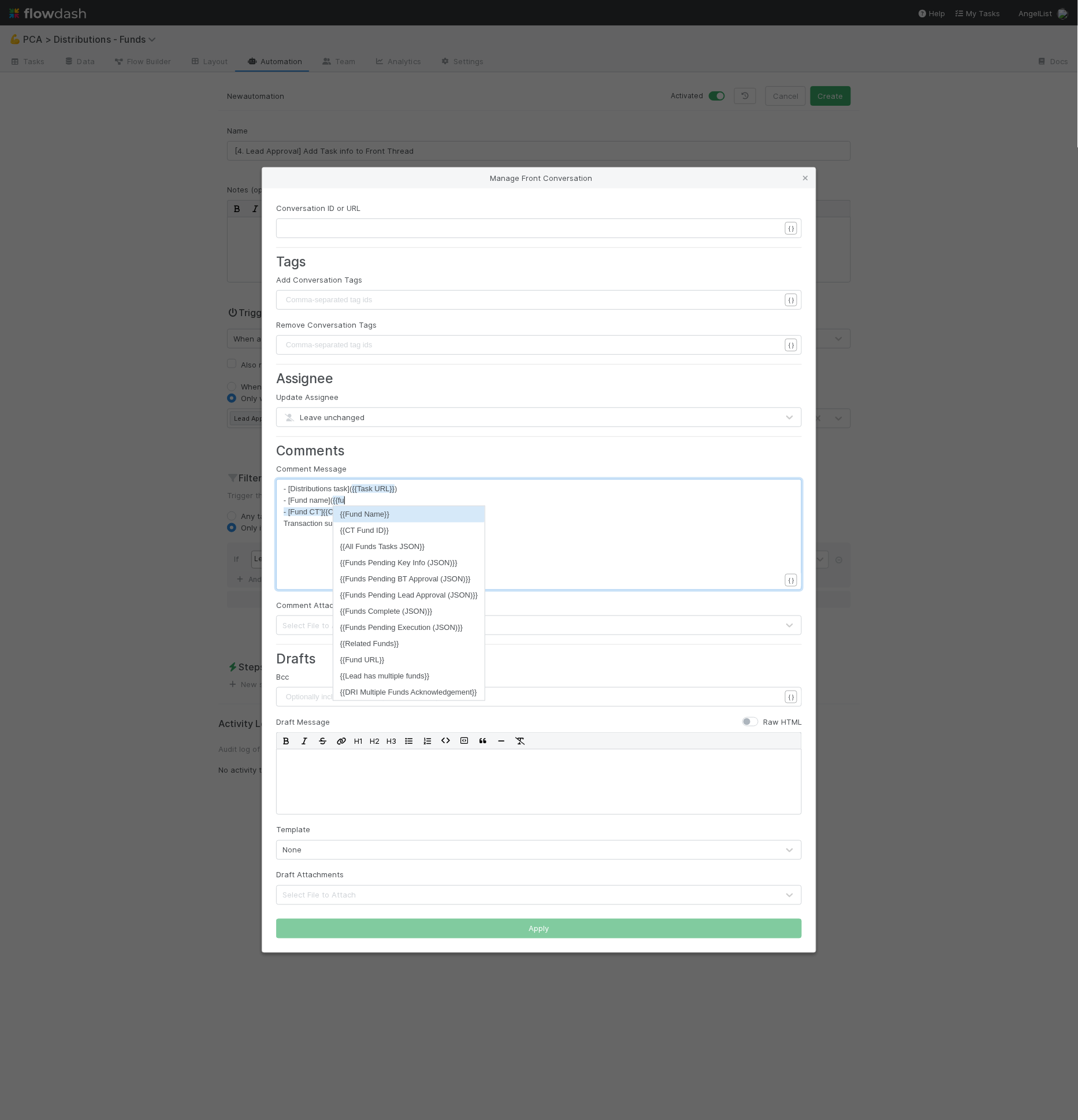
type textarea "]({{fund"
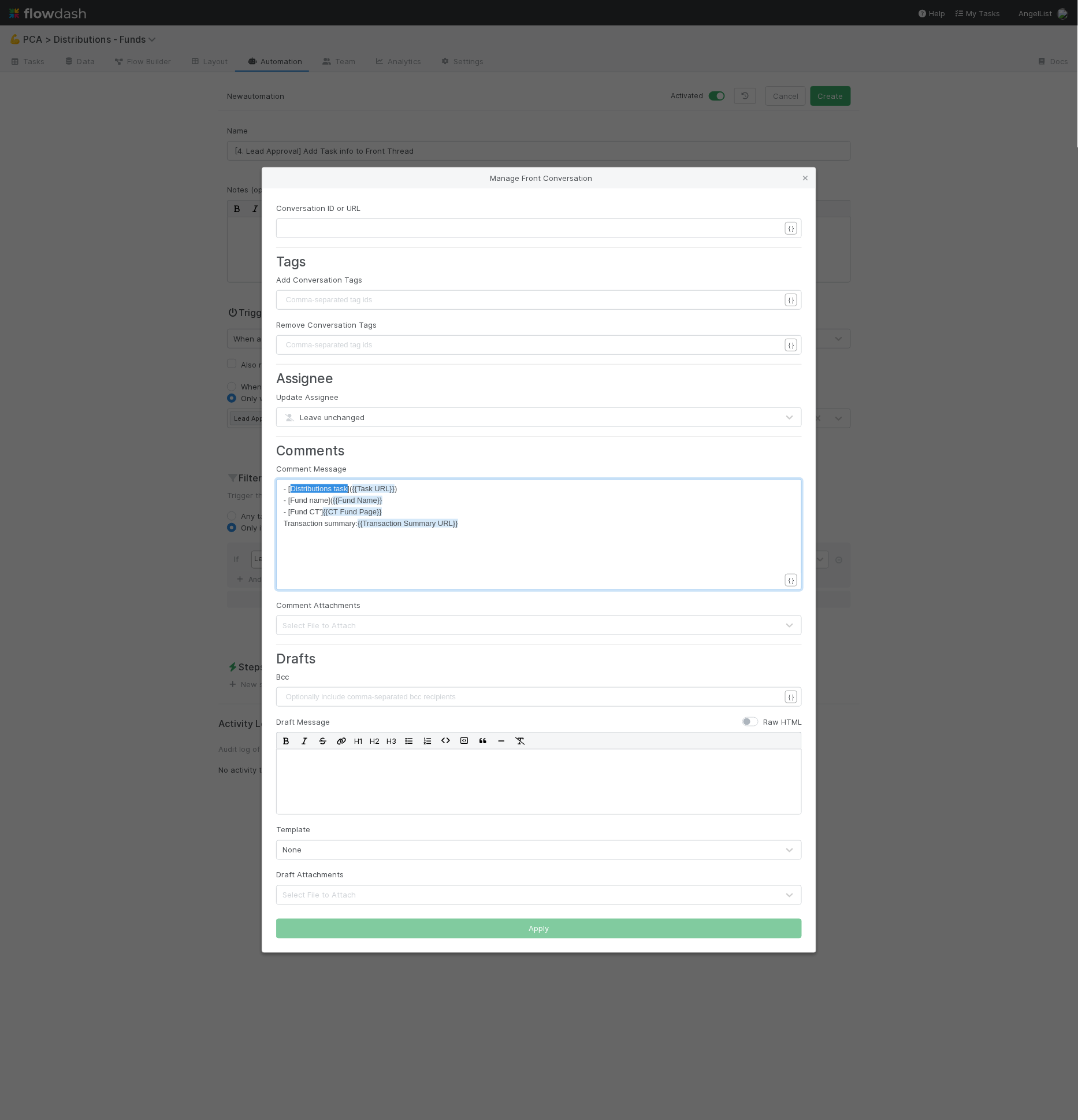
drag, startPoint x: 347, startPoint y: 489, endPoint x: 291, endPoint y: 485, distance: 56.1
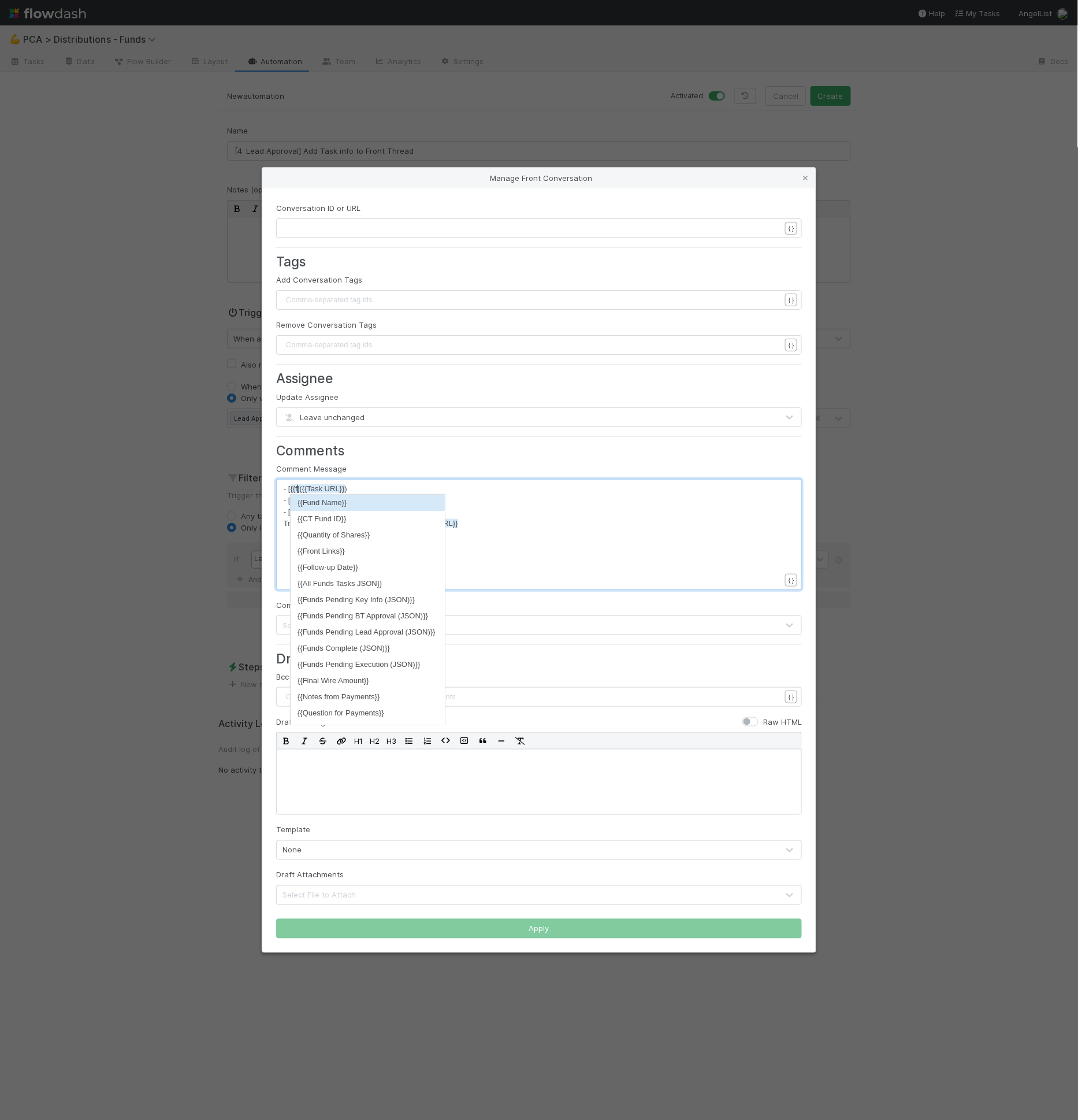
scroll to position [4, 18]
type textarea "{{fund"
click at [345, 505] on li "{{Fund Name}}" at bounding box center [367, 502] width 152 height 16
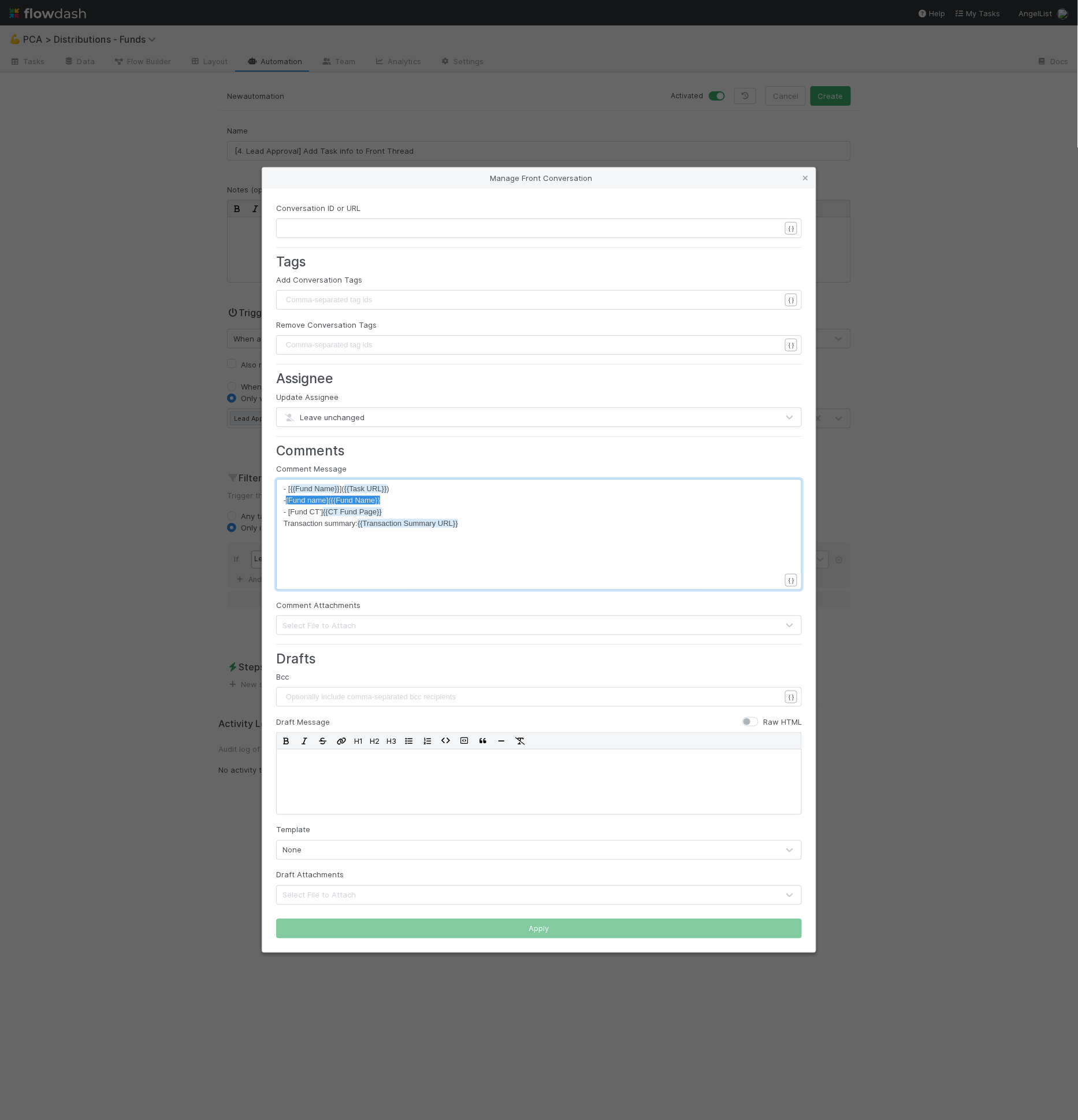
type textarea "- [Fund name]({{Fund Name}}"
drag, startPoint x: 389, startPoint y: 497, endPoint x: 283, endPoint y: 499, distance: 106.0
click at [320, 502] on span "- [Fund CT'] {{CT Fund Page}}" at bounding box center [333, 500] width 98 height 9
type textarea "("
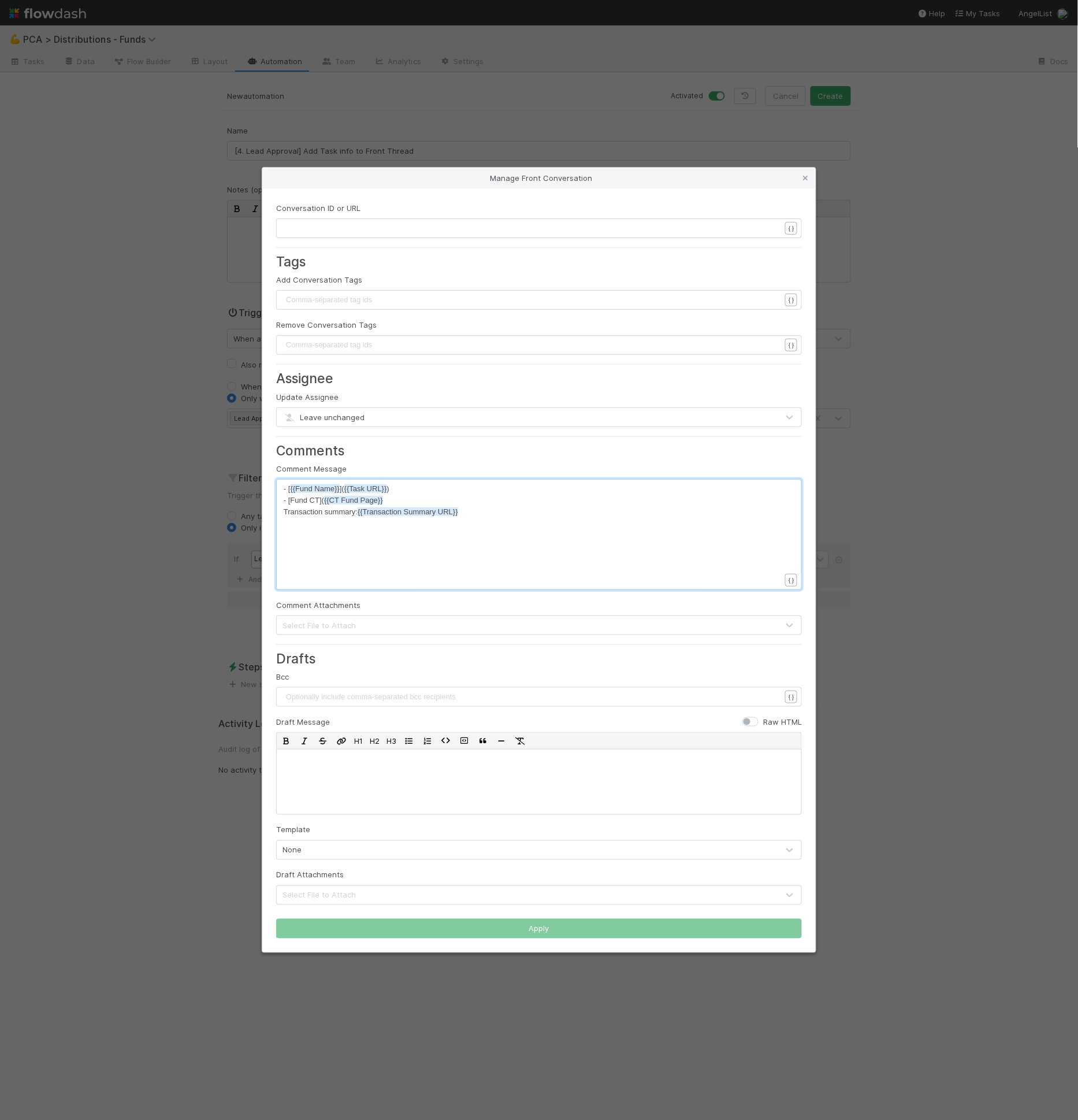
click at [392, 497] on pre "- [Fund CT]( {{CT Fund Page}}" at bounding box center [537, 500] width 506 height 12
type textarea "P"
type textarea "_"
type textarea ")"
click at [284, 513] on span "Transaction summary: {{Transaction Summary URL}}" at bounding box center [371, 511] width 174 height 9
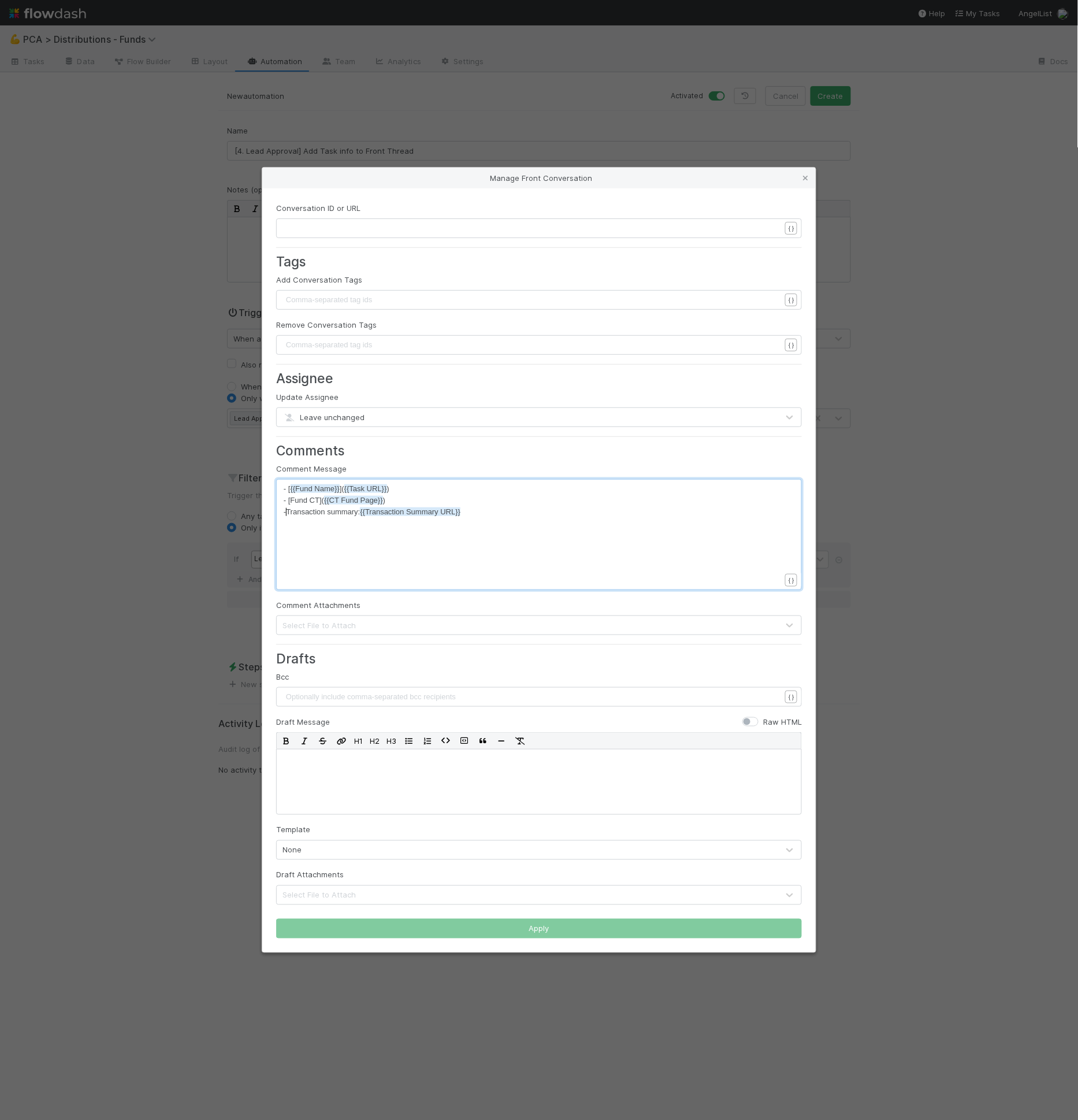
type textarea "-"
click at [333, 511] on span "- Transaction summary: {{Transaction Summary URL}}" at bounding box center [373, 511] width 179 height 9
type textarea "S"
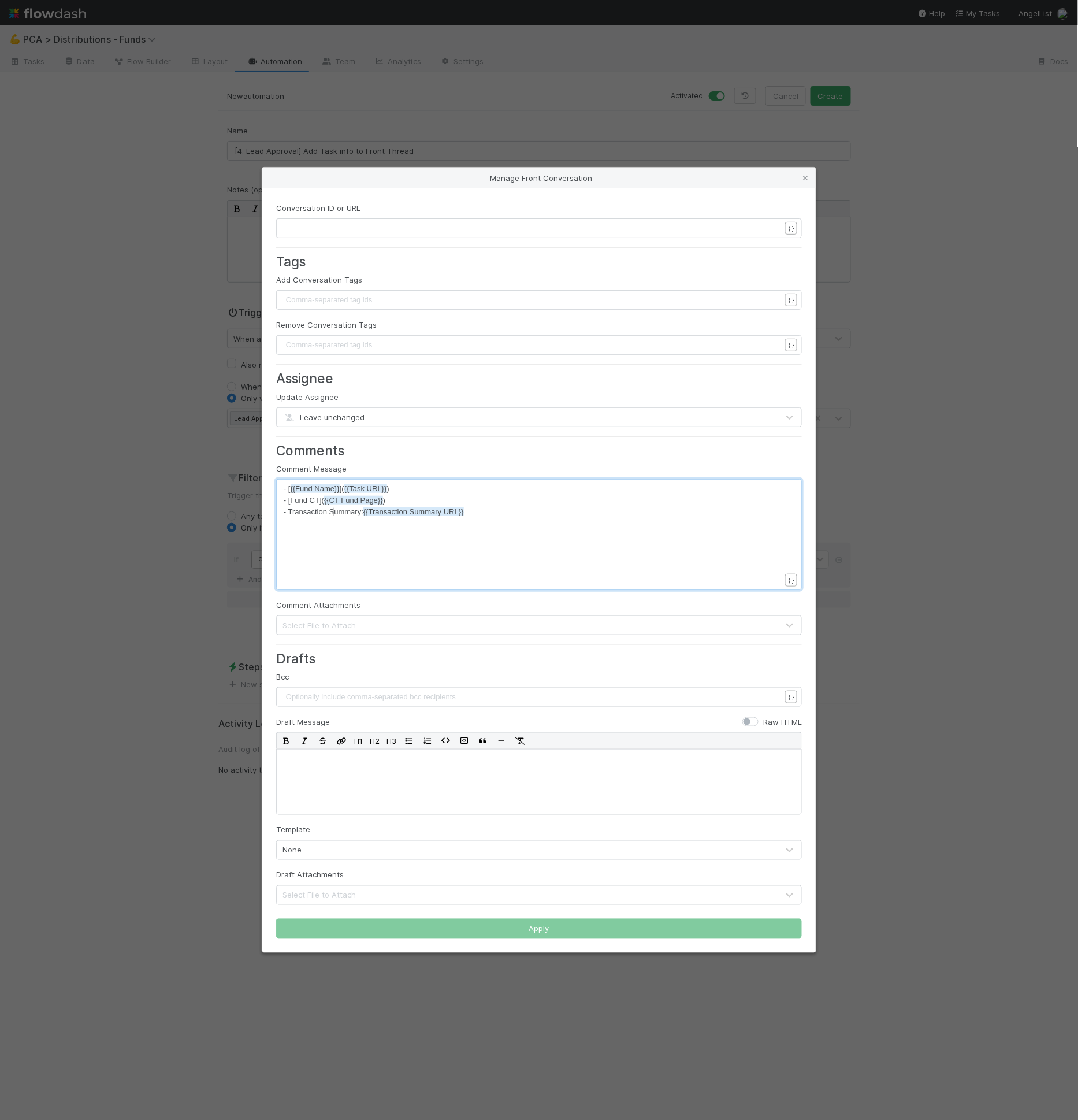
type textarea ": {{Transaction Summary URL}}"
drag, startPoint x: 361, startPoint y: 516, endPoint x: 492, endPoint y: 516, distance: 131.0
type textarea "]"
click at [289, 514] on span "- Transaction Summary]" at bounding box center [323, 511] width 80 height 9
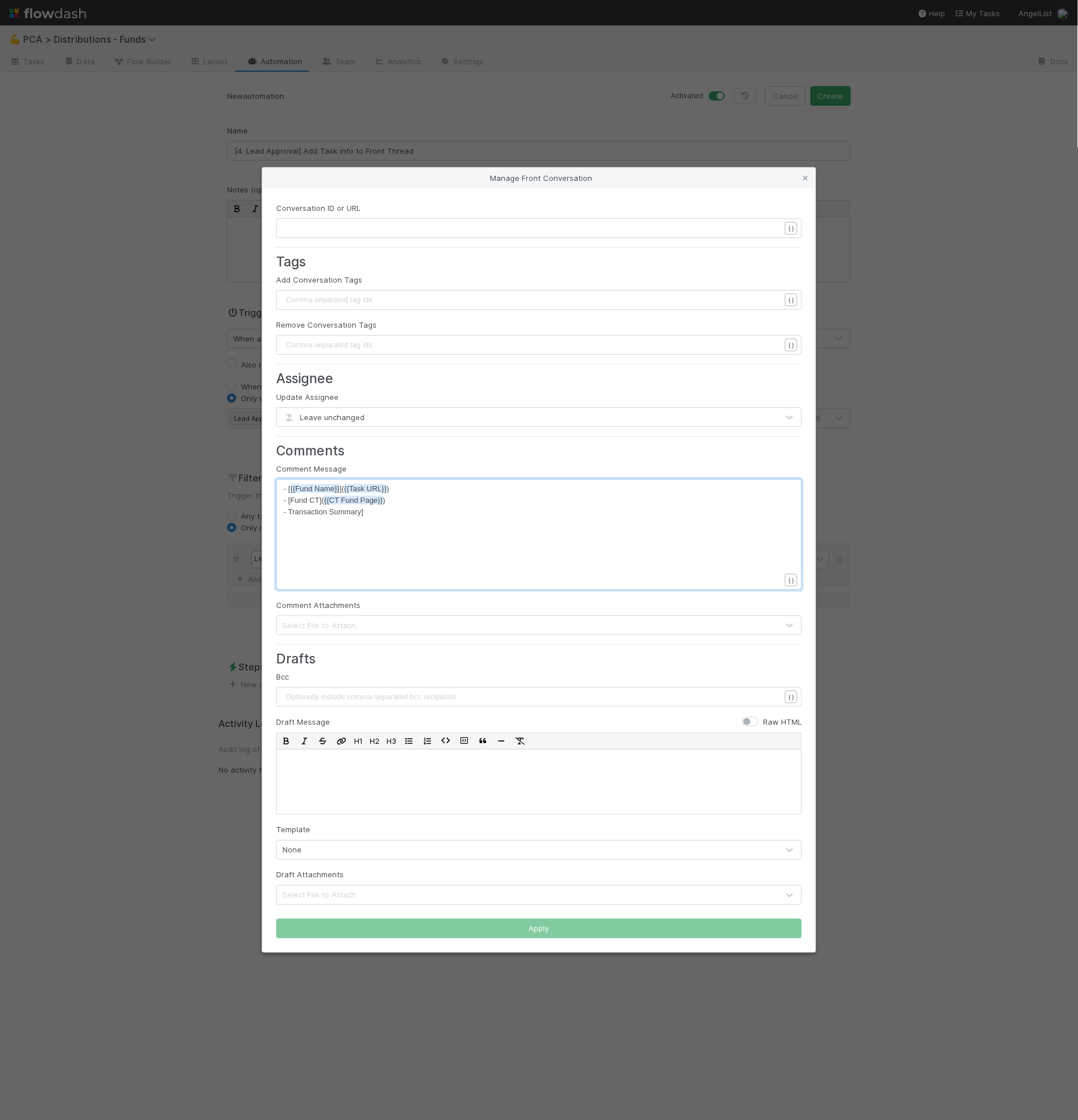
type textarea "["
click at [390, 512] on pre "- [Transaction Summary]" at bounding box center [537, 511] width 506 height 12
type textarea "({{trans"
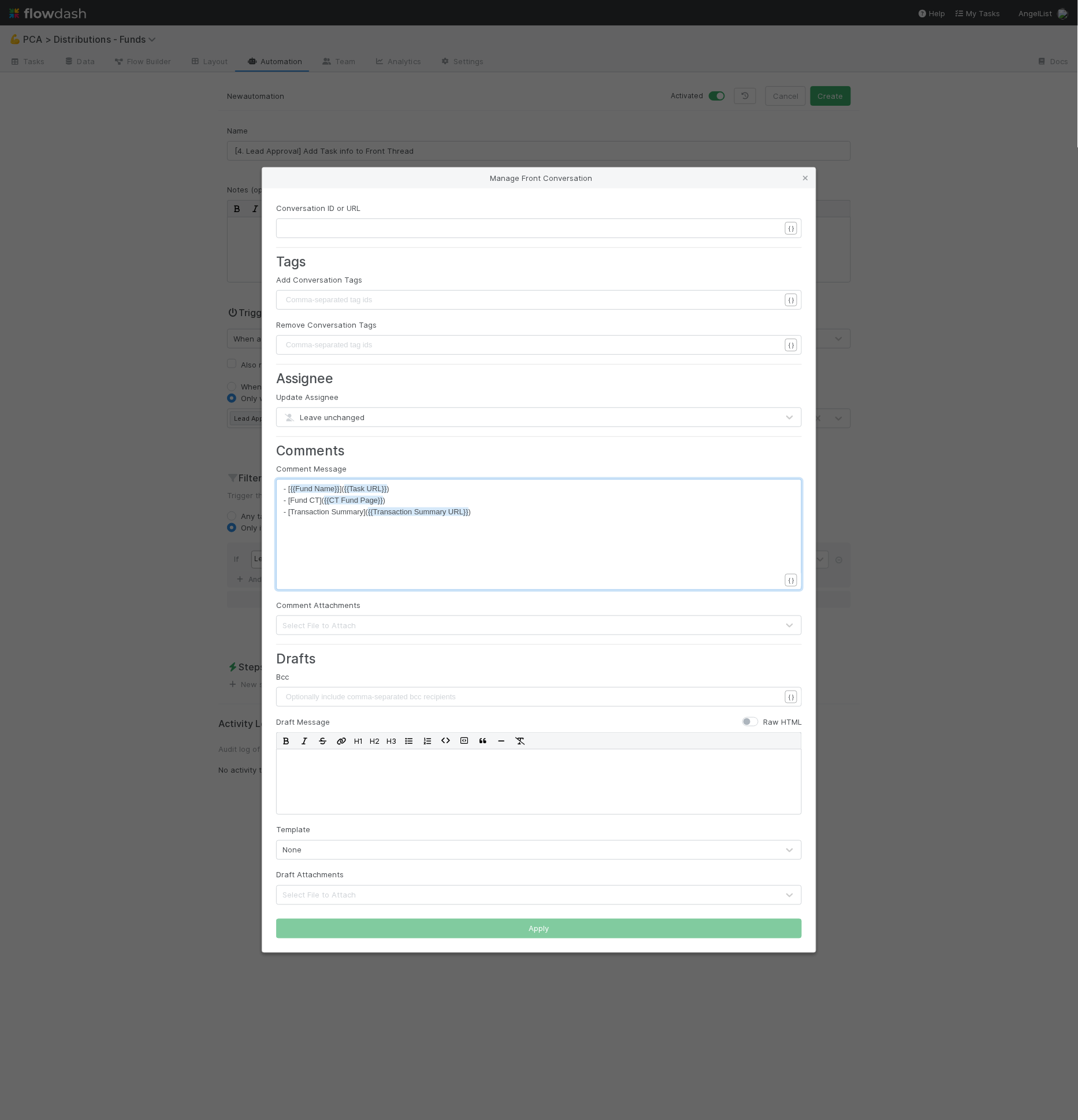
type textarea ")"
click at [394, 233] on pre "​" at bounding box center [537, 228] width 506 height 12
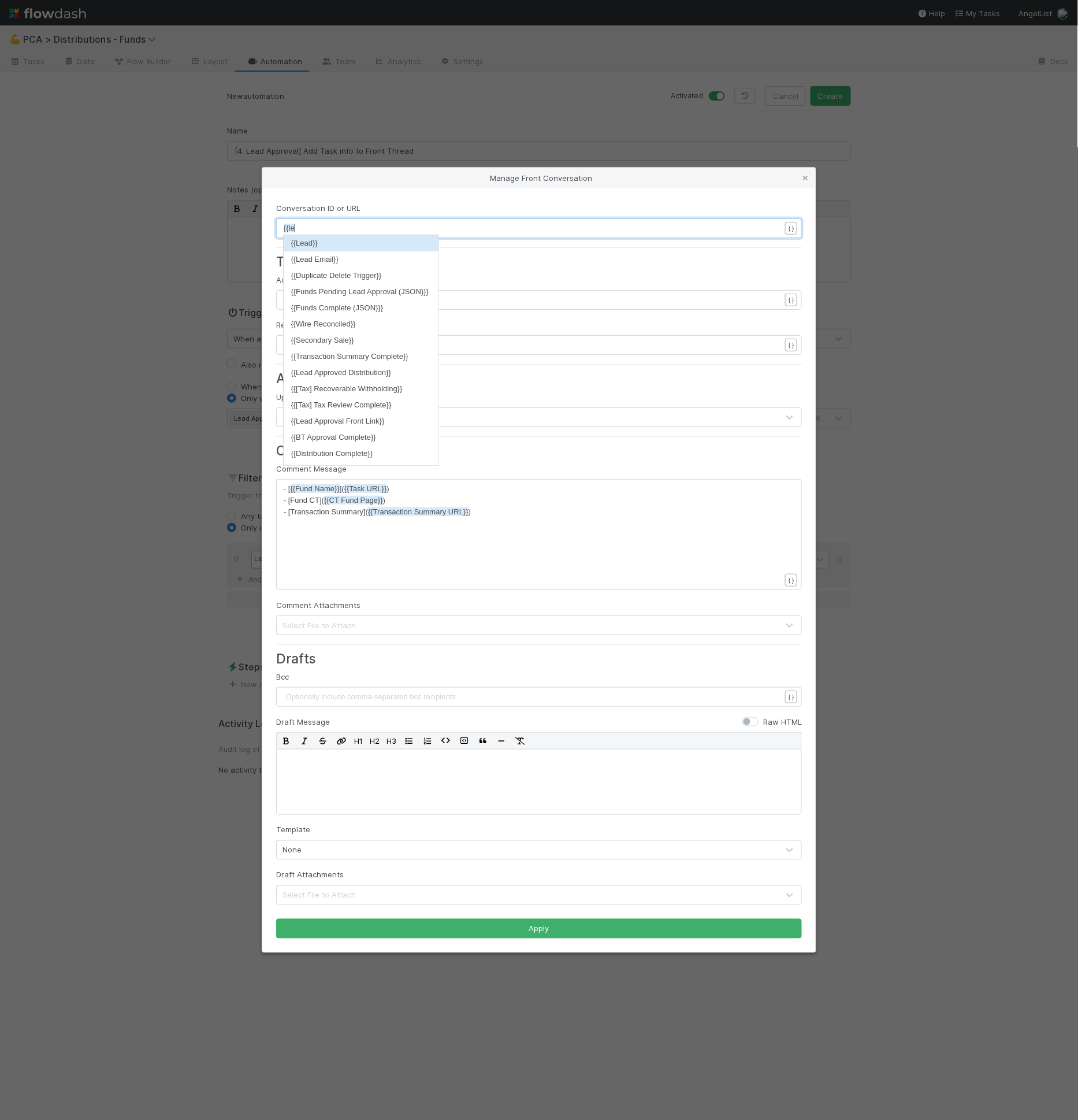
scroll to position [4, 18]
type textarea "{{lead"
click at [378, 304] on li "{{Lead Approval Front Link}}" at bounding box center [360, 308] width 152 height 16
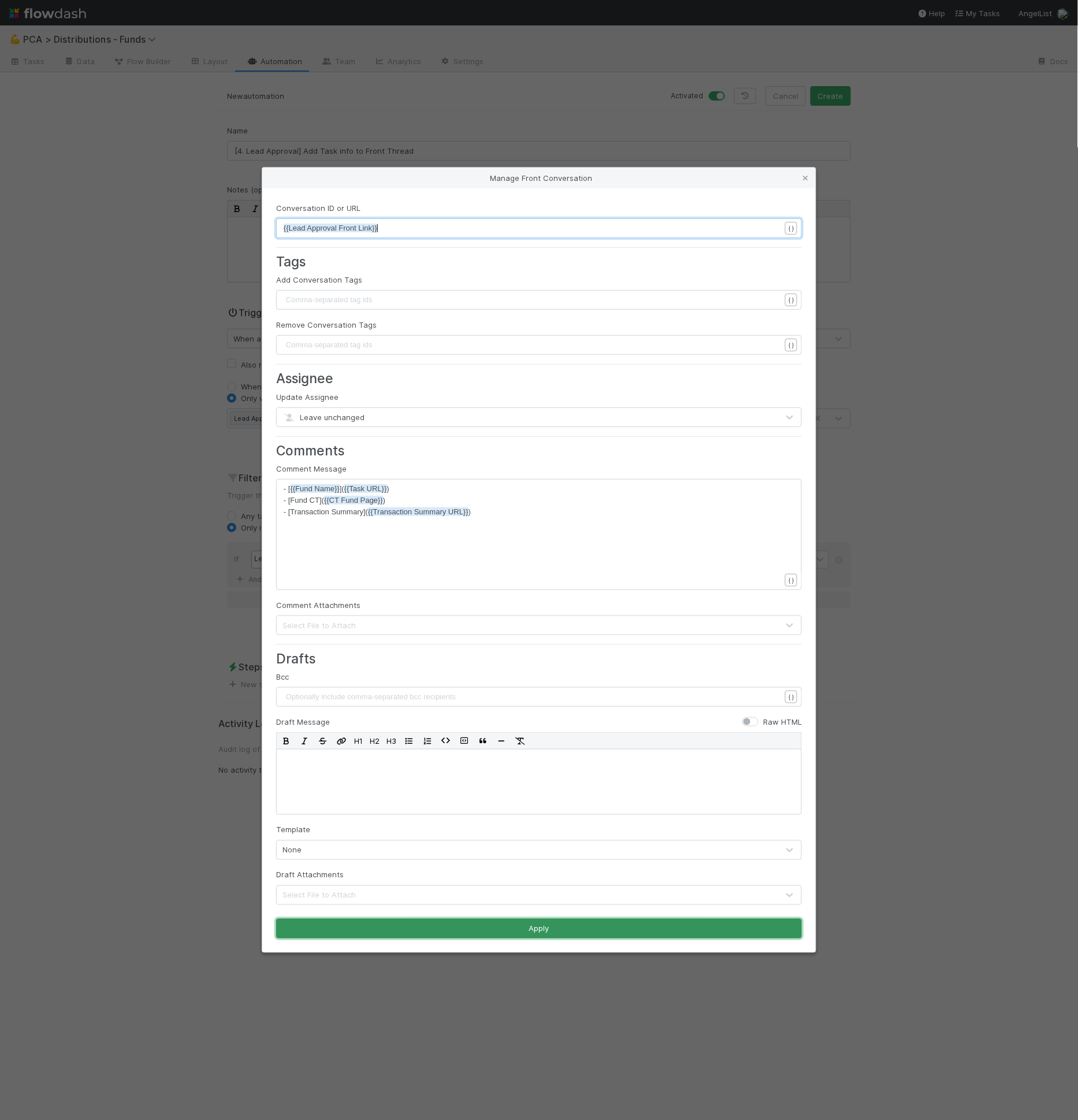
click at [542, 931] on button "Apply" at bounding box center [539, 928] width 526 height 19
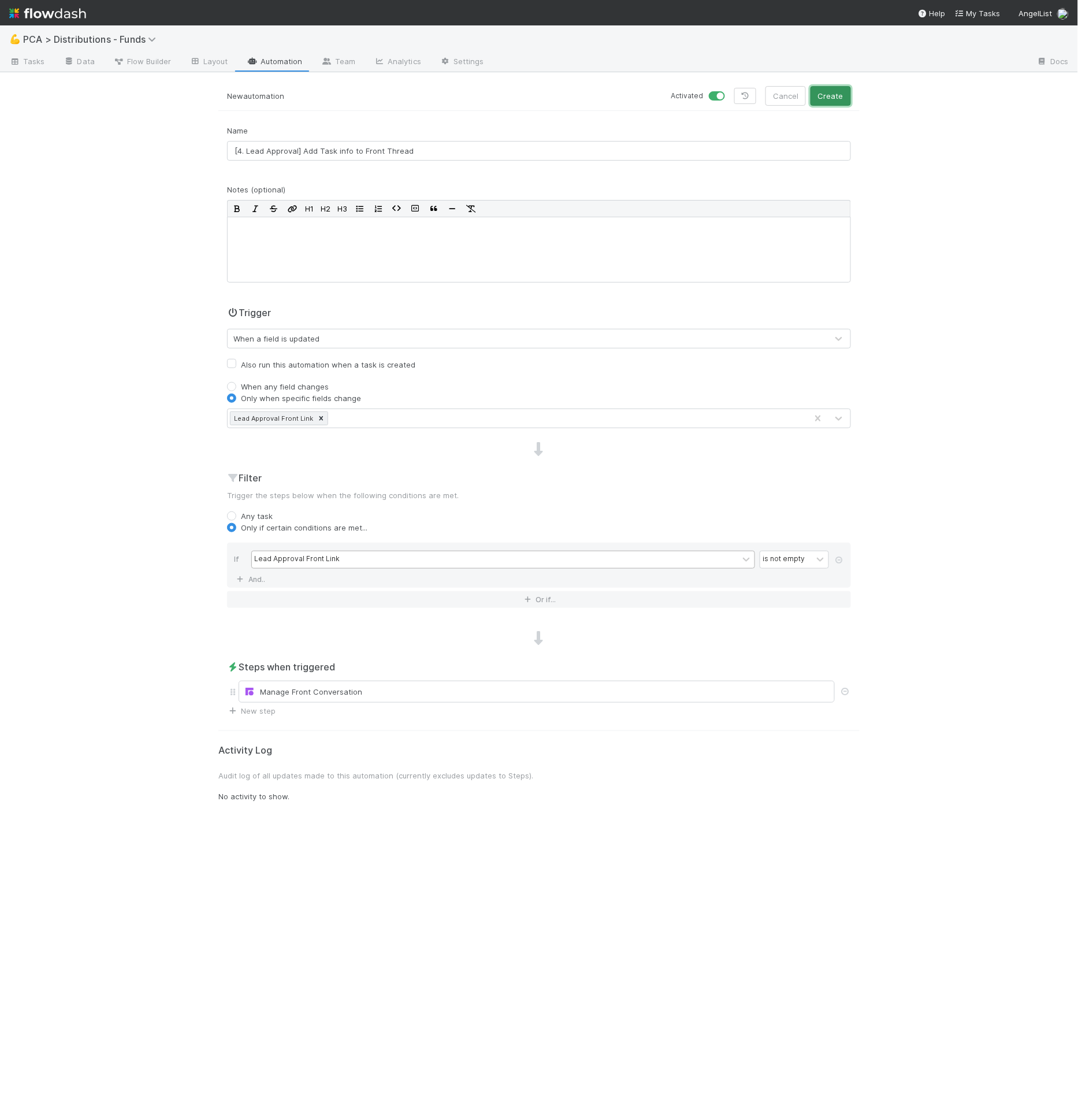
click at [832, 95] on button "Create" at bounding box center [831, 96] width 41 height 19
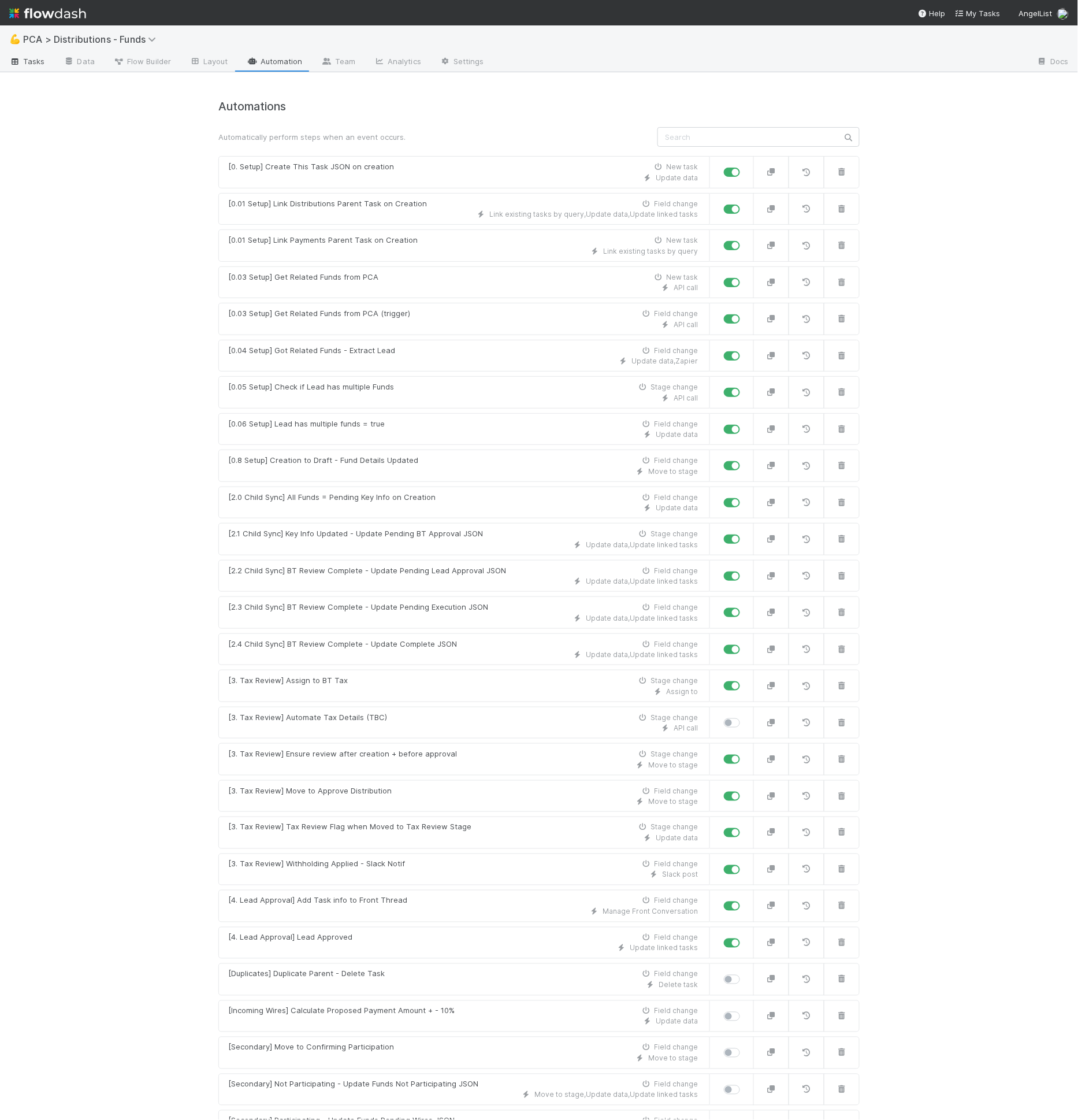
click at [18, 58] on icon at bounding box center [15, 61] width 12 height 7
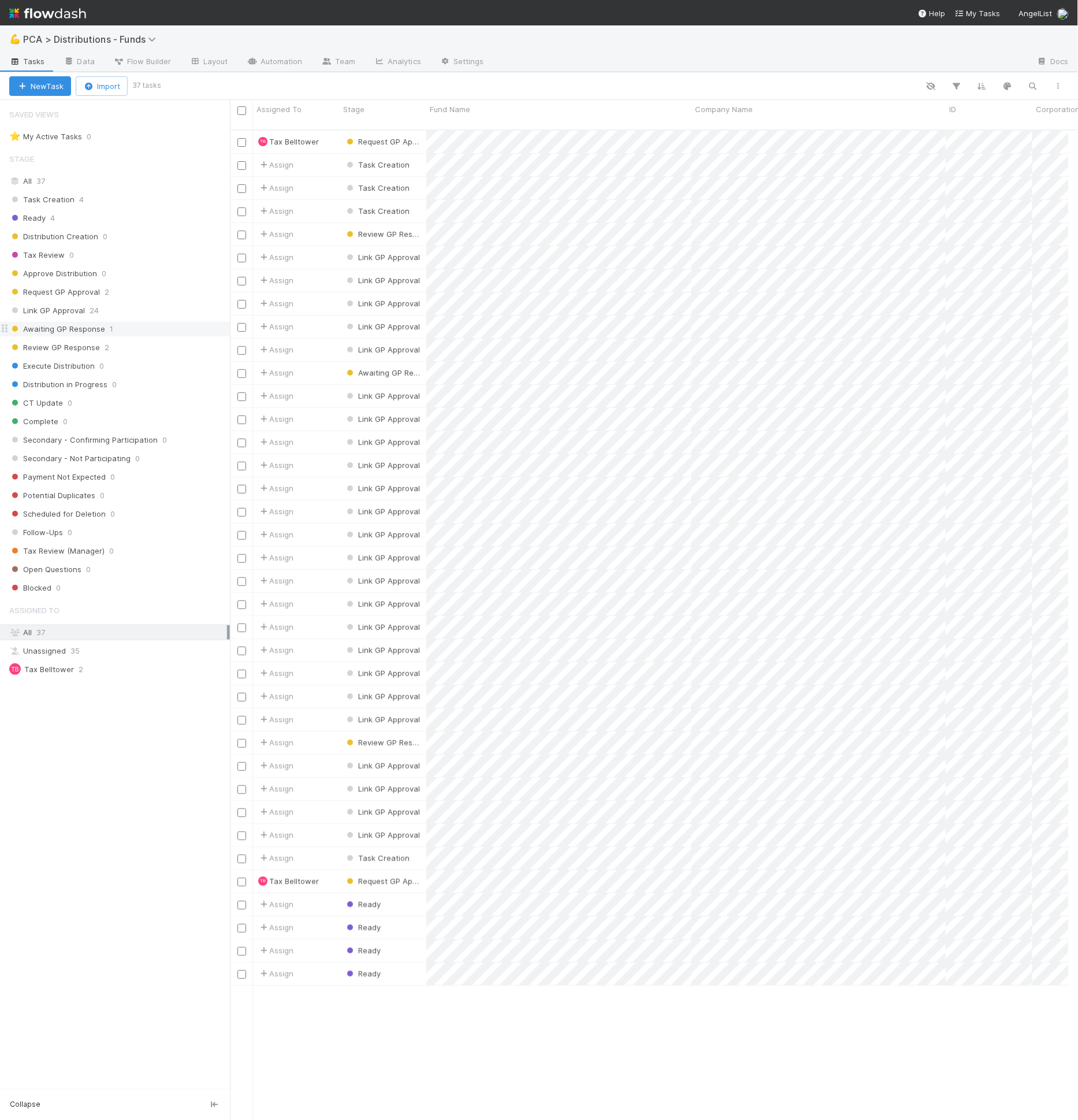
scroll to position [990, 829]
click at [97, 328] on span "Awaiting GP Response" at bounding box center [57, 329] width 96 height 15
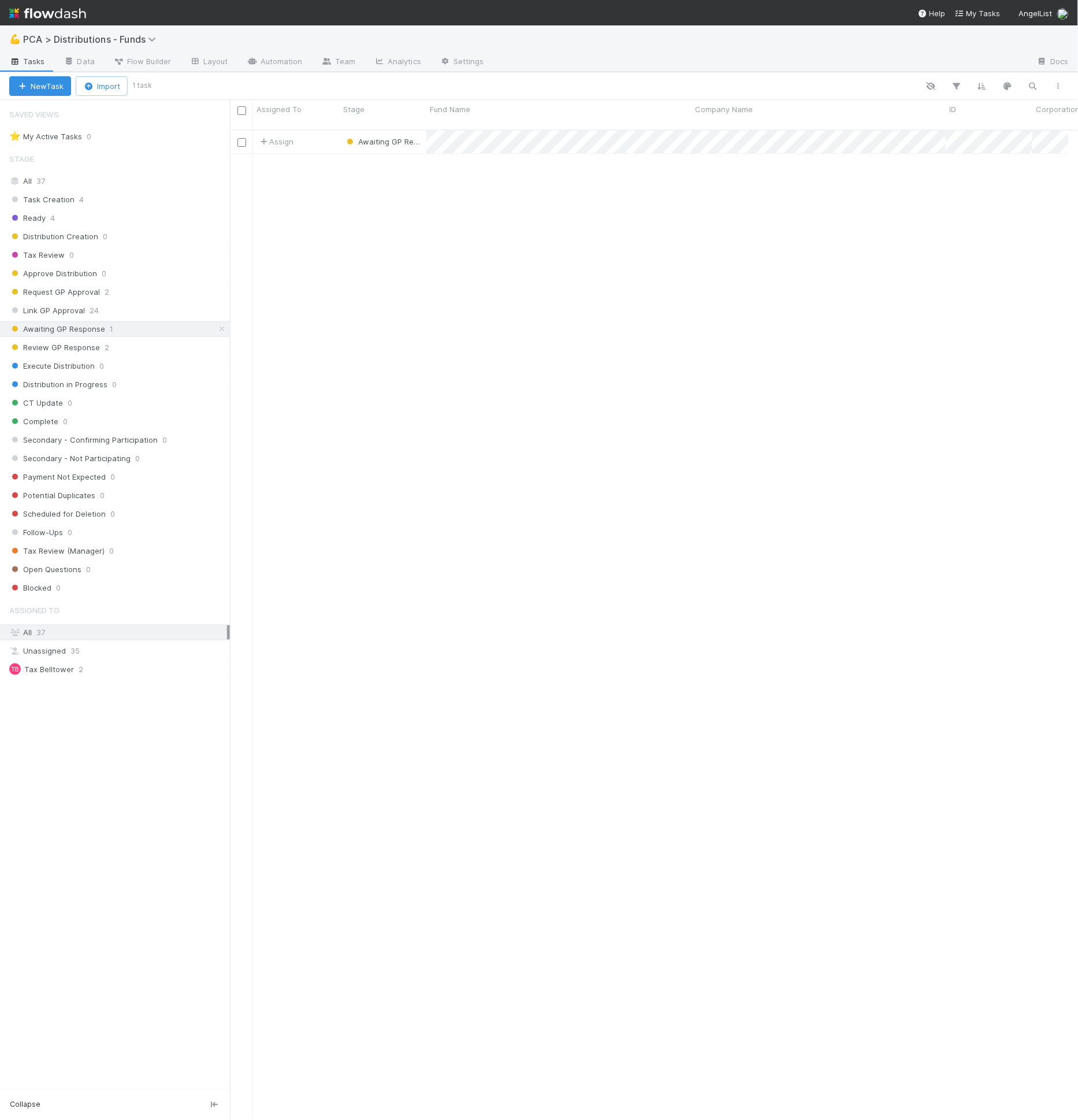
scroll to position [990, 829]
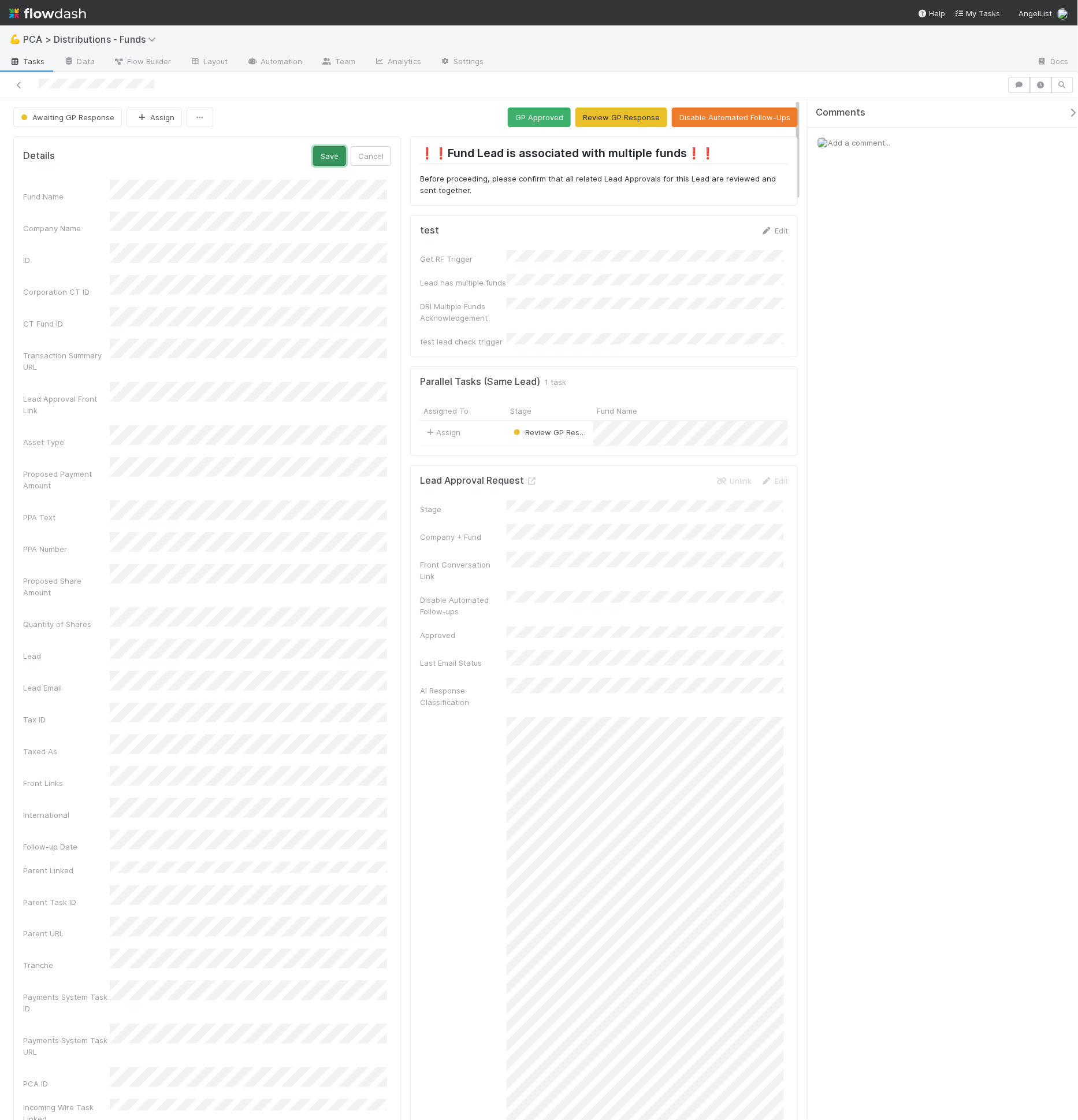
click at [338, 156] on button "Save" at bounding box center [330, 156] width 33 height 19
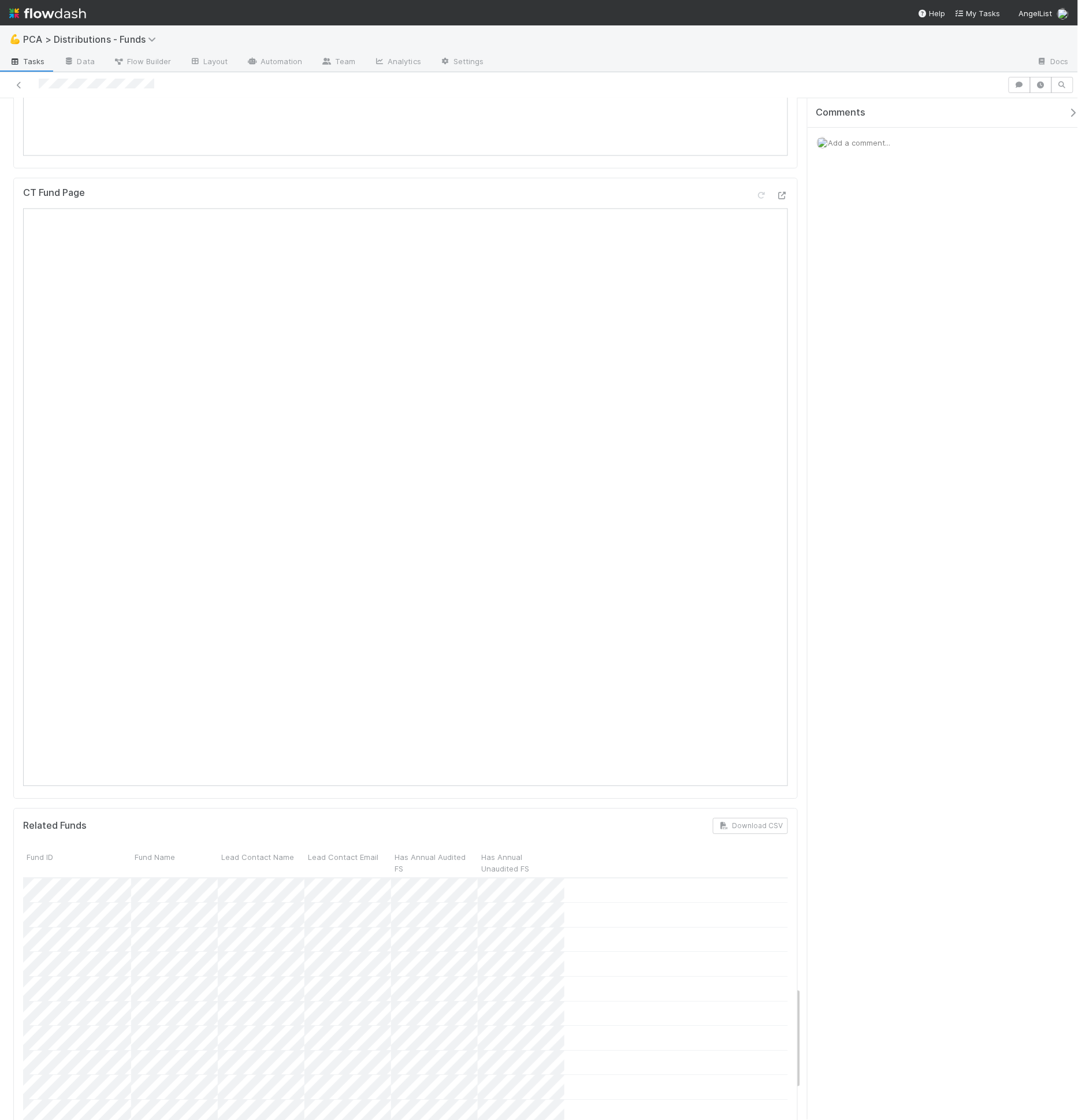
scroll to position [9173, 0]
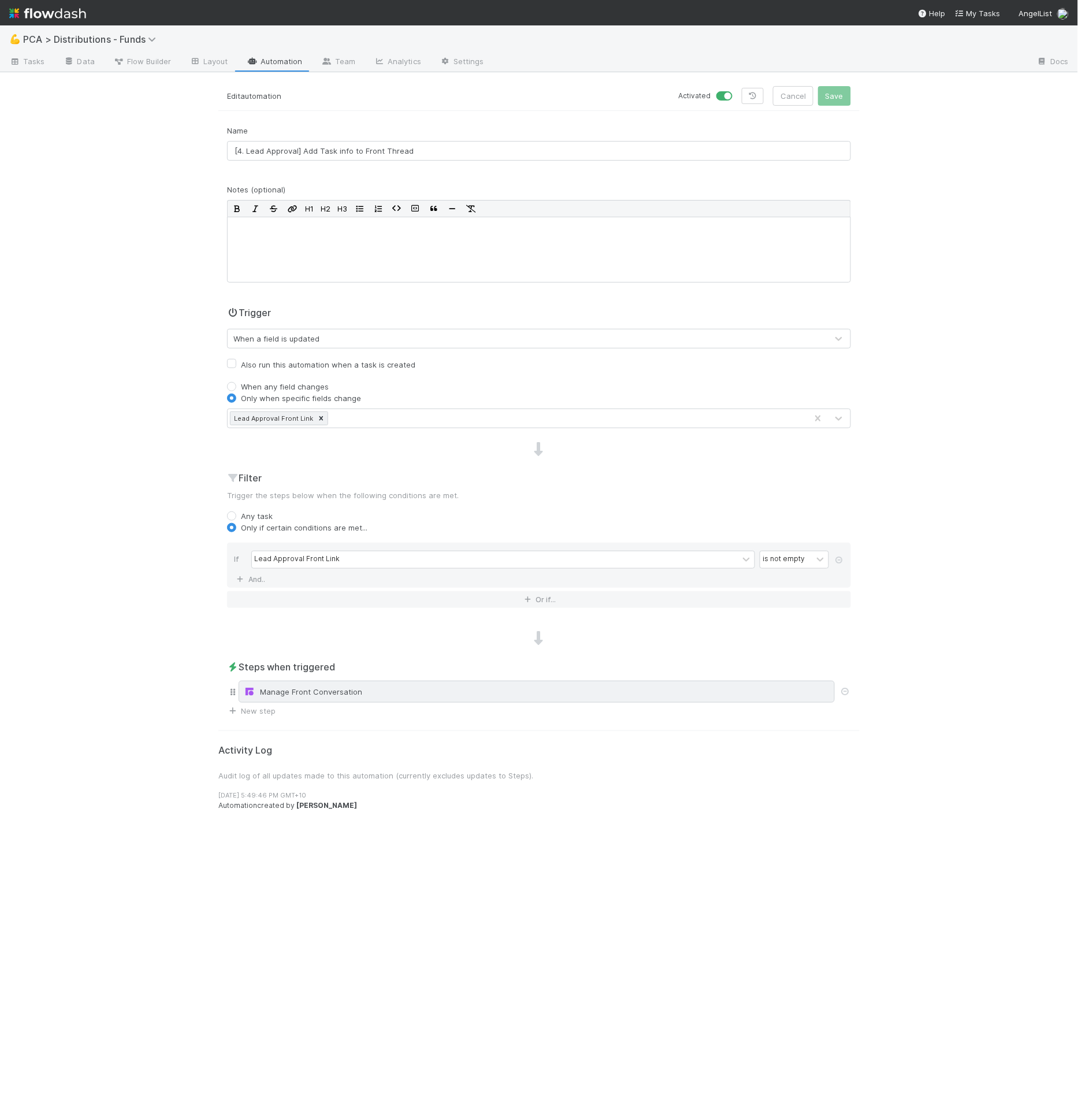
click at [296, 694] on div "Manage Front Conversation" at bounding box center [537, 691] width 586 height 12
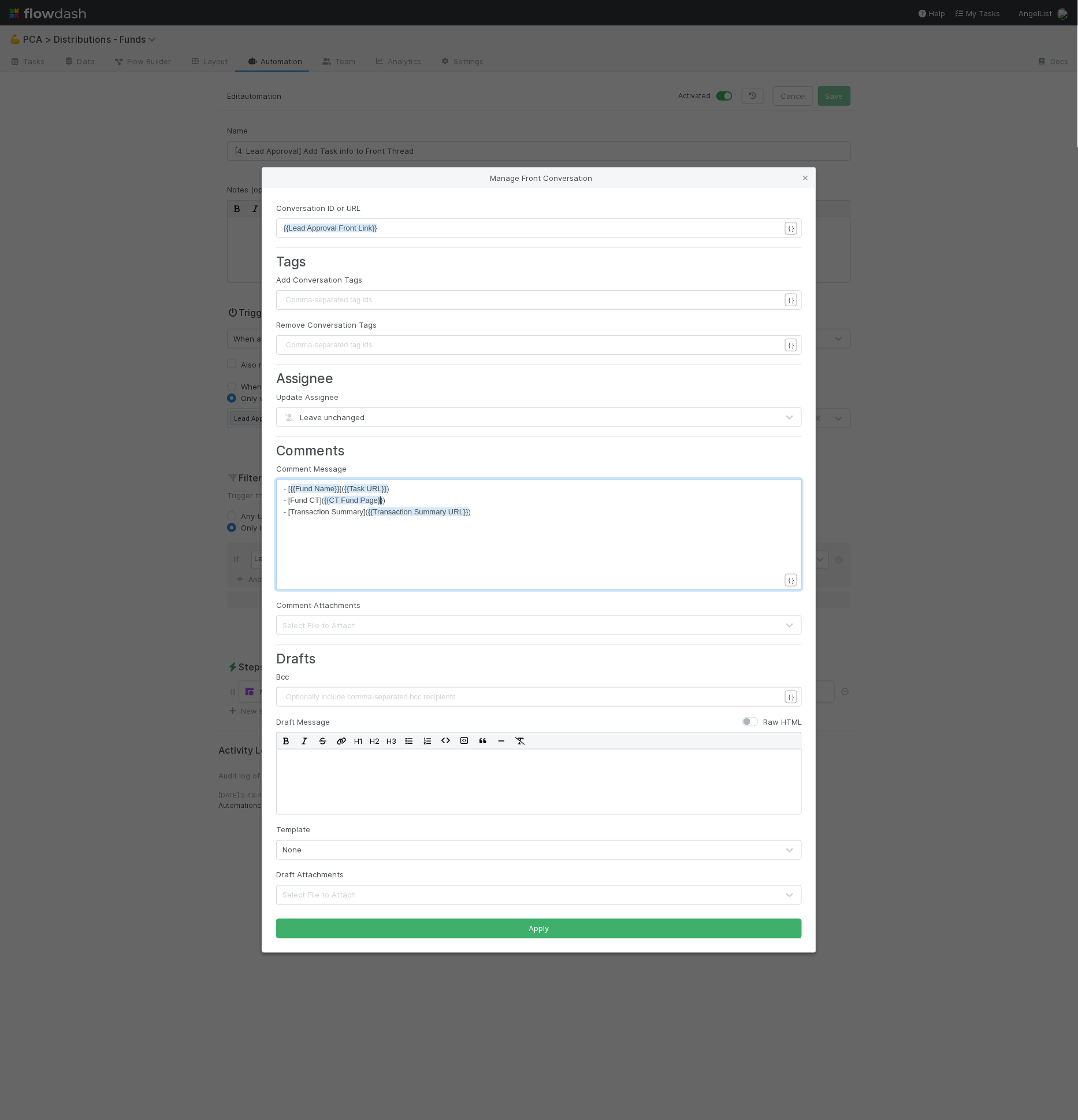
scroll to position [4, 0]
drag, startPoint x: 379, startPoint y: 502, endPoint x: 331, endPoint y: 505, distance: 48.1
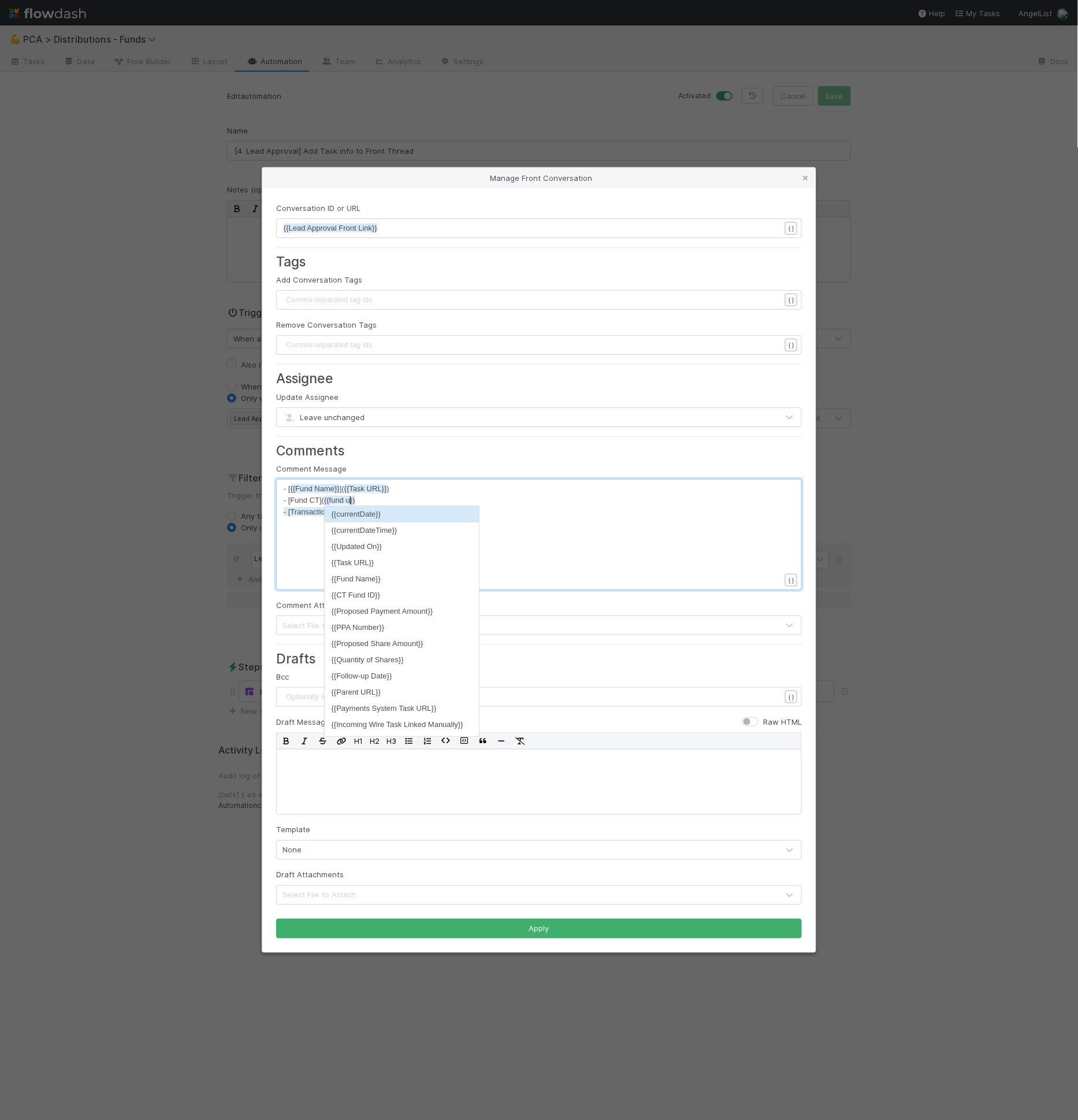
scroll to position [4, 24]
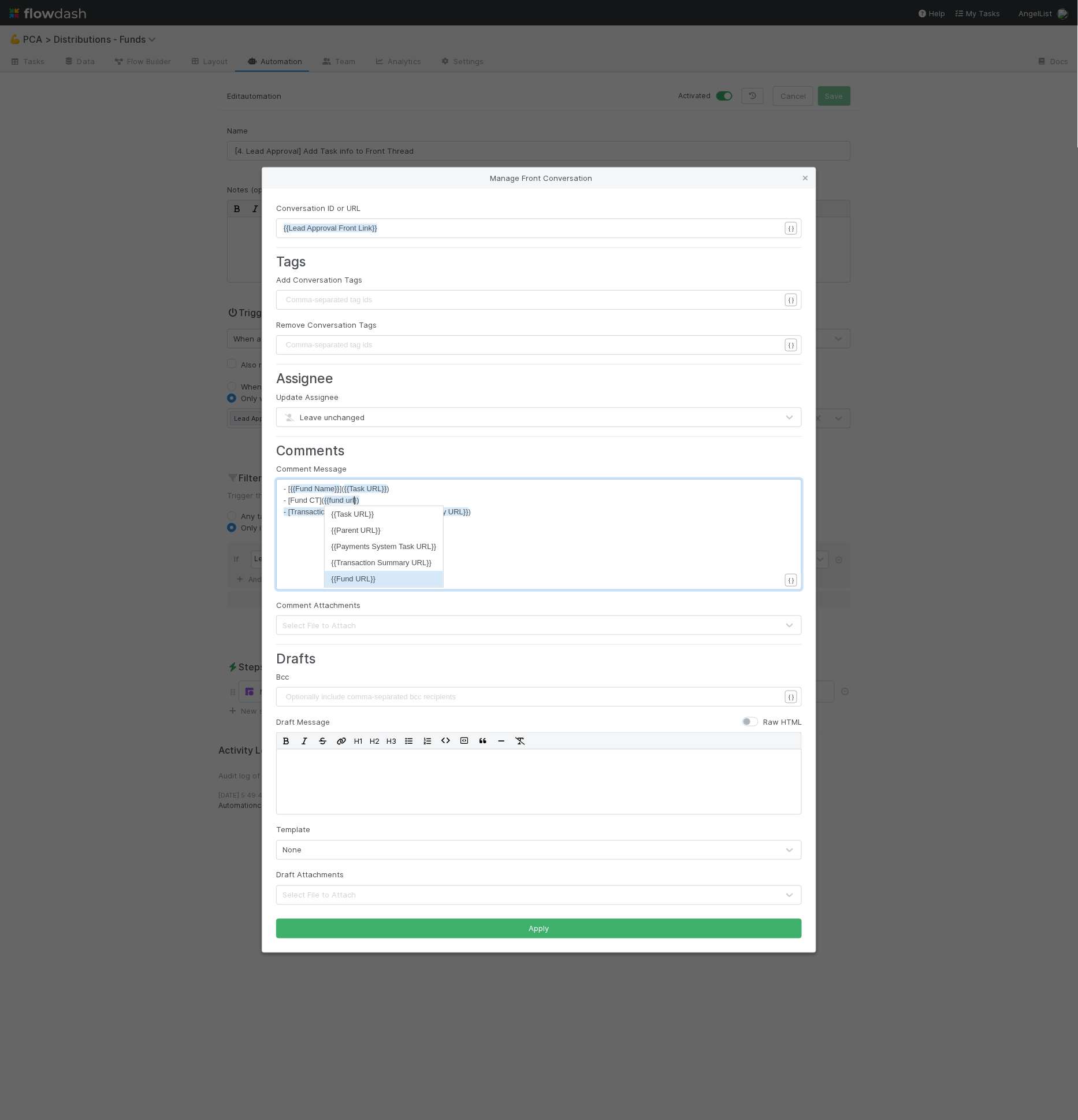
type textarea "fund url"
click at [366, 575] on li "{{Fund URL}}" at bounding box center [384, 579] width 119 height 16
click at [371, 503] on span "- [Fund CT]( {{Fund URL}} })" at bounding box center [328, 500] width 89 height 9
type textarea "}"
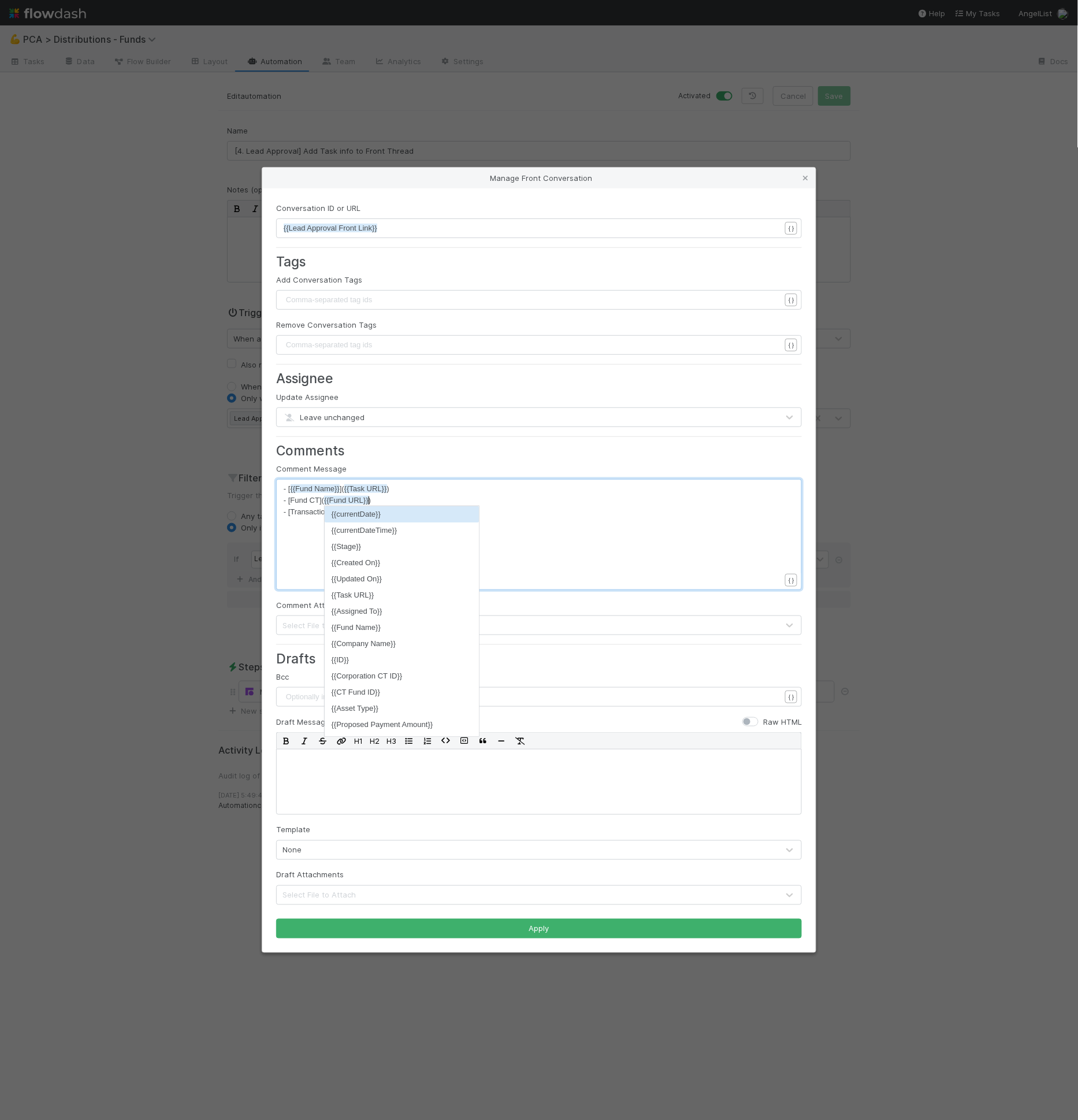
click at [446, 498] on pre "- [Fund CT]( {{Fund URL}} )" at bounding box center [537, 500] width 506 height 12
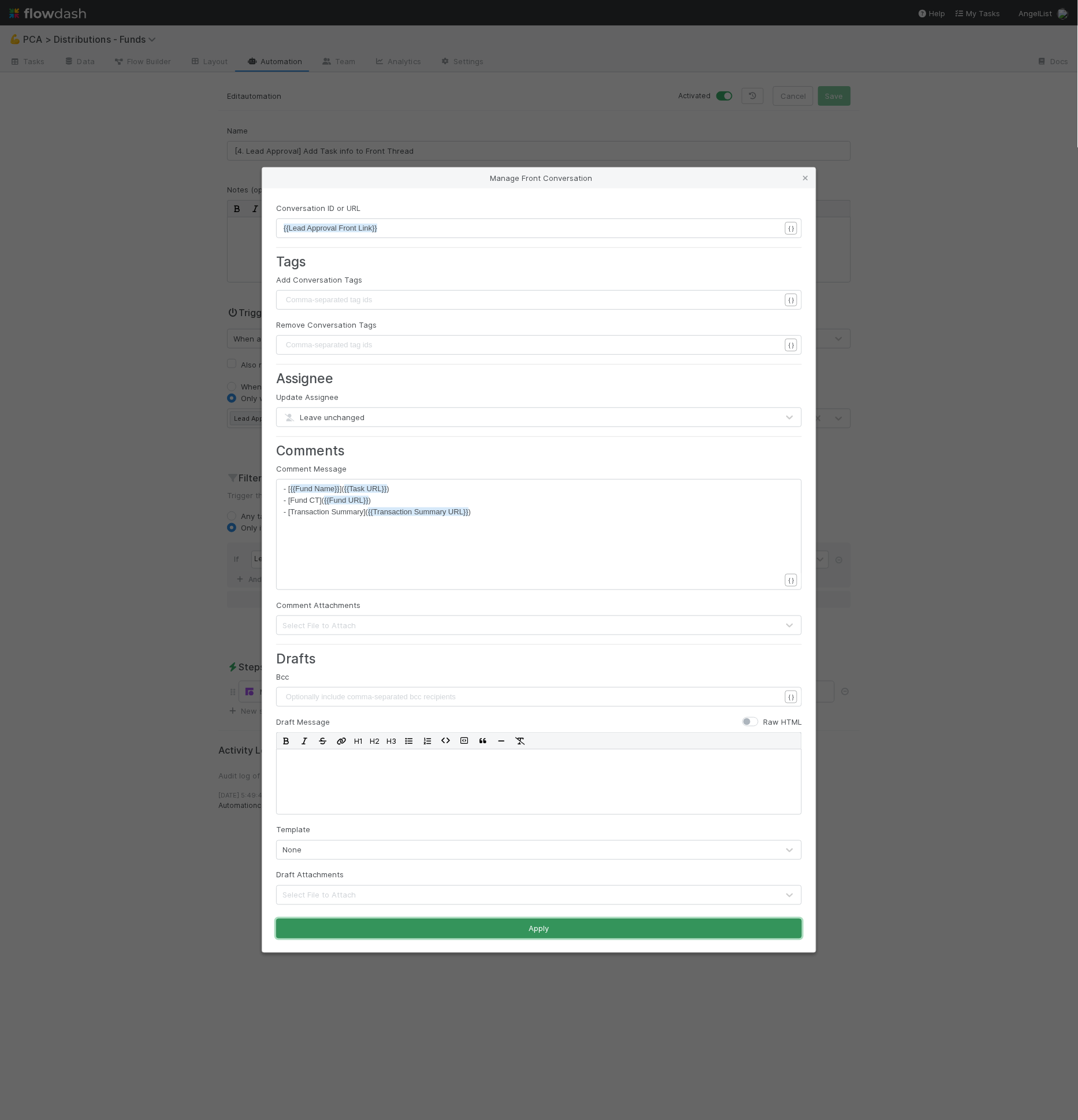
click at [558, 934] on button "Apply" at bounding box center [539, 928] width 526 height 19
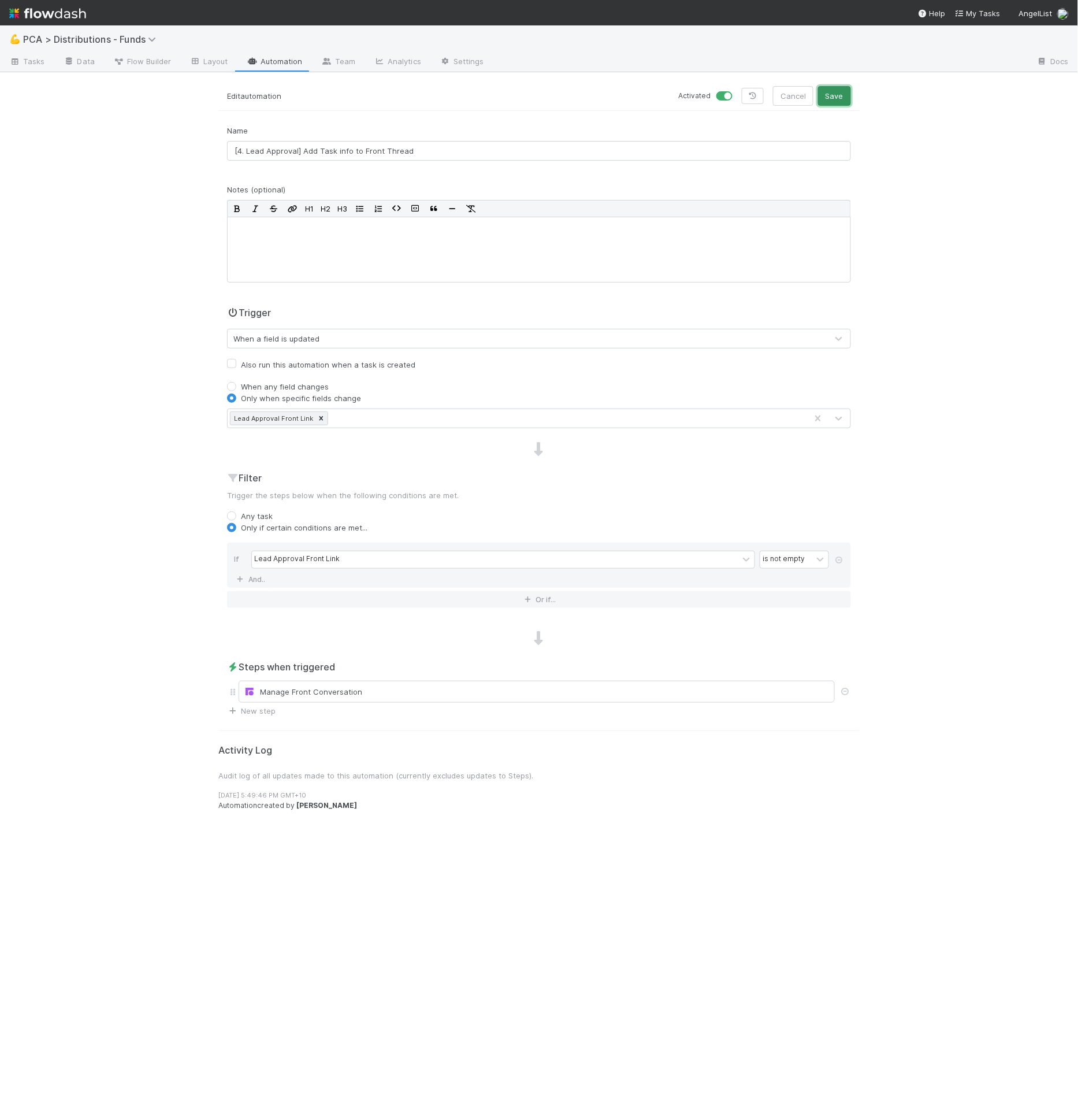
click at [836, 91] on button "Save" at bounding box center [835, 96] width 33 height 19
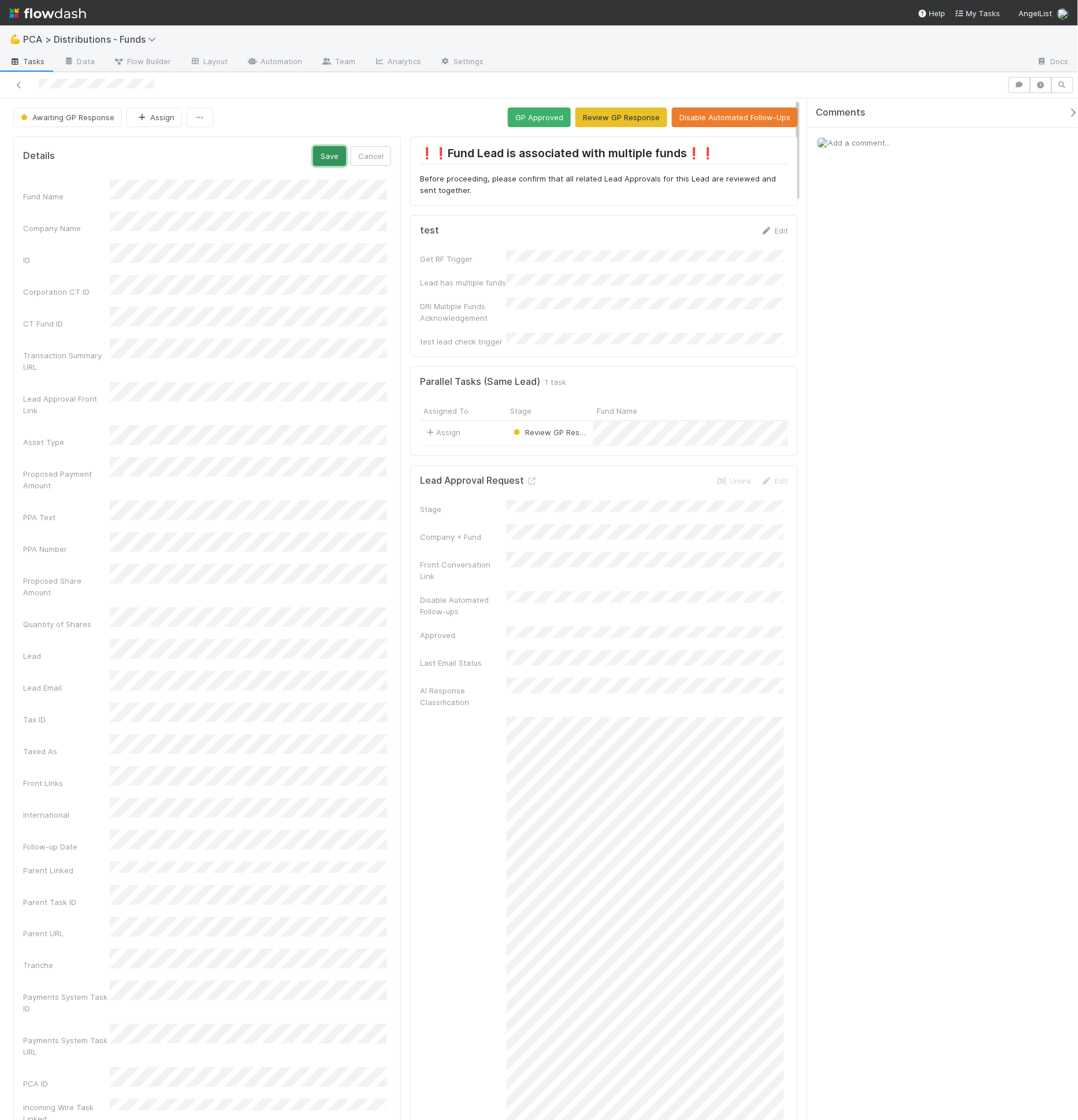
click at [330, 150] on button "Save" at bounding box center [330, 156] width 33 height 19
click at [330, 158] on button "Save" at bounding box center [330, 156] width 33 height 19
click at [83, 61] on link "Data" at bounding box center [79, 62] width 50 height 18
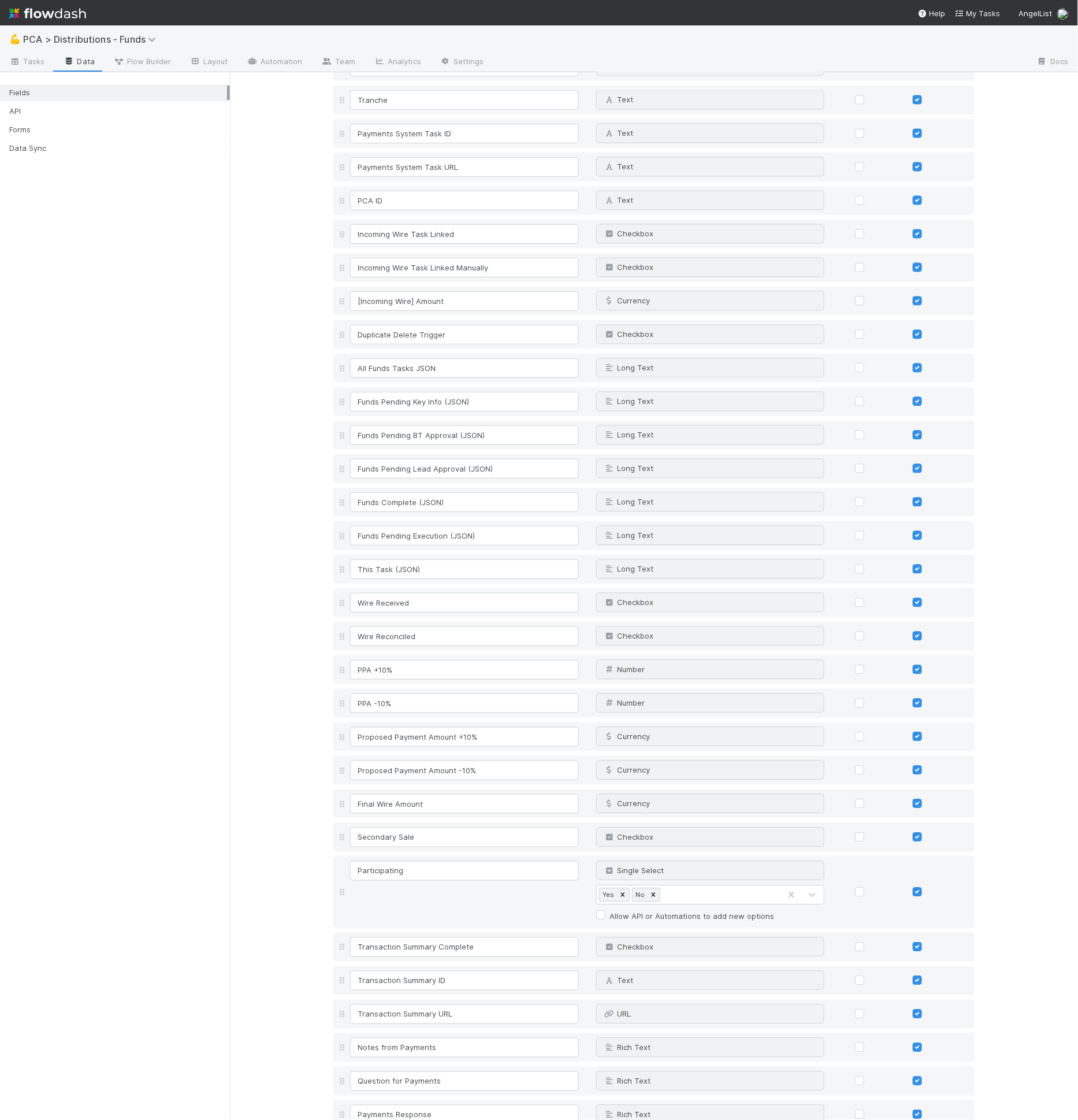
scroll to position [2232, 0]
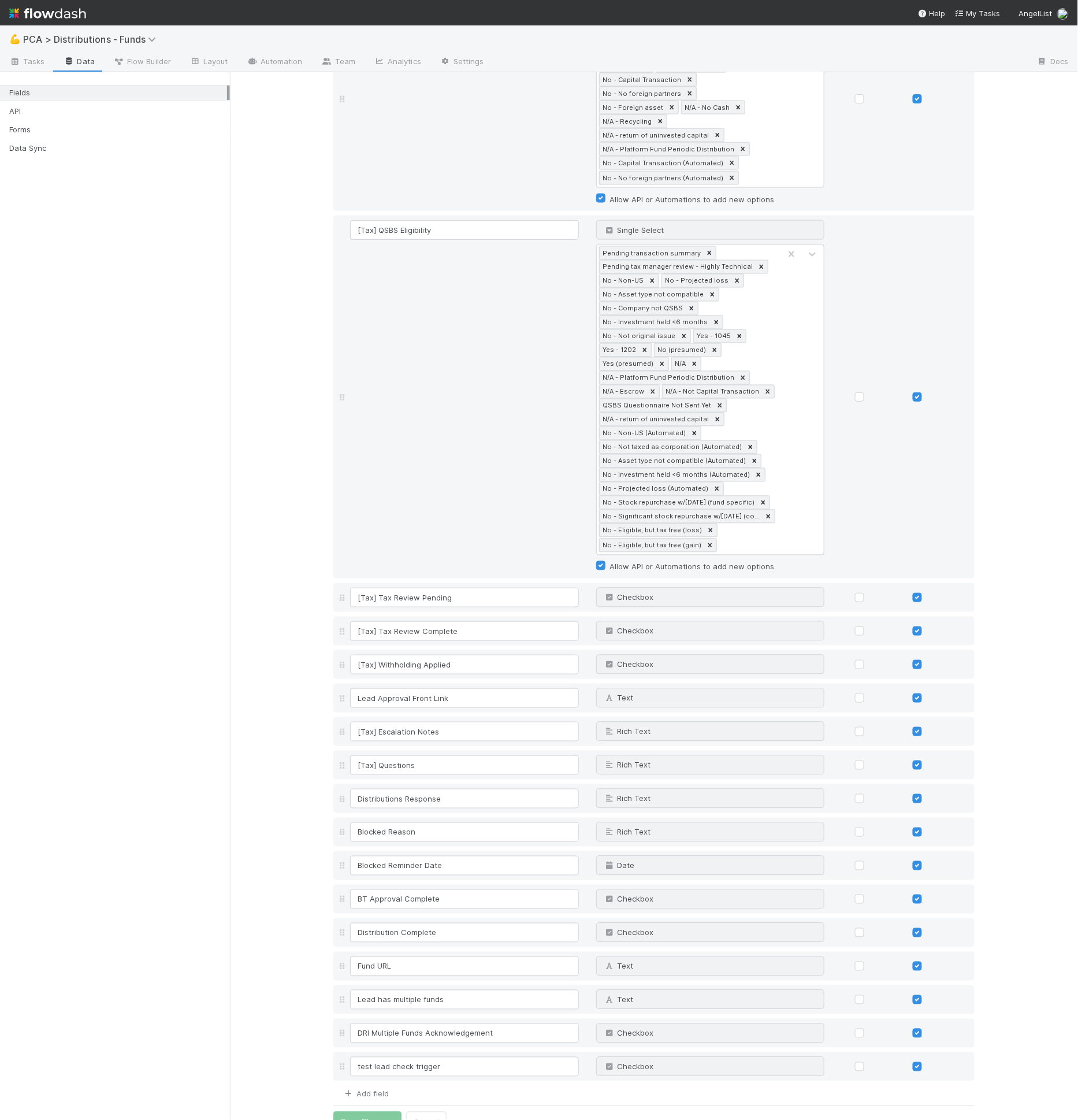
click at [373, 1089] on link "Add field" at bounding box center [365, 1093] width 46 height 9
click at [378, 1090] on input at bounding box center [465, 1100] width 229 height 19
type input "Public Company Name (Startup Name)"
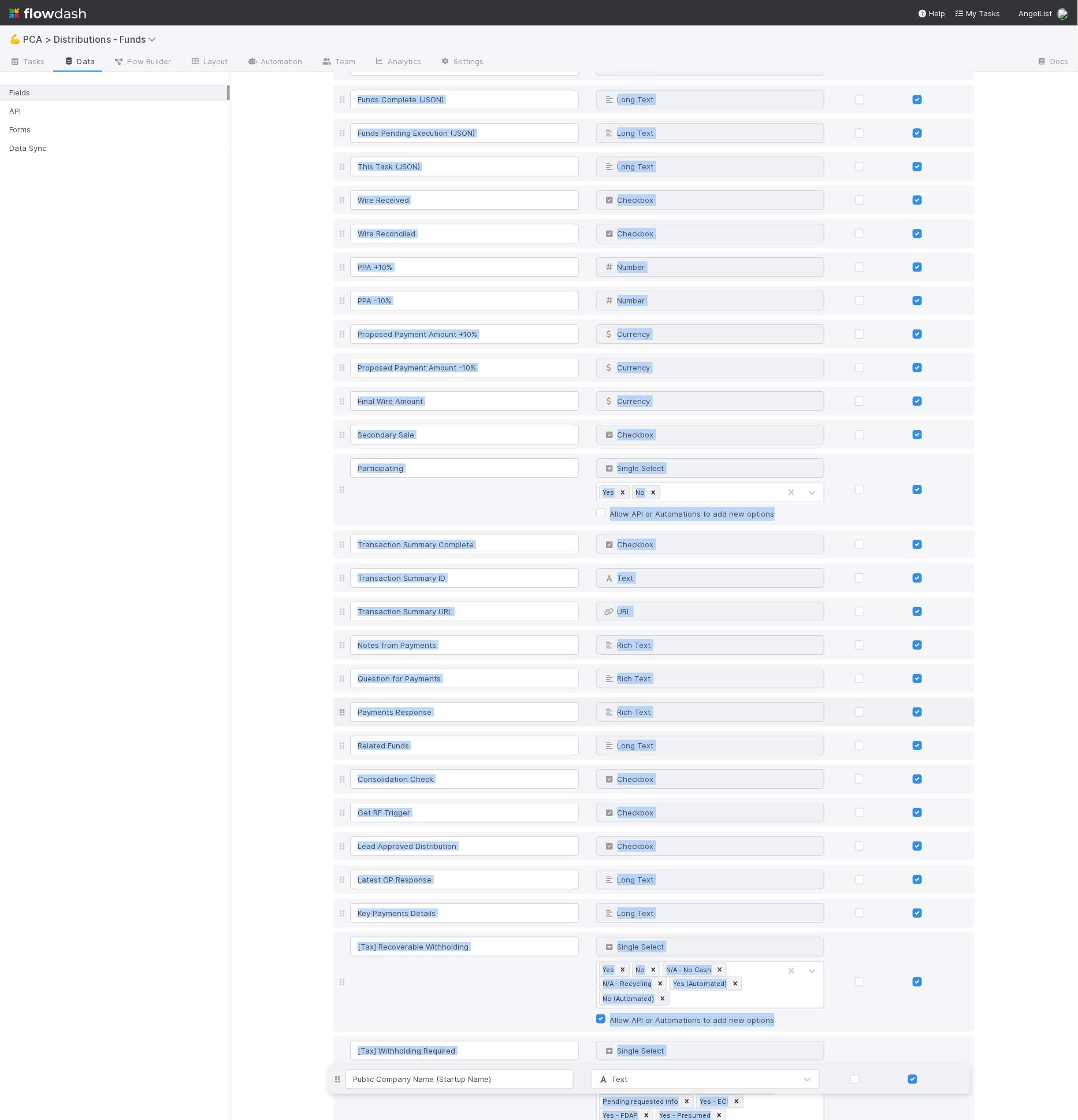
scroll to position [0, 0]
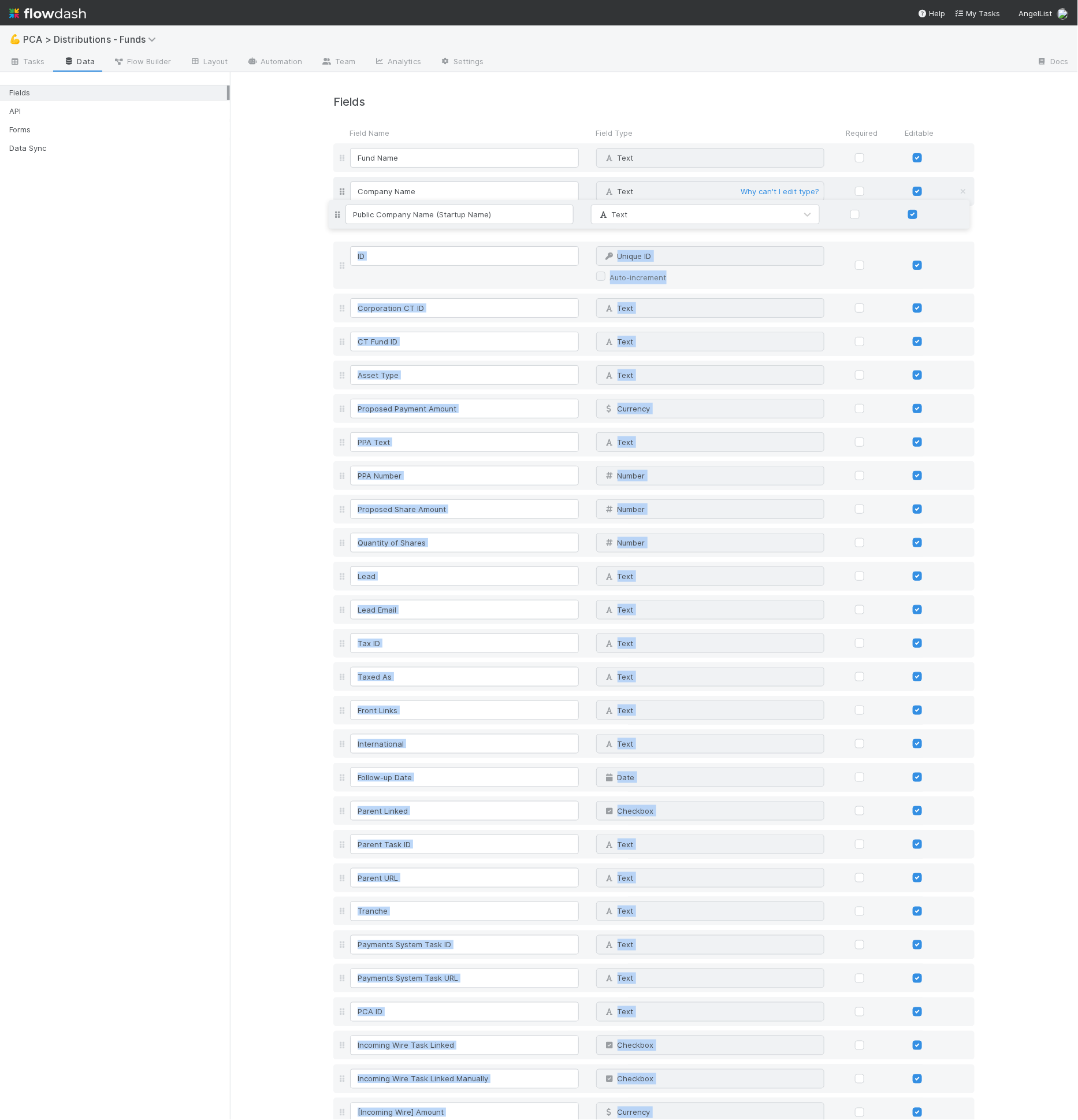
drag, startPoint x: 339, startPoint y: 1077, endPoint x: 486, endPoint y: 212, distance: 877.4
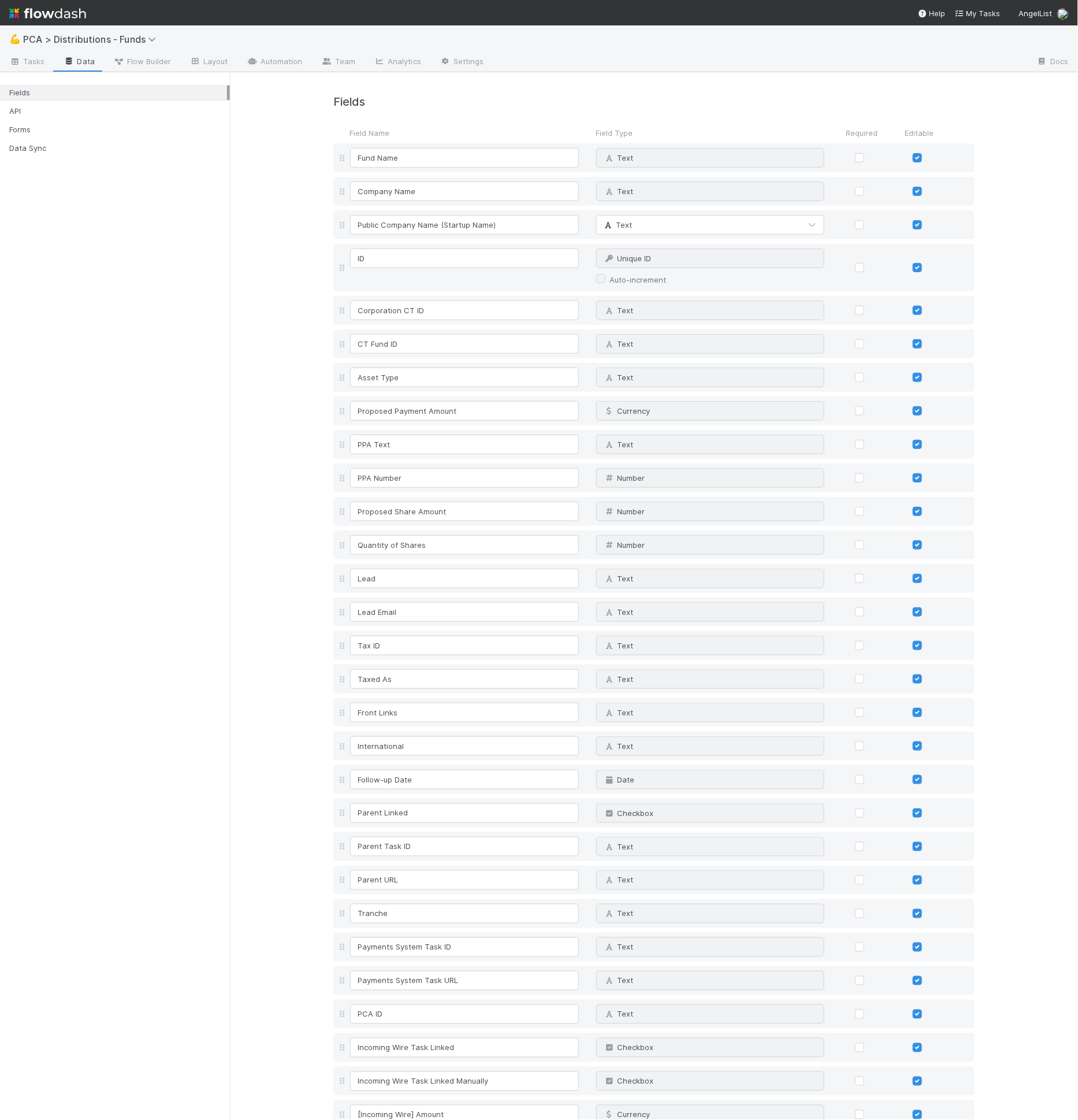
click at [514, 125] on div "Field Name Field Type Required Editable" at bounding box center [665, 133] width 636 height 21
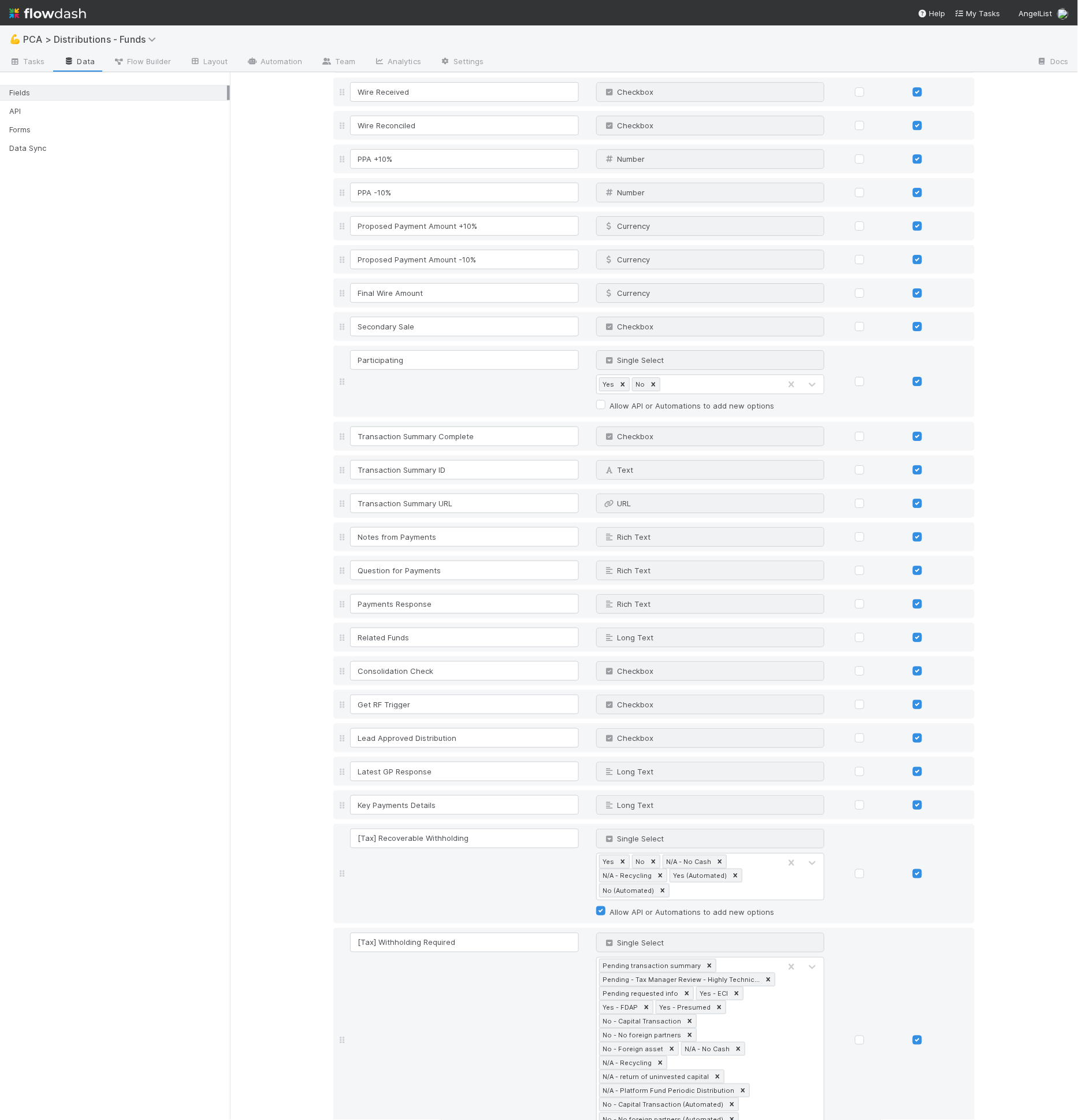
scroll to position [2266, 0]
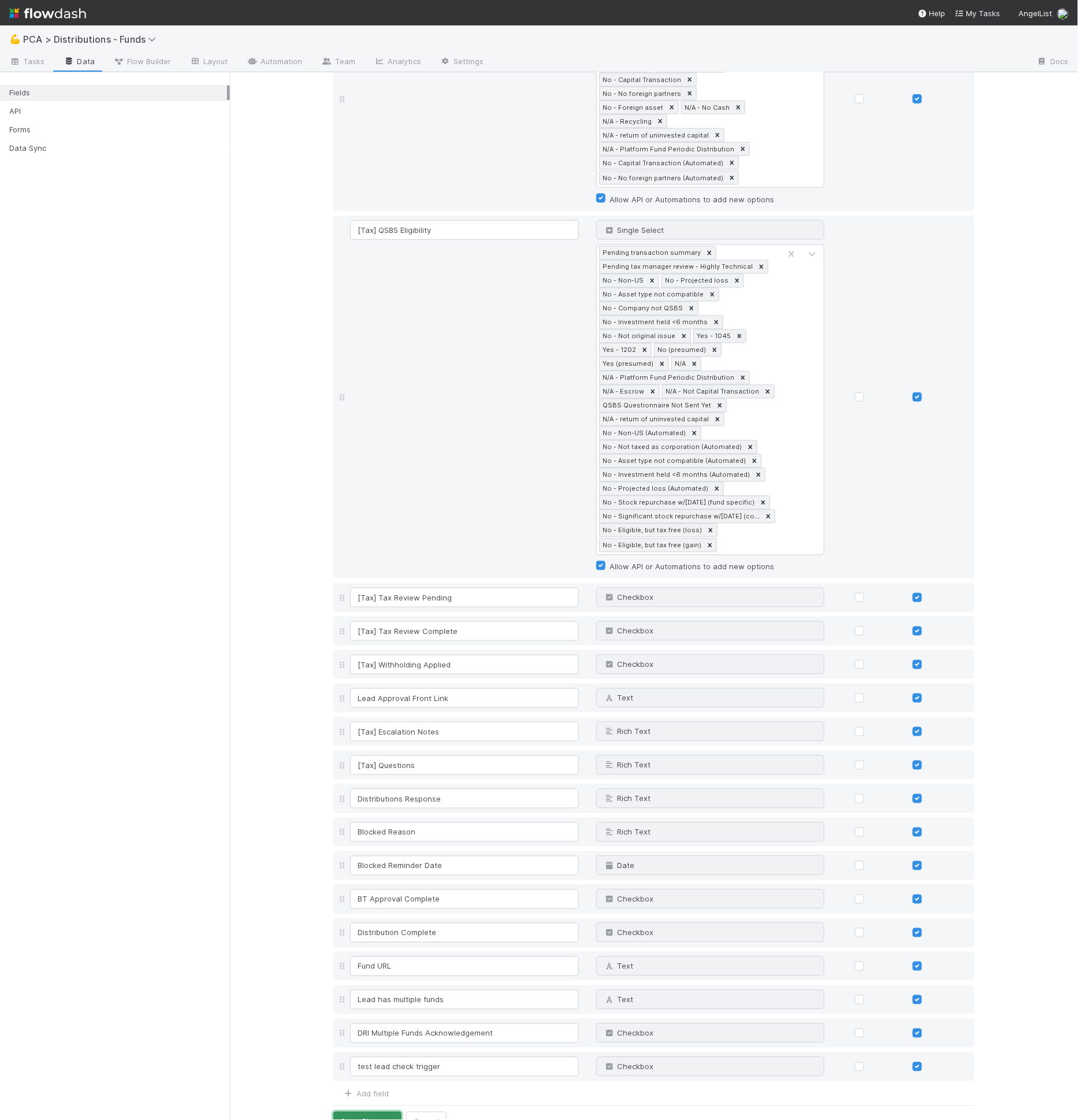
click at [377, 1111] on button "Save Changes" at bounding box center [367, 1121] width 68 height 19
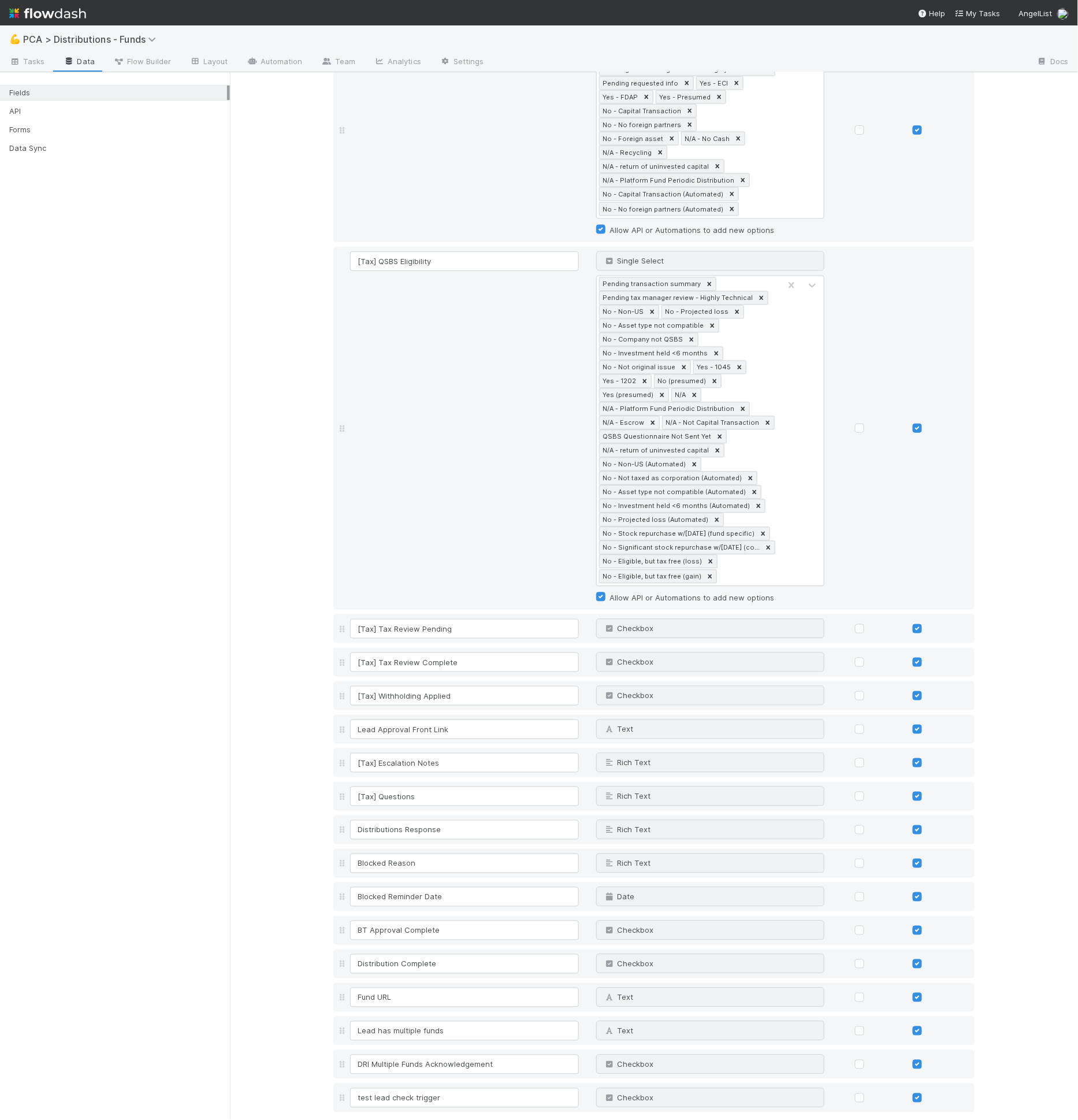
scroll to position [2297, 0]
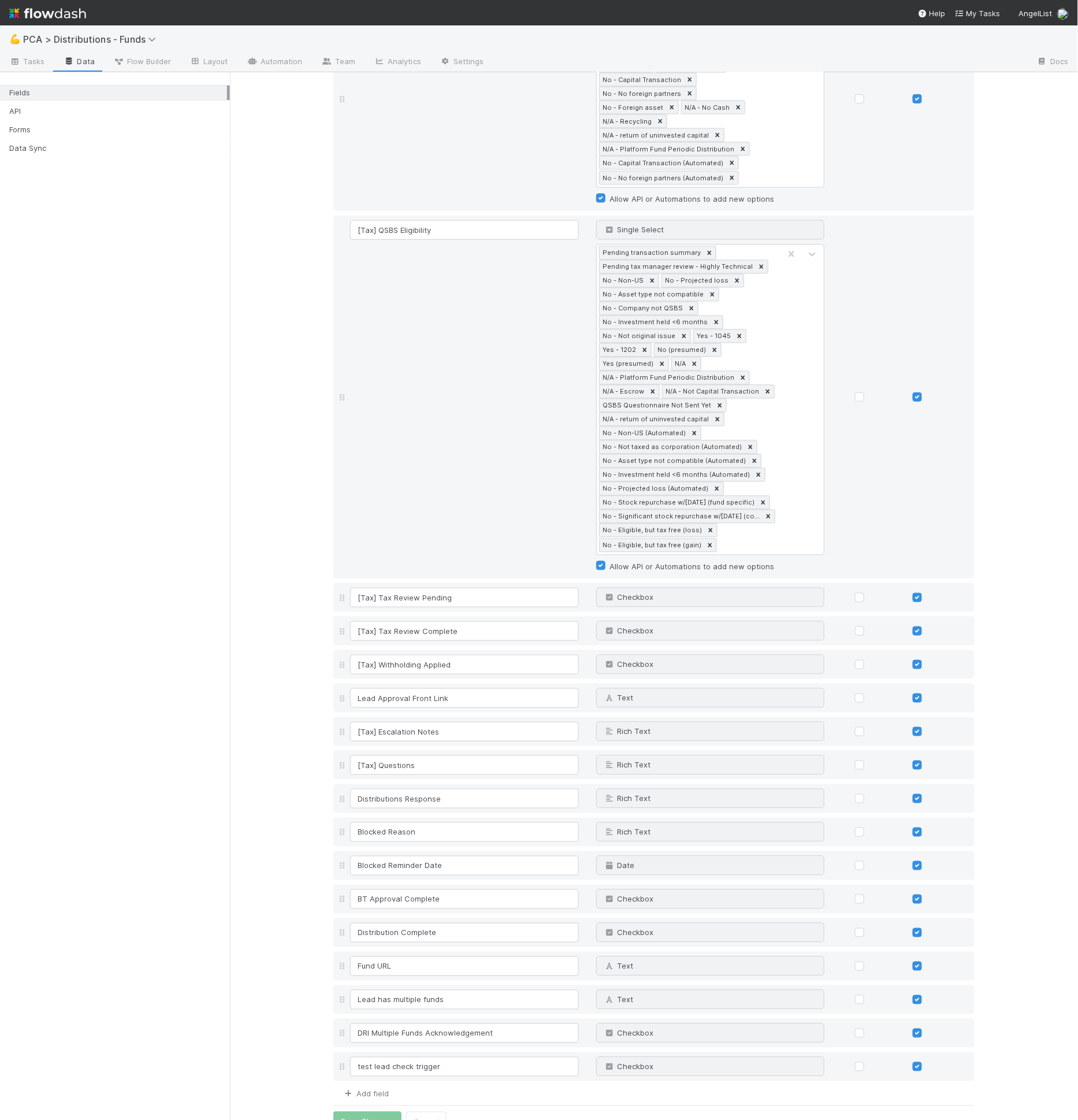
click at [375, 1089] on link "Add field" at bounding box center [365, 1093] width 46 height 9
click at [379, 1090] on input at bounding box center [465, 1100] width 229 height 19
type input "IU Type"
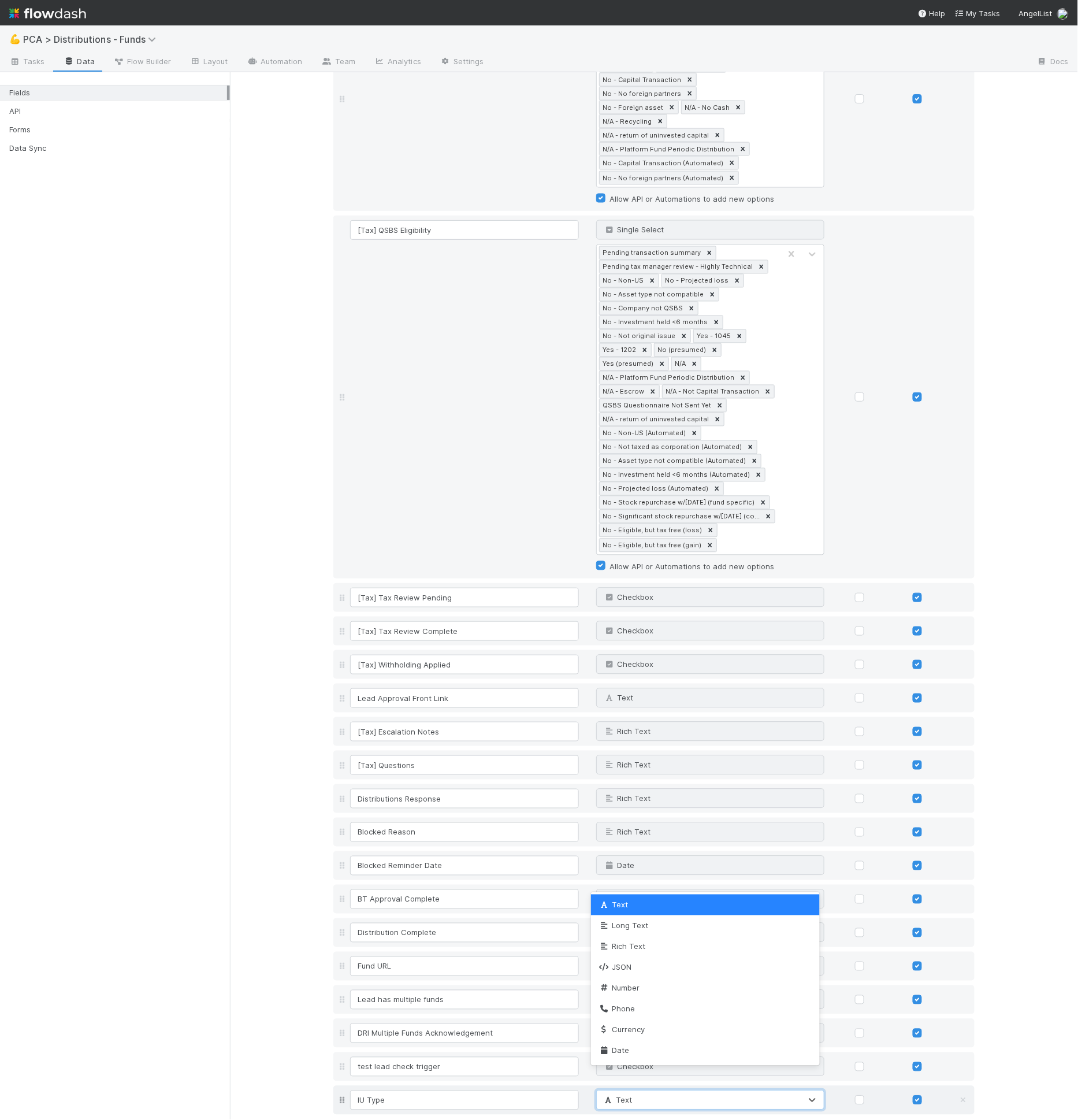
click at [615, 1096] on span "Text" at bounding box center [617, 1100] width 30 height 9
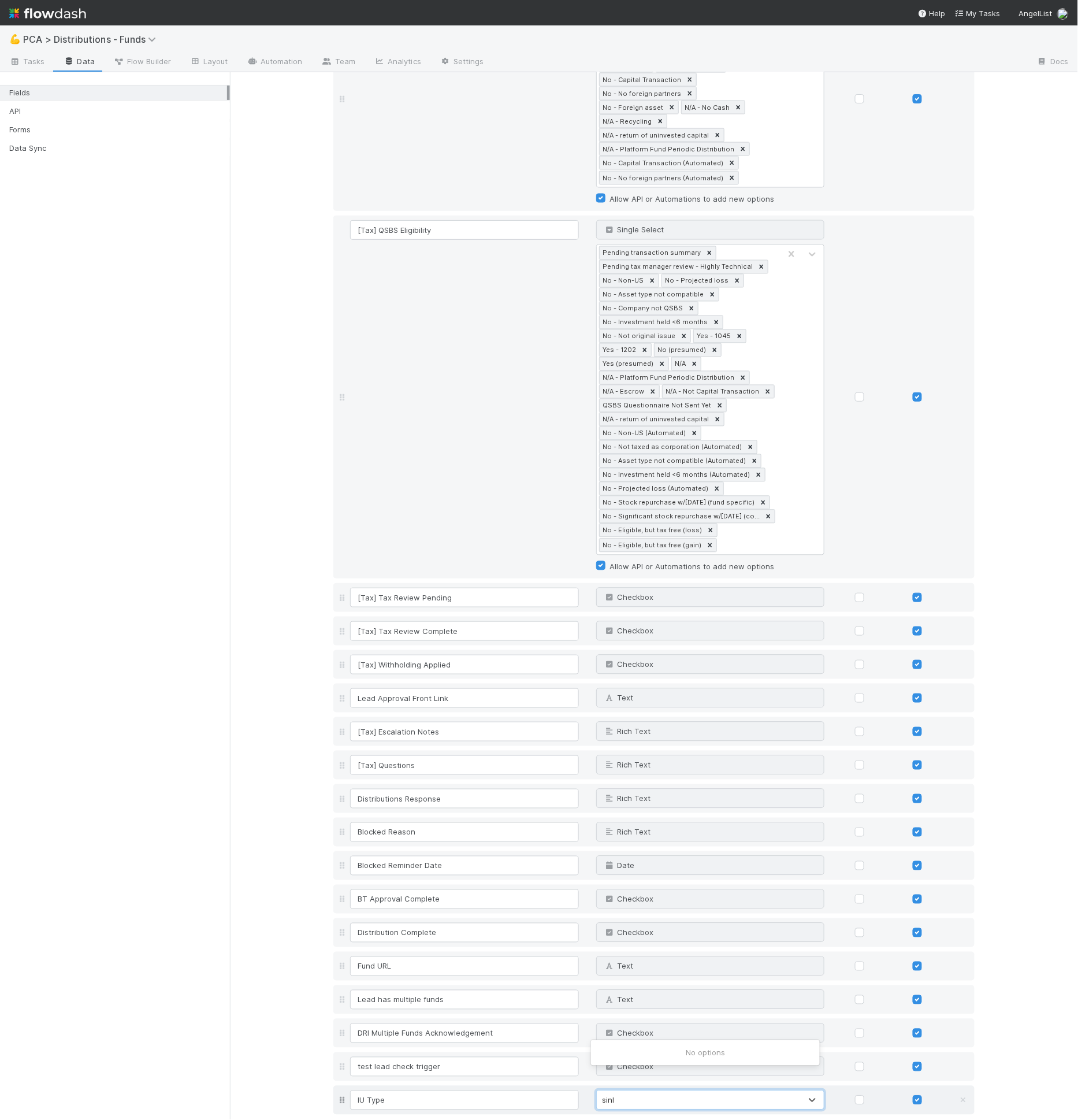
type input "sin"
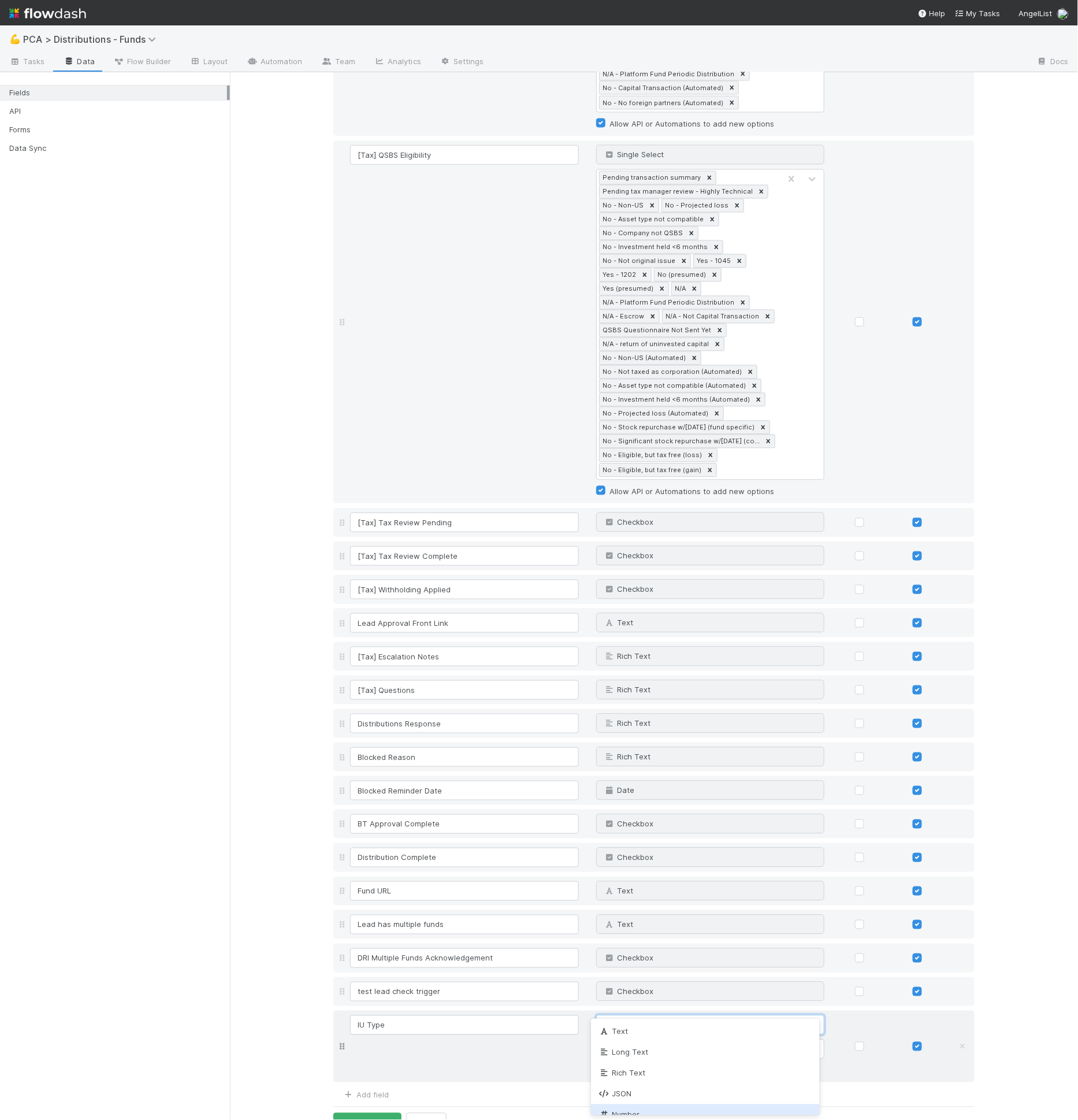
scroll to position [85, 0]
click at [658, 1031] on div "Number" at bounding box center [705, 1029] width 229 height 21
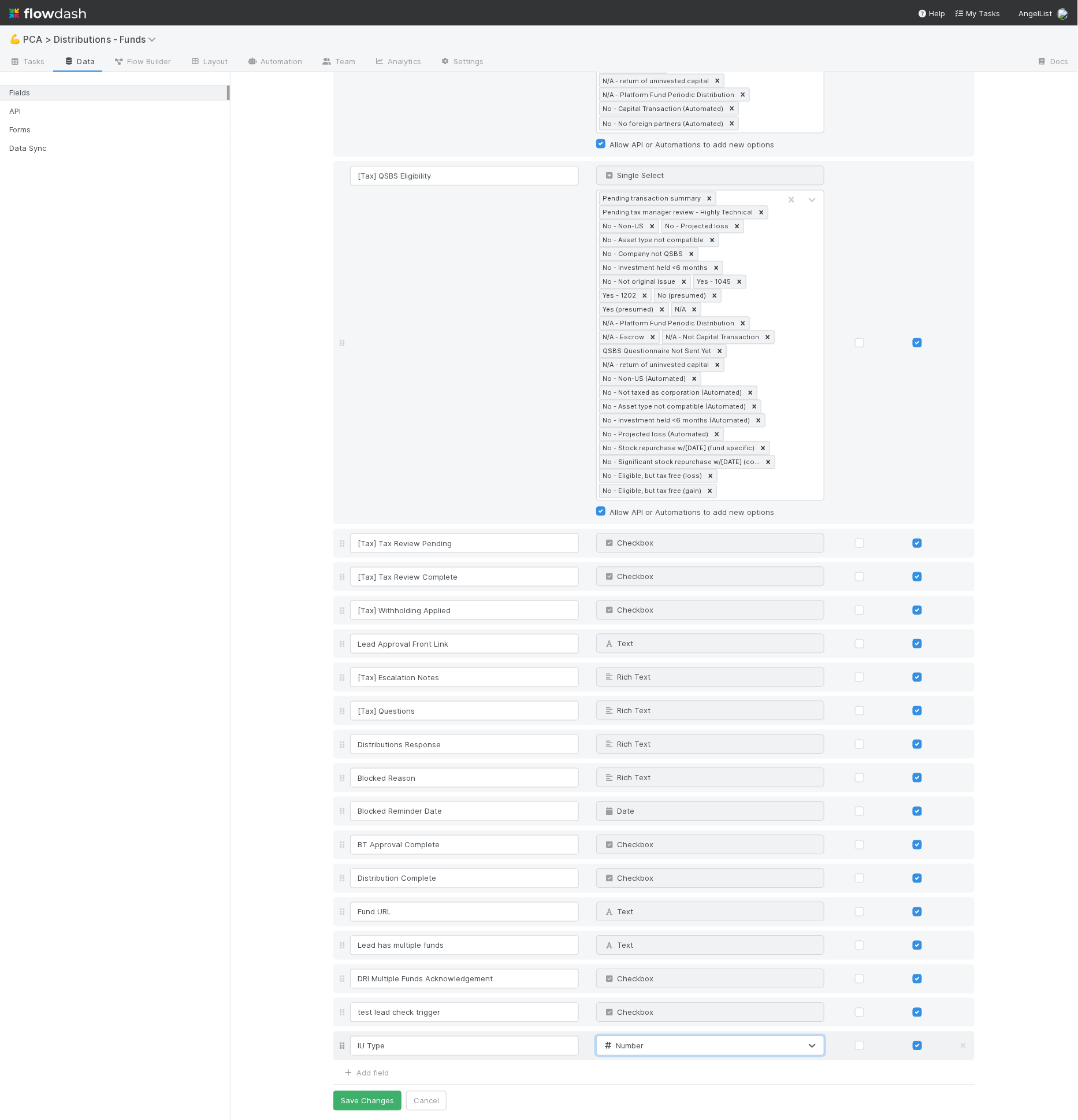
scroll to position [2329, 0]
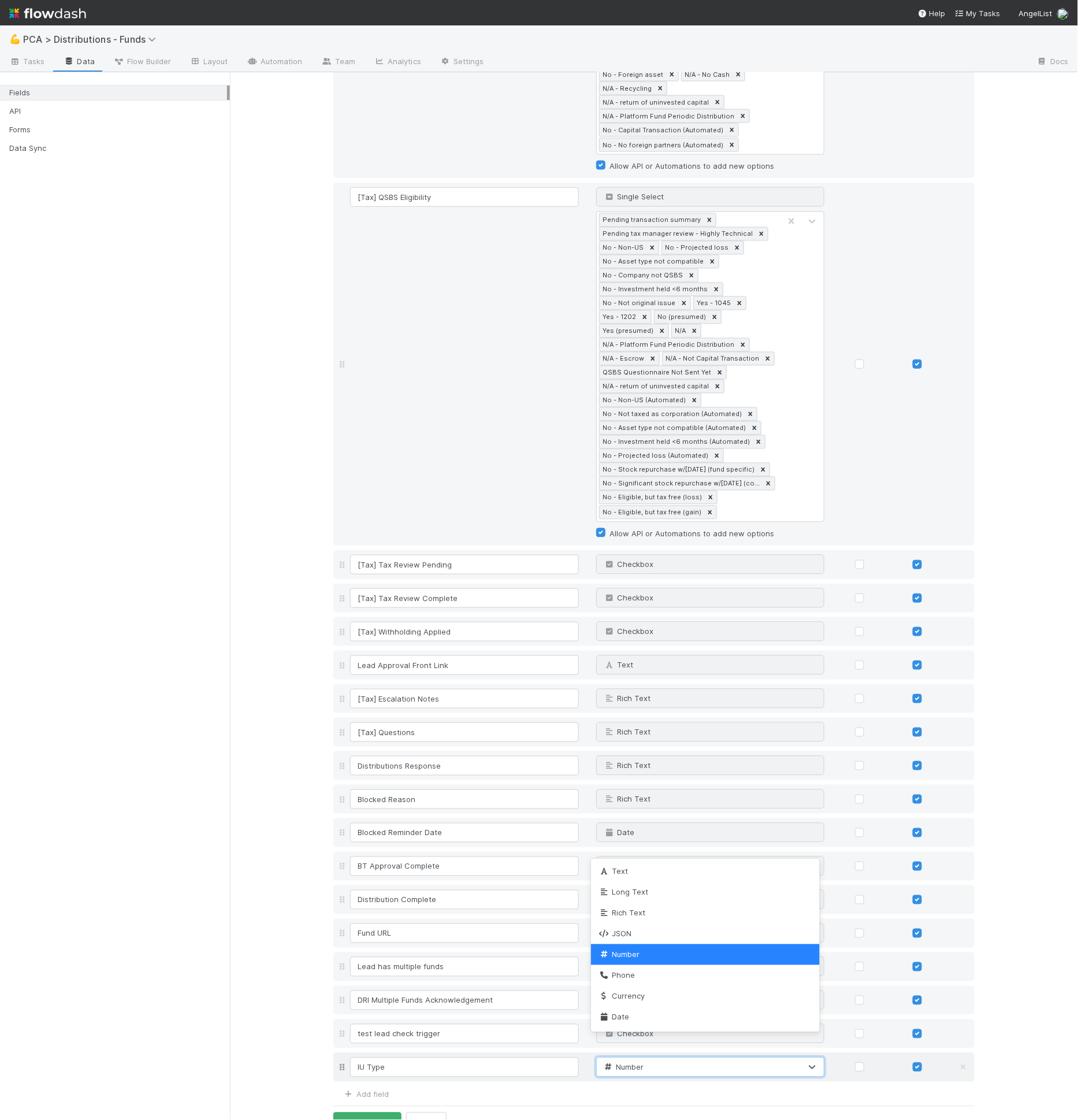
click at [617, 1062] on span "Number" at bounding box center [623, 1066] width 41 height 9
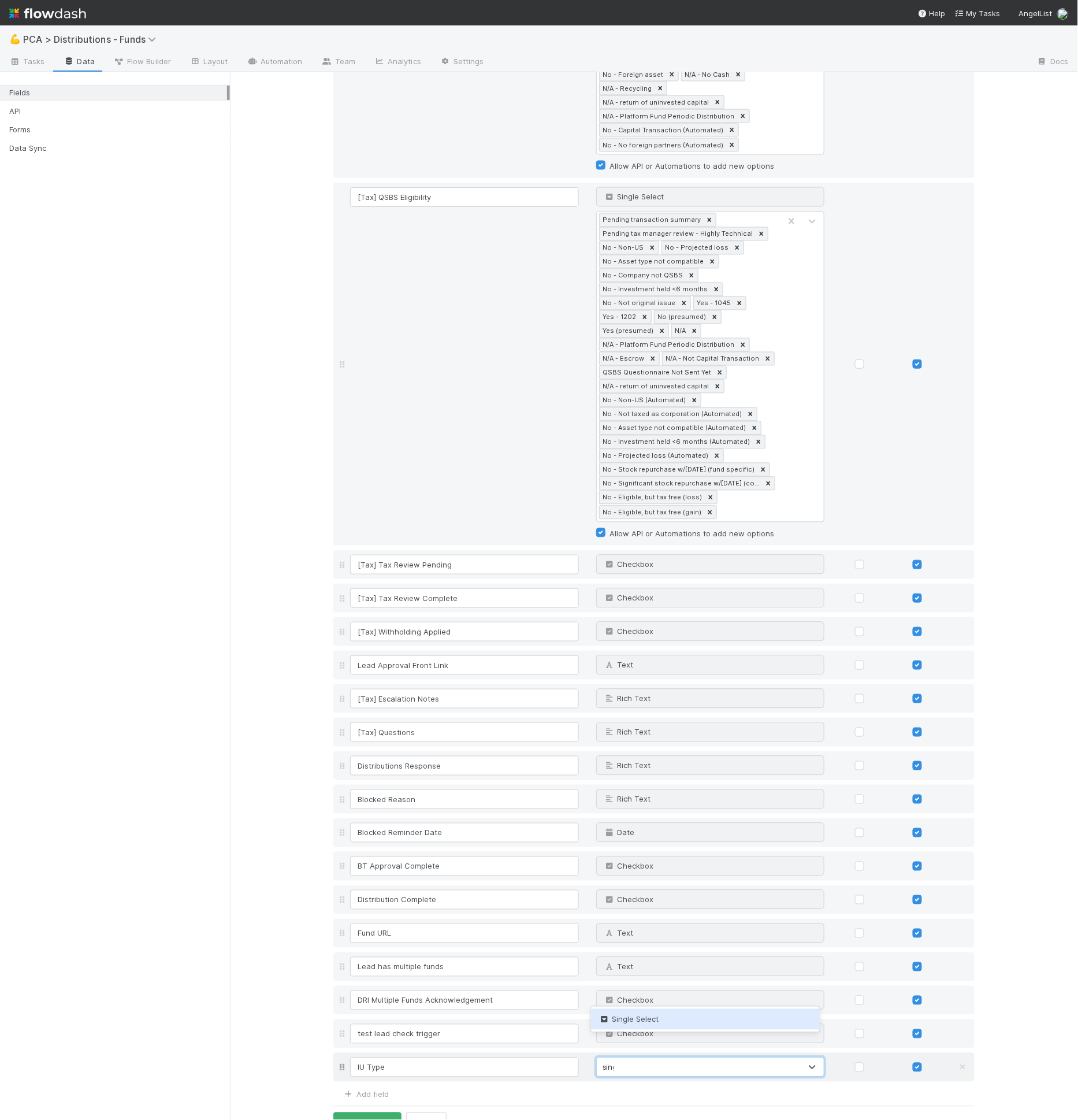
type input "singl"
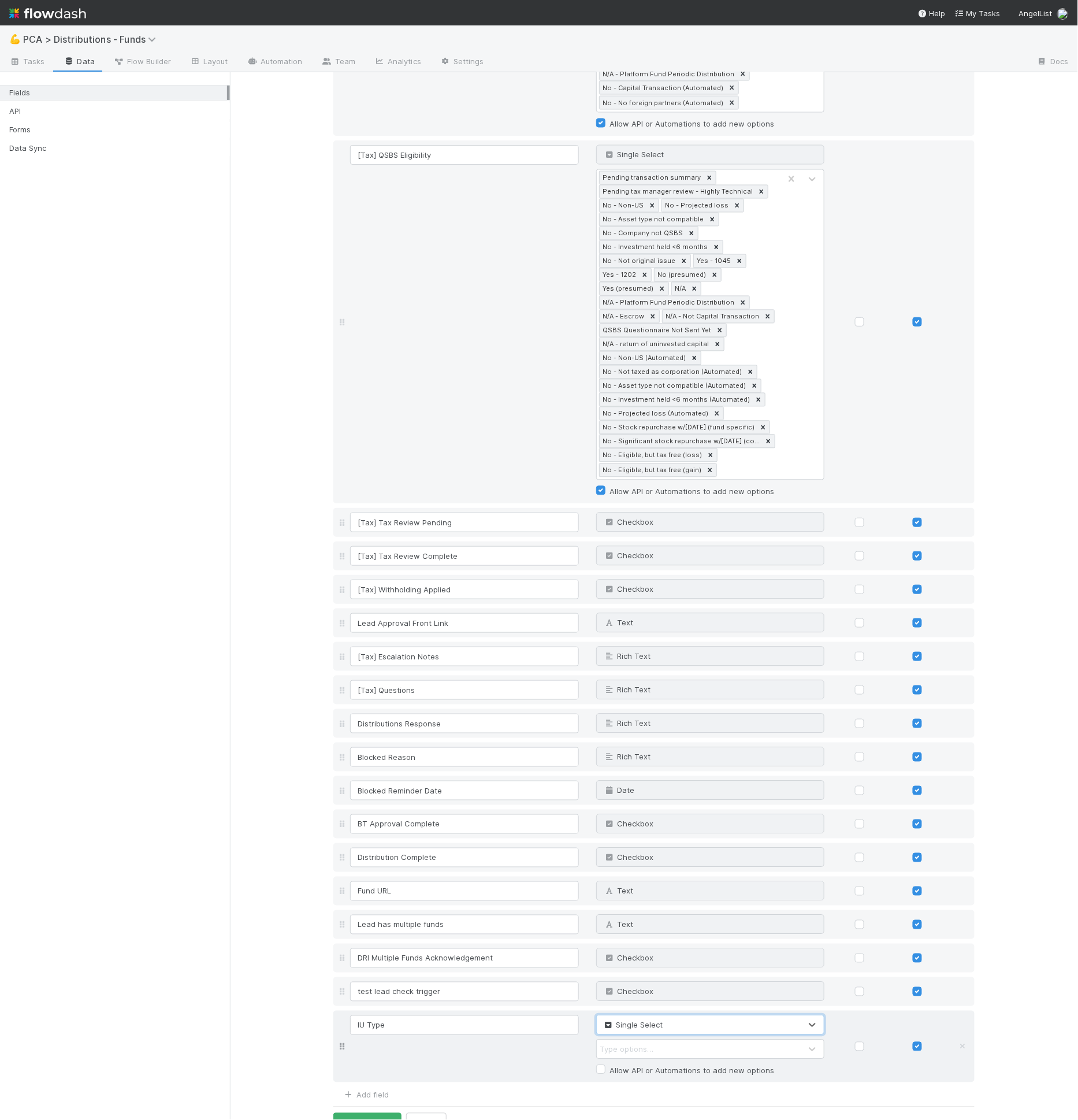
click at [641, 1043] on div "Type options…" at bounding box center [627, 1049] width 54 height 12
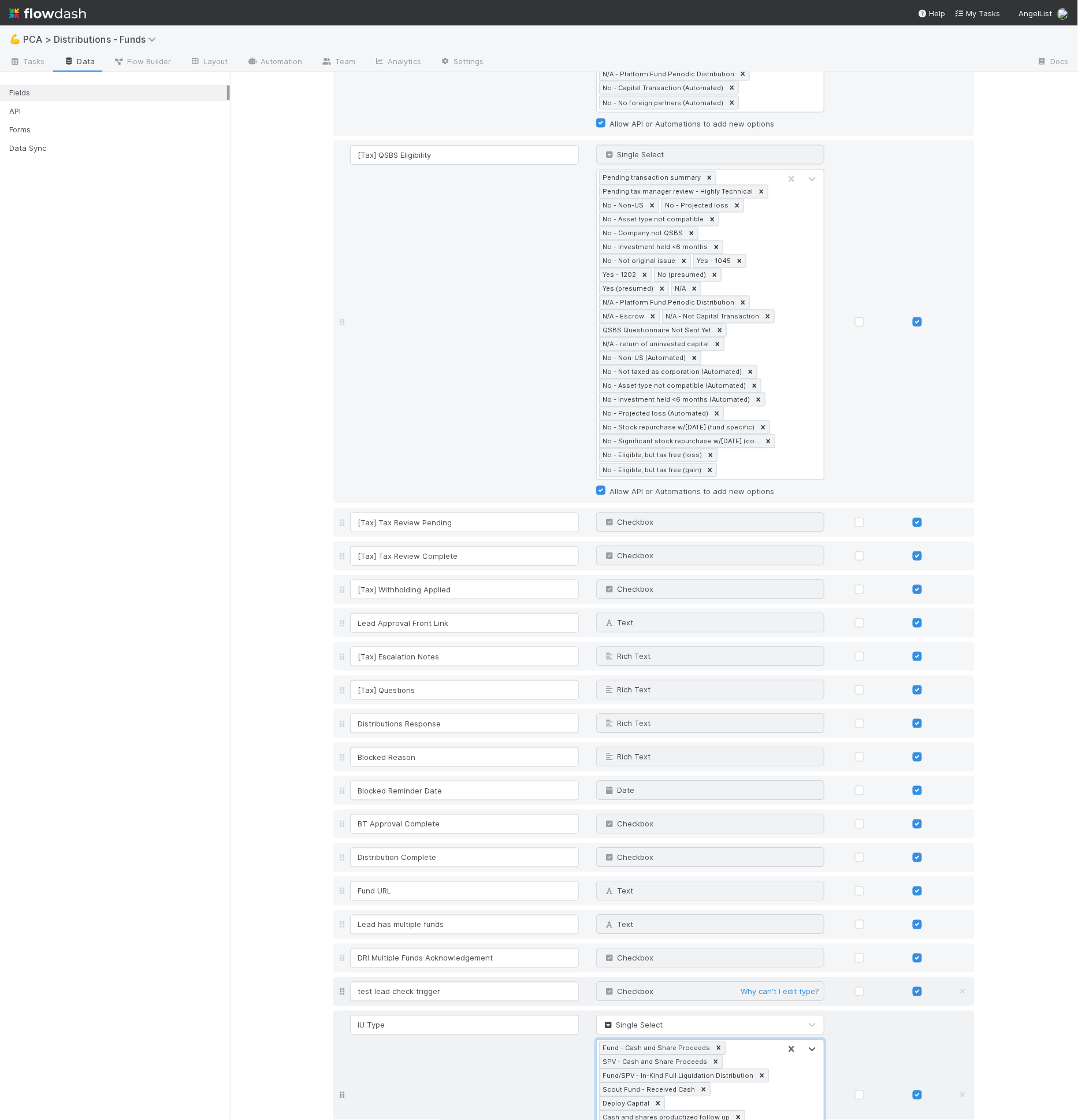
scroll to position [2455, 0]
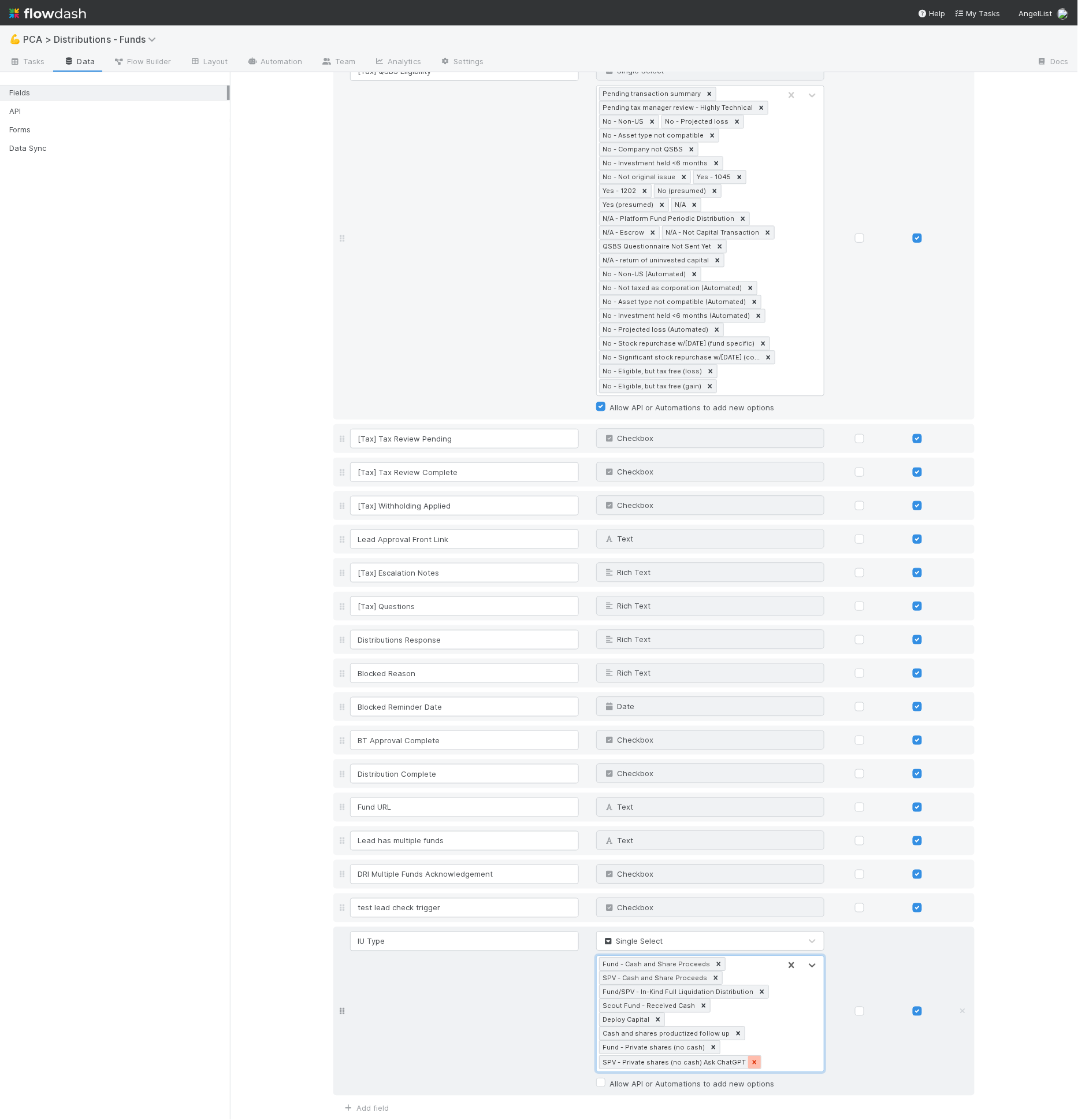
click at [748, 1056] on div at bounding box center [755, 1062] width 13 height 13
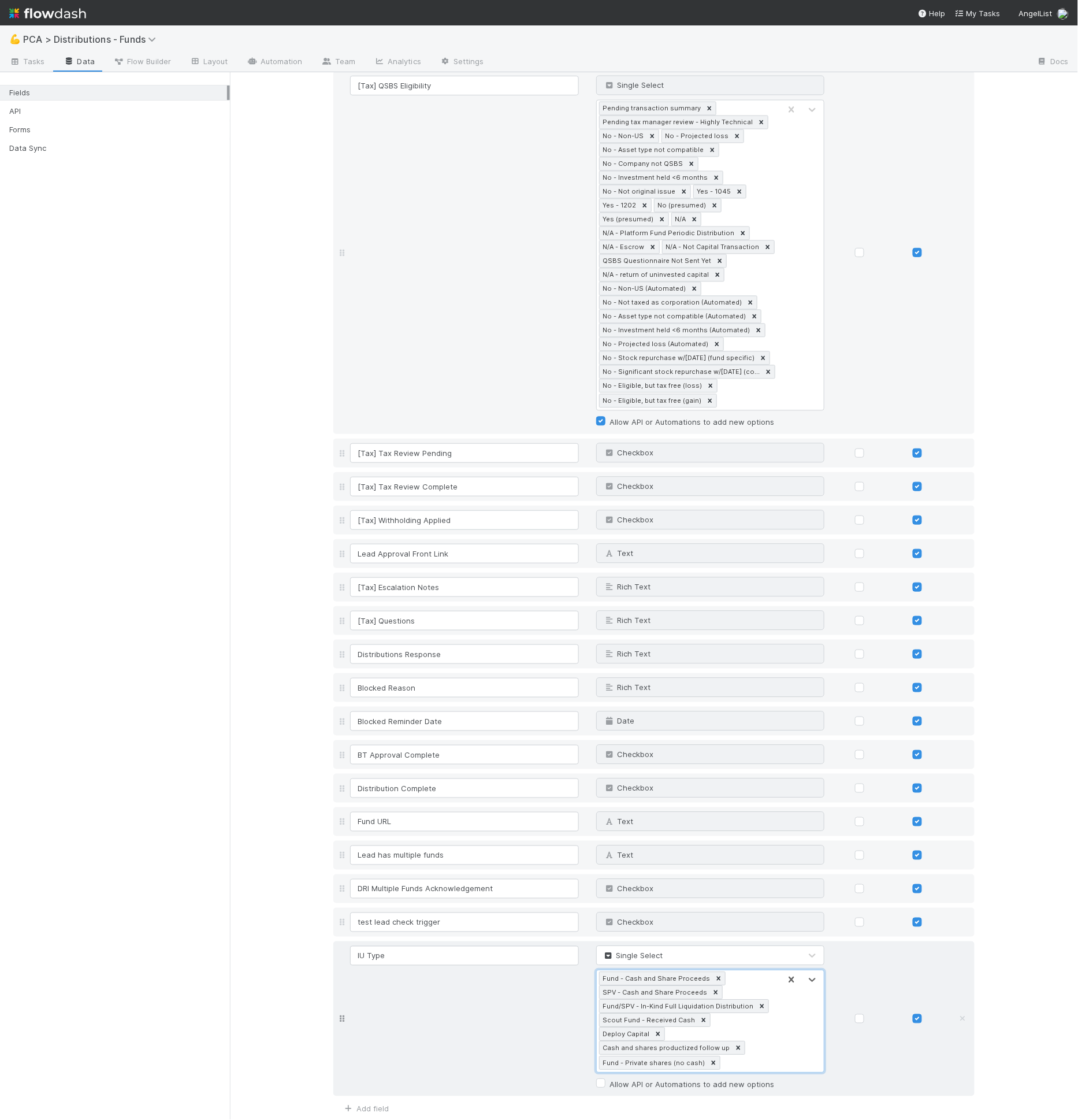
click at [741, 1030] on div "Fund - Cash and Share Proceeds SPV - Cash and Share Proceeds Fund/SPV - In-Kind…" at bounding box center [689, 1021] width 184 height 102
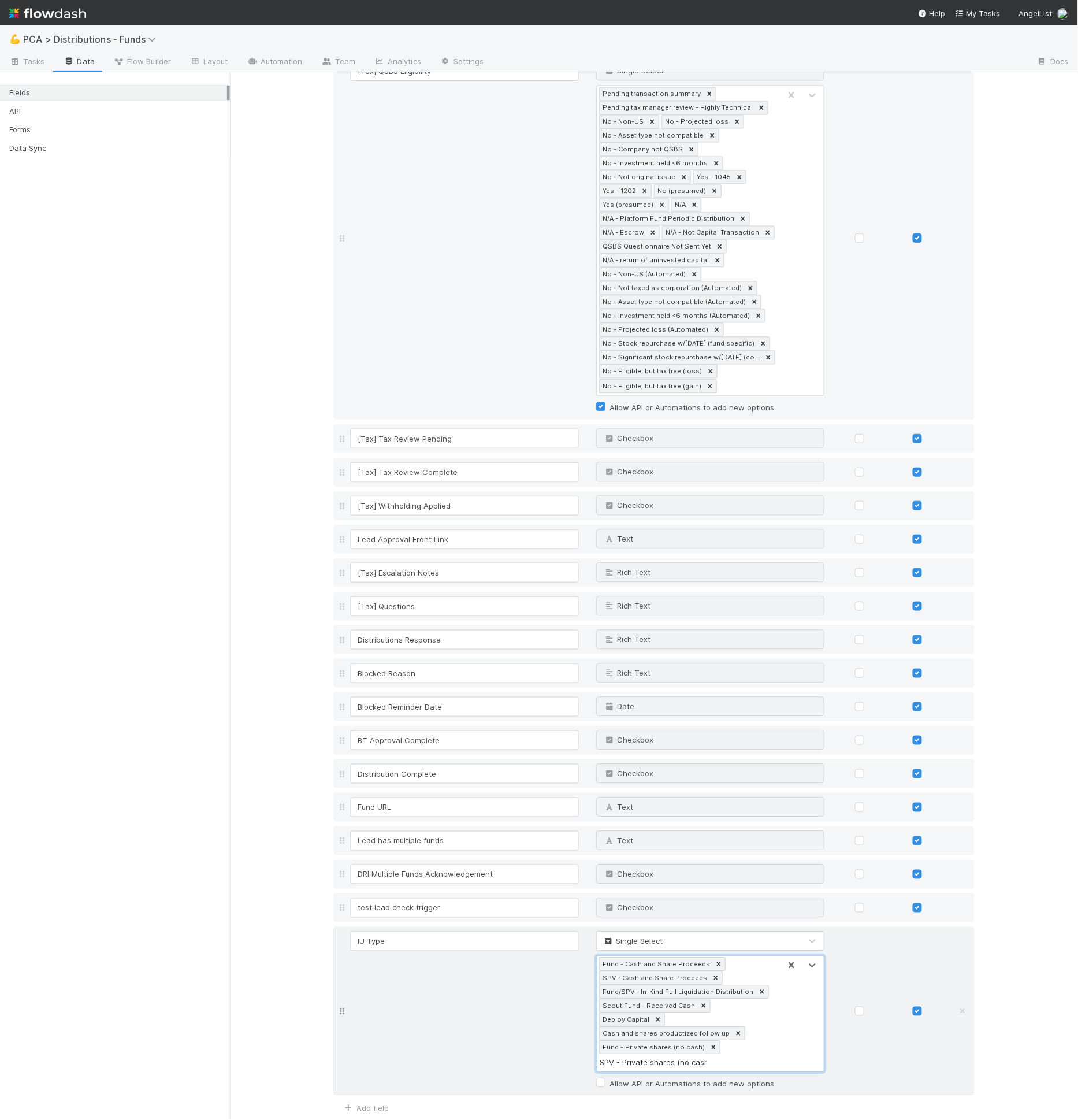
type input "SPV - Private shares (no cash)"
click at [367, 1119] on button "Save Changes" at bounding box center [367, 1136] width 68 height 19
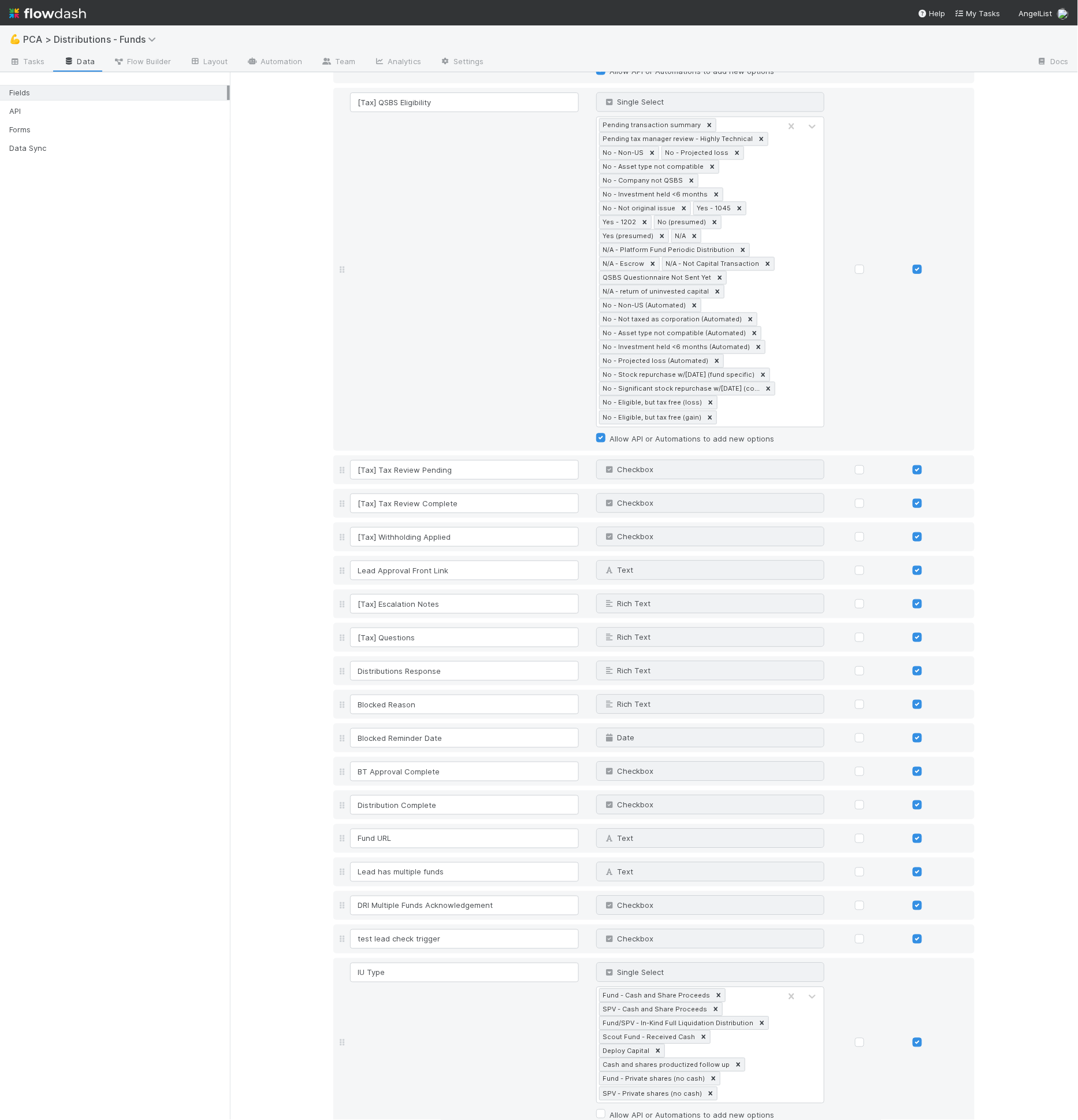
scroll to position [2455, 0]
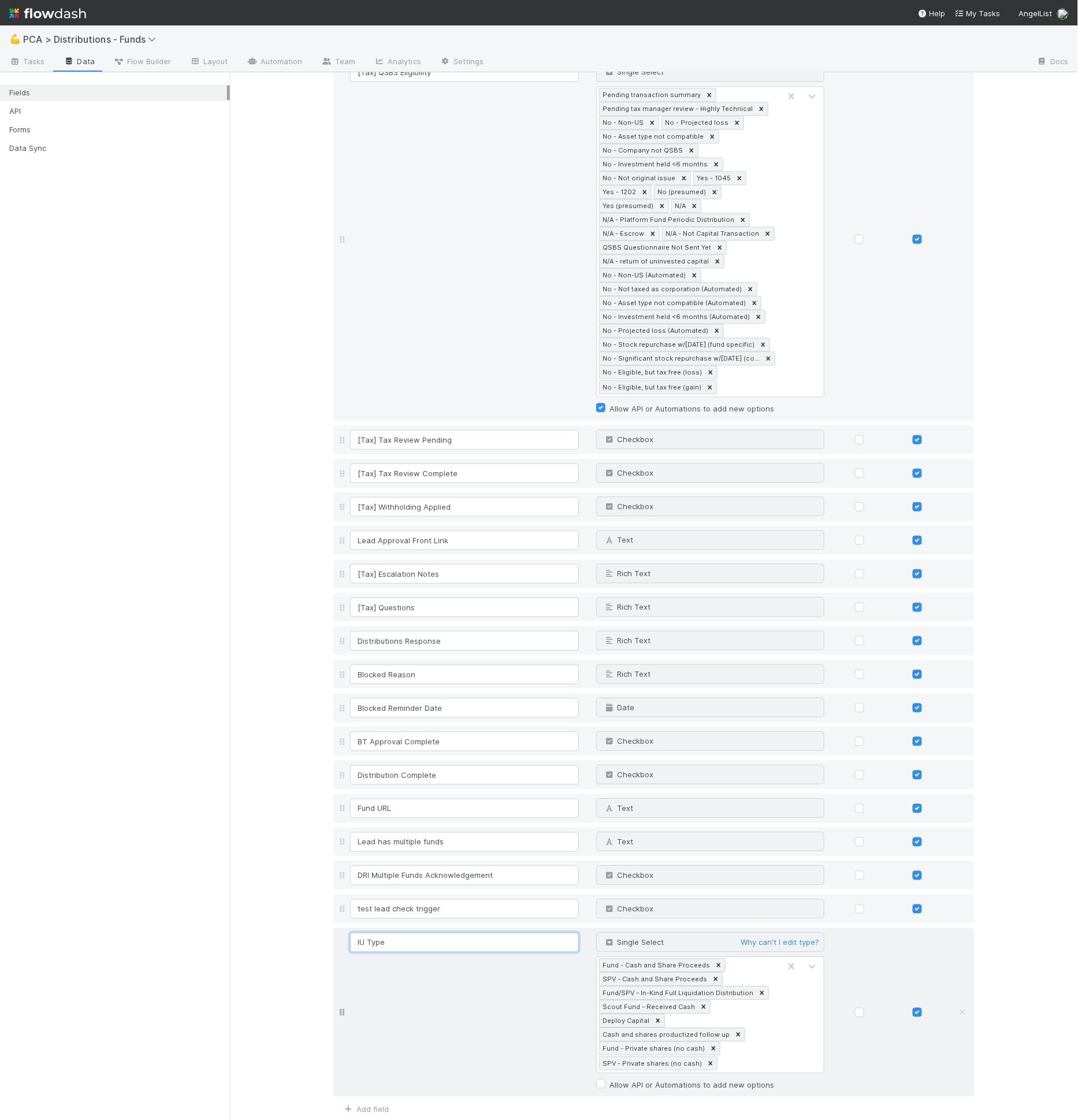
click at [361, 933] on input "IU Type" at bounding box center [465, 942] width 229 height 19
click at [362, 933] on input "IU Type" at bounding box center [465, 942] width 229 height 19
type input "Investor Update Type"
click at [365, 1105] on link "Add field" at bounding box center [365, 1109] width 46 height 9
click at [372, 1101] on div "Text" at bounding box center [654, 1116] width 641 height 29
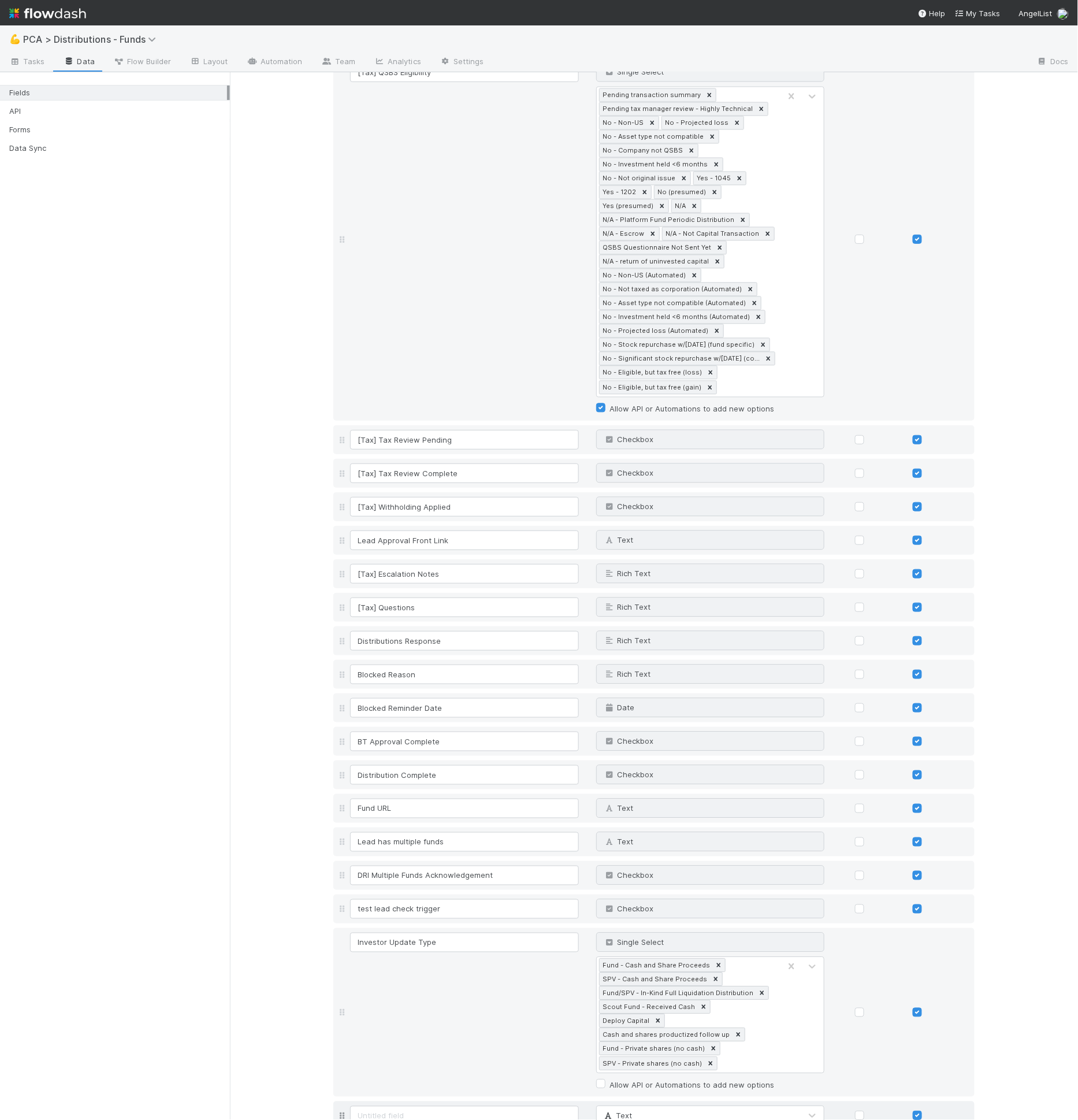
click at [375, 1101] on div "Text" at bounding box center [654, 1116] width 641 height 29
click at [377, 1106] on input at bounding box center [465, 1116] width 229 height 19
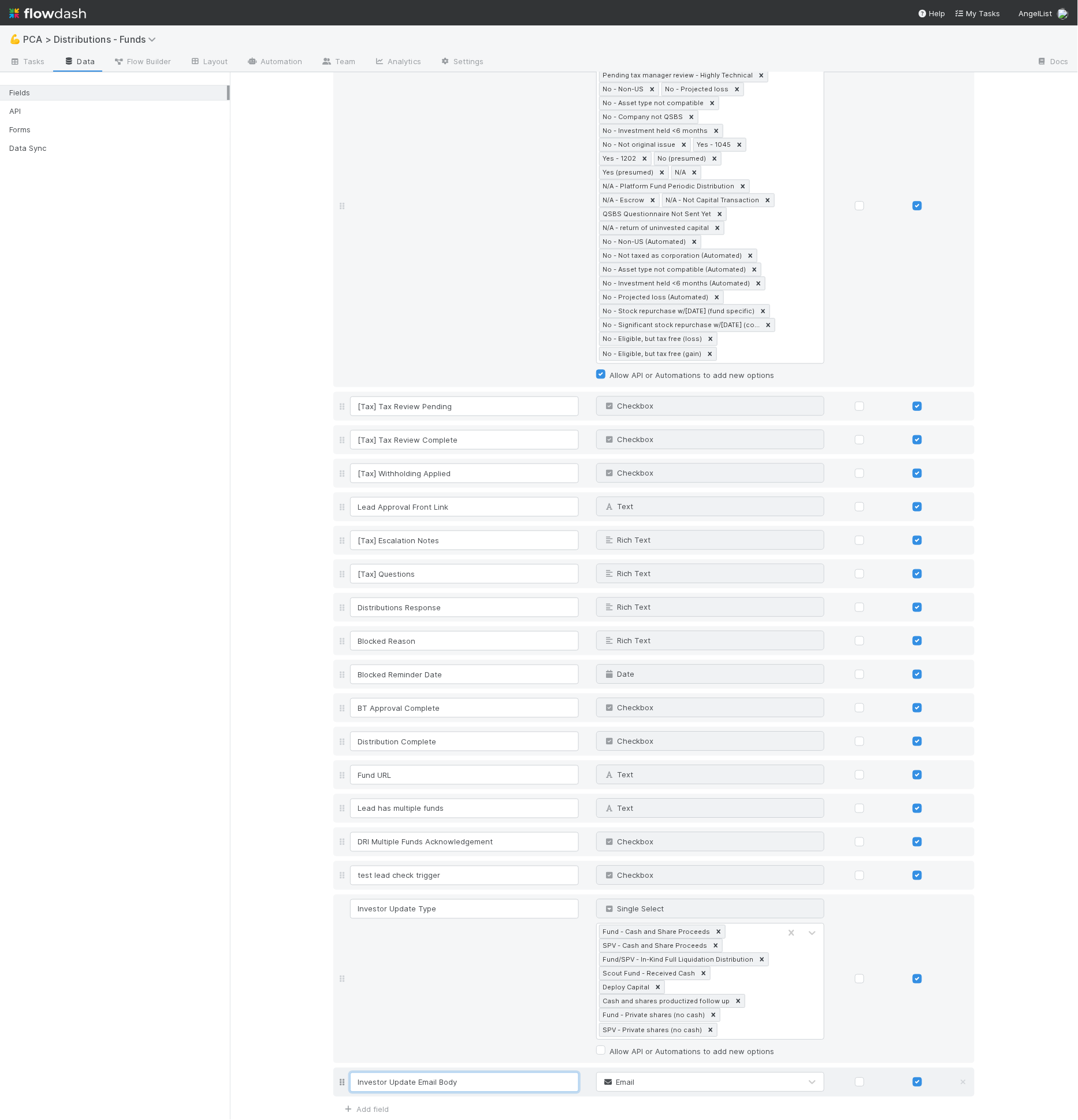
scroll to position [2488, 0]
type input "Investor Update Email Body"
click at [711, 1073] on div "Email" at bounding box center [699, 1082] width 204 height 18
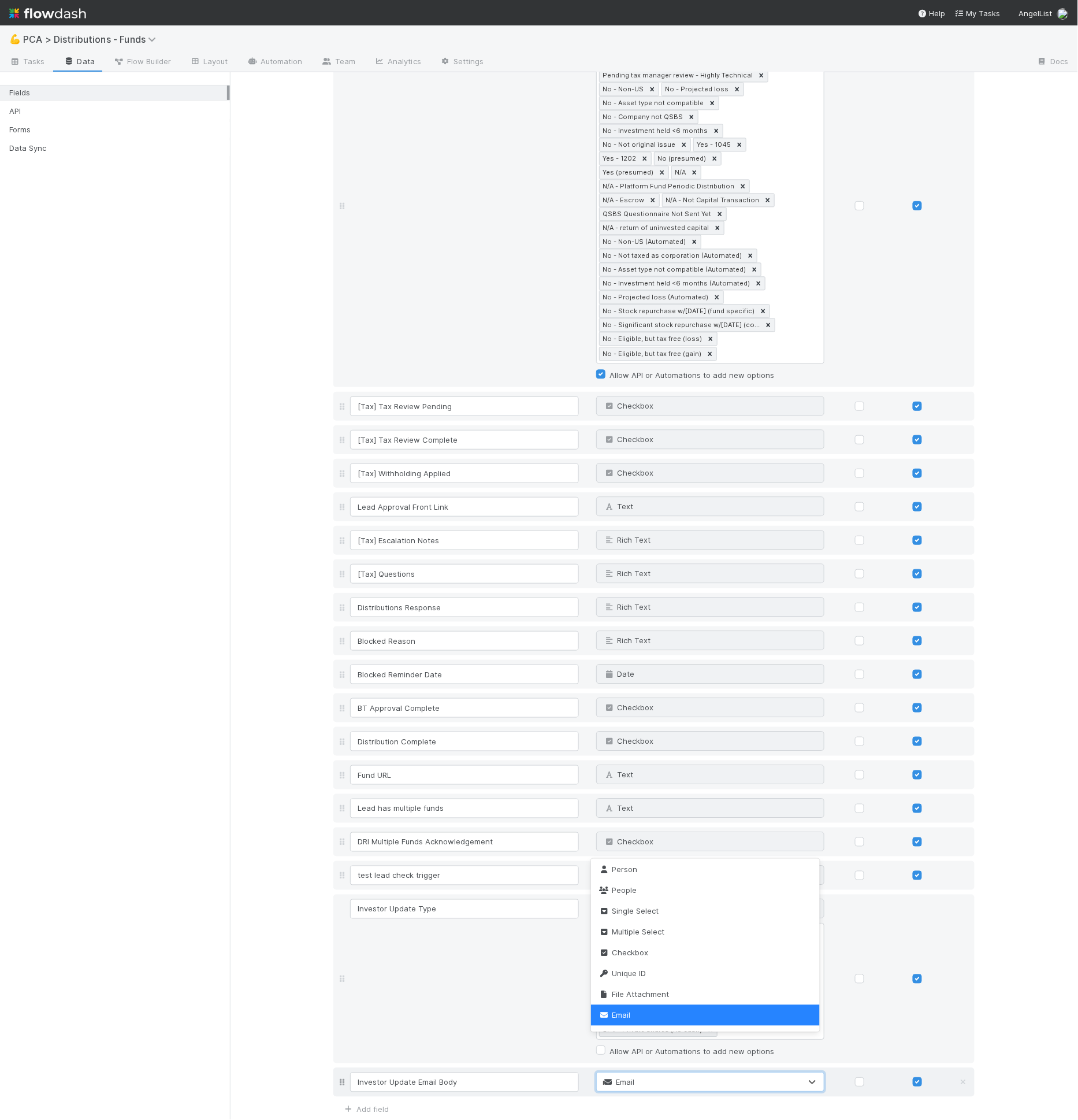
scroll to position [0, 0]
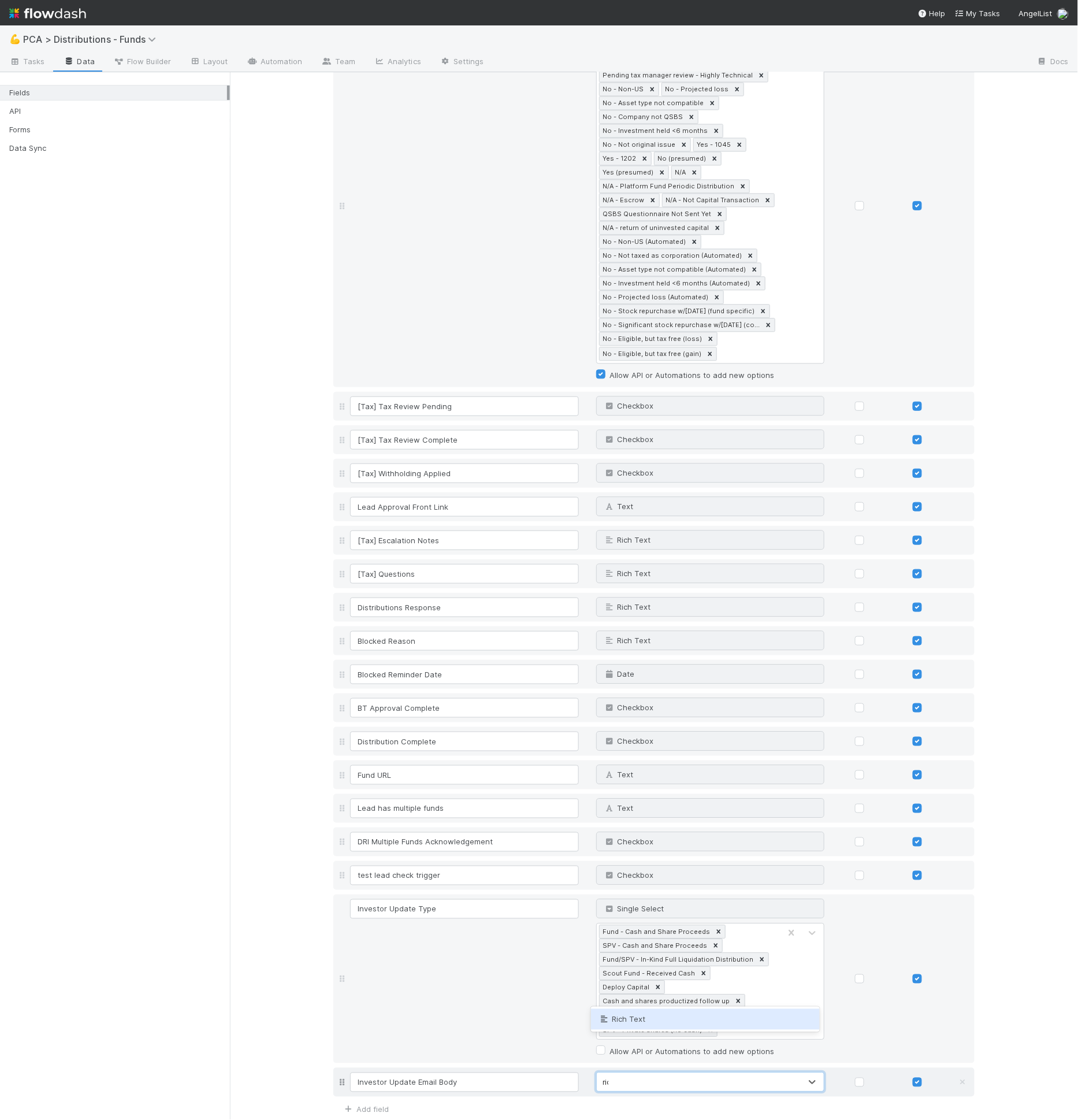
type input "rich"
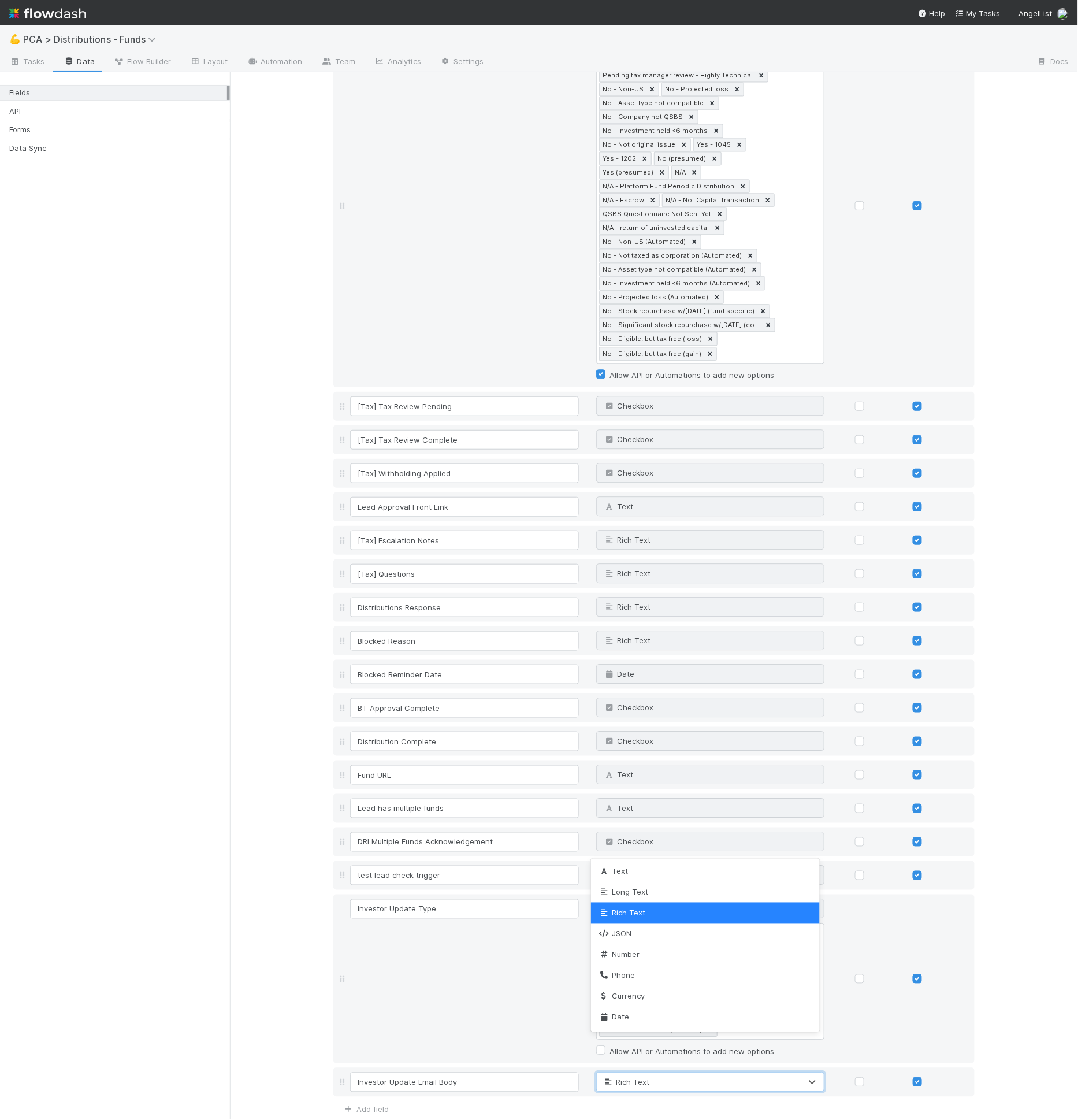
click at [370, 1119] on button "Save Changes" at bounding box center [367, 1137] width 68 height 19
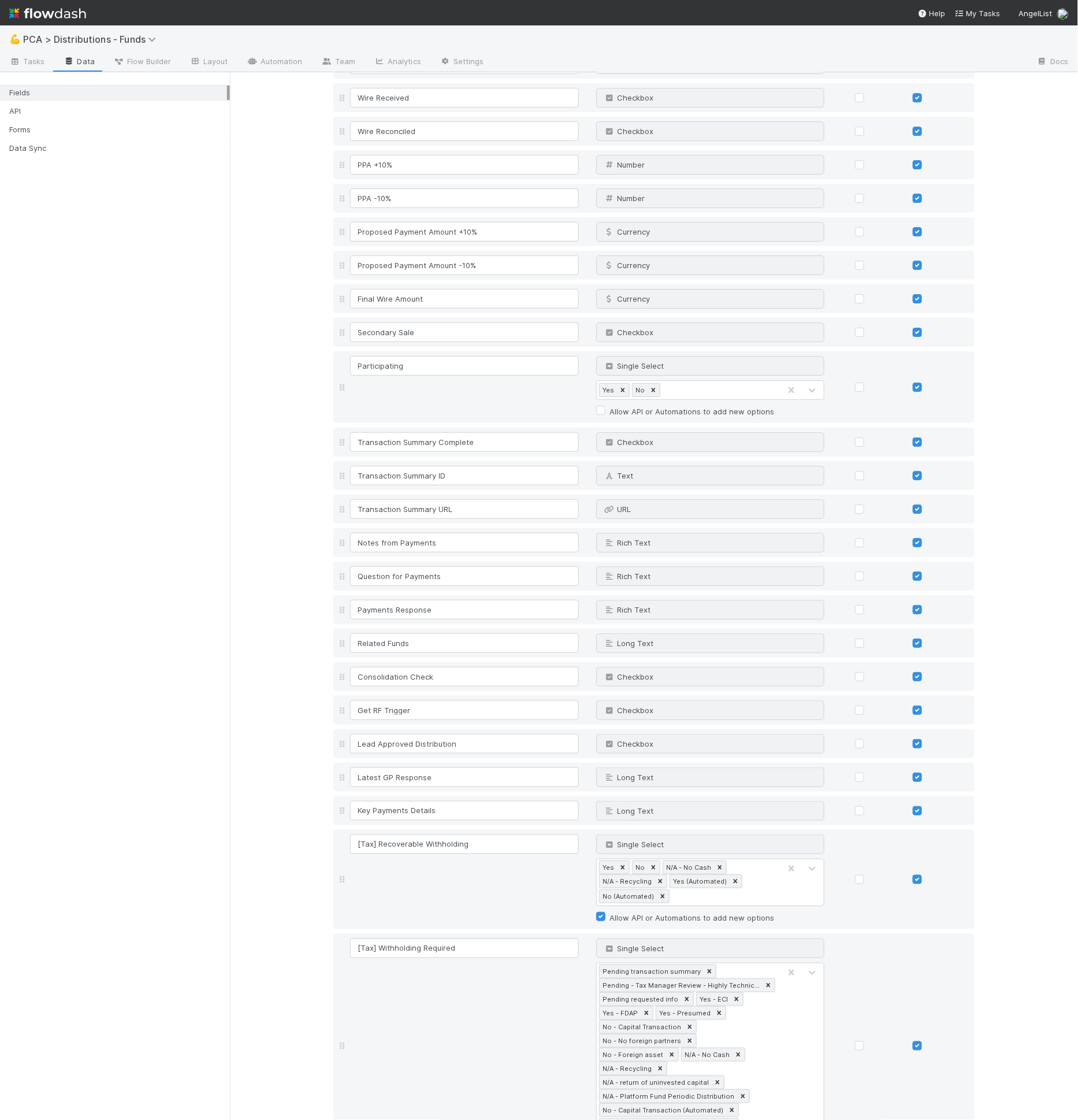
scroll to position [2488, 0]
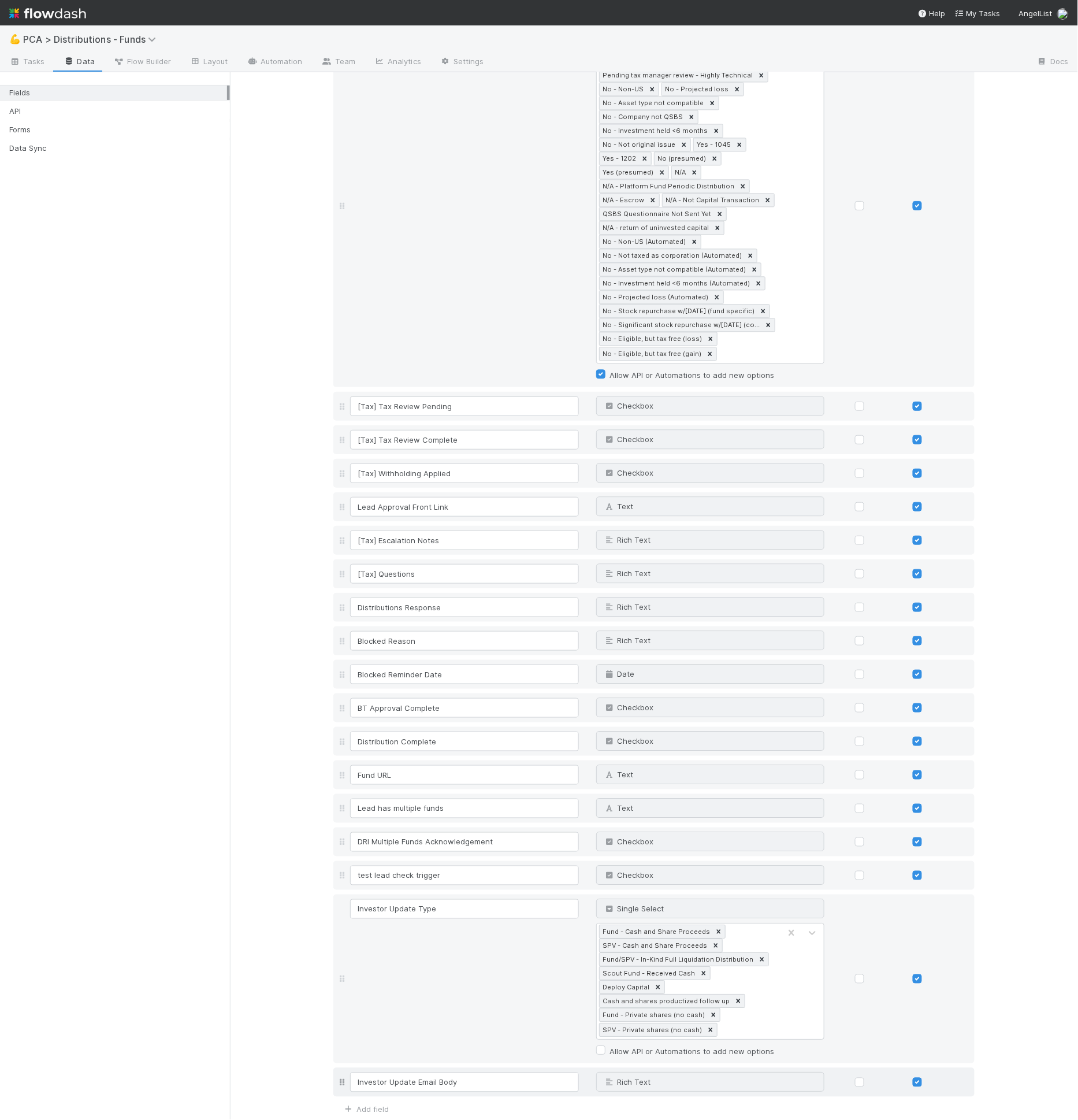
click at [409, 1068] on div "Investor Update Email Body Rich Text Why can't I edit type?" at bounding box center [654, 1082] width 641 height 29
click at [423, 1073] on input "Investor Update Email Body" at bounding box center [465, 1082] width 229 height 19
click at [424, 1073] on input "Investor Update Email Body" at bounding box center [465, 1082] width 229 height 19
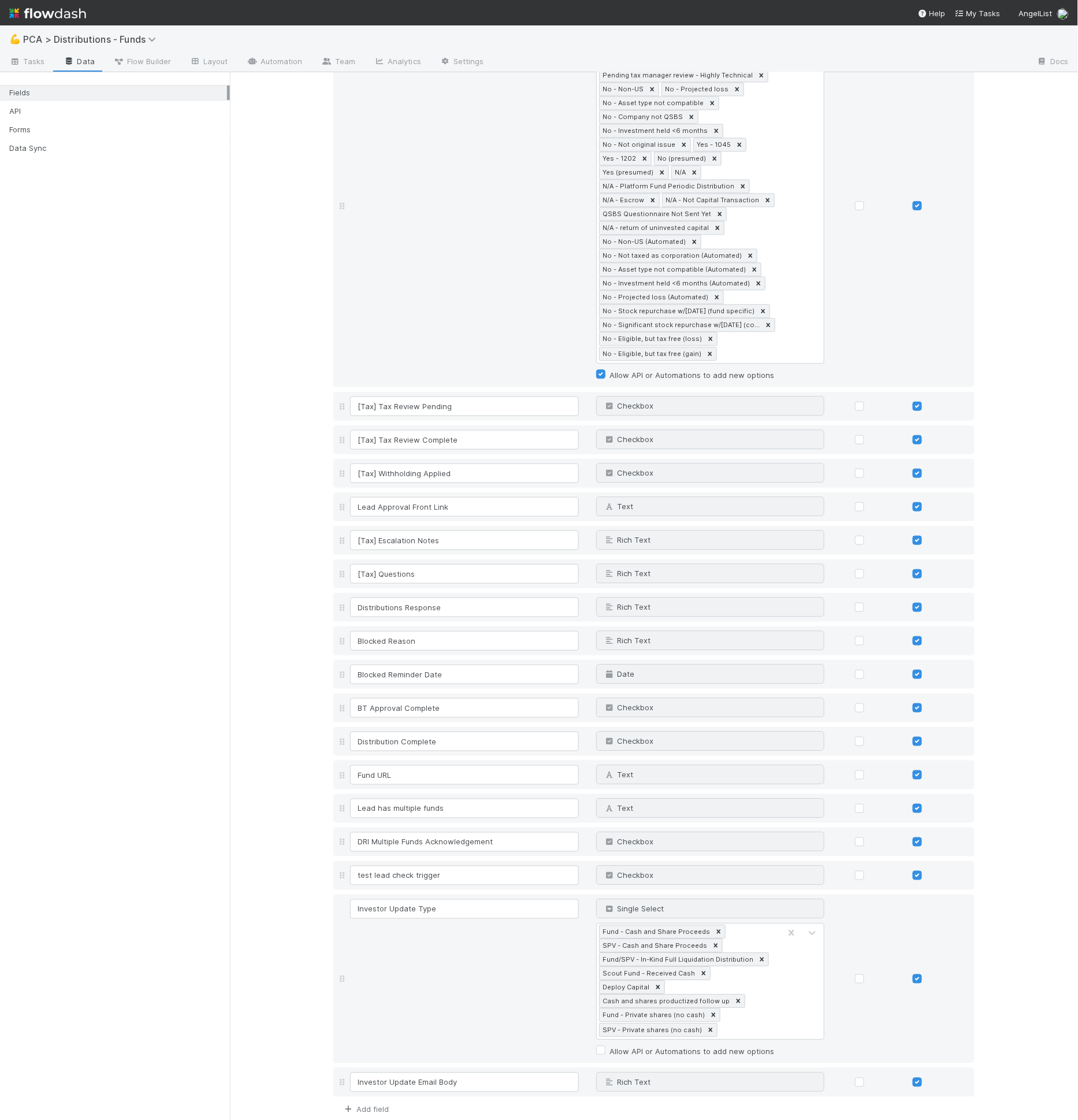
click at [354, 1105] on link "Add field" at bounding box center [365, 1109] width 46 height 9
click at [386, 1101] on div "Text" at bounding box center [654, 1116] width 641 height 29
click at [397, 1106] on input at bounding box center [465, 1116] width 229 height 19
paste input "Investor Update Email Body"
drag, startPoint x: 411, startPoint y: 1079, endPoint x: 535, endPoint y: 1087, distance: 124.3
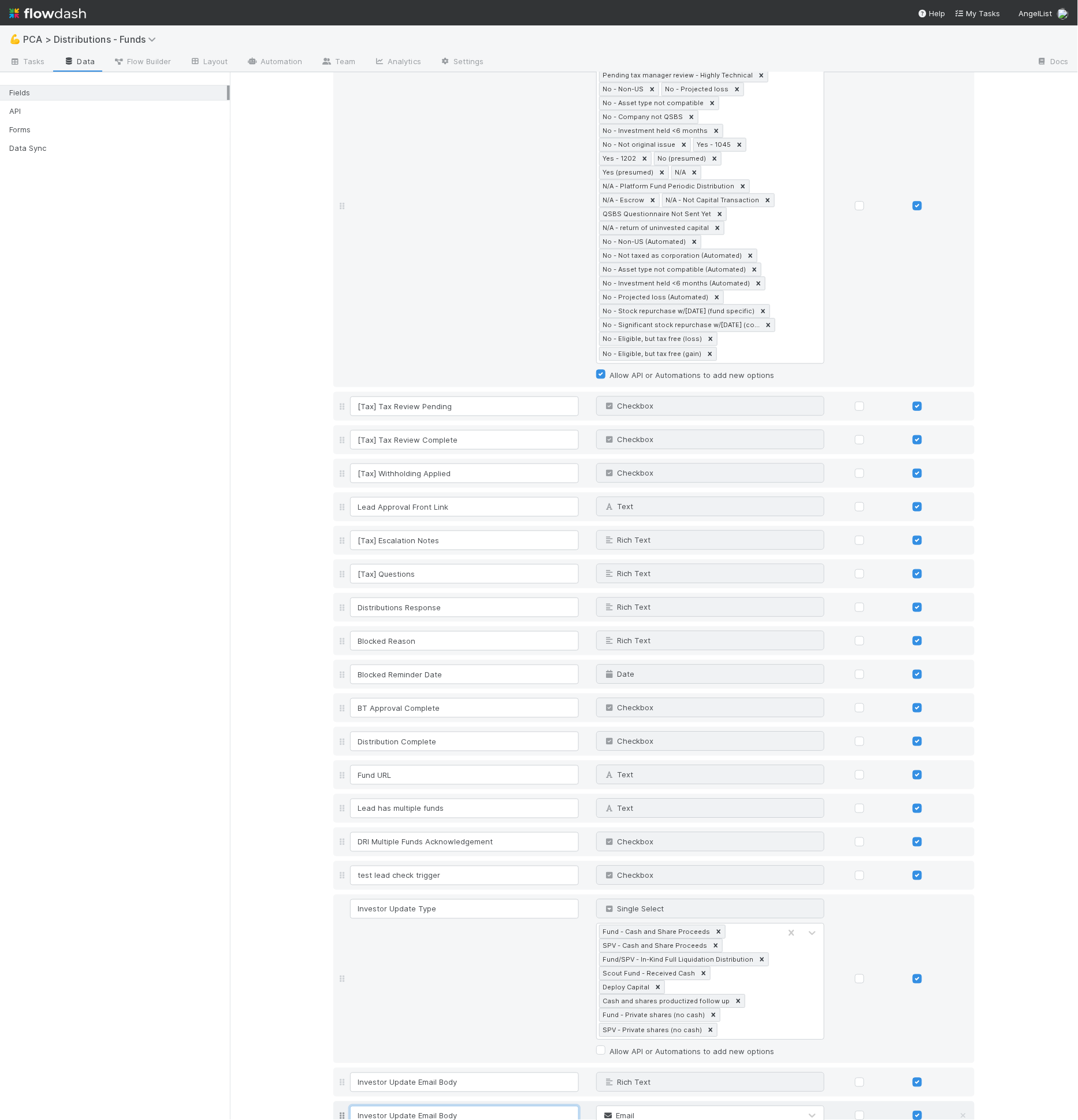
click at [535, 1106] on input "Investor Update Email Body" at bounding box center [465, 1116] width 229 height 19
type input "Investor Update Subject"
click at [556, 1073] on input "Investor Update Email Body" at bounding box center [465, 1082] width 229 height 19
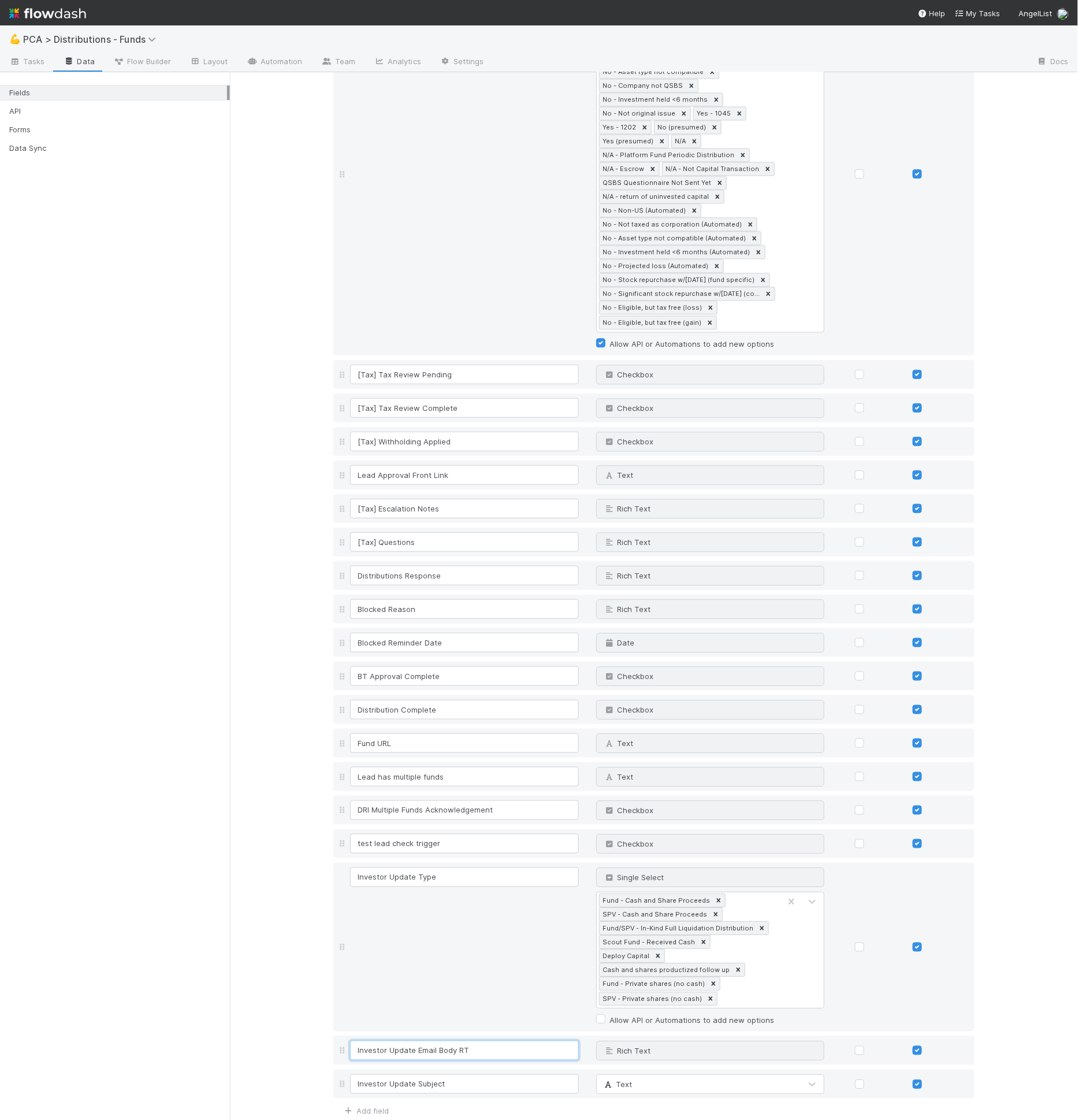
scroll to position [2522, 0]
type input "Investor Update Email Body RT"
click at [375, 1104] on link "Add field" at bounding box center [365, 1108] width 46 height 9
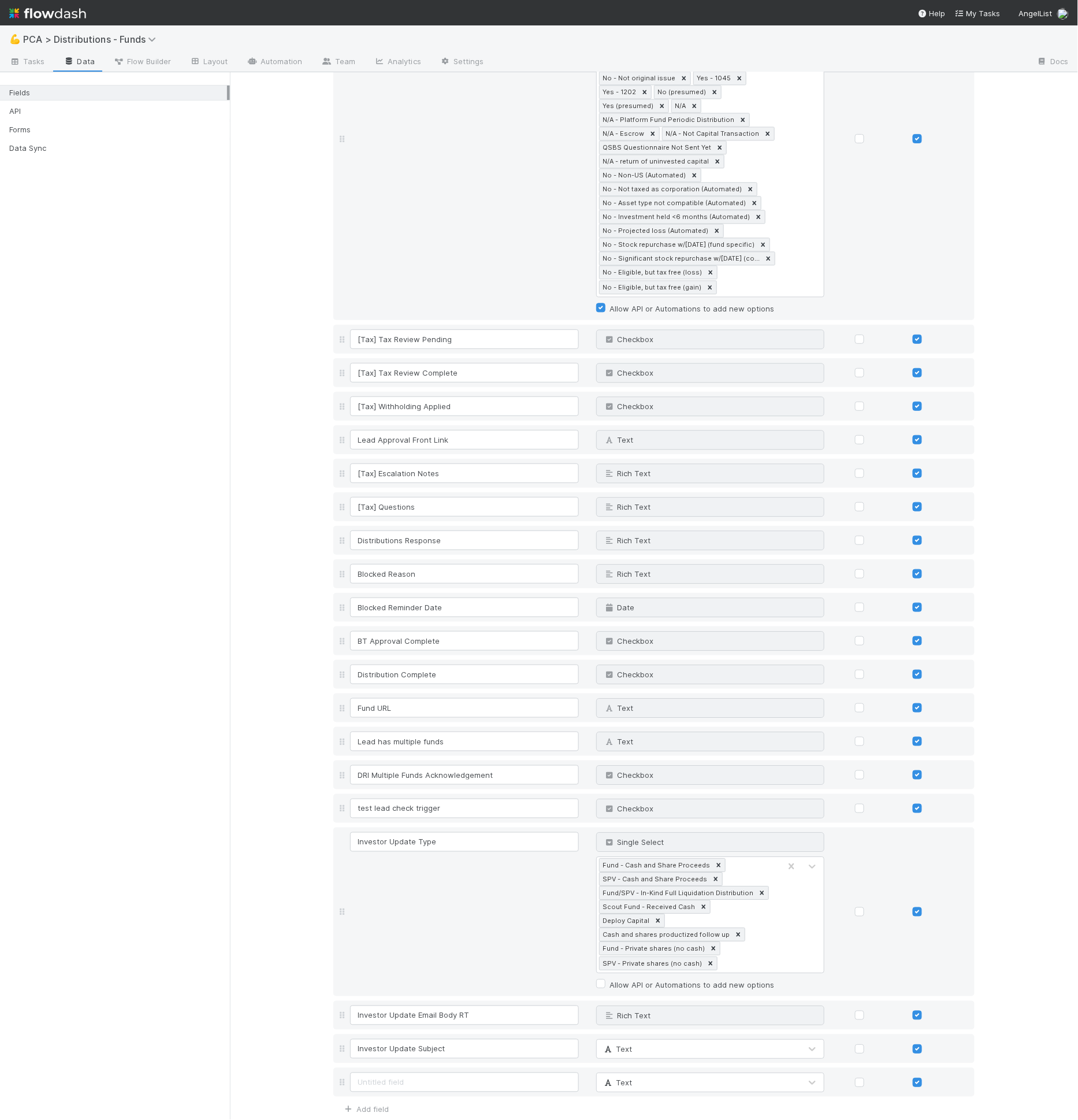
scroll to position [2555, 0]
click at [449, 1073] on input at bounding box center [465, 1082] width 229 height 19
drag, startPoint x: 409, startPoint y: 1012, endPoint x: 336, endPoint y: 1012, distance: 73.0
click at [336, 1034] on div "Investor Update Subject Text" at bounding box center [654, 1049] width 641 height 29
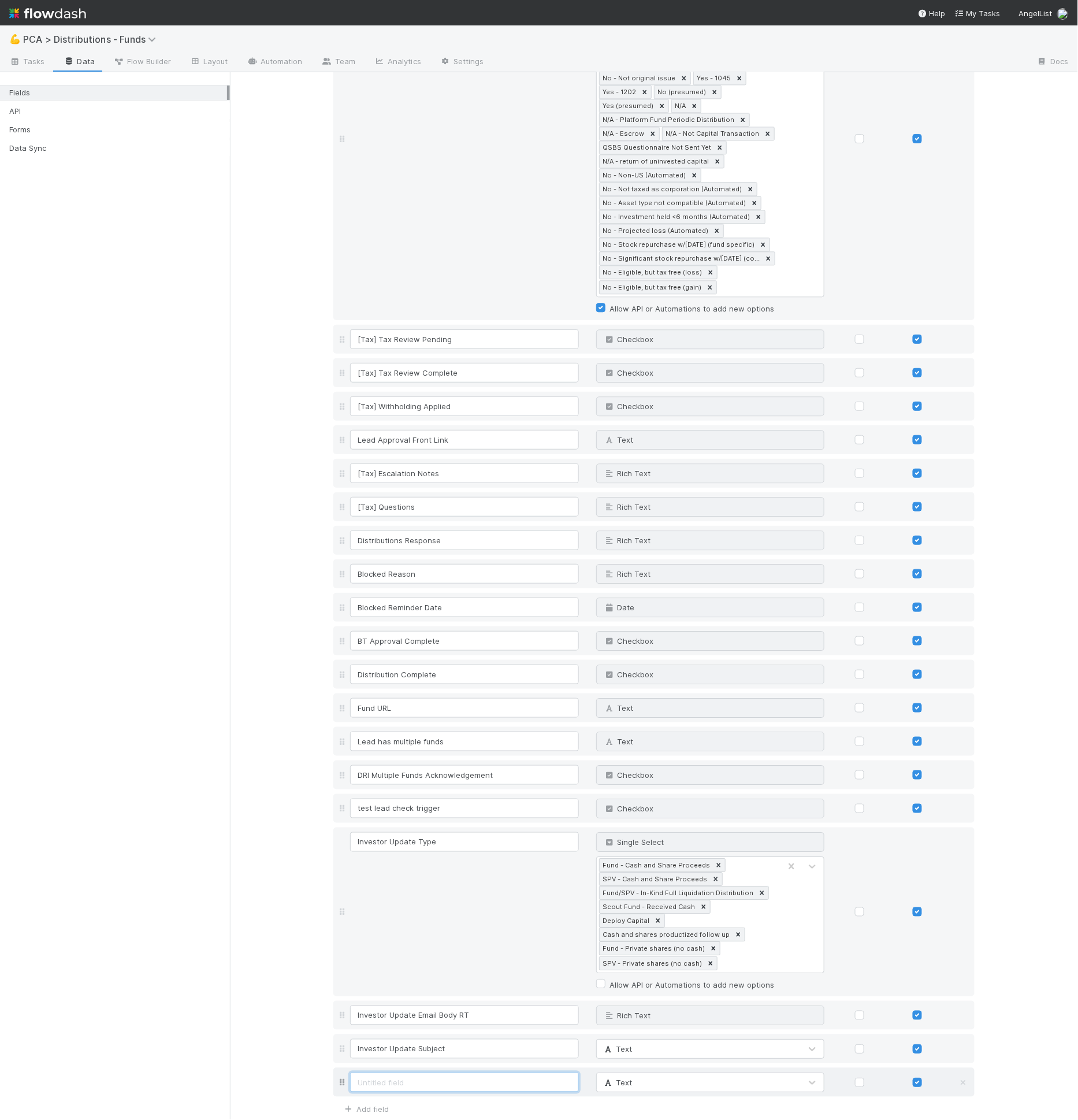
click at [375, 1073] on input at bounding box center [465, 1082] width 229 height 19
paste input "Investor Update"
click at [426, 1073] on input "Investor Update" at bounding box center [465, 1082] width 229 height 19
type input "Investor Update Distribution Preview"
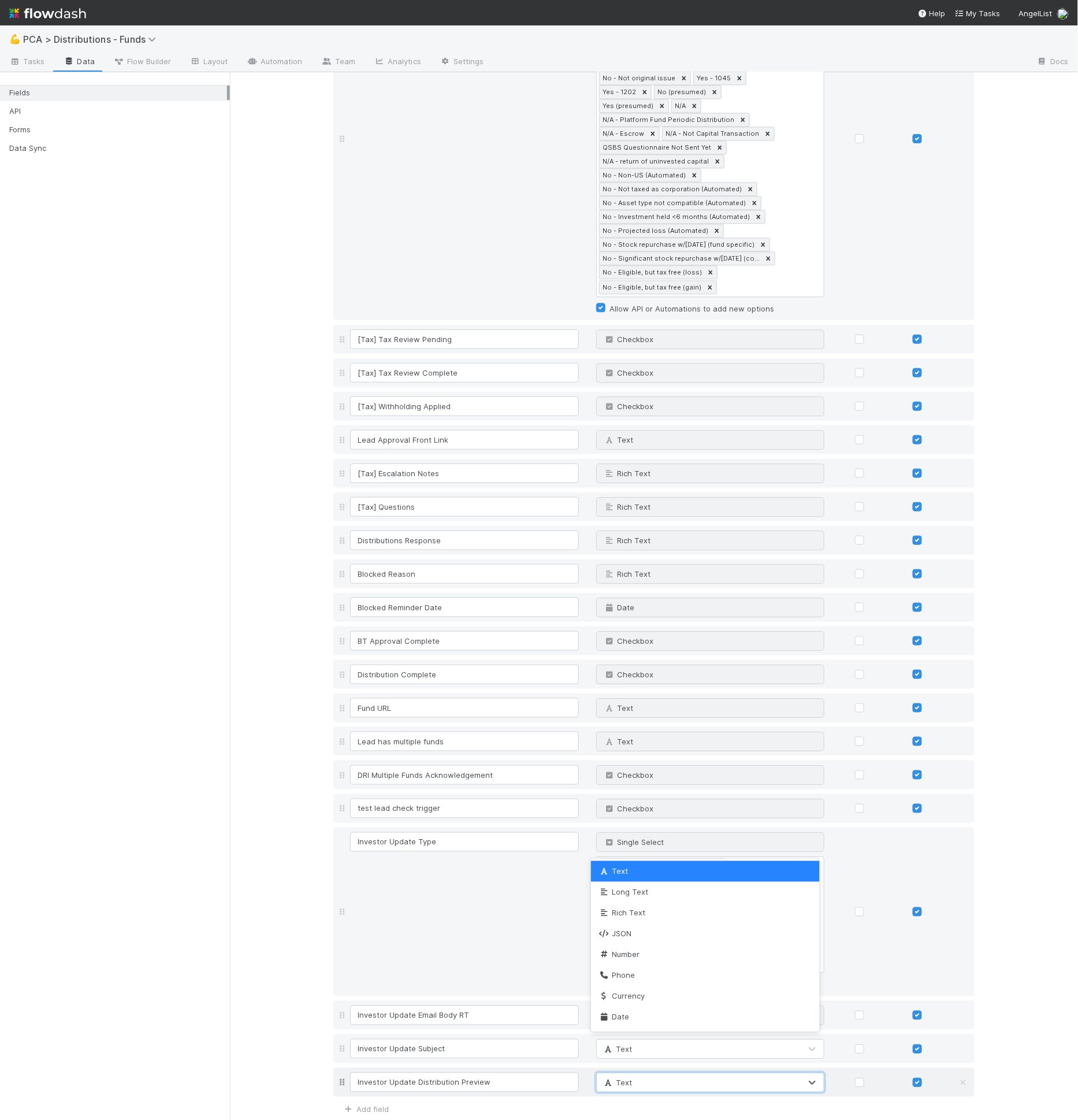
click at [611, 1073] on div "Text" at bounding box center [699, 1082] width 204 height 18
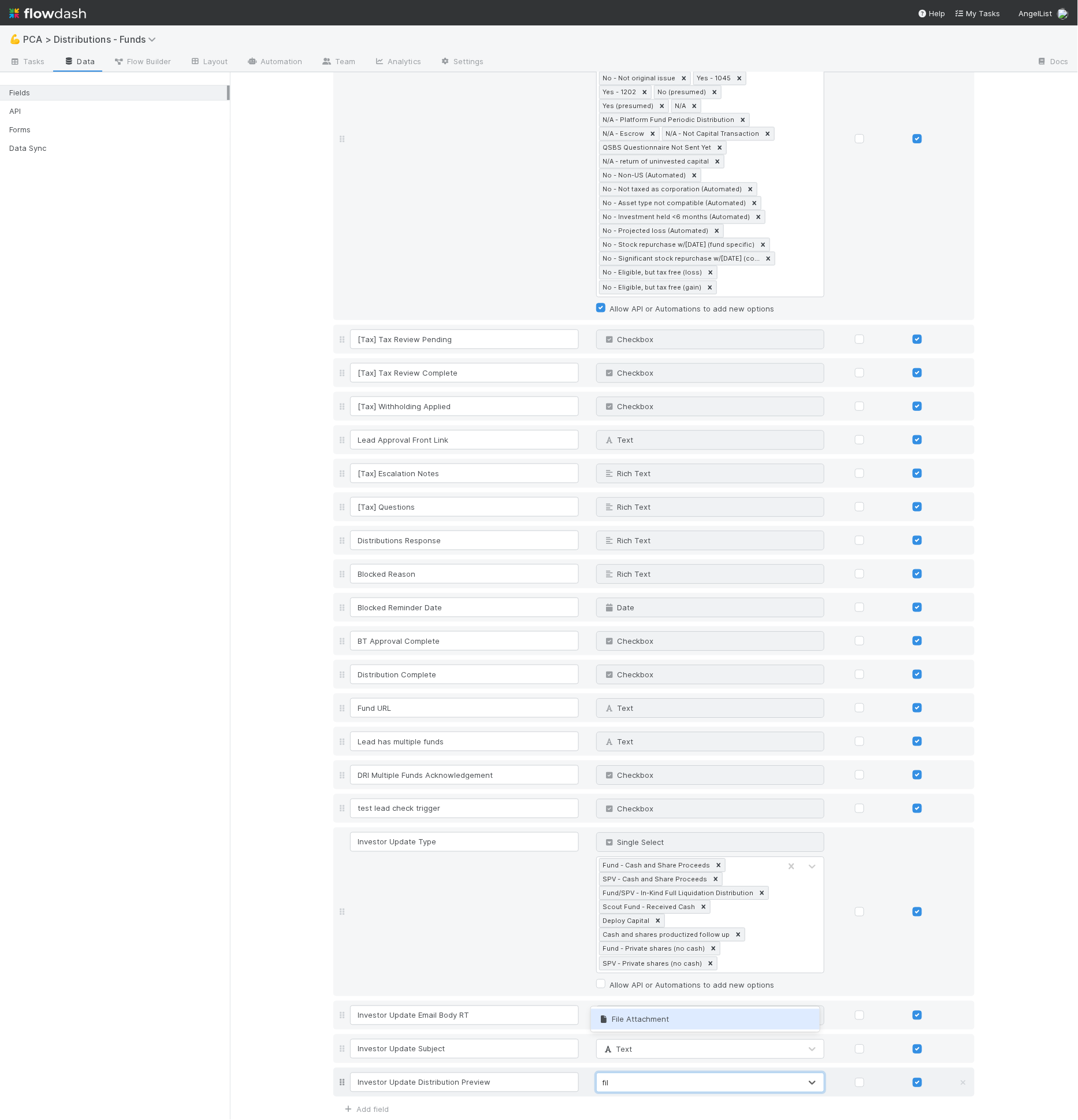
type input "file"
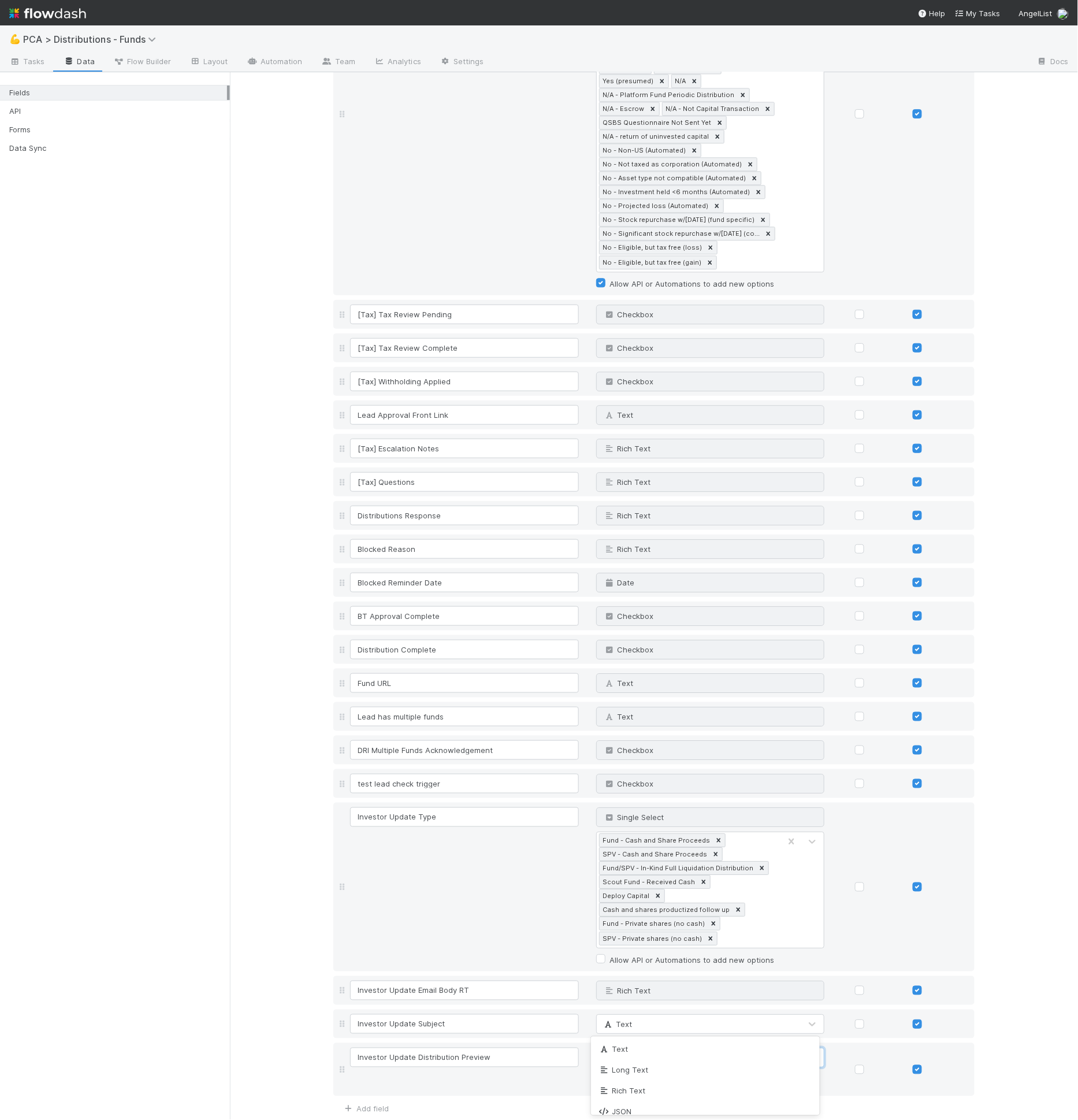
scroll to position [168, 0]
click at [369, 1119] on button "Save Changes" at bounding box center [367, 1136] width 68 height 19
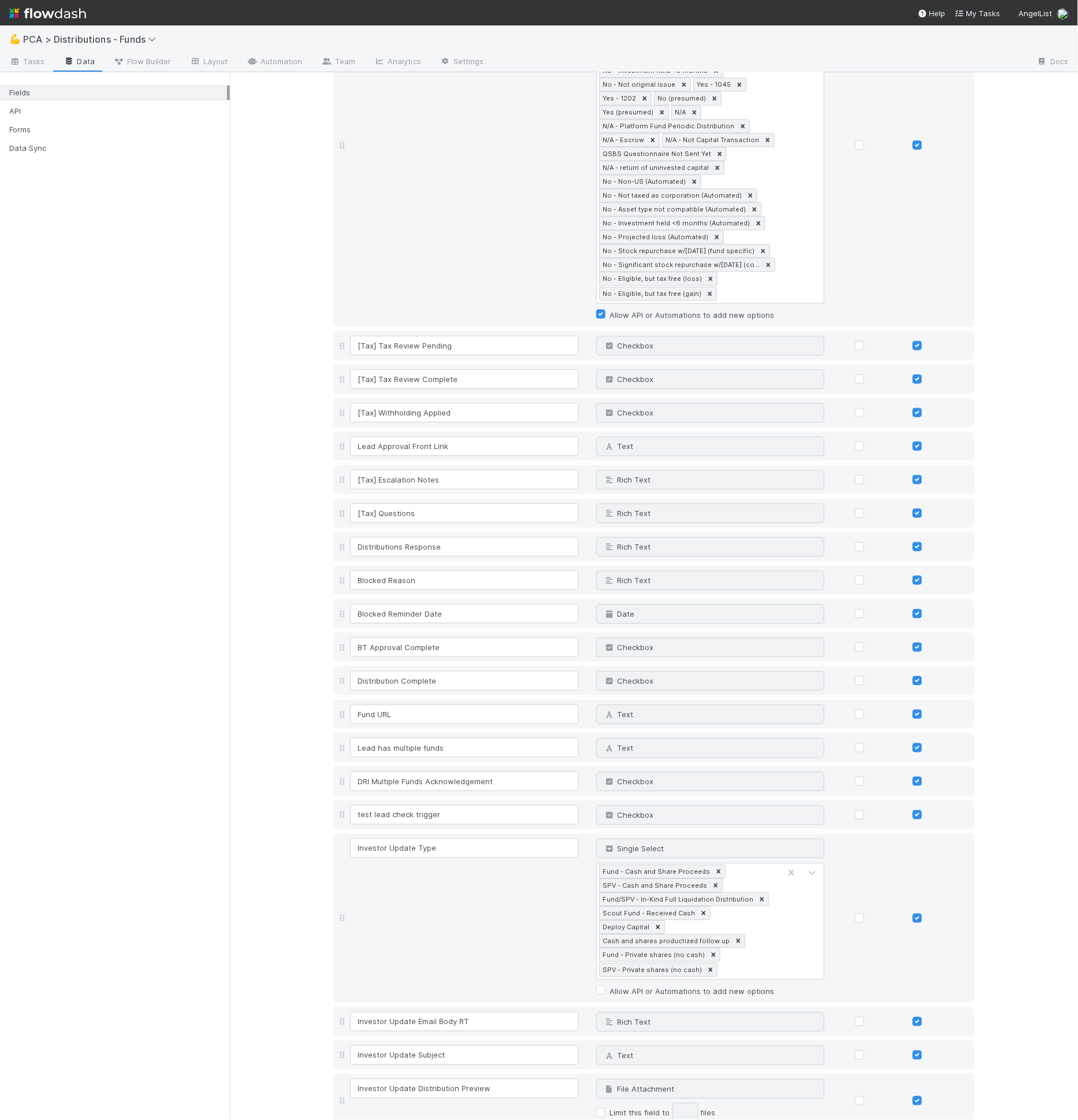
scroll to position [2579, 0]
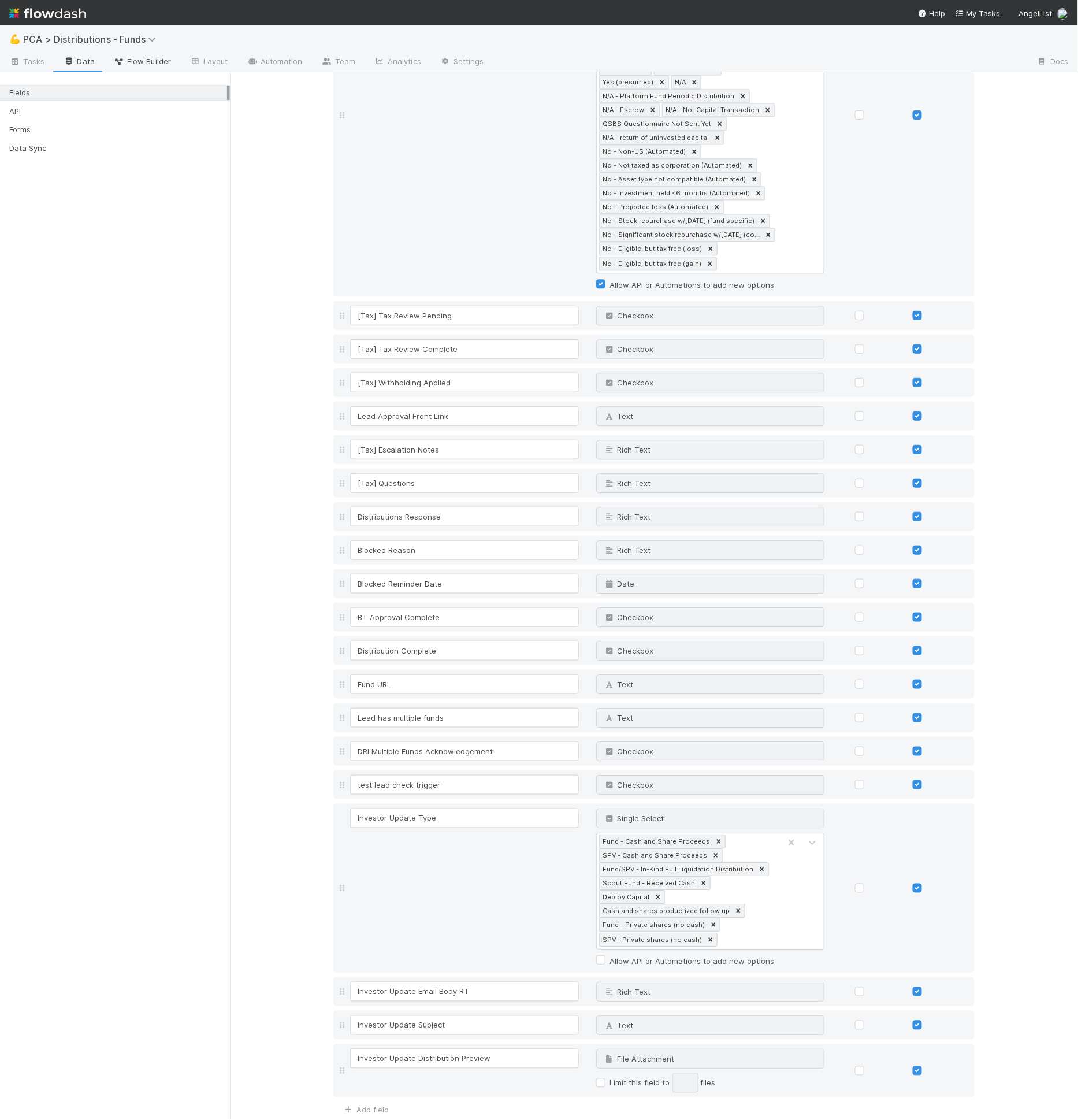
click at [135, 61] on span "Flow Builder" at bounding box center [142, 61] width 58 height 12
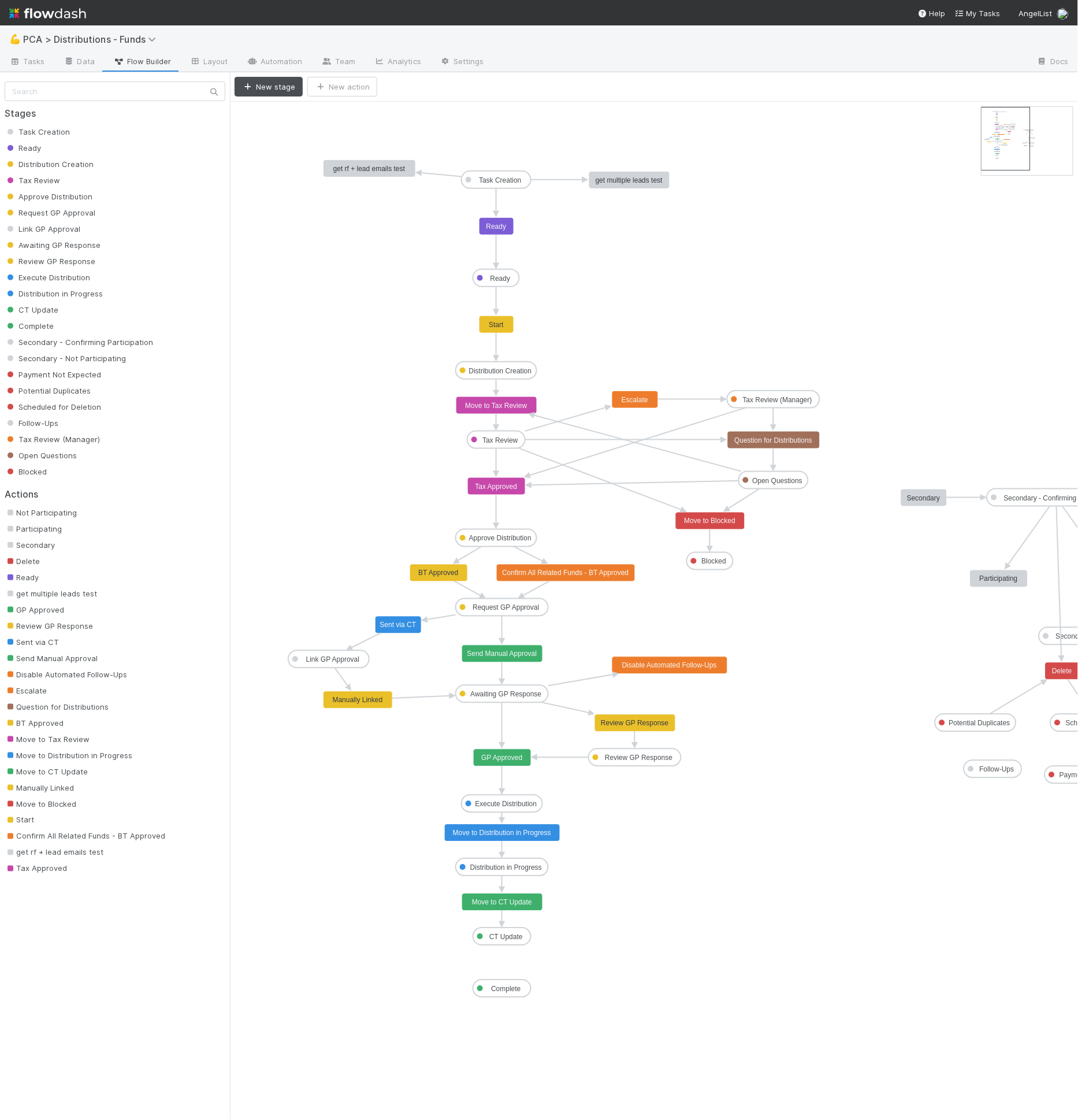
click at [521, 651] on text "Send Manual Approval" at bounding box center [502, 654] width 70 height 8
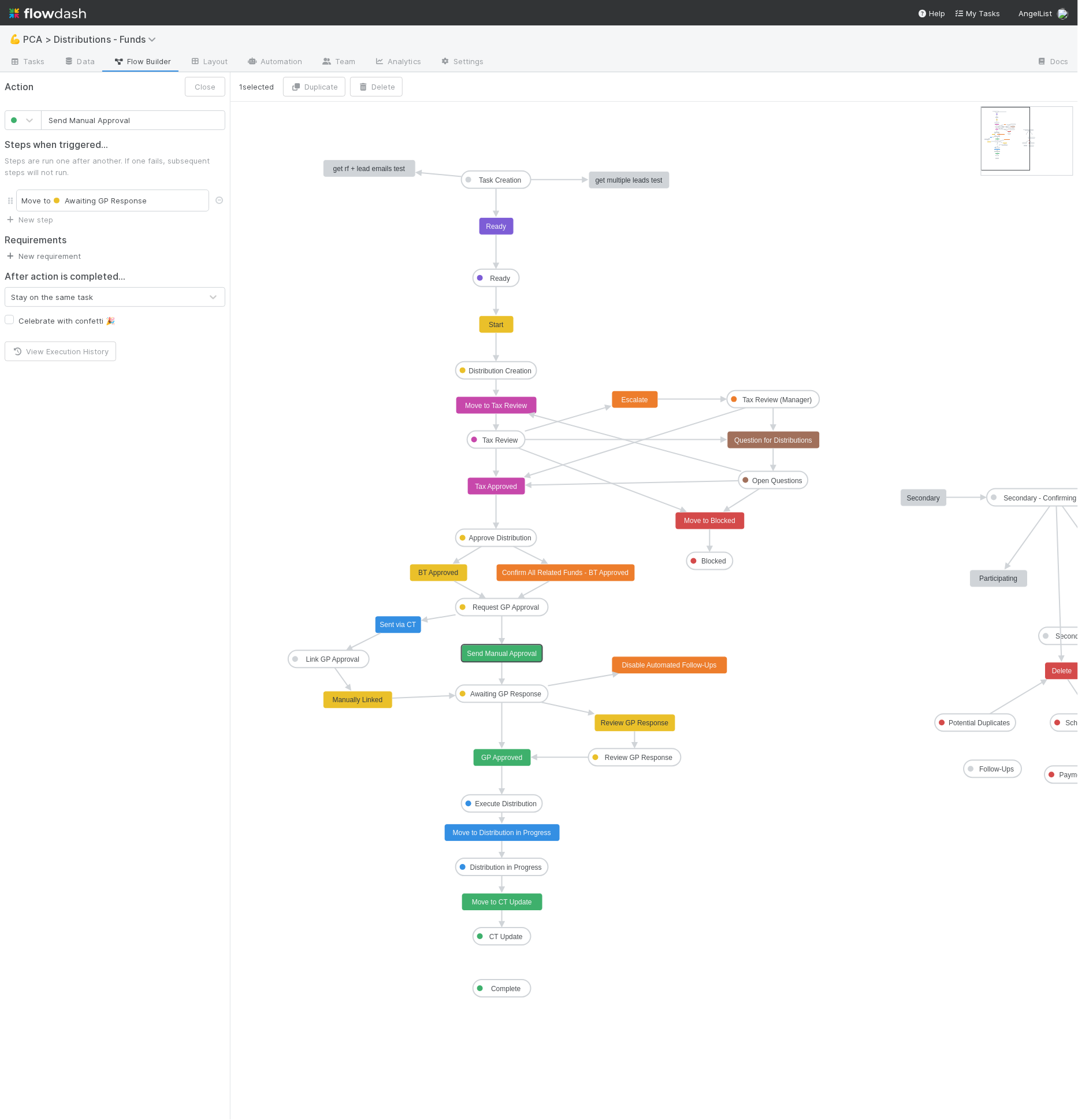
click at [75, 254] on link "New requirement" at bounding box center [43, 255] width 76 height 9
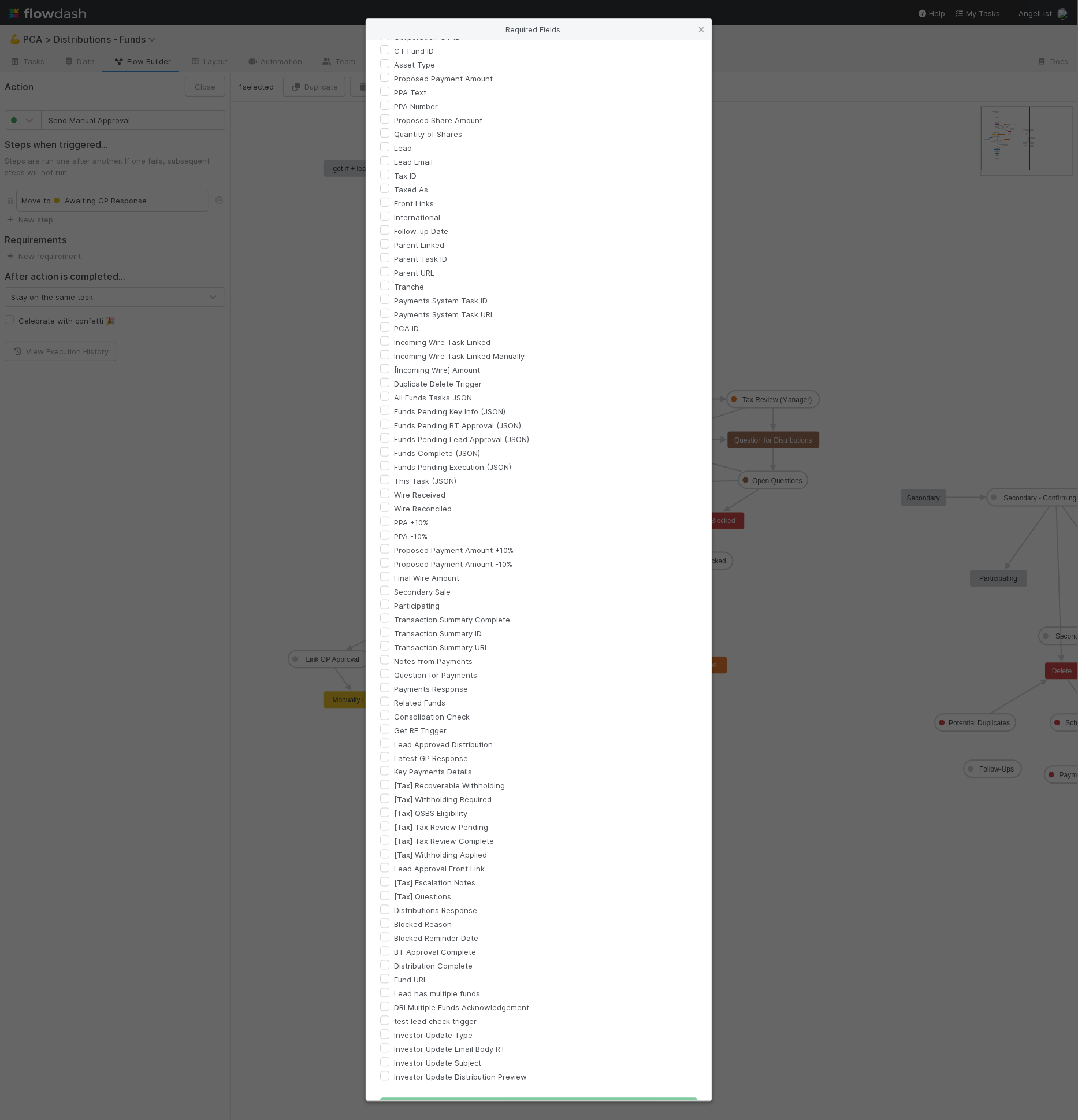
scroll to position [111, 0]
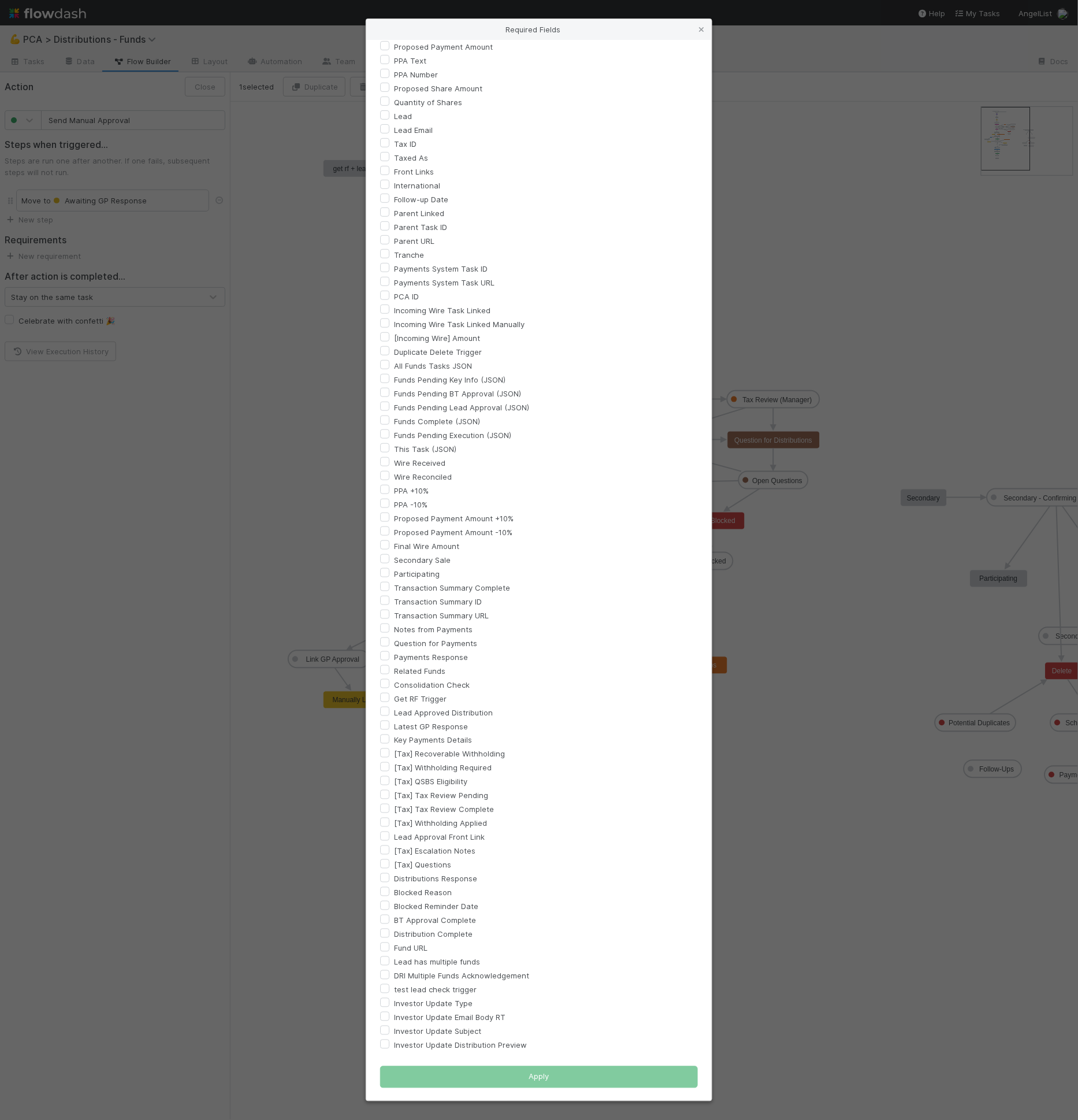
click at [475, 1015] on label "Investor Update Email Body RT" at bounding box center [449, 1017] width 111 height 14
click at [389, 1015] on input "Investor Update Email Body RT" at bounding box center [384, 1015] width 9 height 10
checkbox input "true"
click at [433, 1001] on label "Investor Update Type" at bounding box center [433, 1003] width 78 height 14
click at [389, 1001] on input "Investor Update Type" at bounding box center [384, 1001] width 9 height 10
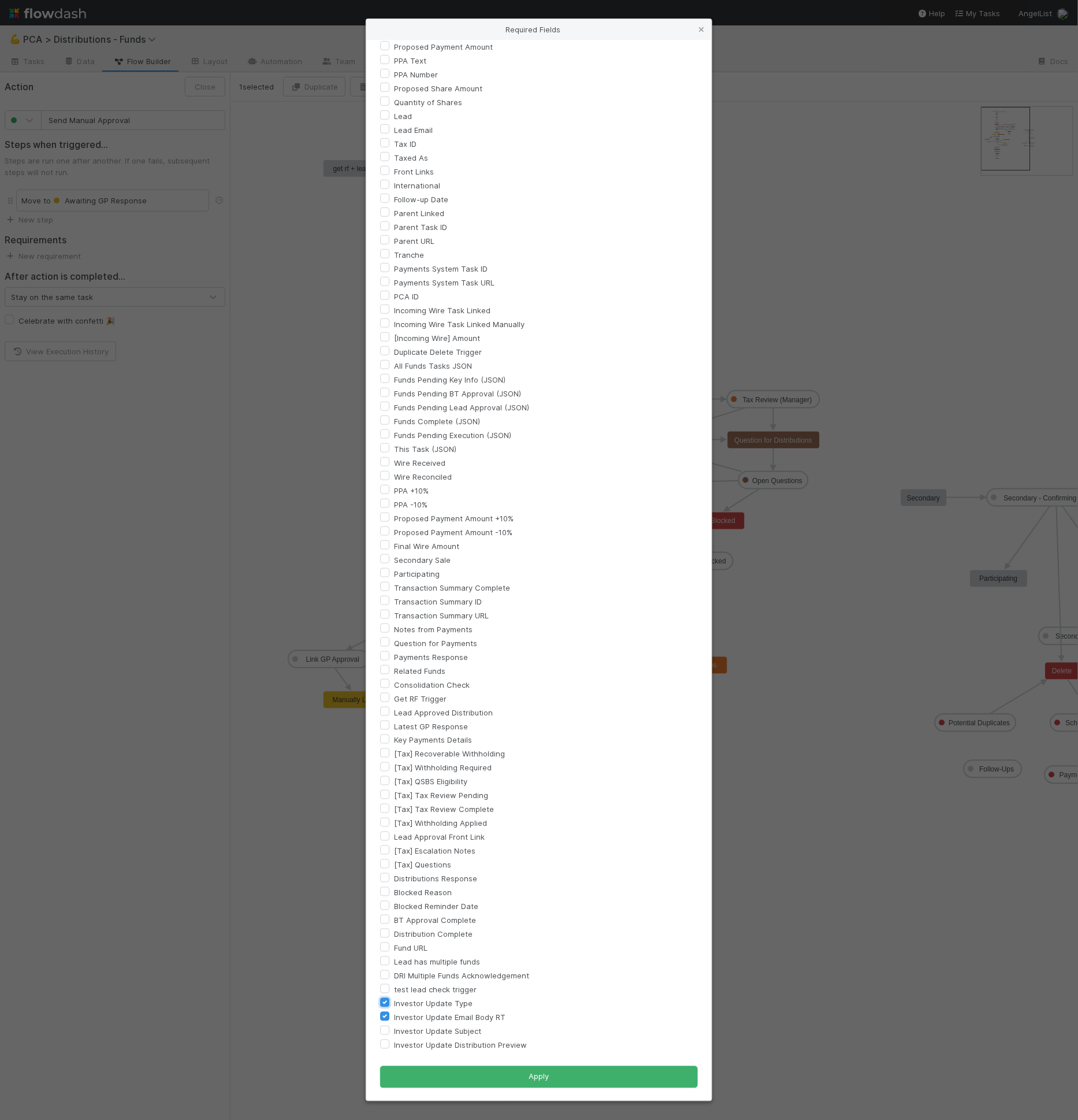
checkbox input "true"
click at [458, 1029] on label "Investor Update Subject" at bounding box center [437, 1031] width 87 height 14
click at [389, 1029] on input "Investor Update Subject" at bounding box center [384, 1029] width 9 height 10
checkbox input "true"
click at [464, 1017] on label "Investor Update Email Body RT" at bounding box center [449, 1017] width 111 height 14
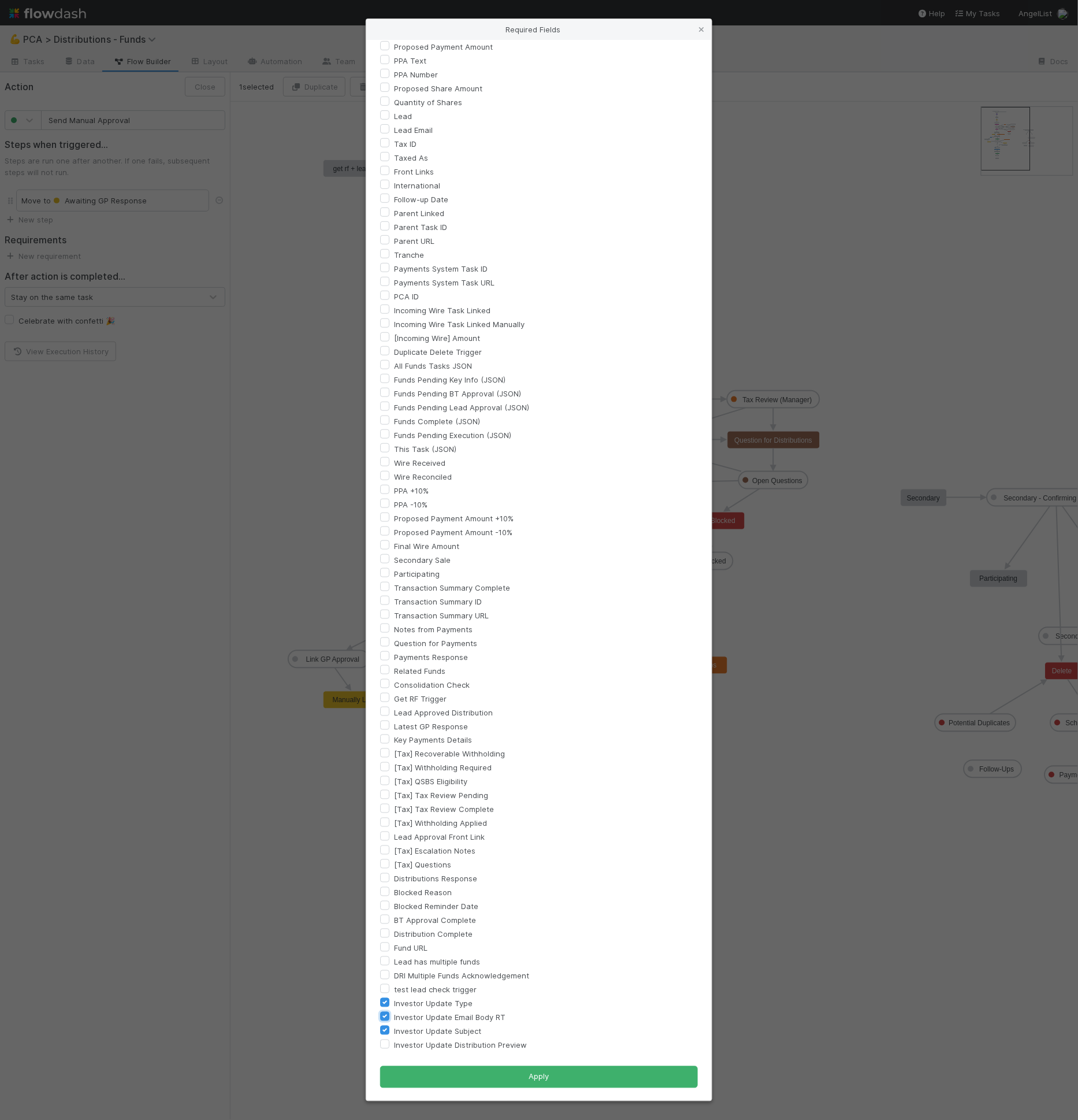
click at [389, 1017] on input "Investor Update Email Body RT" at bounding box center [384, 1015] width 9 height 10
checkbox input "false"
click at [449, 1004] on label "Investor Update Type" at bounding box center [433, 1003] width 78 height 14
click at [389, 1004] on input "Investor Update Type" at bounding box center [384, 1001] width 9 height 10
checkbox input "false"
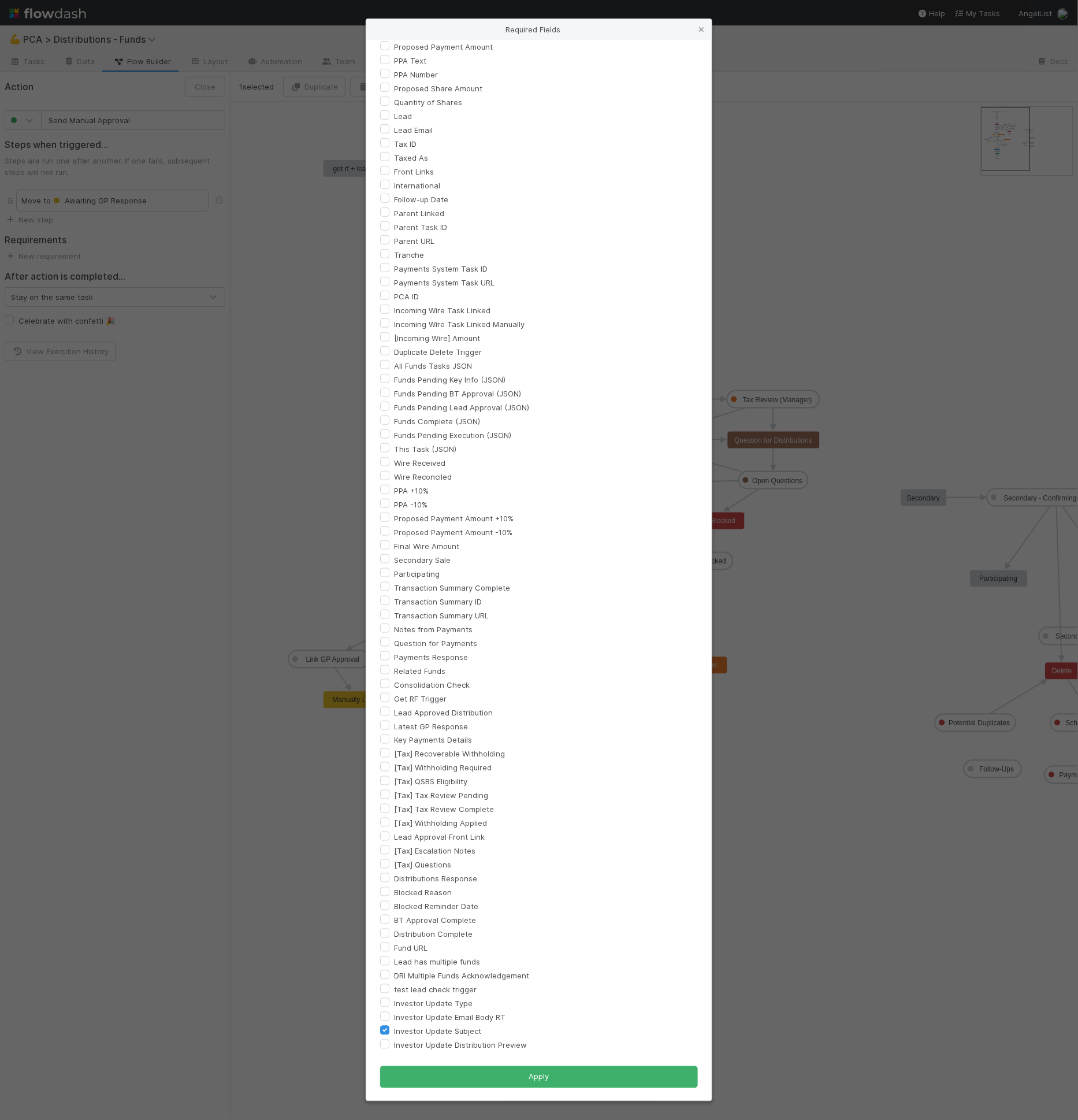
click at [453, 1027] on label "Investor Update Subject" at bounding box center [437, 1031] width 87 height 14
click at [389, 1027] on input "Investor Update Subject" at bounding box center [384, 1029] width 9 height 10
checkbox input "false"
click at [697, 28] on icon at bounding box center [701, 30] width 12 height 7
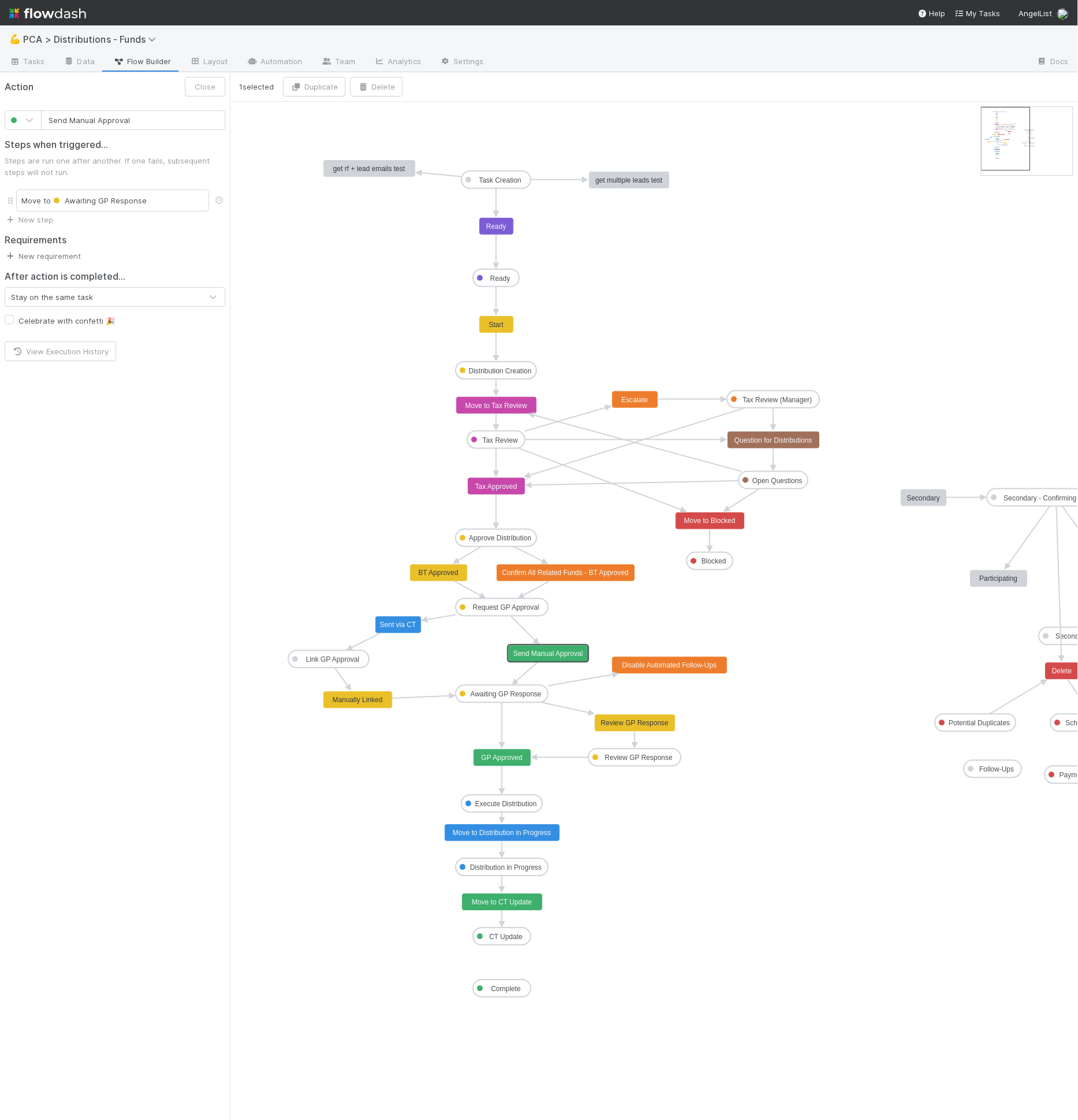
drag, startPoint x: 513, startPoint y: 656, endPoint x: 559, endPoint y: 655, distance: 46.0
drag, startPoint x: 671, startPoint y: 676, endPoint x: 684, endPoint y: 694, distance: 22.2
type input "Send Manual Approval"
drag, startPoint x: 568, startPoint y: 655, endPoint x: 606, endPoint y: 651, distance: 38.2
click at [306, 249] on icon "Task Creation Ready Distribution Creation Tax Review Approve Distribution Reque…" at bounding box center [693, 610] width 925 height 1018
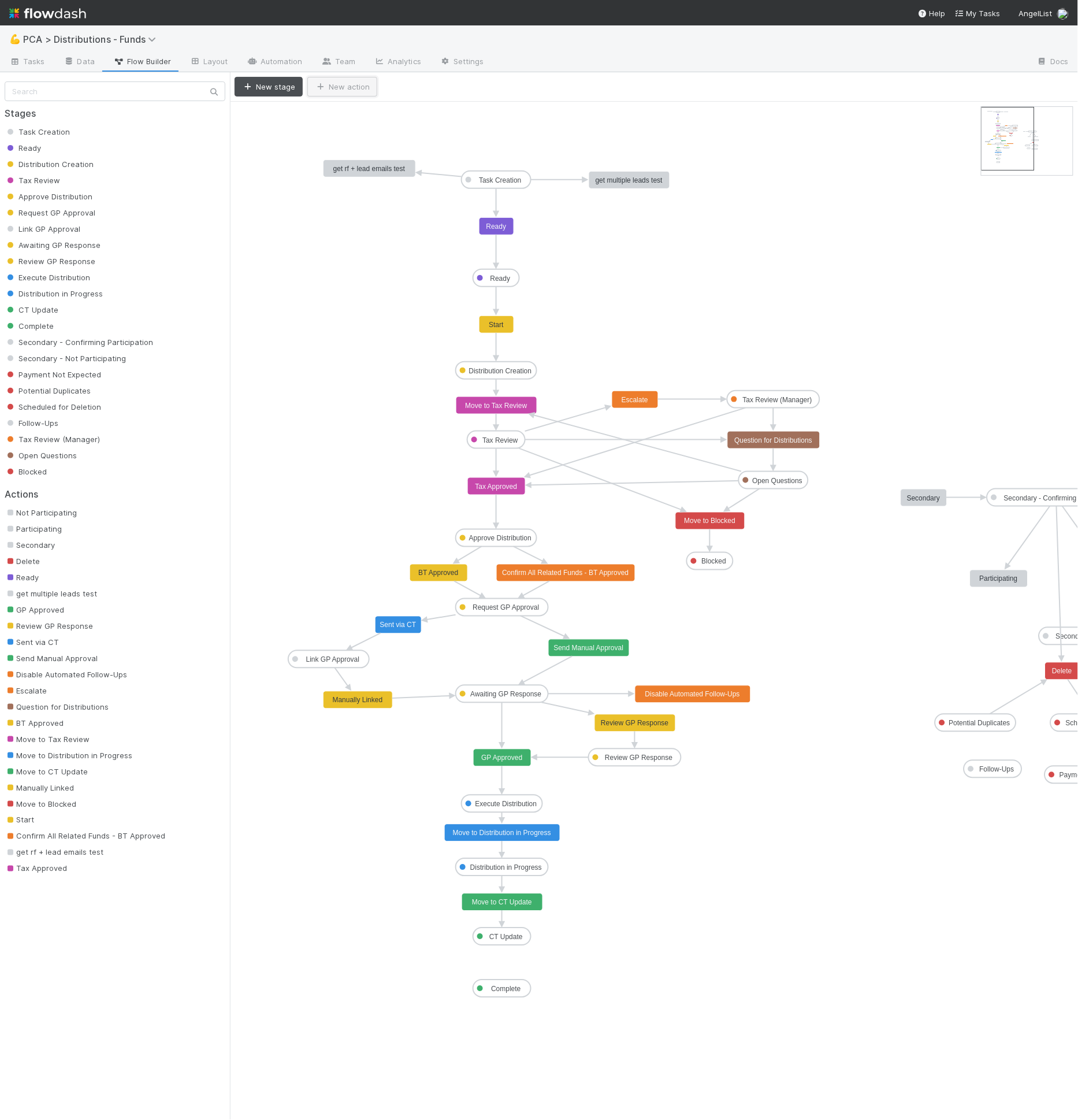
click at [347, 86] on button "New action" at bounding box center [342, 86] width 70 height 19
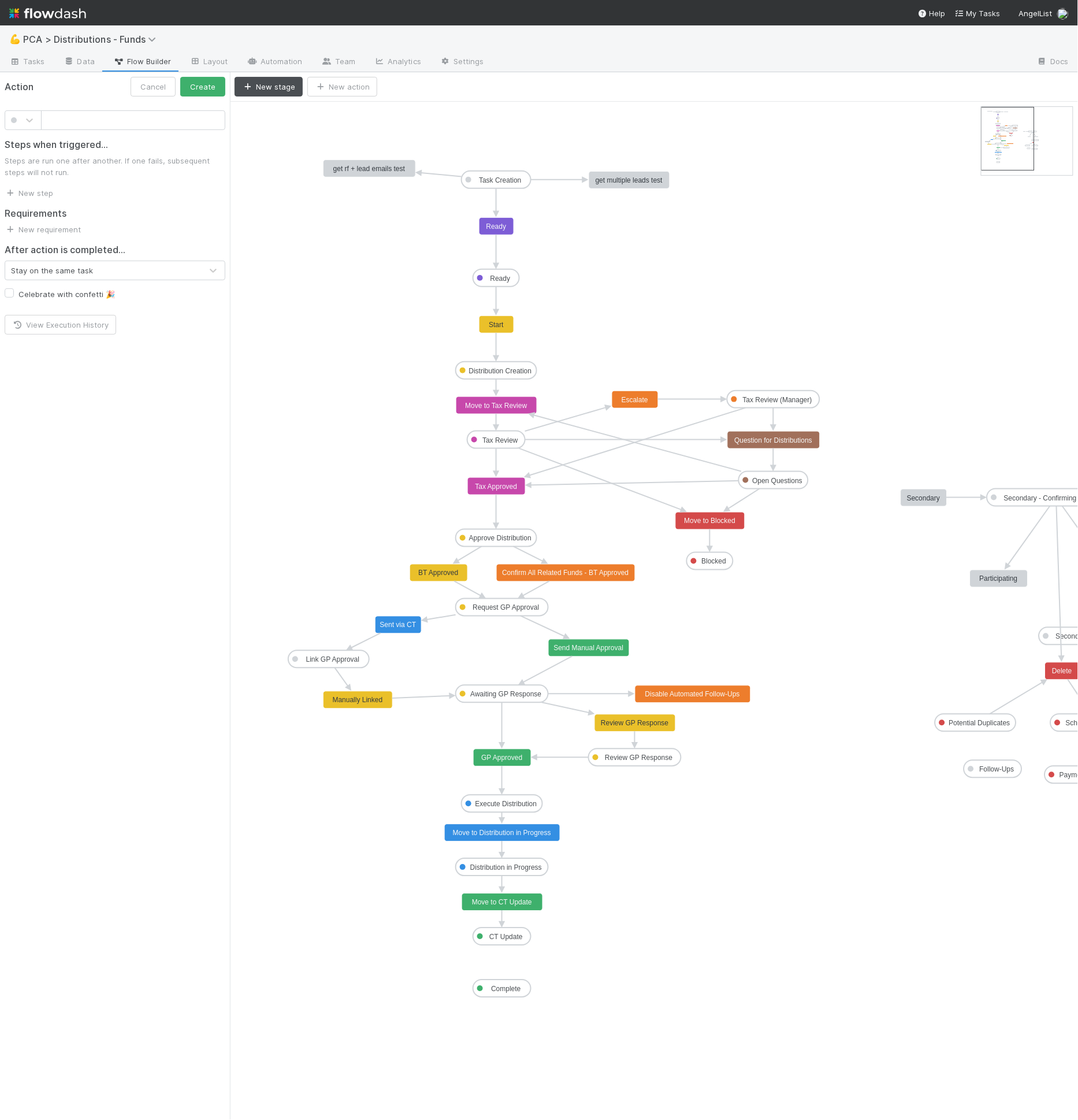
click at [170, 117] on input "text" at bounding box center [133, 120] width 184 height 19
type input "Draft Manual Approval"
click at [27, 122] on icon at bounding box center [29, 120] width 12 height 12
click at [33, 233] on div at bounding box center [23, 230] width 23 height 12
click at [26, 119] on icon at bounding box center [29, 120] width 12 height 12
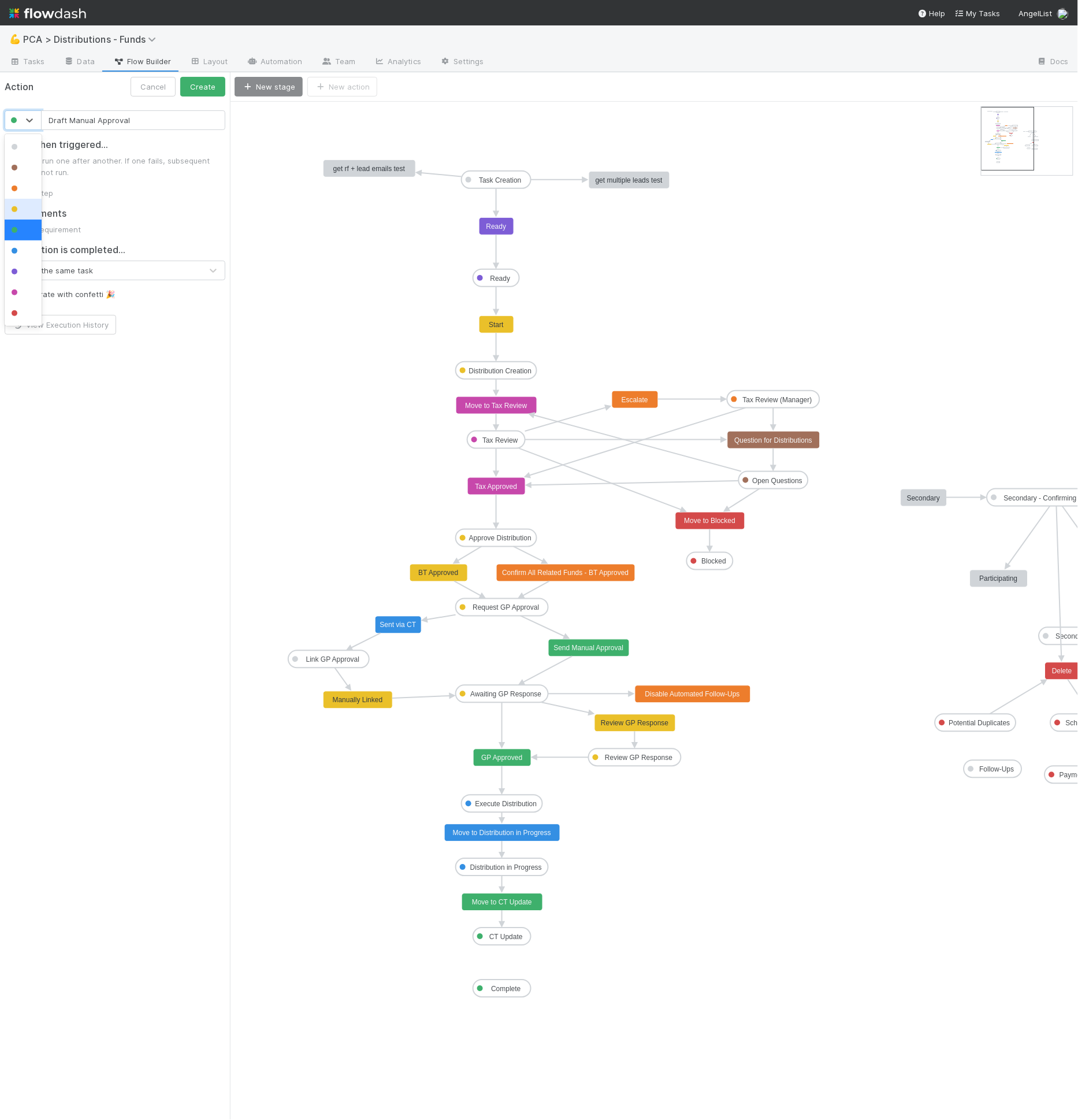
click at [39, 214] on div at bounding box center [23, 209] width 37 height 21
click at [203, 83] on button "Create" at bounding box center [202, 86] width 45 height 19
drag, startPoint x: 383, startPoint y: 116, endPoint x: 493, endPoint y: 646, distance: 541.3
click at [58, 119] on input "Draft Manual Approval" at bounding box center [133, 120] width 184 height 19
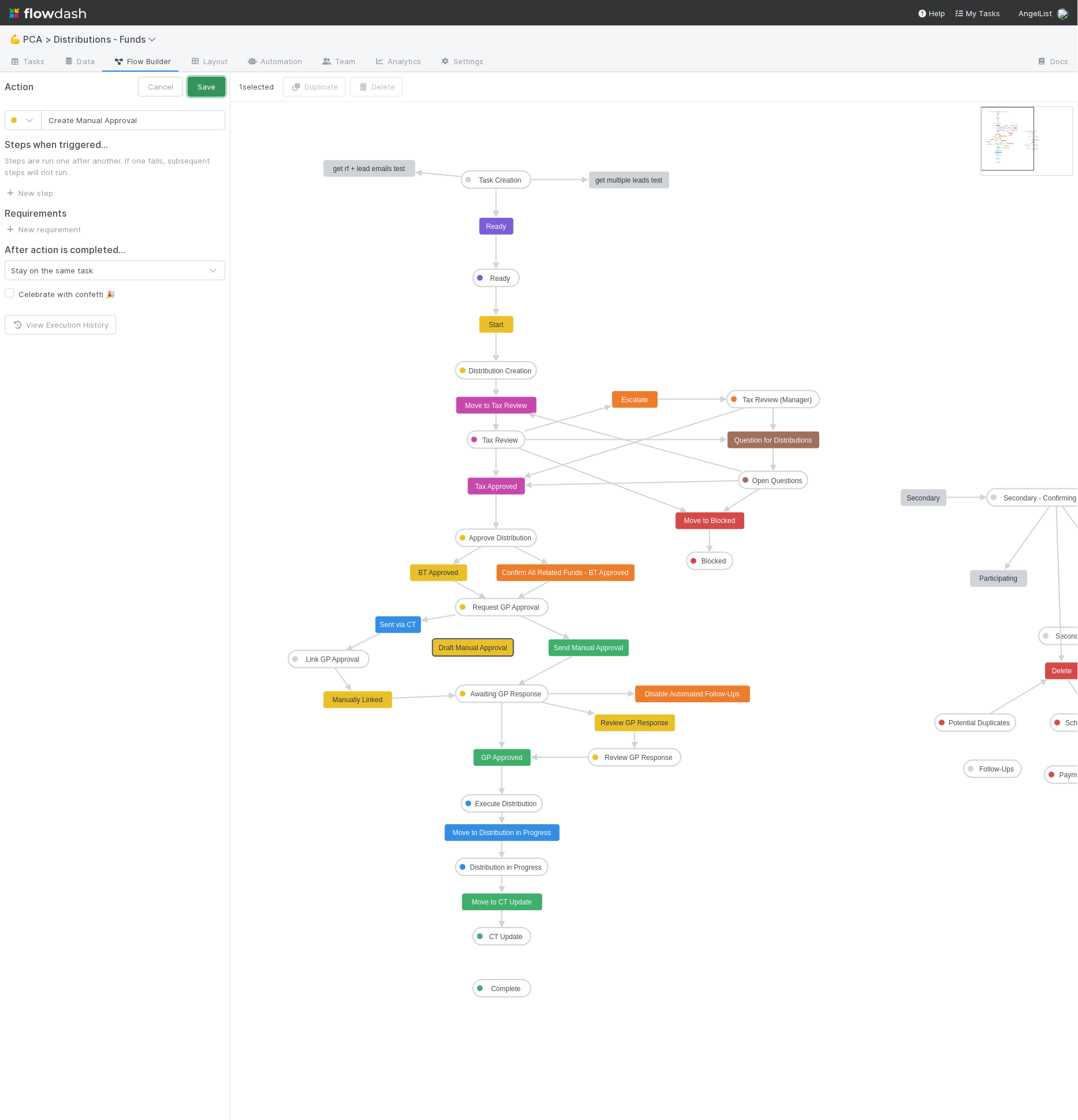
drag, startPoint x: 202, startPoint y: 85, endPoint x: 100, endPoint y: 132, distance: 112.3
click at [79, 92] on div "Action Cancel Save" at bounding box center [115, 87] width 230 height 29
click at [95, 133] on div "Steps when triggered... Steps are run one after another. If one fails, subseque…" at bounding box center [115, 164] width 230 height 69
click at [207, 91] on button "Save" at bounding box center [207, 86] width 38 height 19
drag, startPoint x: 503, startPoint y: 614, endPoint x: 475, endPoint y: 643, distance: 40.3
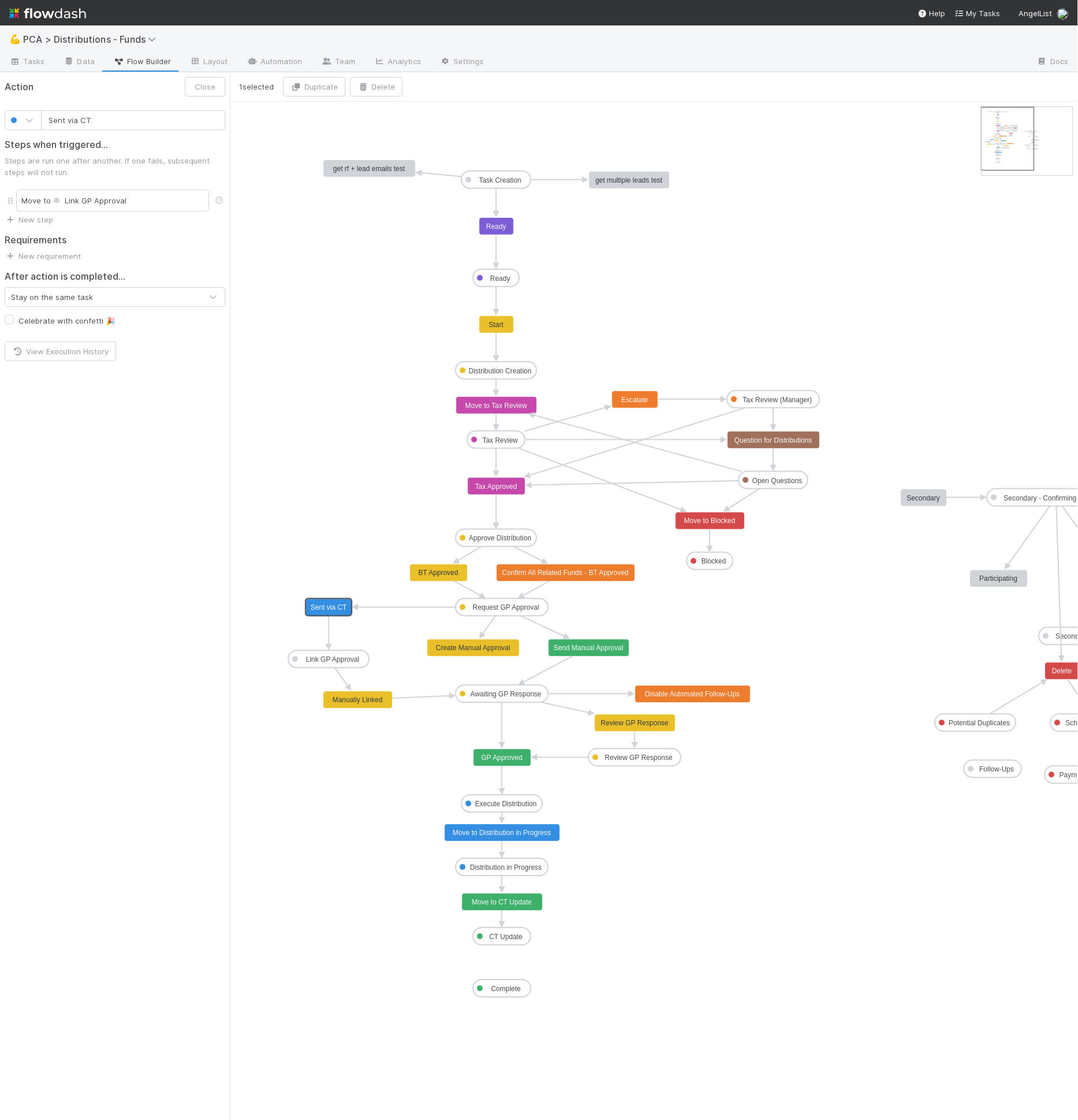
drag, startPoint x: 395, startPoint y: 621, endPoint x: 325, endPoint y: 603, distance: 72.3
drag, startPoint x: 354, startPoint y: 701, endPoint x: 331, endPoint y: 699, distance: 23.1
type input "Create Manual Approval"
drag, startPoint x: 491, startPoint y: 653, endPoint x: 477, endPoint y: 655, distance: 14.1
click at [61, 232] on link "New requirement" at bounding box center [43, 229] width 76 height 9
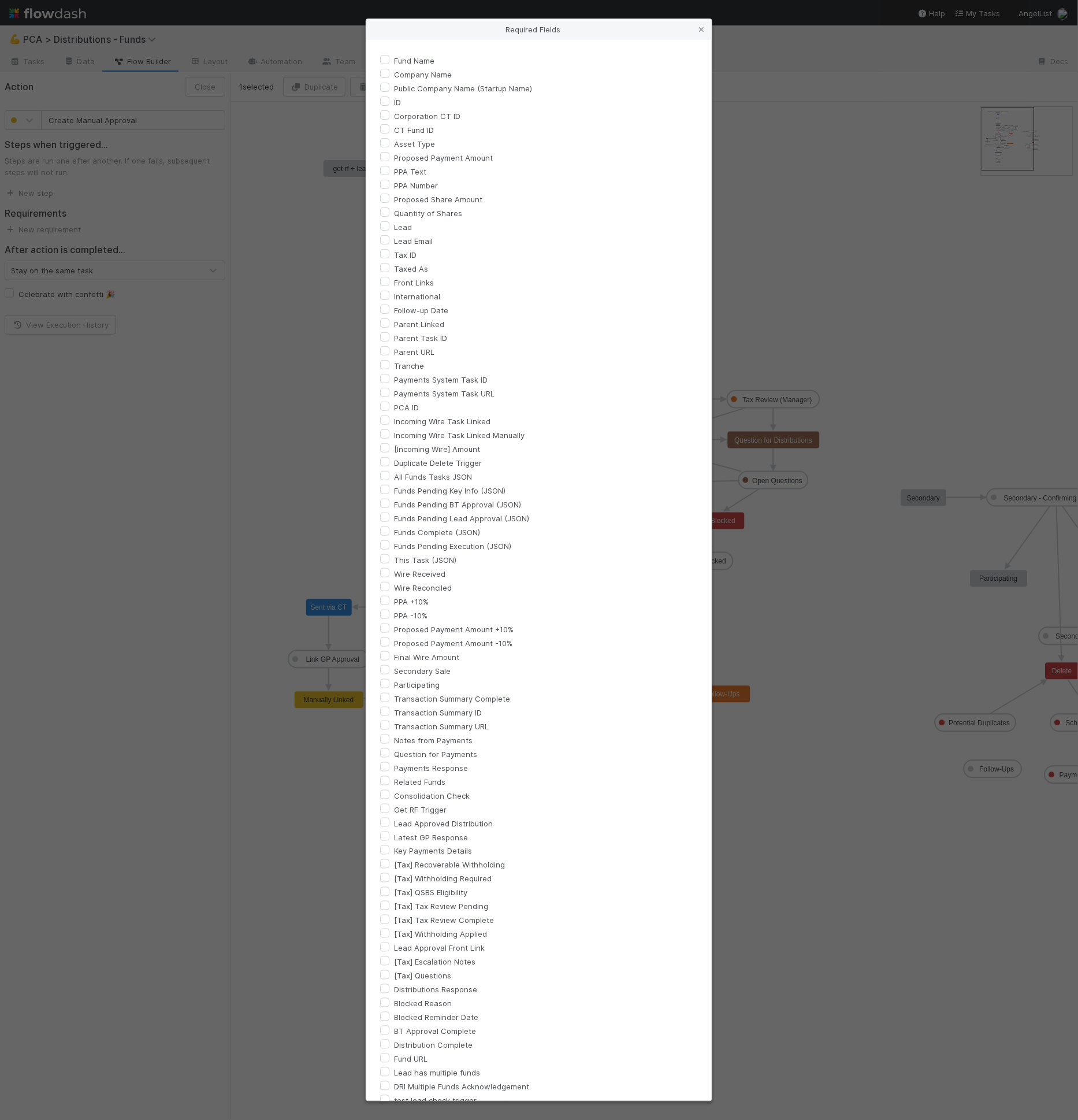
click at [98, 302] on div "Required Fields Fund Name Company Name Public Company Name (Startup Name) ID Co…" at bounding box center [539, 560] width 1078 height 1120
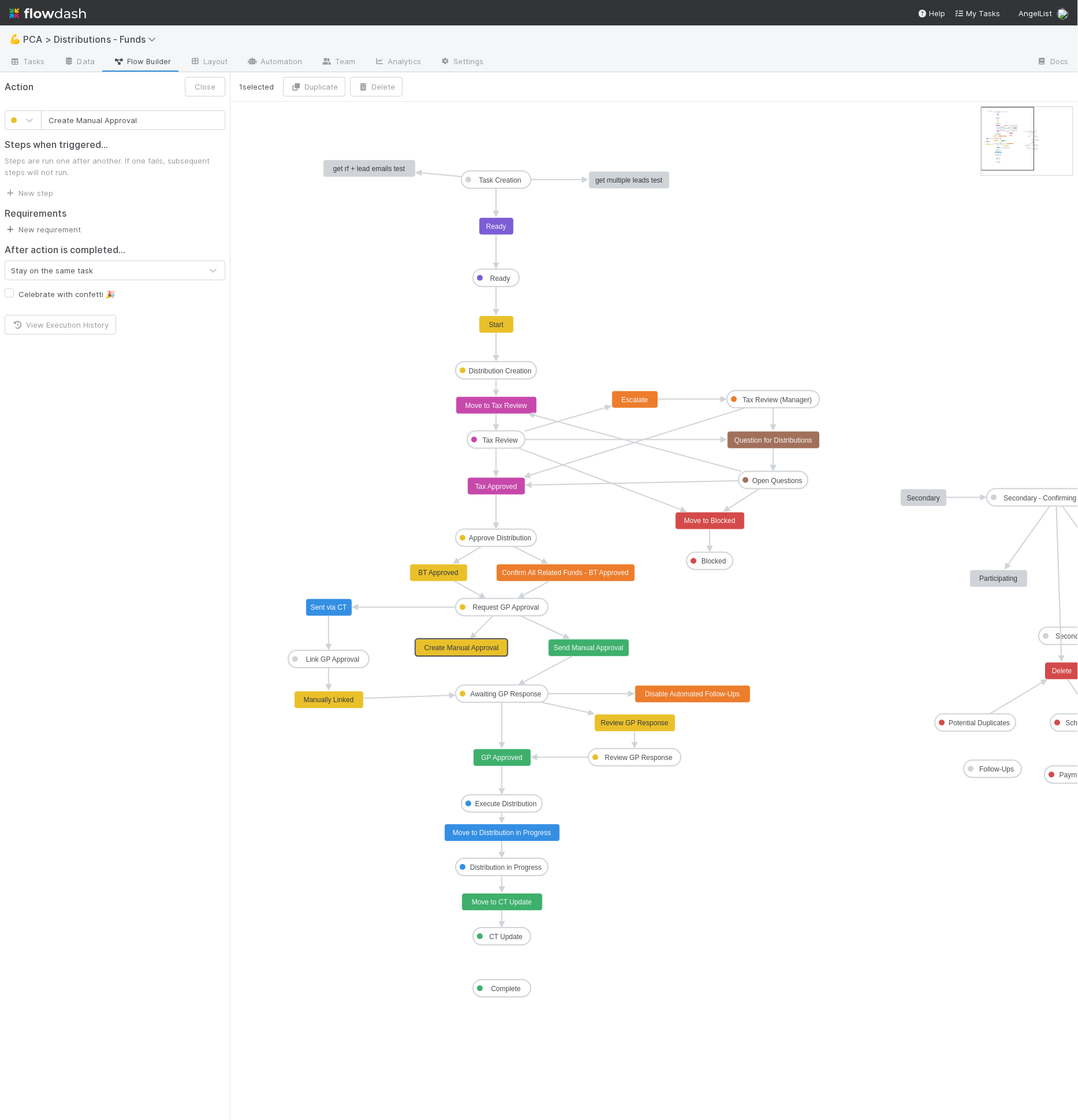
click at [76, 226] on link "New requirement" at bounding box center [43, 229] width 76 height 9
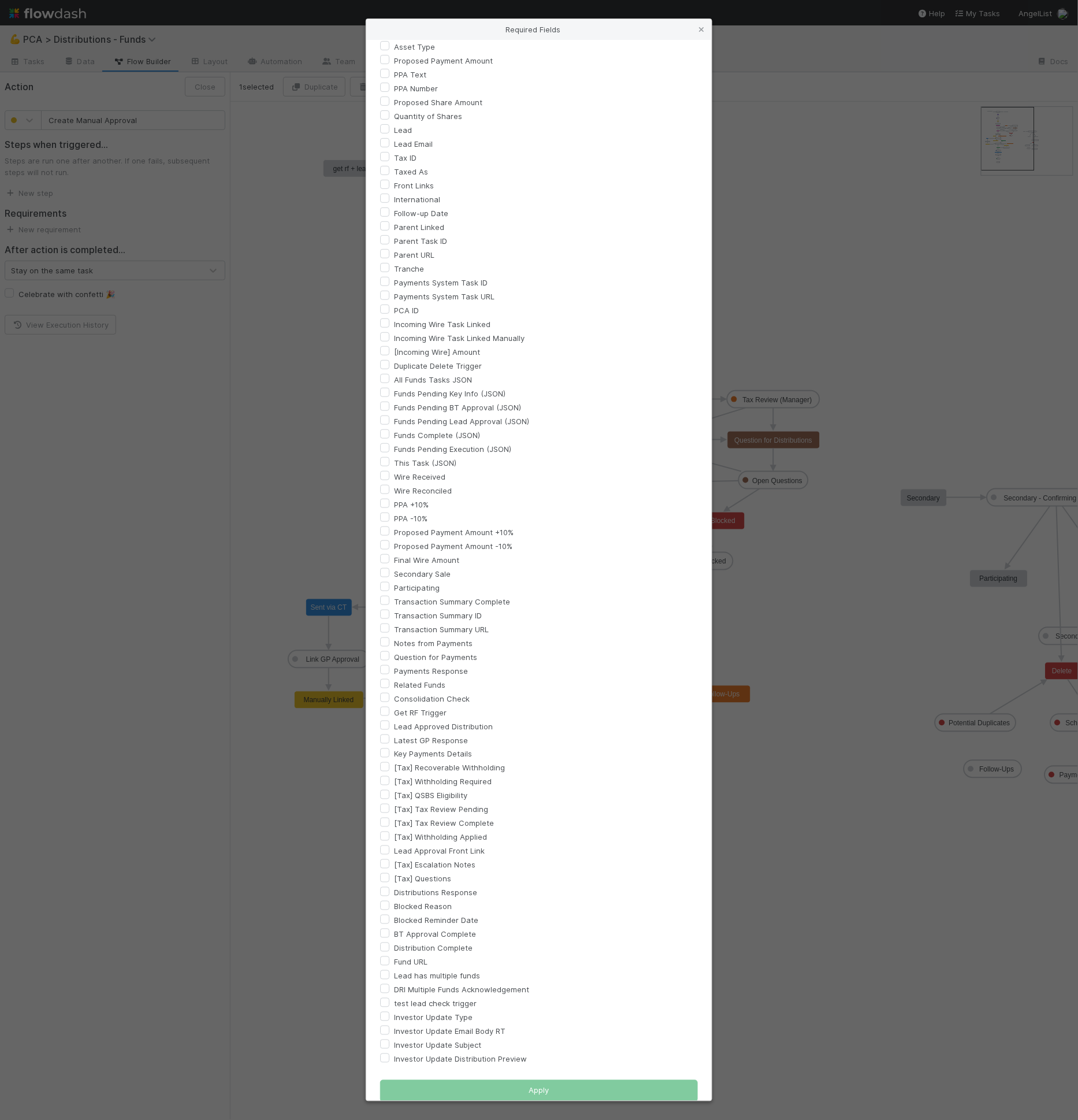
scroll to position [111, 0]
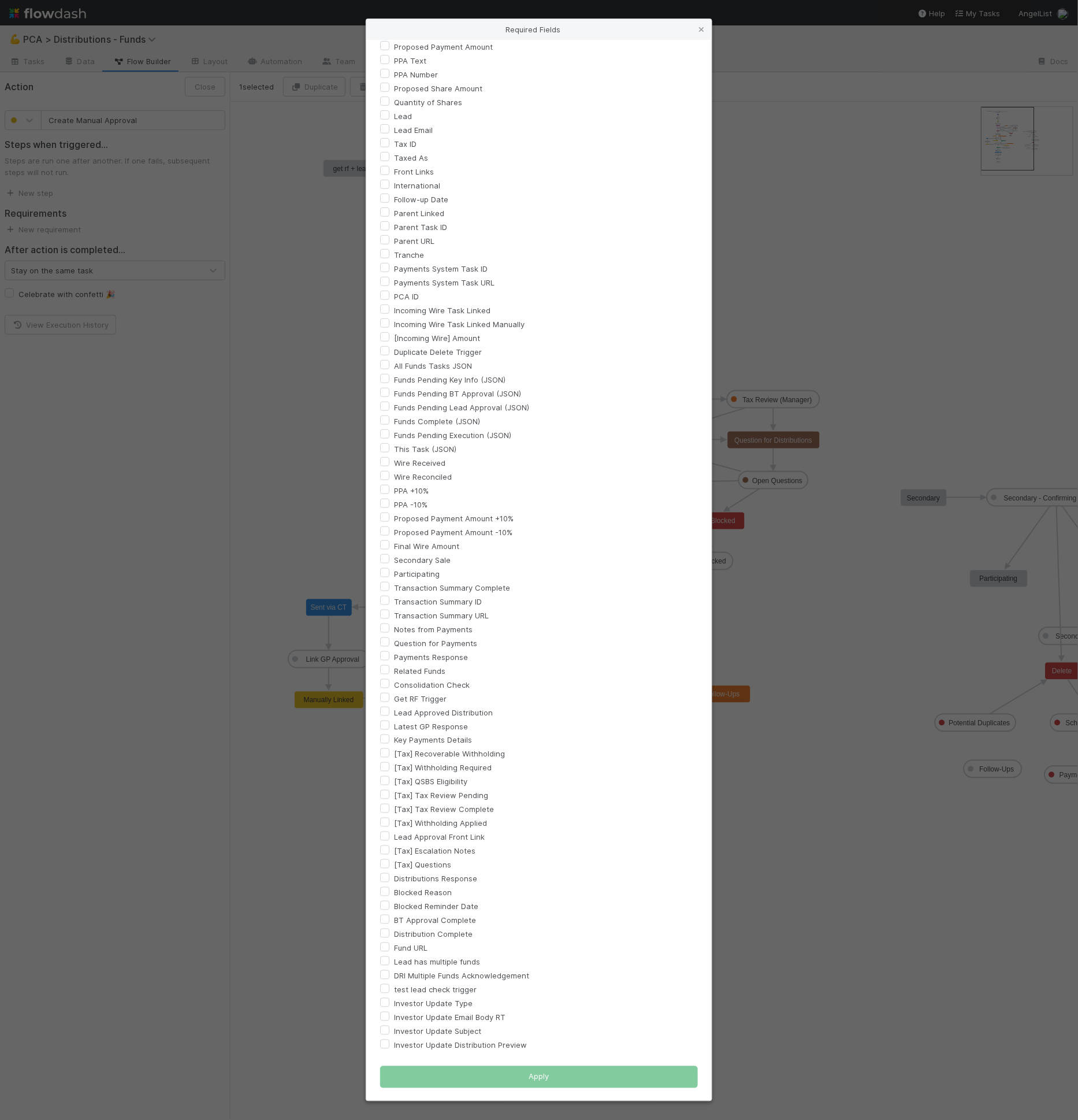
click at [420, 1002] on label "Investor Update Type" at bounding box center [433, 1003] width 78 height 14
click at [389, 1002] on input "Investor Update Type" at bounding box center [384, 1001] width 9 height 10
checkbox input "true"
click at [500, 1074] on button "Apply" at bounding box center [539, 1077] width 318 height 22
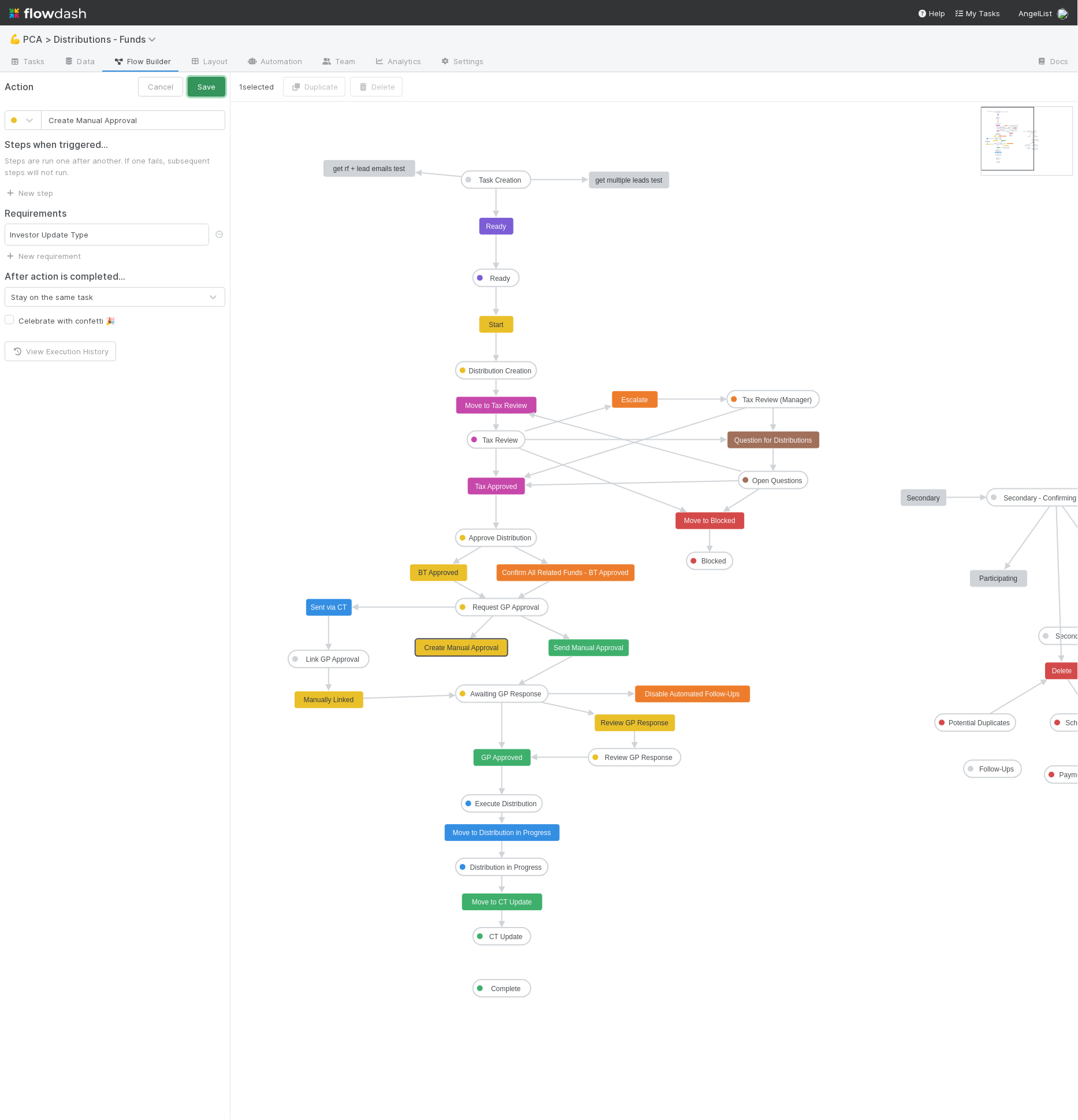
click at [204, 86] on button "Save" at bounding box center [207, 86] width 38 height 19
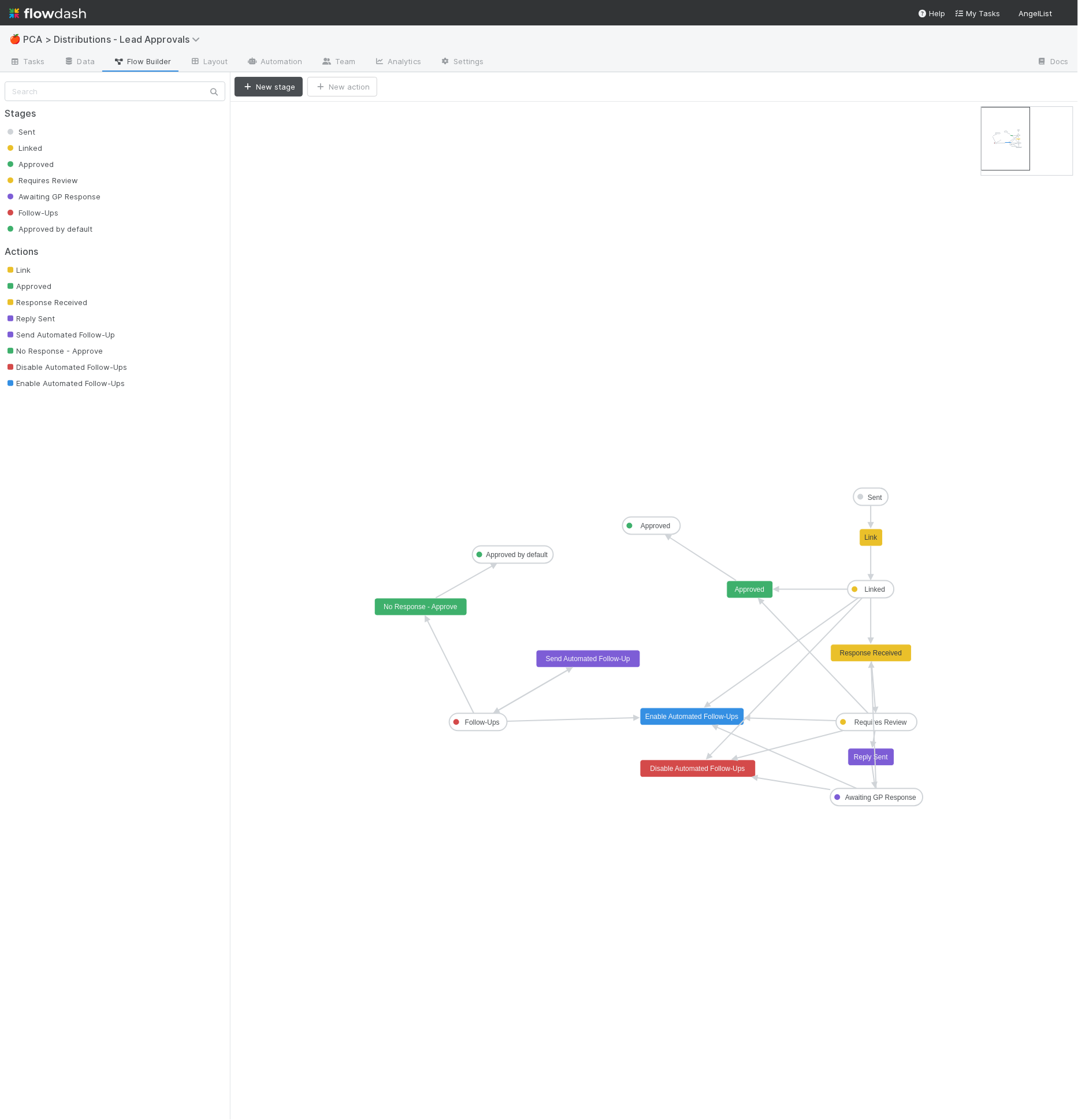
click at [872, 589] on text "Linked" at bounding box center [874, 590] width 20 height 8
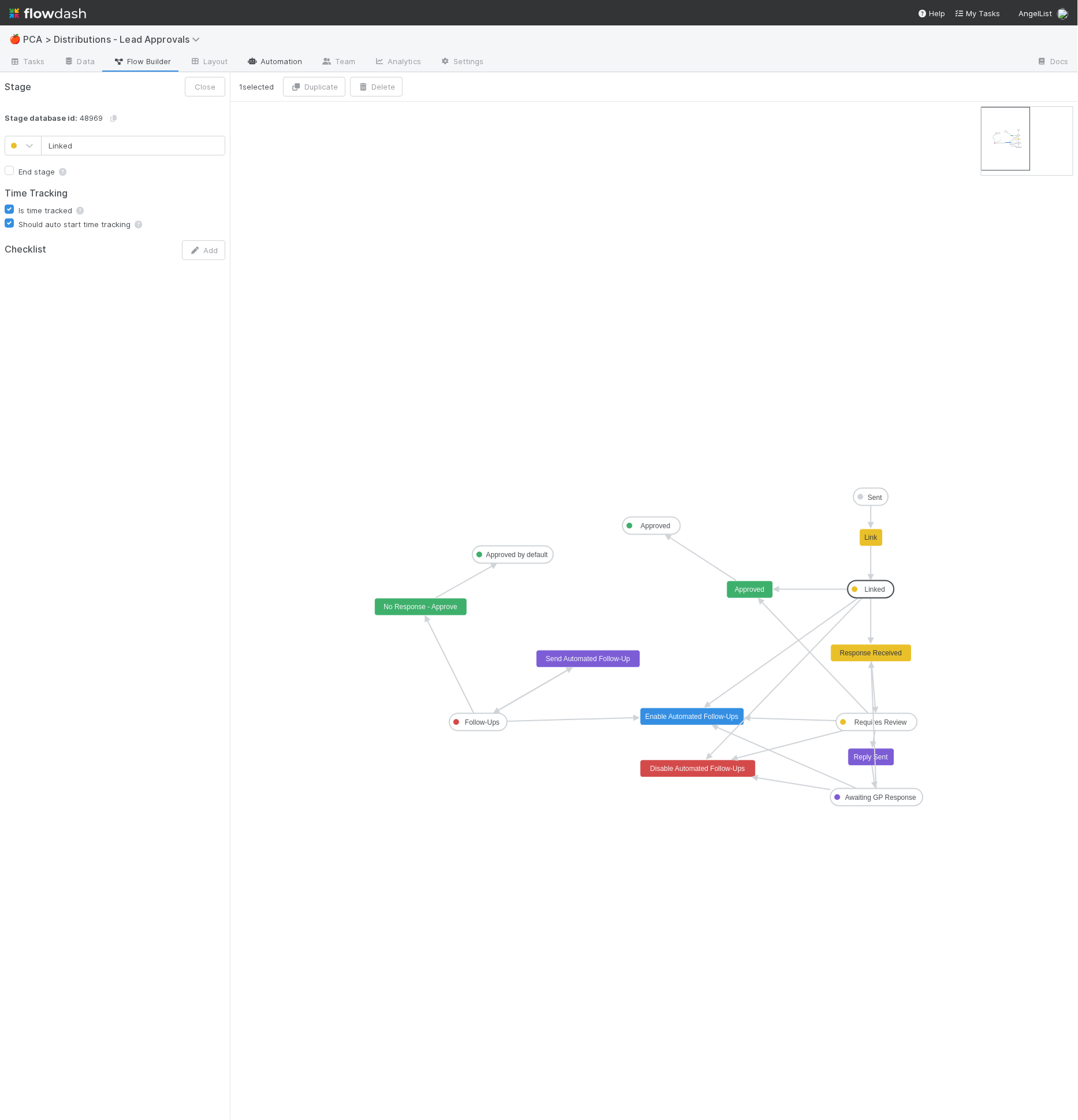
click at [257, 64] on link "Automation" at bounding box center [275, 62] width 75 height 18
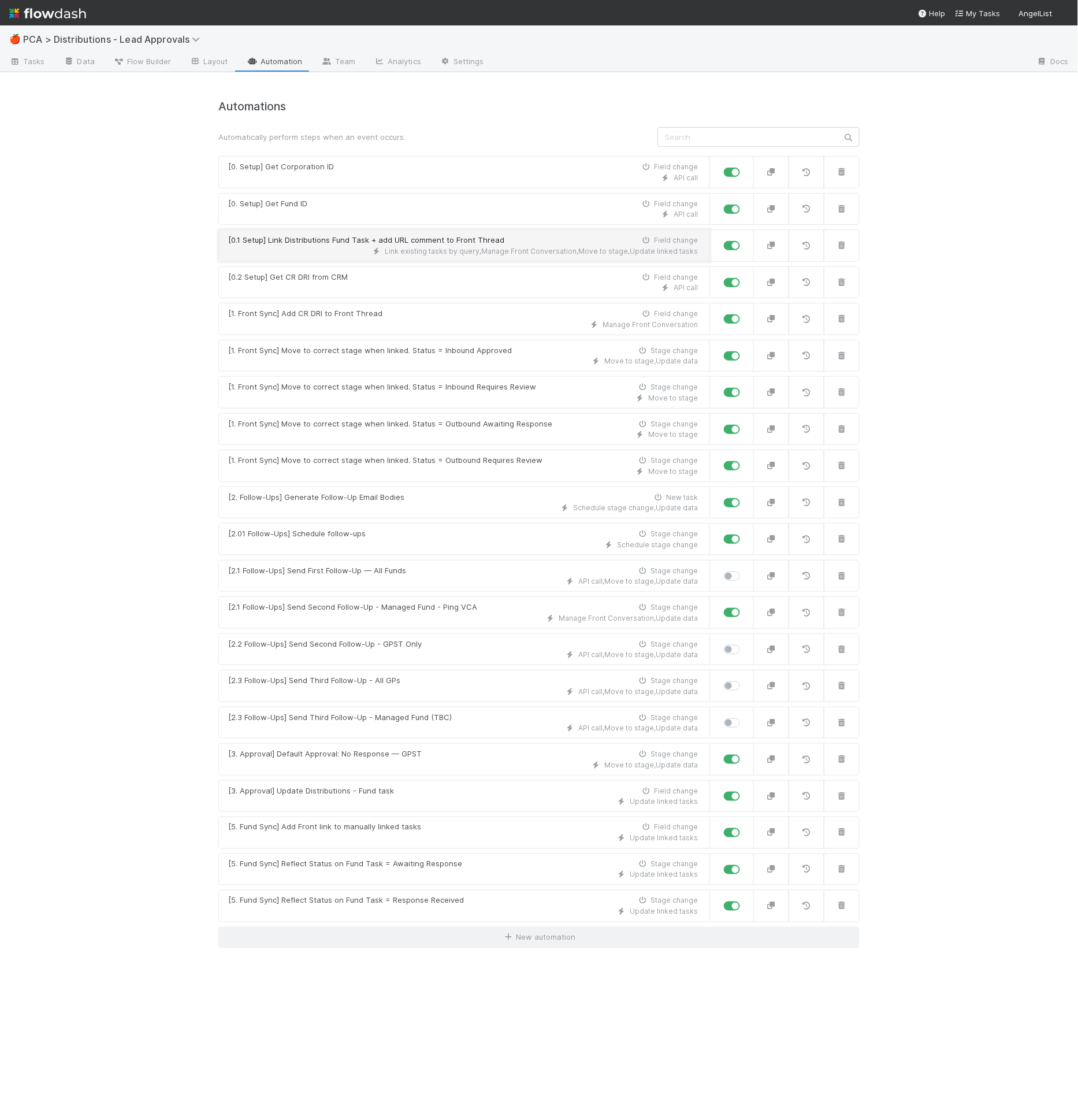
click at [375, 254] on div "Link existing tasks by query , Manage Front Conversation , Move to stage , Upda…" at bounding box center [463, 251] width 470 height 10
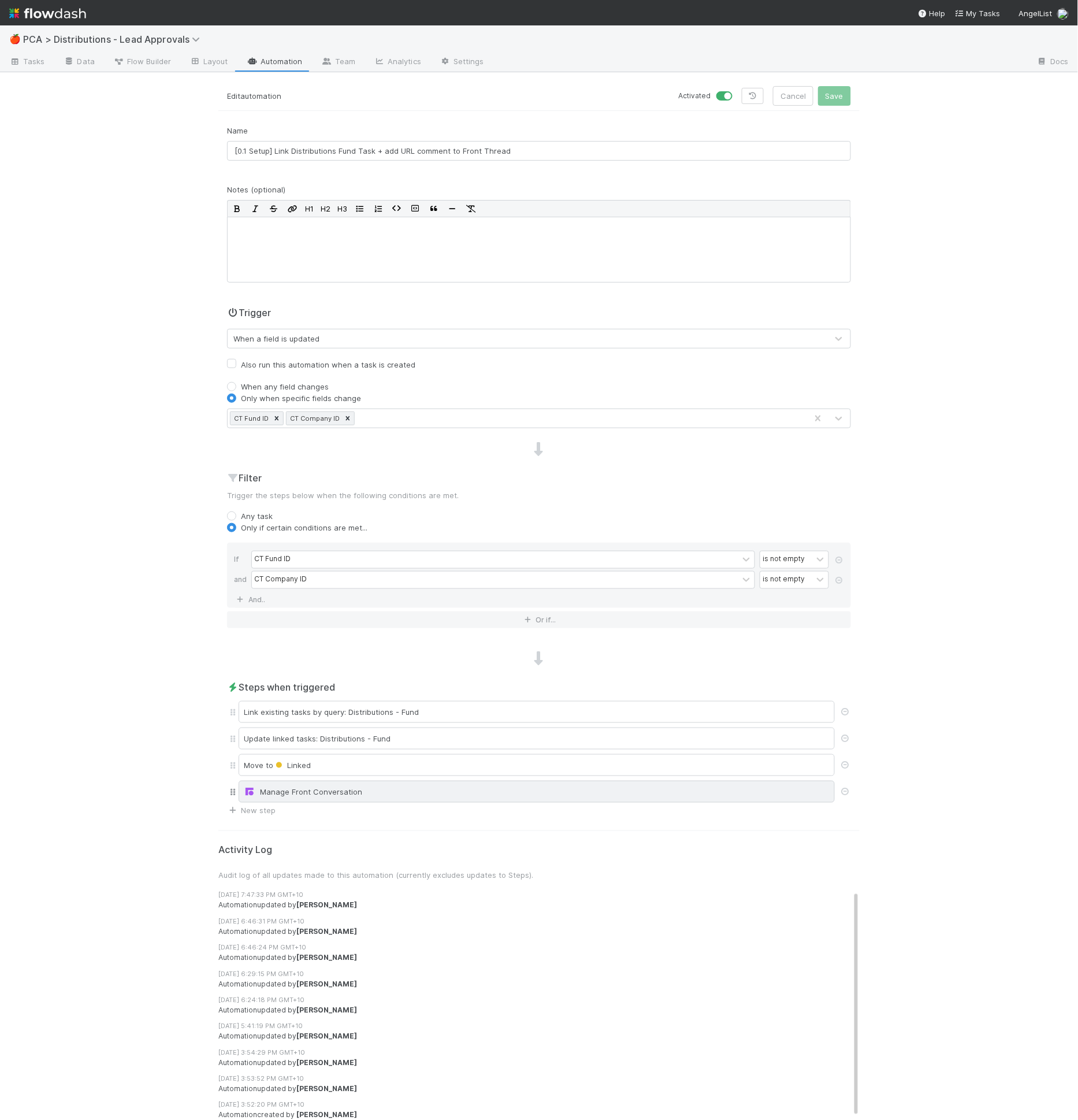
click at [344, 791] on div "Manage Front Conversation" at bounding box center [537, 791] width 586 height 12
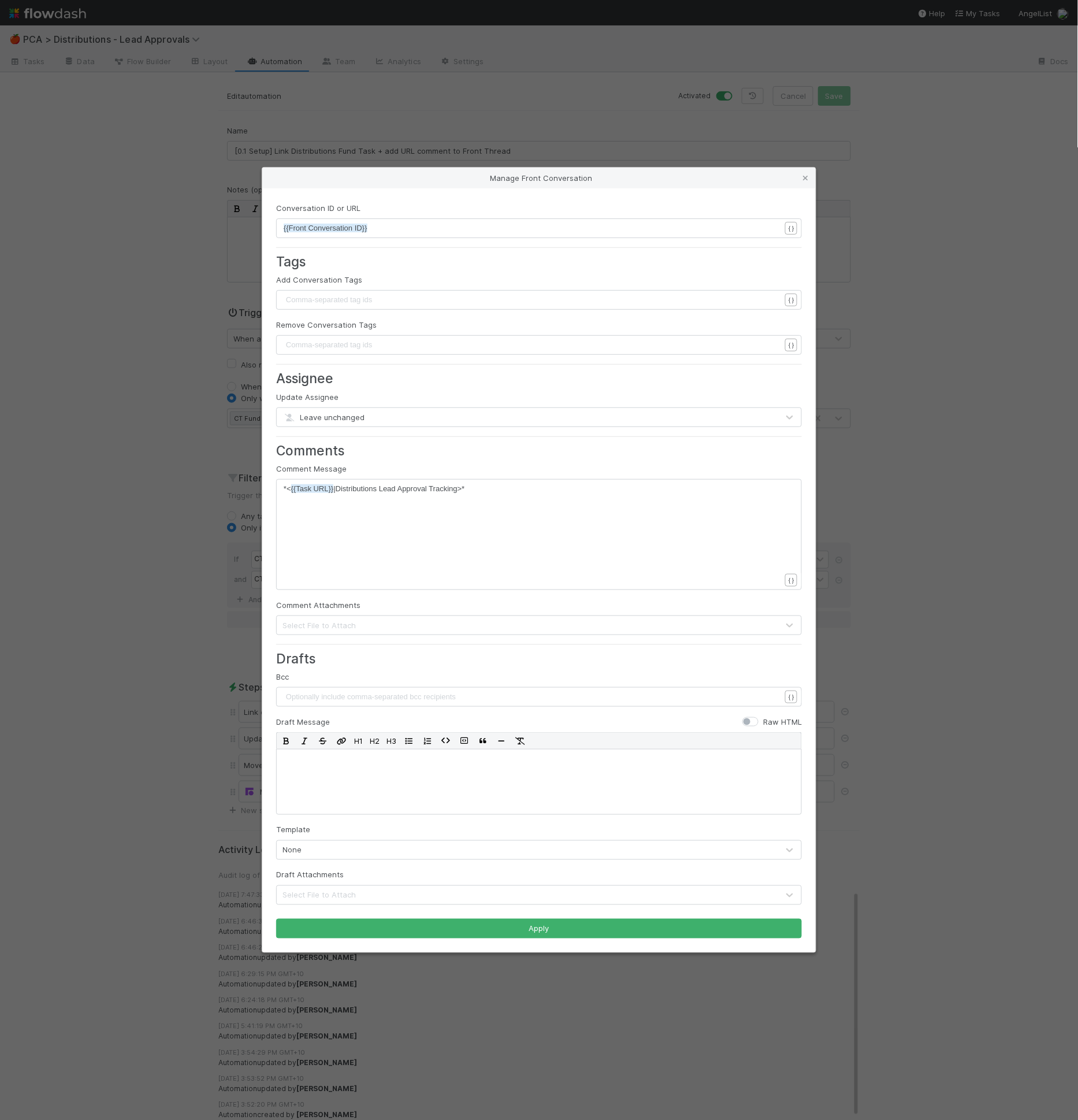
scroll to position [4, 0]
click at [468, 496] on div "xxxxxxxxxx *< {{Task URL}} |Distributions Lead Approval Tracking>*" at bounding box center [547, 548] width 526 height 132
click at [810, 176] on icon at bounding box center [805, 178] width 12 height 7
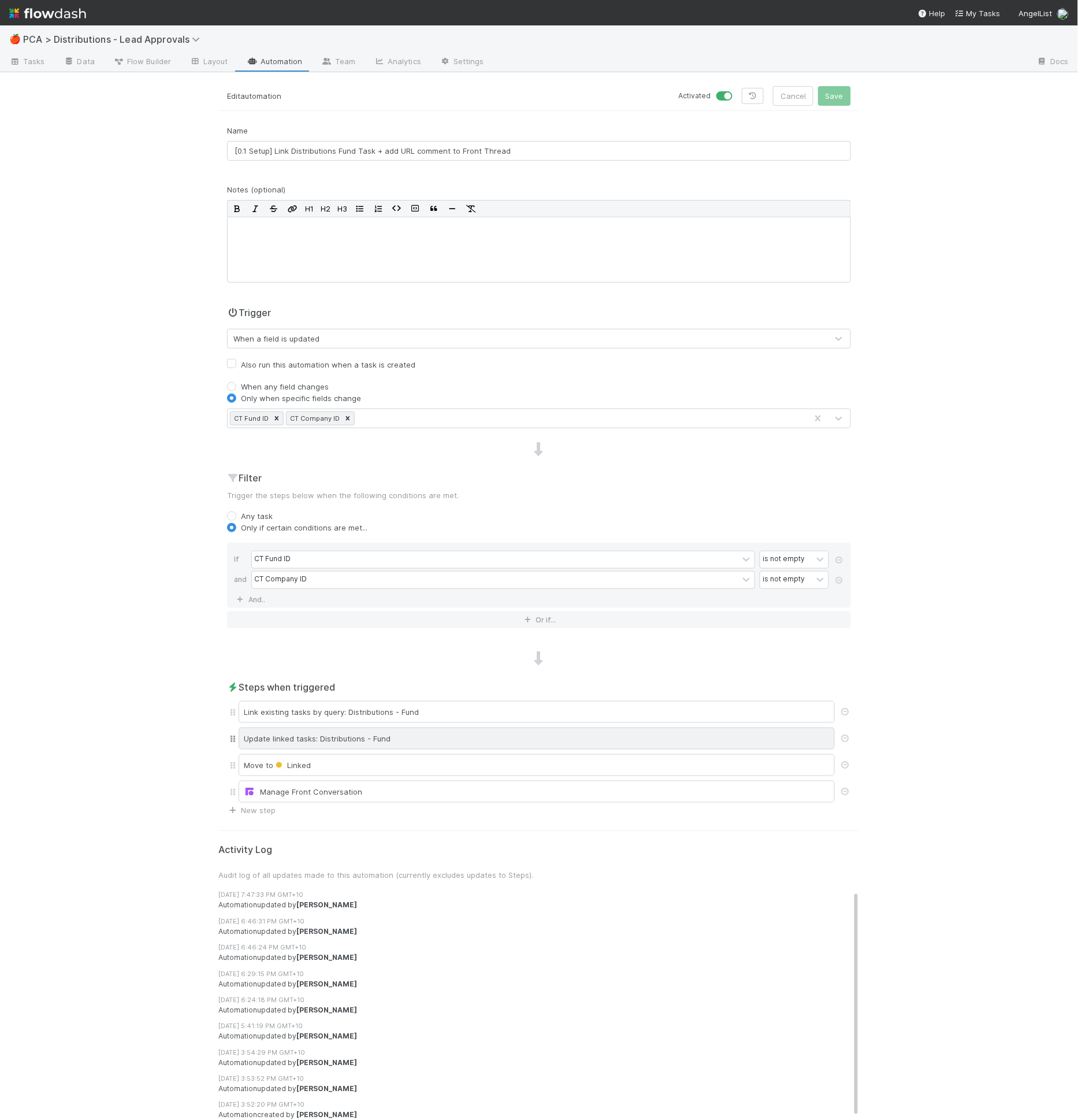
click at [345, 739] on div "Update linked tasks: Distributions - Fund" at bounding box center [536, 738] width 596 height 22
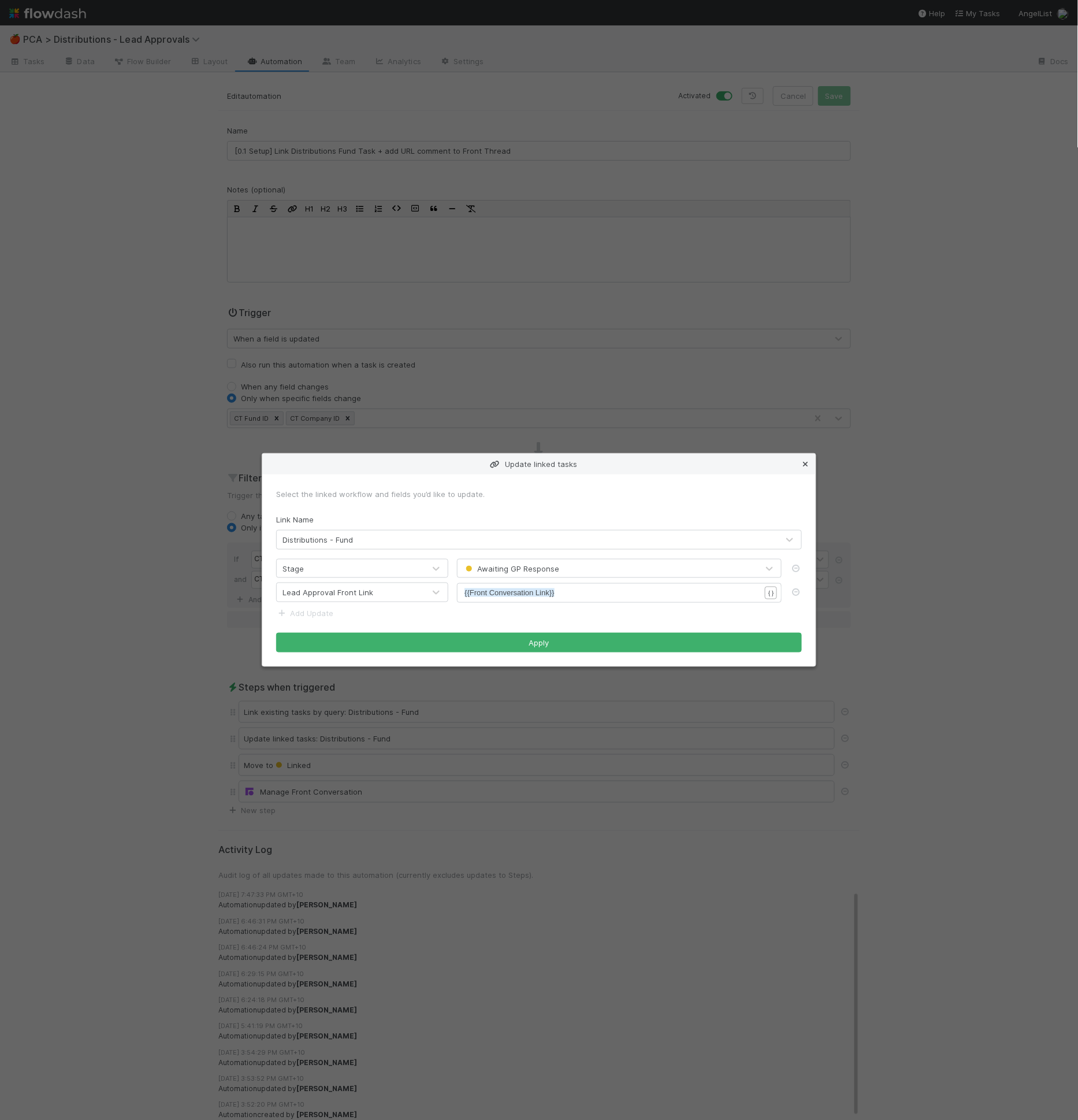
click at [810, 466] on icon at bounding box center [805, 464] width 12 height 7
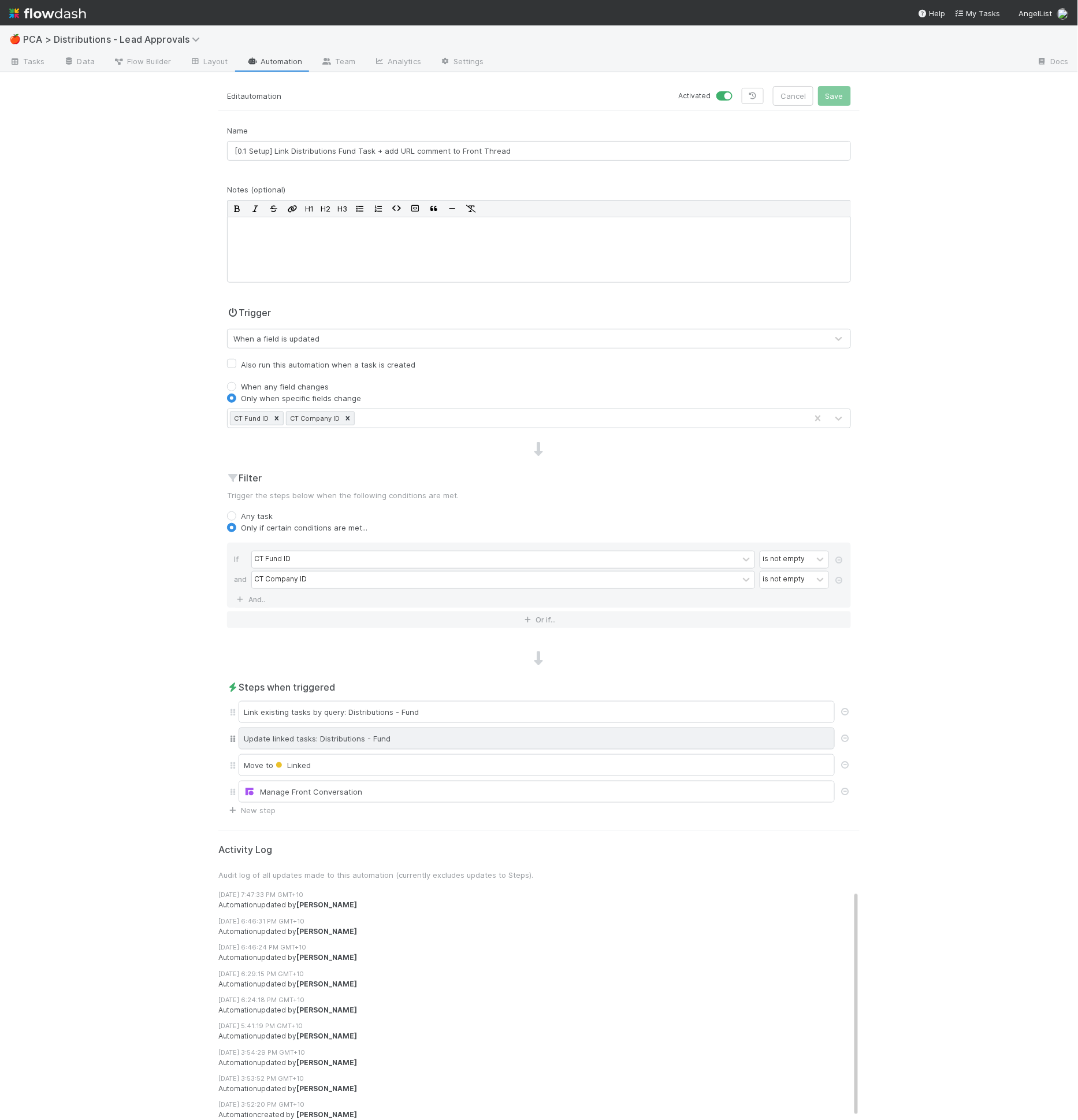
click at [412, 730] on div "Update linked tasks: Distributions - Fund" at bounding box center [536, 738] width 596 height 22
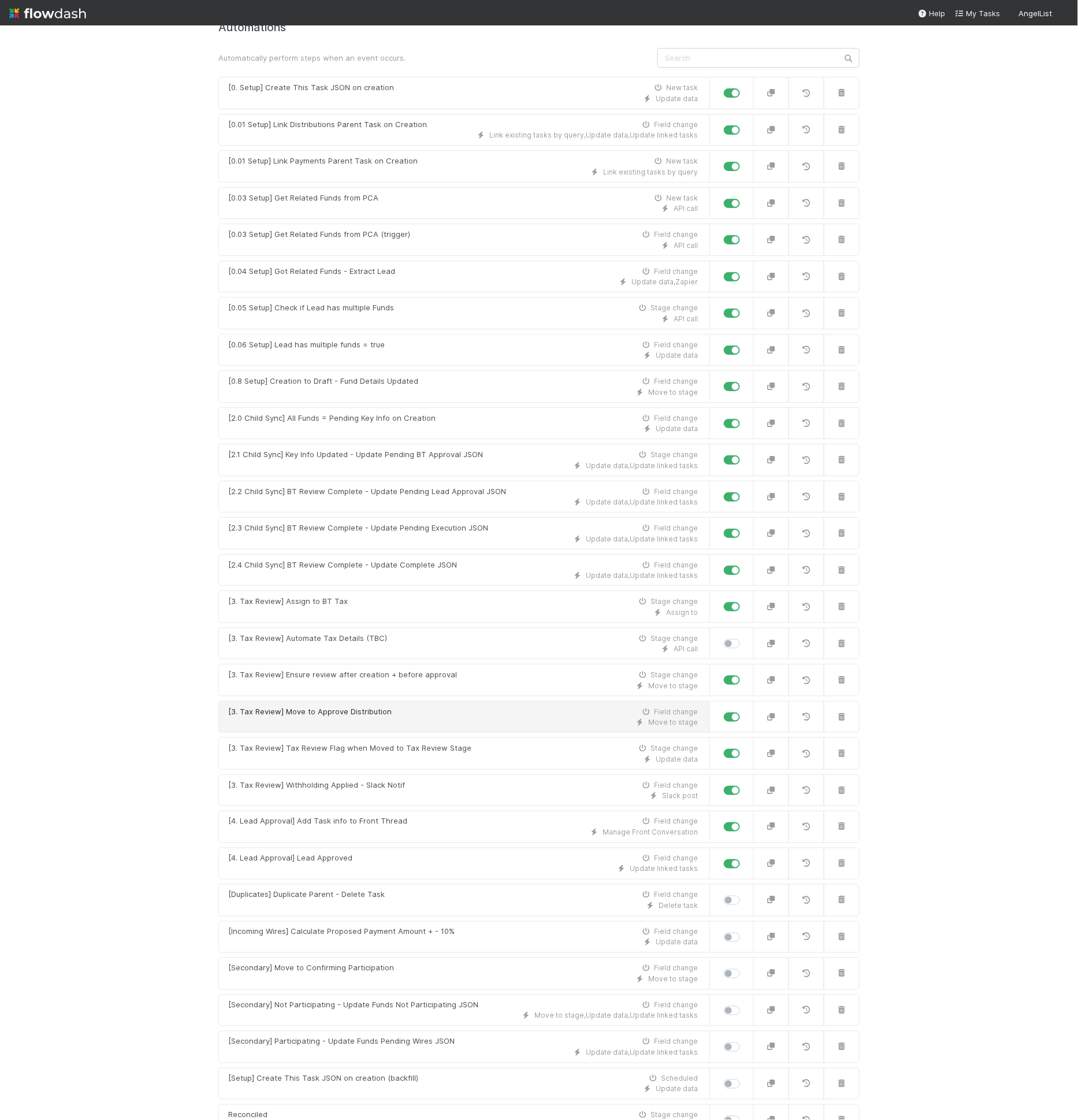
scroll to position [142, 0]
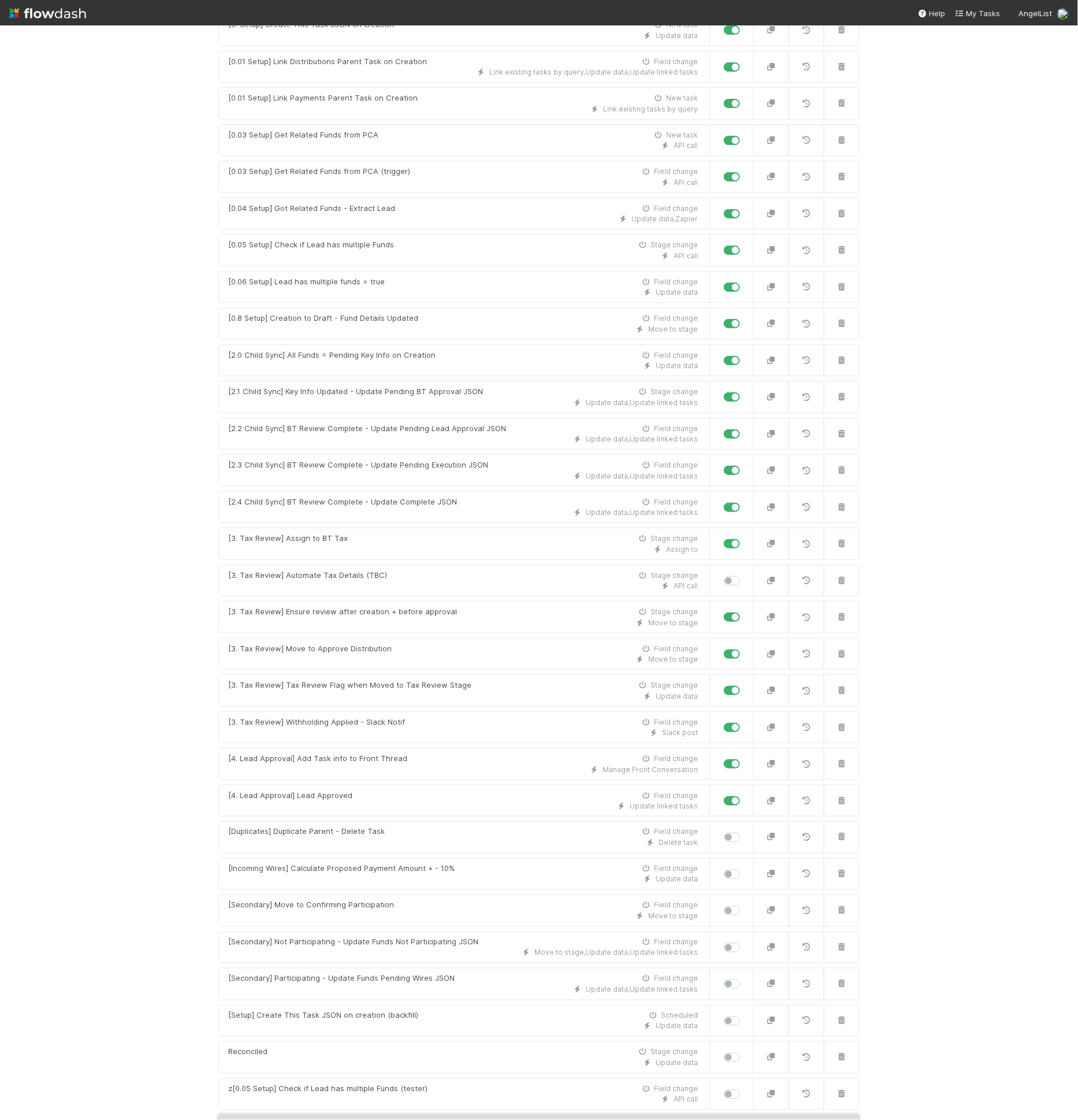
click at [383, 1115] on link "New automation" at bounding box center [539, 1125] width 641 height 22
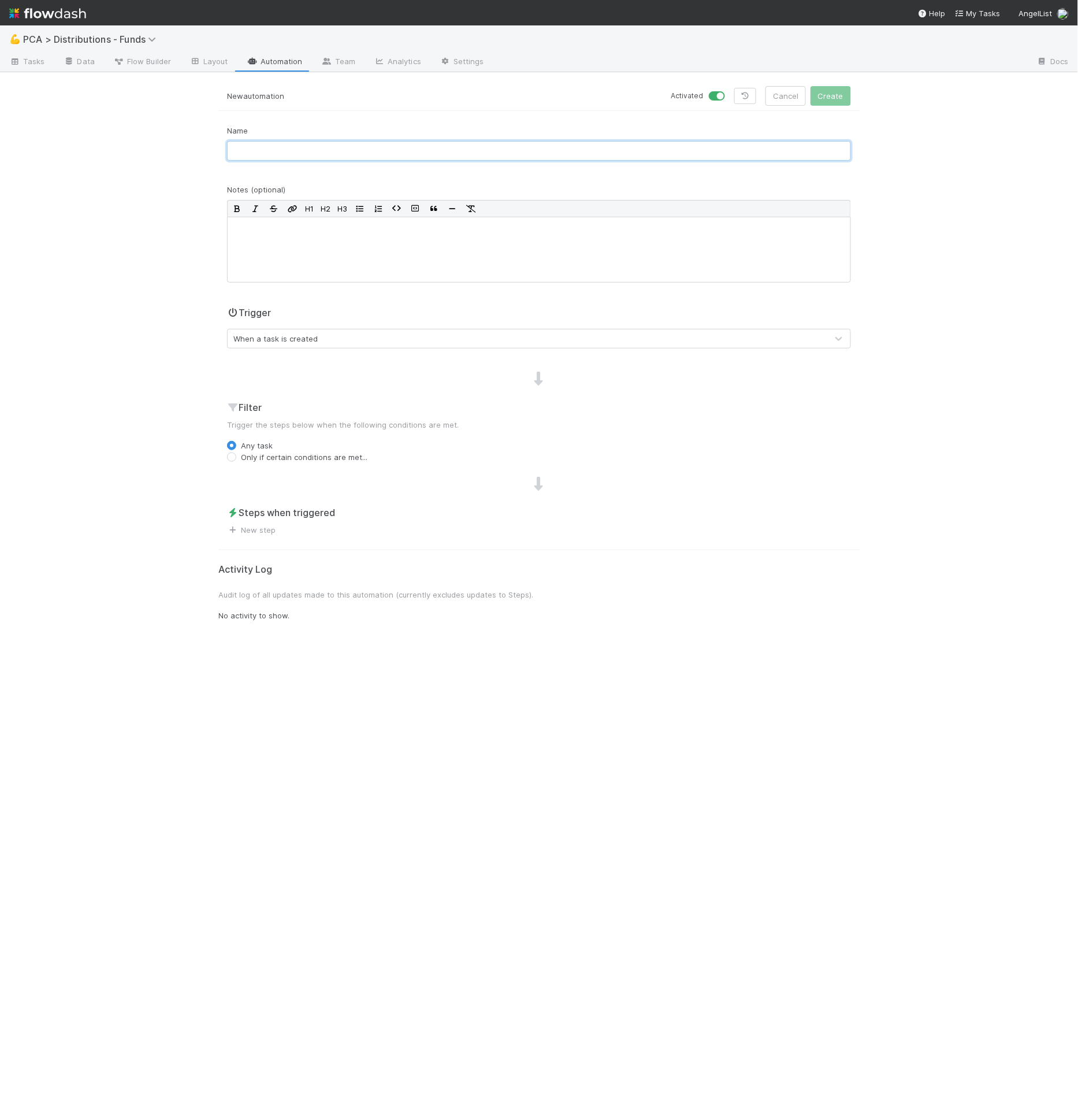
click at [260, 151] on input "text" at bounding box center [539, 151] width 624 height 19
click at [304, 148] on input "[4.0 Lead Approval] Manual Approval" at bounding box center [539, 151] width 624 height 19
click at [307, 151] on input "[4.0 Lead Approval] Manual Approval" at bounding box center [539, 151] width 624 height 19
click at [406, 158] on input "[4.0 Lead Approval] Generate Manual Approval" at bounding box center [539, 151] width 624 height 19
type input "[4.0 Lead Approval] Generate Manual Approval Email Body and Subject"
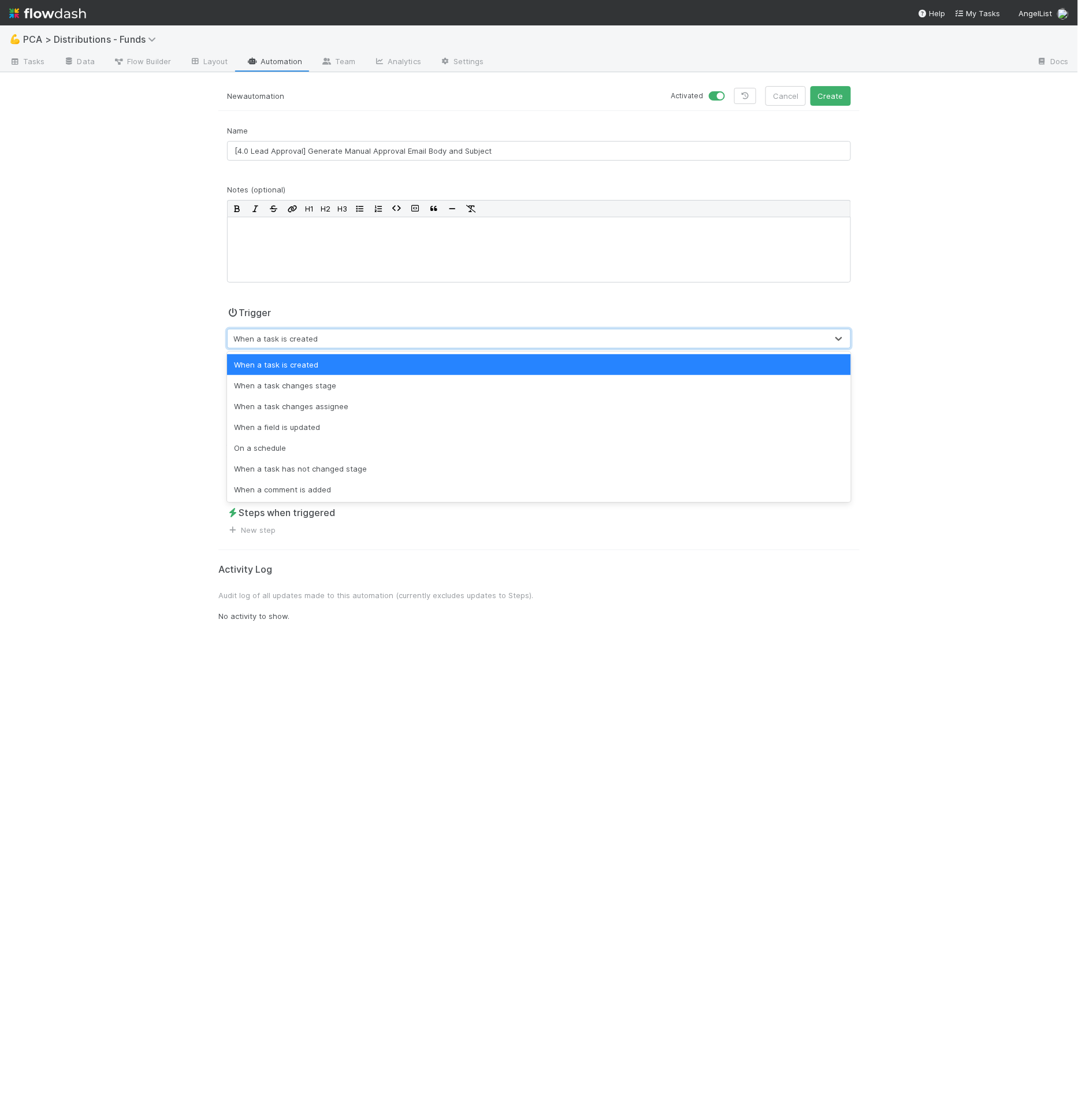
click at [350, 332] on div "When a task is created" at bounding box center [527, 339] width 599 height 18
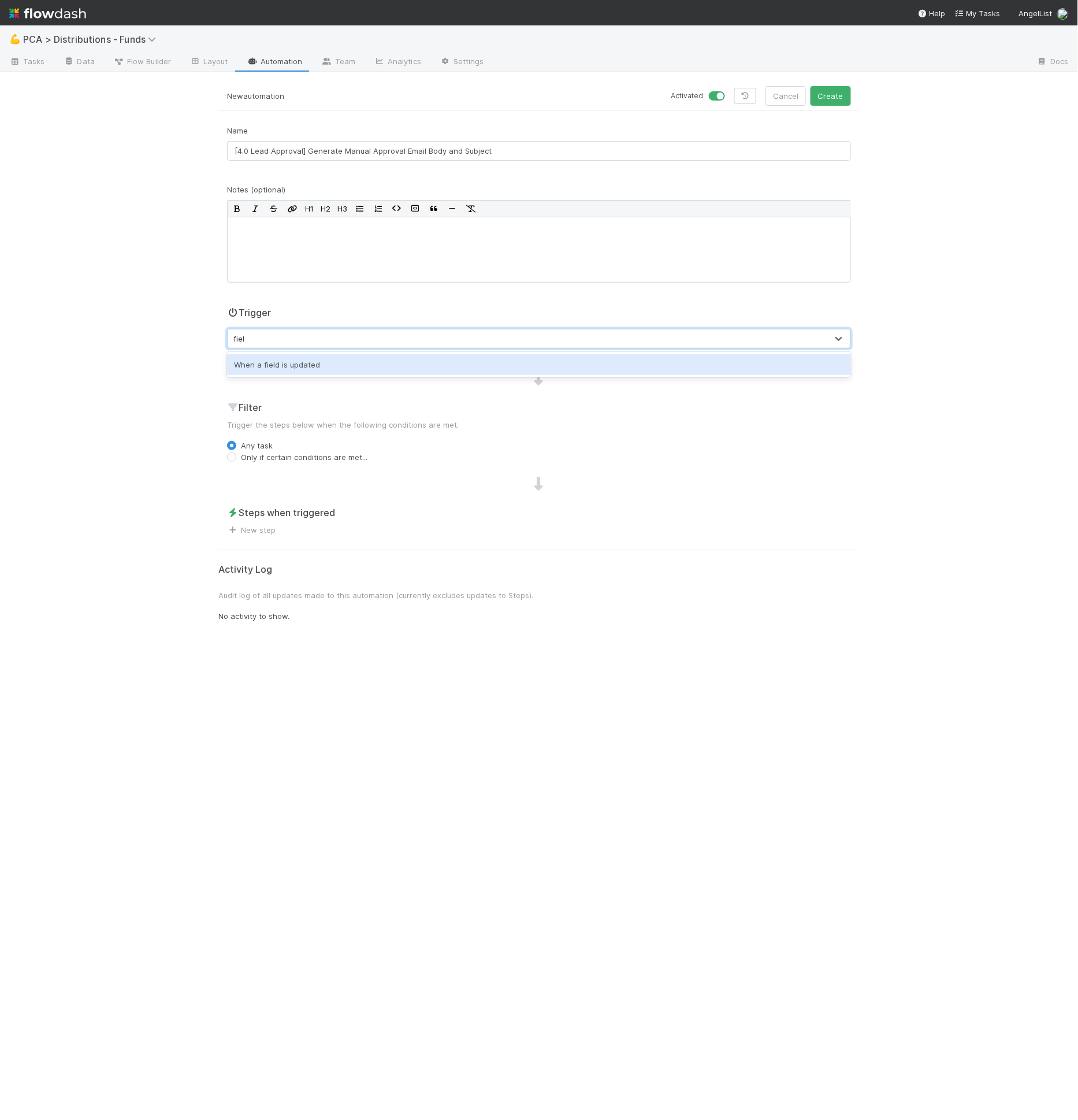
type input "field"
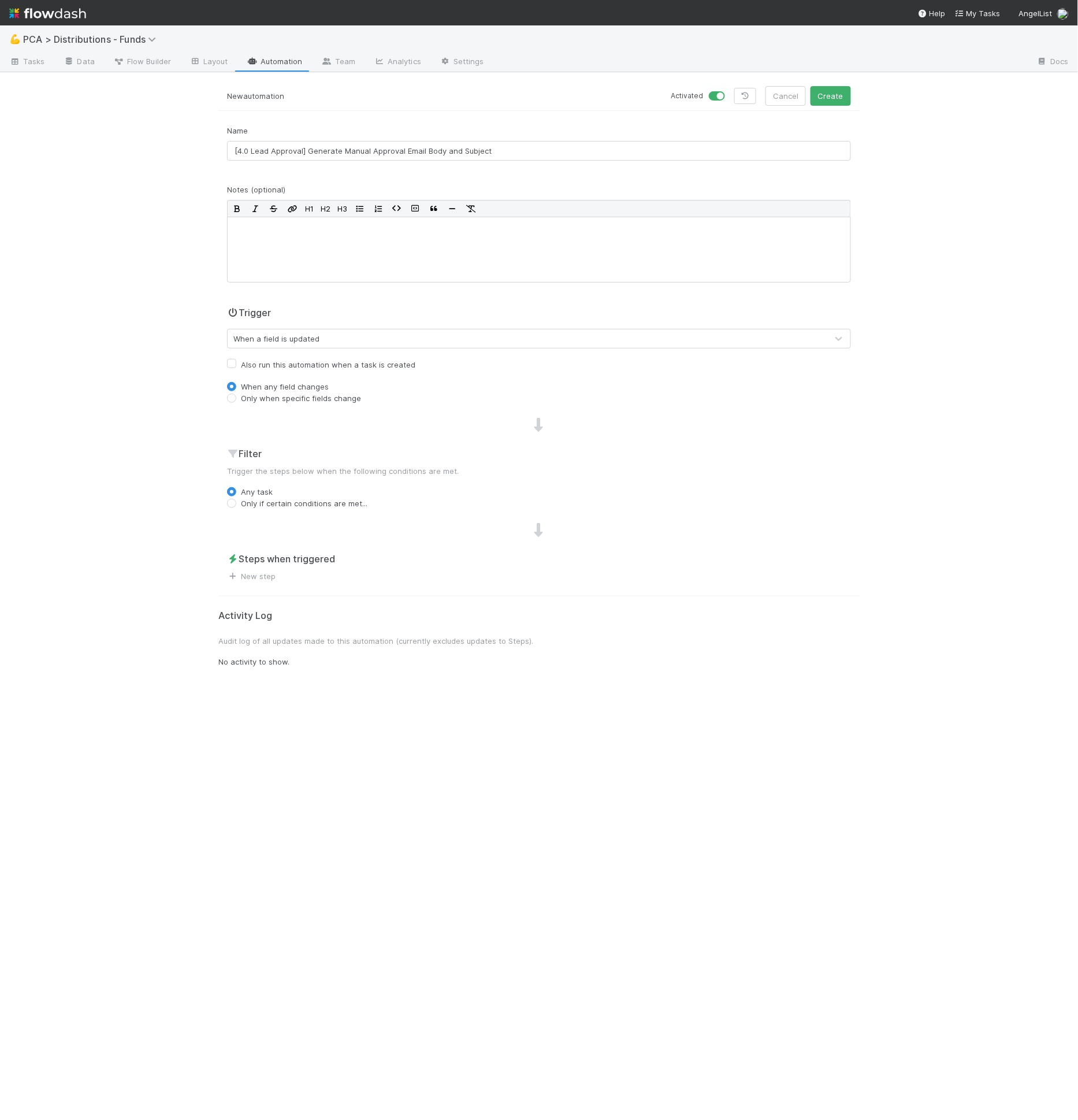
click at [331, 394] on label "Only when specific fields change" at bounding box center [301, 398] width 120 height 12
click at [237, 394] on input "Only when specific fields change" at bounding box center [231, 397] width 9 height 10
radio input "true"
click at [330, 415] on div "Type field name..." at bounding box center [527, 418] width 599 height 18
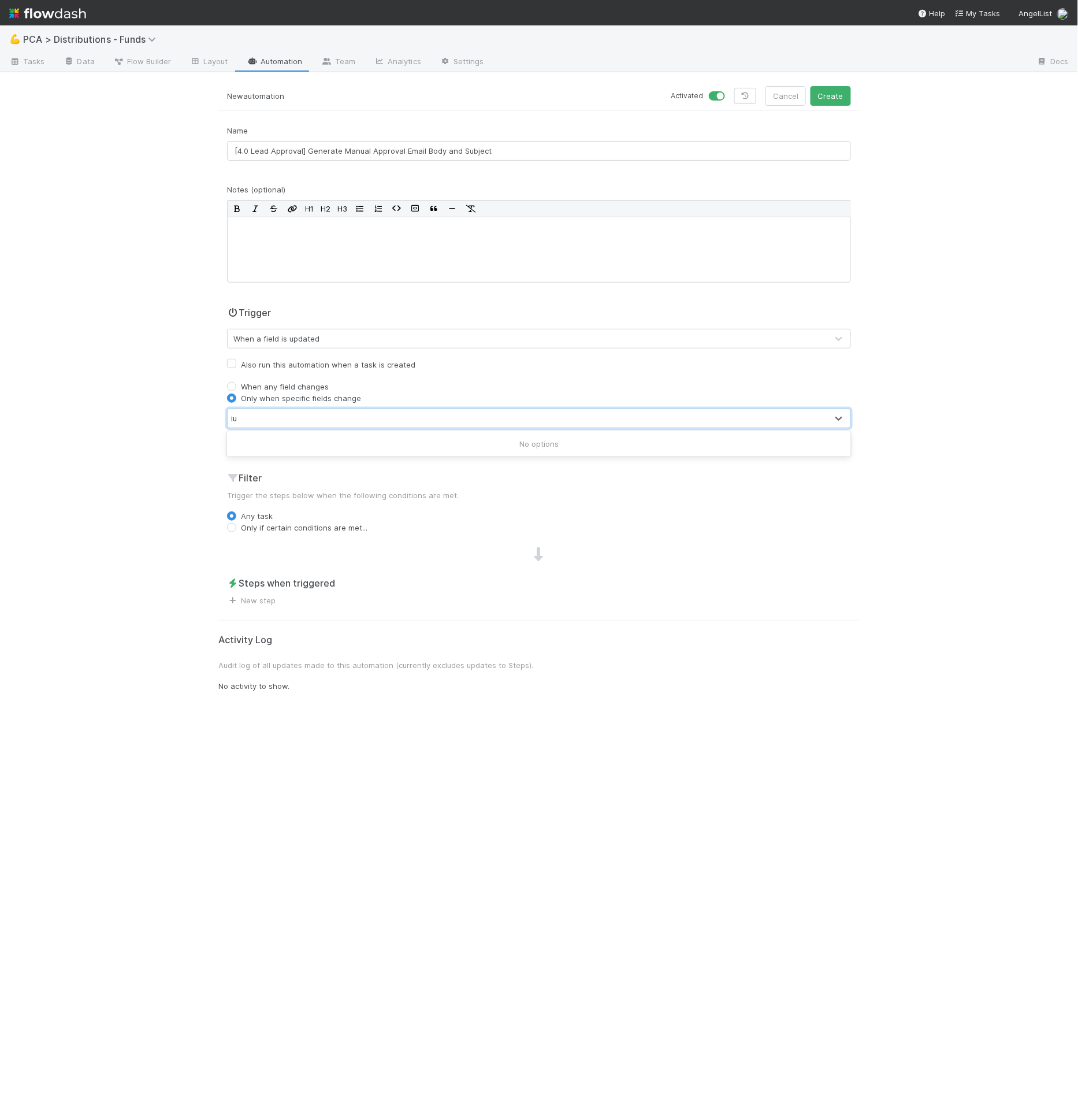
type input "i"
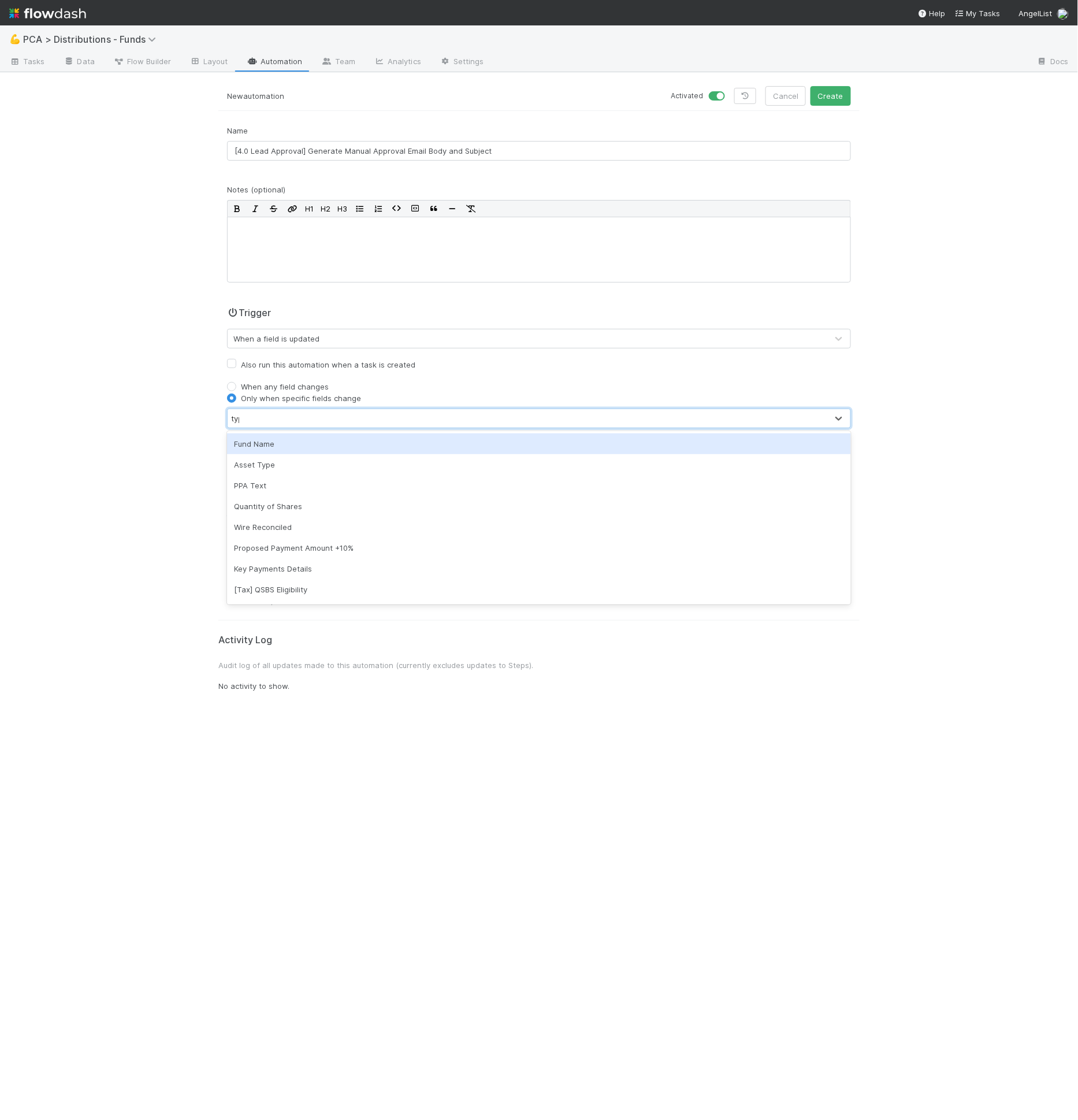
type input "type"
click at [380, 420] on div "type" at bounding box center [527, 418] width 599 height 18
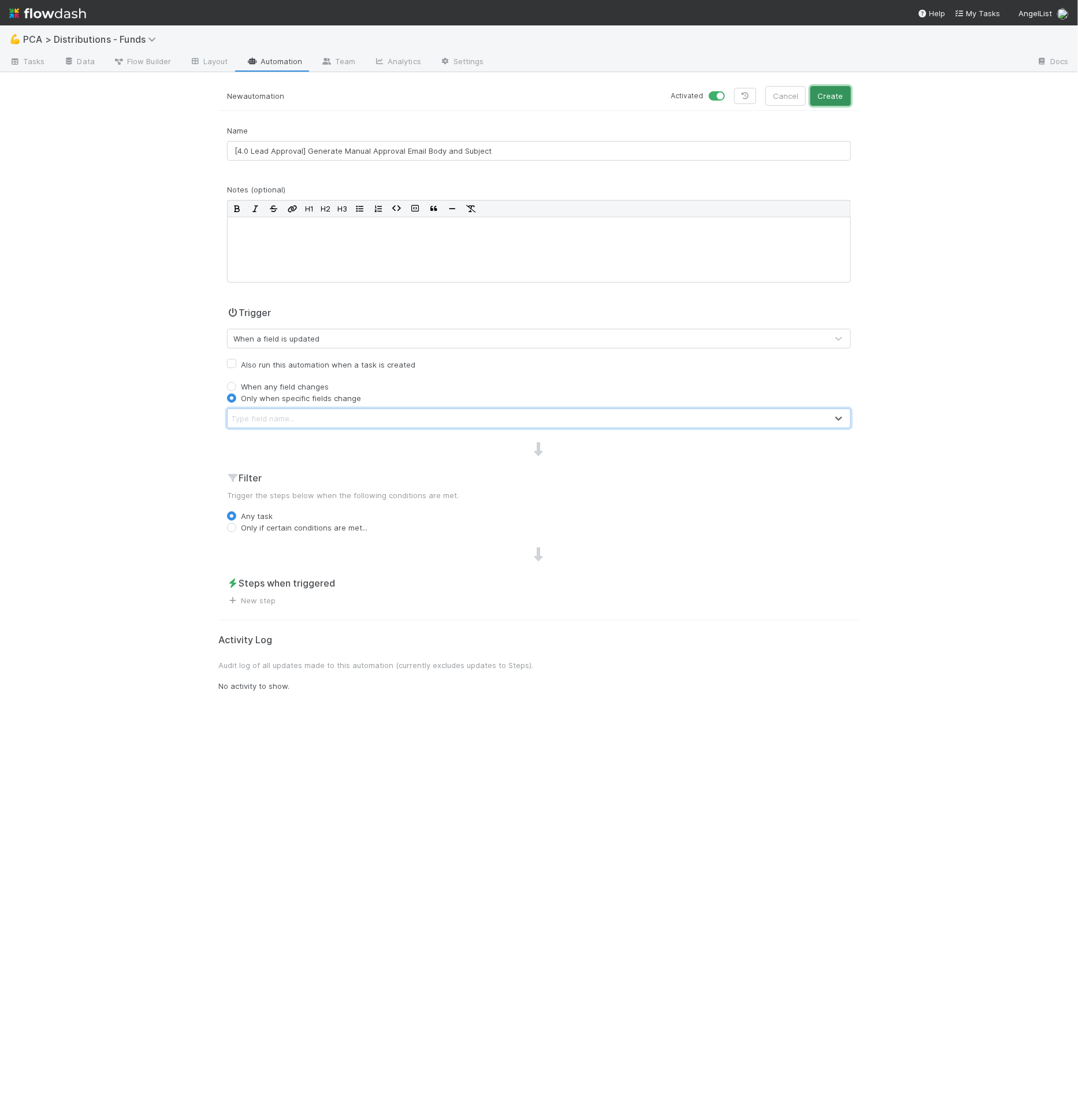
drag, startPoint x: 831, startPoint y: 95, endPoint x: 780, endPoint y: 145, distance: 71.4
click at [831, 95] on button "Create" at bounding box center [831, 96] width 41 height 19
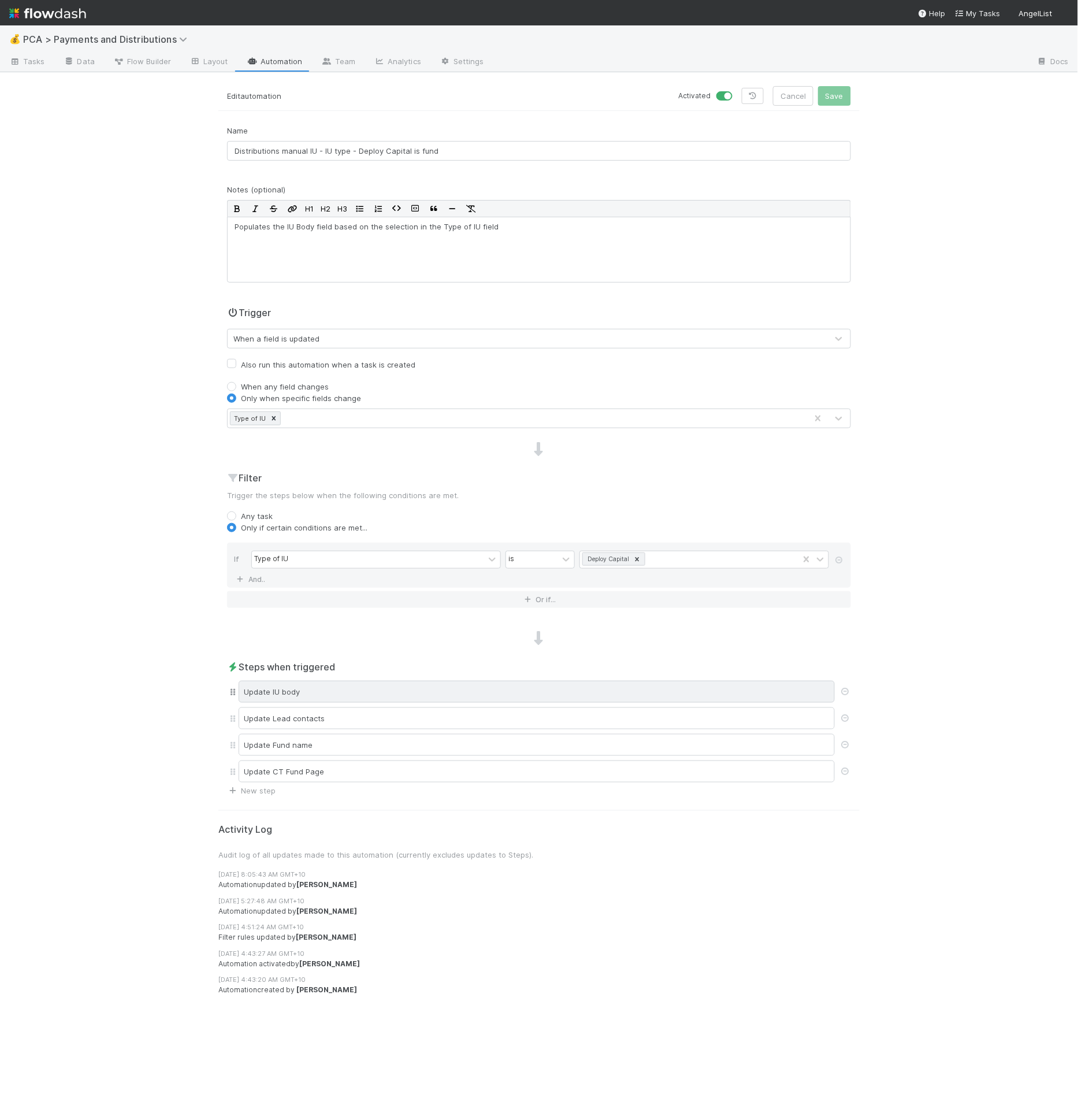
click at [417, 690] on div "Update IU body" at bounding box center [536, 691] width 596 height 22
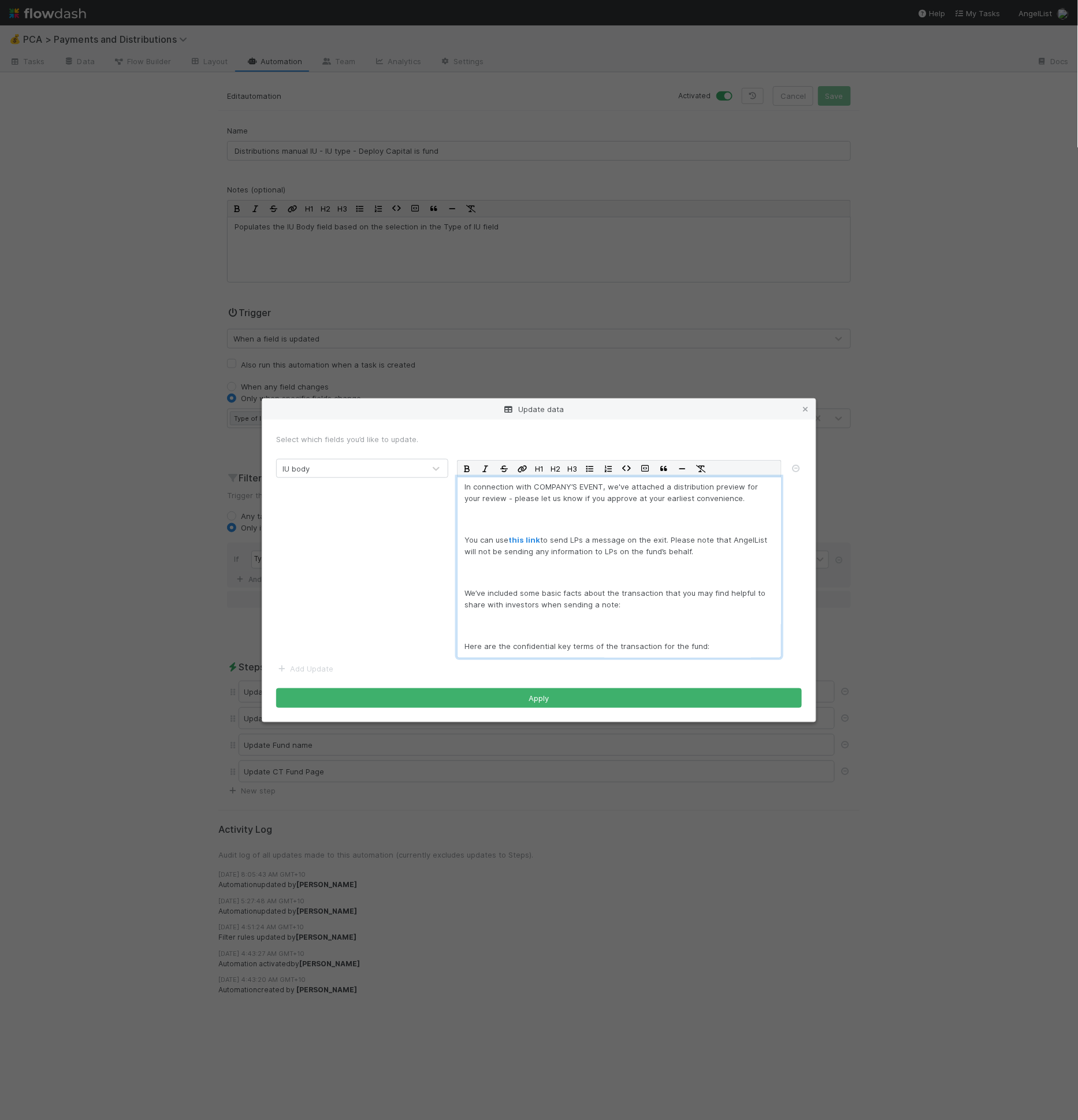
click at [565, 525] on div "In connection with COMPANY’S EVENT, we've attached a distribution preview for y…" at bounding box center [620, 567] width 325 height 181
click at [604, 505] on div "In connection with COMPANY’S EVENT, we've attached a distribution preview for y…" at bounding box center [620, 567] width 325 height 181
click at [808, 408] on icon at bounding box center [805, 409] width 12 height 7
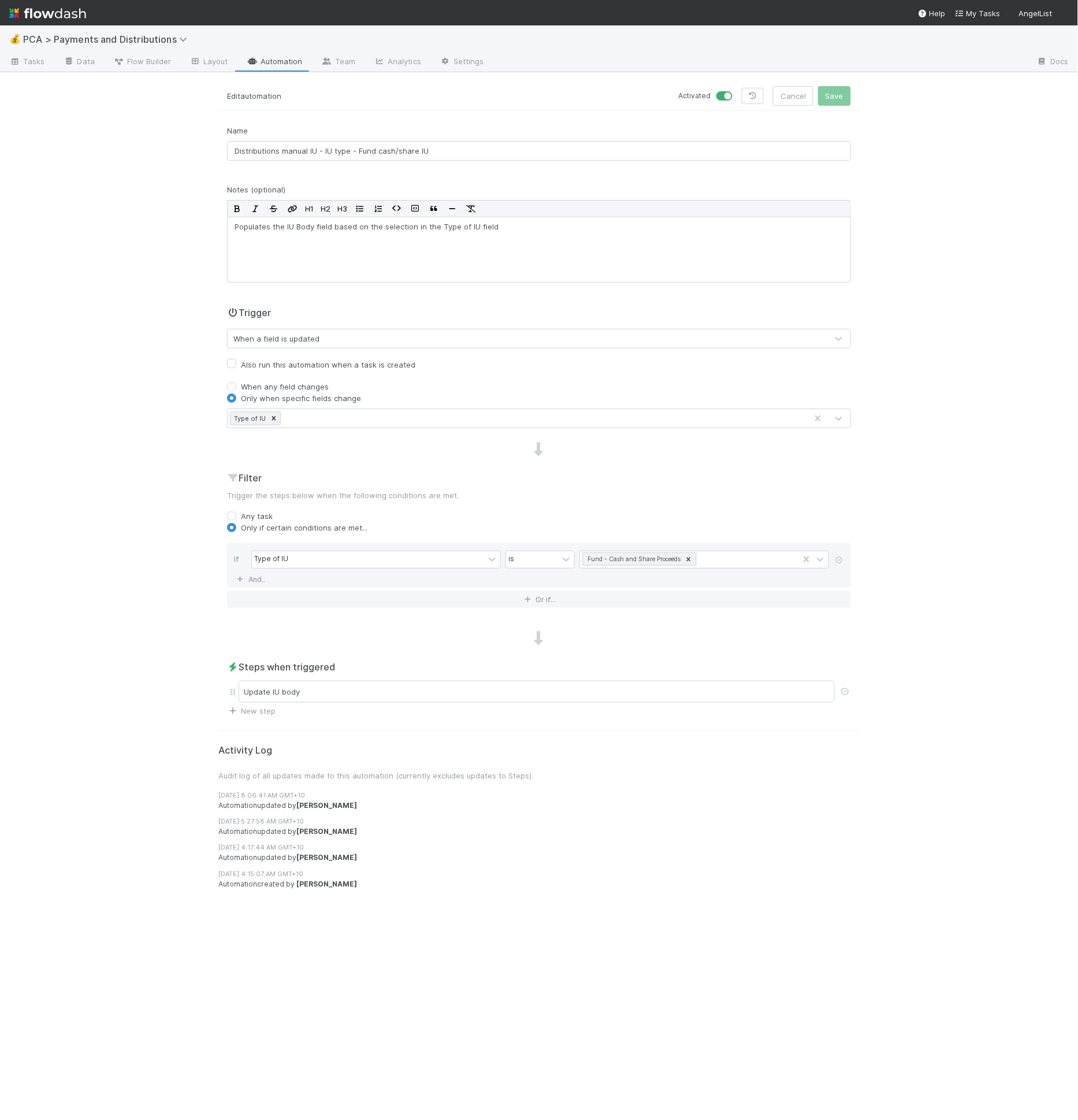
click at [539, 111] on form "Edit automation Activated Cancel Save Name Distributions manual IU - IU type - …" at bounding box center [539, 401] width 641 height 631
click at [512, 106] on div "Edit automation Activated Cancel Save" at bounding box center [539, 99] width 641 height 25
click at [747, 103] on div "Activated Cancel Save" at bounding box center [699, 96] width 303 height 19
click at [750, 100] on link at bounding box center [753, 95] width 22 height 16
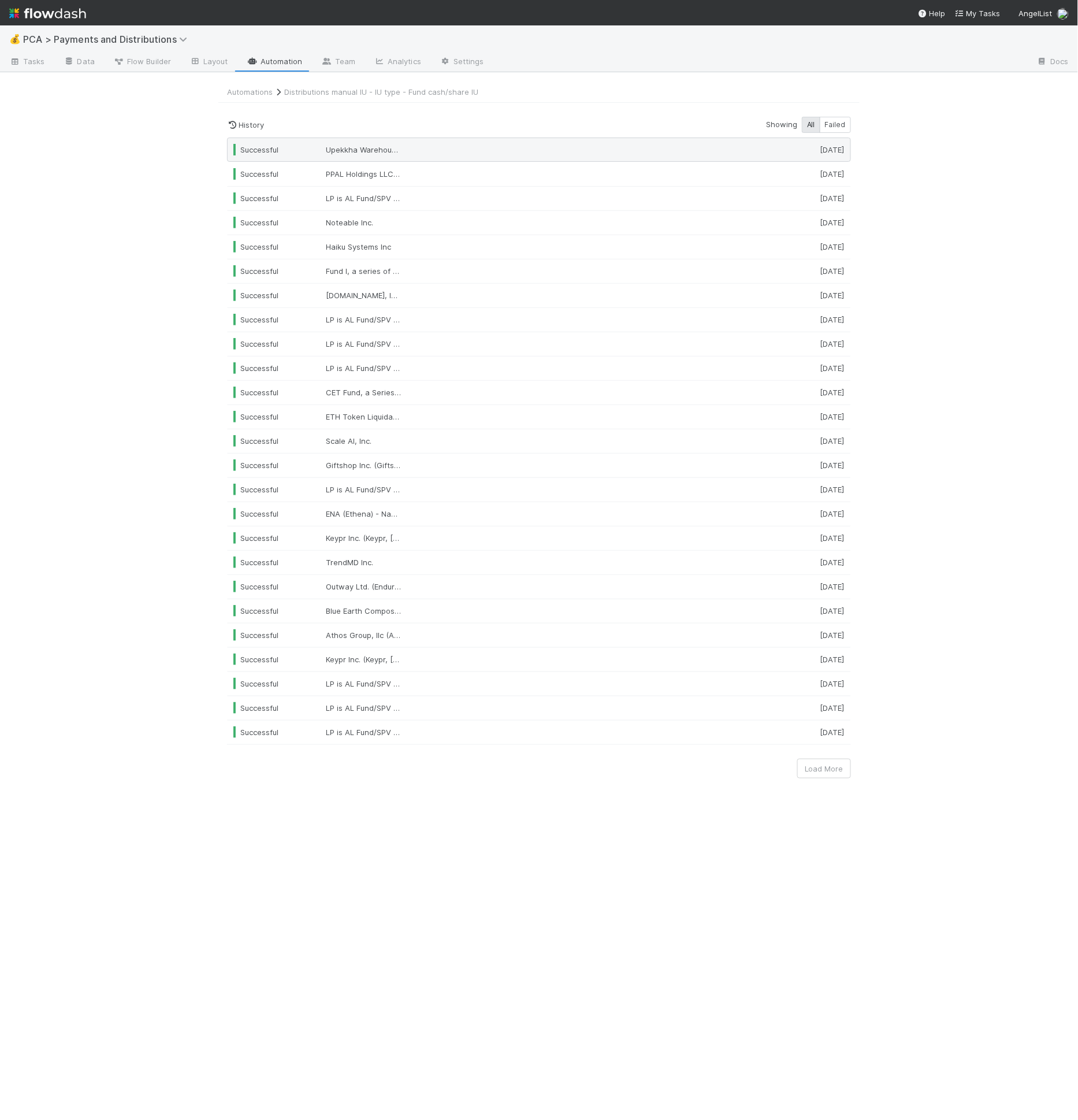
click at [551, 151] on div at bounding box center [597, 150] width 328 height 12
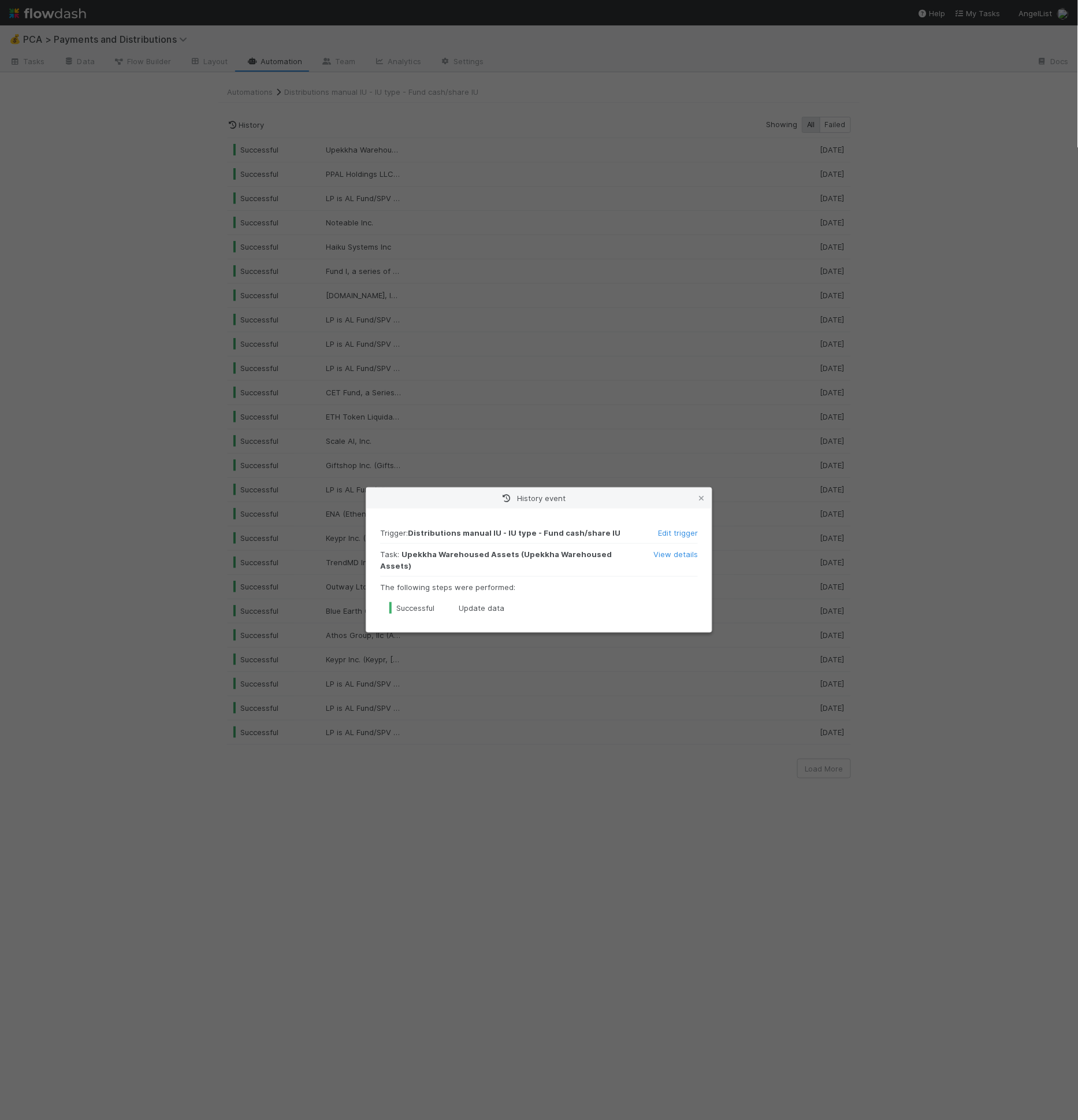
click at [706, 68] on div "History event Trigger : Distributions manual IU - IU type - Fund cash/share IU …" at bounding box center [539, 560] width 1078 height 1120
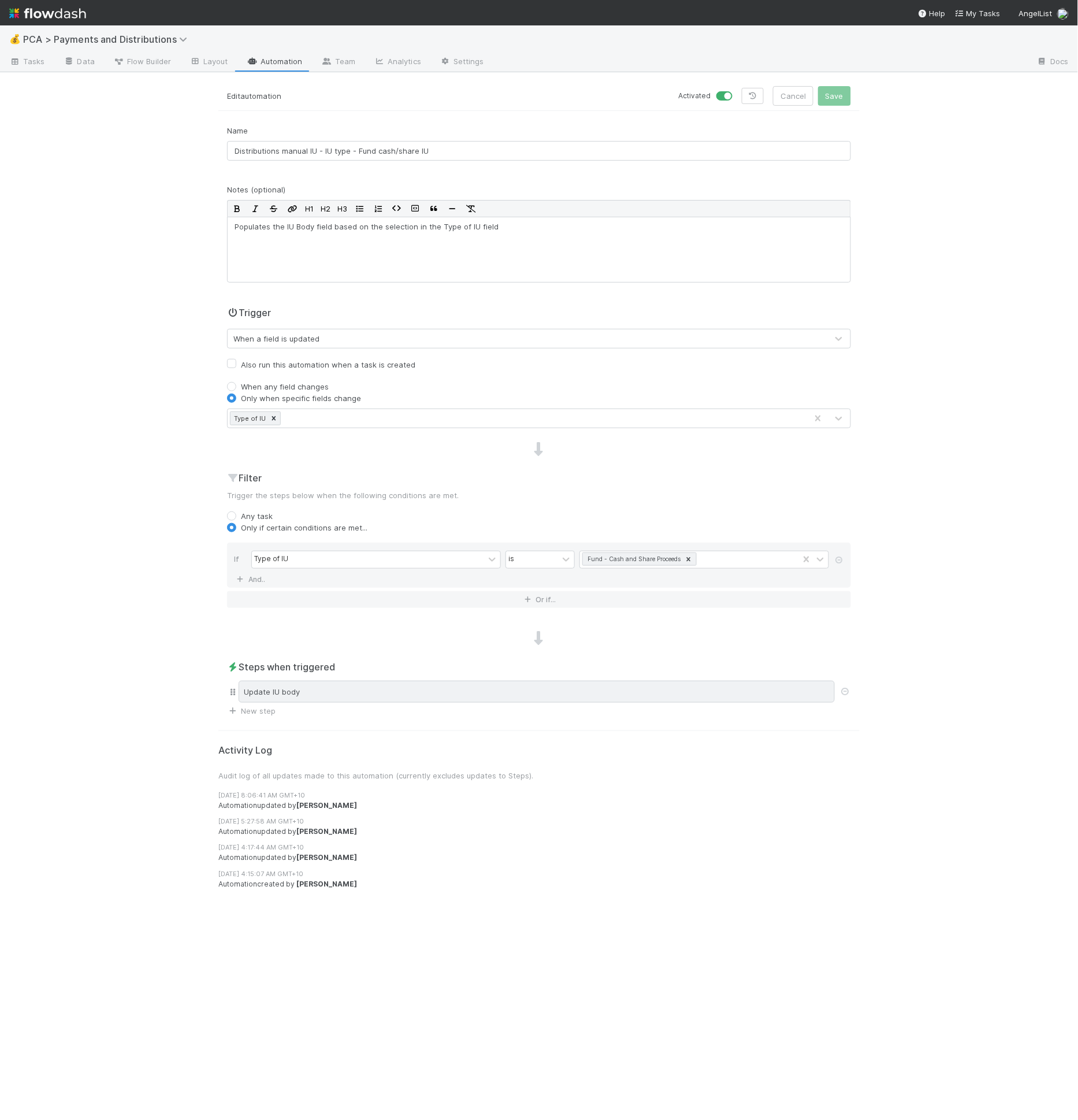
click at [528, 689] on div "Update IU body" at bounding box center [536, 691] width 596 height 22
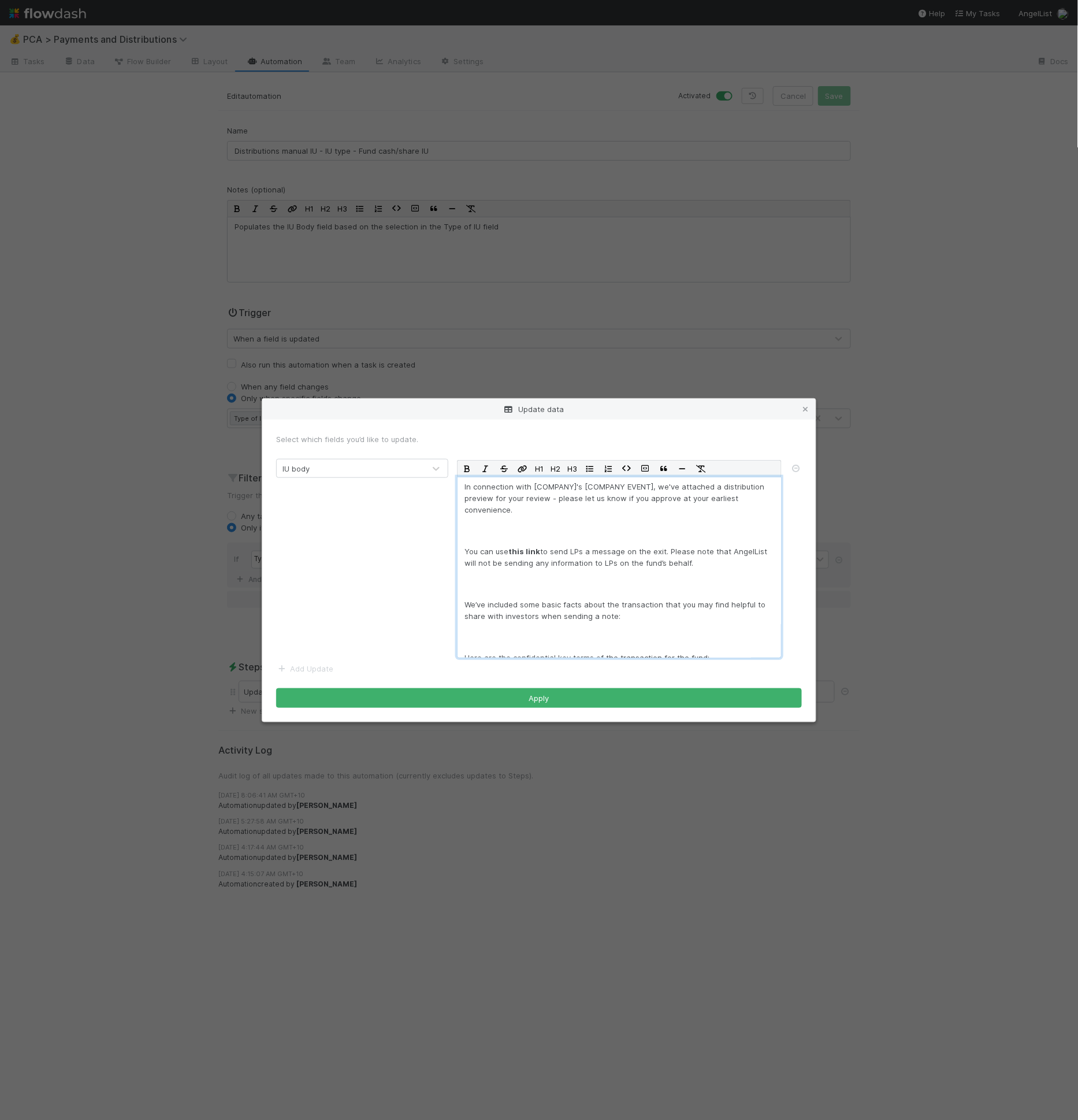
click at [596, 556] on p "You can use this link to send LPs a message on the exit. Please note that Angel…" at bounding box center [619, 557] width 309 height 23
click at [805, 407] on icon at bounding box center [805, 409] width 12 height 7
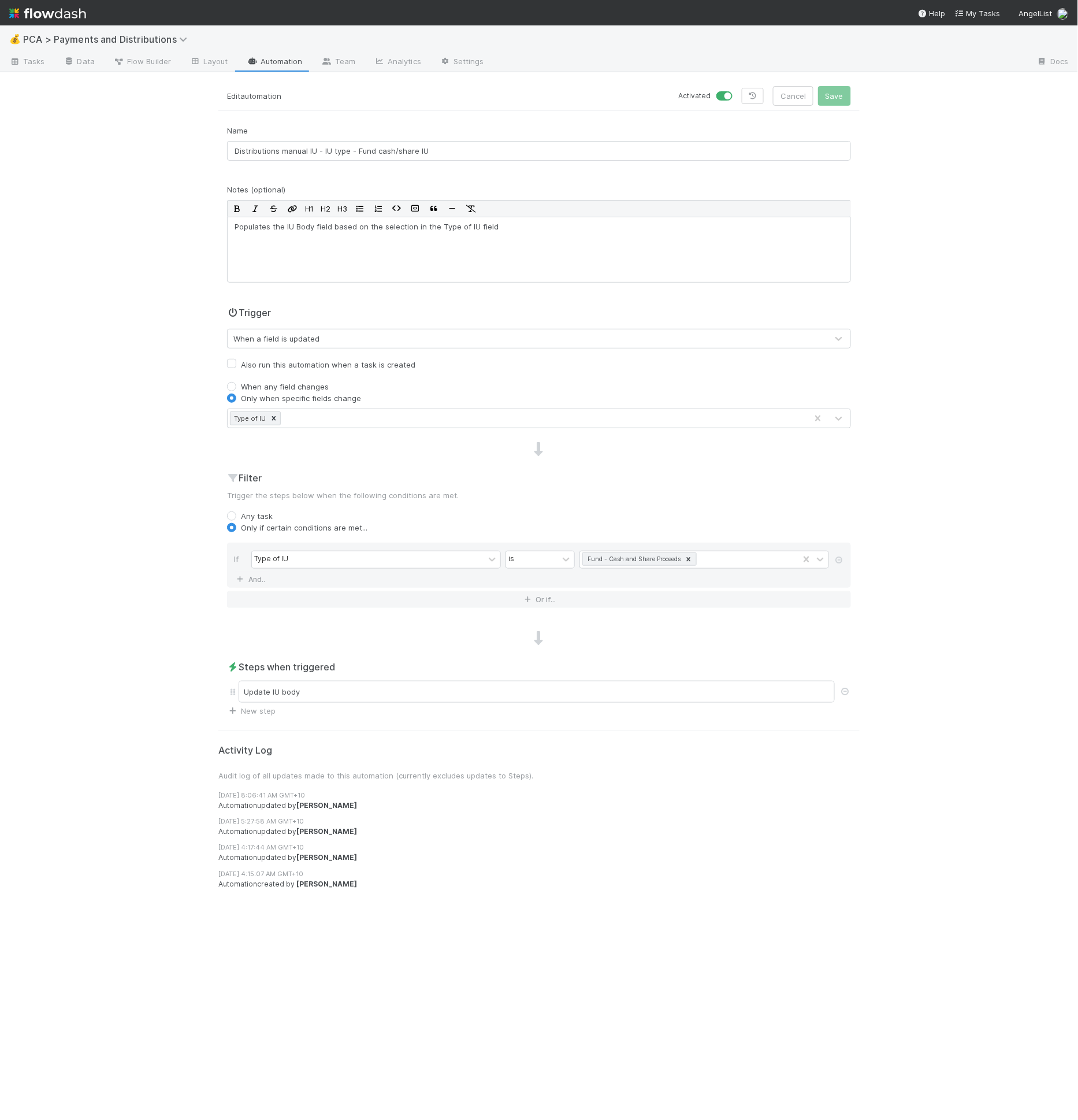
click at [903, 493] on div "💰 PCA > Payments and Distributions Tasks Data Flow Builder Layout Automation Te…" at bounding box center [539, 573] width 1078 height 1094
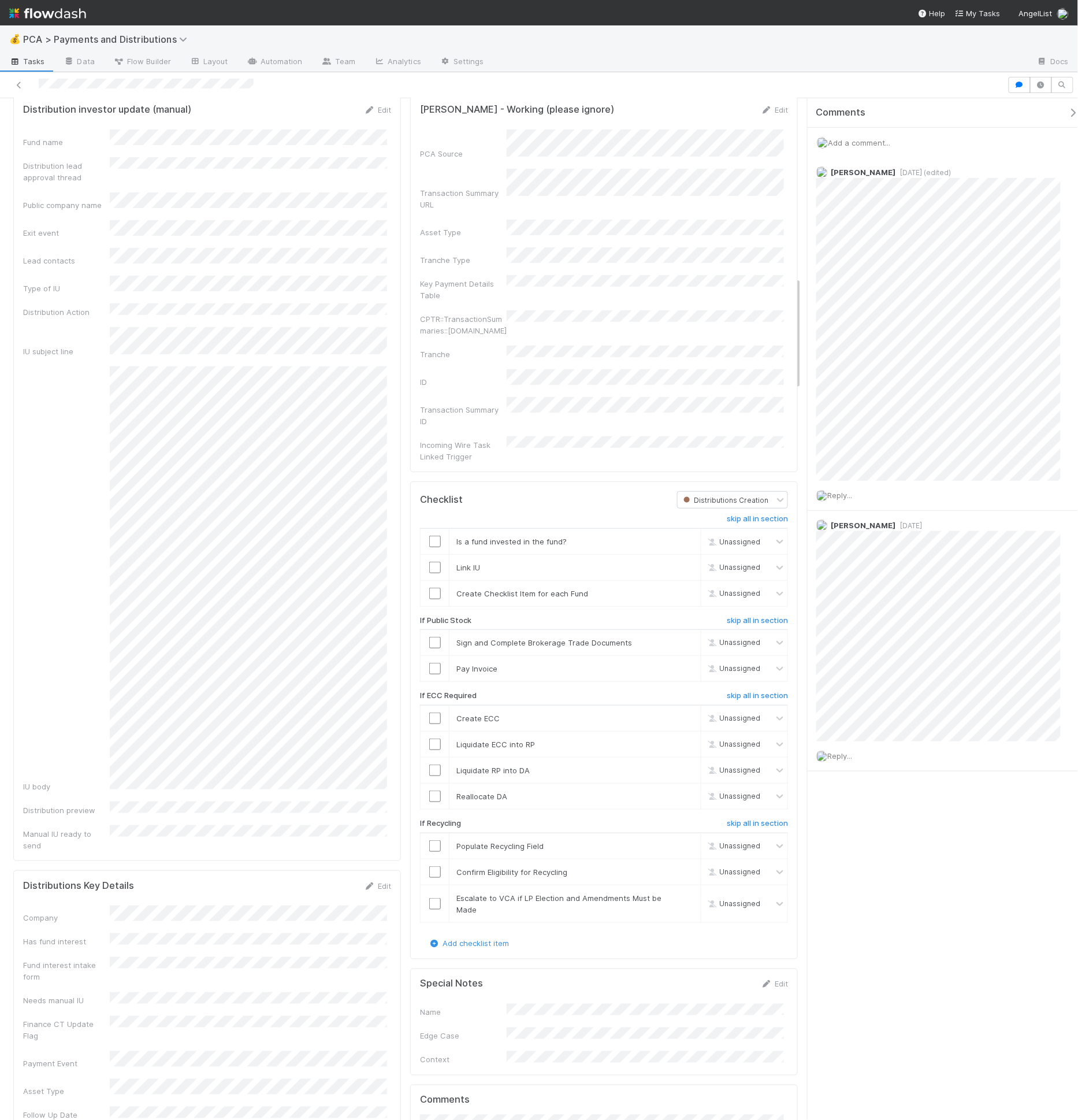
scroll to position [1422, 0]
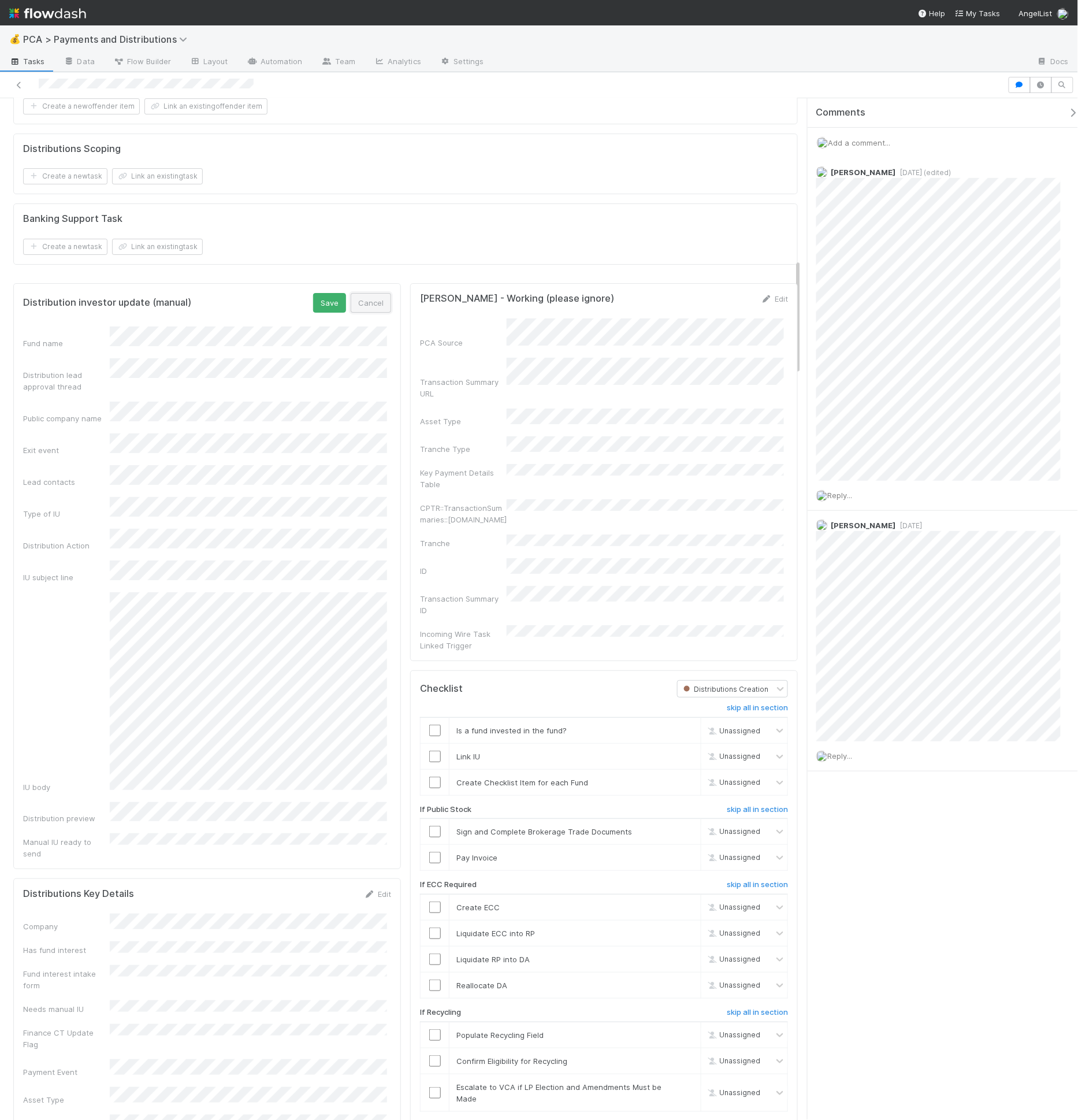
click at [382, 302] on button "Cancel" at bounding box center [371, 303] width 41 height 19
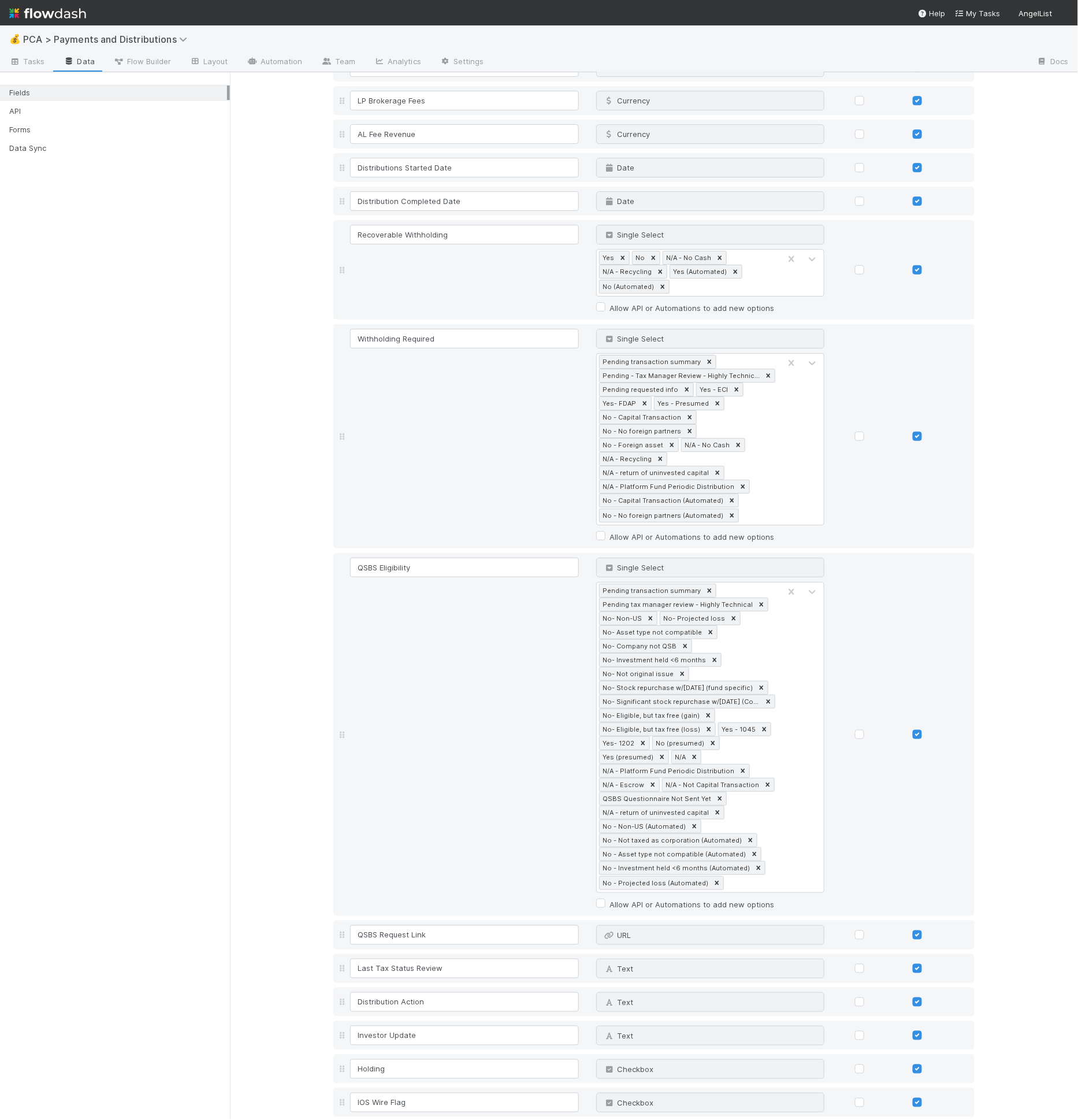
scroll to position [5360, 0]
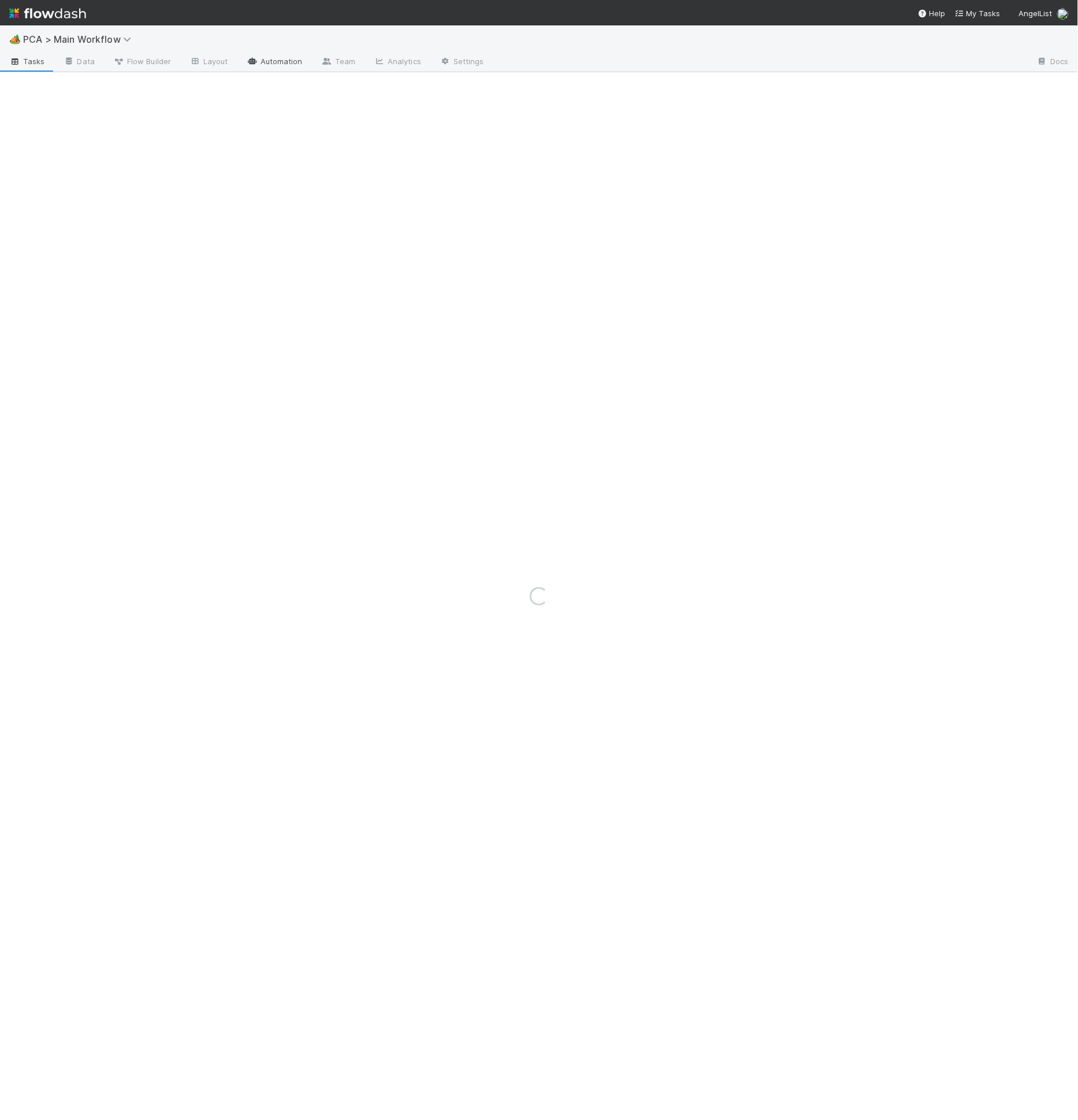
click at [281, 71] on link "Automation" at bounding box center [275, 62] width 75 height 18
click at [621, 109] on div "Loading..." at bounding box center [539, 573] width 1078 height 1094
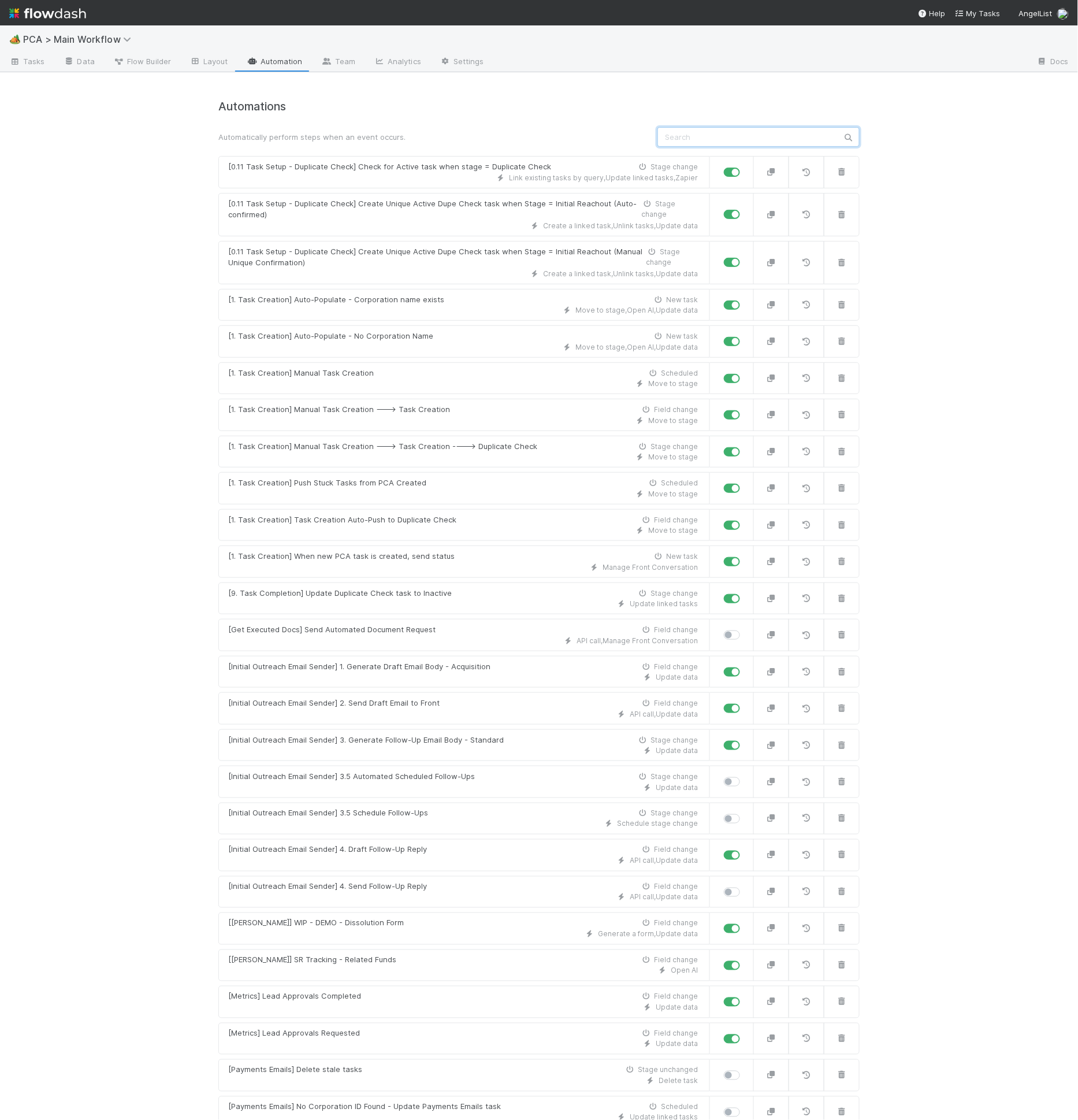
click at [751, 135] on input "text" at bounding box center [758, 137] width 202 height 19
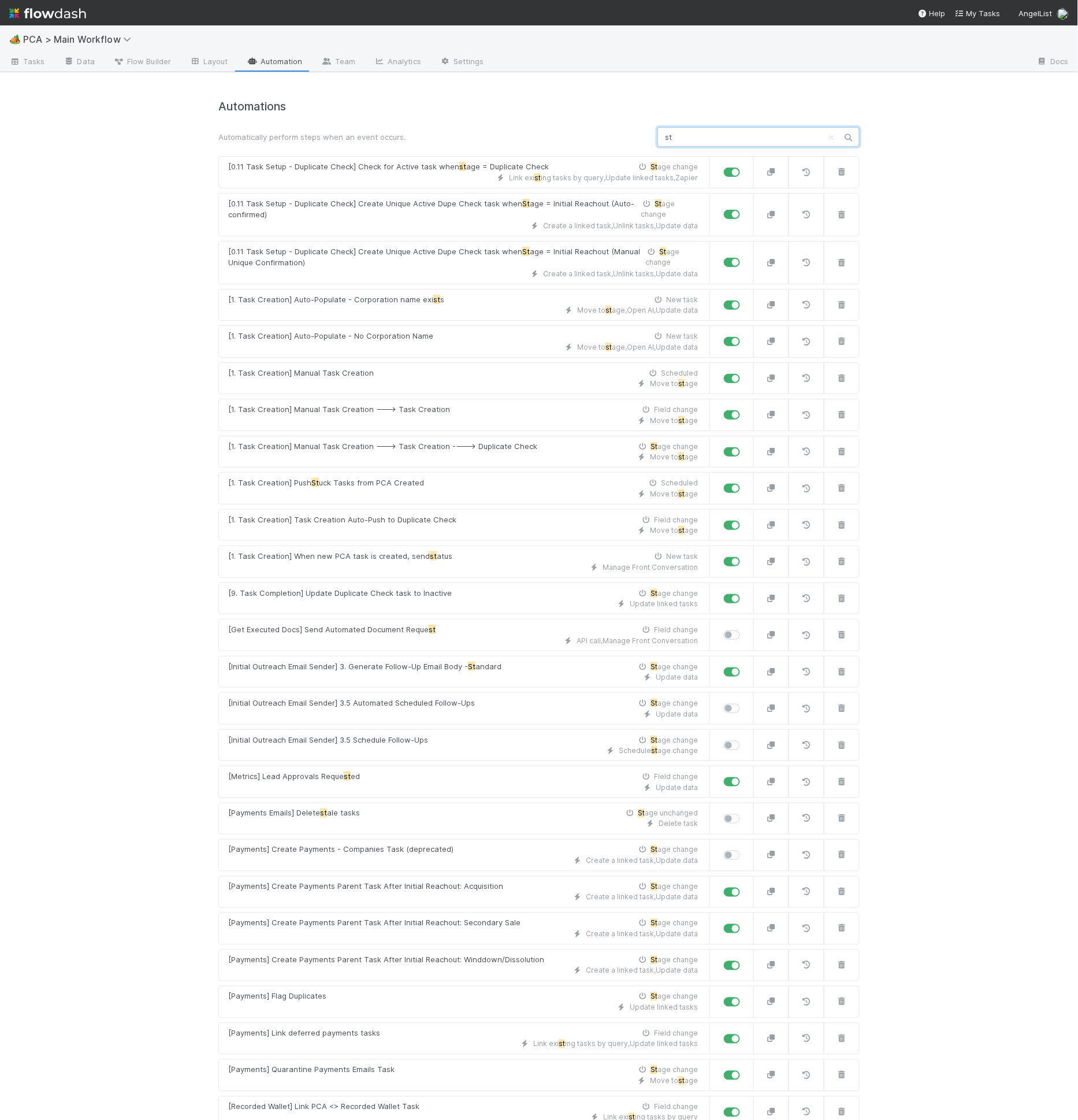
type input "s"
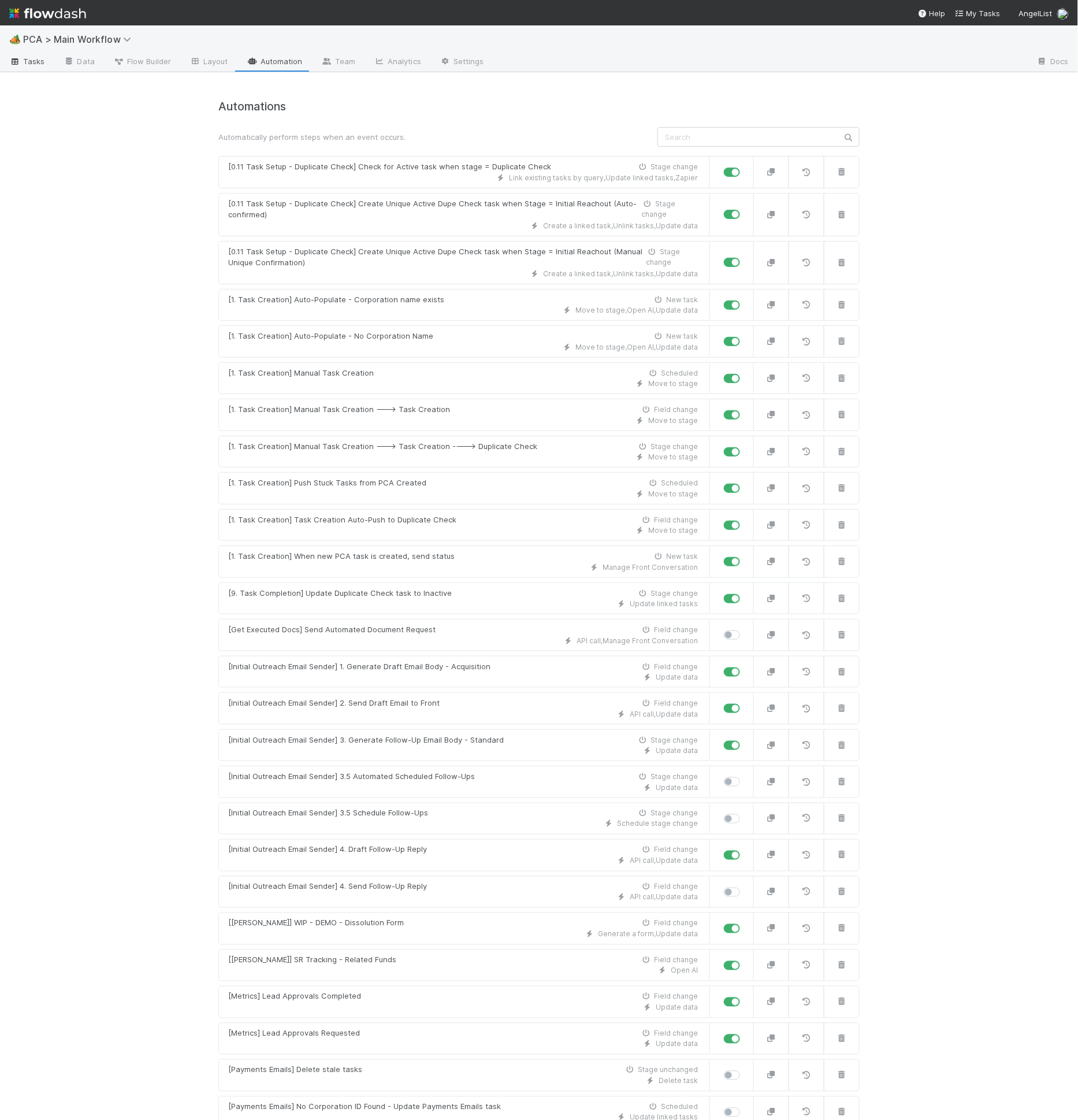
click at [46, 63] on link "Tasks" at bounding box center [27, 62] width 54 height 18
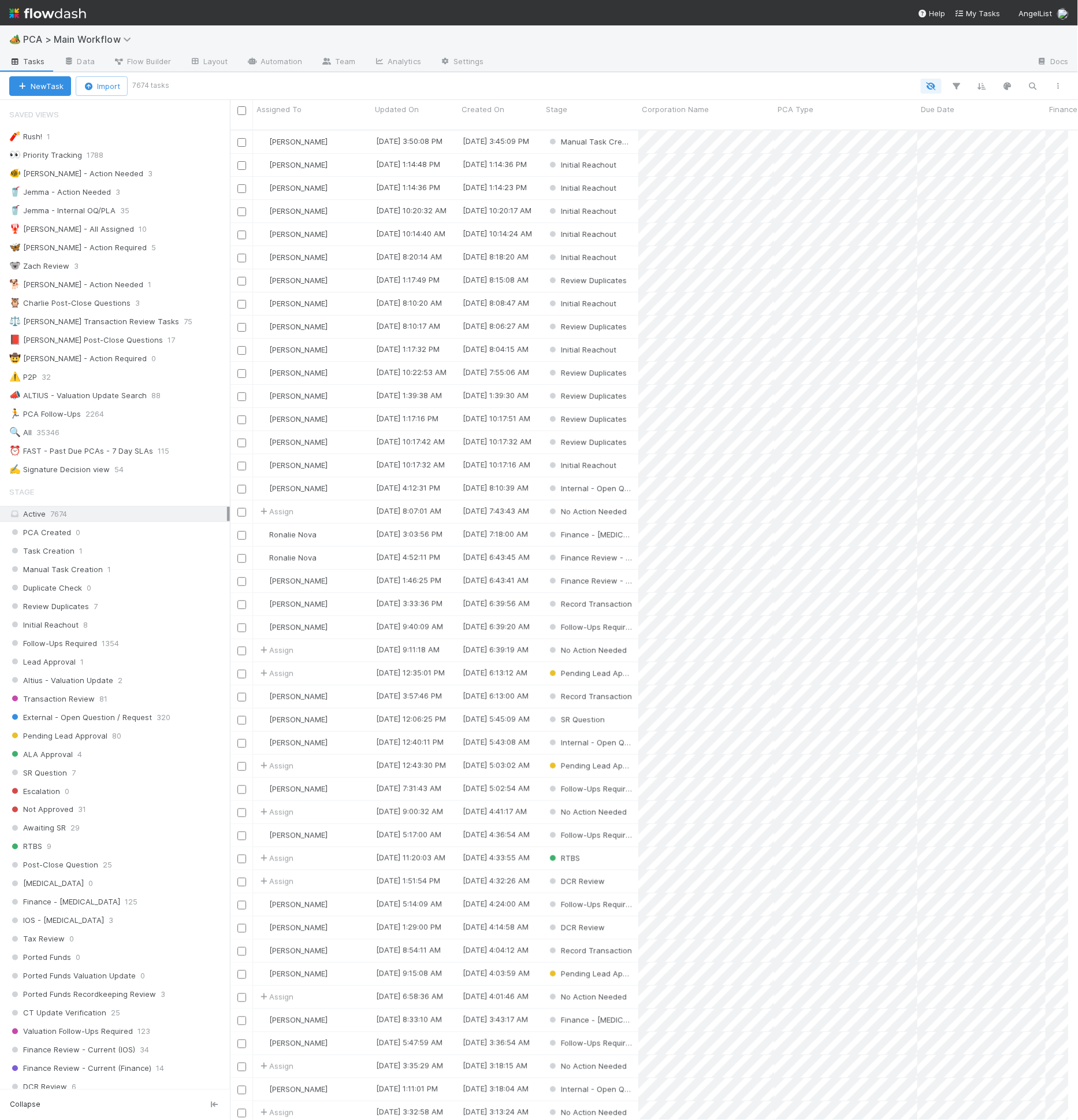
scroll to position [990, 829]
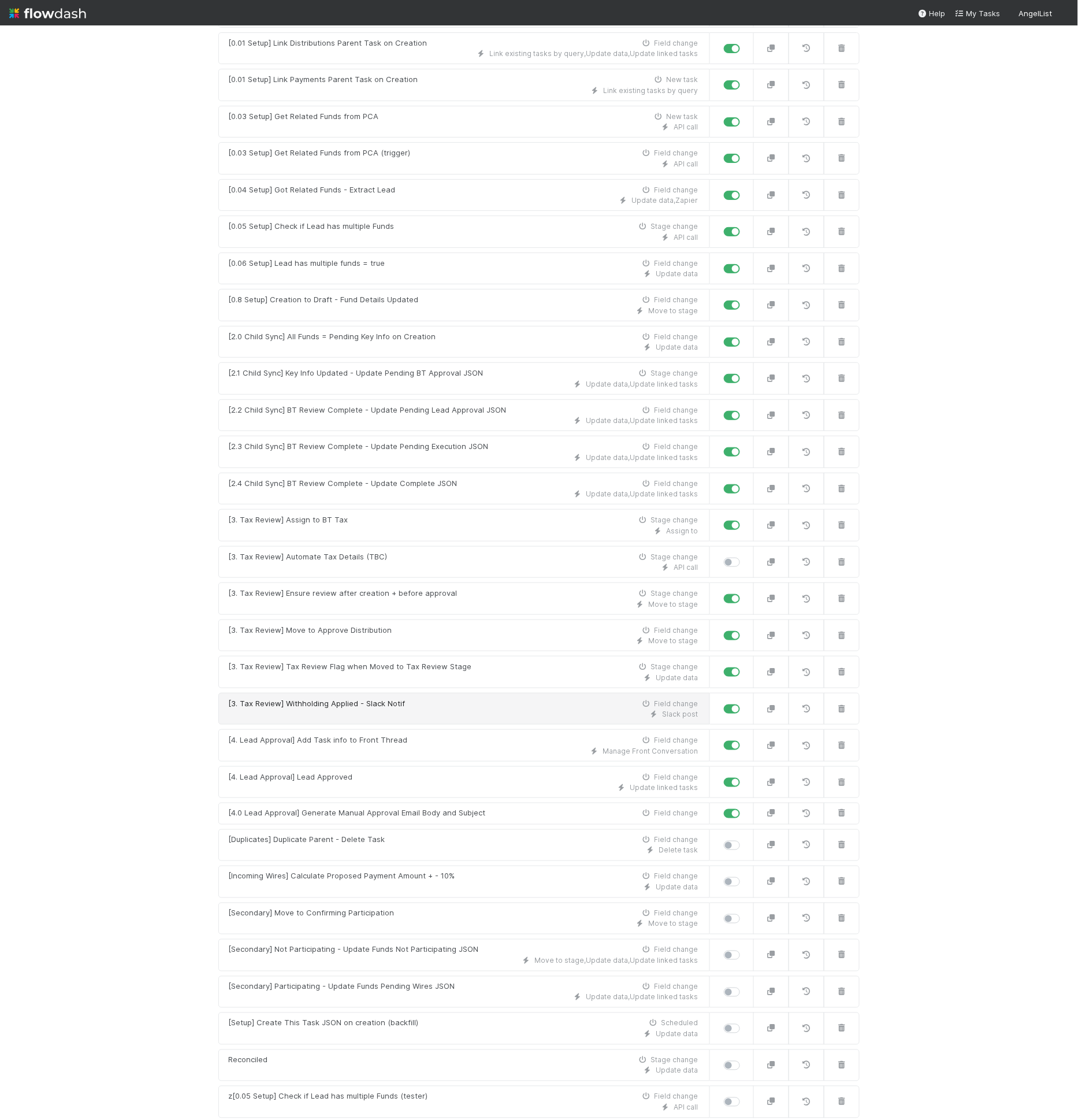
scroll to position [168, 0]
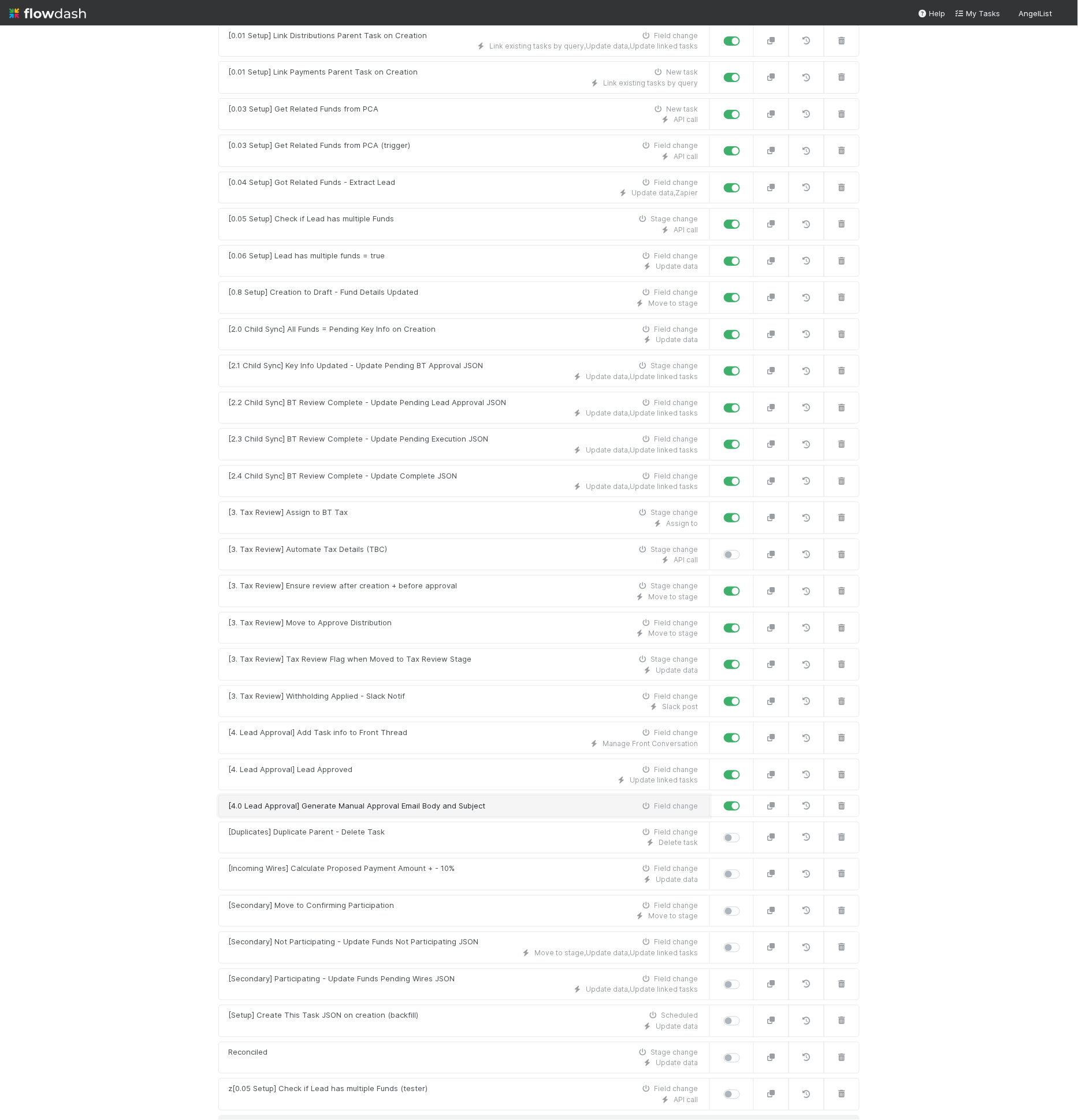
click at [405, 800] on link "[4.0 Lead Approval] Generate Manual Approval Email Body and Subject Field change" at bounding box center [464, 806] width 492 height 22
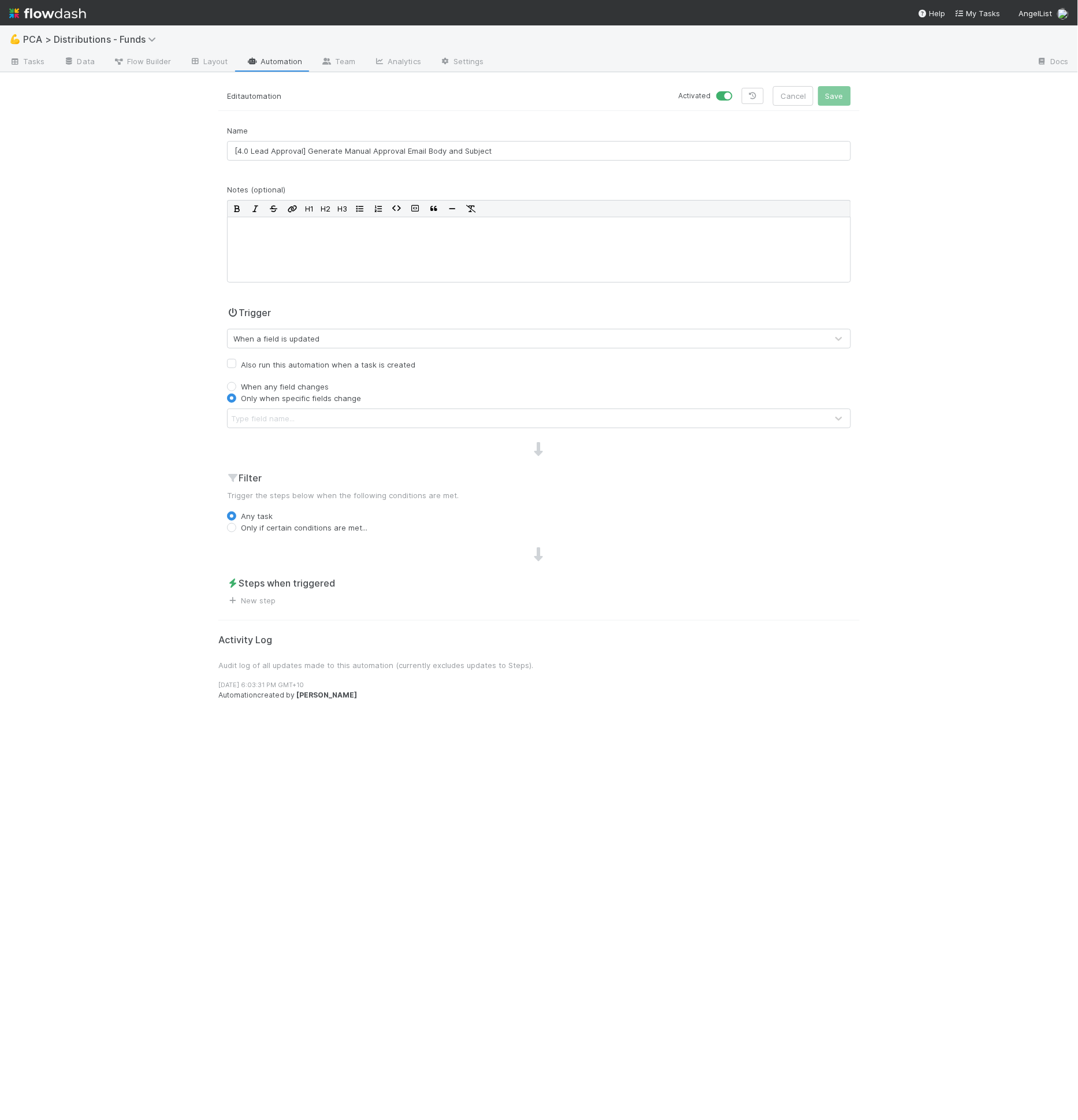
click at [353, 415] on div "Type field name..." at bounding box center [527, 418] width 599 height 18
type input "i"
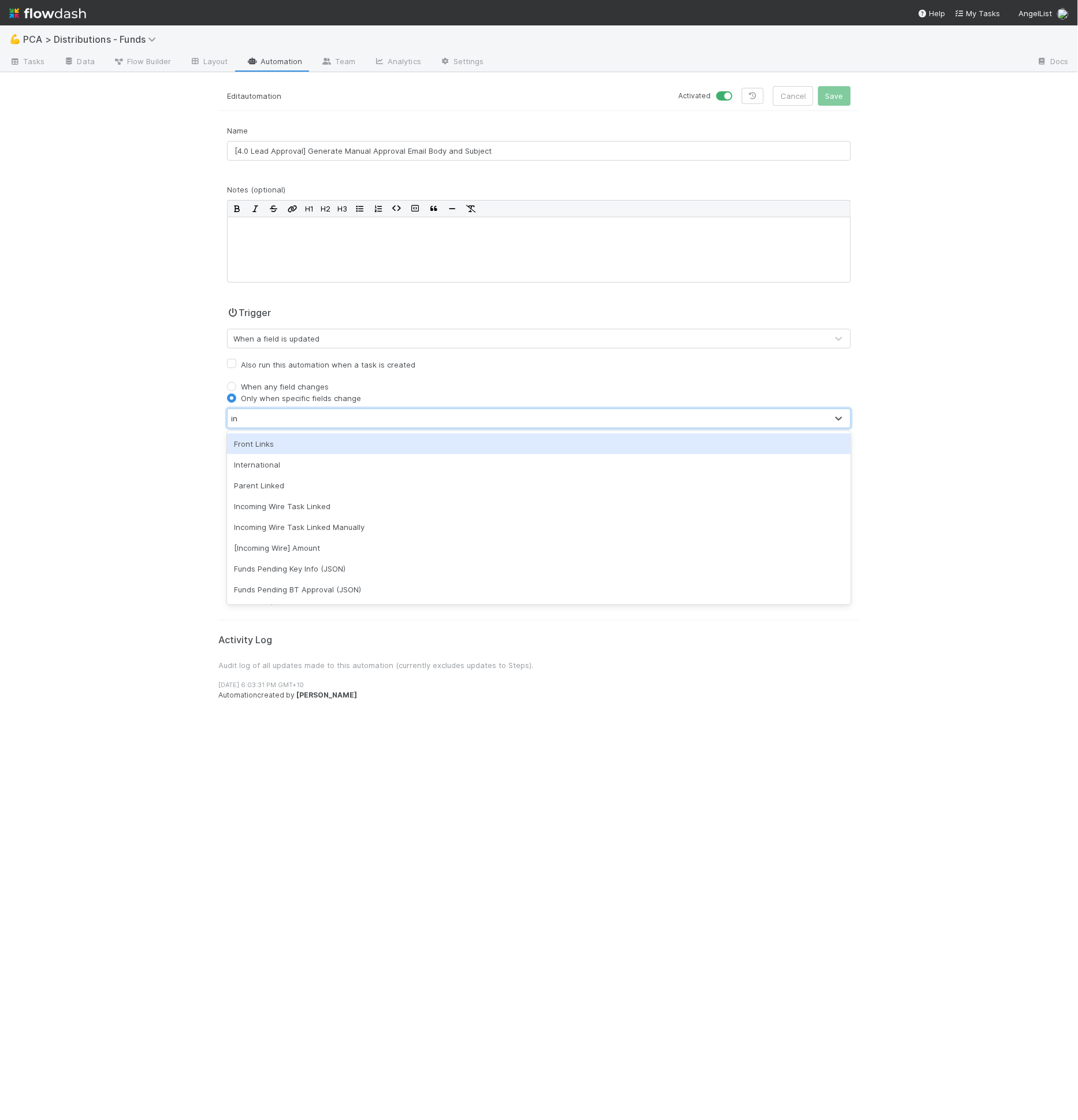
type input "inv"
click at [376, 448] on div "Investor Update Type" at bounding box center [539, 444] width 624 height 21
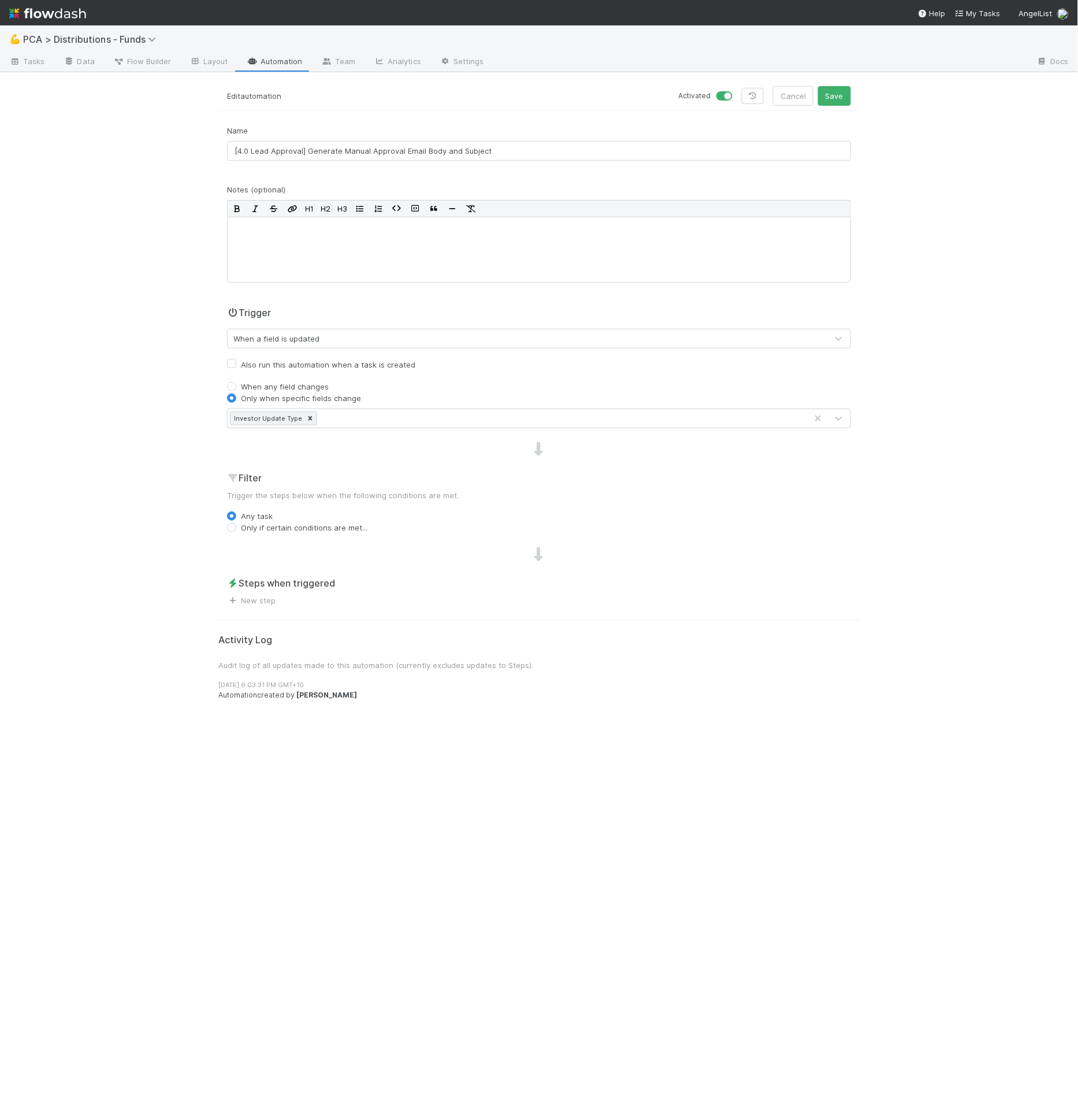
click at [208, 446] on div "💪 PCA > Distributions - Funds Tasks Data Flow Builder Layout Automation Team An…" at bounding box center [539, 573] width 1078 height 1094
click at [277, 533] on div "Name [4.0 Lead Approval] Generate Manual Approval Email Body and Subject Notes …" at bounding box center [539, 365] width 641 height 482
click at [279, 528] on label "Only if certain conditions are met..." at bounding box center [304, 527] width 126 height 12
click at [237, 528] on input "Only if certain conditions are met..." at bounding box center [231, 527] width 9 height 10
radio input "true"
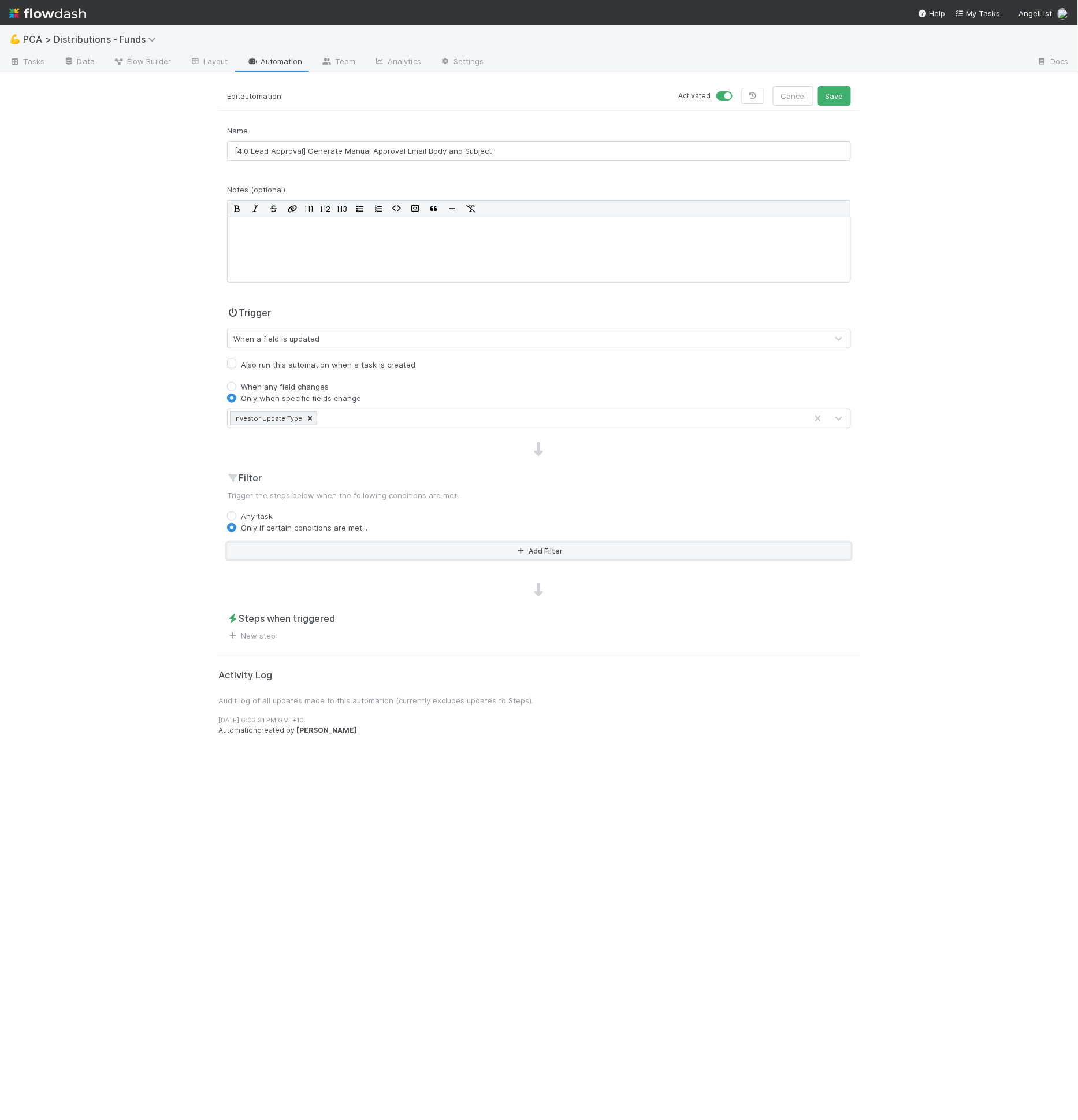
click at [284, 542] on button "Add Filter" at bounding box center [539, 551] width 624 height 17
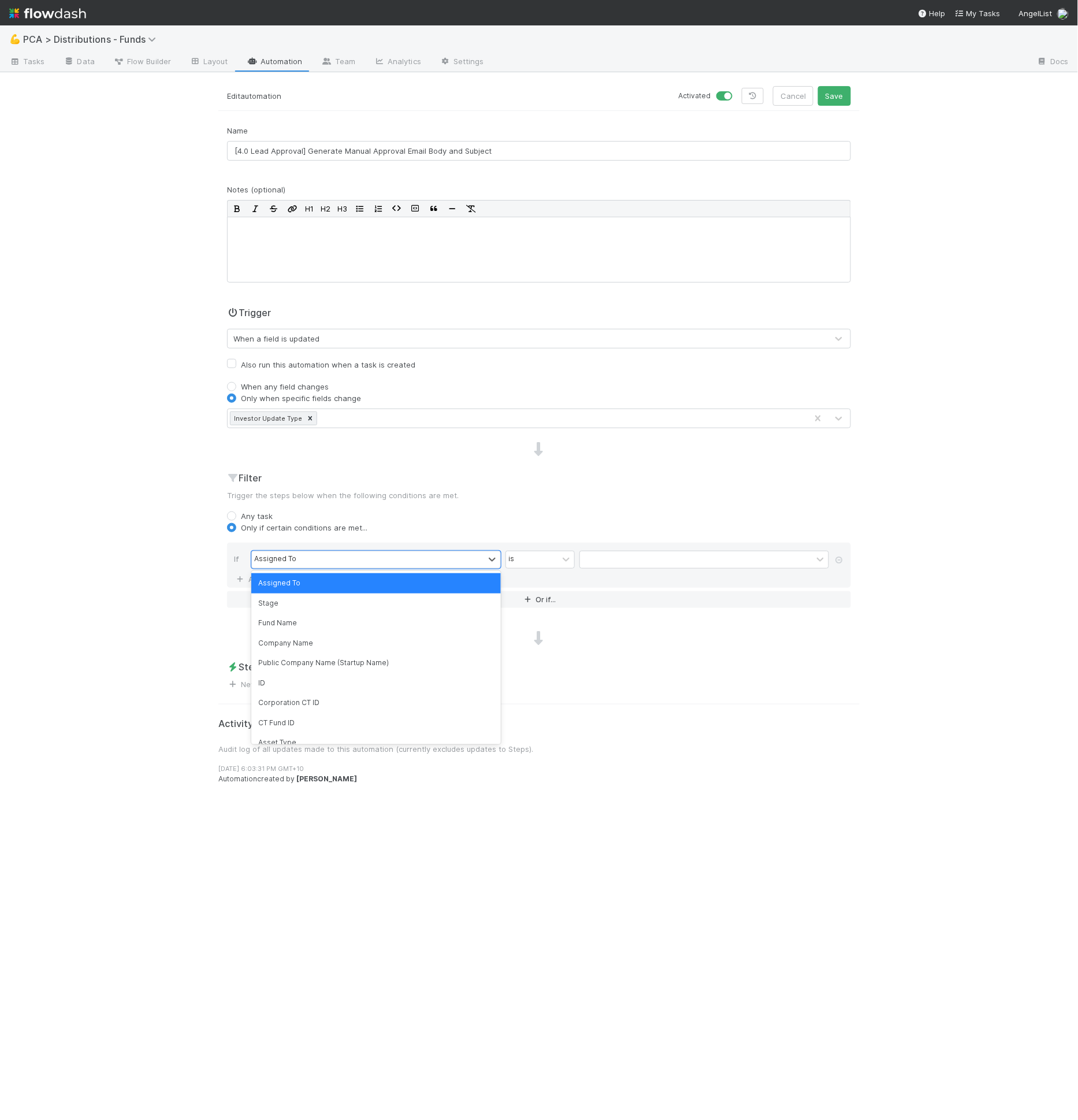
click at [288, 554] on div "Assigned To" at bounding box center [275, 559] width 42 height 10
type input "i"
click at [260, 516] on label "Any task" at bounding box center [257, 516] width 32 height 12
click at [237, 516] on input "Any task" at bounding box center [231, 515] width 9 height 10
radio input "true"
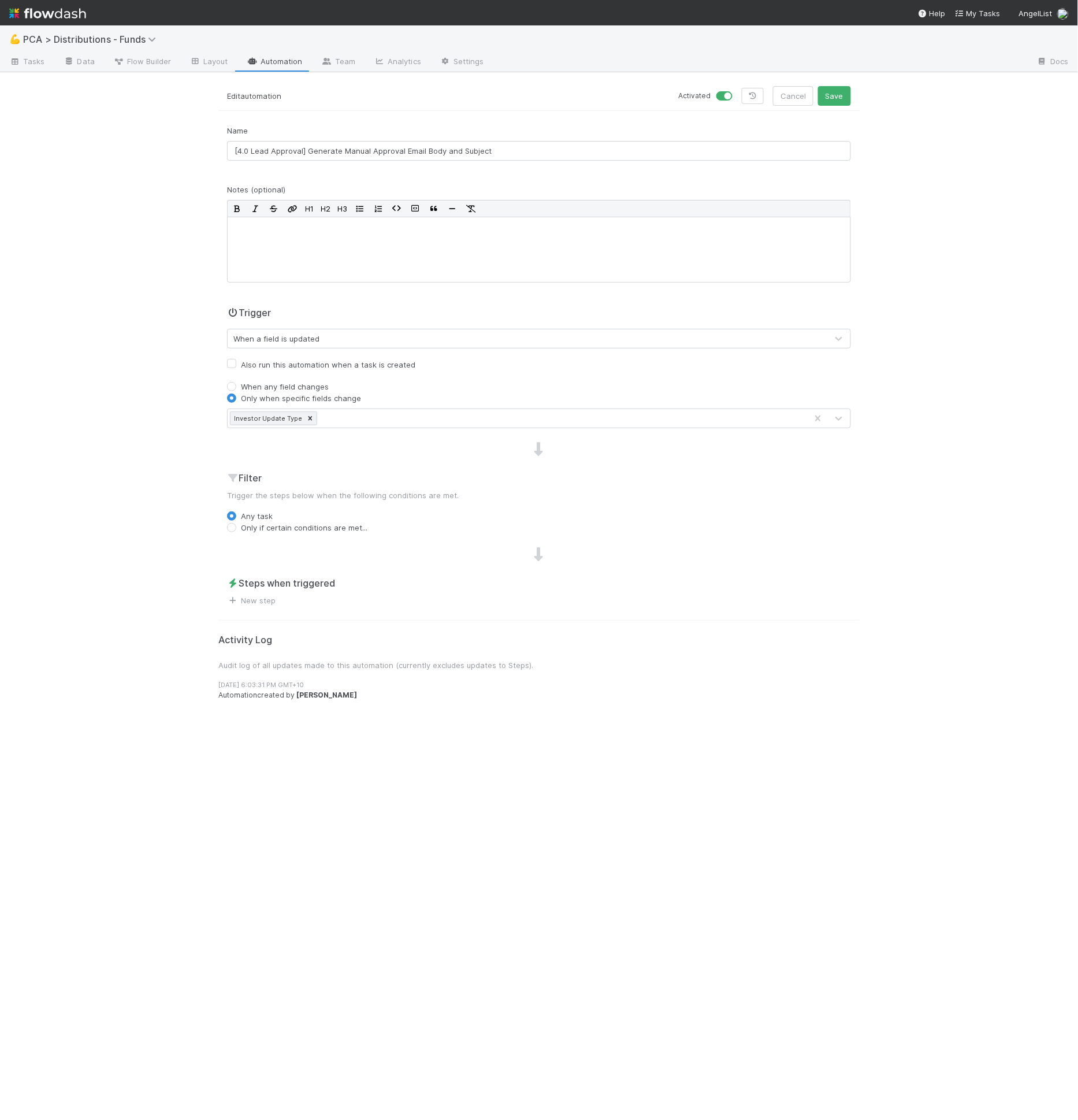
click at [302, 478] on h2 "Filter" at bounding box center [539, 477] width 624 height 14
click at [254, 597] on link "New step" at bounding box center [251, 600] width 49 height 9
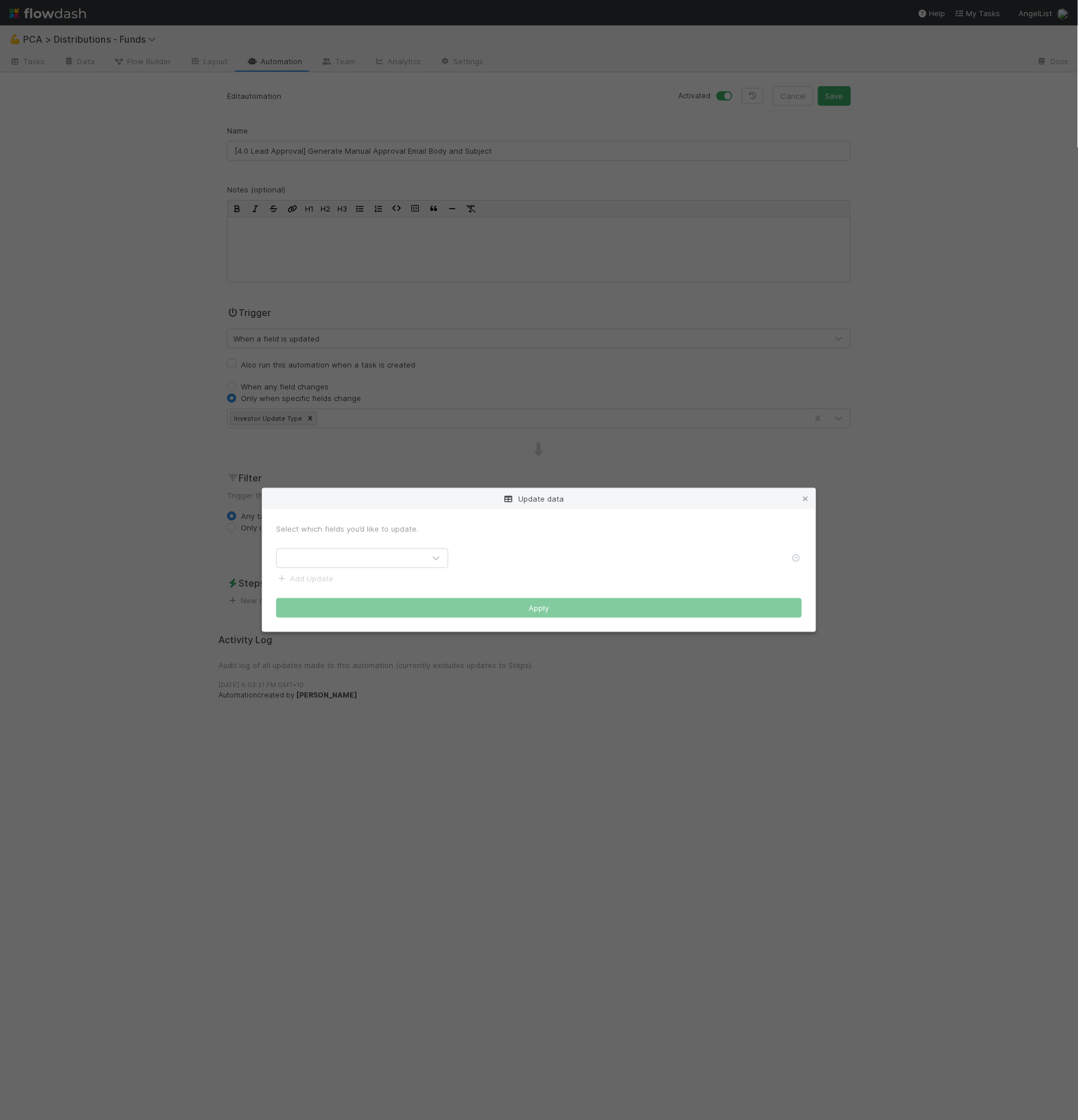
click at [409, 506] on div "Update data" at bounding box center [539, 499] width 553 height 21
click at [807, 500] on icon at bounding box center [805, 499] width 12 height 7
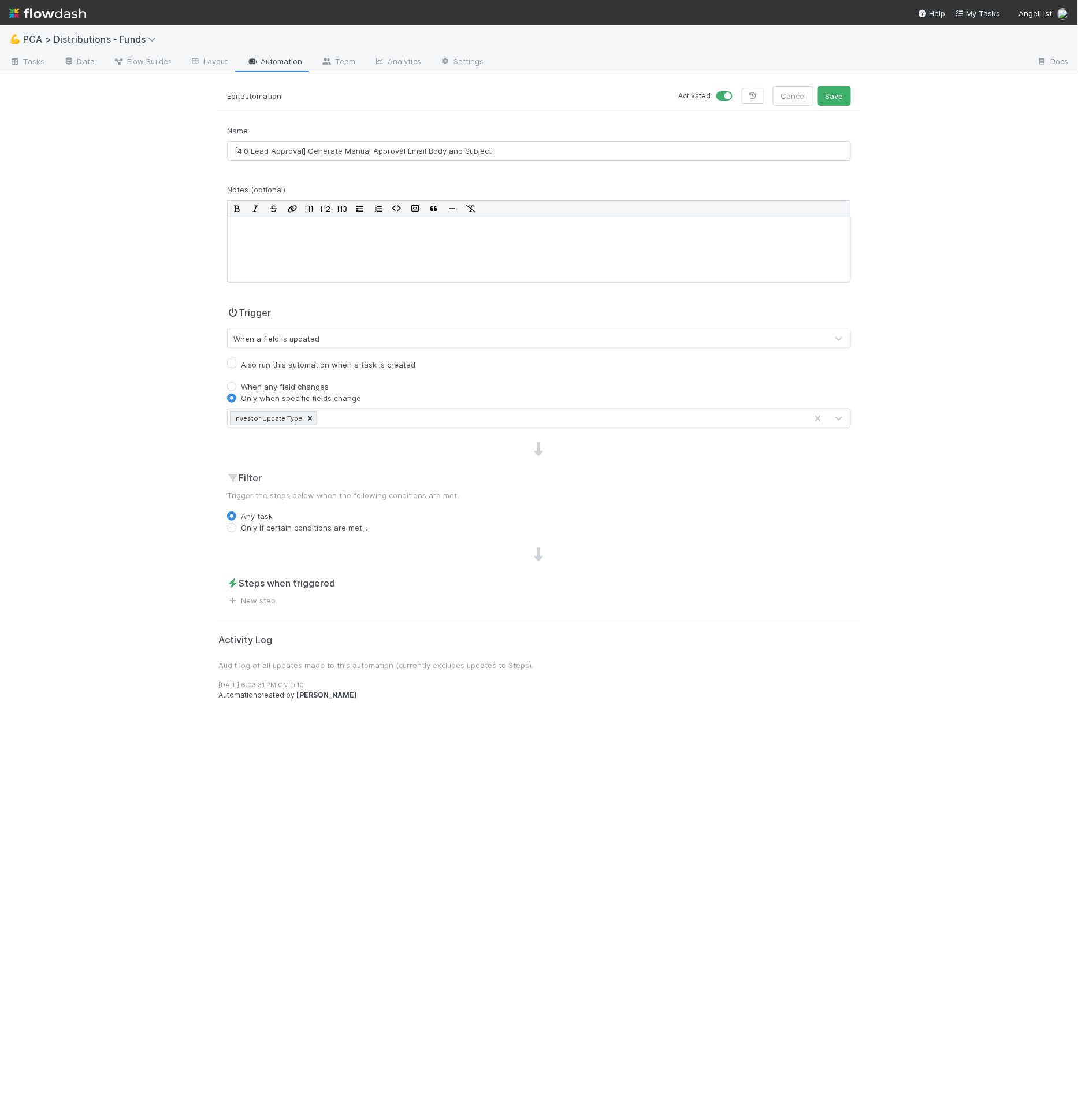
click at [398, 131] on div "Name [4.0 Lead Approval] Generate Manual Approval Email Body and Subject" at bounding box center [539, 142] width 624 height 36
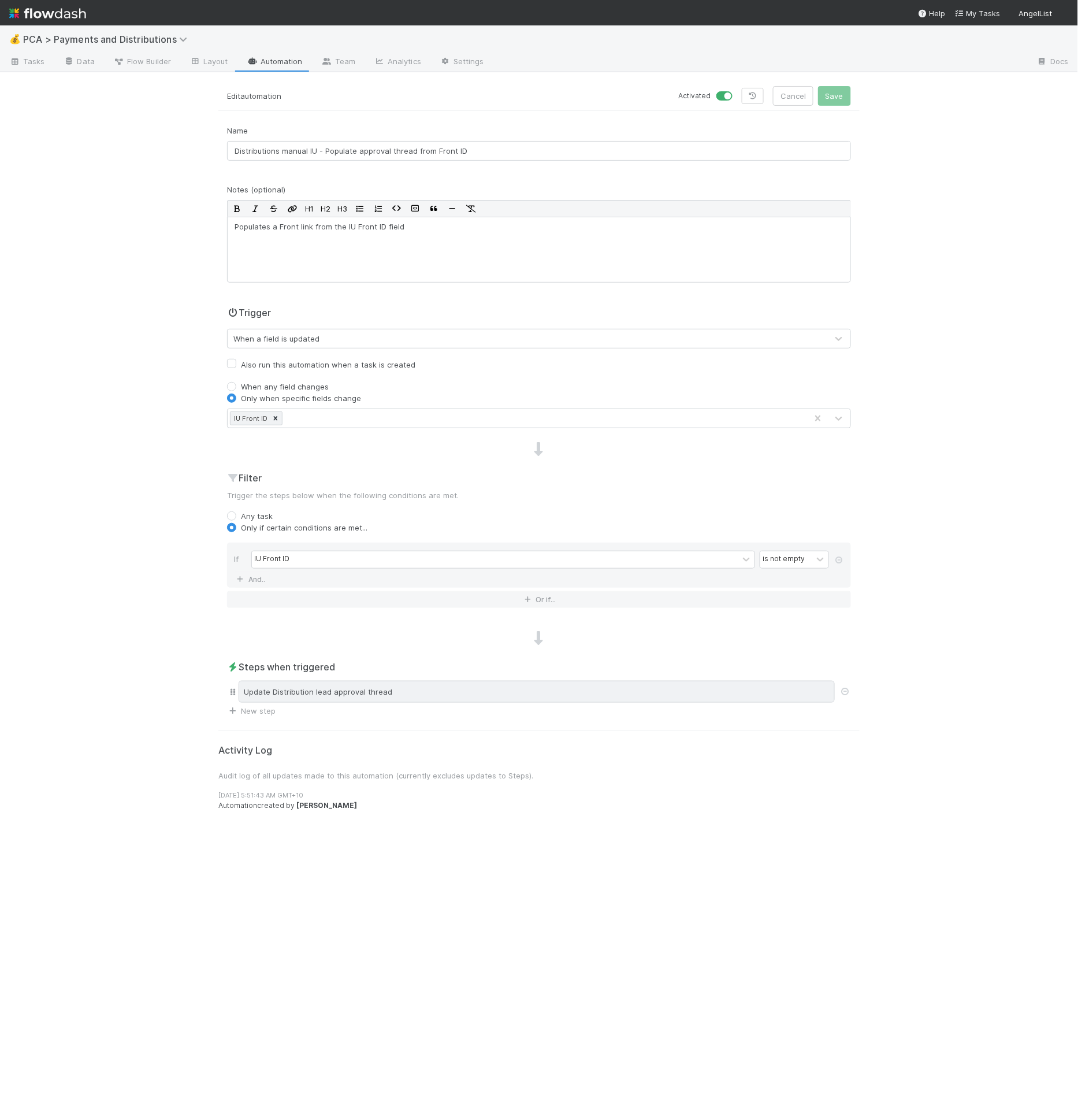
click at [528, 680] on div "Update Distribution lead approval thread" at bounding box center [536, 691] width 596 height 22
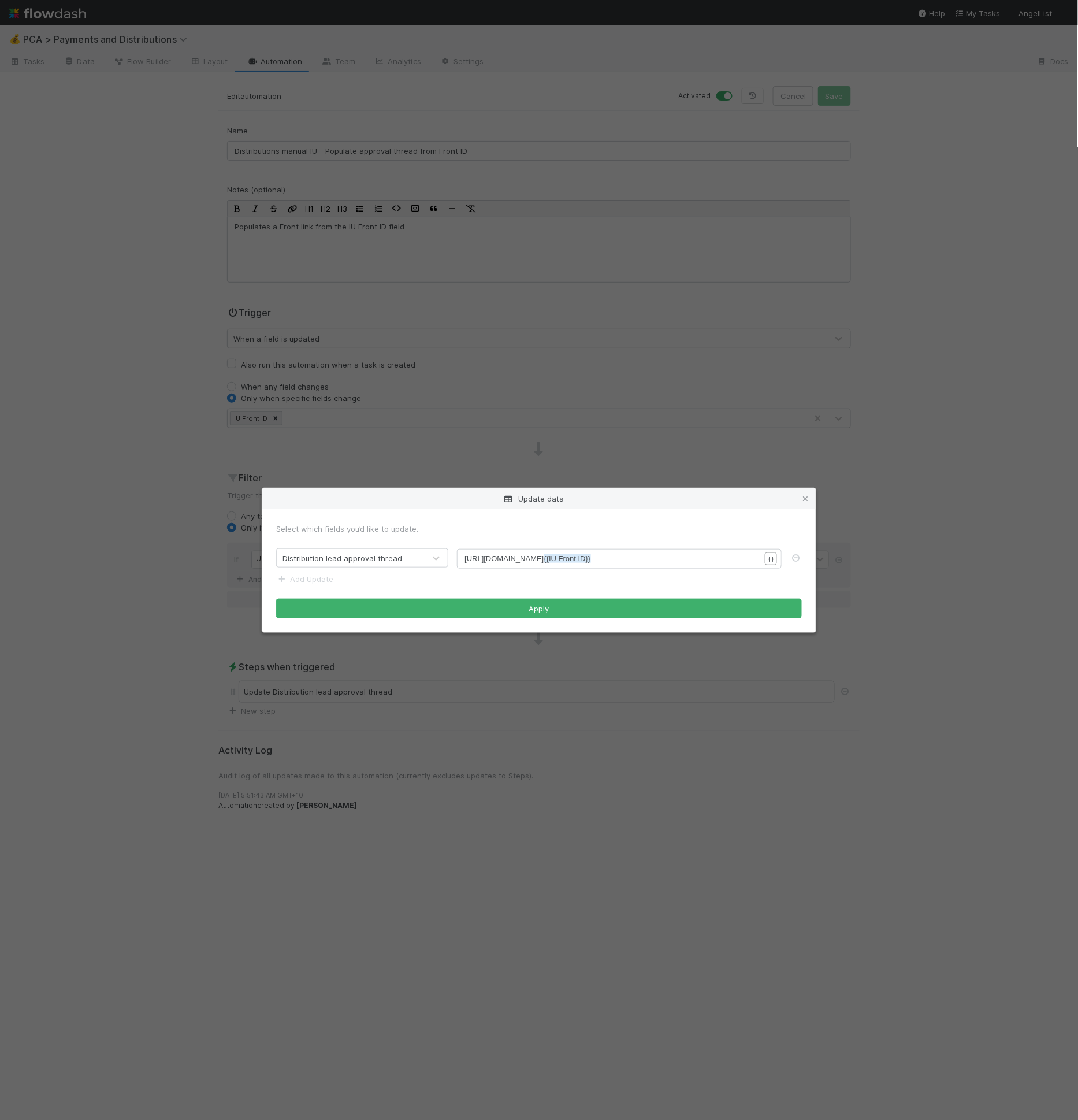
click at [624, 559] on pre "[URL][DOMAIN_NAME] {{IU Front ID}}" at bounding box center [617, 558] width 305 height 12
click at [806, 500] on icon at bounding box center [805, 499] width 12 height 7
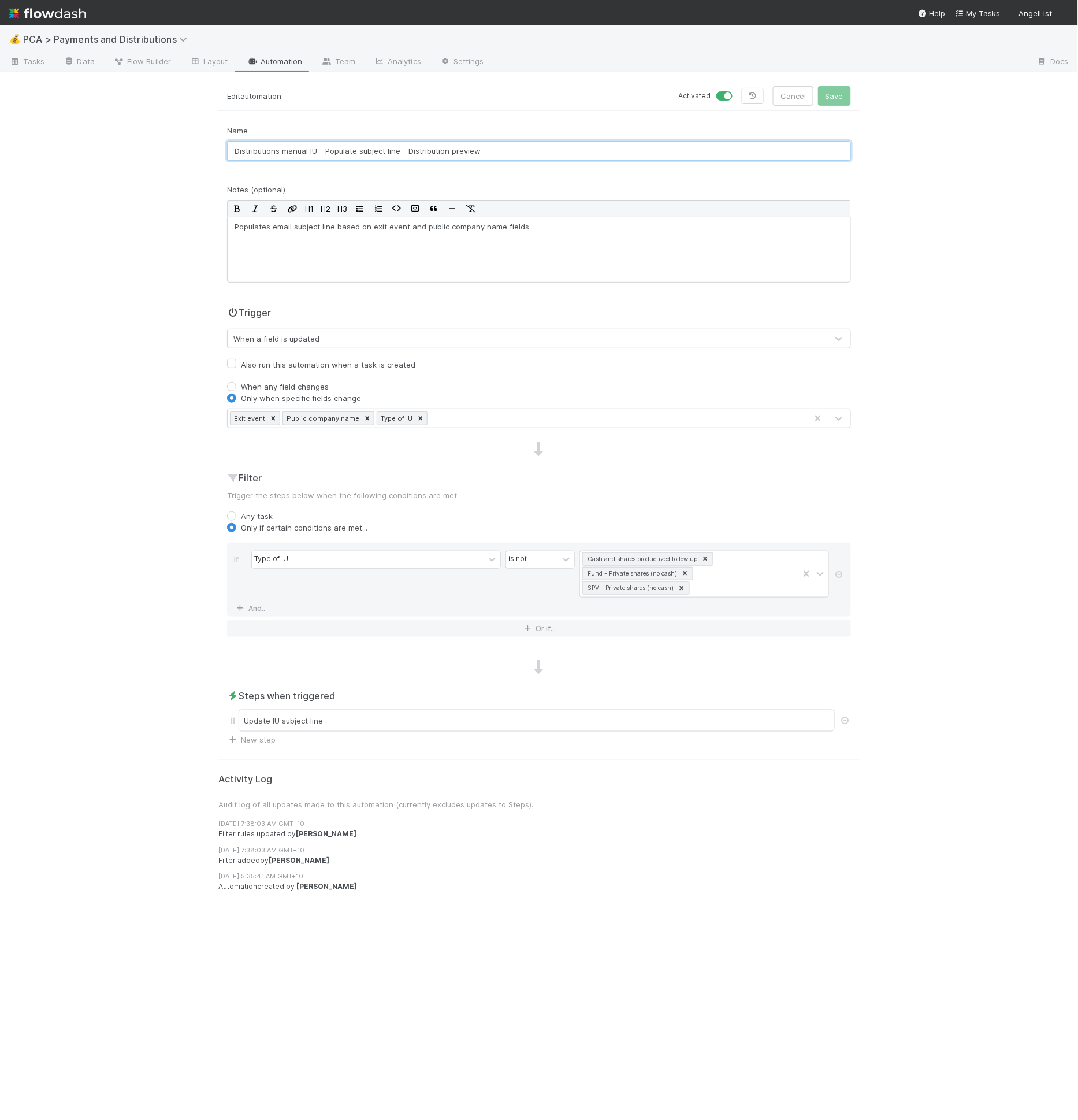
click at [446, 148] on input "Distributions manual IU - Populate subject line - Distribution preview" at bounding box center [539, 151] width 624 height 19
click at [502, 154] on input "Distributions manual IU - Populate subject line - Distribution preview" at bounding box center [539, 151] width 624 height 19
click at [506, 243] on div "Populates email subject line based on exit event and public company name fields" at bounding box center [539, 249] width 624 height 66
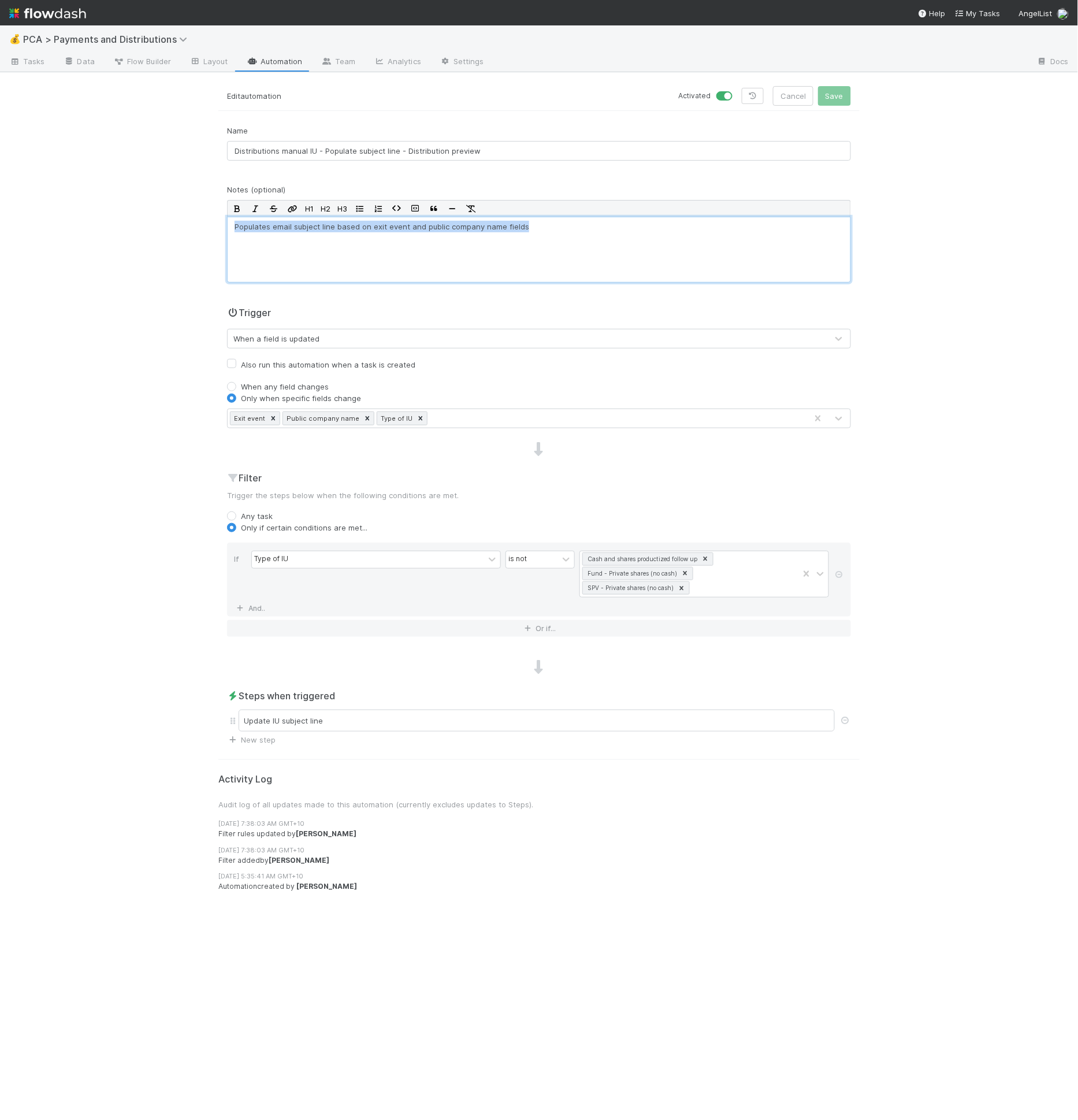
click at [511, 238] on div "Populates email subject line based on exit event and public company name fields" at bounding box center [539, 249] width 624 height 66
click at [601, 257] on div "Populates email subject line based on exit event and public company name fields" at bounding box center [539, 249] width 624 height 66
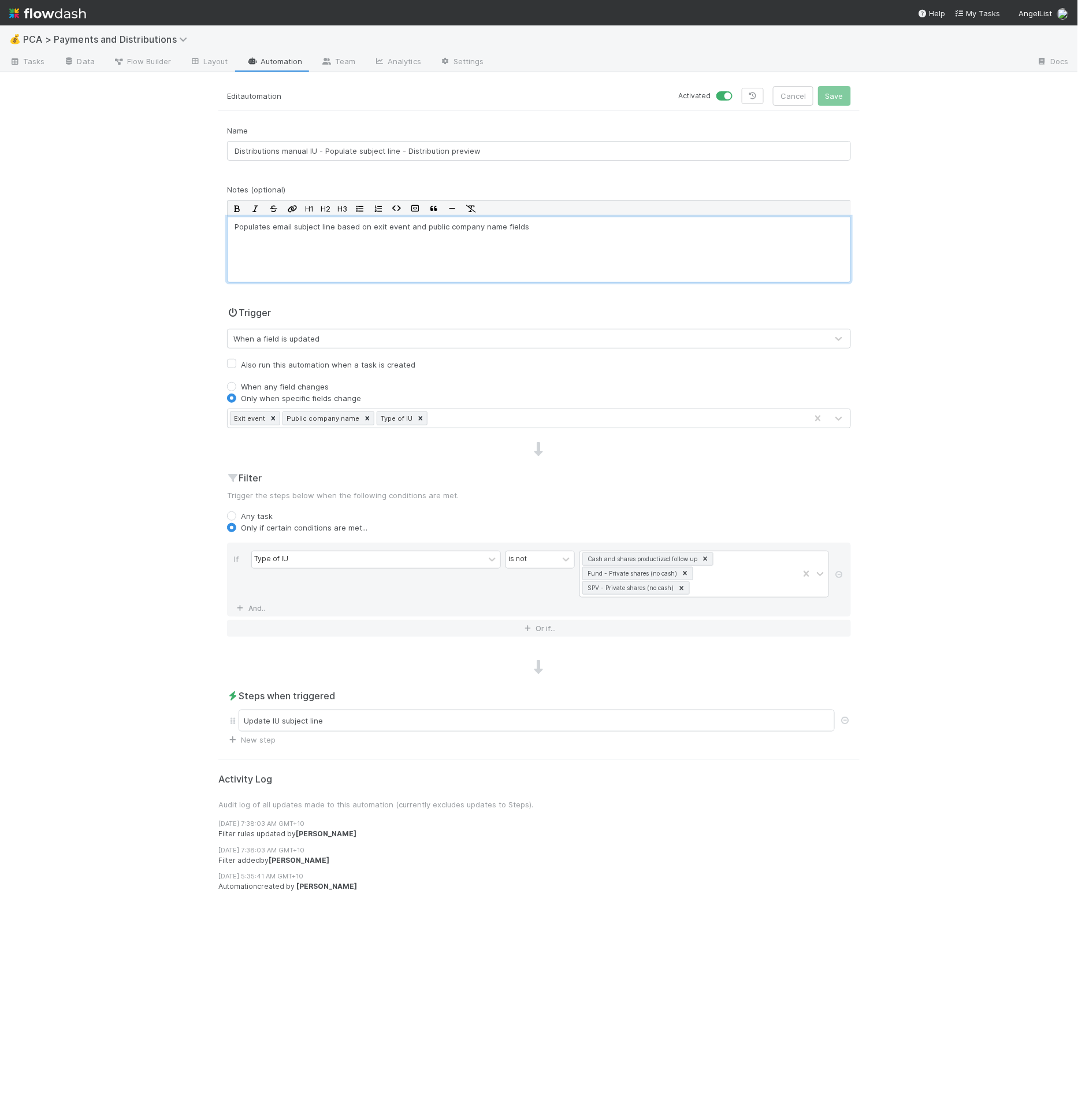
click at [601, 257] on div "Populates email subject line based on exit event and public company name fields" at bounding box center [539, 249] width 624 height 66
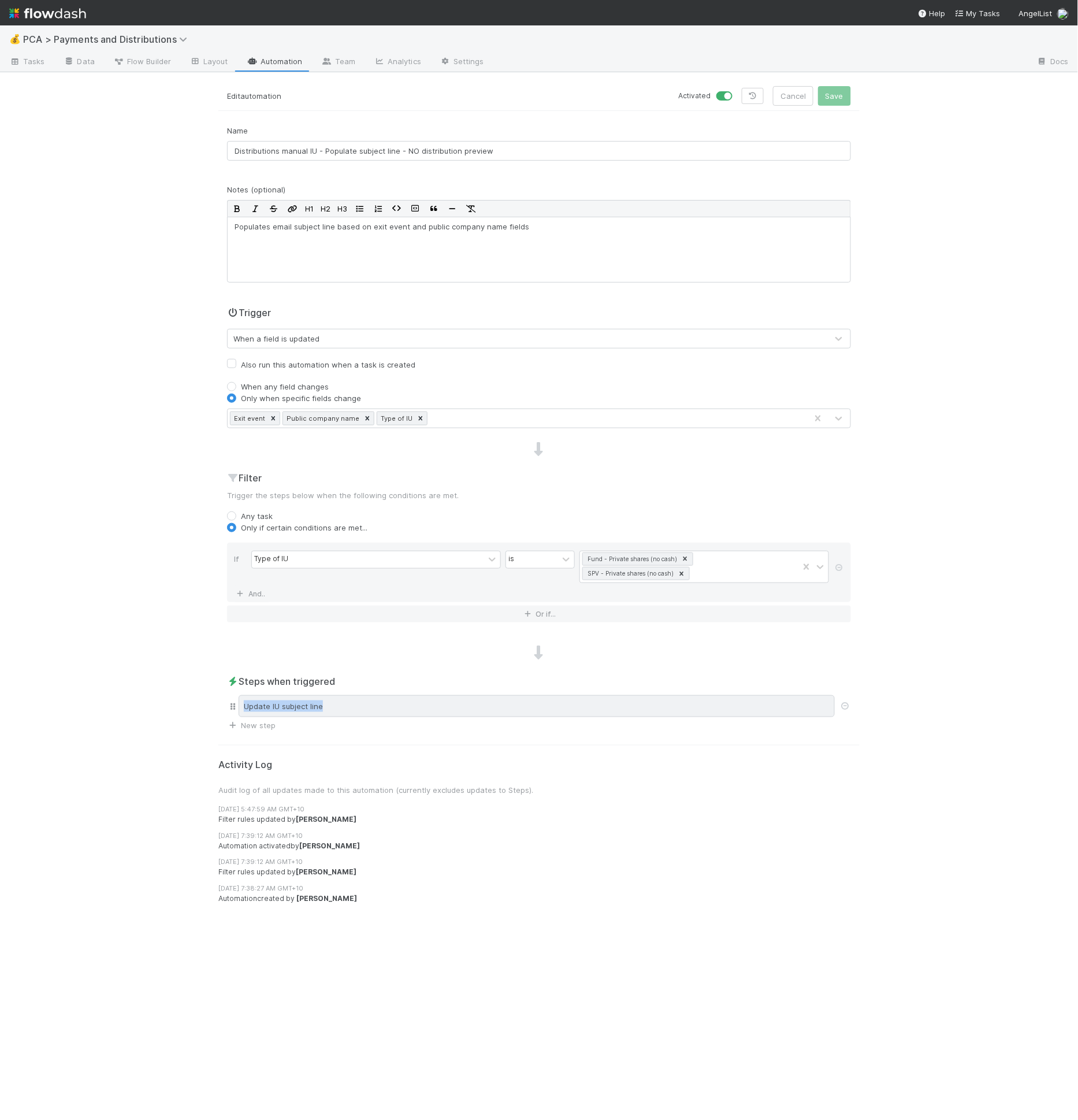
click at [446, 700] on div "Update IU subject line" at bounding box center [536, 706] width 596 height 22
click at [444, 703] on div "Update IU subject line" at bounding box center [536, 706] width 596 height 22
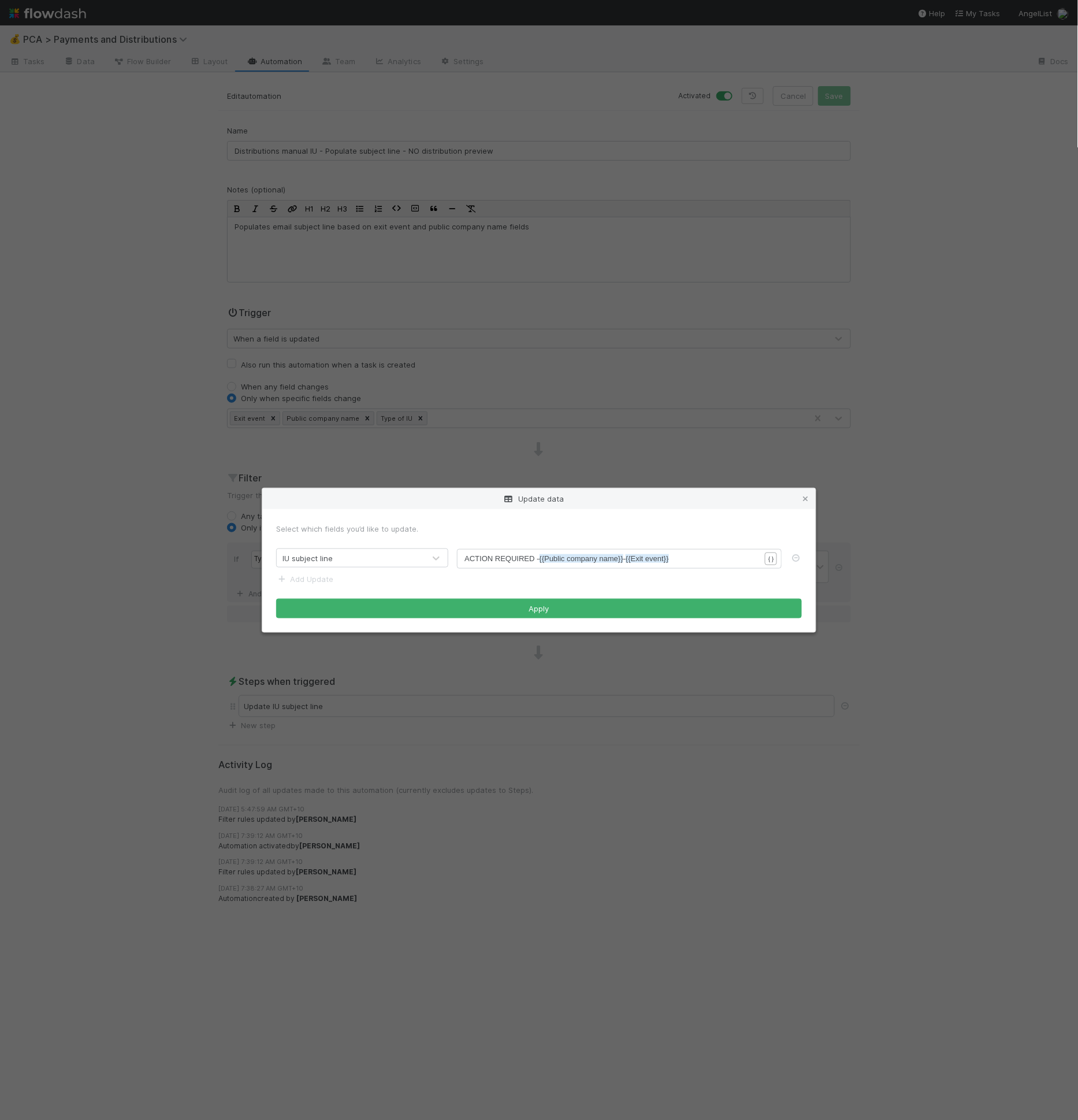
click at [894, 569] on div "Update data Select which fields you’d like to update. IU subject line xxxxxxxxx…" at bounding box center [539, 560] width 1078 height 1120
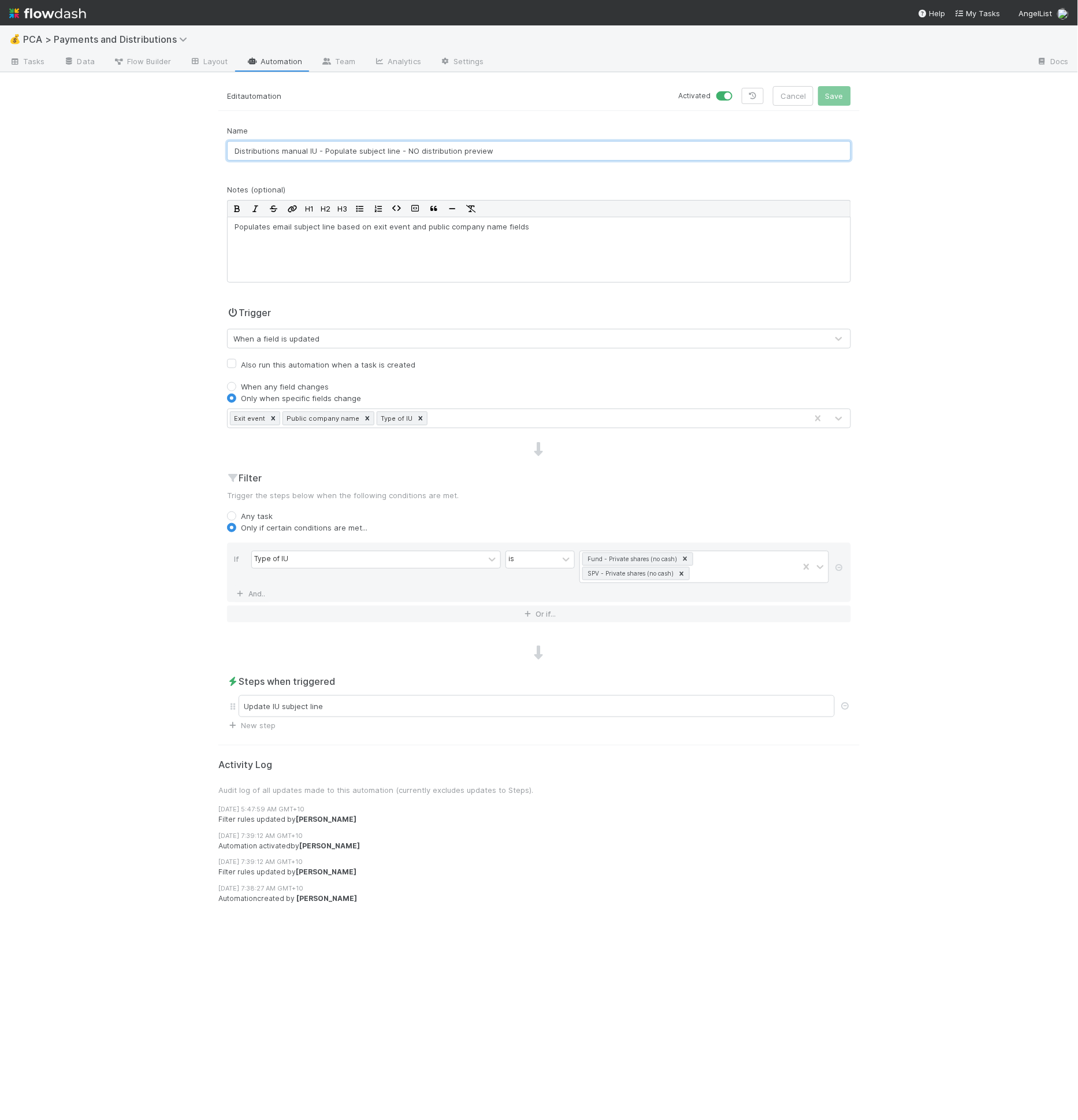
click at [361, 153] on input "Distributions manual IU - Populate subject line - NO distribution preview" at bounding box center [539, 151] width 624 height 19
click at [413, 147] on input "Distributions manual IU - Populate subject line - NO distribution preview" at bounding box center [539, 151] width 624 height 19
drag, startPoint x: 407, startPoint y: 150, endPoint x: 581, endPoint y: 153, distance: 174.0
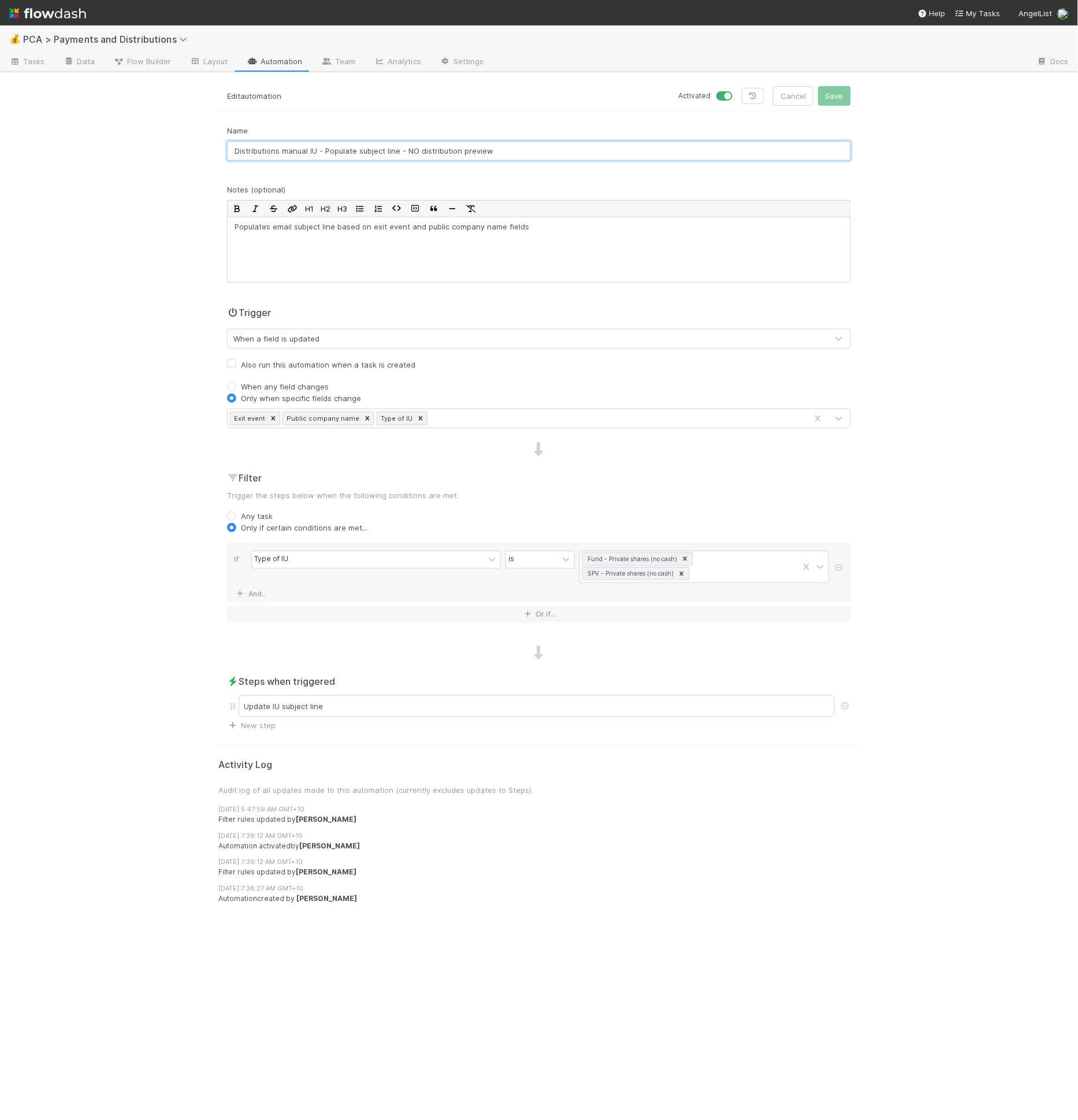
click at [581, 153] on input "Distributions manual IU - Populate subject line - NO distribution preview" at bounding box center [539, 151] width 624 height 19
click at [455, 702] on div "Update IU subject line" at bounding box center [536, 706] width 596 height 22
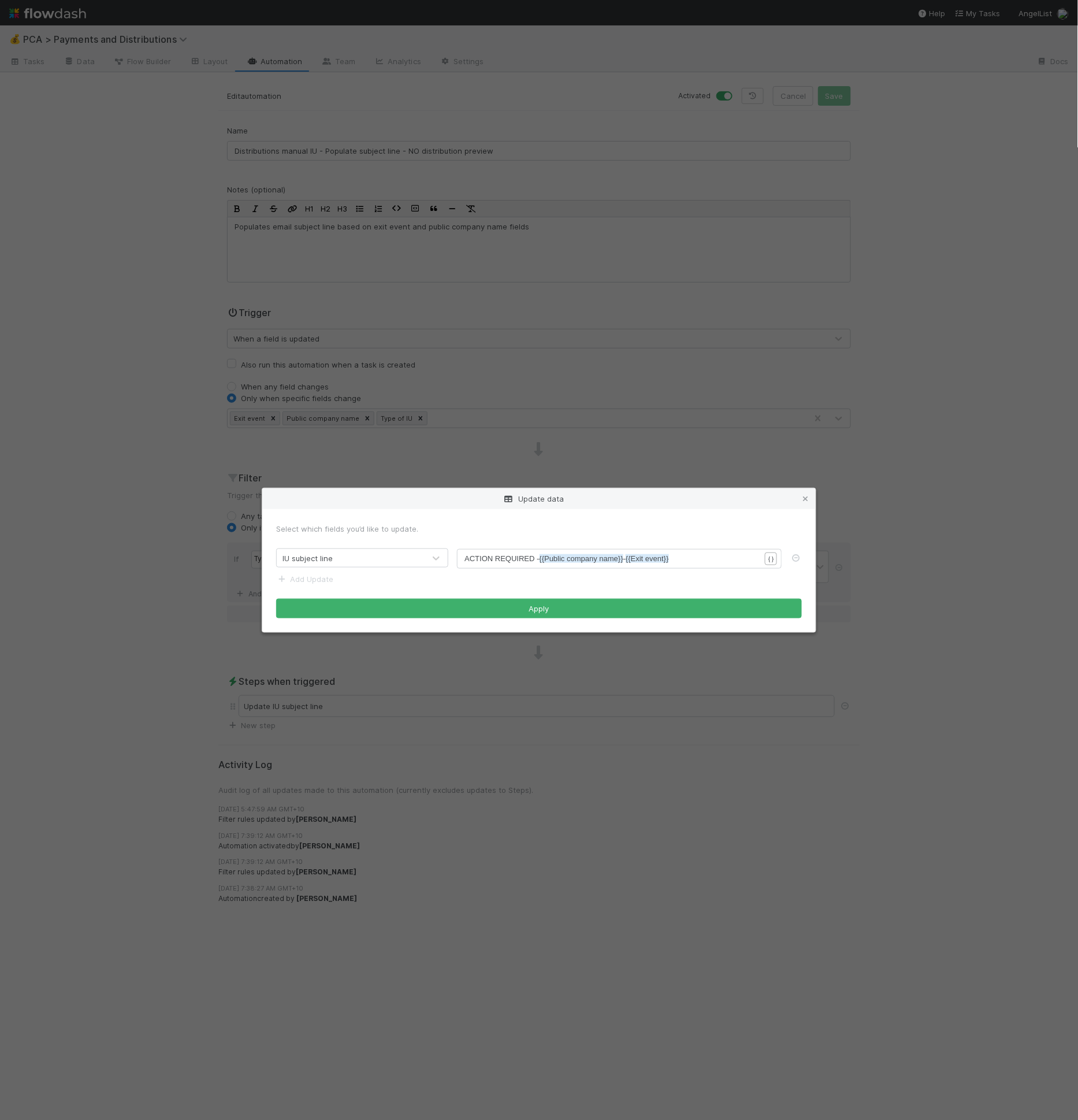
click at [514, 556] on span "ACTION REQUIRED - {{Public company name}} - {{Exit event}}" at bounding box center [566, 558] width 204 height 9
type textarea "ACTION REQUIRED - {{Public company name}} - {{Exit event}}"
click at [809, 491] on div "Update data" at bounding box center [539, 499] width 553 height 21
click at [806, 499] on icon at bounding box center [805, 499] width 12 height 7
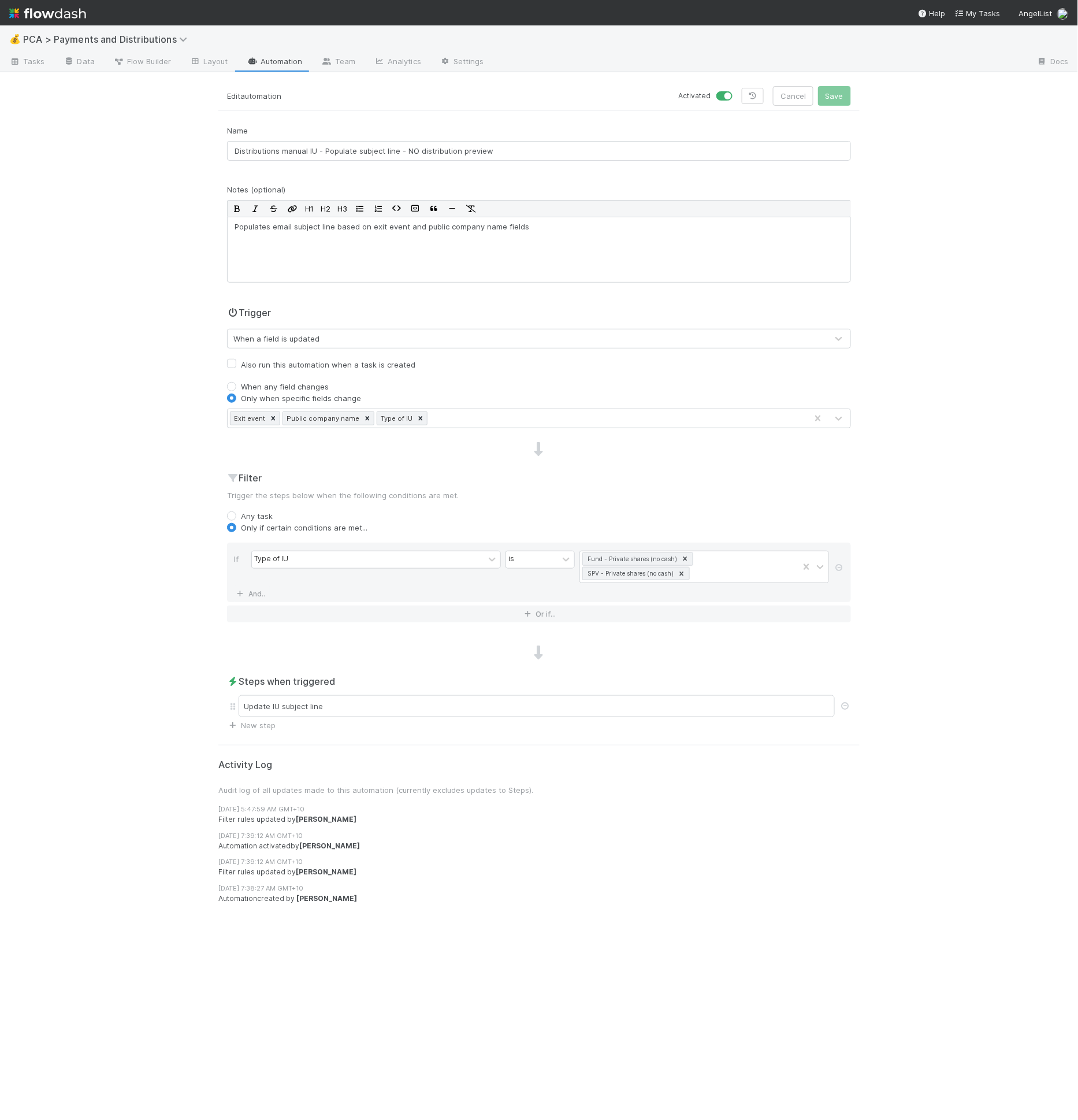
click at [812, 496] on p "Trigger the steps below when the following conditions are met." at bounding box center [539, 495] width 624 height 12
click at [544, 153] on input "Distributions manual IU - Populate subject line - NO distribution preview" at bounding box center [539, 151] width 624 height 19
type input "Distributions manual IU - Populate subject line - NO distribution preview [tran…"
click at [818, 86] on button "Save" at bounding box center [835, 96] width 33 height 19
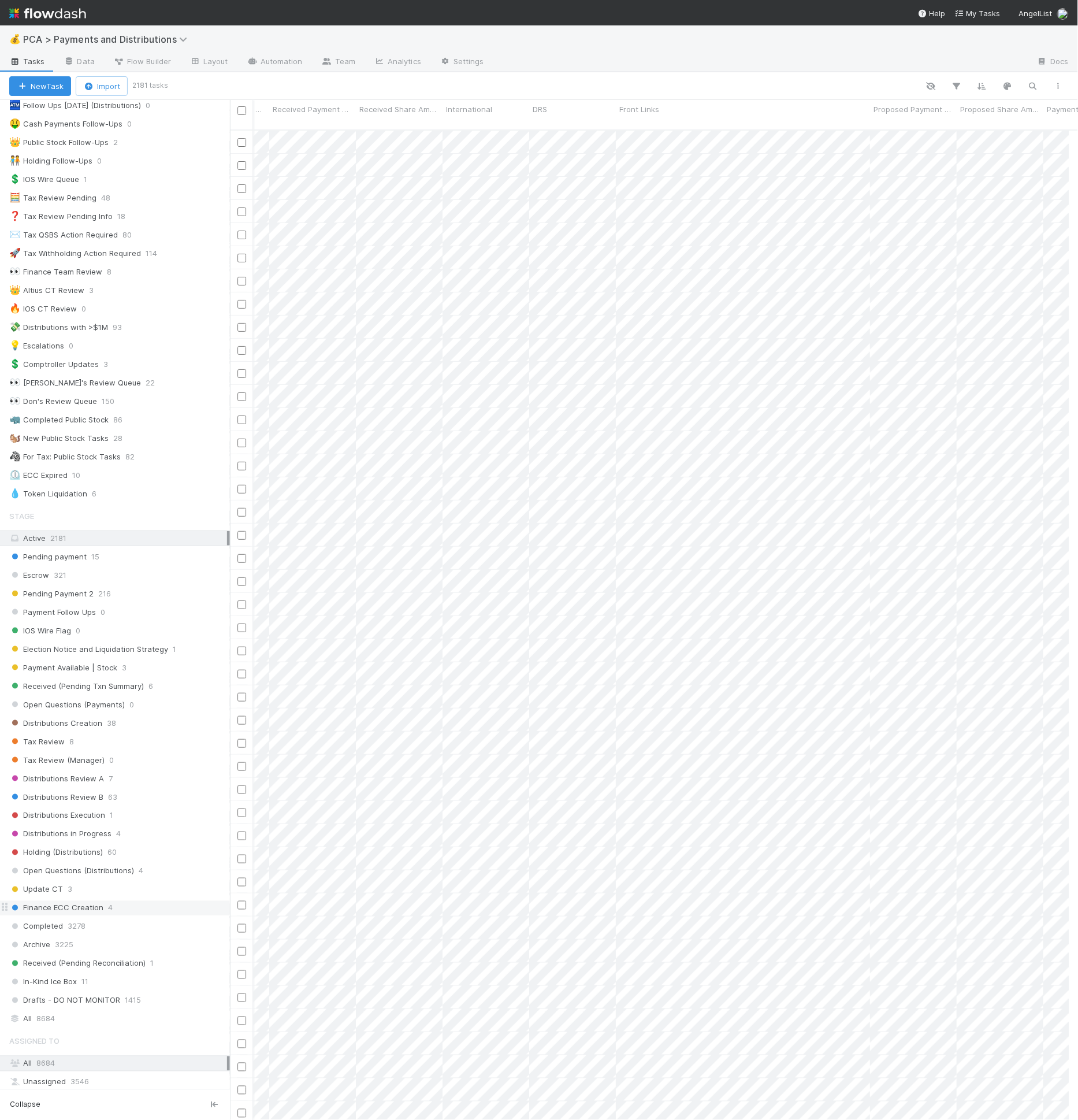
scroll to position [68, 0]
click at [85, 919] on div "Completed 3278" at bounding box center [119, 927] width 221 height 15
click at [929, 88] on icon "button" at bounding box center [931, 86] width 12 height 10
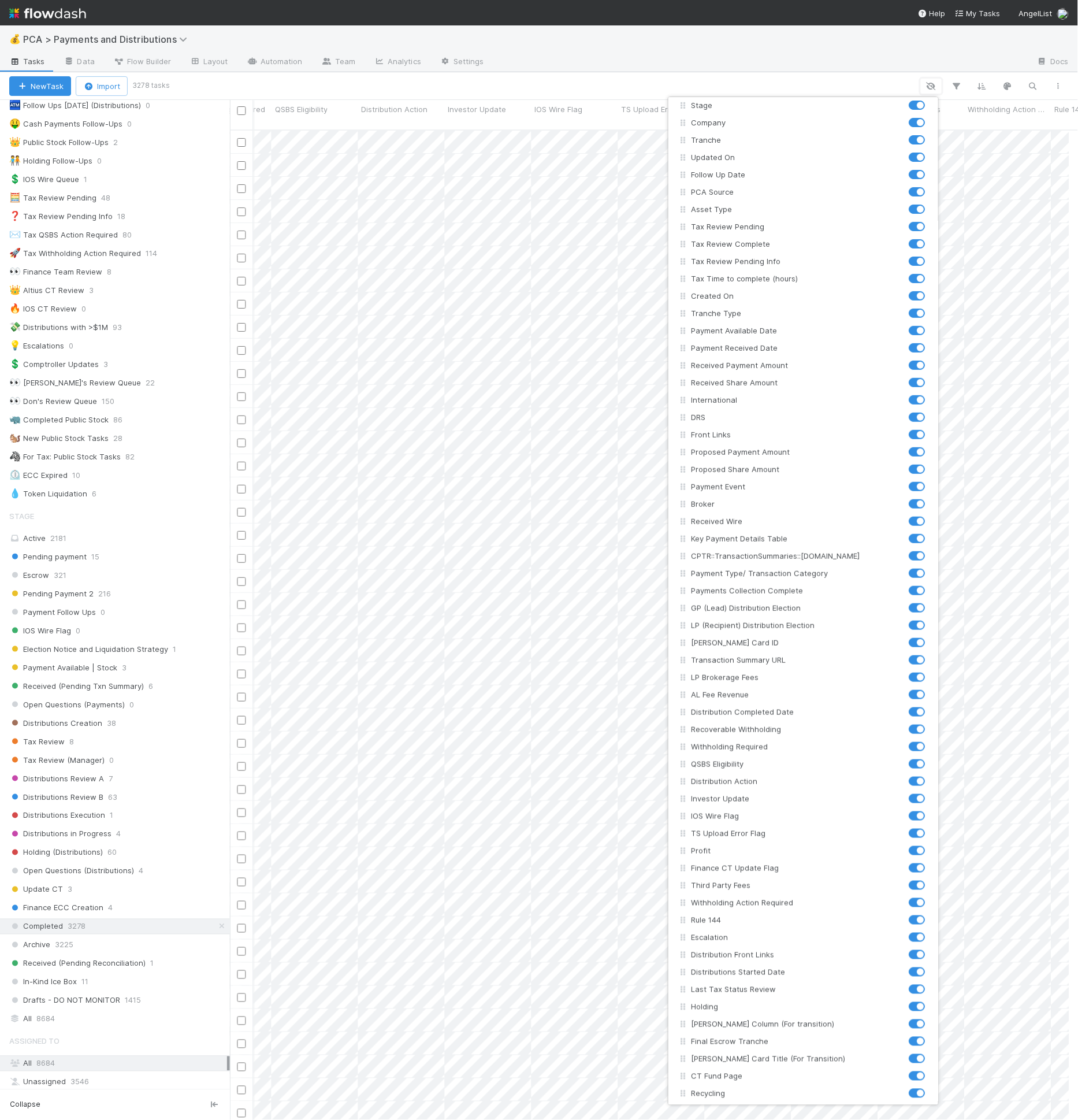
scroll to position [27, 0]
click at [931, 82] on div "Assigned To Stage Company Tranche Updated On Follow Up Date PCA Source Asset Ty…" at bounding box center [539, 560] width 1078 height 1120
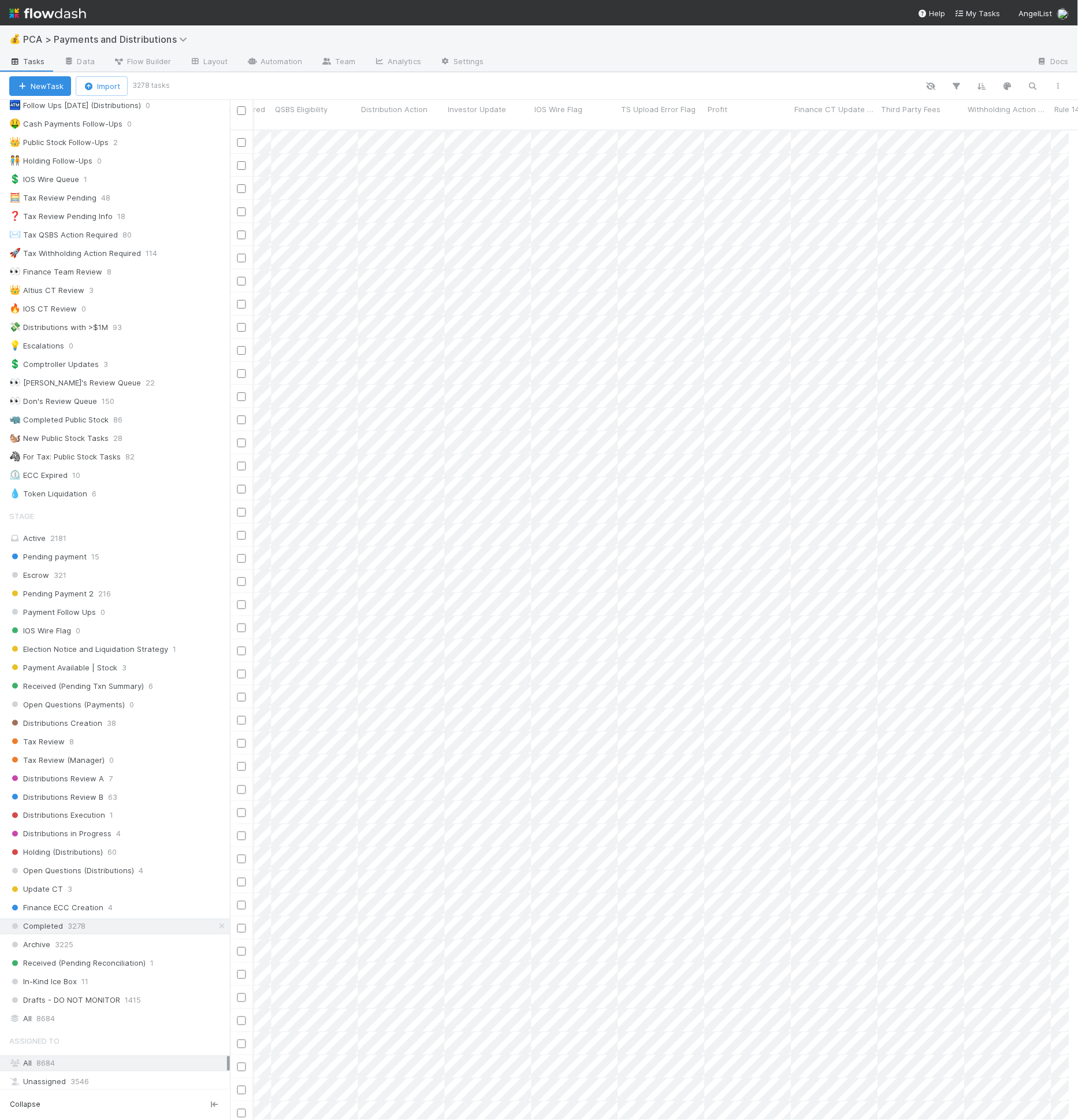
click at [827, 81] on div at bounding box center [620, 86] width 904 height 15
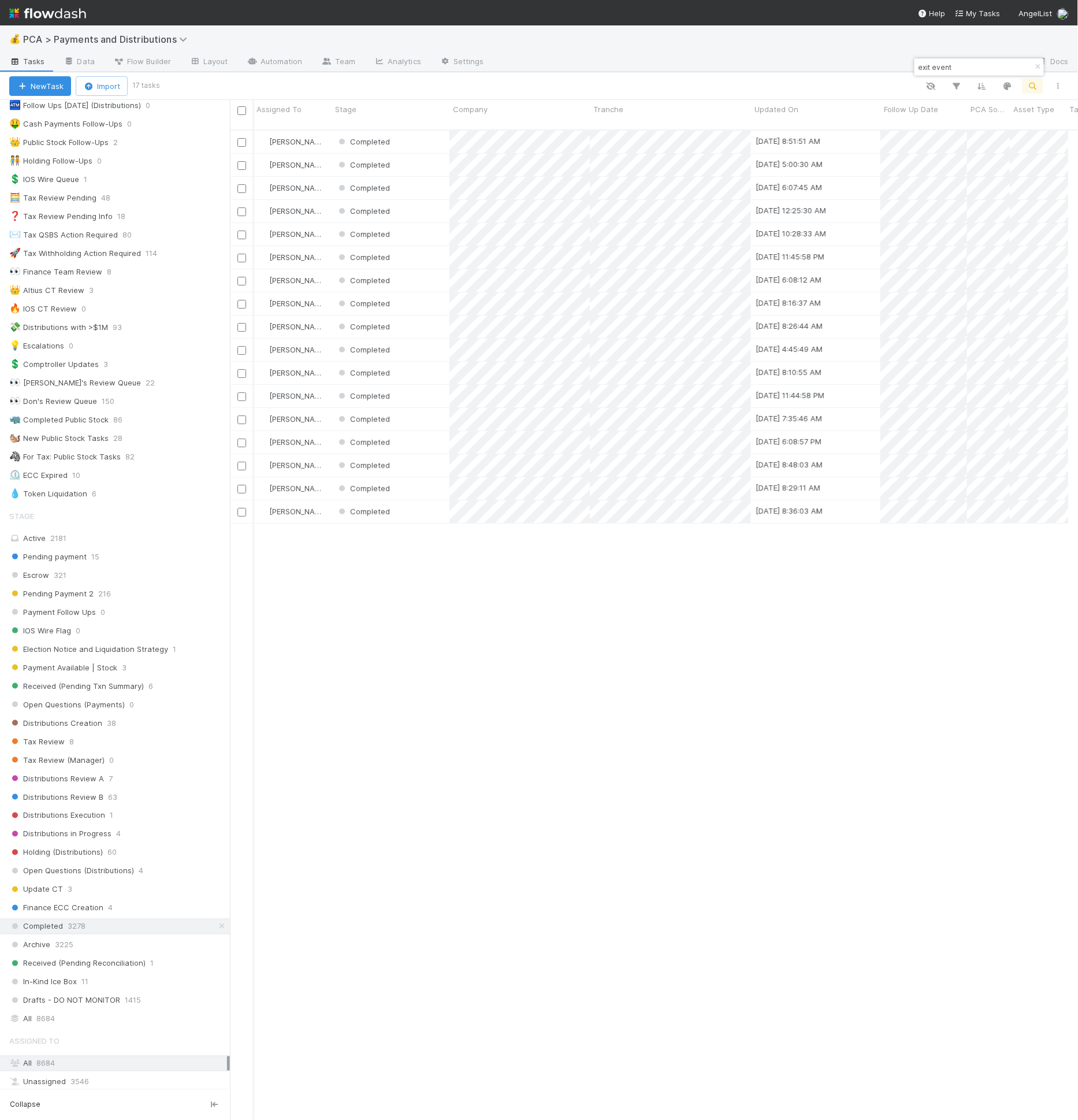
type input "exit event"
click at [1037, 66] on icon "button" at bounding box center [1038, 67] width 12 height 7
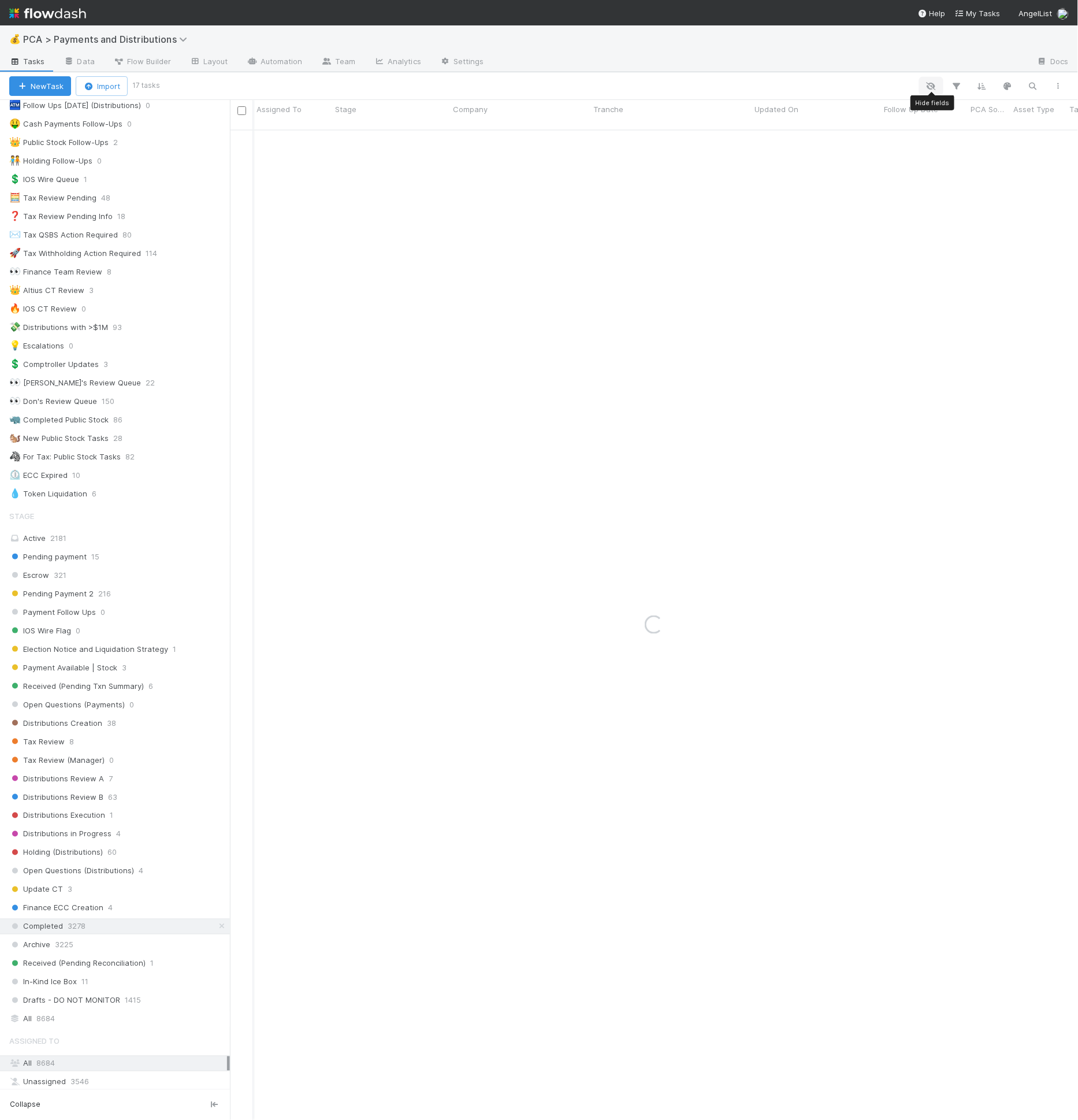
click at [933, 84] on icon "button" at bounding box center [931, 86] width 12 height 10
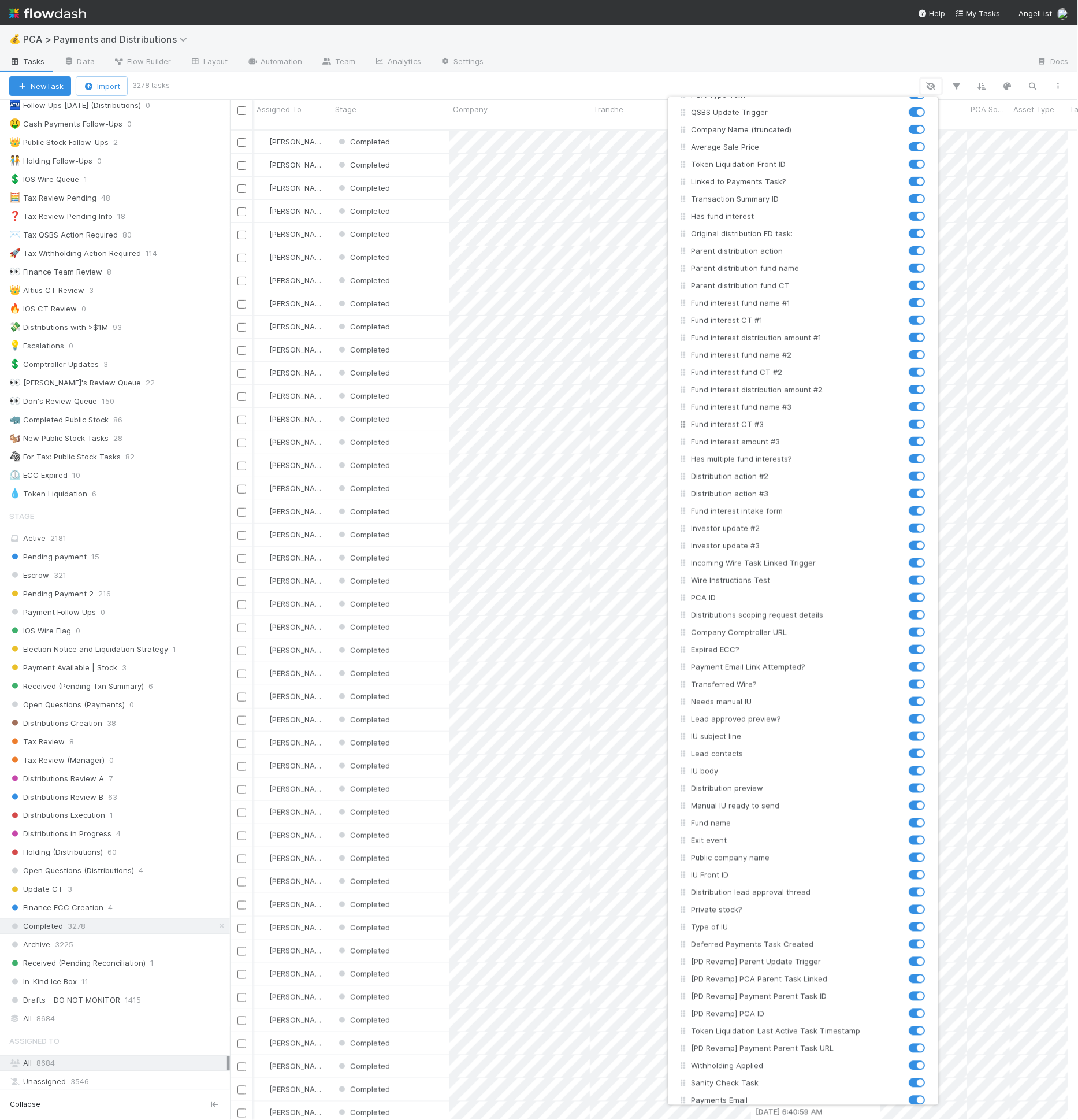
scroll to position [1898, 0]
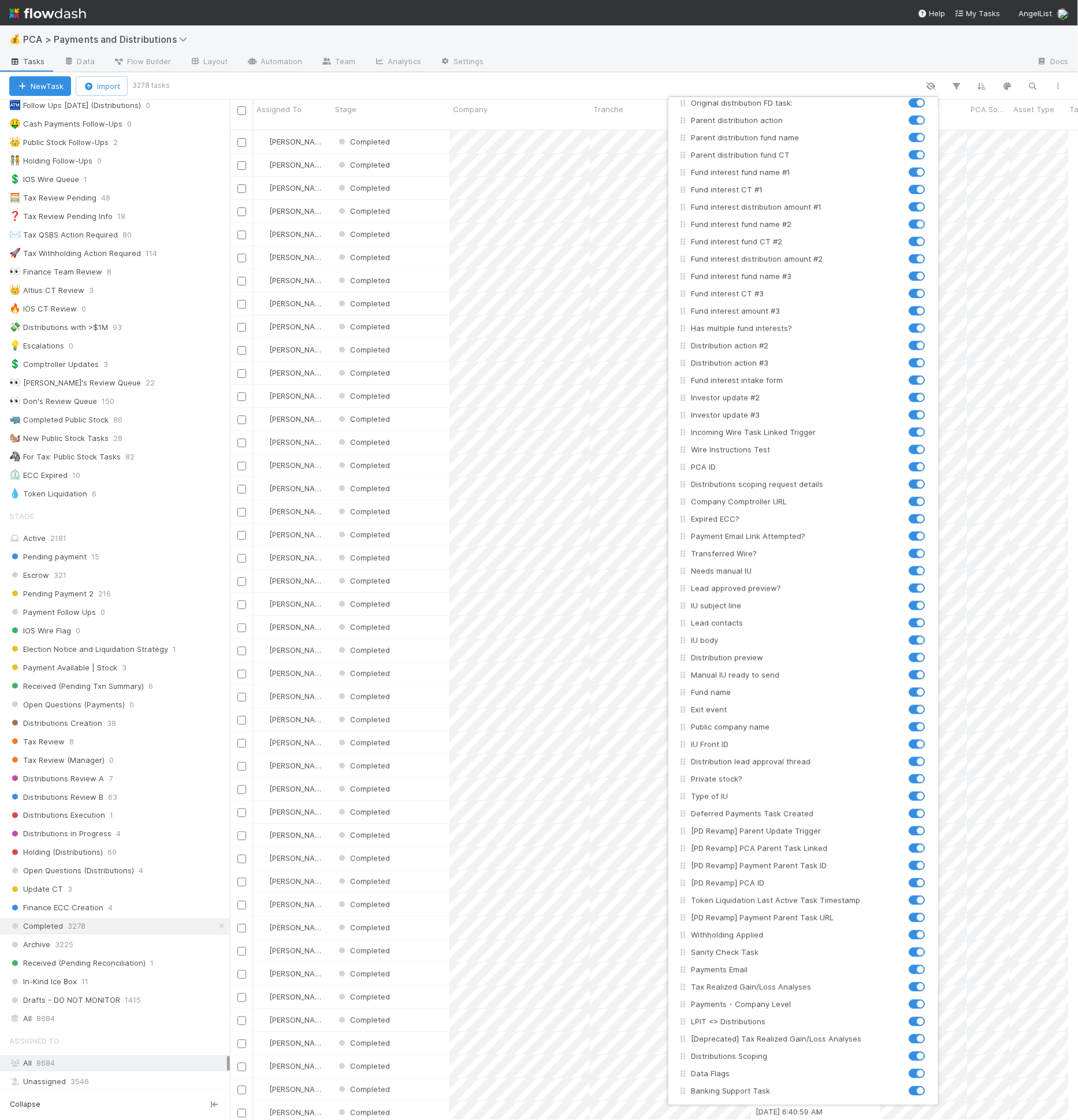
click at [679, 89] on div "Assigned To Stage Company Tranche Updated On Follow Up Date PCA Source Asset Ty…" at bounding box center [539, 560] width 1078 height 1120
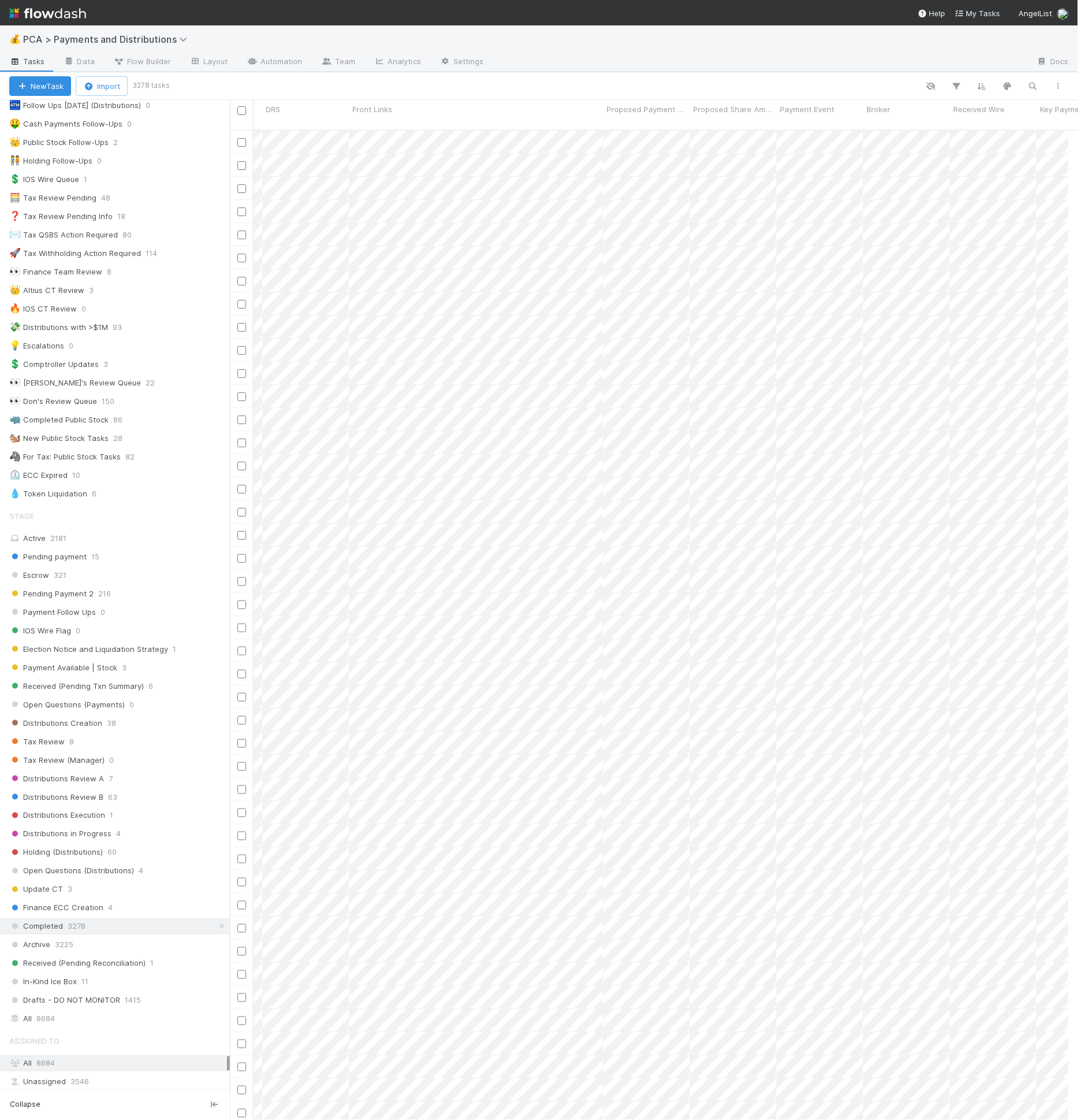
scroll to position [0, 1808]
click at [958, 78] on button "button" at bounding box center [956, 86] width 21 height 15
click at [984, 87] on div "Loading..." at bounding box center [539, 560] width 1078 height 1120
click at [984, 84] on icon "button" at bounding box center [982, 86] width 12 height 10
click at [984, 67] on div at bounding box center [760, 62] width 534 height 18
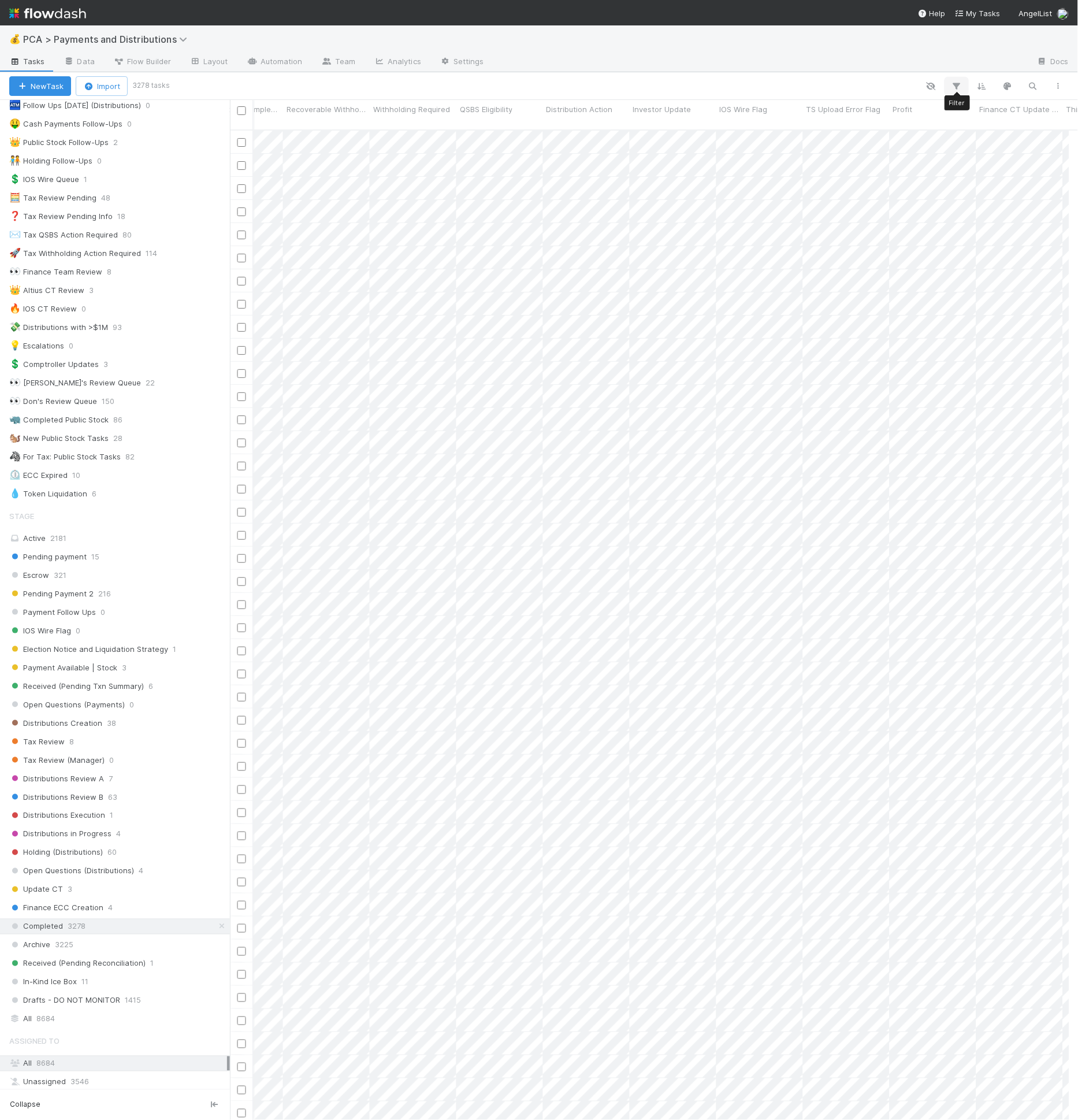
click at [959, 82] on icon "button" at bounding box center [956, 86] width 12 height 10
click at [1062, 86] on div "Loading..." at bounding box center [539, 560] width 1078 height 1120
click at [1059, 86] on icon "button" at bounding box center [1058, 86] width 12 height 7
click at [1059, 86] on div "View as list Comments Export view to CSV" at bounding box center [539, 560] width 1078 height 1120
click at [958, 84] on icon "button" at bounding box center [956, 86] width 12 height 10
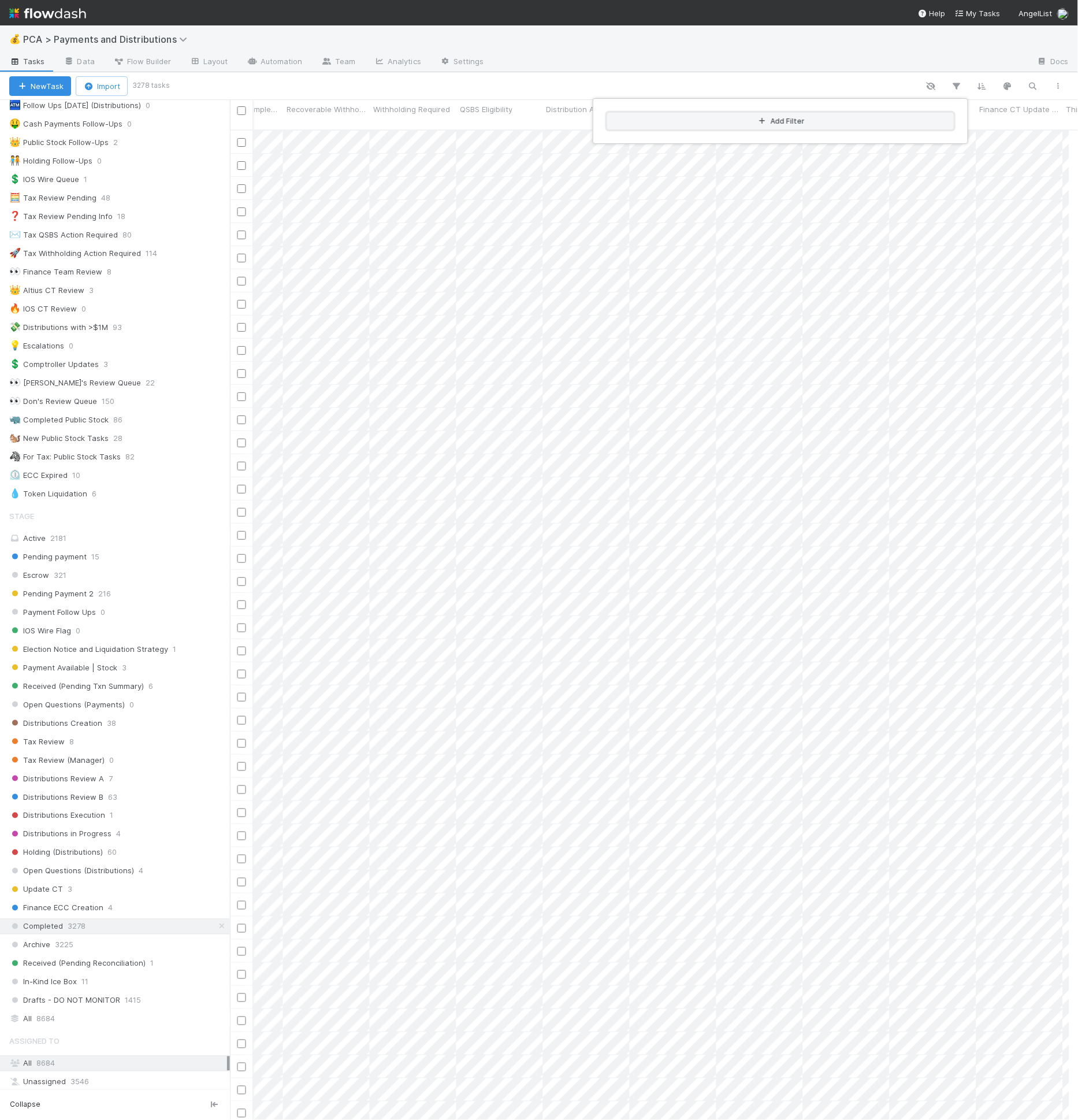
click at [886, 119] on button "Add Filter" at bounding box center [781, 121] width 347 height 17
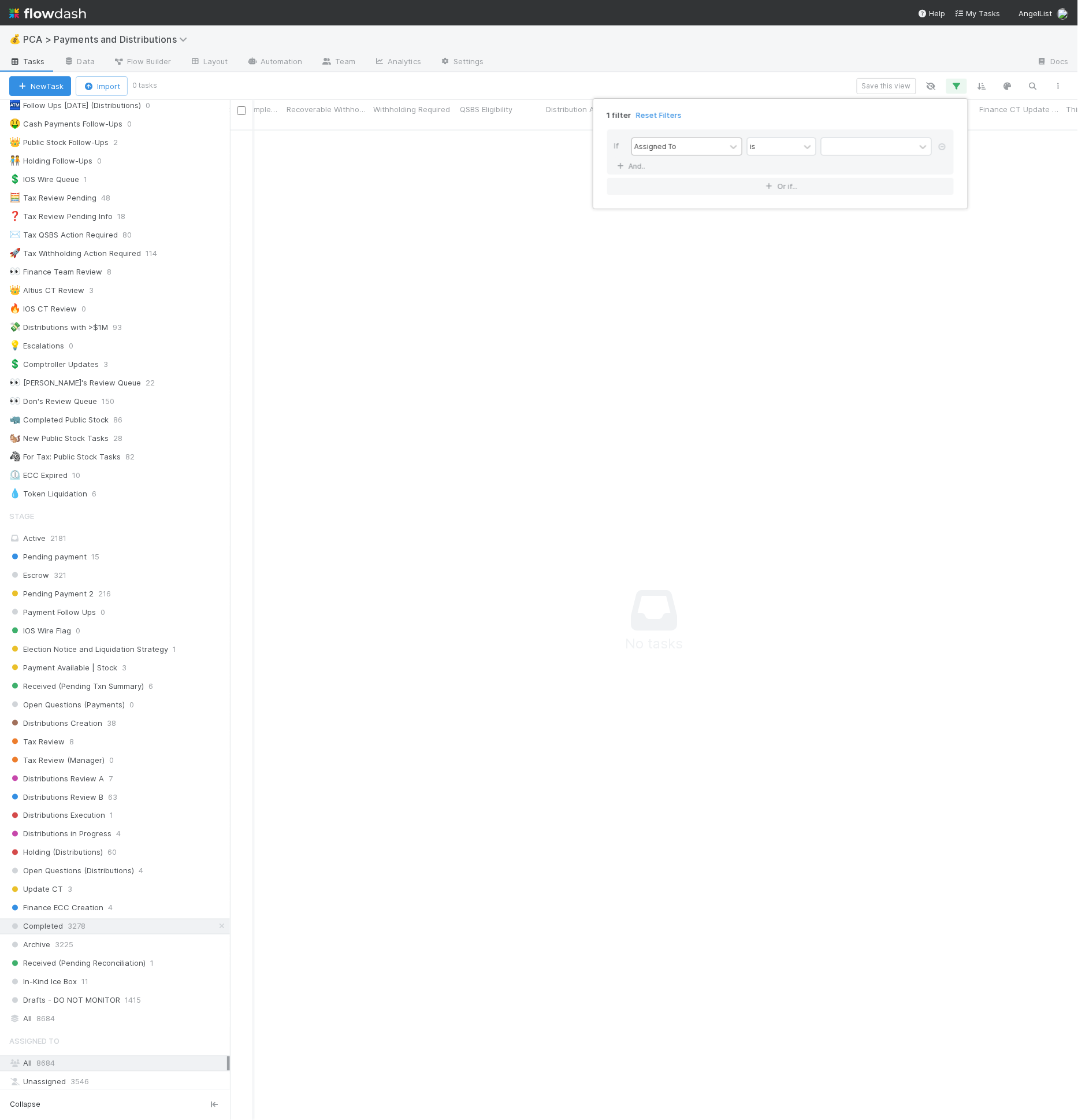
click at [710, 140] on div "Assigned To" at bounding box center [679, 147] width 94 height 17
type input "exit"
click at [799, 154] on div "contains" at bounding box center [782, 146] width 69 height 18
click at [779, 263] on div "is not" at bounding box center [782, 261] width 69 height 19
click at [783, 153] on div "is not" at bounding box center [774, 147] width 52 height 17
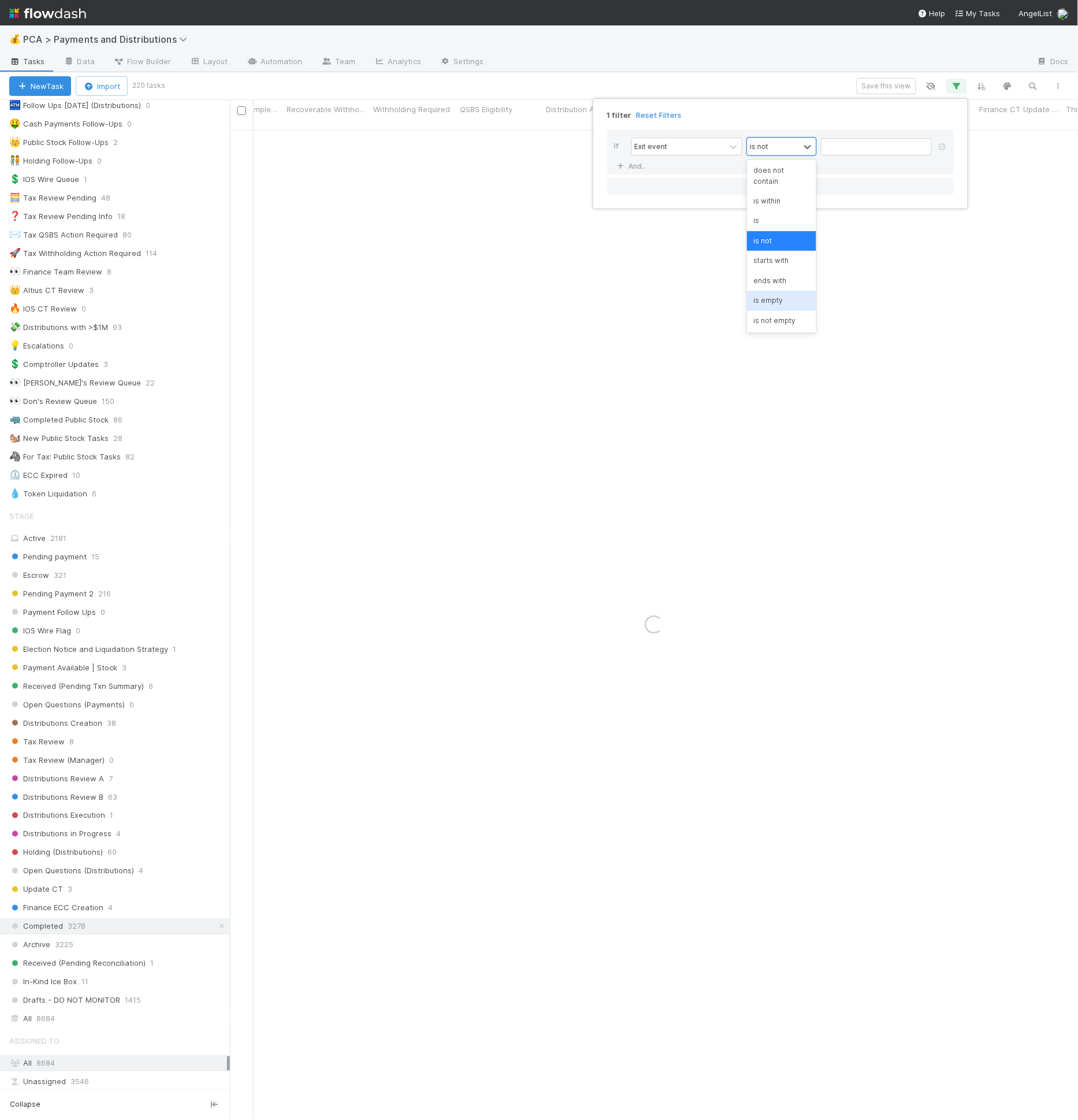
click at [776, 327] on div "is not empty" at bounding box center [782, 320] width 69 height 19
click at [776, 317] on div "1 filter Reset Filters If Exit event option is not, selected. option is empty f…" at bounding box center [539, 560] width 1078 height 1120
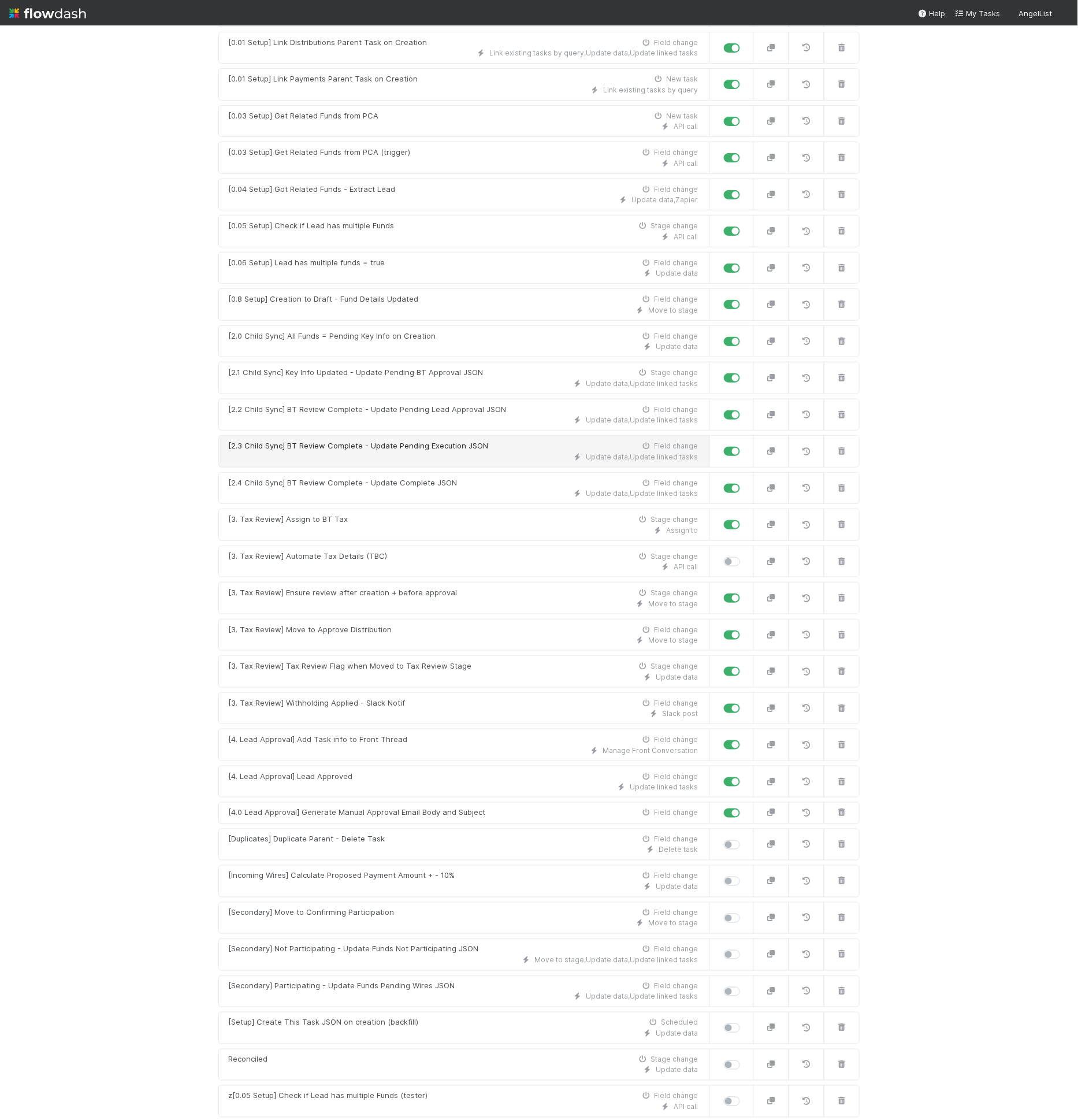
scroll to position [168, 0]
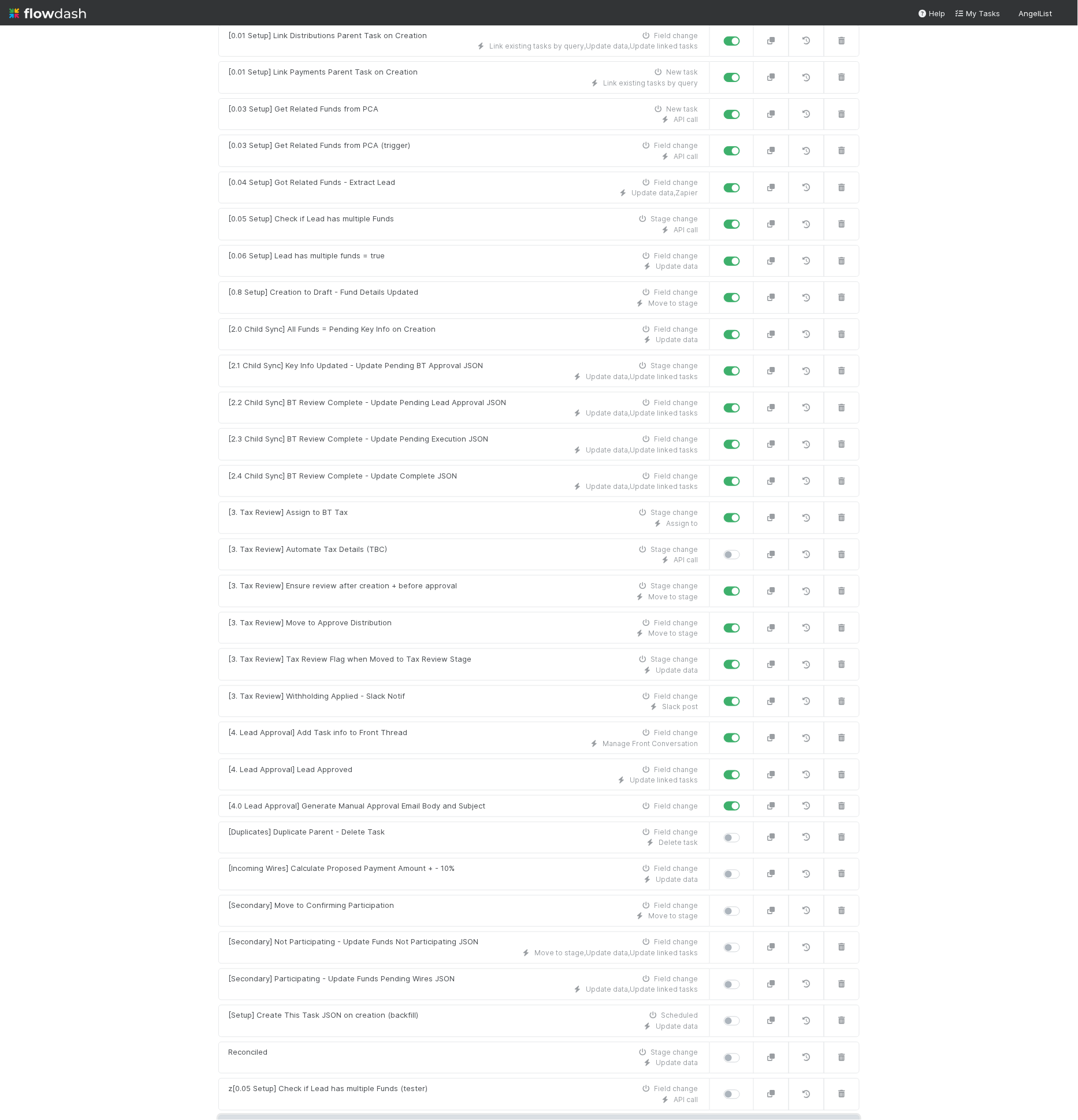
click at [466, 1115] on link "New automation" at bounding box center [539, 1126] width 641 height 22
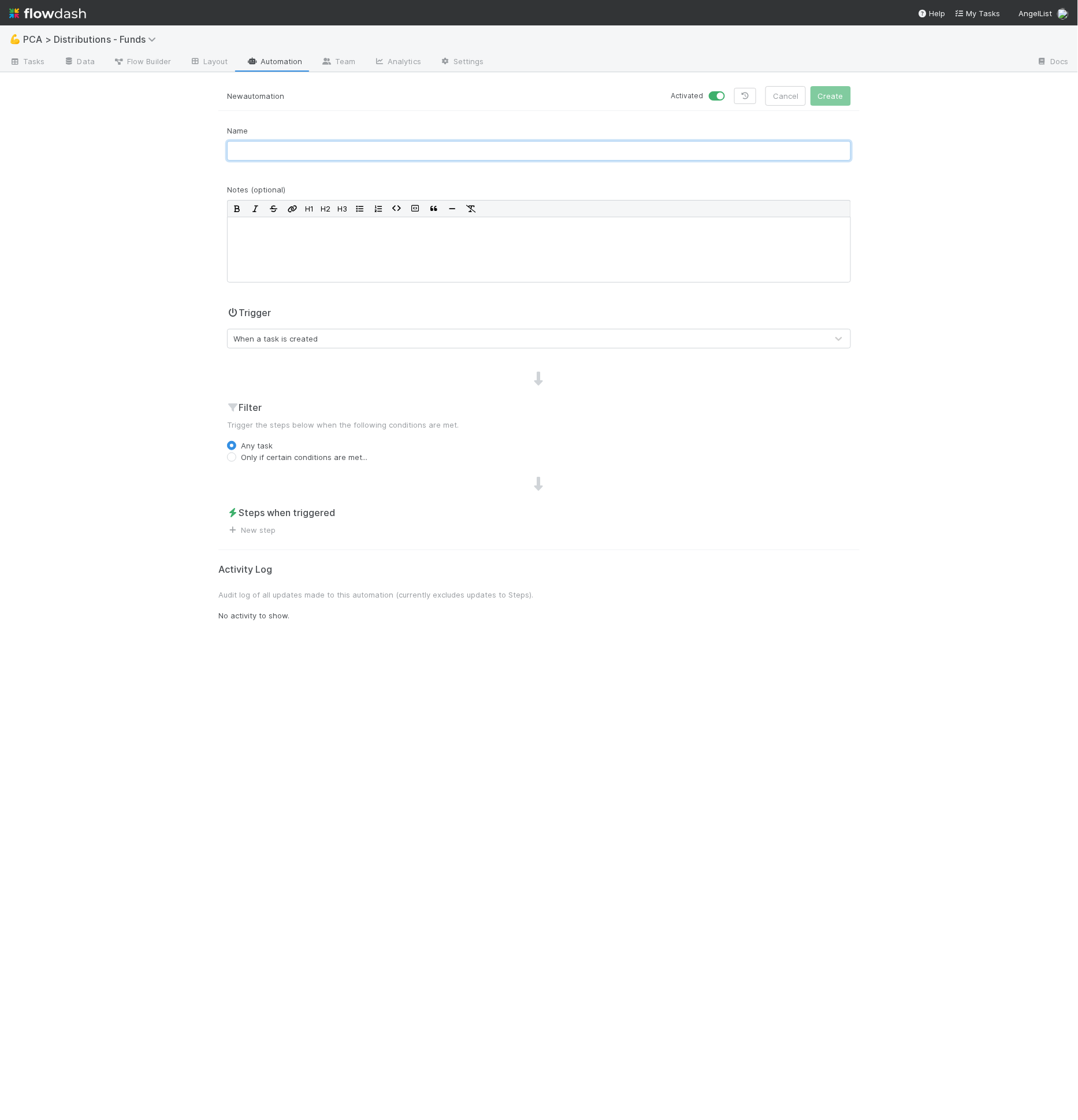
click at [297, 147] on input "text" at bounding box center [539, 151] width 624 height 19
type input "[0.09 Setup] Get Public Company Name"
click at [331, 341] on div "When a task is created" at bounding box center [527, 339] width 599 height 18
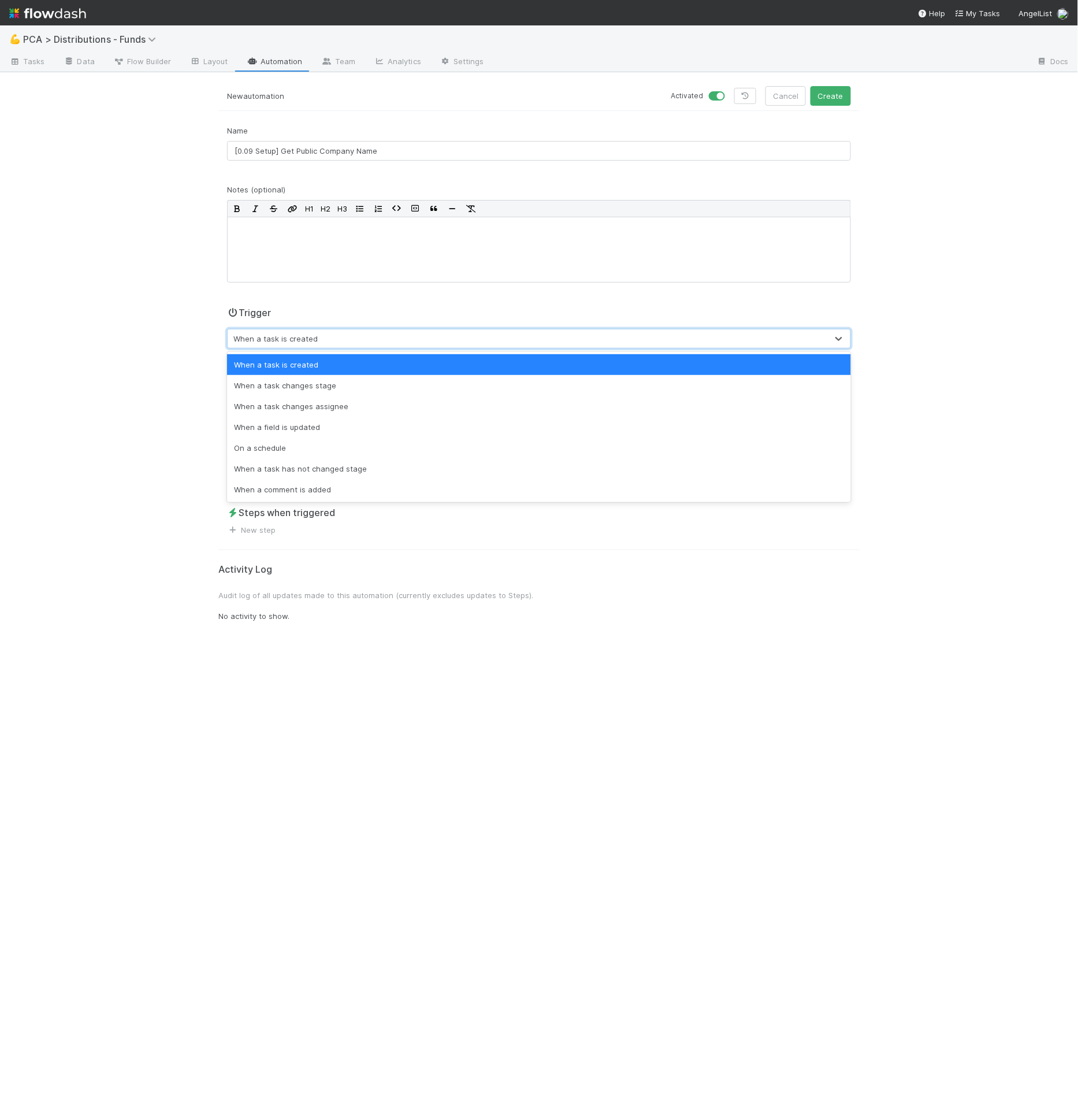
click at [331, 342] on div "When a task is created" at bounding box center [527, 339] width 599 height 18
click at [329, 335] on div "When a task is created" at bounding box center [527, 339] width 599 height 18
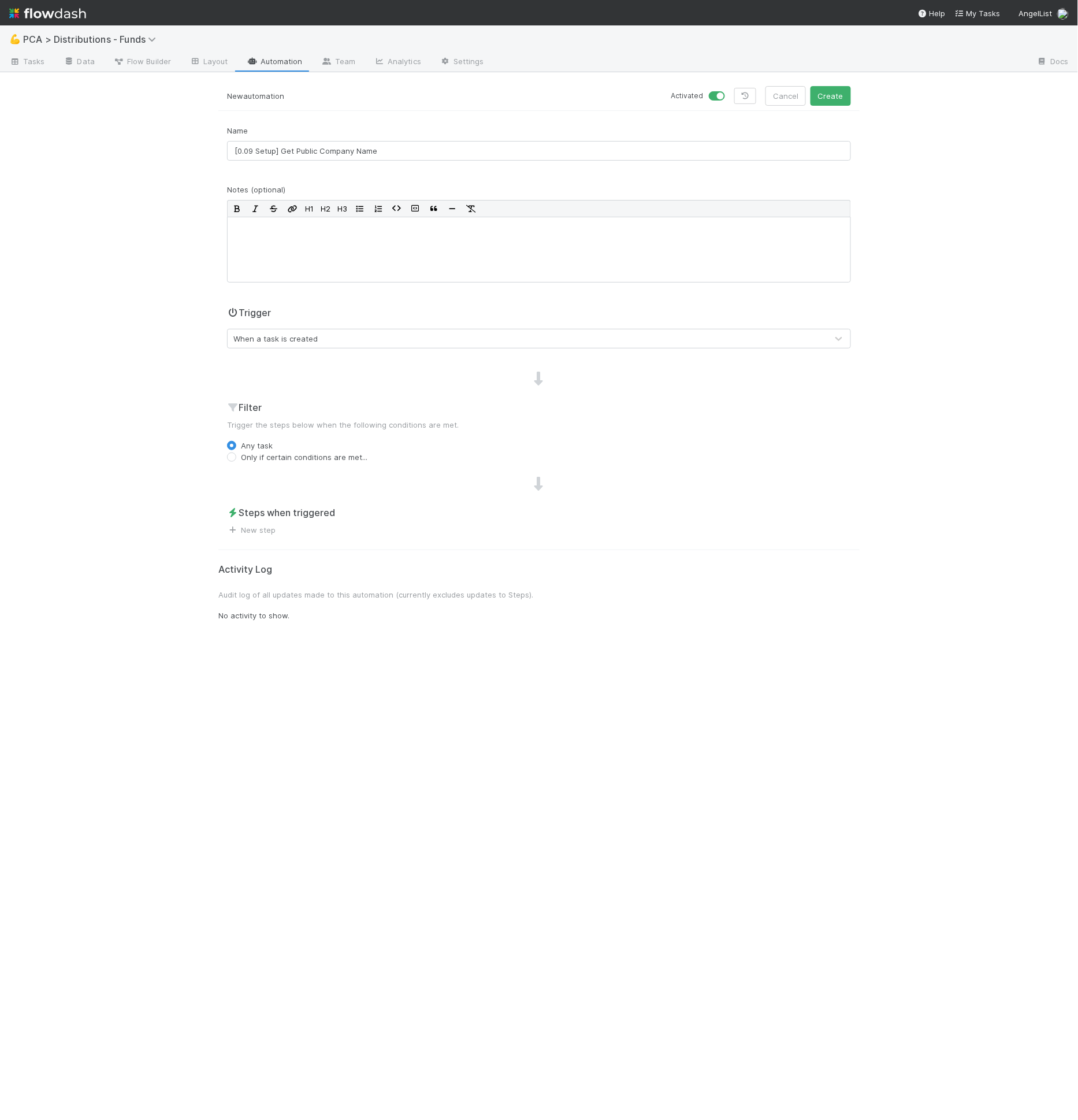
click at [151, 367] on div "💪 PCA > Distributions - Funds Tasks Data Flow Builder Layout Automation Team An…" at bounding box center [539, 573] width 1078 height 1094
click at [269, 454] on label "Only if certain conditions are met..." at bounding box center [304, 457] width 126 height 12
click at [237, 454] on input "Only if certain conditions are met..." at bounding box center [231, 456] width 9 height 10
radio input "true"
click at [237, 437] on div "Filter Trigger the steps below when the following conditions are met. Any task …" at bounding box center [539, 449] width 641 height 98
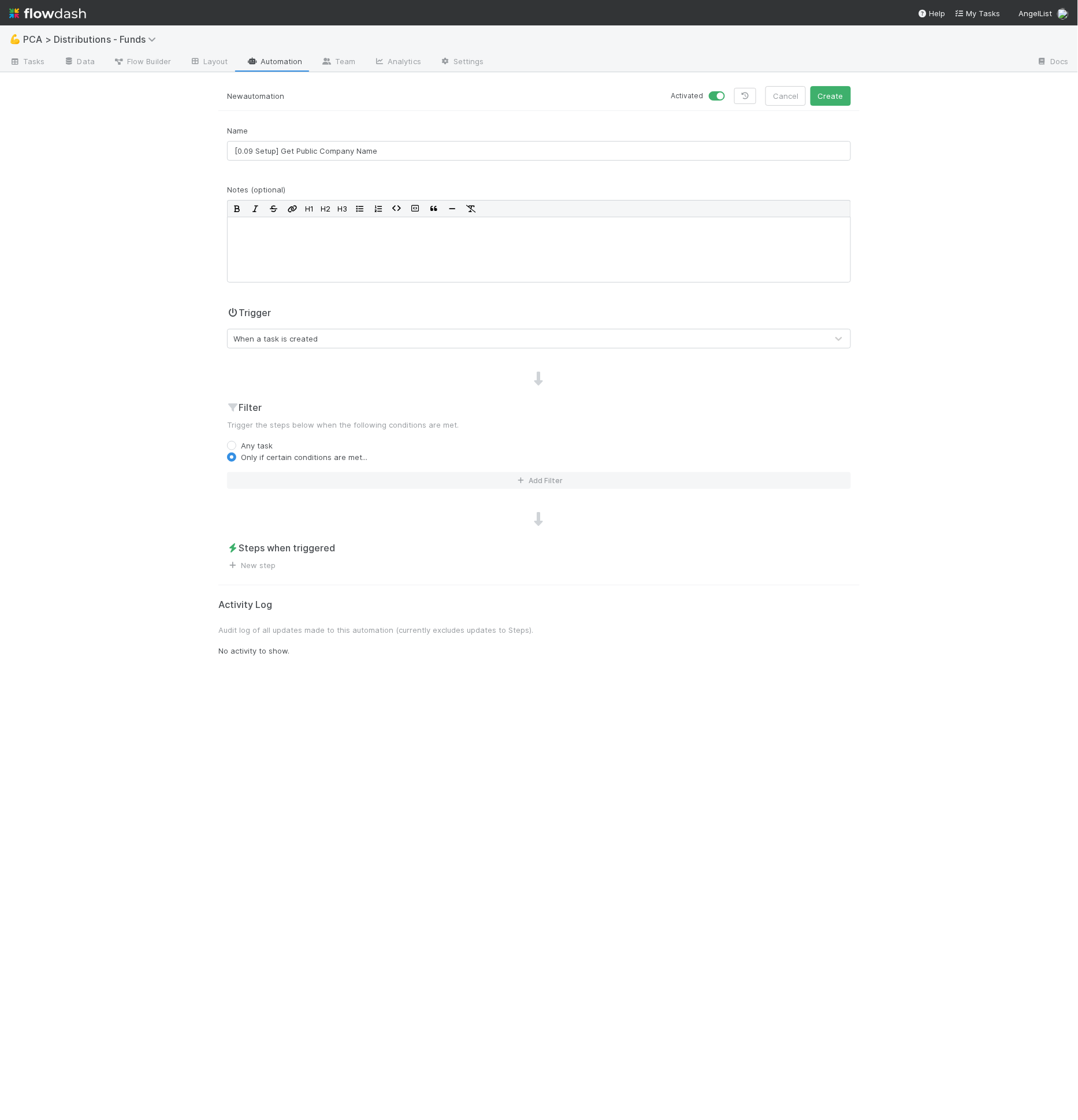
click at [238, 443] on div "Any task" at bounding box center [539, 445] width 624 height 12
click at [237, 444] on div "Any task" at bounding box center [539, 445] width 624 height 12
click at [241, 444] on label "Any task" at bounding box center [257, 445] width 32 height 12
click at [230, 444] on input "Any task" at bounding box center [231, 444] width 9 height 10
radio input "true"
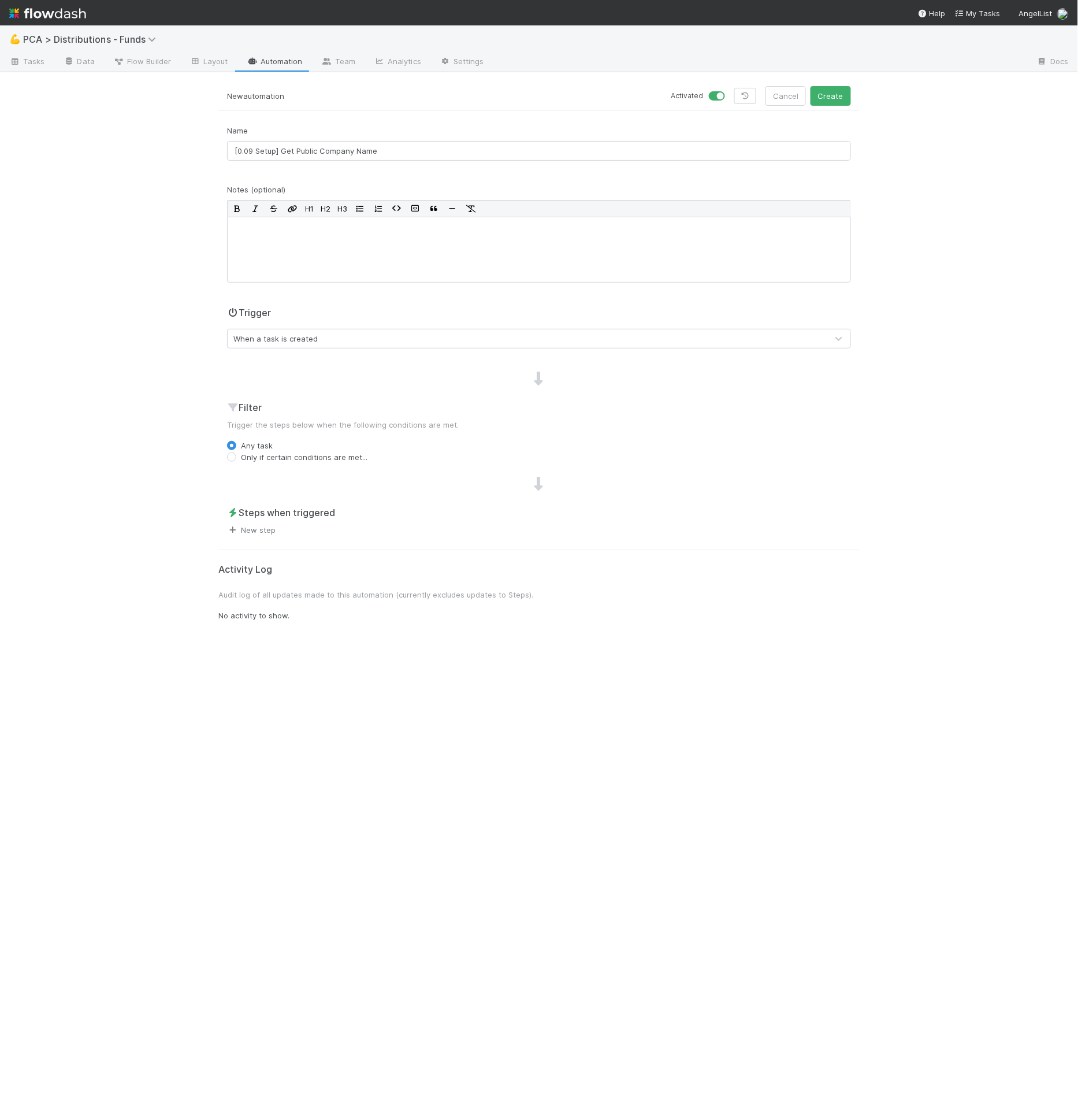
click at [258, 531] on link "New step" at bounding box center [251, 530] width 49 height 9
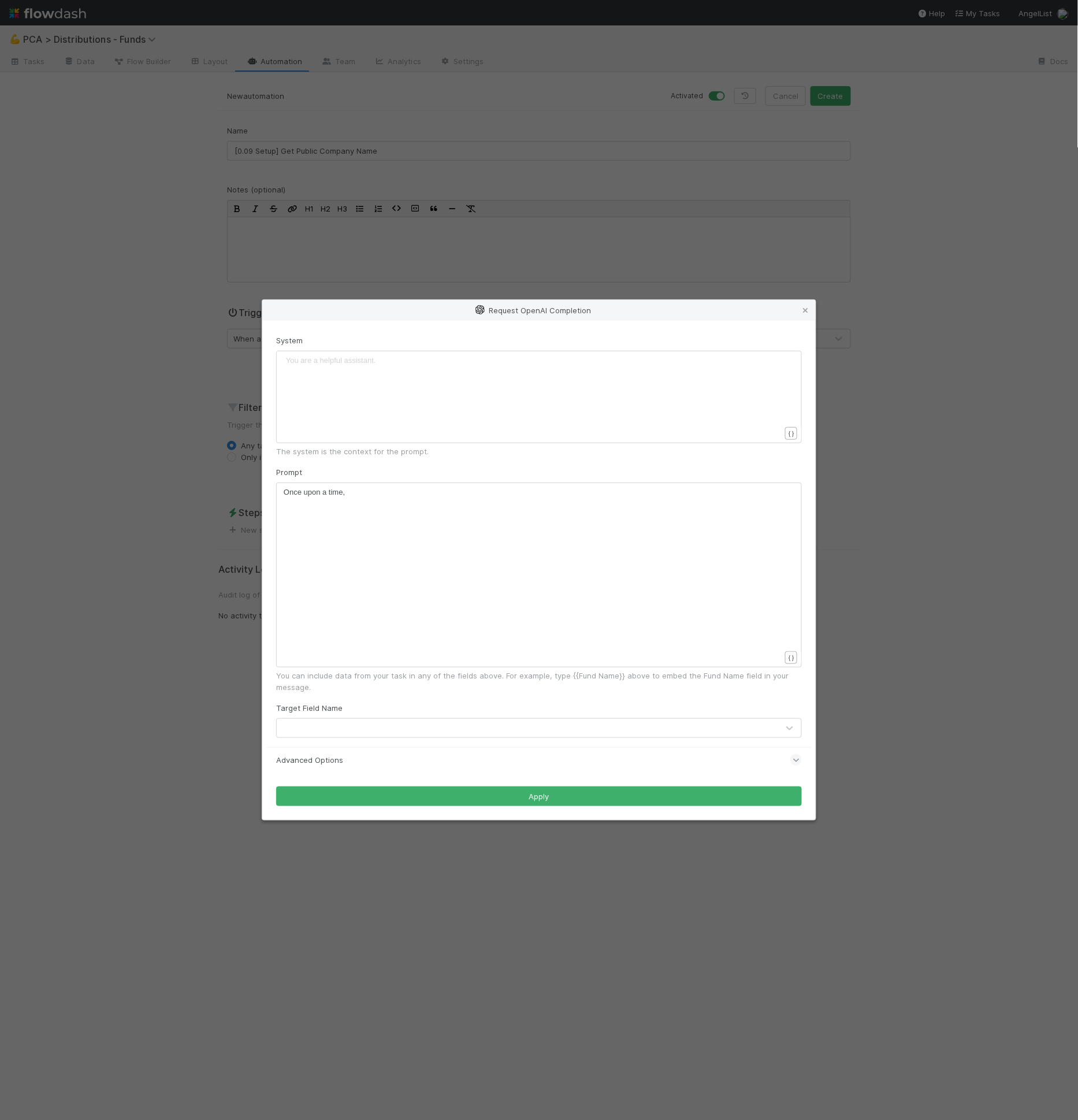
click at [353, 520] on div "xxxxxxxxxx Once upon a time," at bounding box center [547, 589] width 526 height 206
click at [353, 520] on div "x Once upon a time," at bounding box center [547, 589] width 526 height 206
type textarea "Return ther"
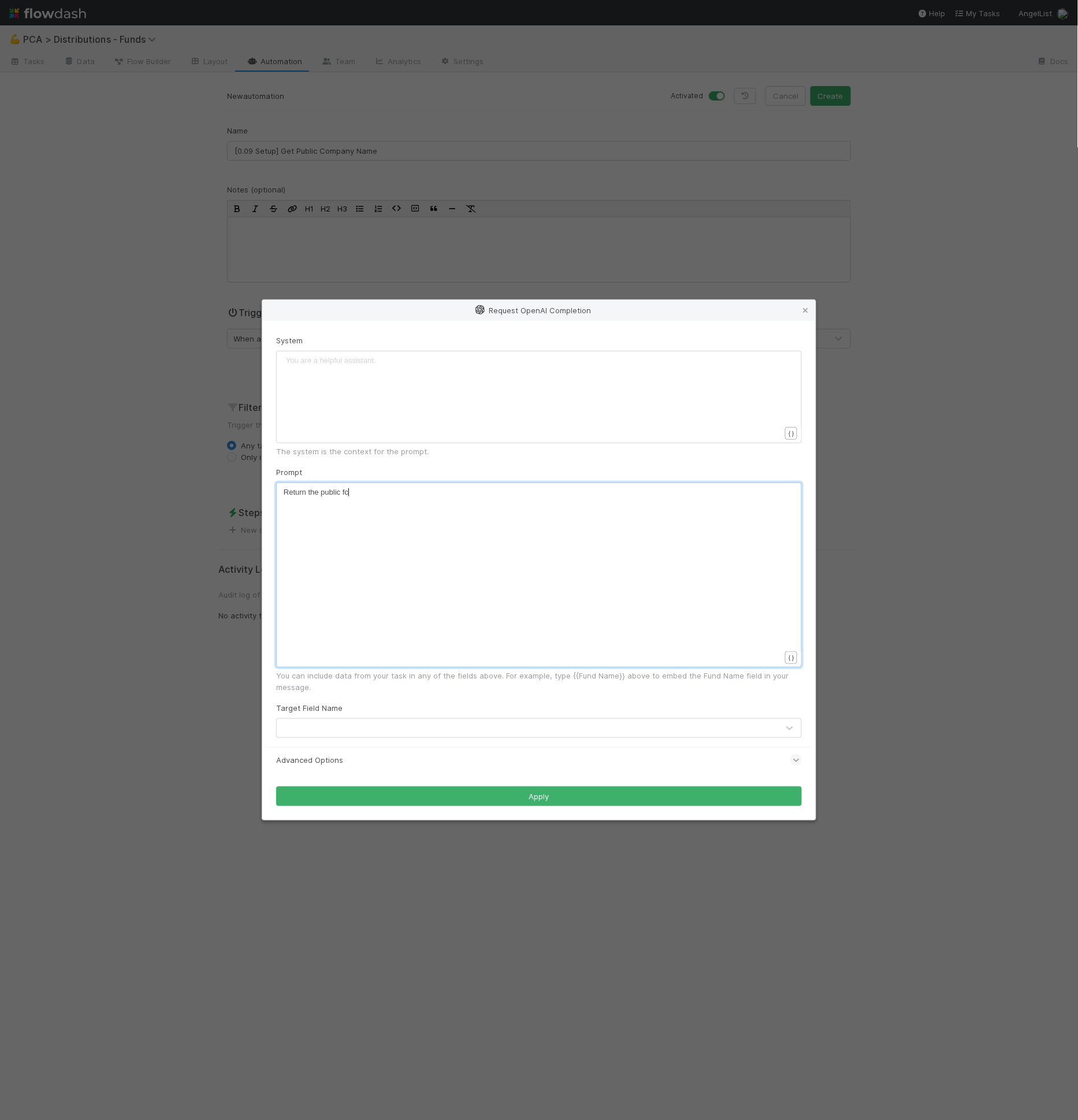
type textarea "public fcom"
type textarea "compan y"
type textarea "y name"
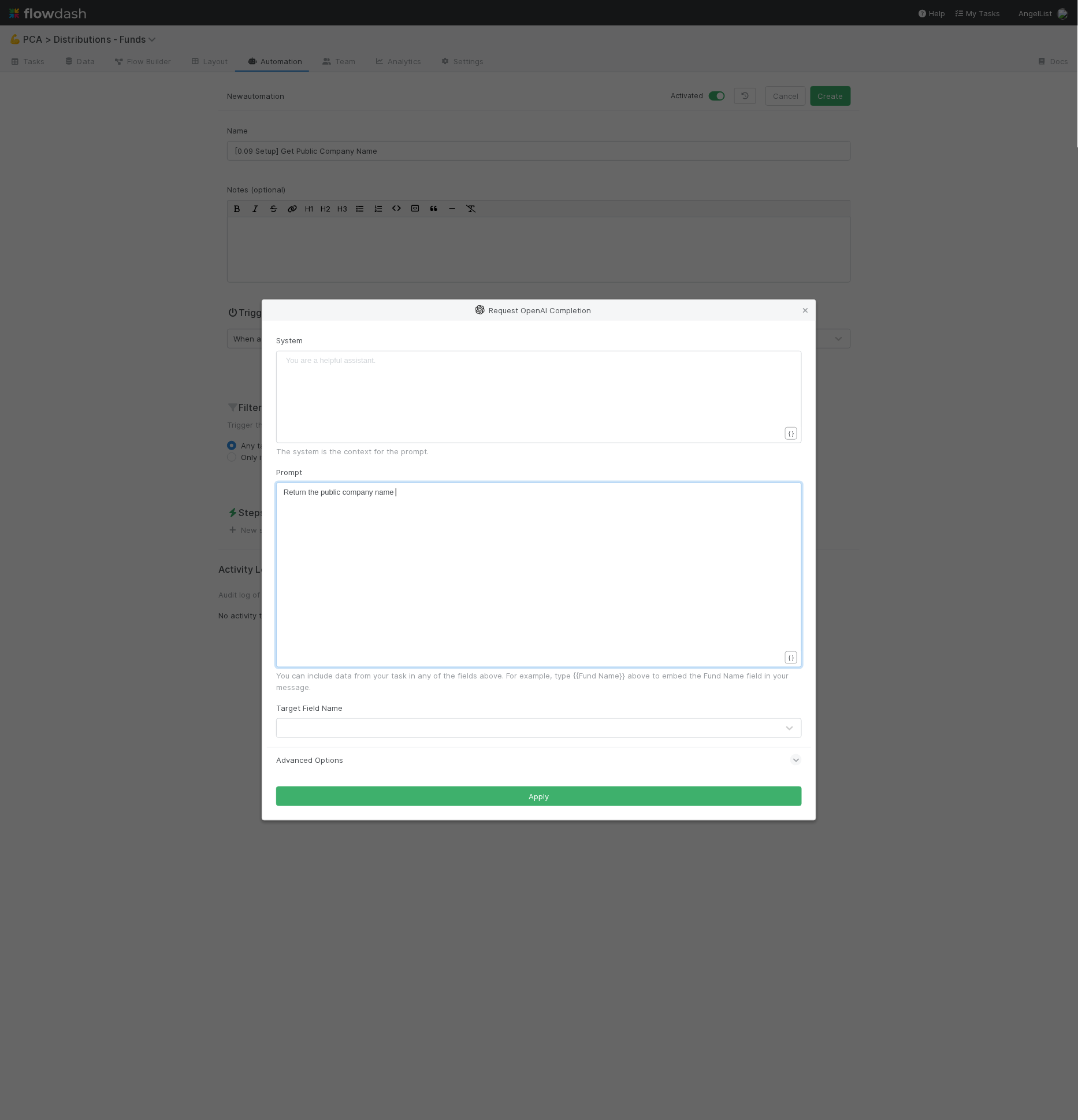
click at [320, 493] on span "Return the public company name" at bounding box center [339, 492] width 110 height 9
type textarea "shortform"
click at [468, 506] on div "x Return the shortform public company name" at bounding box center [547, 589] width 526 height 206
type textarea "/startup name of the following company: }{}"
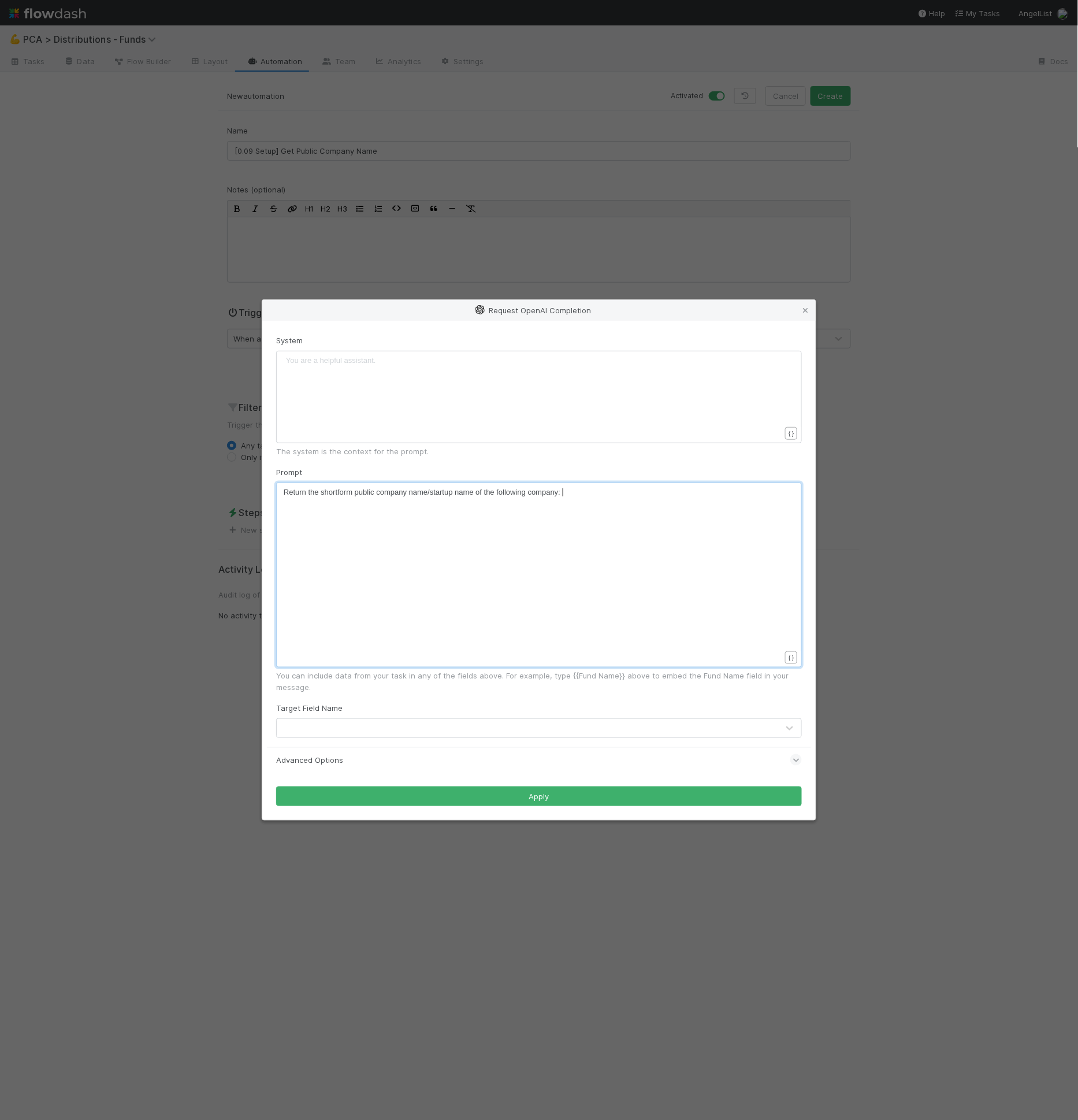
scroll to position [4, 4]
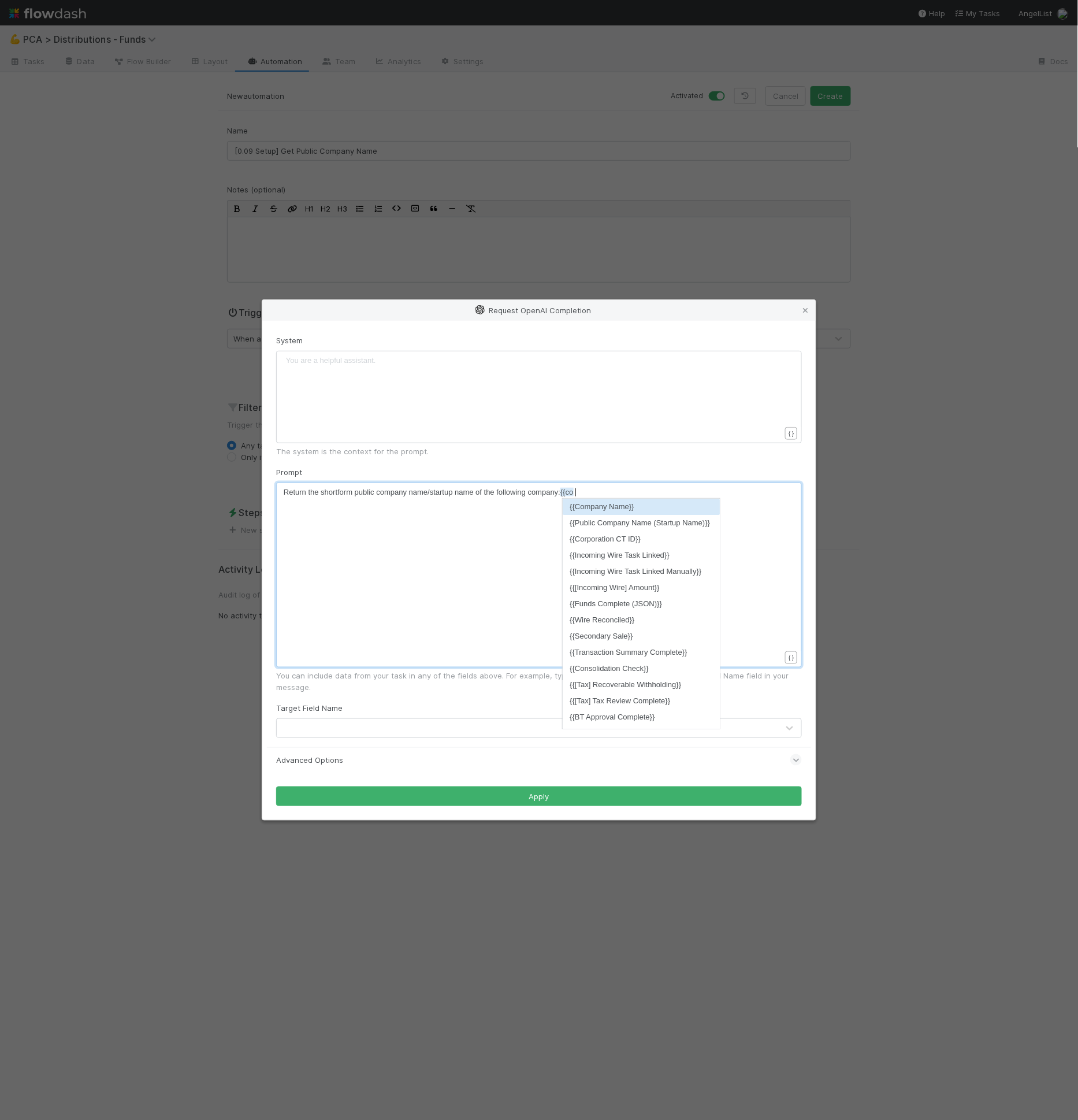
type textarea "{{comp"
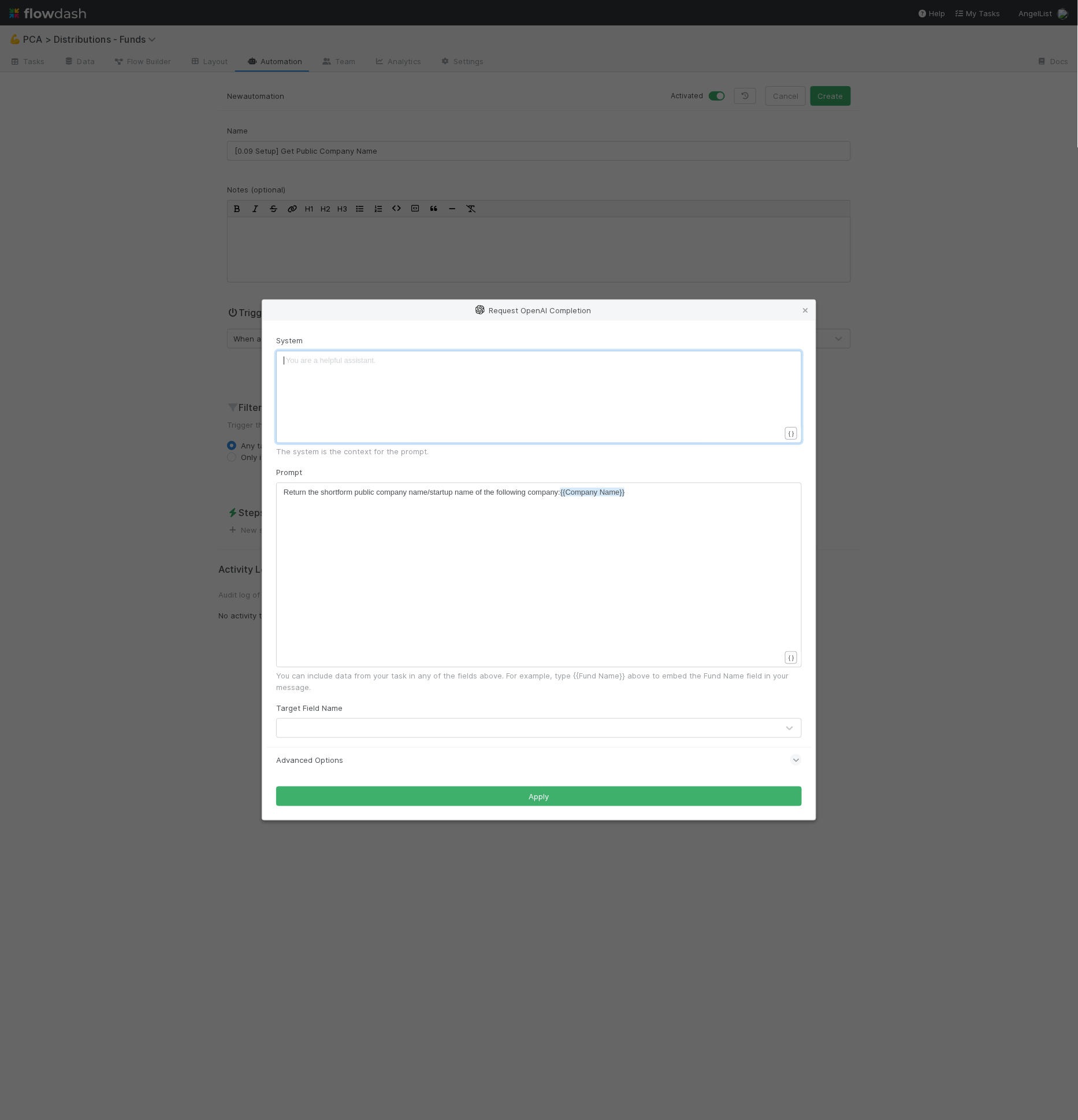
click at [392, 399] on div "You are a helpful assistant. ​ x ​" at bounding box center [547, 411] width 526 height 113
click at [679, 493] on pre "Return the shortform public company name/startup name of the following company:…" at bounding box center [537, 492] width 506 height 12
type textarea "Return the shortform public company name/startup name of the following company:…"
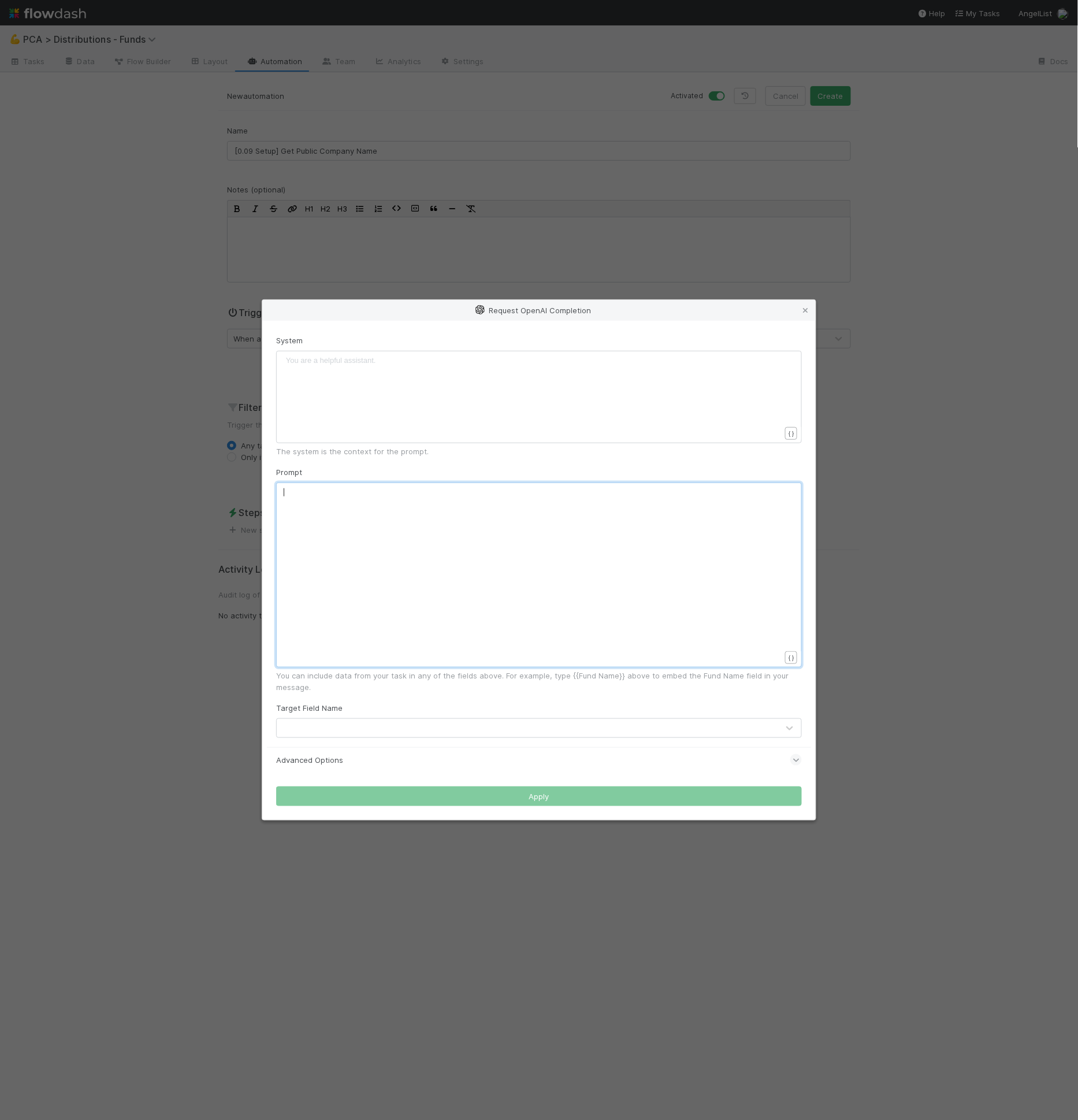
click at [504, 533] on div "x ​" at bounding box center [547, 589] width 526 height 206
click at [809, 311] on icon at bounding box center [805, 311] width 12 height 7
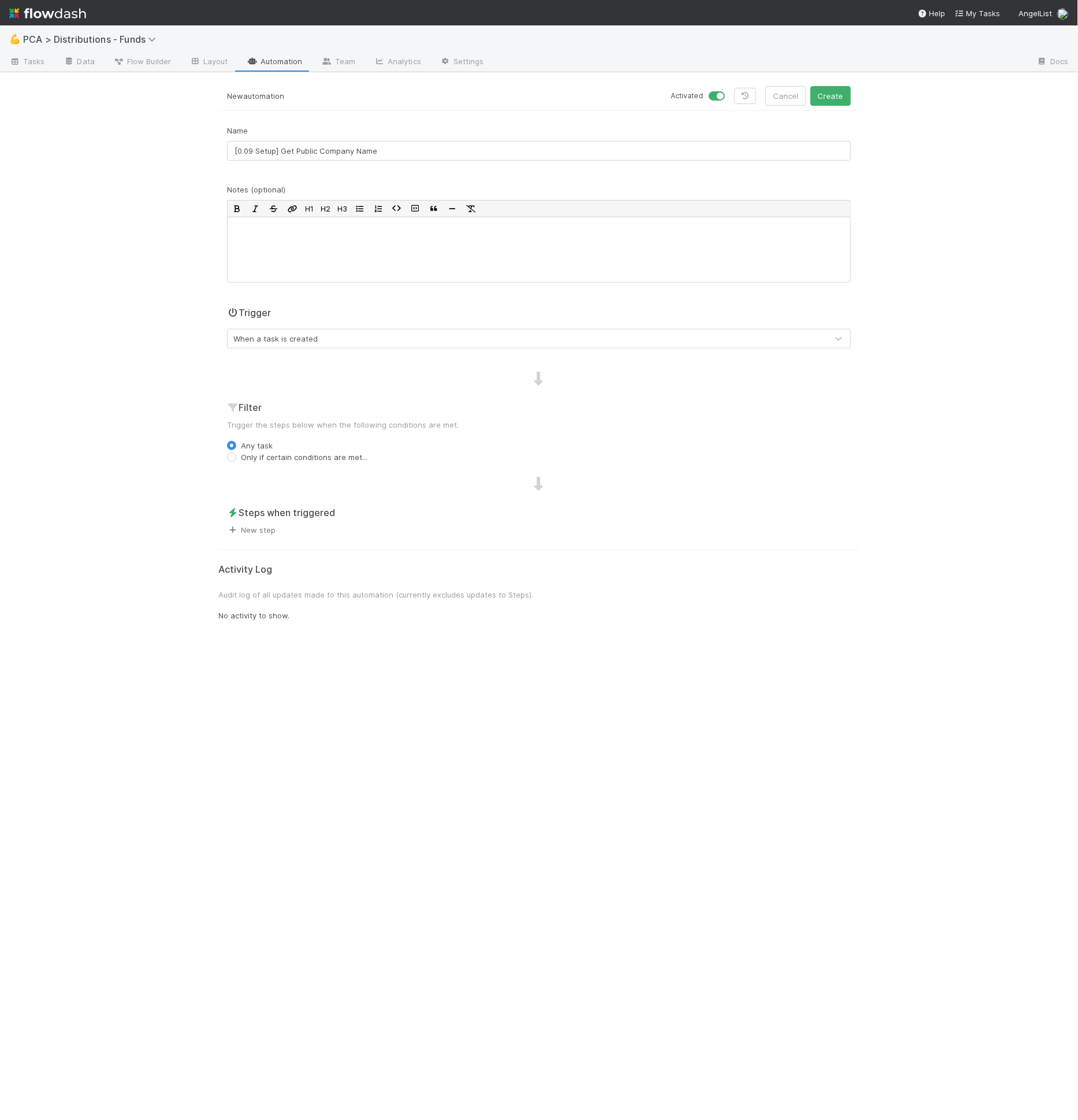
click at [255, 525] on link "New step" at bounding box center [251, 530] width 49 height 9
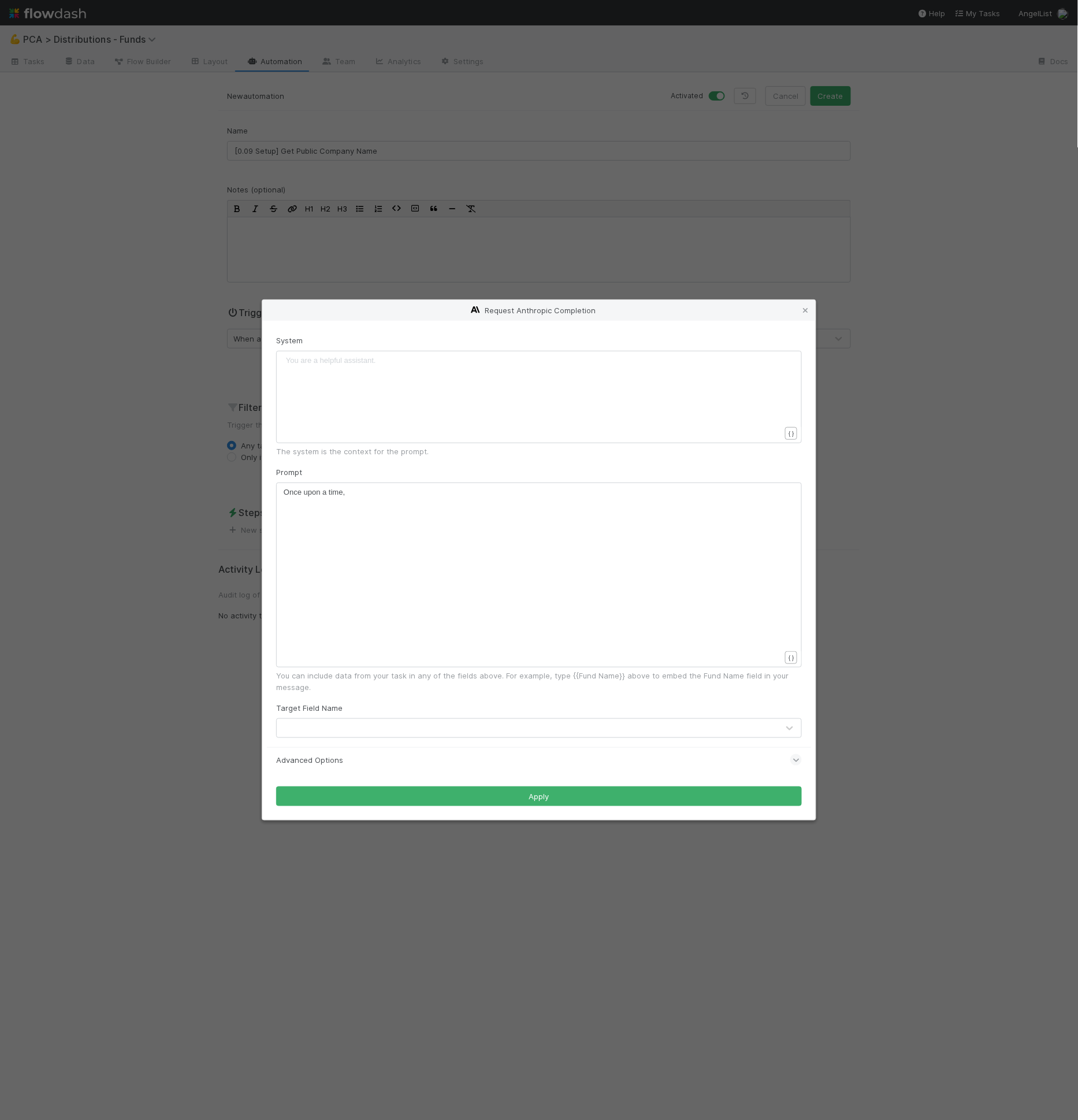
click at [399, 502] on div "xxxxxxxxxx Once upon a time," at bounding box center [547, 589] width 526 height 206
click at [399, 502] on div "x Once upon a time ," at bounding box center [547, 589] width 526 height 206
type textarea "Once upon a time,"
click at [399, 502] on div "x Once upon a time ," at bounding box center [547, 589] width 526 height 206
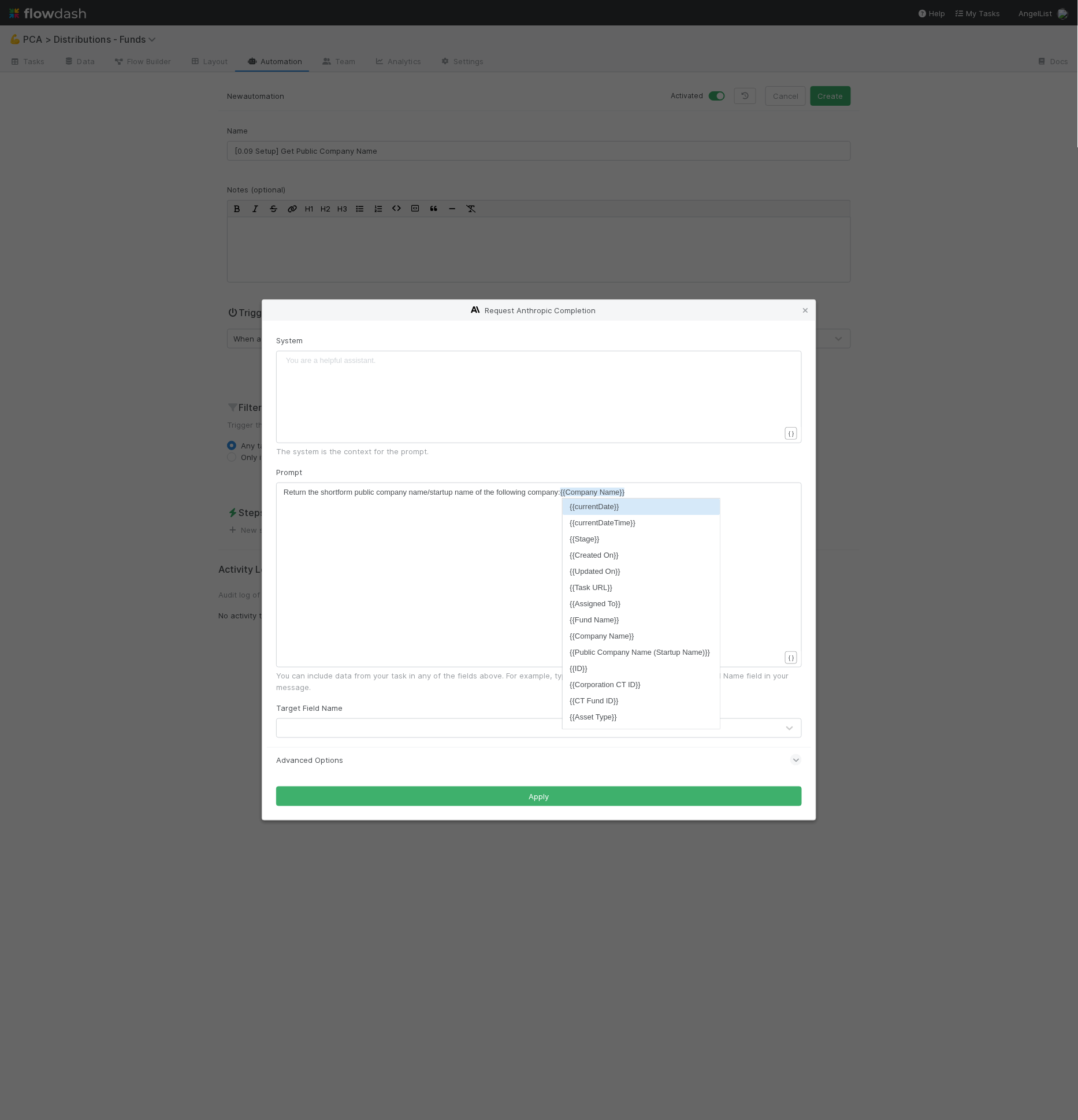
click at [360, 766] on div "Advanced Options" at bounding box center [539, 760] width 526 height 26
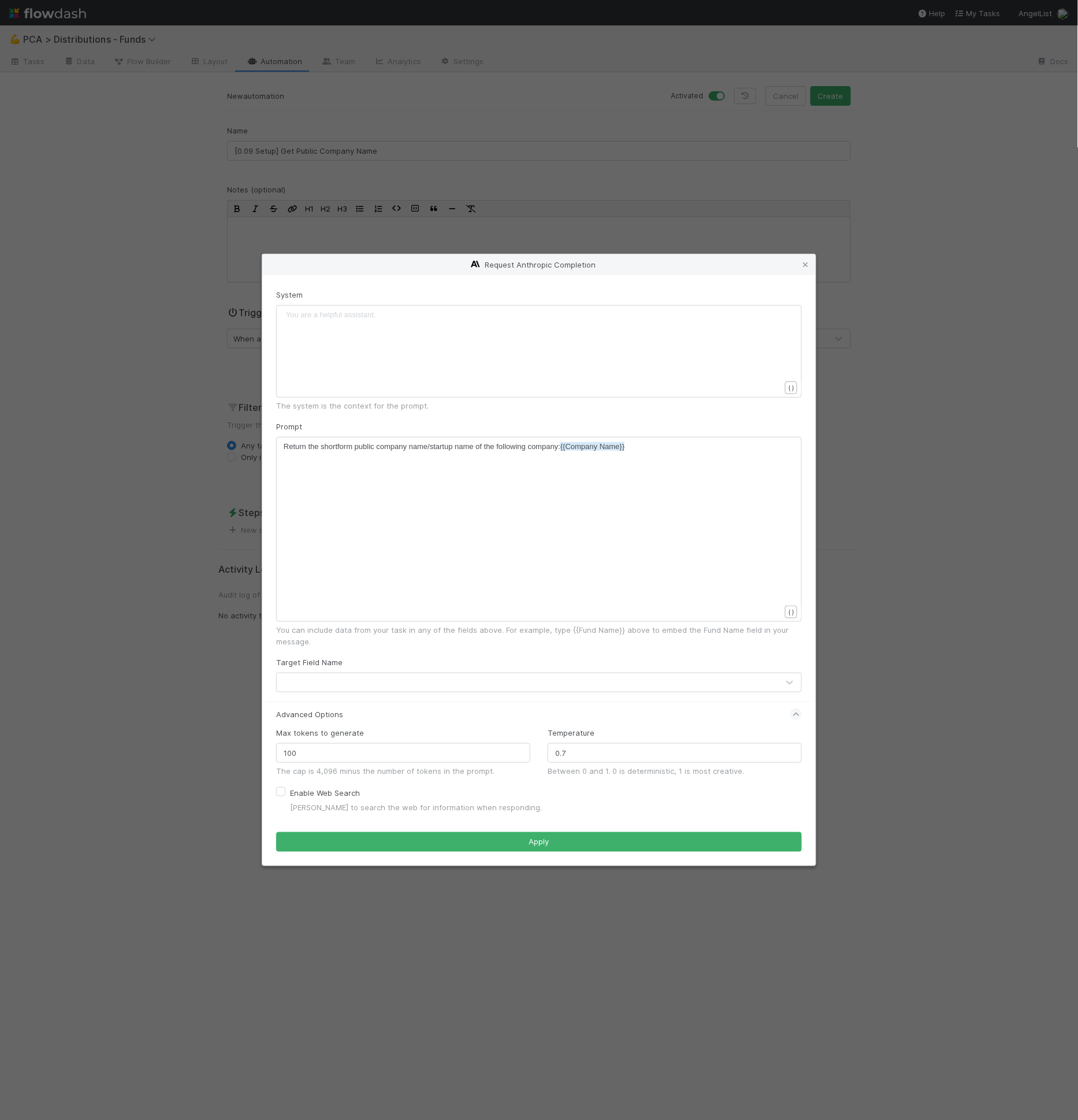
click at [348, 791] on label "Enable Web Search" at bounding box center [325, 792] width 70 height 14
click at [285, 791] on input "Enable Web Search" at bounding box center [280, 790] width 9 height 10
checkbox input "true"
click at [365, 359] on div "You are a helpful assistant. xxxxxxxxxx ​" at bounding box center [547, 365] width 526 height 113
click at [374, 703] on div "Advanced Options" at bounding box center [539, 714] width 526 height 26
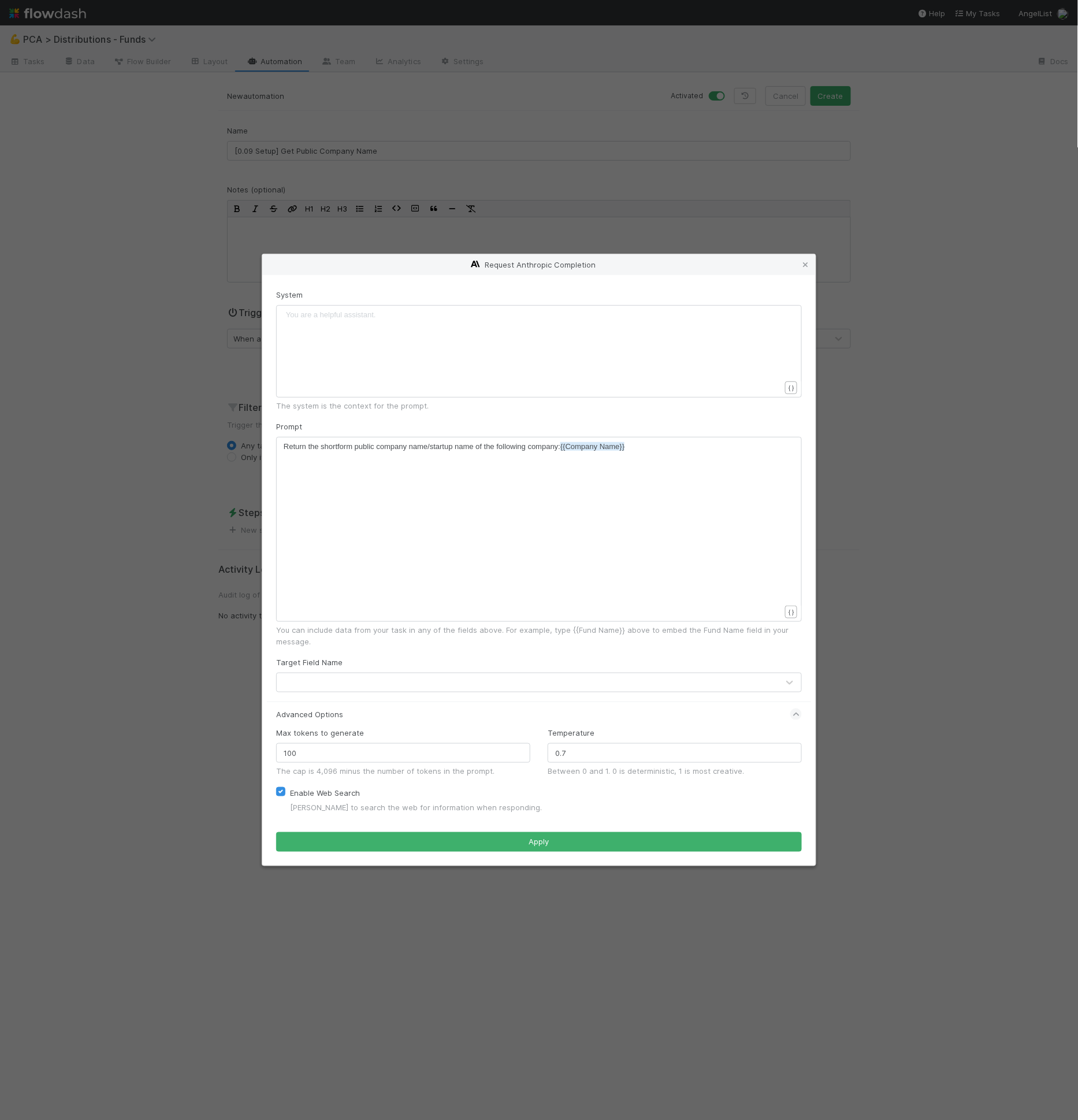
click at [378, 647] on div "You can include data from your task in any of the fields above. For example, ty…" at bounding box center [539, 635] width 526 height 23
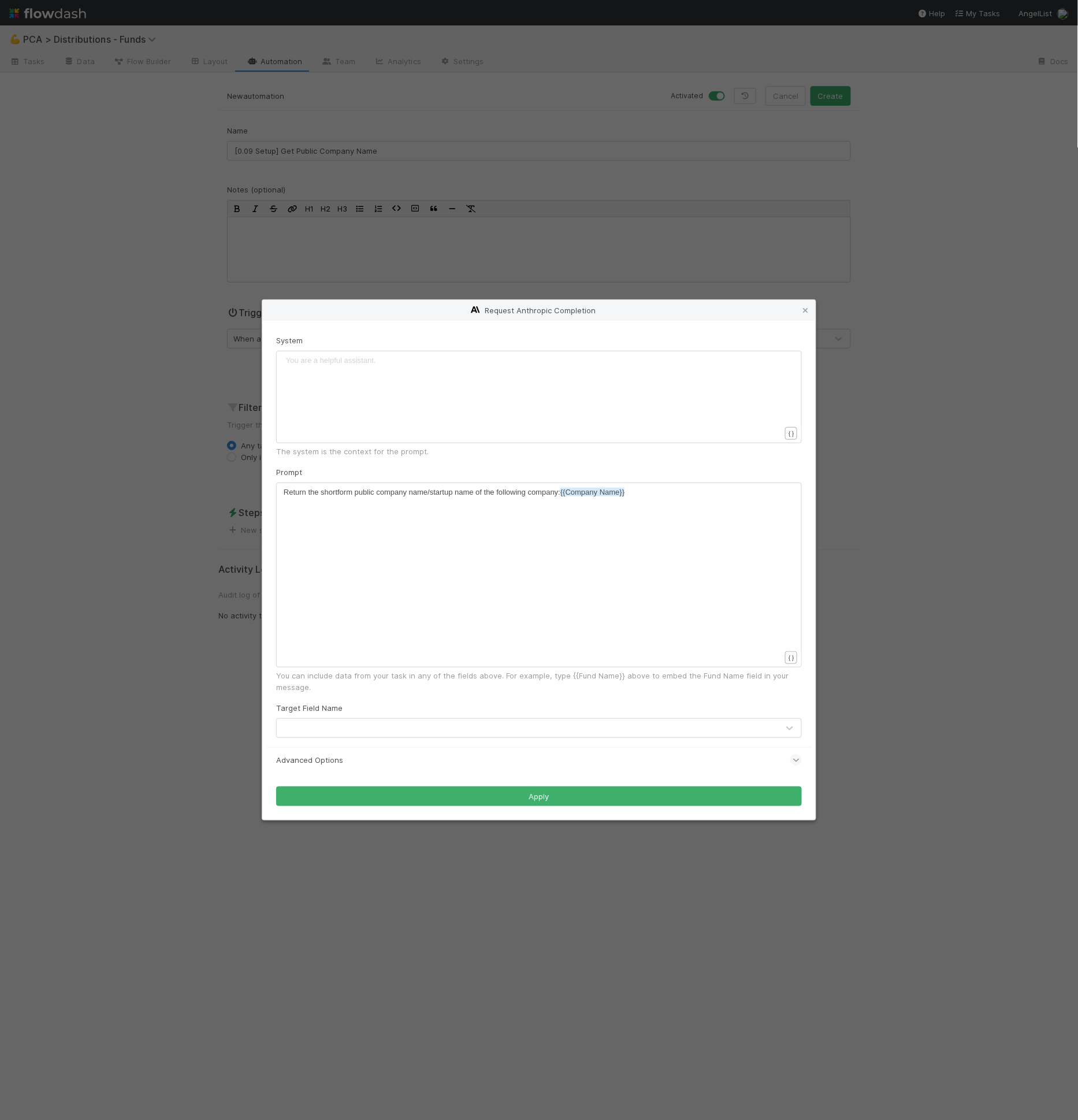
click at [375, 713] on div "Target Field Name" at bounding box center [539, 720] width 526 height 36
click at [379, 730] on div at bounding box center [527, 728] width 502 height 18
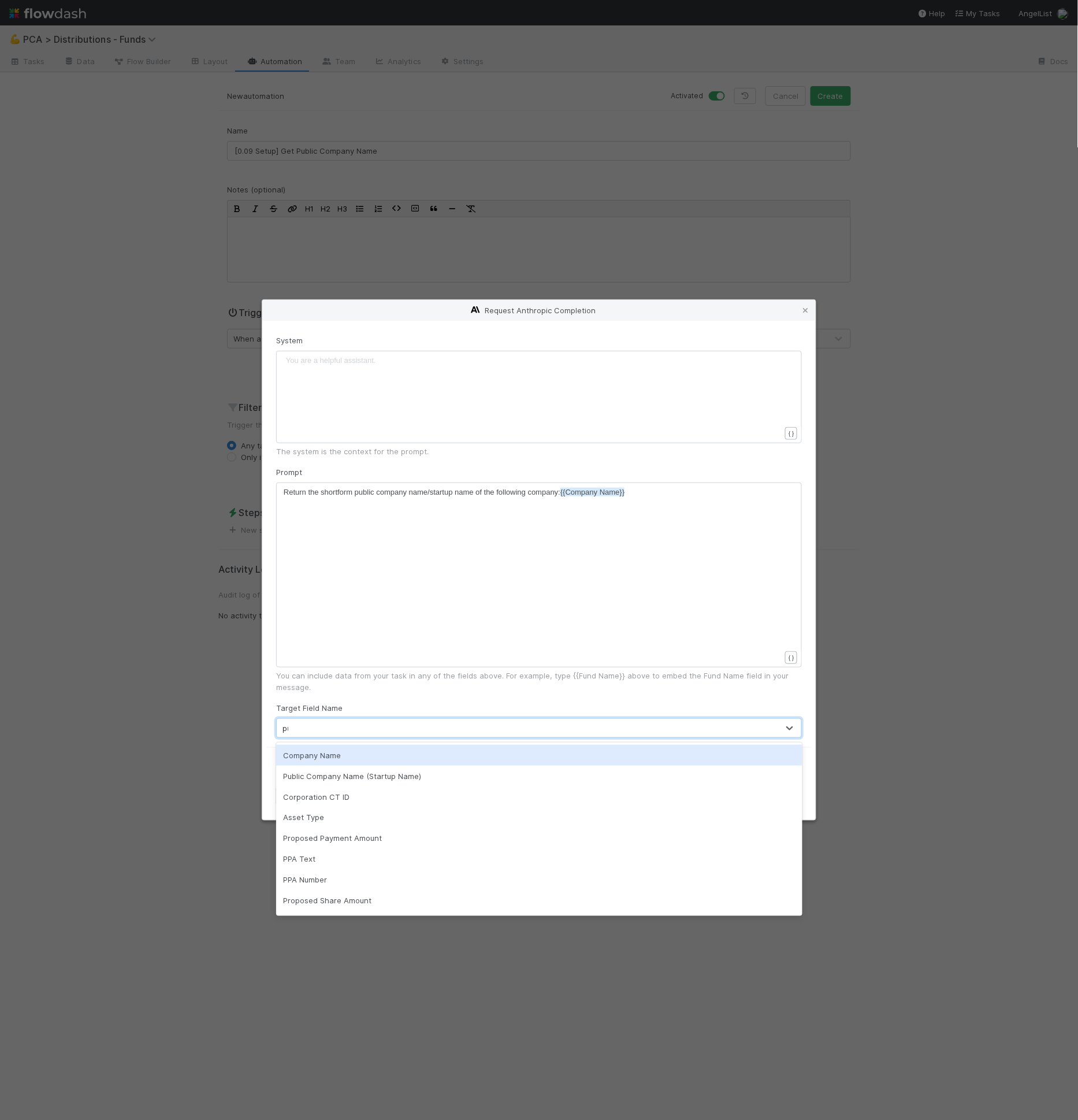
type input "pub"
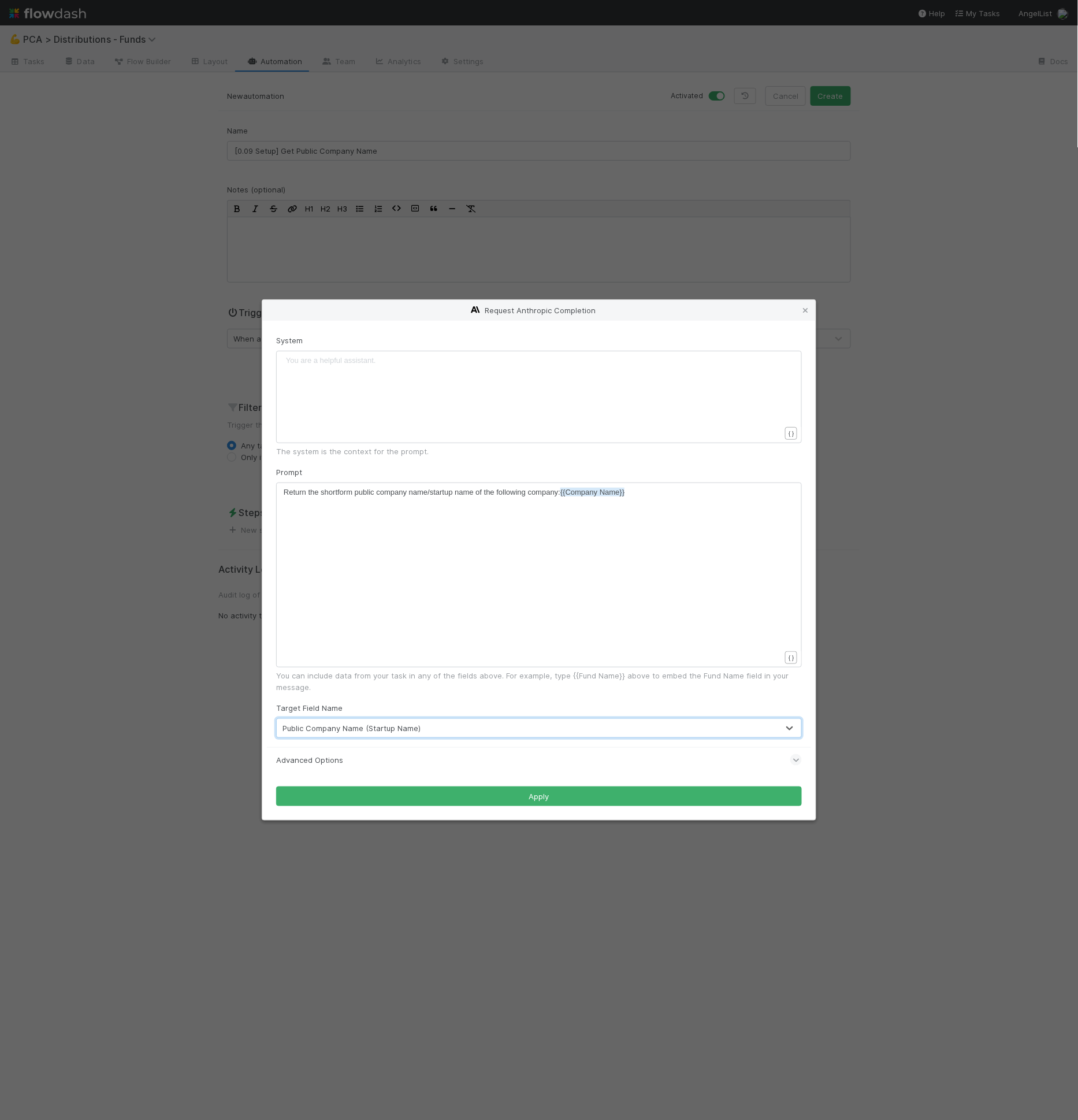
click at [381, 769] on div "Advanced Options" at bounding box center [539, 760] width 526 height 26
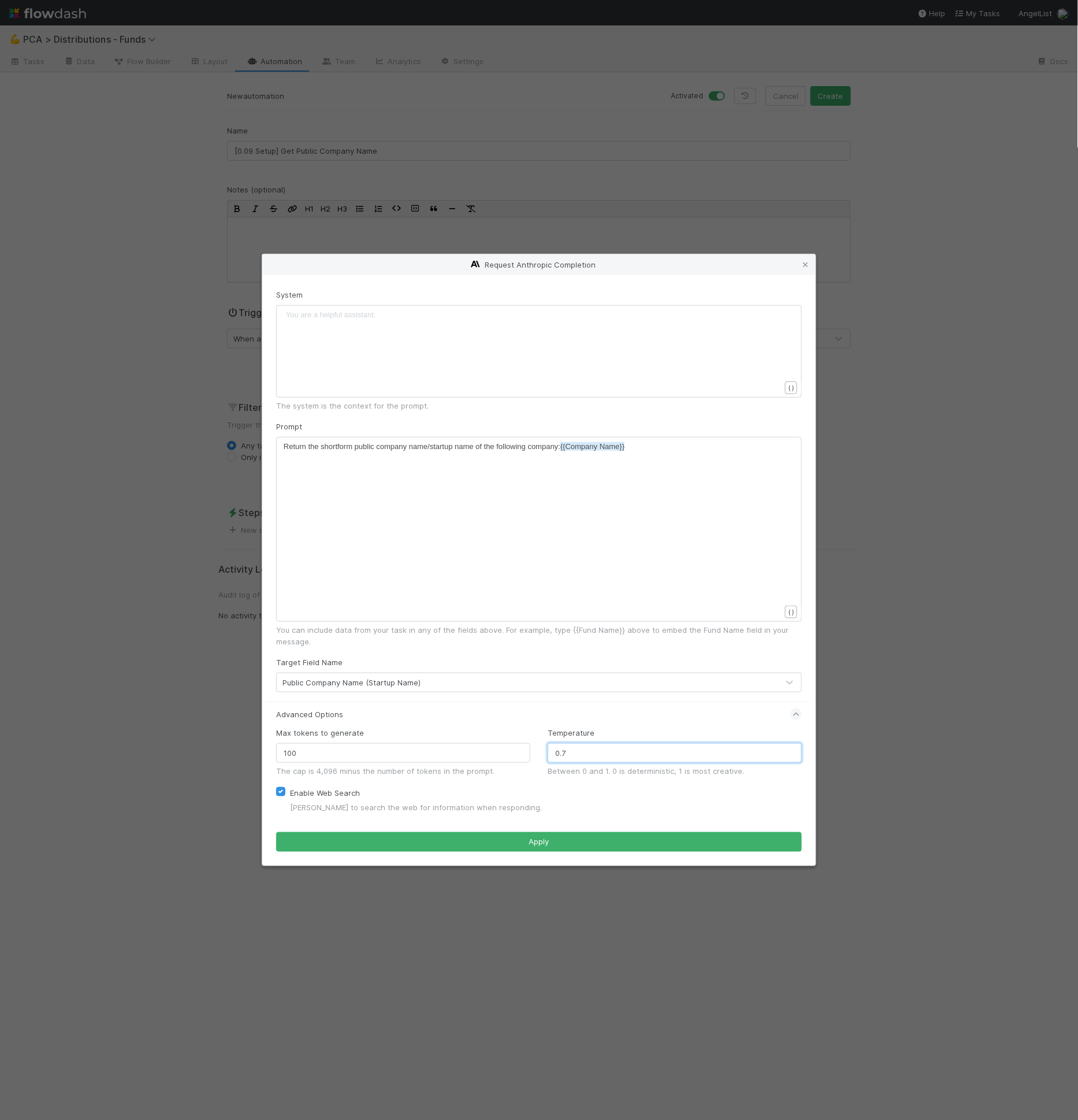
click at [613, 759] on input "0.7" at bounding box center [675, 753] width 254 height 19
click at [593, 750] on input "0.1" at bounding box center [675, 753] width 254 height 19
type input "0"
type input "1"
click at [568, 758] on input "1" at bounding box center [675, 753] width 254 height 19
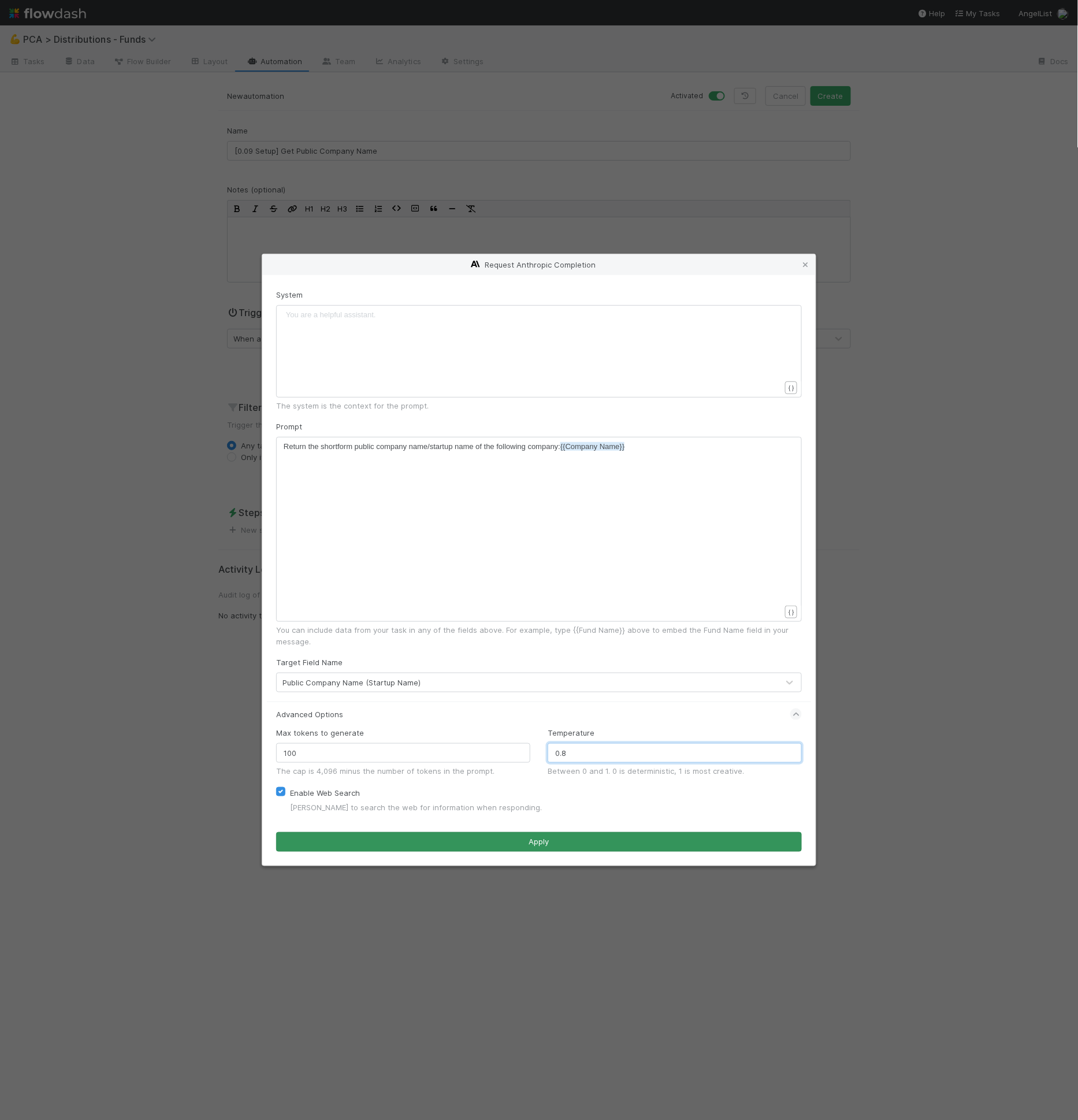
type input "0.8"
click at [504, 843] on button "Apply" at bounding box center [539, 842] width 526 height 19
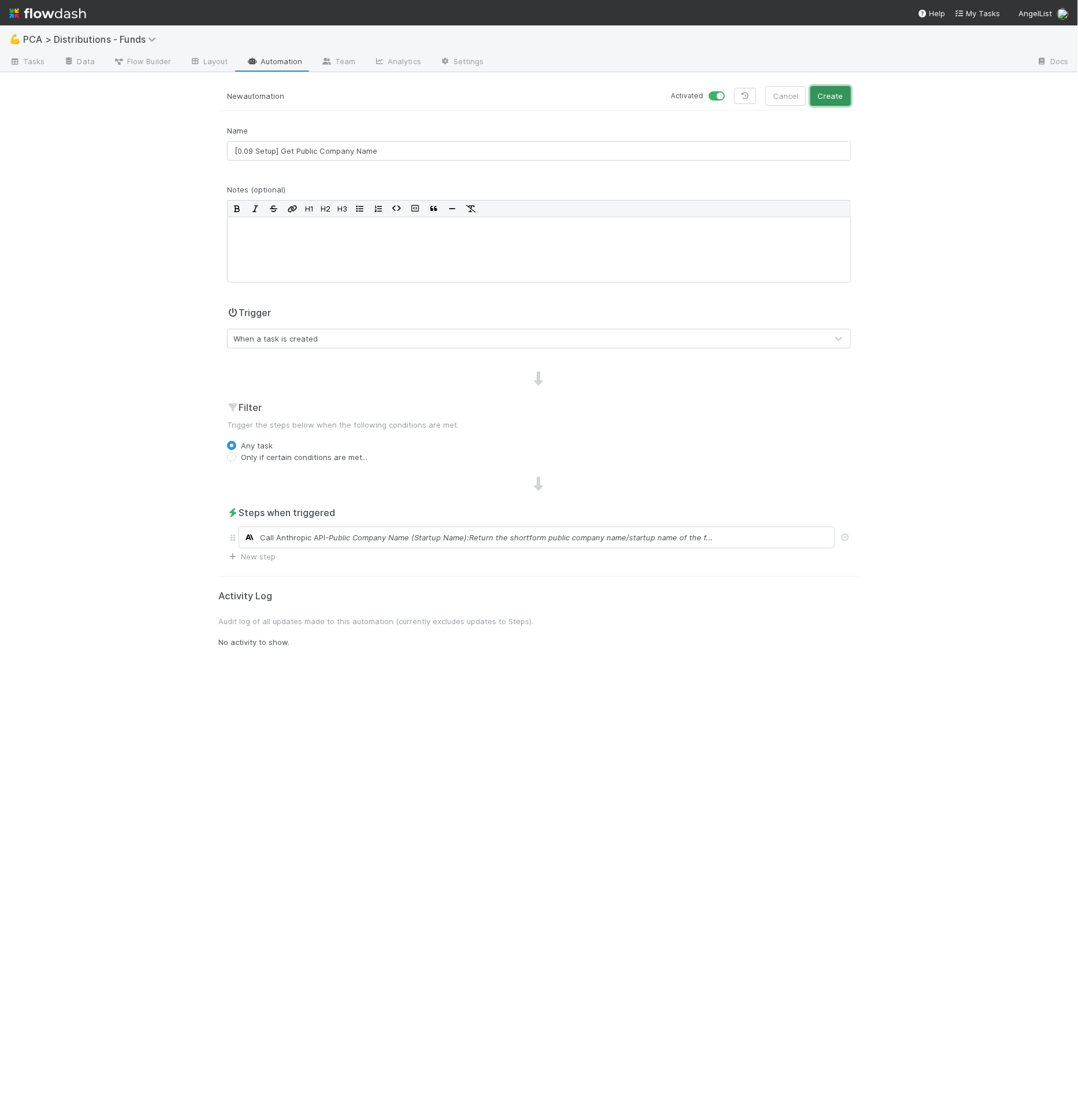
click at [843, 96] on button "Create" at bounding box center [831, 96] width 41 height 19
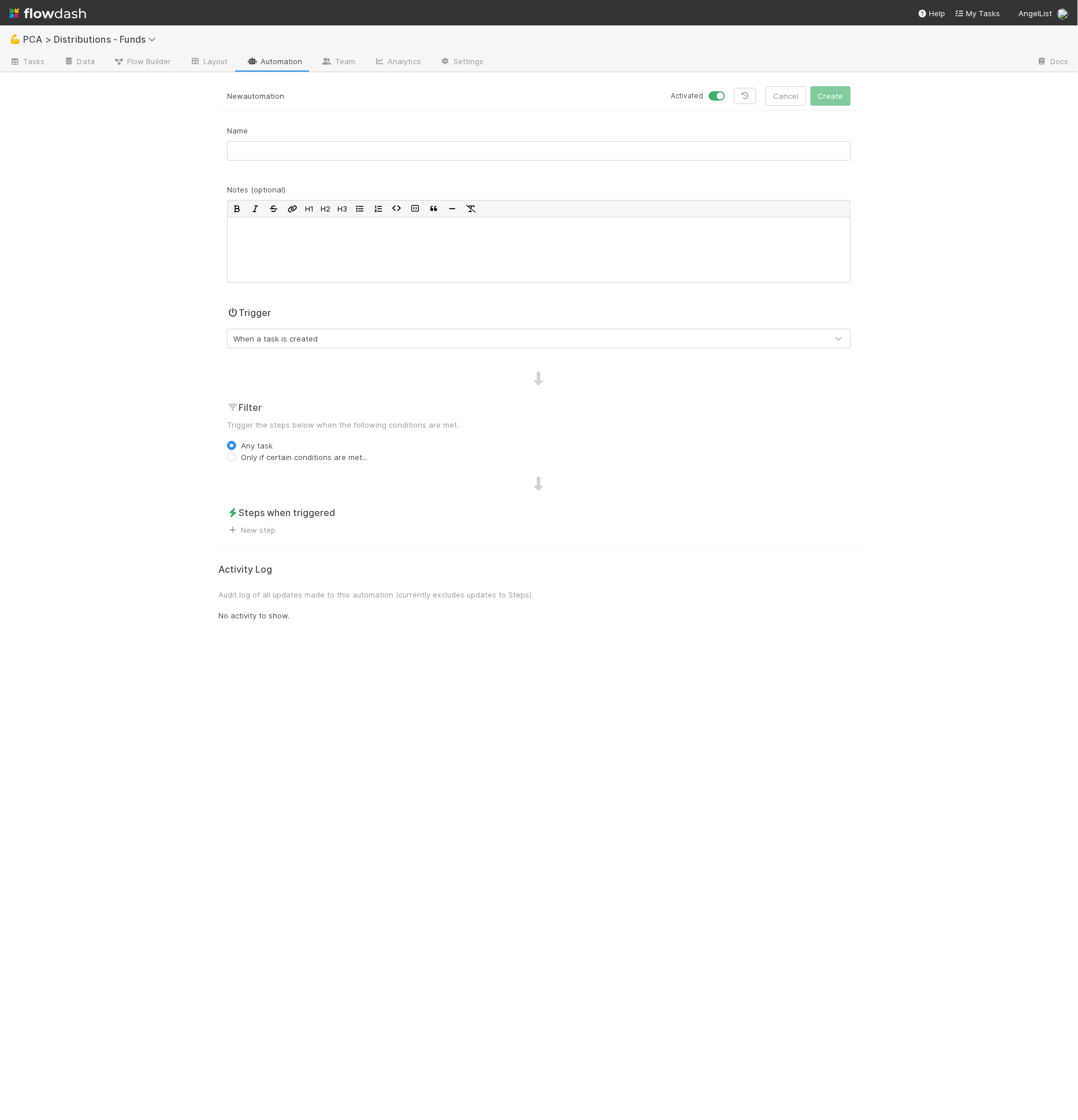
click at [301, 458] on label "Only if certain conditions are met..." at bounding box center [304, 457] width 126 height 12
click at [237, 458] on input "Only if certain conditions are met..." at bounding box center [231, 456] width 9 height 10
radio input "true"
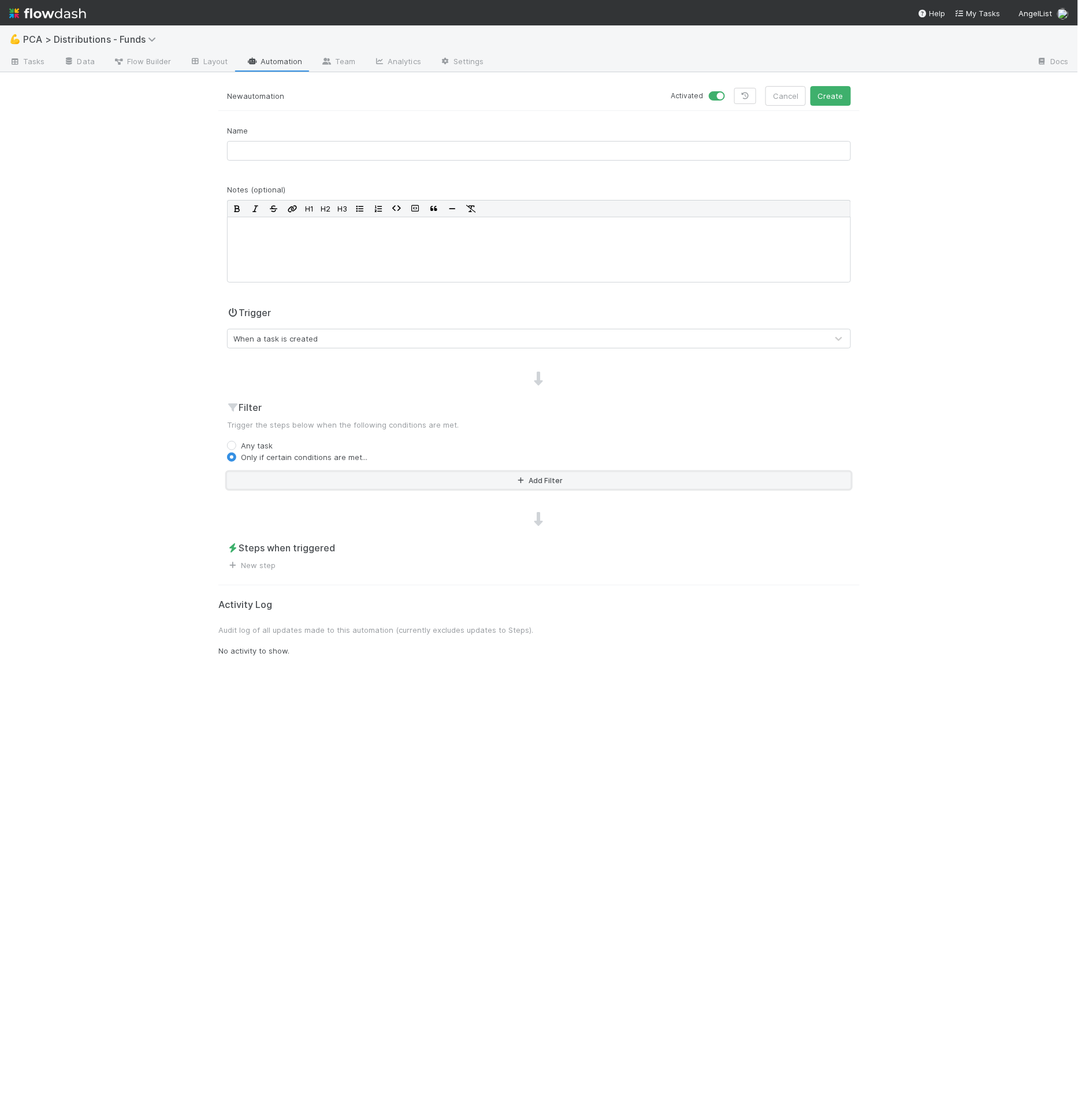
click at [301, 477] on button "Add Filter" at bounding box center [539, 480] width 624 height 17
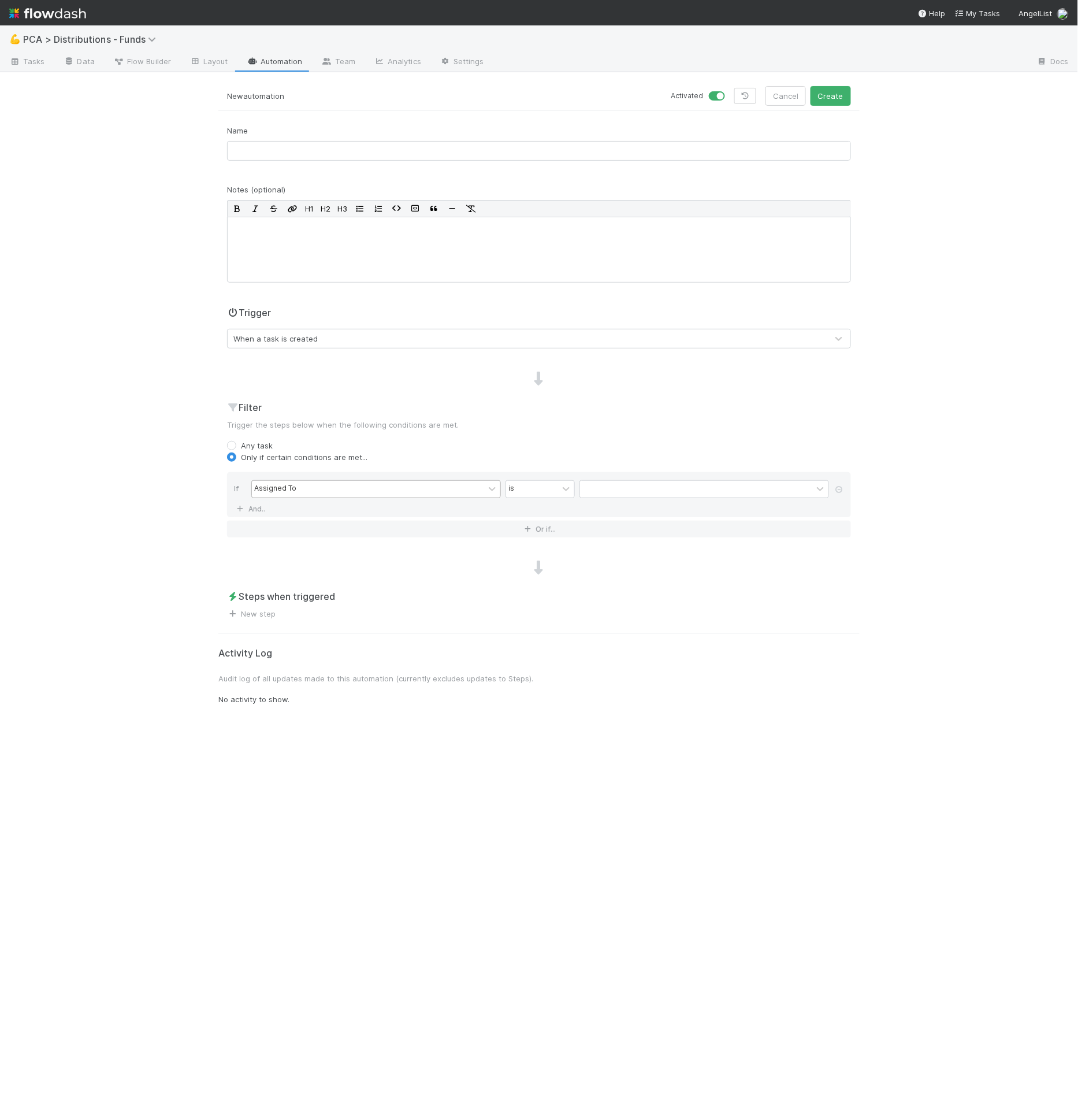
click at [302, 494] on div "Assigned To" at bounding box center [368, 489] width 232 height 17
type input "company"
drag, startPoint x: 513, startPoint y: 484, endPoint x: 537, endPoint y: 487, distance: 24.2
click at [513, 484] on div "contains" at bounding box center [523, 488] width 29 height 10
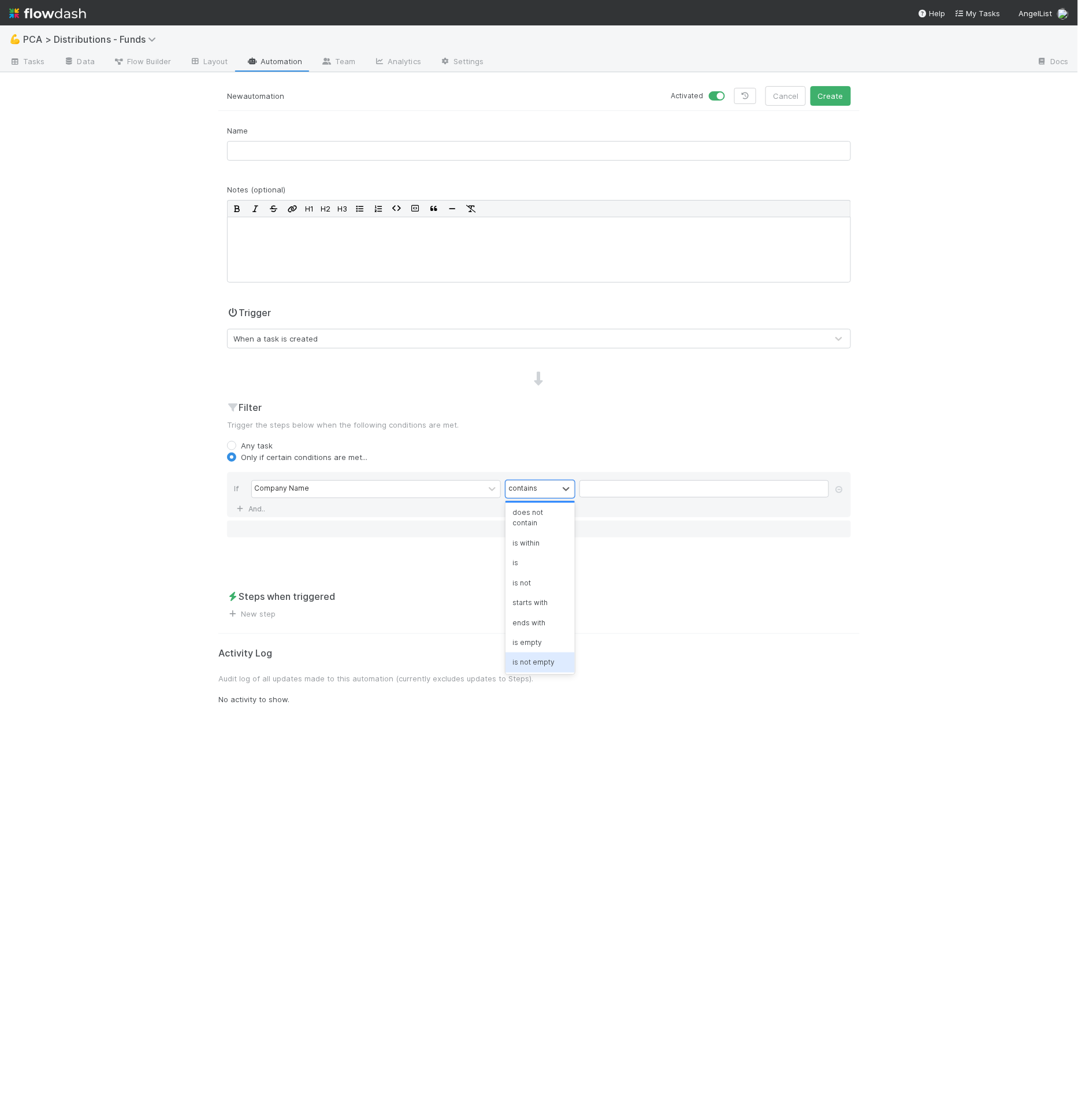
click at [528, 662] on div "is not empty" at bounding box center [540, 662] width 69 height 19
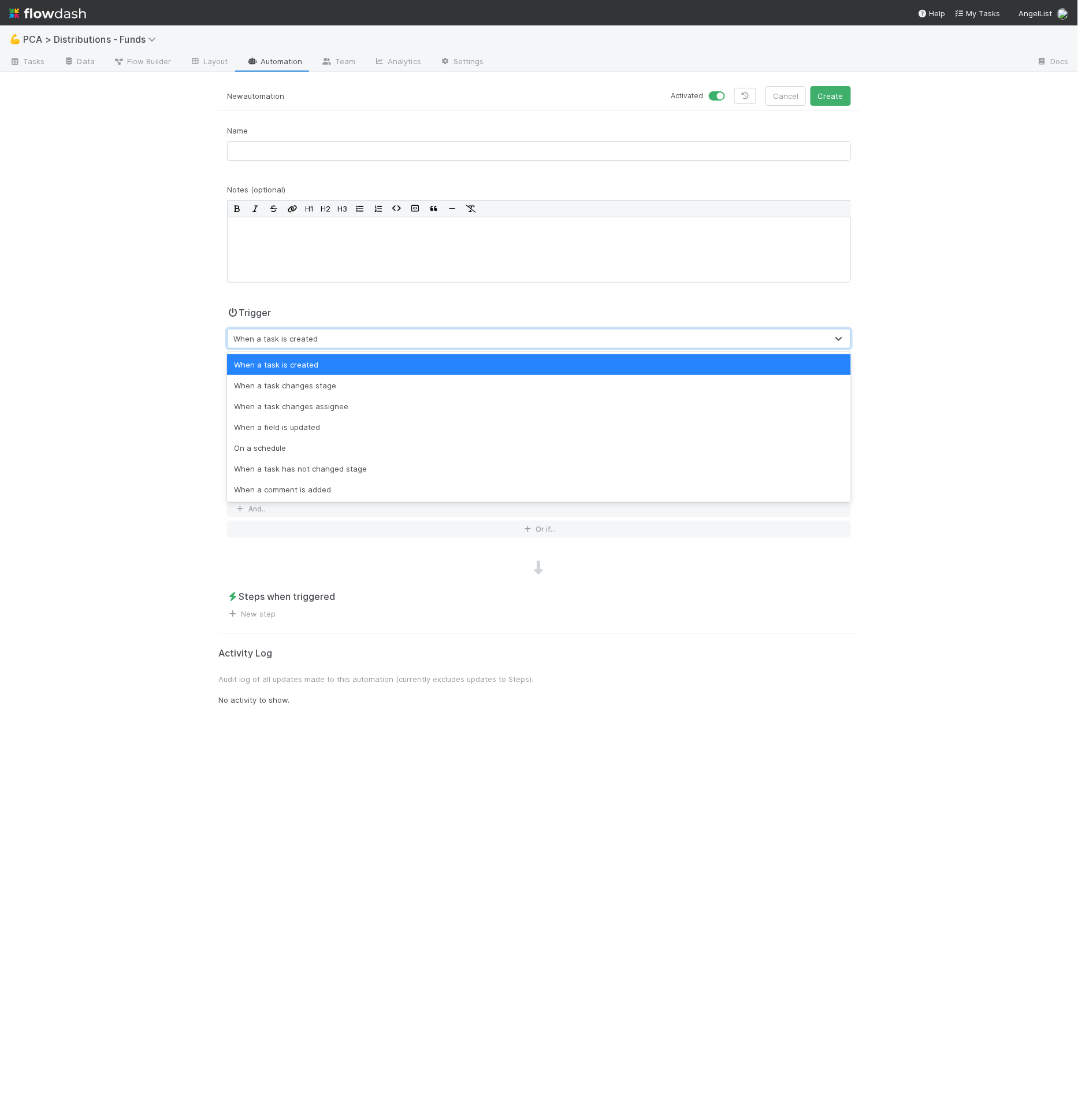
click at [265, 340] on div "When a task is created" at bounding box center [275, 338] width 85 height 12
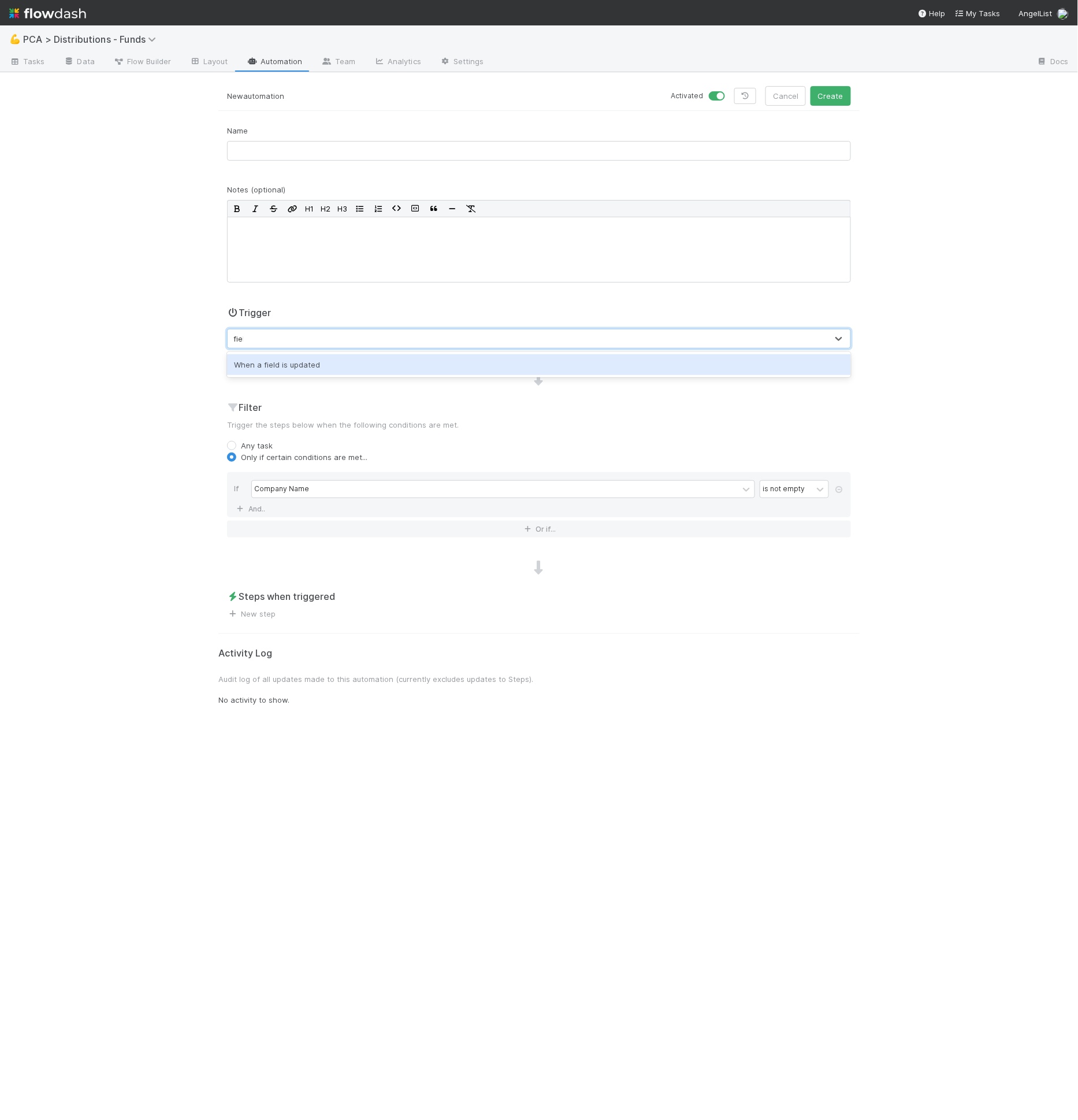
type input "field"
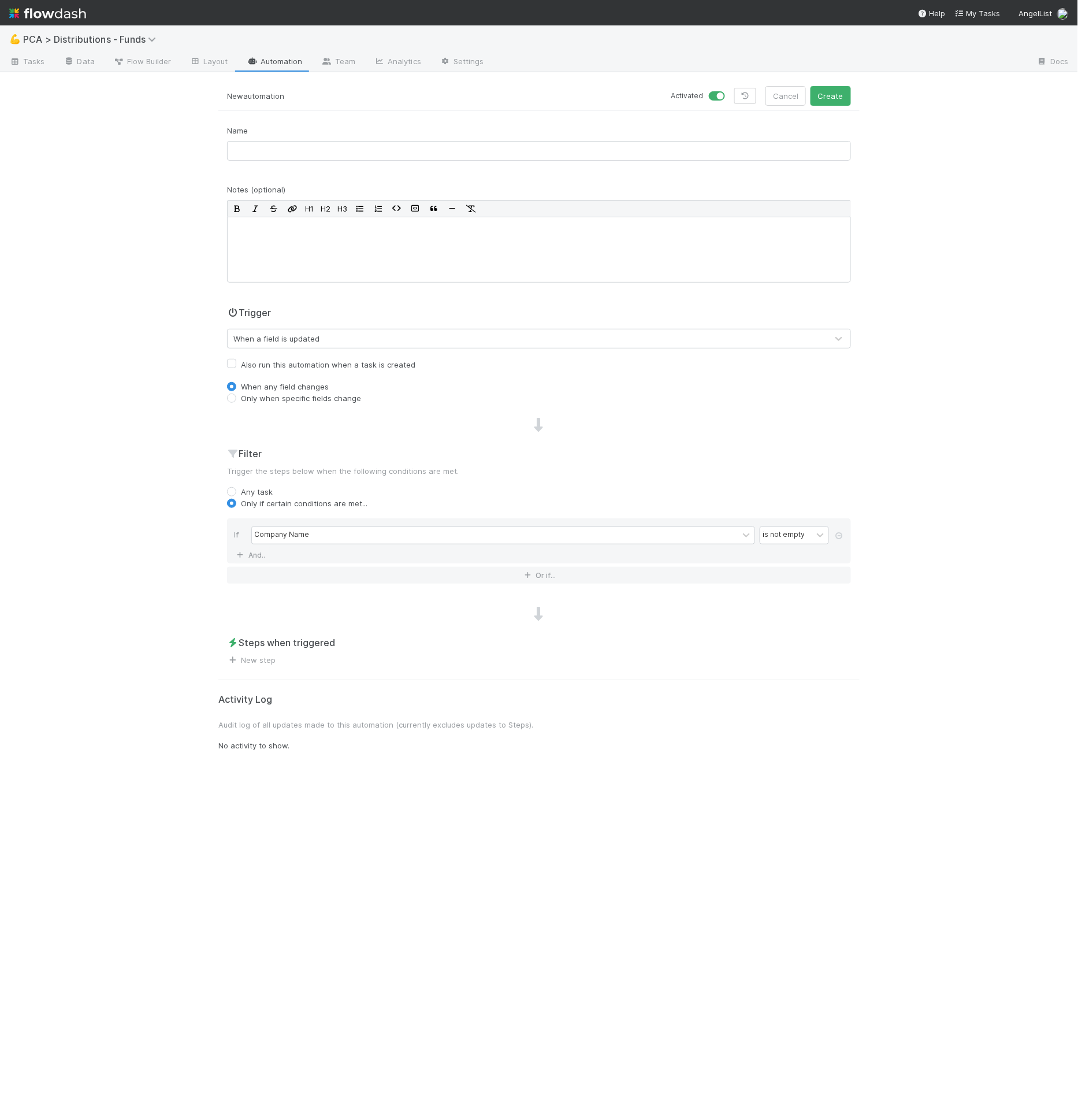
click at [274, 361] on label "Also run this automation when a task is created" at bounding box center [328, 364] width 174 height 14
click at [237, 361] on input "Also run this automation when a task is created" at bounding box center [231, 362] width 9 height 10
checkbox input "true"
click at [274, 396] on label "Only when specific fields change" at bounding box center [301, 398] width 120 height 12
click at [237, 396] on input "Only when specific fields change" at bounding box center [231, 397] width 9 height 10
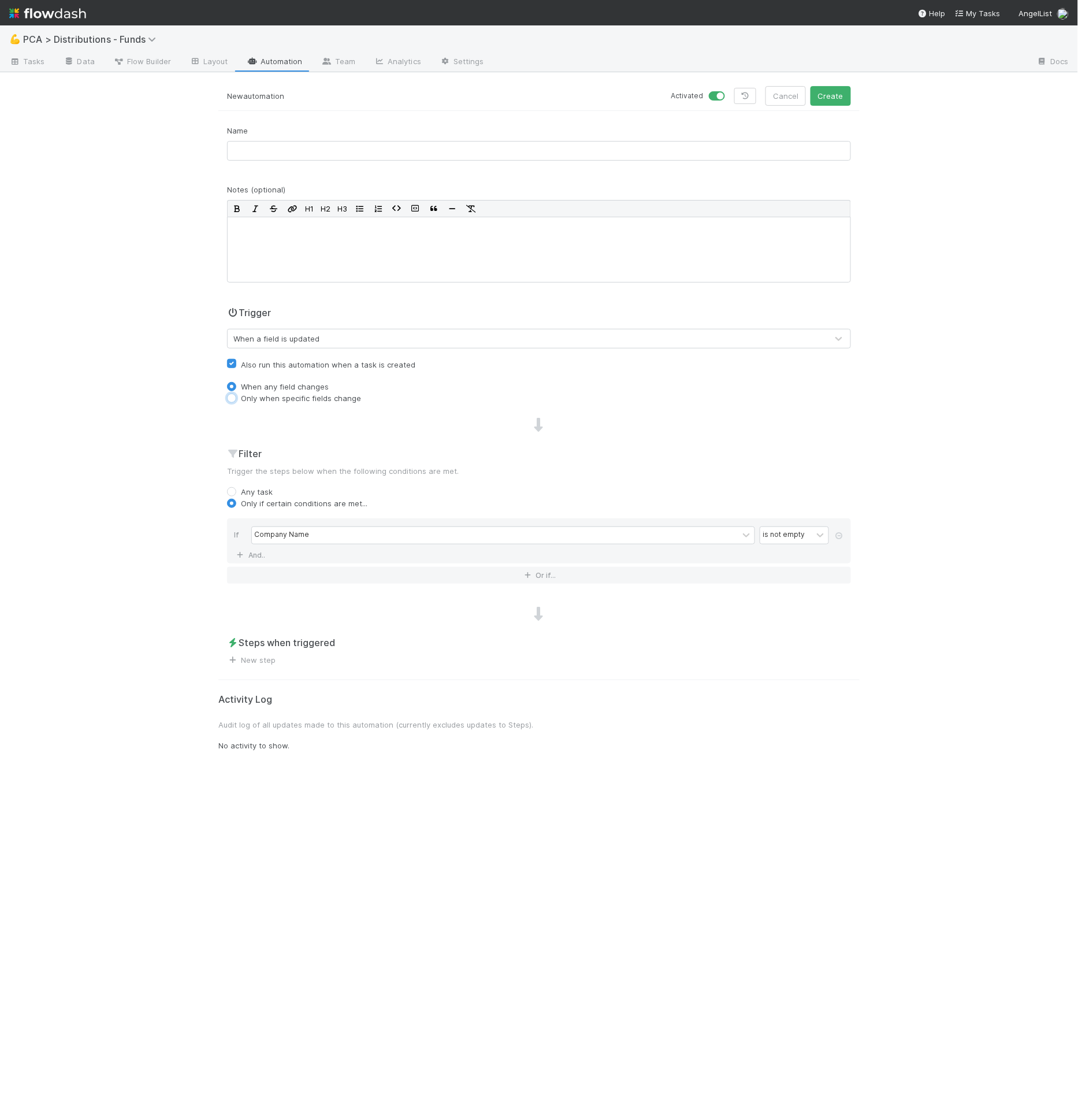
radio input "true"
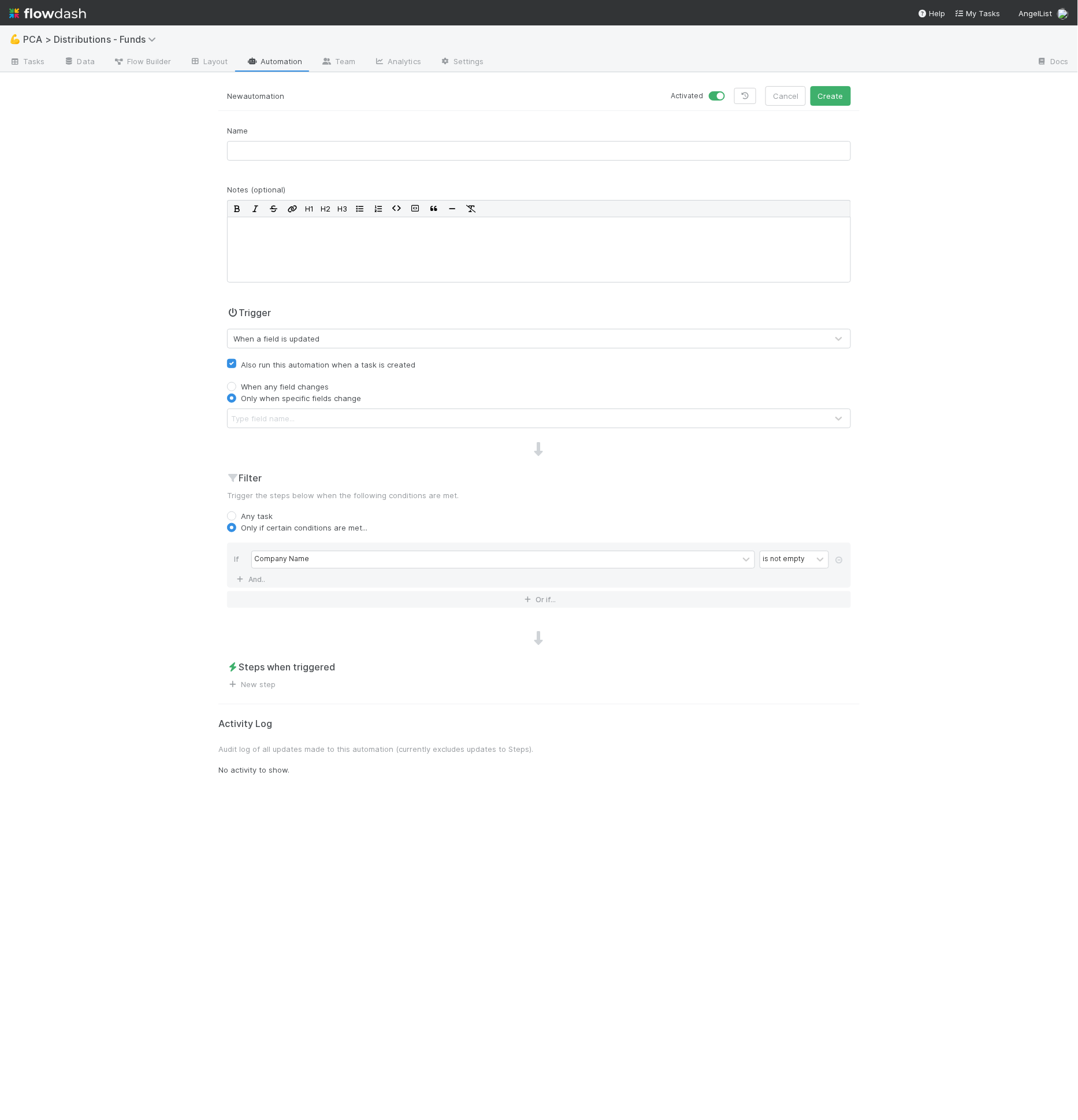
click at [274, 404] on div "Trigger When a field is updated Also run this automation when a task is created…" at bounding box center [539, 367] width 641 height 122
click at [274, 406] on div "Trigger When a field is updated Also run this automation when a task is created…" at bounding box center [539, 367] width 641 height 122
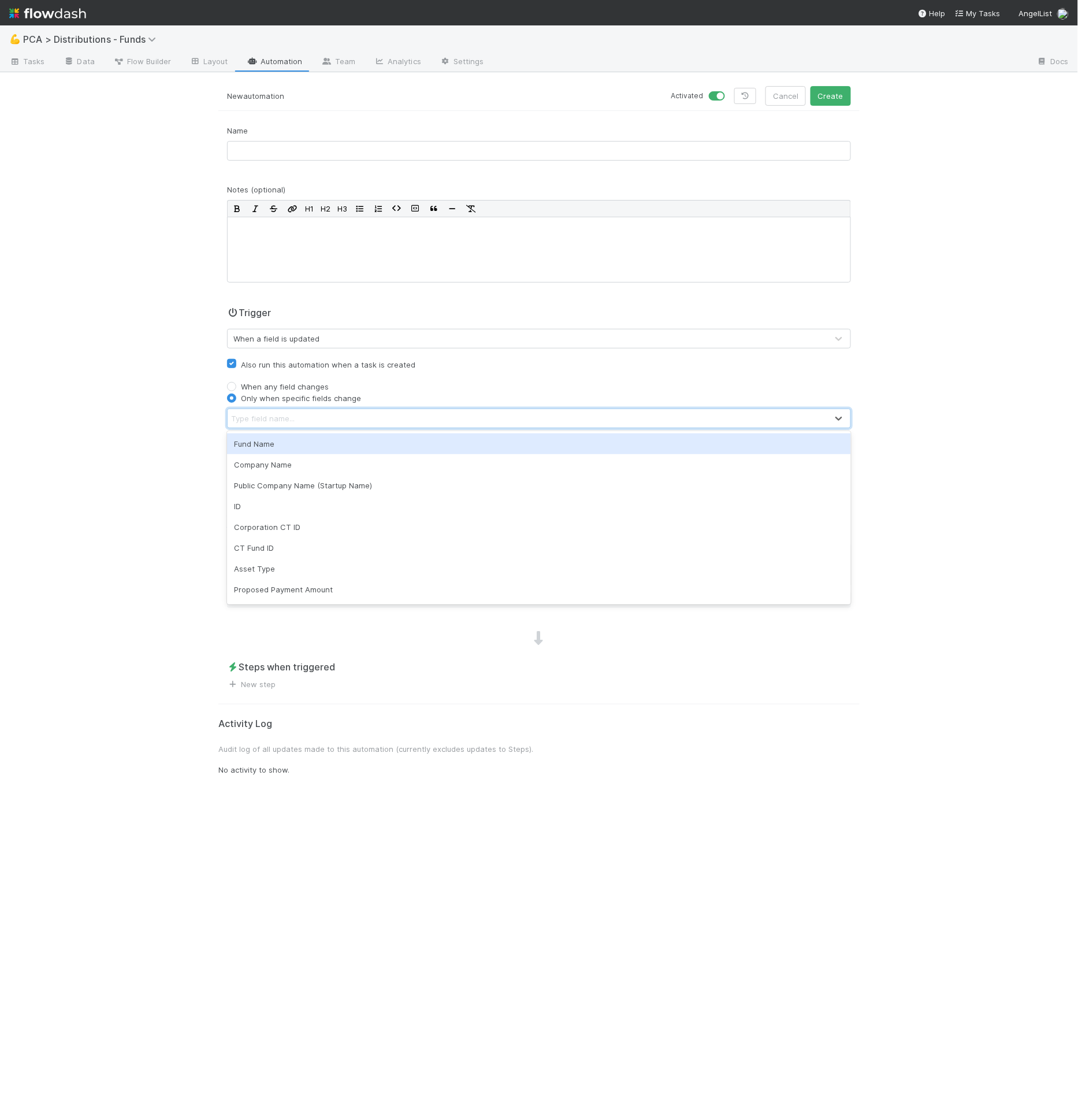
click at [273, 424] on div "Type field name..." at bounding box center [527, 418] width 599 height 18
type input "comp"
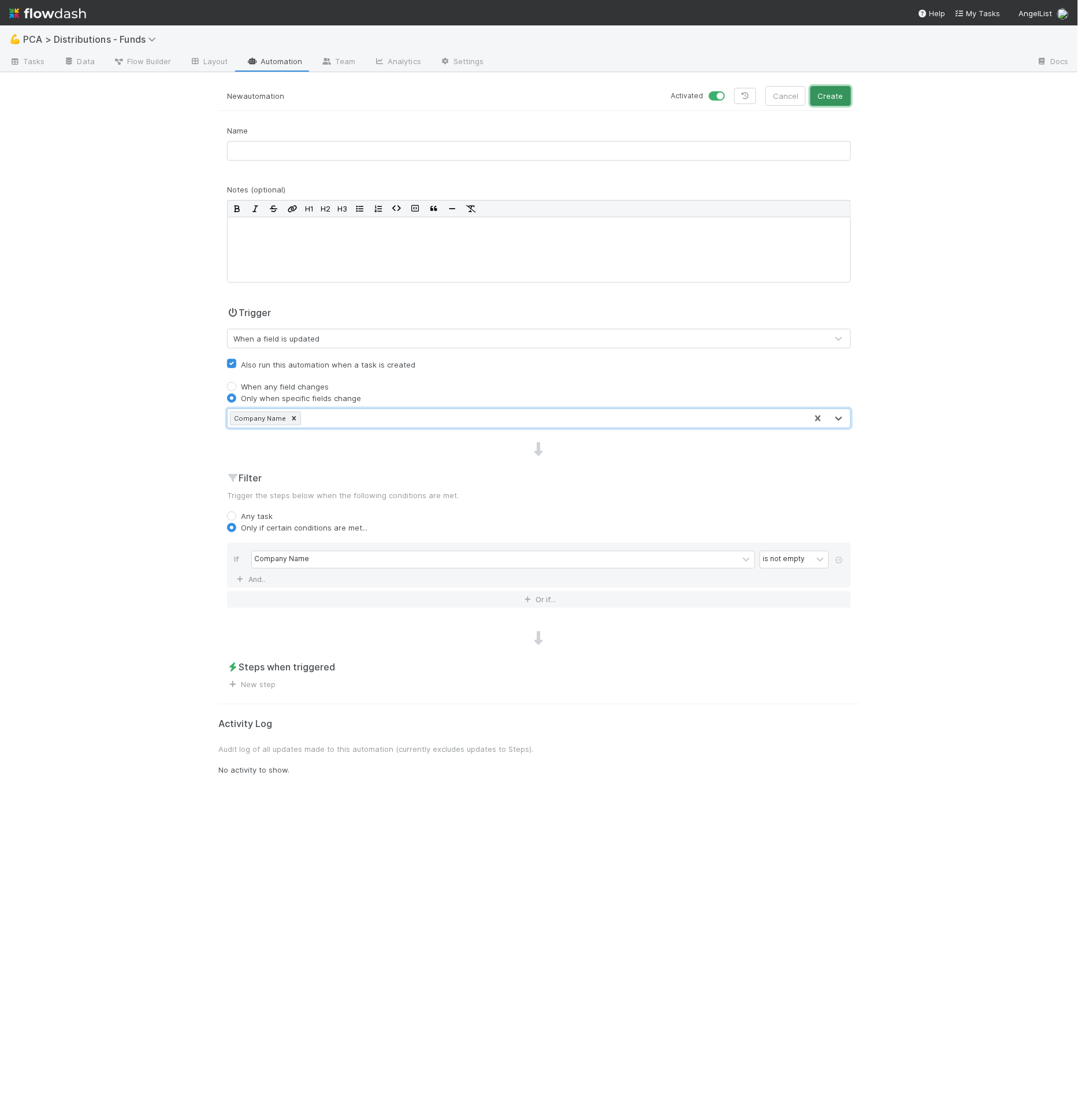
click at [841, 99] on button "Create" at bounding box center [831, 96] width 41 height 19
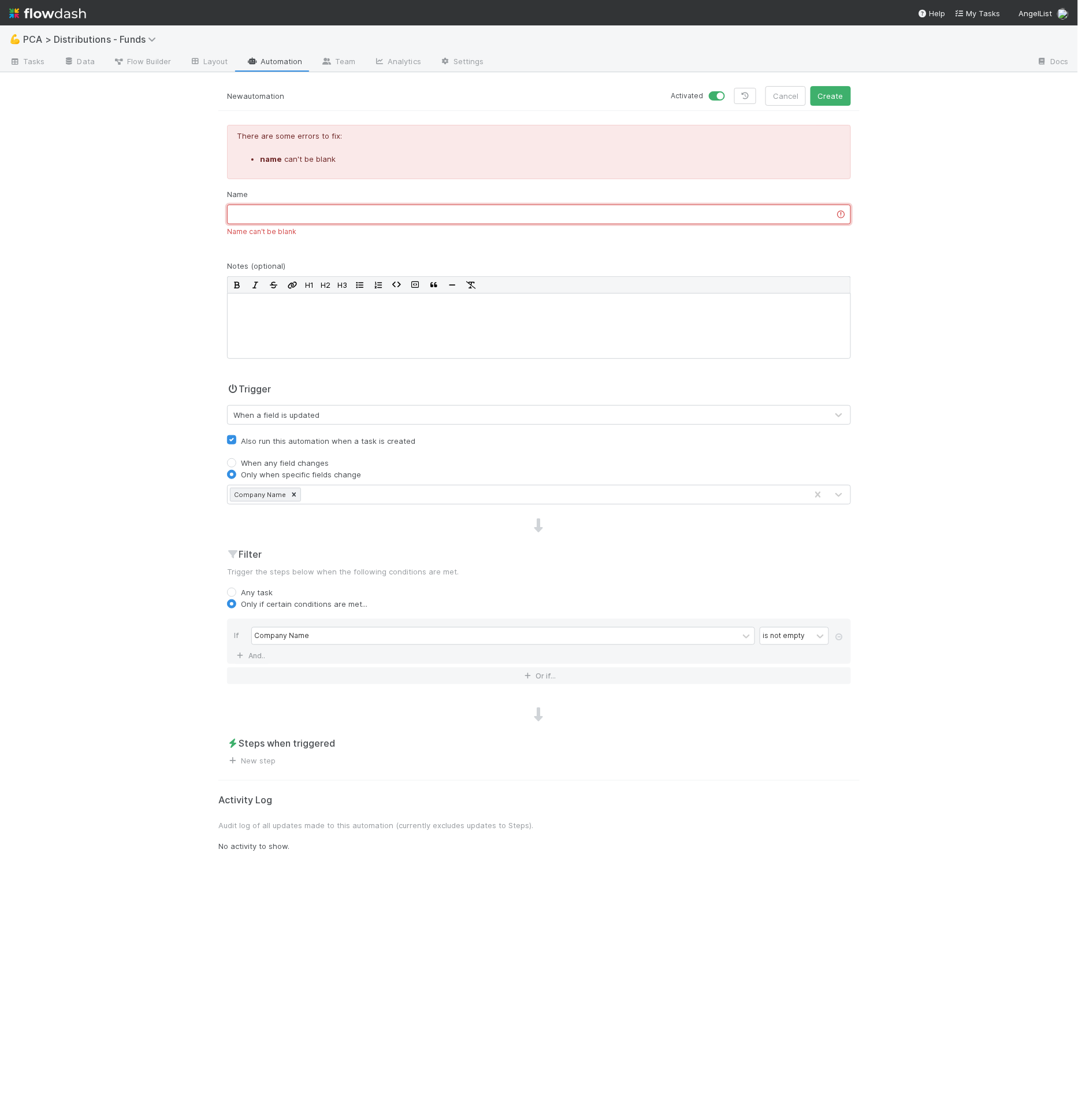
click at [348, 218] on input "text" at bounding box center [539, 214] width 624 height 19
type input "[0.09 Setup] Get Public Company Name/Startup Name on Creation"
click at [810, 86] on button "Create" at bounding box center [831, 96] width 41 height 19
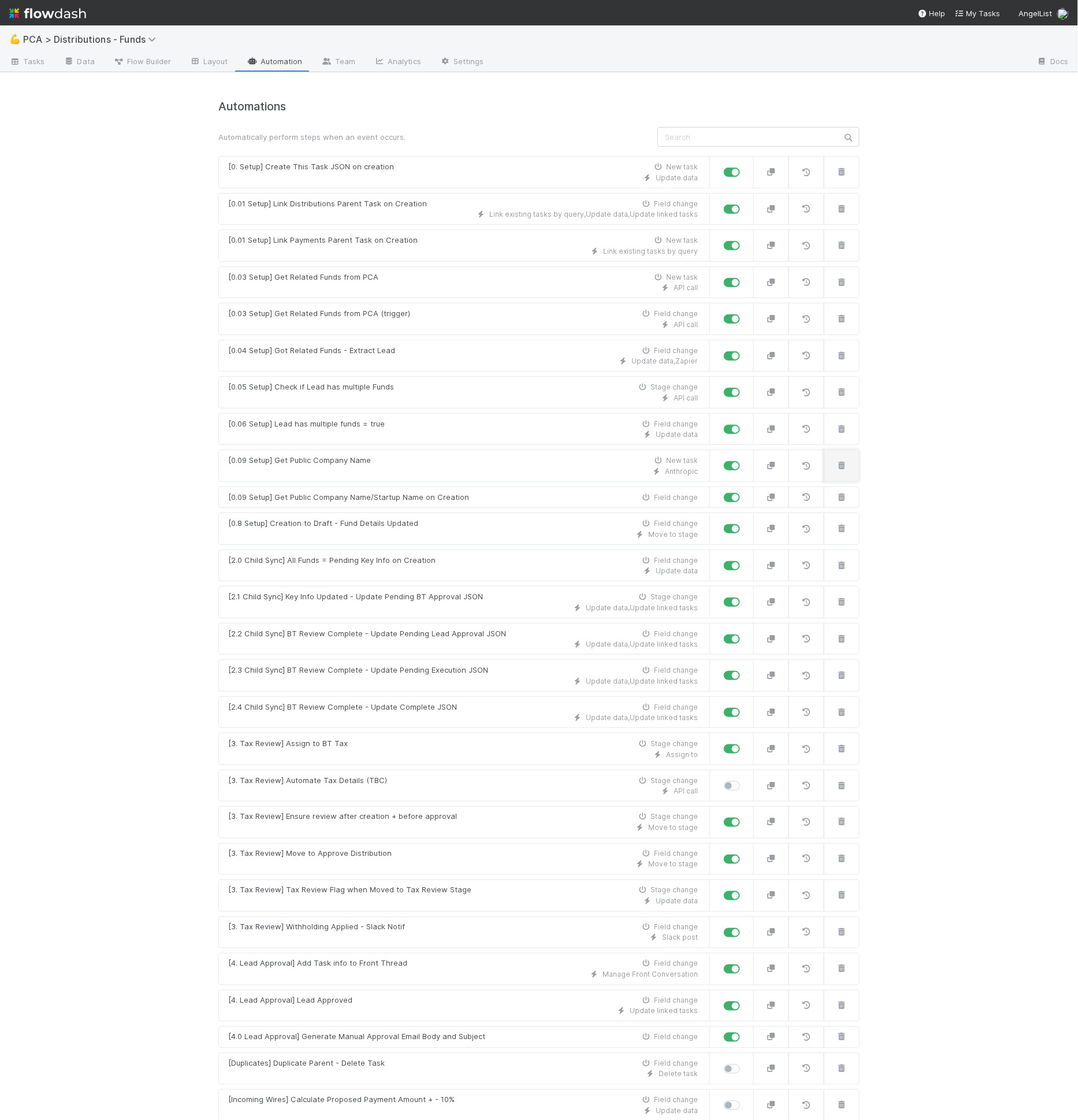
click at [836, 465] on icon "button" at bounding box center [841, 465] width 12 height 7
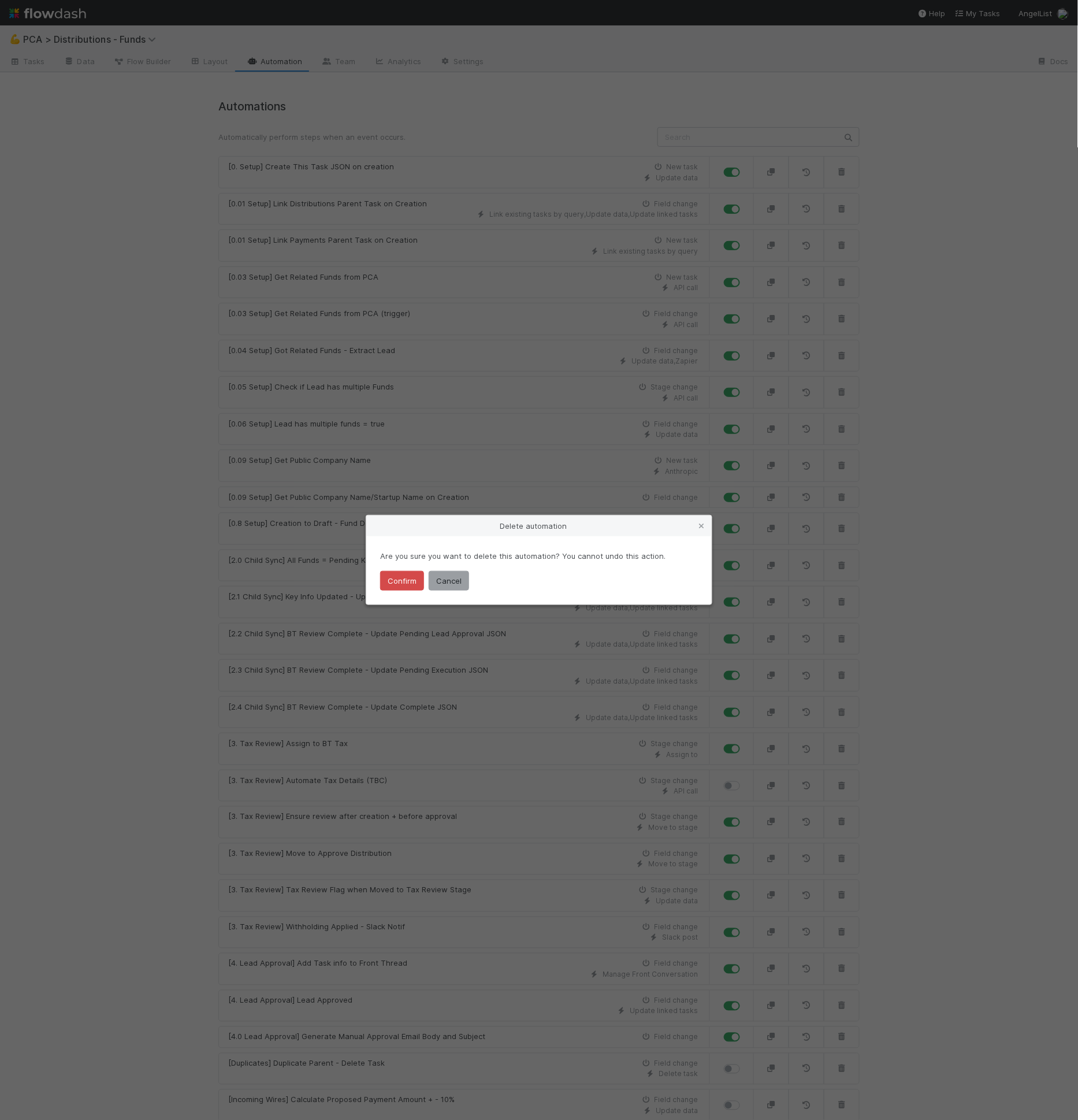
click at [603, 505] on div "Delete automation Are you sure you want to delete this automation? You cannot u…" at bounding box center [539, 560] width 1078 height 1120
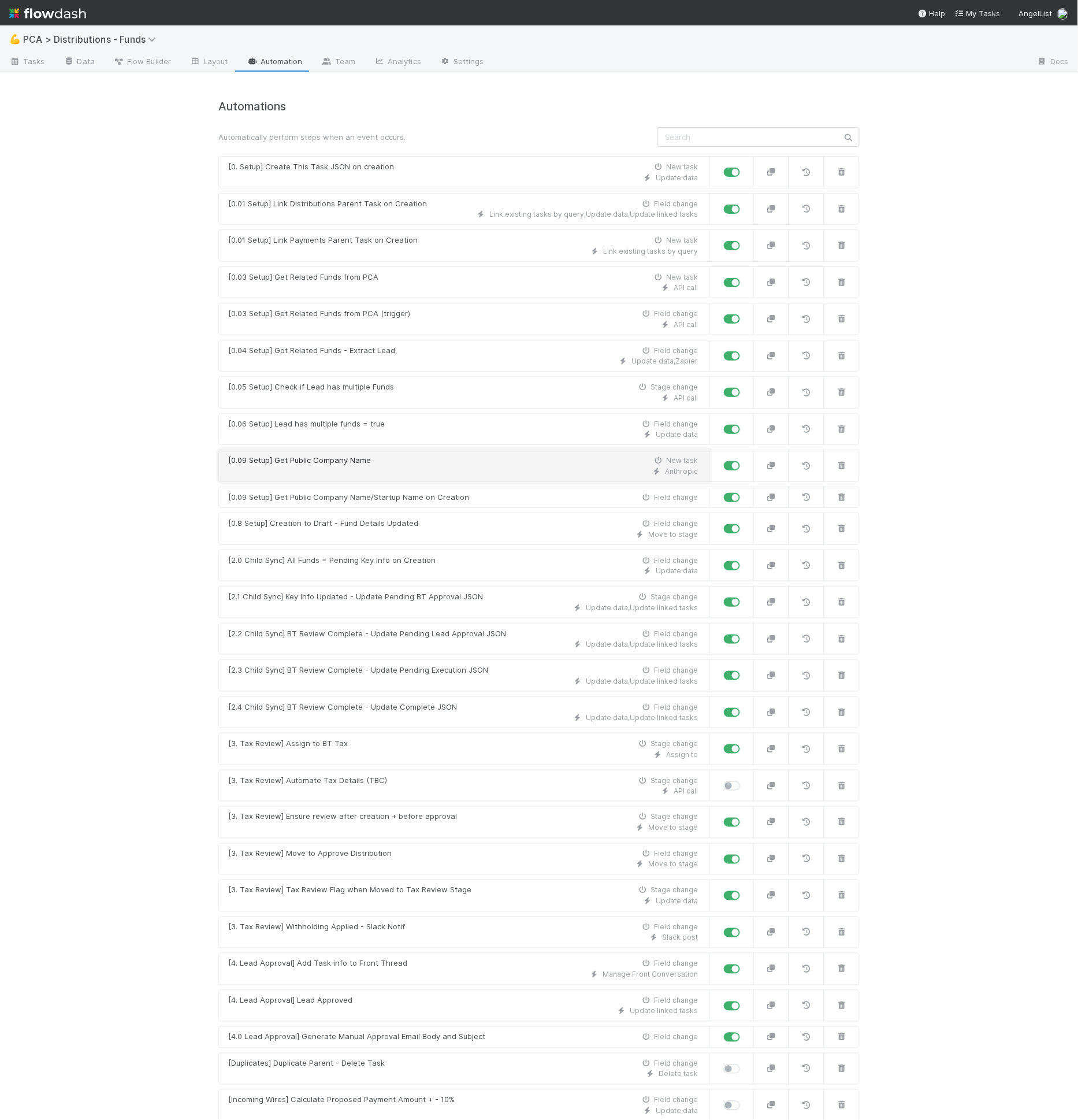
click at [525, 472] on link "[0.09 Setup] Get Public Company Name New task Anthropic" at bounding box center [464, 465] width 492 height 32
click at [429, 495] on div "[0.09 Setup] Get Public Company Name/Startup Name on Creation" at bounding box center [348, 497] width 241 height 12
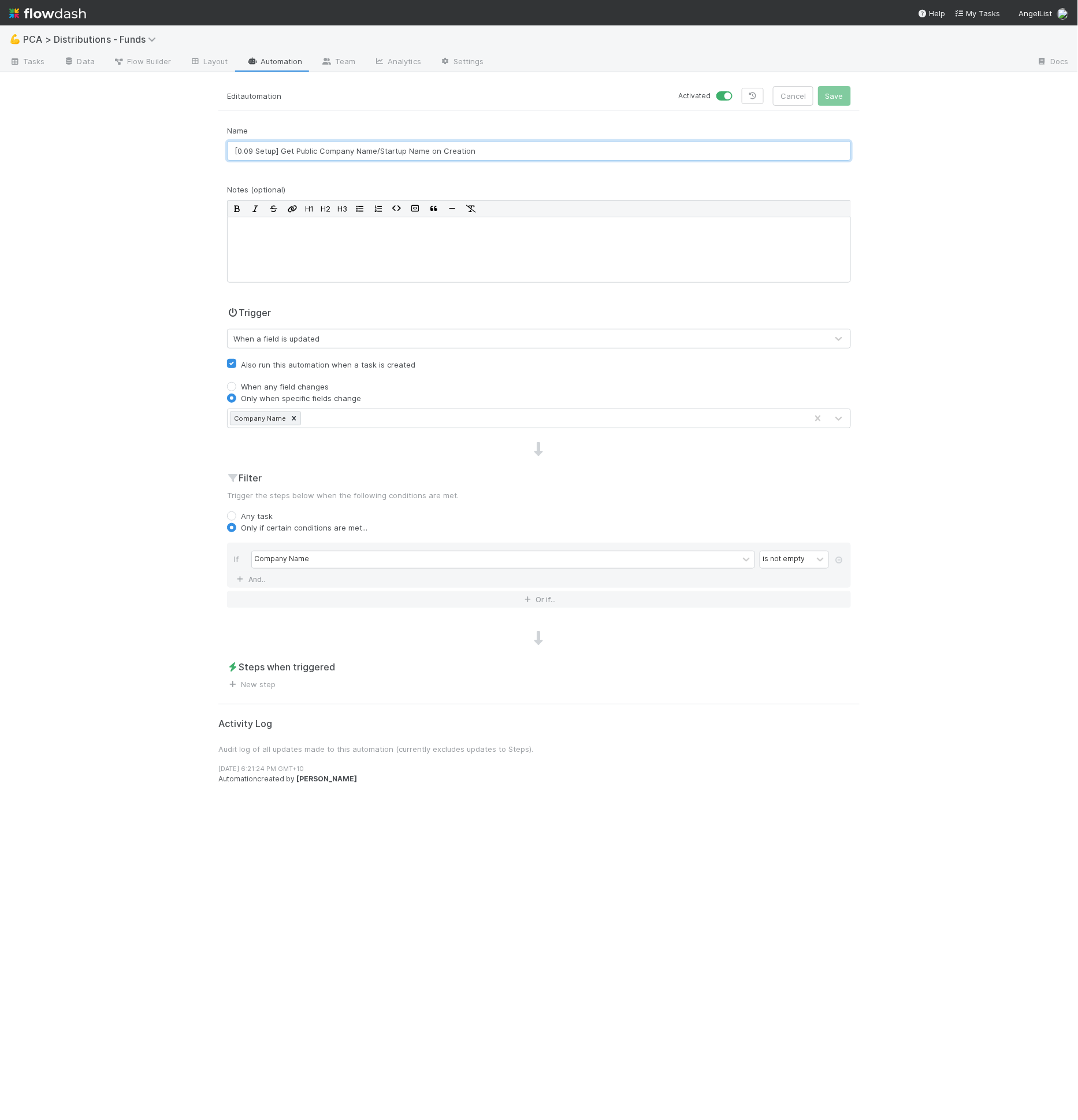
click at [396, 151] on input "[0.09 Setup] Get Public Company Name/Startup Name on Creation" at bounding box center [539, 151] width 624 height 19
click at [250, 70] on link "Automation" at bounding box center [275, 62] width 75 height 18
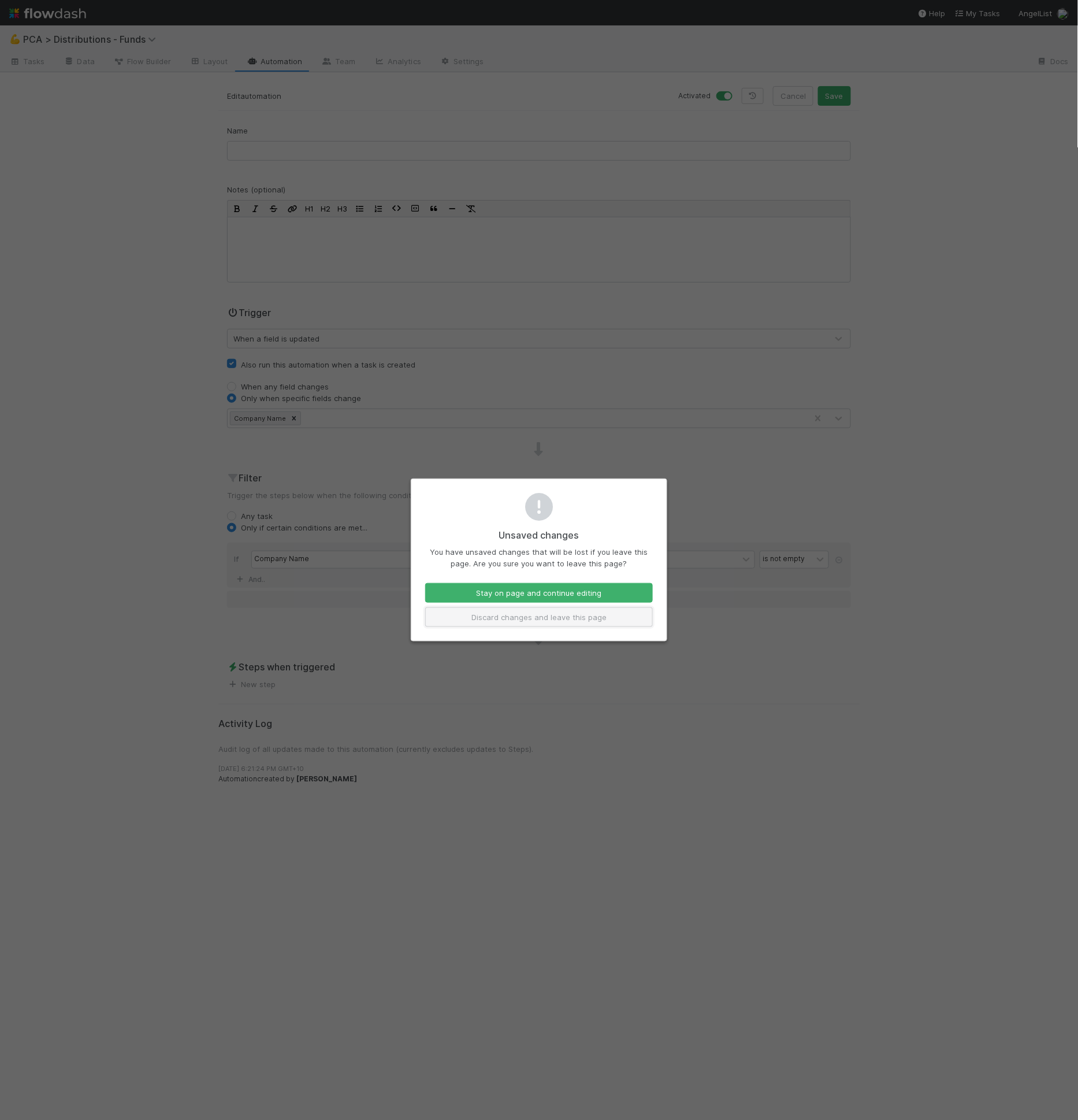
click at [523, 617] on button "Discard changes and leave this page" at bounding box center [539, 617] width 227 height 19
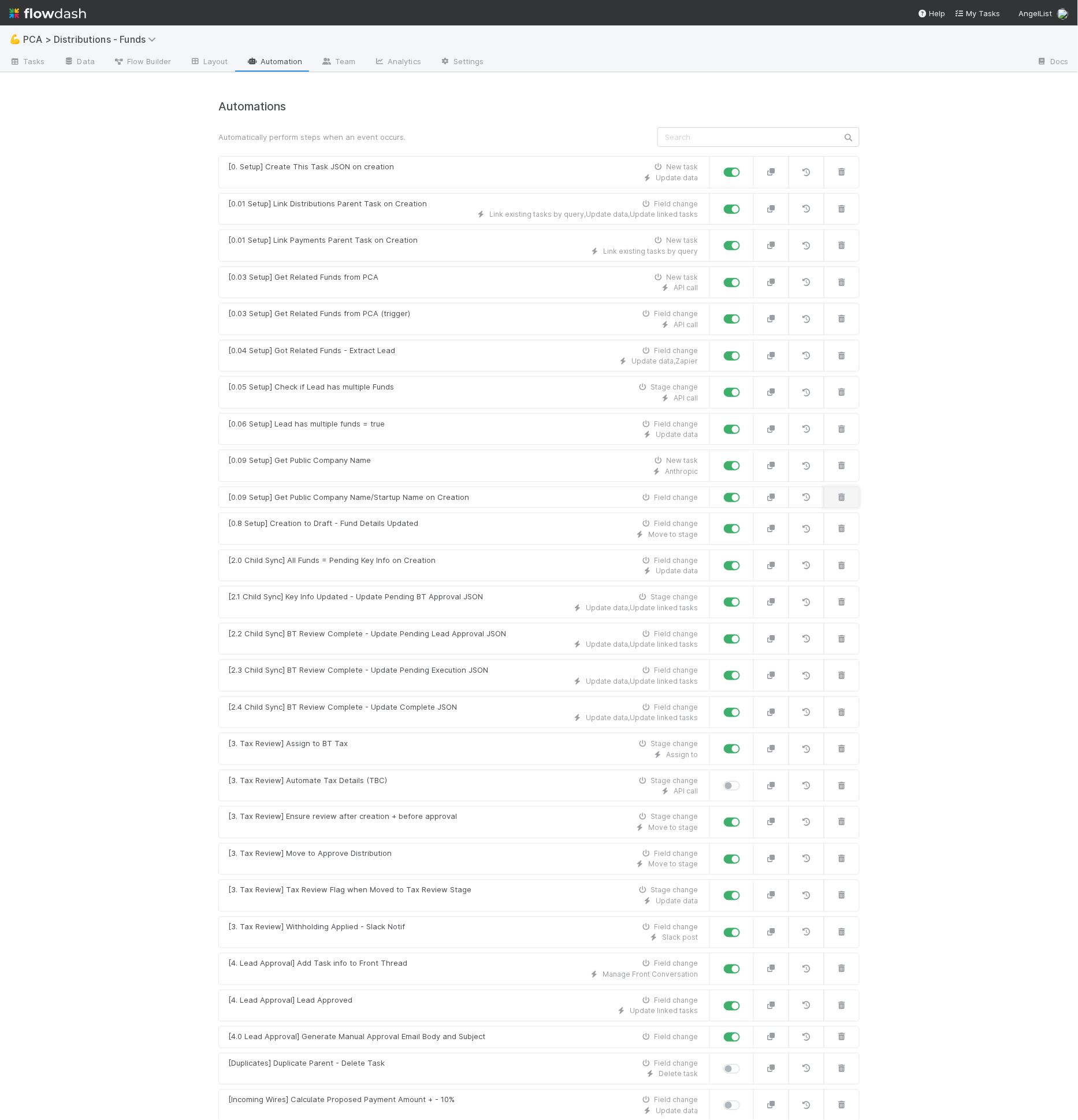
click at [839, 494] on icon "button" at bounding box center [841, 497] width 12 height 7
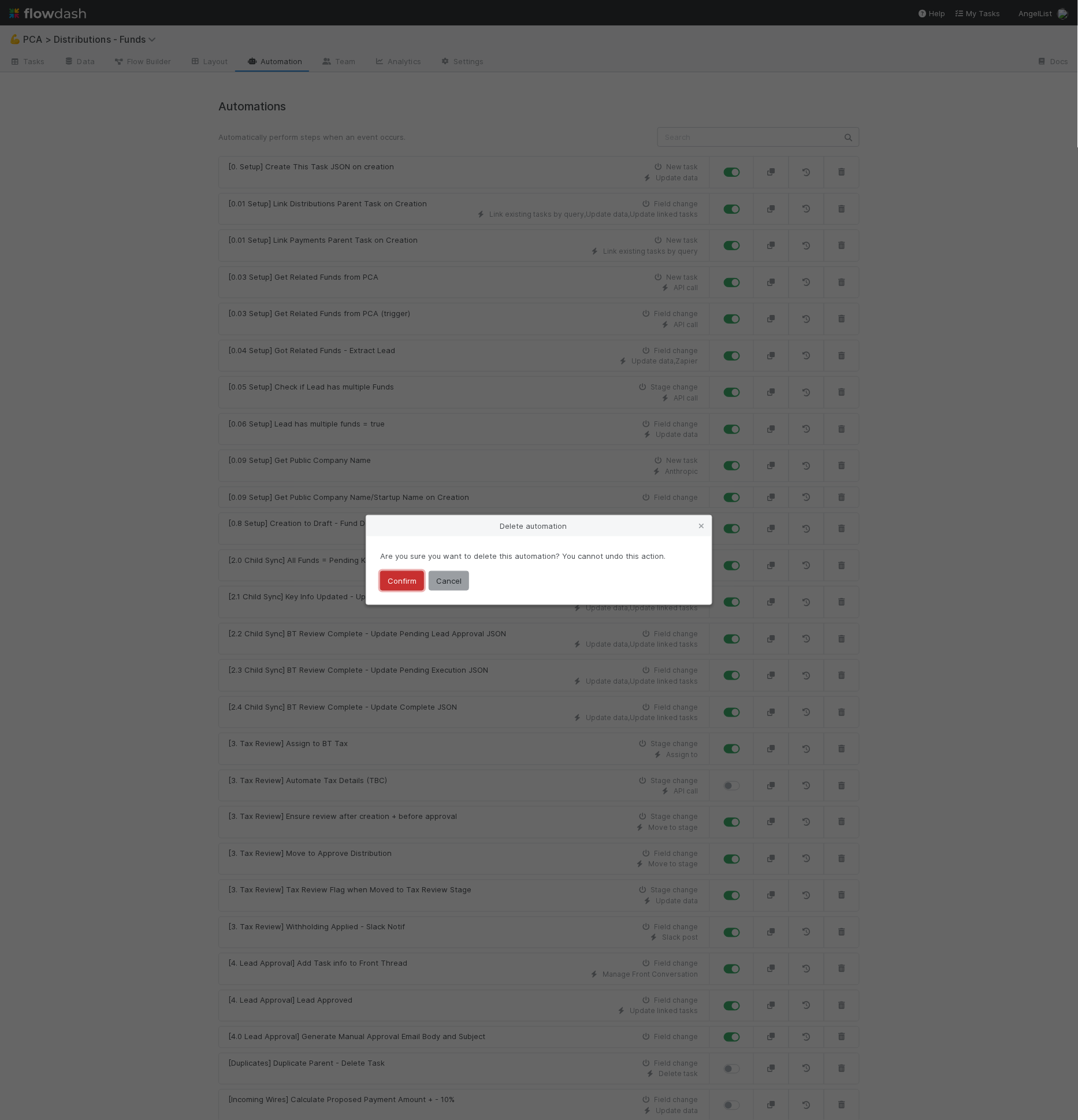
click at [398, 577] on button "Confirm" at bounding box center [402, 581] width 44 height 19
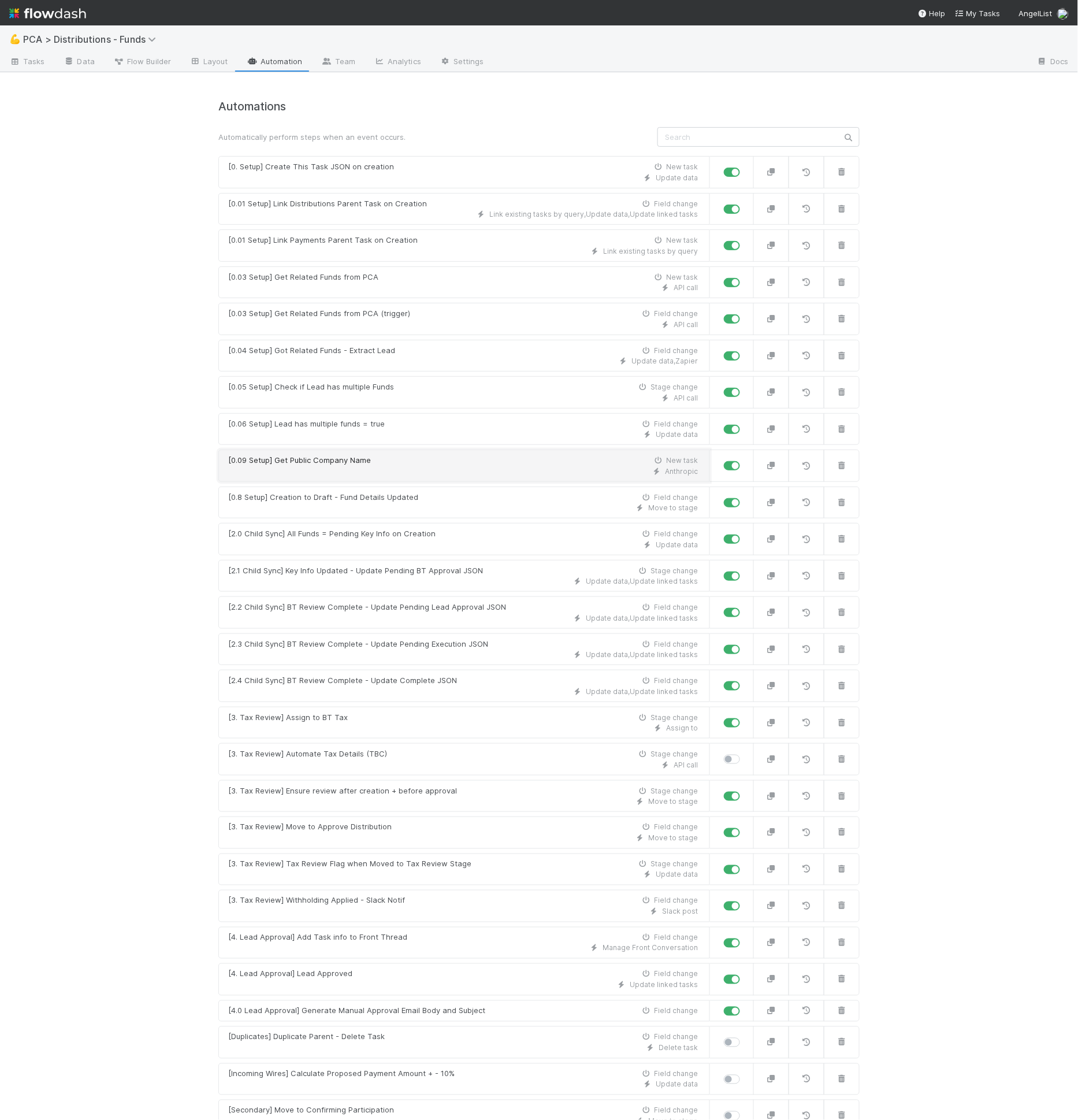
click at [369, 455] on div "[0.09 Setup] Get Public Company Name New task" at bounding box center [463, 460] width 470 height 12
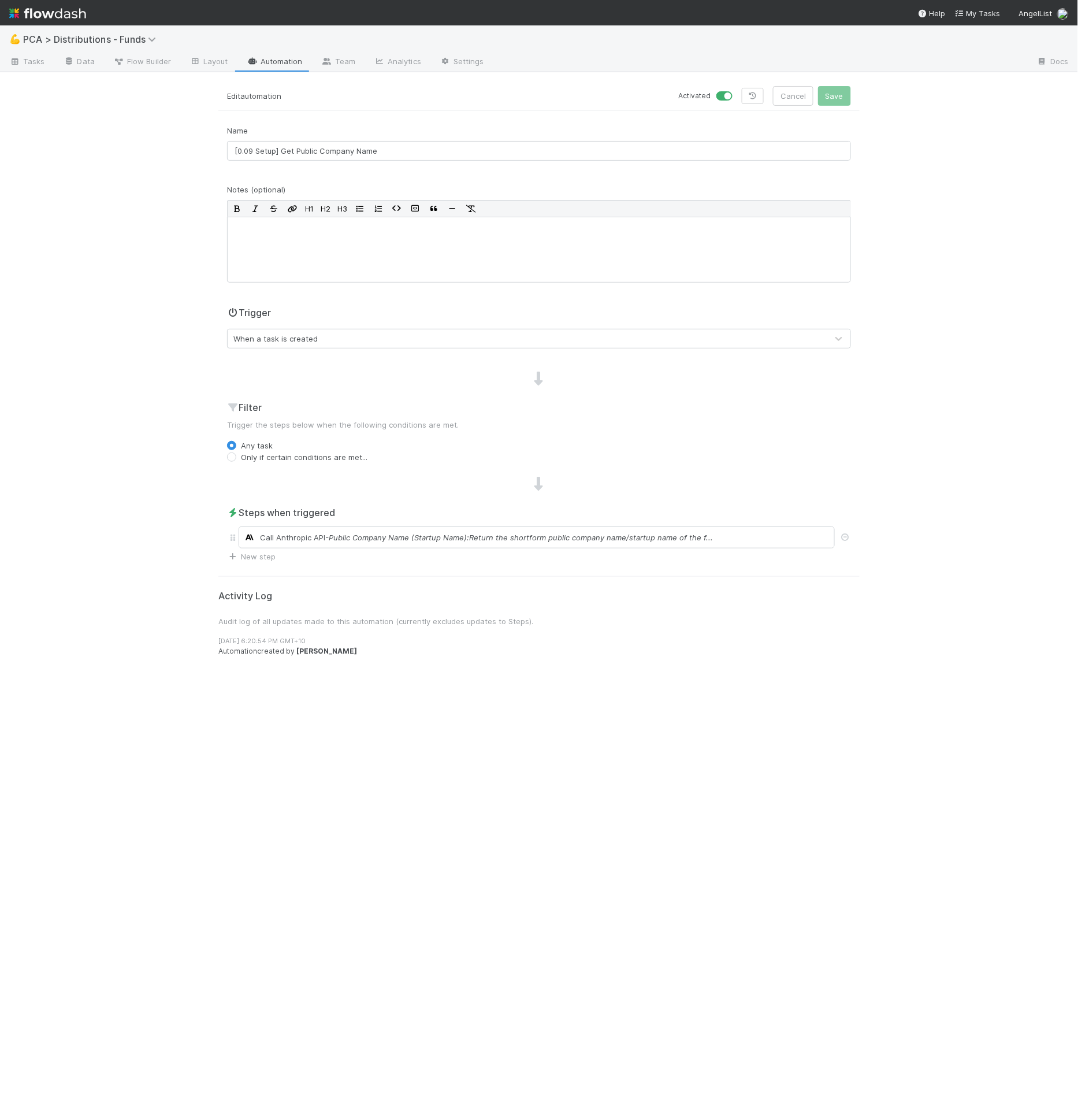
click at [290, 339] on div "When a task is created" at bounding box center [275, 338] width 85 height 12
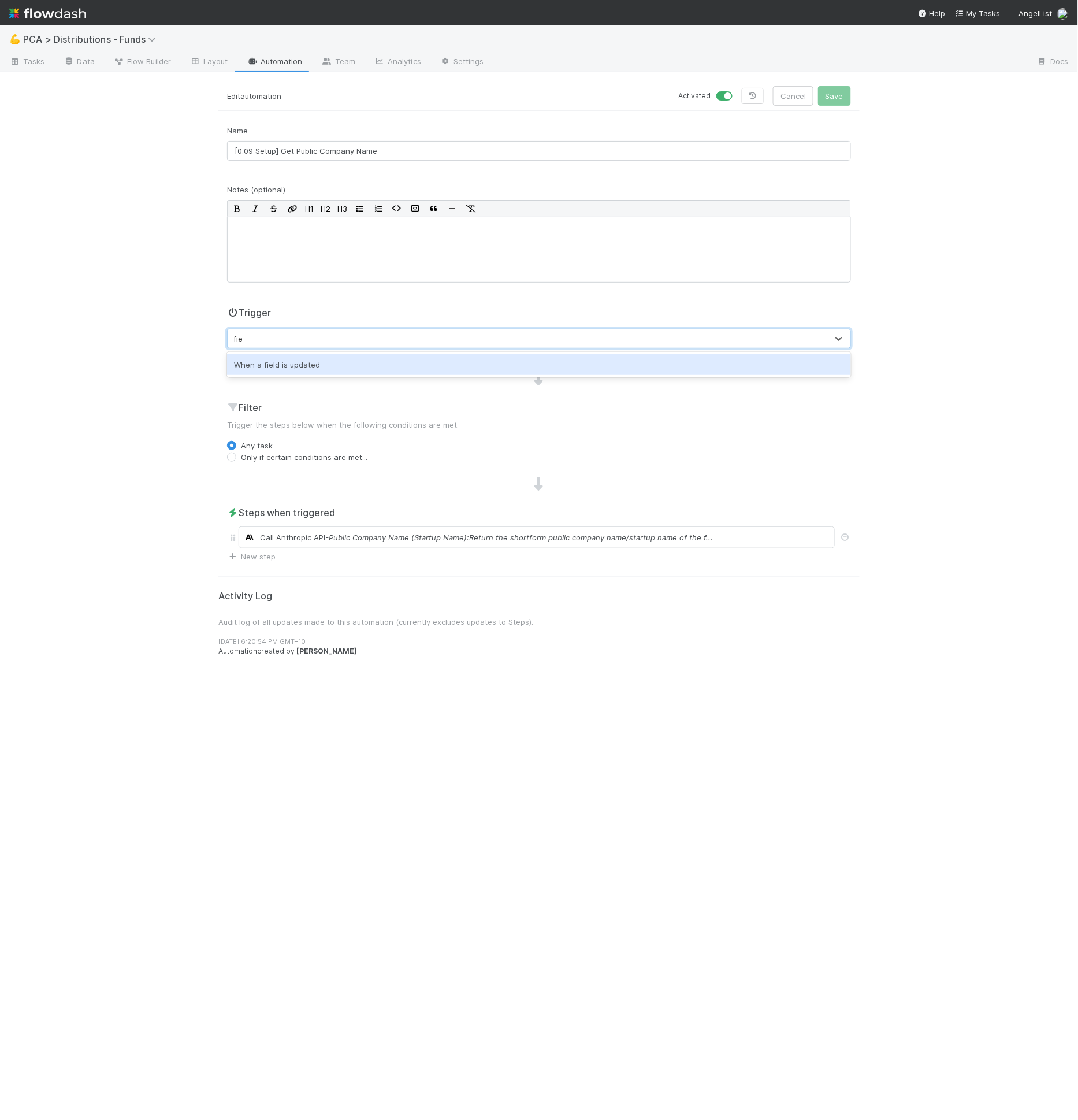
type input "field"
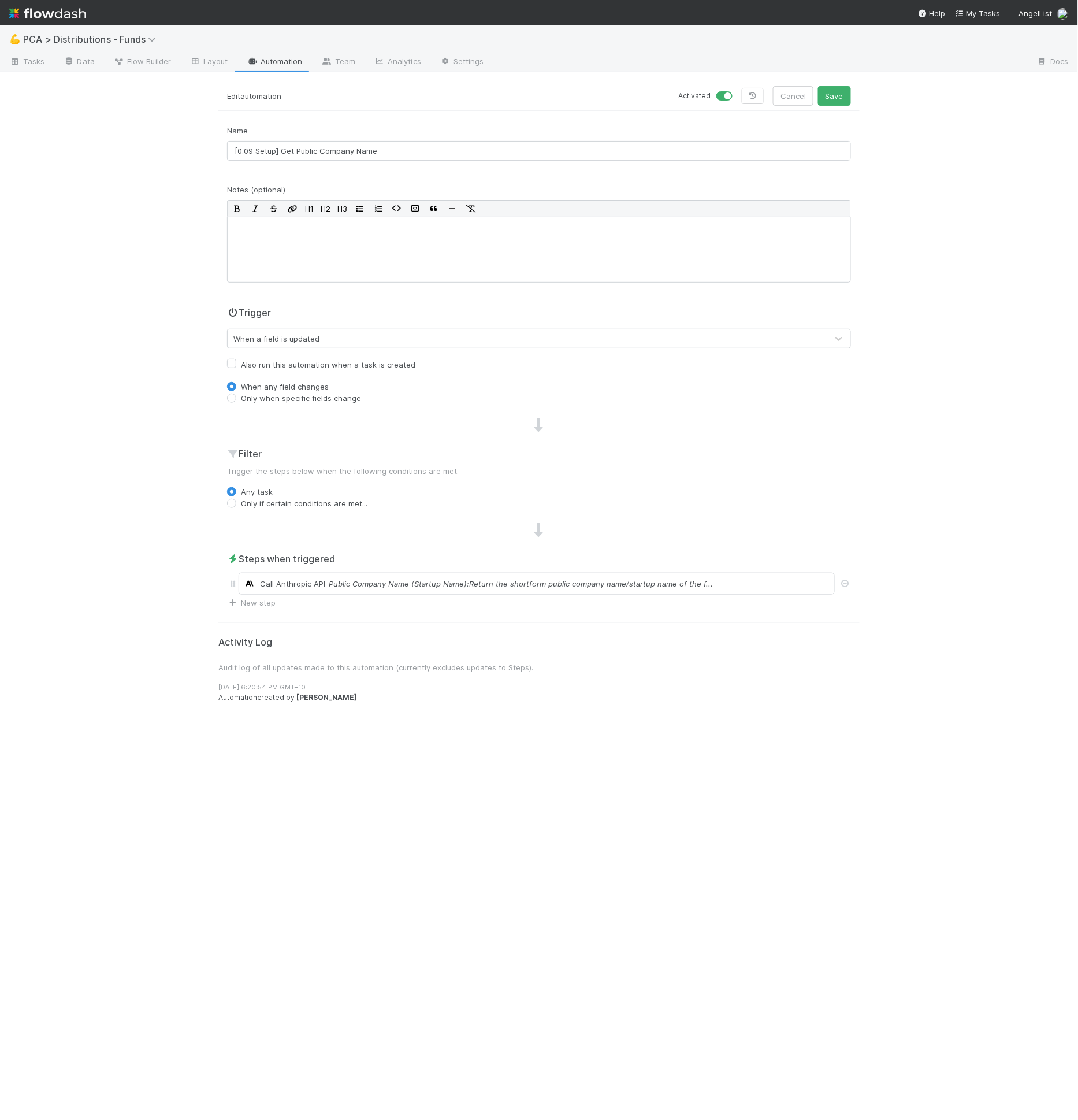
click at [282, 407] on div "Name [0.09 Setup] Get Public Company Name Notes (optional) H1 H2 H3 Trigger Whe…" at bounding box center [539, 366] width 641 height 483
click at [287, 406] on div "Name [0.09 Setup] Get Public Company Name Notes (optional) H1 H2 H3 Trigger Whe…" at bounding box center [539, 366] width 641 height 483
click at [298, 397] on label "Only when specific fields change" at bounding box center [301, 398] width 120 height 12
click at [237, 397] on input "Only when specific fields change" at bounding box center [231, 397] width 9 height 10
radio input "true"
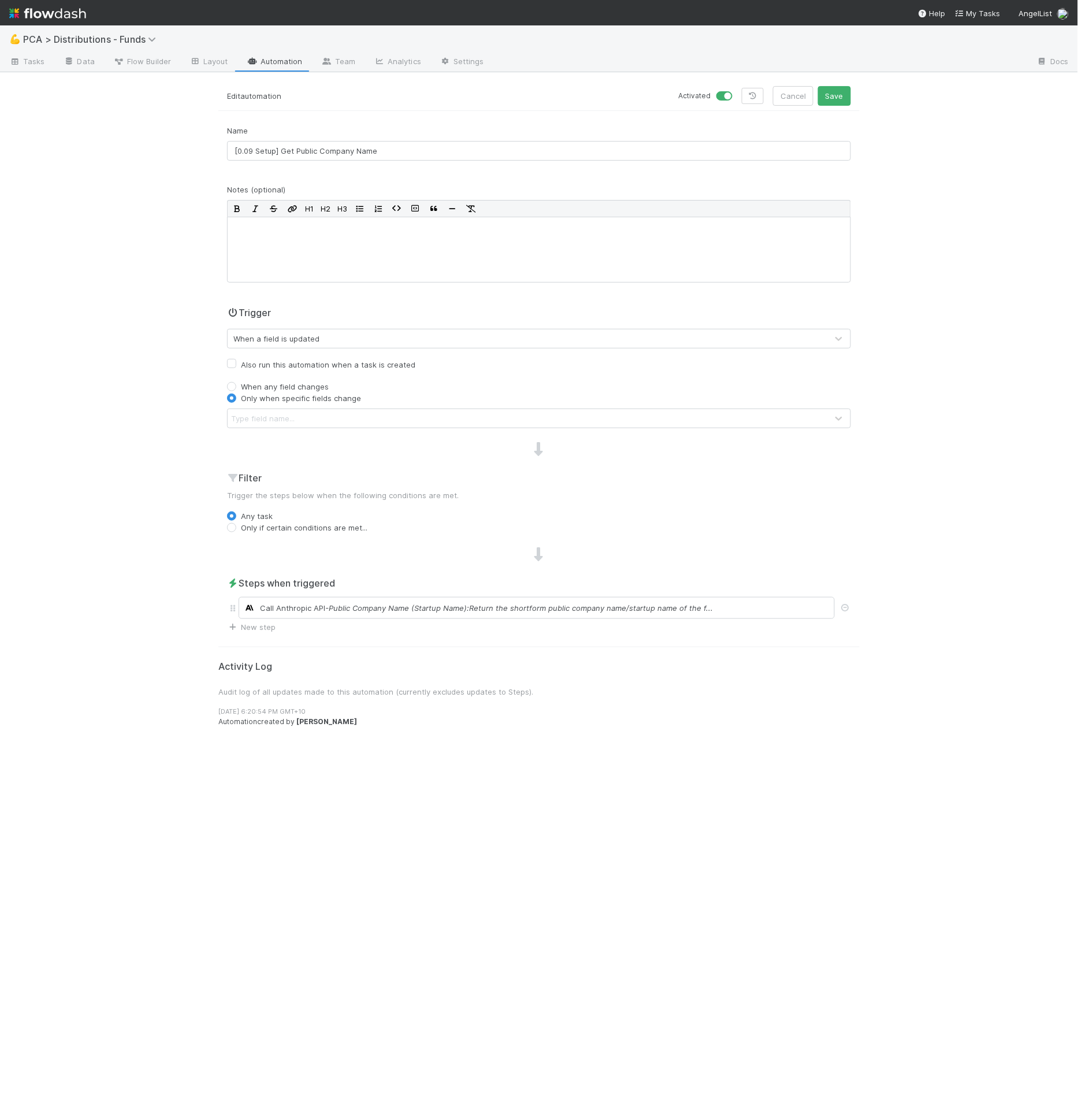
click at [308, 365] on label "Also run this automation when a task is created" at bounding box center [328, 364] width 174 height 14
click at [237, 365] on input "Also run this automation when a task is created" at bounding box center [231, 362] width 9 height 10
checkbox input "true"
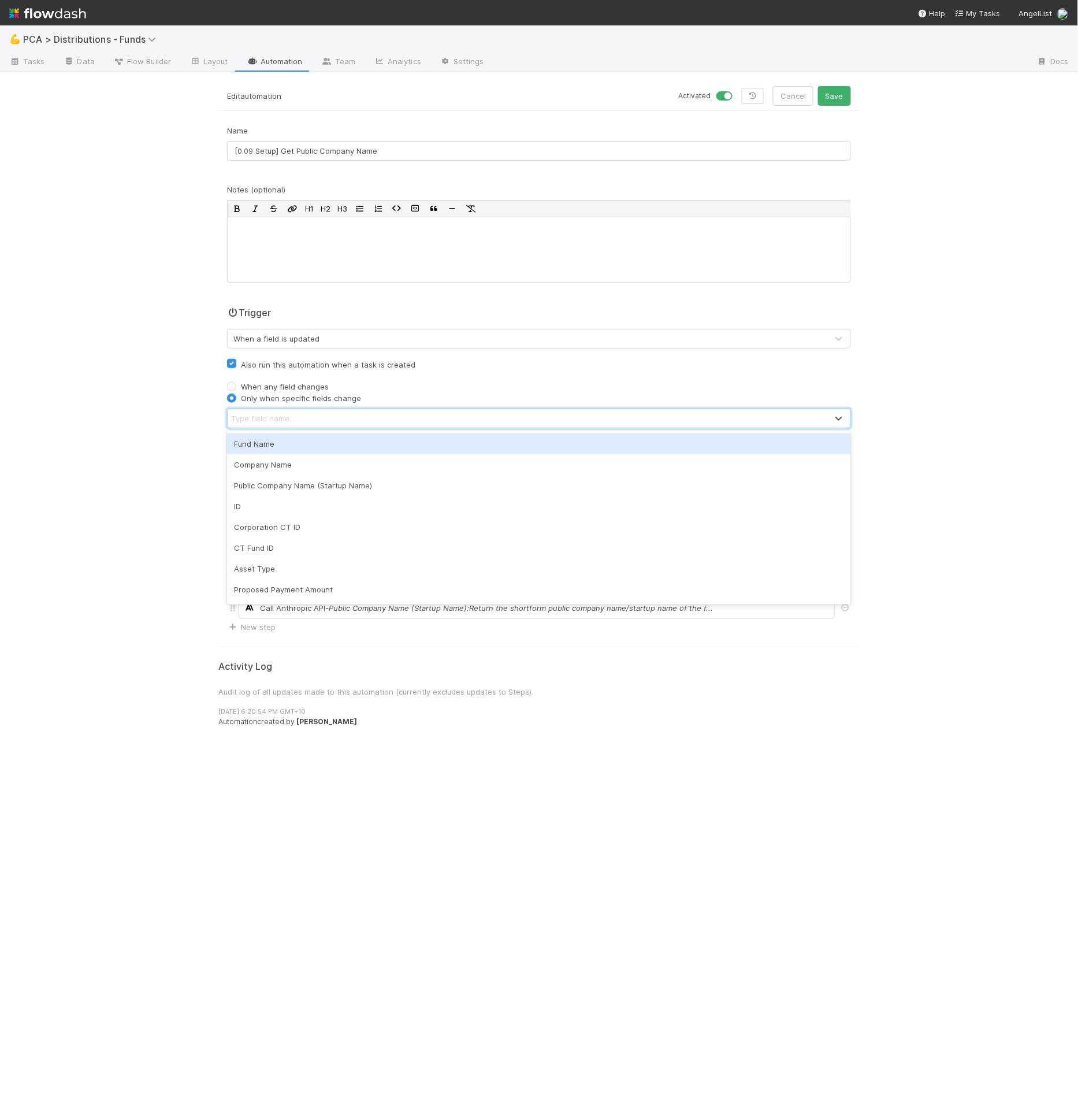
click at [306, 413] on div "Type field name..." at bounding box center [527, 418] width 599 height 18
type input "comp"
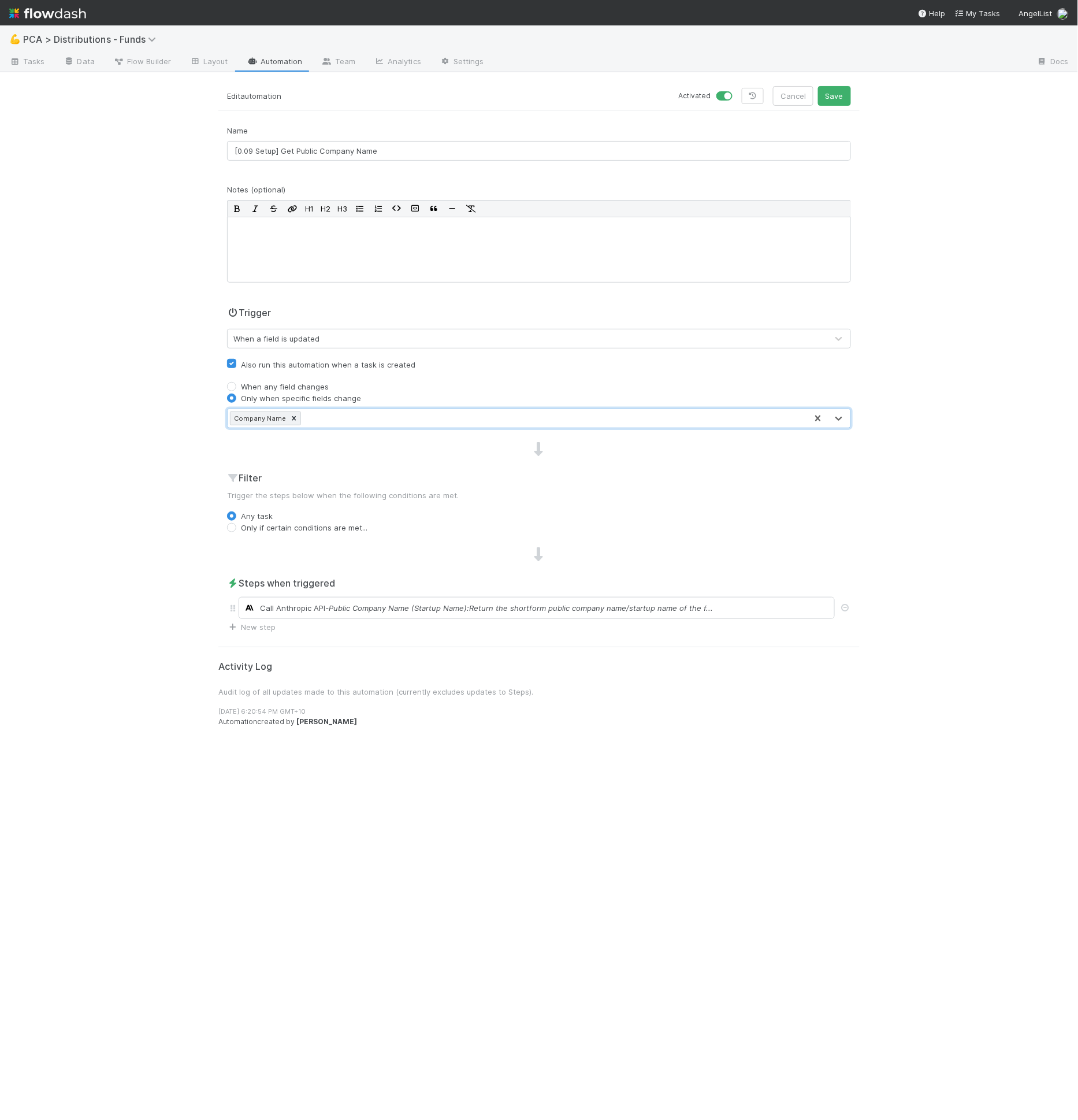
click at [283, 524] on label "Only if certain conditions are met..." at bounding box center [304, 527] width 126 height 12
click at [237, 524] on input "Only if certain conditions are met..." at bounding box center [231, 527] width 9 height 10
radio input "true"
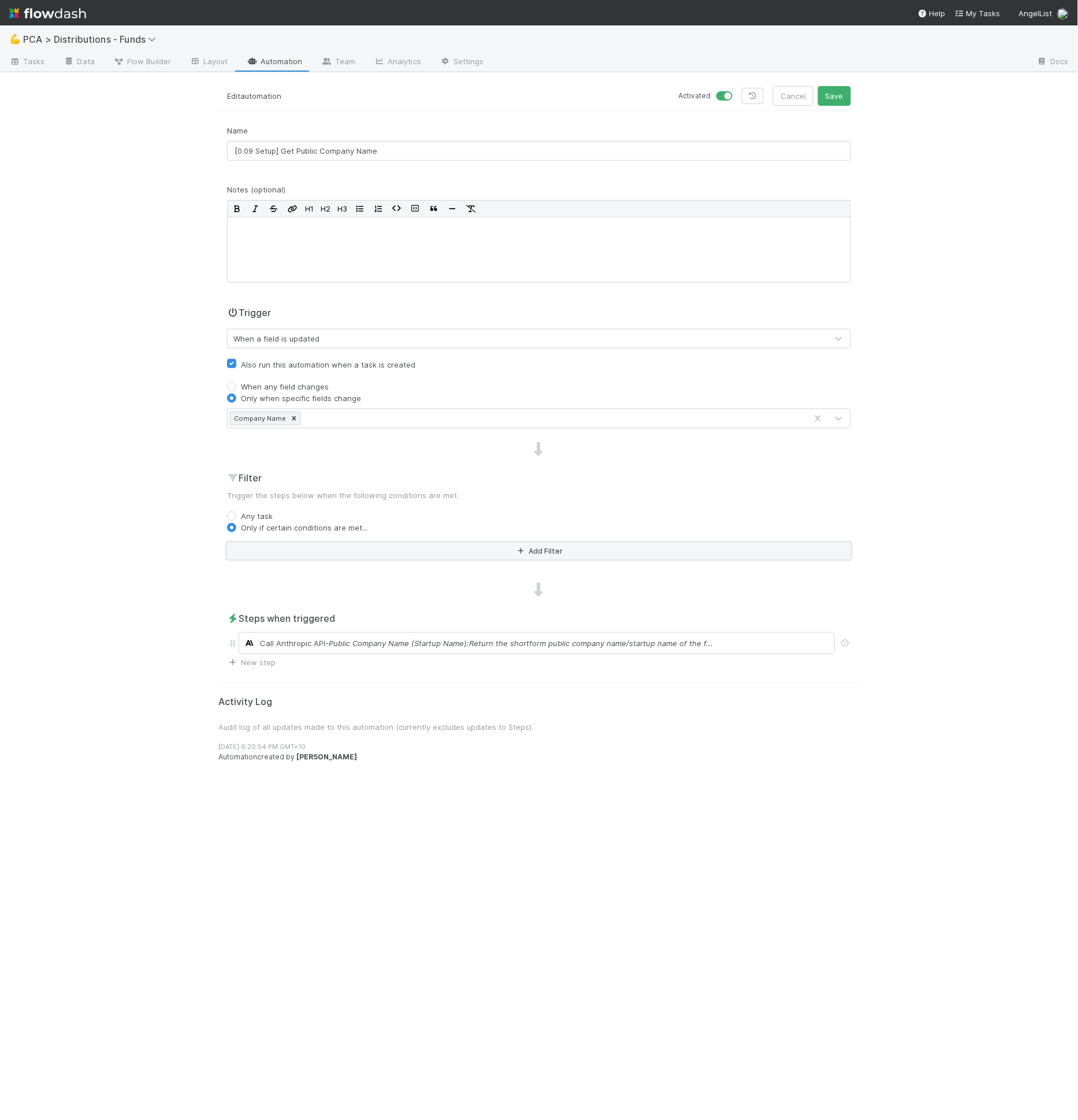
click at [283, 545] on button "Add Filter" at bounding box center [539, 551] width 624 height 17
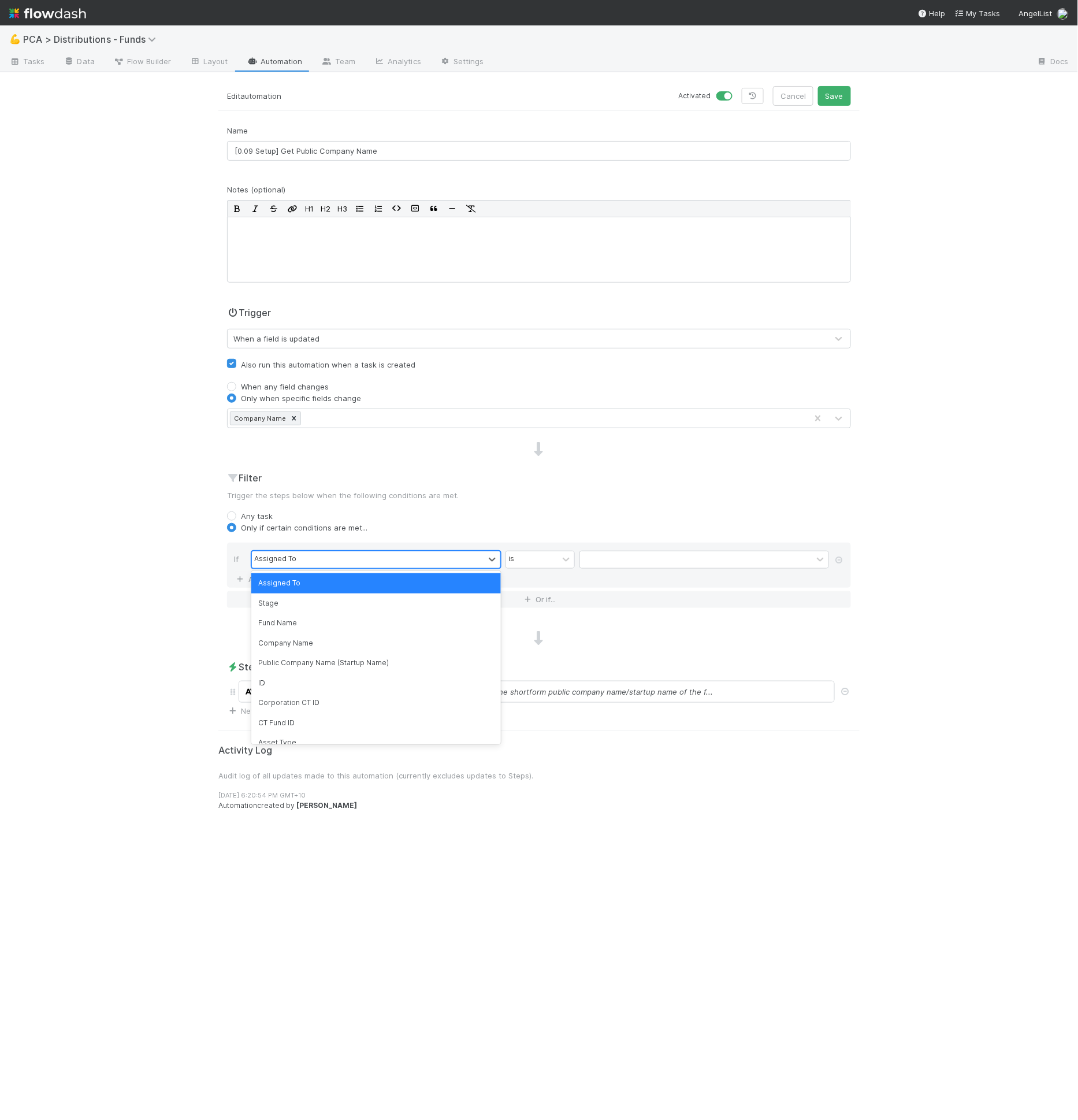
click at [283, 554] on div "Assigned To" at bounding box center [275, 559] width 42 height 10
type input "comp"
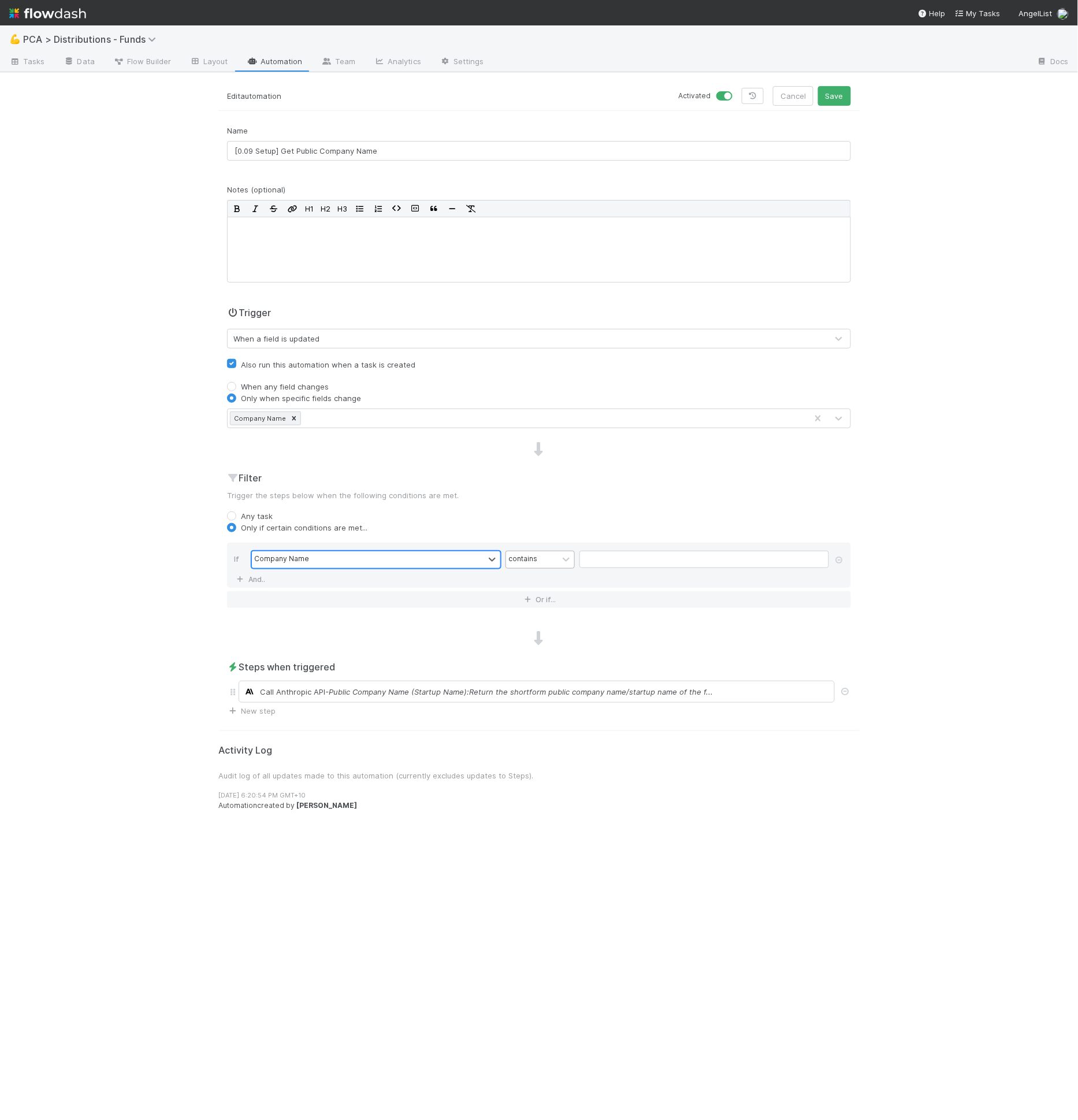
click at [531, 555] on div "contains" at bounding box center [523, 559] width 29 height 10
click at [526, 727] on div "is not empty" at bounding box center [540, 733] width 69 height 19
click at [327, 151] on input "[0.09 Setup] Get Public Company Name" at bounding box center [539, 151] width 624 height 19
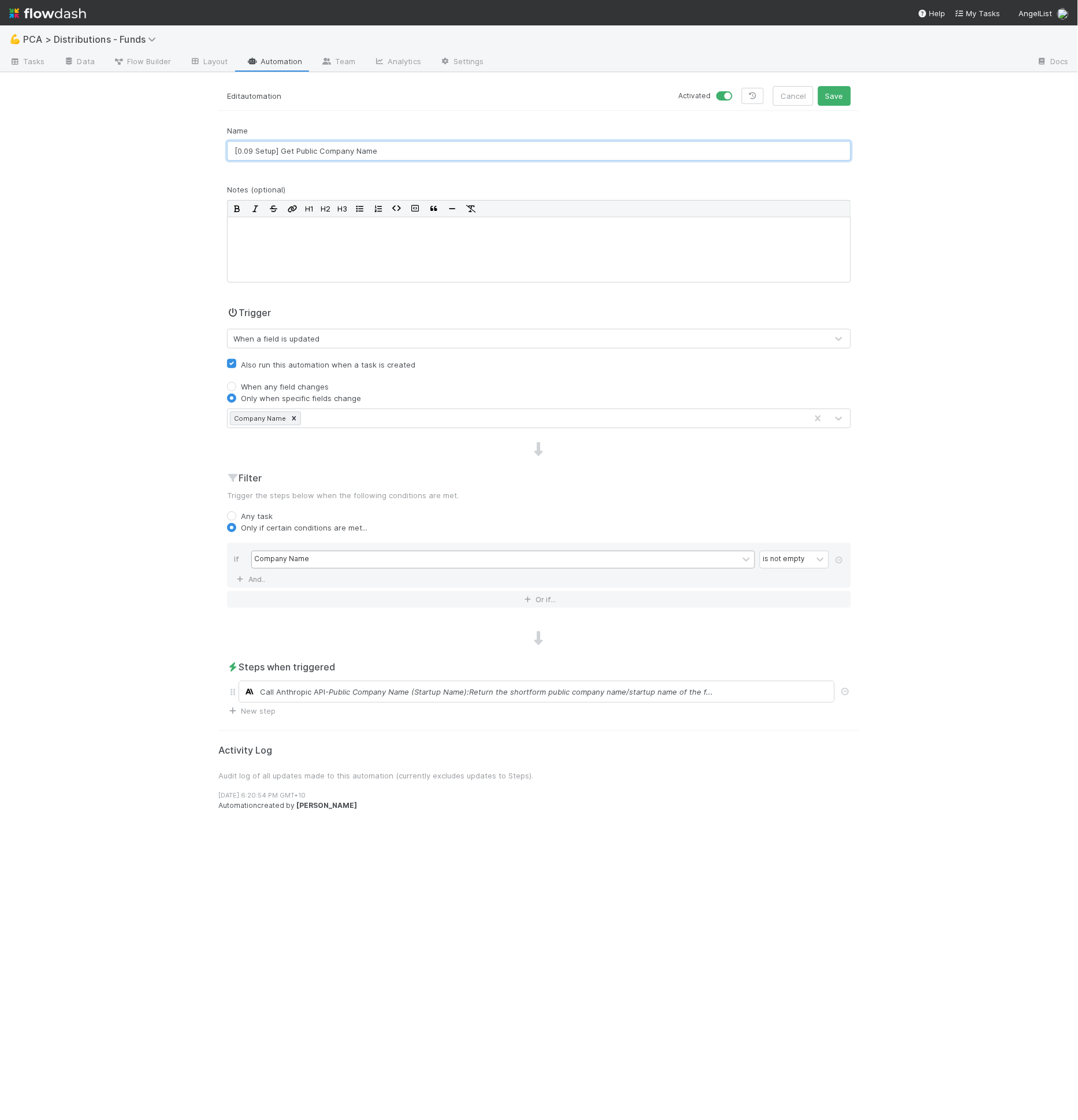
click at [327, 151] on input "[0.09 Setup] Get Public Company Name" at bounding box center [539, 151] width 624 height 19
paste input "/Startup Name on Creation"
type input "[0.09 Setup] Get Public Company Name/Startup Name on Creation"
click at [348, 686] on span "- Public Company Name (Startup Name):Return the shortform public company name/s…" at bounding box center [519, 691] width 388 height 12
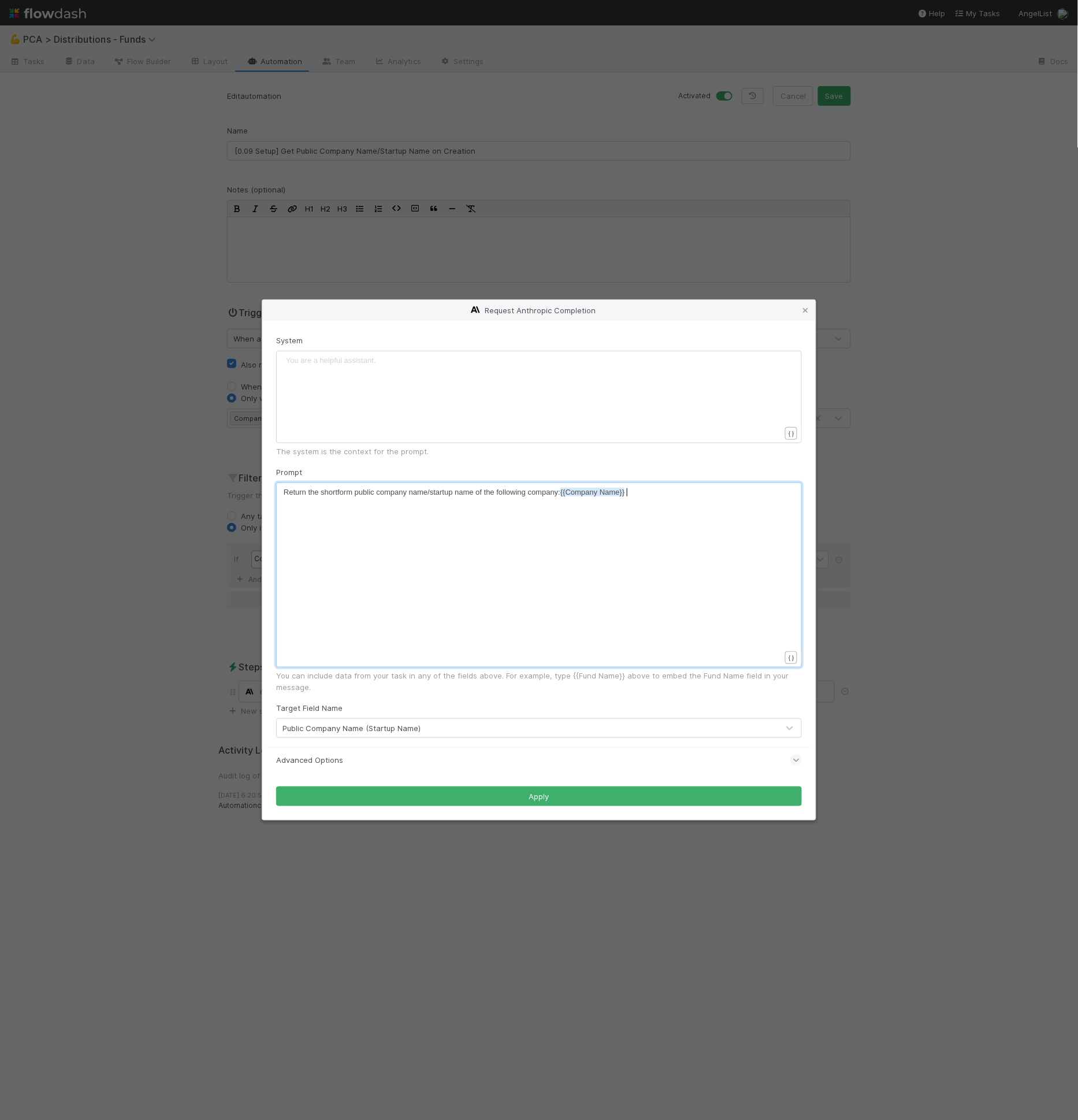
click at [477, 561] on div "xxxxxxxxxx Return the shortform public company name/startup name of the followi…" at bounding box center [547, 589] width 526 height 206
click at [646, 545] on div "xxxxxxxxxx Return the shortform public company name/startup name of the followi…" at bounding box center [547, 589] width 526 height 206
click at [662, 541] on div "xxxxxxxxxx Return the shortform public company name/startup name of the followi…" at bounding box center [547, 589] width 526 height 206
click at [770, 521] on div "xxxxxxxxxx Return the shortform public company name/startup name of the followi…" at bounding box center [547, 589] width 526 height 206
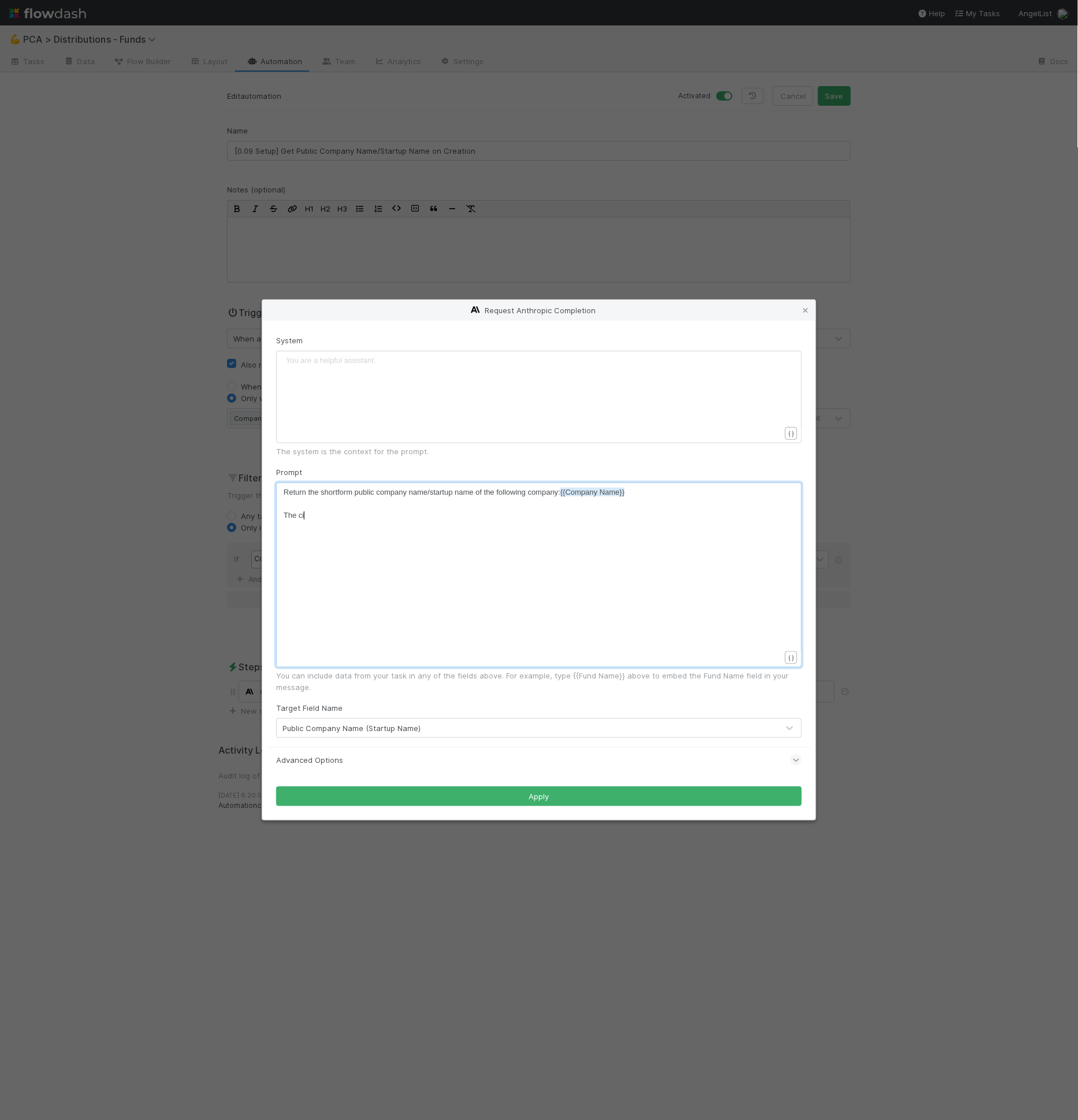
type textarea "The cim"
type textarea "company name will be instered"
type textarea "erted directly into an email with the format"
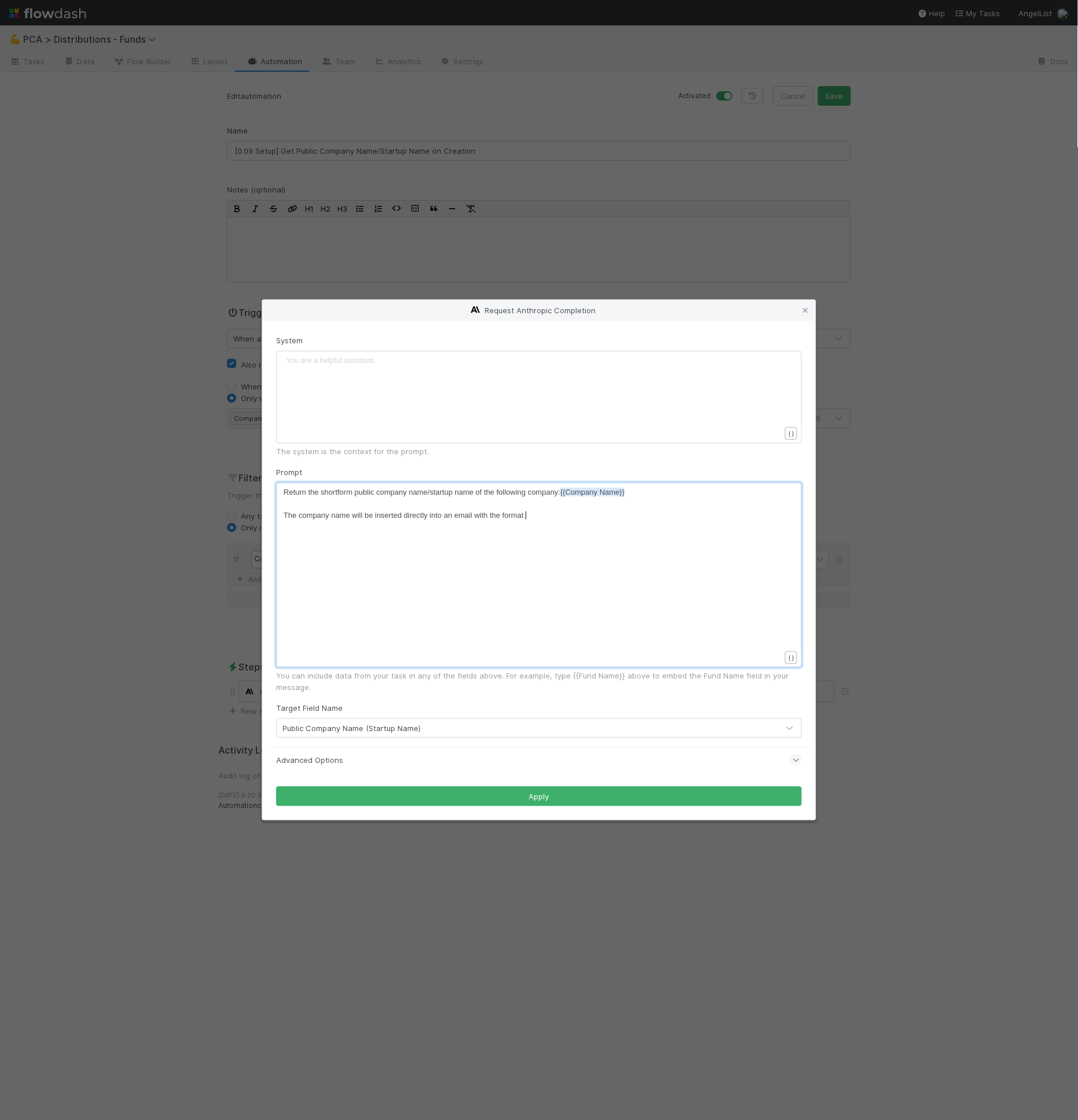
click at [548, 523] on div "xxxxxxxxxx Return the shortform public company name/startup name of the followi…" at bounding box center [547, 589] width 526 height 206
type textarea """
paste textarea
click at [590, 515] on span "The company name will be inserted directly into an email with the format "In co…" at bounding box center [473, 515] width 378 height 9
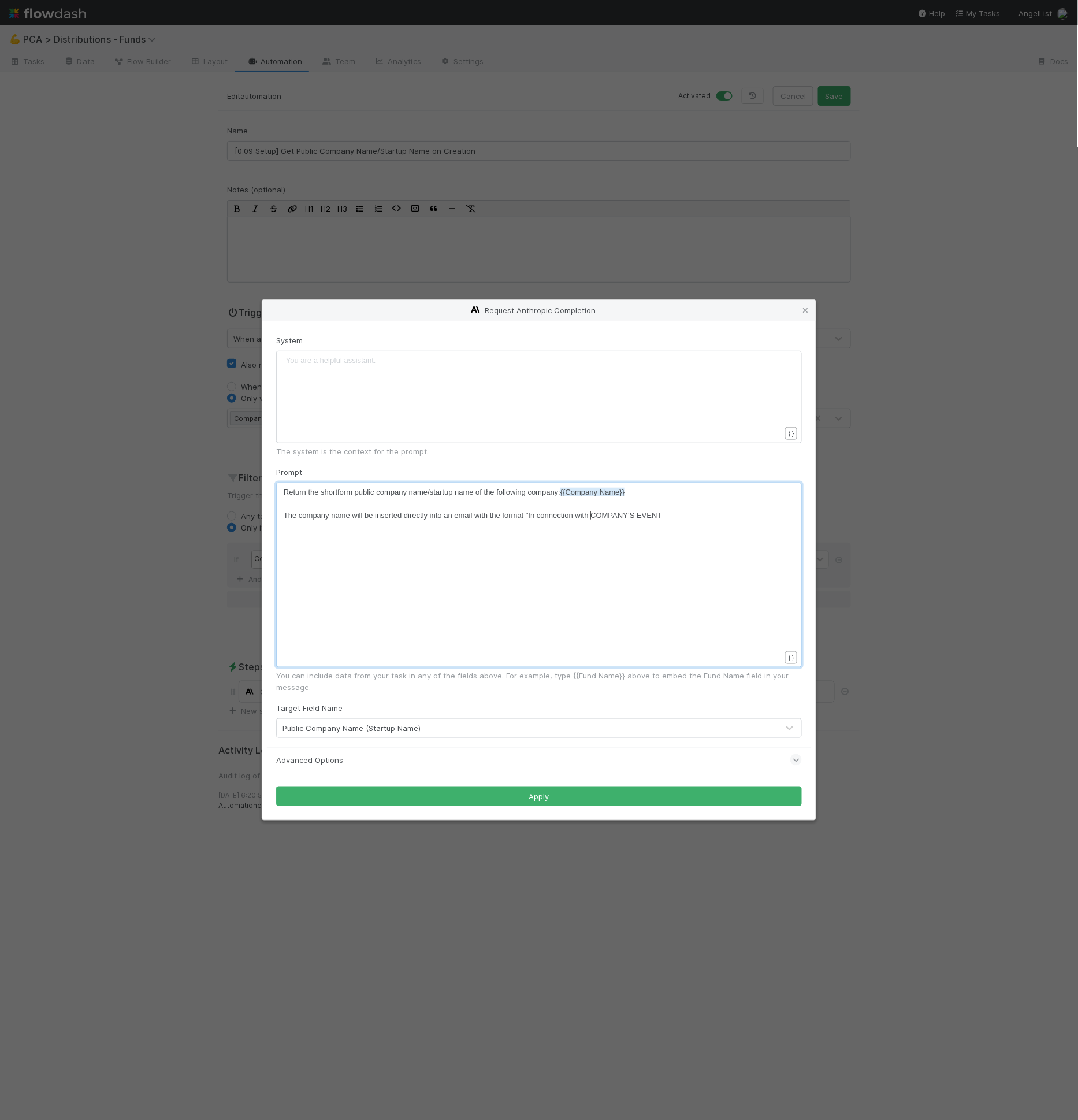
type textarea "["
click at [635, 516] on span "The company name will be inserted directly into an email with the format "In co…" at bounding box center [474, 515] width 380 height 9
type textarea "n"
type textarea "NaME"
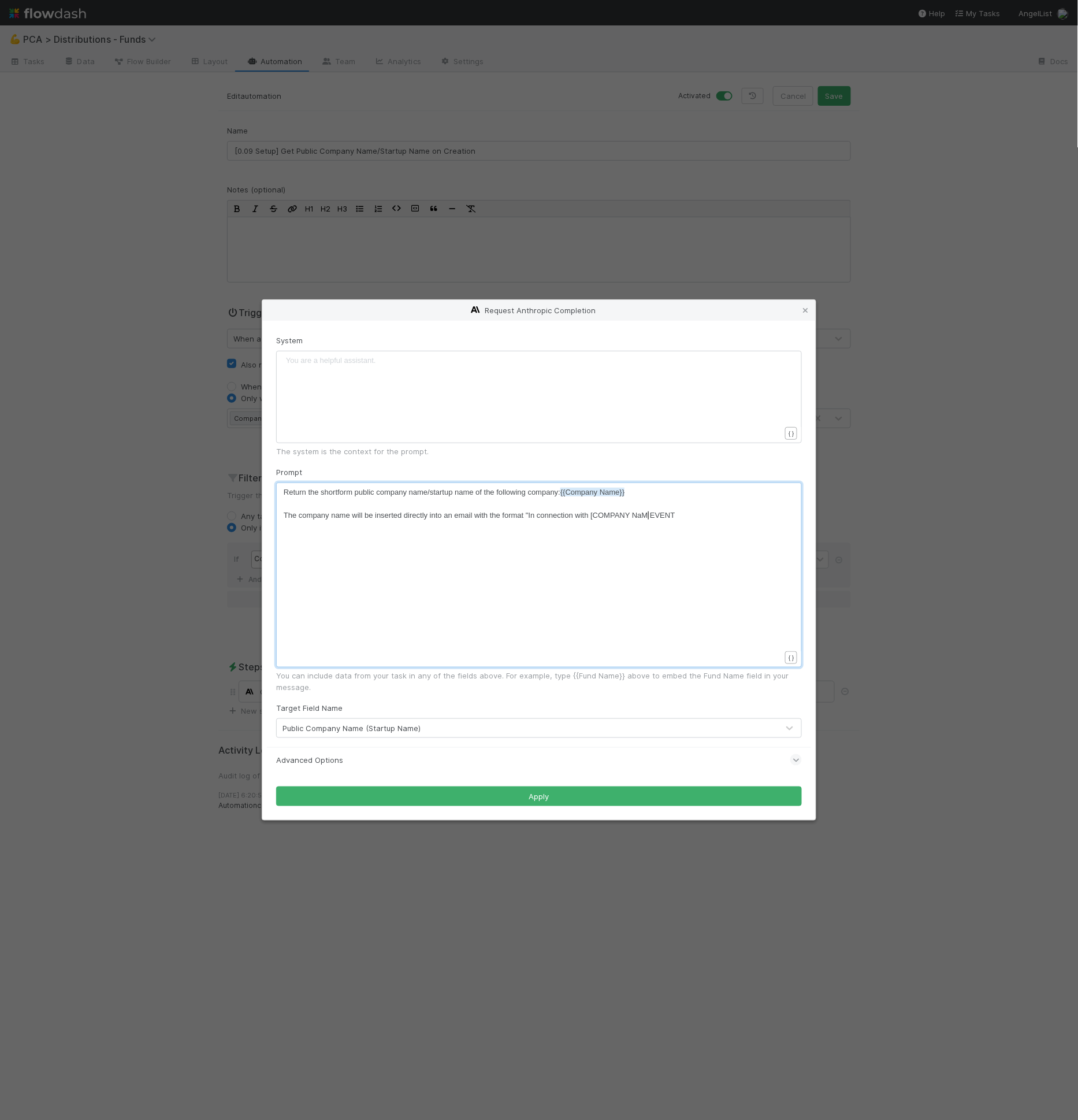
scroll to position [4, 20]
type textarea "a"
type textarea "AME]"
click at [595, 510] on pre "The company name will be inserted directly into an email with the format "In co…" at bounding box center [537, 515] width 506 height 12
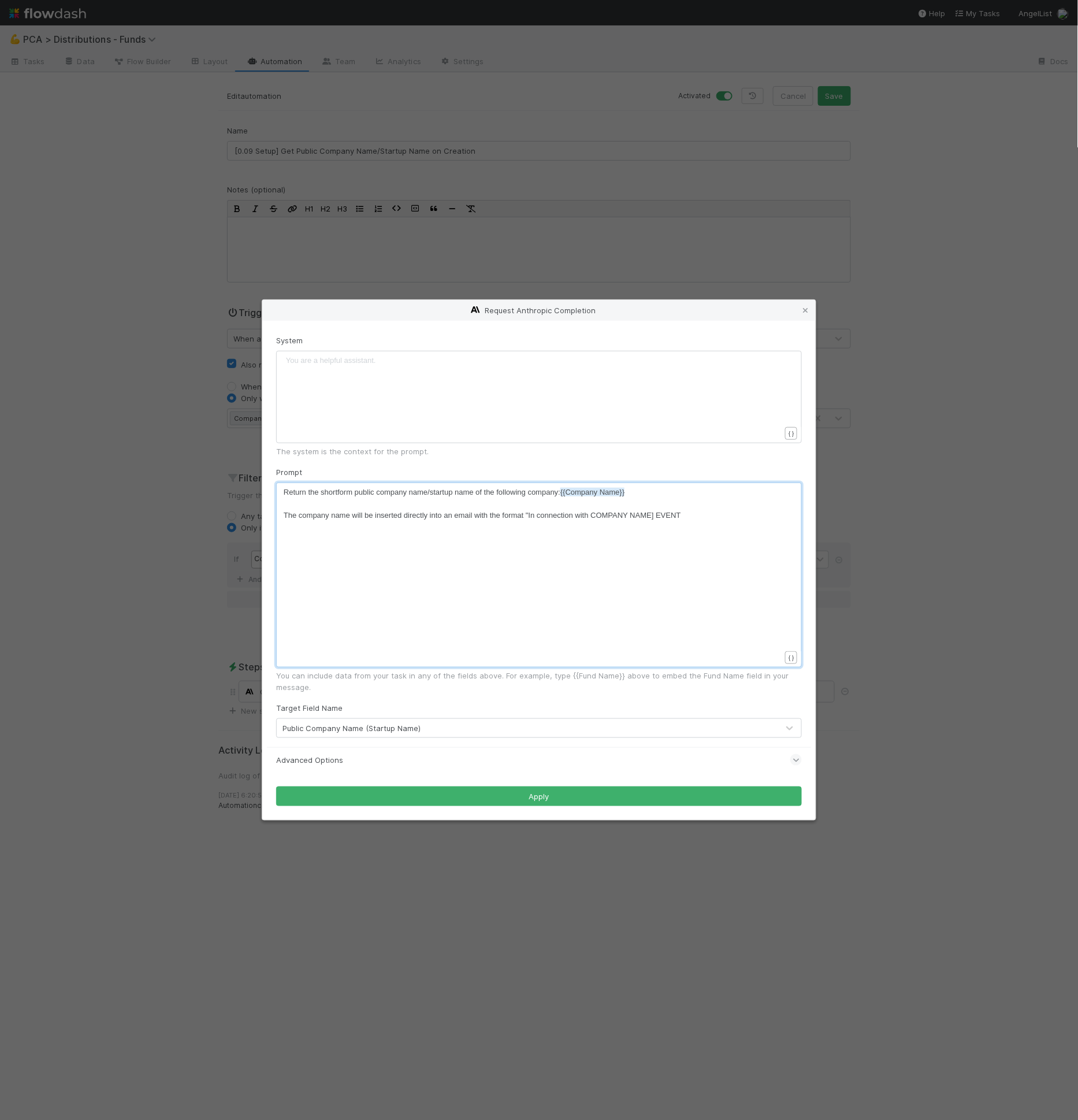
type textarea "[["
click at [662, 517] on span "The company name will be inserted directly into an email with the format "In co…" at bounding box center [485, 515] width 401 height 9
click at [657, 517] on span "The company name will be inserted directly into an email with the format "In co…" at bounding box center [485, 515] width 401 height 9
type textarea "]'S"
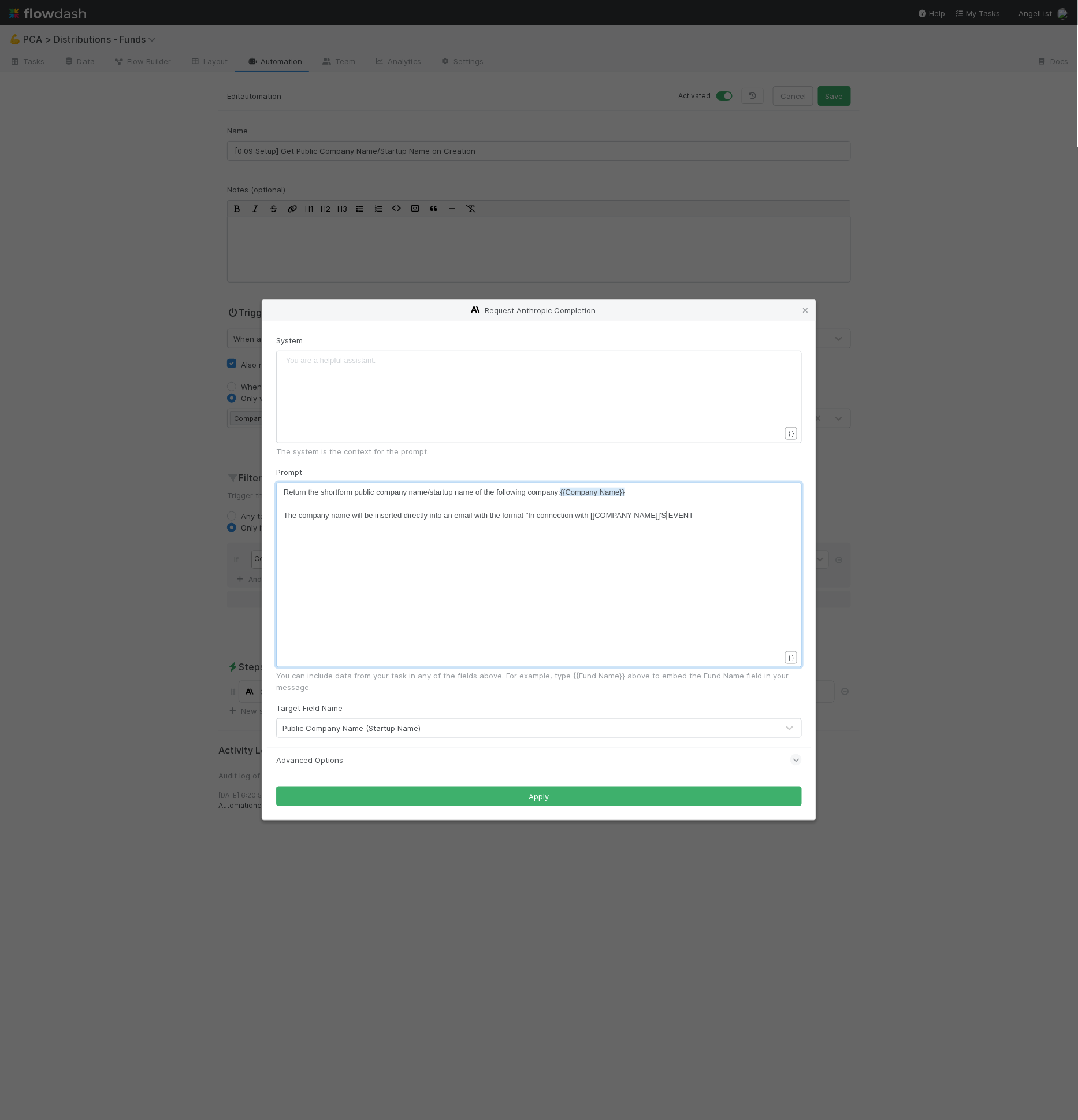
scroll to position [4, 7]
type textarea "s"
click at [679, 516] on span "The company name will be inserted directly into an email with the format "In co…" at bounding box center [488, 515] width 409 height 9
type textarea "event,"
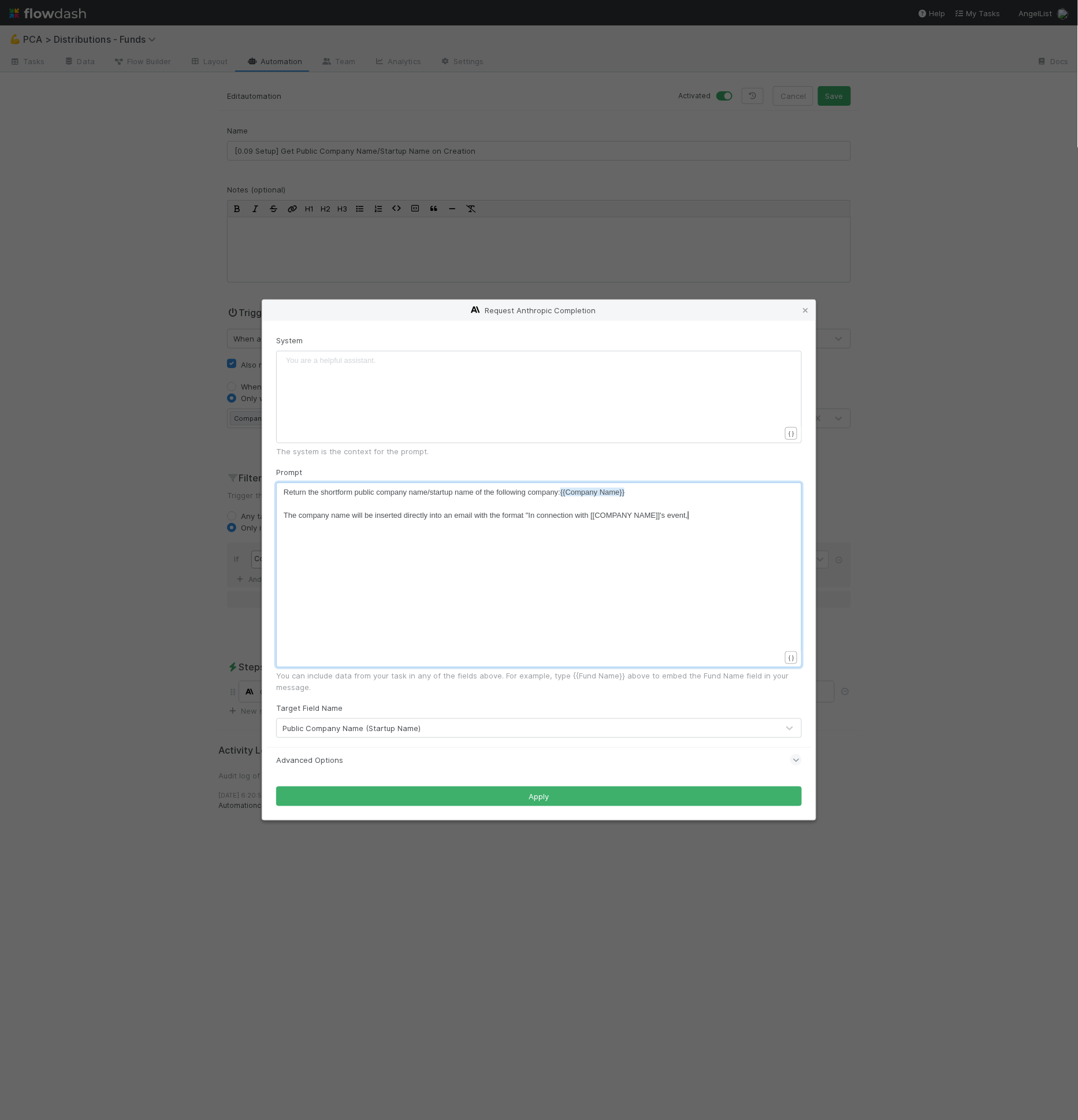
scroll to position [4, 19]
type textarea "...""
type textarea "{l"
type textarea "Pler"
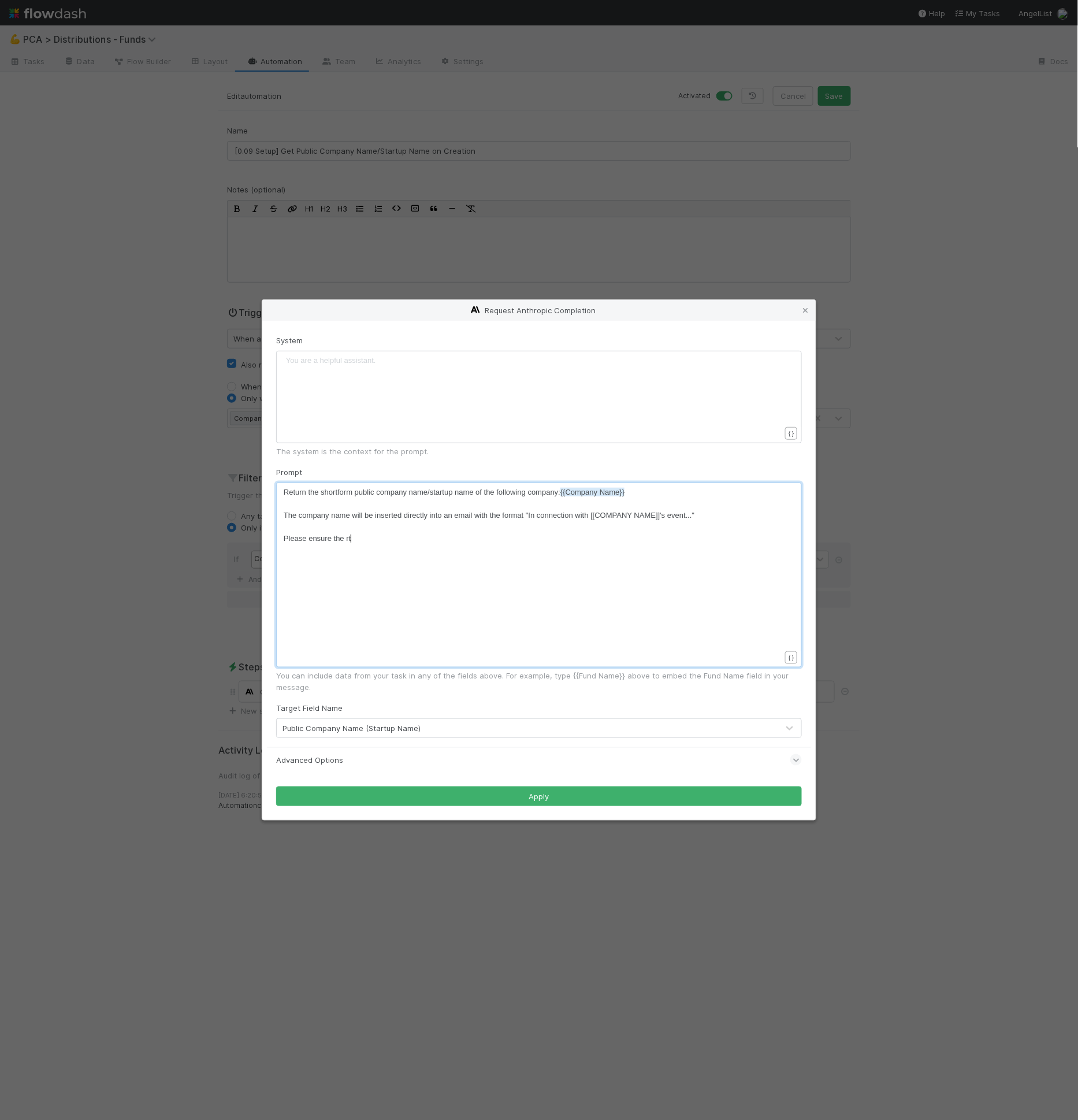
type textarea "ase ensure the rtr"
type textarea "eutrn"
type textarea "turn makes"
type textarea "fits the above format. Return the startup name only."
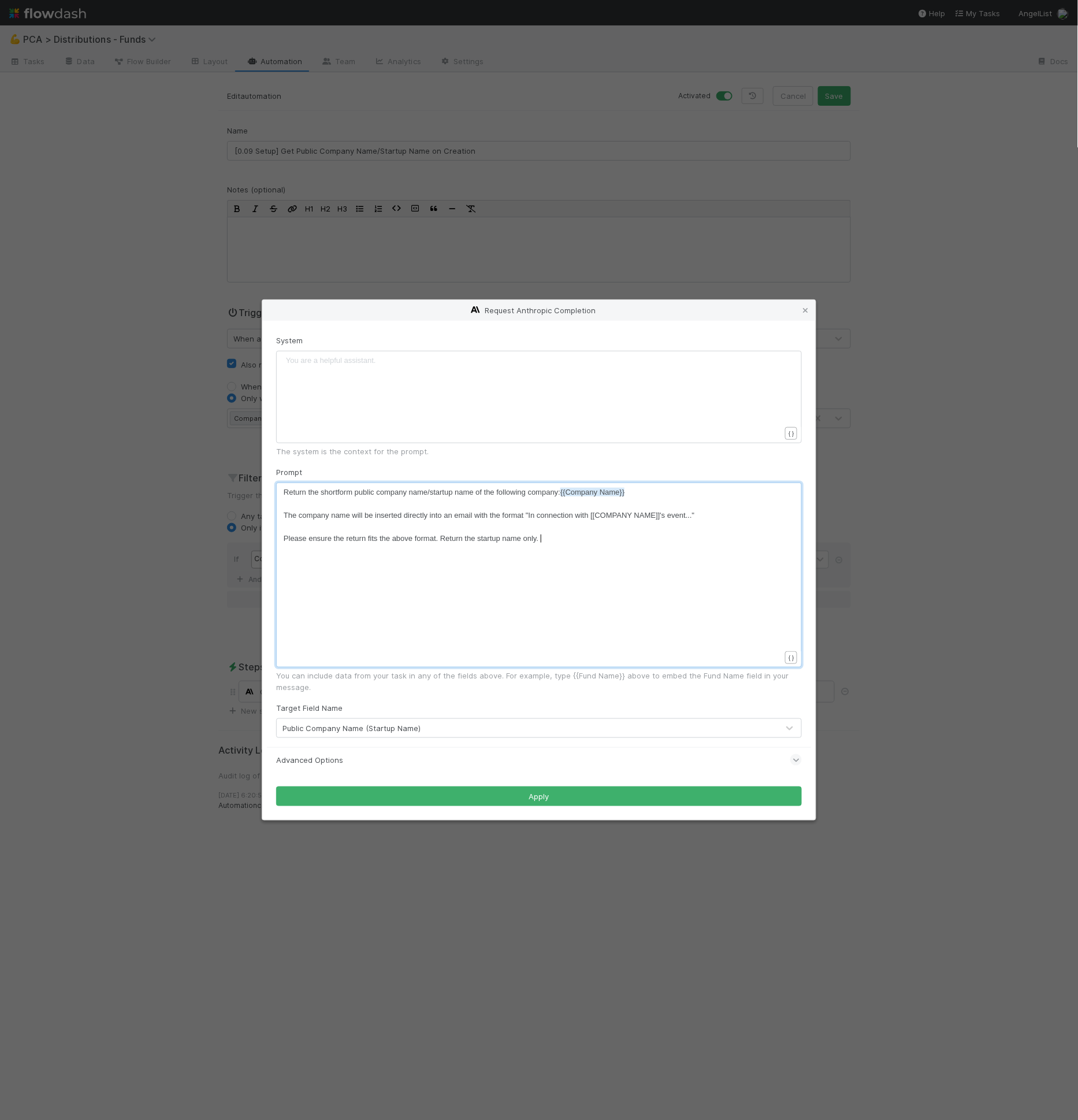
scroll to position [4, 171]
click at [480, 536] on span "Please ensure the return fits the above format. Return the startup name only." at bounding box center [411, 538] width 255 height 9
click at [478, 541] on span "Please ensure the return fits the above format. Return the startup name only." at bounding box center [411, 538] width 255 height 9
type textarea "colloqw"
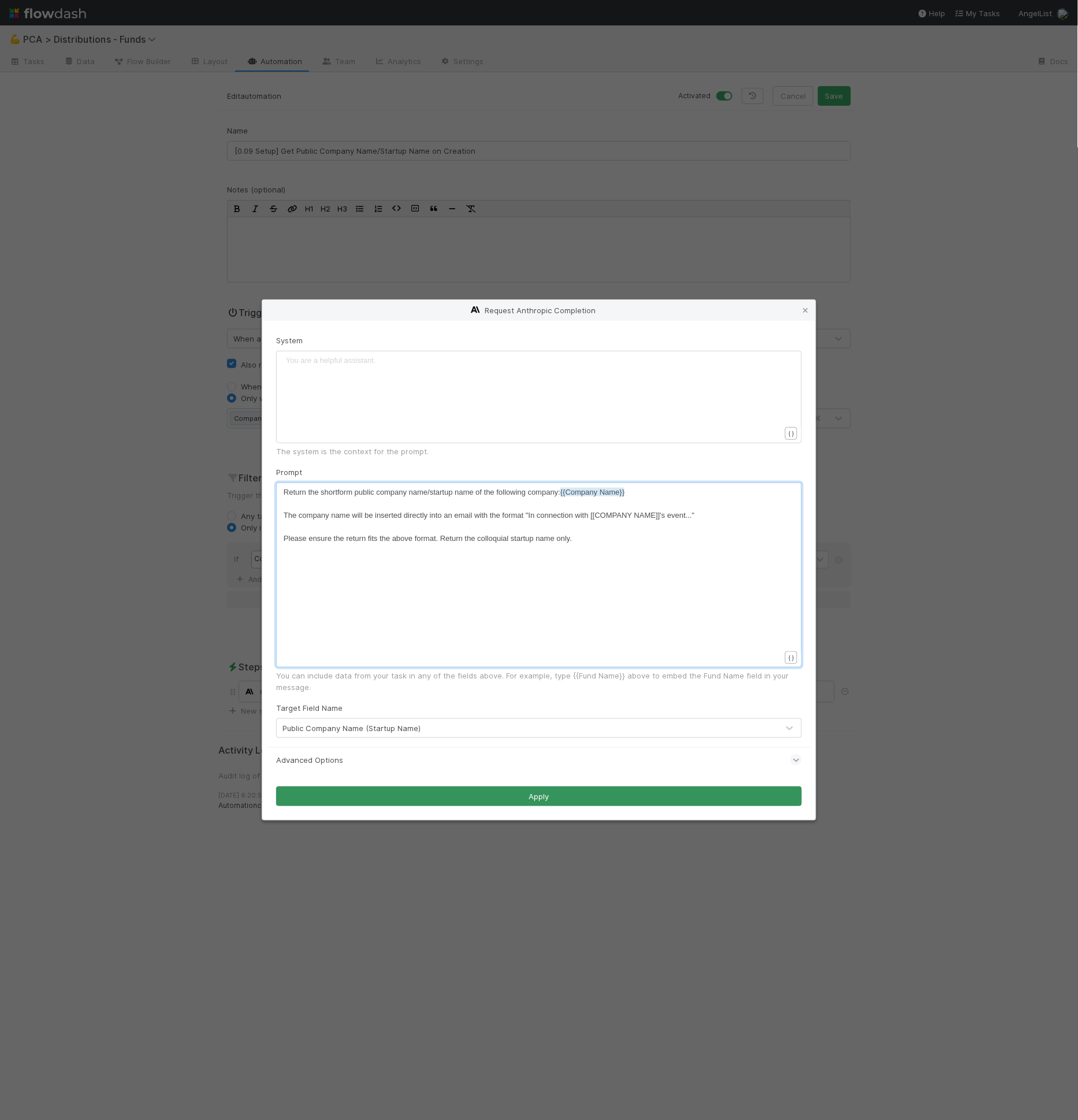
type textarea "uial"
click at [444, 800] on button "Apply" at bounding box center [539, 796] width 526 height 19
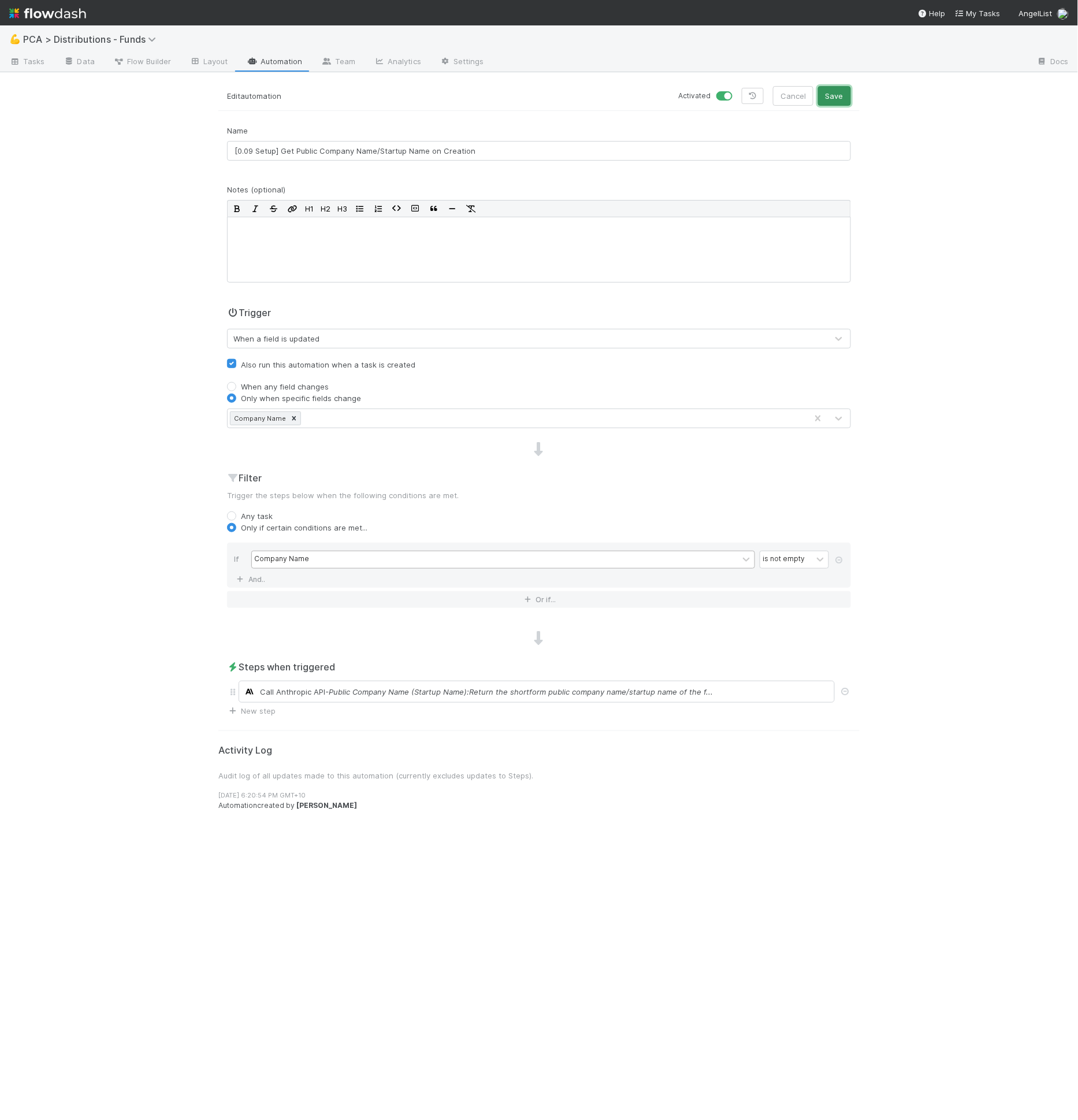
click at [835, 91] on button "Save" at bounding box center [835, 96] width 33 height 19
click at [480, 693] on span "- Public Company Name (Startup Name):Return the shortform public company name/s…" at bounding box center [519, 691] width 388 height 12
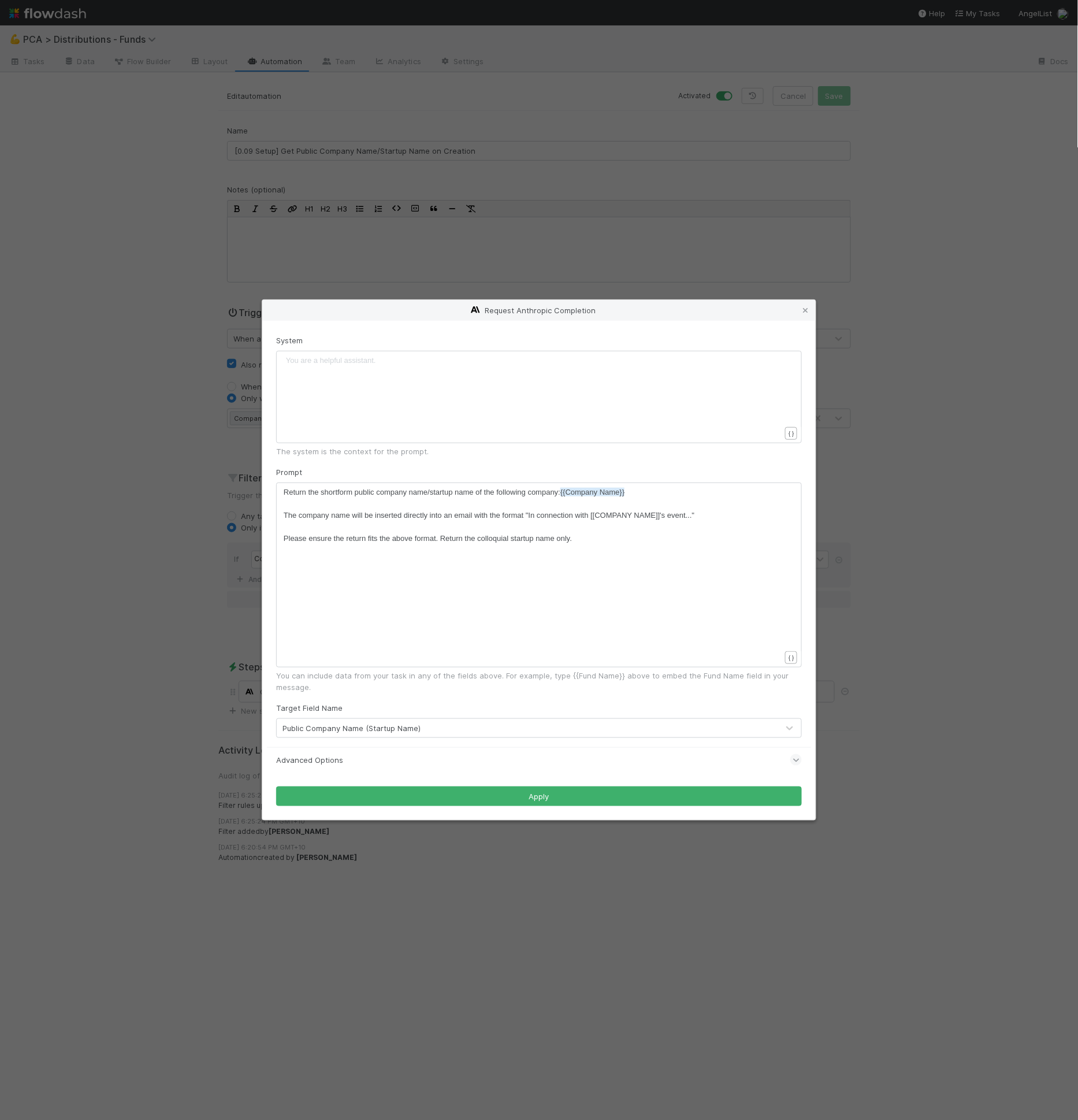
click at [434, 540] on span "Please ensure the return fits the above format. Return the colloquial startup n…" at bounding box center [428, 538] width 288 height 9
click at [435, 541] on span "Please ensure the return fits the above format. Return the colloquial startup n…" at bounding box center [428, 538] width 288 height 9
type textarea "with no furhte"
paste textarea
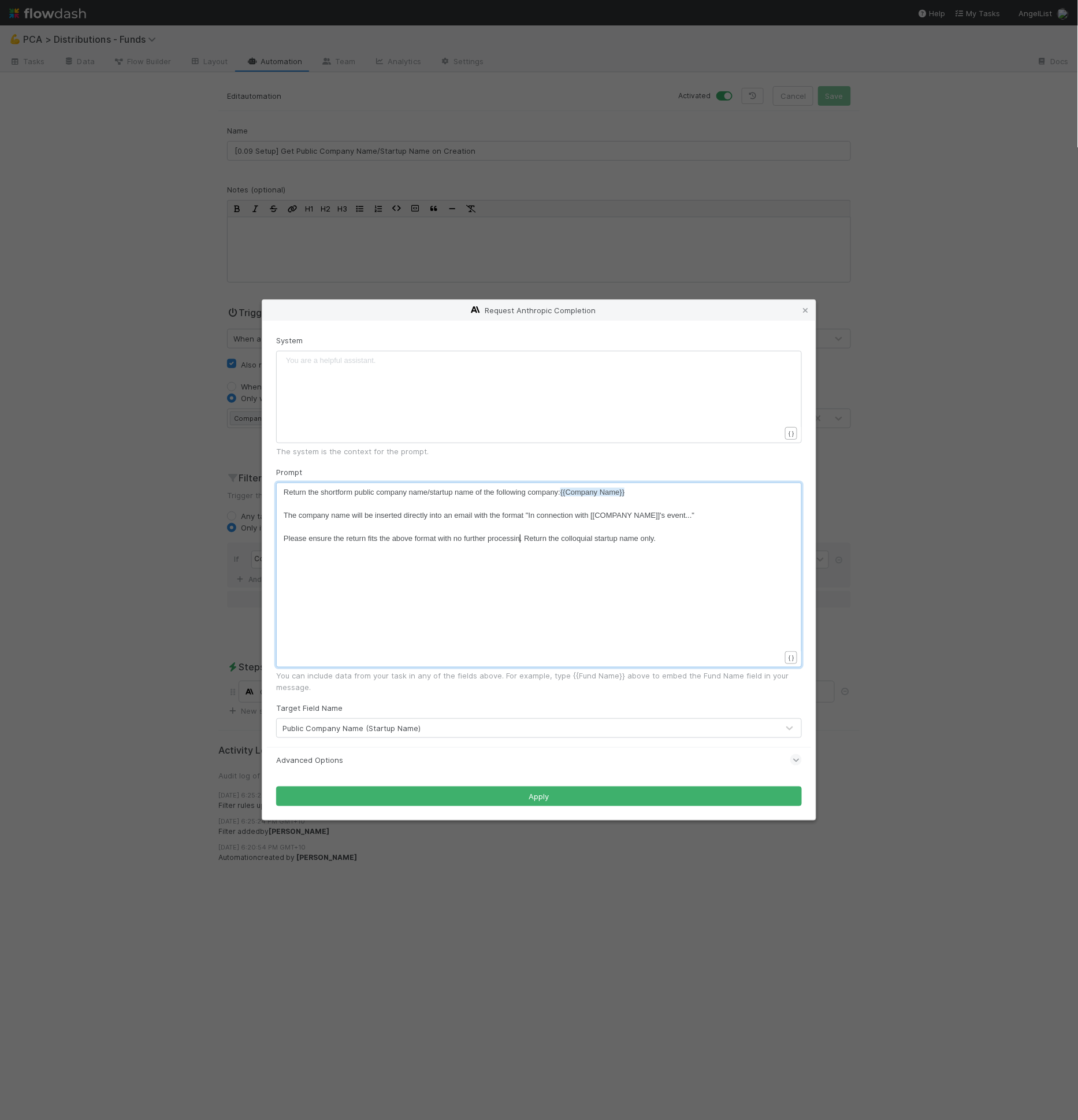
scroll to position [4, 38]
type textarea "processing"
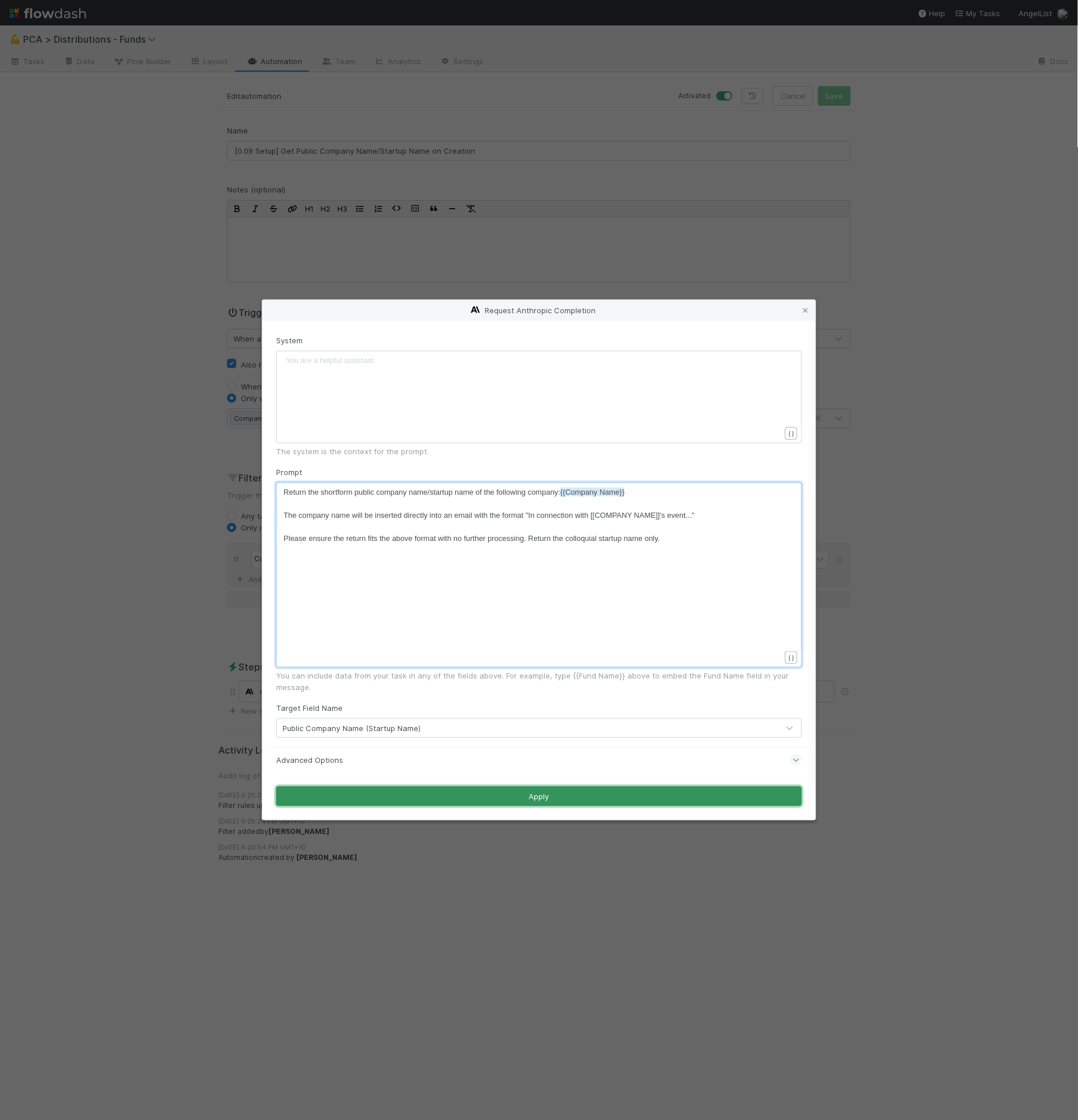
click at [482, 795] on button "Apply" at bounding box center [539, 796] width 526 height 19
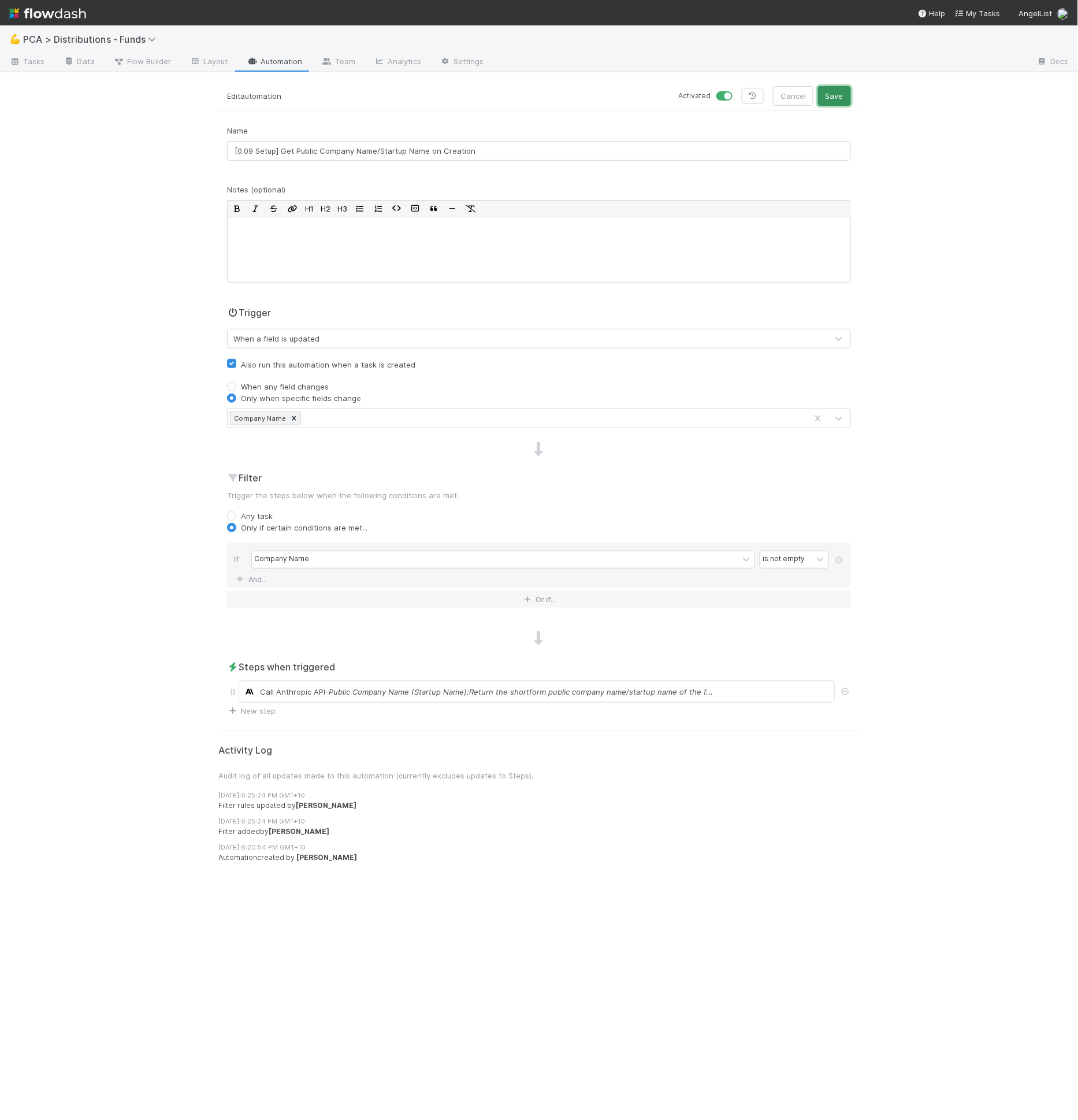
click at [850, 94] on button "Save" at bounding box center [835, 96] width 33 height 19
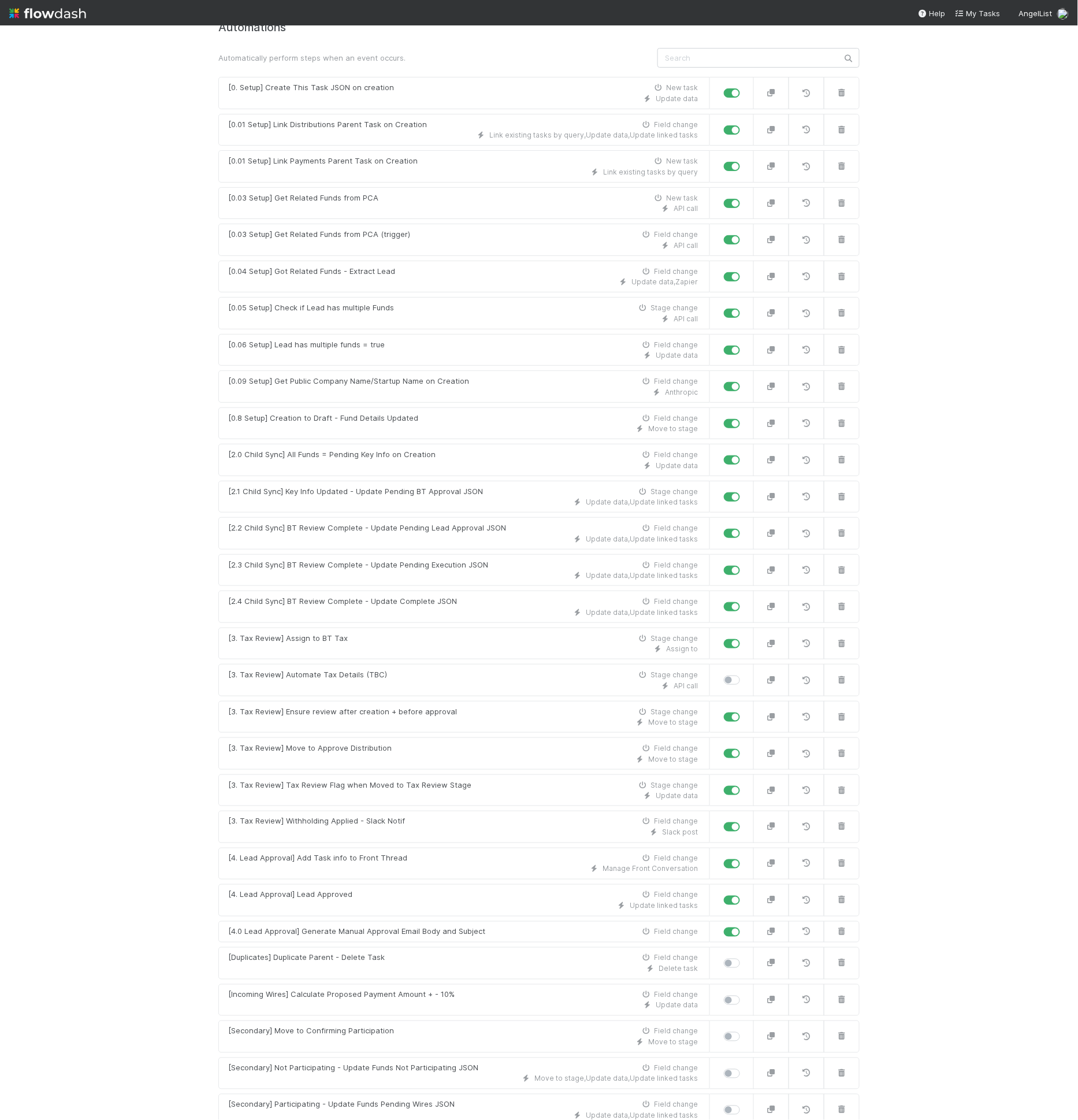
scroll to position [204, 0]
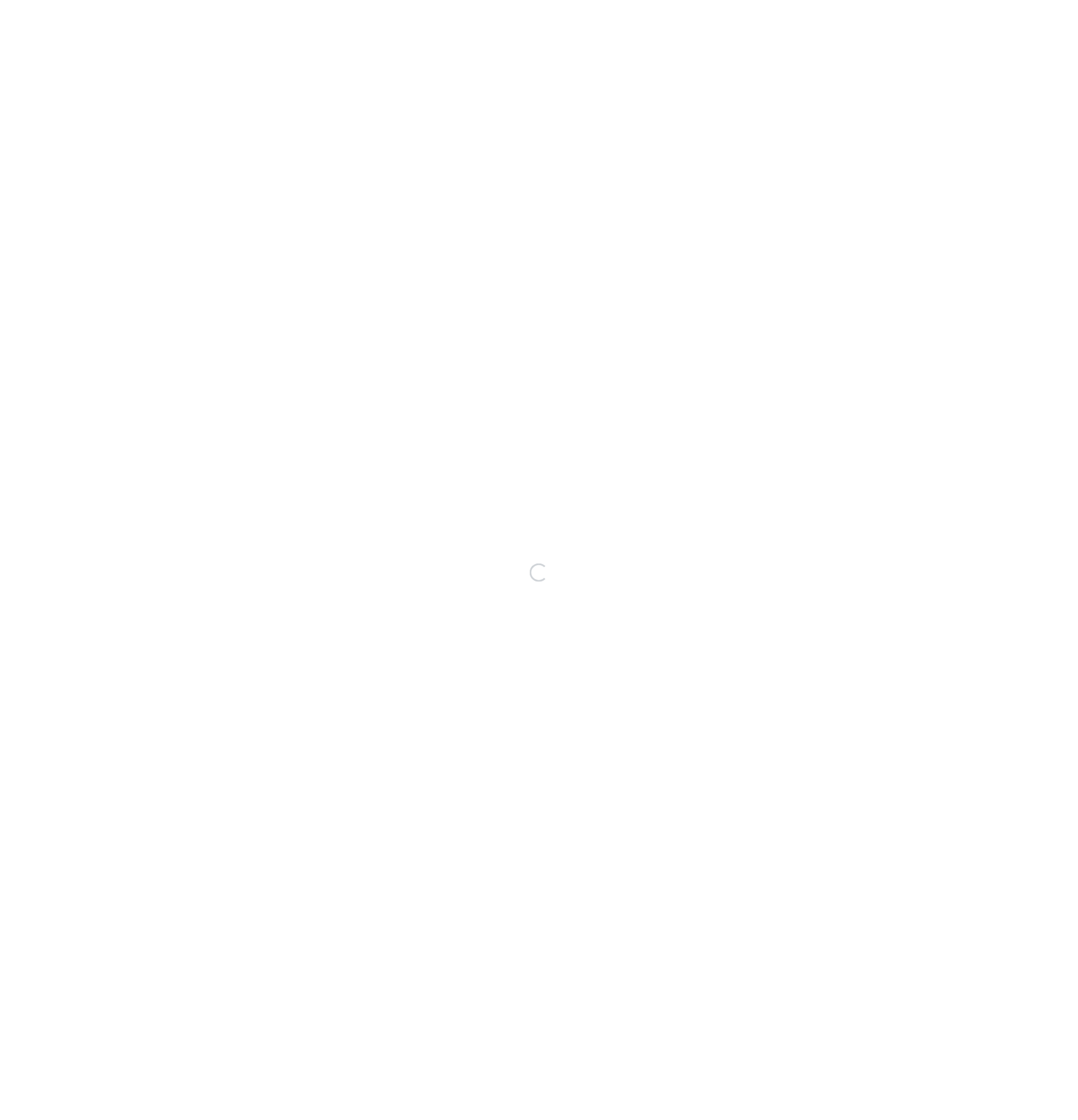
click at [573, 395] on div "Loading..." at bounding box center [539, 573] width 1078 height 1094
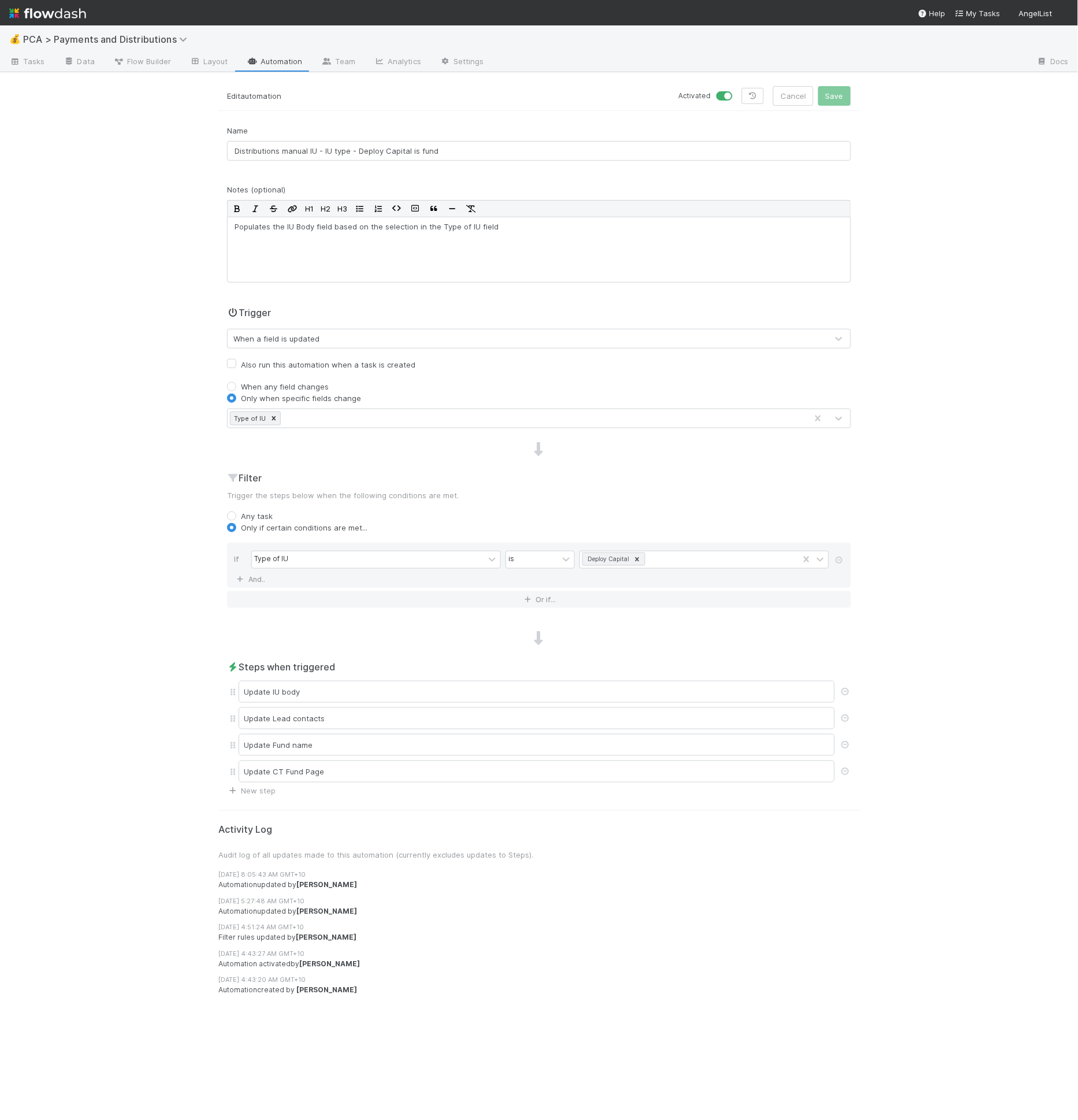
click at [480, 110] on form "Edit automation Activated Cancel Save Name Distributions manual IU - IU type - …" at bounding box center [539, 441] width 641 height 710
click at [429, 688] on div "Update IU body" at bounding box center [536, 691] width 596 height 22
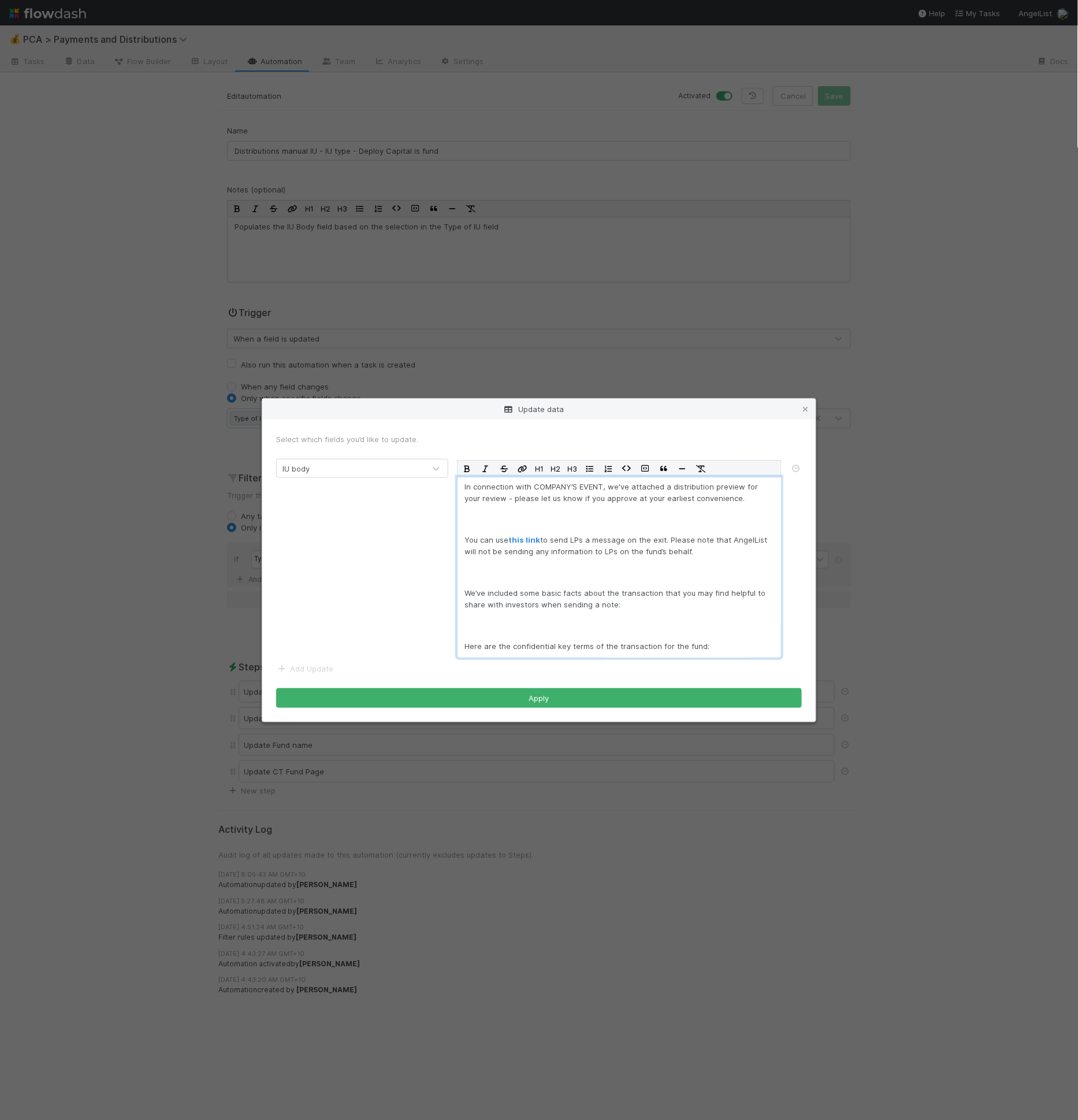
click at [539, 489] on p "In connection with COMPANY’S EVENT, we've attached a distribution preview for y…" at bounding box center [619, 493] width 309 height 23
click at [567, 486] on p "In connection with COMPANY’S EVENT, we've attached a distribution preview for y…" at bounding box center [619, 493] width 309 height 23
drag, startPoint x: 576, startPoint y: 486, endPoint x: 466, endPoint y: 482, distance: 110.1
click at [466, 482] on p "In connection with COMPANY’S EVENT, we've attached a distribution preview for y…" at bounding box center [619, 493] width 309 height 23
drag, startPoint x: 478, startPoint y: 484, endPoint x: 563, endPoint y: 493, distance: 85.5
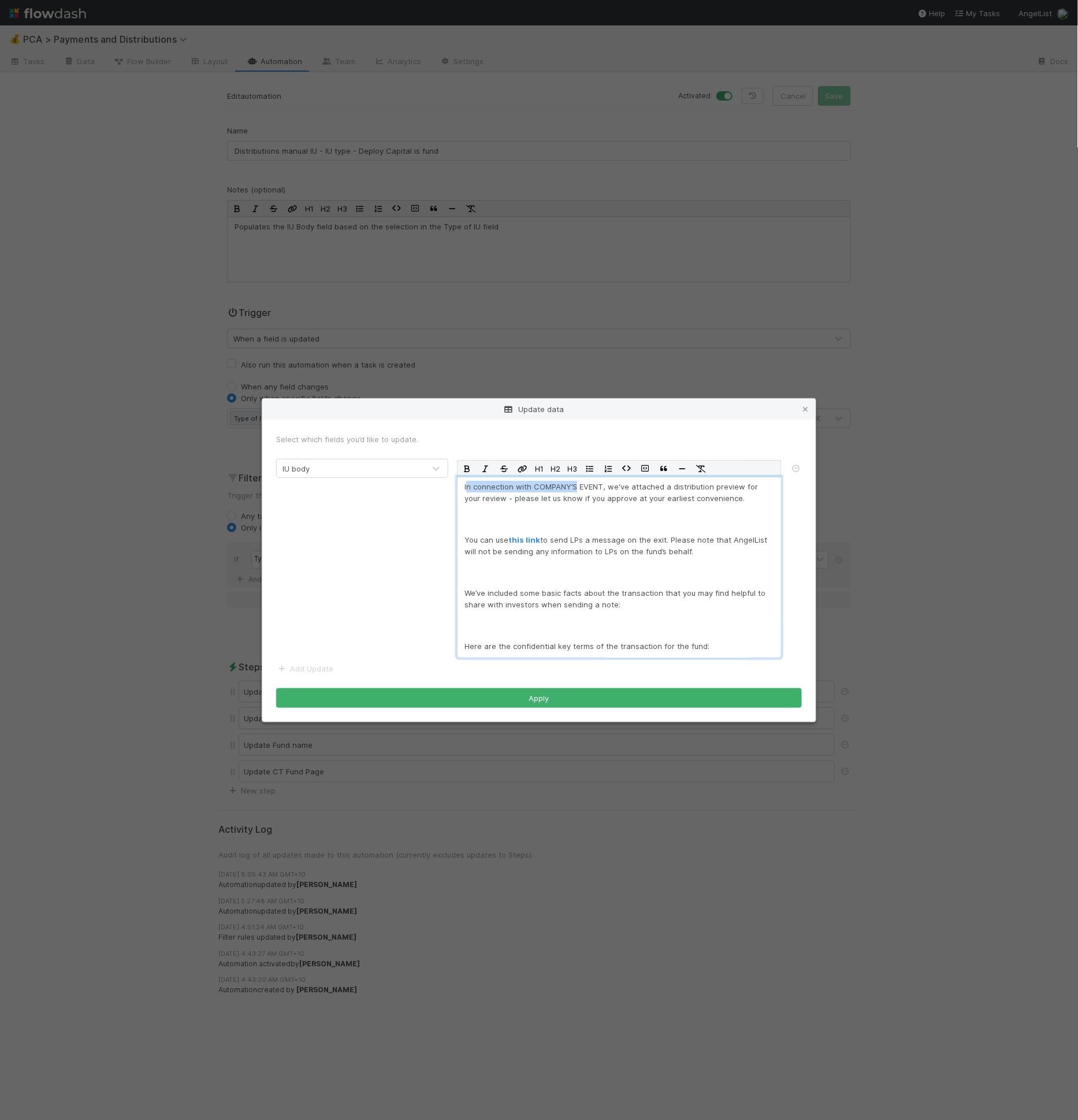
click at [478, 484] on p "In connection with COMPANY’S EVENT, we've attached a distribution preview for y…" at bounding box center [619, 493] width 309 height 23
drag, startPoint x: 601, startPoint y: 485, endPoint x: 443, endPoint y: 479, distance: 158.1
click at [443, 479] on div "IU body H1 H2 H3 In connection with COMPANY’S EVENT, we've attached a distribut…" at bounding box center [539, 558] width 543 height 199
copy p "In connection with COMPANY’S EVENT"
click at [532, 541] on strong "this link" at bounding box center [524, 539] width 32 height 9
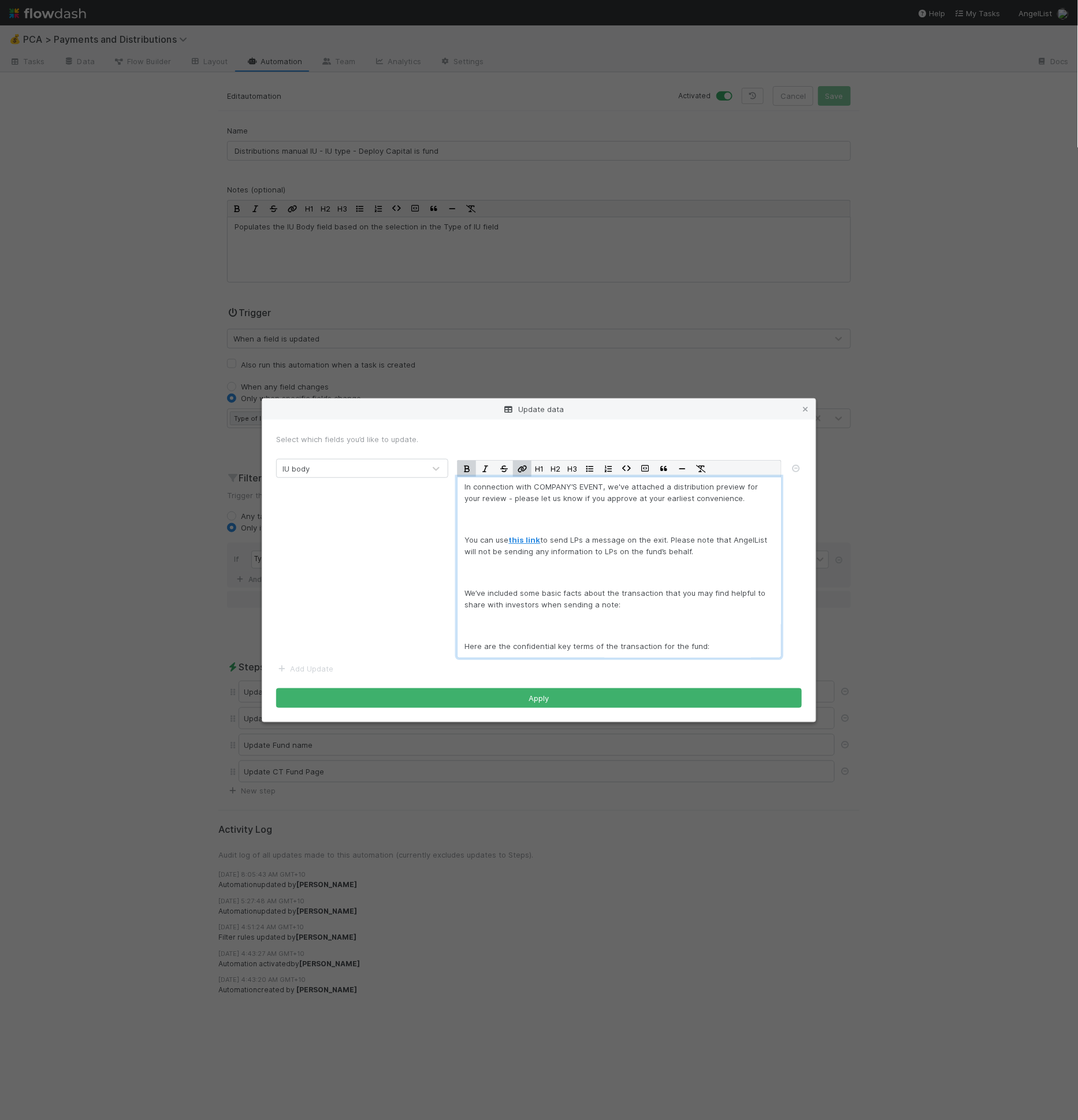
click at [530, 540] on strong "this link" at bounding box center [524, 539] width 32 height 9
click at [531, 536] on strong "this link" at bounding box center [524, 539] width 32 height 9
click at [529, 539] on strong "this link" at bounding box center [524, 539] width 32 height 9
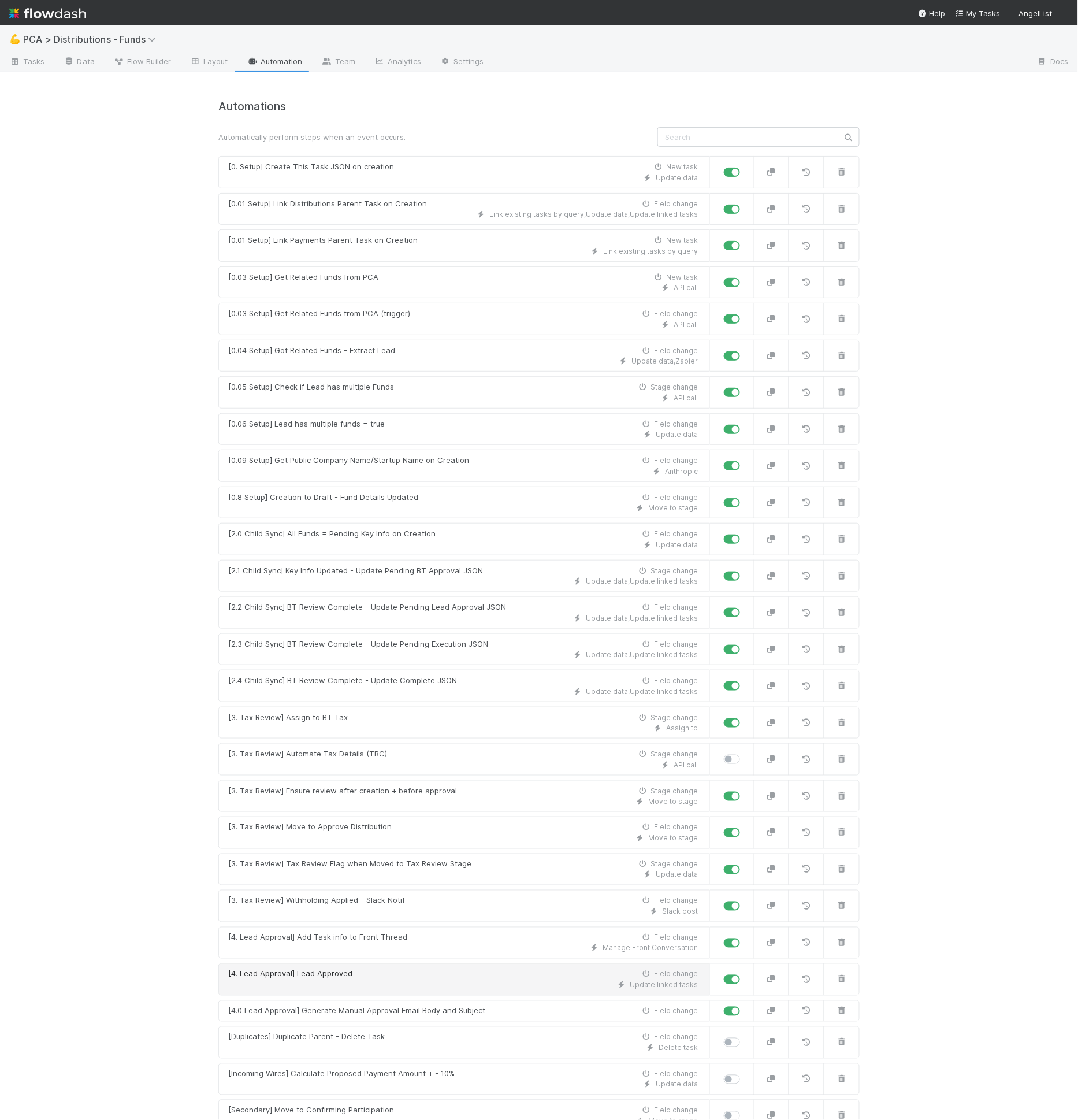
scroll to position [204, 0]
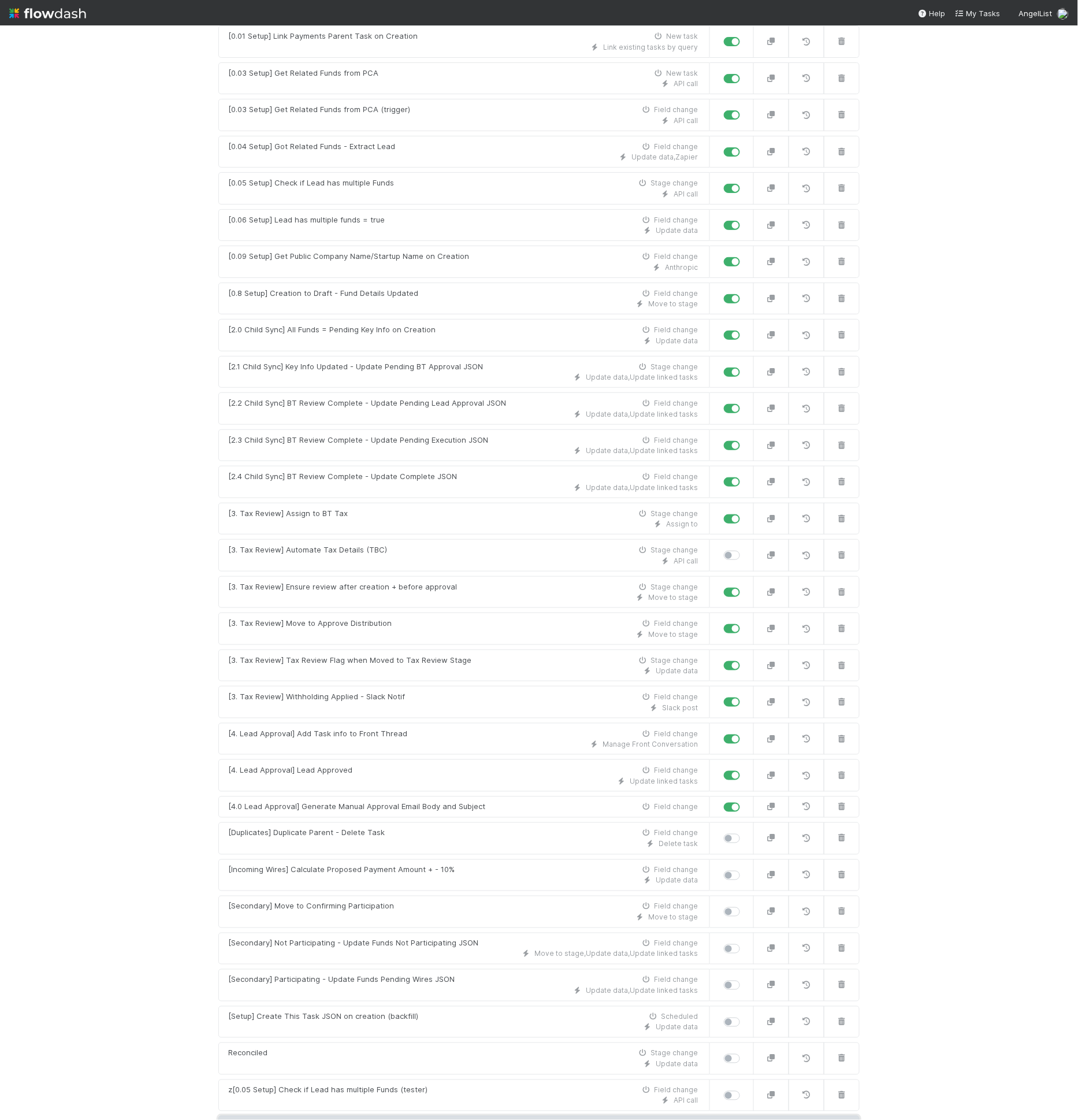
click at [436, 1116] on link "New automation" at bounding box center [539, 1127] width 641 height 22
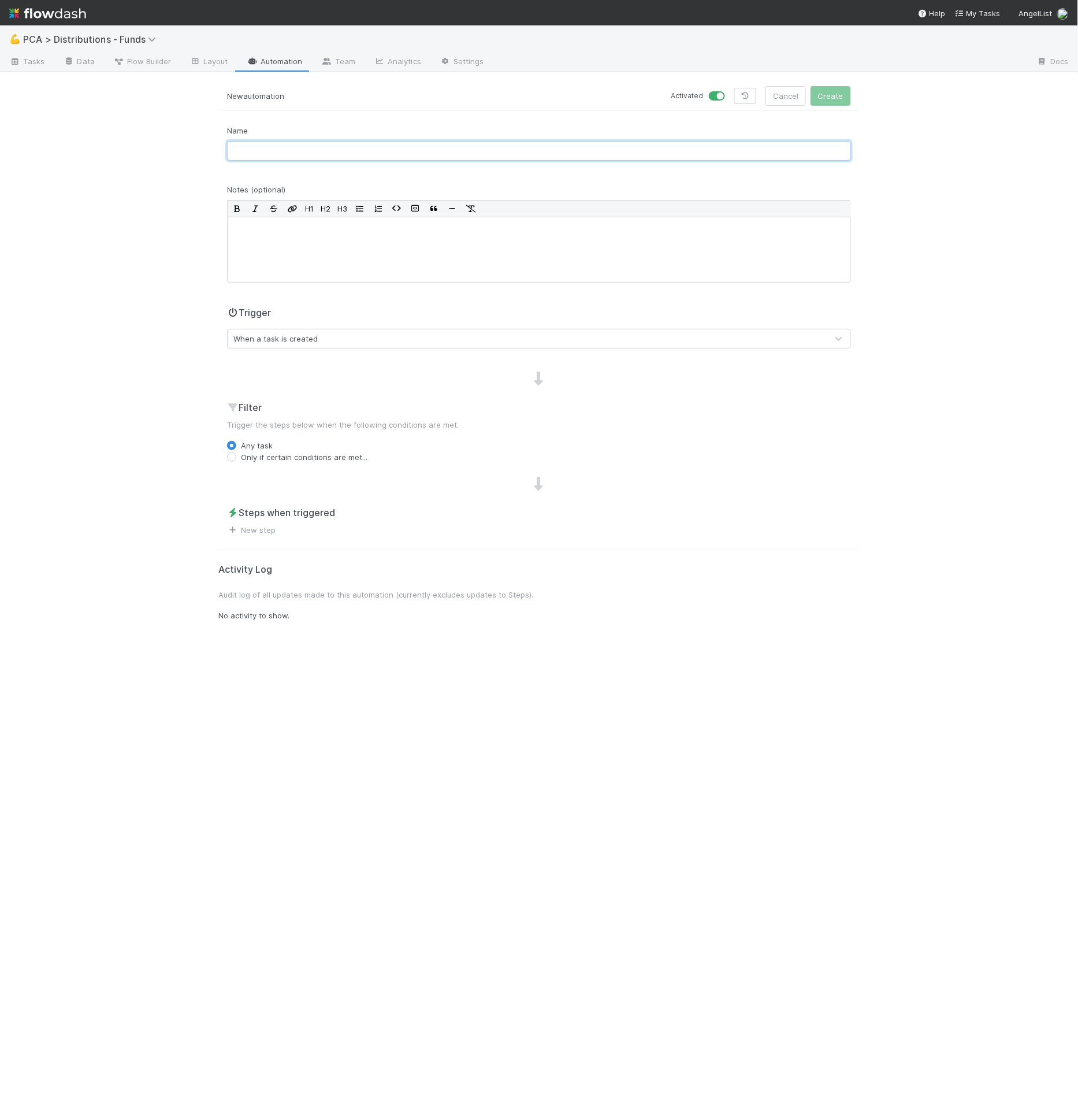
click at [333, 142] on input "text" at bounding box center [539, 151] width 624 height 19
paste input "—"
paste input "NO distribution preview"
type input "[4.1 Lead Approval] Populate Subject Line — NO distribution preview"
click at [315, 338] on div "When a task is created" at bounding box center [527, 339] width 599 height 18
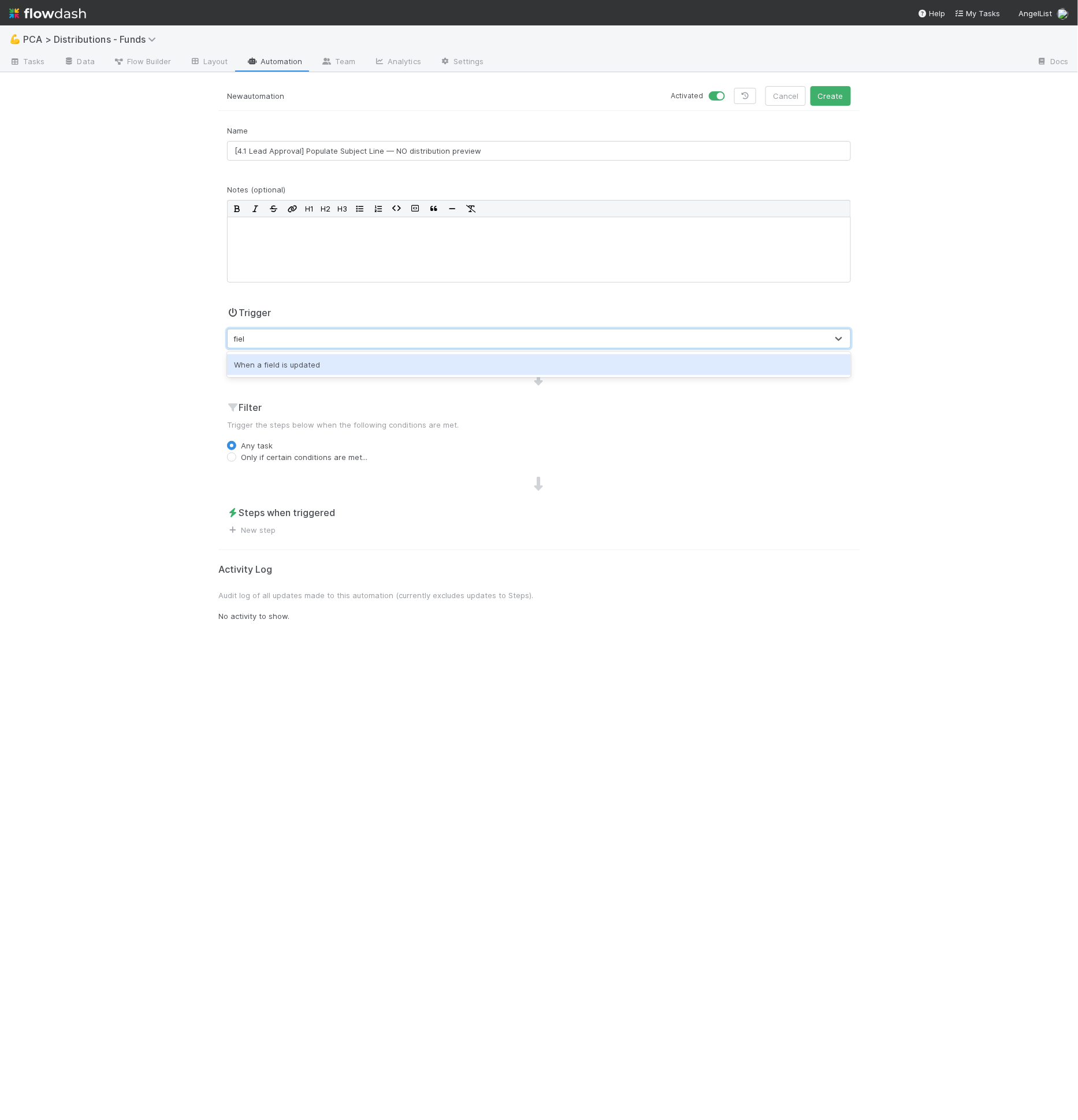
type input "field"
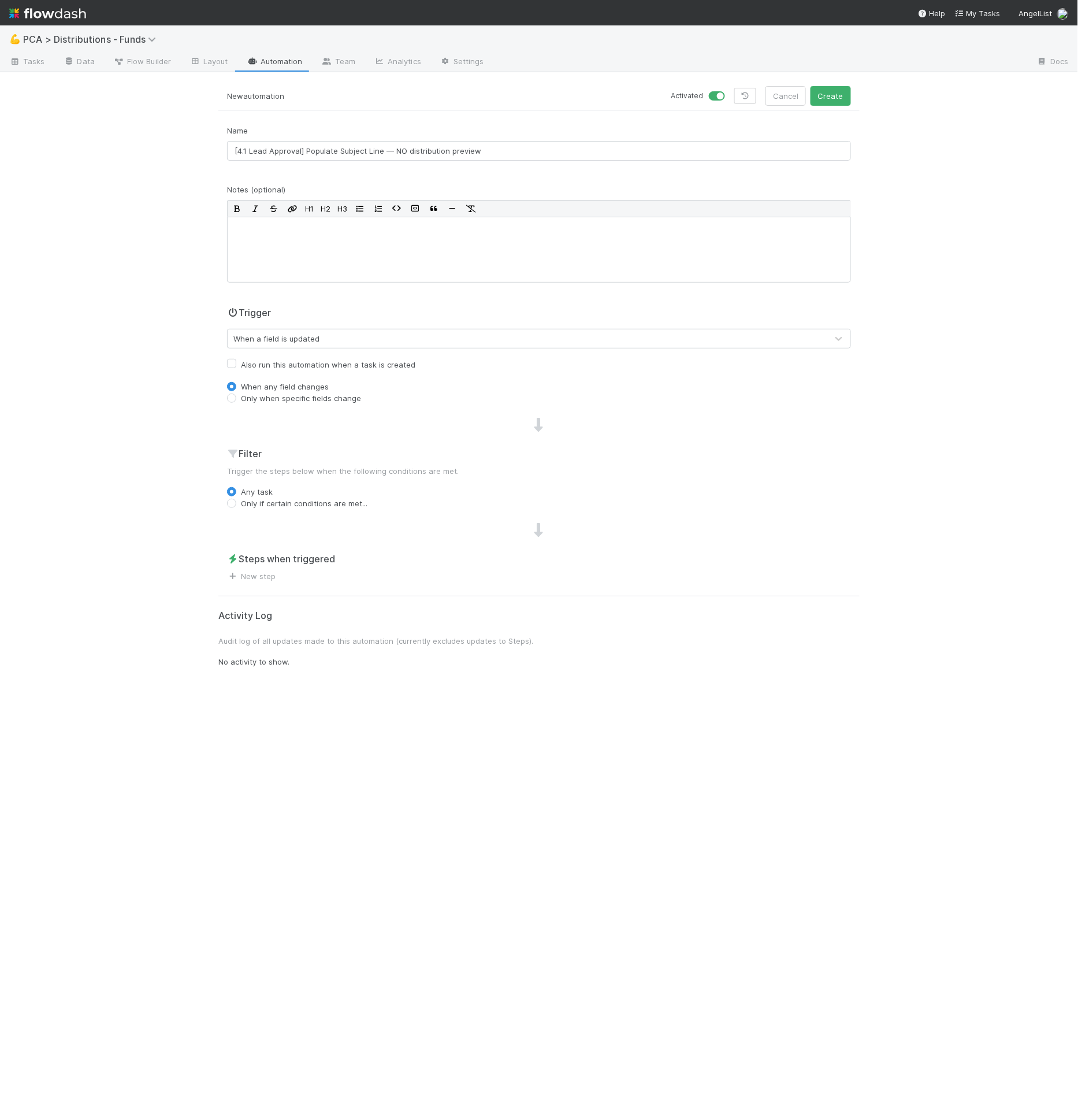
click at [291, 400] on label "Only when specific fields change" at bounding box center [301, 398] width 120 height 12
click at [237, 400] on input "Only when specific fields change" at bounding box center [231, 397] width 9 height 10
radio input "true"
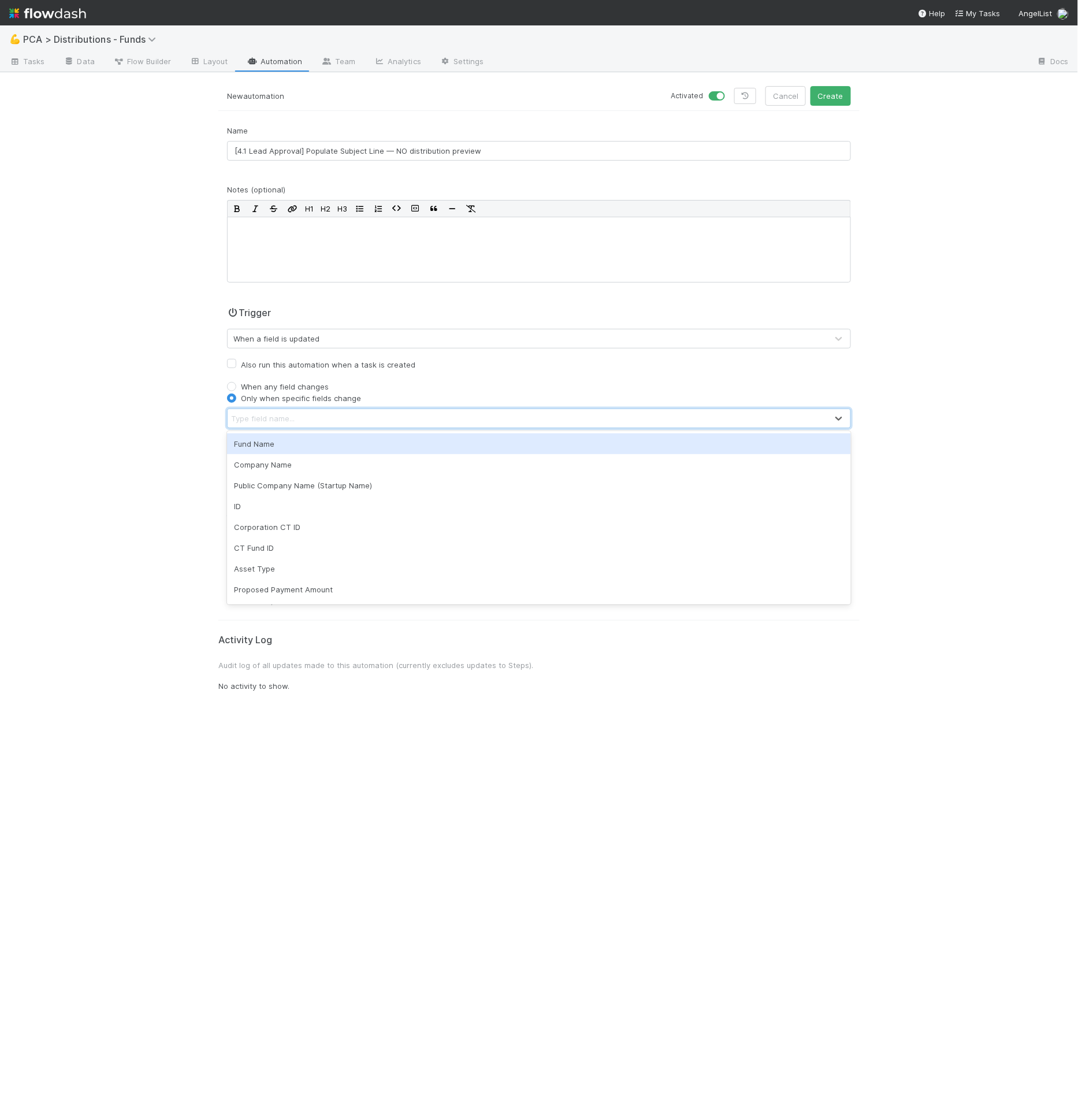
click at [294, 412] on div "Type field name..." at bounding box center [527, 418] width 599 height 18
type input "inve"
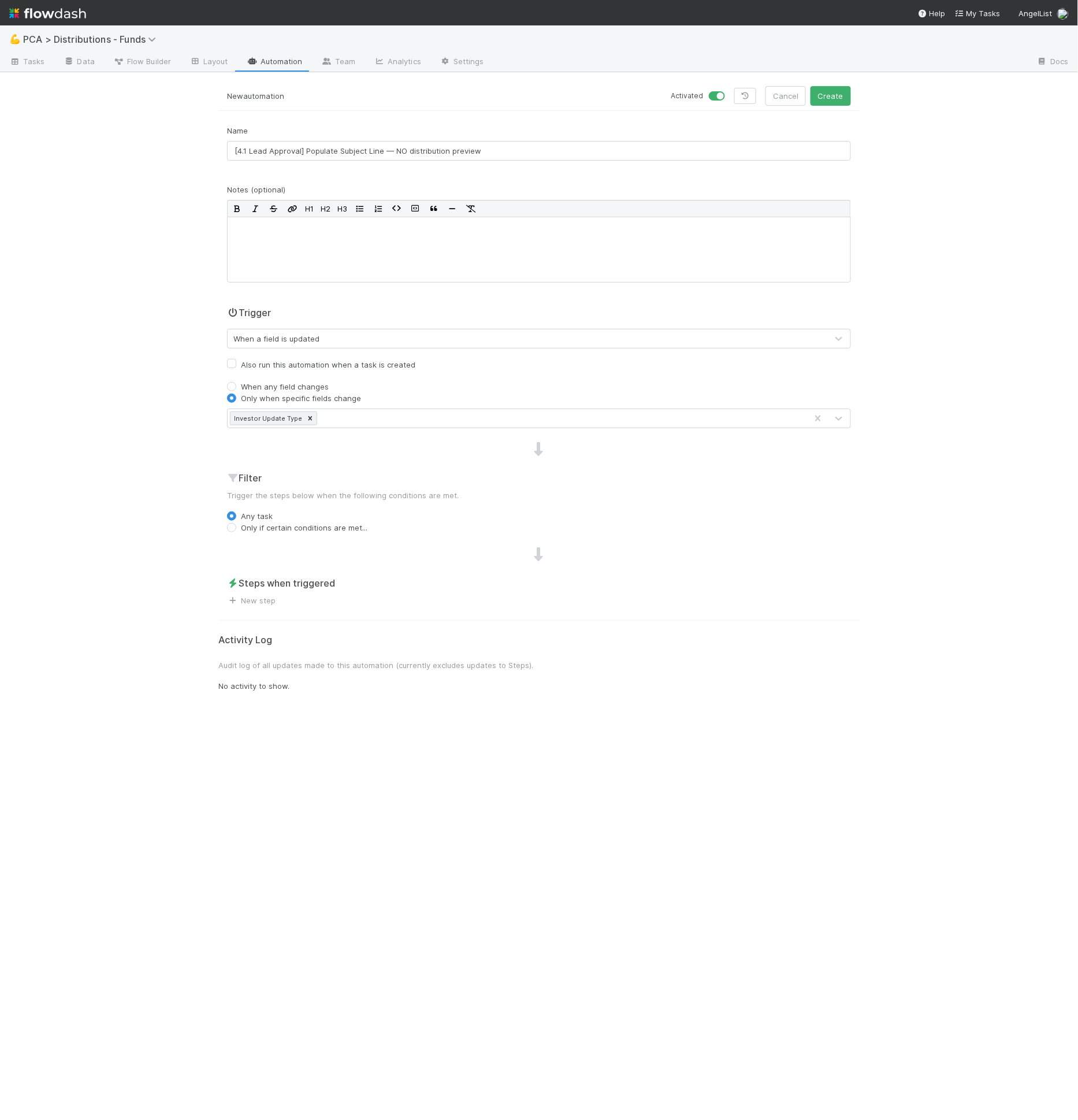
click at [313, 525] on label "Only if certain conditions are met..." at bounding box center [304, 527] width 126 height 12
click at [237, 525] on input "Only if certain conditions are met..." at bounding box center [231, 527] width 9 height 10
radio input "true"
drag, startPoint x: 309, startPoint y: 539, endPoint x: 308, endPoint y: 550, distance: 11.0
click at [309, 539] on div "Filter Trigger the steps below when the following conditions are met. Any task …" at bounding box center [539, 519] width 641 height 98
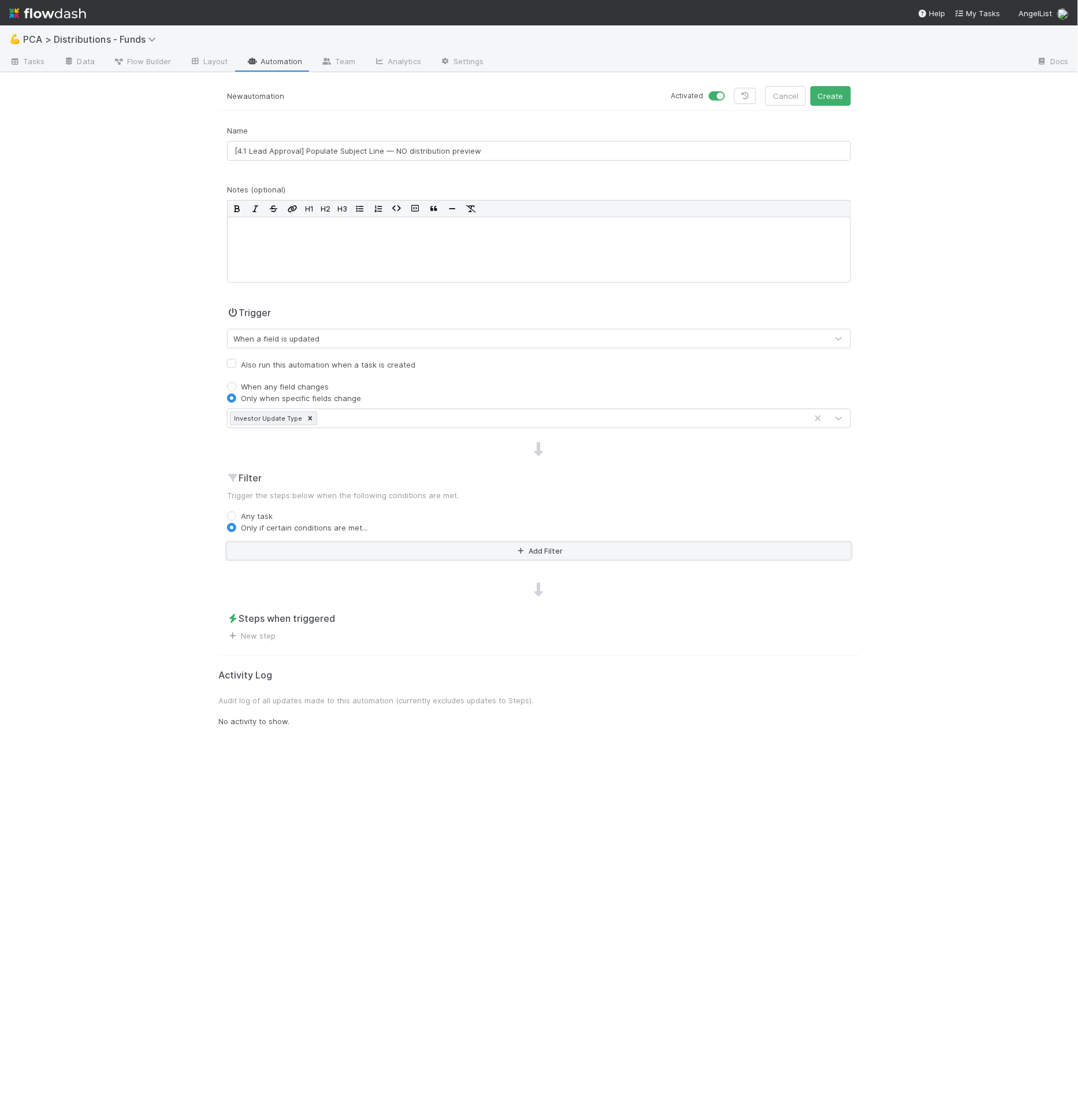
click at [308, 550] on button "Add Filter" at bounding box center [539, 551] width 624 height 17
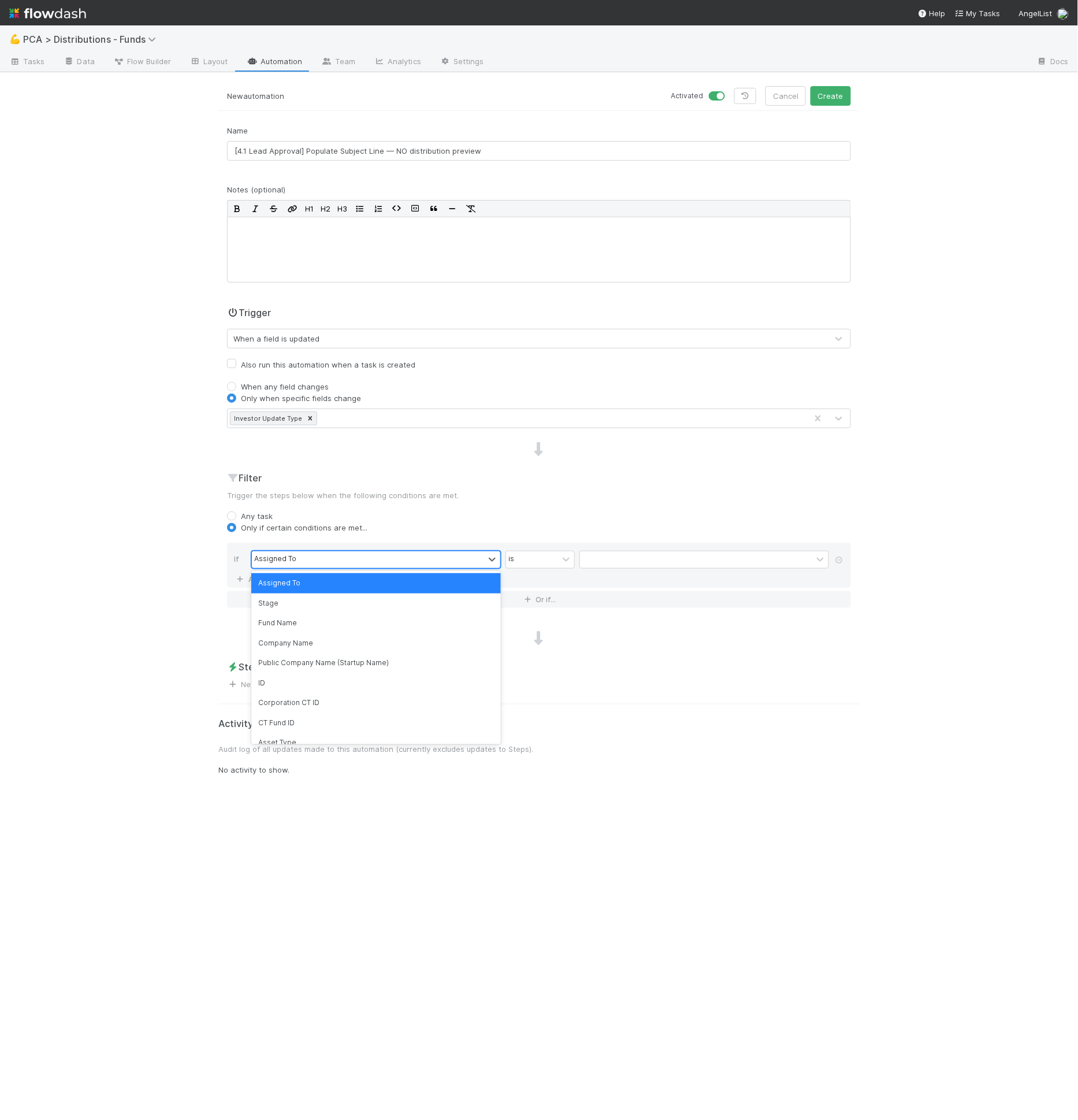
click at [307, 558] on div "Assigned To" at bounding box center [368, 560] width 232 height 17
type input "invest"
click at [597, 558] on div at bounding box center [696, 560] width 232 height 17
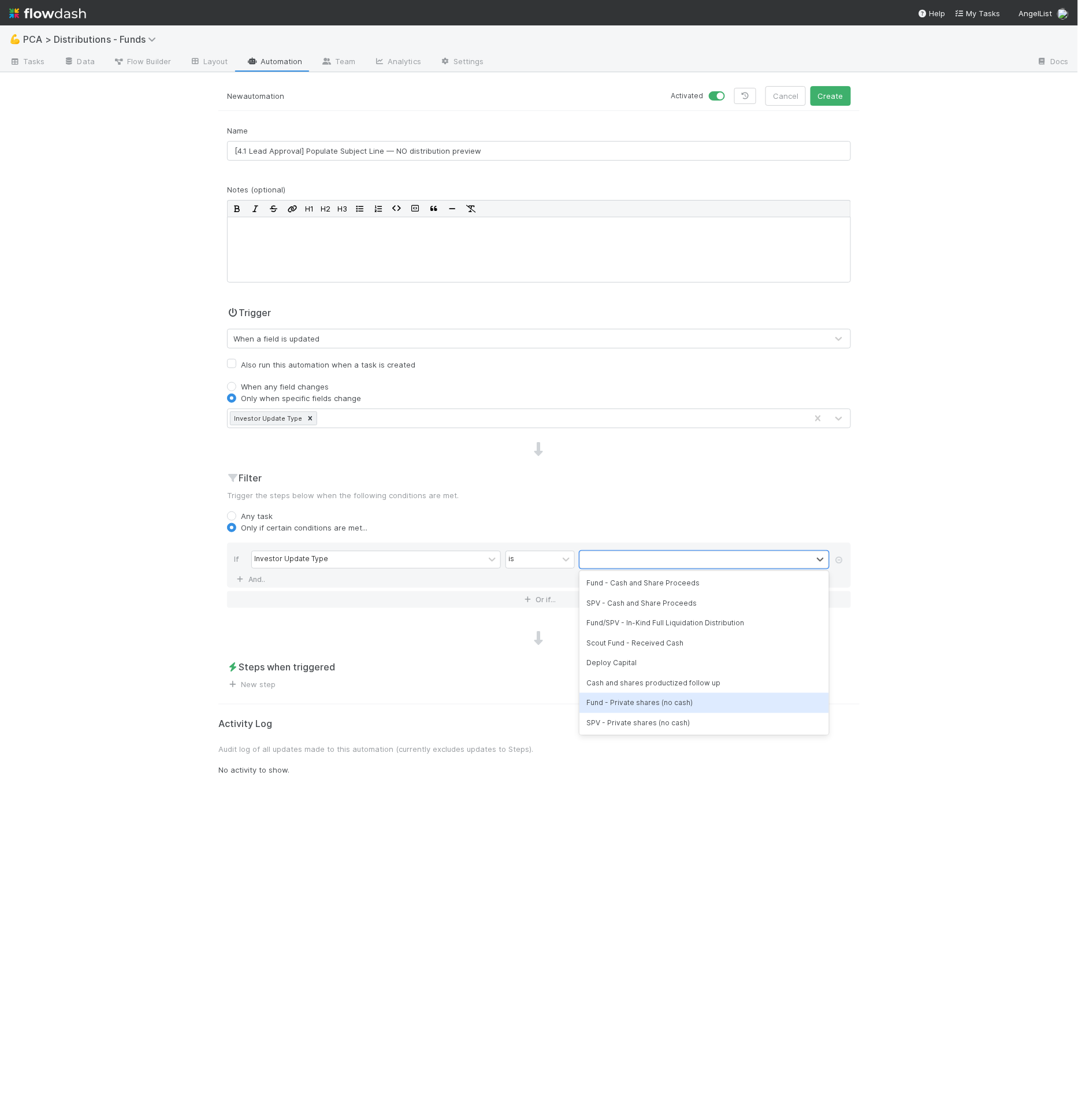
click at [631, 704] on div "Fund - Private shares (no cash)" at bounding box center [704, 702] width 249 height 19
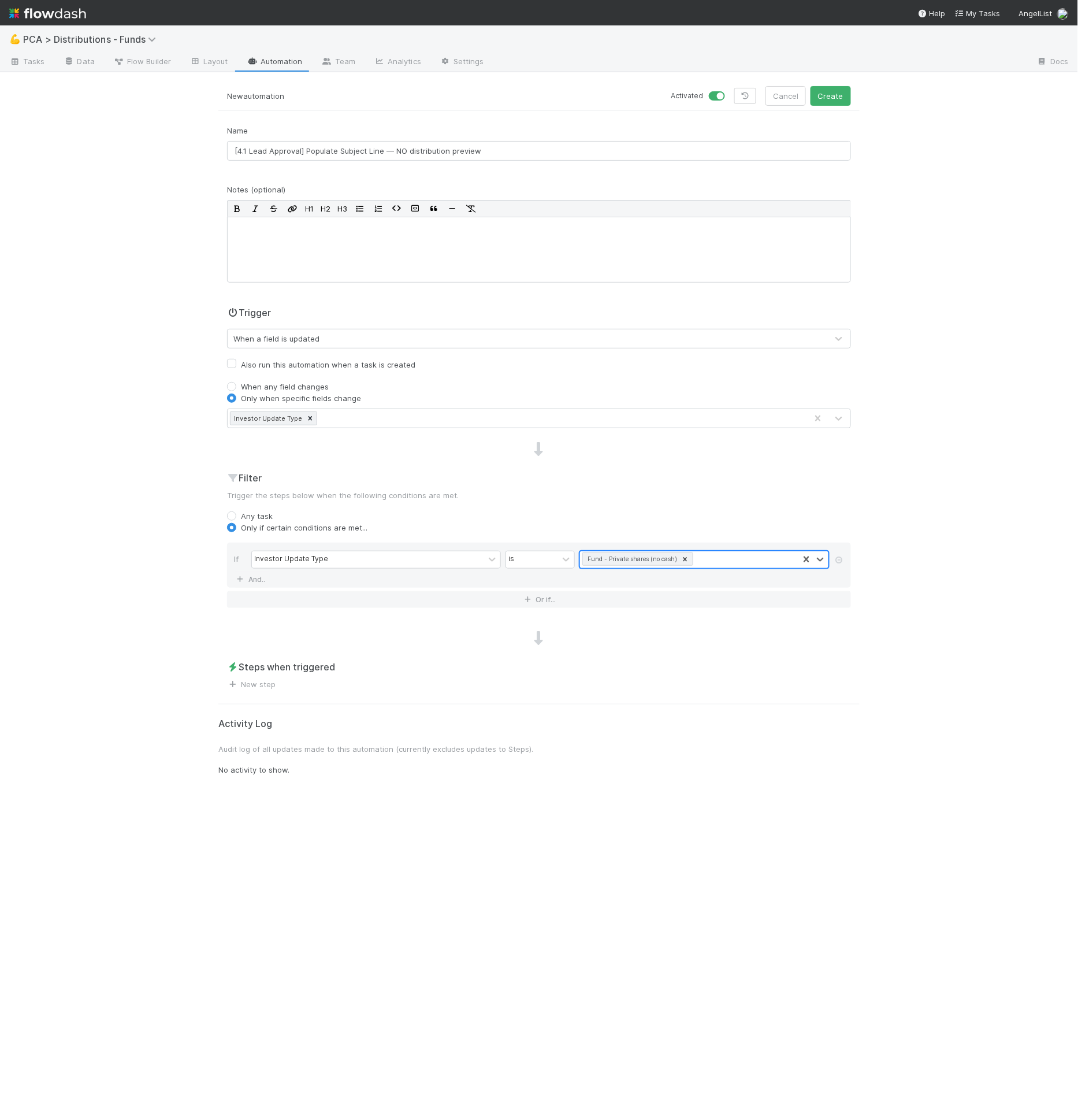
click at [708, 559] on div "Fund - Private shares (no cash)" at bounding box center [689, 560] width 218 height 17
click at [668, 700] on div "SPV - Private shares (no cash)" at bounding box center [704, 702] width 249 height 19
click at [249, 702] on div "New automation Activated Cancel Create Name [4.1 Lead Approval] Populate Subjec…" at bounding box center [539, 603] width 658 height 1034
click at [249, 699] on link "New step" at bounding box center [251, 698] width 49 height 9
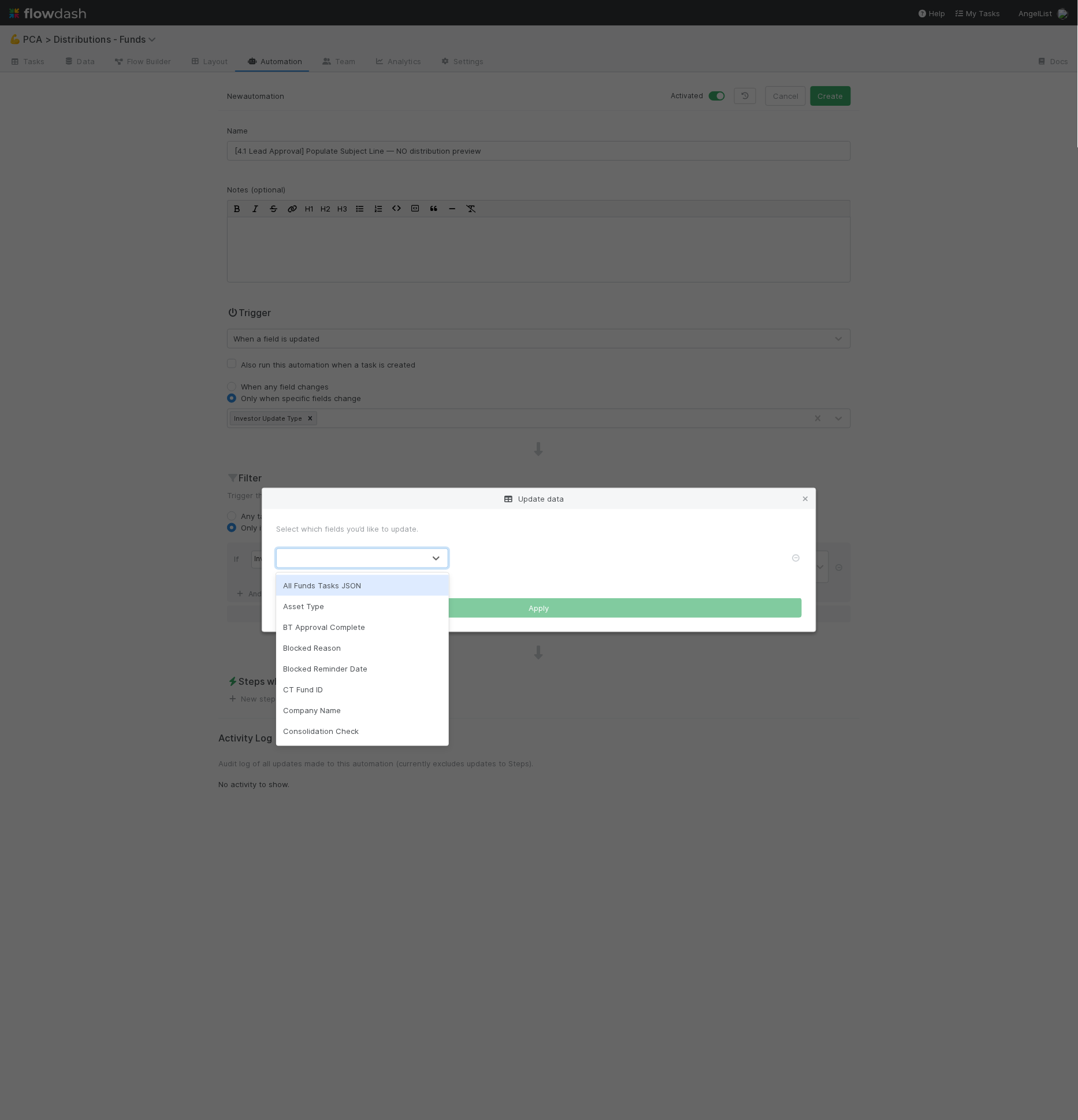
click at [313, 560] on div at bounding box center [350, 558] width 148 height 18
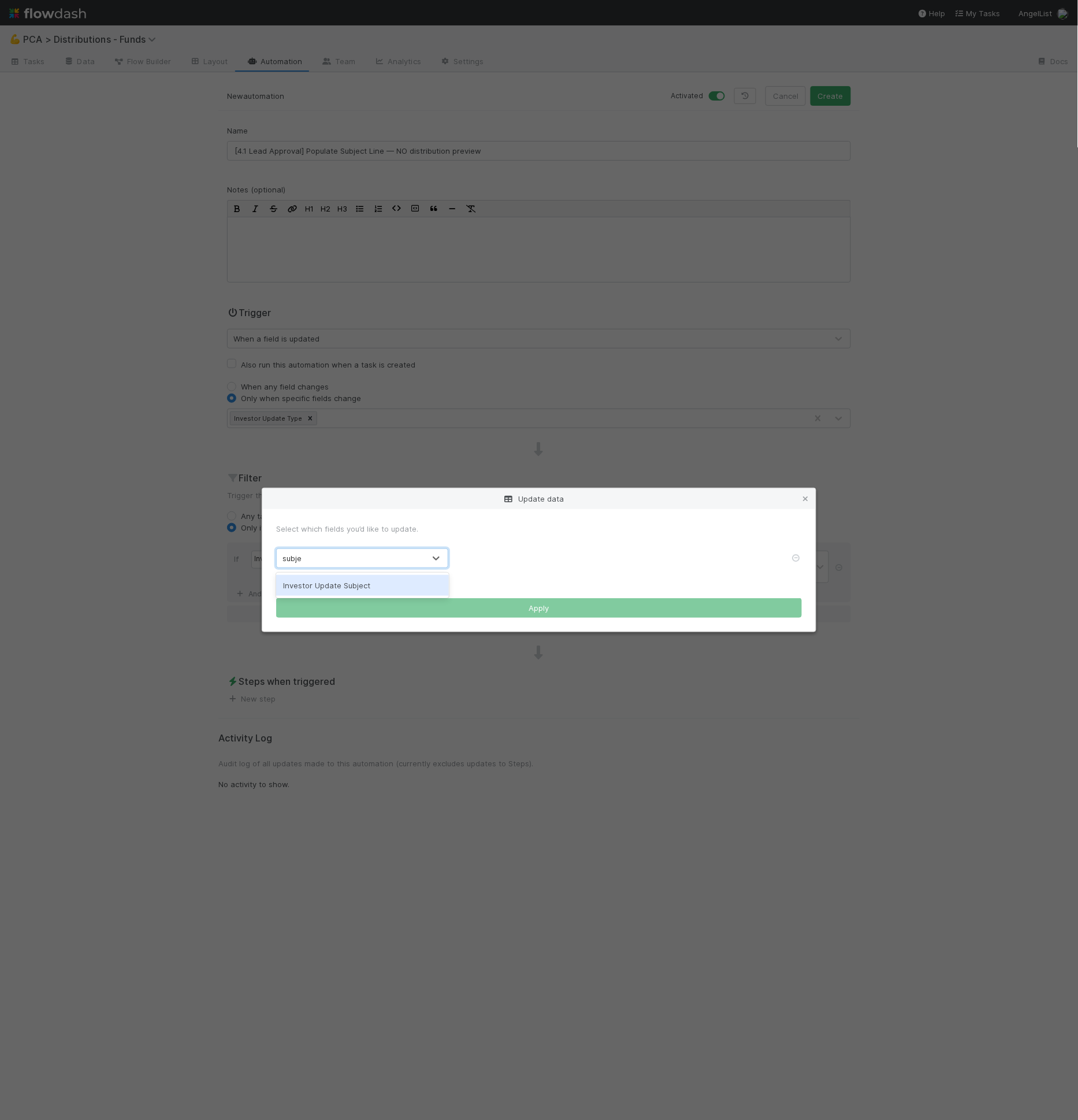
type input "subjec"
click at [502, 542] on form "Select which fields you’d like to update. option Investor Update Subject, selec…" at bounding box center [539, 570] width 526 height 95
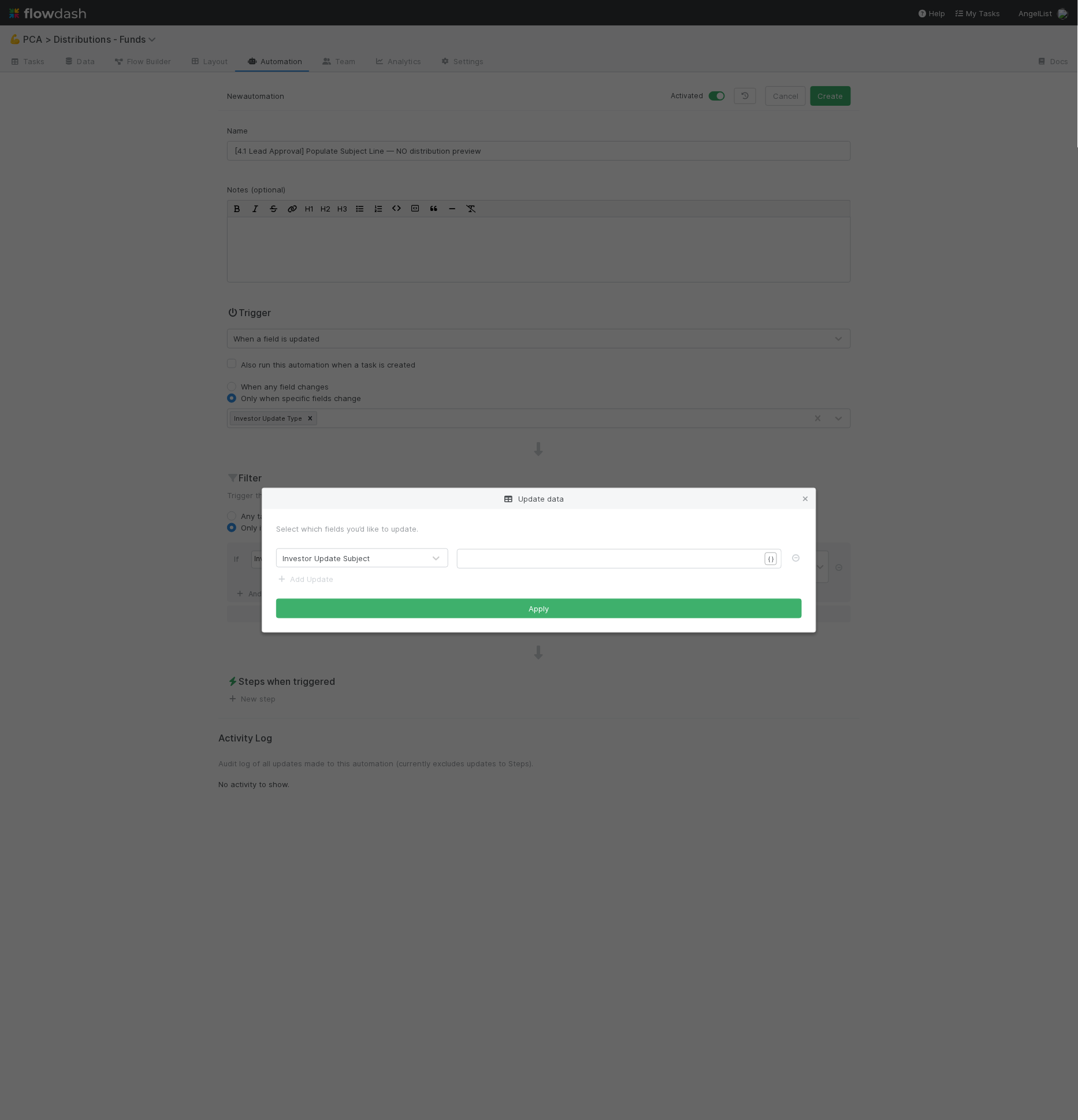
click at [502, 553] on pre "​" at bounding box center [617, 558] width 305 height 12
click at [505, 570] on form "Select which fields you’d like to update. Investor Update Subject ​ x ​ { } Add…" at bounding box center [539, 570] width 526 height 95
click at [508, 560] on pre "​" at bounding box center [617, 558] width 305 height 12
paste textarea "}}"
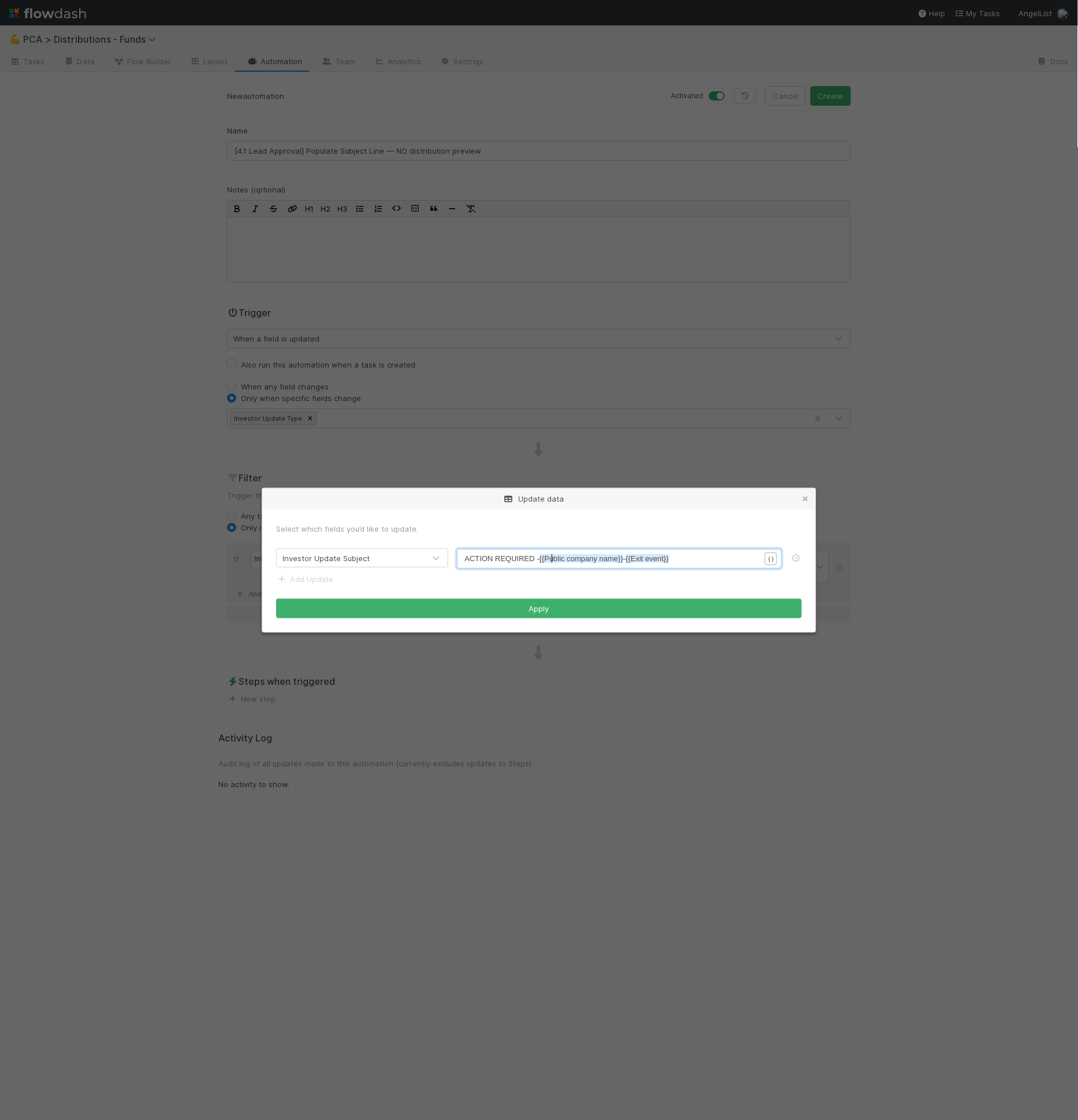
click at [552, 557] on span "{{Public company name}}" at bounding box center [582, 558] width 84 height 9
drag, startPoint x: 691, startPoint y: 556, endPoint x: 541, endPoint y: 558, distance: 150.0
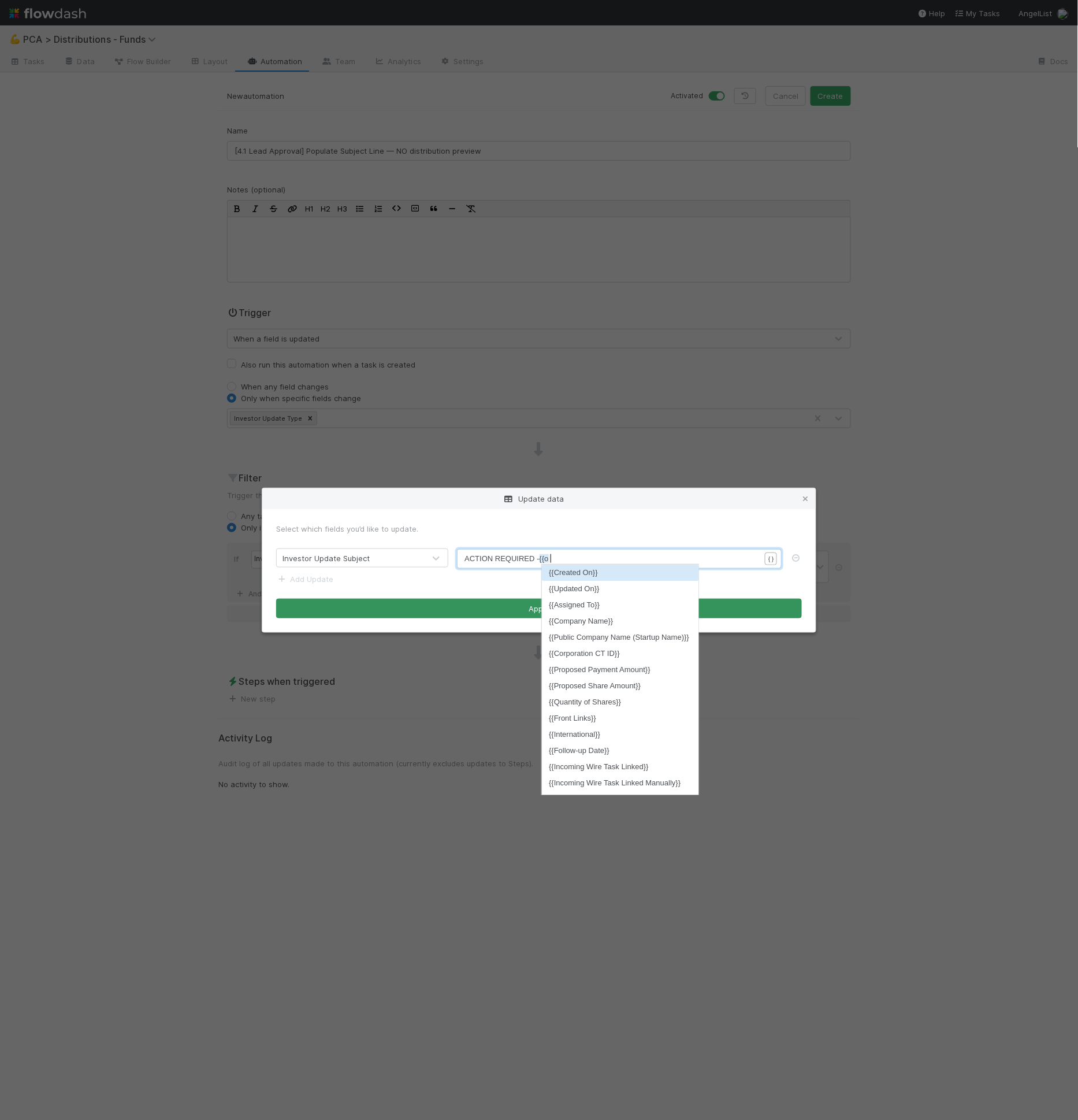
type textarea "{{oyv"
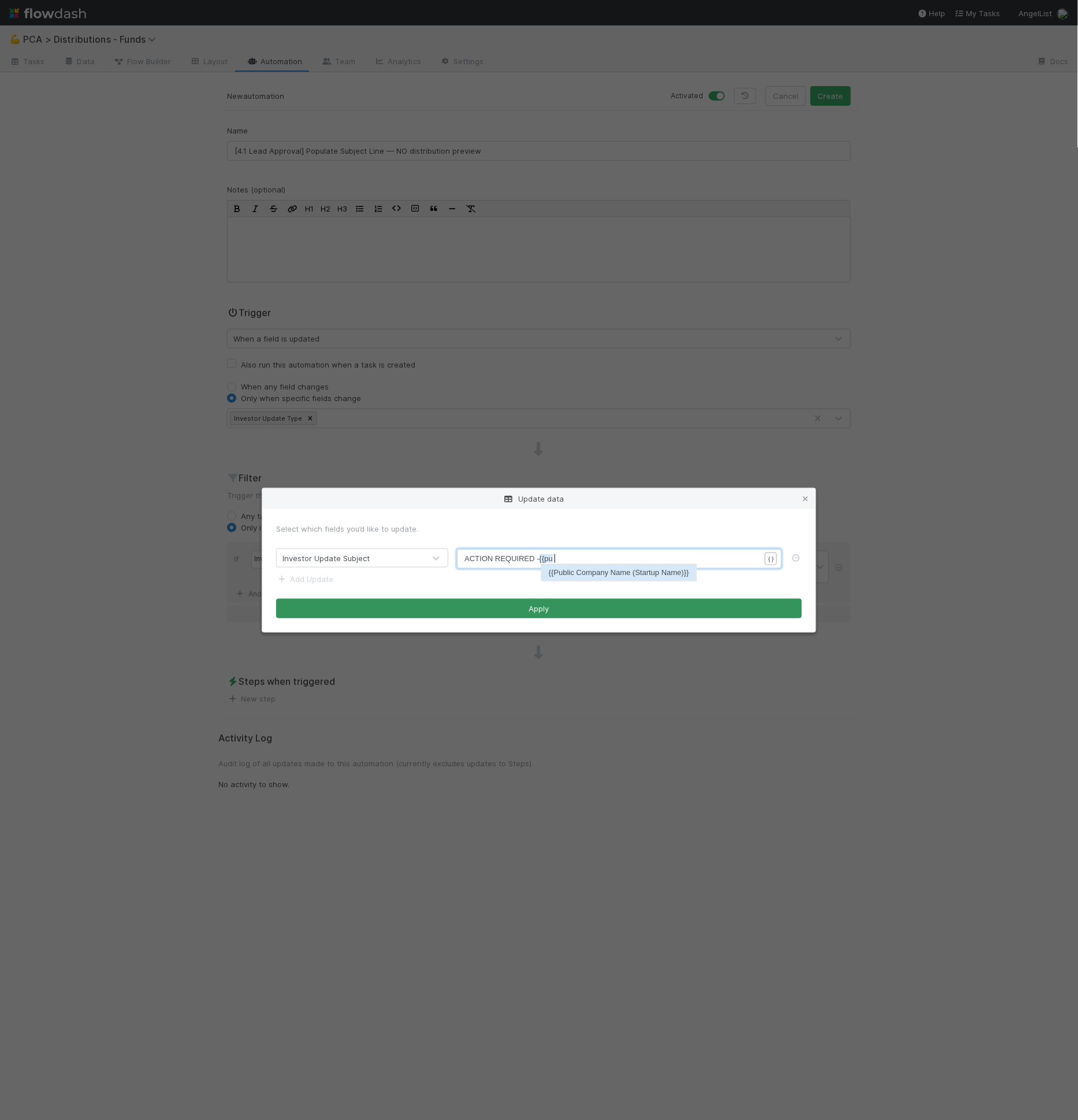
type textarea "puv"
type textarea "v"
type textarea "blic"
type textarea "- {{"
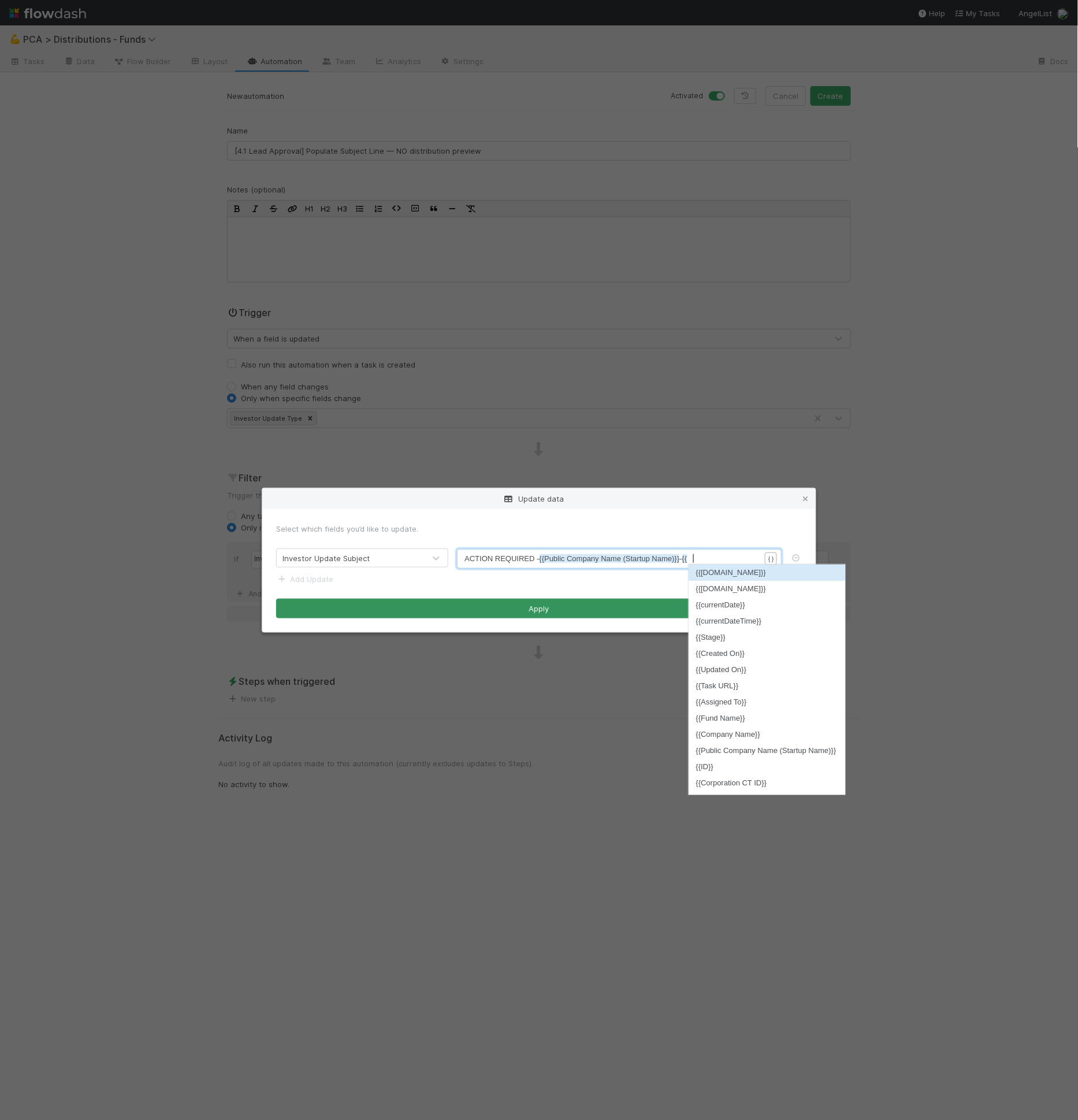
scroll to position [4, 10]
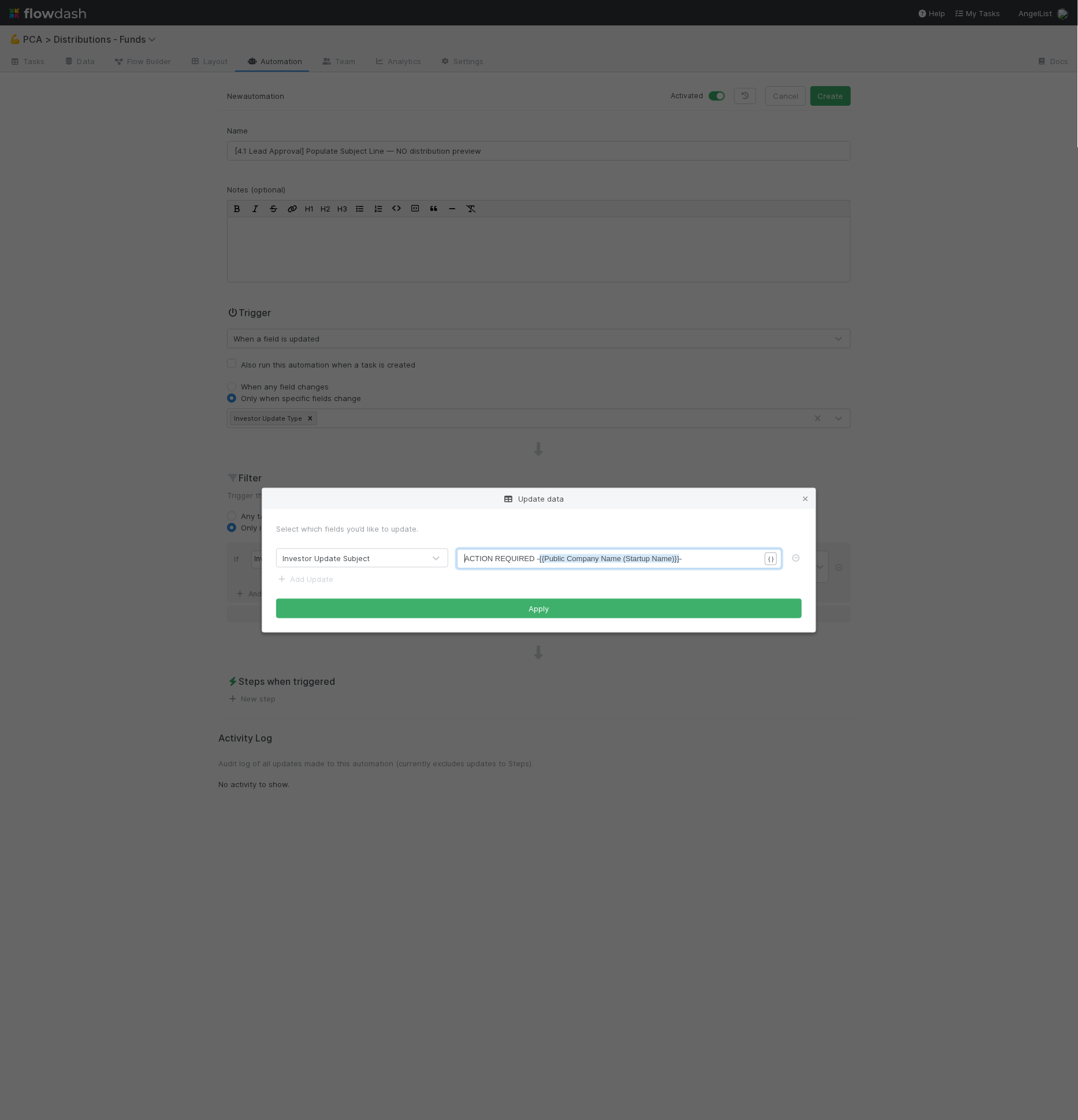
click at [466, 554] on span "ACTION REQUIRED - {{Public Company Name (Startup Name)}} -" at bounding box center [573, 558] width 218 height 9
type textarea "["
click at [537, 558] on span "[ACTION REQUIRED - {{Public Company Name (Startup Name)}} -" at bounding box center [574, 558] width 219 height 9
type textarea "]"
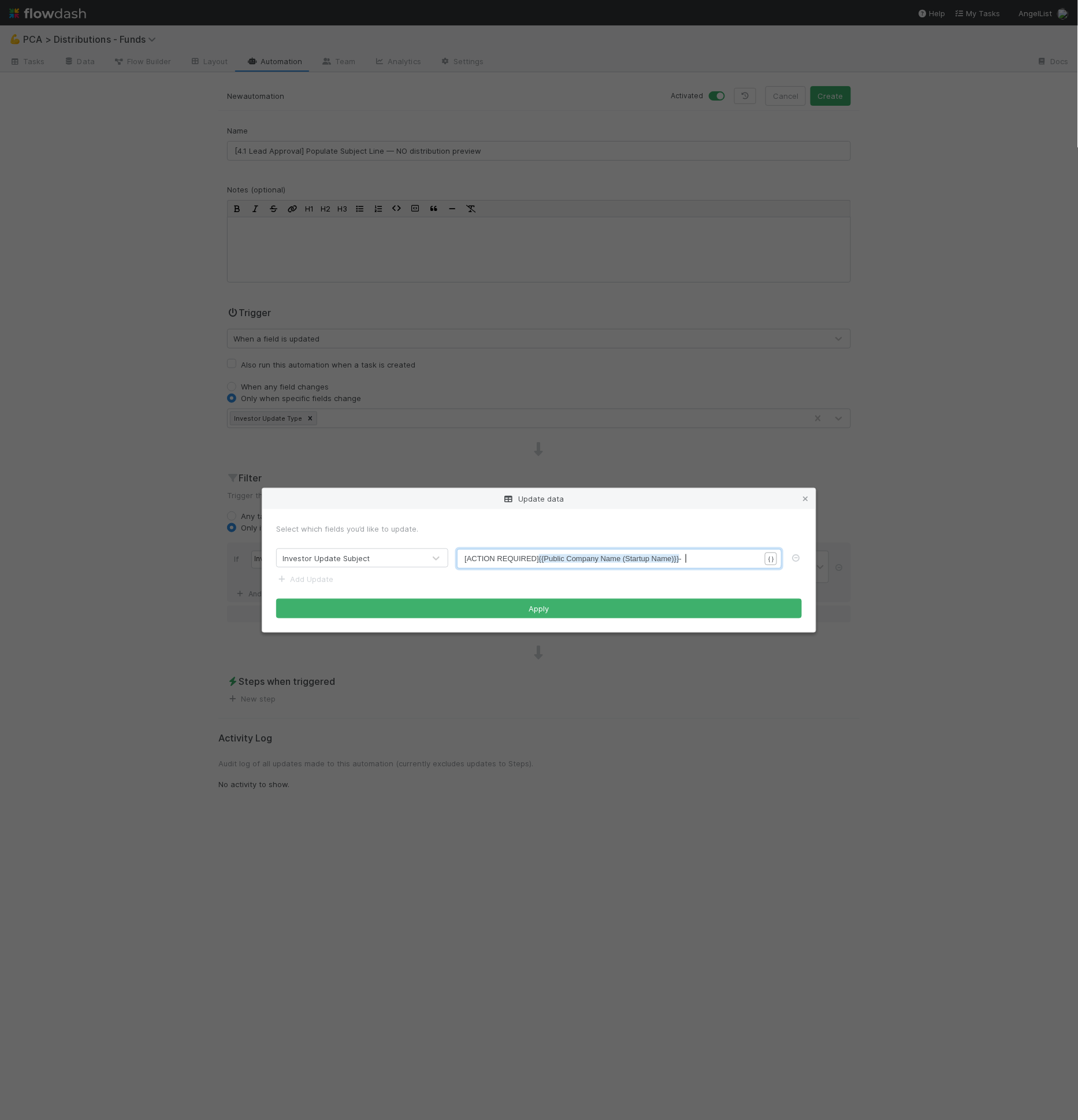
click at [696, 562] on pre "[ACTION REQUIRED] {{Public Company Name (Startup Name)}} -" at bounding box center [617, 558] width 305 height 12
type textarea "Distribution"
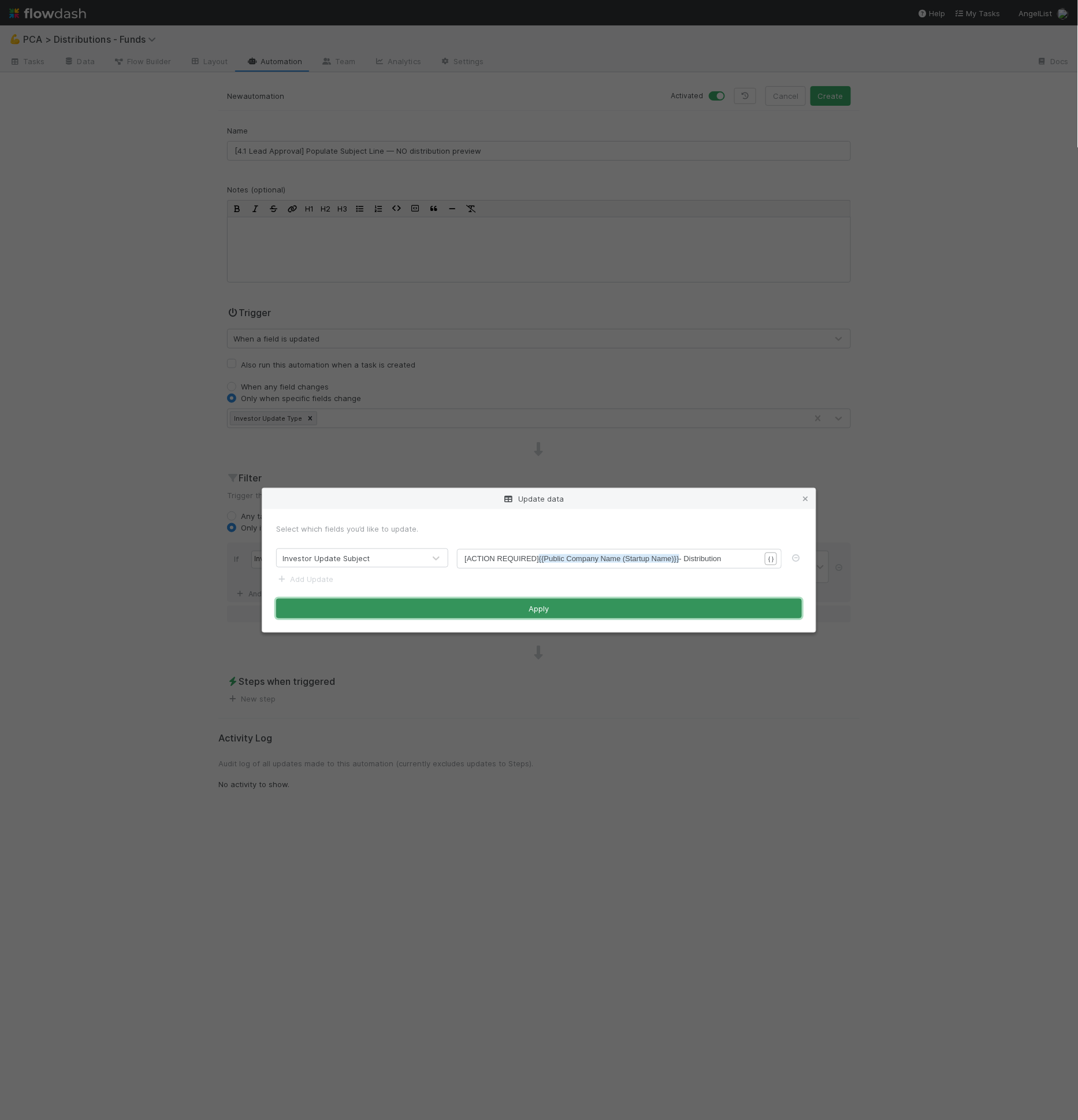
click at [699, 604] on button "Apply" at bounding box center [539, 608] width 526 height 19
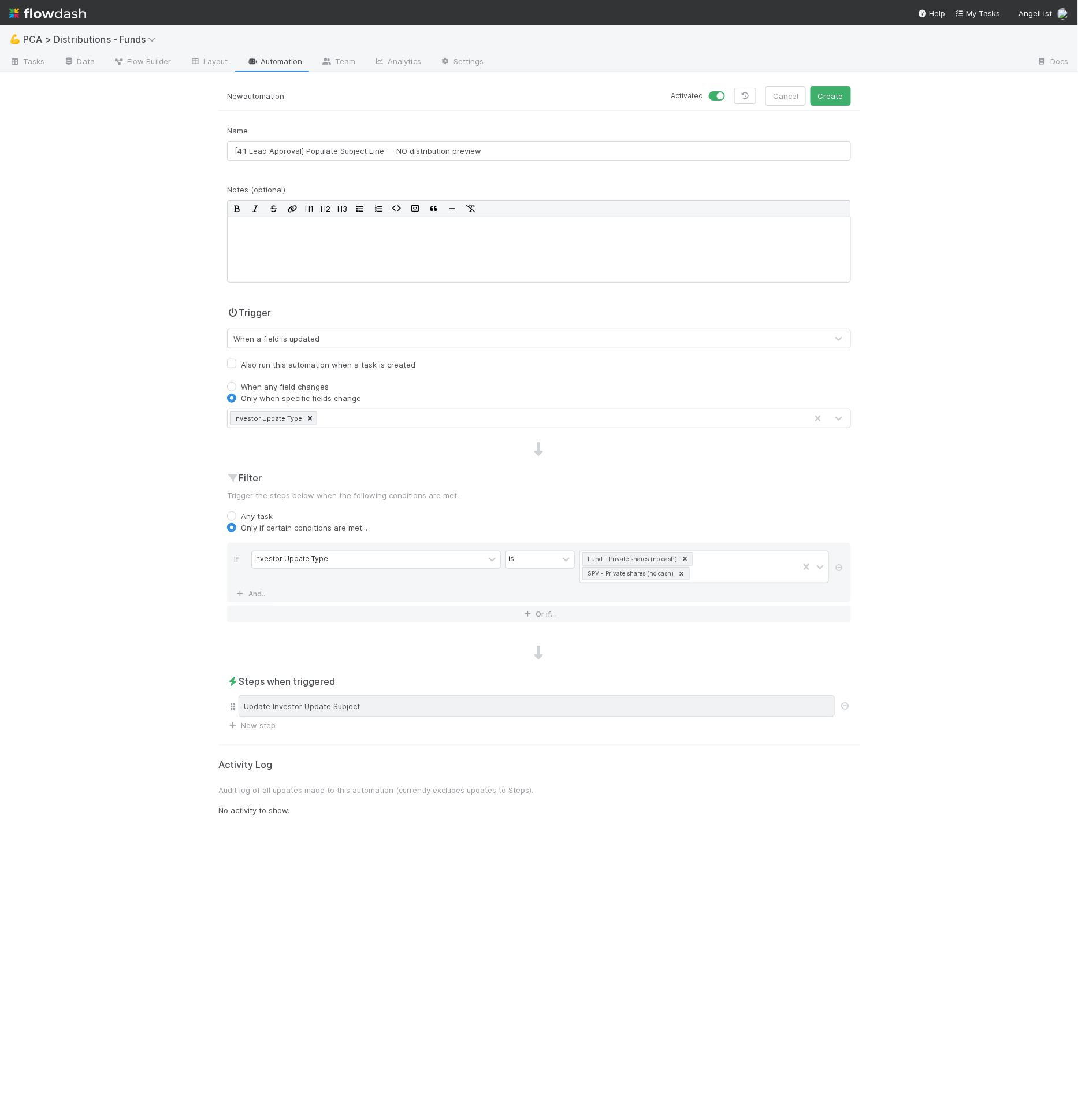
click at [632, 695] on div "Update Investor Update Subject" at bounding box center [536, 706] width 596 height 22
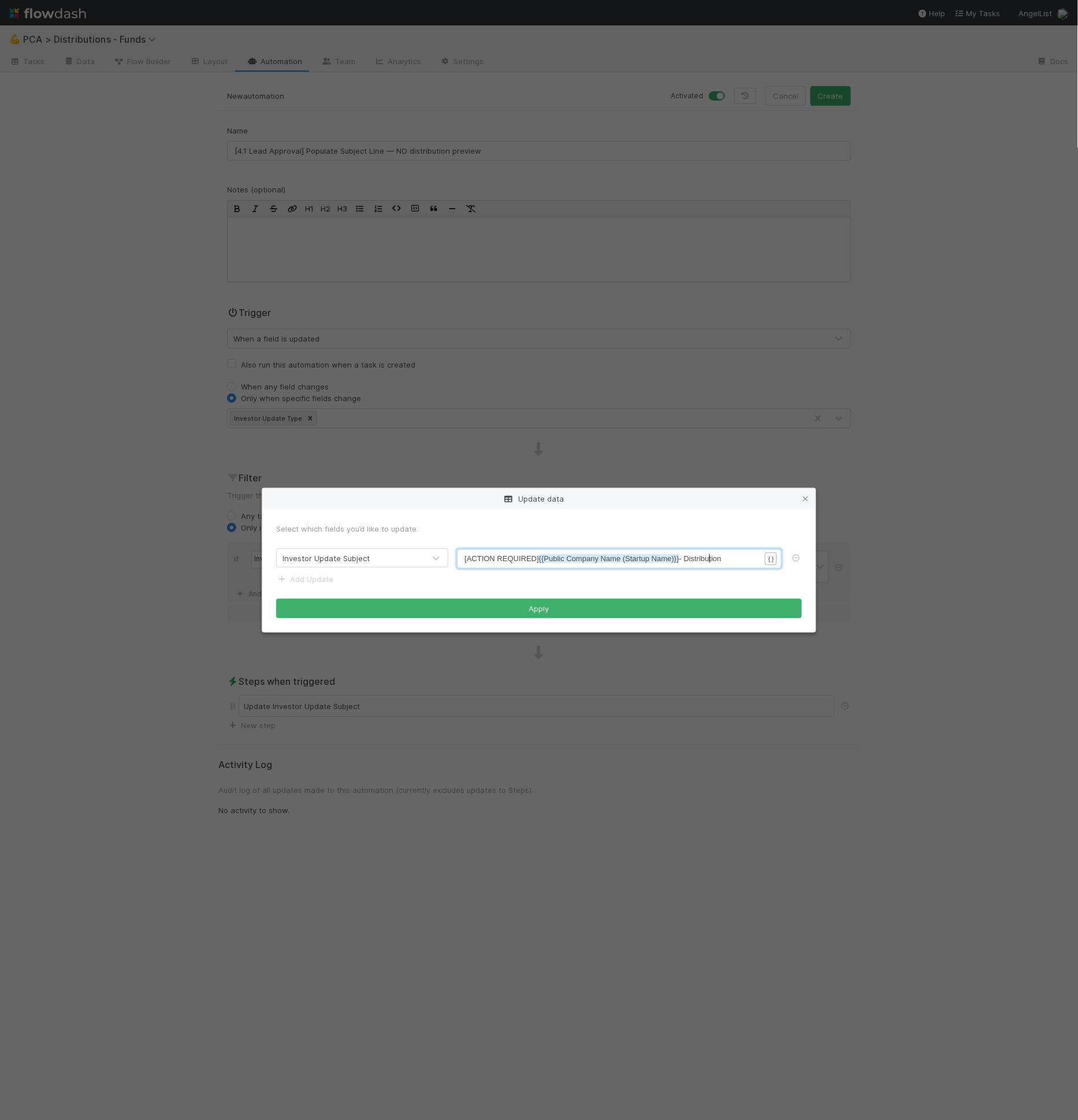
scroll to position [4, 0]
click at [710, 559] on span "[ACTION REQUIRED] {{Public Company Name (Startup Name)}} - Distribution" at bounding box center [593, 558] width 257 height 9
click at [742, 555] on pre "[ACTION REQUIRED] {{Public Company Name (Startup Name)}} - Distribution" at bounding box center [617, 558] width 305 height 12
type textarea "Distribution"
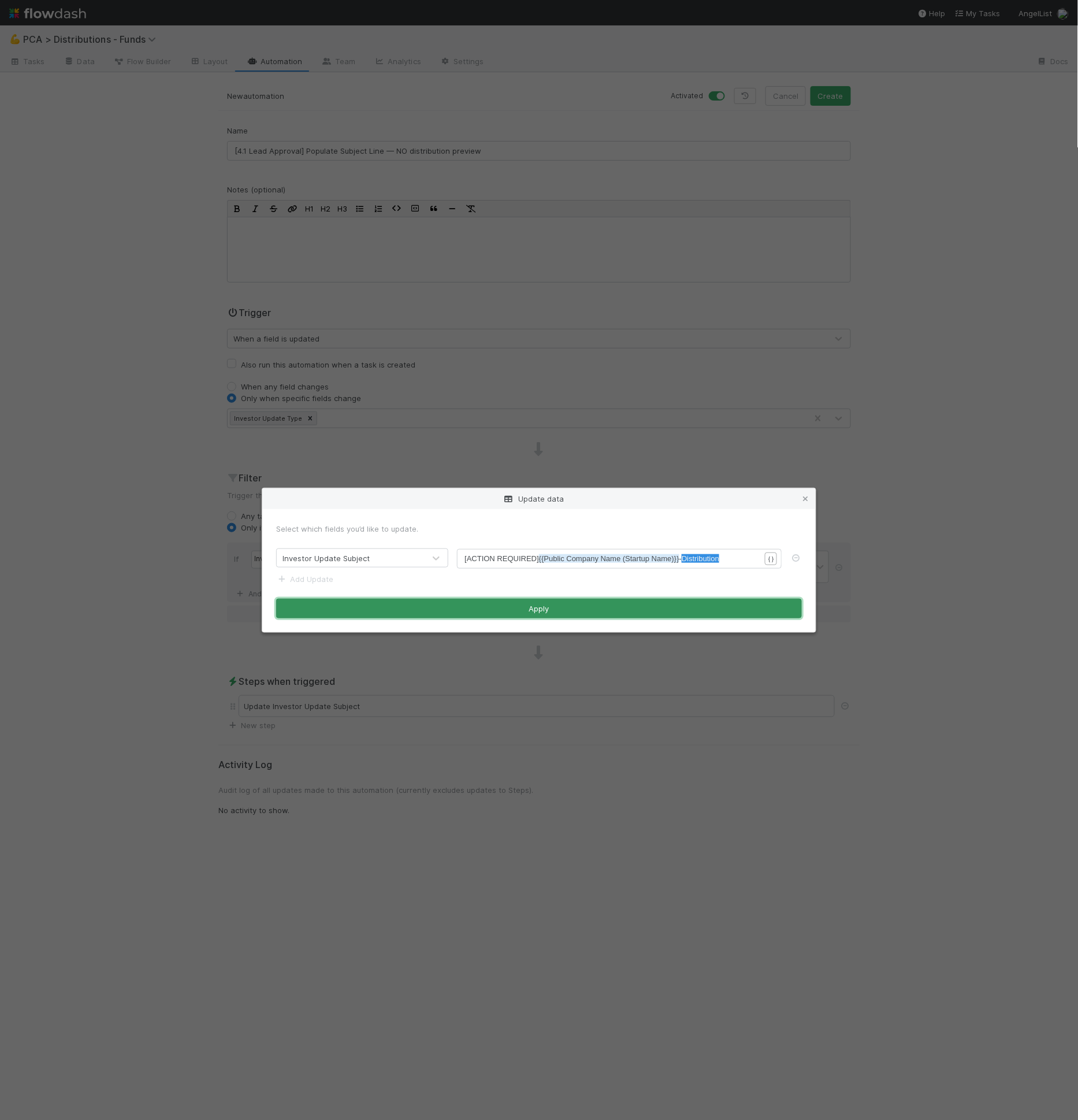
drag, startPoint x: 713, startPoint y: 606, endPoint x: 714, endPoint y: 598, distance: 8.1
click at [713, 606] on button "Apply" at bounding box center [539, 608] width 526 height 19
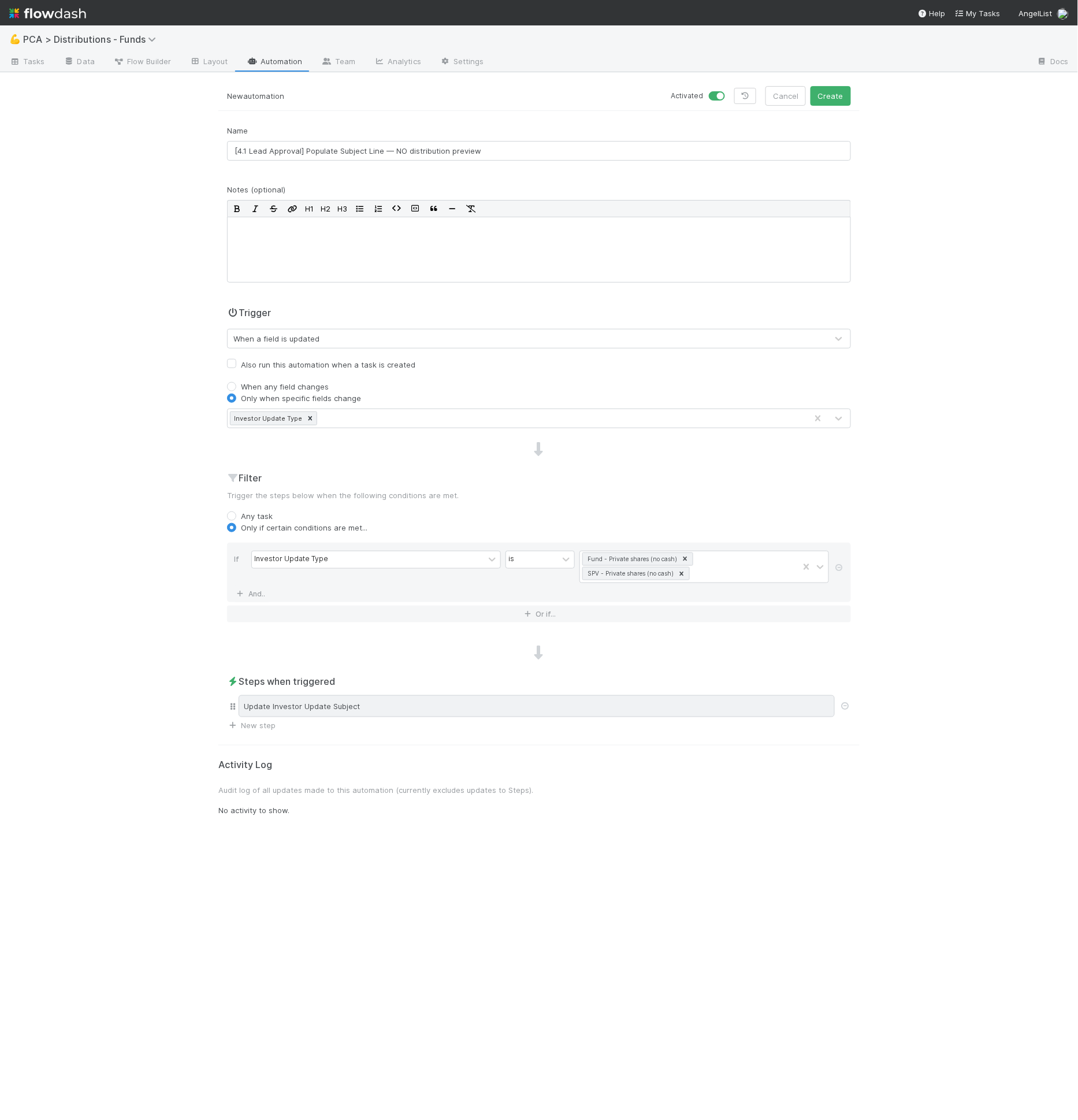
click at [681, 710] on div "Update Investor Update Subject" at bounding box center [536, 706] width 596 height 22
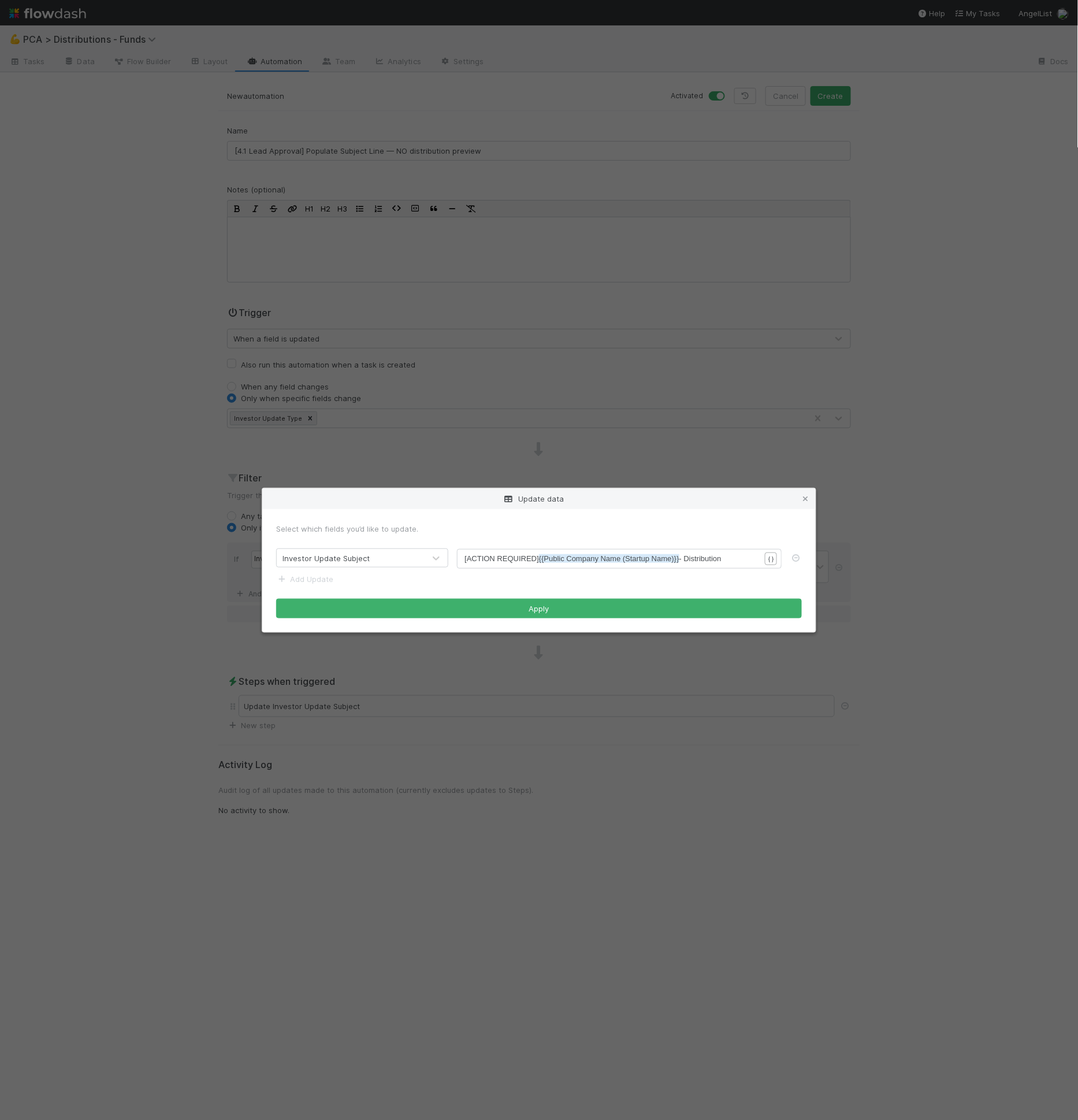
click at [696, 569] on form "Select which fields you’d like to update. Investor Update Subject xxxxxxxxxx [A…" at bounding box center [539, 570] width 526 height 95
click at [697, 562] on span "[ACTION REQUIRED] {{Public Company Name (Startup Name)}} - Distribution" at bounding box center [593, 558] width 257 height 9
click at [721, 561] on span "[ACTION REQUIRED] {{Public Company Name (Startup Name)}} - Distribution" at bounding box center [593, 558] width 257 height 9
click at [733, 551] on div "xxxxxxxxxx [ACTION REQUIRED] {{Public Company Name (Startup Name)}} - Distribut…" at bounding box center [620, 559] width 325 height 19
click at [734, 557] on pre "[ACTION REQUIRED] {{Public Company Name (Startup Name)}} - Distribution" at bounding box center [617, 558] width 305 height 12
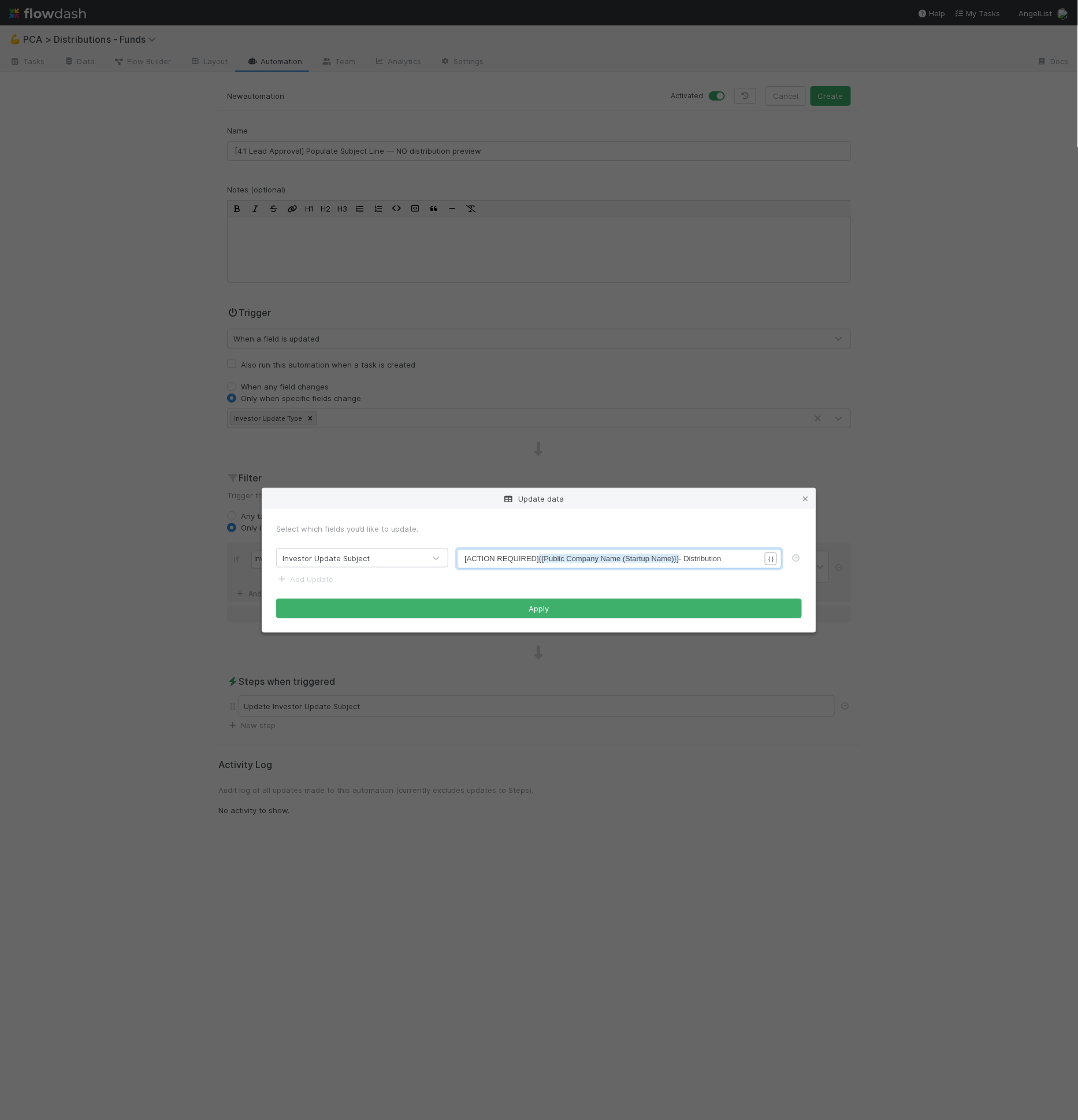
click at [735, 558] on pre "[ACTION REQUIRED] {{Public Company Name (Startup Name)}} - Distribution" at bounding box center [617, 558] width 305 height 12
click at [736, 558] on pre "[ACTION REQUIRED] {{Public Company Name (Startup Name)}} - Distribution" at bounding box center [617, 558] width 305 height 12
type textarea "Review"
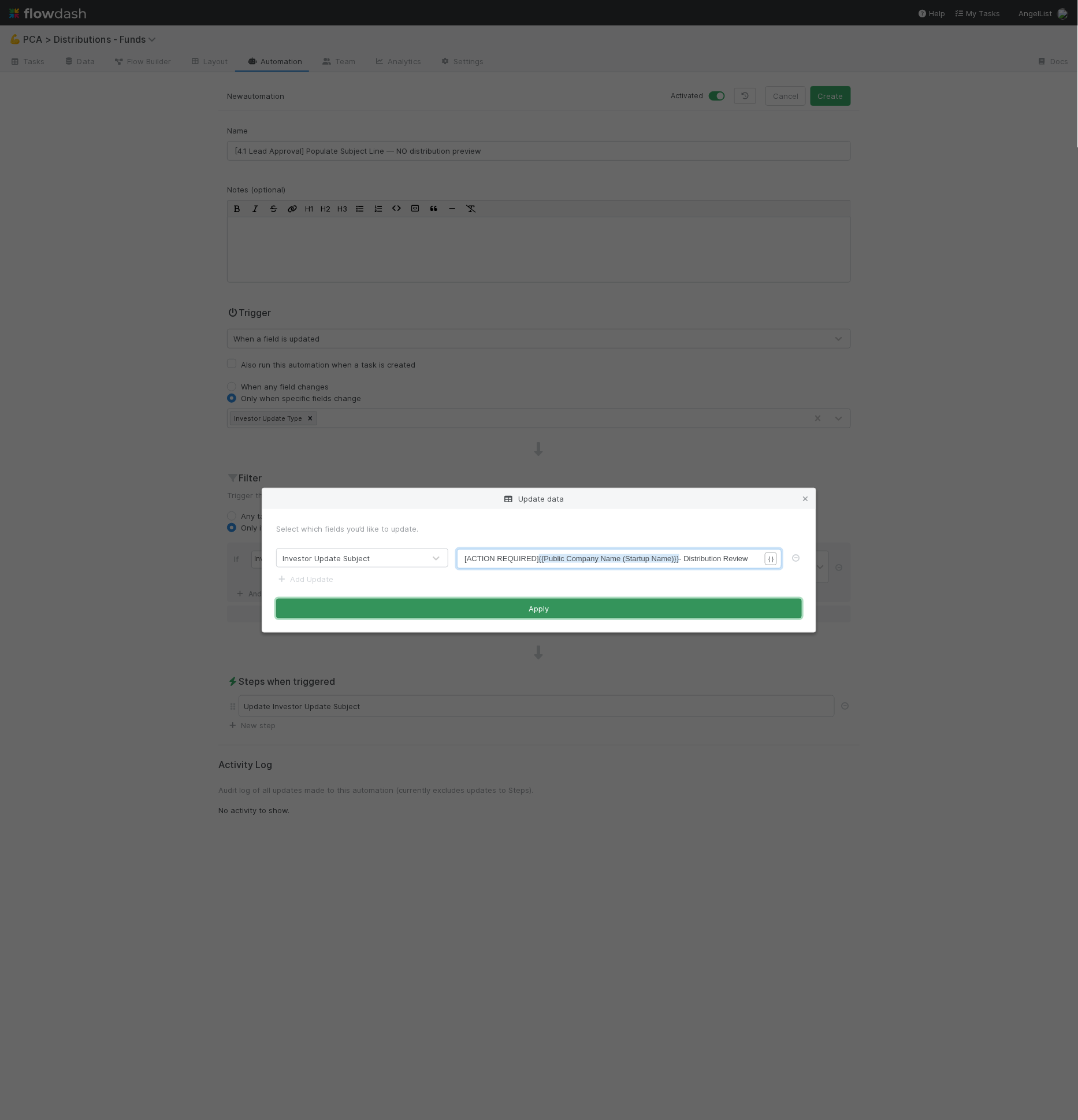
click at [573, 612] on button "Apply" at bounding box center [539, 608] width 526 height 19
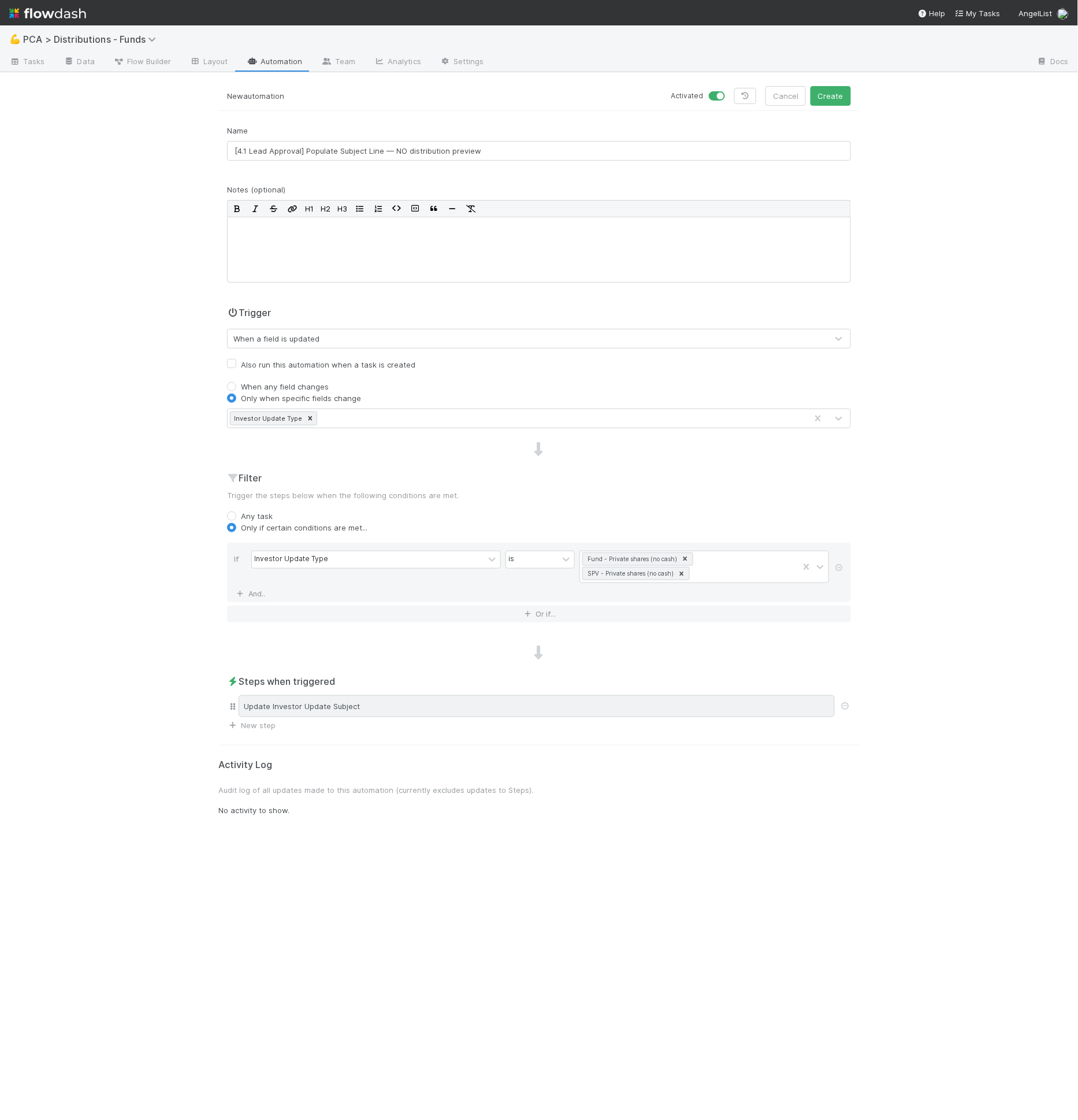
click at [545, 703] on div "Update Investor Update Subject" at bounding box center [536, 706] width 596 height 22
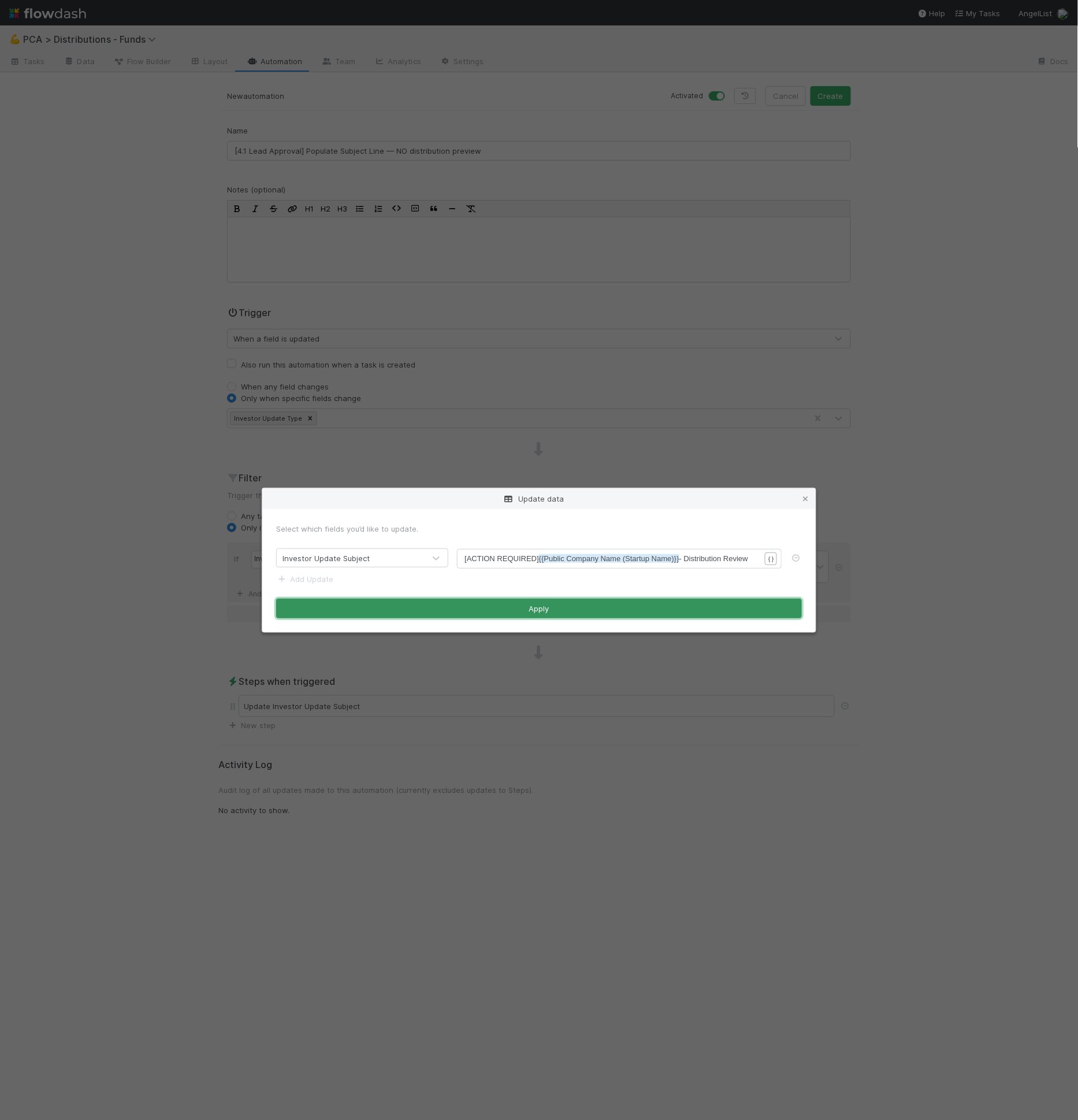
click at [716, 609] on button "Apply" at bounding box center [539, 608] width 526 height 19
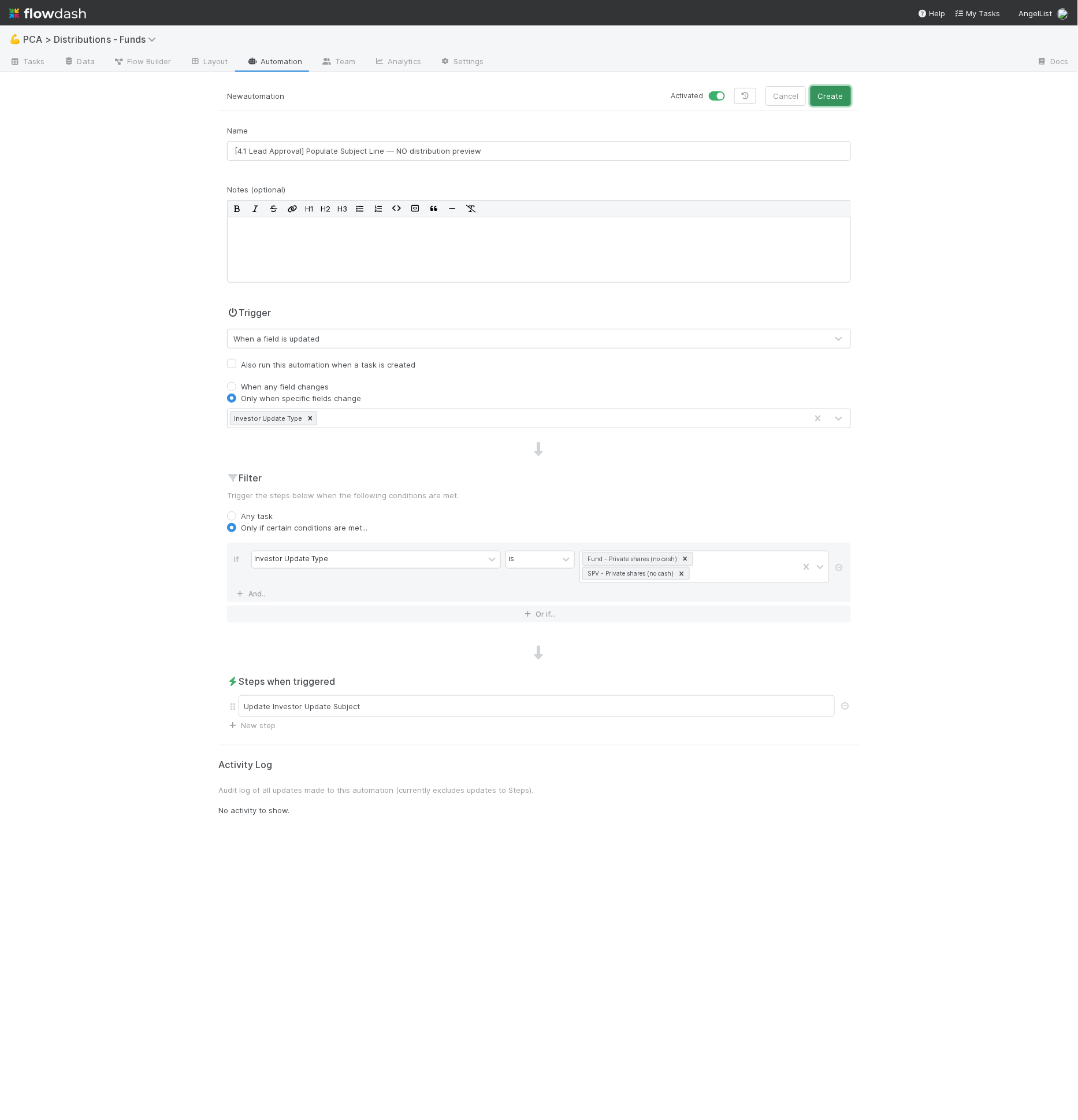
click at [845, 101] on button "Create" at bounding box center [831, 96] width 41 height 19
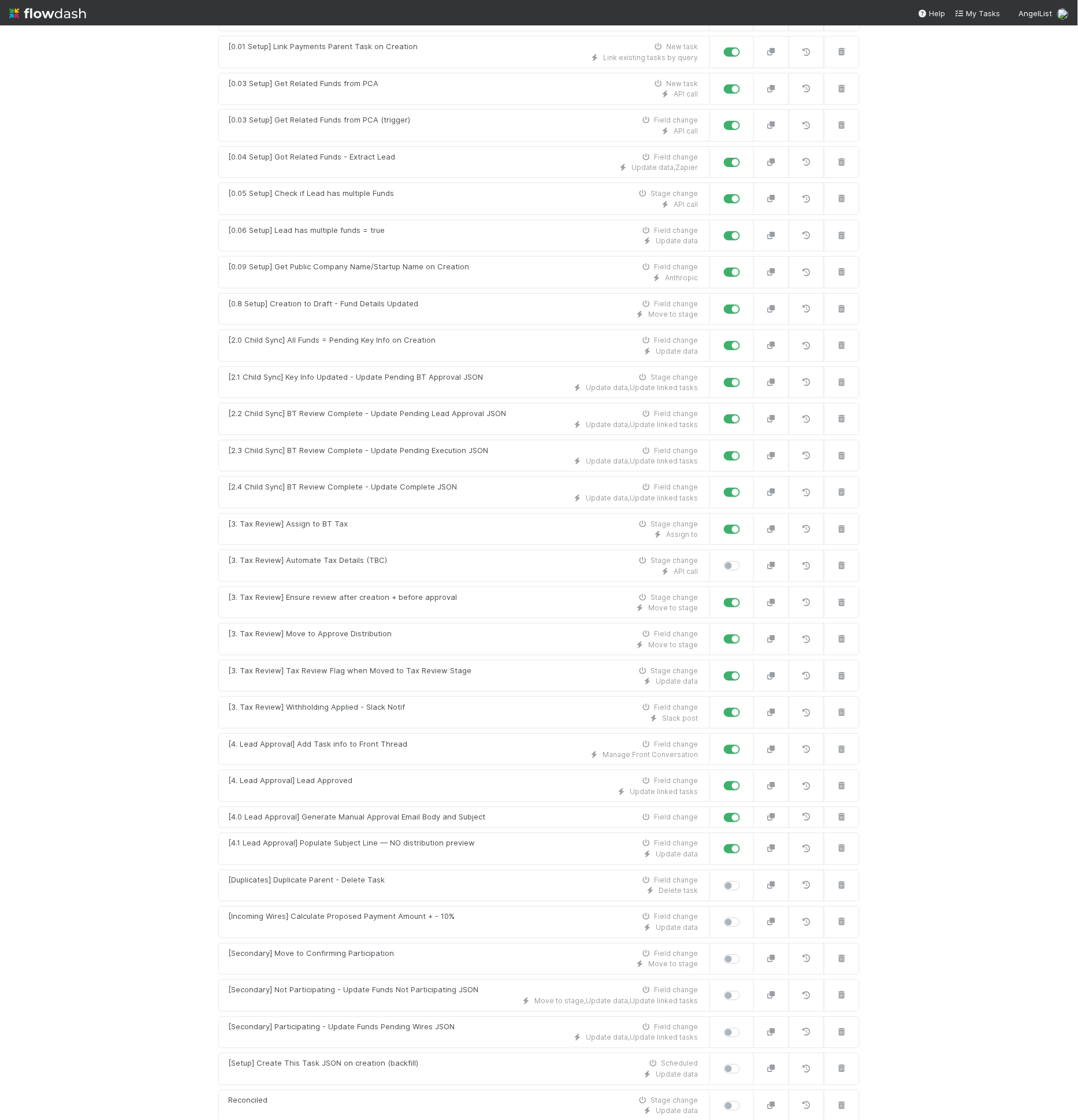
scroll to position [240, 0]
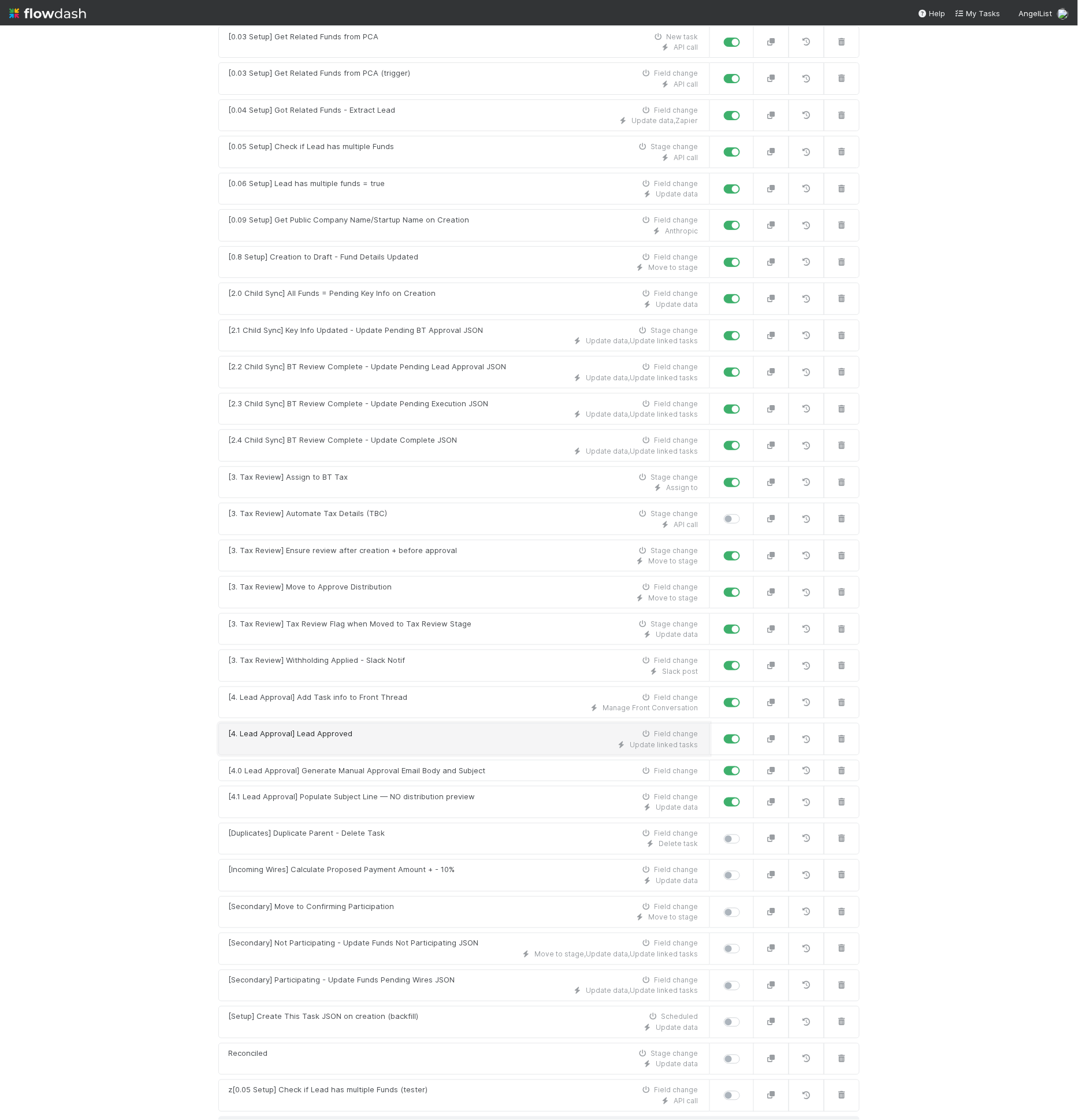
click at [506, 739] on div "Update linked tasks" at bounding box center [463, 744] width 470 height 10
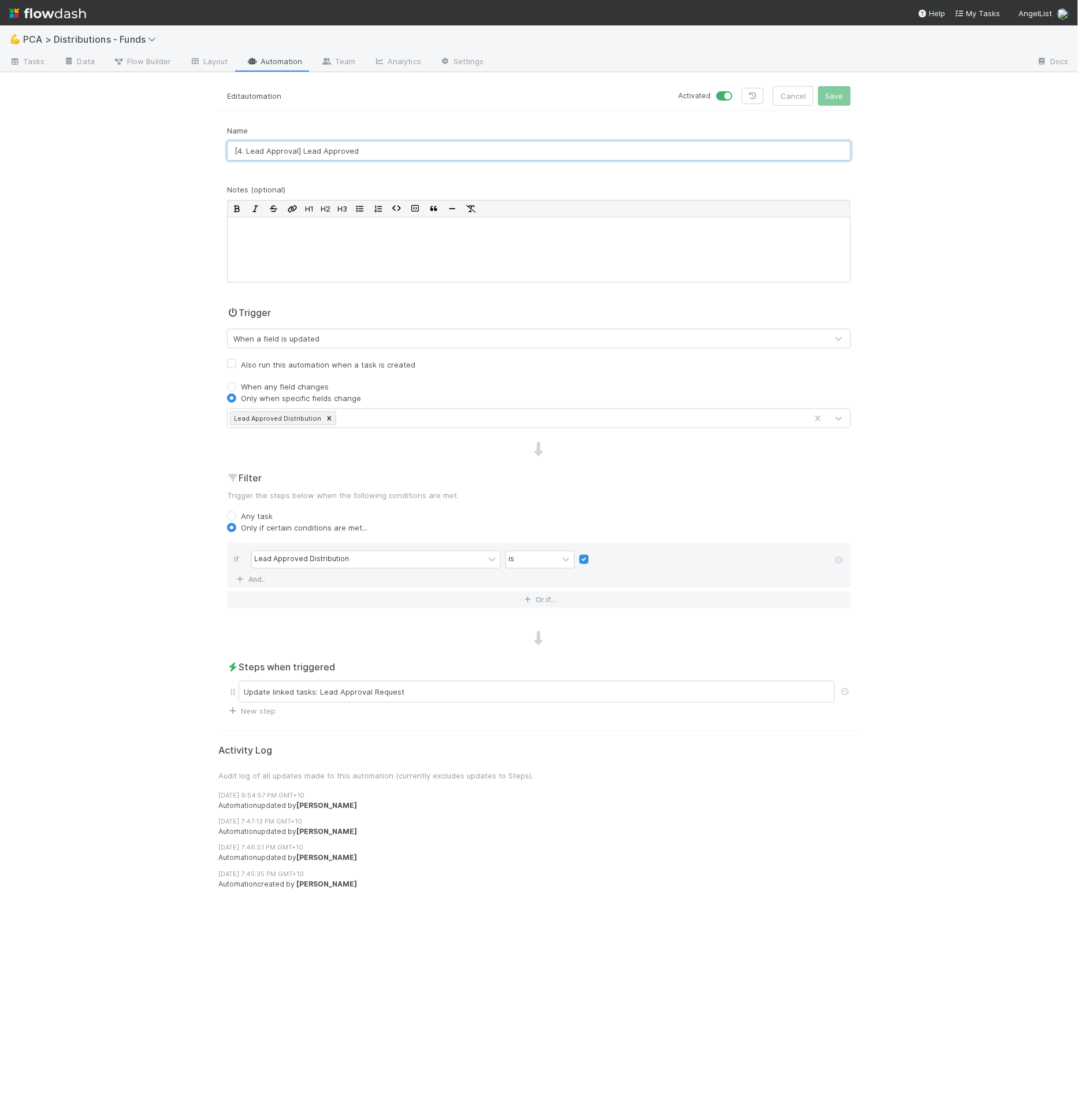
click at [244, 150] on input "[4. Lead Approval] Lead Approved" at bounding box center [539, 151] width 624 height 19
type input "[4.9 Lead Approval] Lead Approved"
click at [818, 86] on button "Save" at bounding box center [835, 96] width 33 height 19
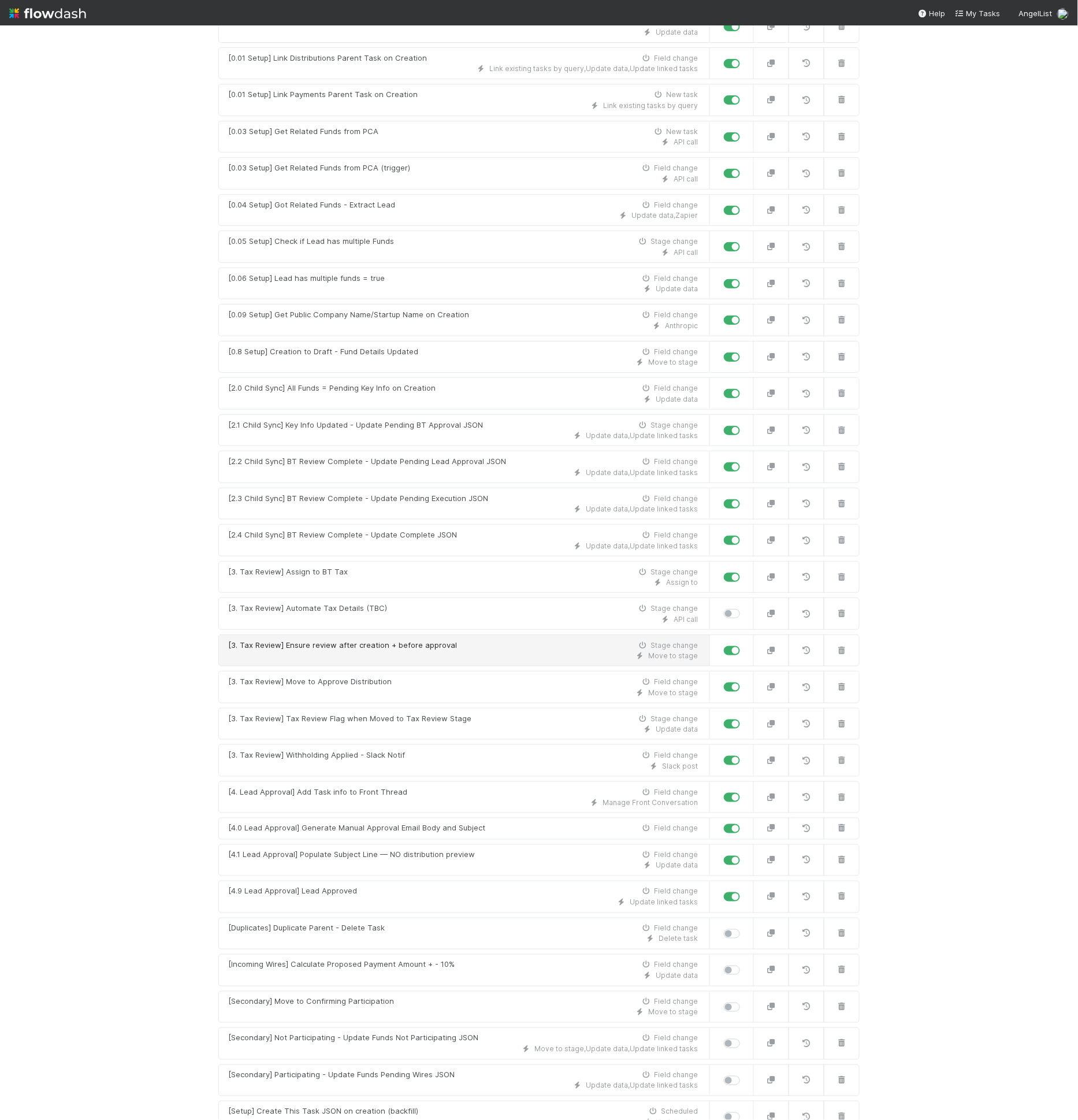
scroll to position [240, 0]
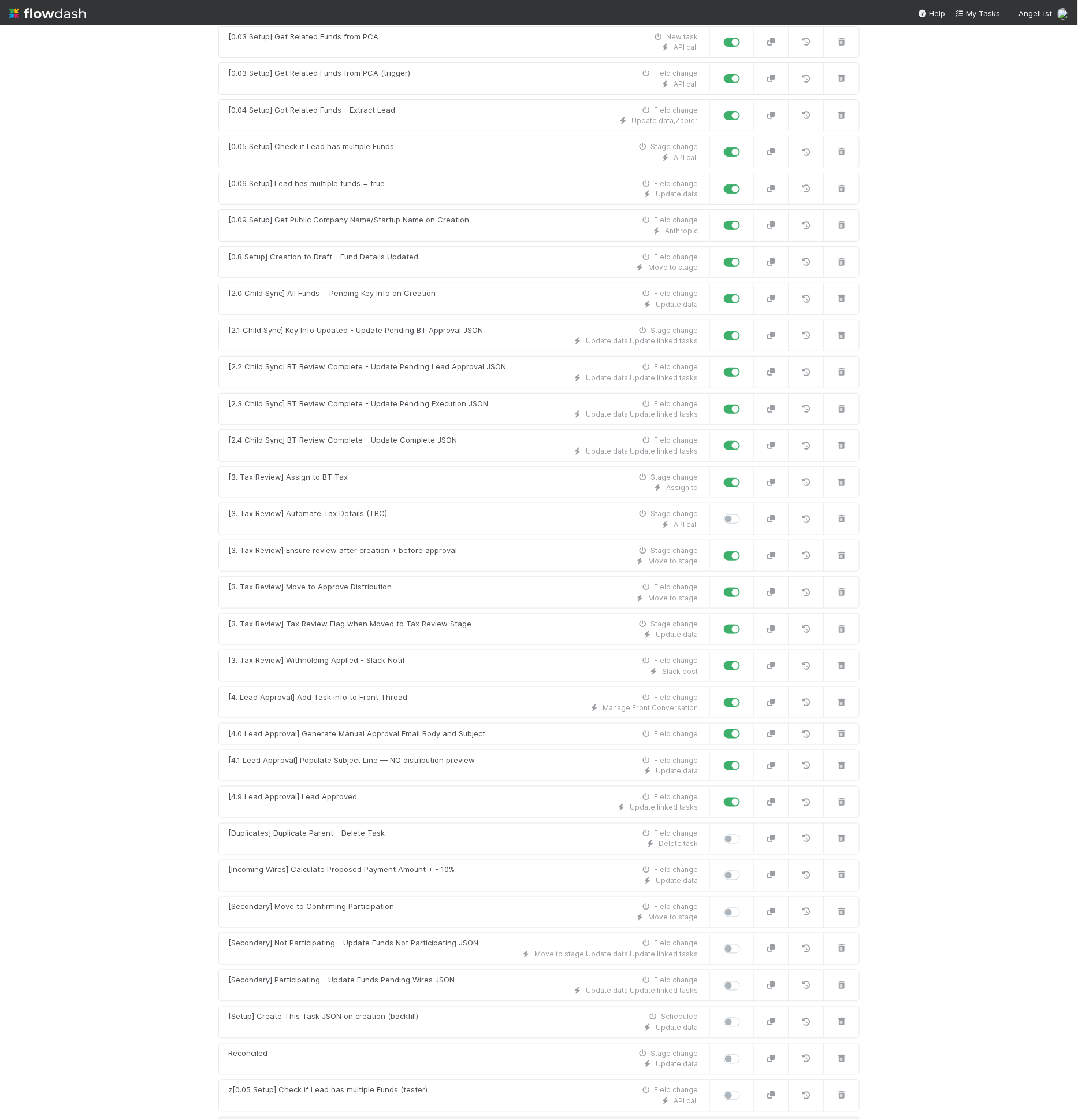
click at [745, 728] on label at bounding box center [745, 728] width 0 height 0
click at [726, 728] on input "checkbox" at bounding box center [728, 733] width 9 height 10
checkbox input "false"
click at [769, 760] on button "button" at bounding box center [771, 765] width 36 height 32
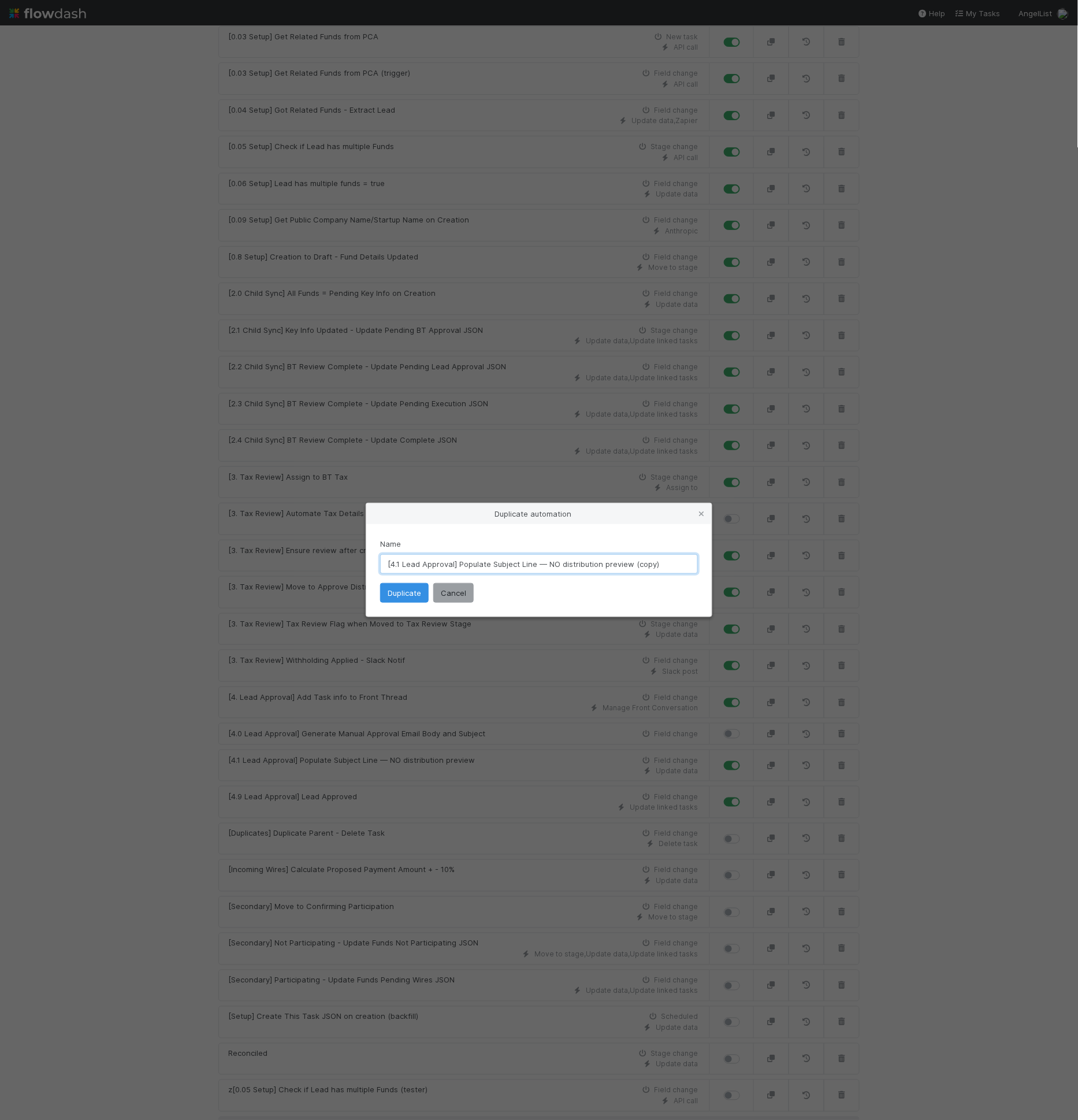
click at [556, 565] on input "[4.1 Lead Approval] Populate Subject Line — NO distribution preview (copy)" at bounding box center [539, 564] width 318 height 19
click at [551, 565] on input "[4.1 Lead Approval] Populate Subject Line — NO distribution preview (copy)" at bounding box center [539, 564] width 318 height 19
click at [551, 562] on input "[4.1 Lead Approval] Populate Subject Line — NO distribution preview (copy)" at bounding box center [539, 564] width 318 height 19
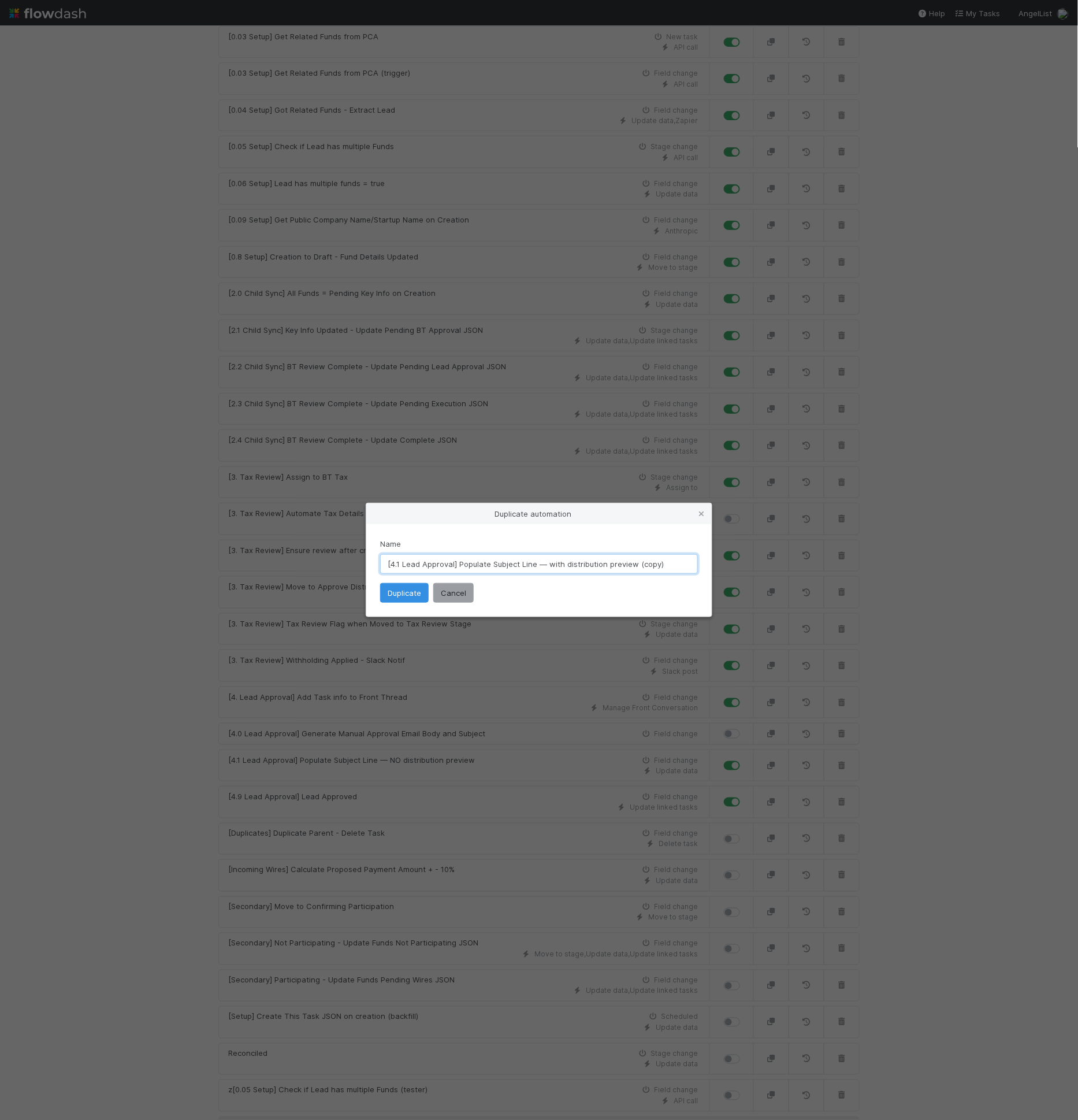
drag, startPoint x: 632, startPoint y: 562, endPoint x: 708, endPoint y: 562, distance: 76.0
click at [708, 562] on div "Name [4.1 Lead Approval] Populate Subject Line — with distribution preview (cop…" at bounding box center [539, 570] width 345 height 92
type input "[4.1 Lead Approval] Populate Subject Line — with distribution preview"
click at [398, 596] on button "Duplicate" at bounding box center [404, 593] width 49 height 19
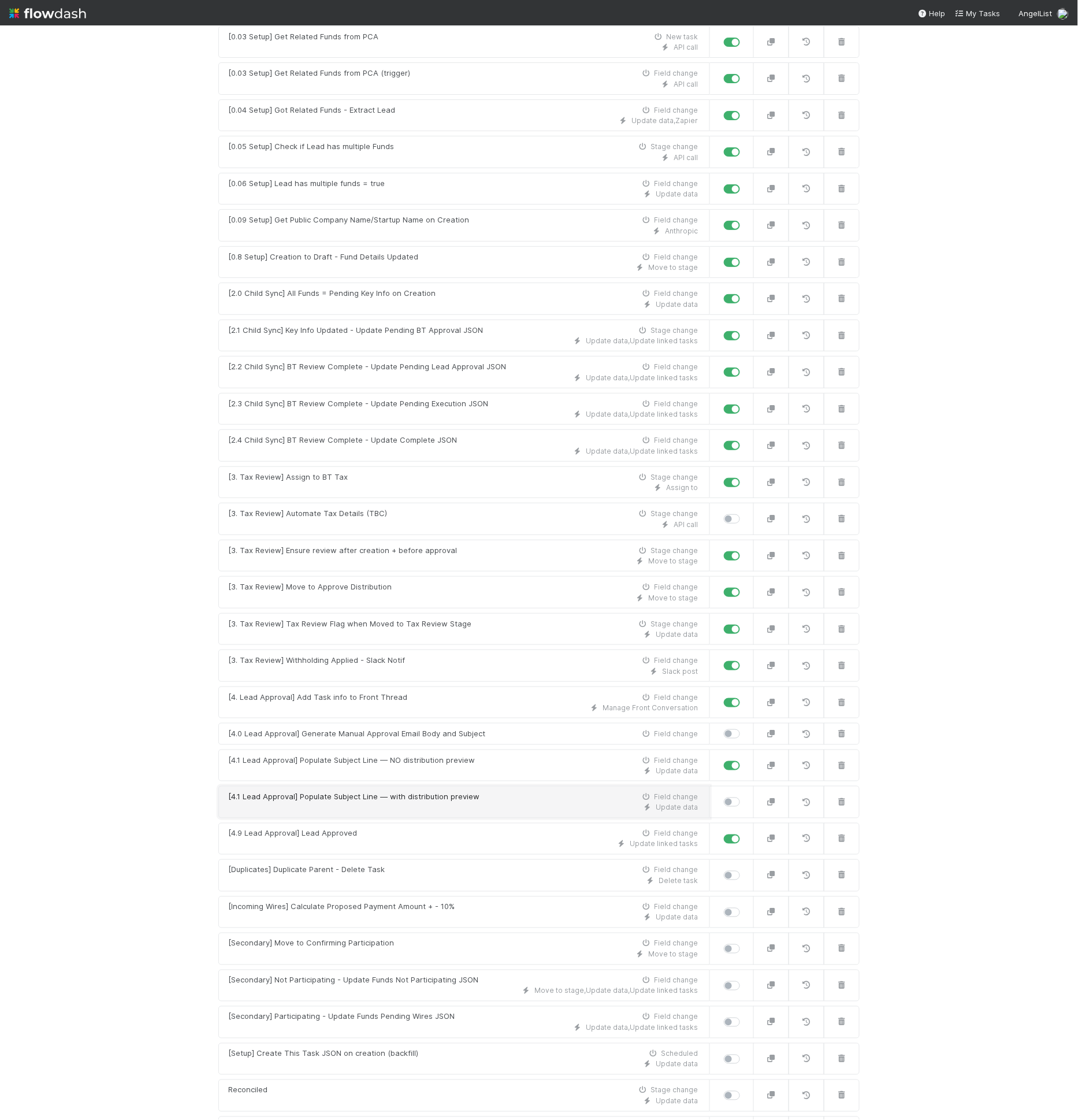
click at [463, 791] on div "[4.1 Lead Approval] Populate Subject Line — with distribution preview" at bounding box center [353, 797] width 251 height 12
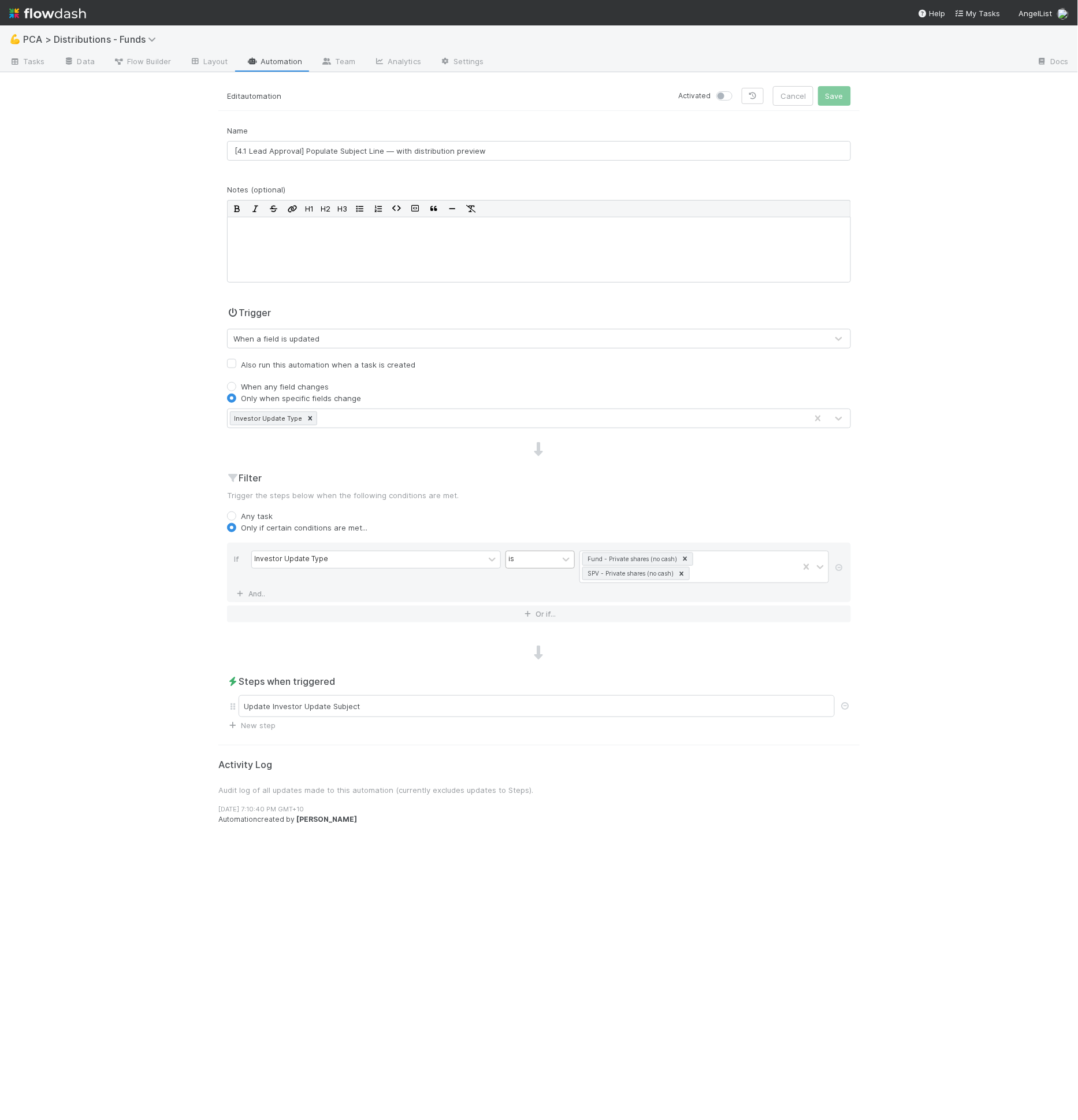
click at [512, 558] on div "is" at bounding box center [511, 559] width 6 height 10
click at [555, 600] on div "is not" at bounding box center [540, 603] width 69 height 19
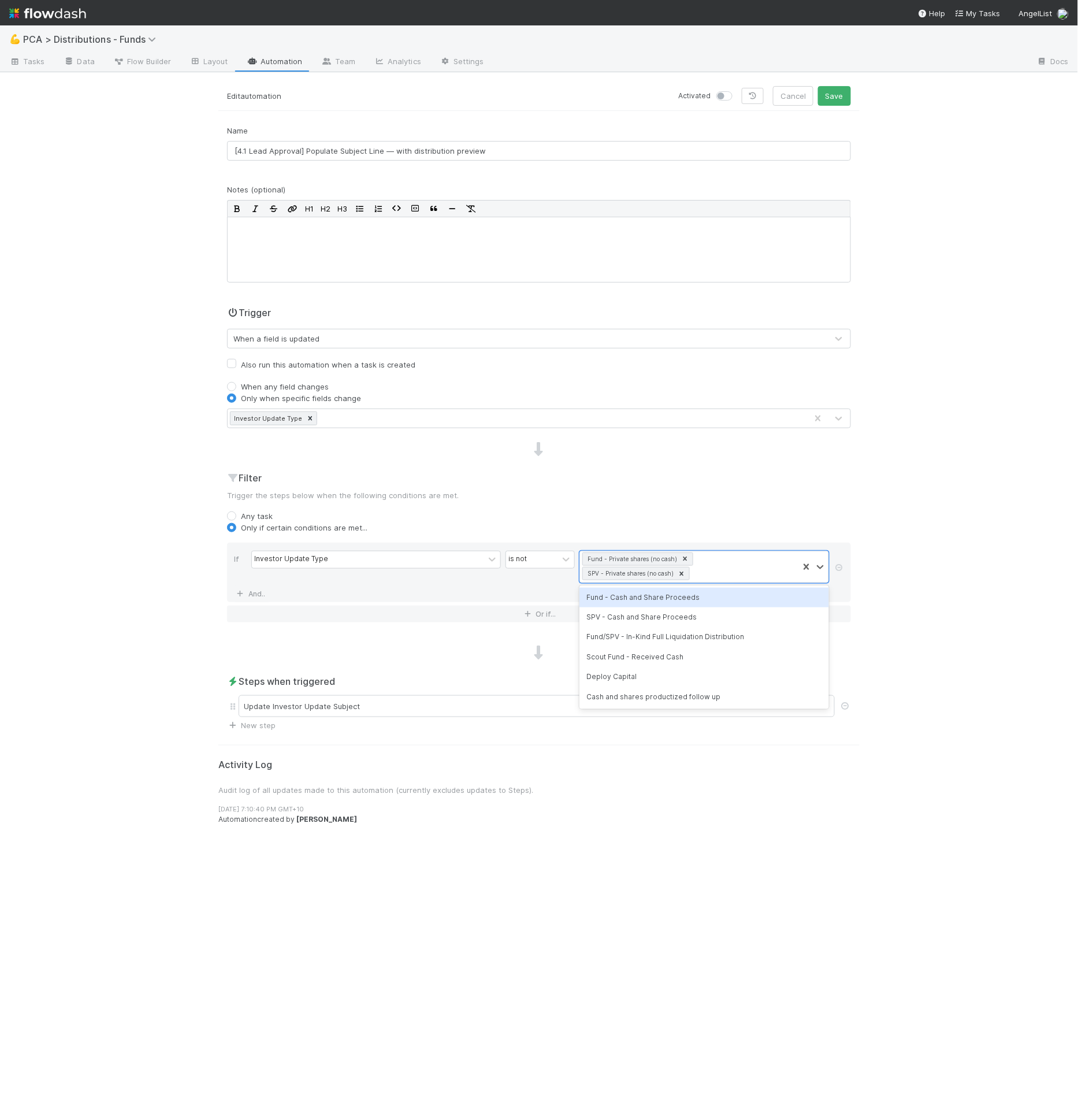
drag, startPoint x: 702, startPoint y: 571, endPoint x: 717, endPoint y: 584, distance: 19.8
click at [702, 571] on div "Fund - Private shares (no cash) SPV - Private shares (no cash)" at bounding box center [689, 567] width 218 height 31
type input "cash"
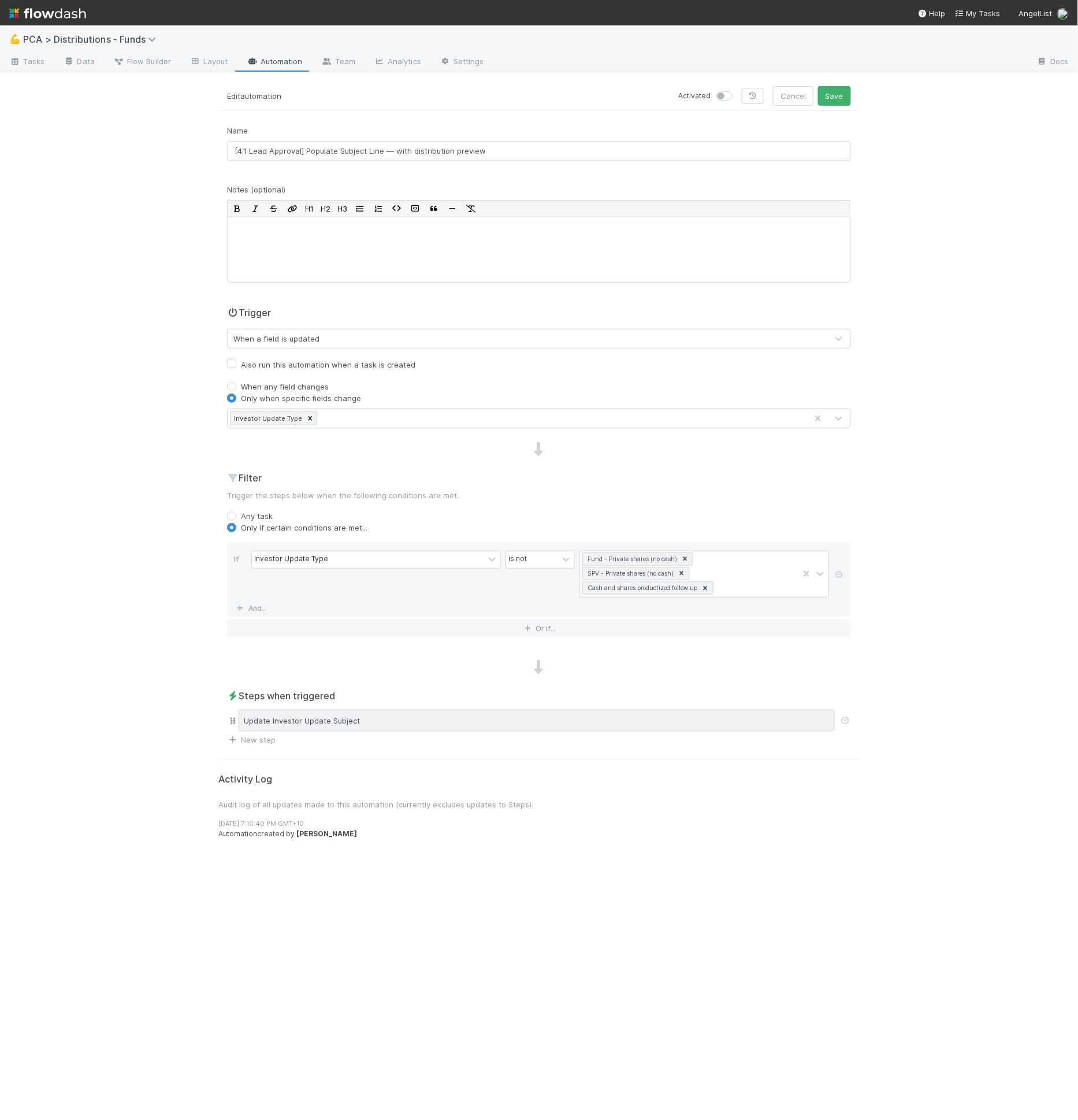
click at [428, 722] on div "Update Investor Update Subject" at bounding box center [536, 721] width 596 height 22
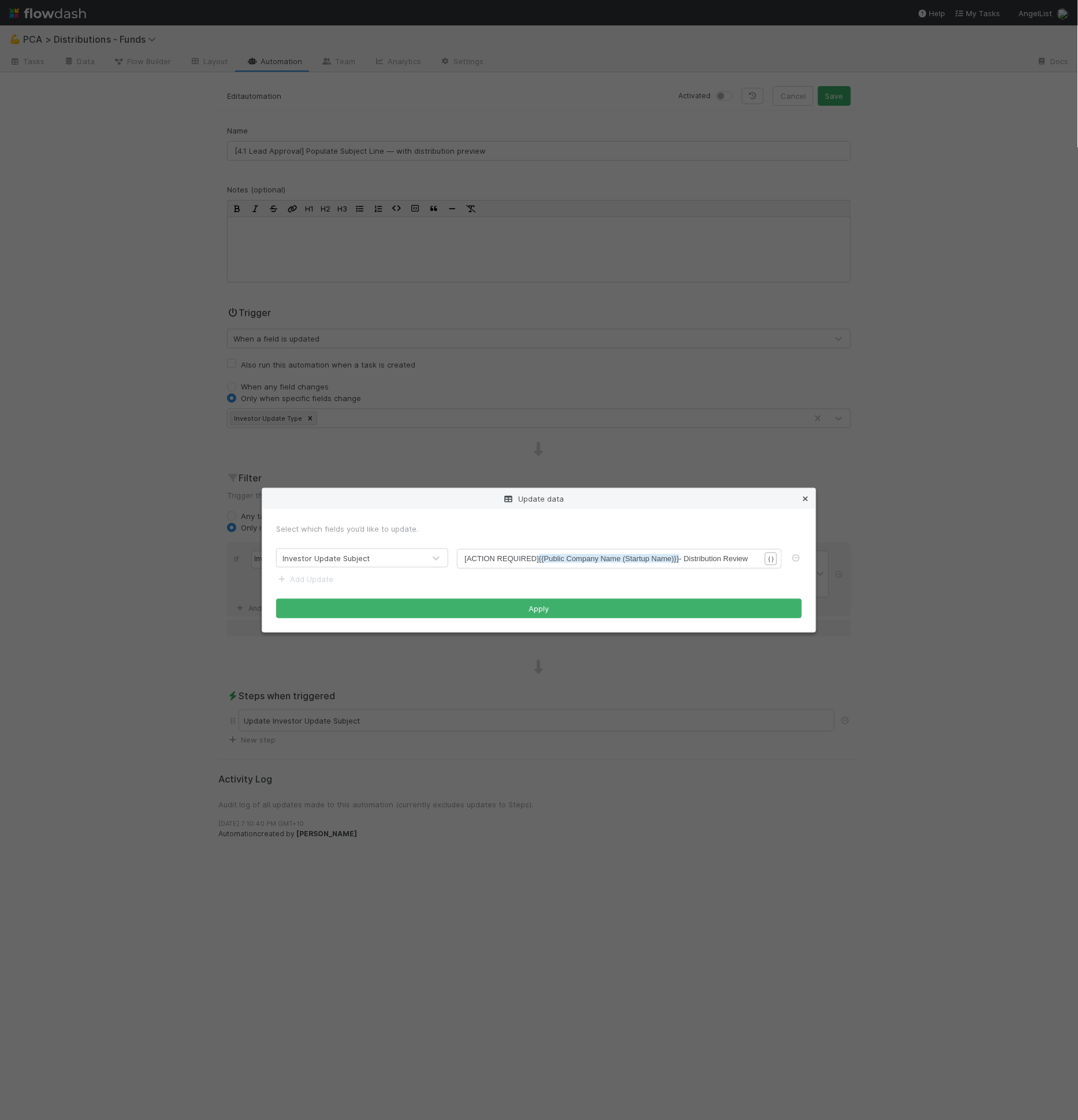
click at [805, 500] on icon at bounding box center [805, 499] width 12 height 7
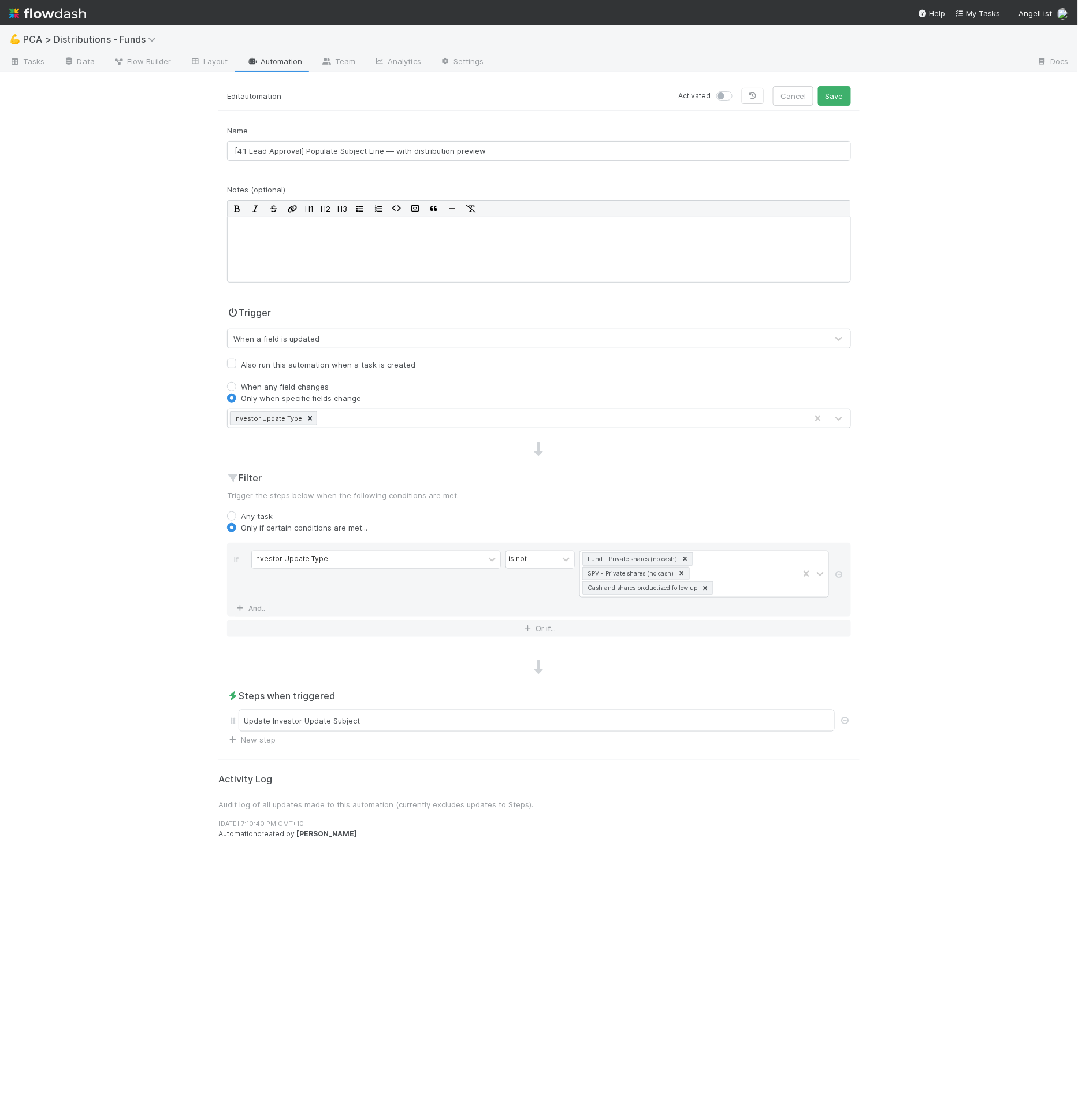
click at [699, 503] on div "Filter Trigger the steps below when the following conditions are met. Any task …" at bounding box center [539, 558] width 641 height 175
click at [534, 717] on div "Update Investor Update Subject" at bounding box center [536, 721] width 596 height 22
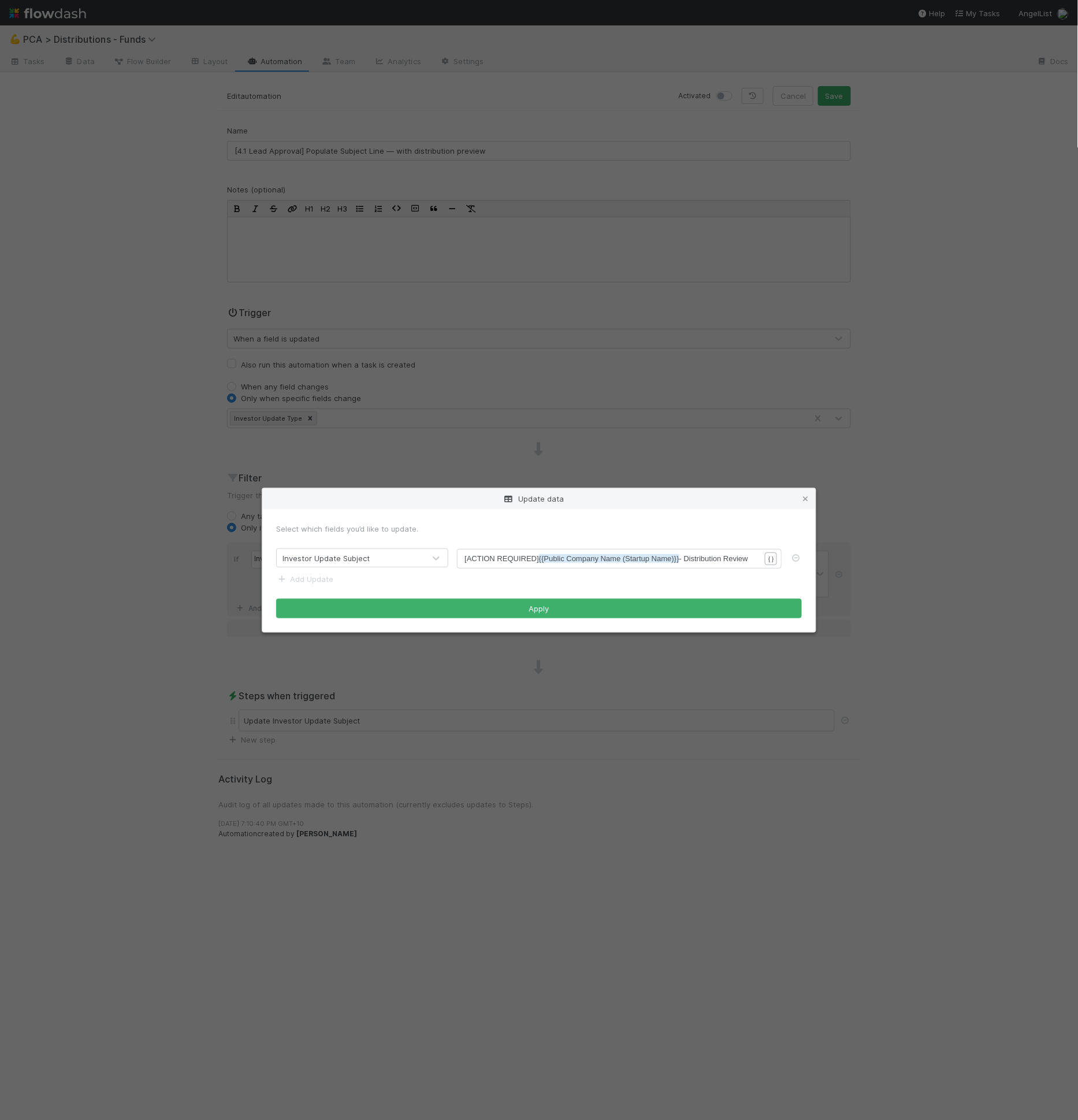
click at [734, 558] on span "[ACTION REQUIRED] {{Public Company Name (Startup Name)}} - Distribution Review" at bounding box center [606, 558] width 284 height 9
type textarea "Previal"
type textarea "ew"
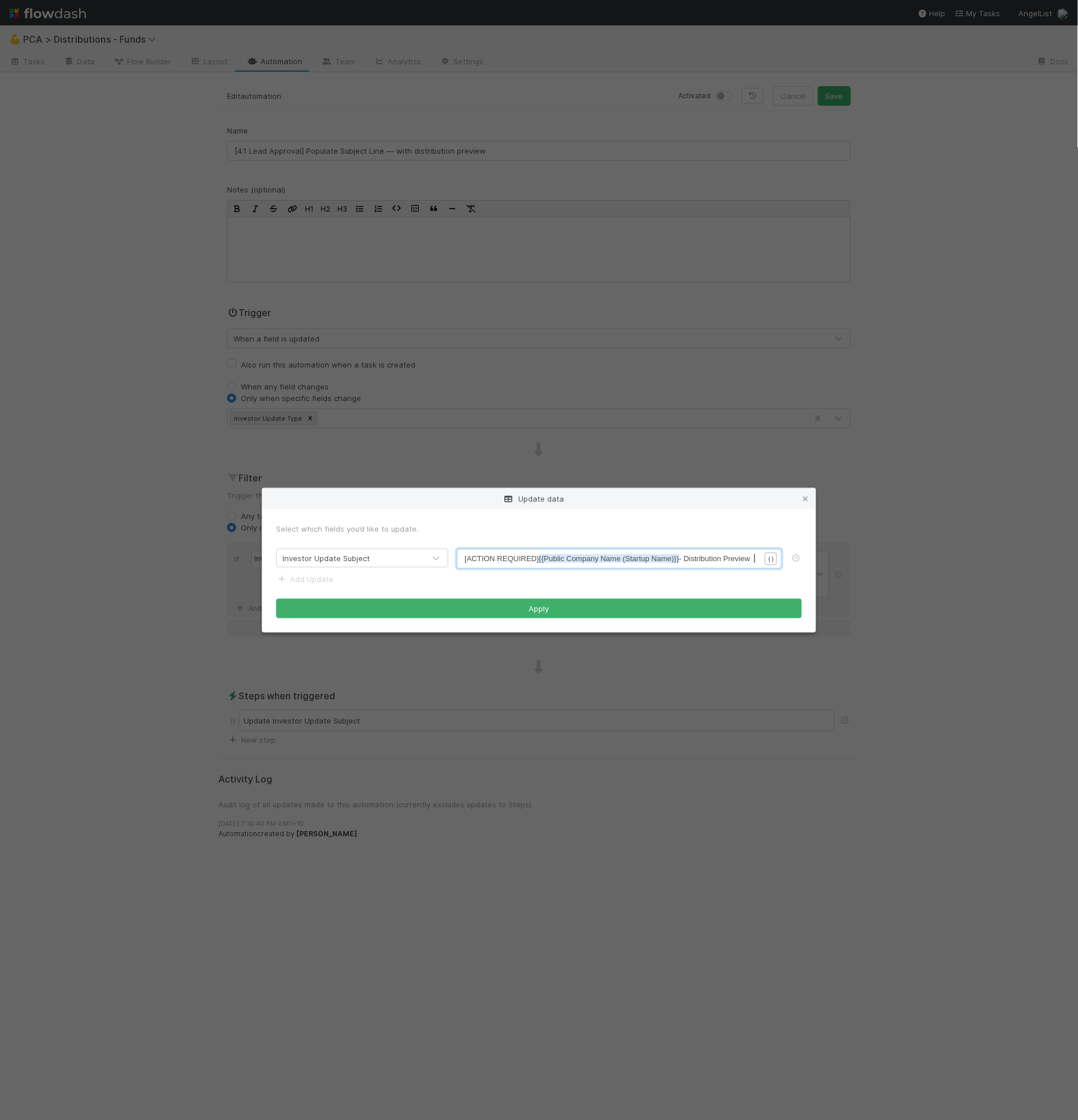
click at [468, 560] on span "[ACTION REQUIRED] {{Public Company Name (Startup Name)}} - Distribution Preview" at bounding box center [607, 558] width 285 height 9
click at [494, 560] on span "[ACTION REQUIRED] {{Public Company Name (Startup Name)}} - Distribution Preview" at bounding box center [607, 558] width 285 height 9
click at [488, 560] on span "[ACTION REQUIRED] {{Public Company Name (Startup Name)}} - Distribution Preview" at bounding box center [607, 558] width 285 height 9
type textarea "ACTION"
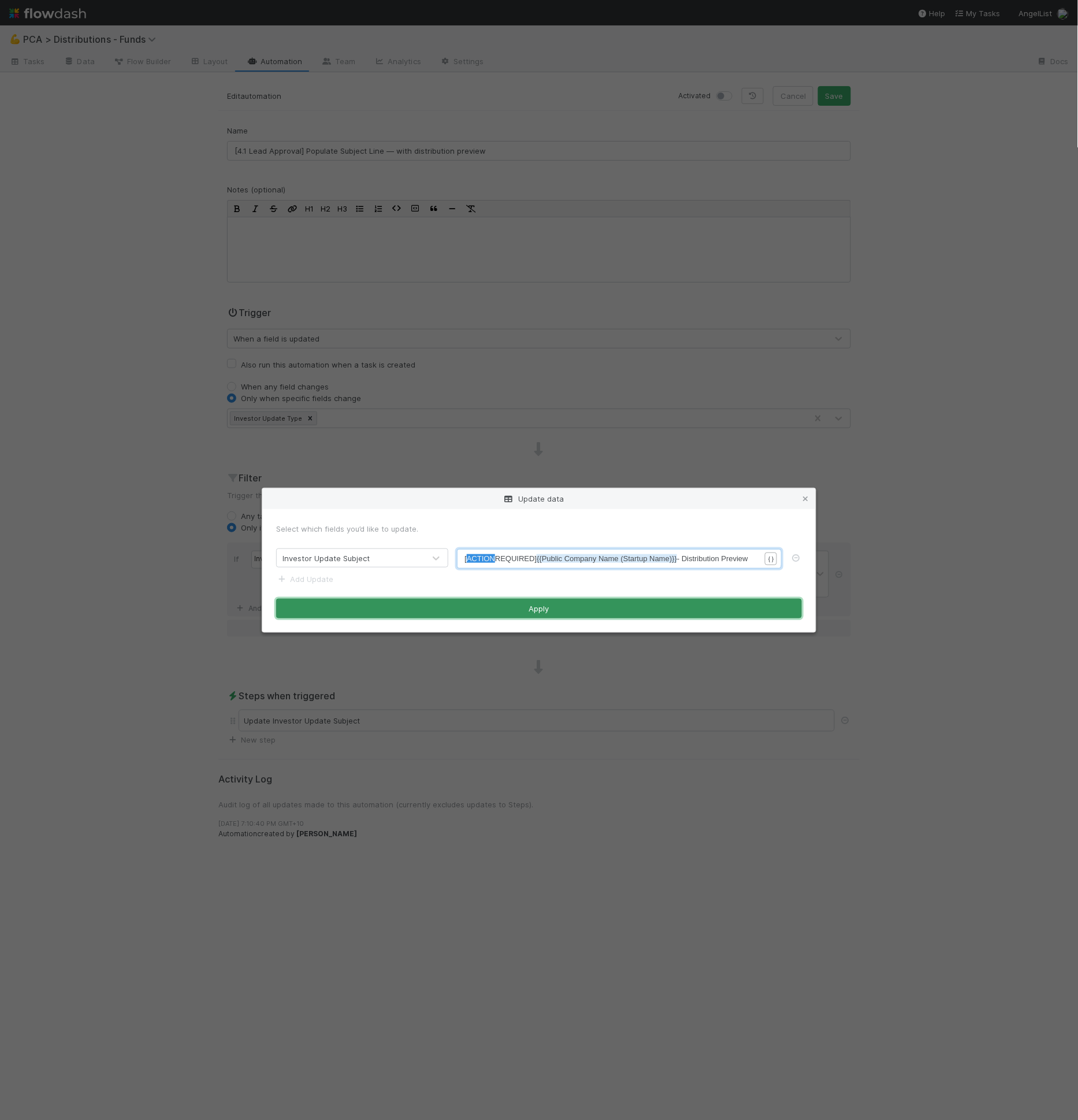
click at [496, 609] on button "Apply" at bounding box center [539, 608] width 526 height 19
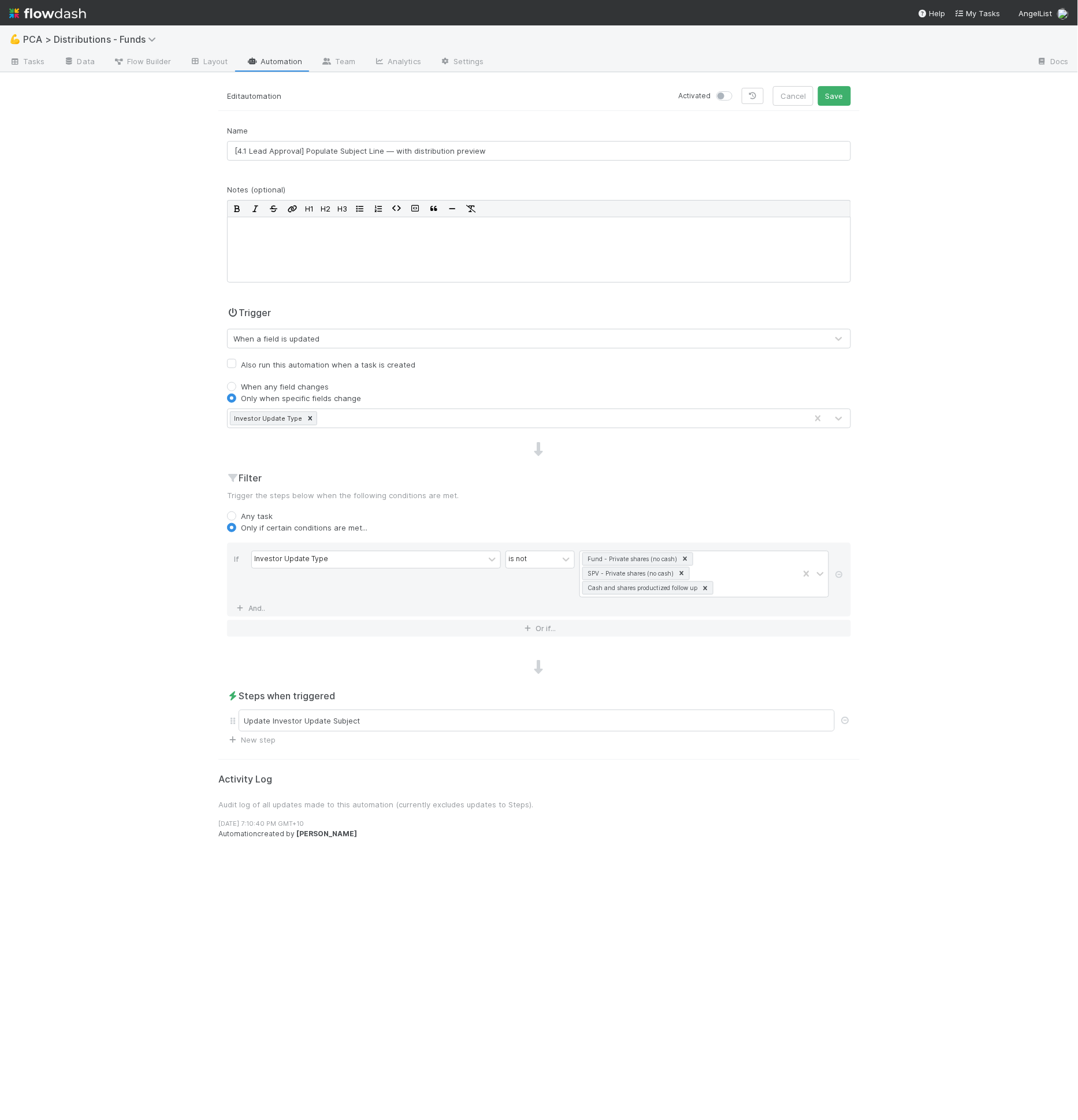
drag, startPoint x: 736, startPoint y: 94, endPoint x: 720, endPoint y: 97, distance: 16.3
click at [736, 94] on div at bounding box center [727, 95] width 21 height 12
click at [737, 90] on label at bounding box center [737, 90] width 0 height 0
click at [720, 97] on input "checkbox" at bounding box center [720, 95] width 9 height 10
checkbox input "true"
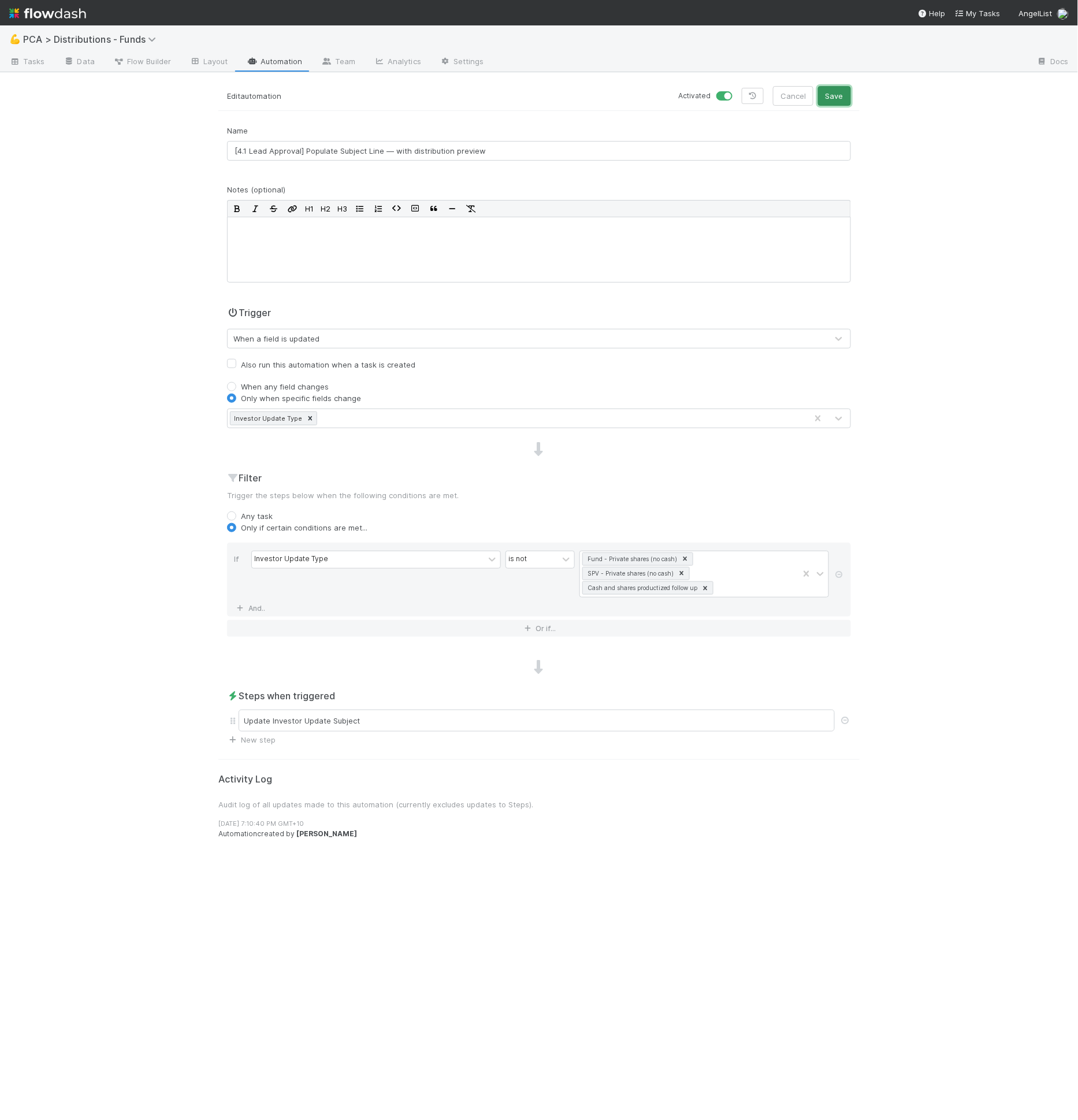
click at [849, 103] on button "Save" at bounding box center [835, 96] width 33 height 19
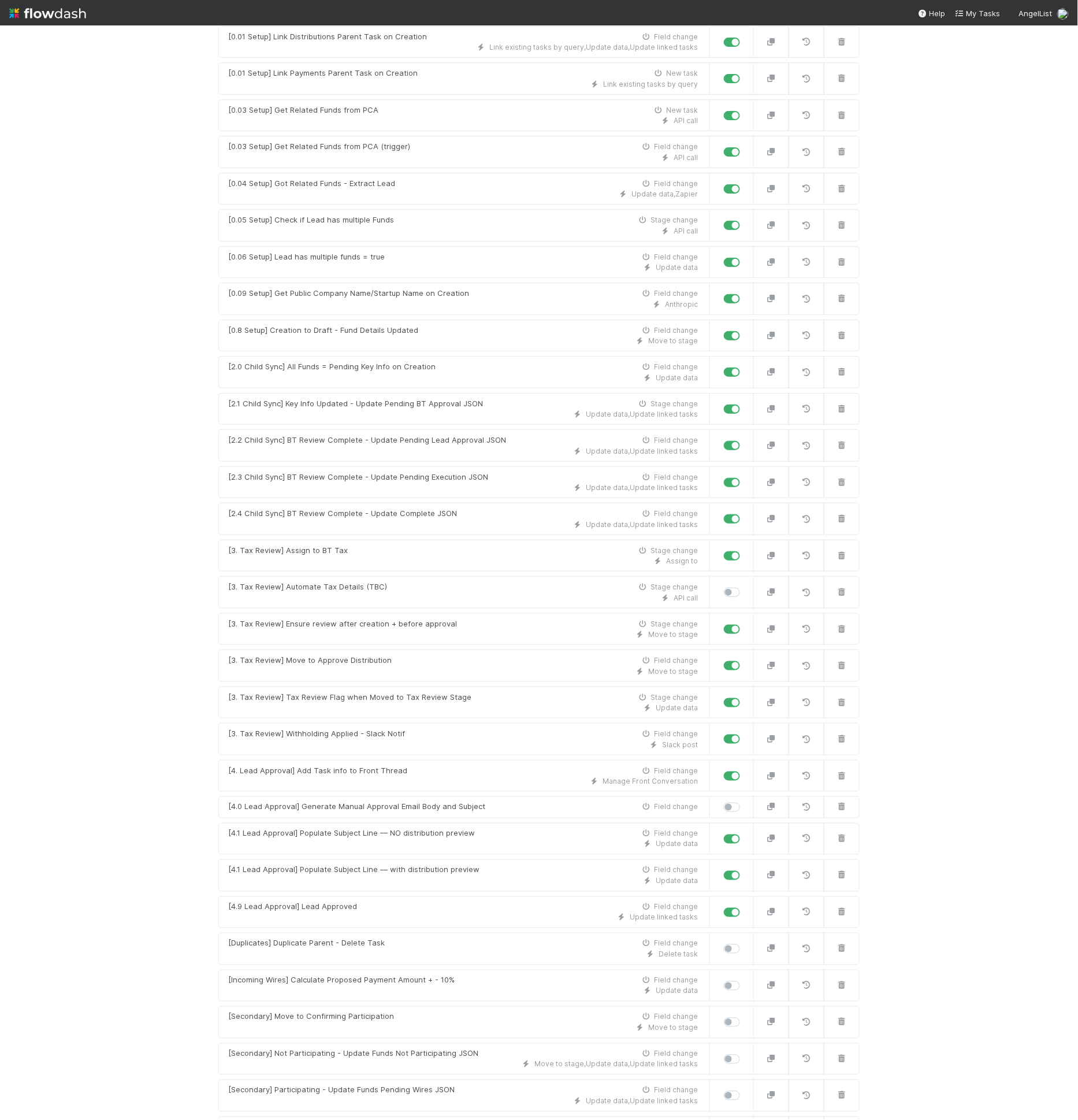
scroll to position [182, 0]
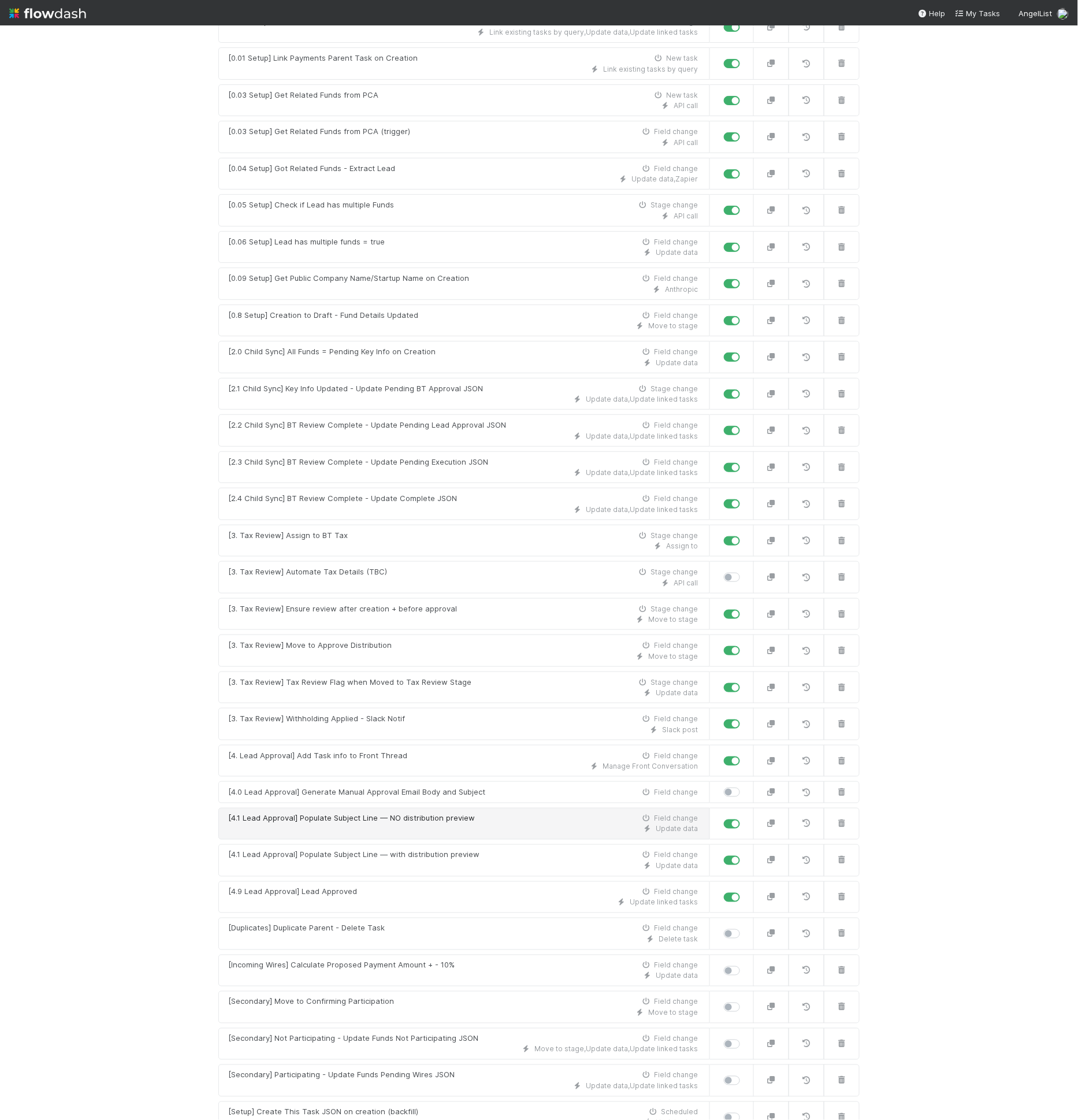
click at [460, 824] on div "Update data" at bounding box center [463, 829] width 470 height 10
click at [443, 849] on div "[4.1 Lead Approval] Populate Subject Line — with distribution preview" at bounding box center [353, 855] width 251 height 12
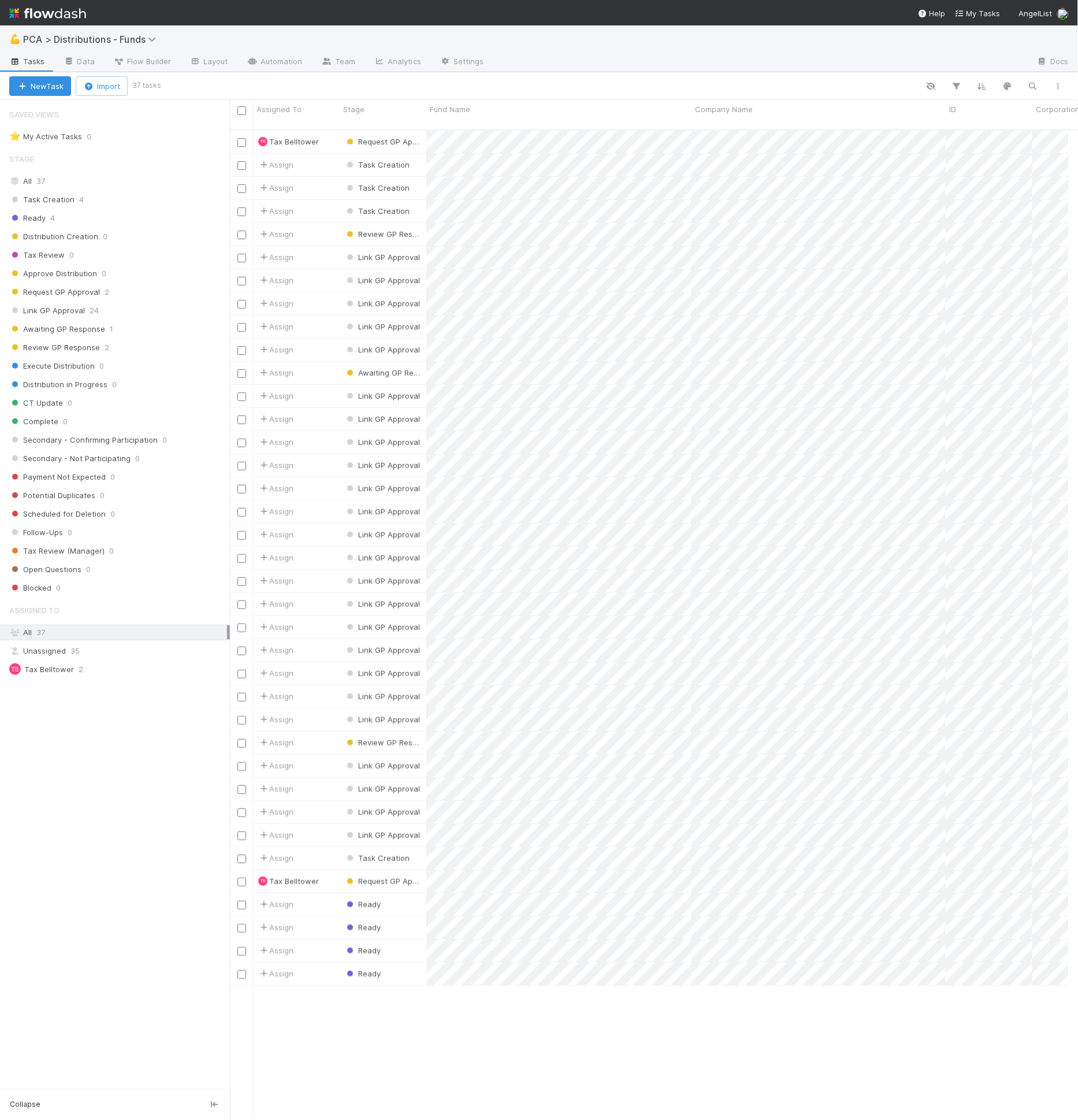
scroll to position [990, 829]
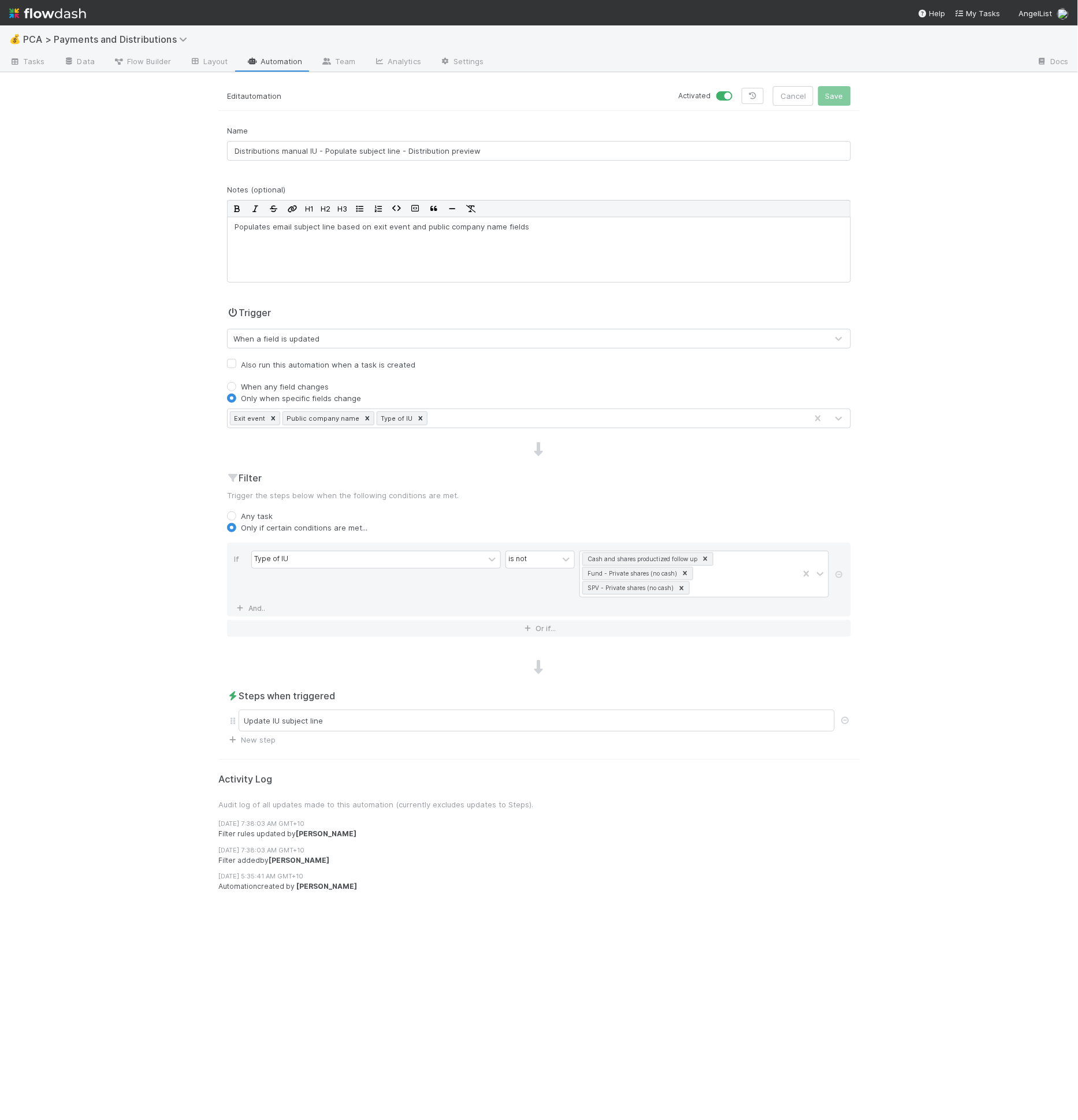
click at [575, 702] on div "Steps when triggered Update IU subject line New step" at bounding box center [539, 717] width 641 height 57
click at [576, 710] on div "Update IU subject line" at bounding box center [536, 721] width 596 height 22
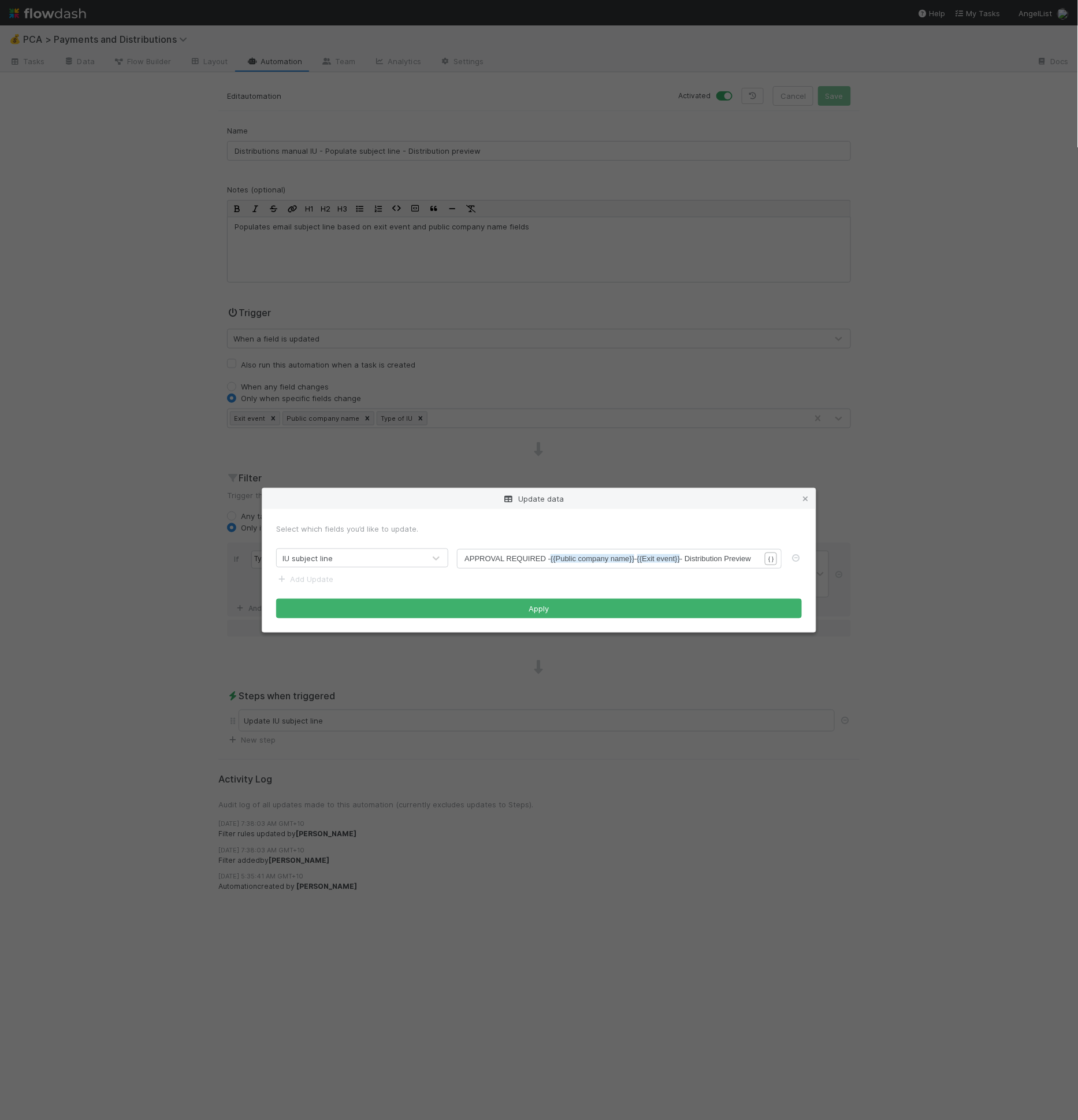
scroll to position [4, 0]
click at [718, 555] on span "APPROVAL REQUIRED - {{Public company name}} - {{Exit event}} - Distribution Pre…" at bounding box center [607, 558] width 286 height 9
type textarea "on Pre"
click at [763, 553] on pre "APPROVAL REQUIRED - {{Public company name}} - {{Exit event}} - Distribution Pre…" at bounding box center [617, 558] width 305 height 12
click at [552, 213] on div "Update data Select which fields you’d like to update. IU subject line x APPROVA…" at bounding box center [539, 560] width 1078 height 1120
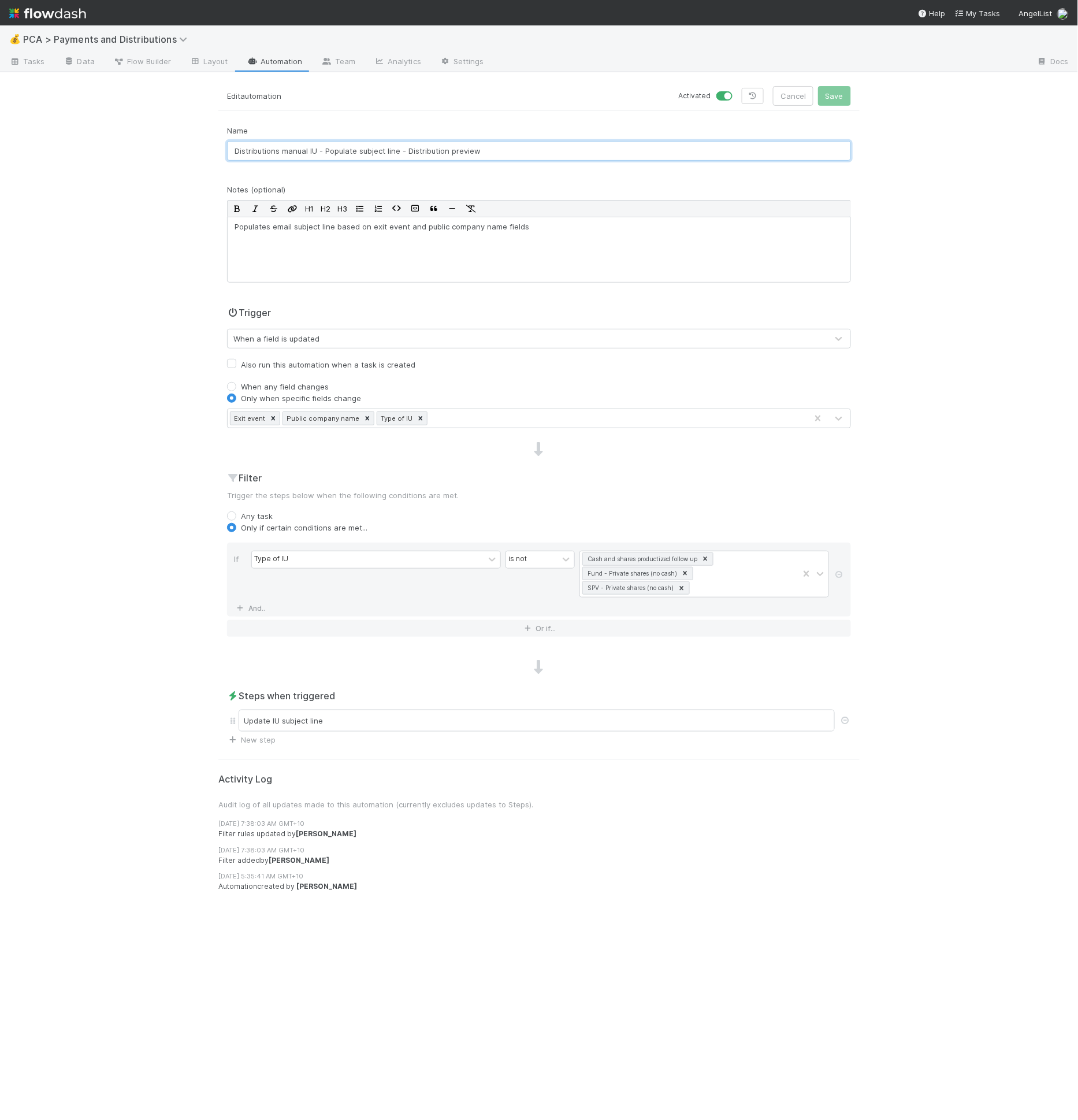
click at [548, 148] on input "Distributions manual IU - Populate subject line - Distribution preview" at bounding box center [539, 151] width 624 height 19
type input "Distributions manual IU - Populate subject line - Distribution preview [transfe…"
click at [818, 86] on button "Save" at bounding box center [835, 96] width 33 height 19
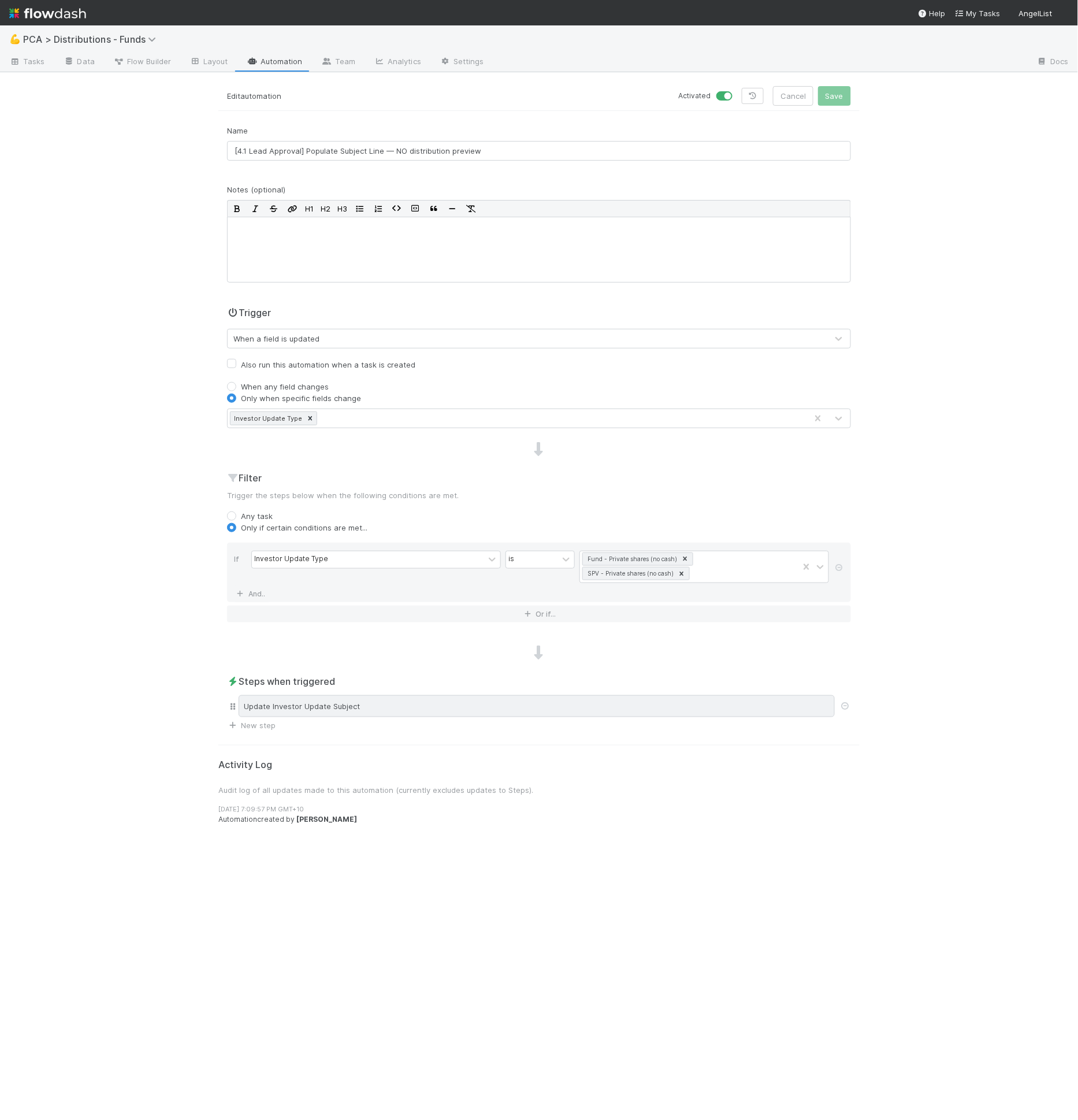
click at [568, 700] on div "Update Investor Update Subject" at bounding box center [536, 706] width 596 height 22
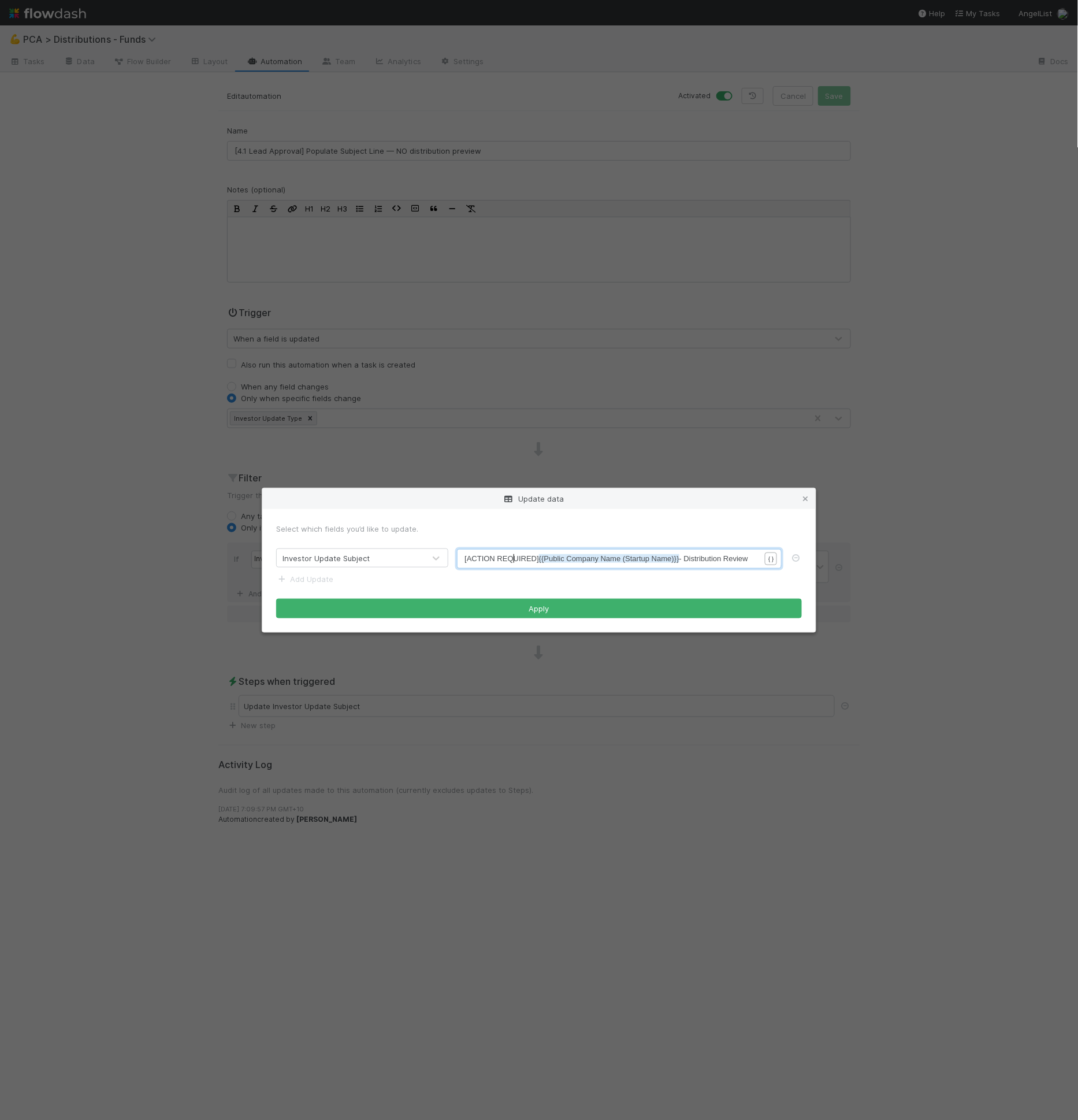
scroll to position [4, 0]
click at [511, 561] on span "[ACTION REQUIRED] {{Public Company Name (Startup Name)}} - Distribution Review" at bounding box center [606, 558] width 284 height 9
type textarea "[ACTION REQUIRED] {{Public Company Name (Startup Name)}} - Distribution Review"
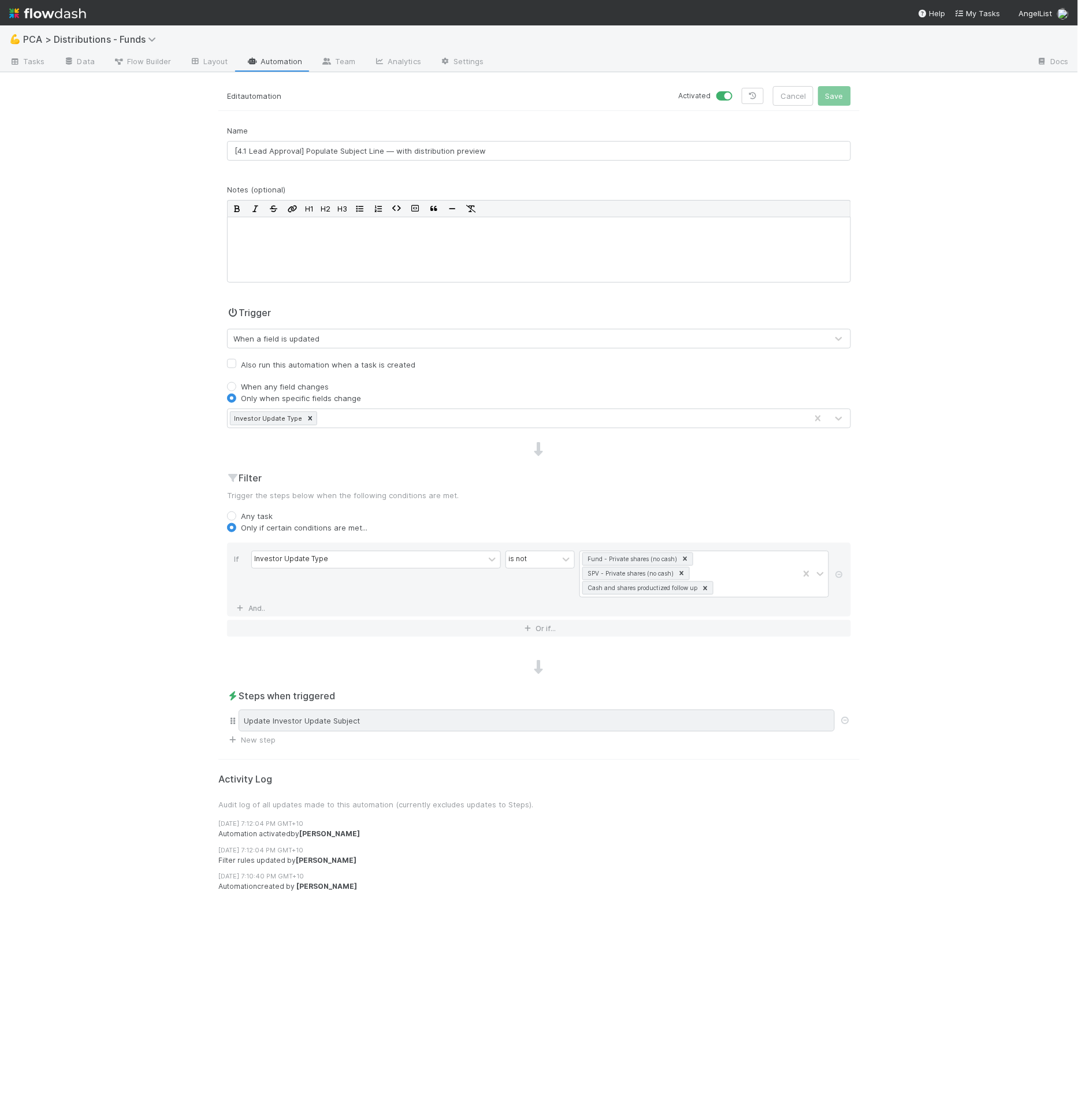
click at [516, 710] on div "Update Investor Update Subject" at bounding box center [536, 721] width 596 height 22
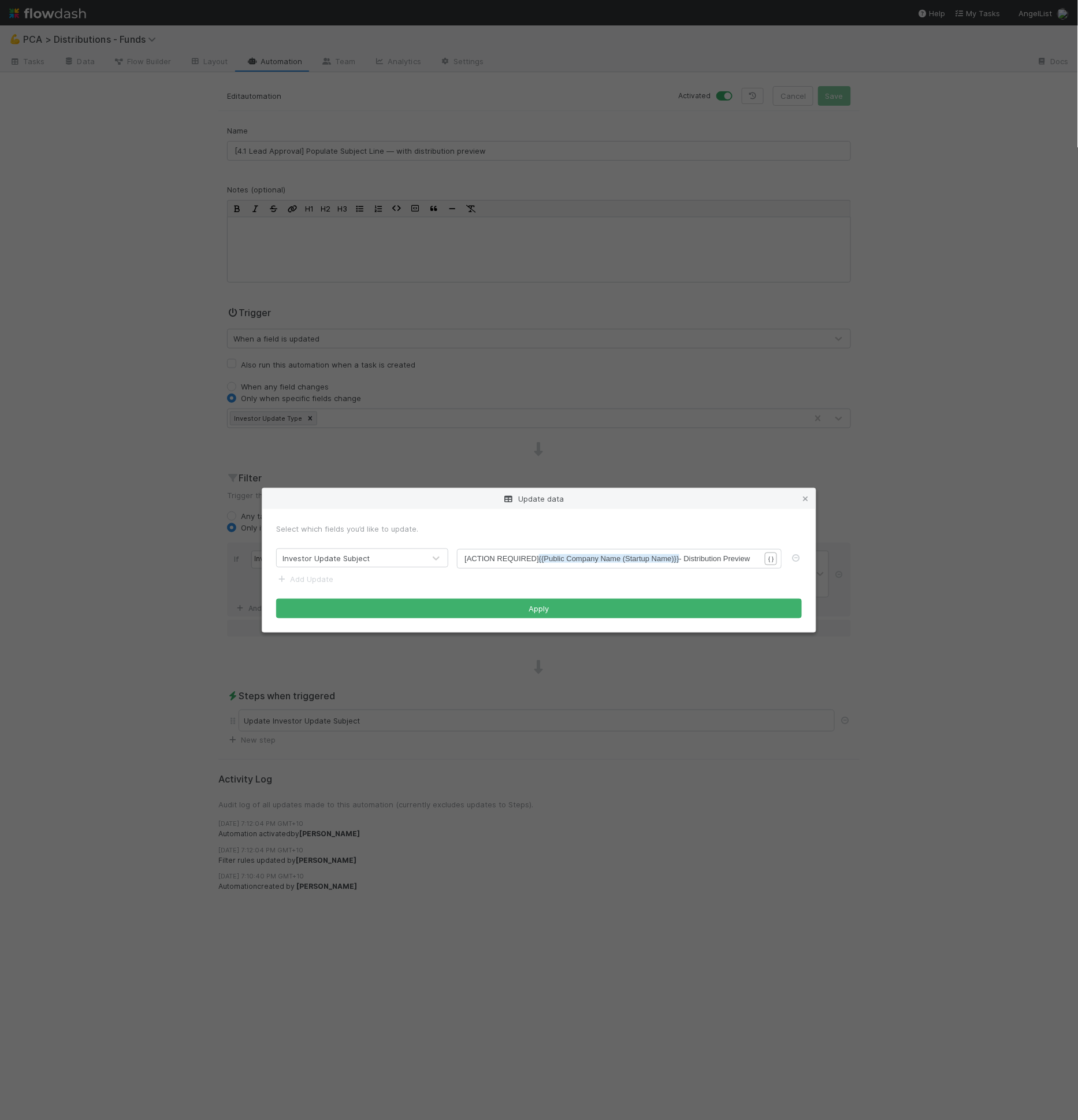
click at [710, 558] on span "[ACTION REQUIRED] {{Public Company Name (Startup Name)}} - Distribution Preview" at bounding box center [607, 558] width 285 height 9
type textarea "[ACTION REQUIRED] {{Public Company Name (Startup Name)}} - Distribution Preview"
click at [816, 100] on div "Update data Select which fields you’d like to update. Investor Update Subject […" at bounding box center [539, 560] width 1078 height 1120
click at [831, 92] on div "Update data Select which fields you’d like to update. Investor Update Subject […" at bounding box center [539, 560] width 1078 height 1120
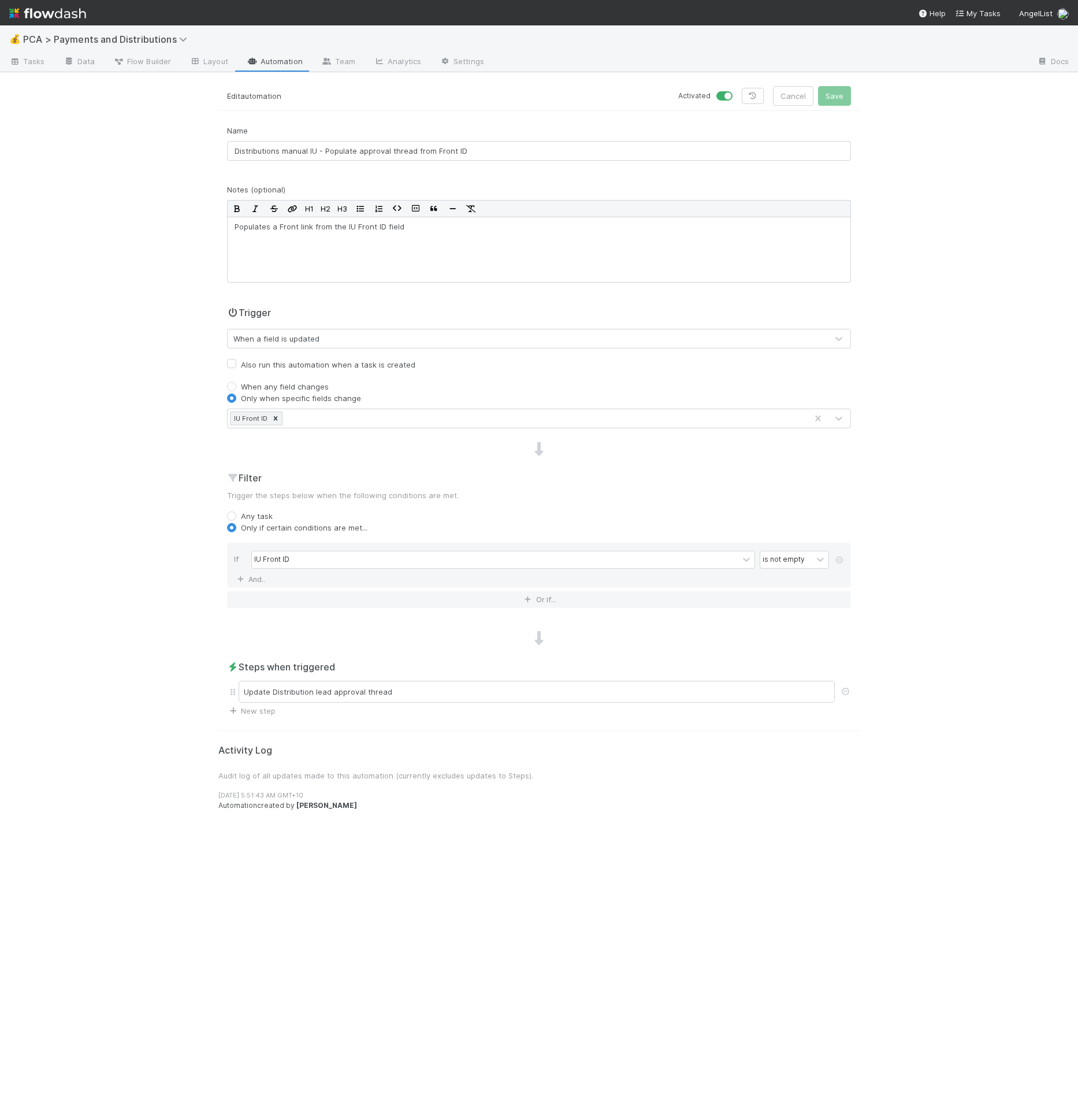
click at [522, 145] on input "Distributions manual IU - Populate approval thread from Front ID" at bounding box center [539, 151] width 624 height 19
type input "Distributions manual IU - Populate approval thread from Front ID"
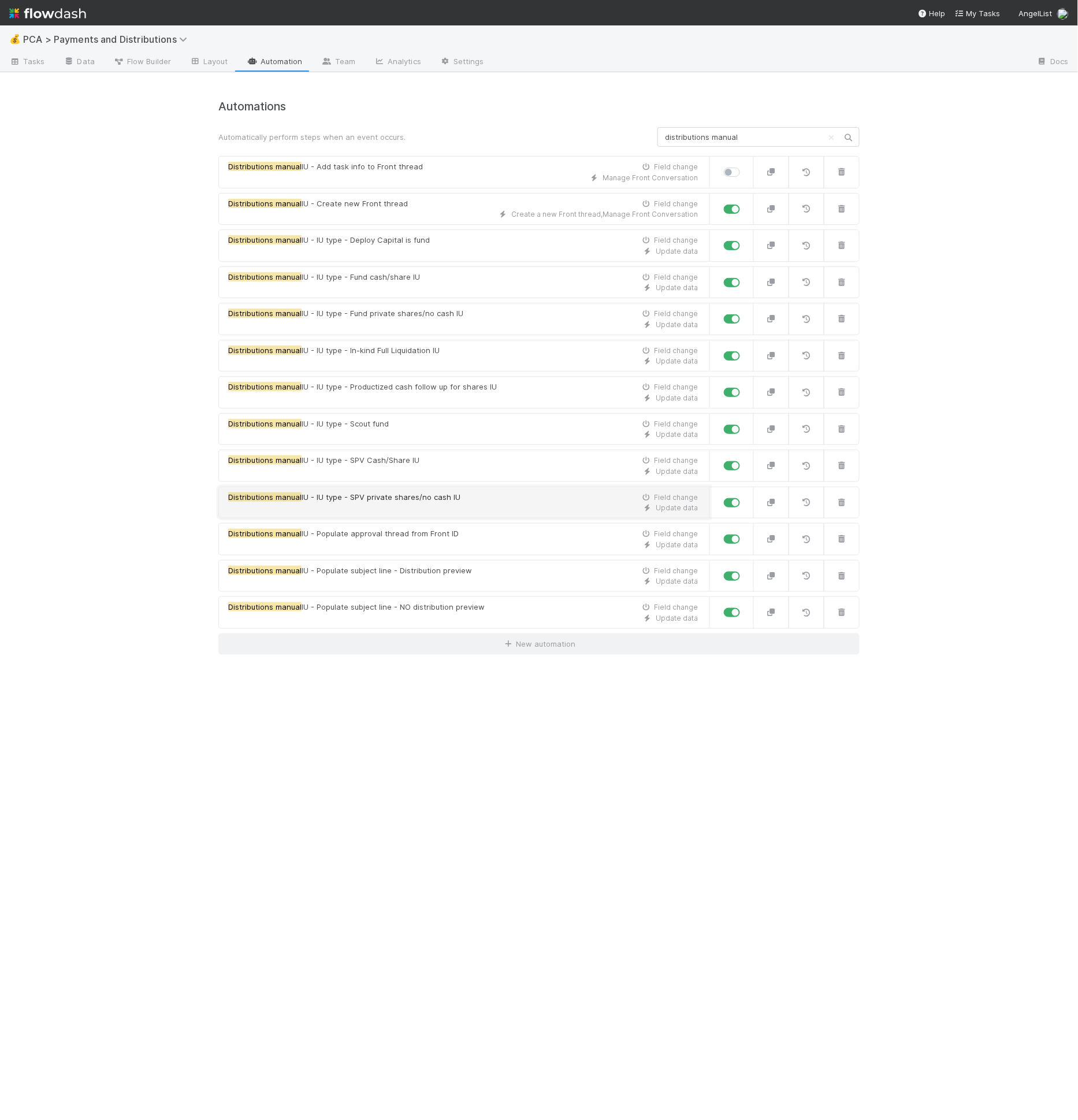
click at [390, 506] on div "Update data" at bounding box center [463, 508] width 470 height 10
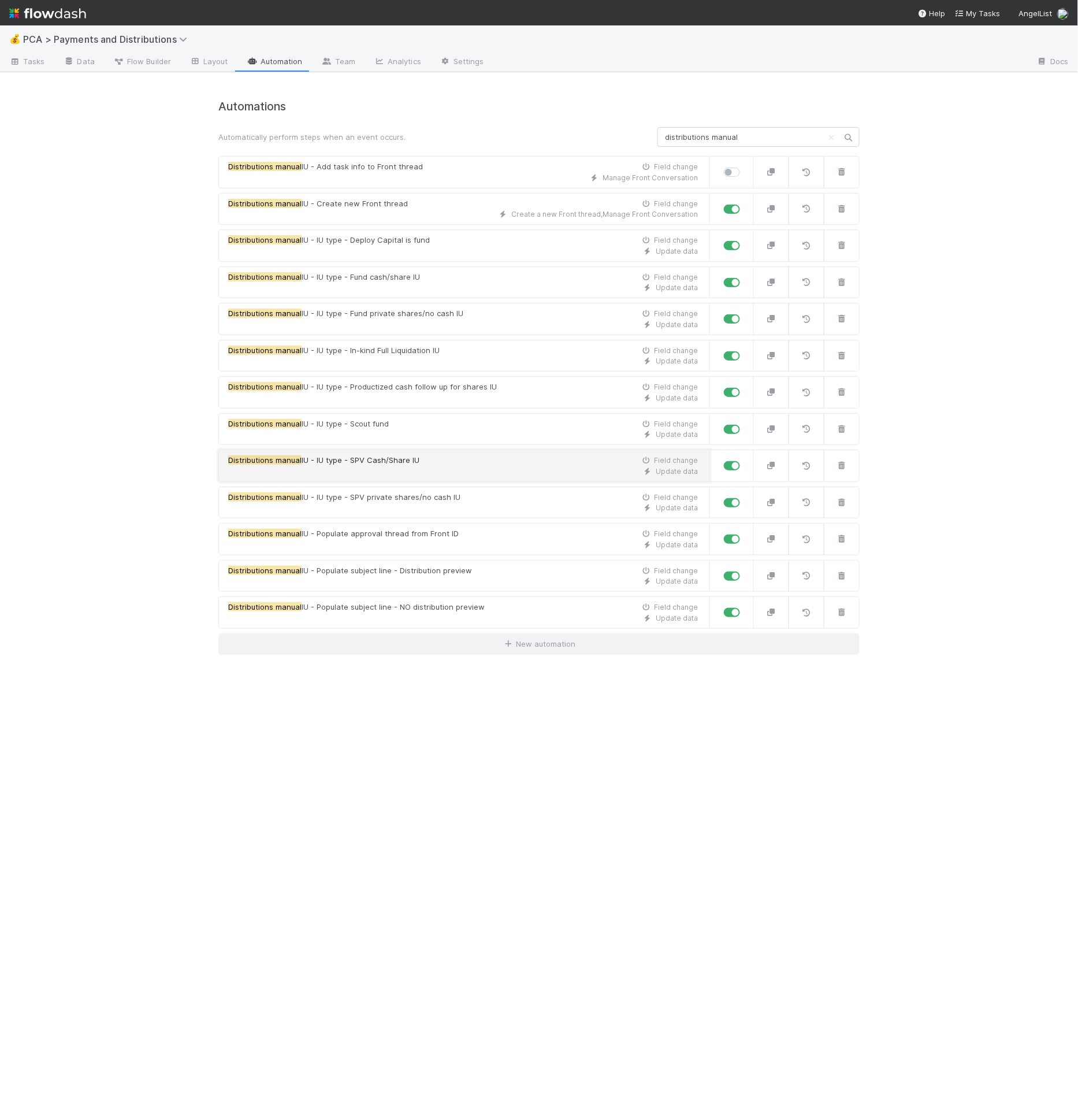
click at [385, 466] on div "Update data" at bounding box center [463, 471] width 470 height 10
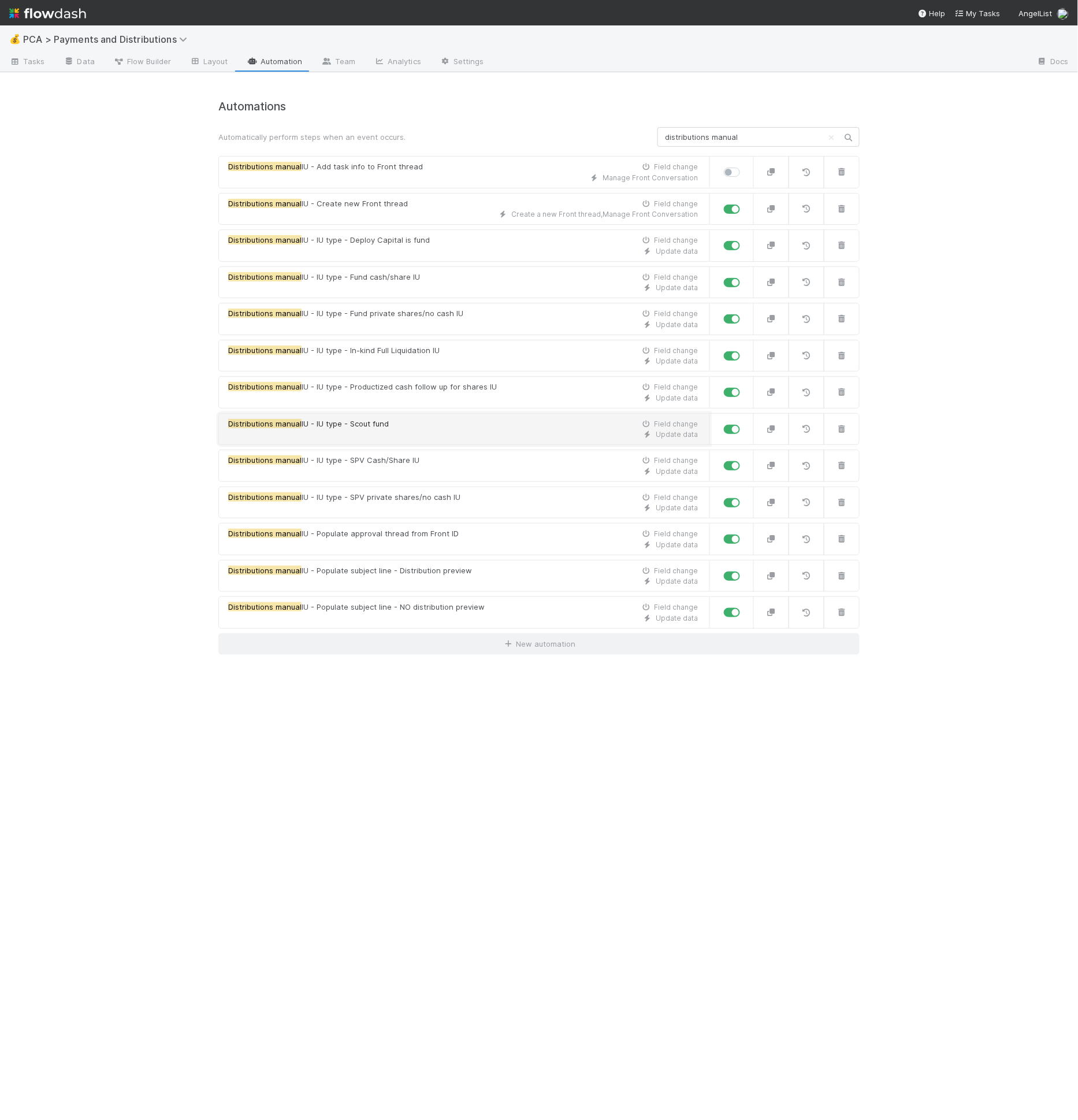
click at [379, 429] on div "Update data" at bounding box center [463, 434] width 470 height 10
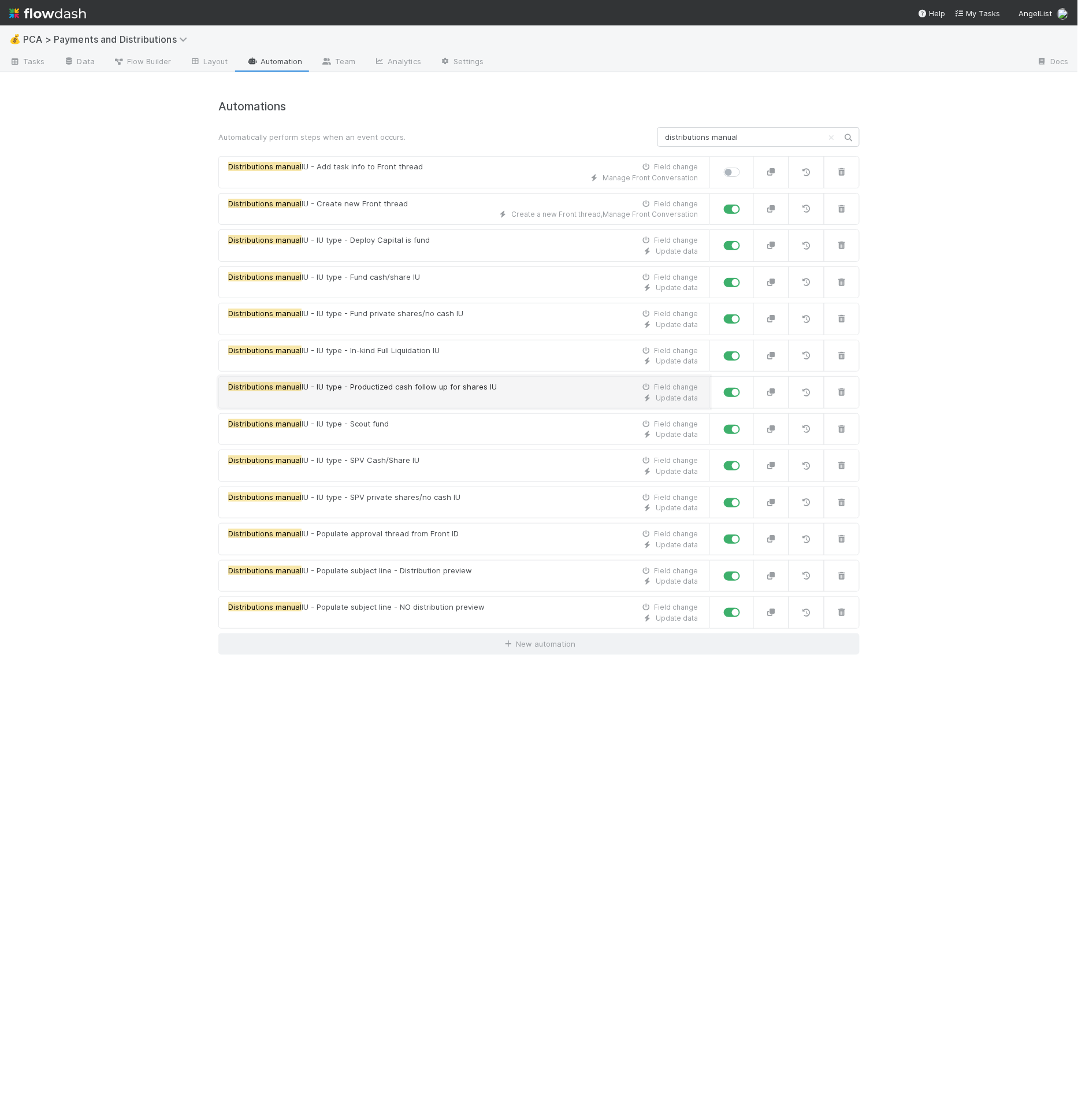
click at [376, 387] on span "IU - IU type - Productized cash follow up for shares IU" at bounding box center [399, 386] width 195 height 9
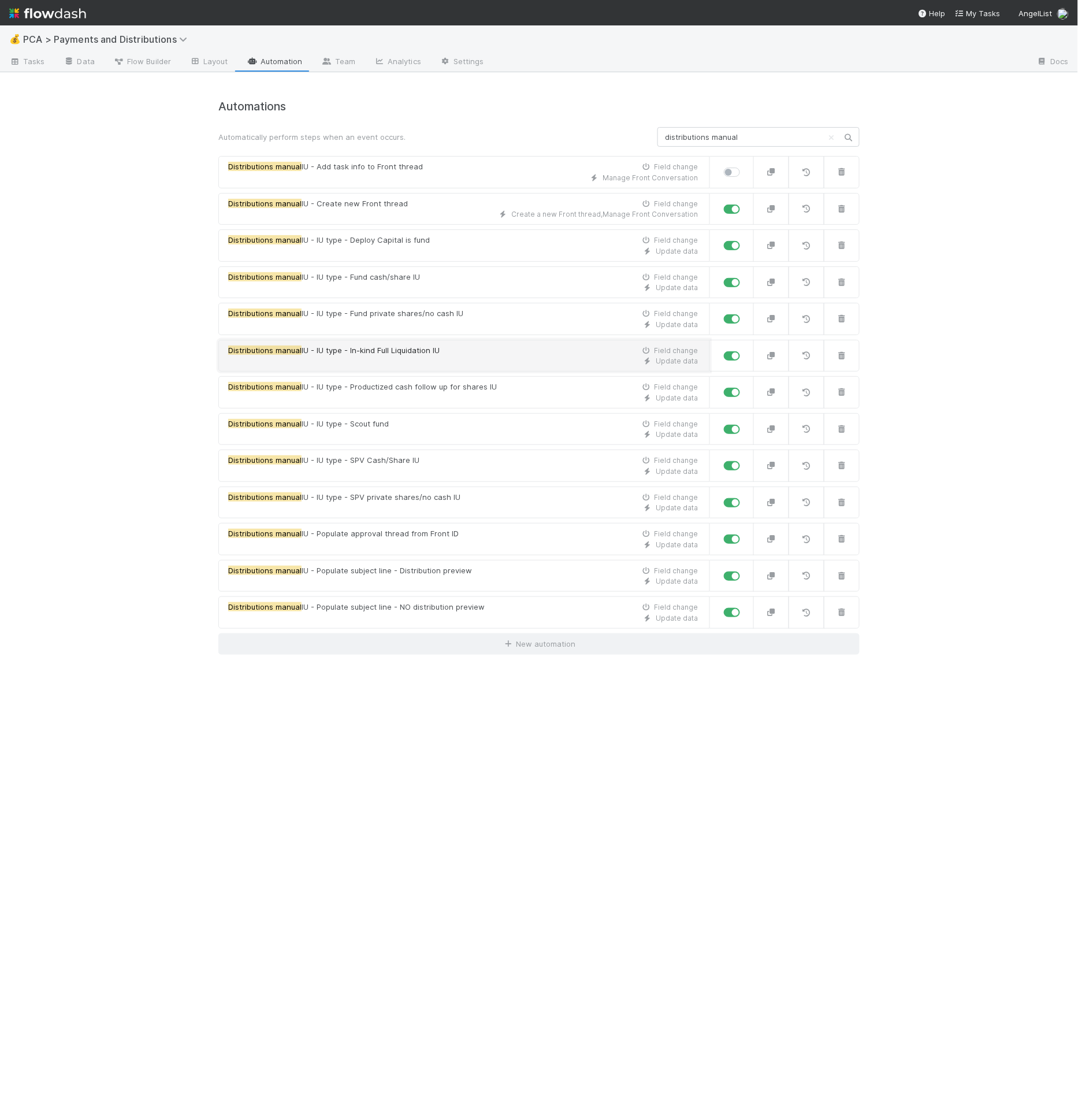
click at [375, 353] on span "Distributions manual IU - IU type - In-kind Full Liquidation IU" at bounding box center [334, 350] width 212 height 12
click at [374, 319] on div "Update data" at bounding box center [463, 324] width 470 height 10
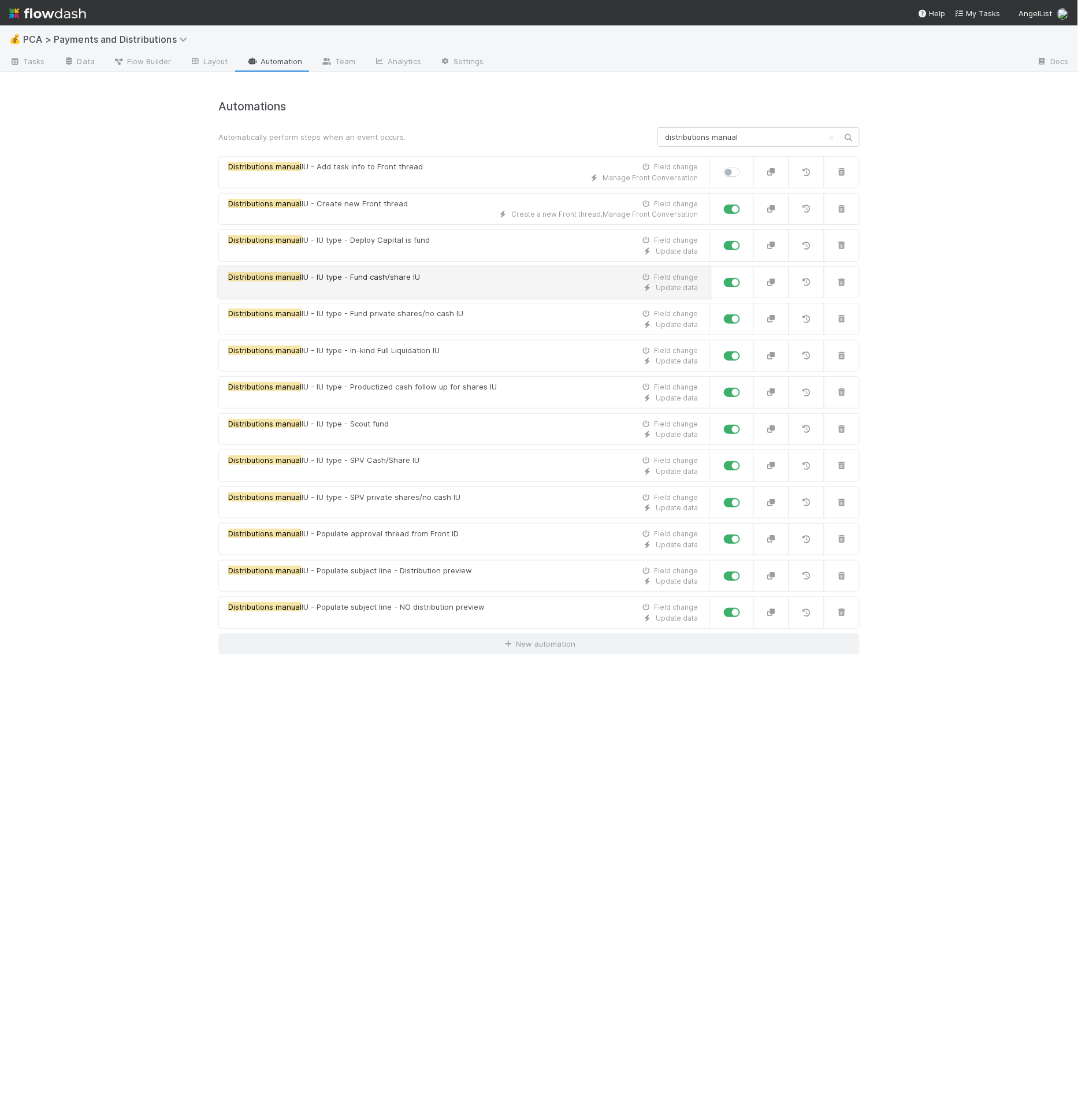
click at [373, 283] on div "Update data" at bounding box center [463, 288] width 470 height 10
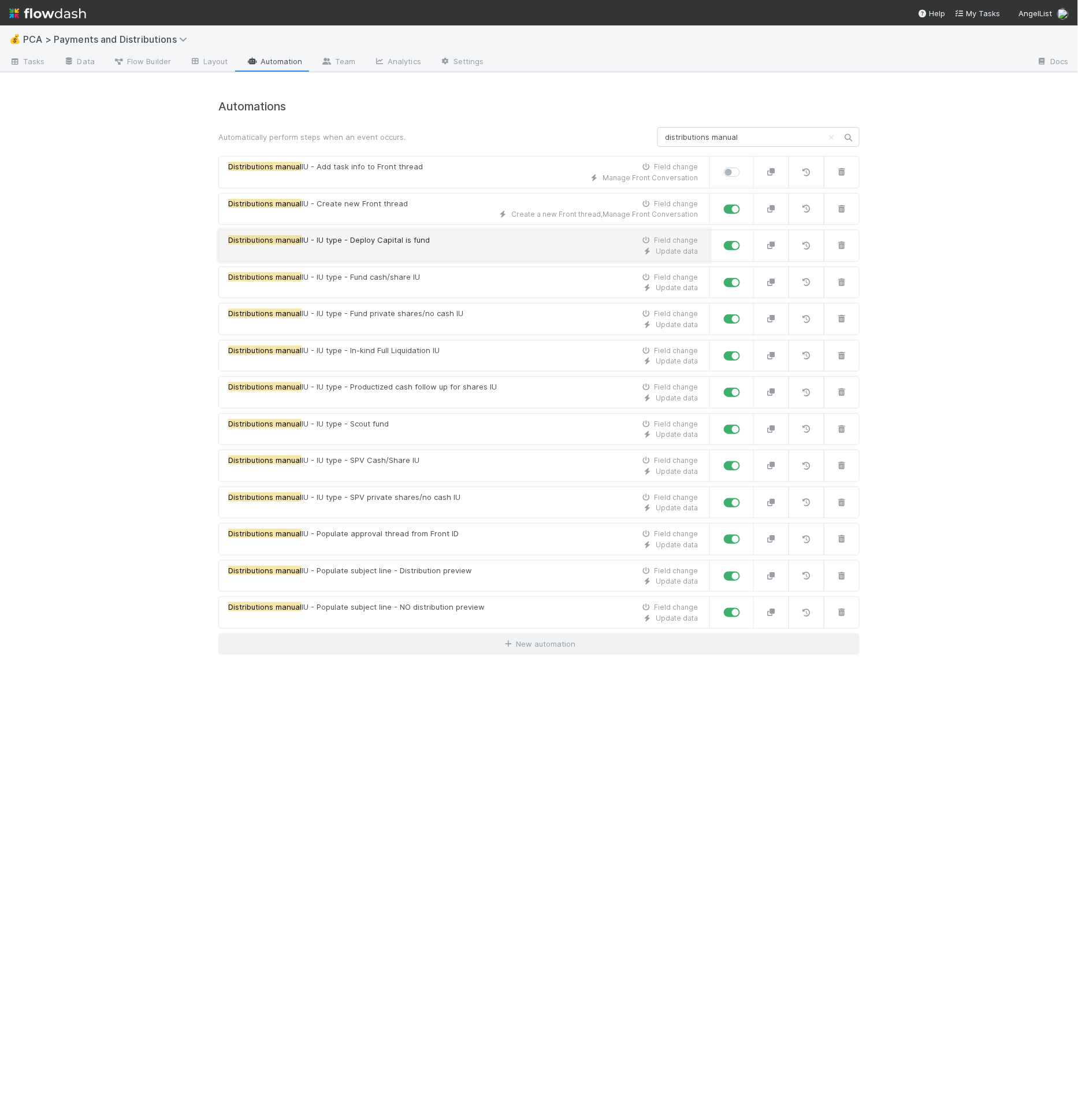
click at [372, 238] on span "IU - IU type - Deploy Capital is fund" at bounding box center [365, 240] width 128 height 9
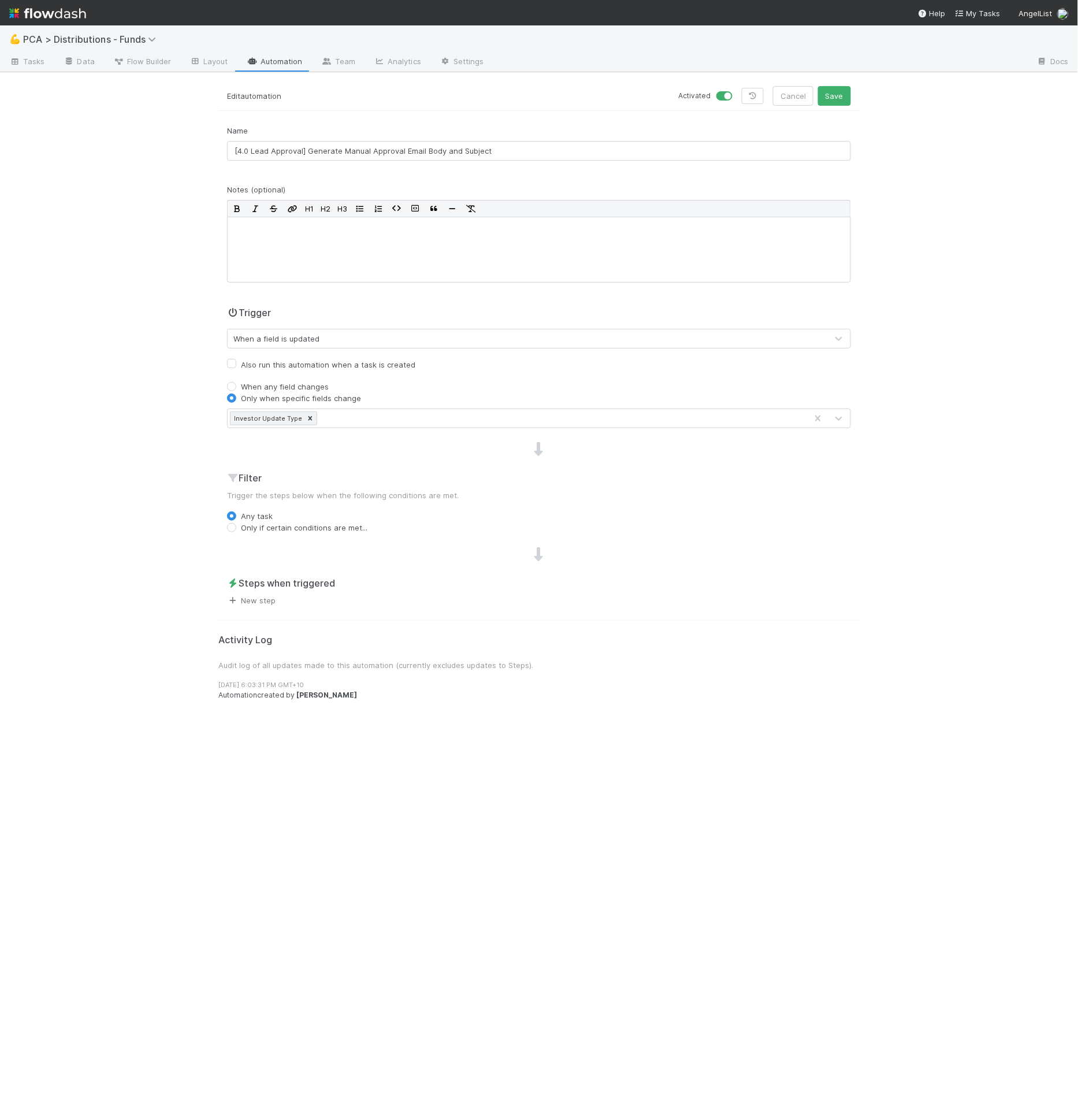
click at [272, 599] on link "New step" at bounding box center [251, 600] width 49 height 9
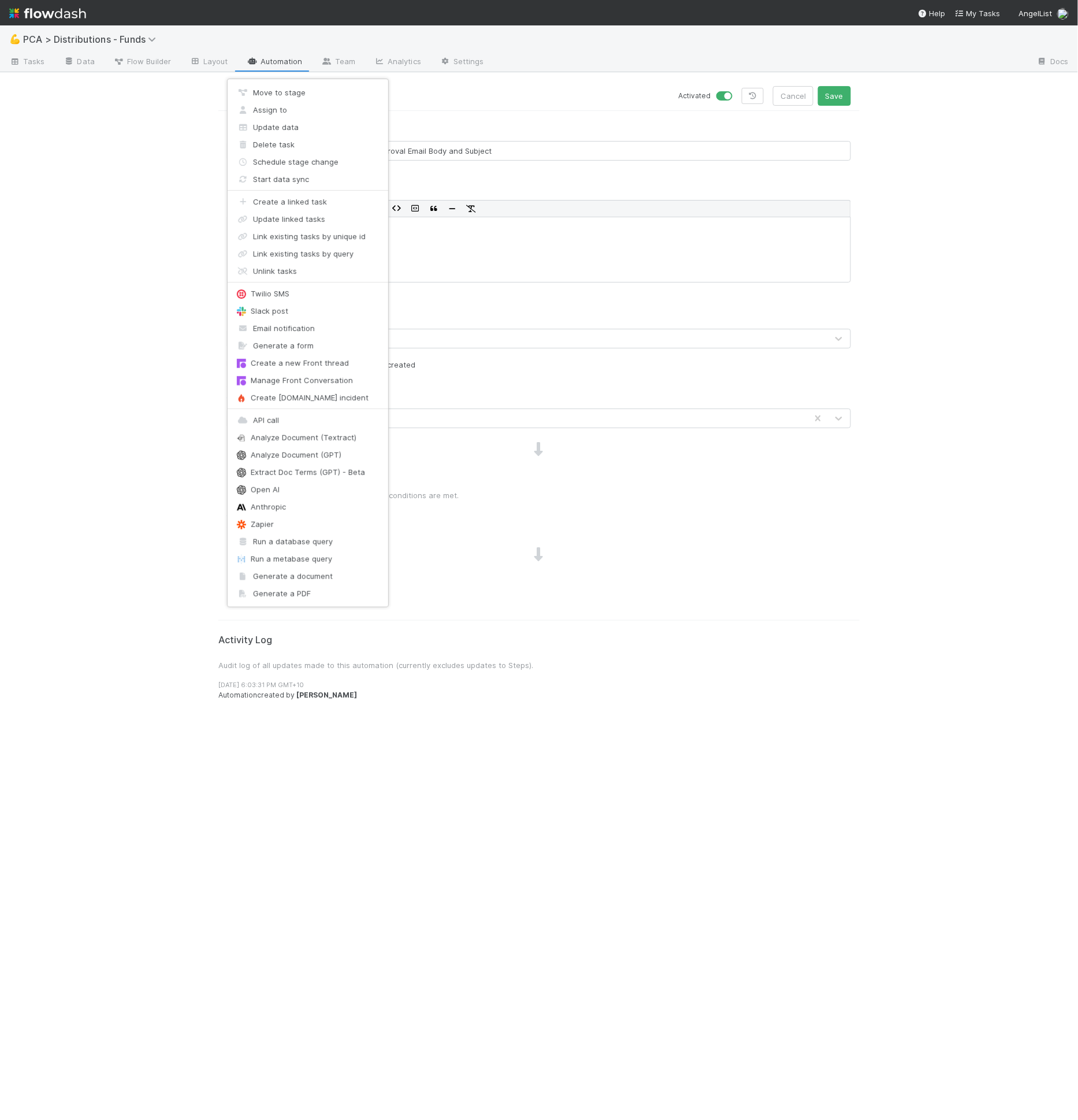
click at [460, 119] on div "Move to stage Assign to Update data Delete task Schedule stage change Start dat…" at bounding box center [539, 560] width 1078 height 1120
click at [459, 108] on div "Move to stage Assign to Update data Delete task Schedule stage change Start dat…" at bounding box center [539, 560] width 1078 height 1120
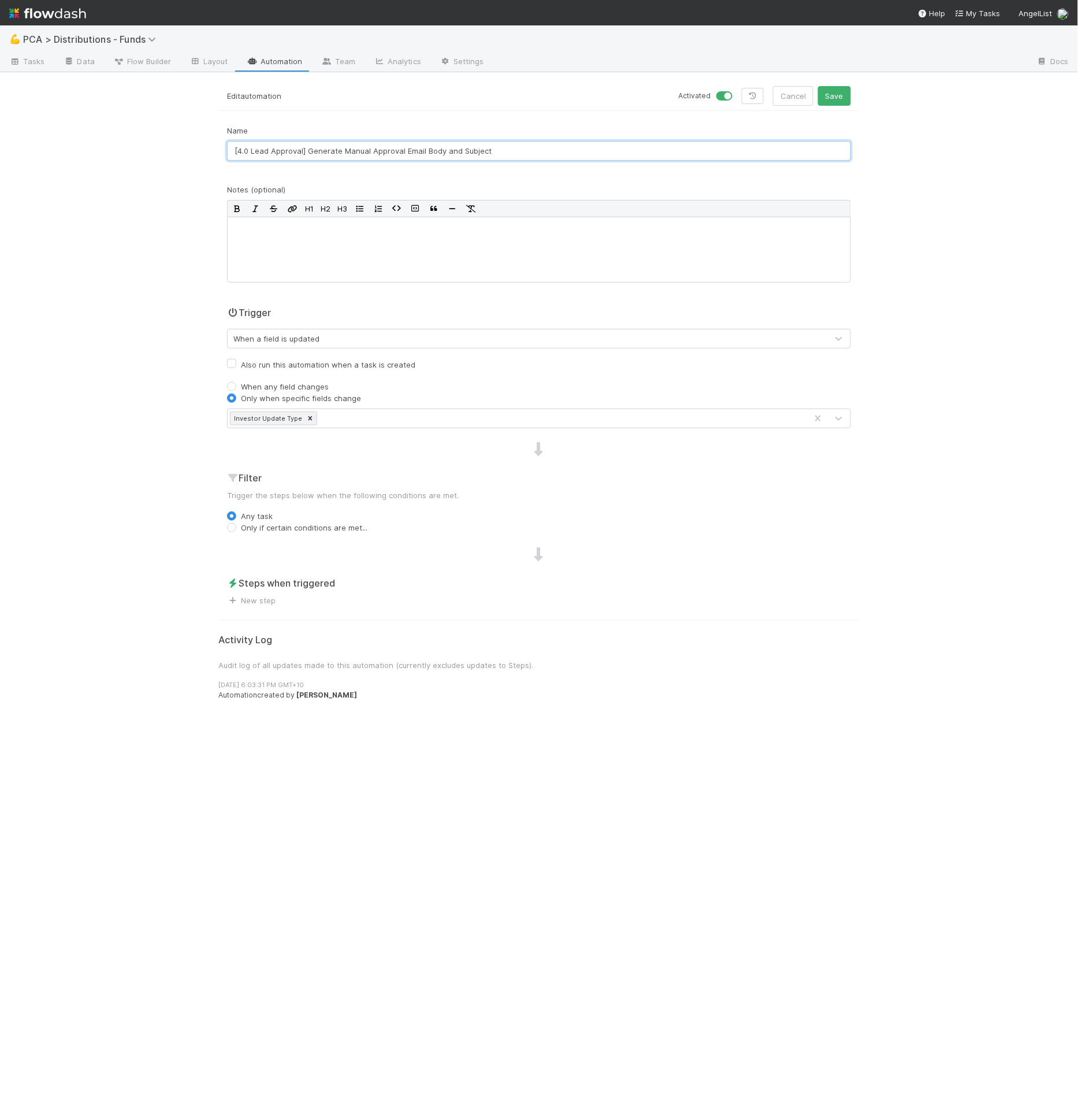
click at [247, 151] on input "[4.0 Lead Approval] Generate Manual Approval Email Body and Subject" at bounding box center [539, 151] width 624 height 19
click at [309, 157] on input "[4.2 Lead Approval] Generate Manual Approval Email Body and Subject" at bounding box center [539, 151] width 624 height 19
drag, startPoint x: 308, startPoint y: 153, endPoint x: 581, endPoint y: 151, distance: 273.0
click at [581, 151] on input "[4.2 Lead Approval] Generate Manual Approval Email Body and Subject" at bounding box center [539, 151] width 624 height 19
paste input "—"
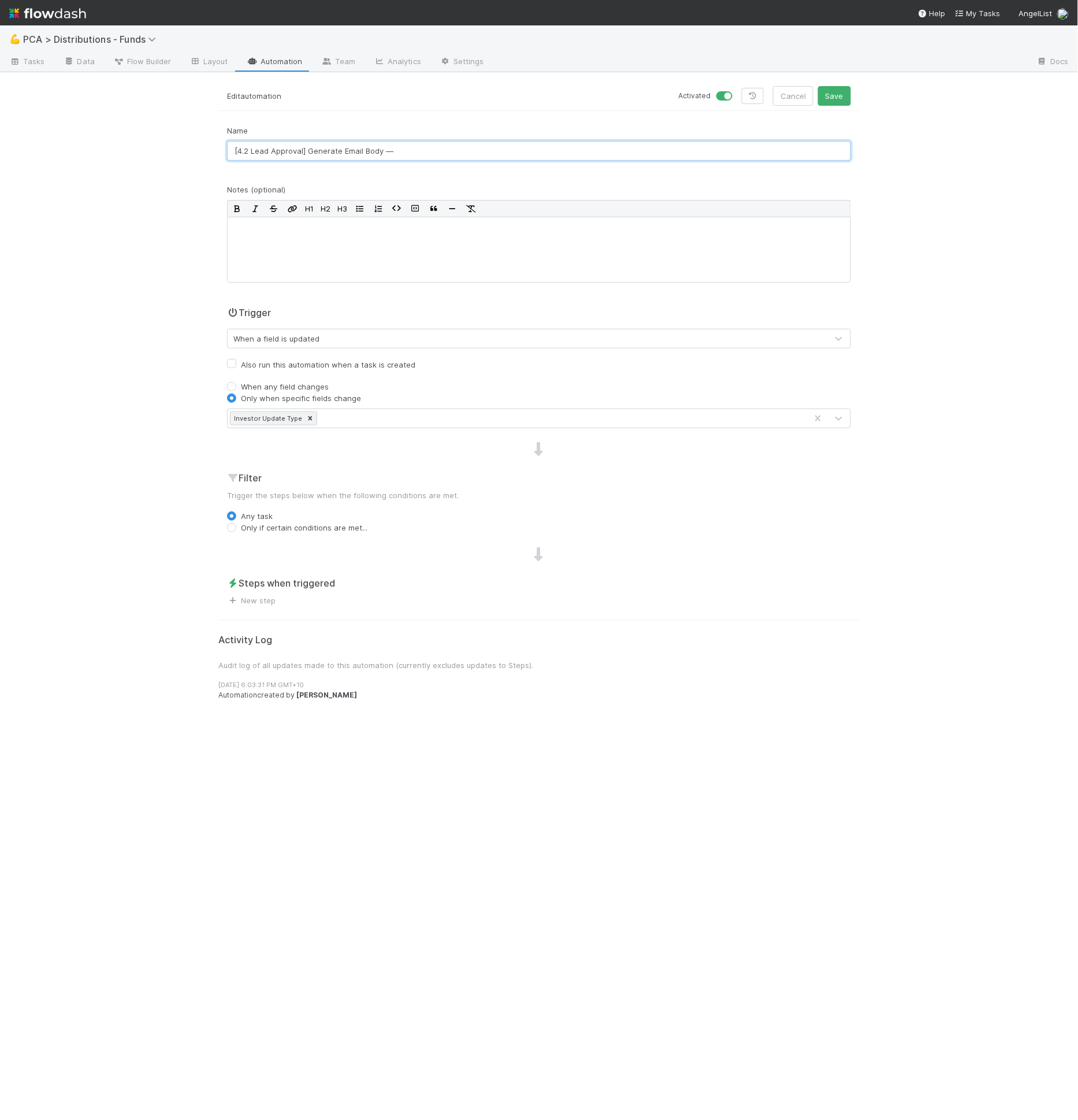
paste input "SPV private shares/no cash IU"
type input "[4.2 Lead Approval] Generate Email Body — SPV private shares/no cash IU"
click at [260, 525] on label "Only if certain conditions are met..." at bounding box center [304, 527] width 126 height 12
click at [237, 525] on input "Only if certain conditions are met..." at bounding box center [231, 527] width 9 height 10
radio input "true"
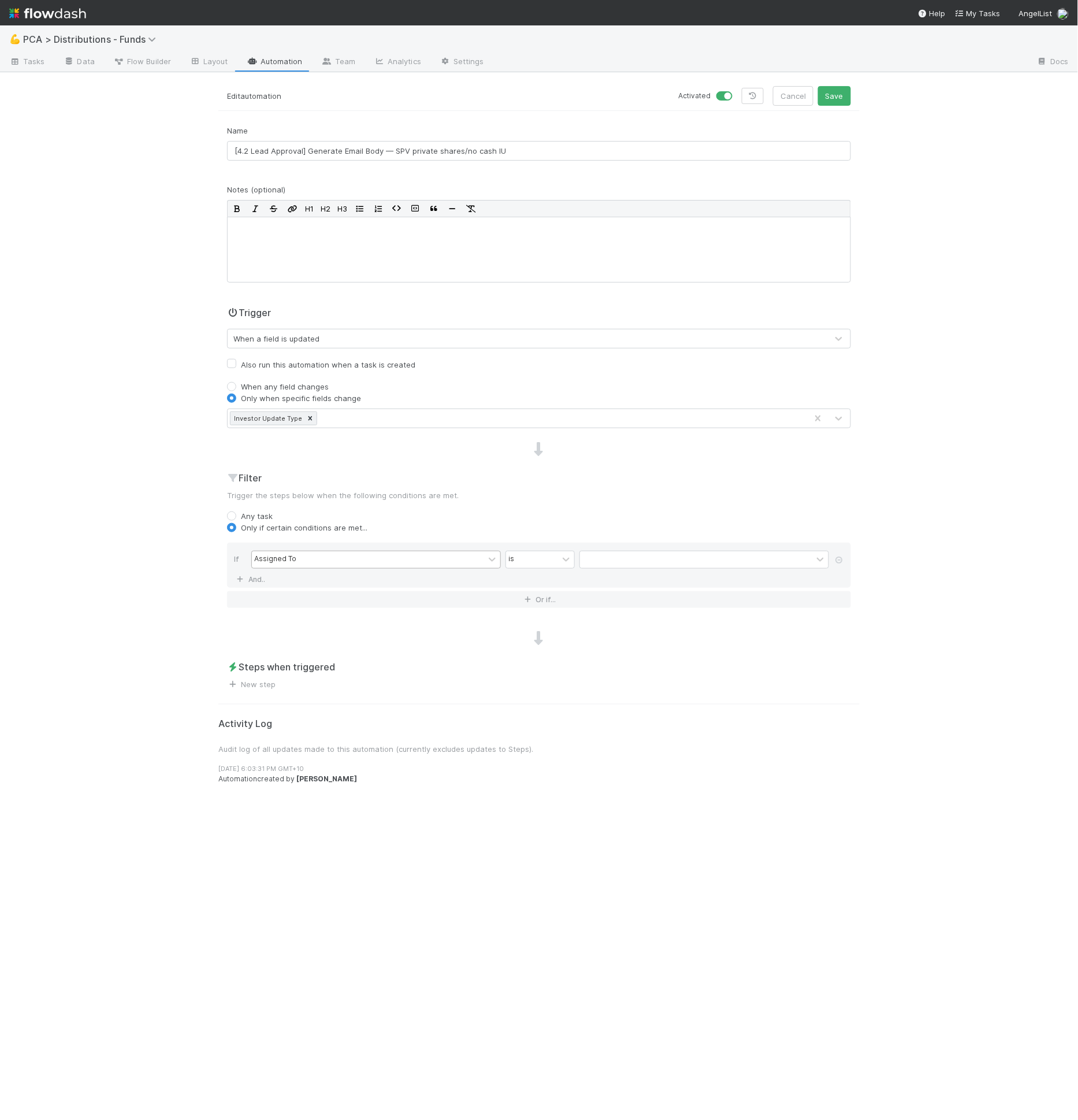
click at [278, 554] on div "Assigned To" at bounding box center [275, 559] width 42 height 10
type input "type"
click at [610, 561] on div at bounding box center [696, 560] width 232 height 17
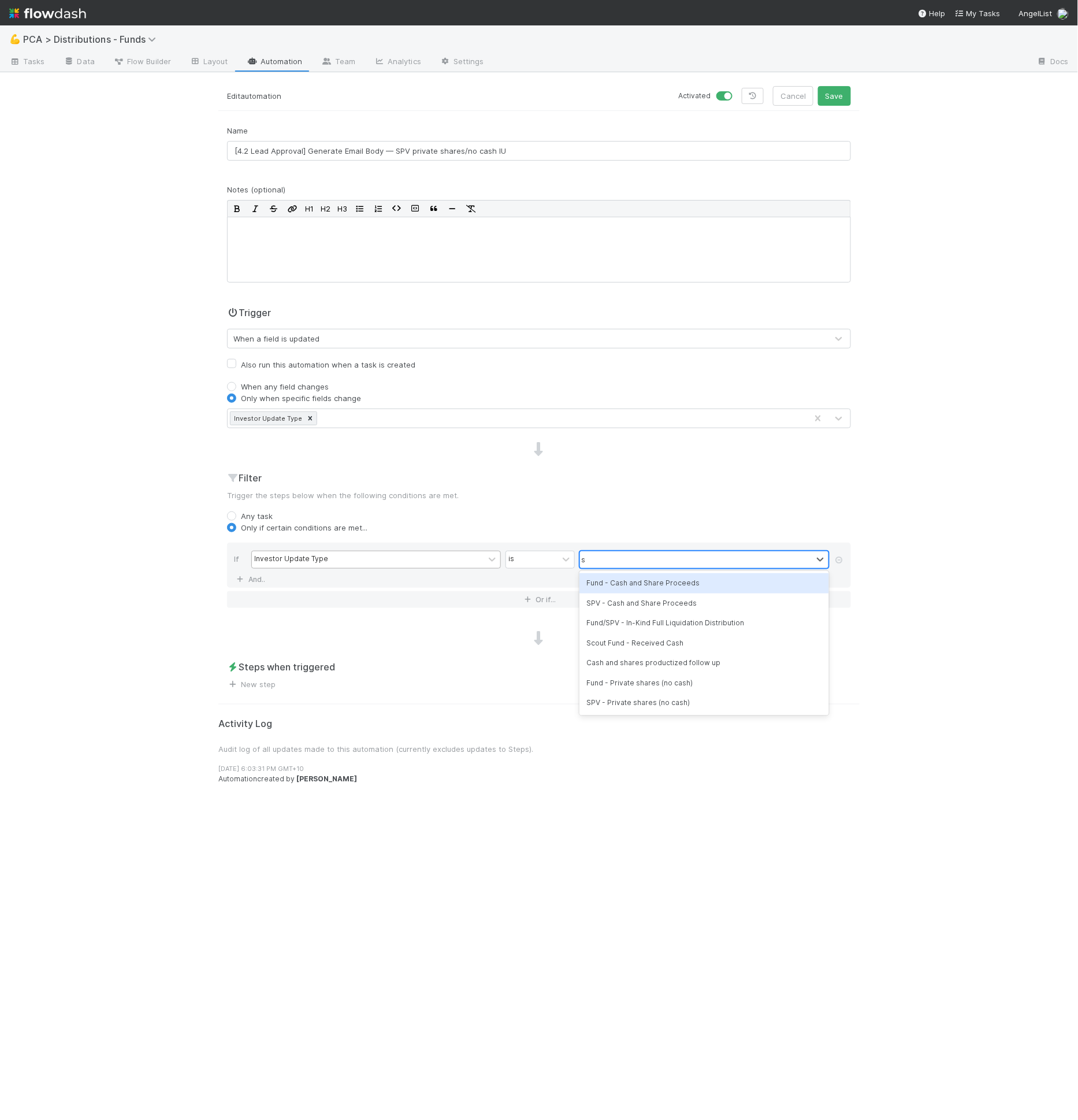
type input "spv"
click at [252, 685] on link "New step" at bounding box center [251, 683] width 49 height 9
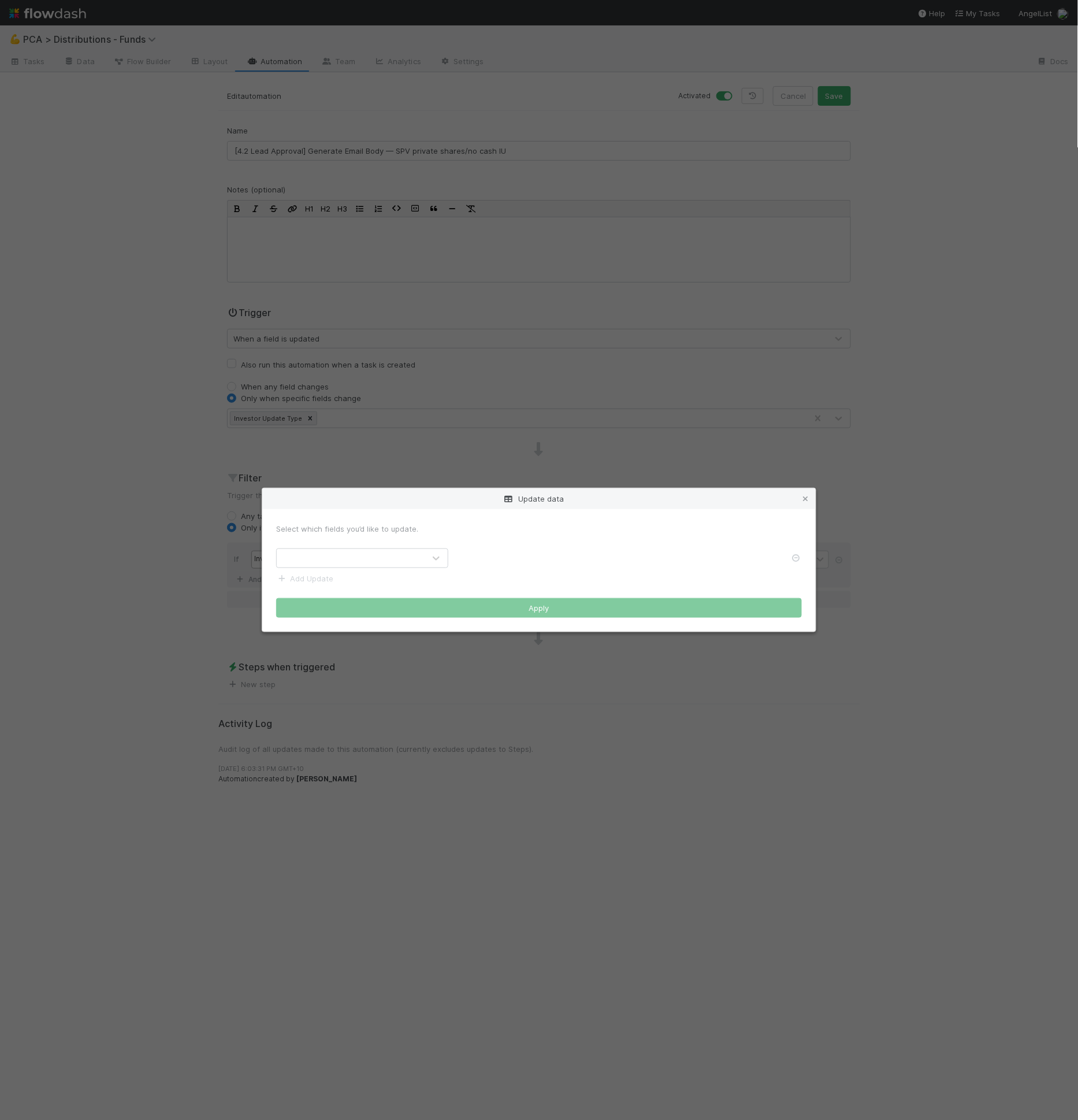
click at [325, 557] on div at bounding box center [350, 558] width 148 height 18
type input "body"
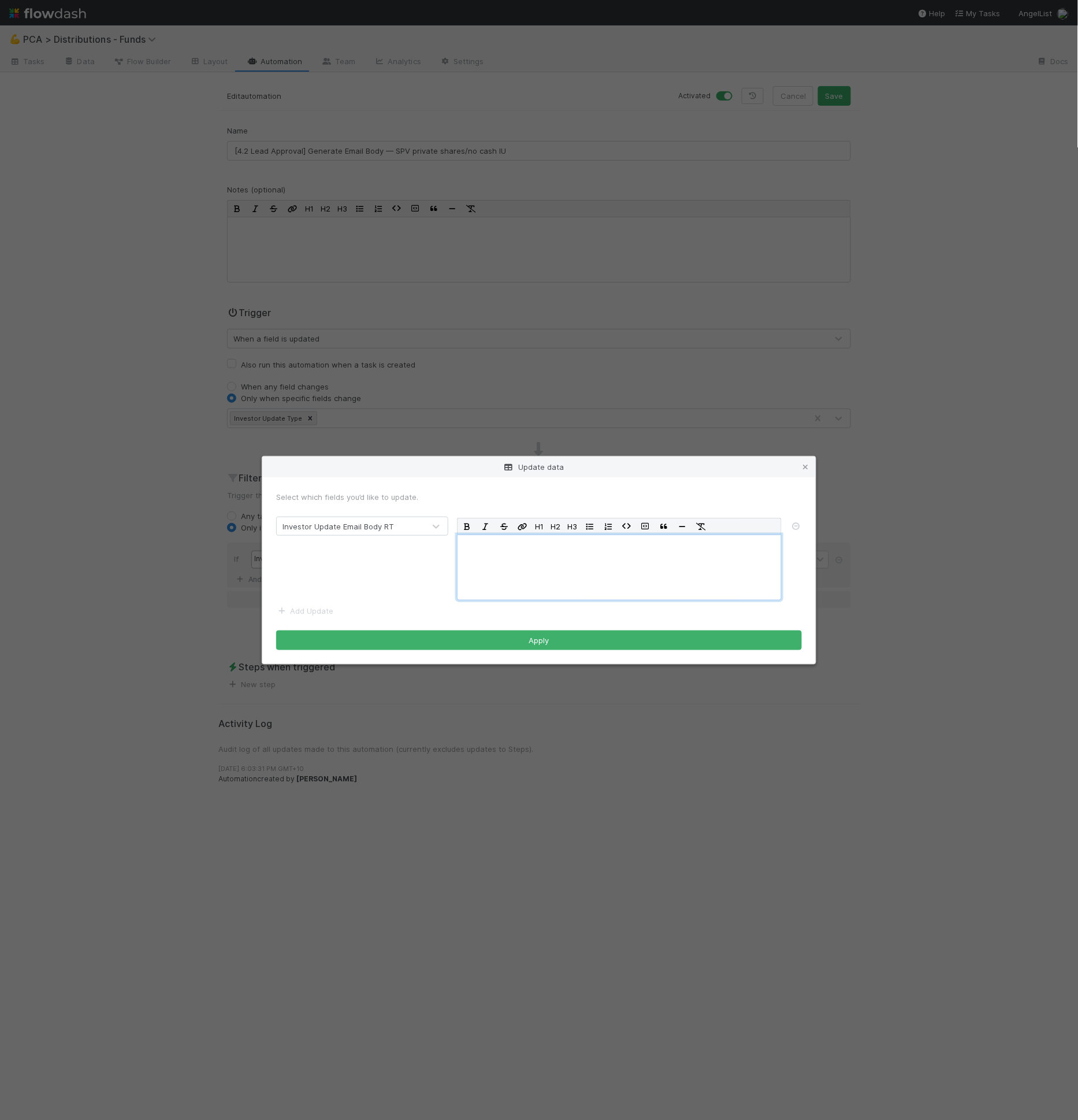
click at [556, 554] on div at bounding box center [620, 567] width 325 height 66
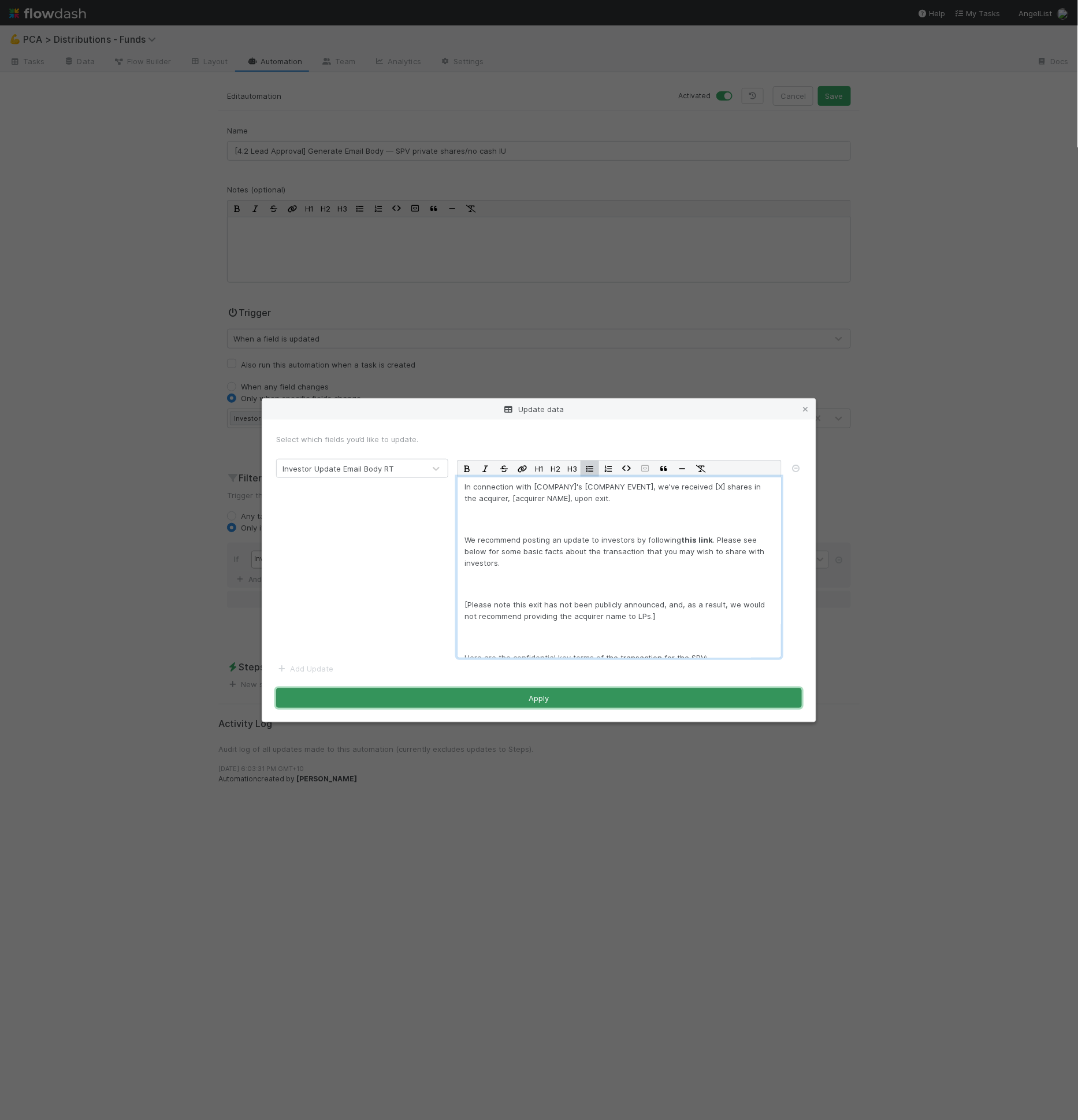
click at [516, 694] on button "Apply" at bounding box center [539, 698] width 526 height 19
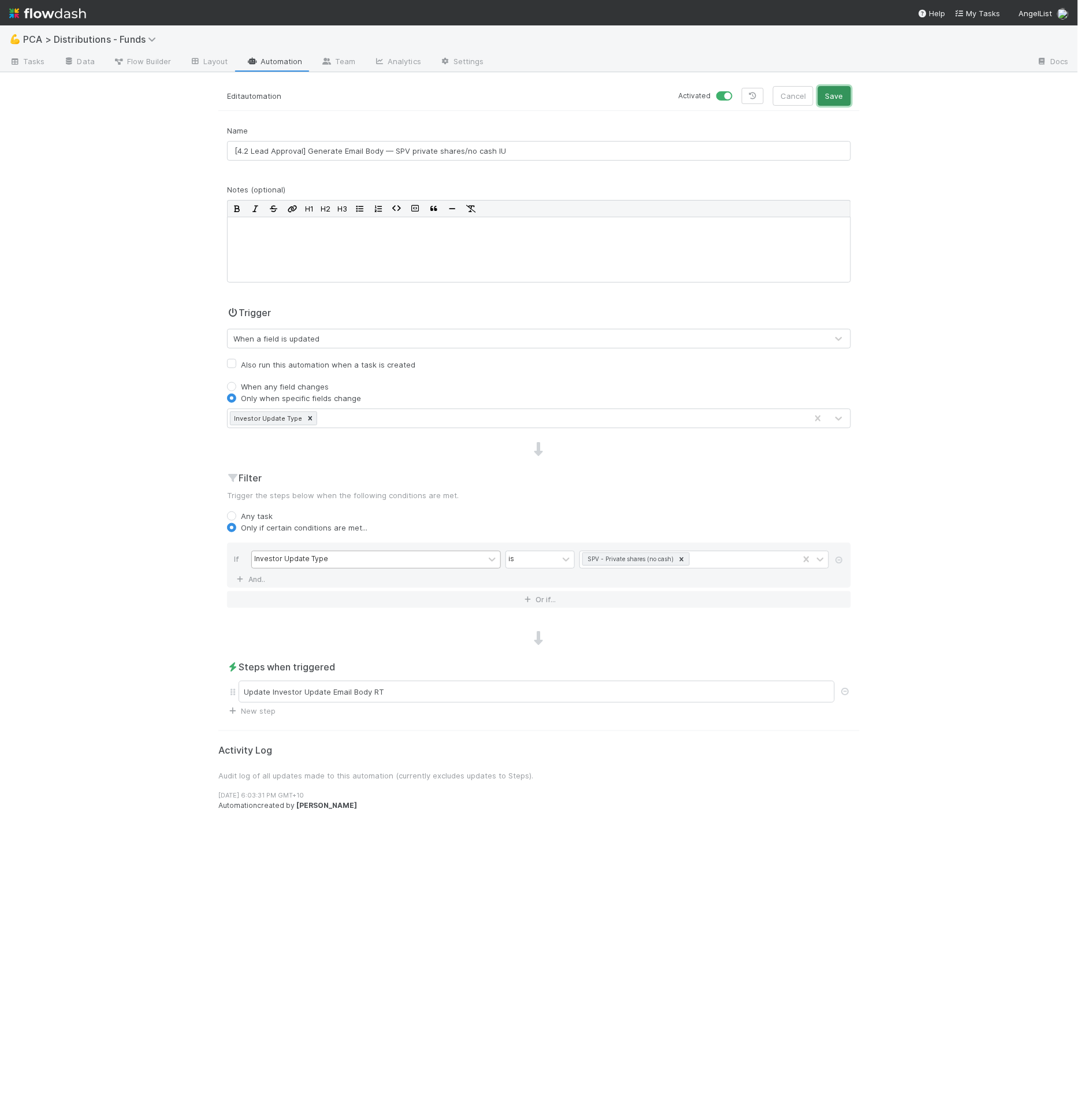
click at [843, 95] on button "Save" at bounding box center [835, 96] width 33 height 19
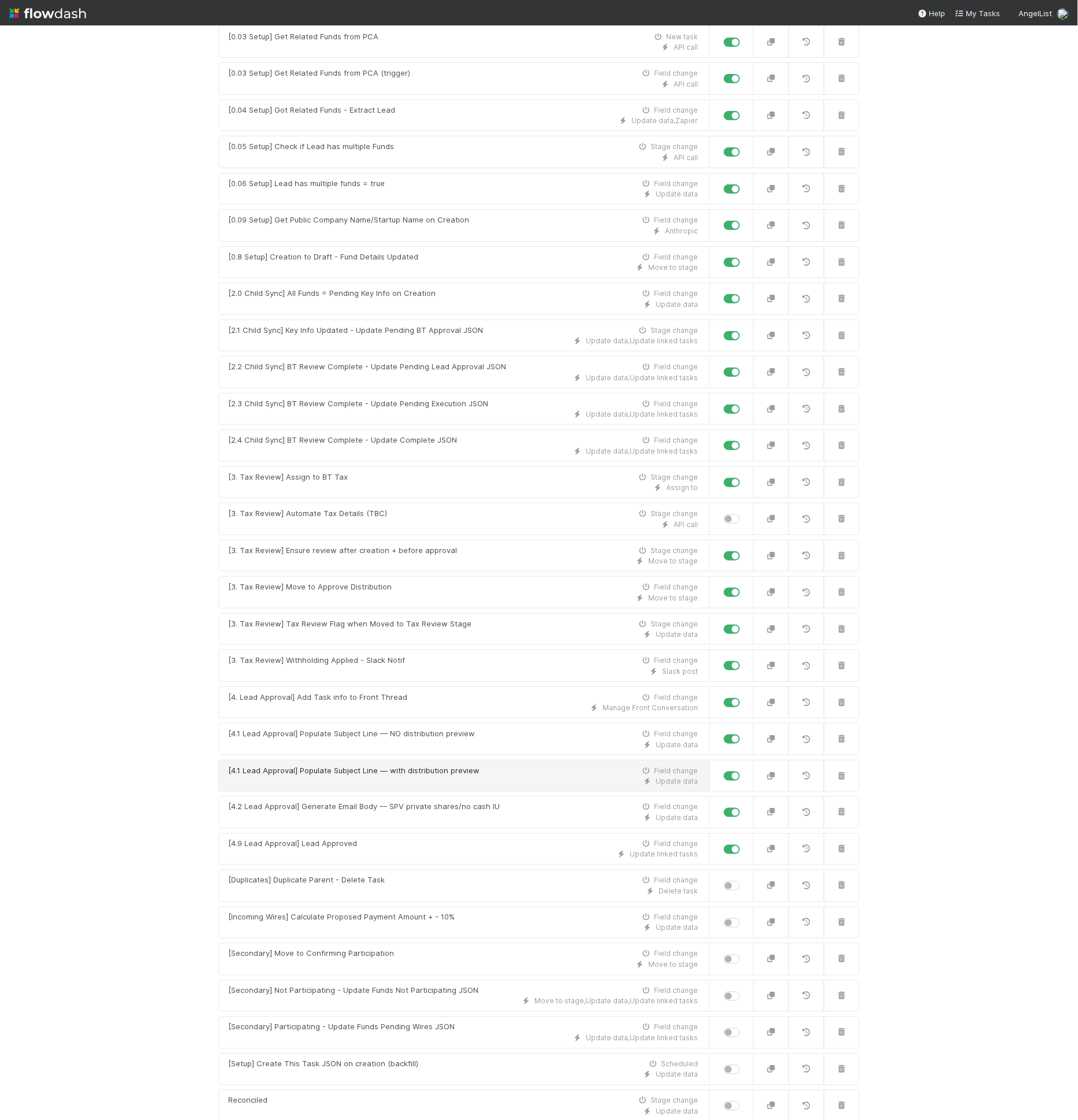
scroll to position [286, 0]
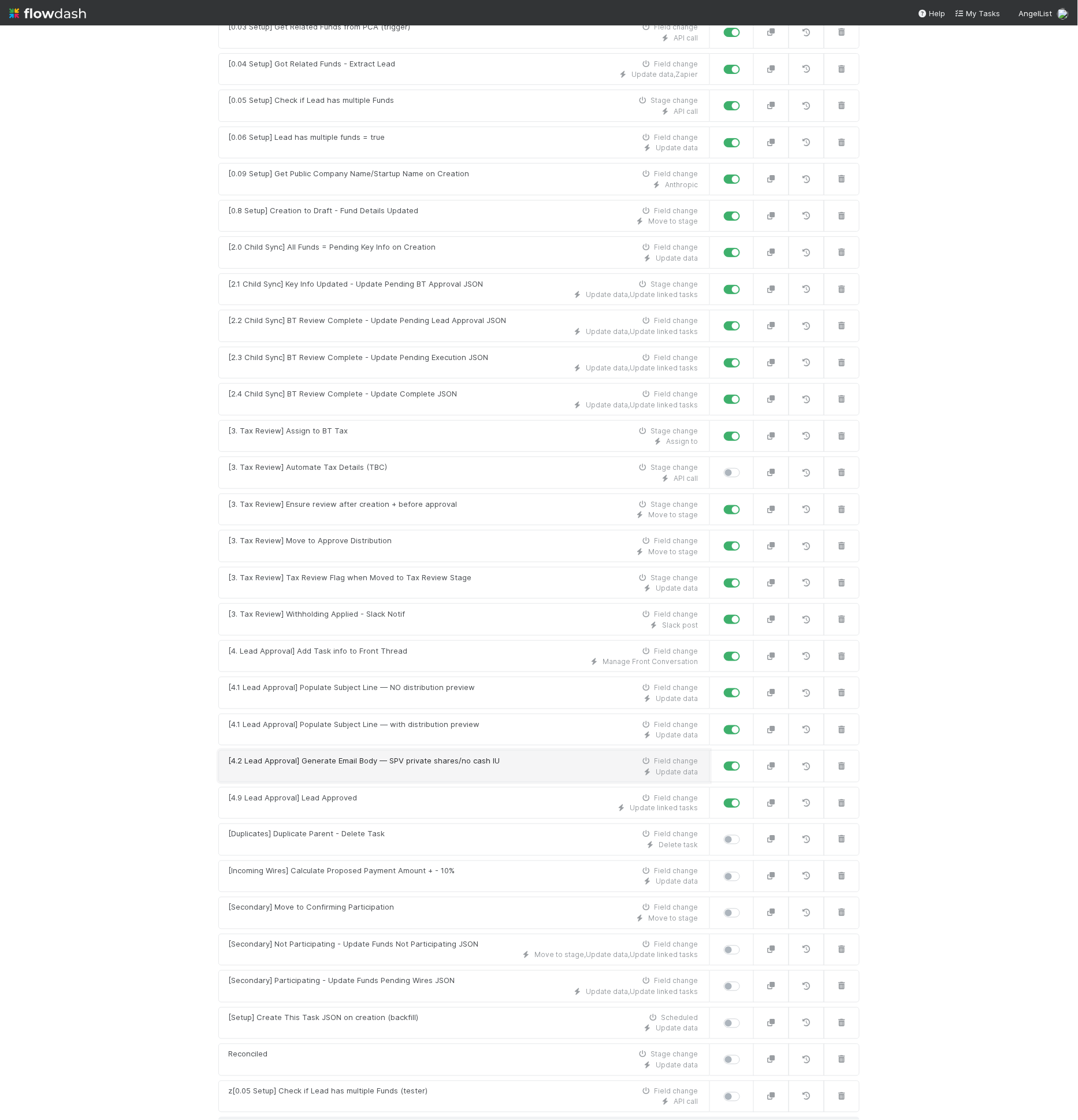
click at [419, 767] on div "Update data" at bounding box center [463, 772] width 470 height 10
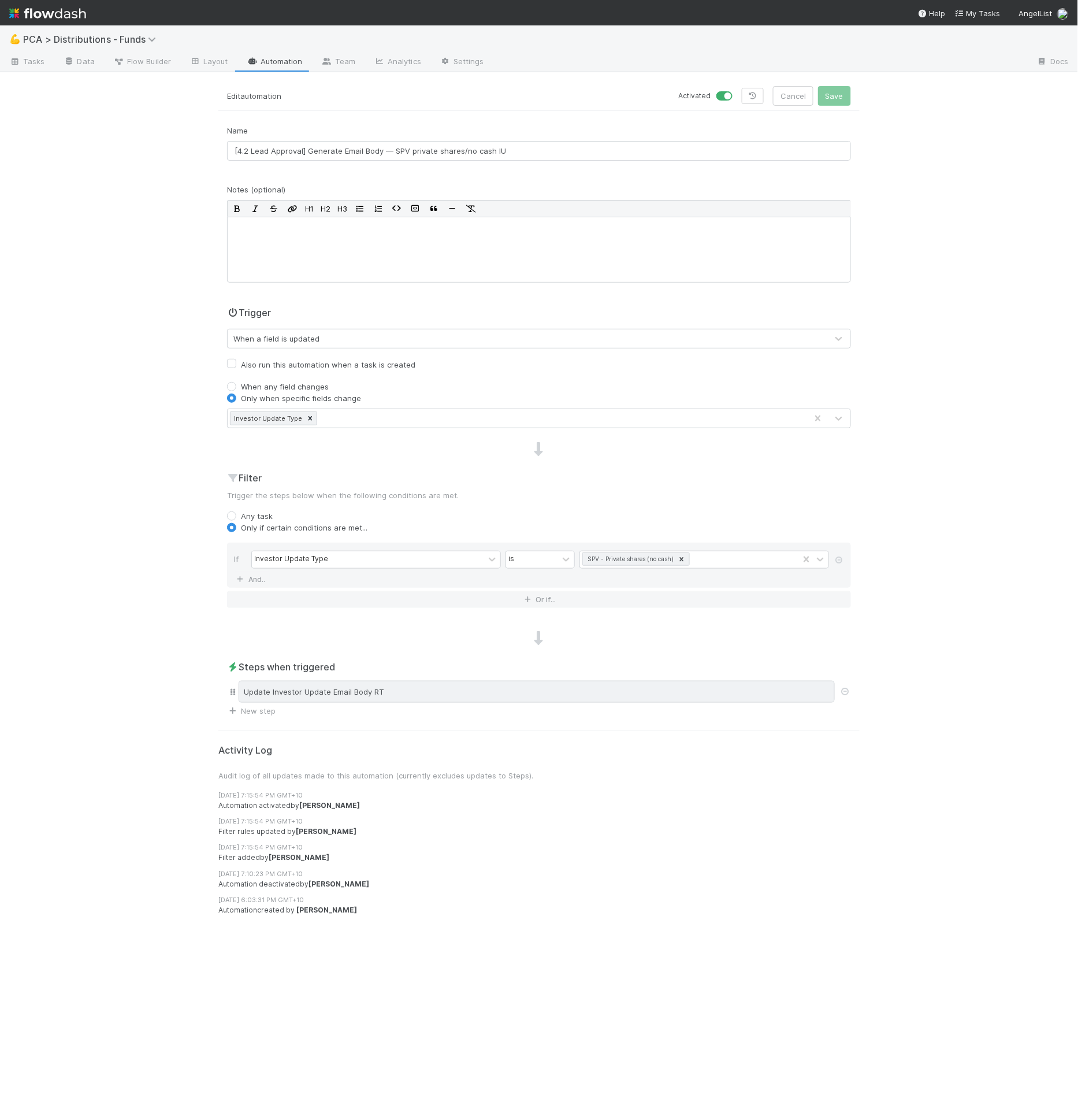
click at [404, 680] on div "Update Investor Update Email Body RT" at bounding box center [536, 691] width 596 height 22
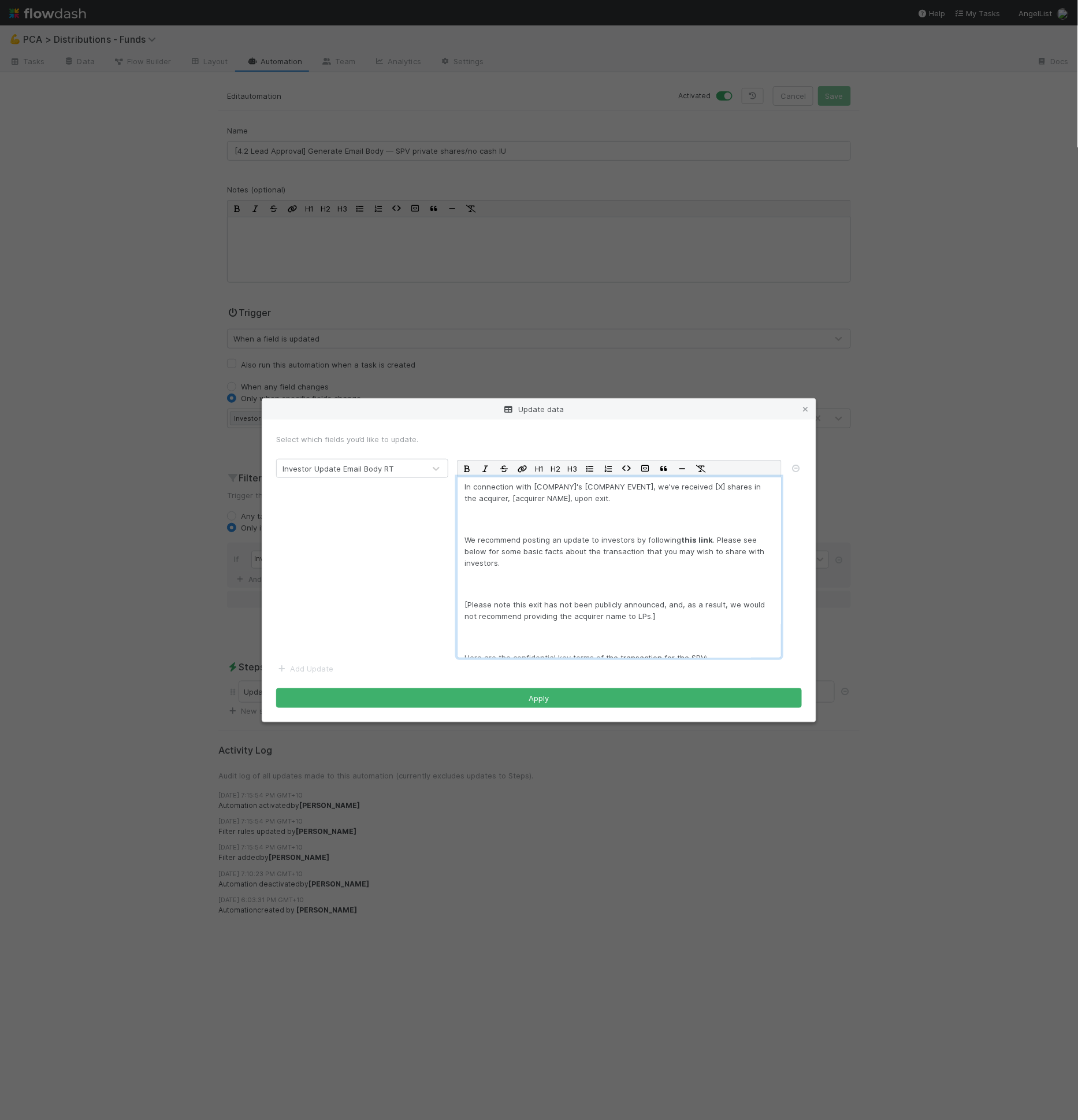
click at [586, 584] on p at bounding box center [619, 583] width 309 height 12
click at [563, 521] on p at bounding box center [619, 519] width 309 height 12
click at [563, 517] on p at bounding box center [619, 519] width 309 height 12
click at [590, 707] on div "Select which fields you’d like to update. Investor Update Email Body RT H1 H2 H…" at bounding box center [539, 570] width 553 height 302
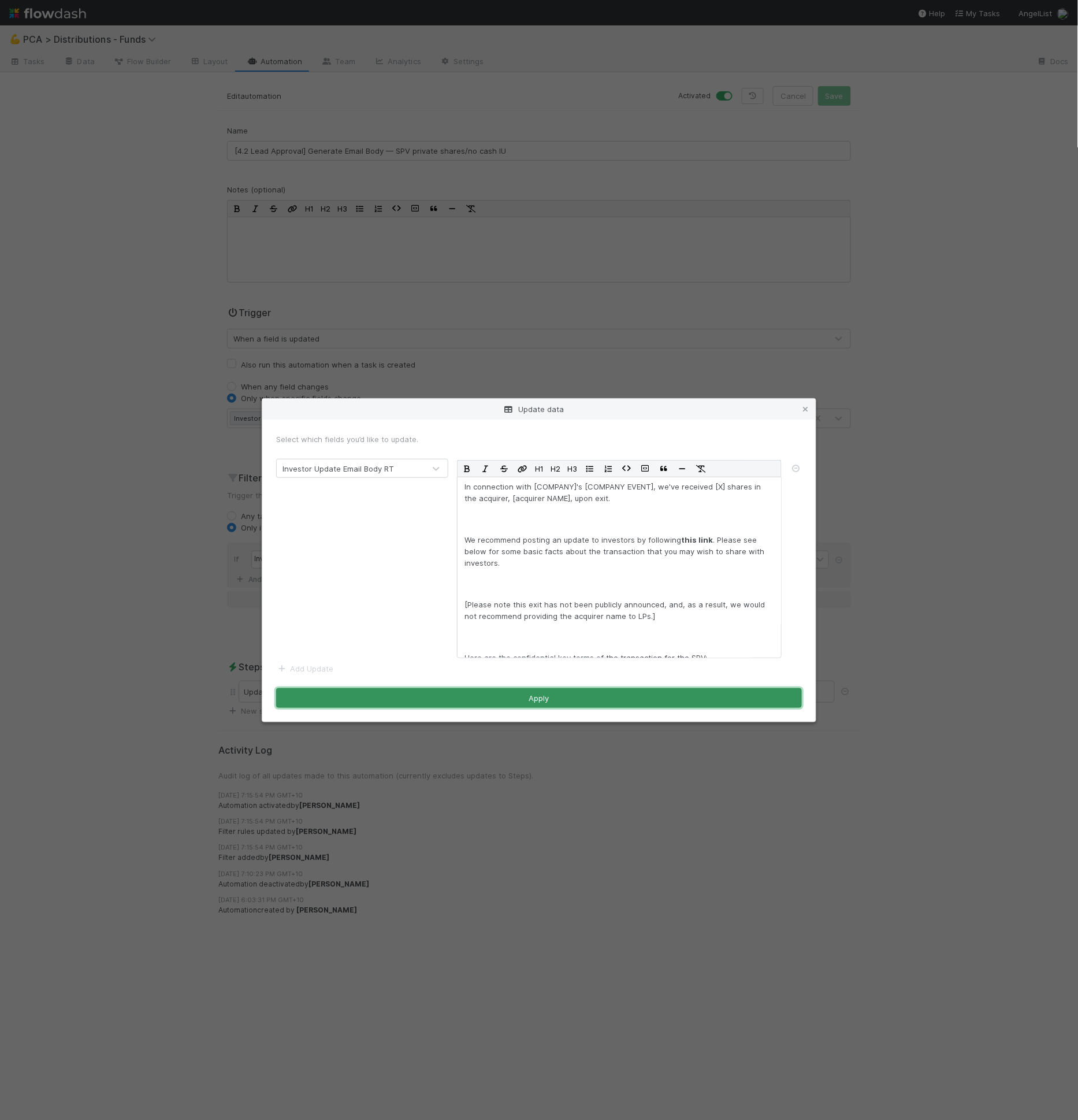
click at [590, 702] on button "Apply" at bounding box center [539, 698] width 526 height 19
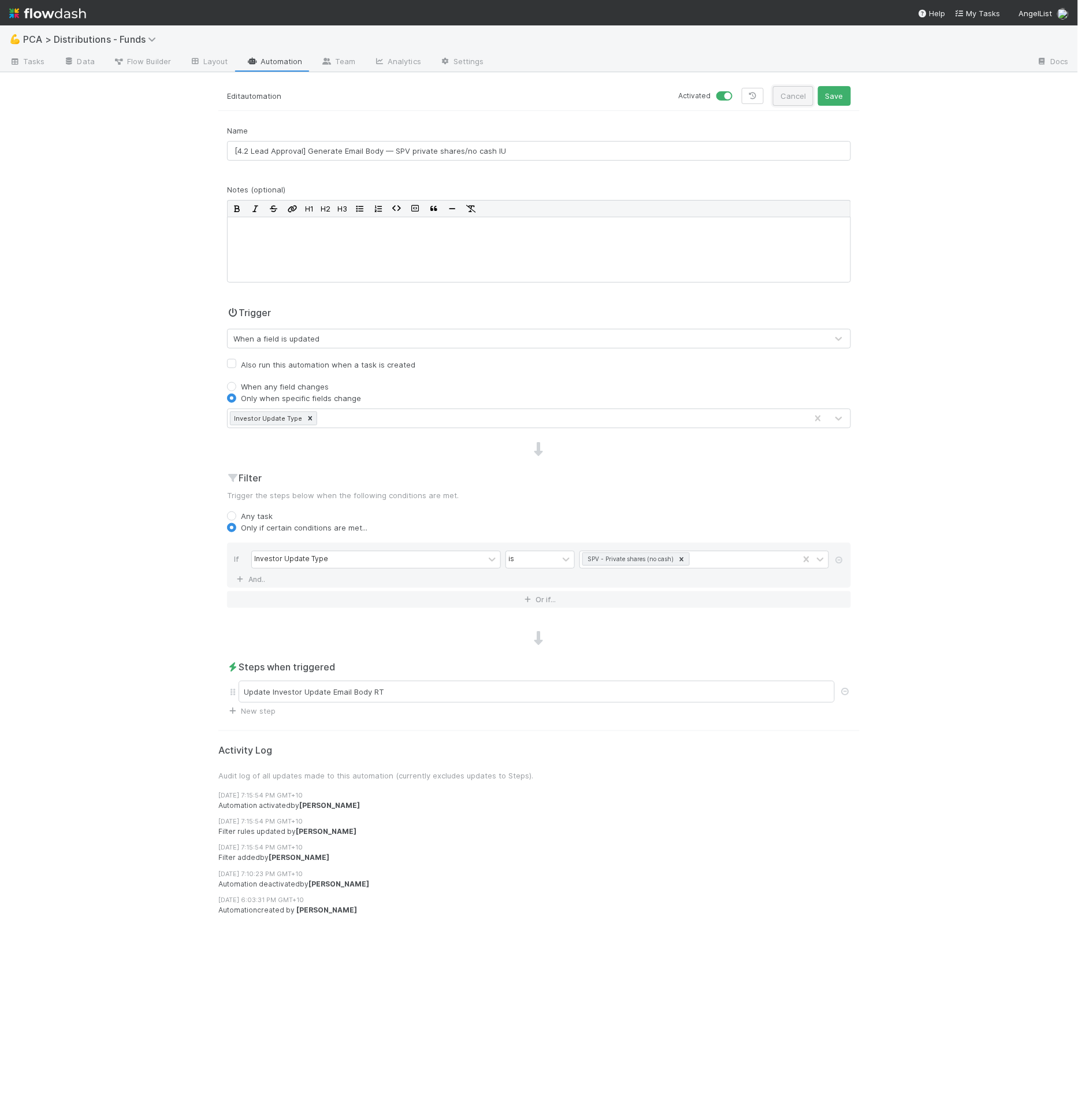
click at [807, 95] on button "Cancel" at bounding box center [793, 96] width 41 height 19
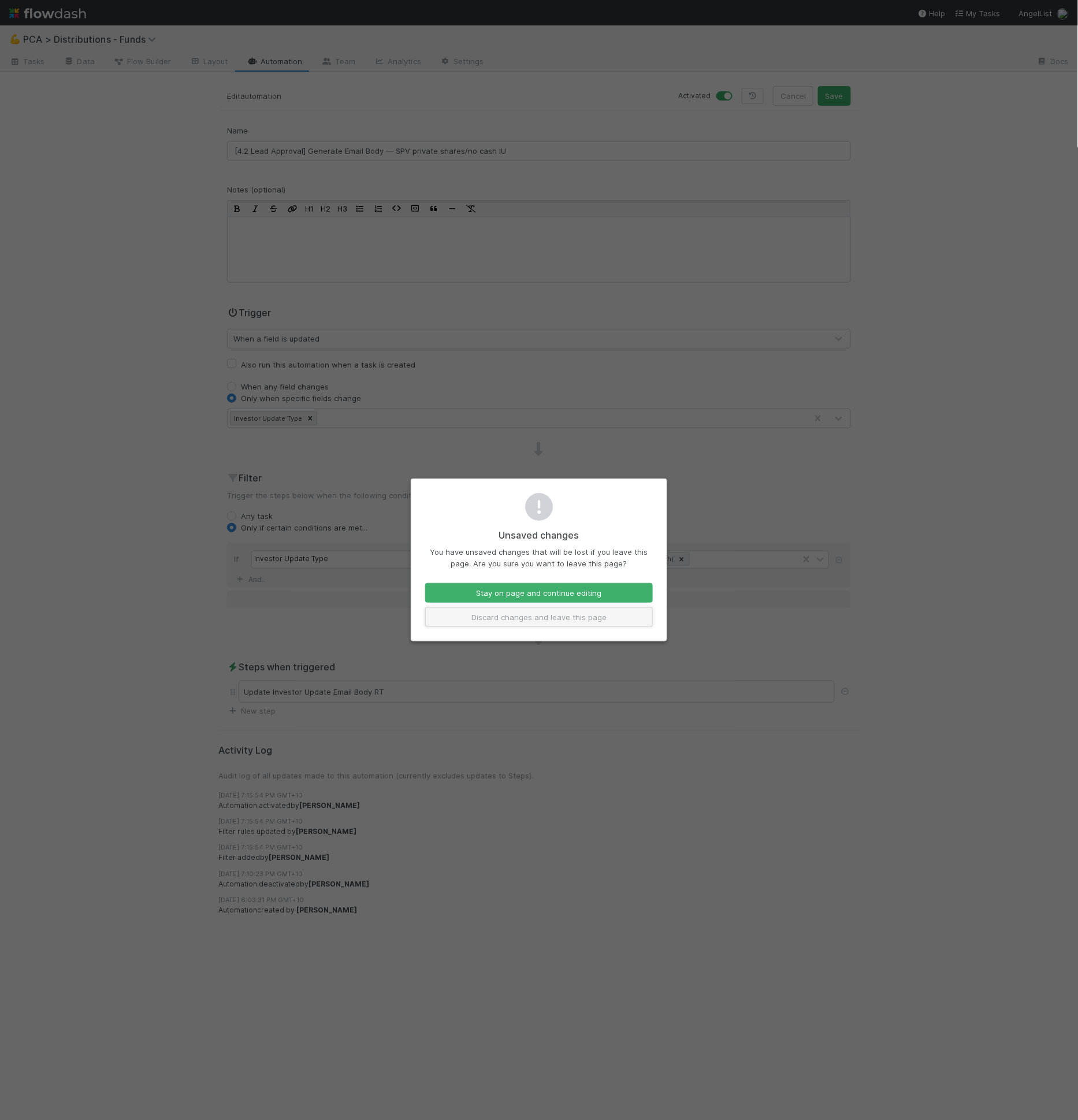
click at [606, 620] on button "Discard changes and leave this page" at bounding box center [539, 617] width 227 height 19
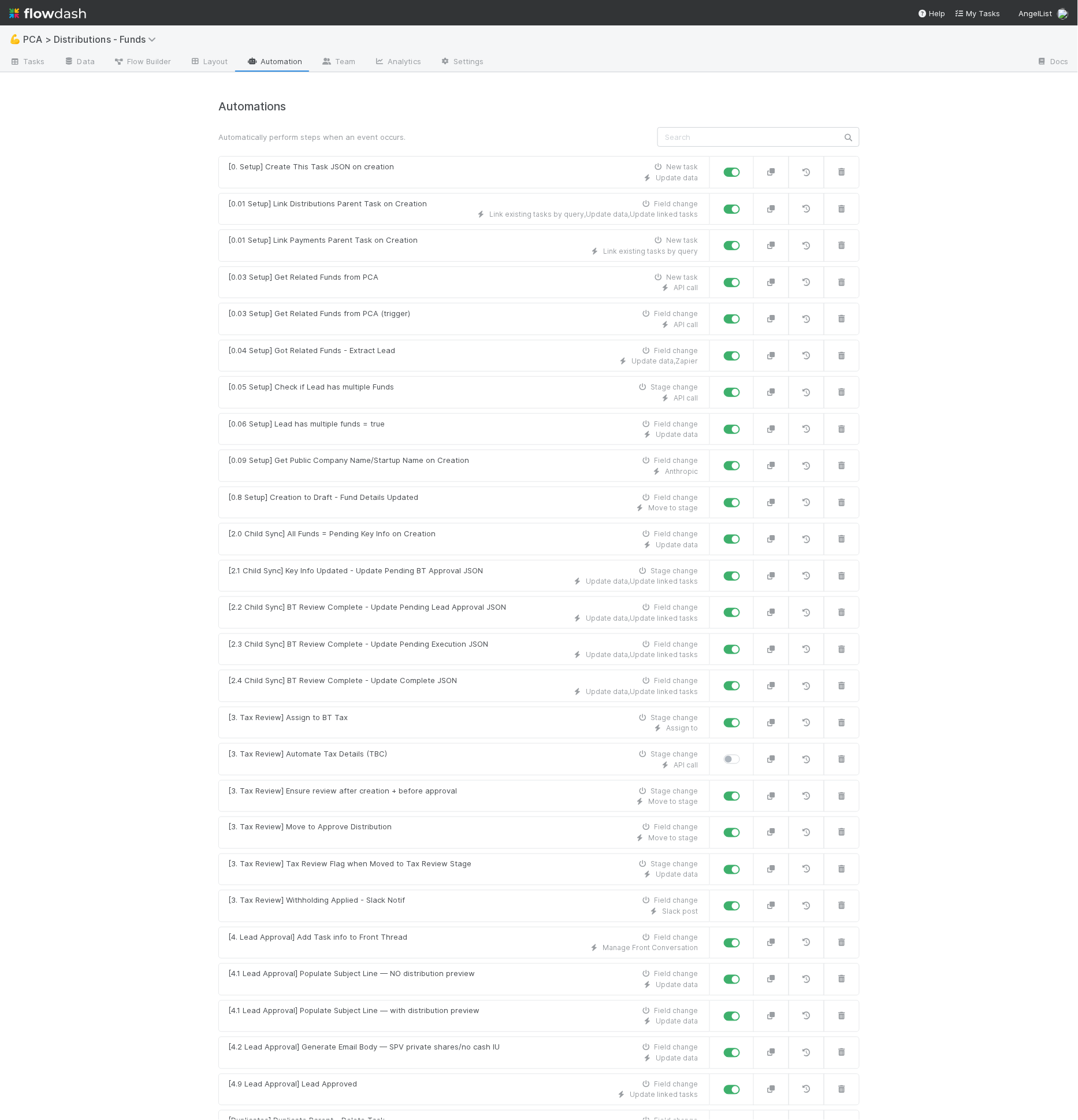
scroll to position [286, 0]
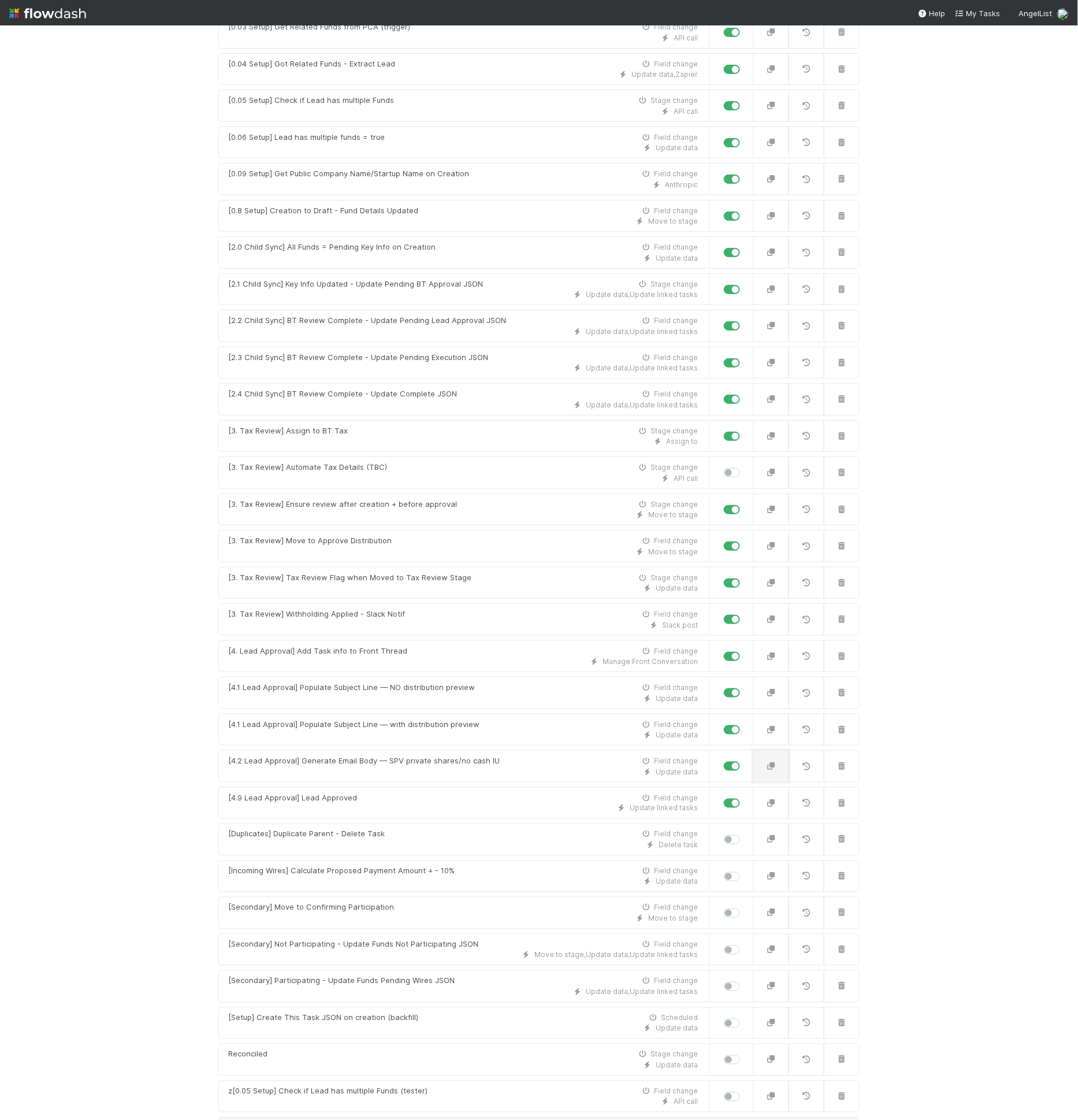
click at [760, 756] on button "button" at bounding box center [771, 766] width 36 height 32
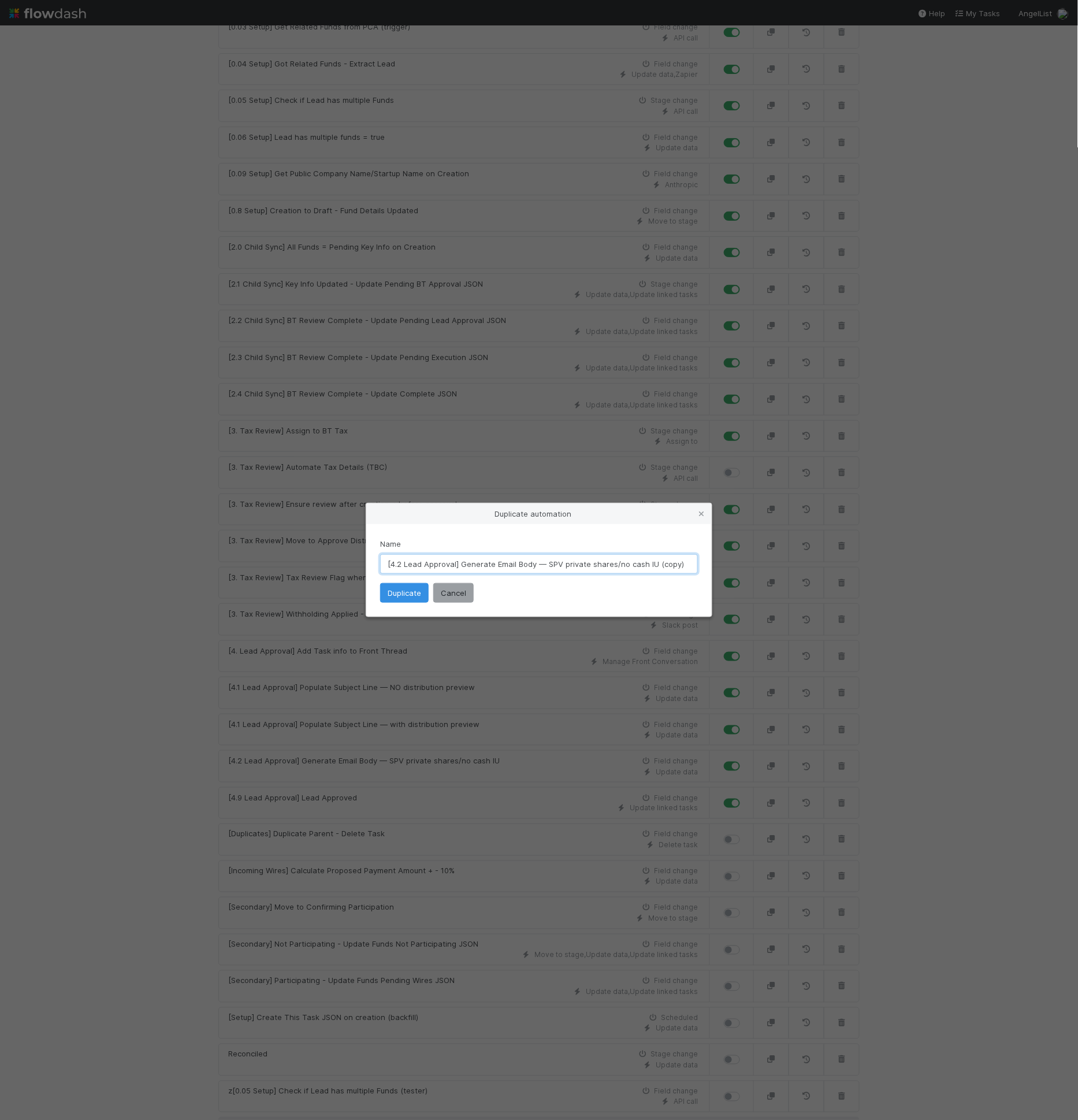
drag, startPoint x: 546, startPoint y: 563, endPoint x: 702, endPoint y: 564, distance: 156.0
click at [702, 564] on div "Name [4.2 Lead Approval] Generate Email Body — SPV private shares/no cash IU (c…" at bounding box center [539, 570] width 345 height 92
paste input "Cash/Share IU"
type input "[4.2 Lead Approval] Generate Email Body — SPV Cash/Share IU"
click at [412, 595] on button "Duplicate" at bounding box center [404, 593] width 49 height 19
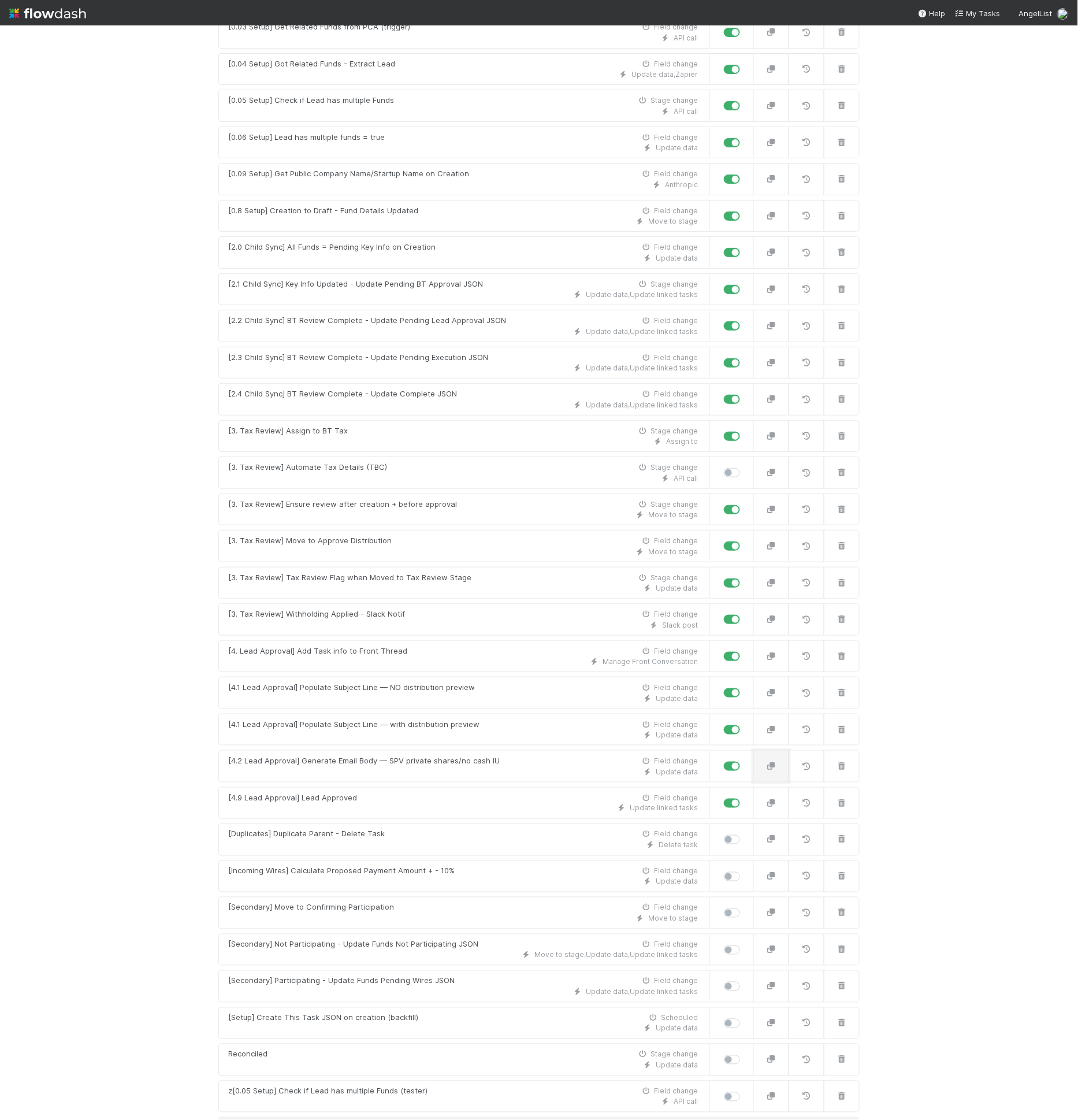
click at [768, 762] on icon "button" at bounding box center [771, 766] width 12 height 7
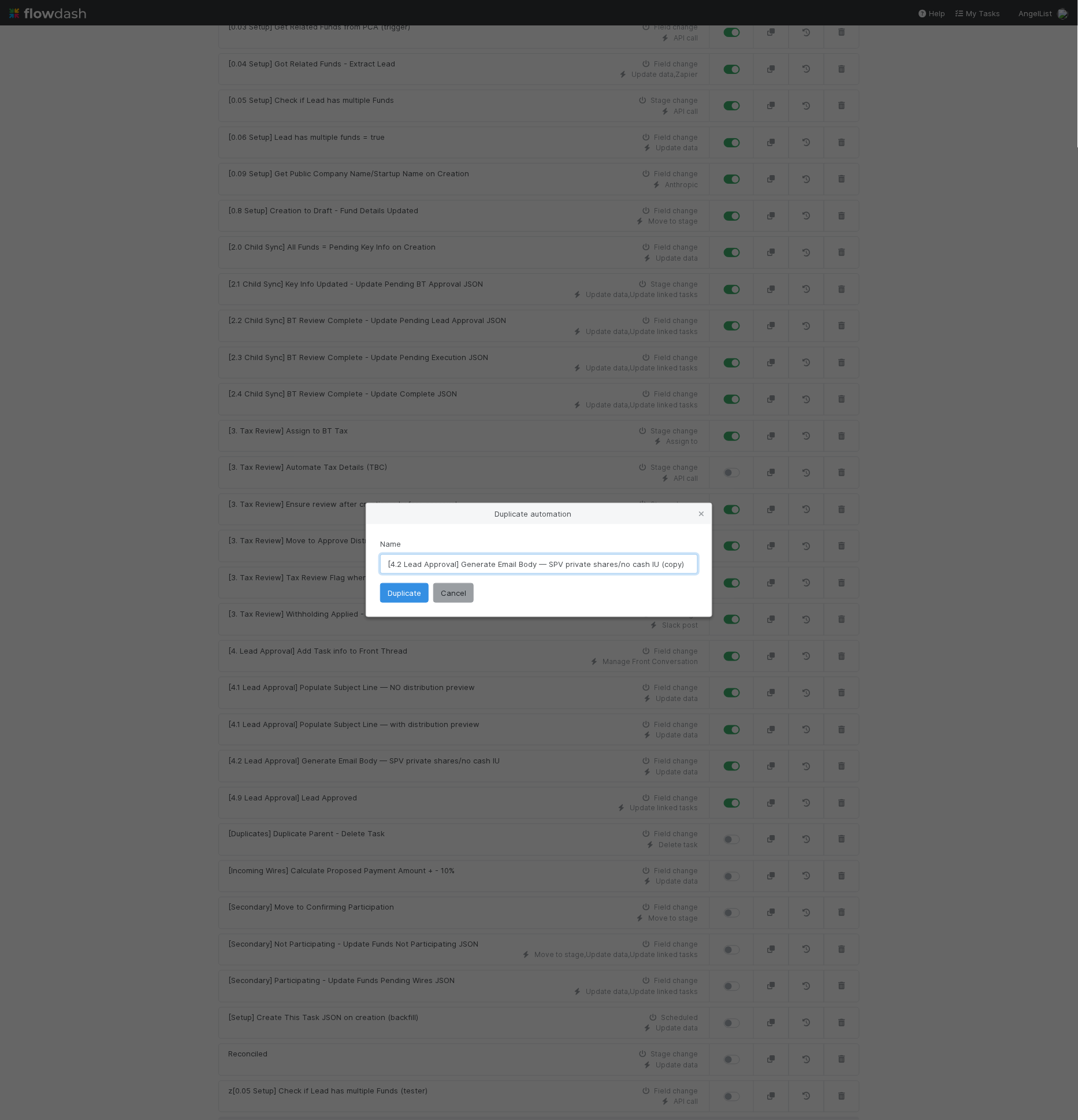
drag, startPoint x: 547, startPoint y: 563, endPoint x: 708, endPoint y: 568, distance: 161.1
click at [708, 568] on div "Name [4.2 Lead Approval] Generate Email Body — SPV private shares/no cash IU (c…" at bounding box center [539, 570] width 345 height 92
paste input "cout fund"
type input "[4.2 Lead Approval] Generate Email Body — Scout fund"
click at [412, 595] on button "Duplicate" at bounding box center [404, 593] width 49 height 19
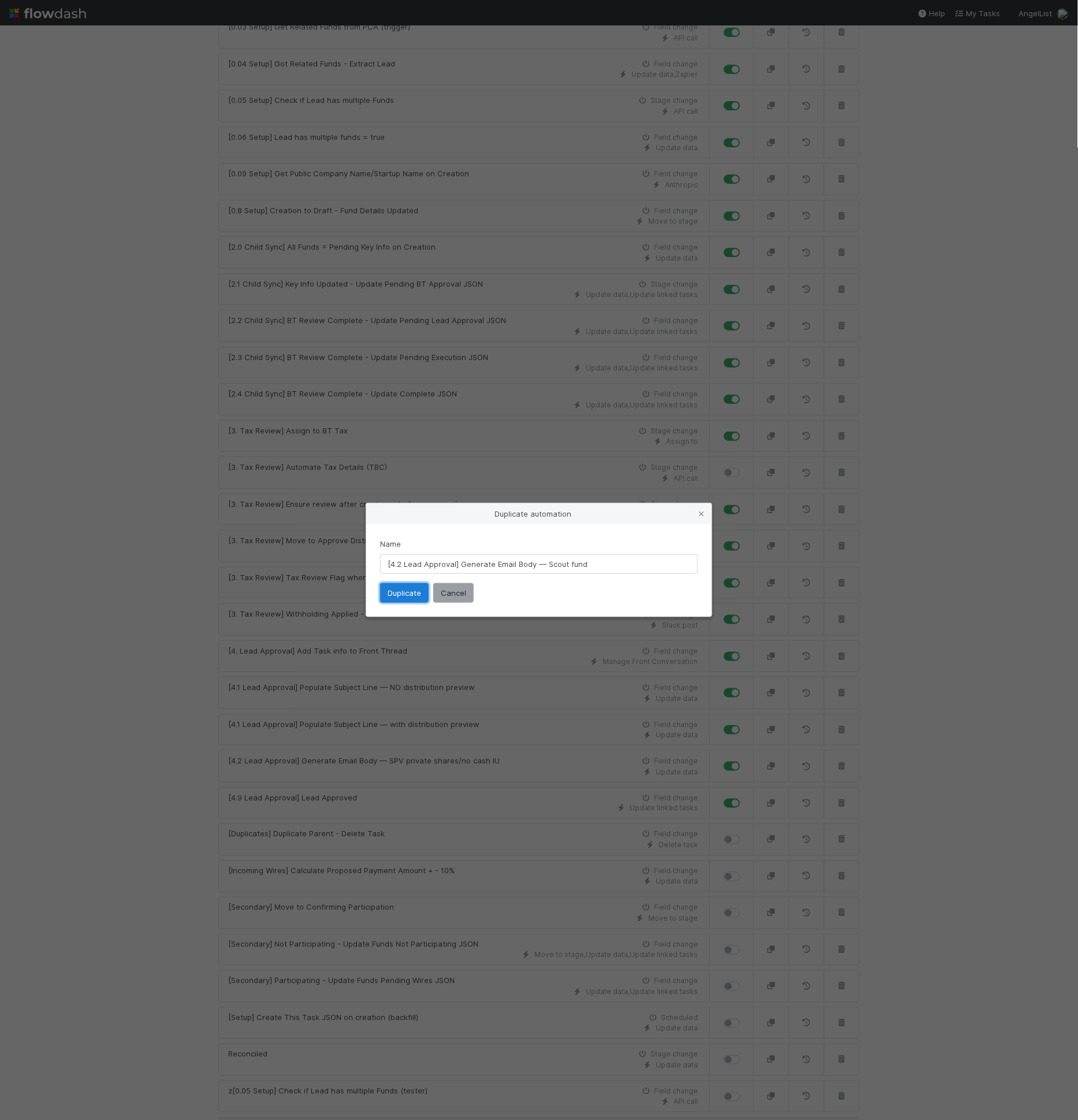
click at [410, 590] on button "Duplicate" at bounding box center [404, 593] width 49 height 19
click at [427, 560] on input "[4.2 Lead Approval] Generate Email Body — Scout fund" at bounding box center [539, 564] width 318 height 19
click at [559, 564] on input "[4.2 Lead Approval] Generate Email Body — Scout fund" at bounding box center [539, 564] width 318 height 19
click at [412, 587] on button "Duplicate" at bounding box center [404, 593] width 49 height 19
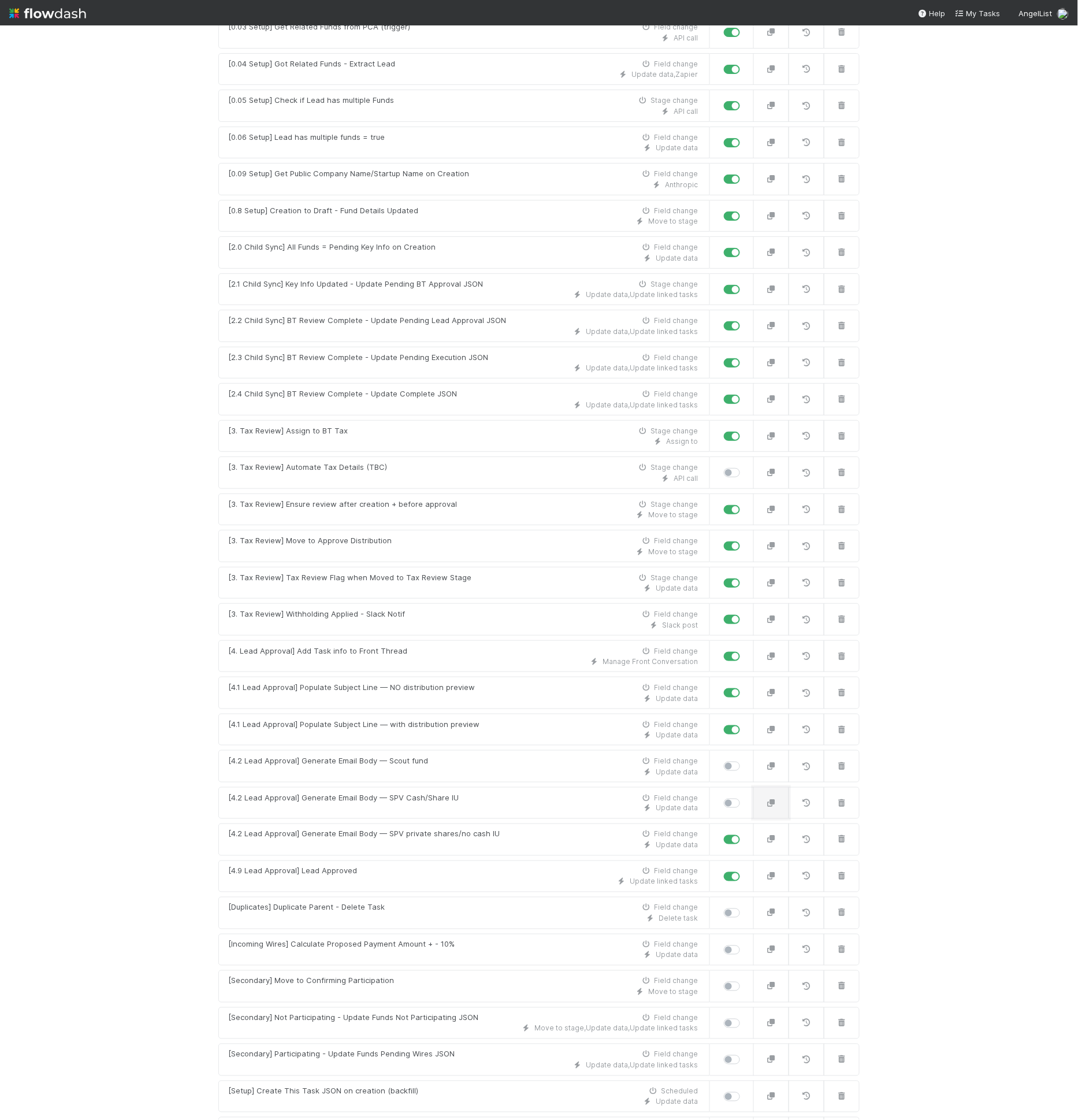
click at [765, 799] on icon "button" at bounding box center [771, 803] width 12 height 7
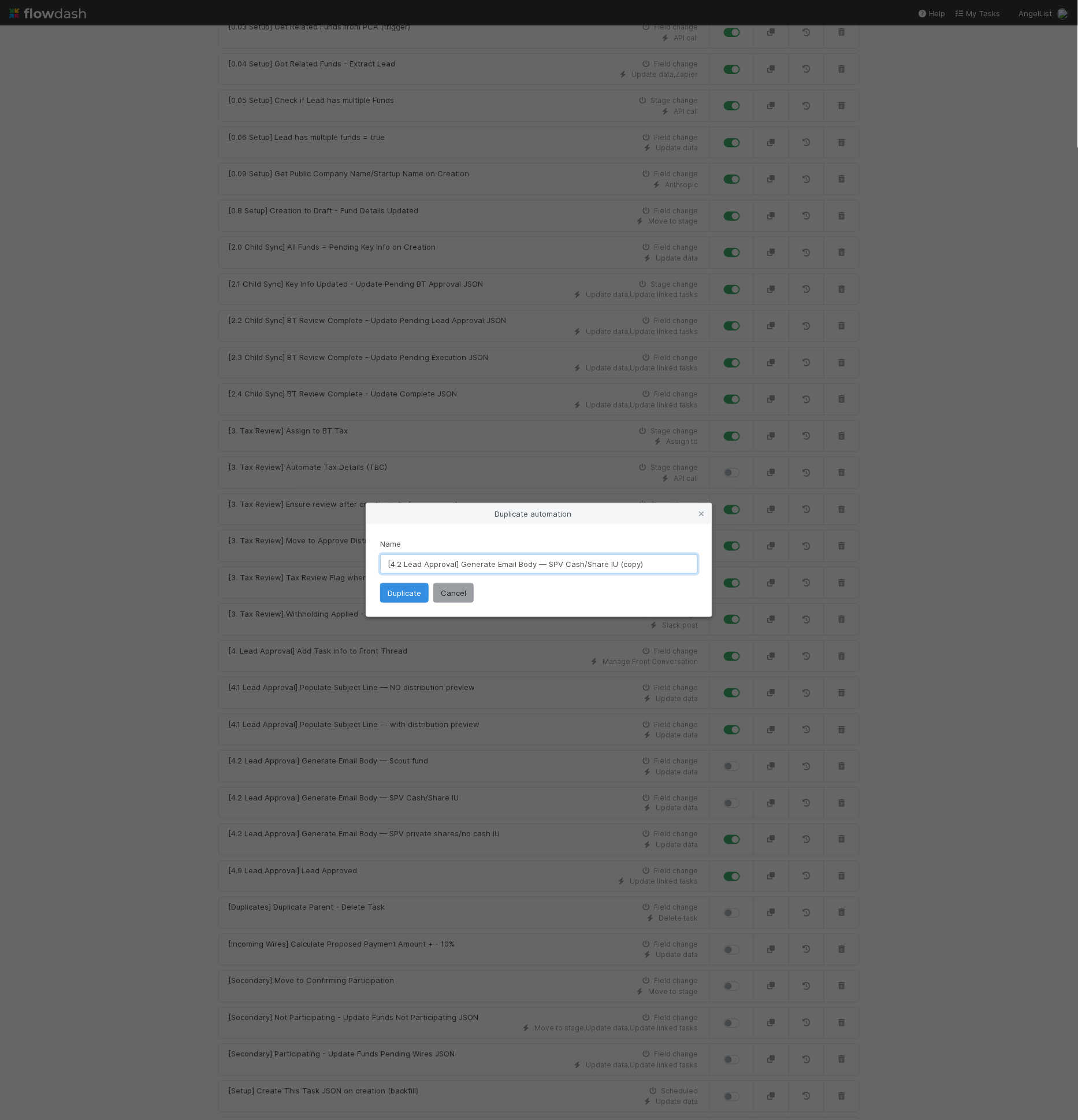
drag, startPoint x: 546, startPoint y: 564, endPoint x: 703, endPoint y: 573, distance: 157.3
click at [703, 573] on div "Name [4.2 Lead Approval] Generate Email Body — SPV Cash/Share IU (copy) Duplica…" at bounding box center [539, 570] width 345 height 92
paste input "Productized cash follow up for shares IU"
type input "[4.2 Lead Approval] Generate Email Body — Productized cash follow up for shares…"
click at [412, 595] on button "Duplicate" at bounding box center [404, 593] width 49 height 19
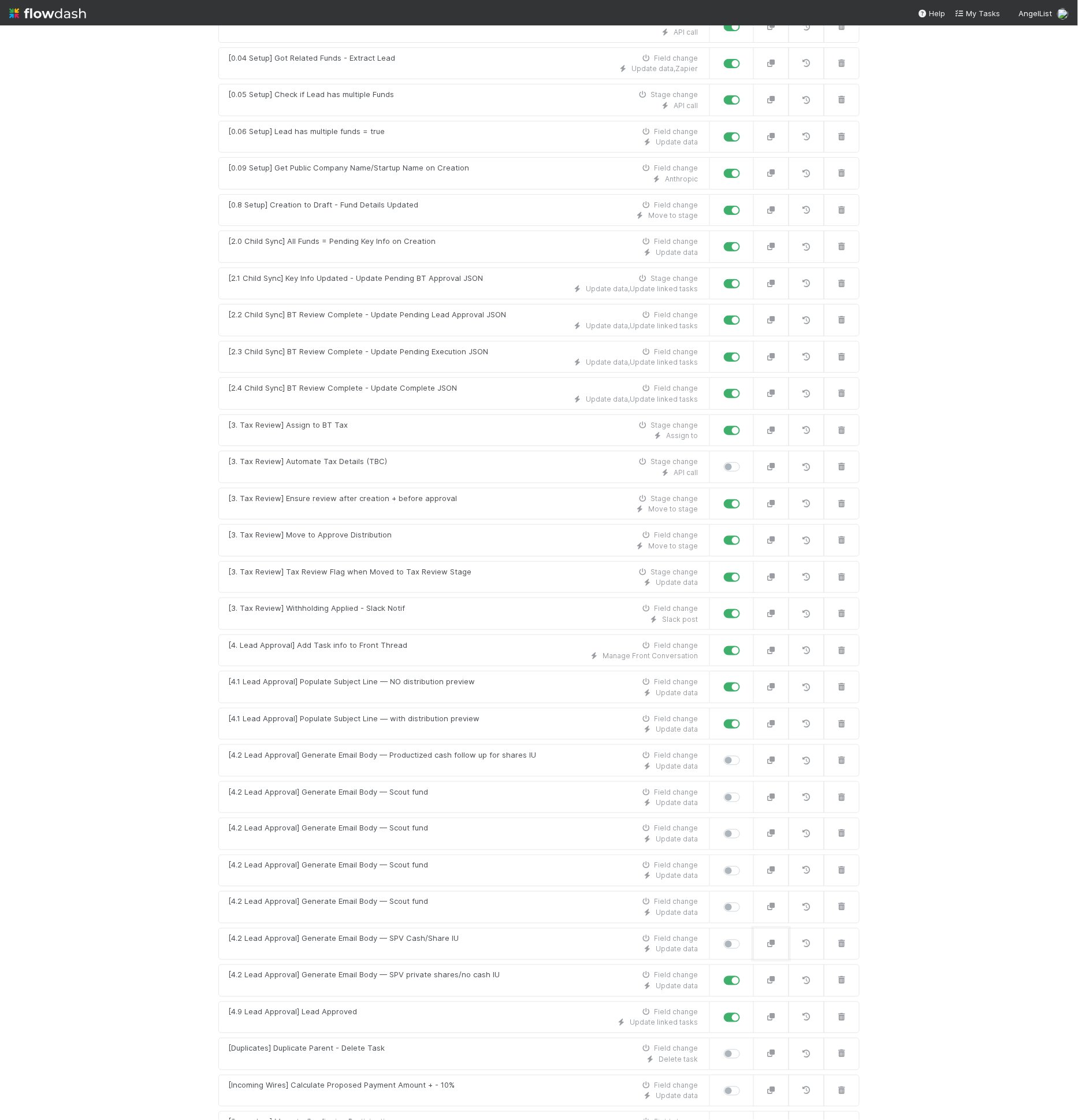
scroll to position [303, 0]
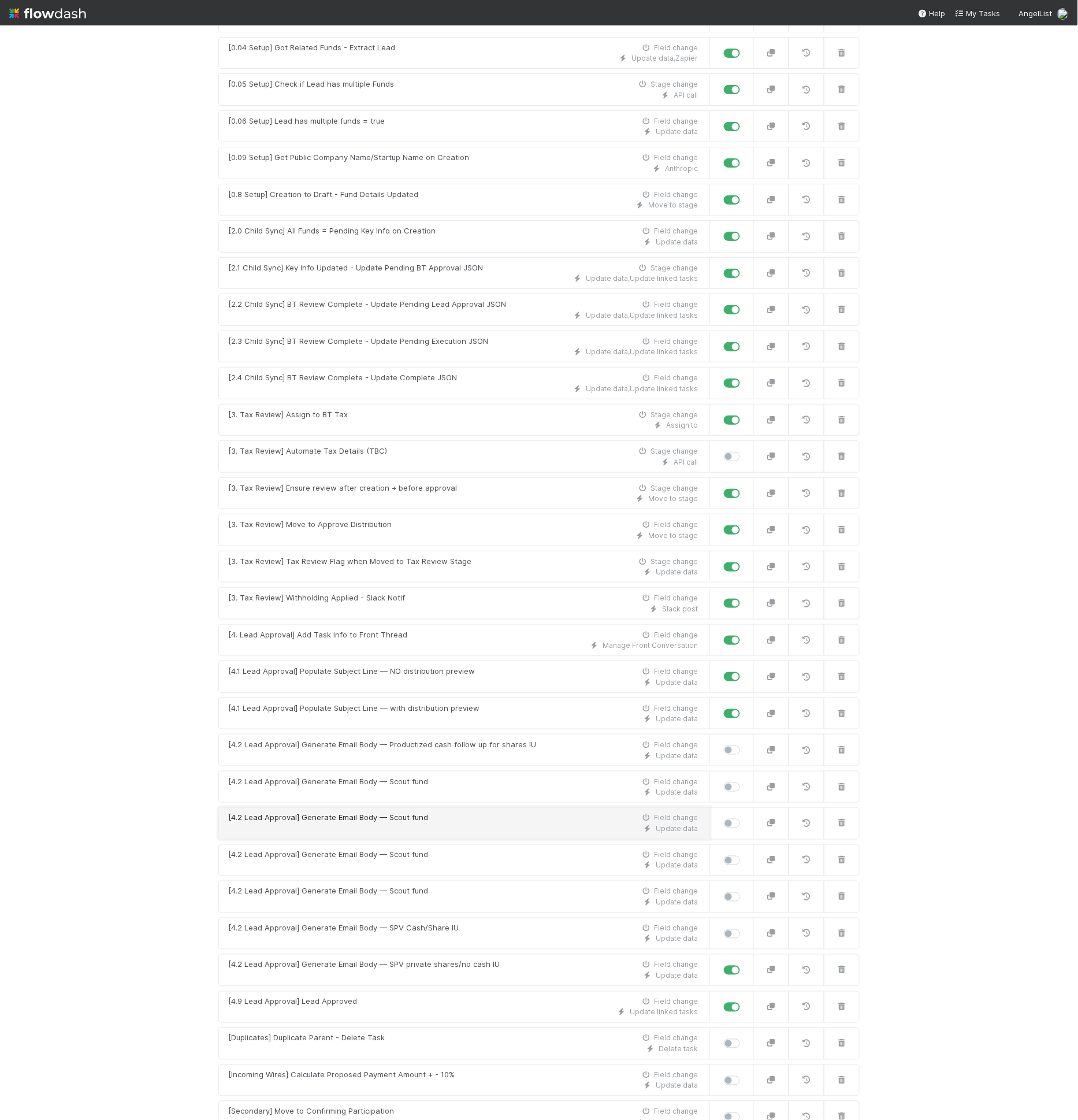
click at [508, 824] on div "Update data" at bounding box center [463, 829] width 470 height 10
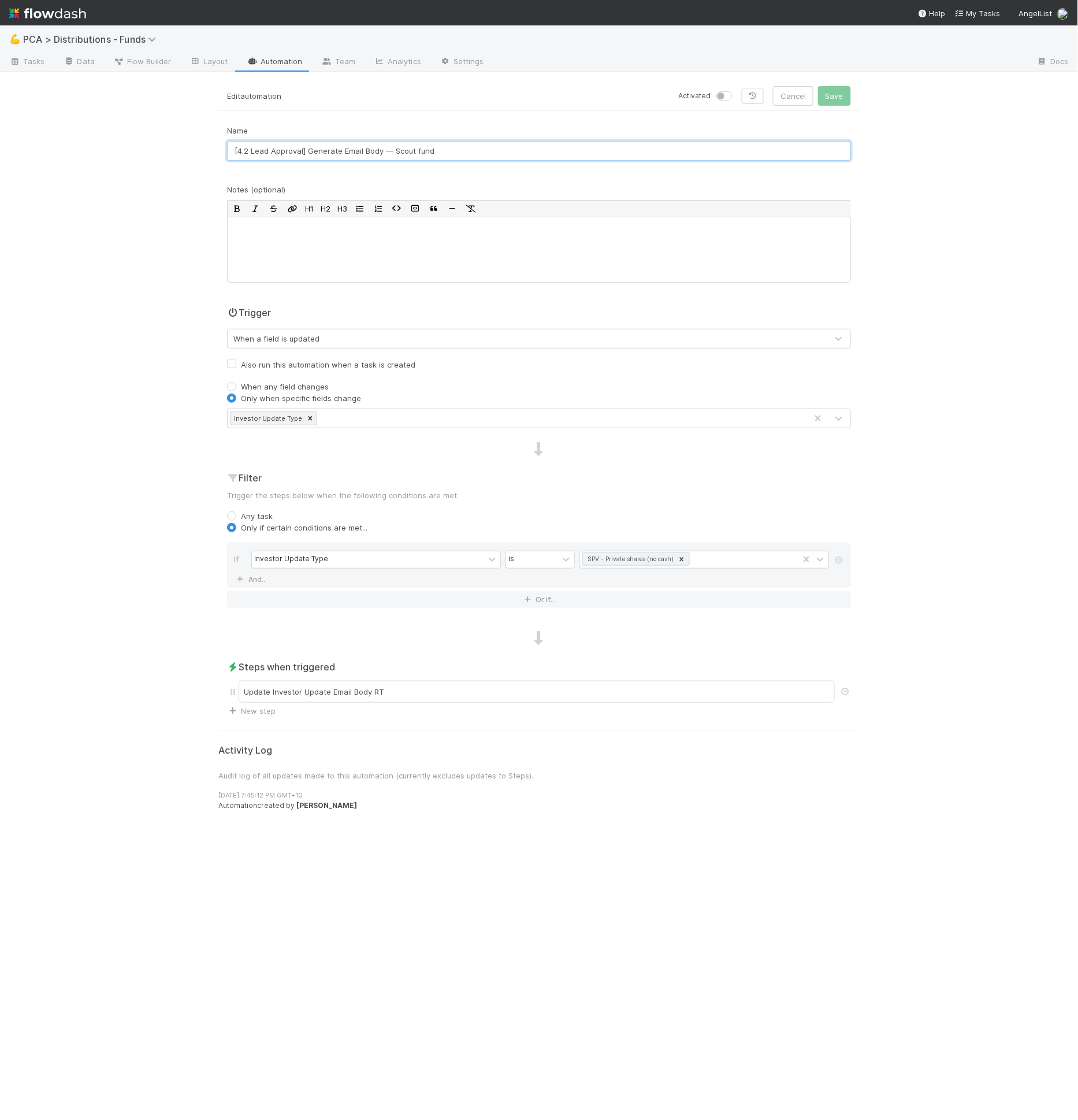
drag, startPoint x: 400, startPoint y: 147, endPoint x: 489, endPoint y: 149, distance: 89.0
click at [489, 149] on input "[4.2 Lead Approval] Generate Email Body — Scout fund" at bounding box center [539, 151] width 624 height 19
paste input "In-kind Full Liquidation IU"
type input "[4.2 Lead Approval] Generate Email Body — In-kind Full Liquidation IU"
click at [829, 96] on button "Save" at bounding box center [835, 96] width 33 height 19
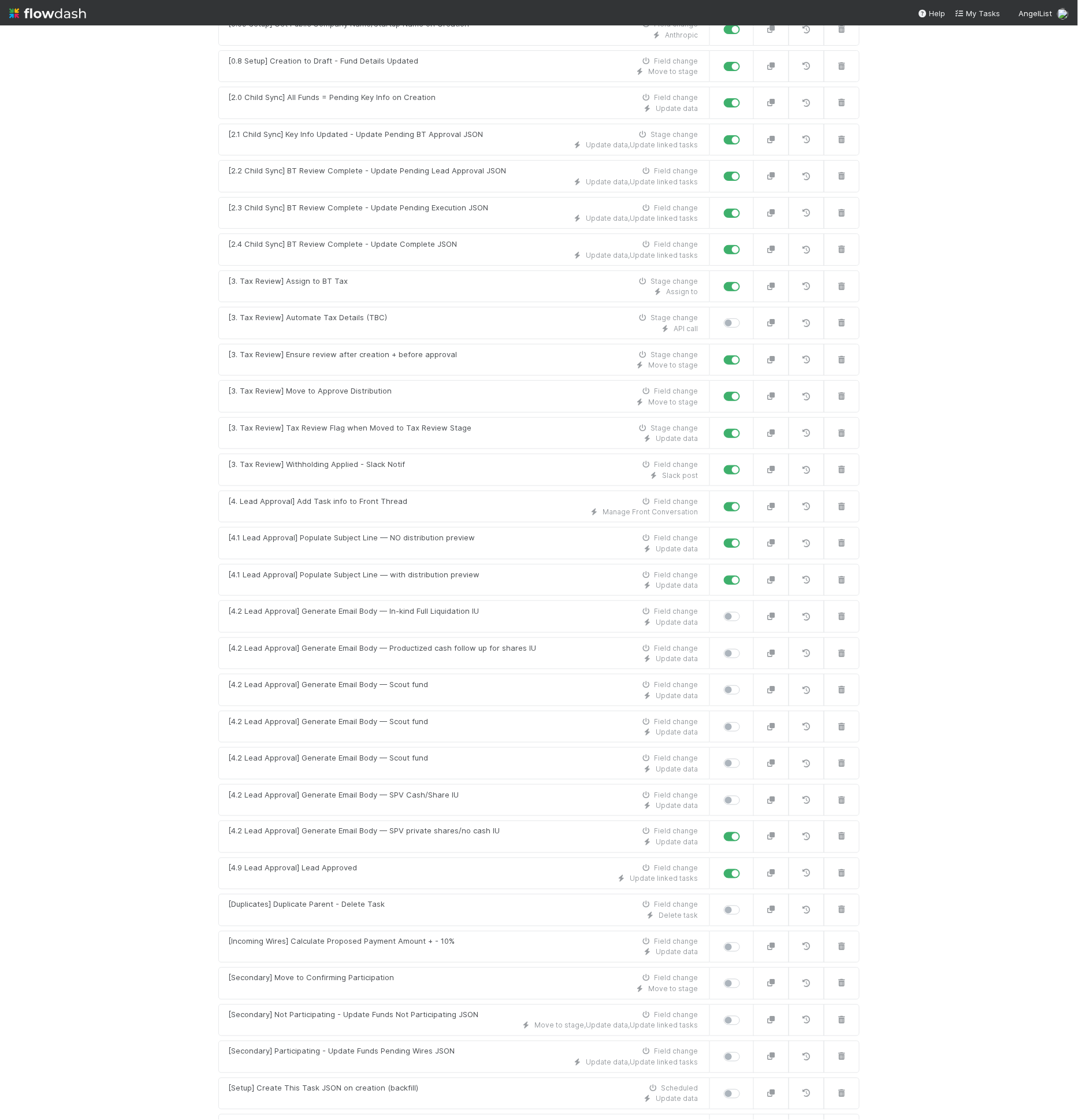
scroll to position [504, 0]
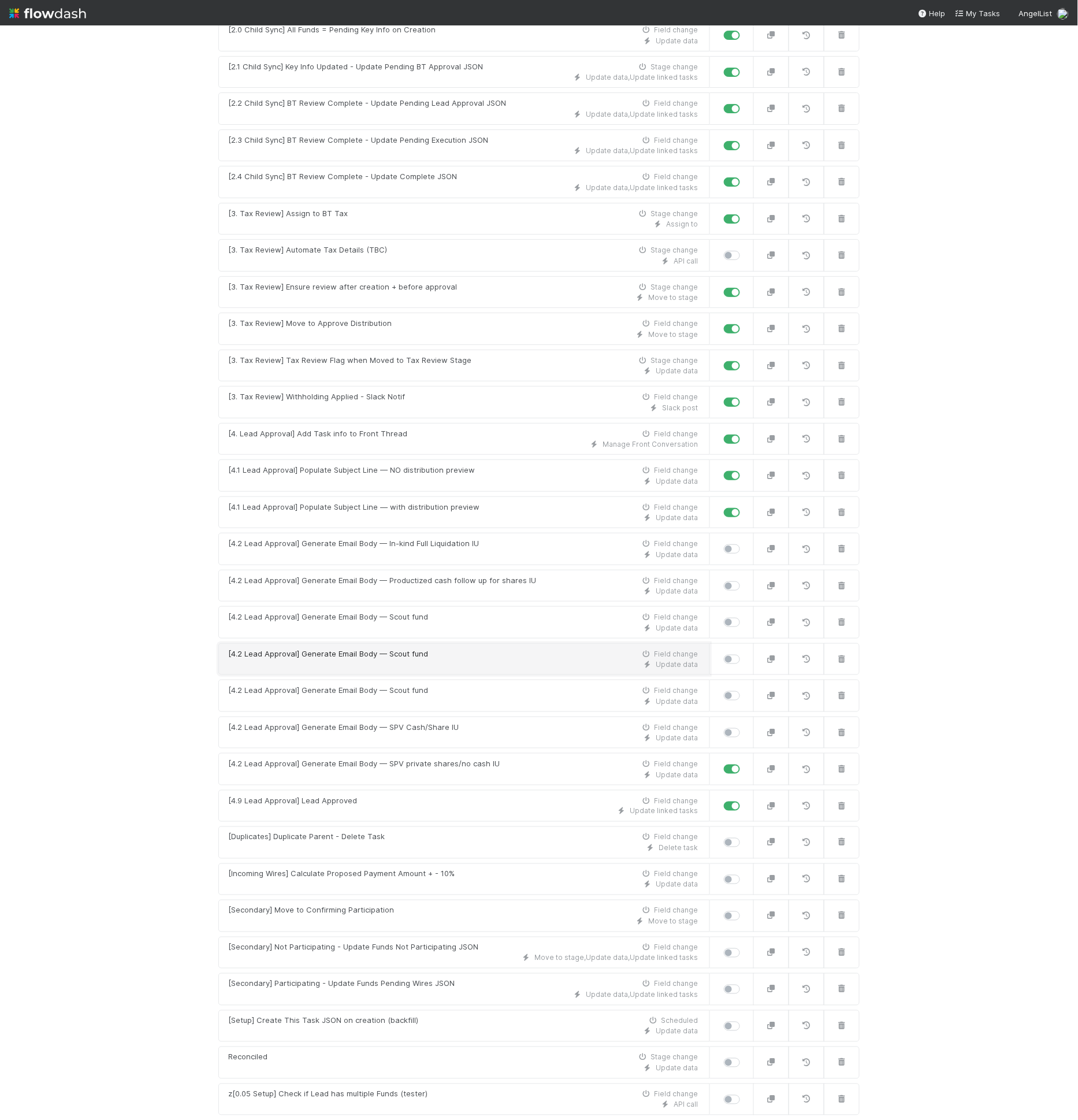
click at [427, 648] on div "[4.2 Lead Approval] Generate Email Body — Scout fund Field change" at bounding box center [463, 654] width 470 height 12
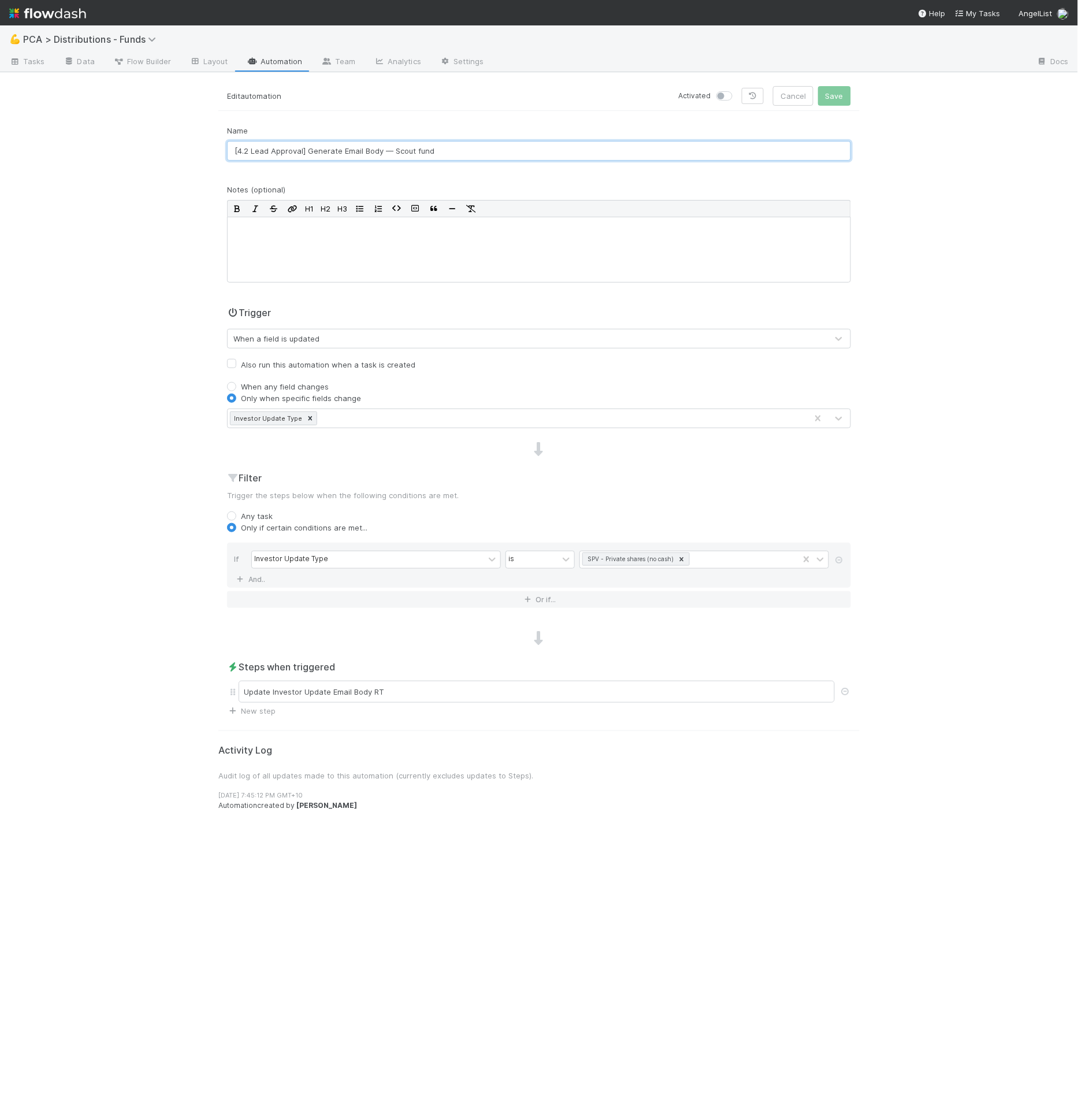
drag, startPoint x: 392, startPoint y: 149, endPoint x: 532, endPoint y: 147, distance: 140.0
click at [532, 147] on input "[4.2 Lead Approval] Generate Email Body — Scout fund" at bounding box center [539, 151] width 624 height 19
paste input "Fund private shares/no cash IU"
type input "[4.2 Lead Approval] Generate Email Body — Fund private shares/no cash IU"
click at [840, 99] on button "Save" at bounding box center [835, 96] width 33 height 19
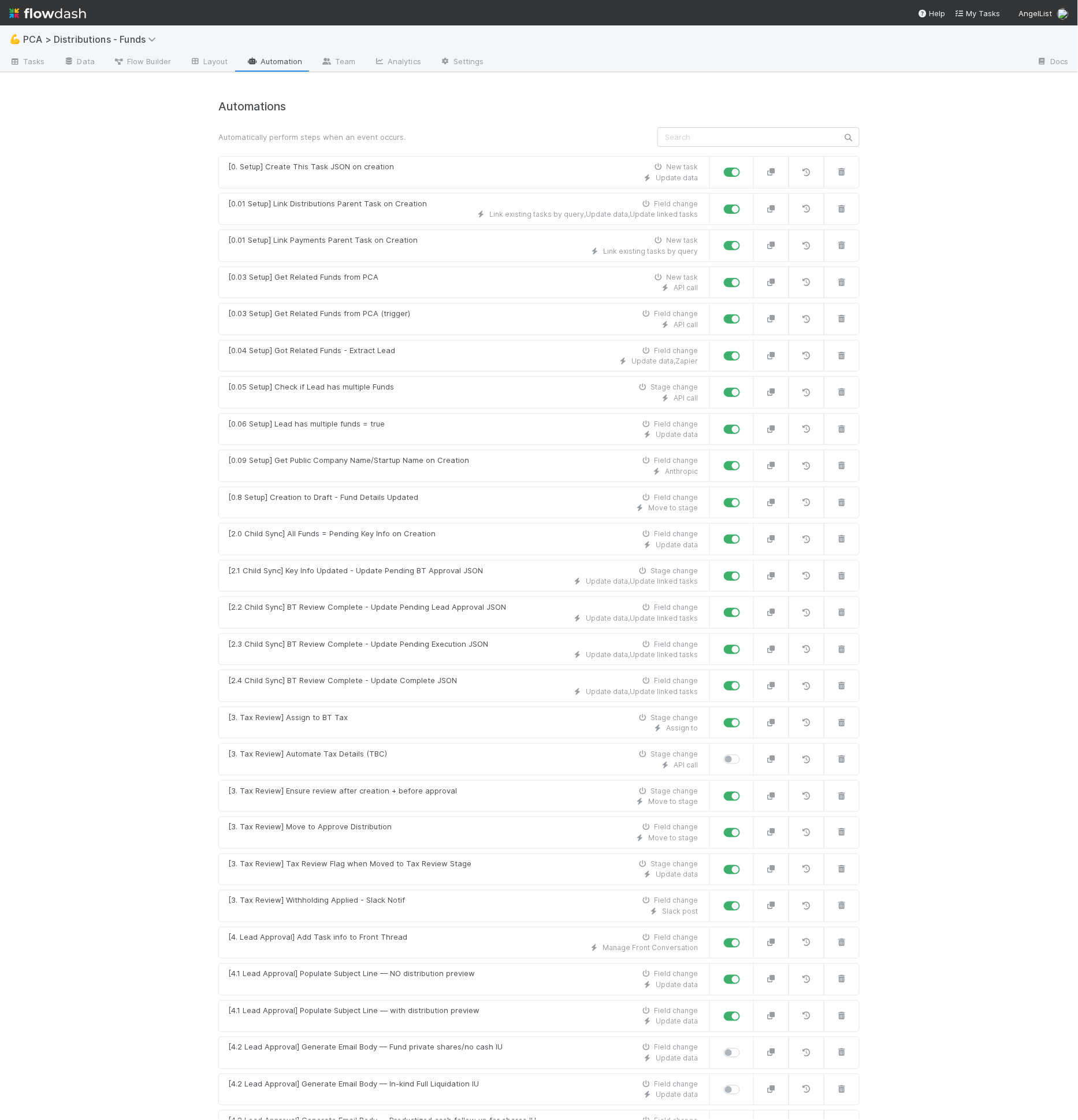
scroll to position [504, 0]
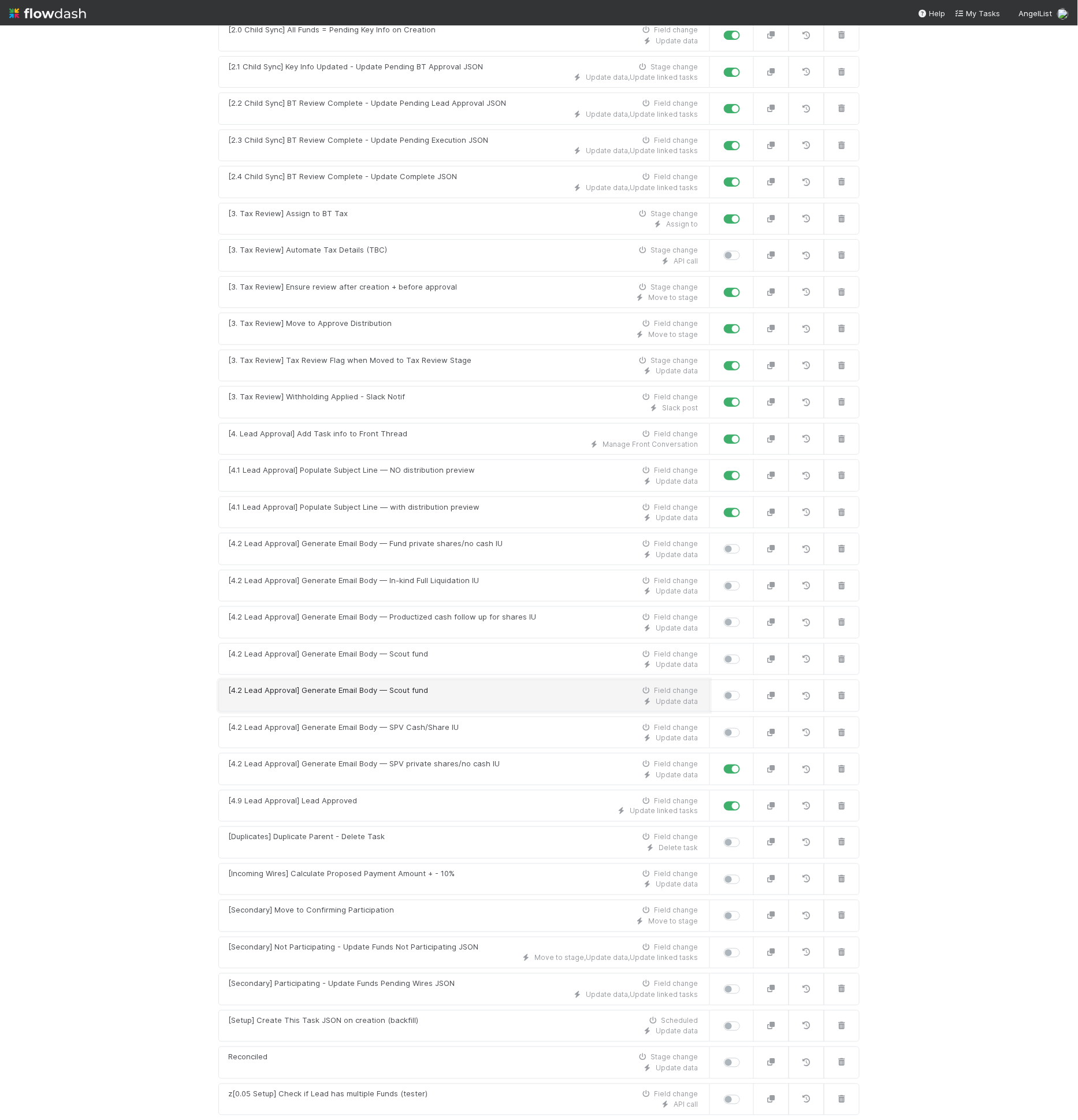
click at [451, 685] on div "[4.2 Lead Approval] Generate Email Body — Scout fund Field change" at bounding box center [463, 690] width 470 height 12
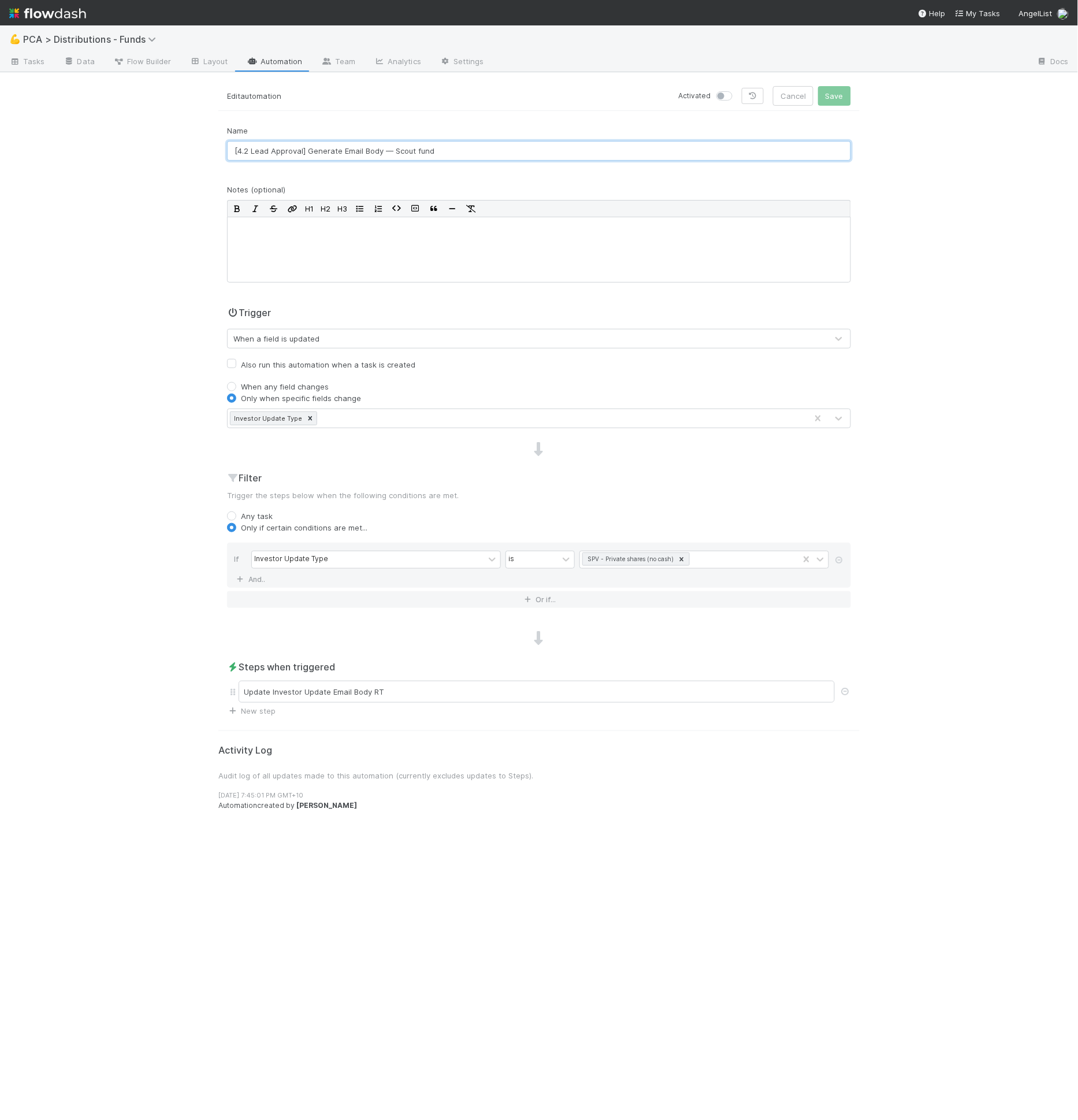
drag, startPoint x: 393, startPoint y: 149, endPoint x: 474, endPoint y: 149, distance: 81.0
click at [474, 149] on input "[4.2 Lead Approval] Generate Email Body — Scout fund" at bounding box center [539, 151] width 624 height 19
paste input "Fund cash/share IU"
type input "[4.2 Lead Approval] Generate Email Body — Fund cash/share IU"
click at [843, 93] on button "Save" at bounding box center [835, 96] width 33 height 19
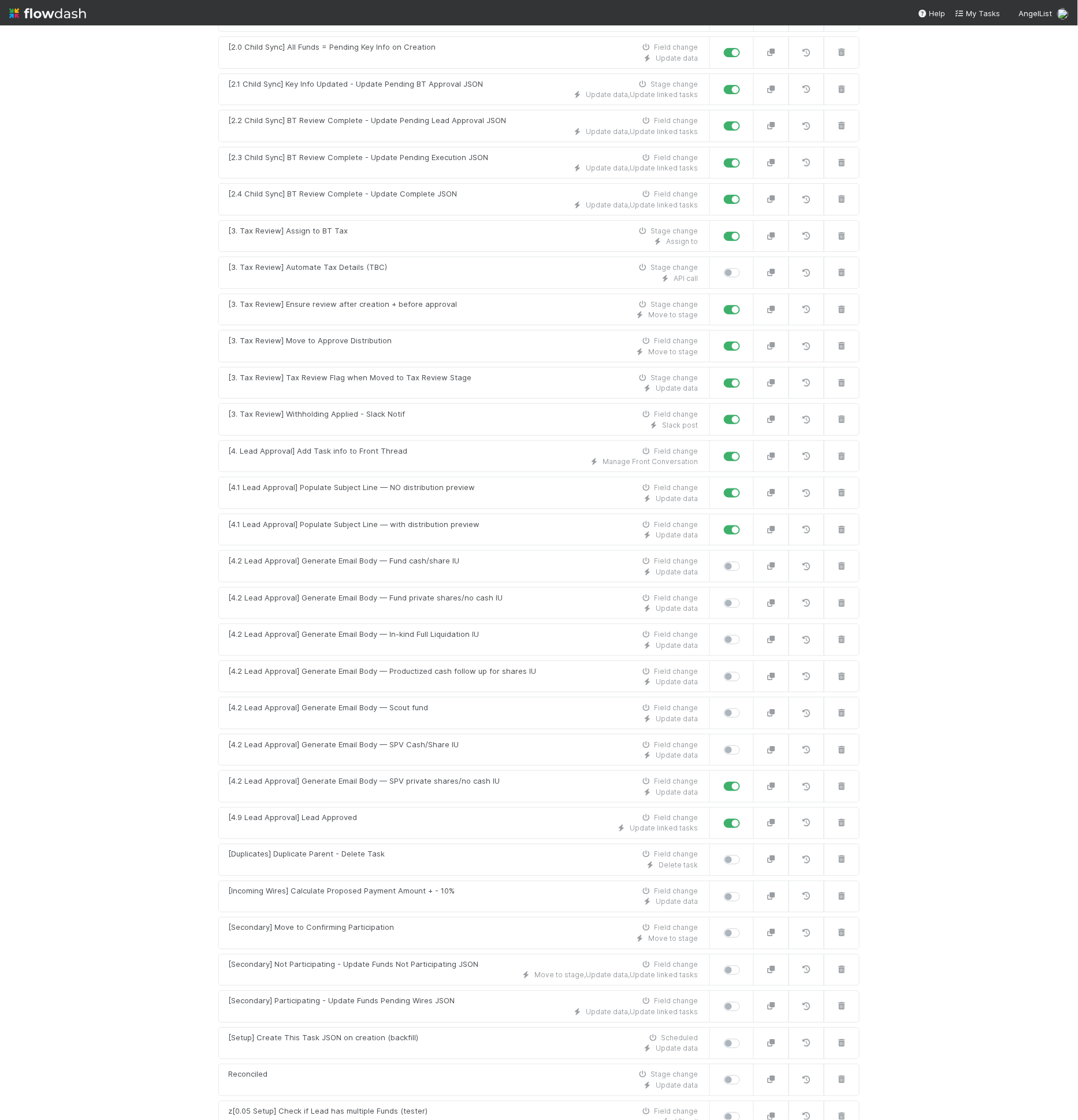
scroll to position [504, 0]
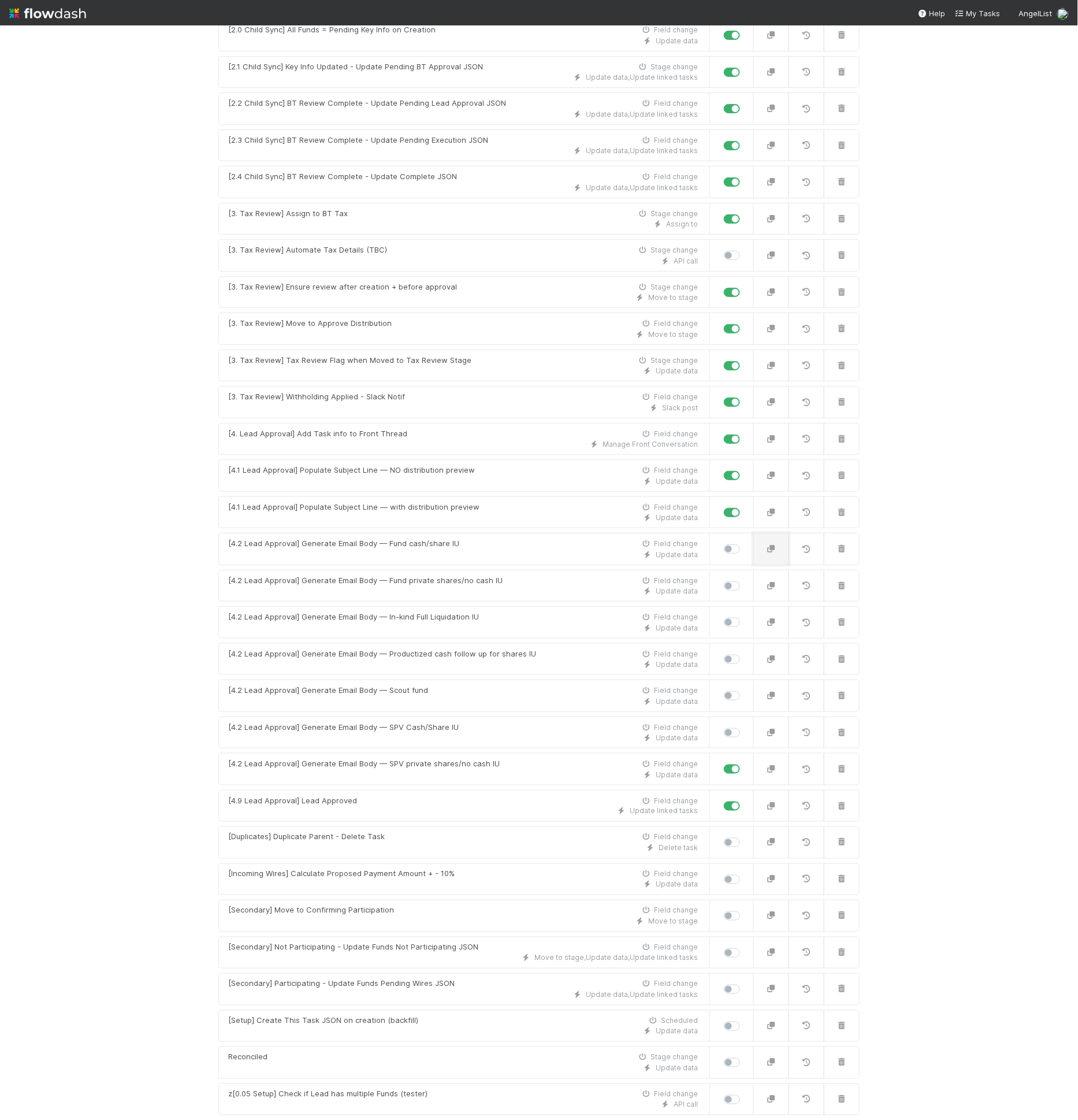
click at [770, 540] on button "button" at bounding box center [771, 548] width 36 height 32
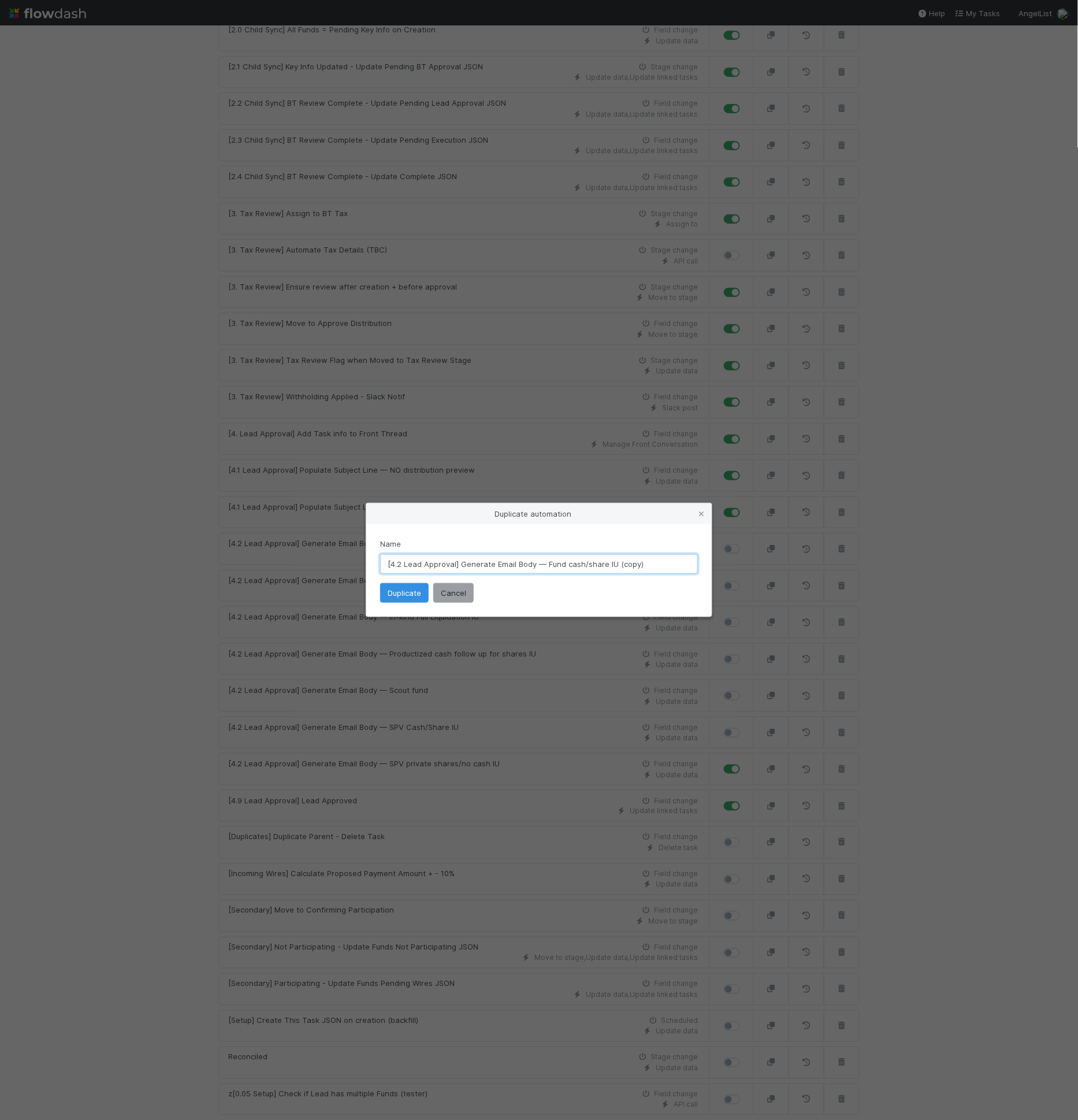
drag, startPoint x: 545, startPoint y: 566, endPoint x: 771, endPoint y: 570, distance: 226.0
click at [771, 570] on div "Duplicate automation Name [4.2 Lead Approval] Generate Email Body — Fund cash/s…" at bounding box center [539, 560] width 1078 height 1120
paste input "Deploy Capital is fund"
type input "[4.2 Lead Approval] Generate Email Body — Deploy Capital is fund"
click at [407, 597] on button "Duplicate" at bounding box center [404, 593] width 49 height 19
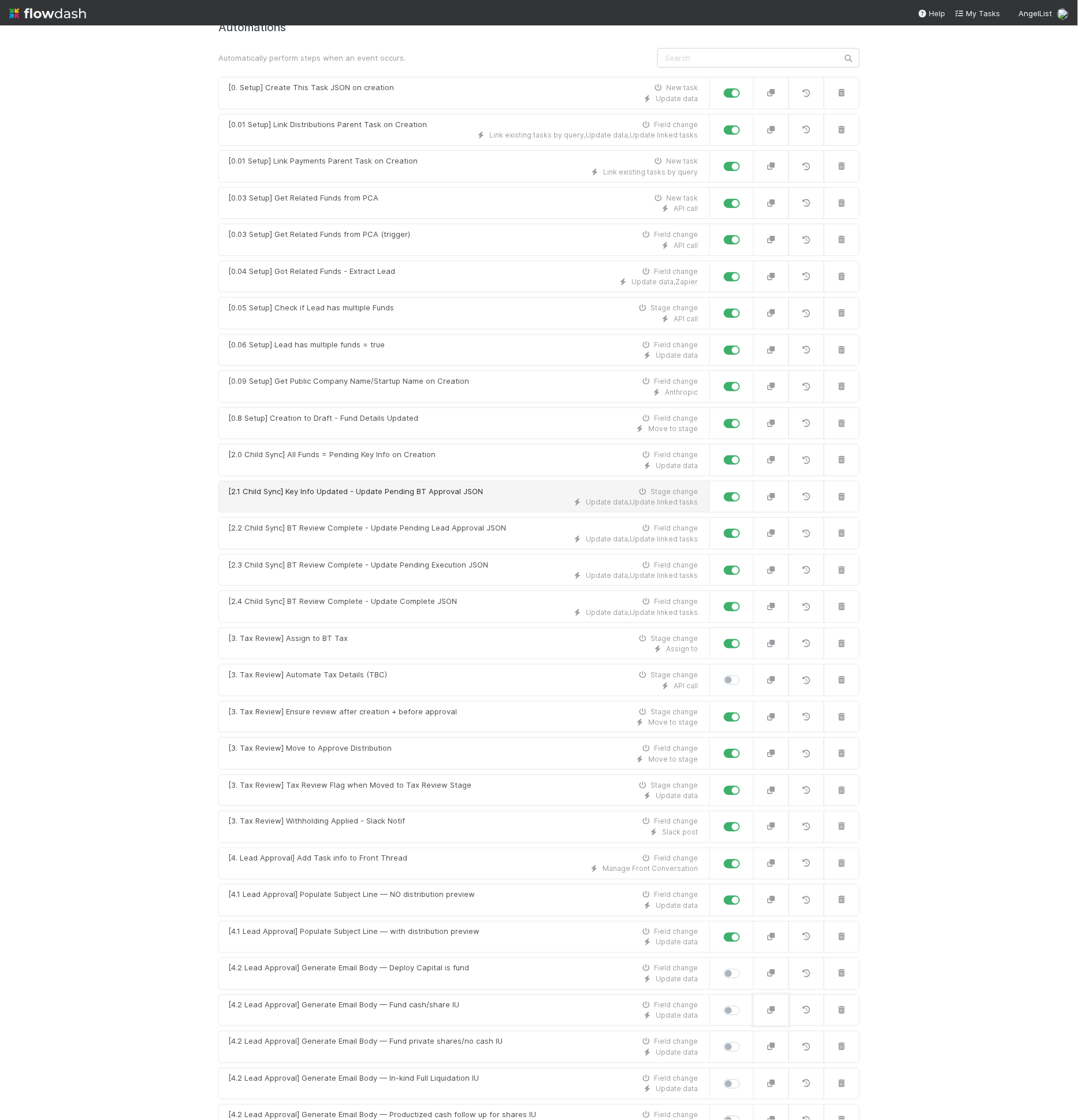
scroll to position [0, 0]
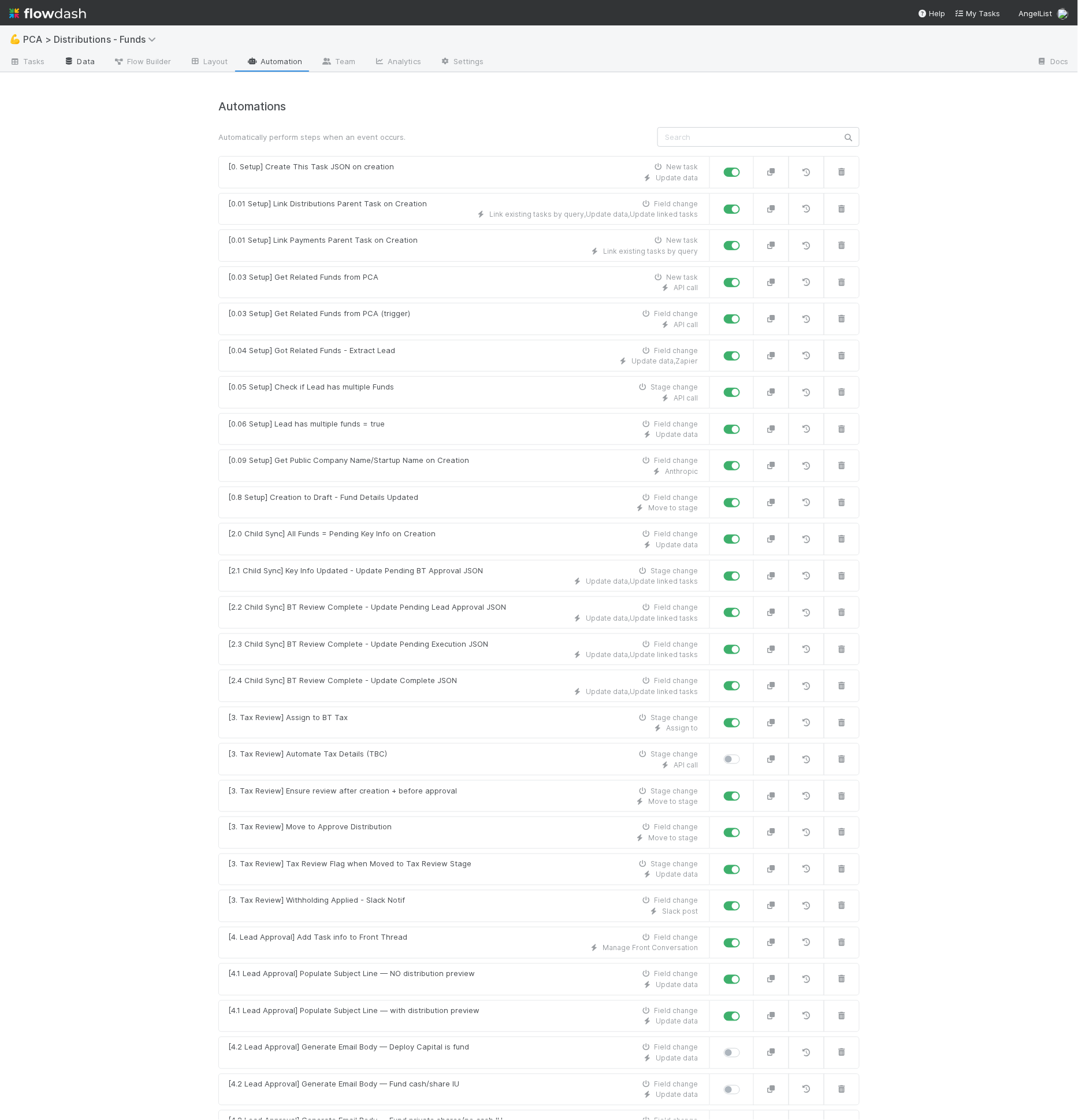
click at [69, 63] on icon at bounding box center [69, 61] width 12 height 7
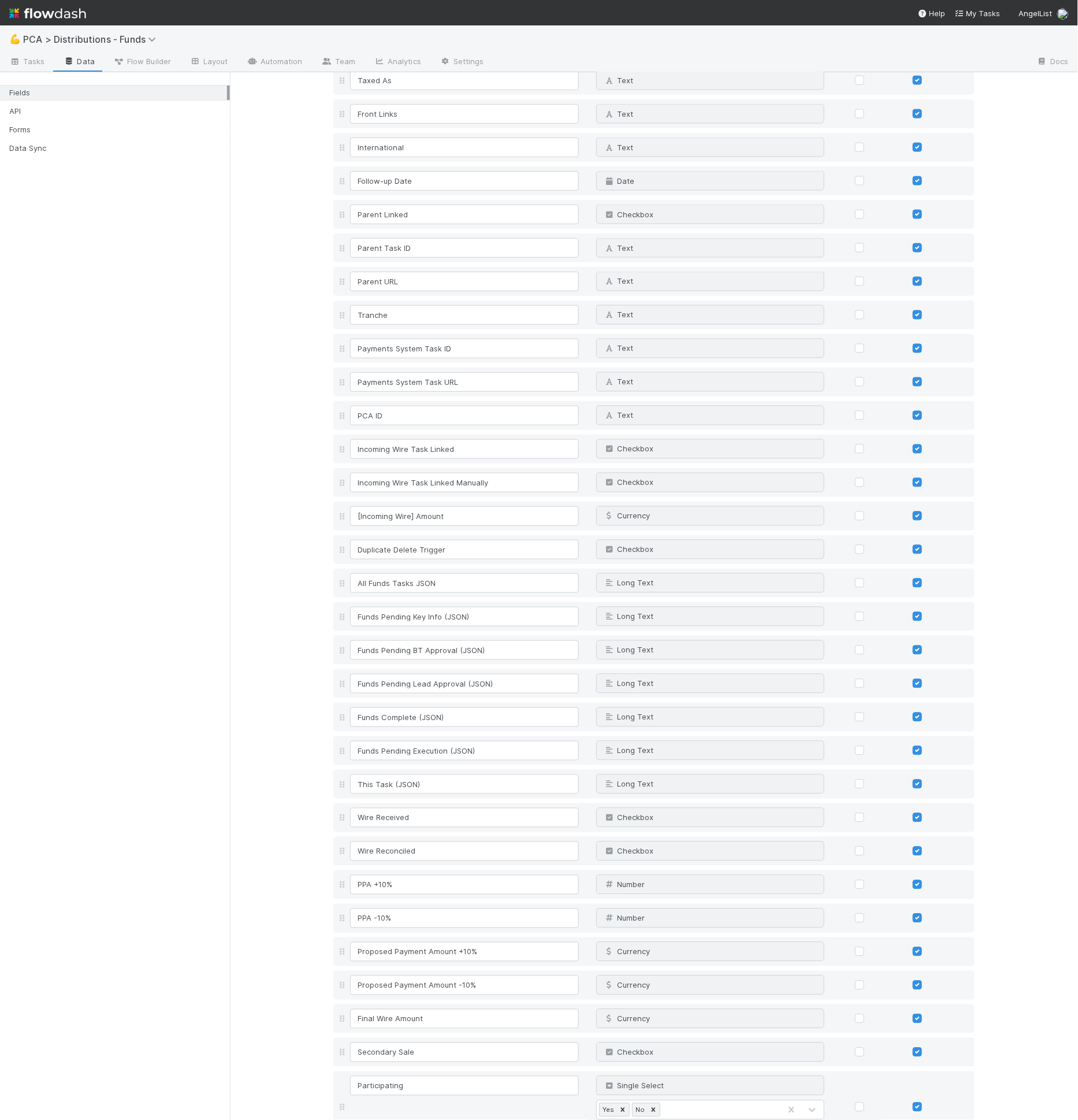
scroll to position [2548, 0]
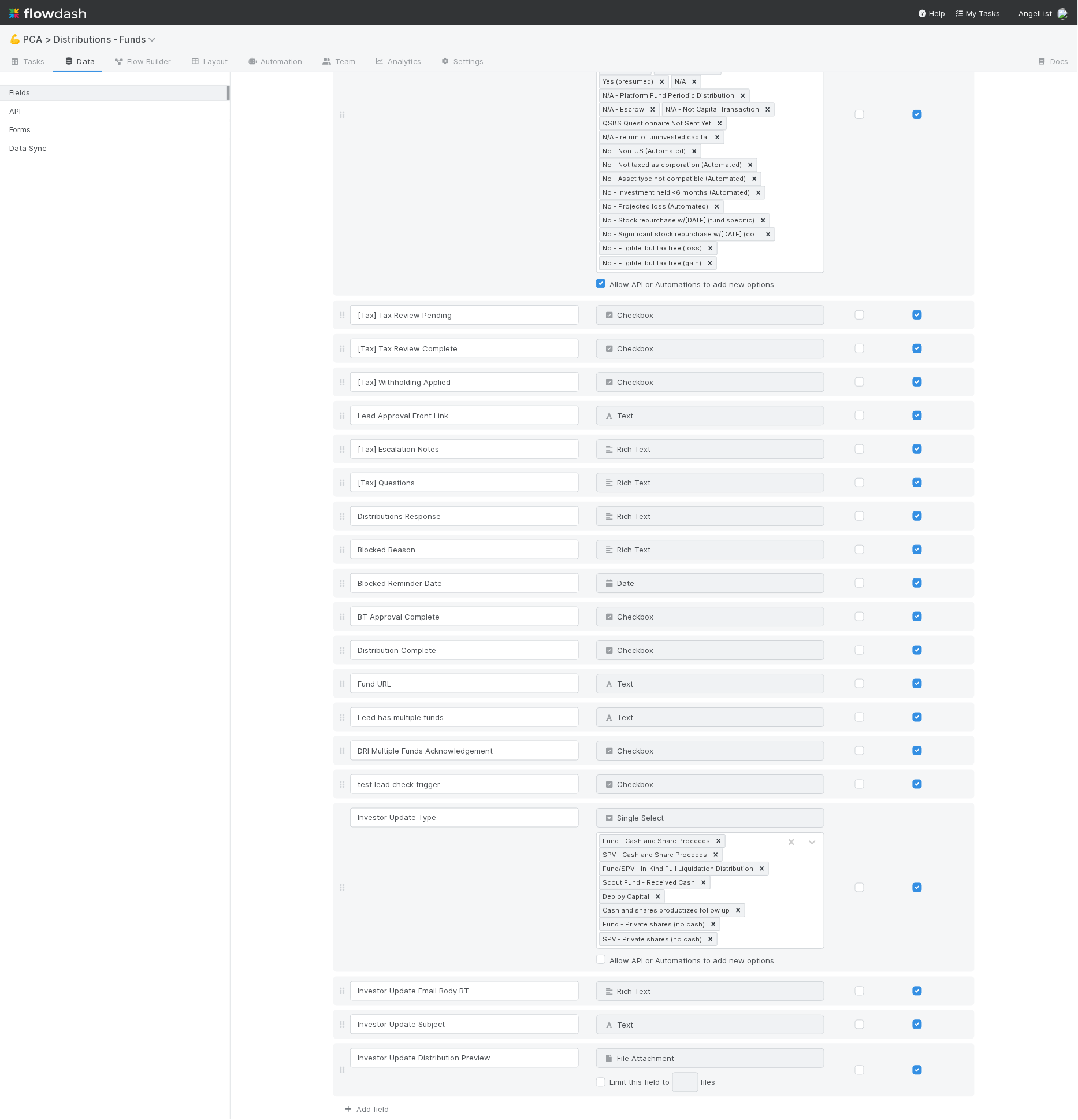
click at [370, 1105] on link "Add field" at bounding box center [365, 1109] width 46 height 9
click at [373, 1106] on input at bounding box center [465, 1116] width 229 height 19
type input "Manual Lead Approval"
click at [603, 1112] on icon at bounding box center [608, 1116] width 12 height 7
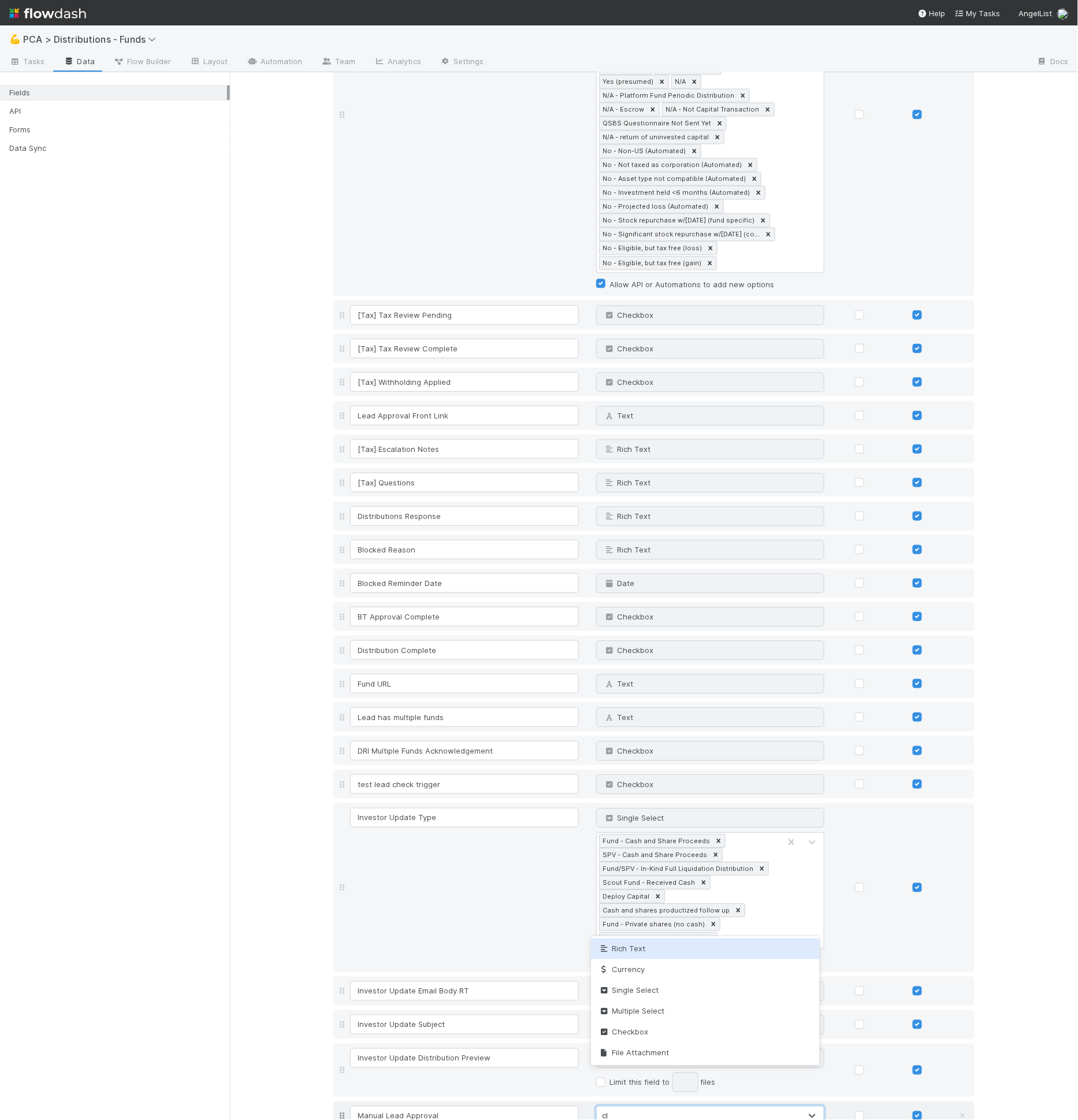
type input "chec"
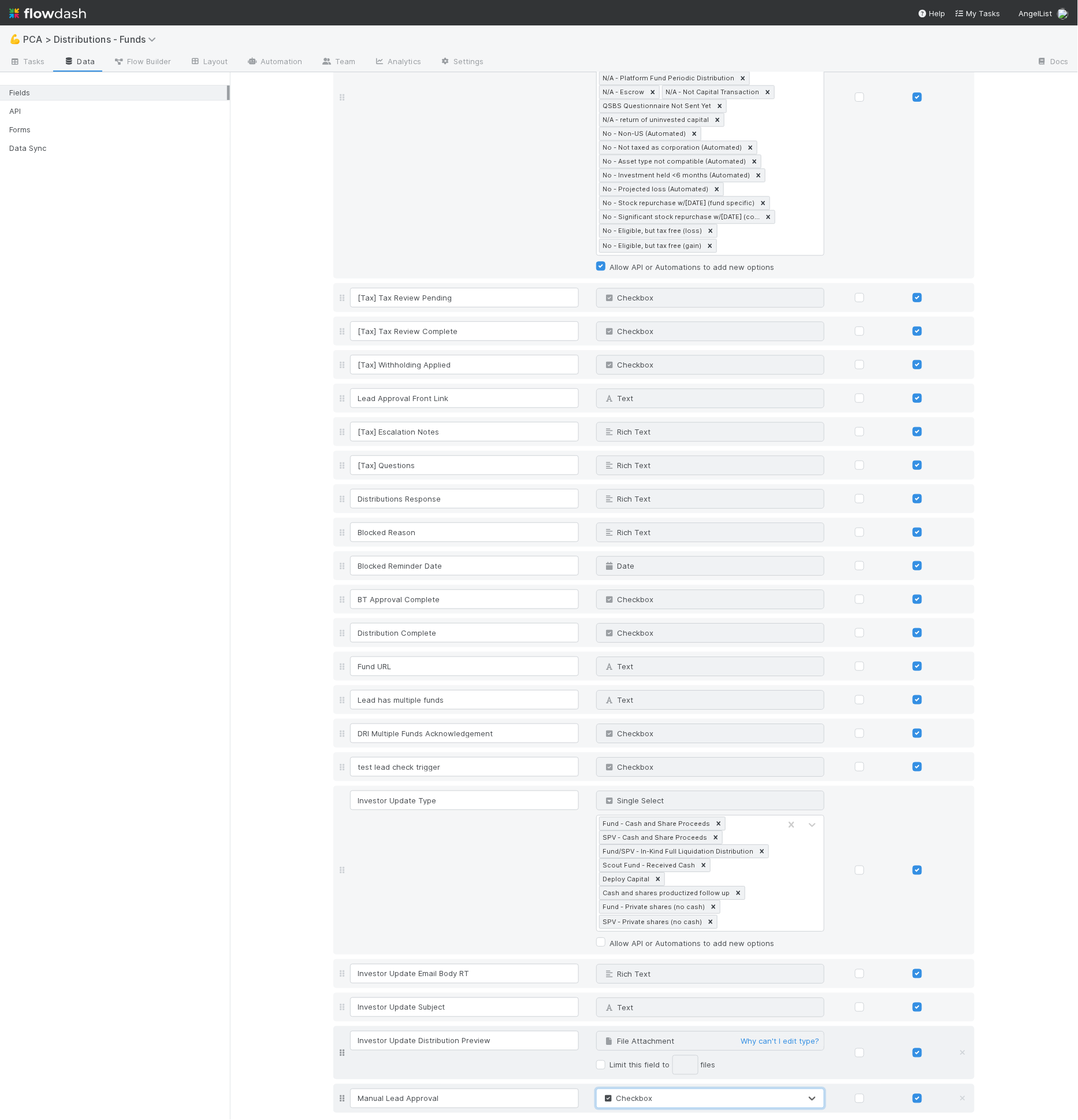
scroll to position [2582, 0]
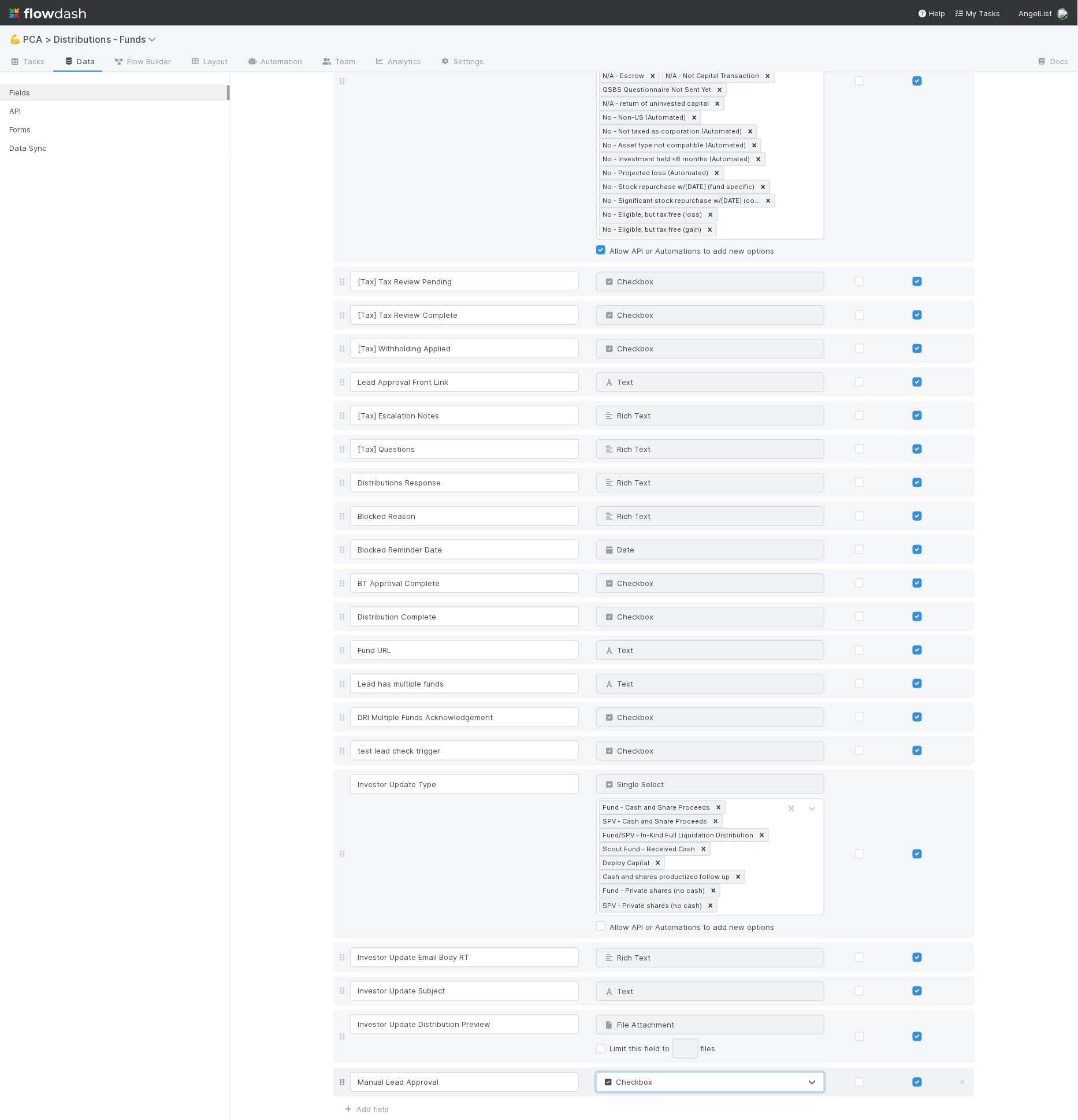
click at [354, 1119] on button "Save Changes" at bounding box center [367, 1137] width 68 height 19
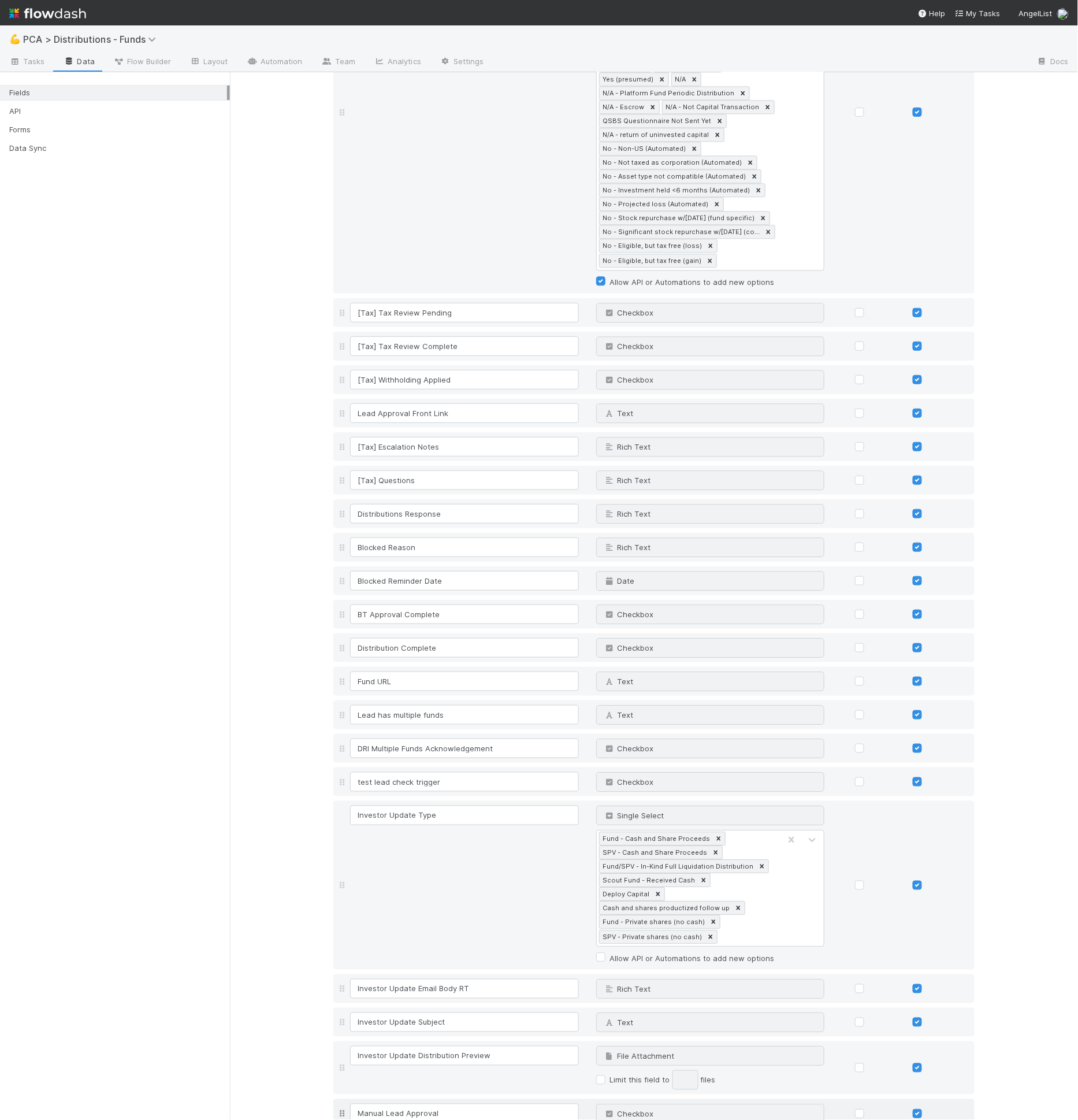
scroll to position [2612, 0]
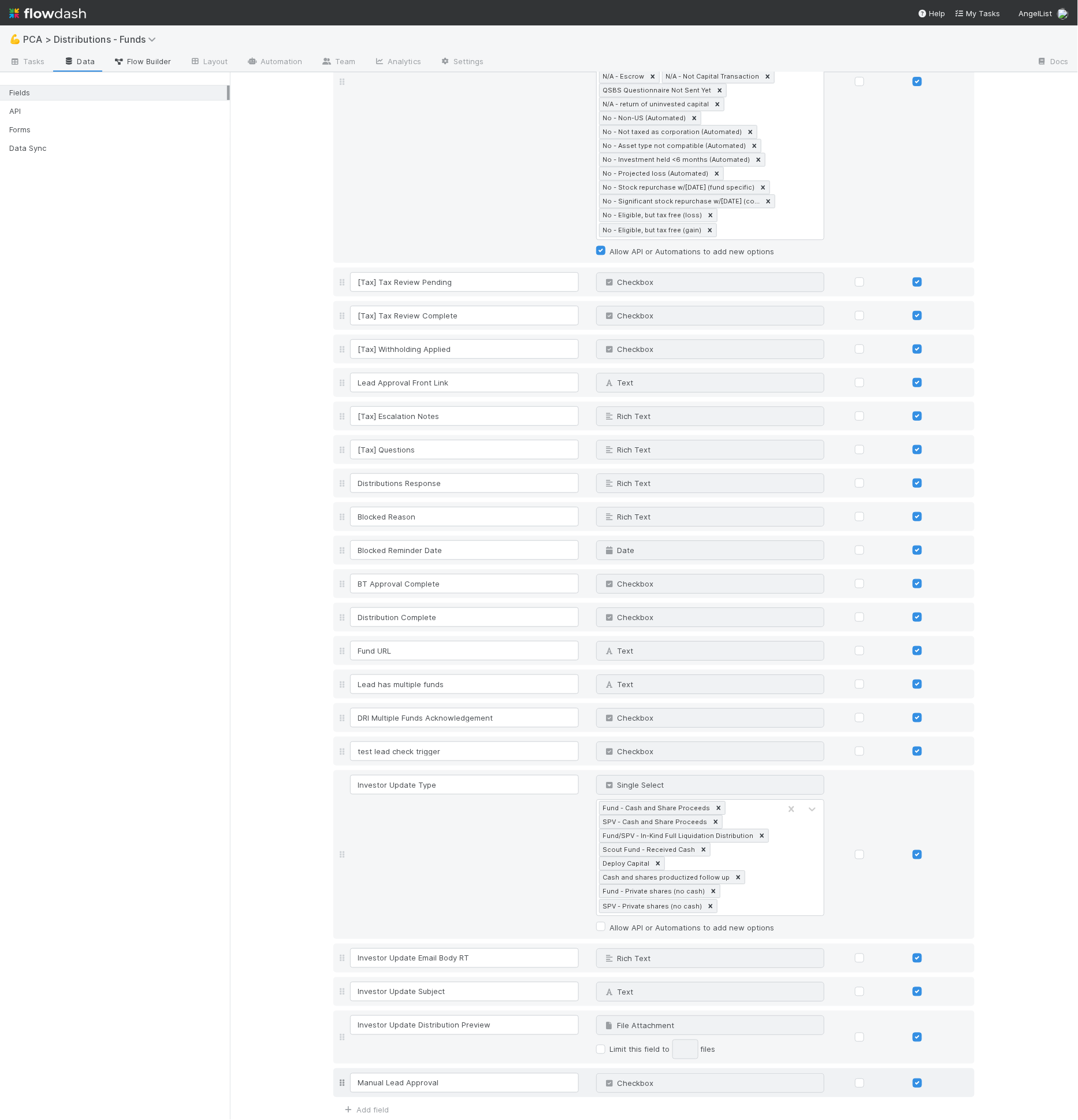
click at [149, 55] on span "Flow Builder" at bounding box center [142, 61] width 58 height 12
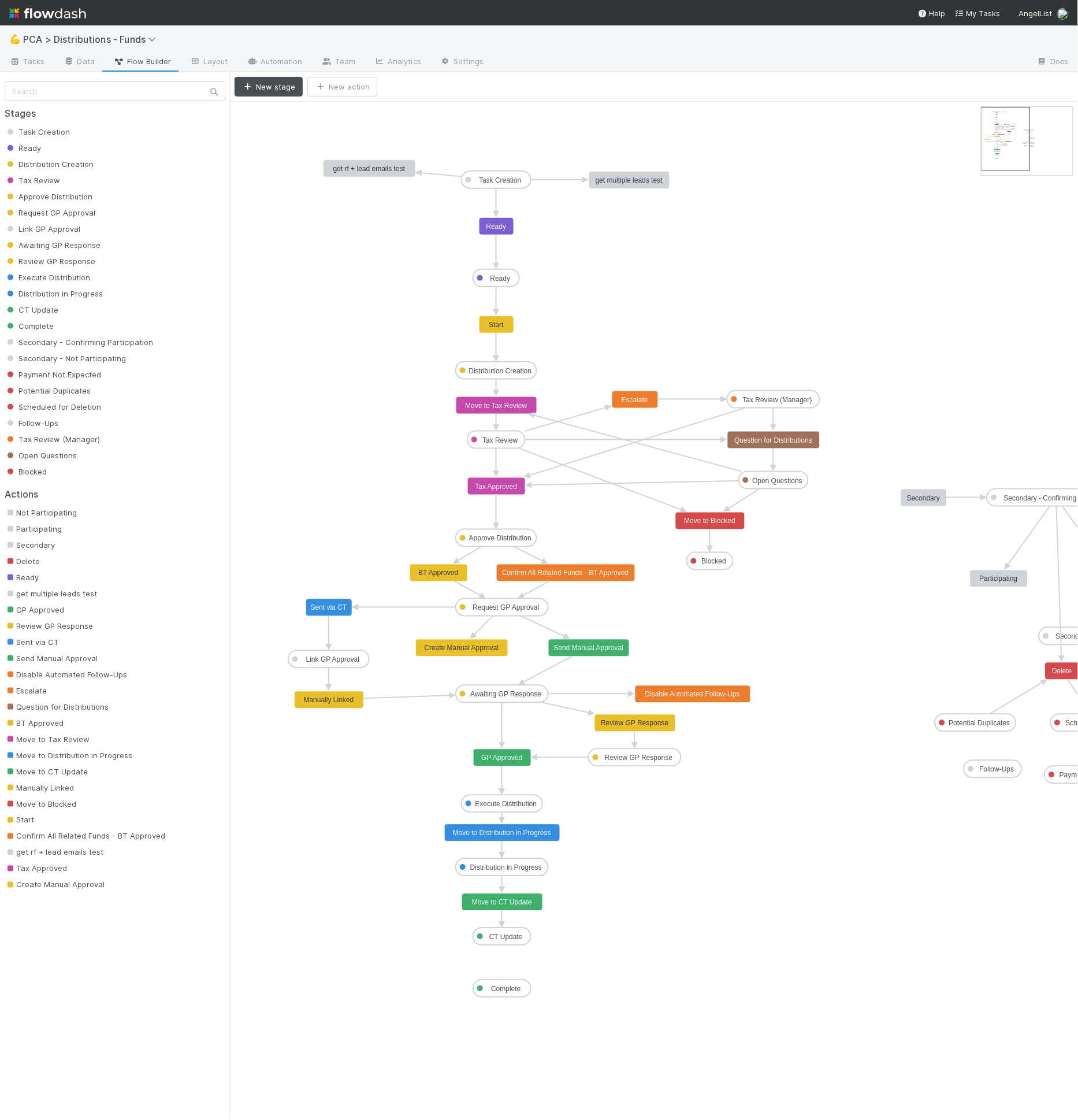
click at [610, 646] on text "Send Manual Approval" at bounding box center [589, 648] width 70 height 8
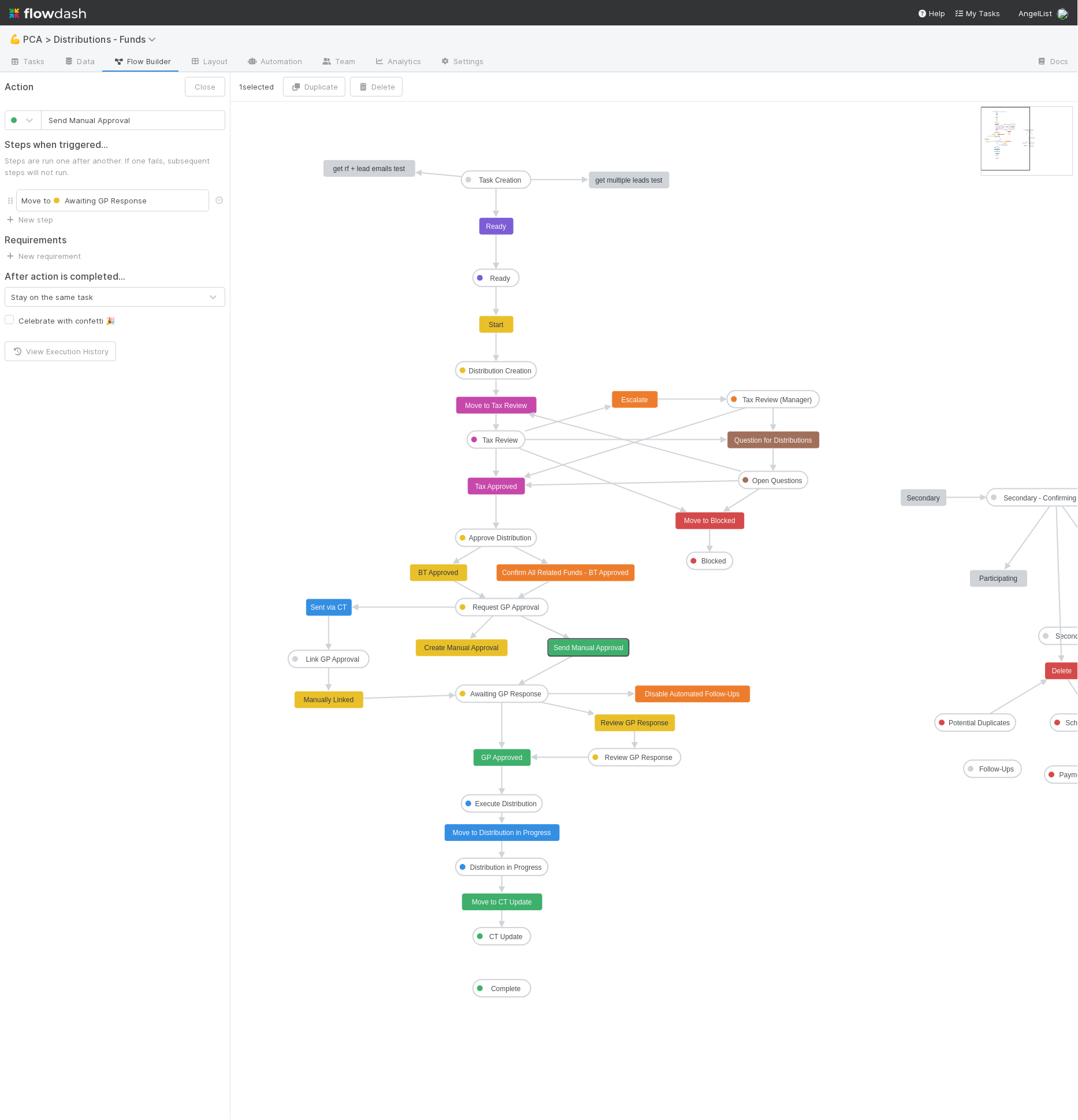
type input "Create Manual Approval"
click at [463, 641] on rect at bounding box center [462, 648] width 92 height 18
click at [36, 190] on link "New step" at bounding box center [29, 193] width 49 height 9
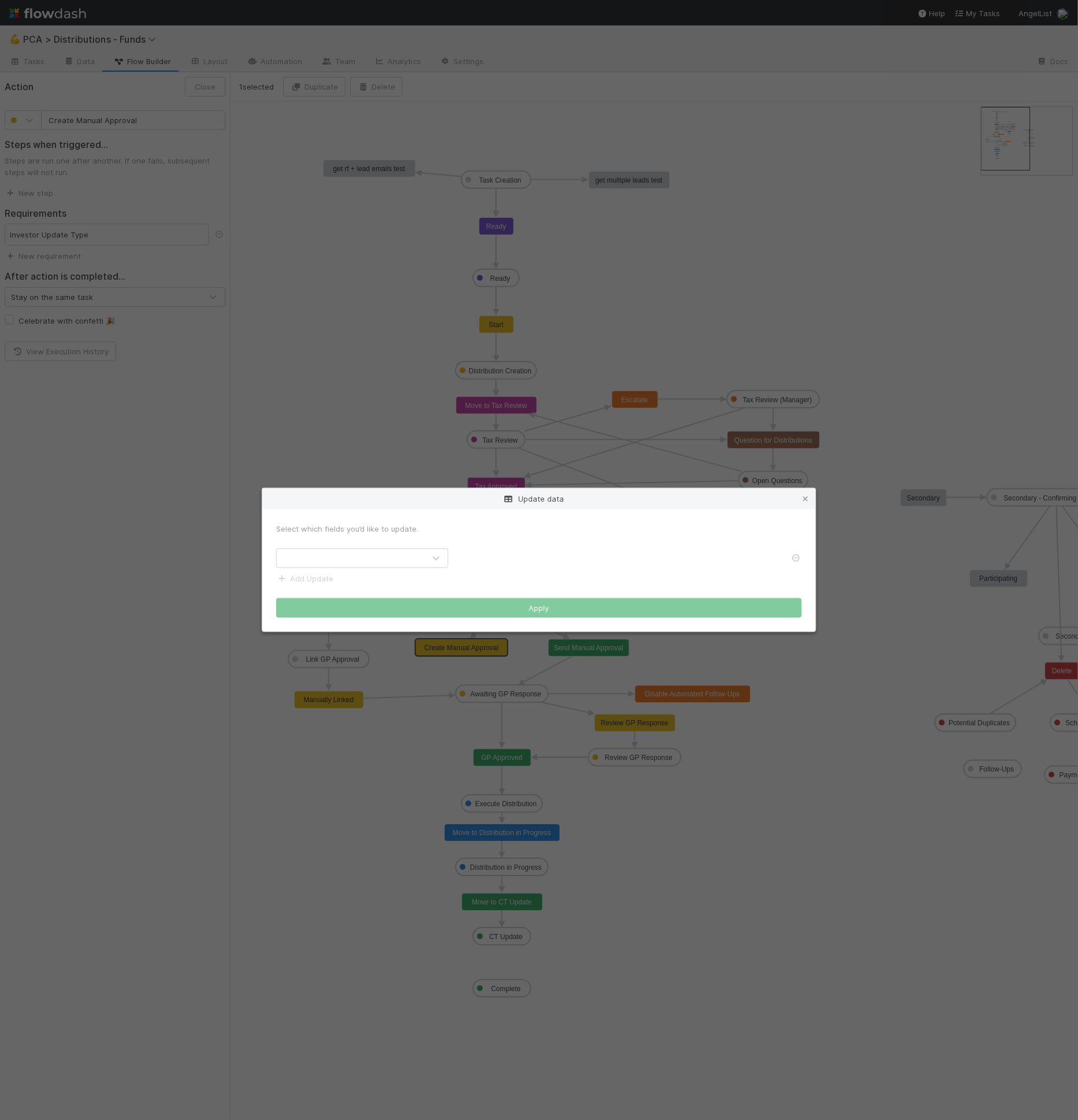
click at [340, 555] on div at bounding box center [350, 558] width 148 height 18
type input "manual"
click at [471, 552] on label at bounding box center [471, 552] width 0 height 0
click at [463, 560] on input "checkbox" at bounding box center [461, 557] width 9 height 10
checkbox input "true"
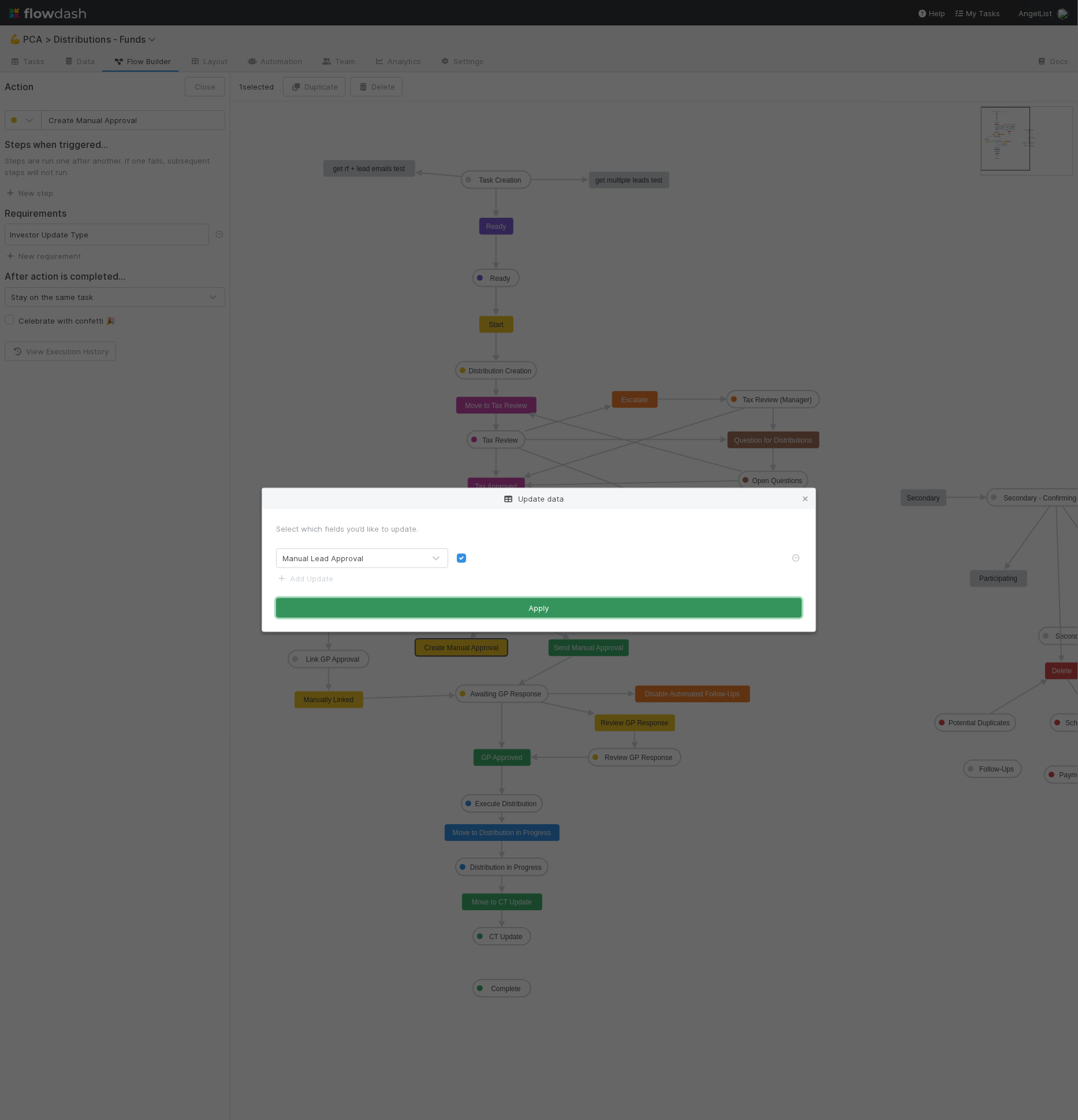
click at [478, 606] on button "Apply" at bounding box center [539, 607] width 526 height 19
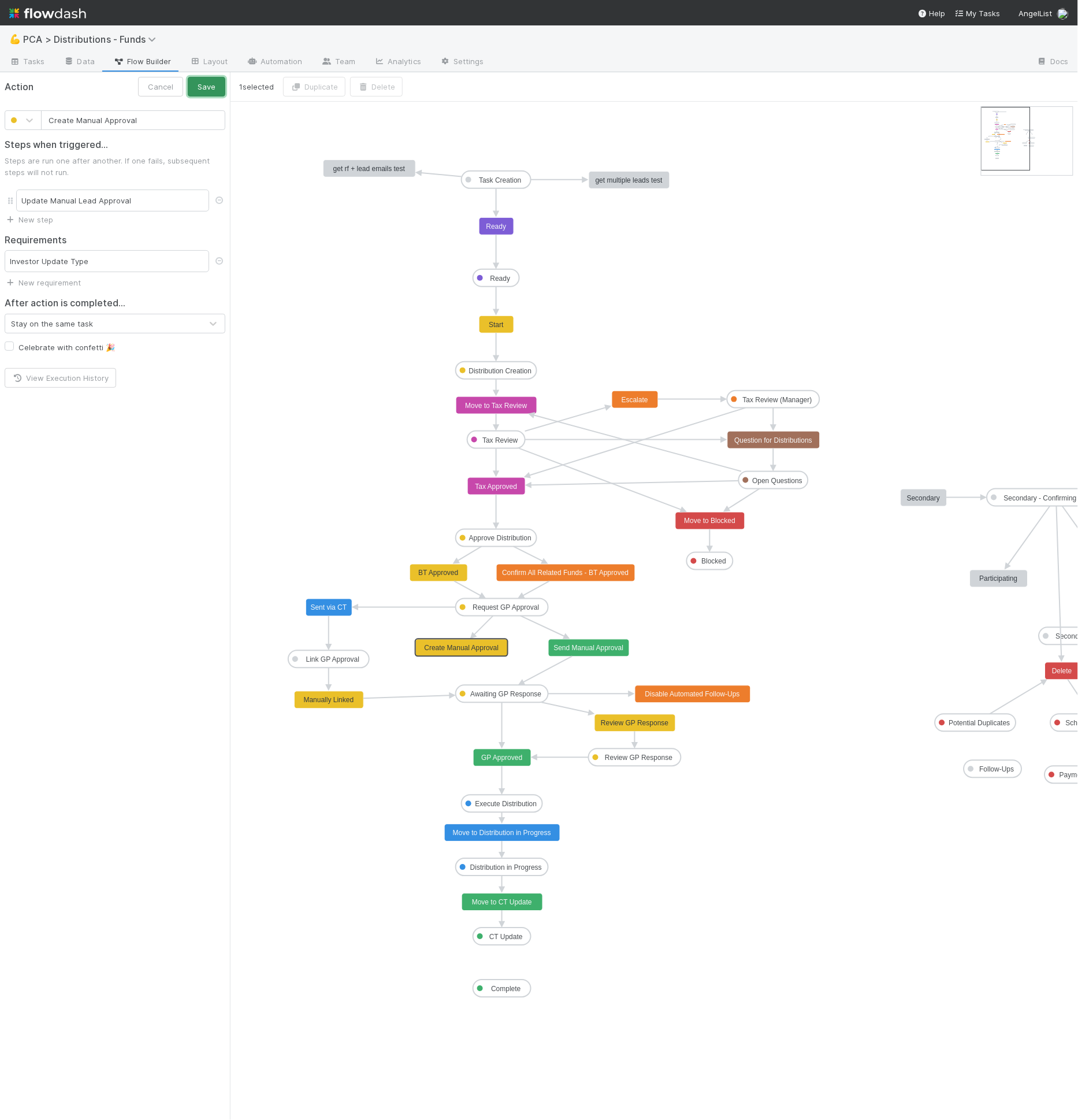
click at [198, 89] on button "Save" at bounding box center [207, 86] width 38 height 19
type input "Send Manual Approval"
click at [579, 653] on rect at bounding box center [589, 648] width 81 height 18
click at [71, 75] on div "Action Close" at bounding box center [115, 87] width 230 height 29
click at [80, 56] on link "Data" at bounding box center [79, 62] width 50 height 18
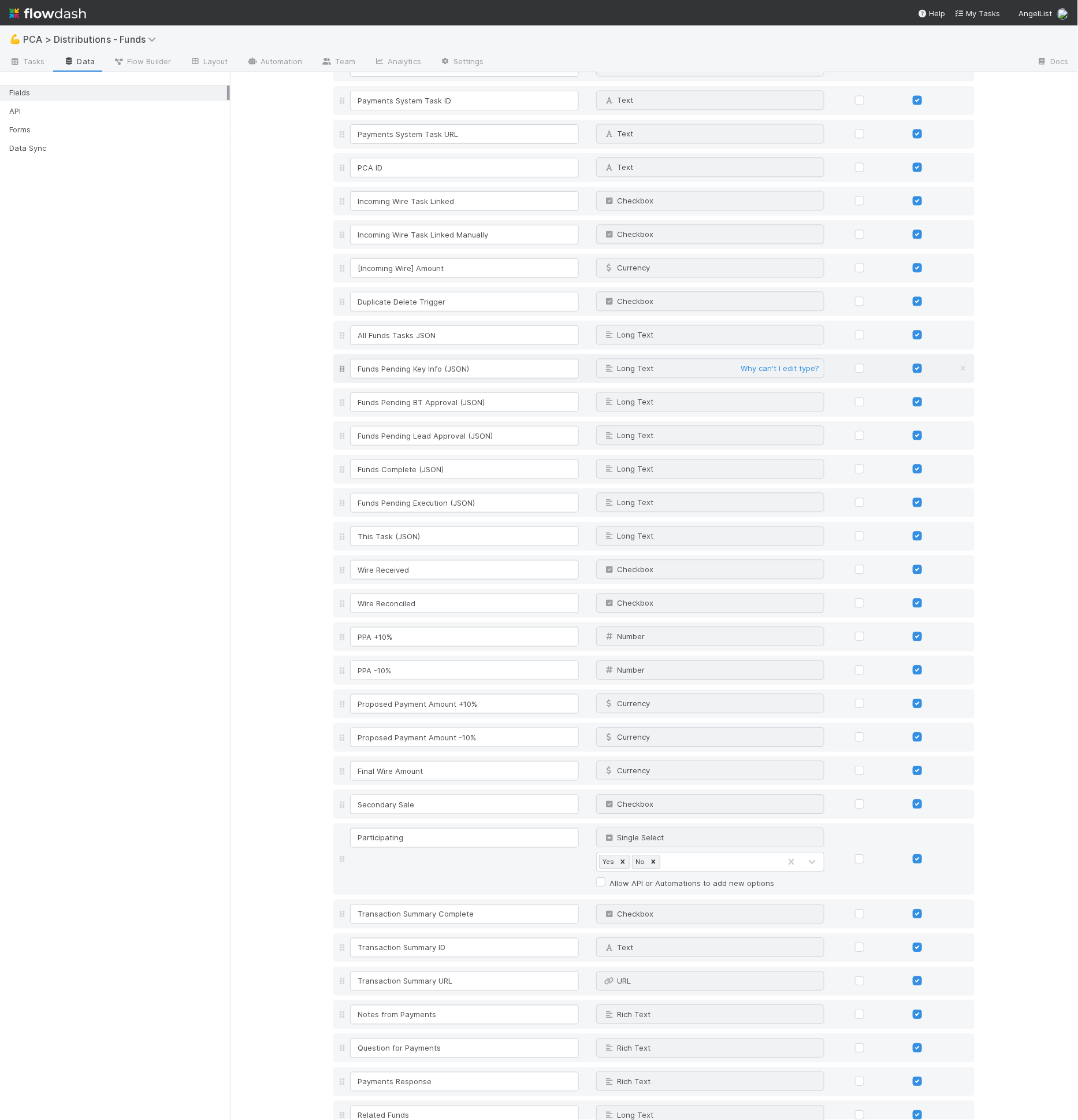
scroll to position [2582, 0]
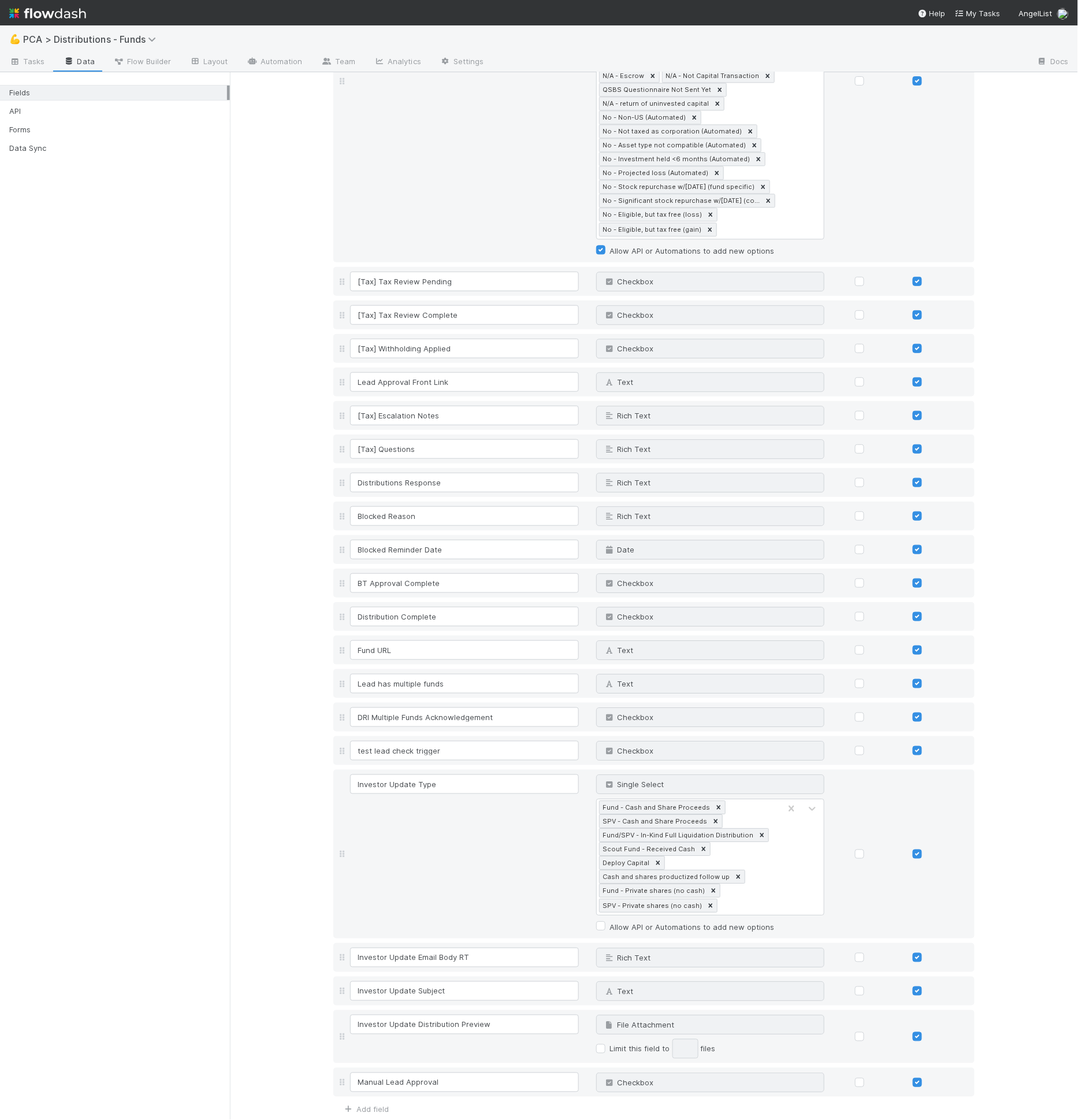
click at [371, 1105] on link "Add field" at bounding box center [365, 1109] width 46 height 9
click at [378, 1106] on input at bounding box center [465, 1116] width 229 height 19
click at [352, 1106] on input "To Emails" at bounding box center [465, 1116] width 229 height 19
type input "Investor Update To Emails"
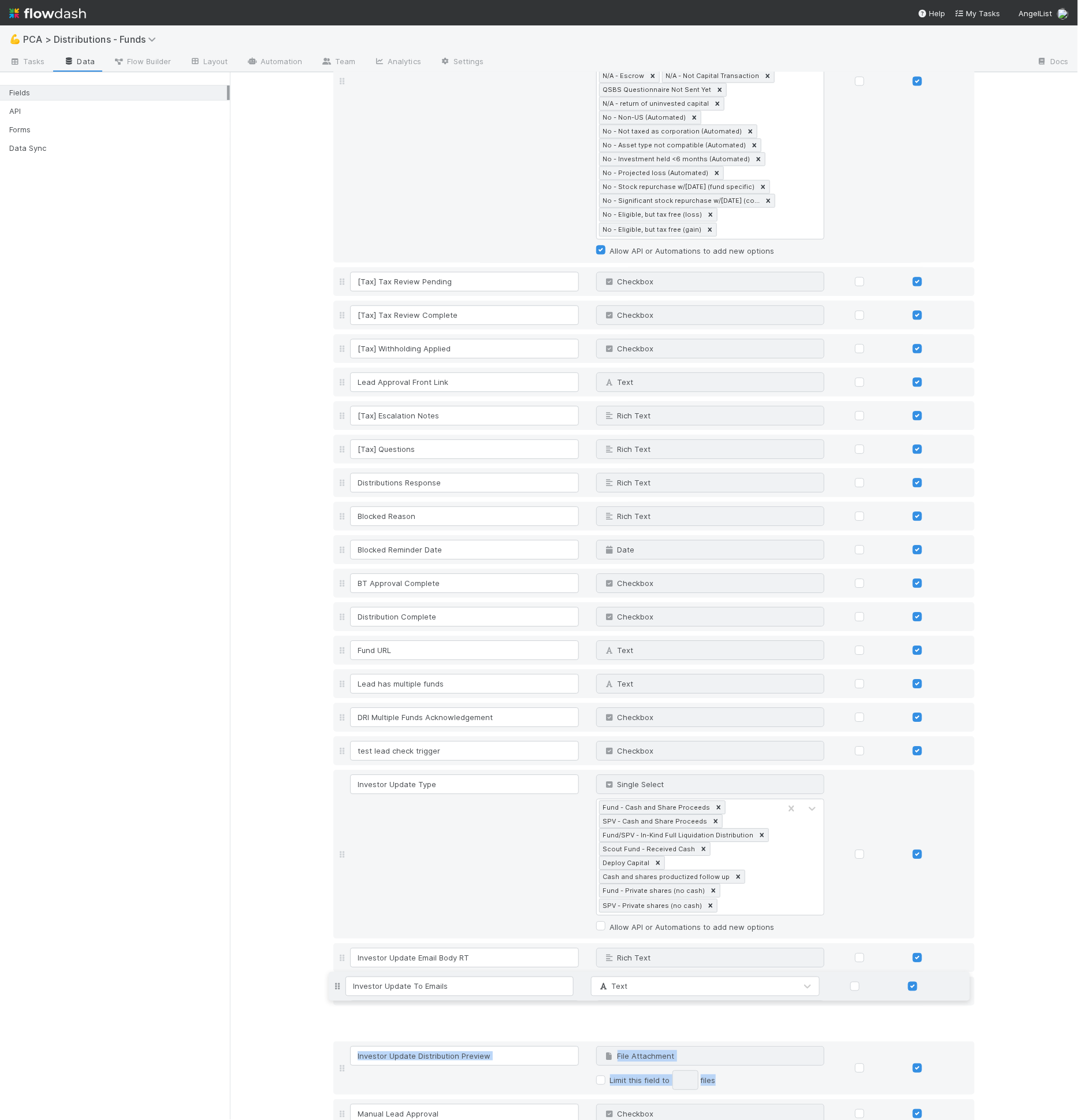
drag, startPoint x: 336, startPoint y: 1082, endPoint x: 406, endPoint y: 989, distance: 116.4
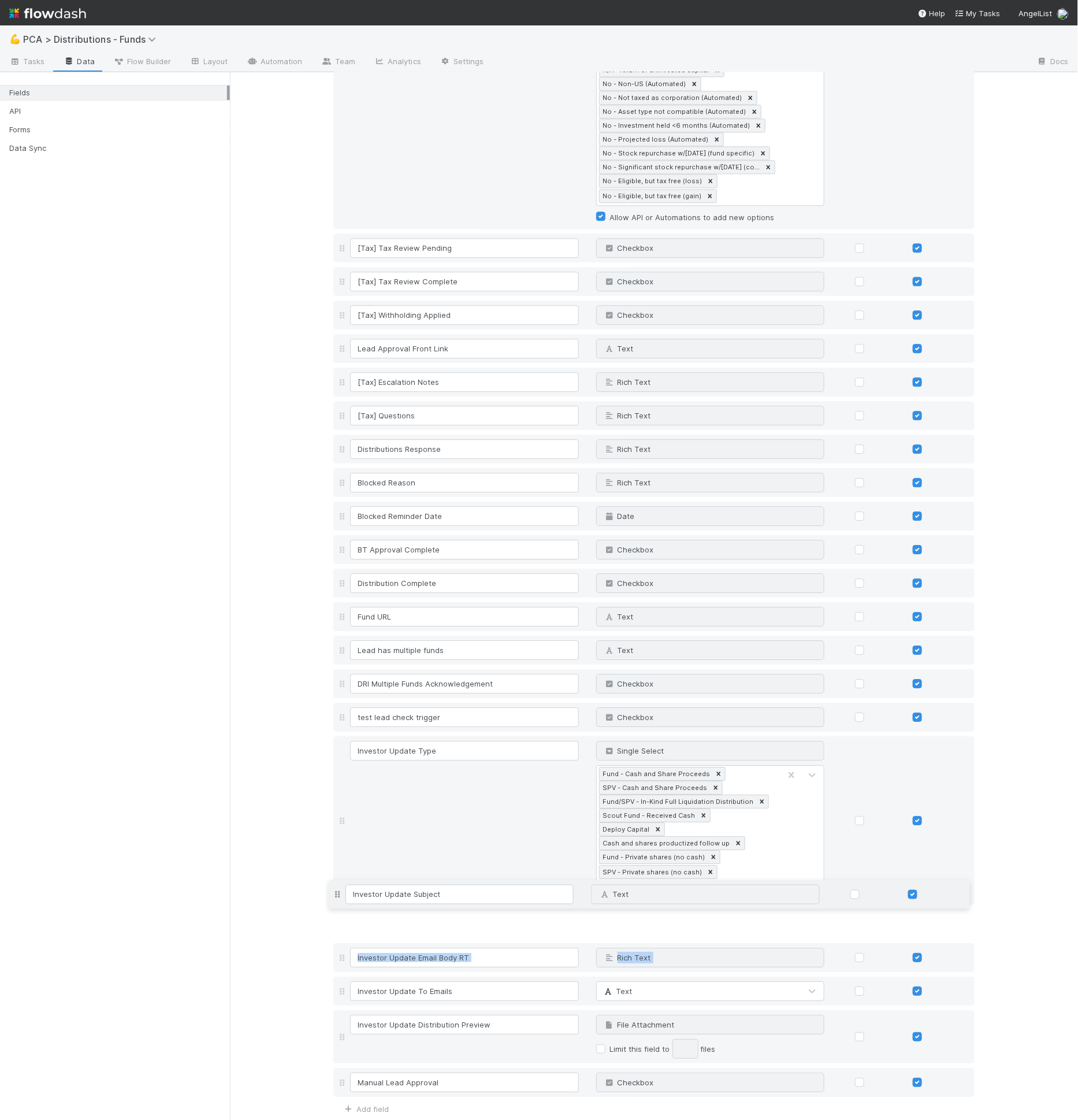
drag, startPoint x: 339, startPoint y: 922, endPoint x: 333, endPoint y: 894, distance: 28.6
drag, startPoint x: 339, startPoint y: 955, endPoint x: 344, endPoint y: 891, distance: 64.2
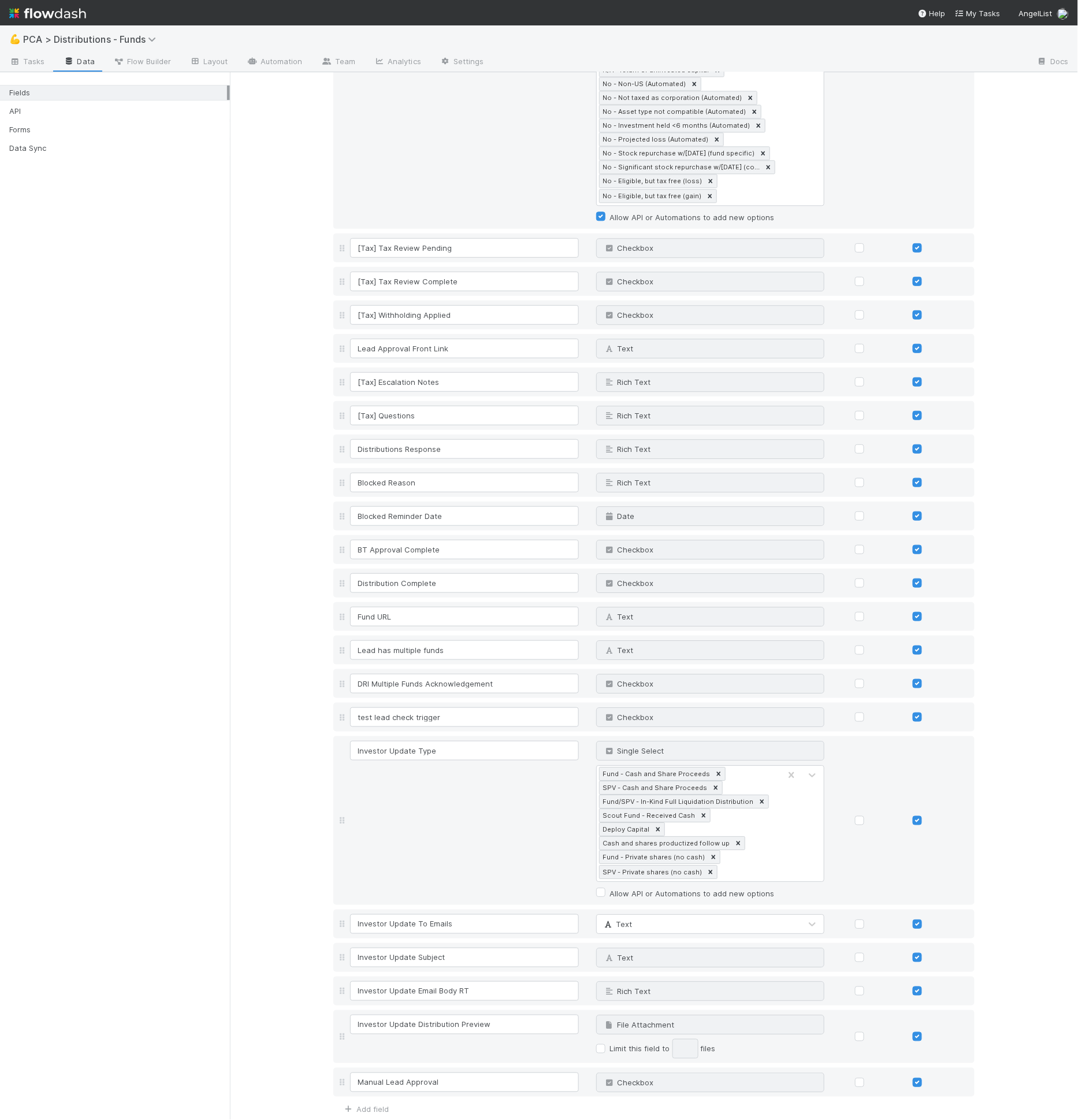
click at [364, 1119] on button "Save Changes" at bounding box center [367, 1137] width 68 height 19
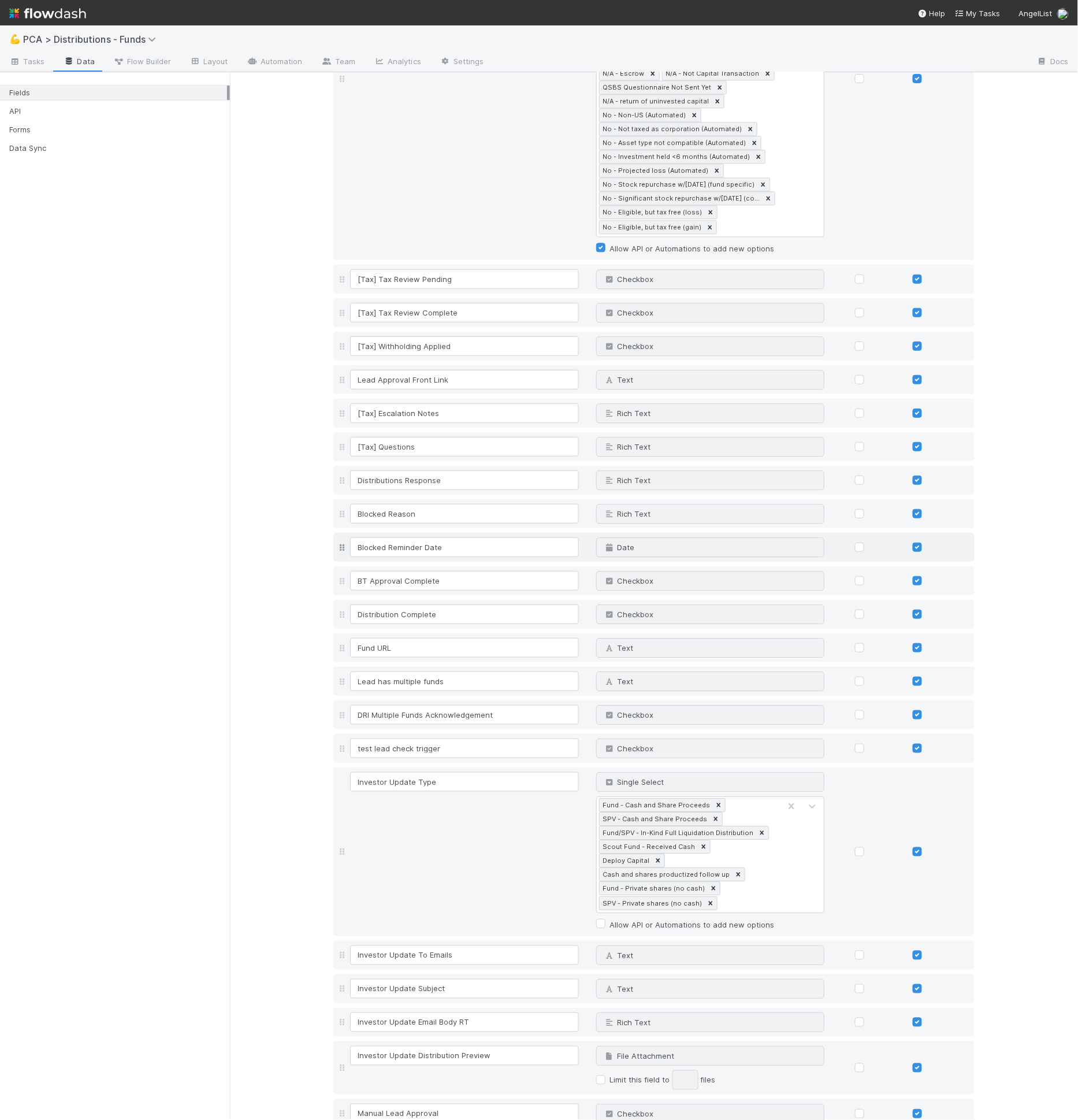
scroll to position [2646, 0]
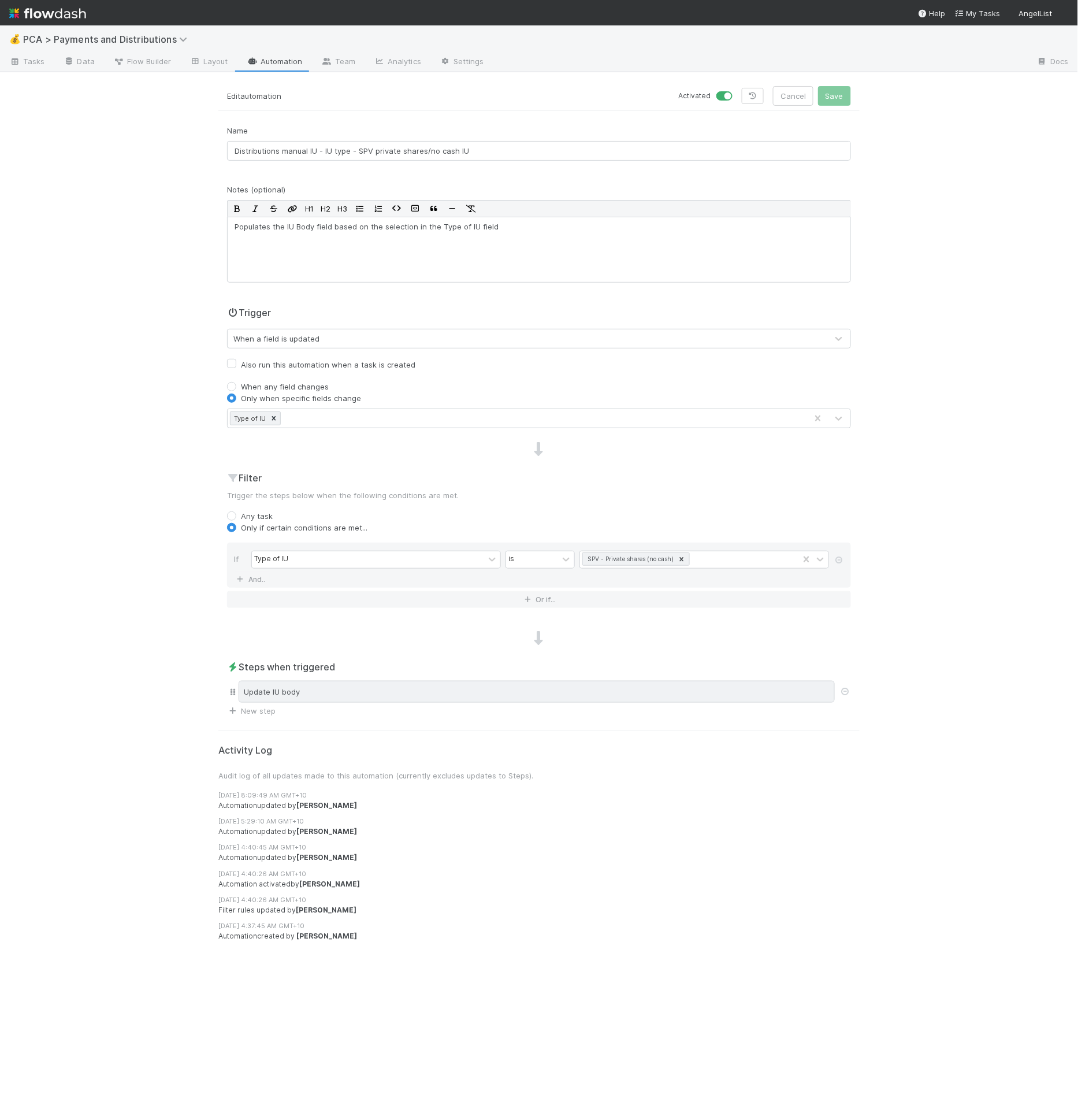
click at [306, 696] on div "Update IU body" at bounding box center [536, 691] width 596 height 22
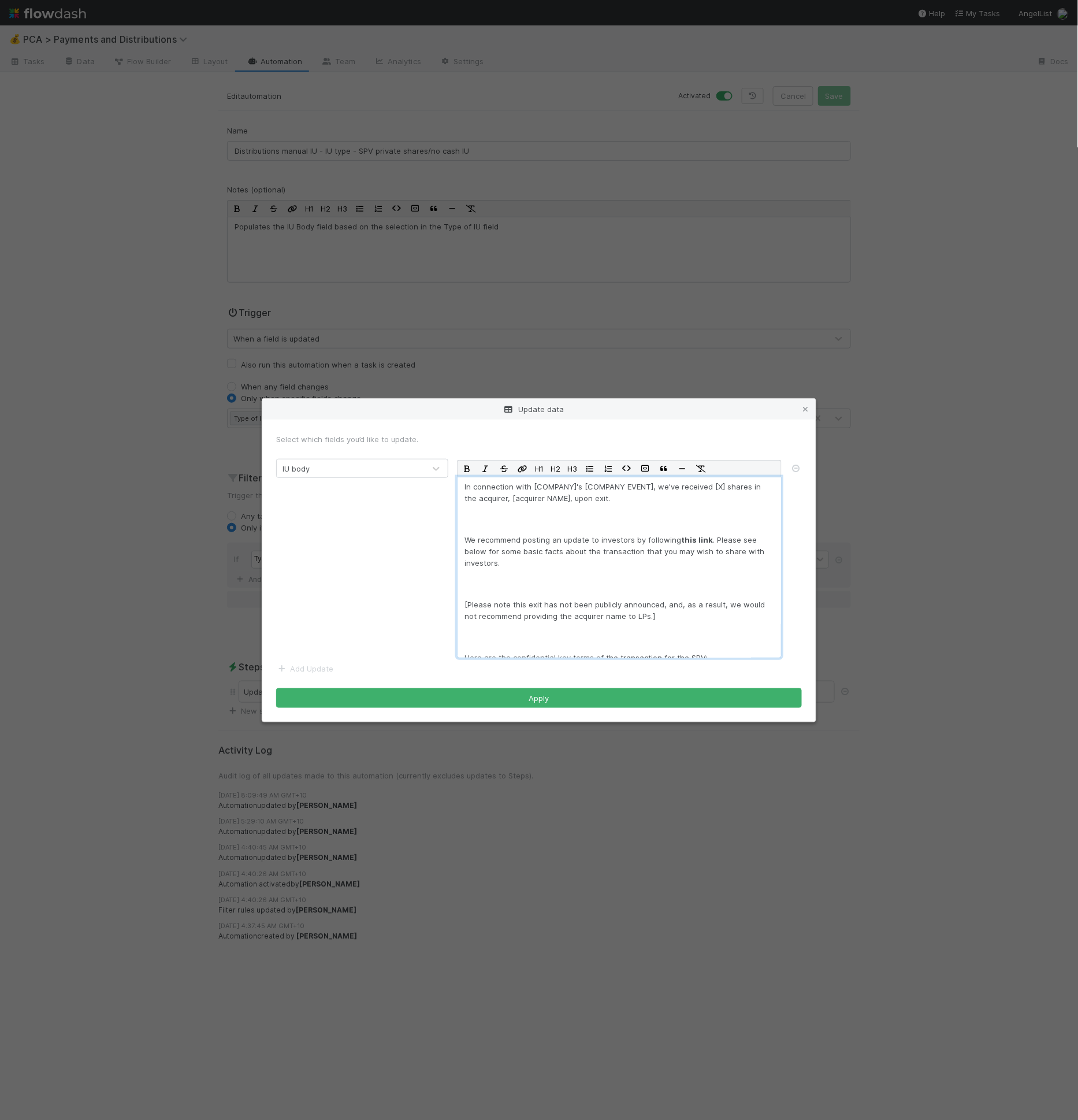
click at [515, 533] on div "In connection with [COMPANY]'s [COMPANY EVENT], we've received [X] shares in th…" at bounding box center [620, 567] width 325 height 181
click at [512, 516] on p at bounding box center [619, 519] width 309 height 12
click at [694, 538] on strong "this link" at bounding box center [697, 539] width 32 height 9
click at [692, 598] on div "In connection with [COMPANY]'s [COMPANY EVENT], we've received [X] shares in th…" at bounding box center [620, 567] width 325 height 181
click at [697, 621] on p "[Please note this exit has not been publicly announced, and, as a result, we wo…" at bounding box center [619, 610] width 309 height 23
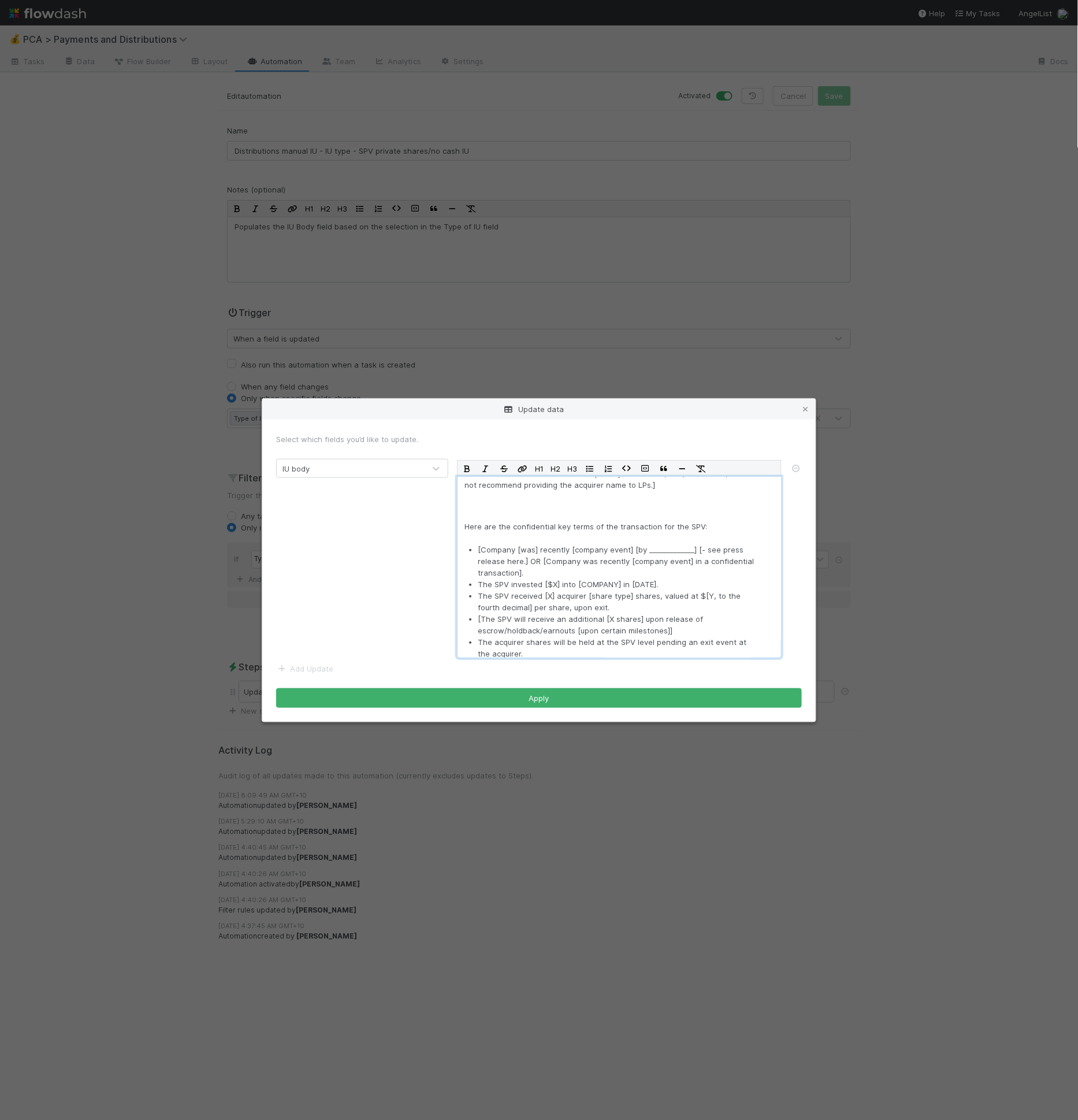
scroll to position [136, 0]
click at [566, 574] on p "The SPV invested [$X] into [COMPANY] in [DATE]." at bounding box center [617, 579] width 278 height 12
click at [545, 230] on div "Update data Select which fields you’d like to update. IU body H1 H2 H3 In conne…" at bounding box center [539, 560] width 1078 height 1120
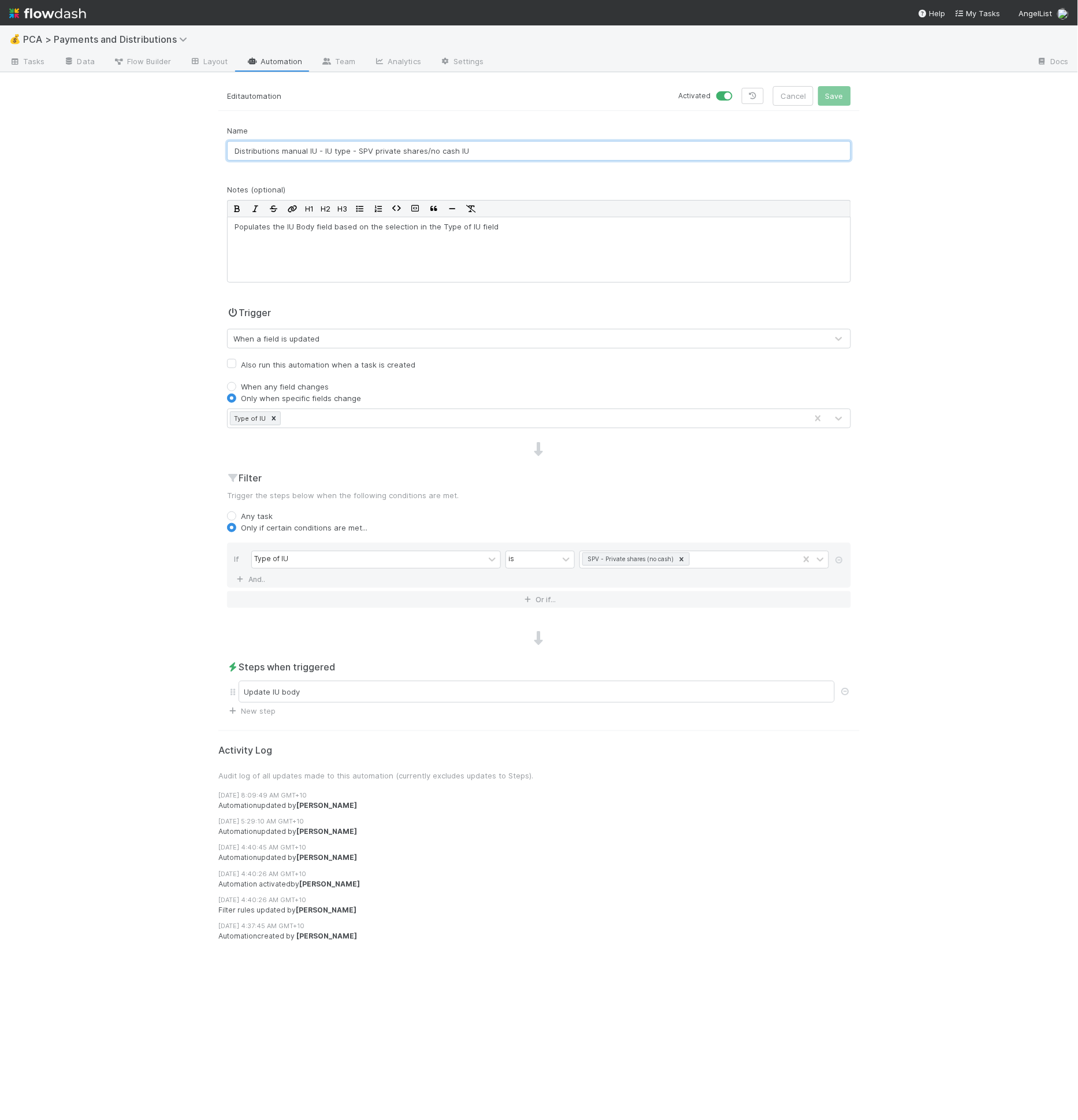
drag, startPoint x: 359, startPoint y: 149, endPoint x: 505, endPoint y: 148, distance: 146.0
click at [505, 148] on input "Distributions manual IU - IU type - SPV private shares/no cash IU" at bounding box center [539, 151] width 624 height 19
click at [403, 687] on div "Update IU body" at bounding box center [536, 691] width 596 height 22
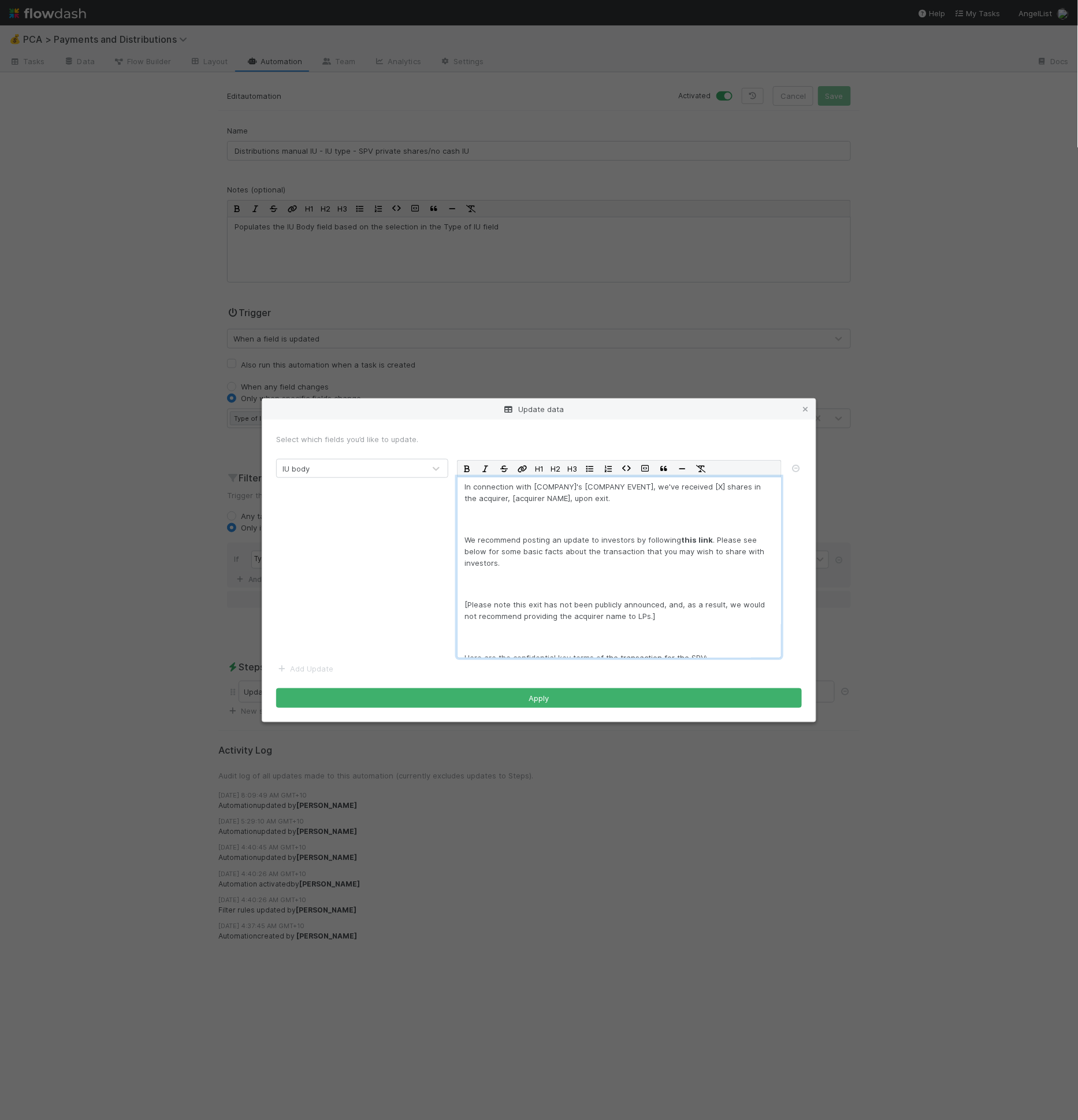
click at [560, 524] on div "In connection with [COMPANY]'s [COMPANY EVENT], we've received [X] shares in th…" at bounding box center [620, 567] width 325 height 181
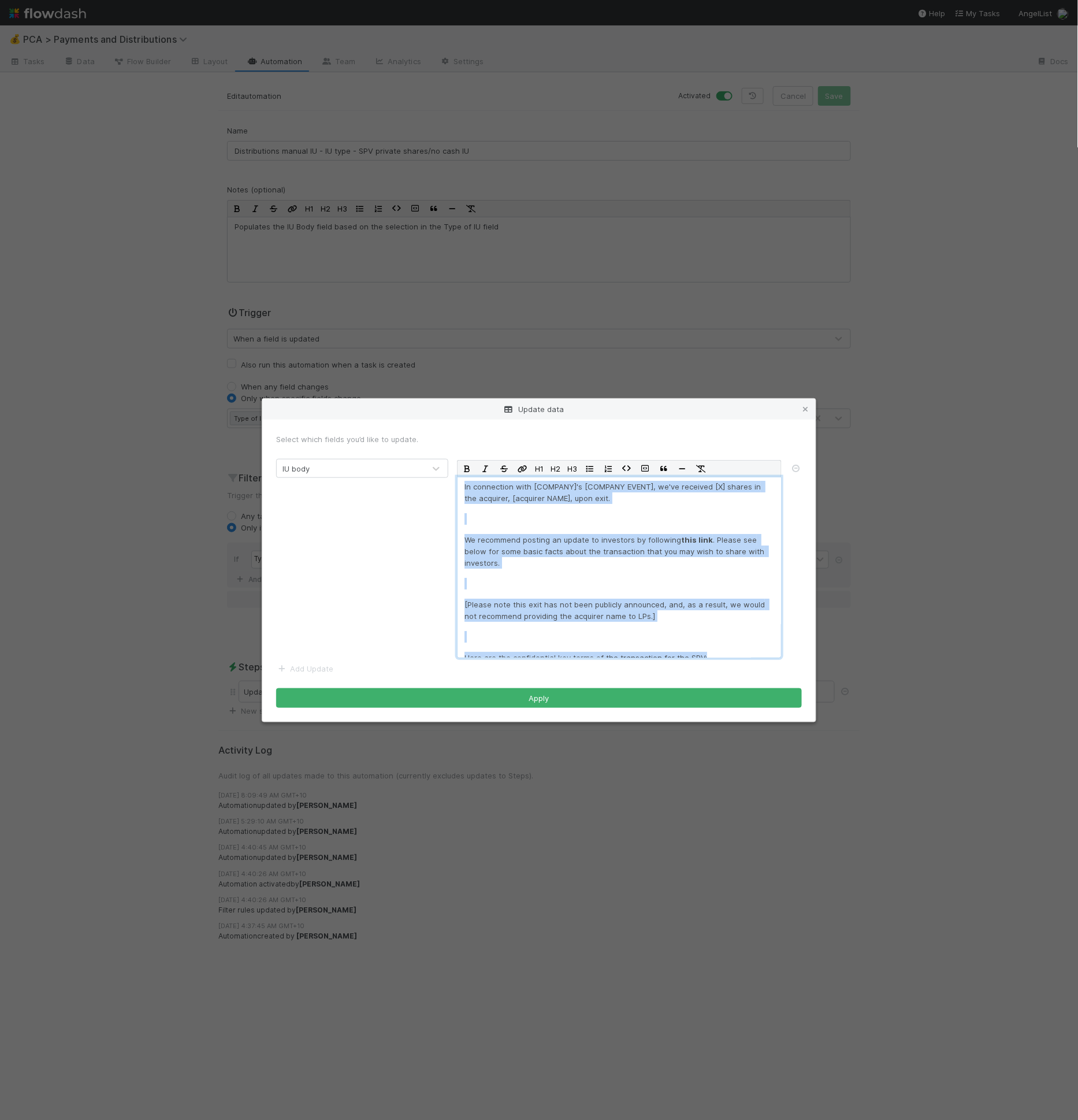
copy div "In connection with [COMPANY]'s [COMPANY EVENT], we've received [X] shares in th…"
click at [564, 502] on p "In connection with [COMPANY]'s [COMPANY EVENT], we've received [X] shares in th…" at bounding box center [619, 493] width 309 height 23
